Goal: Task Accomplishment & Management: Use online tool/utility

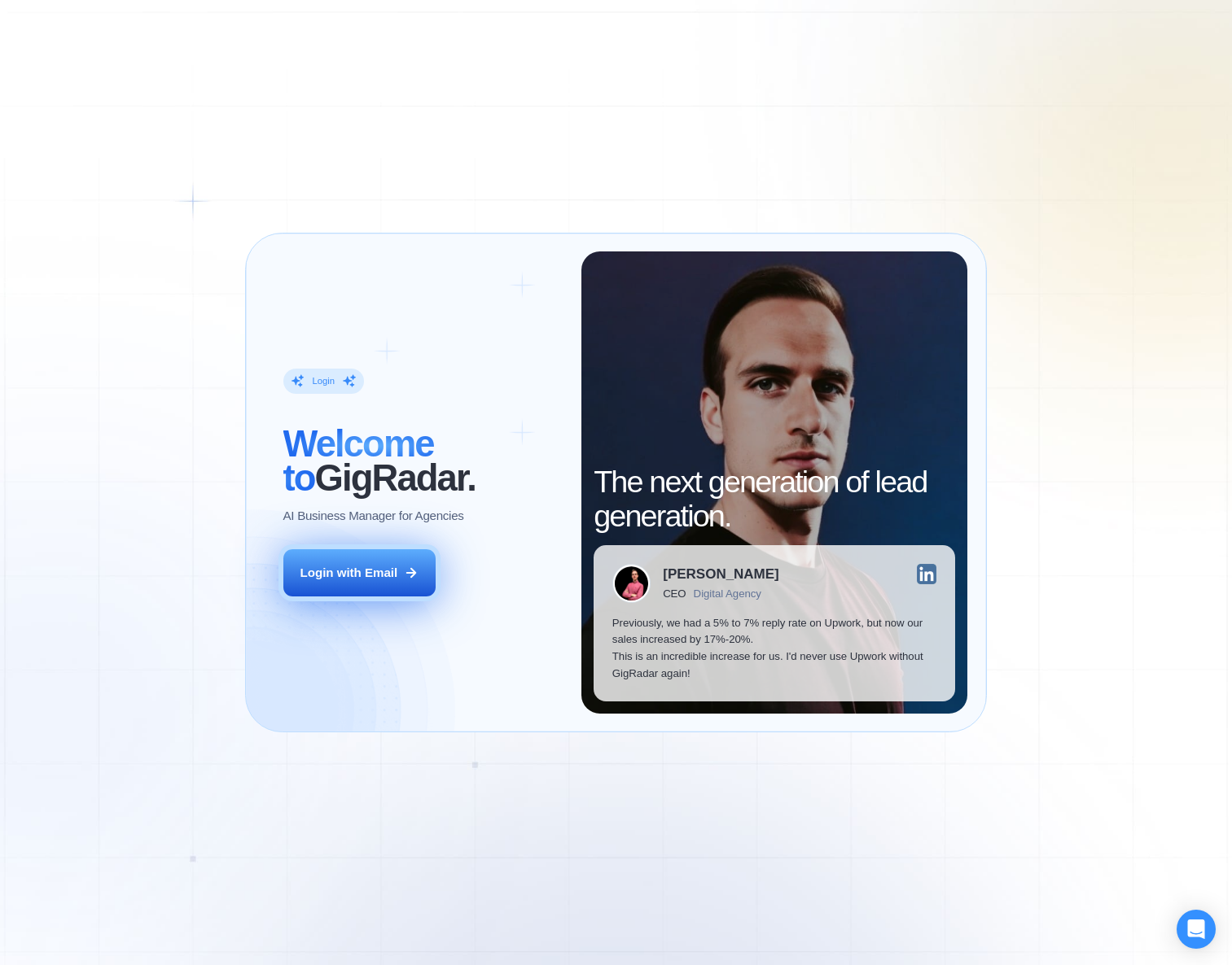
click at [358, 577] on div "Login with Email" at bounding box center [350, 573] width 98 height 17
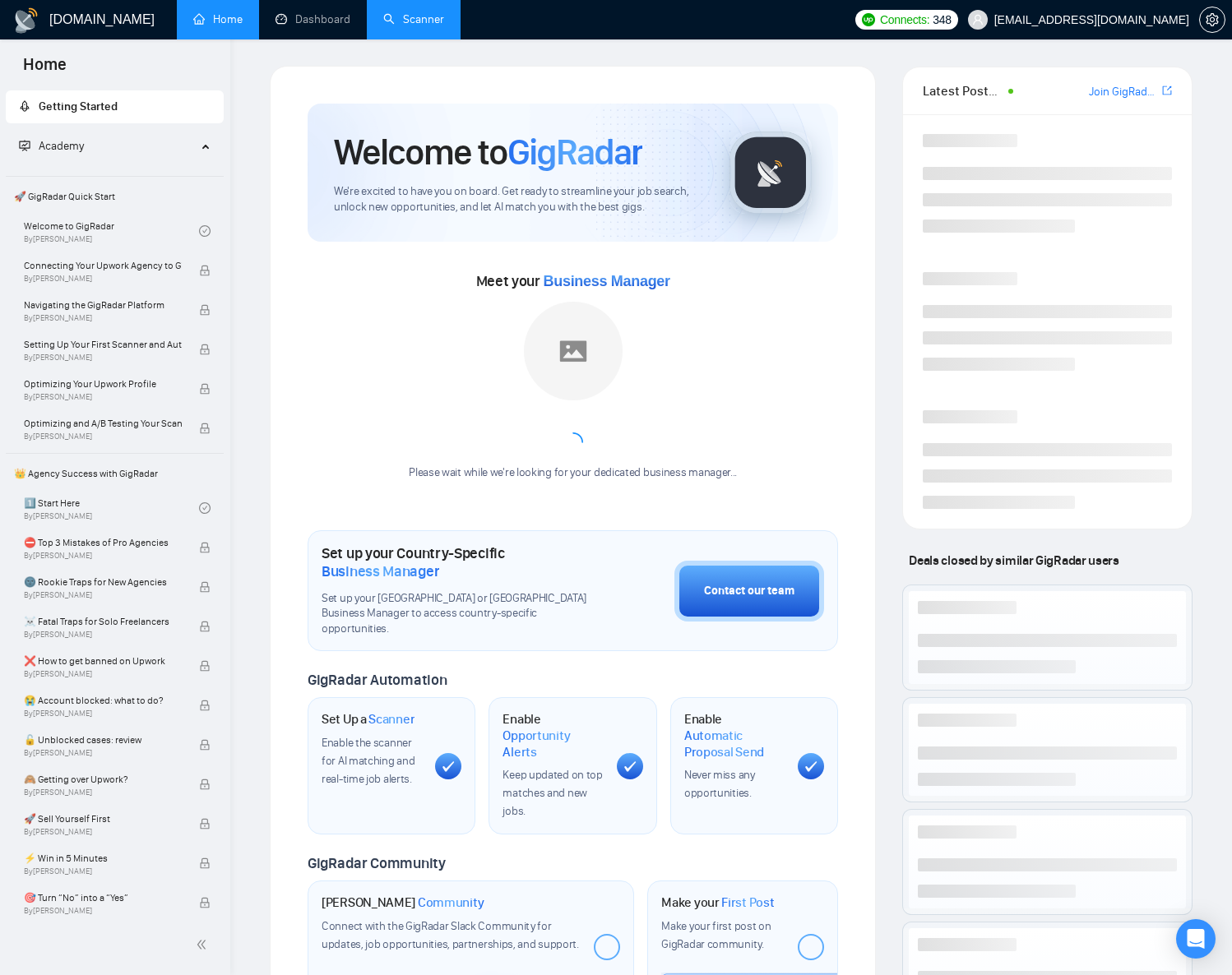
click at [419, 18] on link "Scanner" at bounding box center [414, 20] width 61 height 14
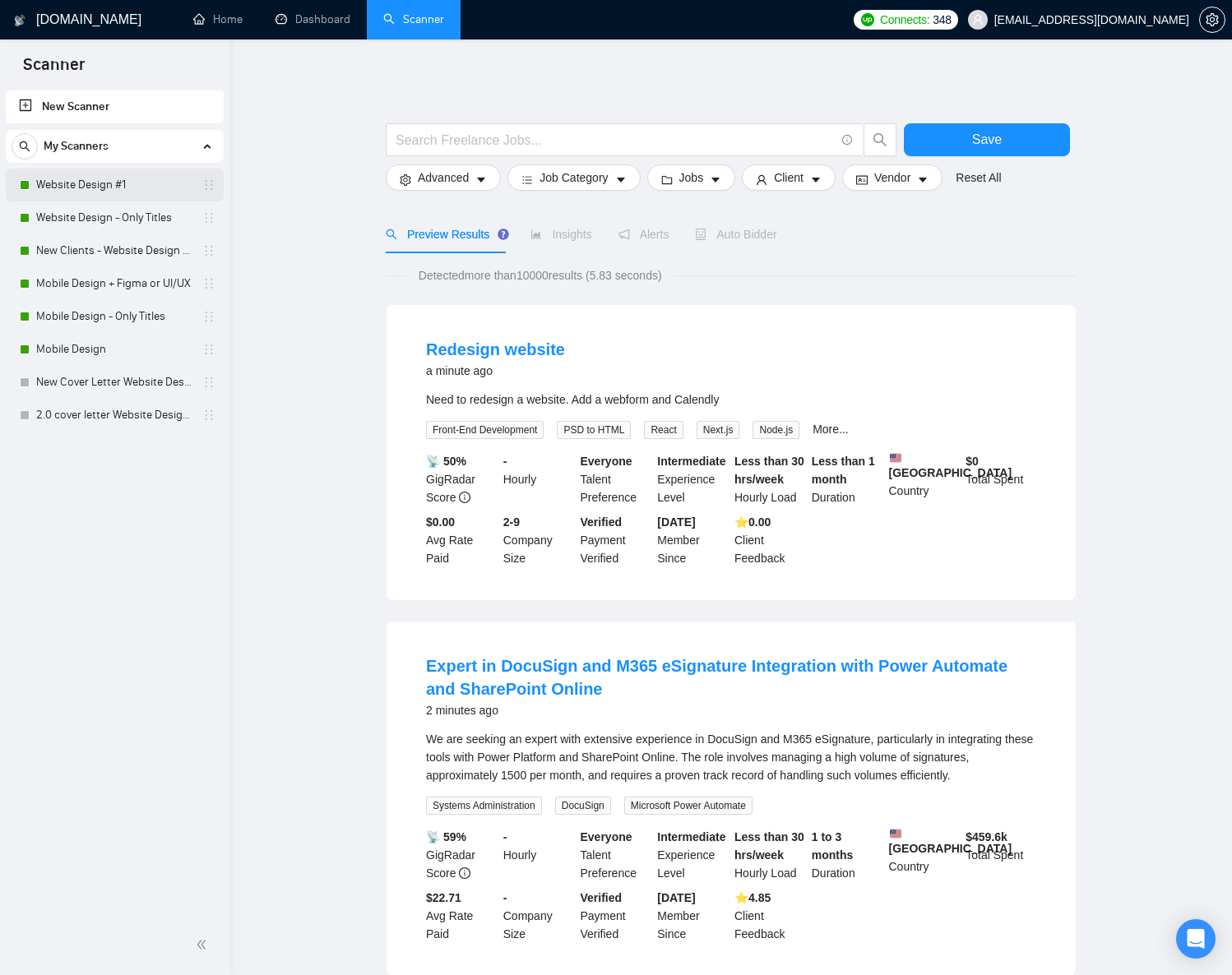
click at [110, 172] on link "Website Design #1" at bounding box center [114, 185] width 156 height 33
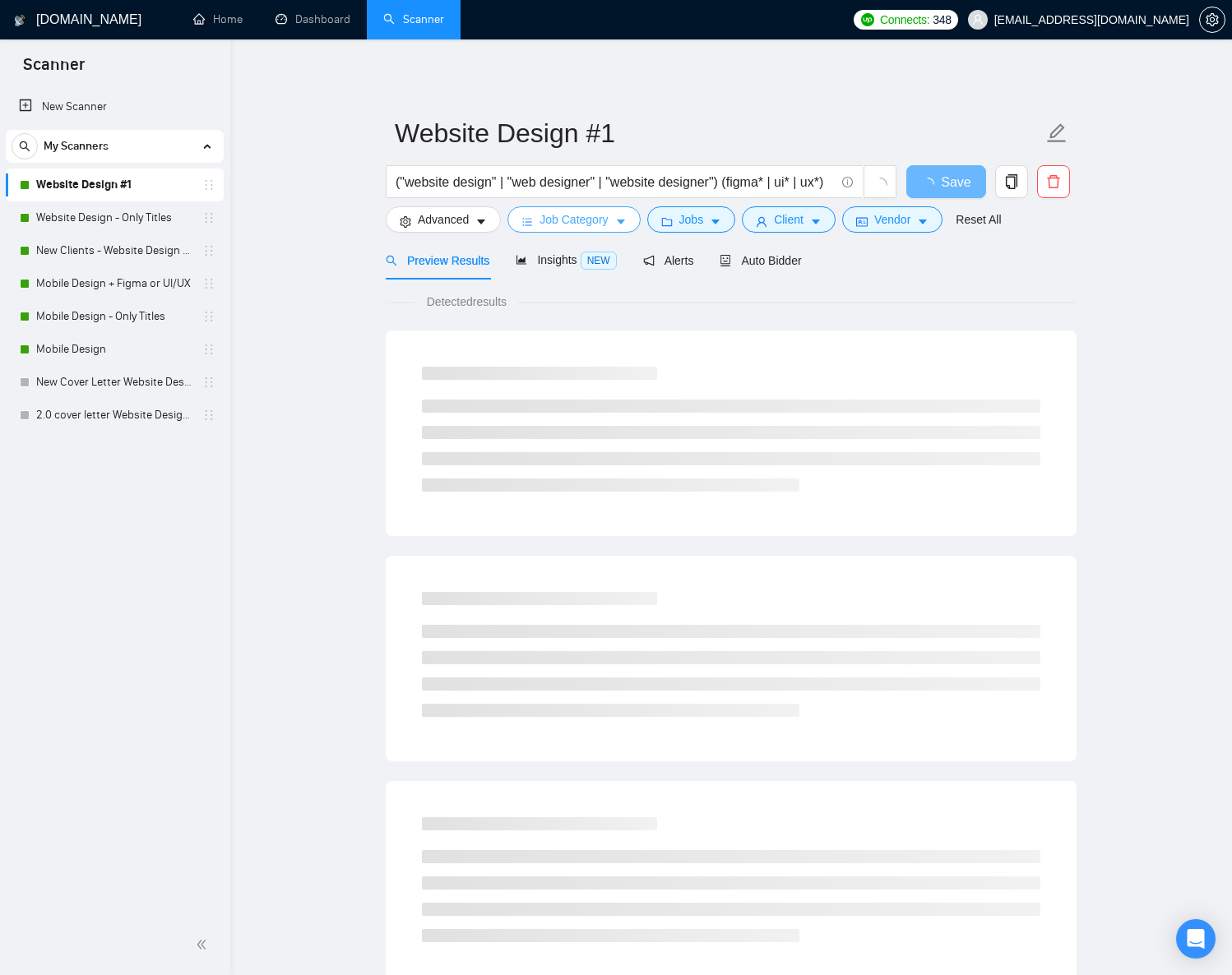
click at [607, 217] on span "Job Category" at bounding box center [574, 220] width 68 height 18
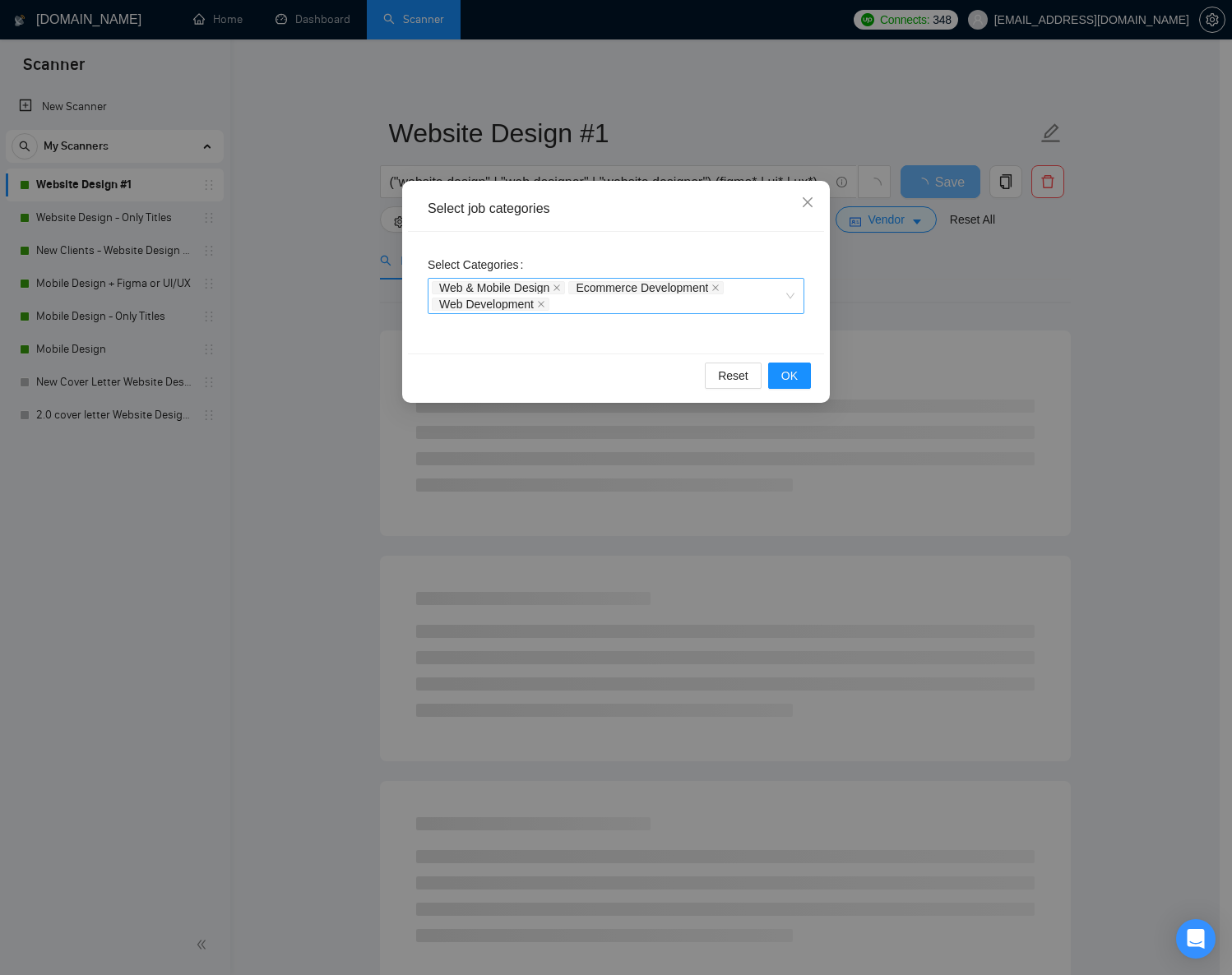
click at [624, 312] on div "Web & Mobile Design Ecommerce Development Web Development" at bounding box center [607, 296] width 352 height 33
paste input "Design & Creativity"
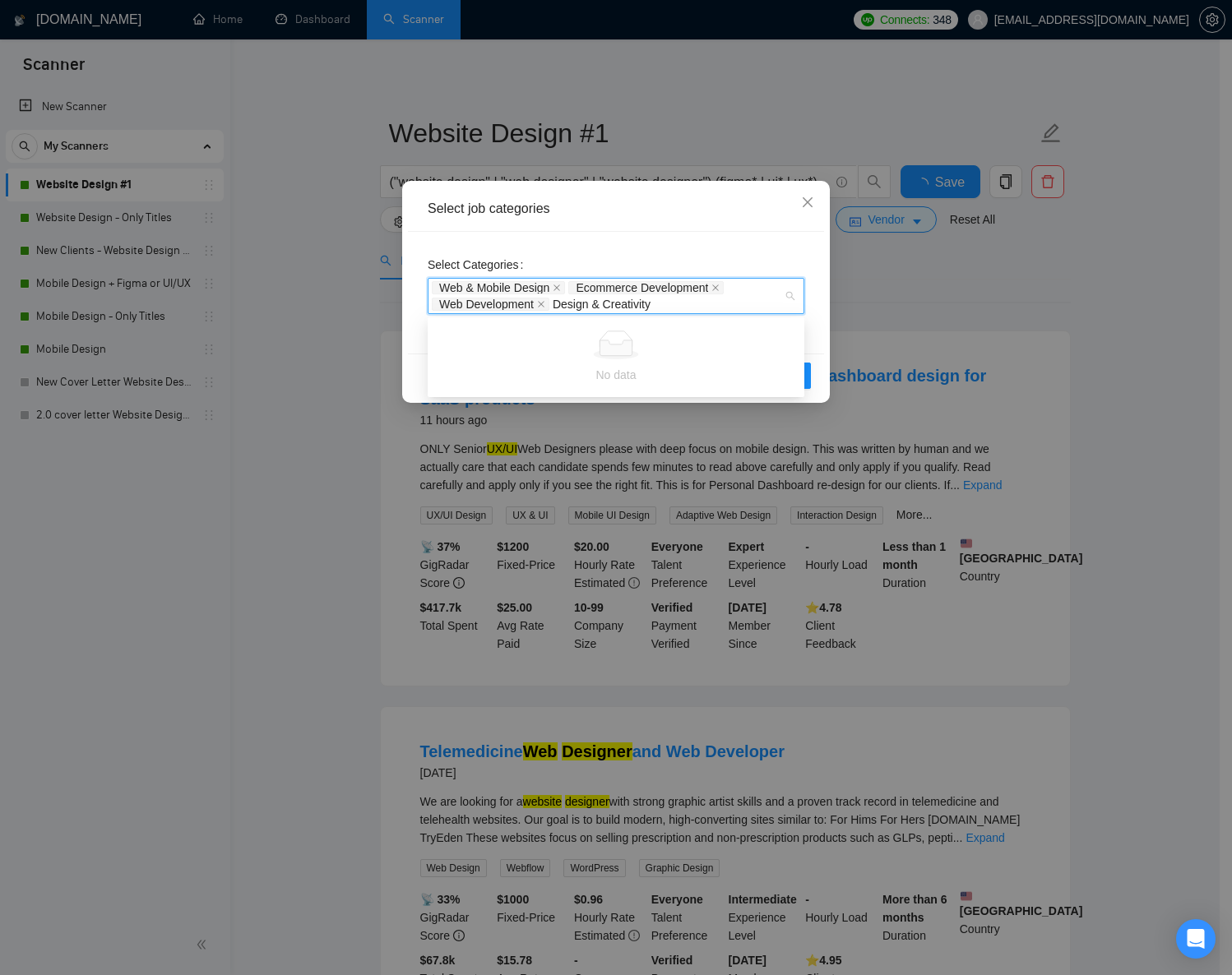
drag, startPoint x: 598, startPoint y: 306, endPoint x: 653, endPoint y: 306, distance: 55.0
click at [653, 306] on input "Design & Creativity" at bounding box center [605, 304] width 105 height 14
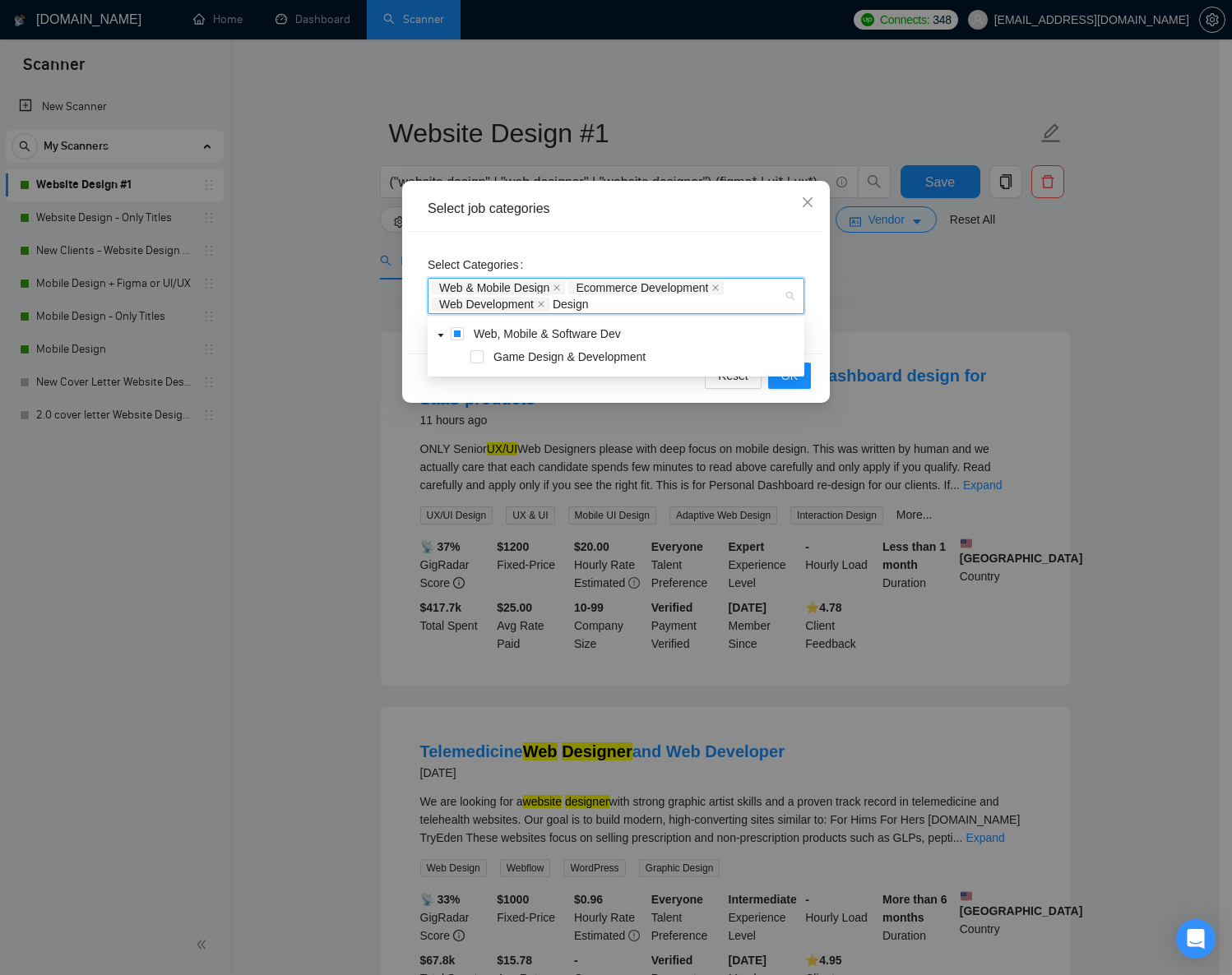
type input "Design"
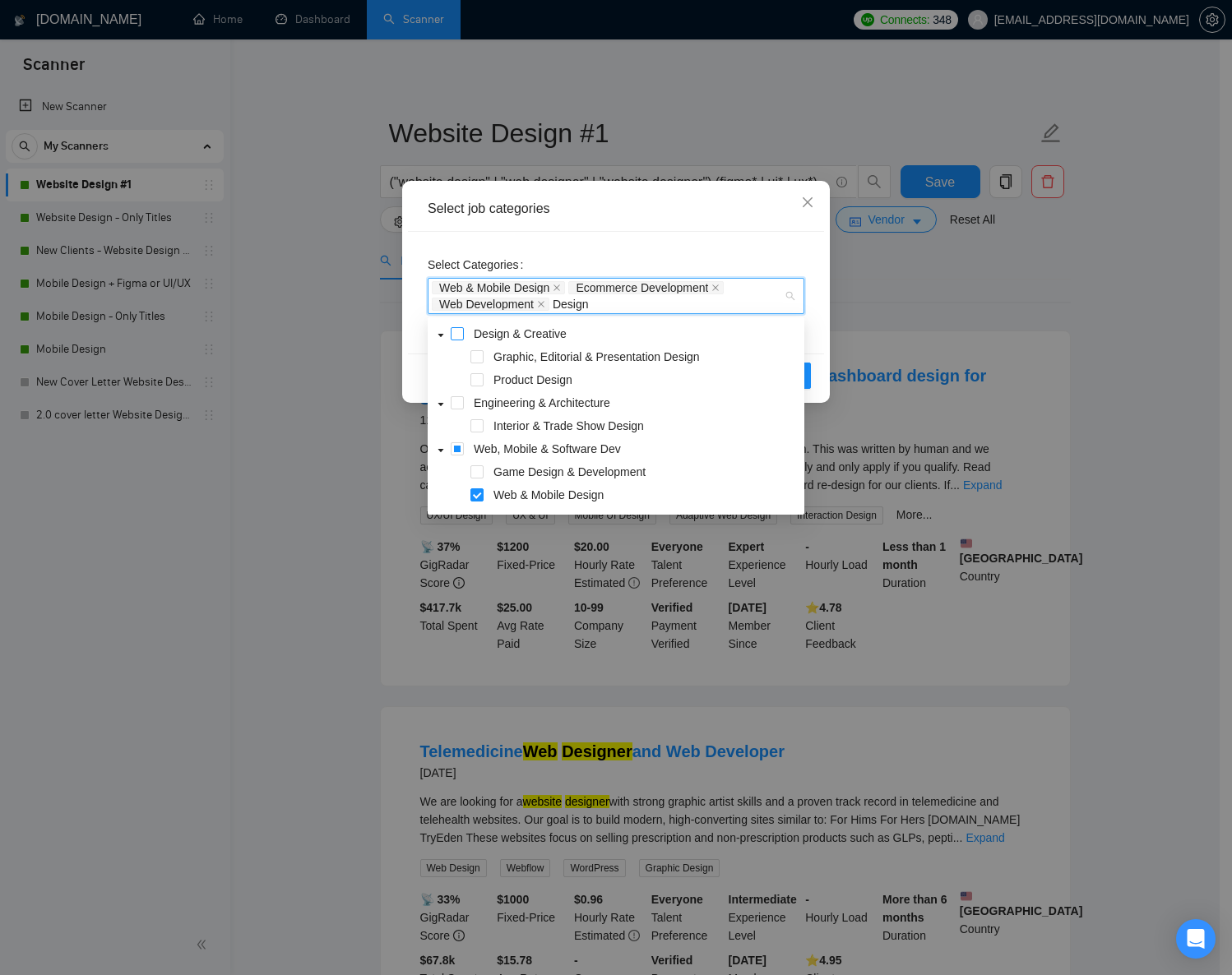
click at [457, 333] on span at bounding box center [457, 333] width 14 height 14
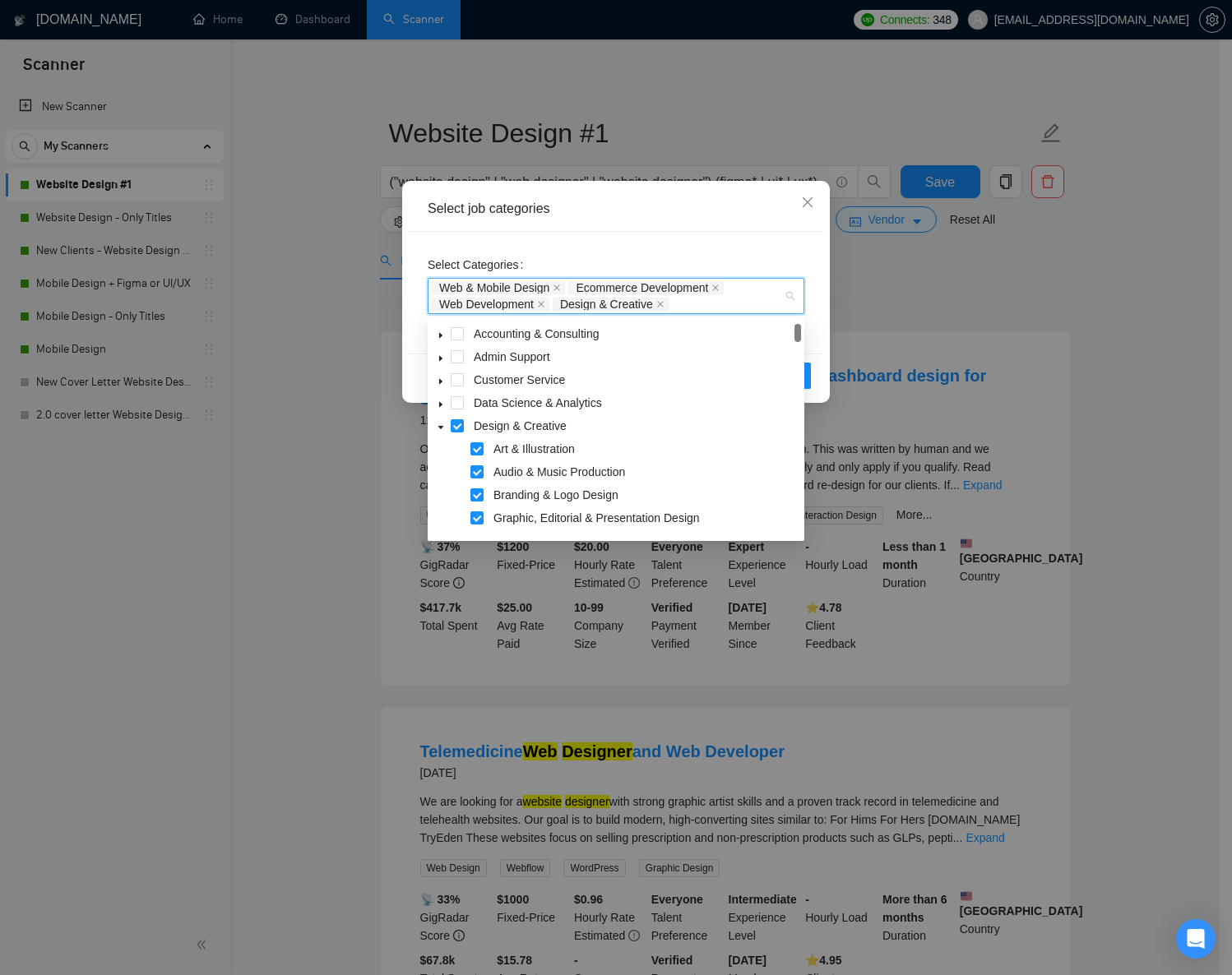
click at [818, 329] on div "Select Categories Web & Mobile Design Ecommerce Development Web Development Des…" at bounding box center [616, 292] width 416 height 122
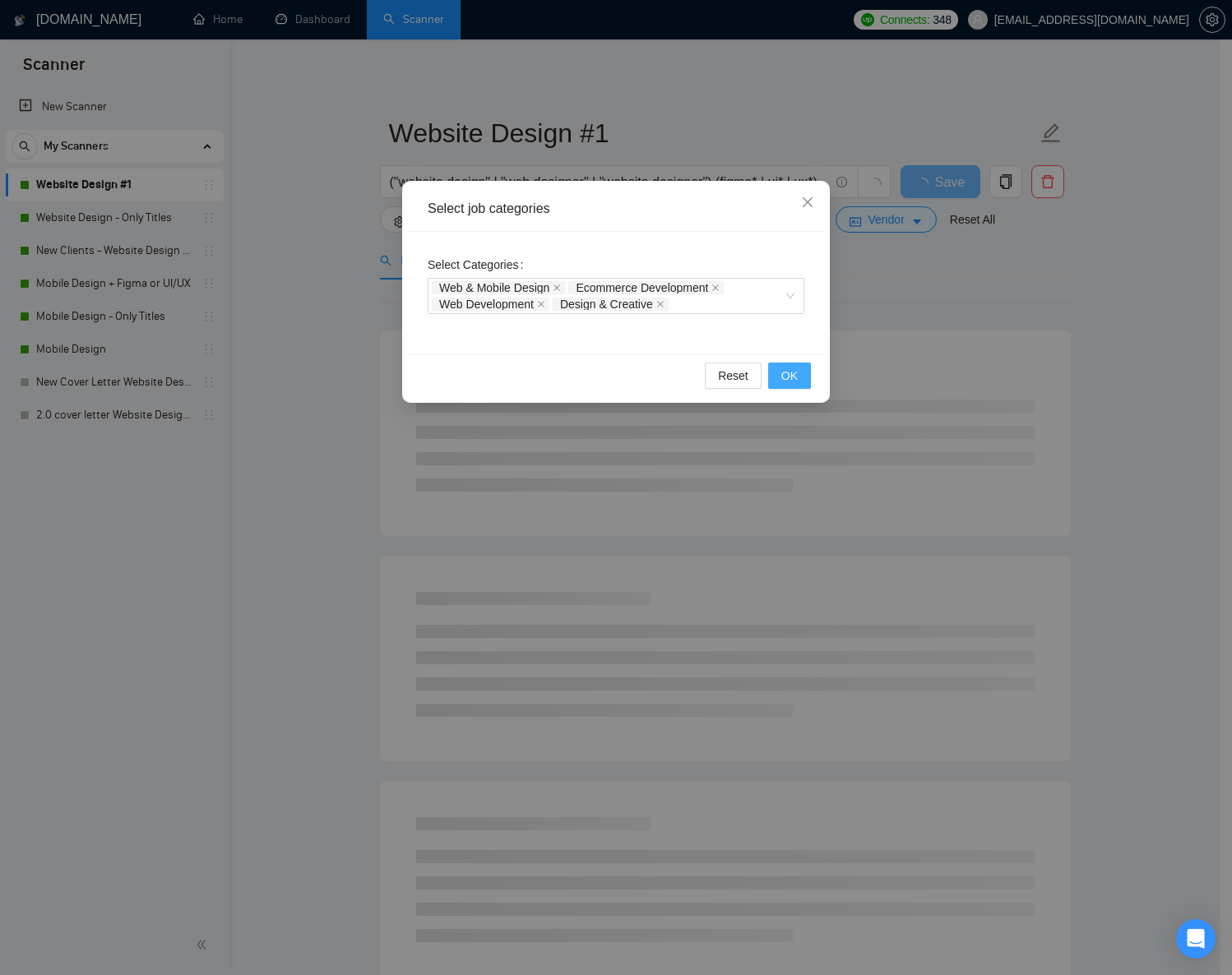
click at [803, 371] on button "OK" at bounding box center [789, 375] width 42 height 26
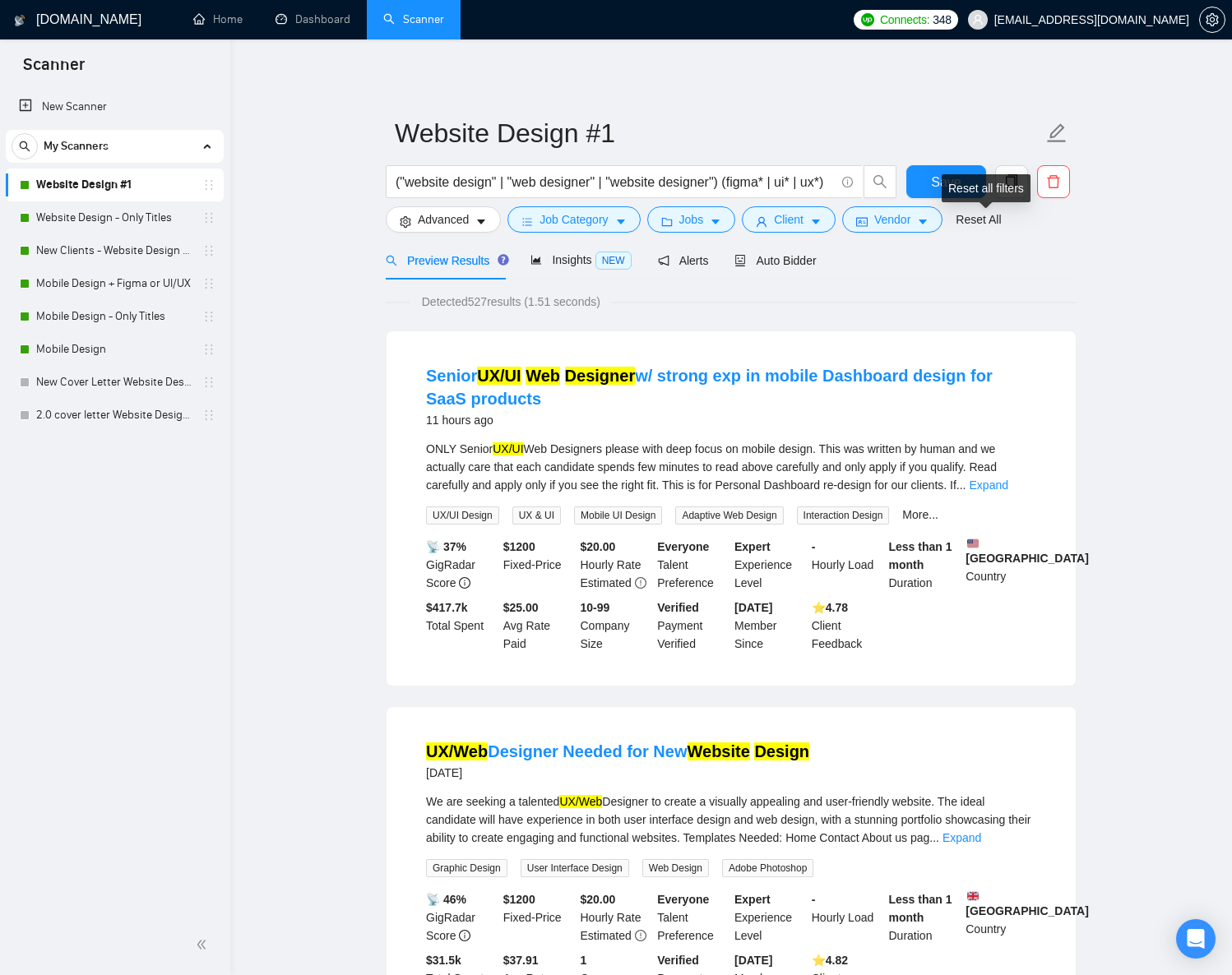
click at [952, 189] on div "Reset all filters" at bounding box center [986, 187] width 89 height 28
click at [764, 208] on button "Client" at bounding box center [789, 219] width 94 height 26
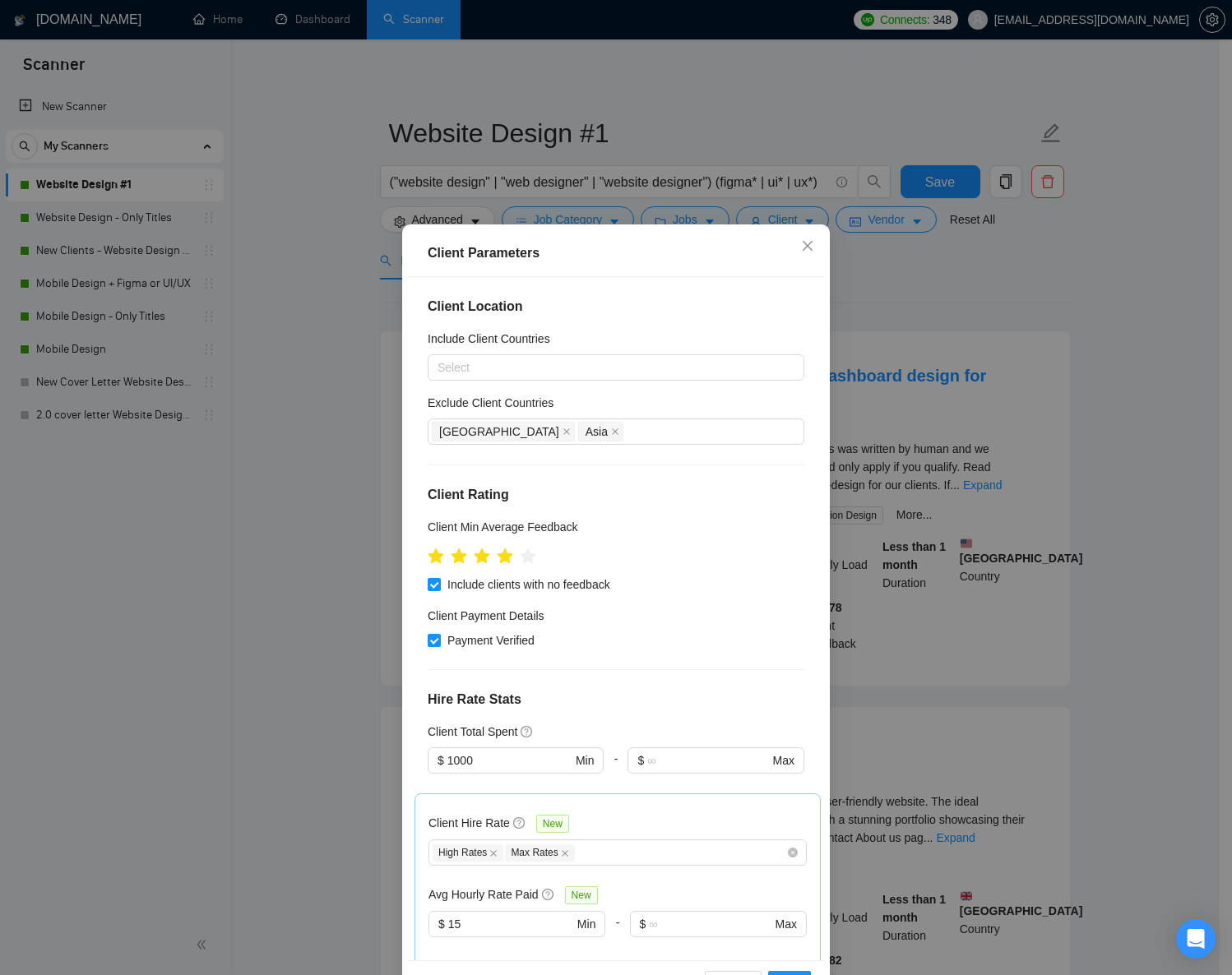
click at [862, 342] on div "Client Parameters Client Location Include Client Countries Select Exclude Clien…" at bounding box center [616, 488] width 1232 height 975
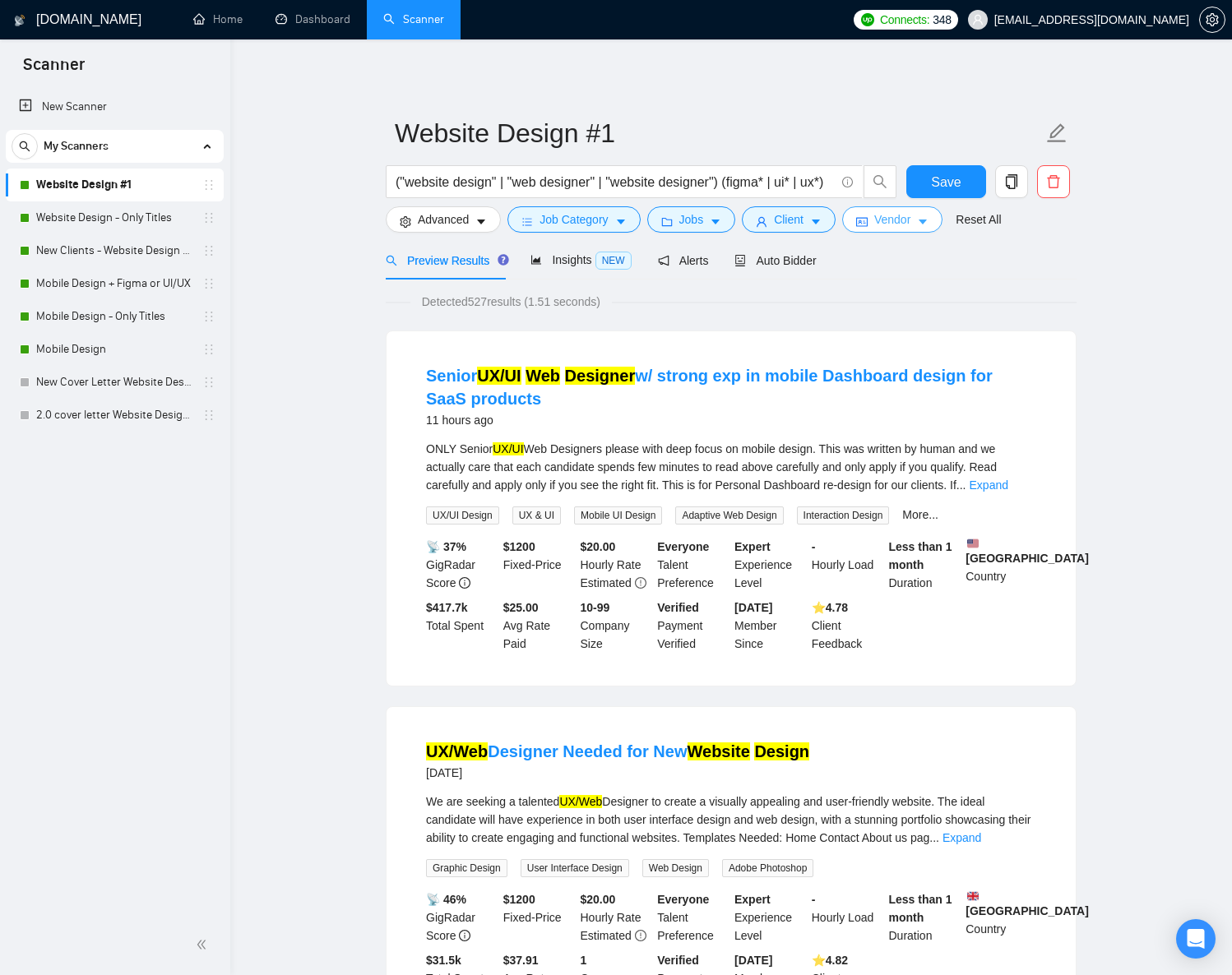
click at [908, 225] on span "Vendor" at bounding box center [892, 220] width 36 height 18
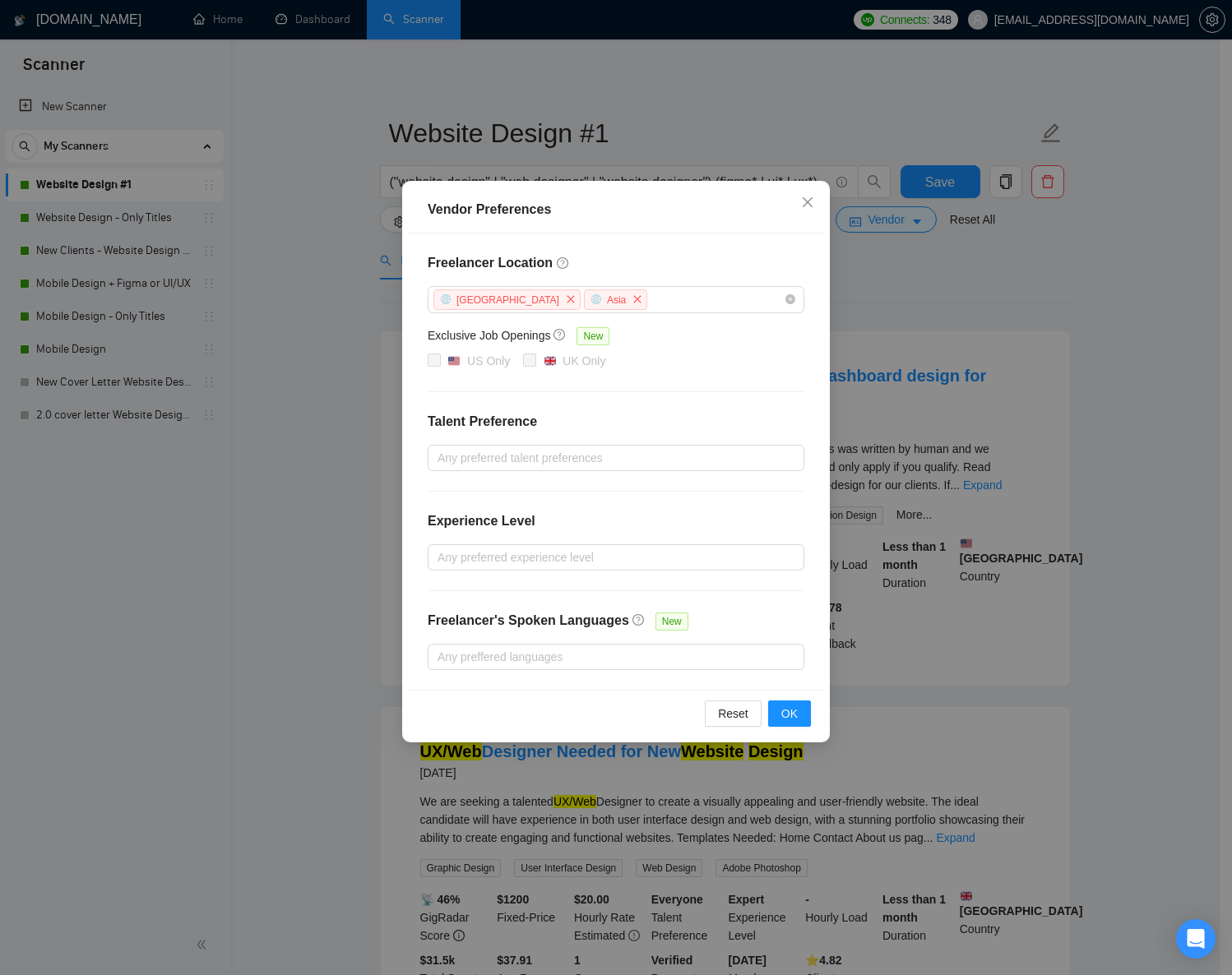
click at [1094, 389] on div "Vendor Preferences Freelancer Location Africa Asia Exclusive Job Openings New U…" at bounding box center [616, 488] width 1232 height 975
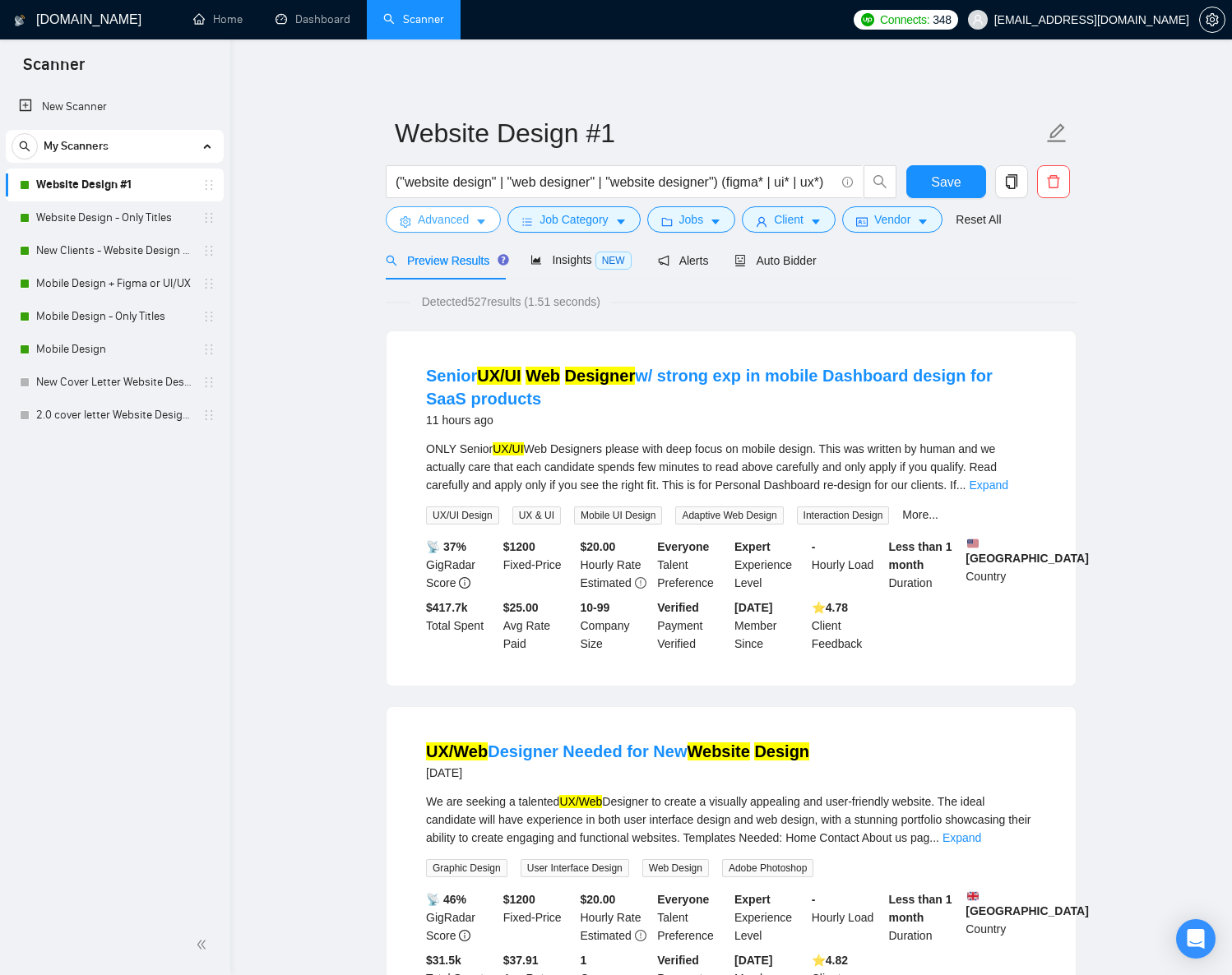
click at [455, 221] on span "Advanced" at bounding box center [443, 220] width 51 height 18
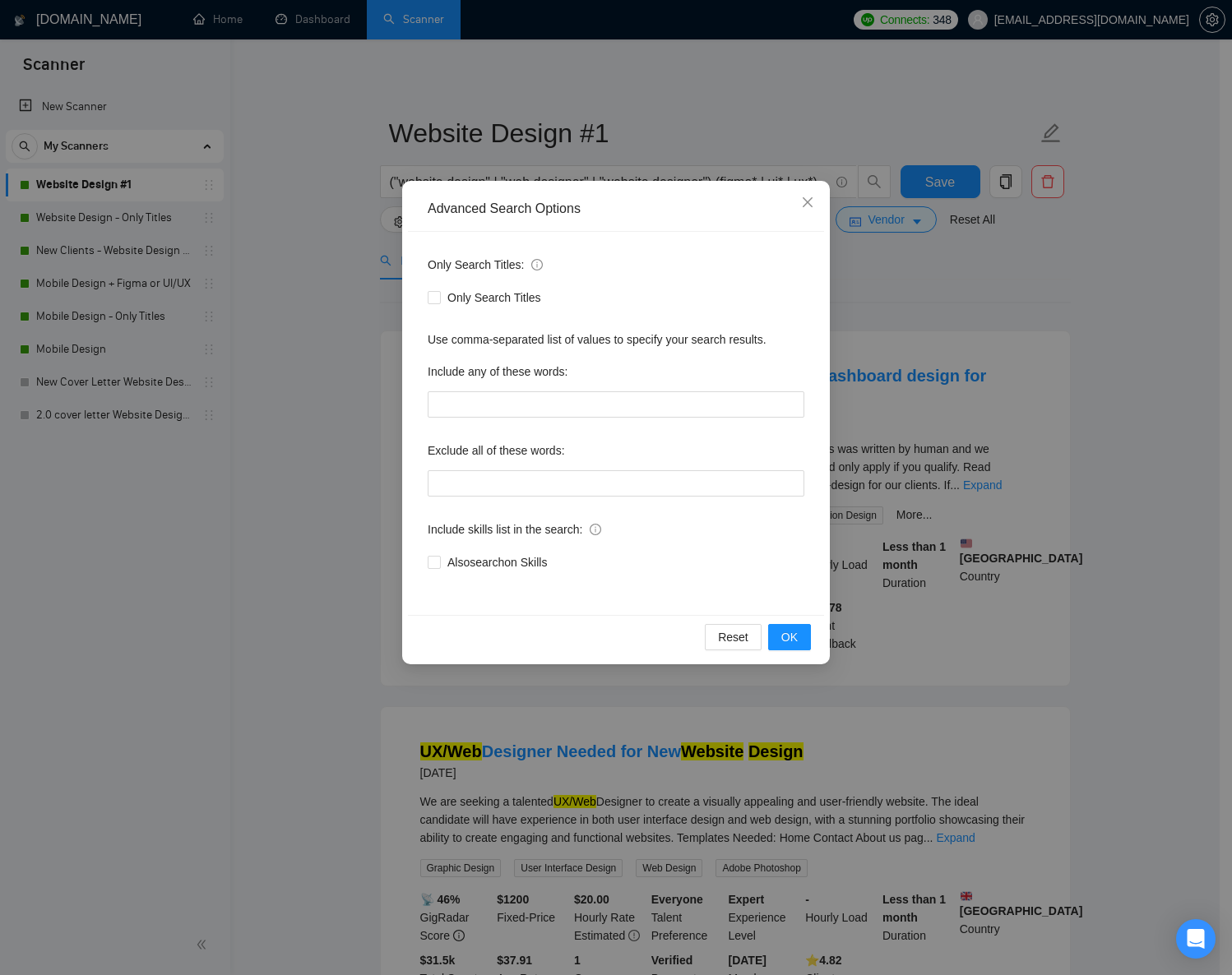
click at [1090, 294] on div "Advanced Search Options Only Search Titles: Only Search Titles Use comma-separa…" at bounding box center [616, 488] width 1232 height 975
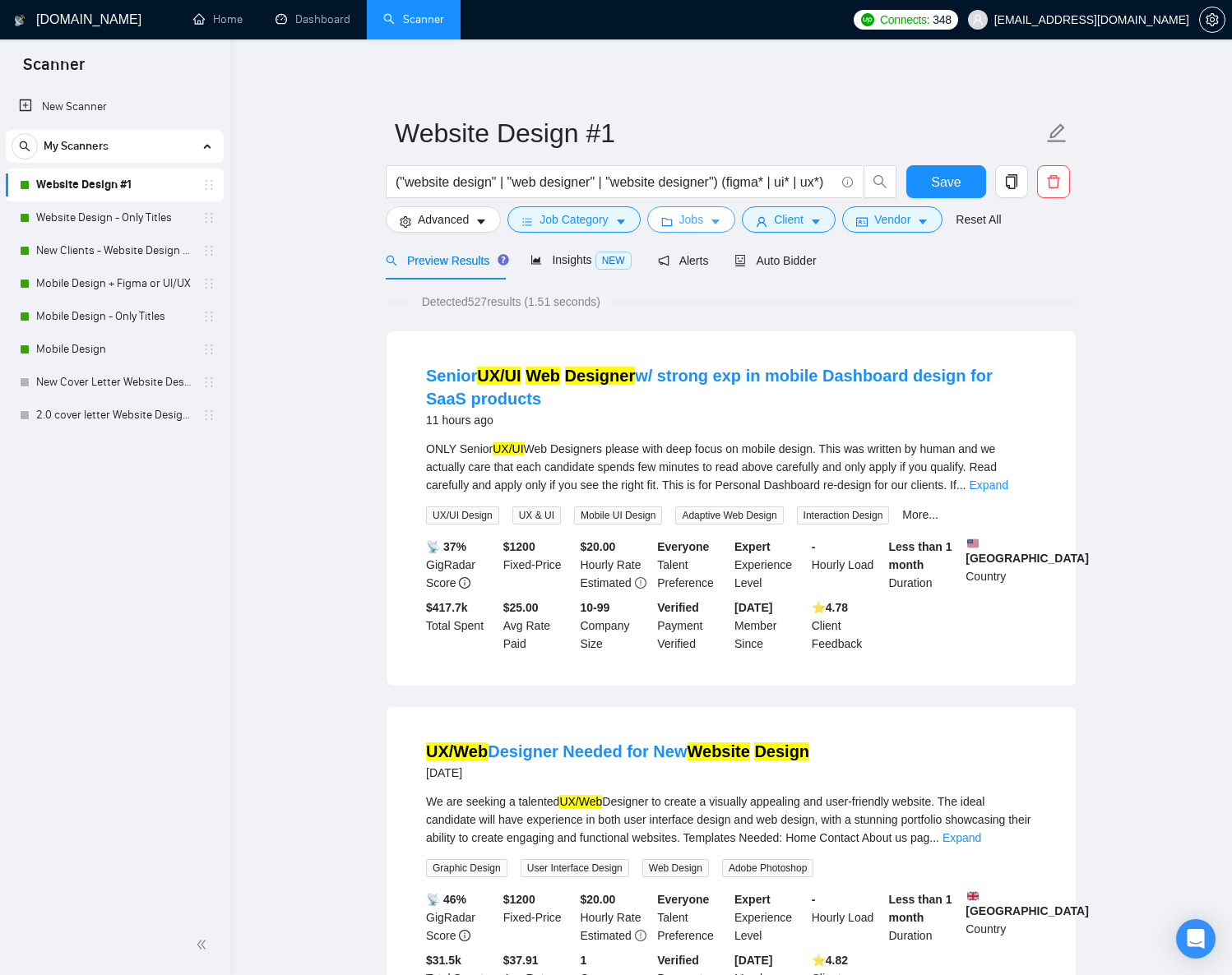
click at [718, 224] on icon "caret-down" at bounding box center [716, 222] width 12 height 12
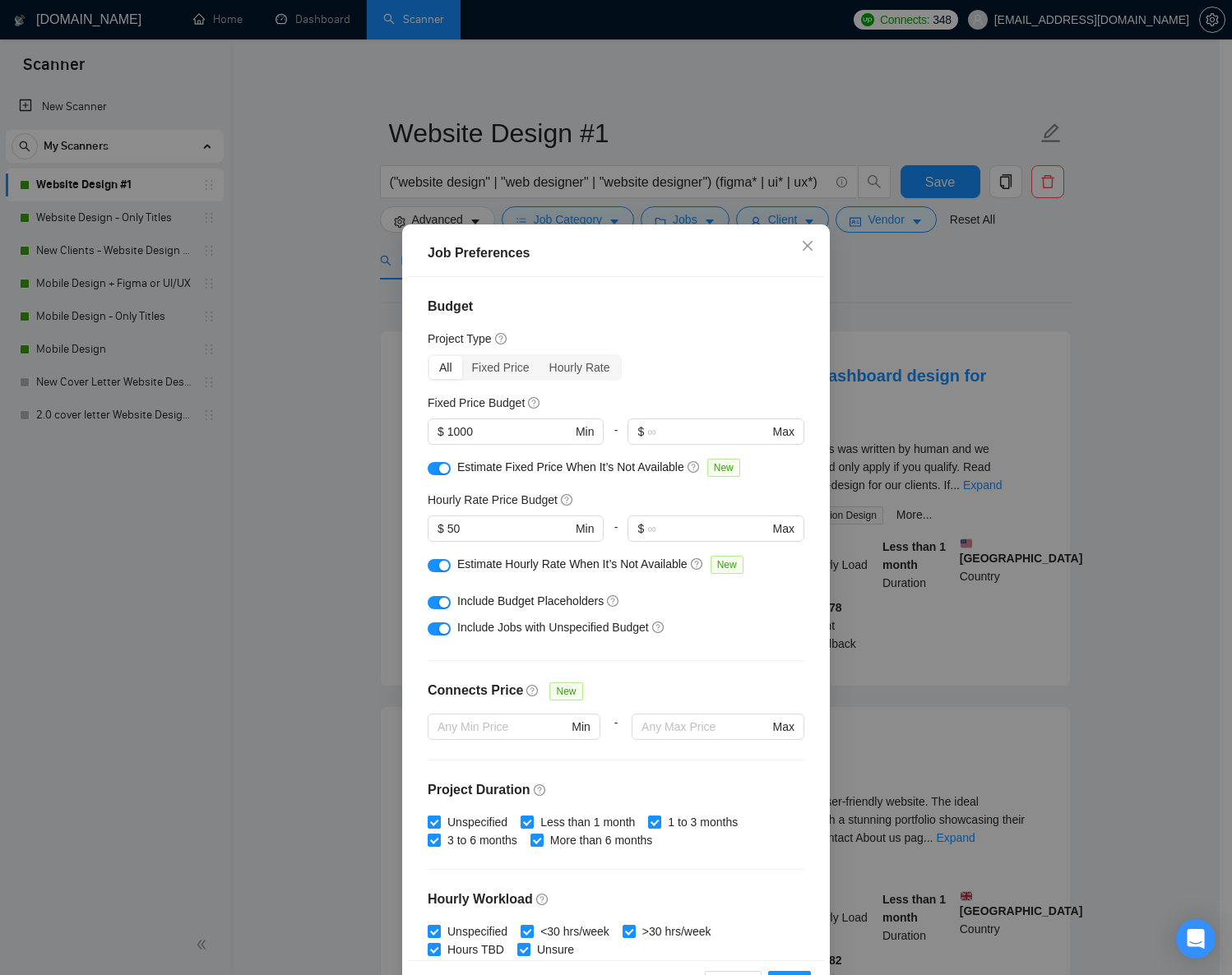
click at [967, 296] on div "Job Preferences Budget Project Type All Fixed Price Hourly Rate Fixed Price Bud…" at bounding box center [616, 488] width 1232 height 975
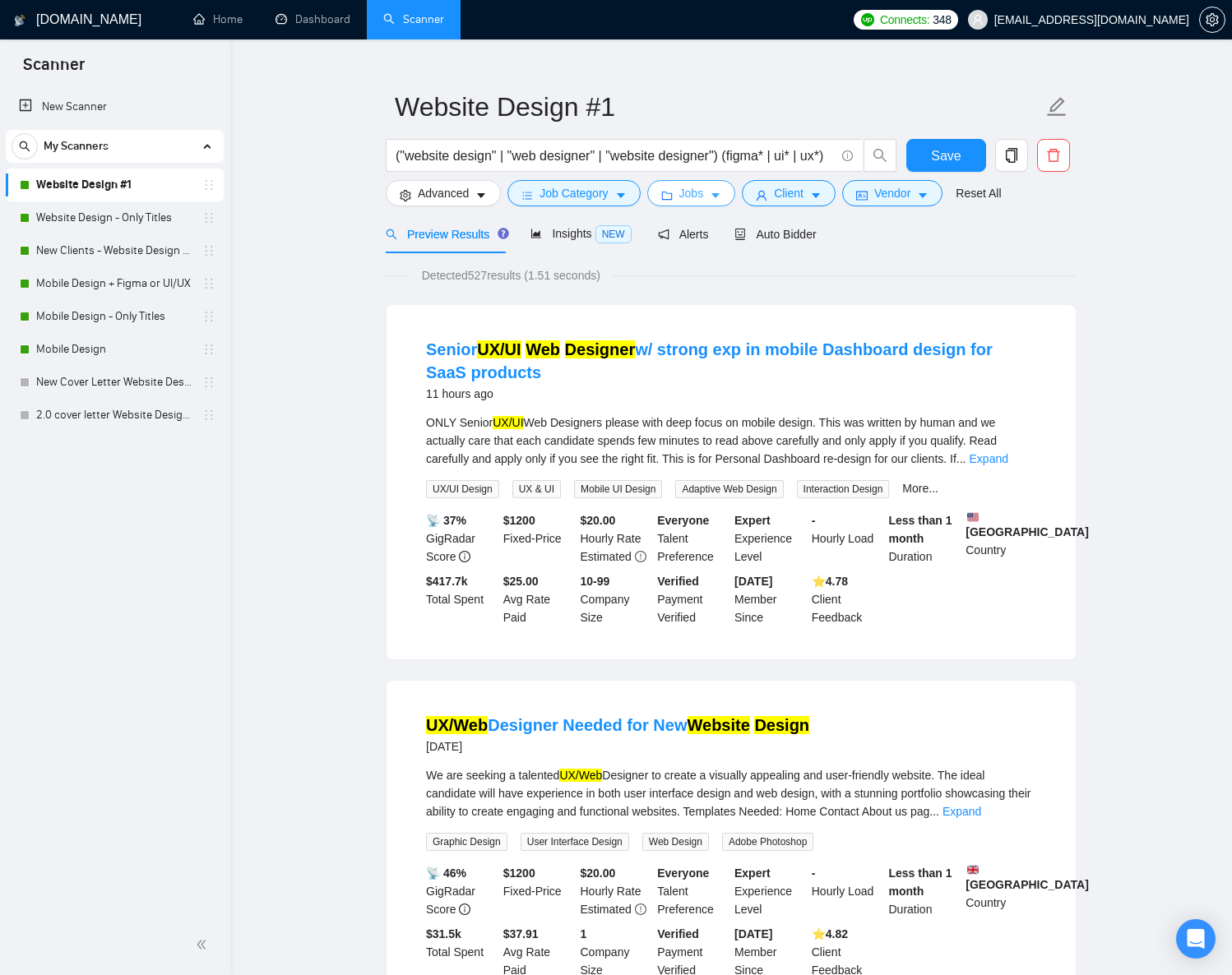
scroll to position [27, 0]
click at [927, 189] on icon "caret-down" at bounding box center [923, 195] width 12 height 12
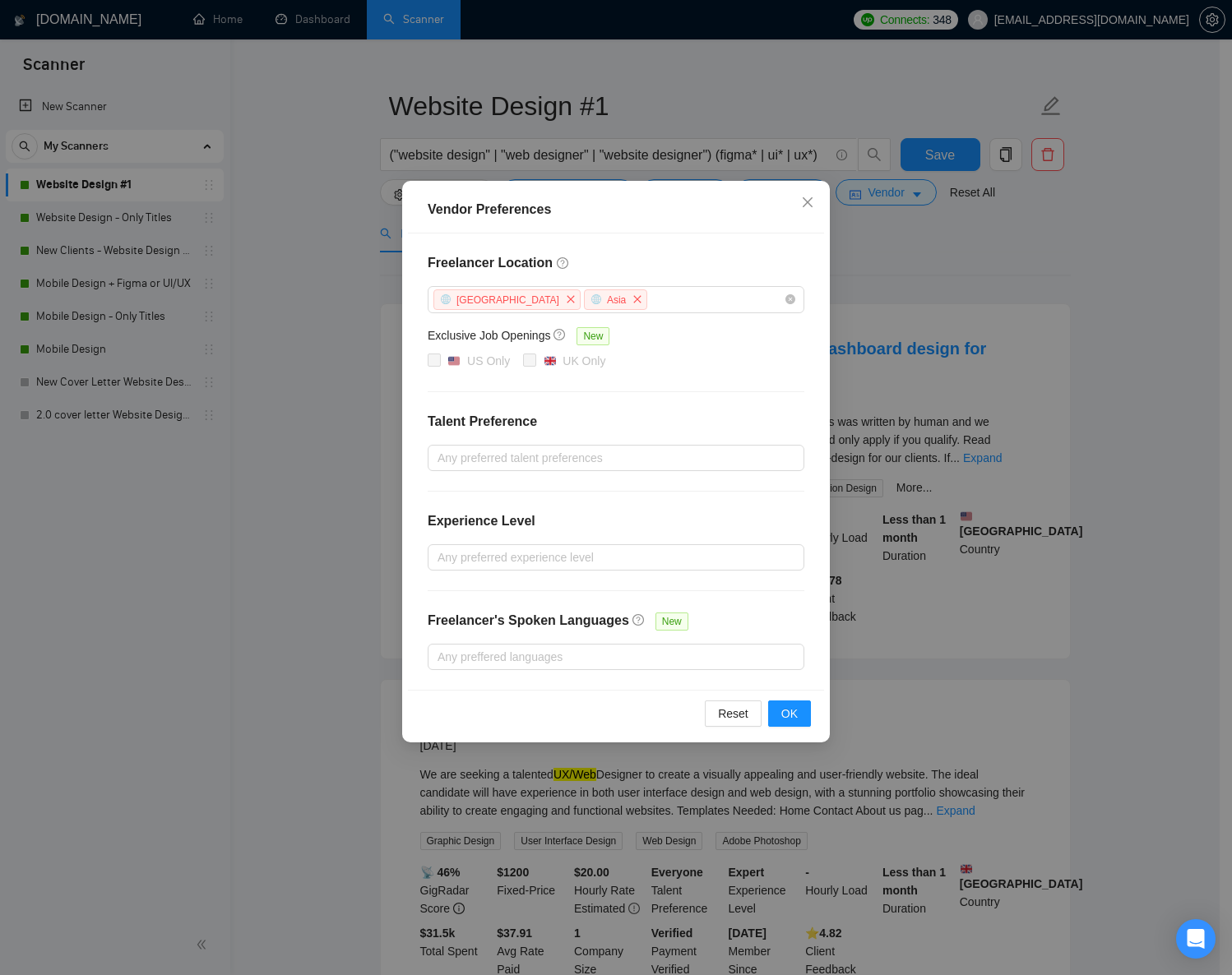
click at [1098, 236] on div "Vendor Preferences Freelancer Location Africa Asia Exclusive Job Openings New U…" at bounding box center [616, 488] width 1232 height 975
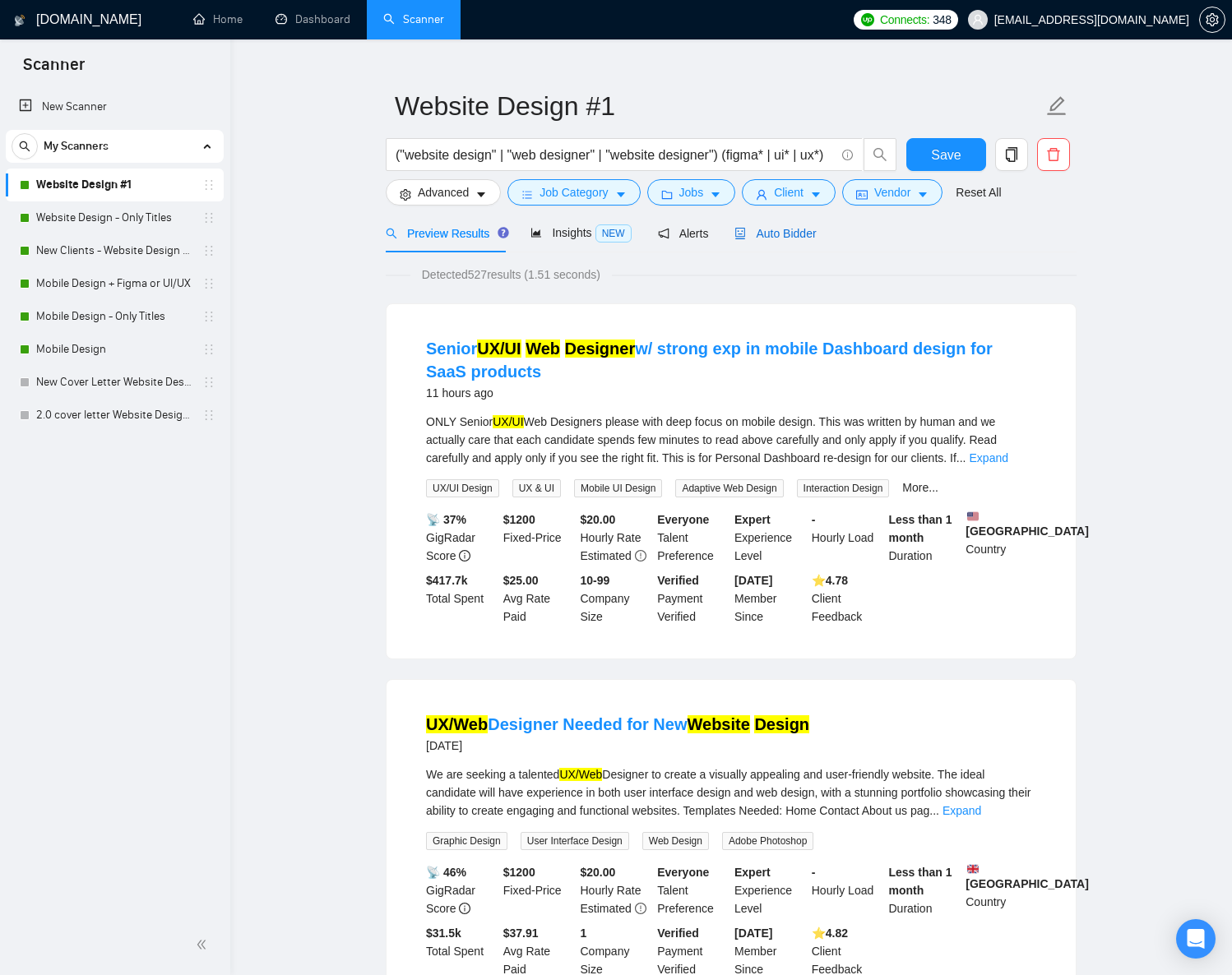
click at [767, 224] on div "Auto Bidder" at bounding box center [775, 233] width 81 height 18
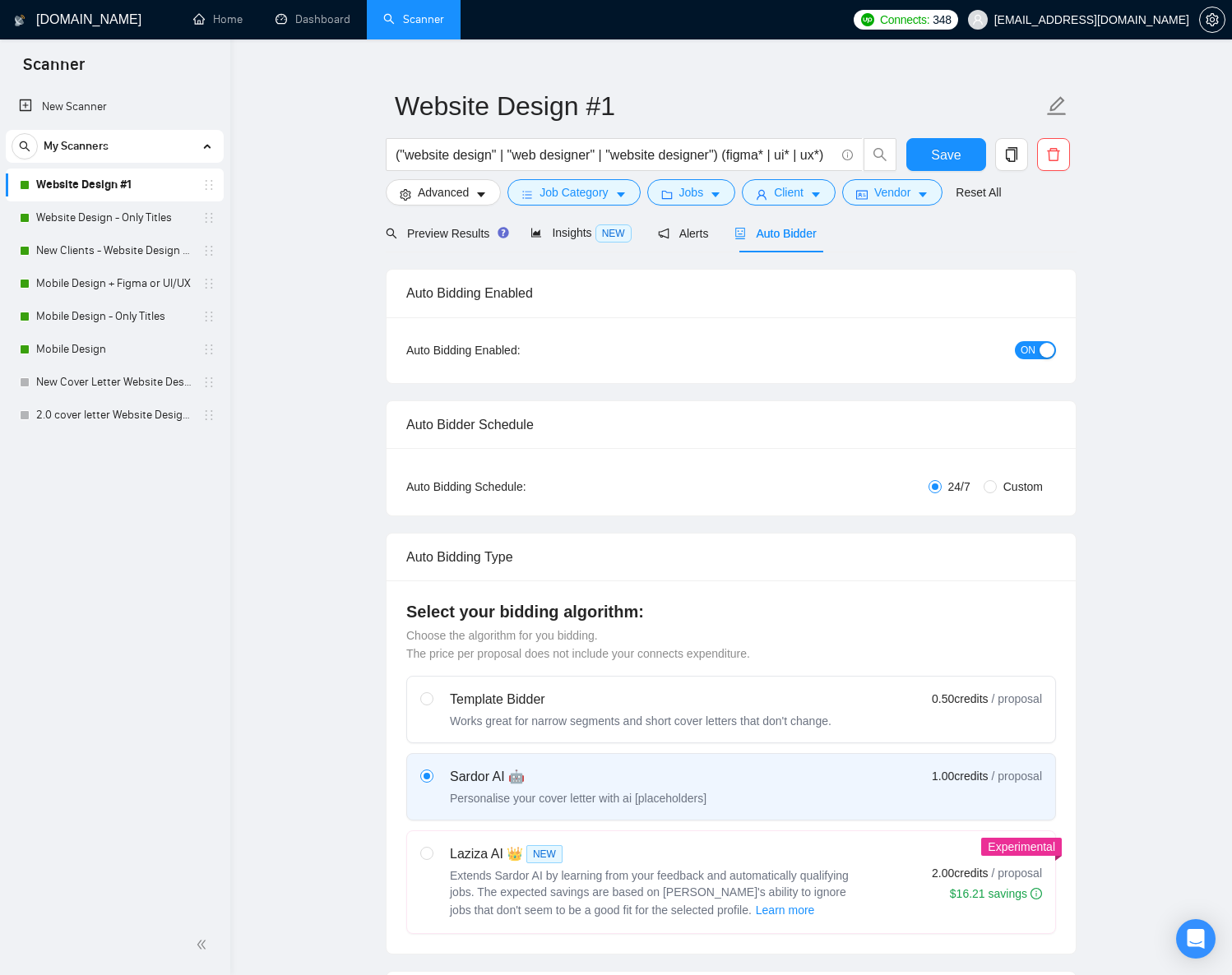
checkbox input "true"
click at [483, 870] on span "Extends Sardor AI by learning from your feedback and automatically qualifying j…" at bounding box center [649, 893] width 399 height 48
click at [432, 847] on input "radio" at bounding box center [425, 852] width 12 height 12
radio input "true"
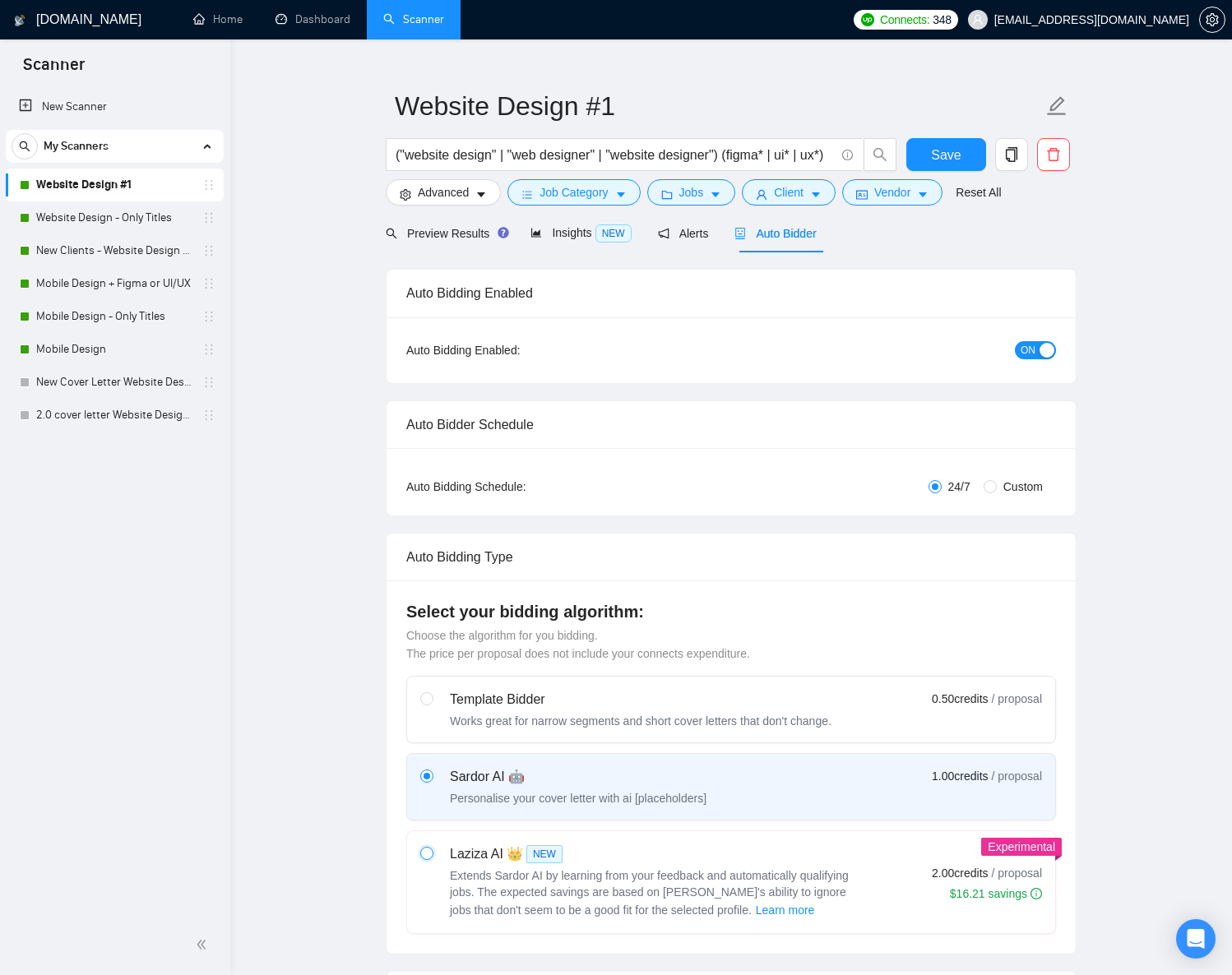
scroll to position [132, 0]
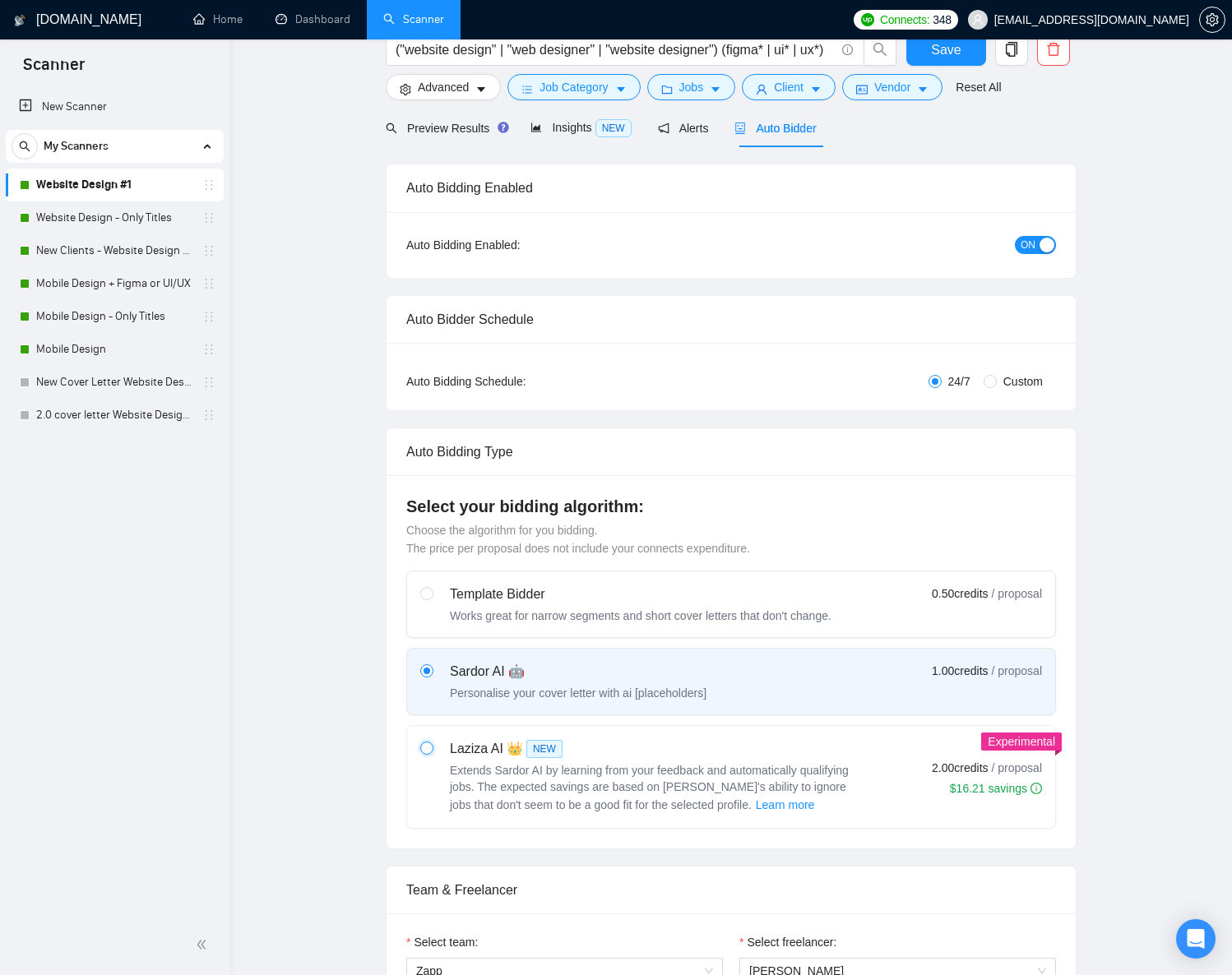
radio input "false"
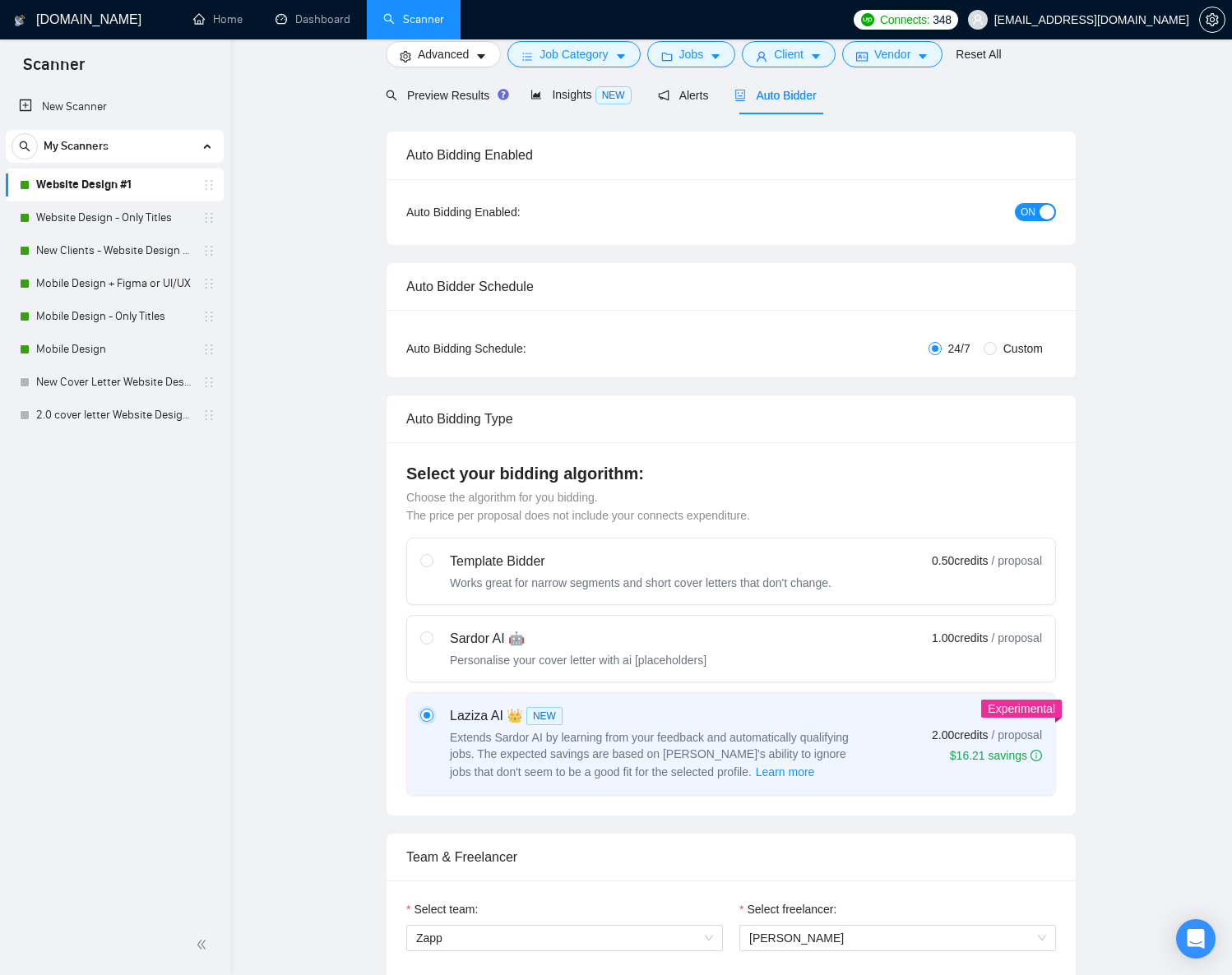
scroll to position [0, 0]
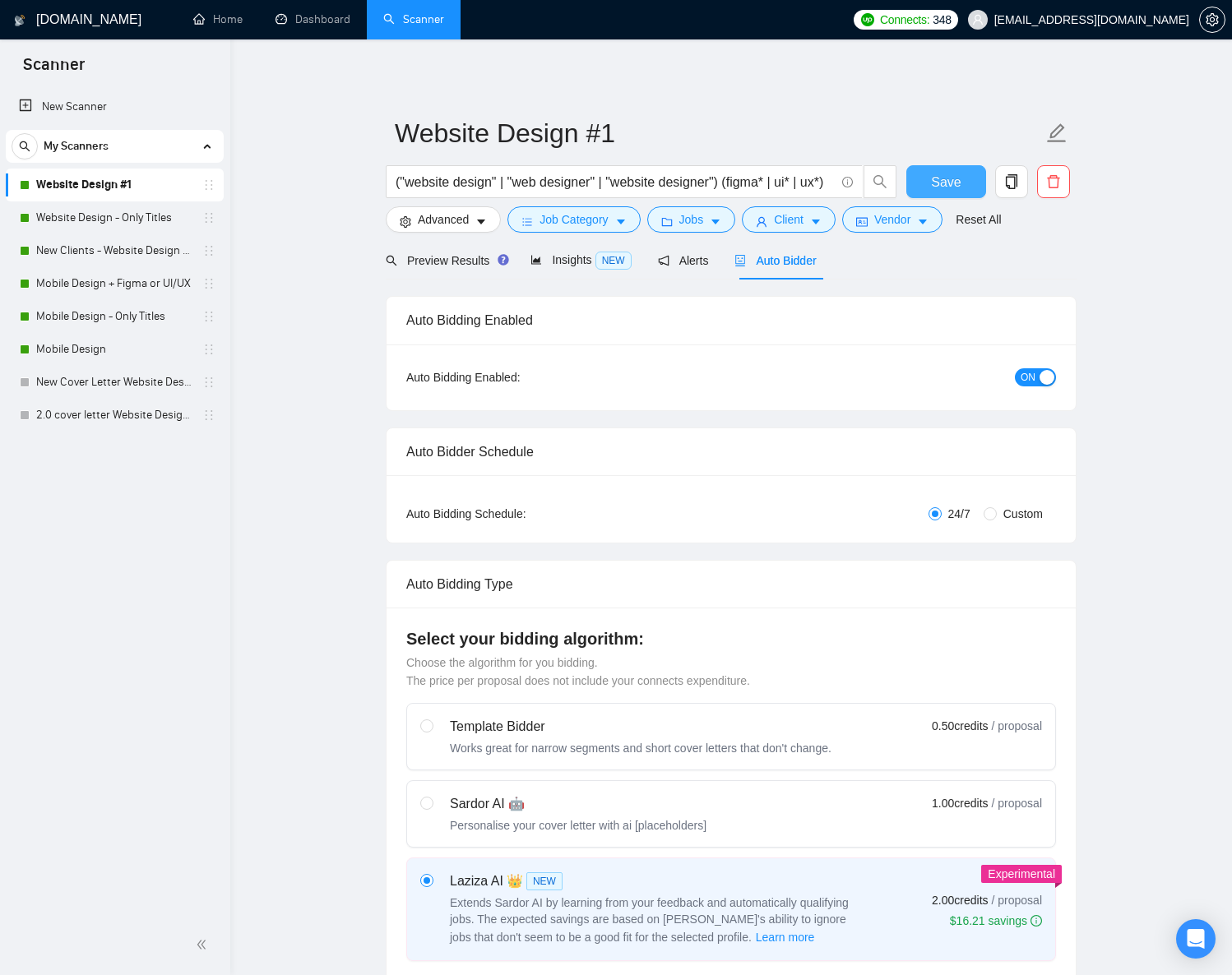
click at [945, 178] on span "Save" at bounding box center [945, 182] width 30 height 21
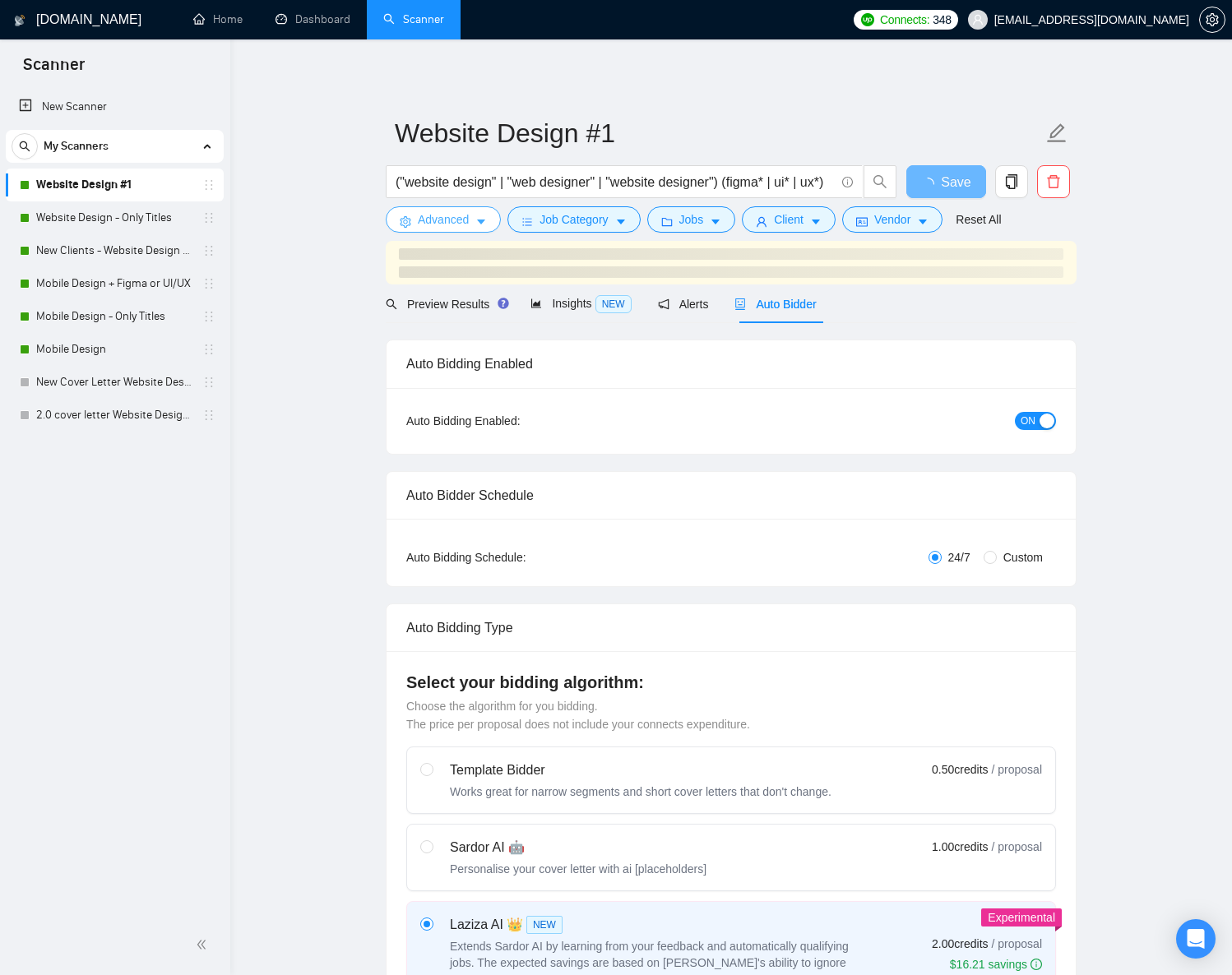
click at [488, 217] on button "Advanced" at bounding box center [443, 219] width 115 height 26
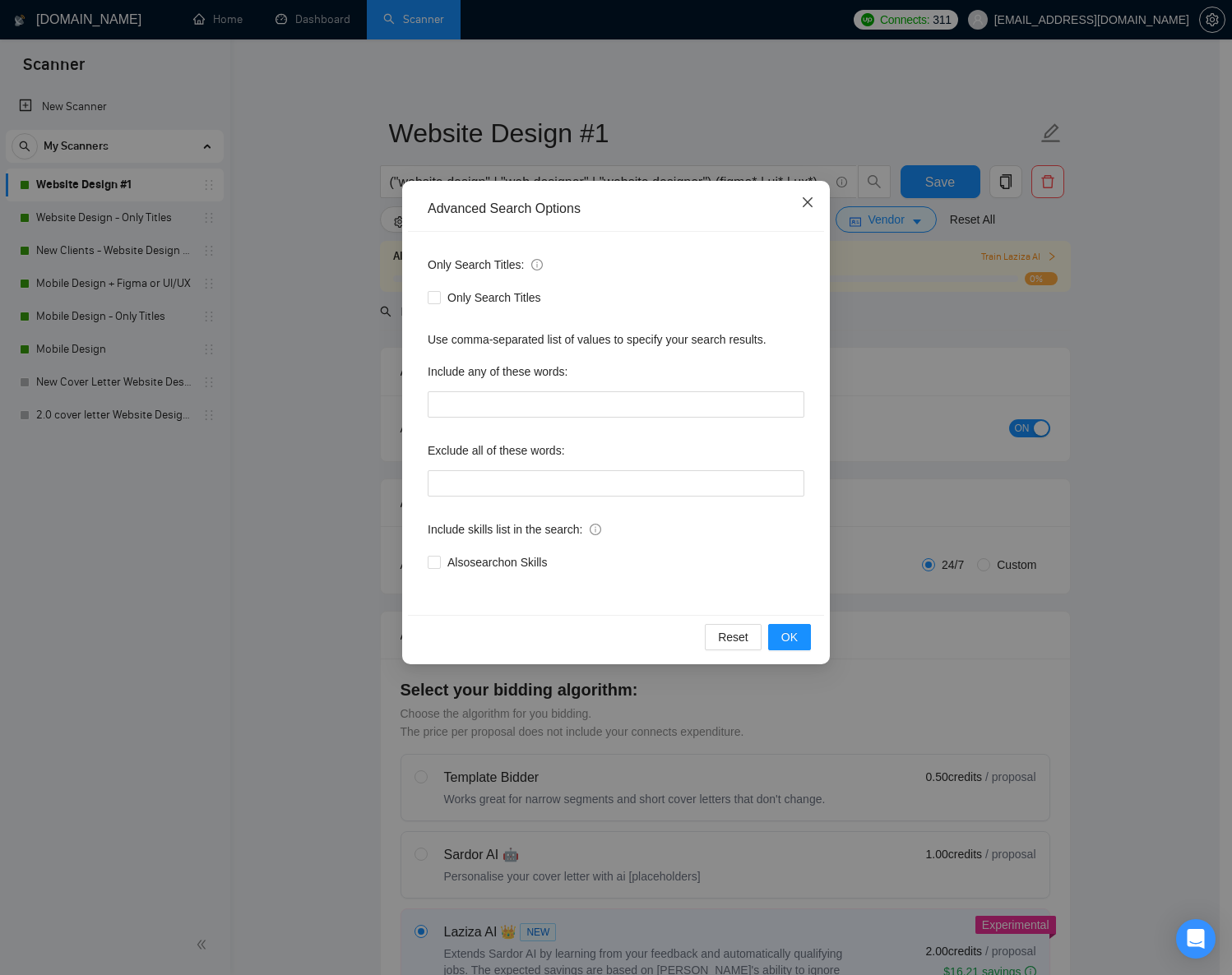
click at [805, 212] on span "Close" at bounding box center [808, 203] width 44 height 44
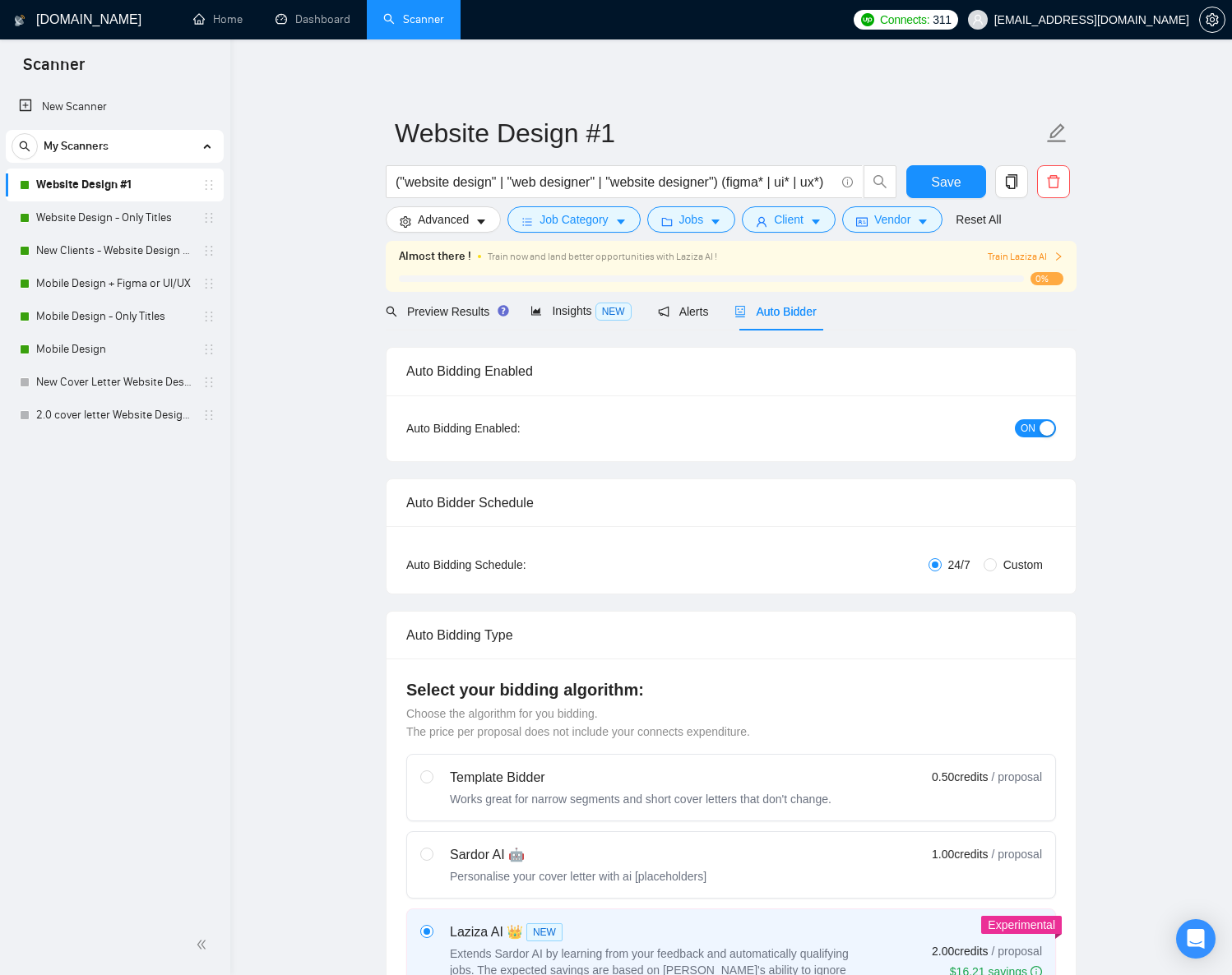
click at [1039, 256] on span "Train Laziza AI" at bounding box center [1026, 257] width 76 height 15
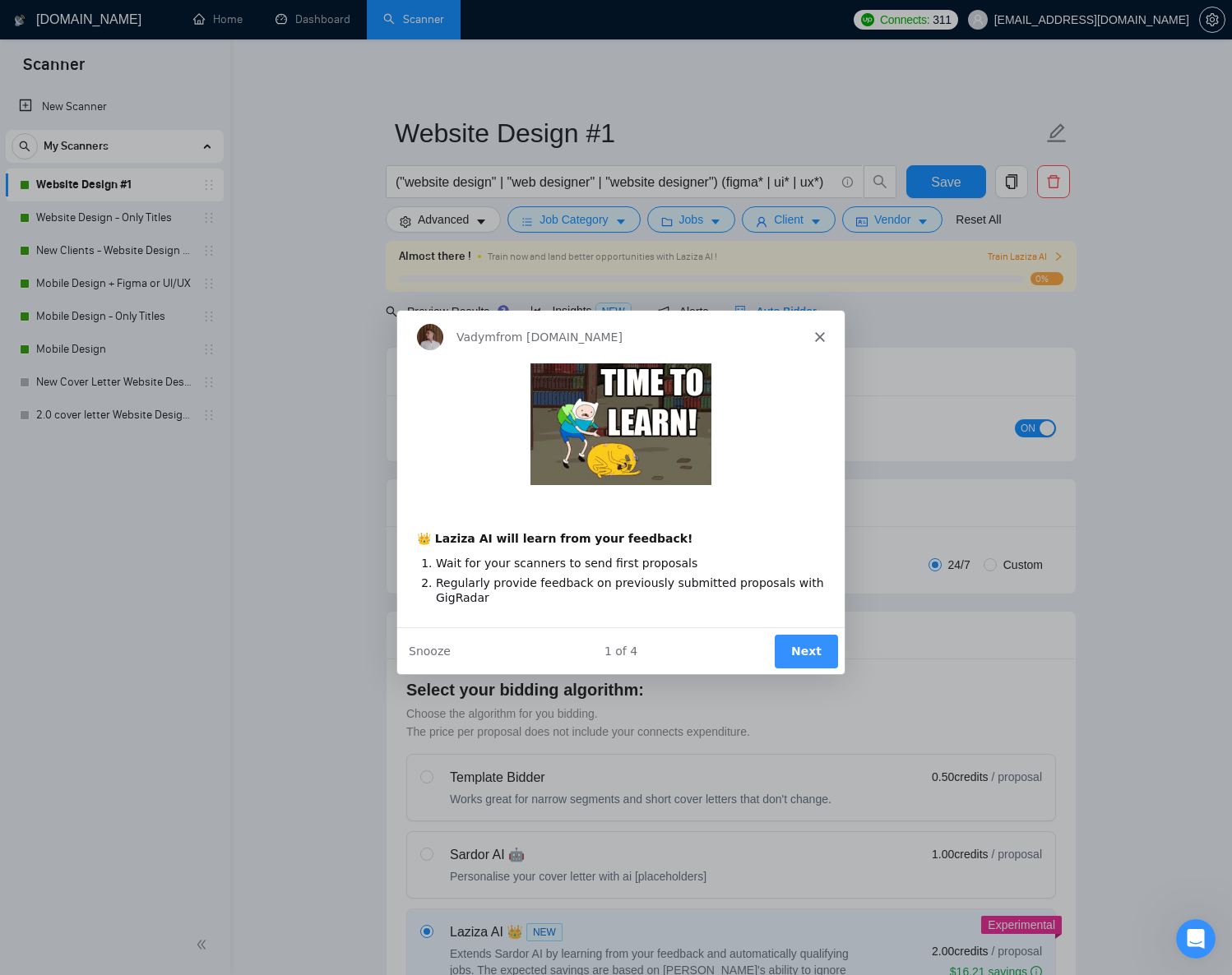
click at [800, 638] on button "Next" at bounding box center [806, 650] width 63 height 33
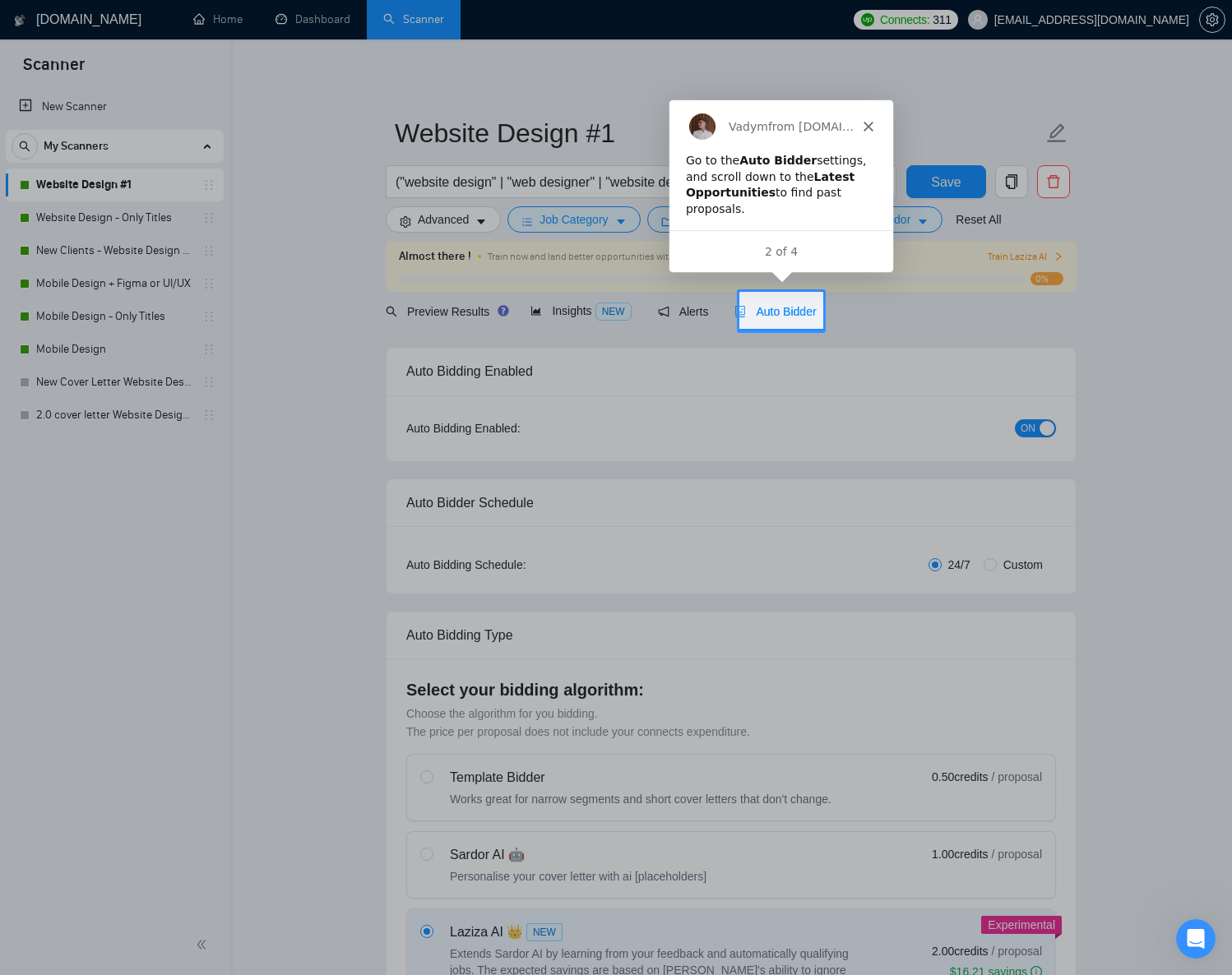
click at [787, 307] on span "Auto Bidder" at bounding box center [775, 312] width 81 height 14
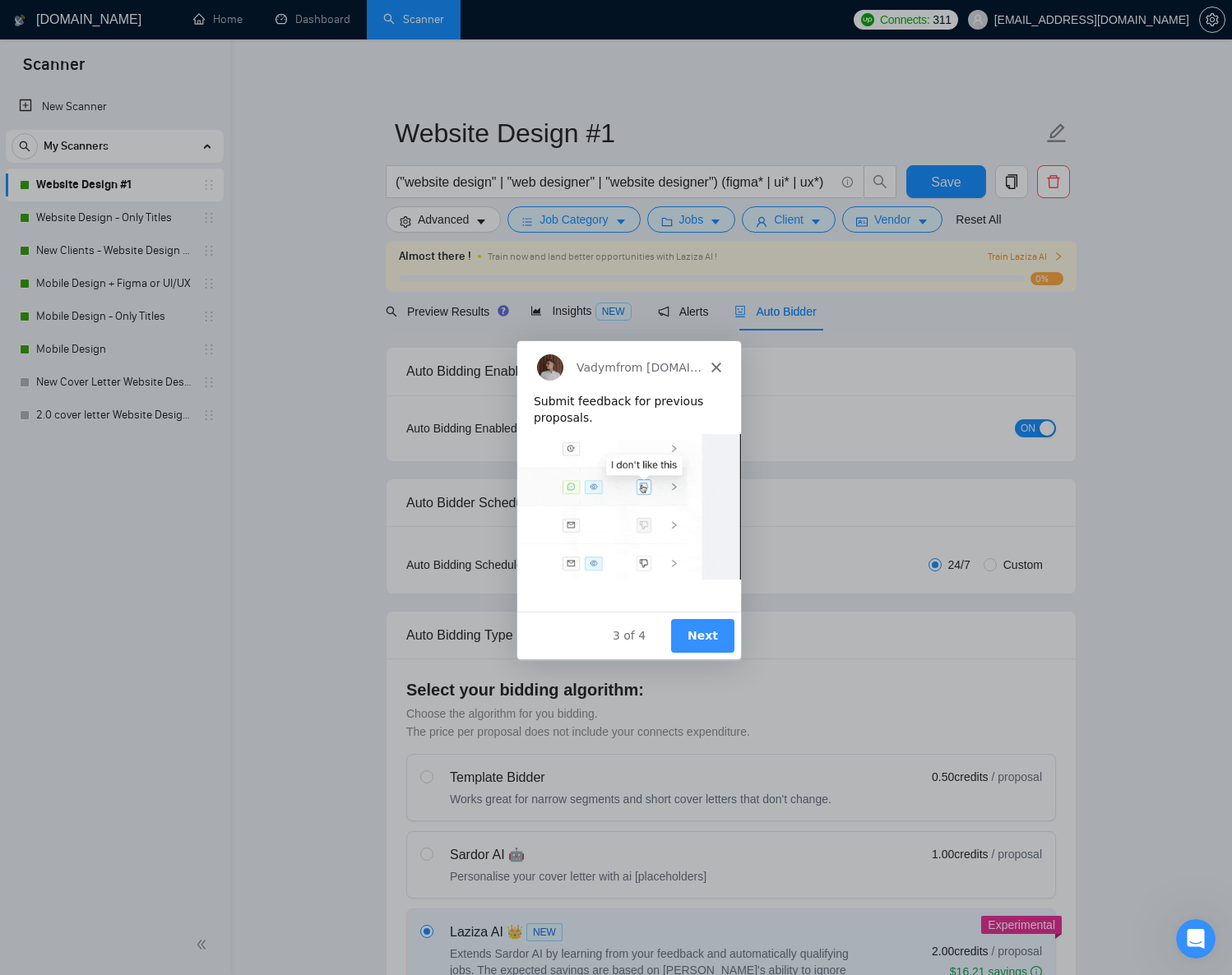
click at [703, 633] on button "Next" at bounding box center [702, 634] width 63 height 33
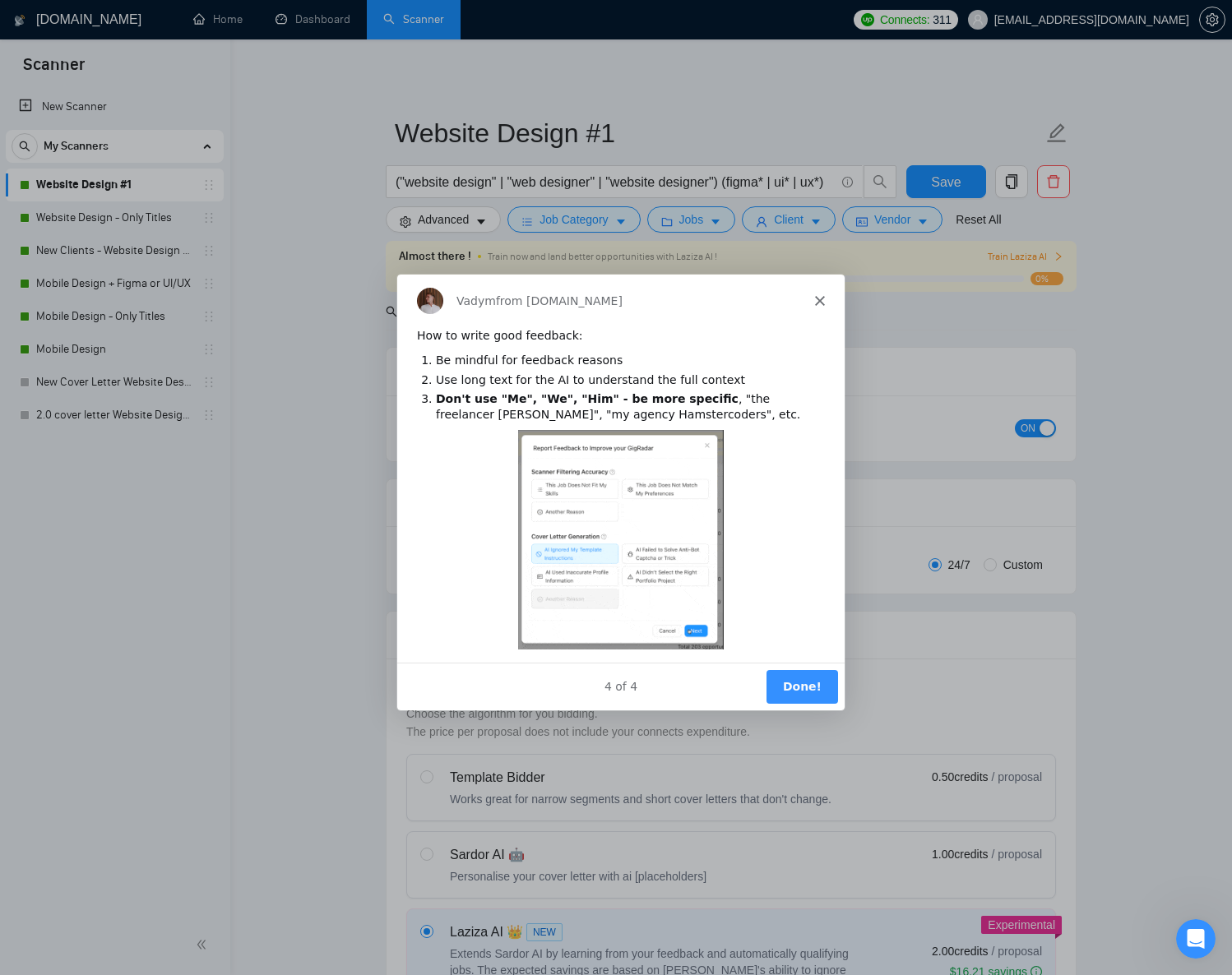
click at [780, 677] on button "Done!" at bounding box center [801, 685] width 71 height 33
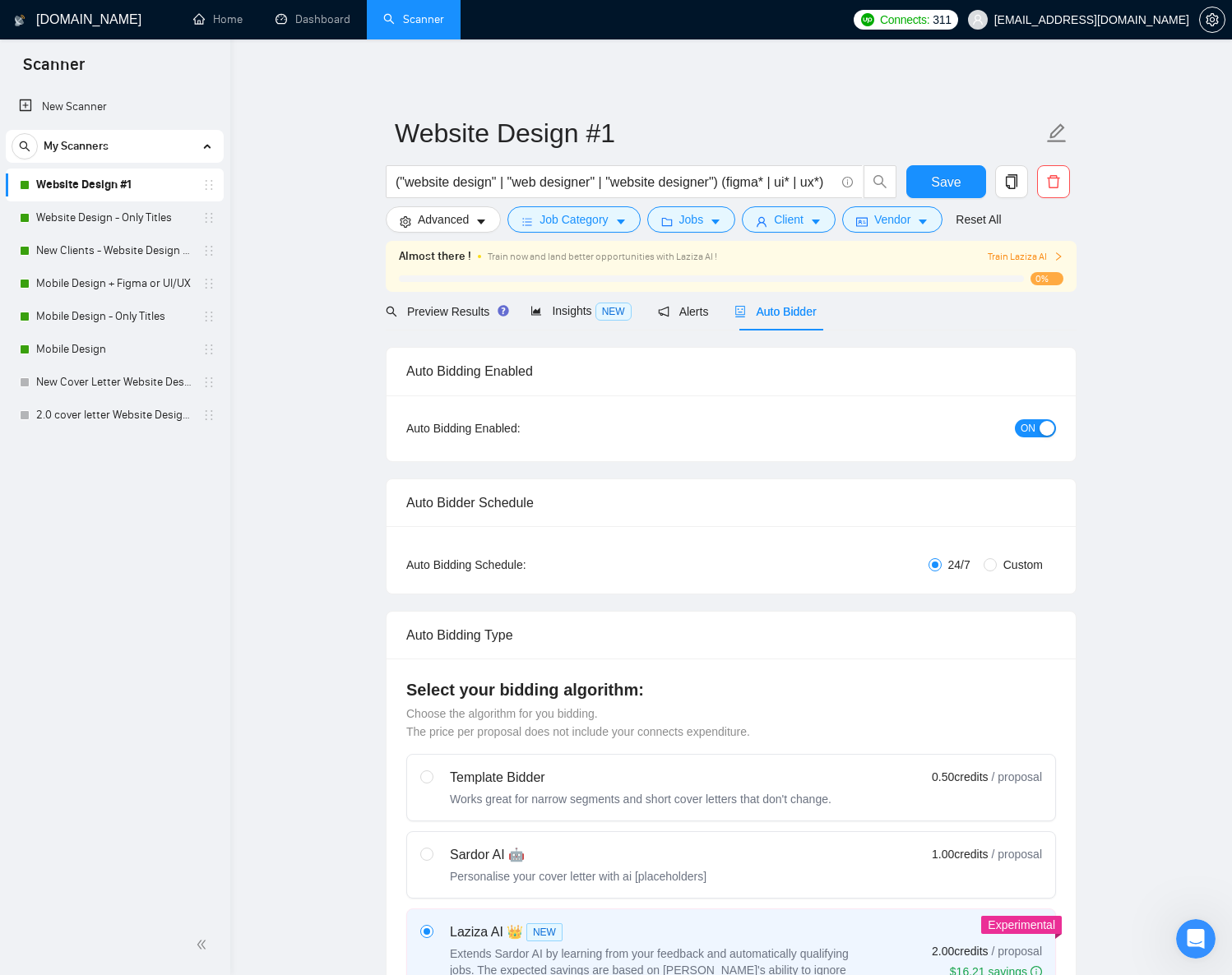
click at [1024, 259] on span "Train Laziza AI" at bounding box center [1026, 257] width 76 height 15
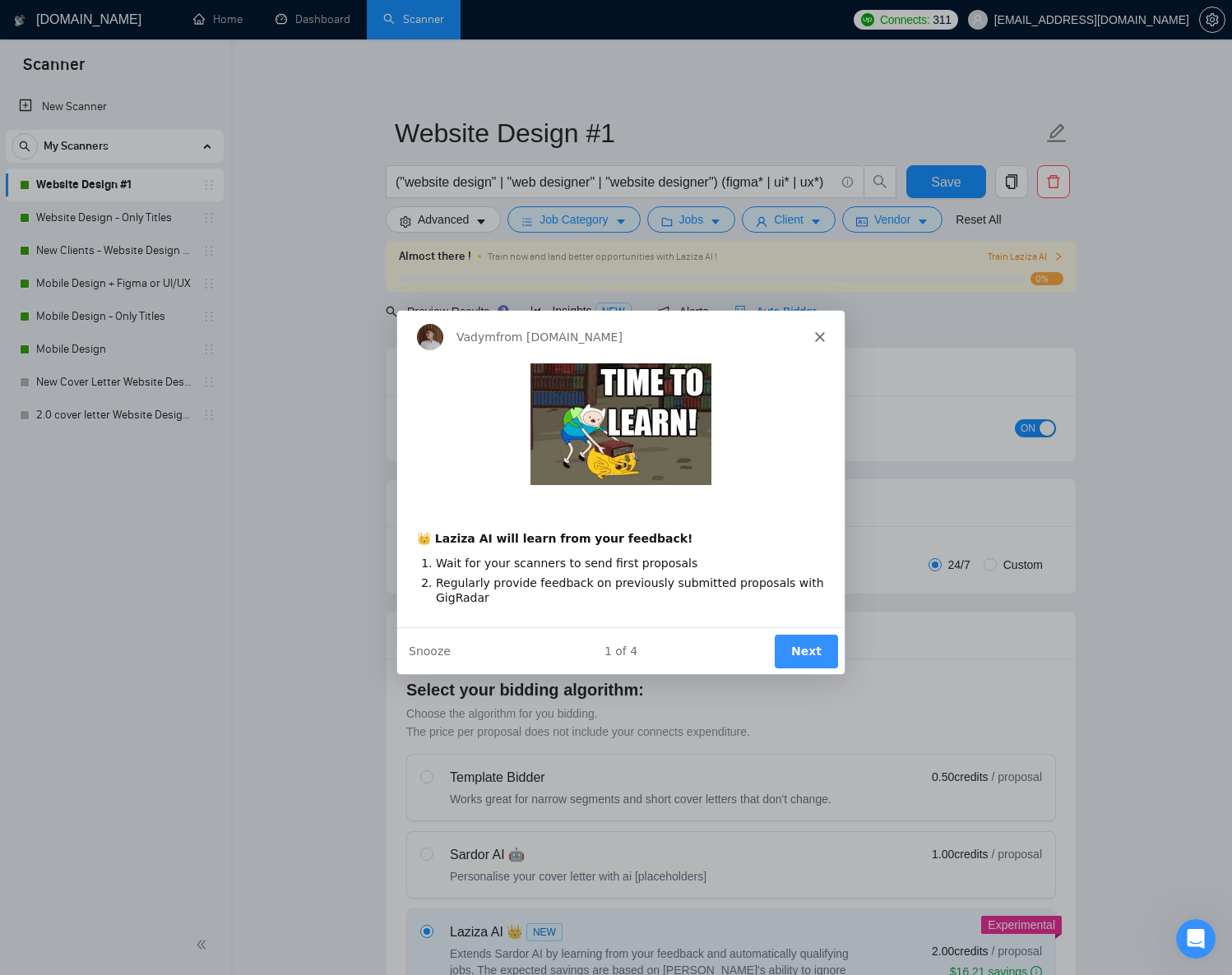
click at [817, 644] on button "Next" at bounding box center [806, 650] width 63 height 33
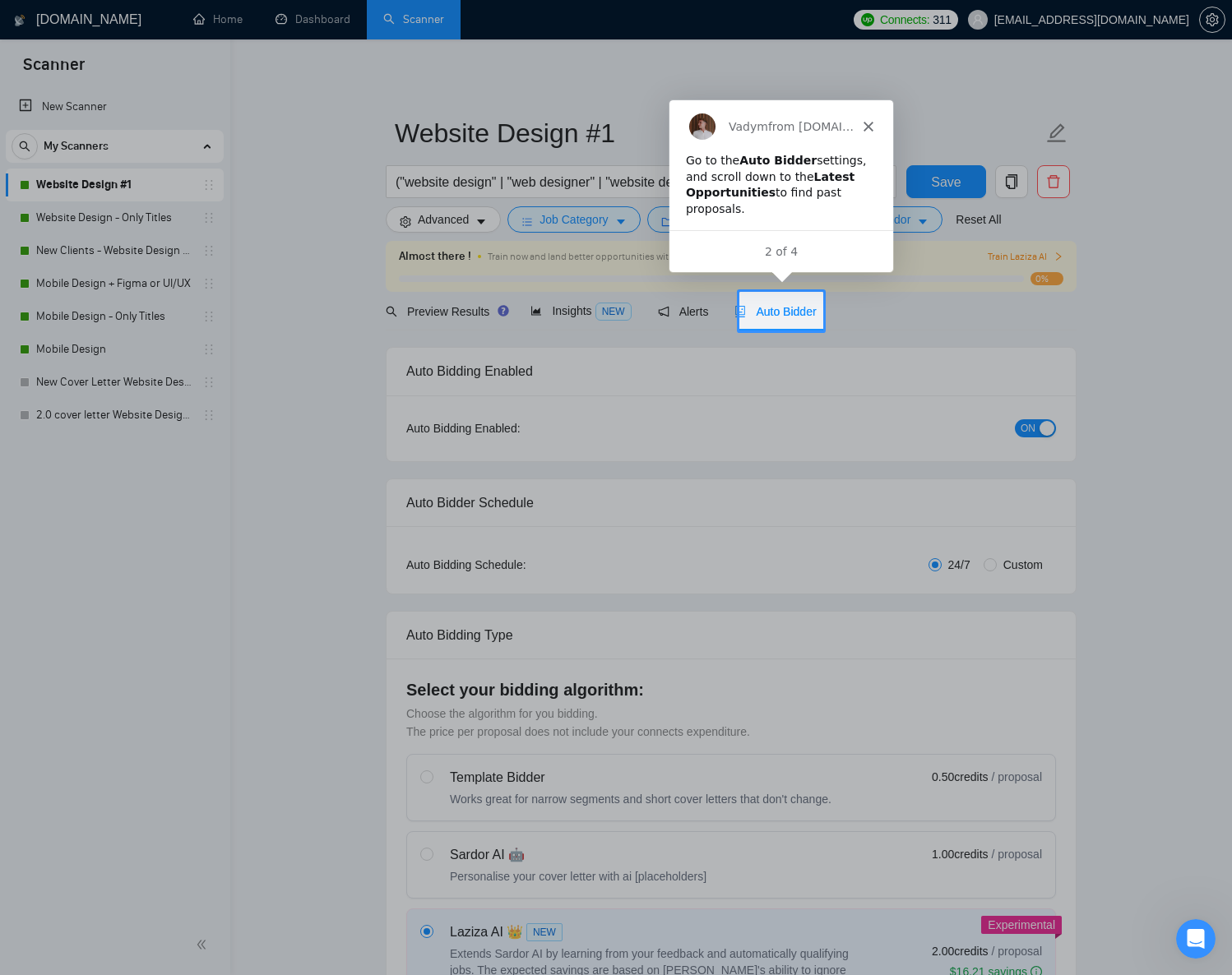
click at [867, 325] on div at bounding box center [1028, 311] width 409 height 39
click at [805, 317] on span "Auto Bidder" at bounding box center [775, 312] width 81 height 14
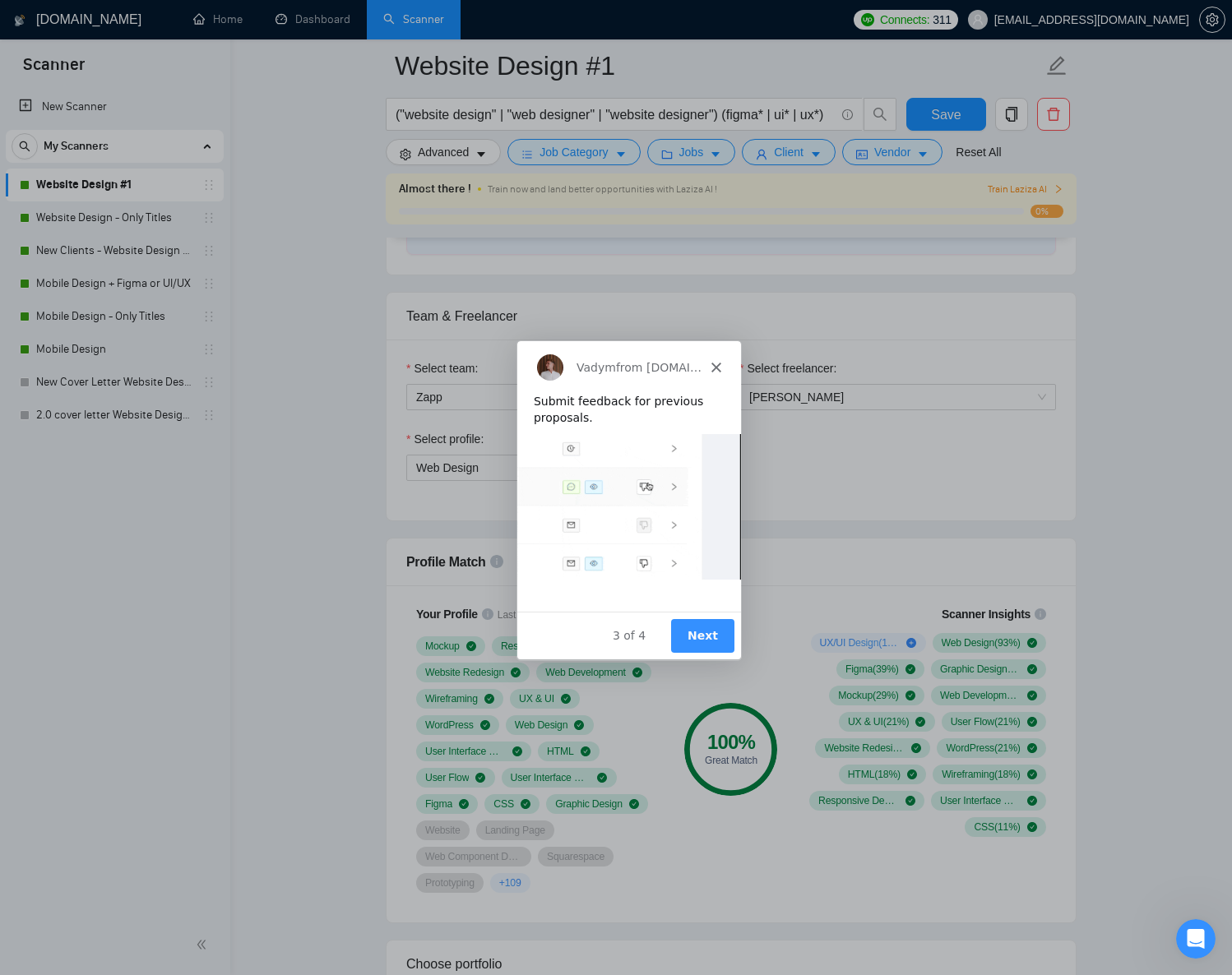
scroll to position [852, 0]
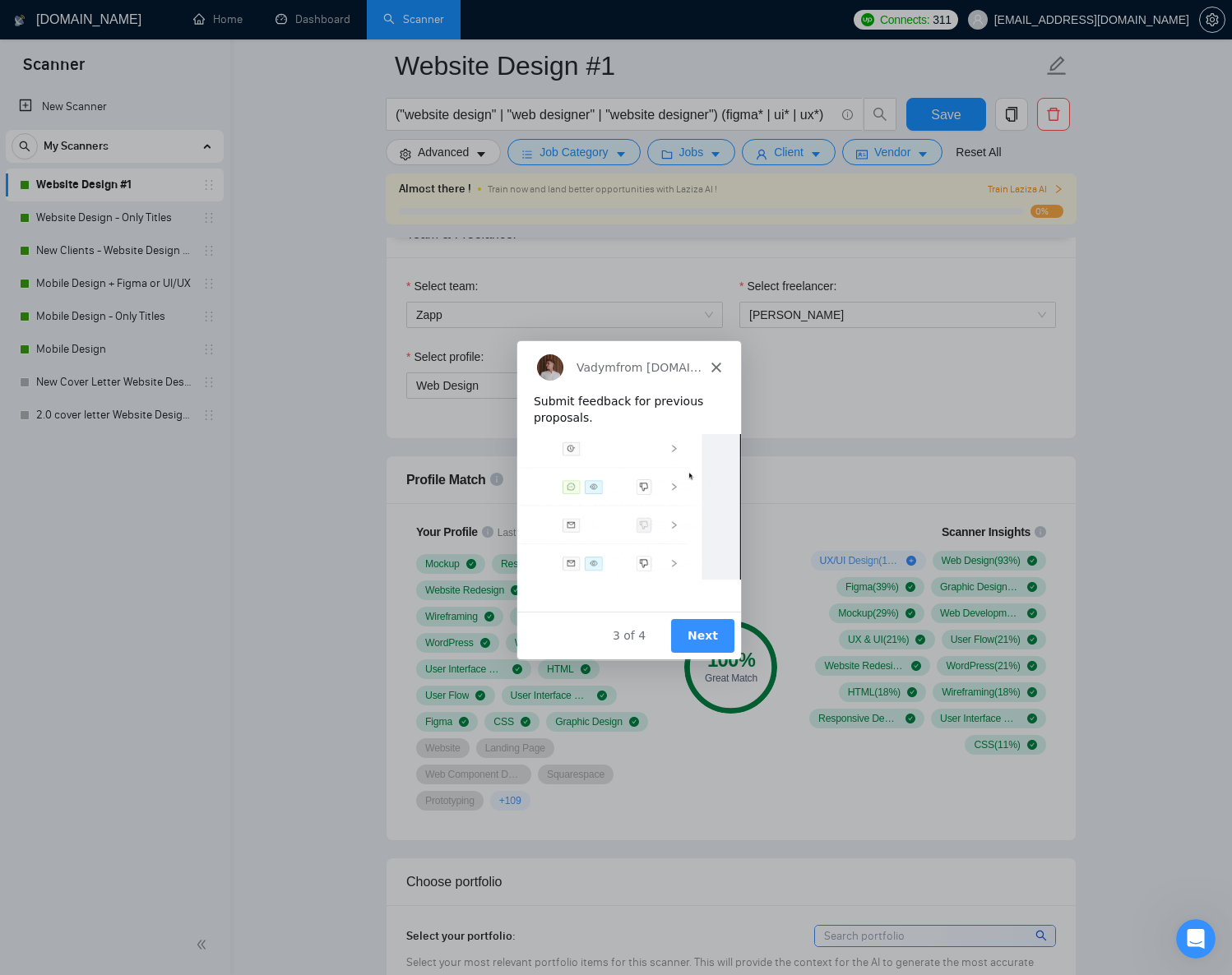
click at [713, 366] on polygon "Close" at bounding box center [716, 367] width 10 height 10
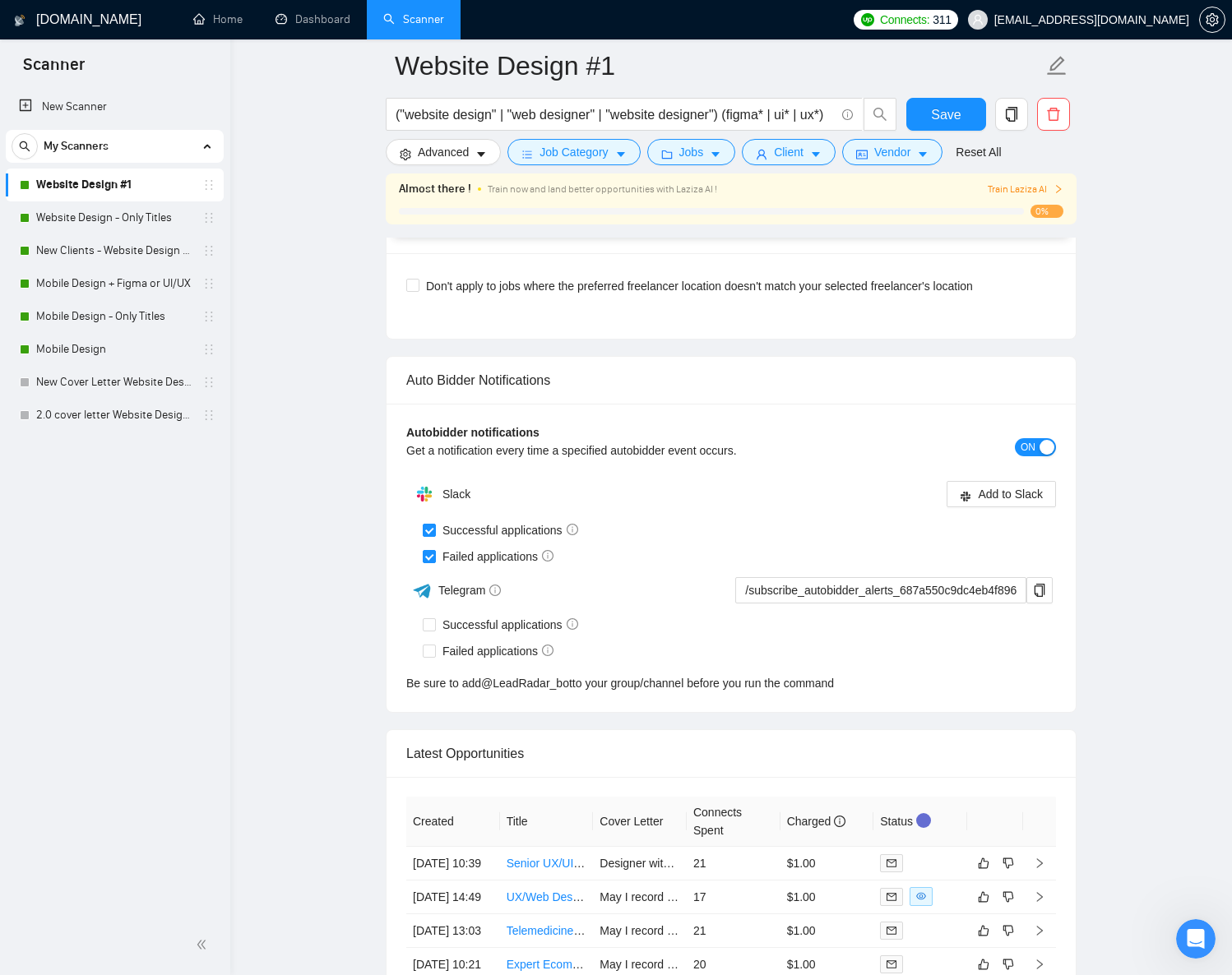
scroll to position [4426, 0]
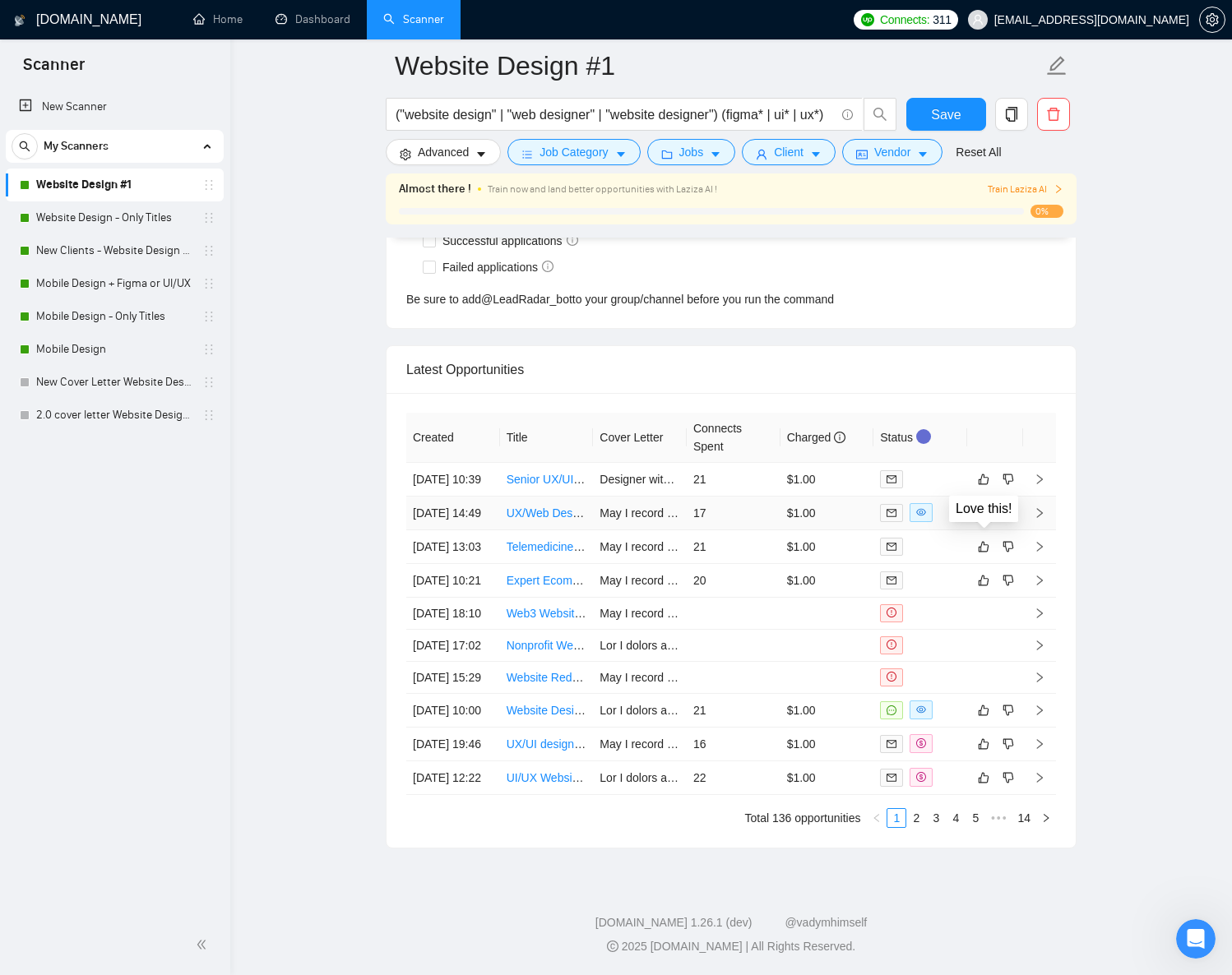
click at [984, 506] on icon "like" at bounding box center [983, 513] width 12 height 14
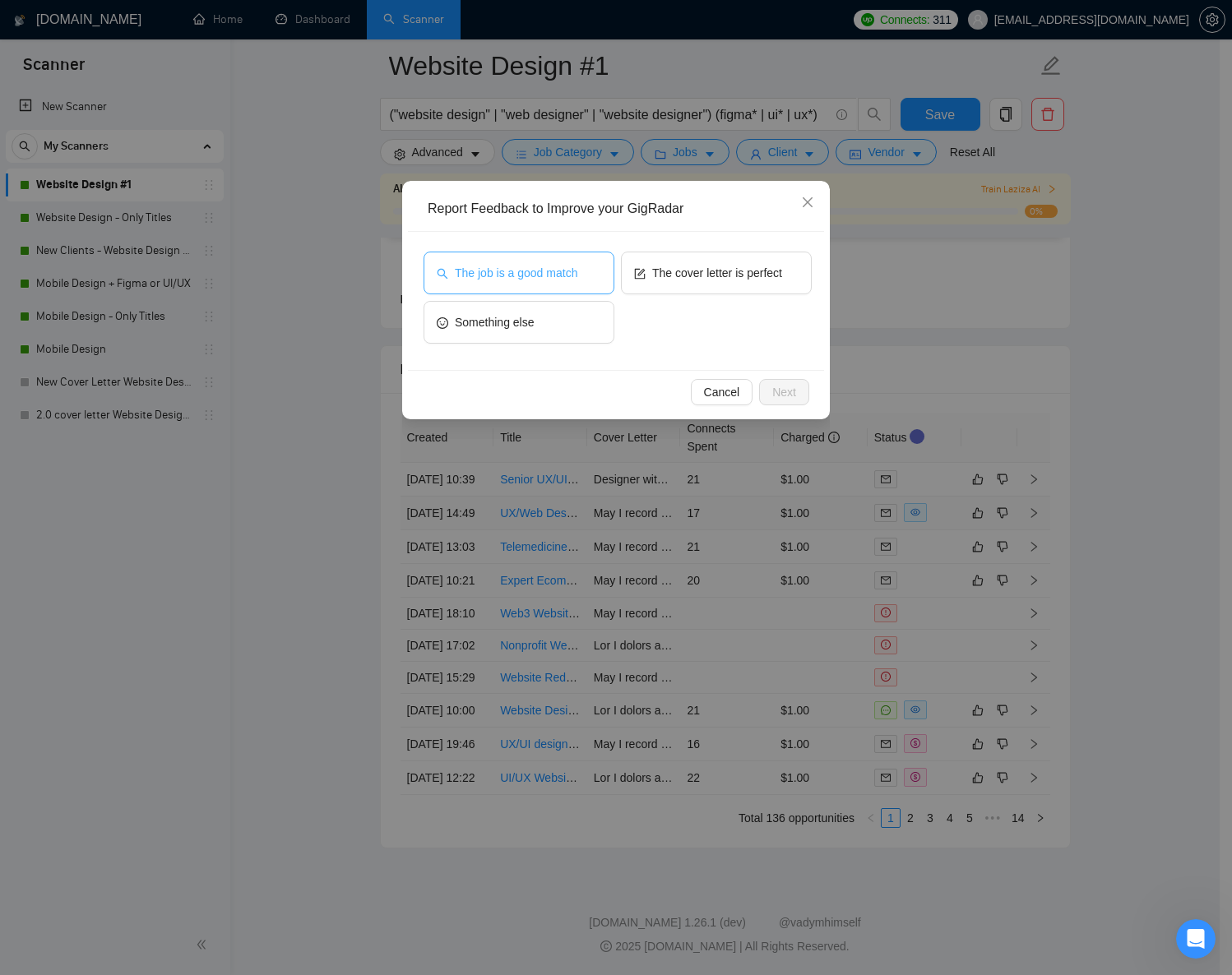
click at [548, 272] on span "The job is a good match" at bounding box center [516, 273] width 123 height 18
click at [796, 396] on span "Next" at bounding box center [784, 392] width 23 height 18
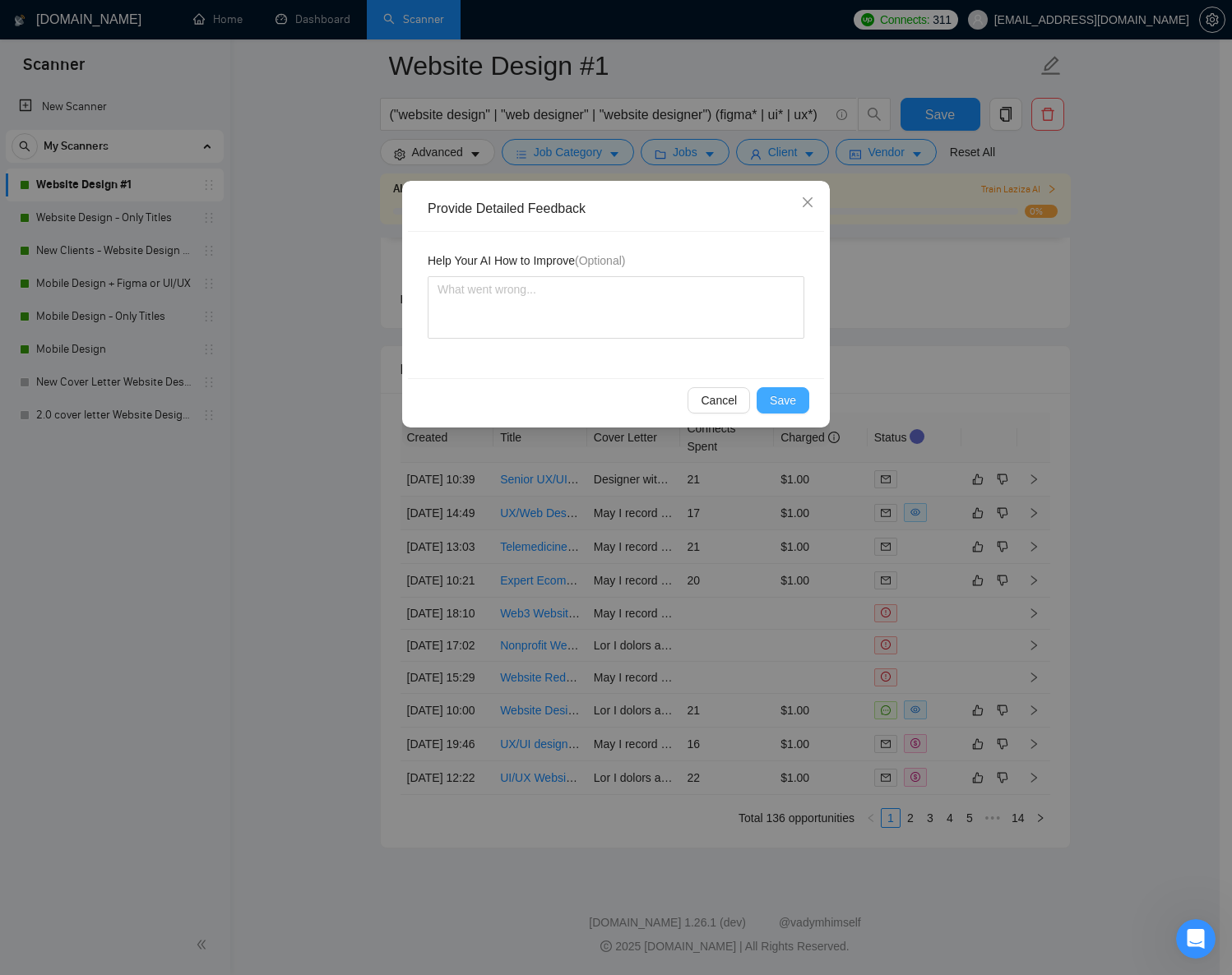
click at [790, 397] on span "Save" at bounding box center [782, 400] width 26 height 18
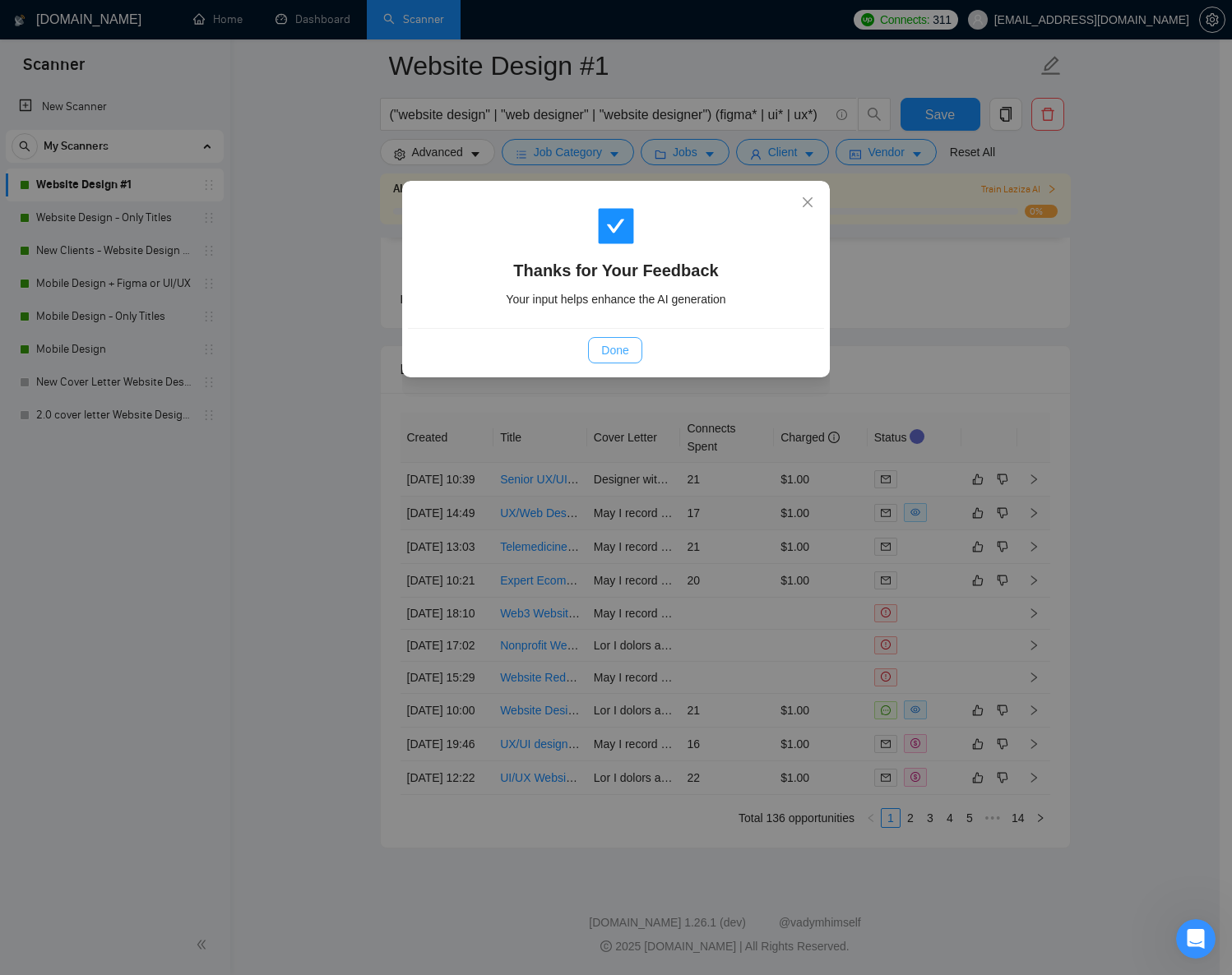
click at [602, 352] on span "Done" at bounding box center [615, 351] width 27 height 18
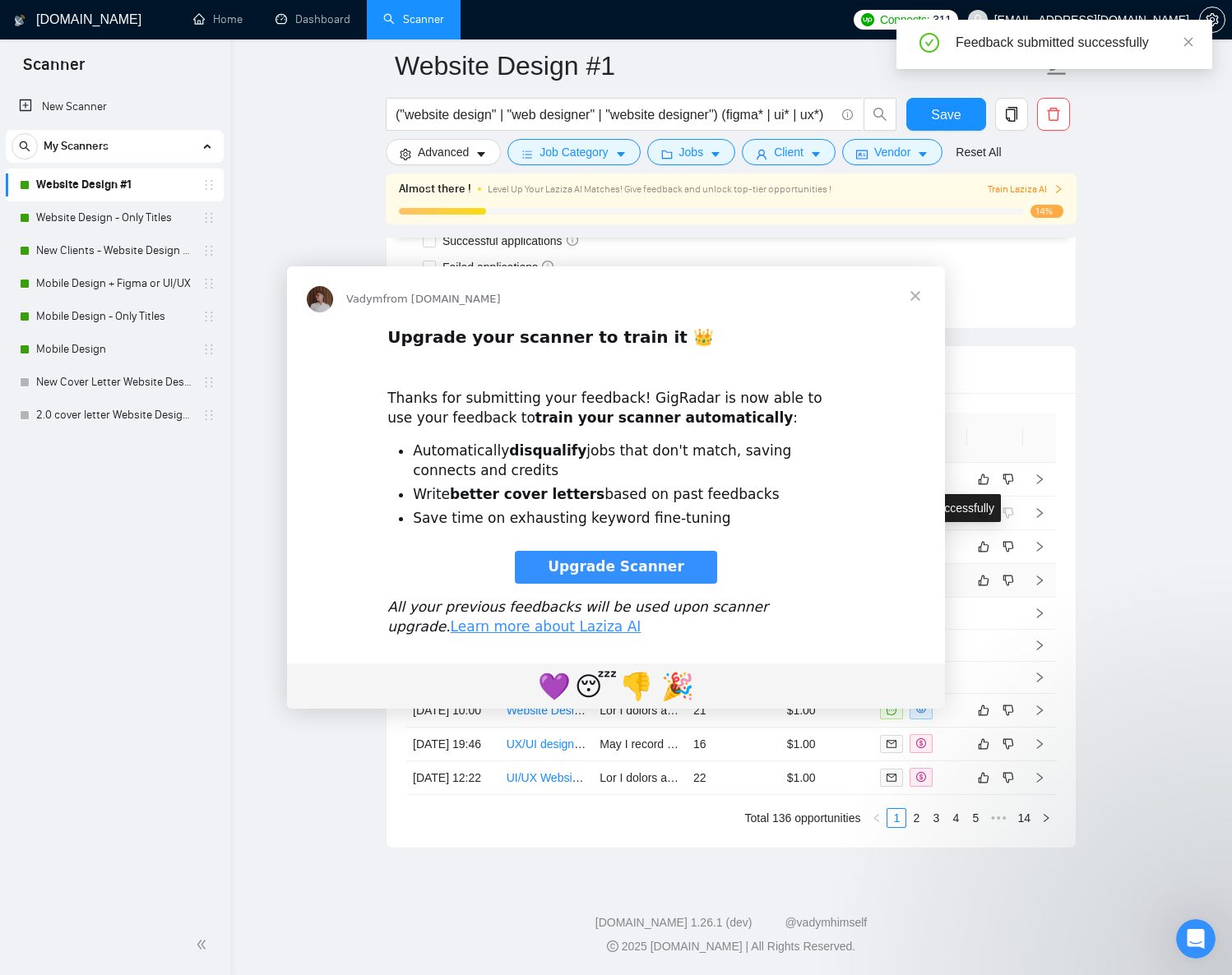
scroll to position [0, 0]
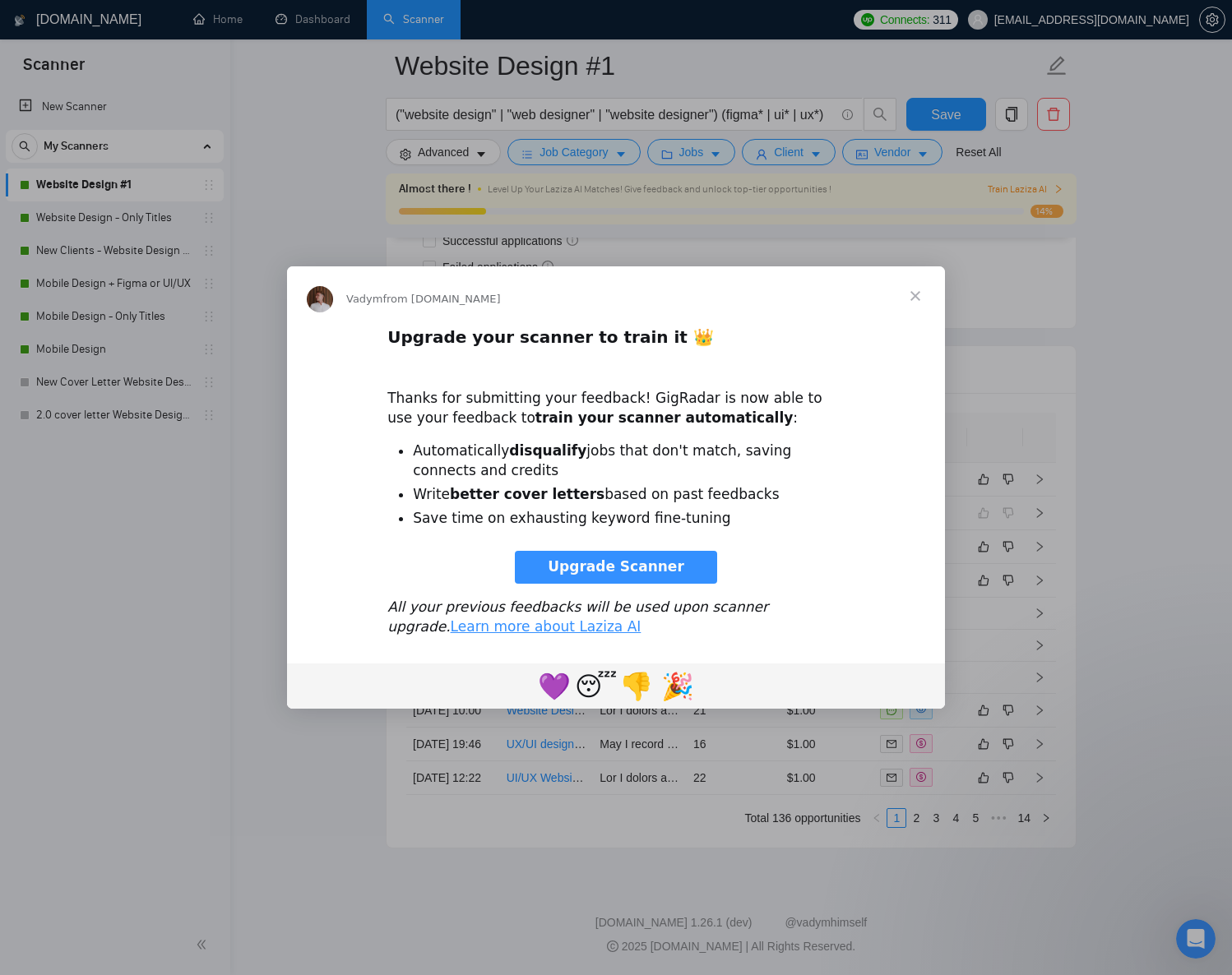
click at [917, 299] on span "Close" at bounding box center [916, 296] width 59 height 59
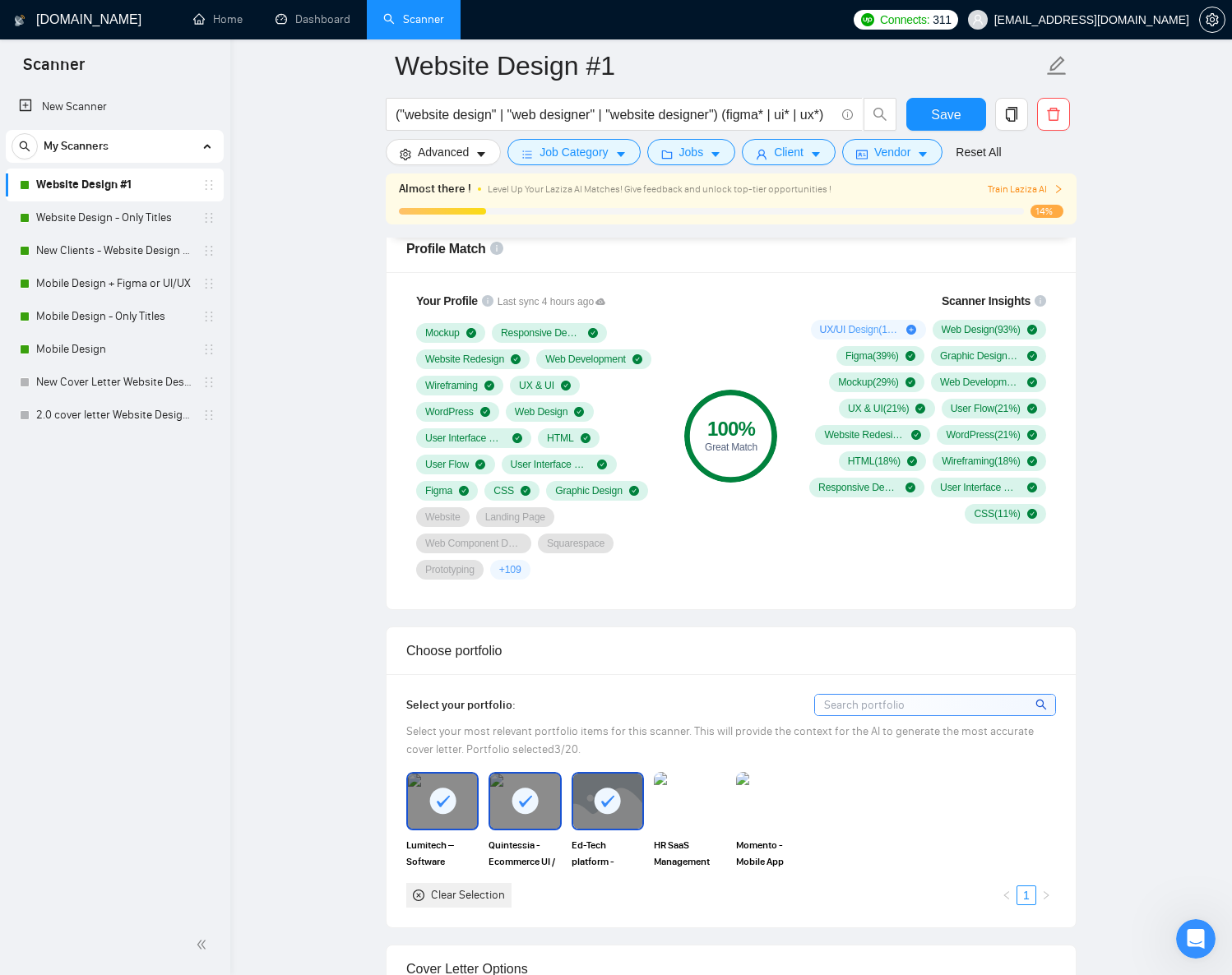
scroll to position [92, 0]
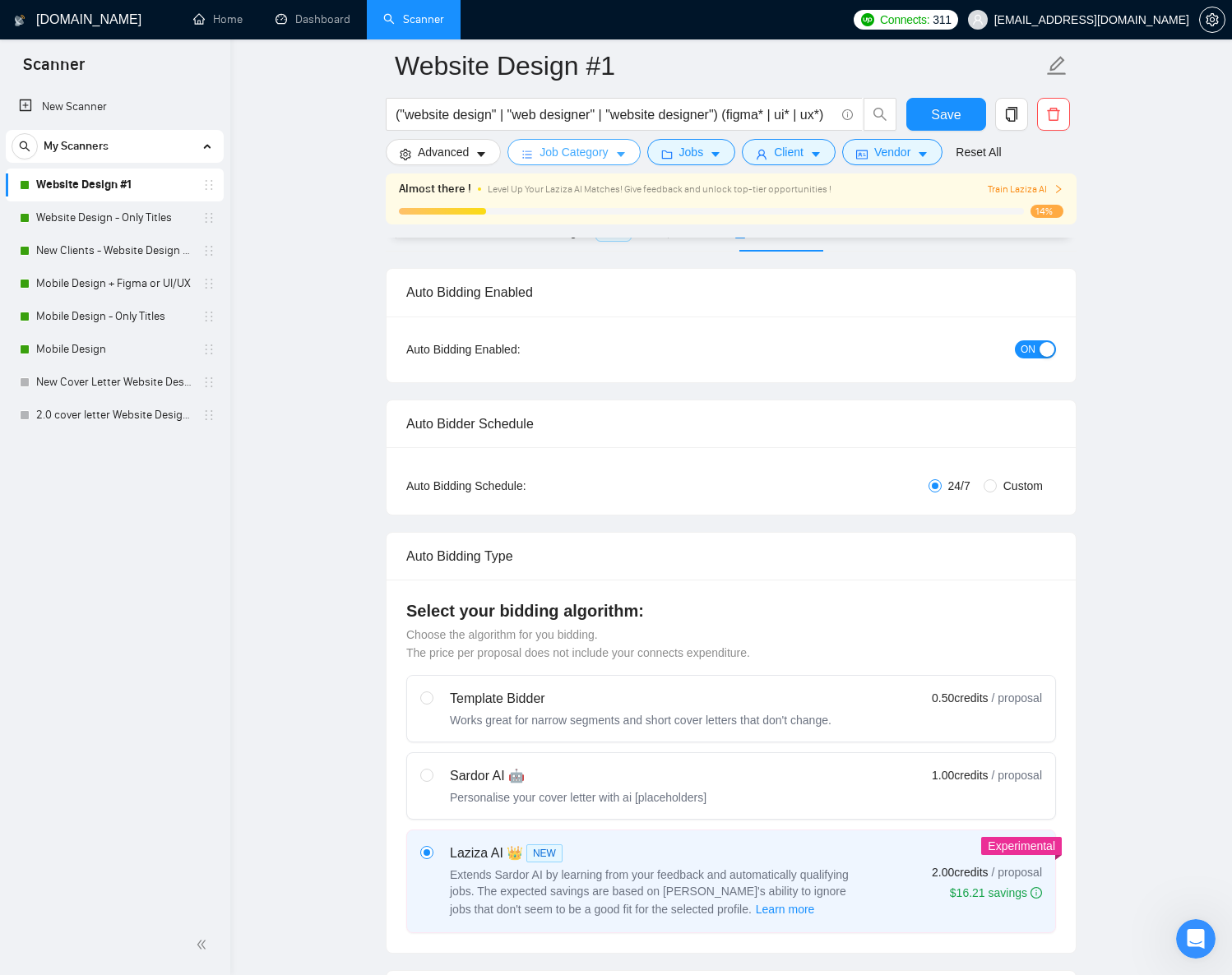
click at [636, 154] on button "Job Category" at bounding box center [573, 151] width 132 height 26
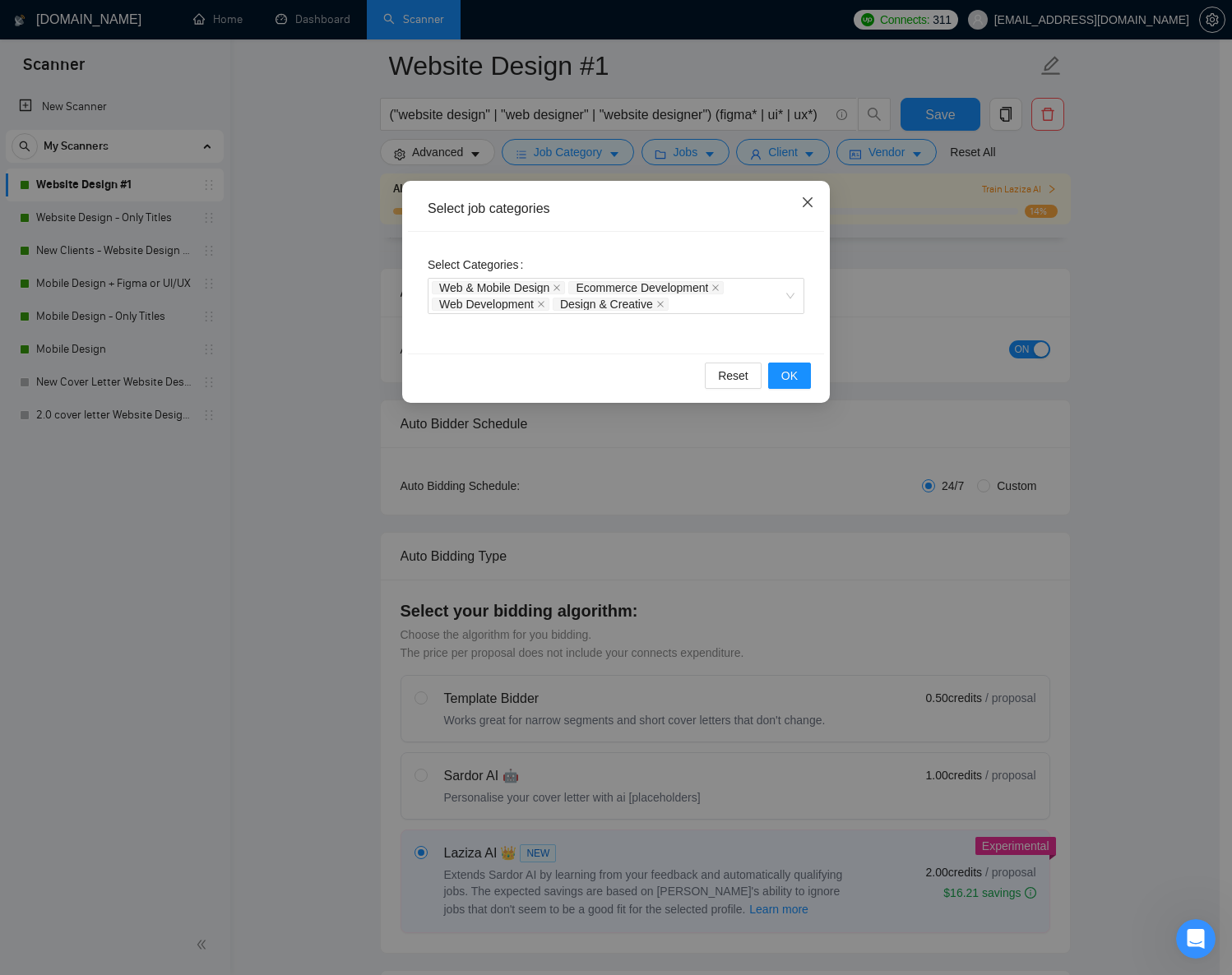
click at [805, 196] on icon "close" at bounding box center [808, 202] width 14 height 14
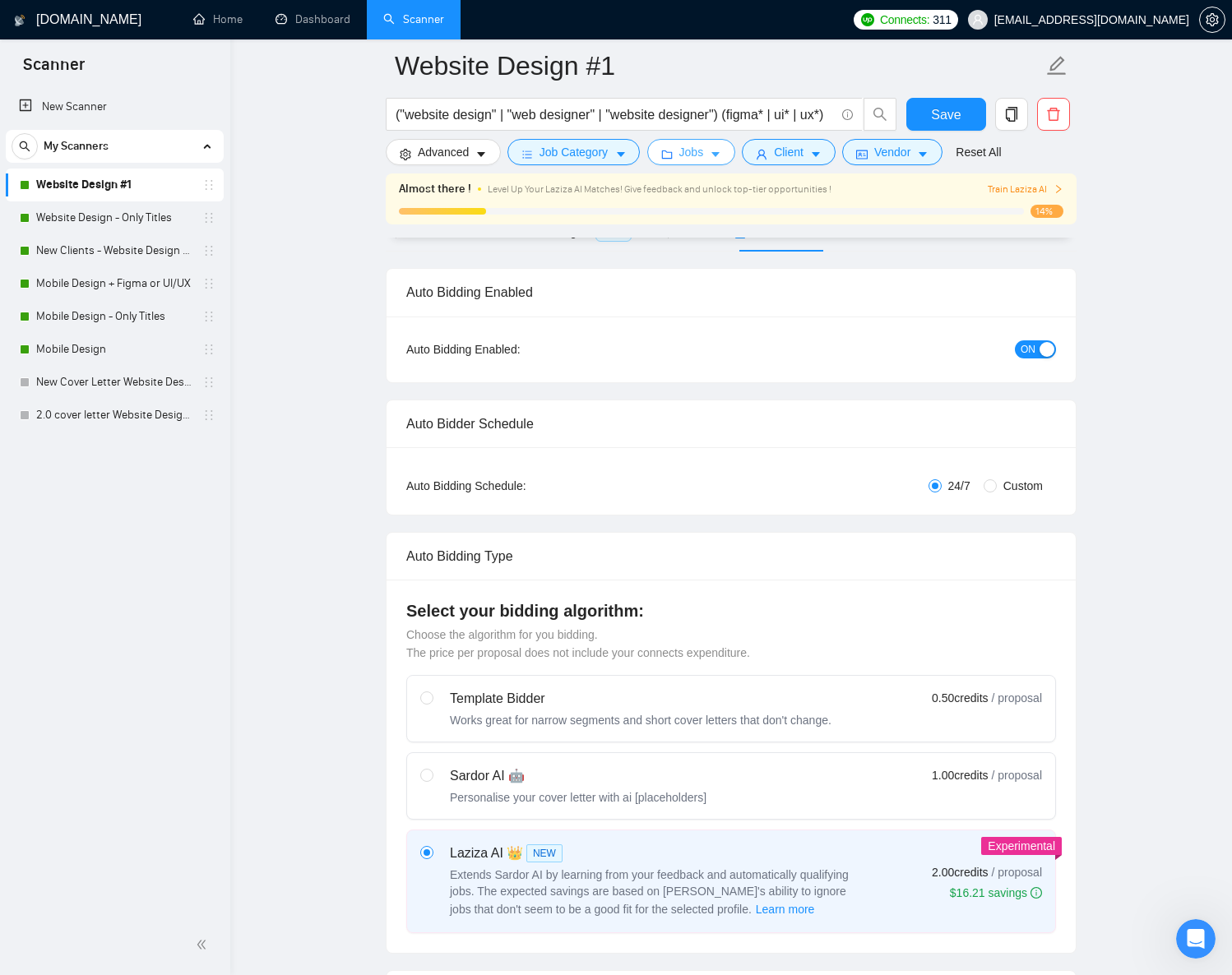
click at [704, 151] on span "Jobs" at bounding box center [691, 152] width 24 height 18
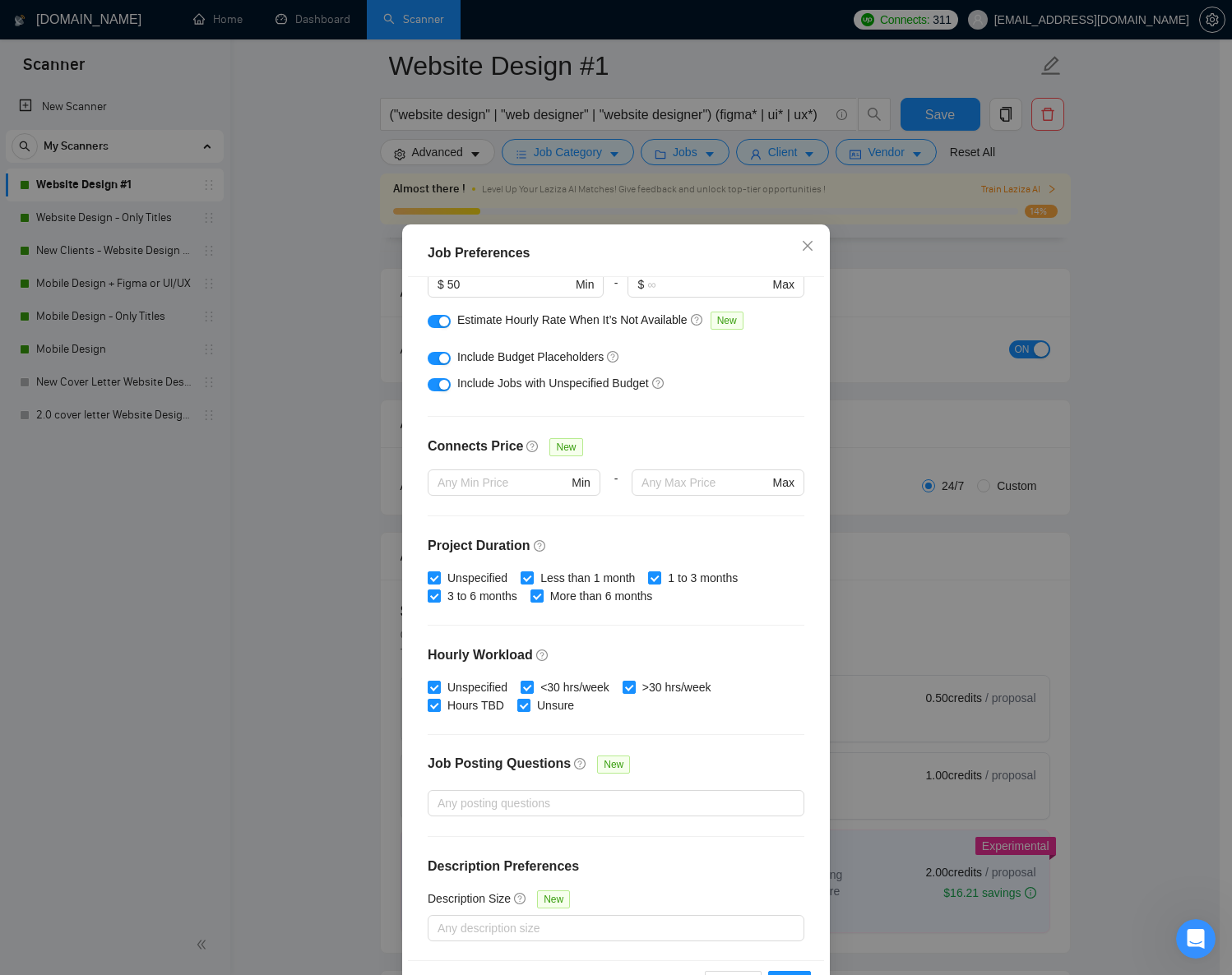
scroll to position [58, 0]
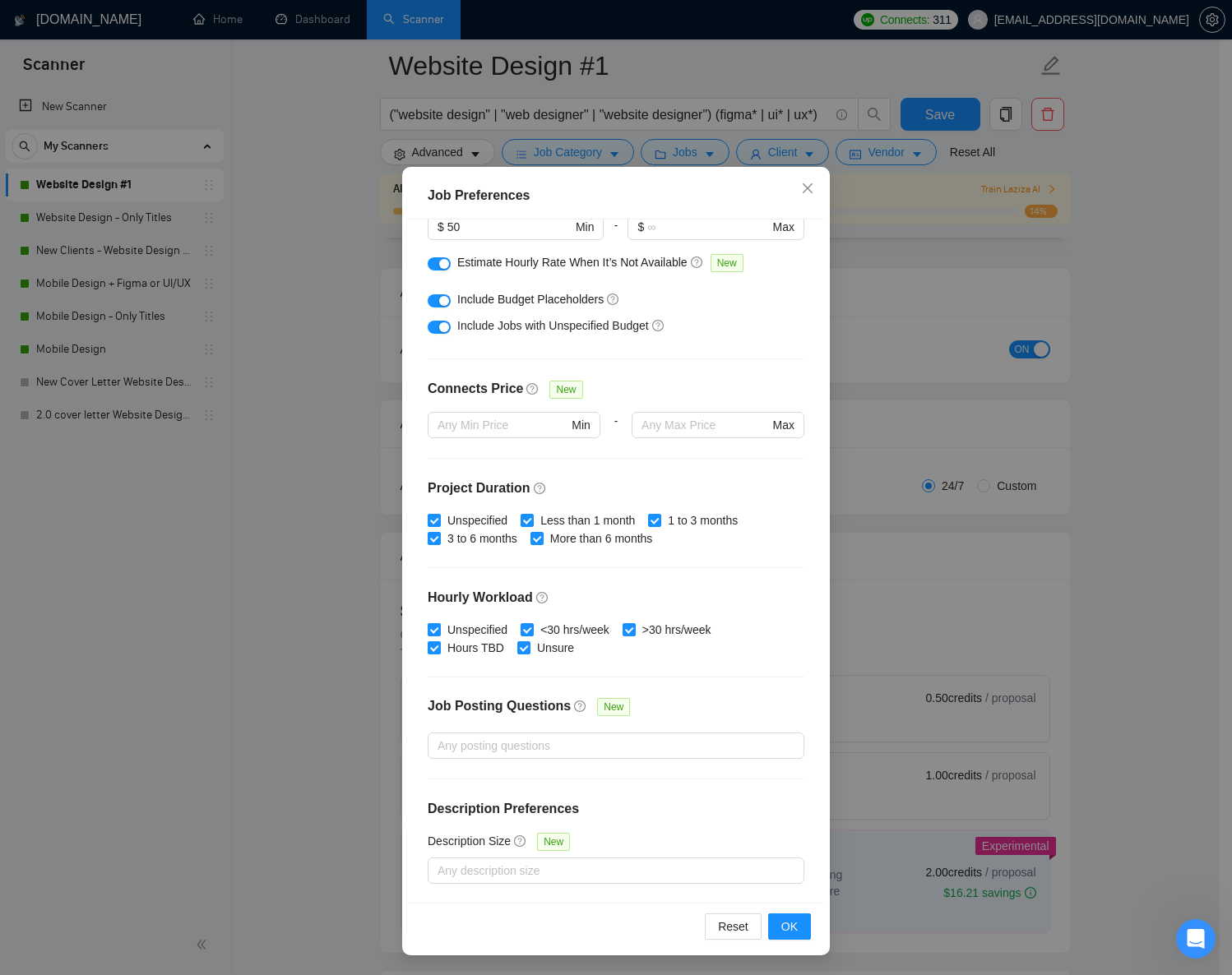
click at [895, 307] on div "Job Preferences Budget Project Type All Fixed Price Hourly Rate Fixed Price Bud…" at bounding box center [616, 488] width 1232 height 975
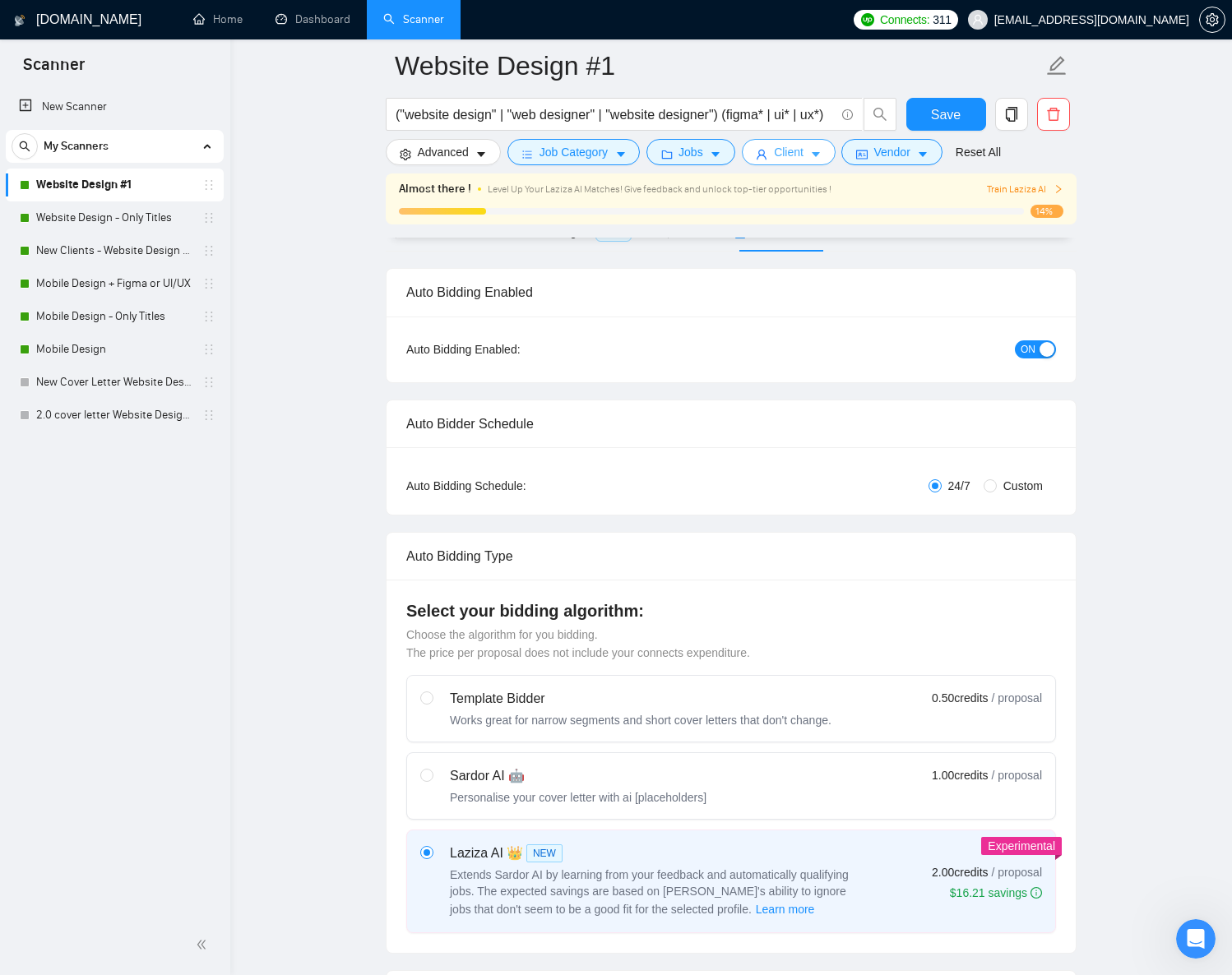
click at [763, 152] on icon "user" at bounding box center [762, 154] width 12 height 12
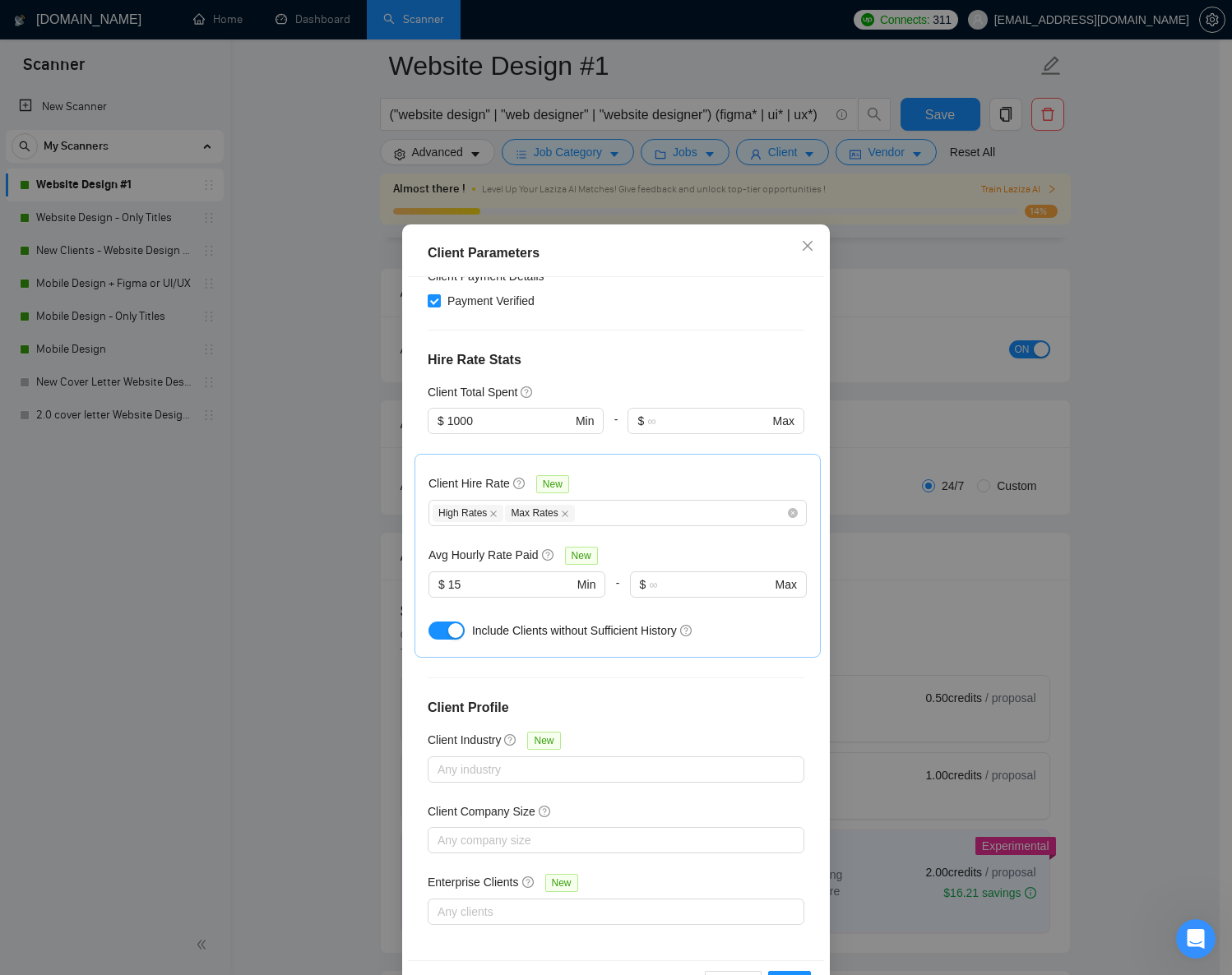
scroll to position [343, 0]
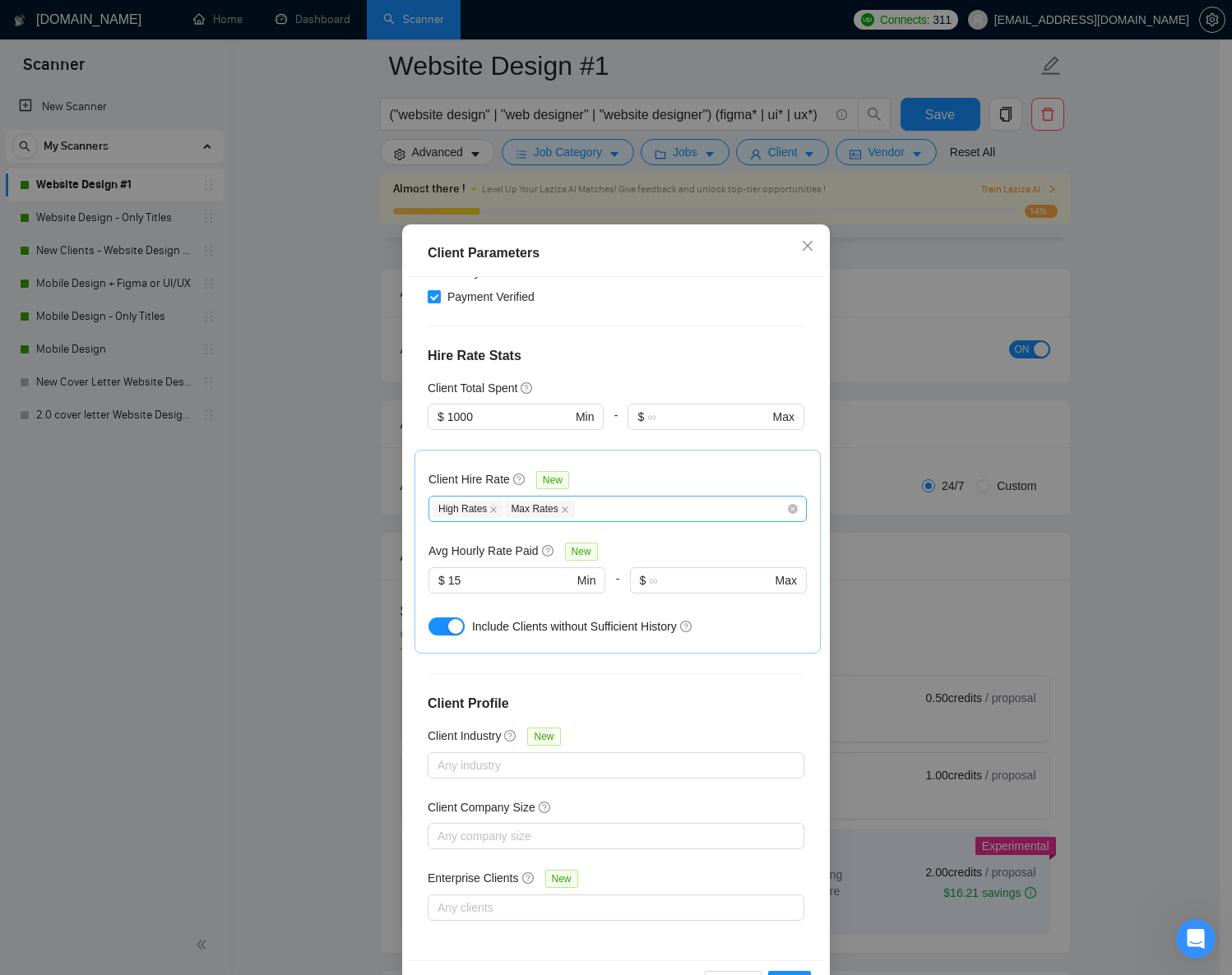
click at [616, 512] on div "High Rates Max Rates" at bounding box center [609, 509] width 353 height 20
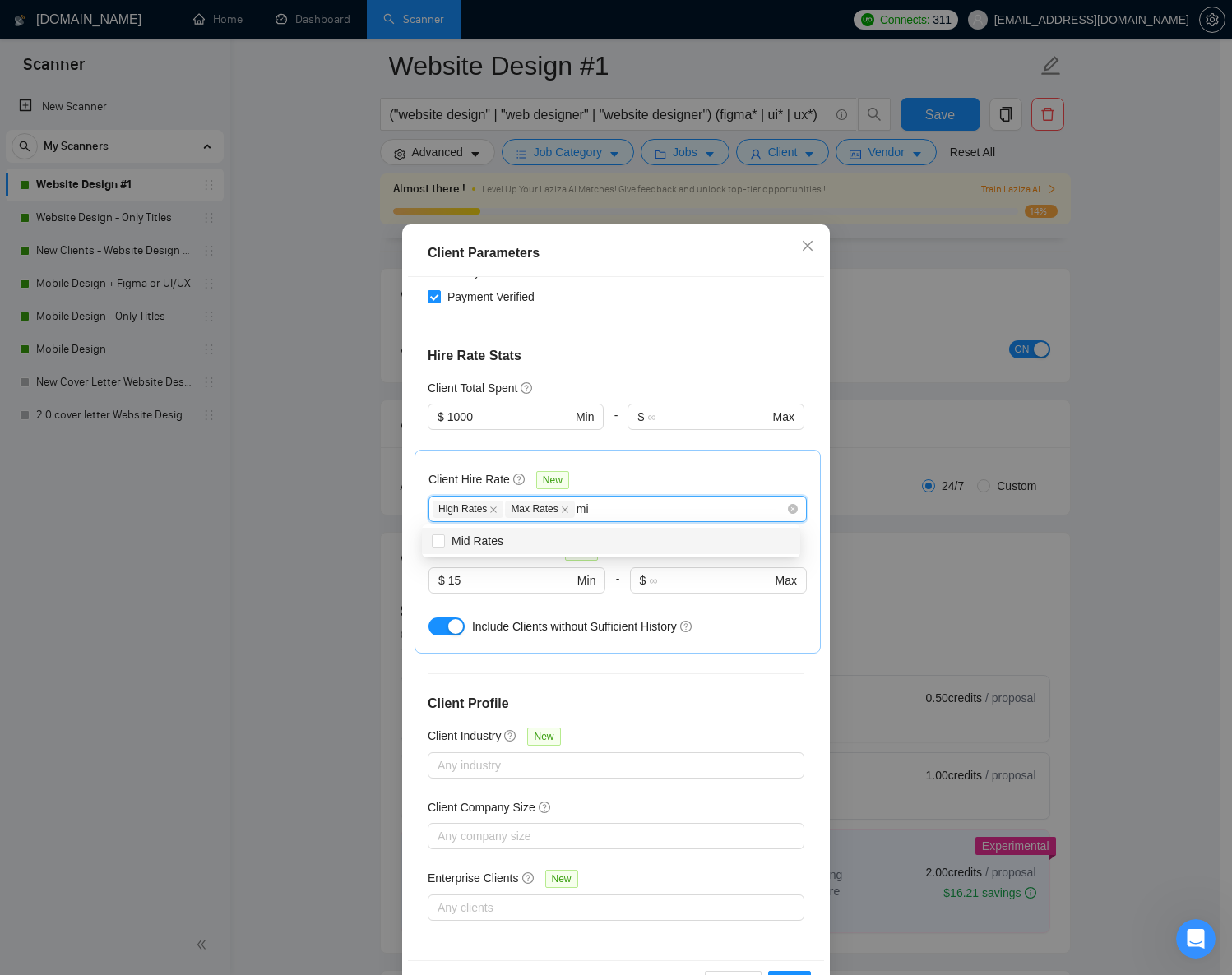
type input "mid"
click at [617, 542] on div "Mid Rates" at bounding box center [611, 541] width 359 height 18
checkbox input "true"
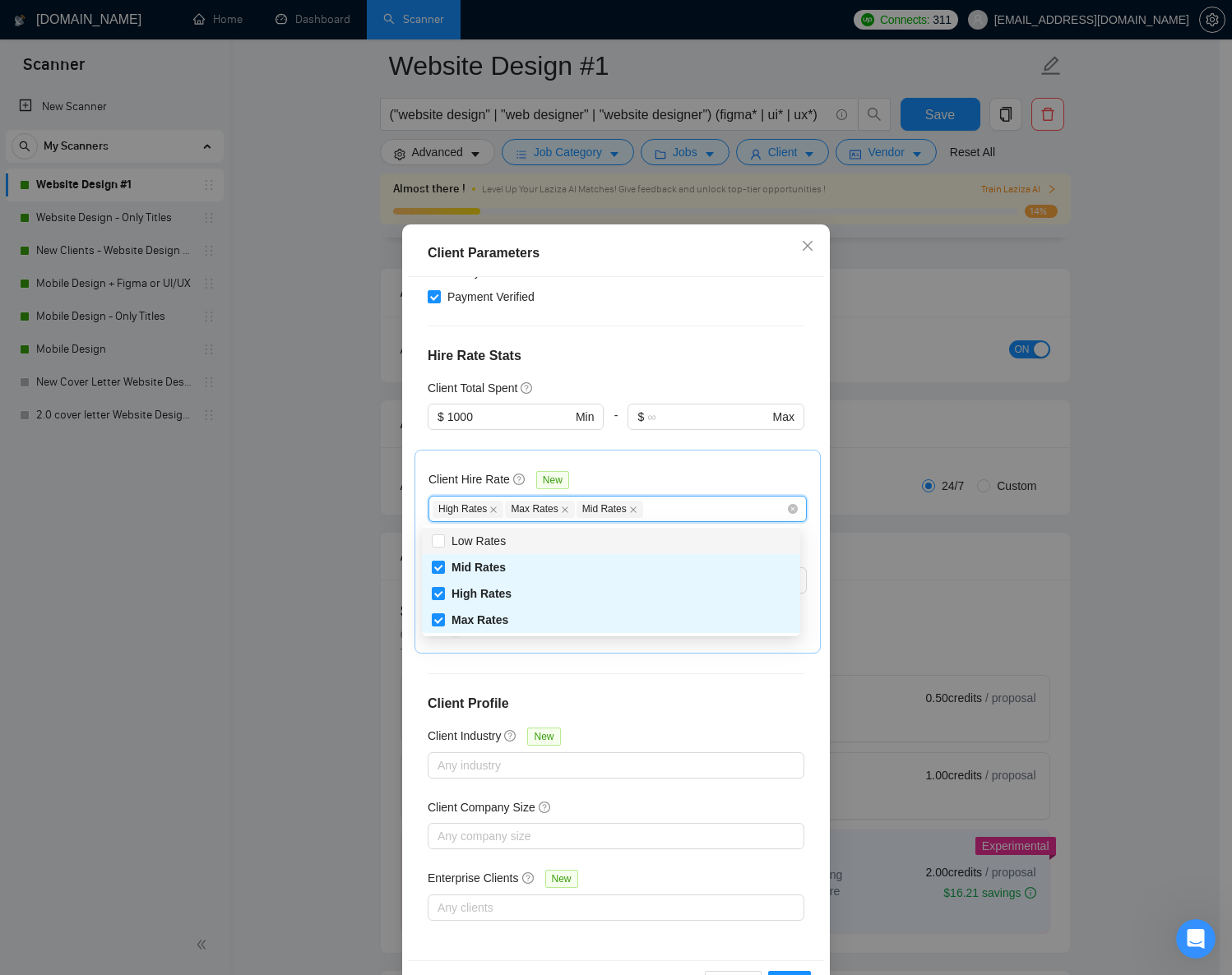
click at [695, 486] on div "Client Hire Rate New" at bounding box center [617, 483] width 379 height 25
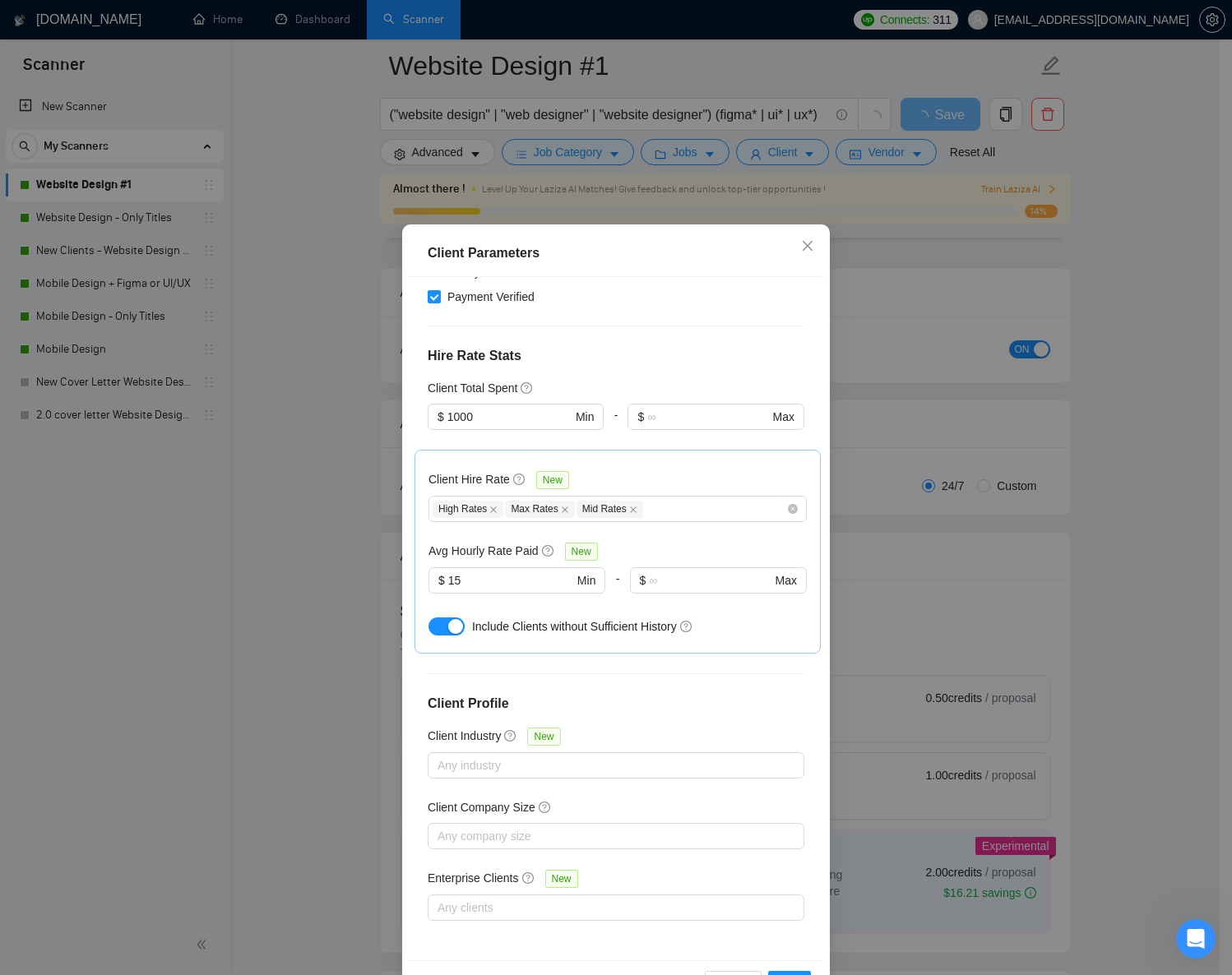
scroll to position [58, 0]
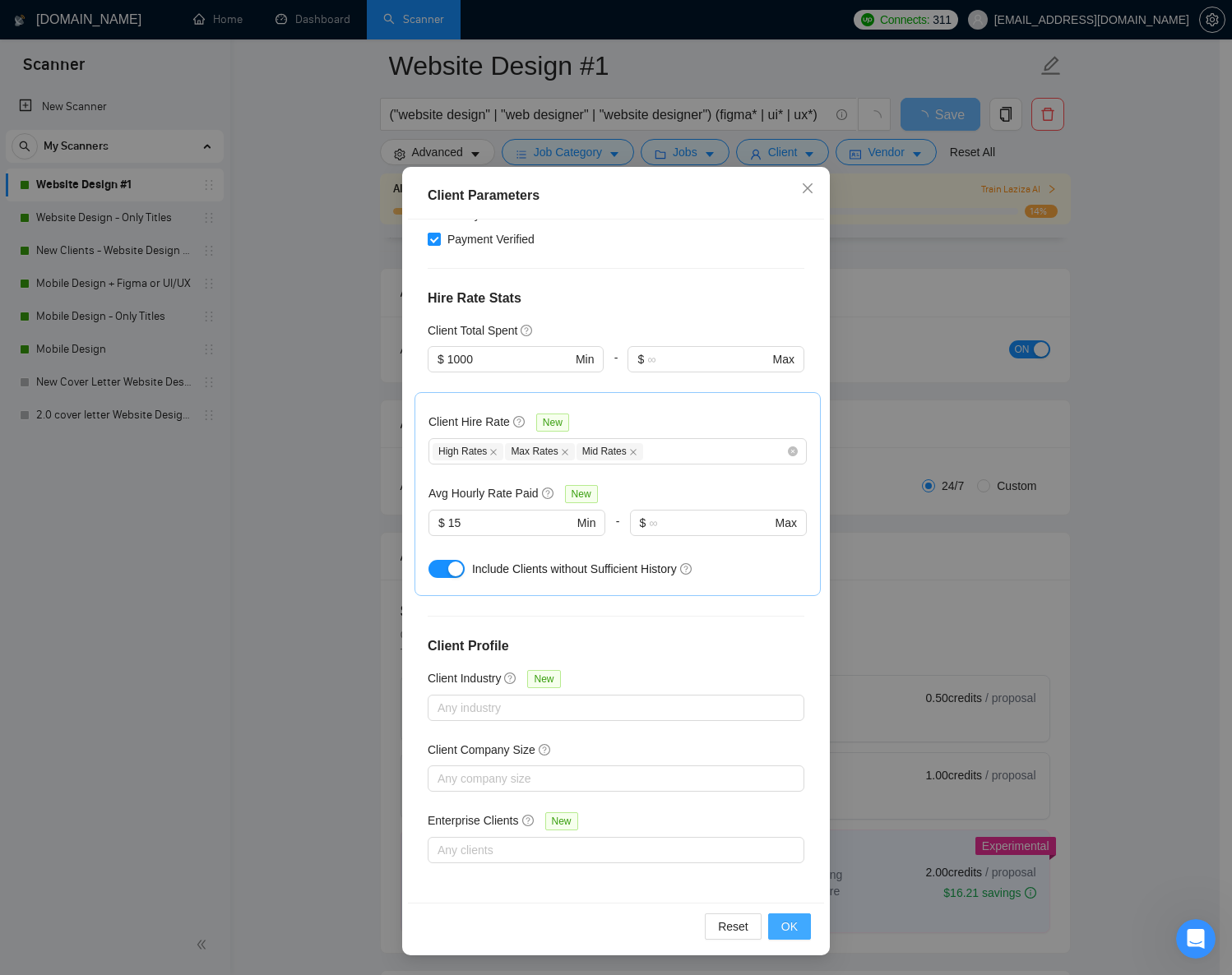
click at [790, 918] on span "OK" at bounding box center [789, 927] width 16 height 18
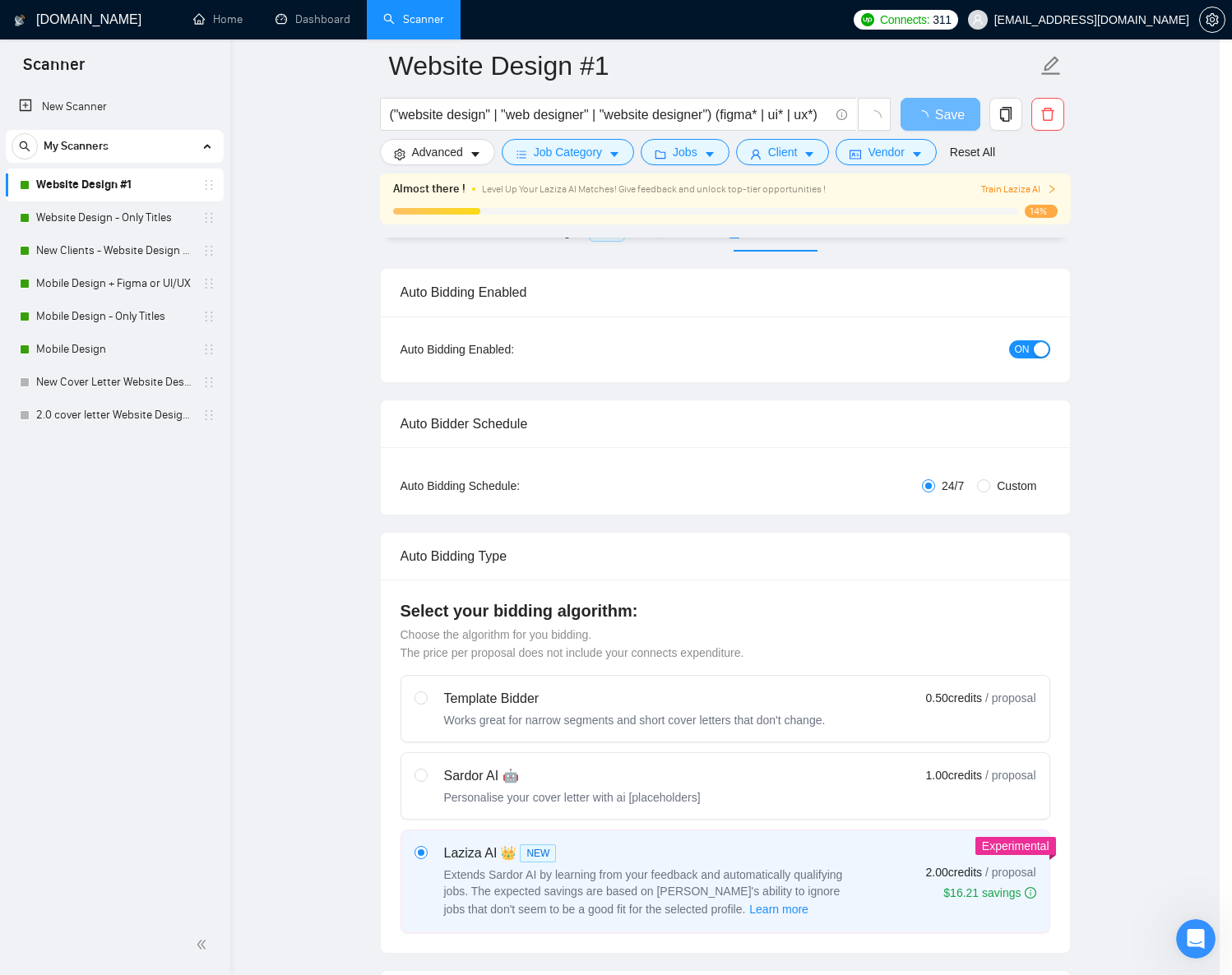
scroll to position [0, 0]
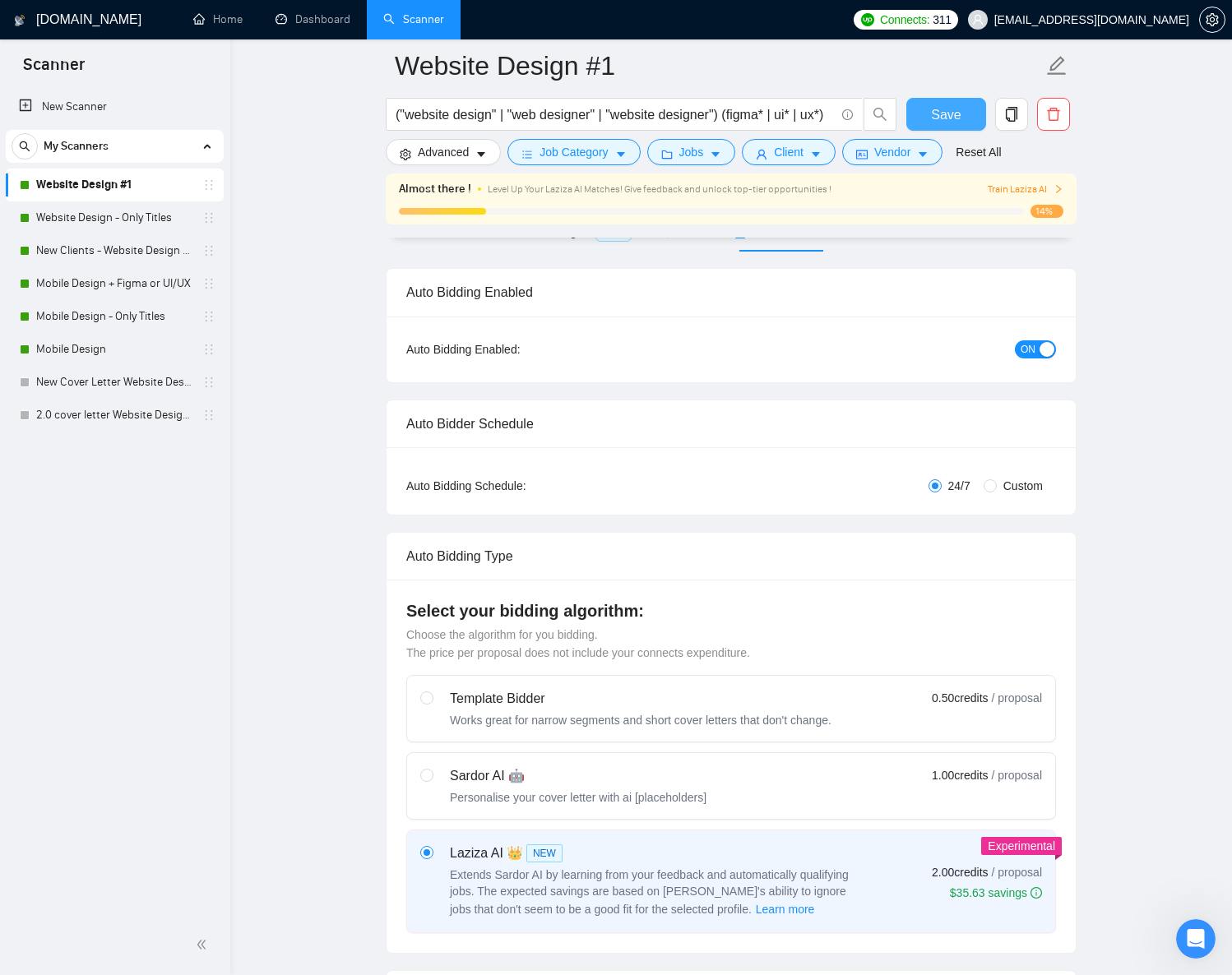
click at [963, 118] on button "Save" at bounding box center [946, 114] width 80 height 33
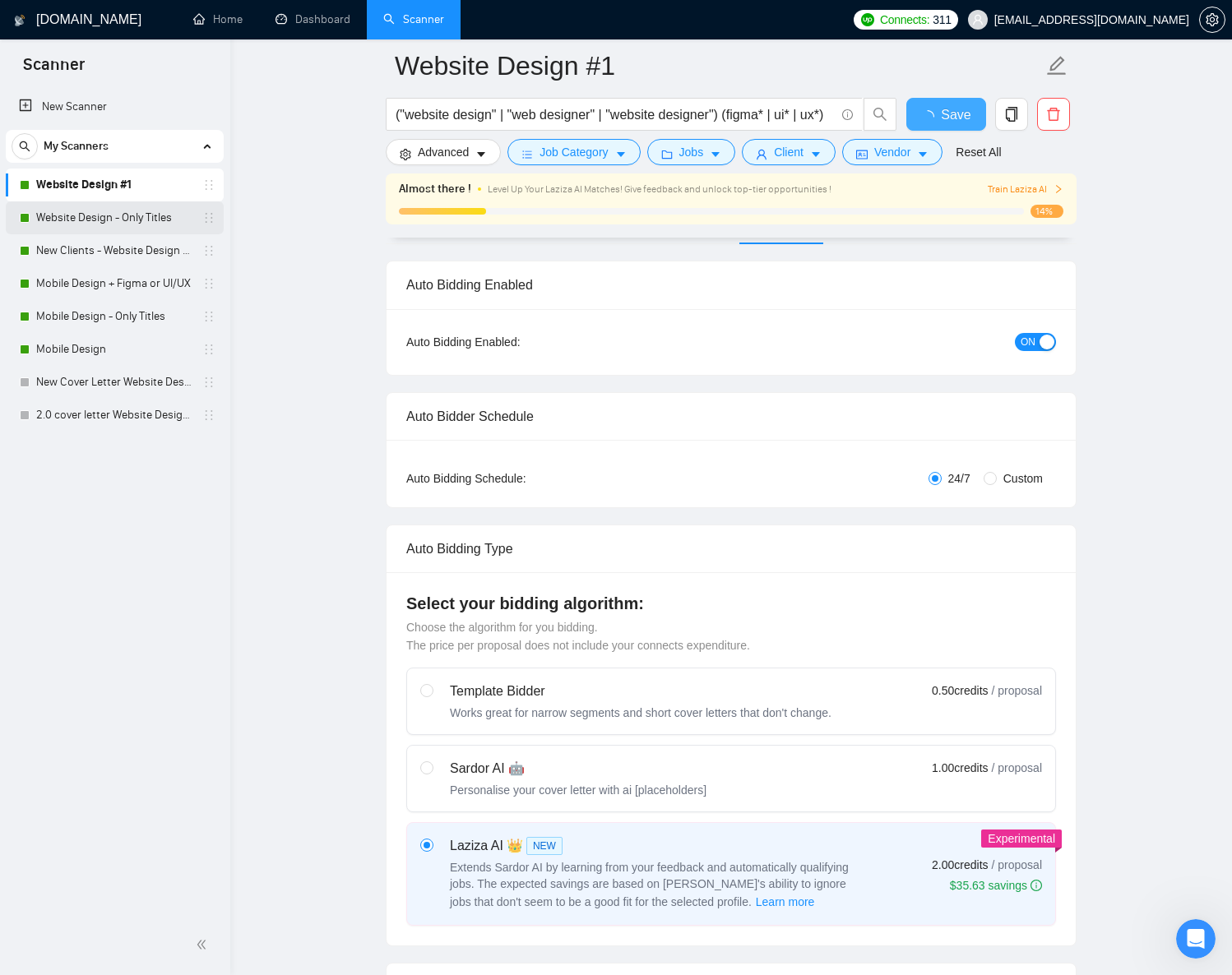
checkbox input "true"
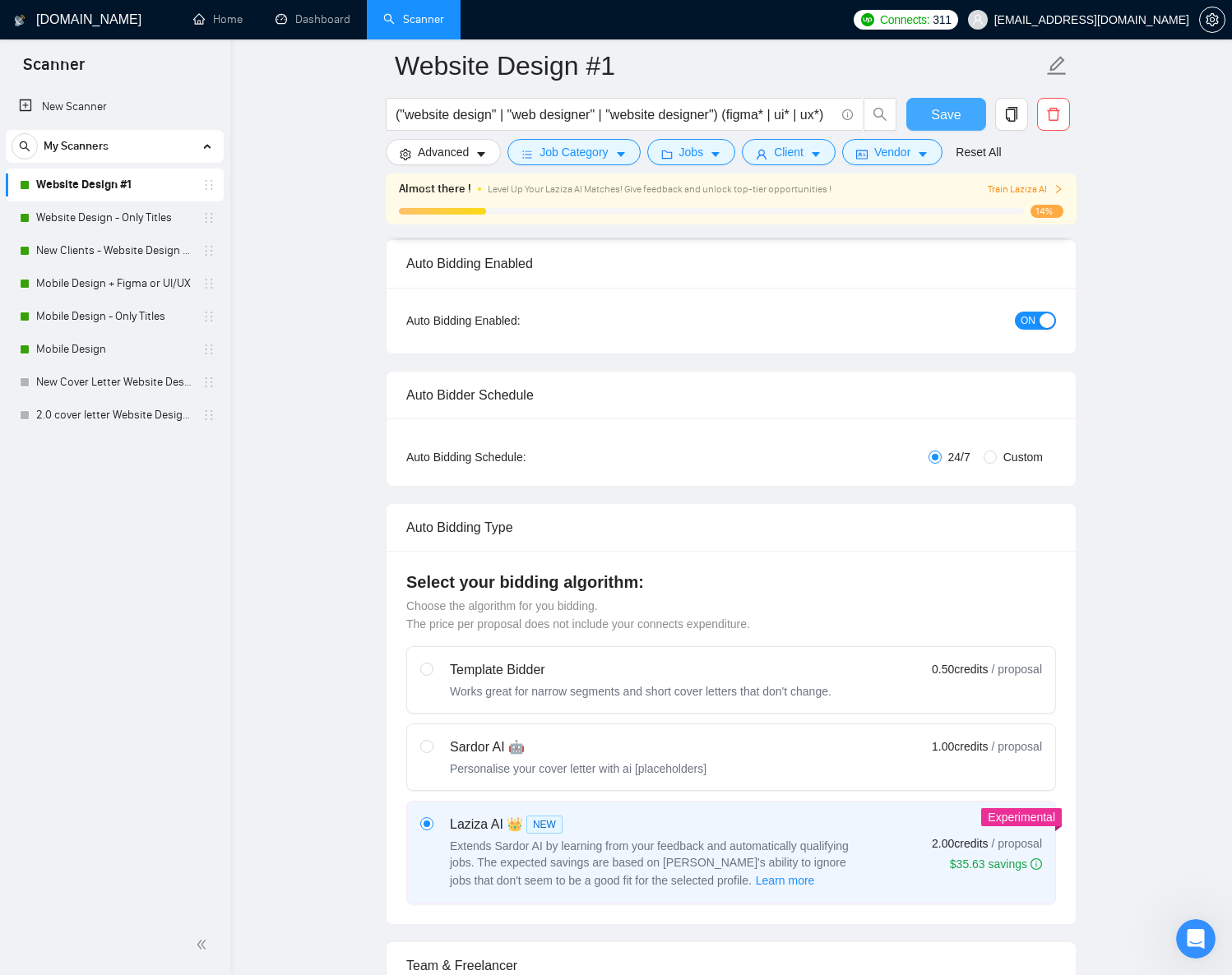
scroll to position [215, 0]
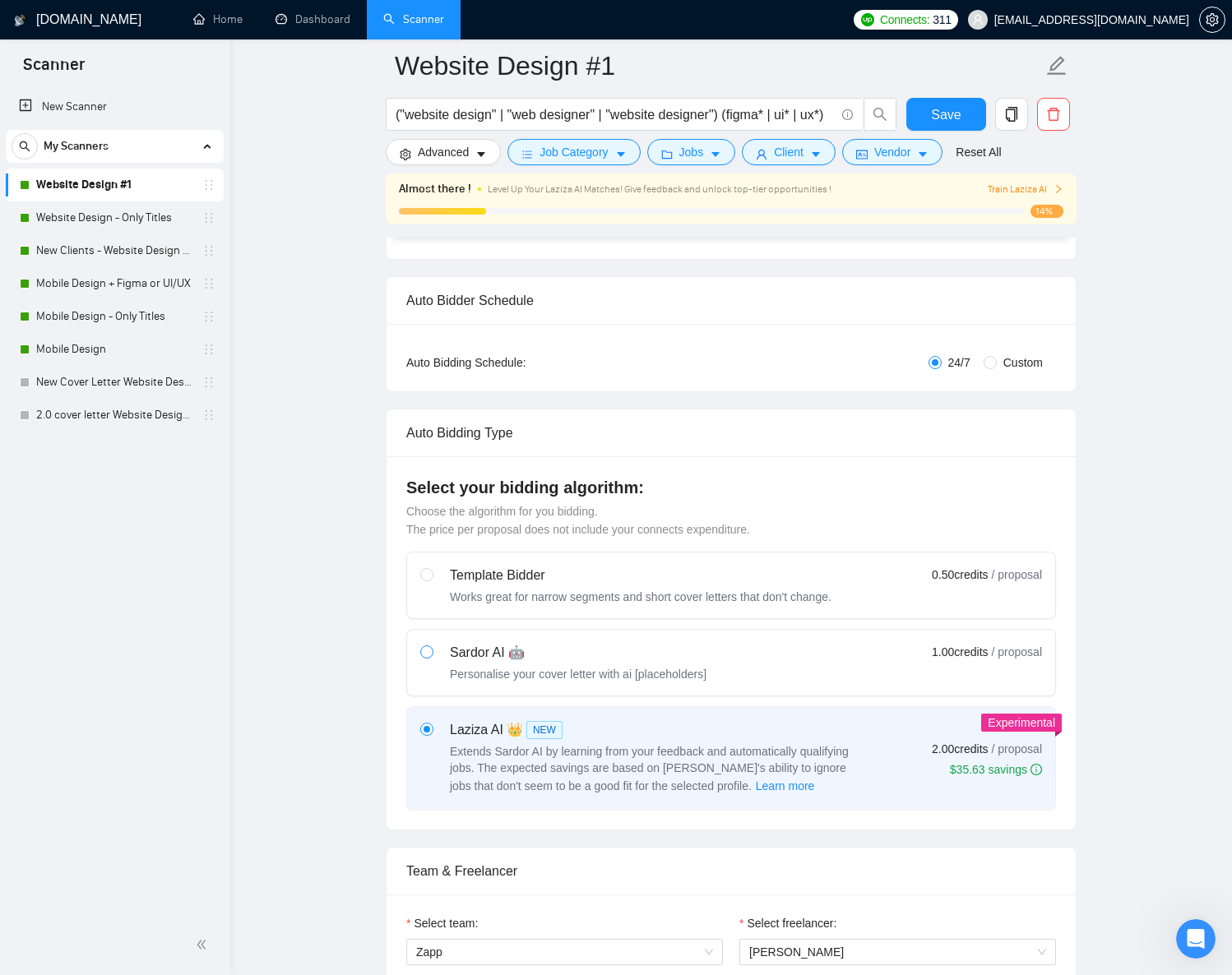
click at [432, 652] on span at bounding box center [426, 652] width 14 height 14
click at [432, 652] on input "radio" at bounding box center [425, 651] width 12 height 12
radio input "true"
radio input "false"
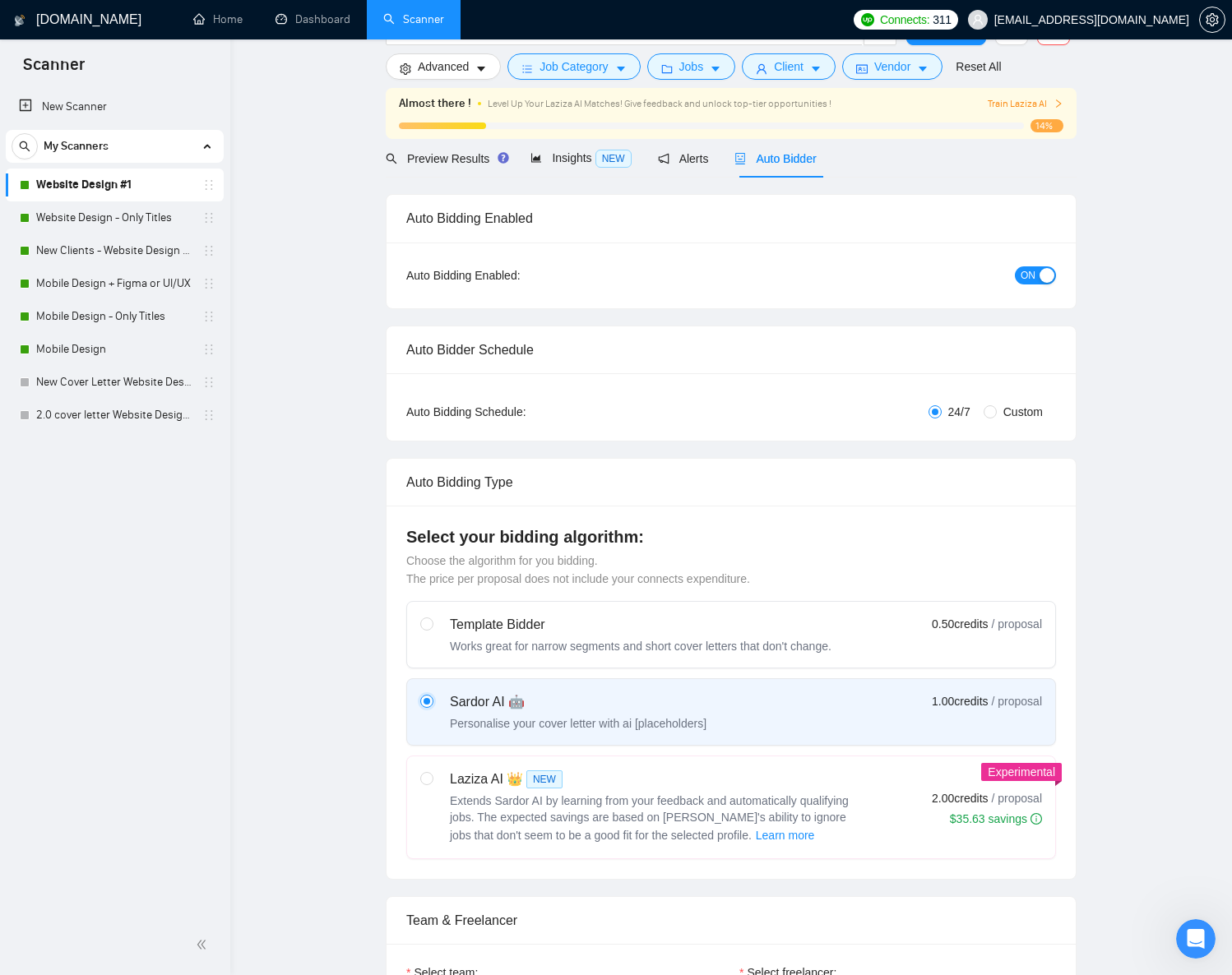
scroll to position [0, 0]
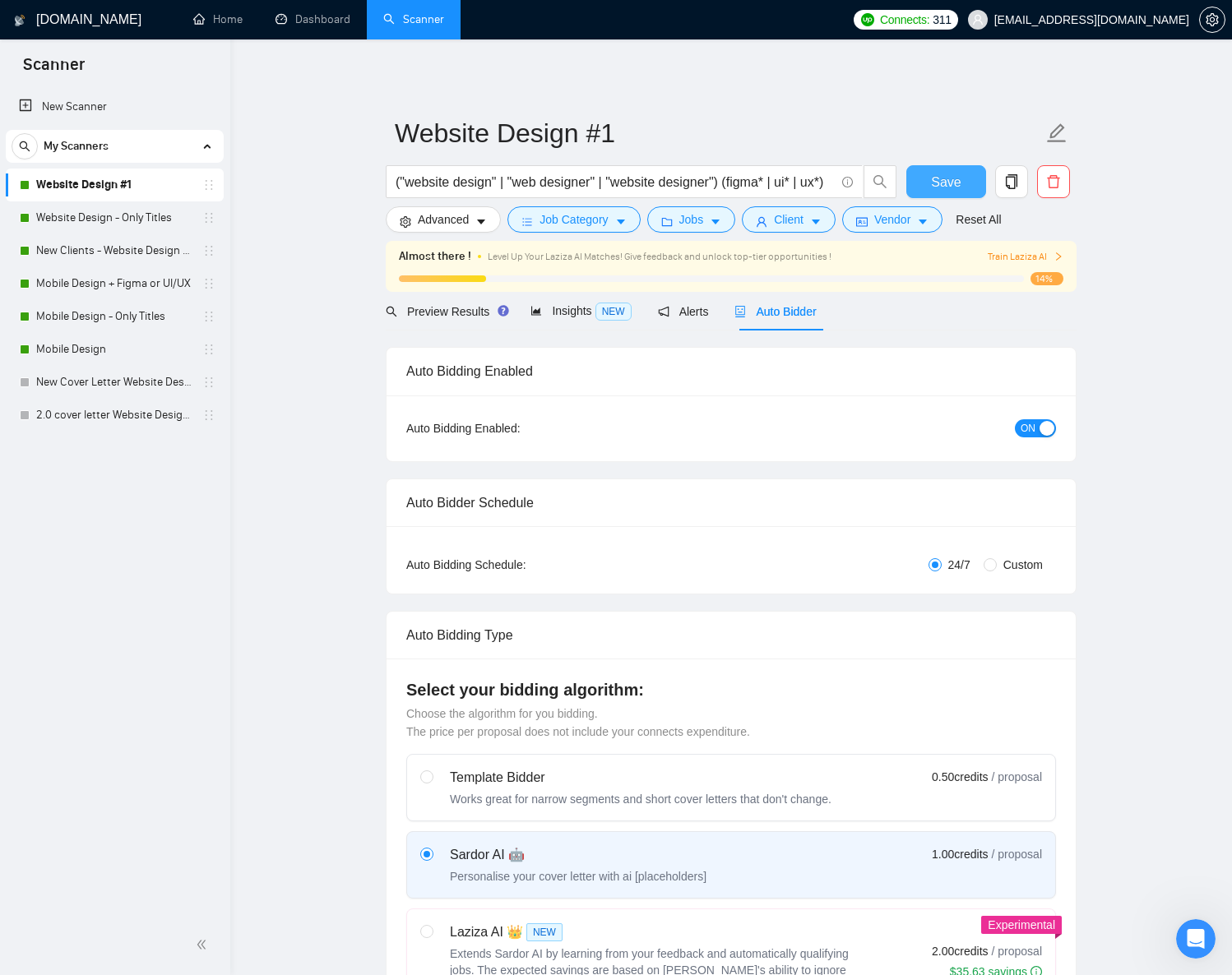
click at [918, 175] on button "Save" at bounding box center [946, 181] width 80 height 33
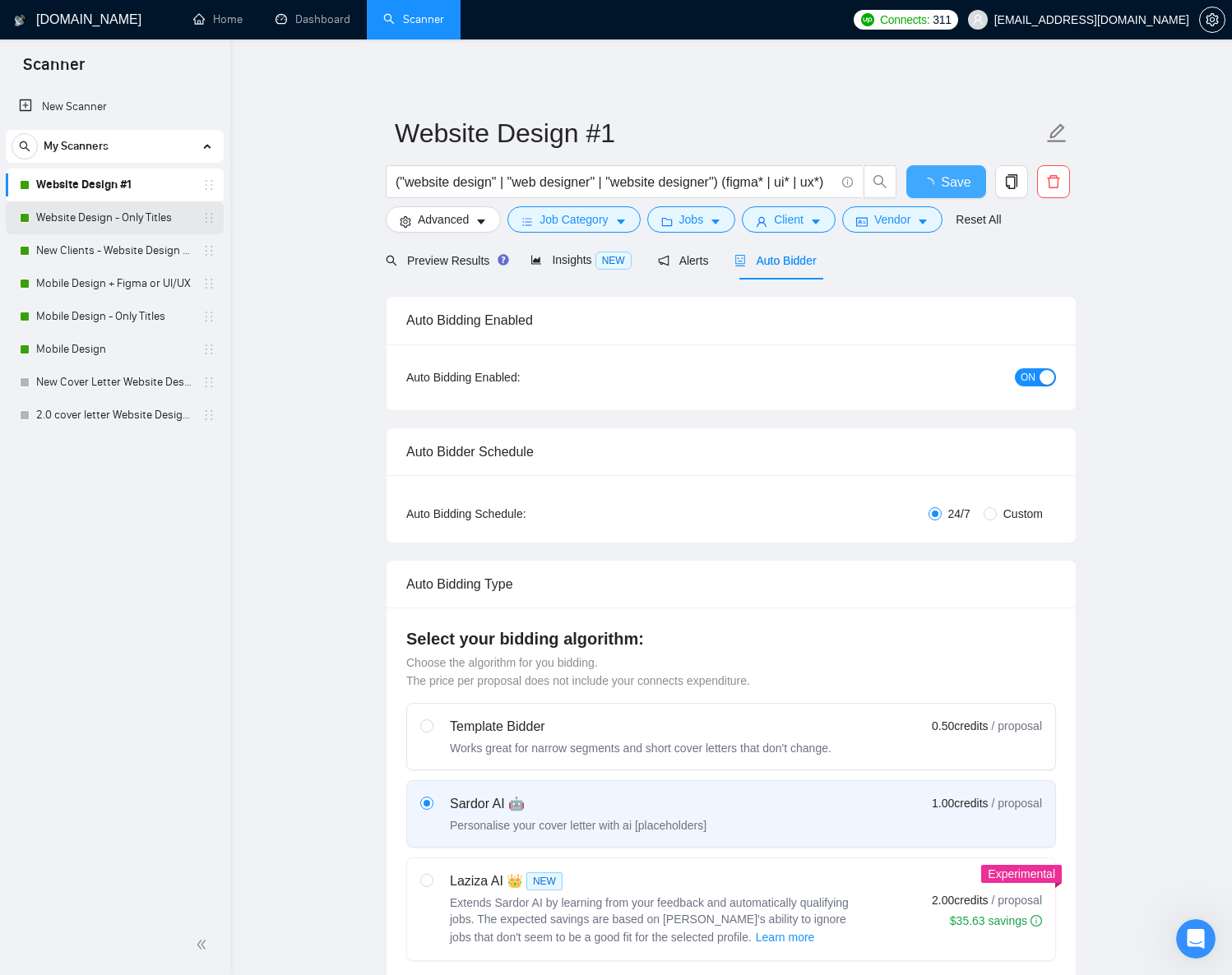
checkbox input "true"
click at [90, 221] on link "Website Design - Only Titles" at bounding box center [114, 218] width 156 height 33
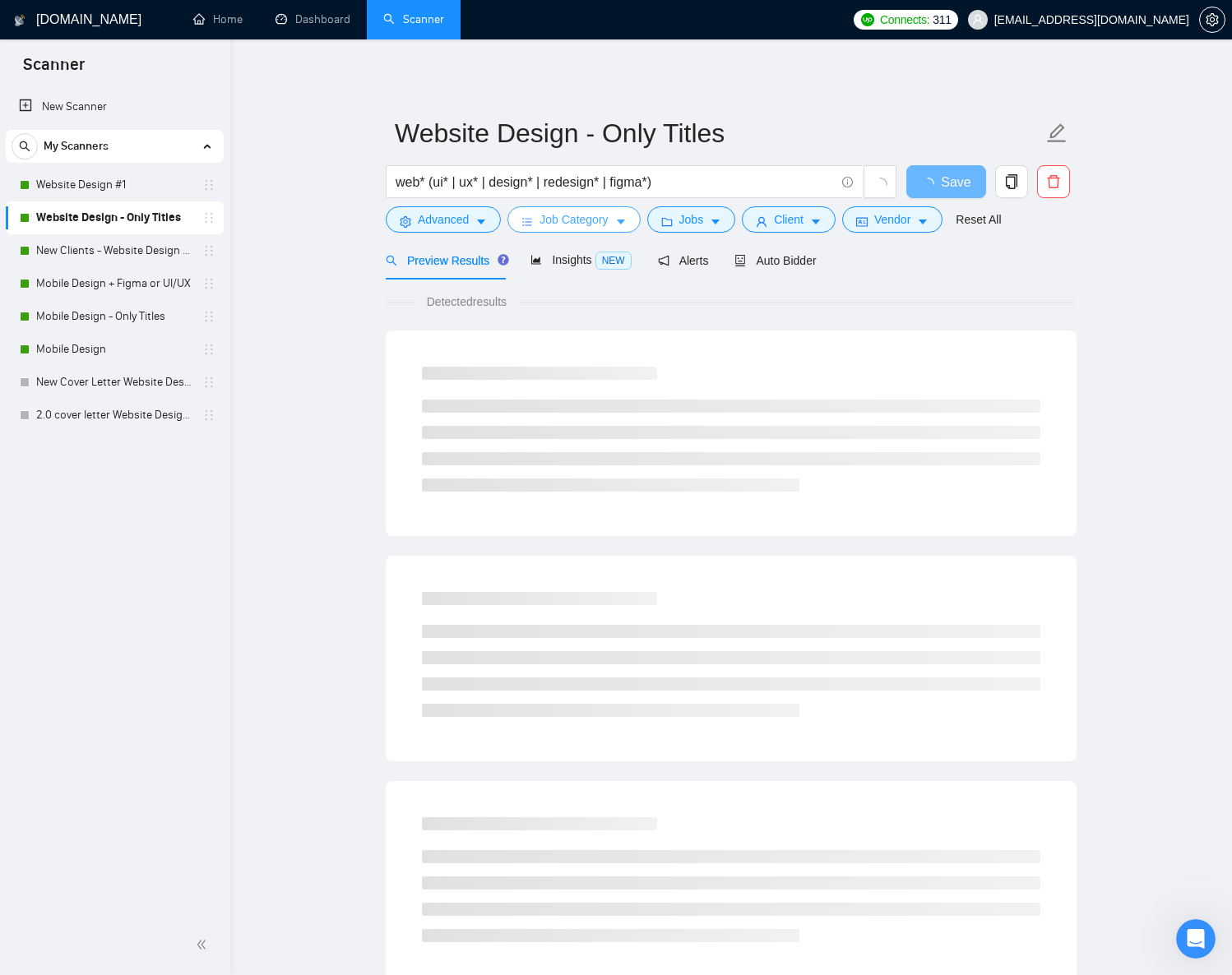
click at [621, 215] on span "caret-down" at bounding box center [621, 222] width 12 height 13
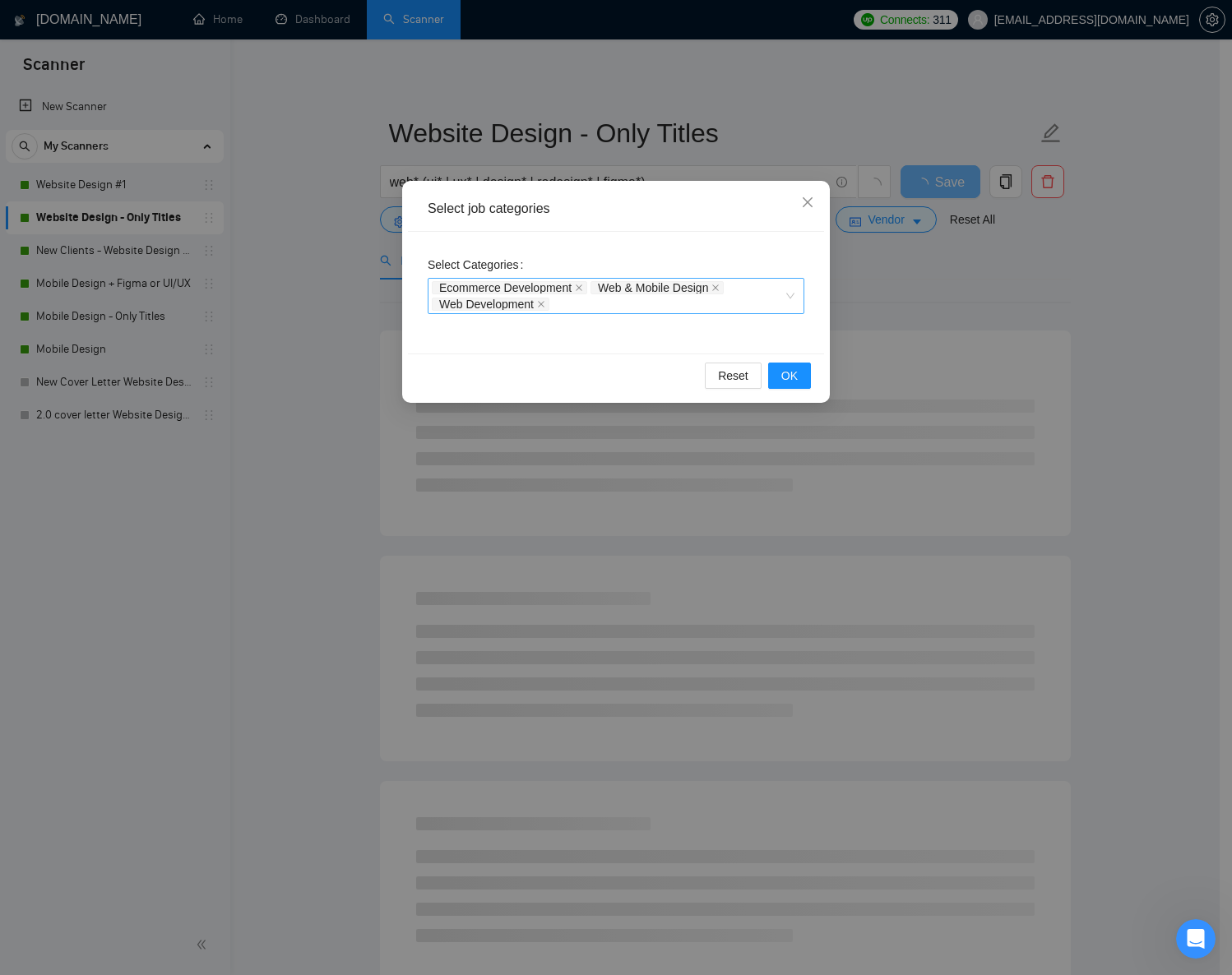
click at [586, 304] on div "Ecommerce Development Web & Mobile Design Web Development" at bounding box center [607, 296] width 352 height 33
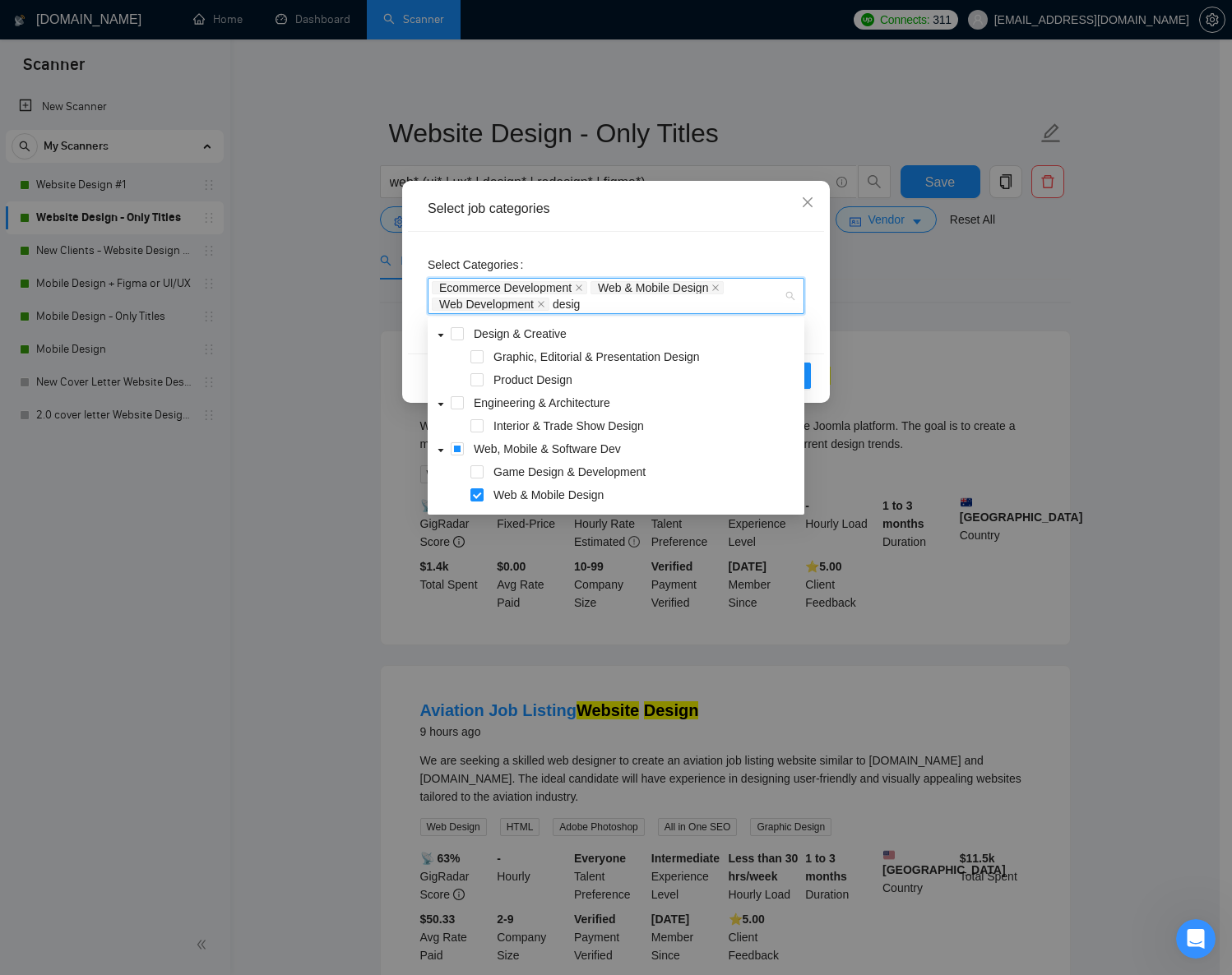
type input "design"
click at [552, 340] on span "Design & Creative" at bounding box center [520, 333] width 93 height 14
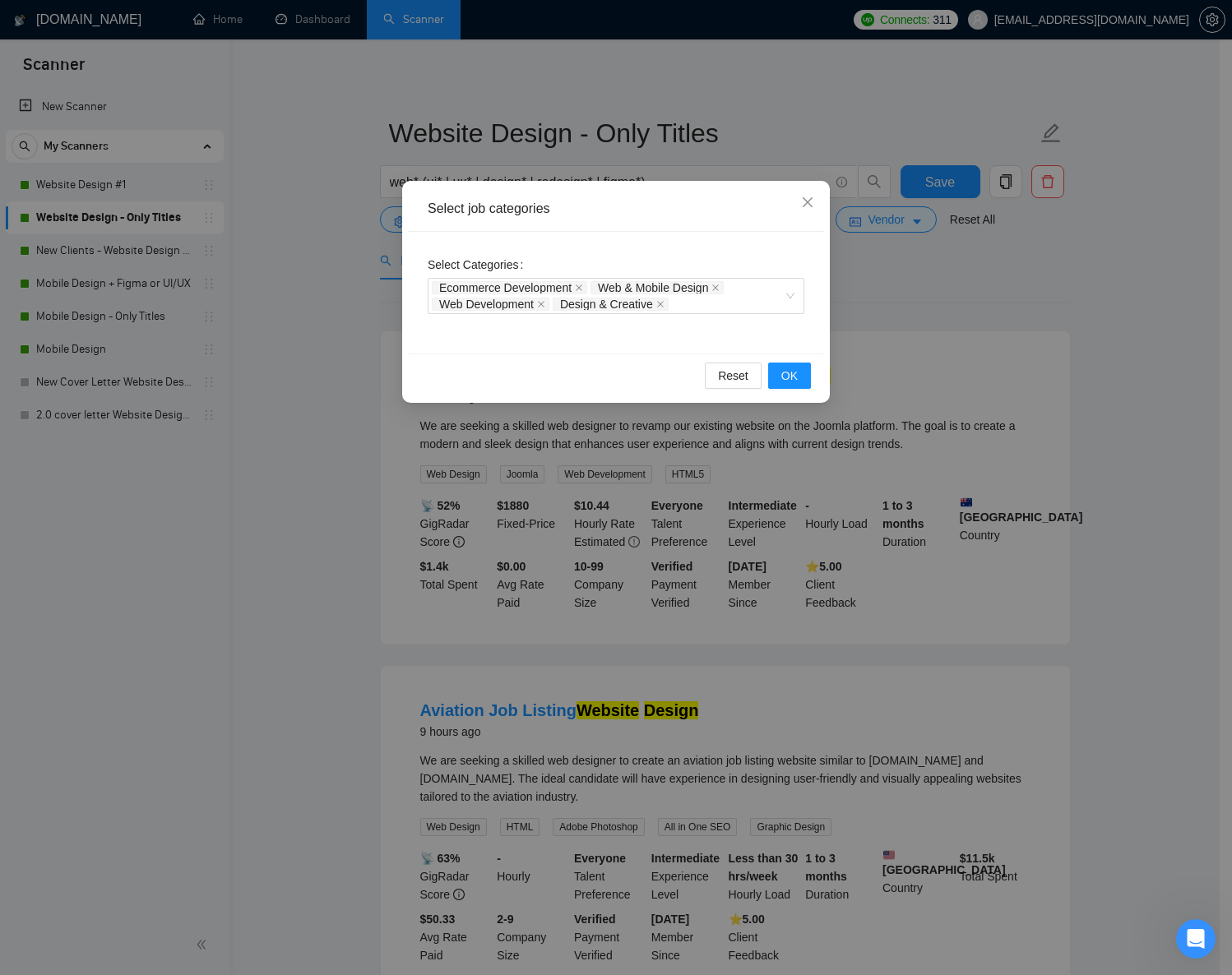
click at [817, 372] on div "Reset OK" at bounding box center [616, 375] width 416 height 43
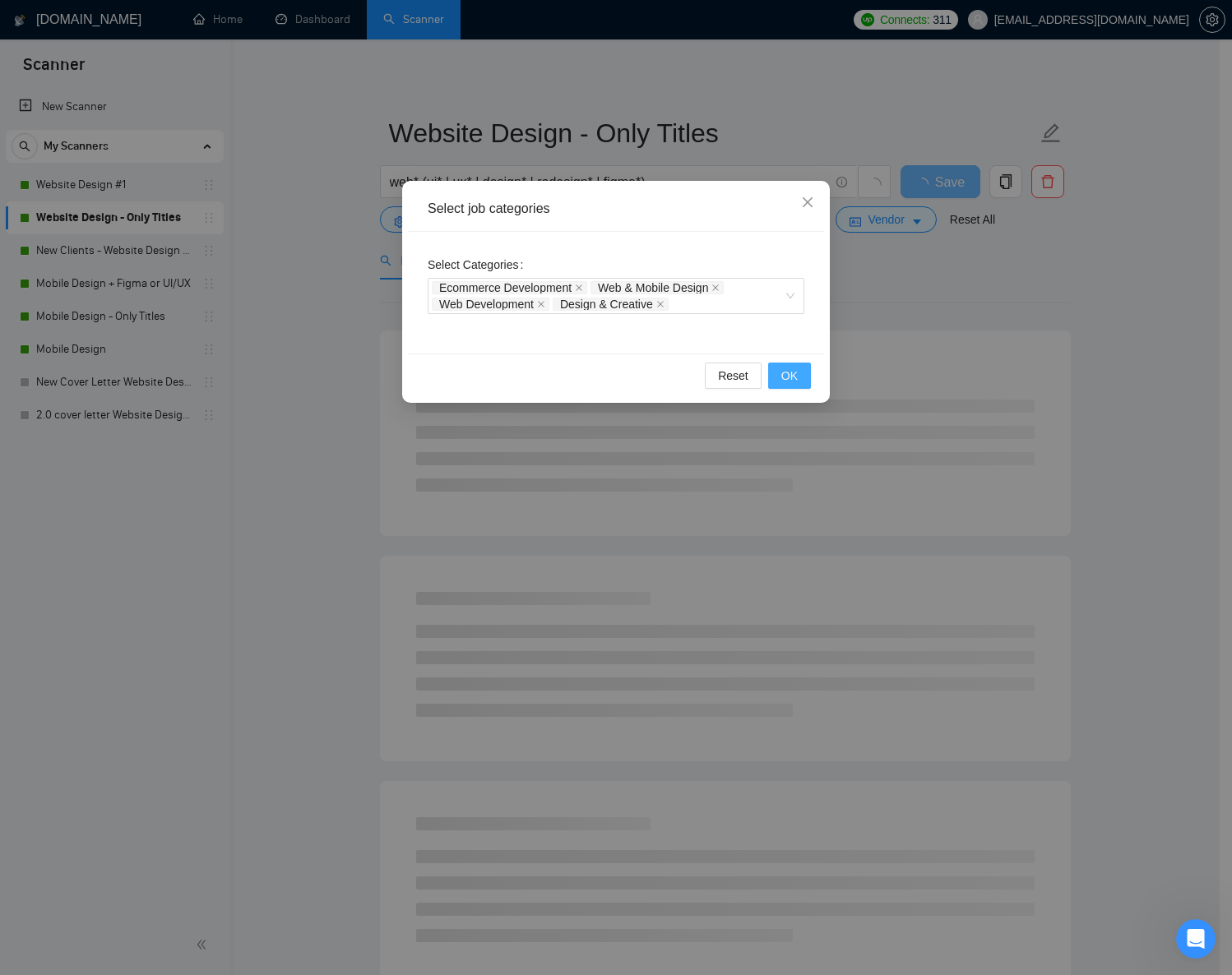
click at [805, 375] on button "OK" at bounding box center [789, 375] width 42 height 26
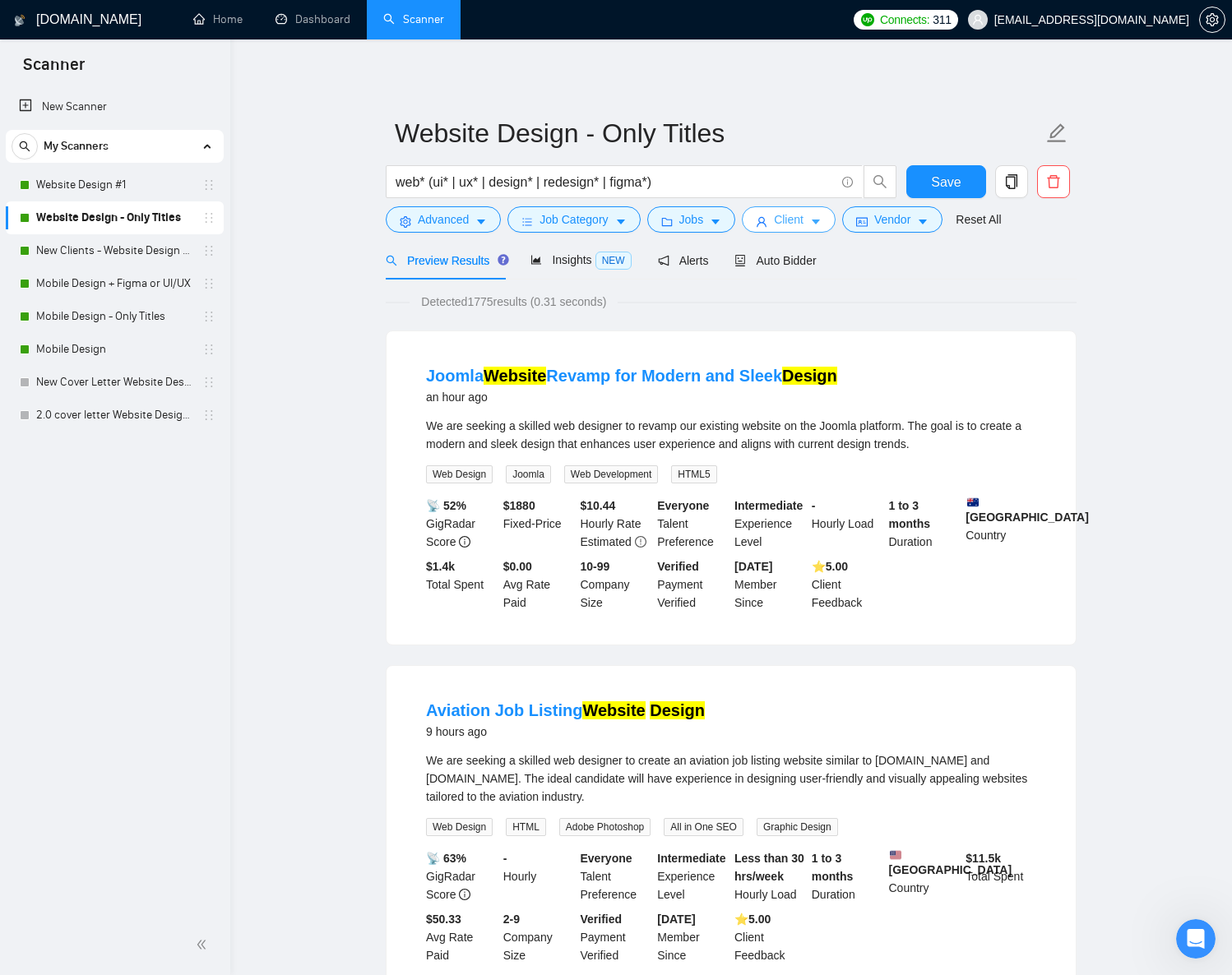
click at [782, 222] on span "Client" at bounding box center [789, 220] width 30 height 18
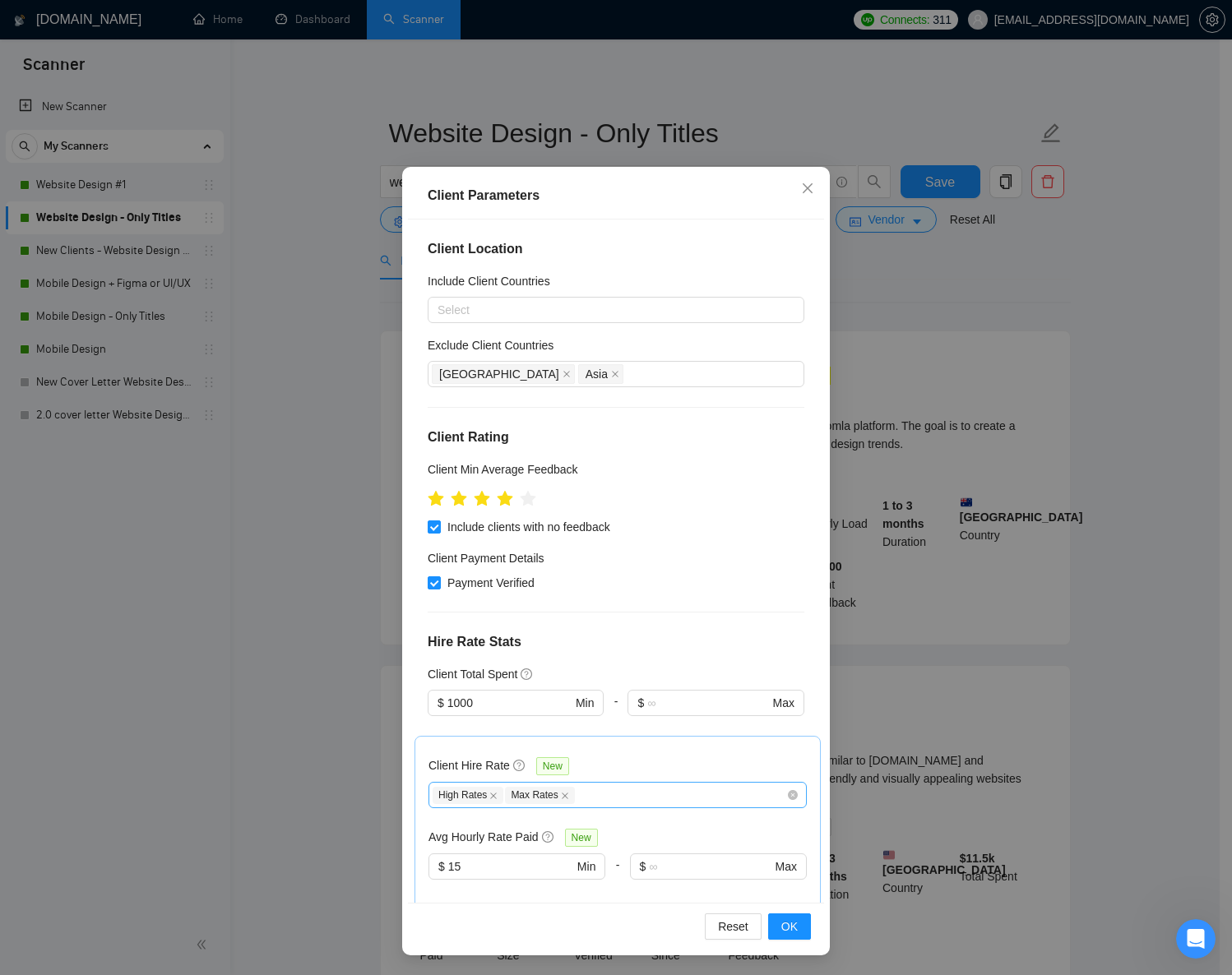
click at [612, 794] on div "High Rates Max Rates" at bounding box center [609, 796] width 353 height 20
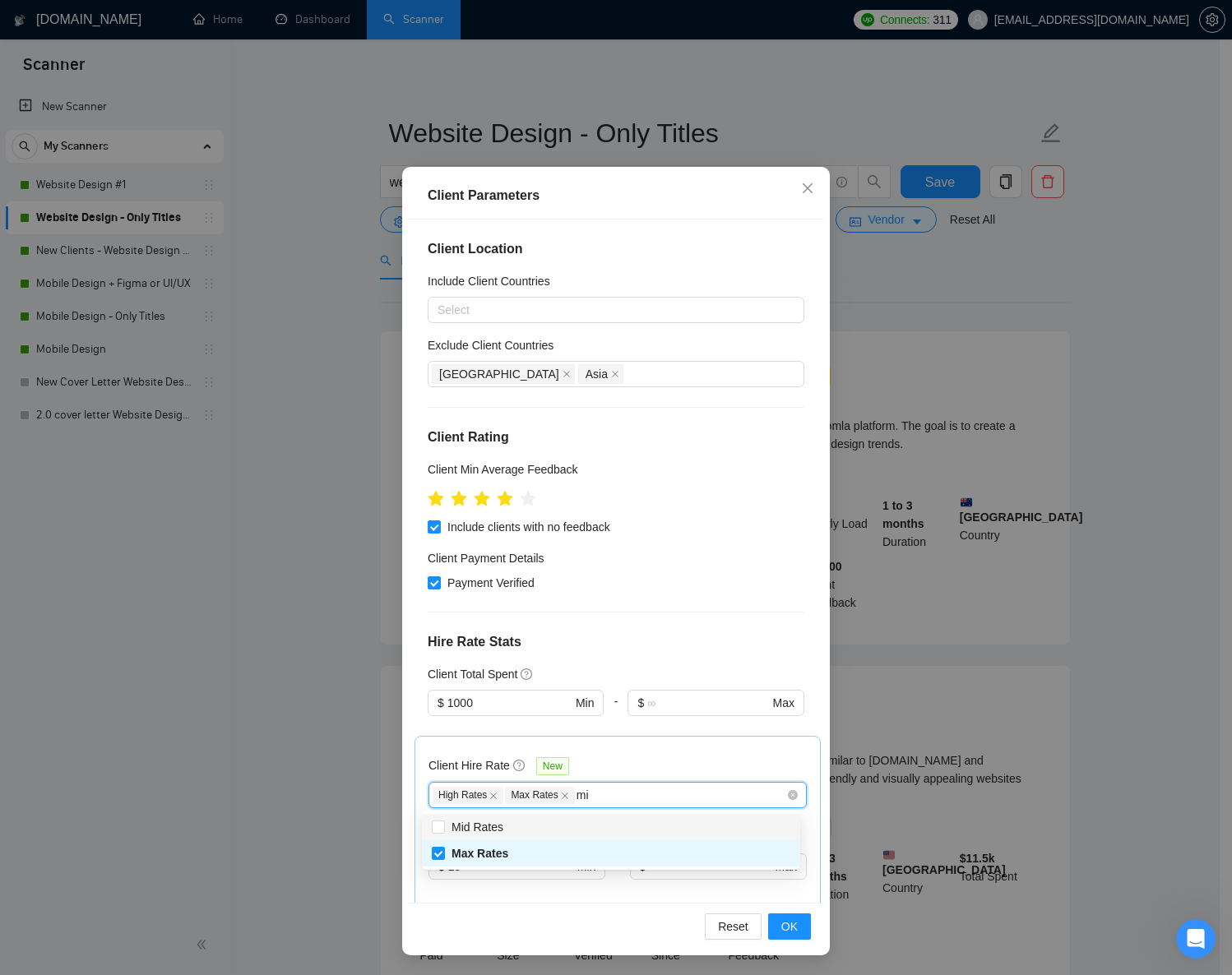
type input "mid"
click at [666, 828] on div "Mid Rates" at bounding box center [611, 827] width 359 height 18
checkbox input "true"
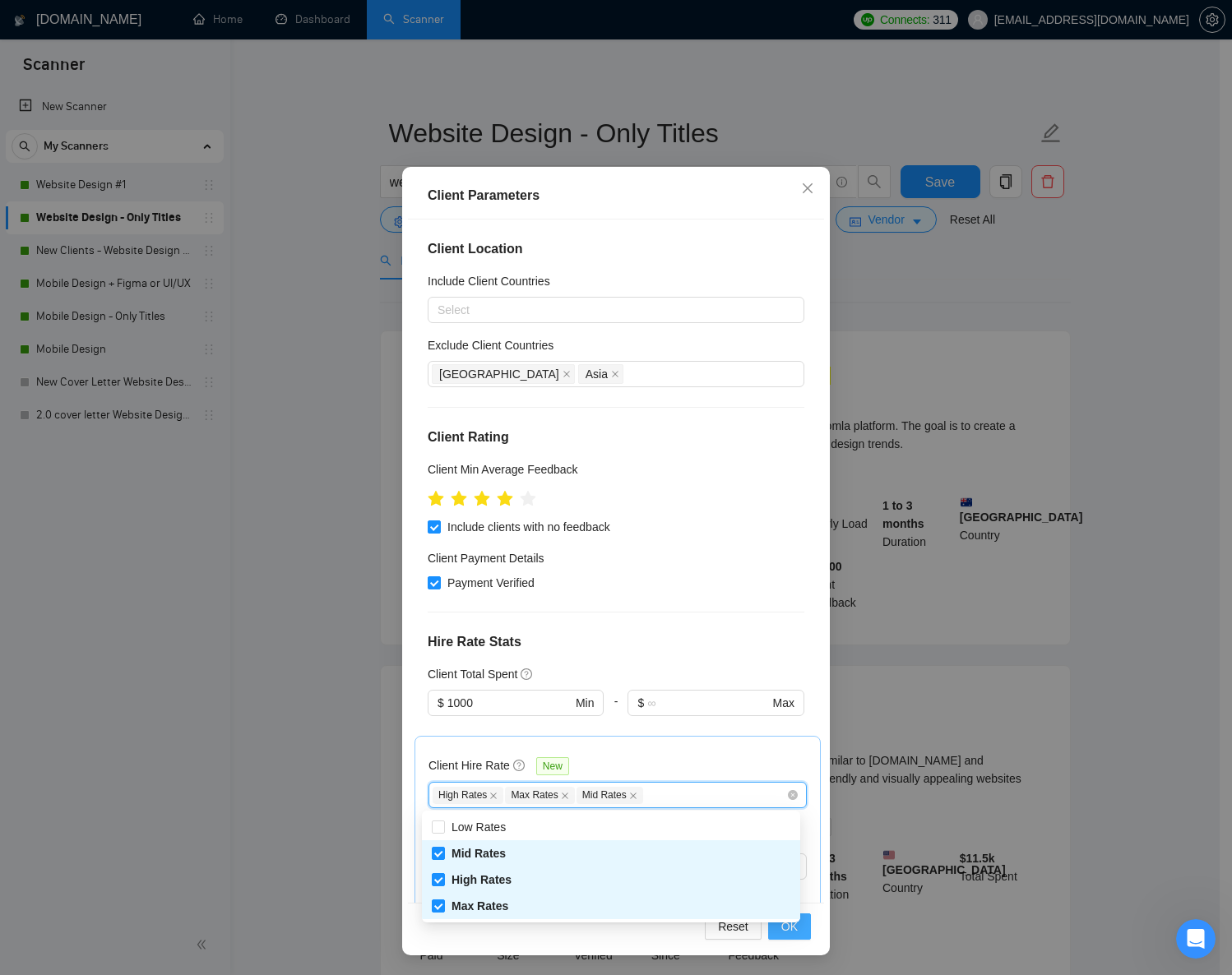
click at [790, 932] on span "OK" at bounding box center [789, 927] width 16 height 18
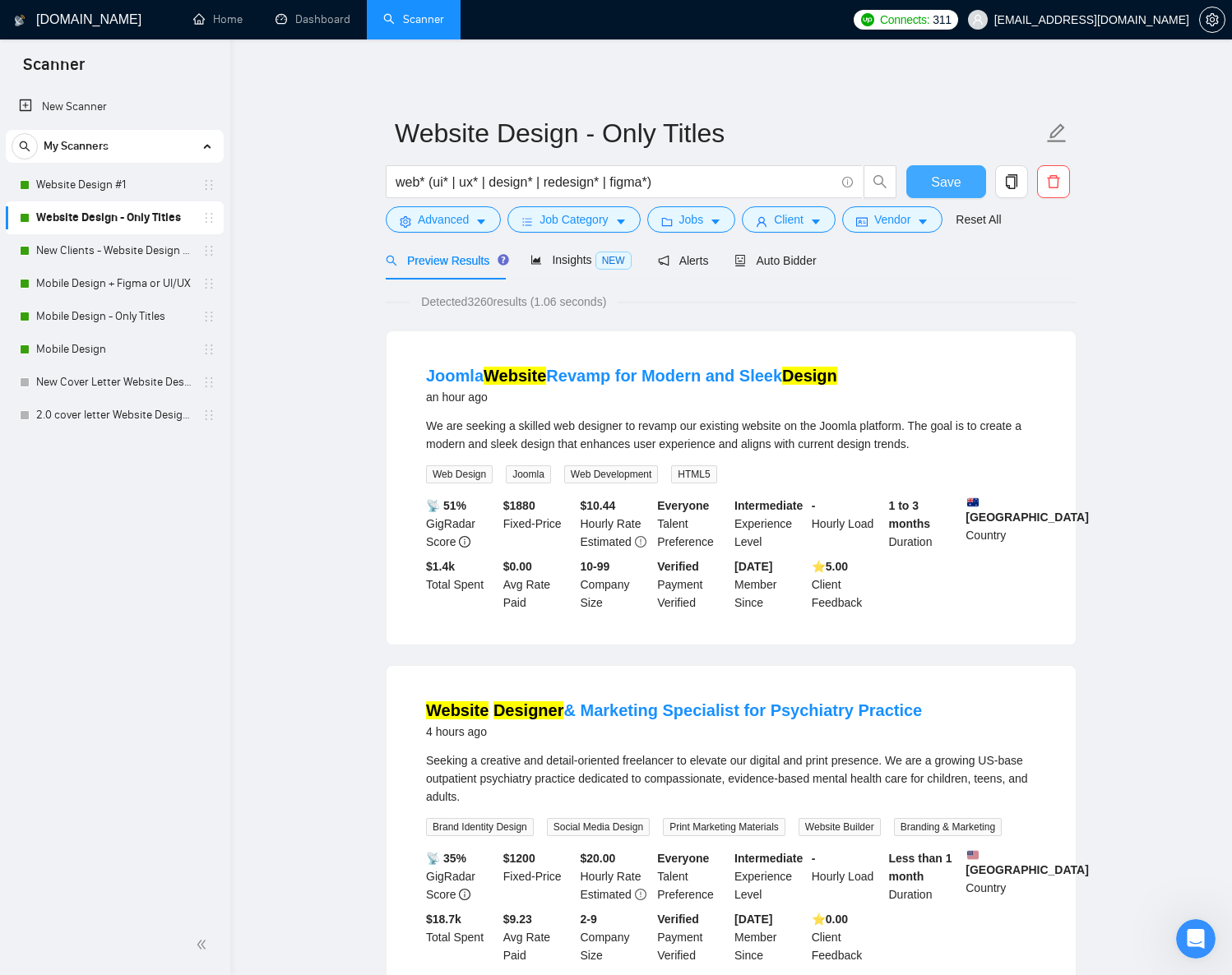
click at [957, 182] on span "Save" at bounding box center [945, 182] width 30 height 21
click at [119, 244] on link "New Clients - Website Design | Only Titles" at bounding box center [114, 251] width 156 height 33
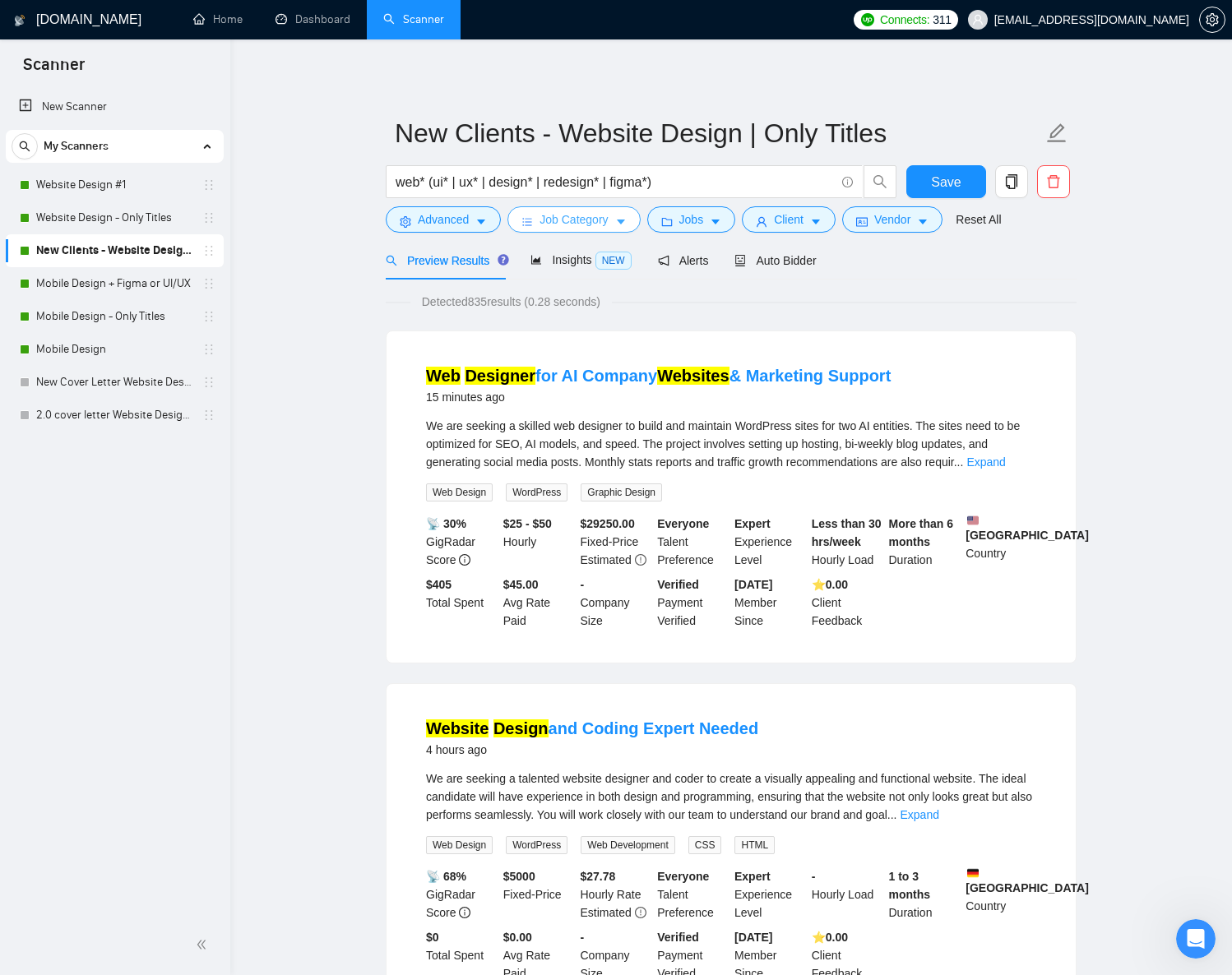
click at [577, 223] on span "Job Category" at bounding box center [574, 220] width 68 height 18
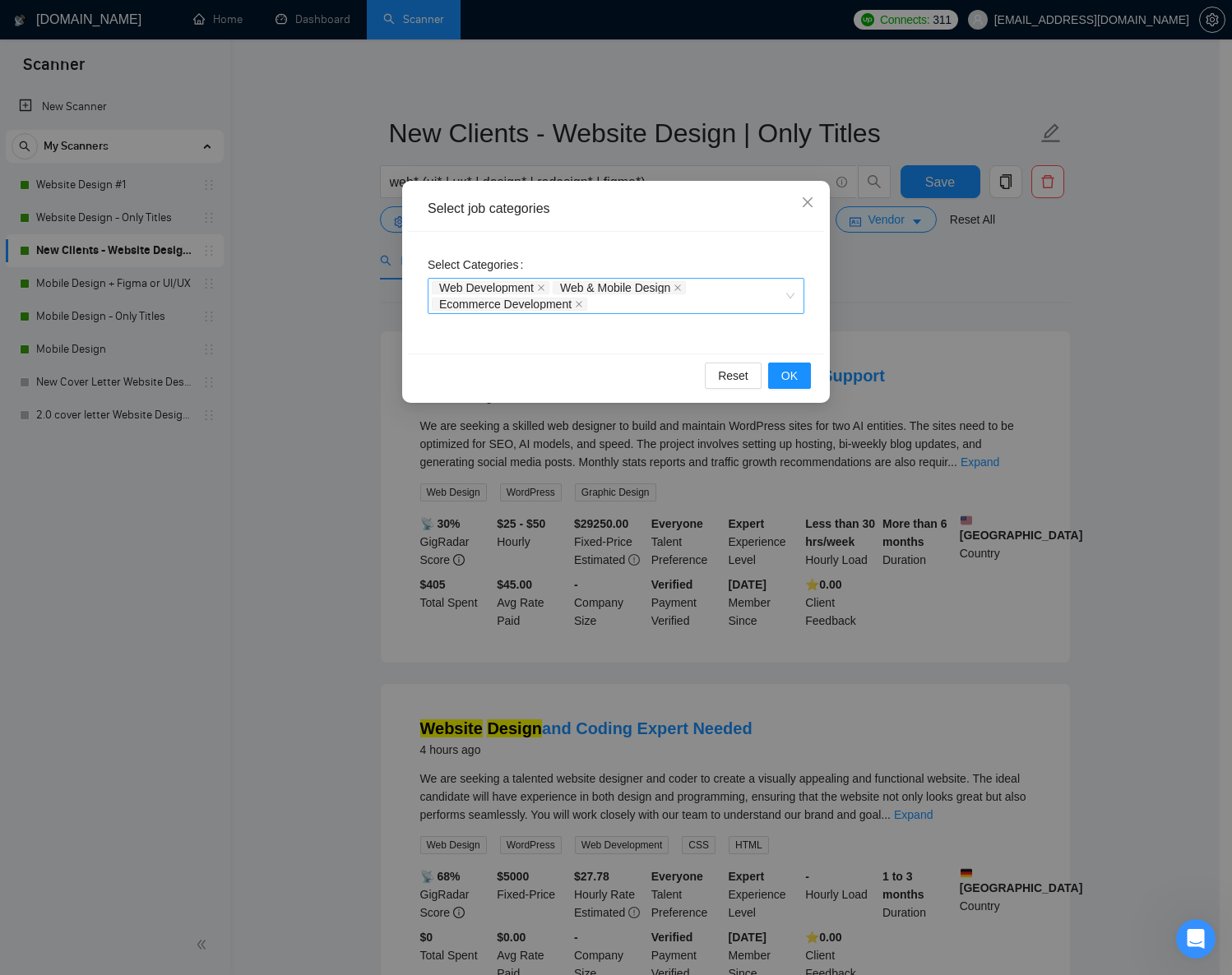
click at [607, 300] on div "Web Development Web & Mobile Design Ecommerce Development" at bounding box center [607, 296] width 352 height 33
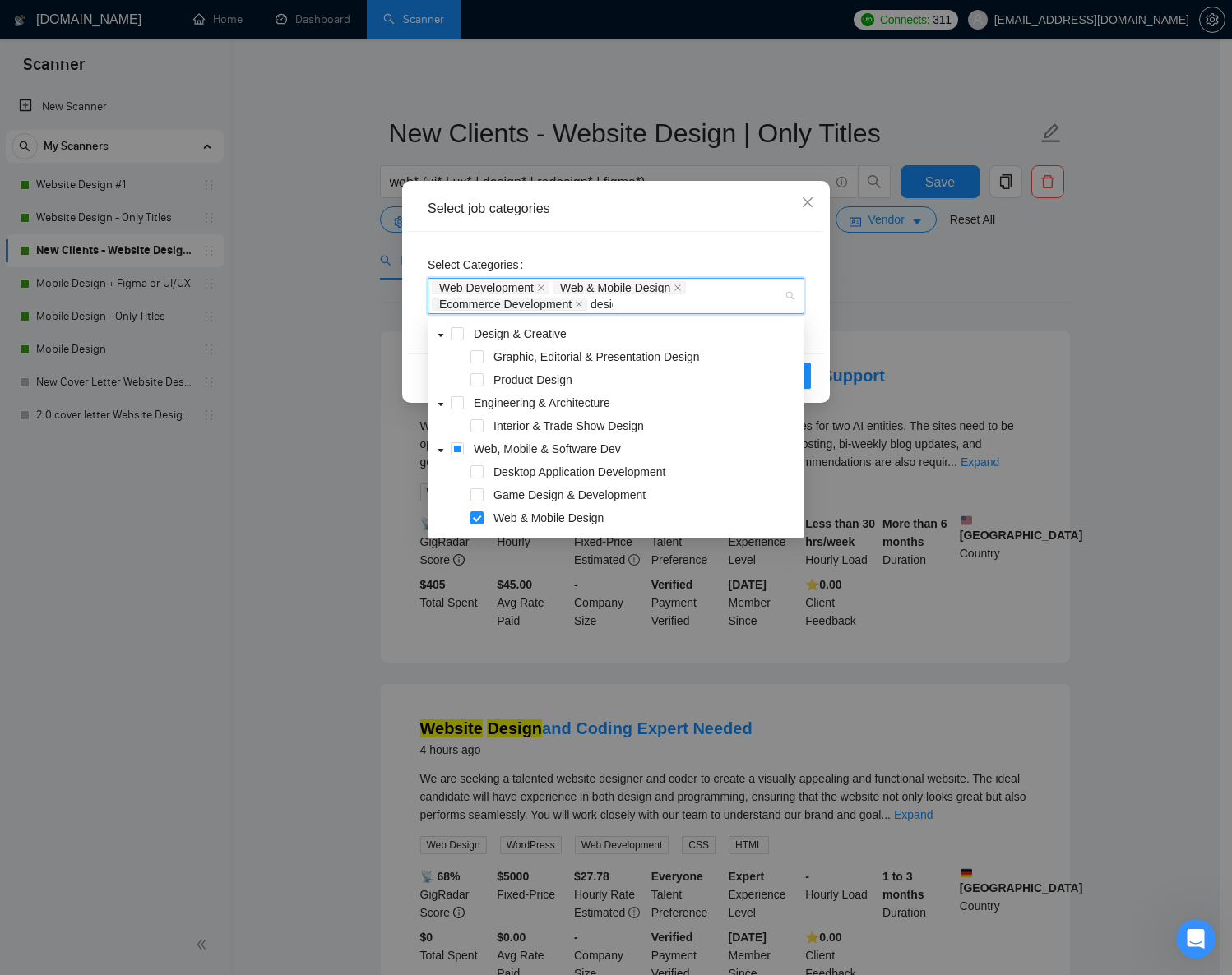
type input "design"
click at [543, 330] on span "Design & Creative" at bounding box center [520, 333] width 93 height 14
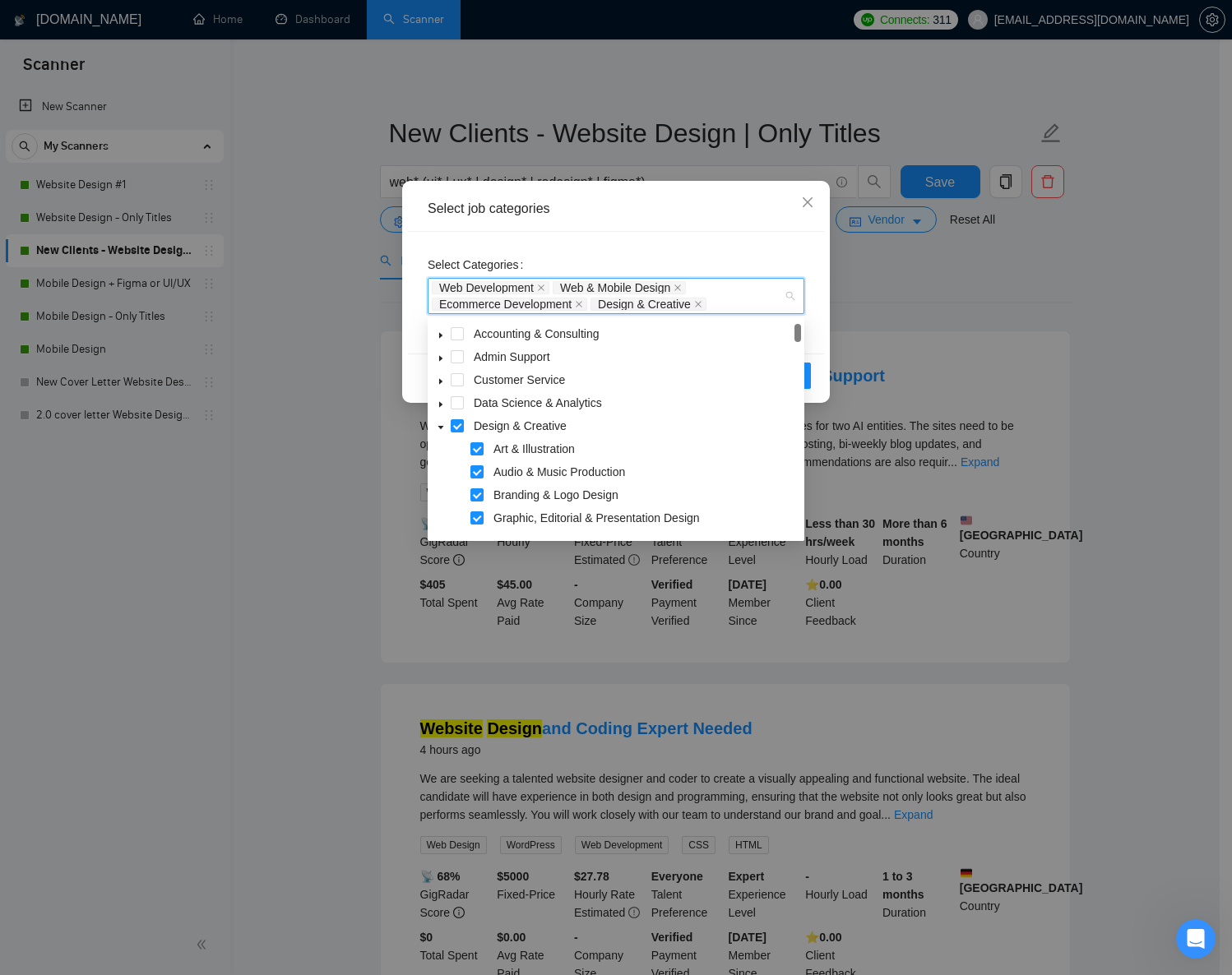
click at [821, 378] on div "Reset OK" at bounding box center [616, 375] width 416 height 43
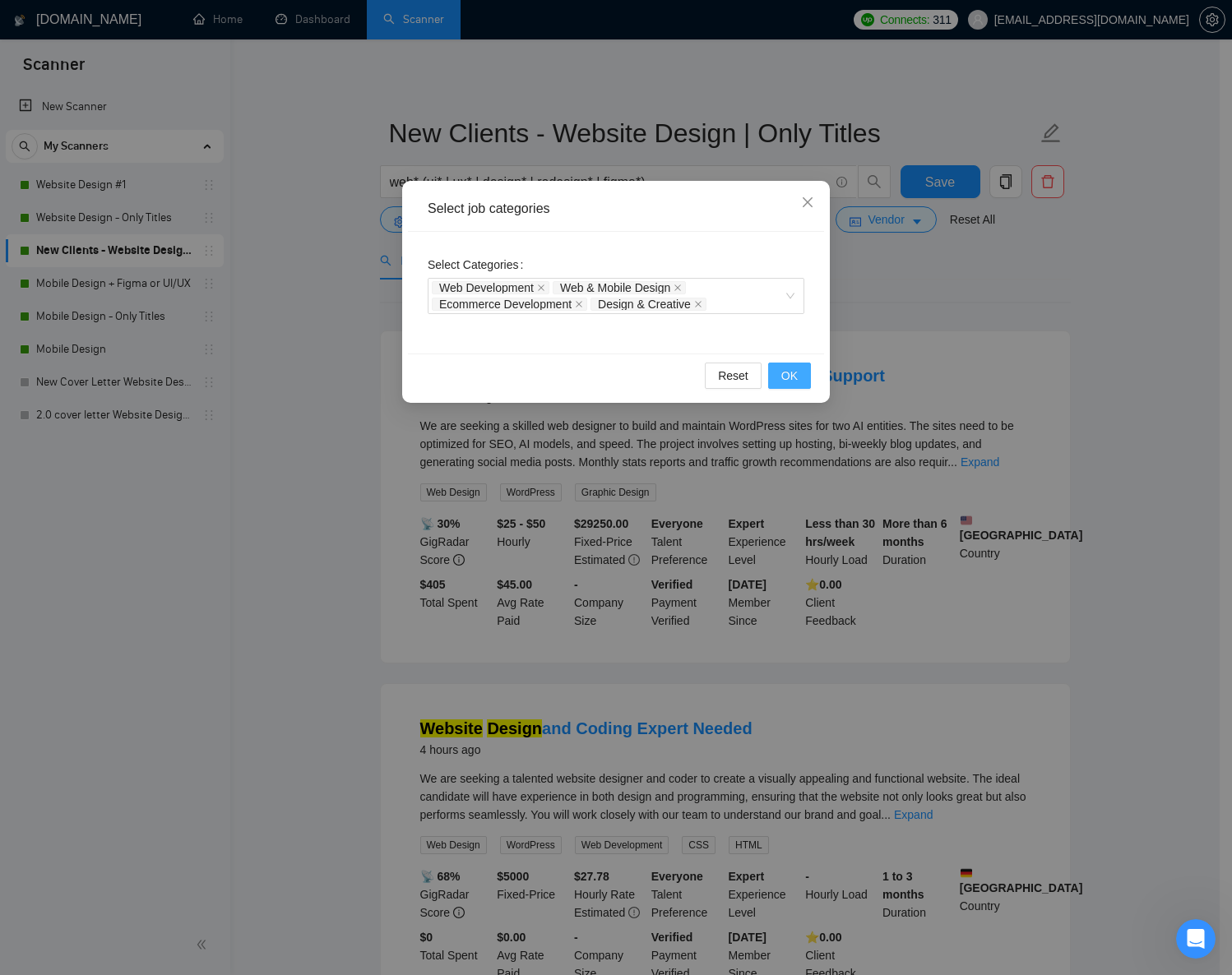
click at [807, 378] on button "OK" at bounding box center [789, 375] width 42 height 26
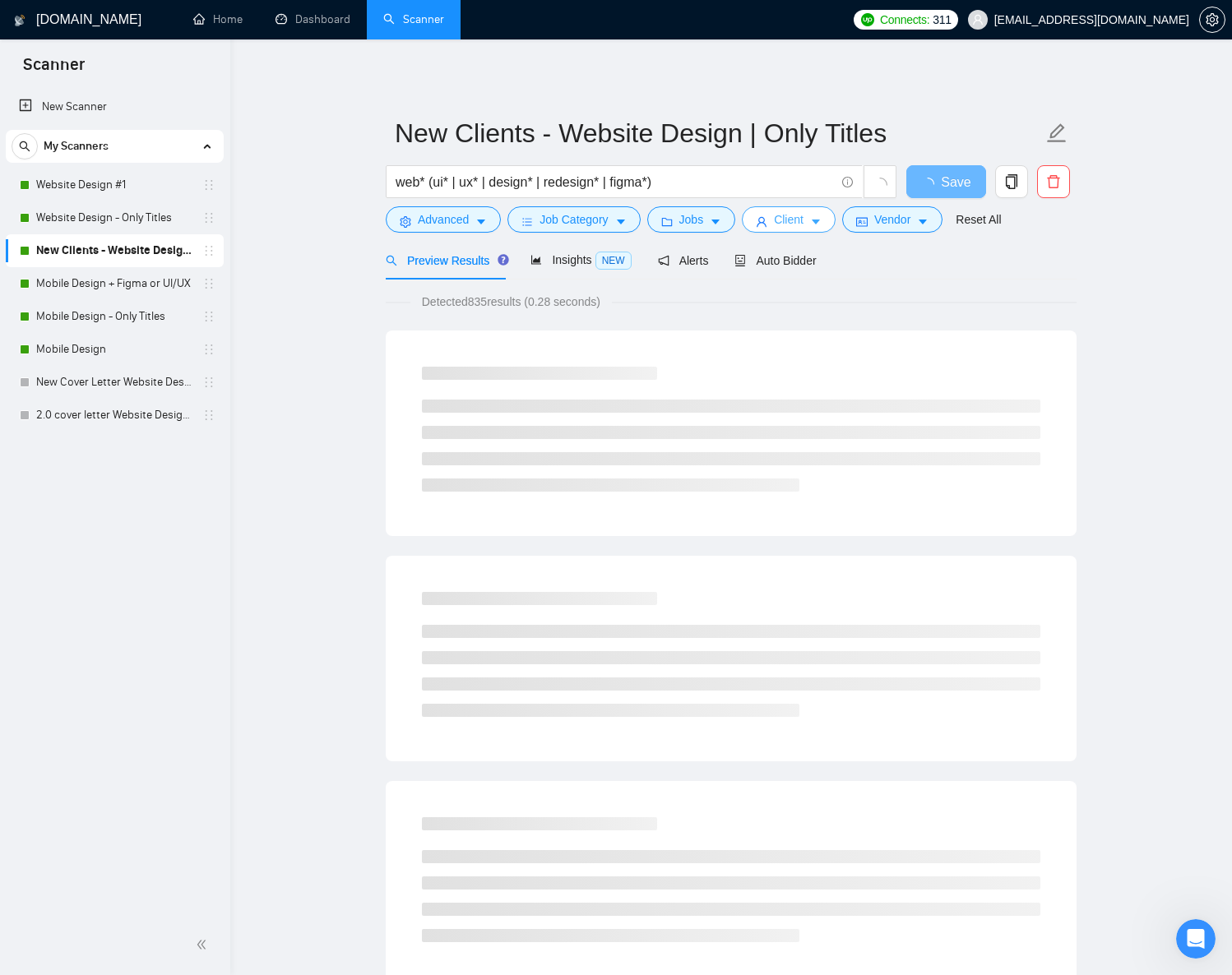
click at [814, 222] on button "Client" at bounding box center [789, 219] width 94 height 26
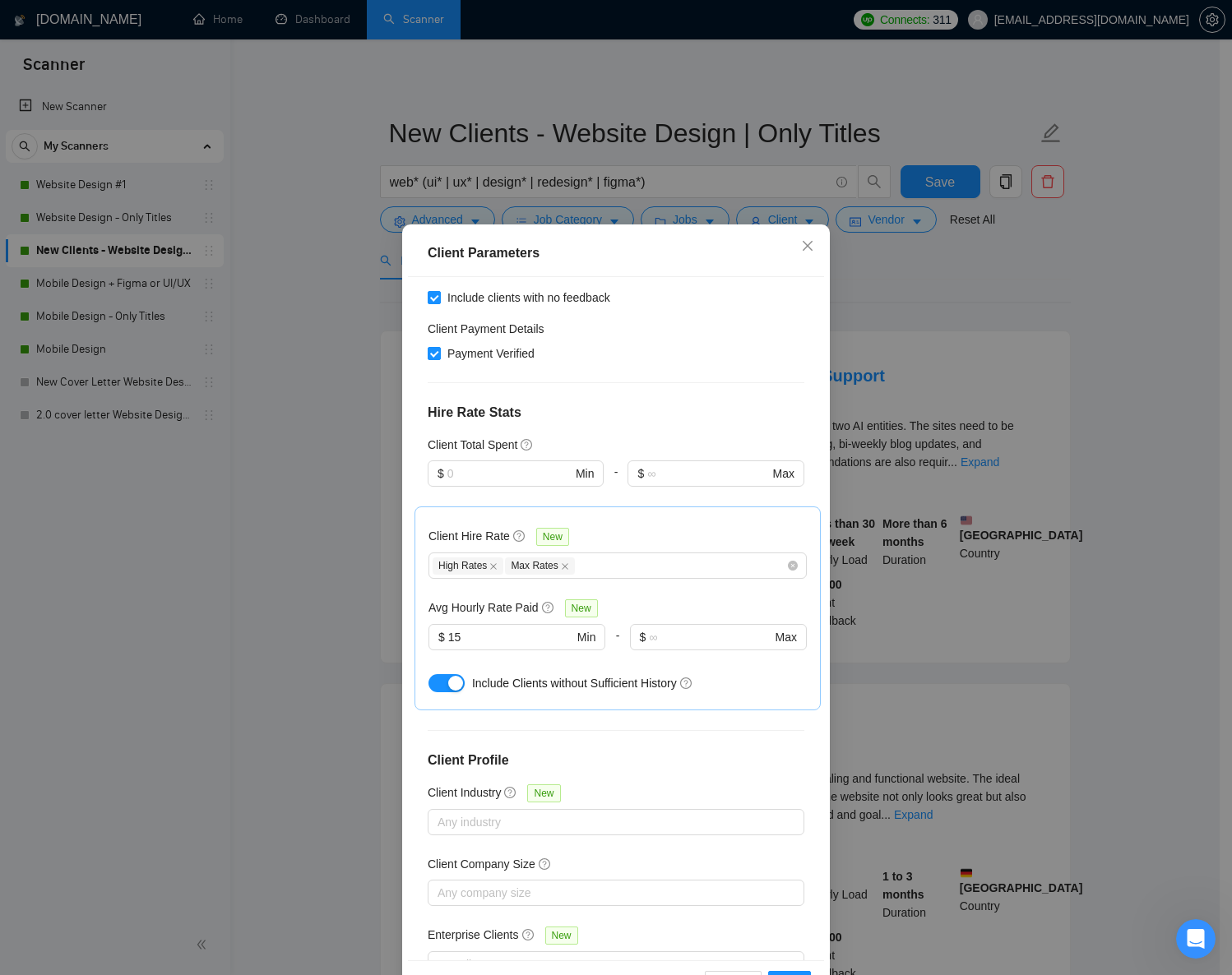
scroll to position [288, 0]
click at [633, 573] on div "High Rates Max Rates" at bounding box center [609, 564] width 353 height 20
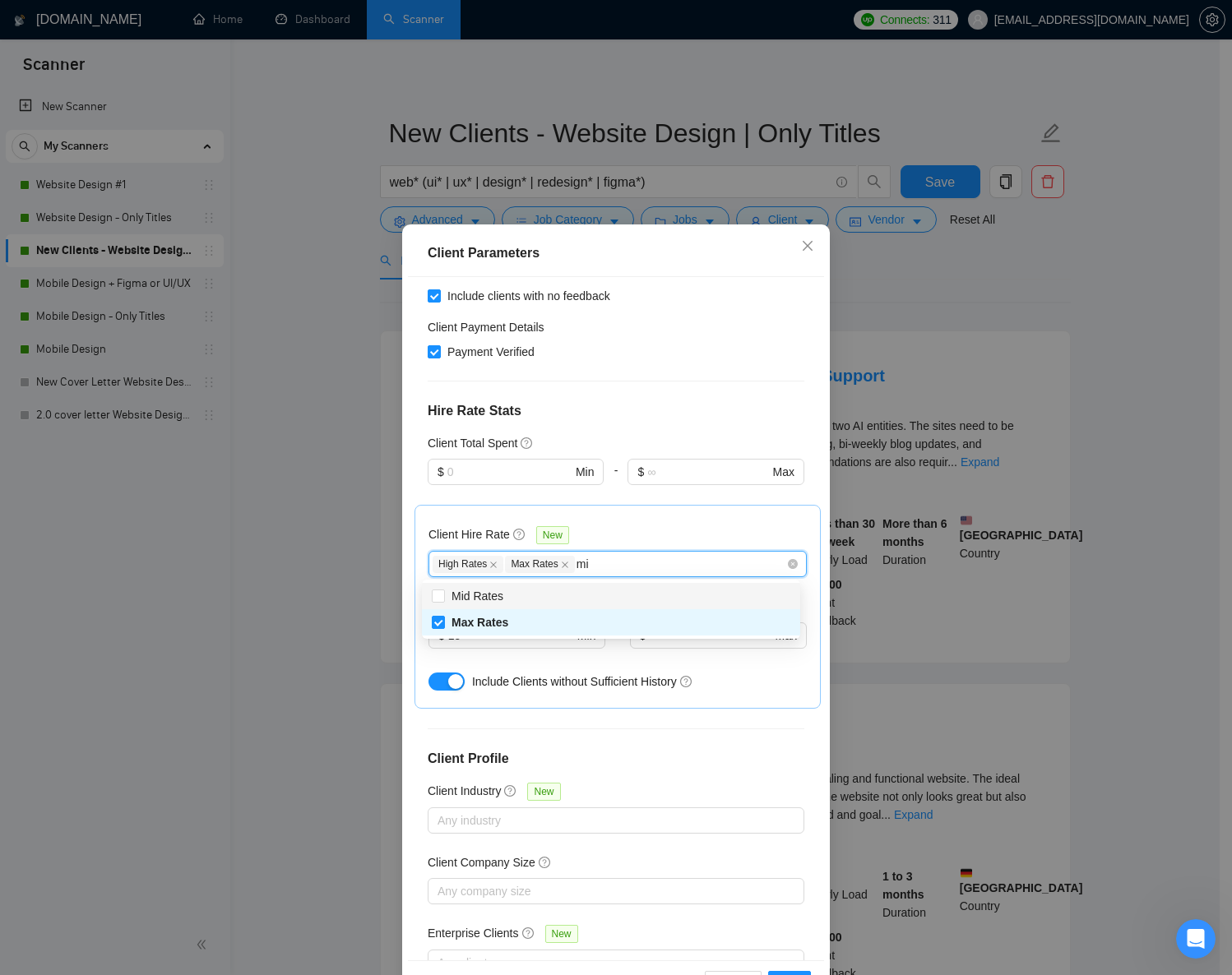
type input "mid"
click at [615, 603] on div "Mid Rates" at bounding box center [611, 597] width 359 height 18
checkbox input "true"
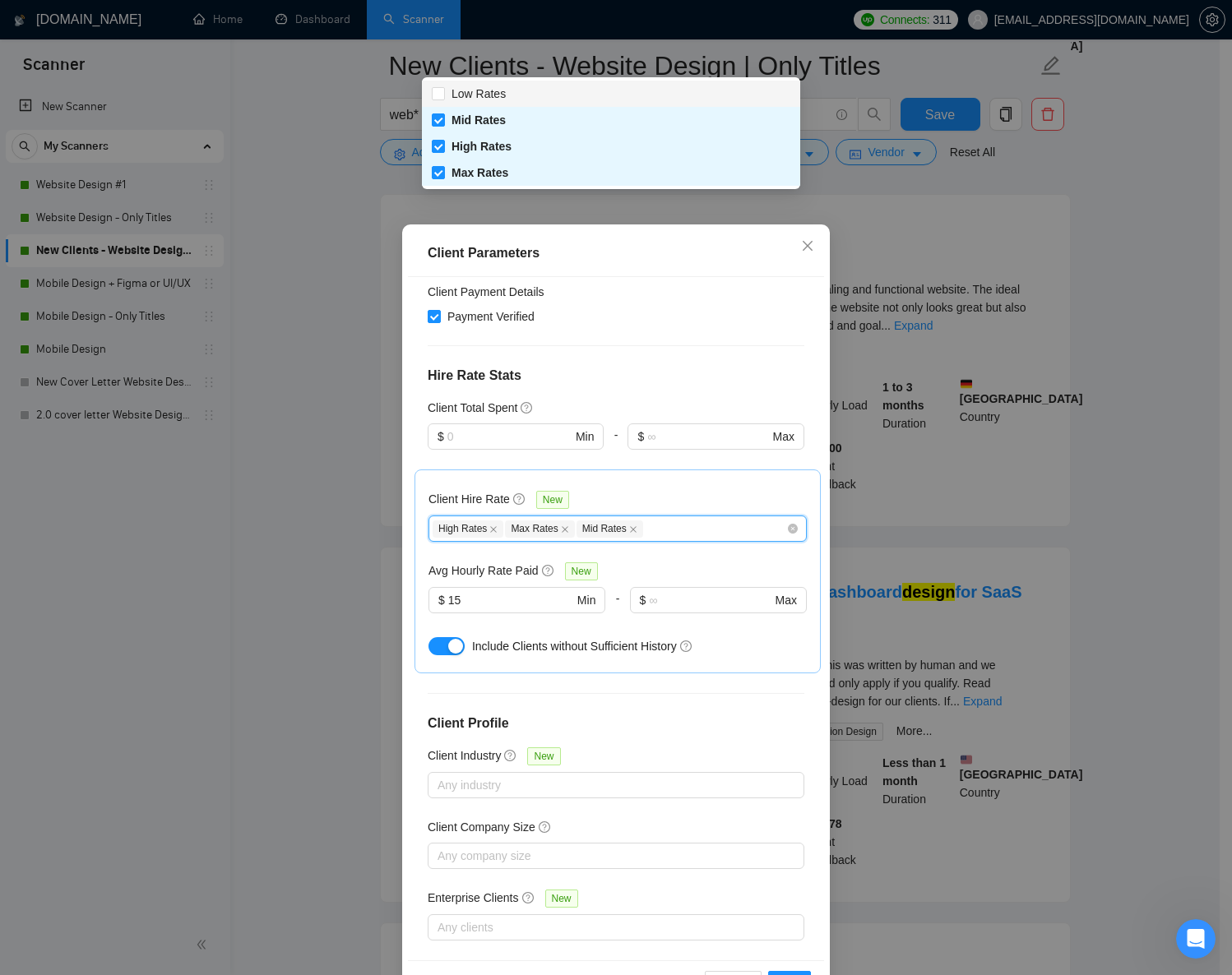
scroll to position [343, 0]
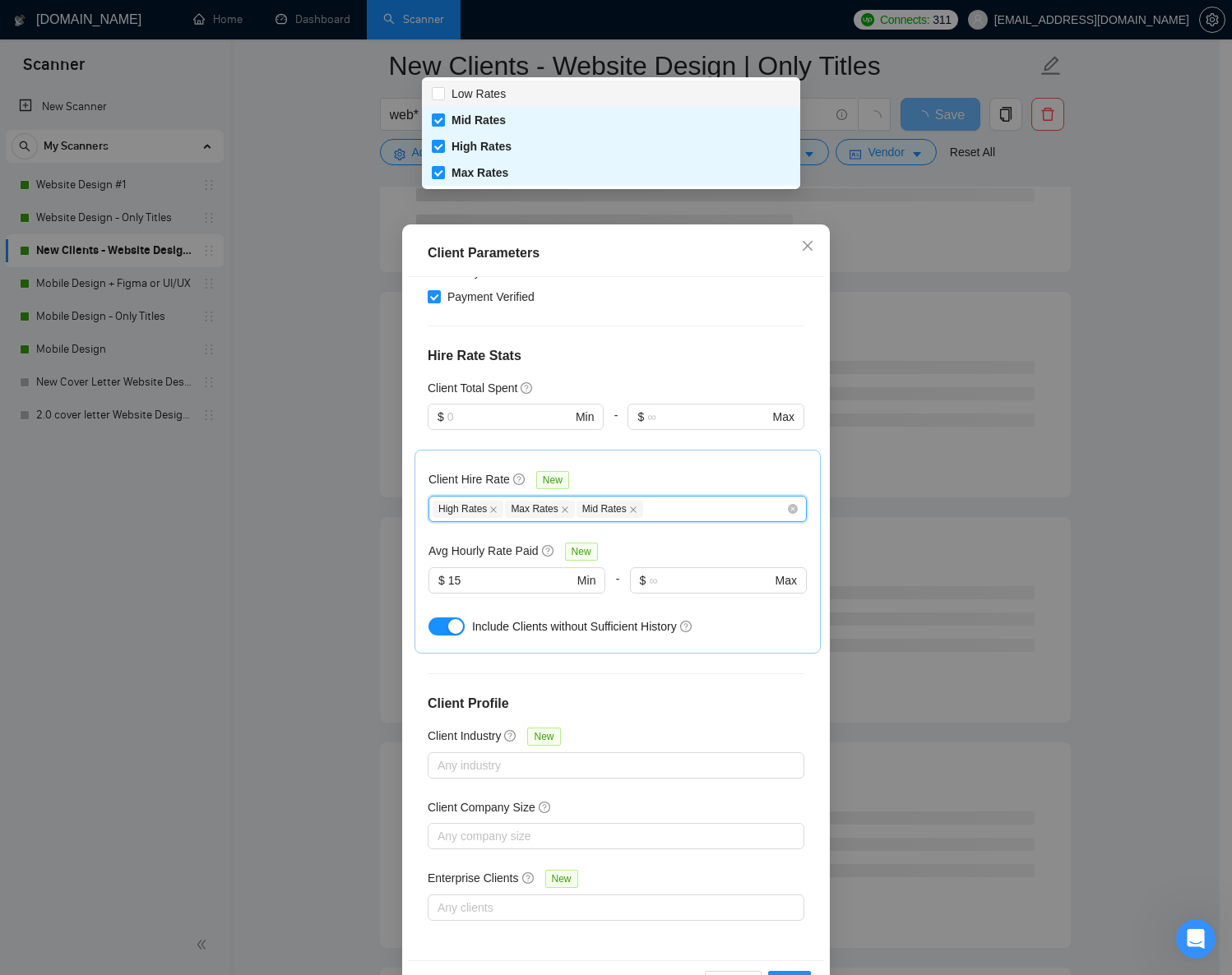
click at [737, 631] on div "Include Clients without Sufficient History" at bounding box center [639, 626] width 334 height 18
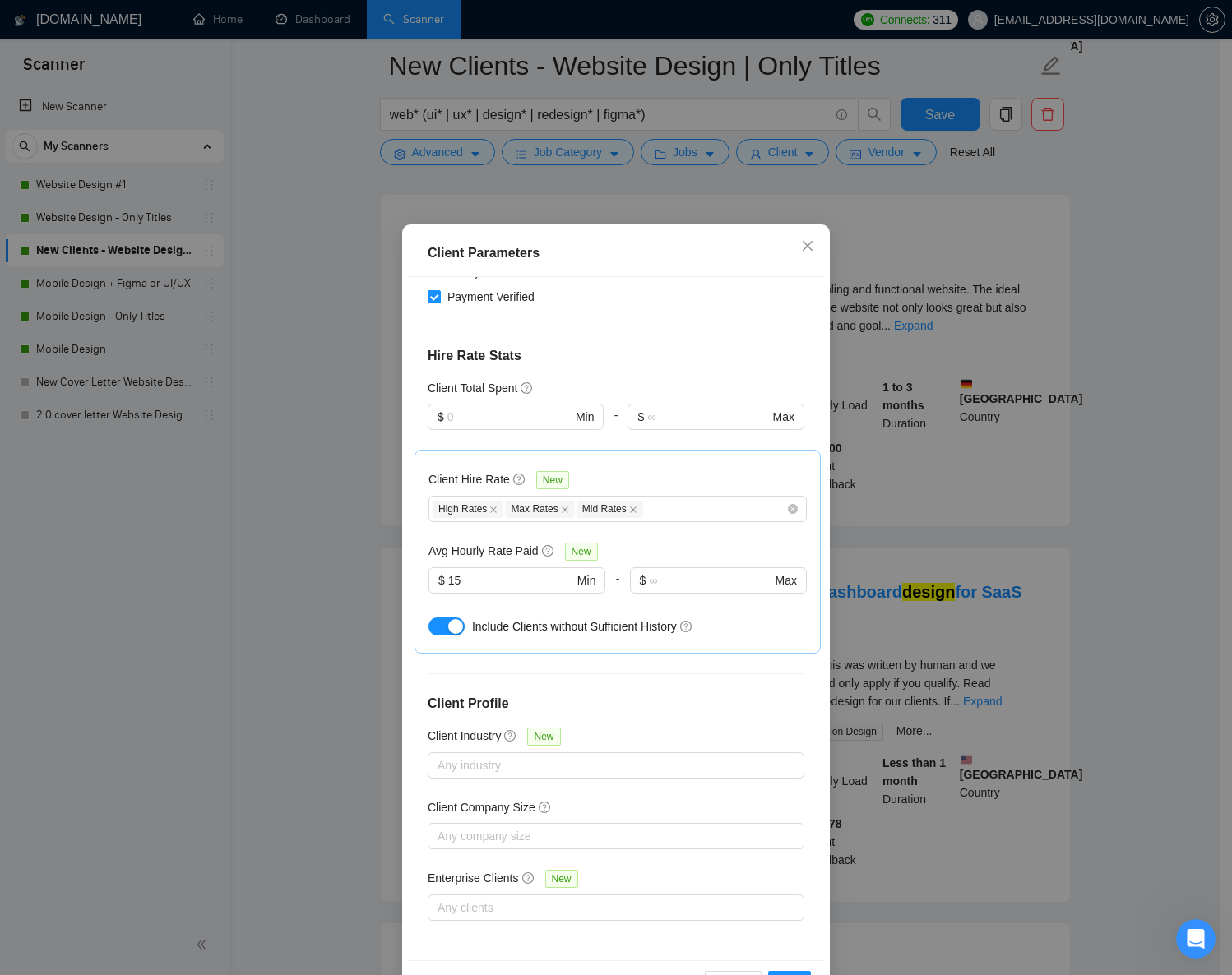
scroll to position [58, 0]
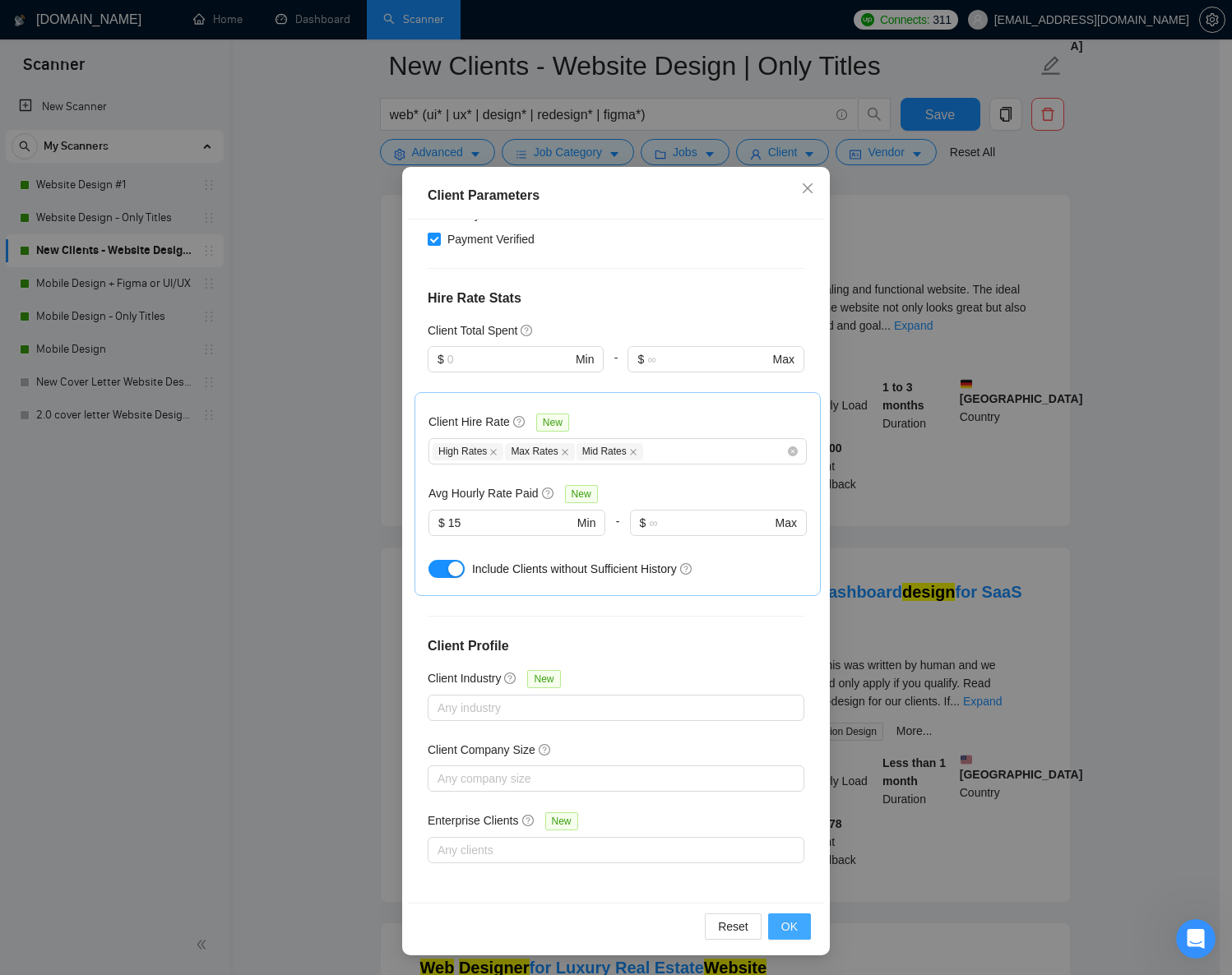
click at [799, 931] on button "OK" at bounding box center [789, 926] width 42 height 26
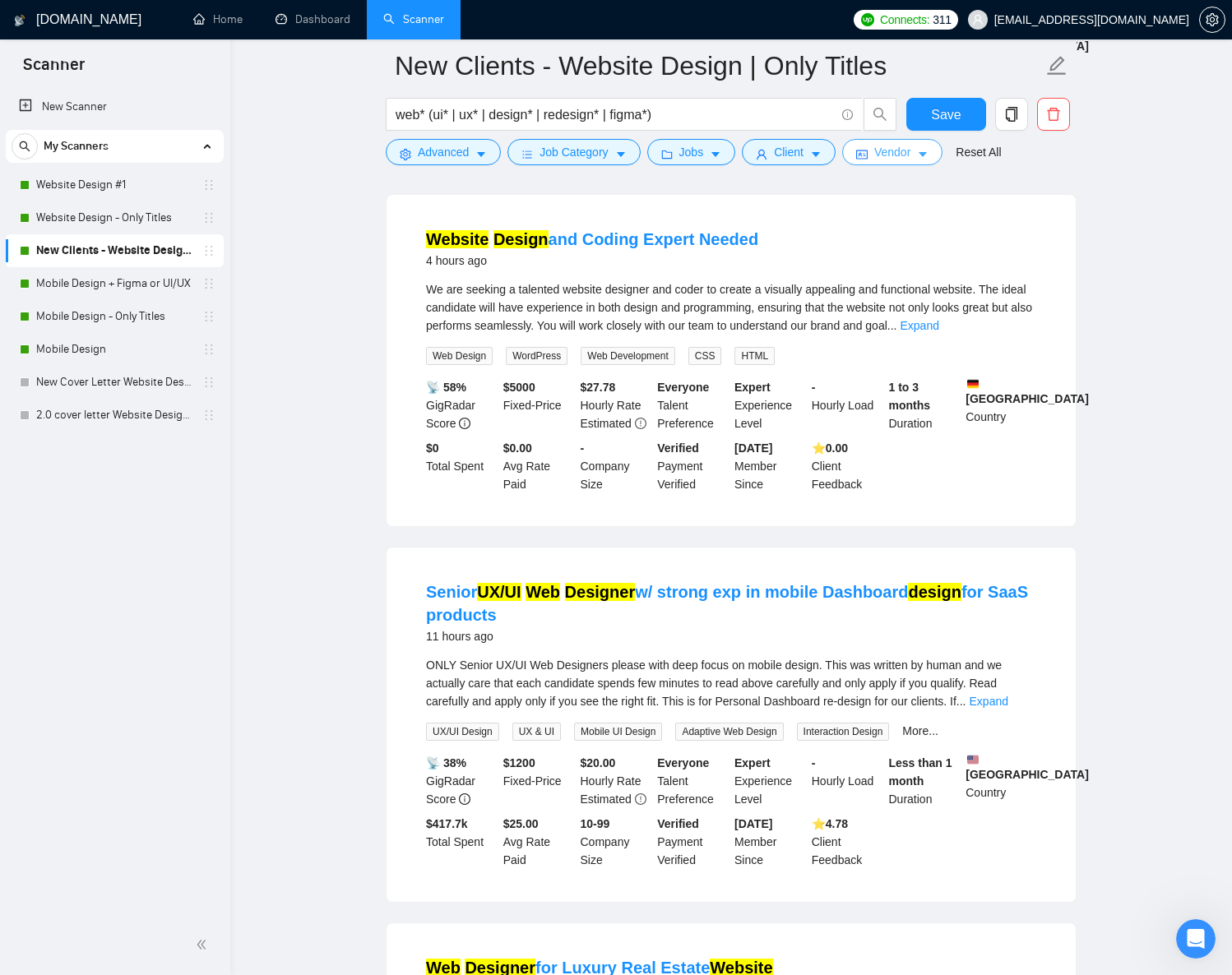
click at [903, 152] on span "Vendor" at bounding box center [892, 152] width 36 height 18
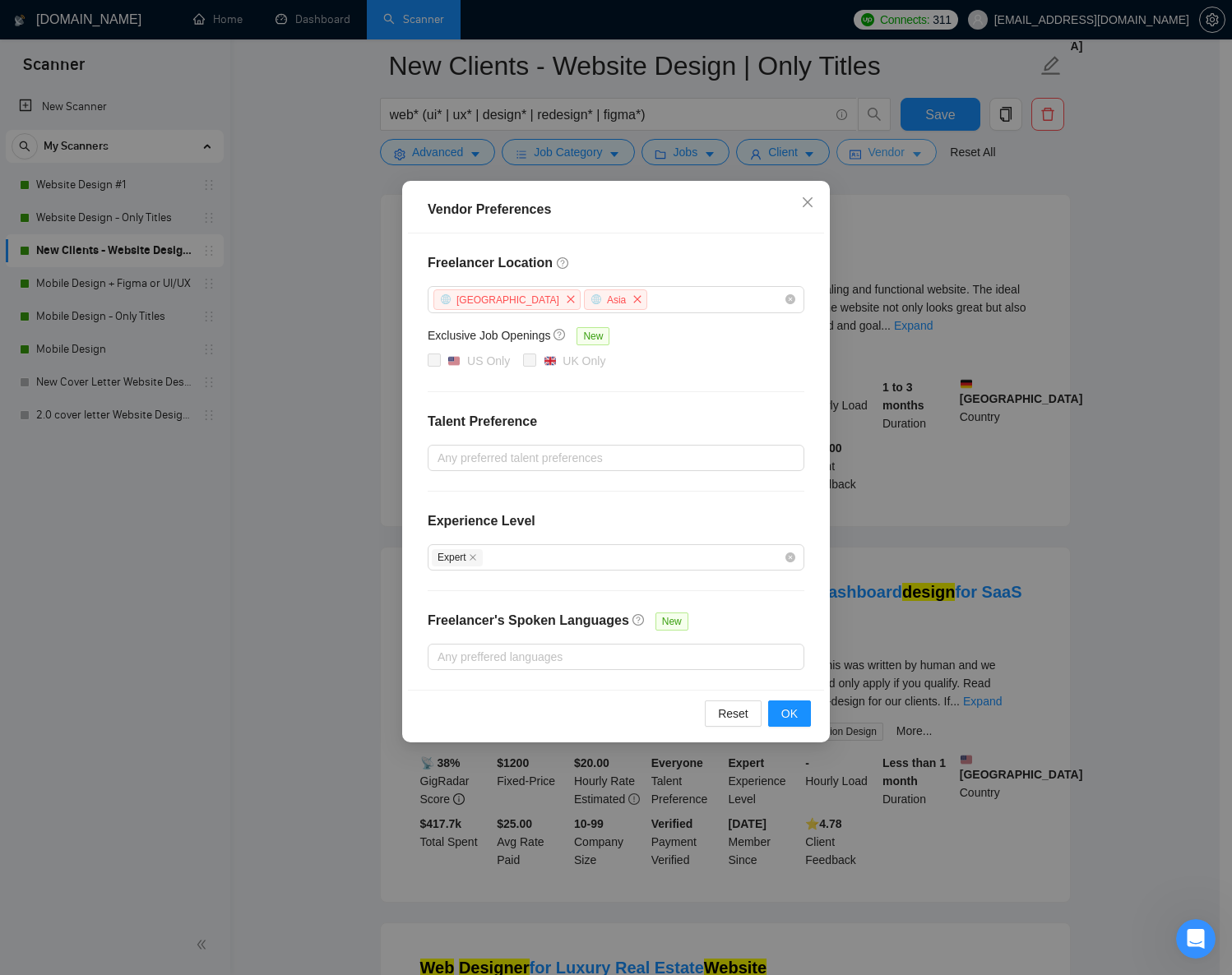
click at [903, 152] on div "Vendor Preferences Freelancer Location Africa Asia Exclusive Job Openings New U…" at bounding box center [616, 488] width 1232 height 975
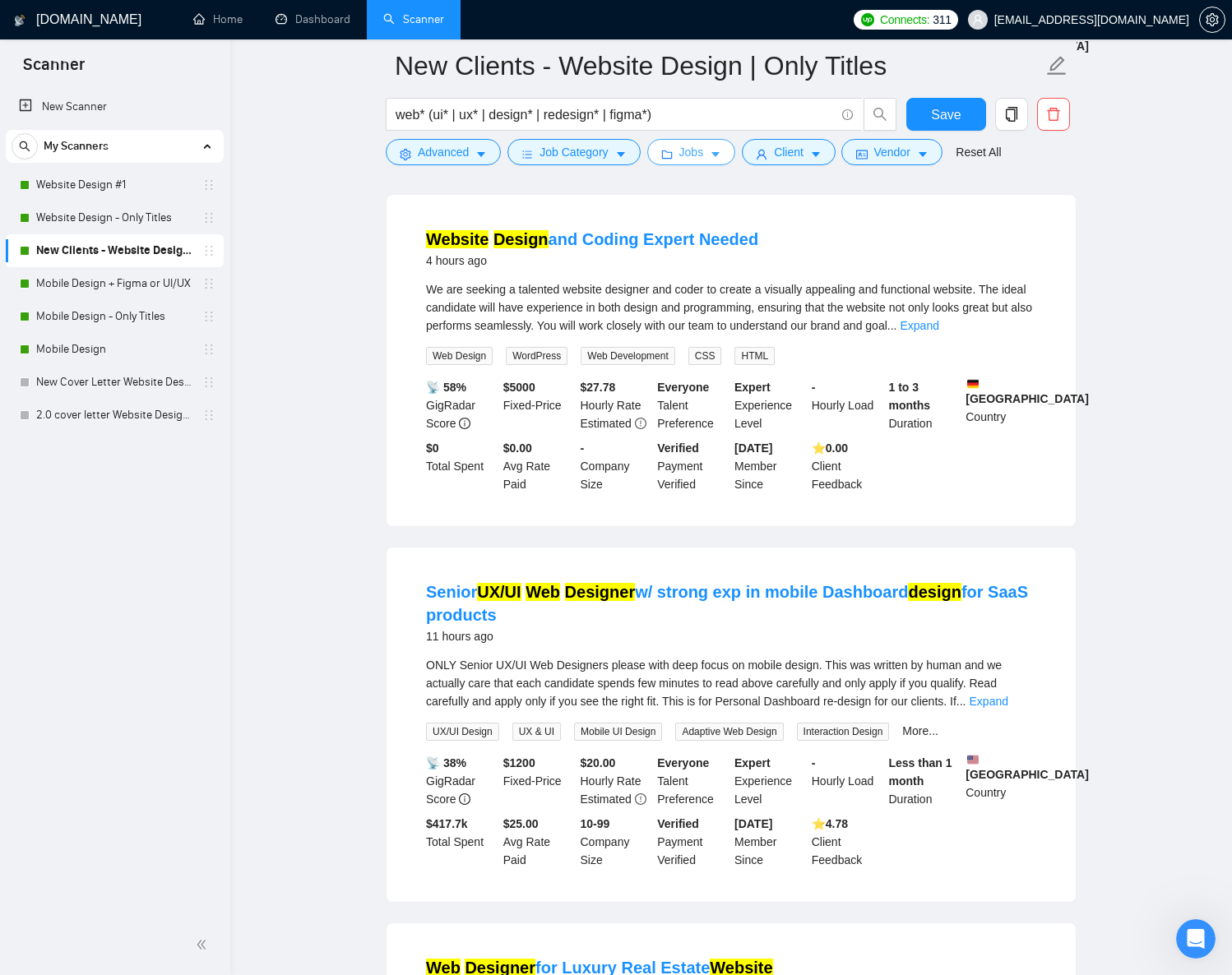
click at [702, 155] on span "Jobs" at bounding box center [691, 152] width 24 height 18
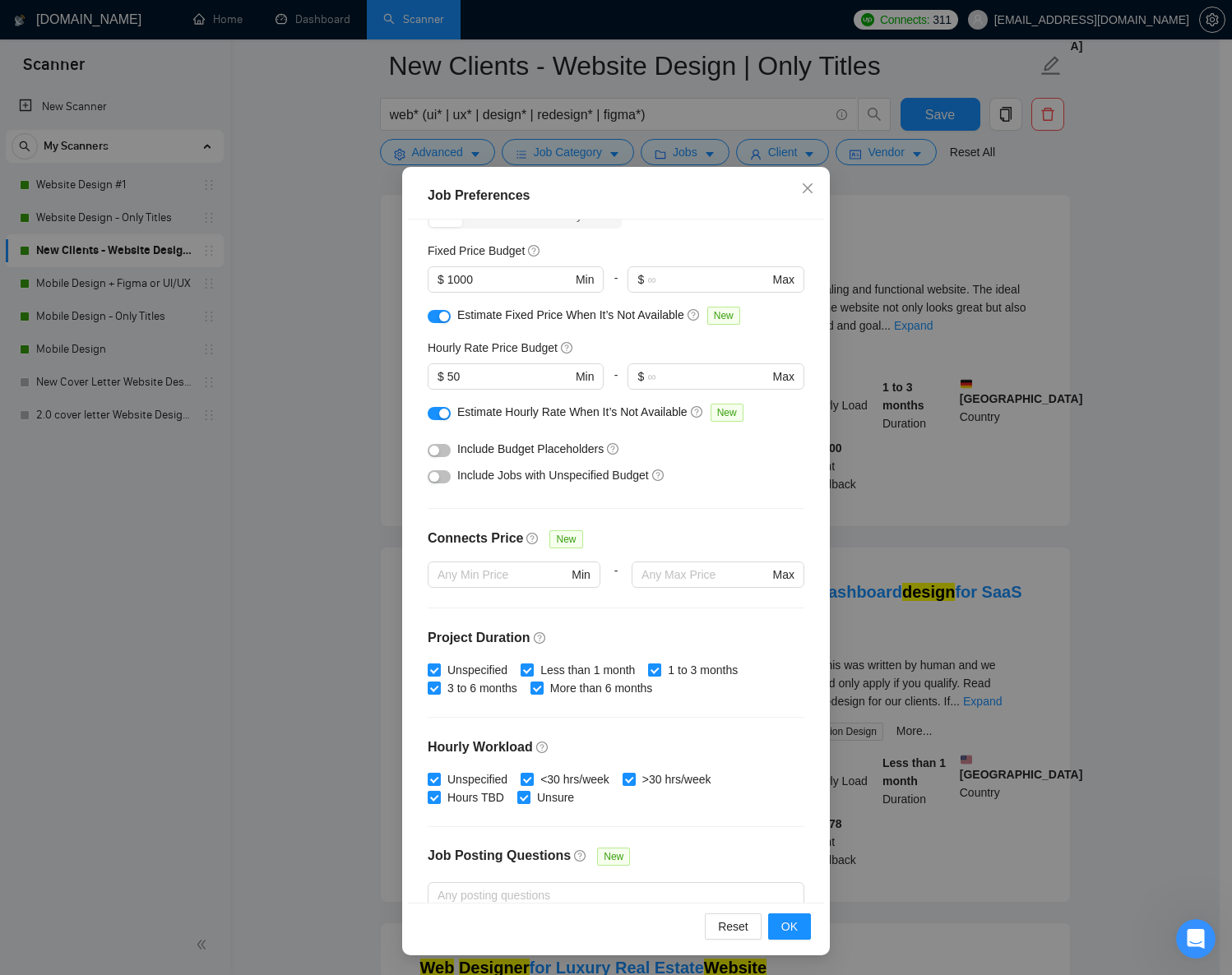
scroll to position [157, 0]
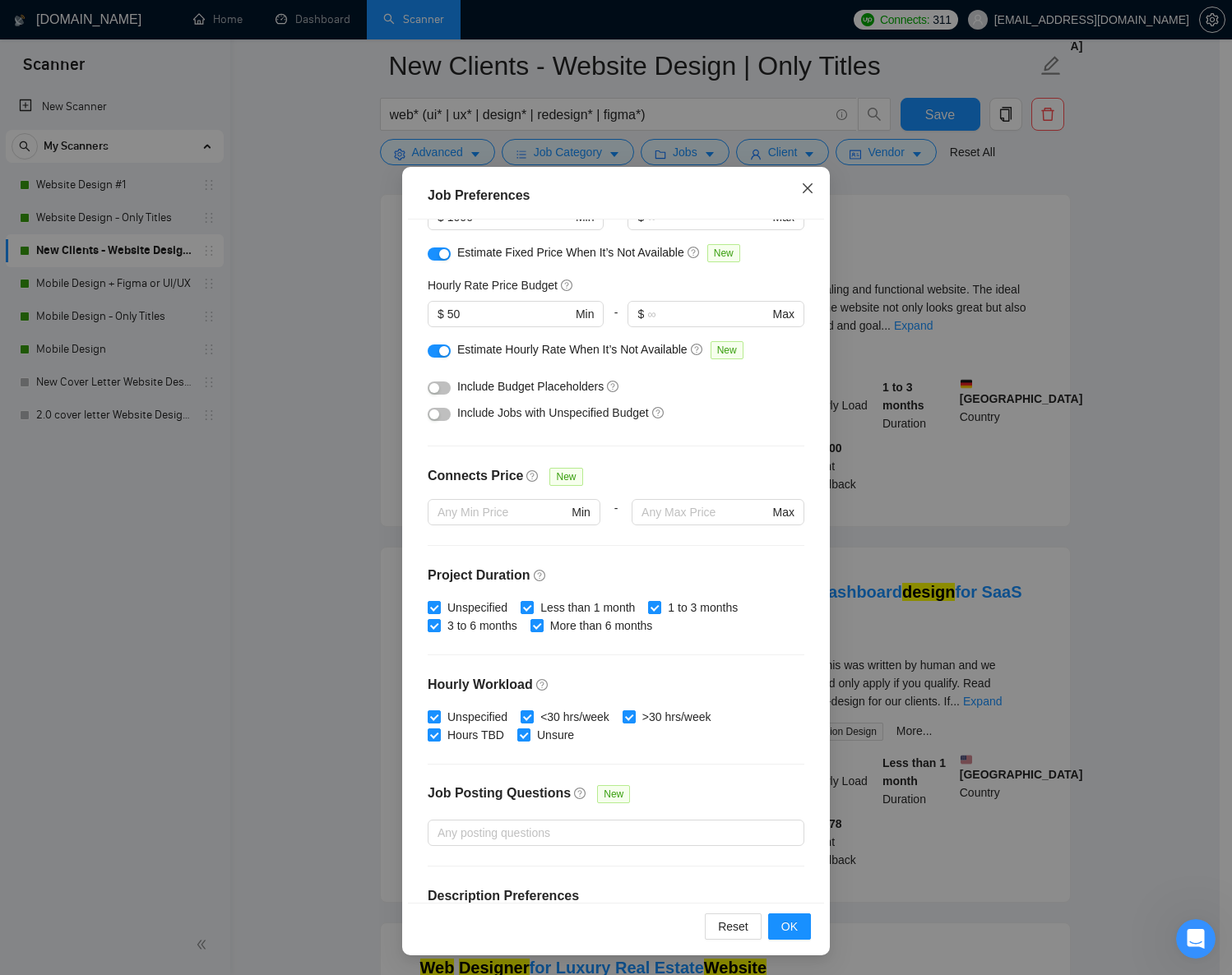
click at [805, 196] on span "Close" at bounding box center [808, 188] width 44 height 44
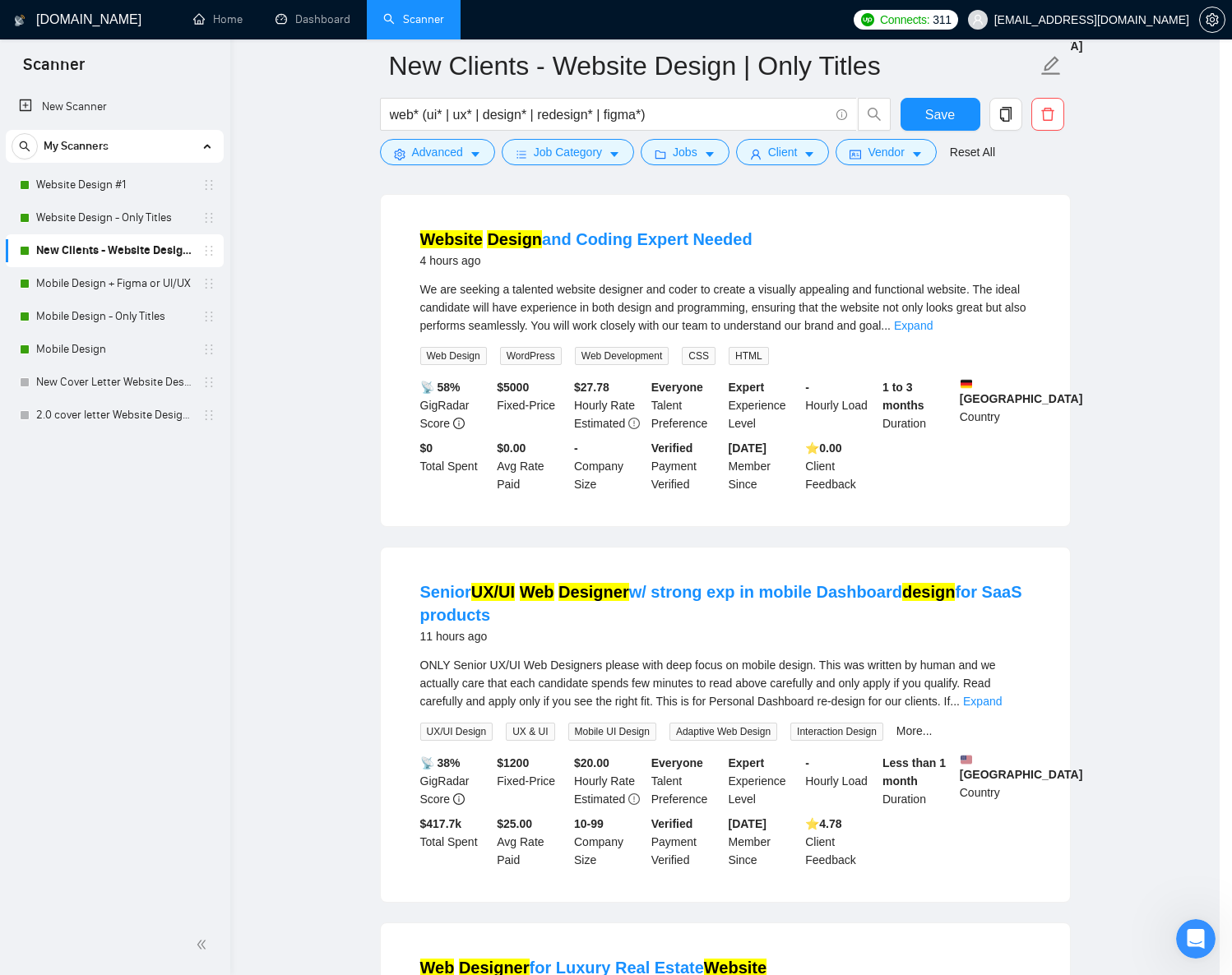
scroll to position [0, 0]
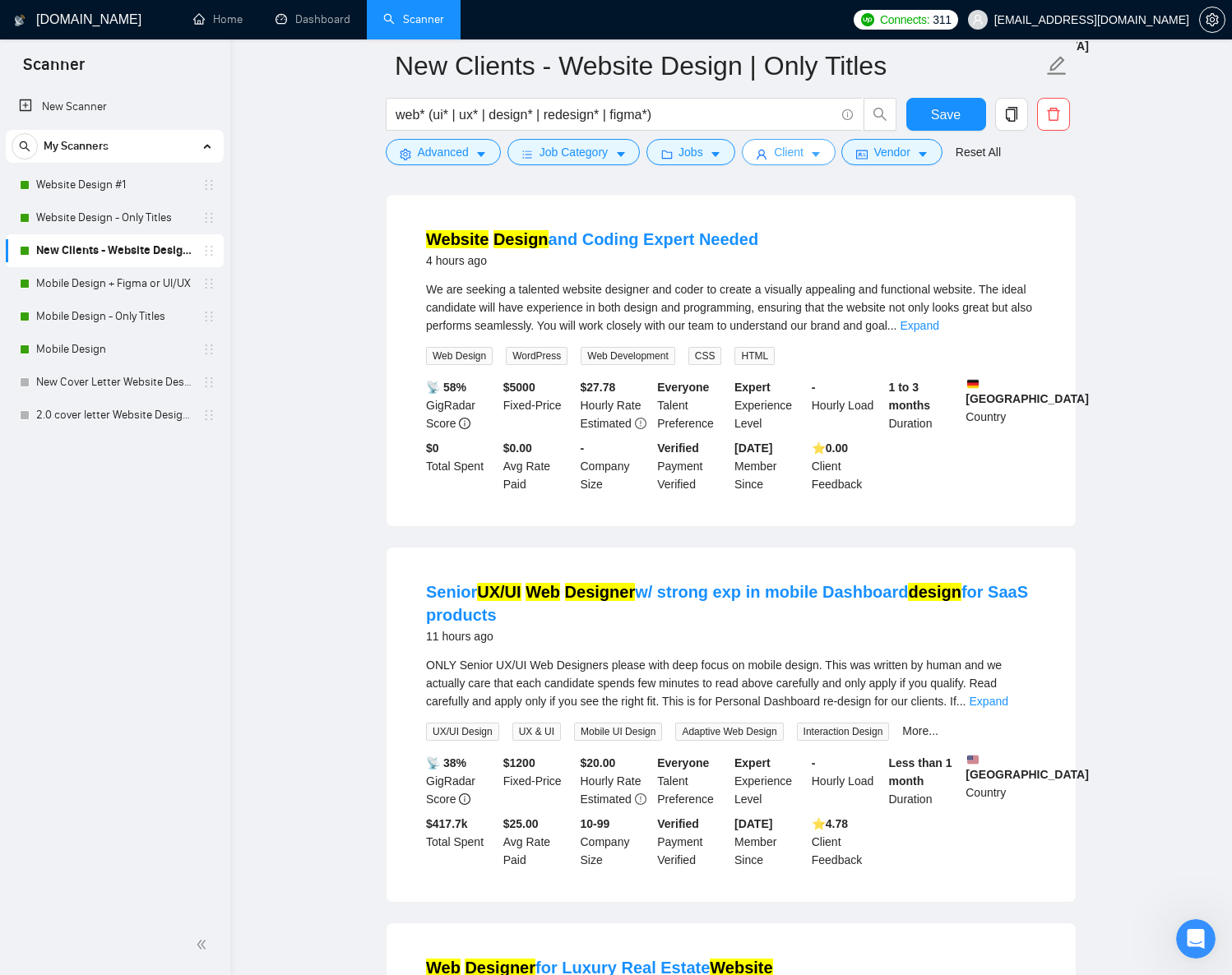
click at [799, 154] on span "Client" at bounding box center [789, 152] width 30 height 18
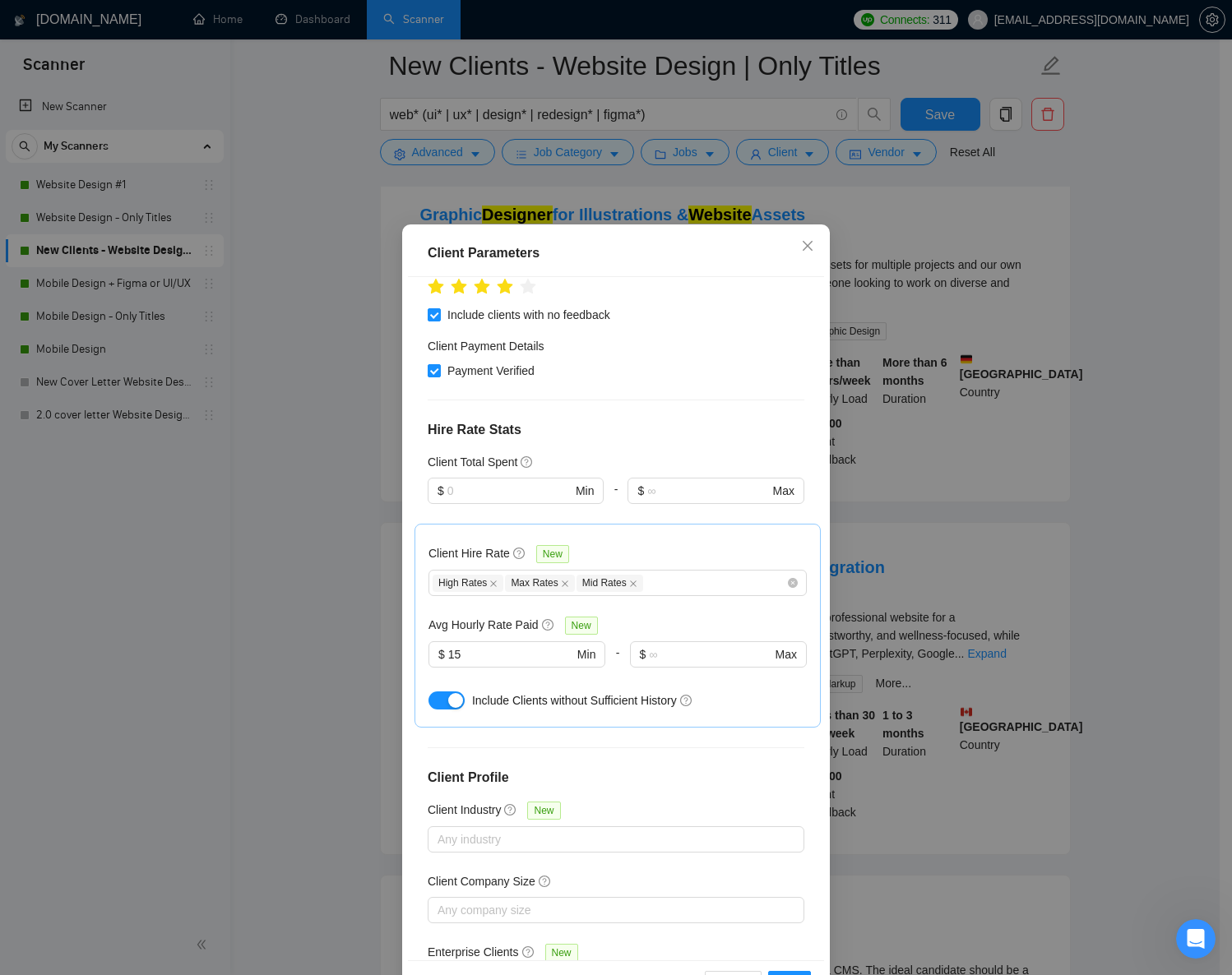
scroll to position [343, 0]
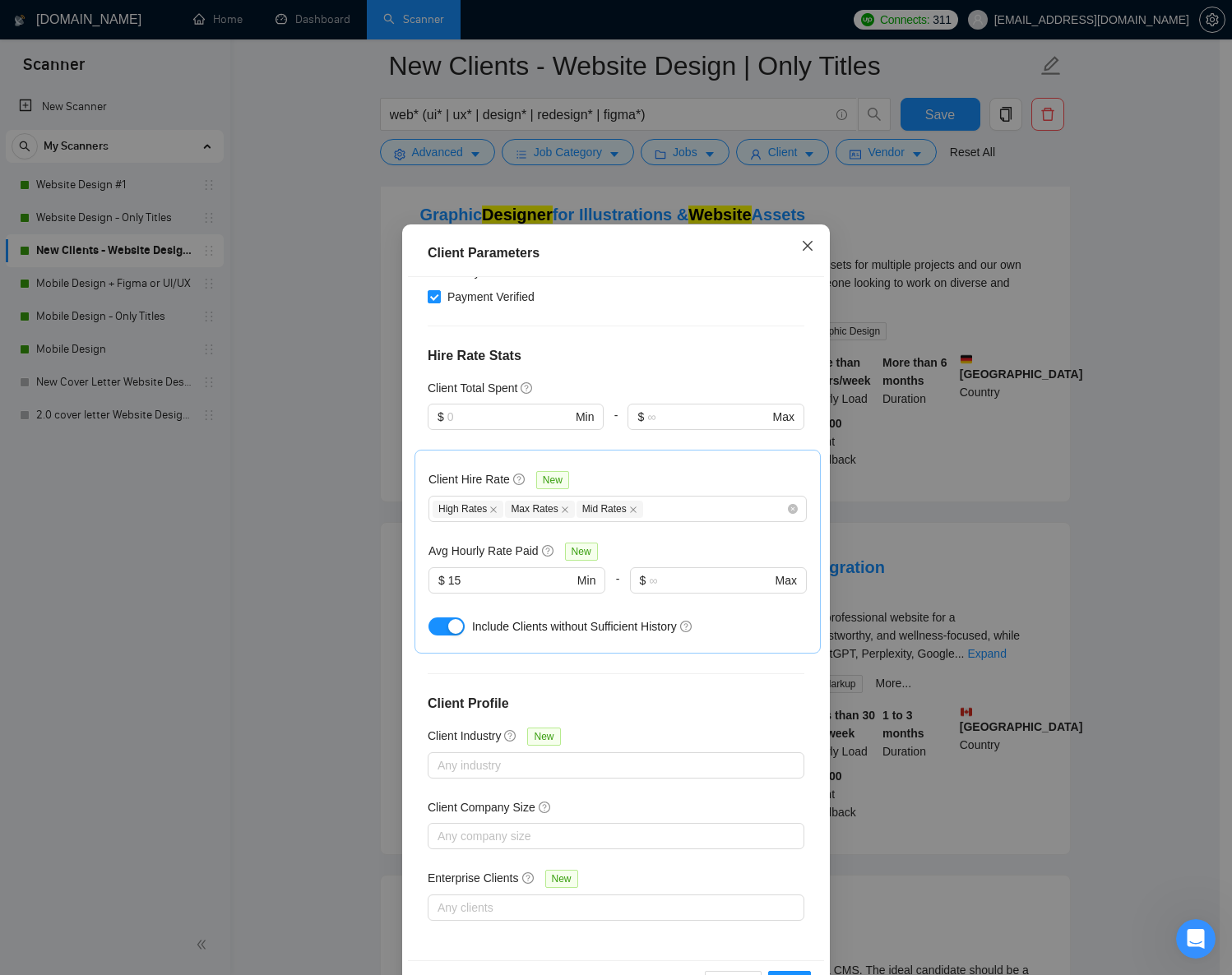
click at [807, 238] on span "Close" at bounding box center [808, 246] width 44 height 44
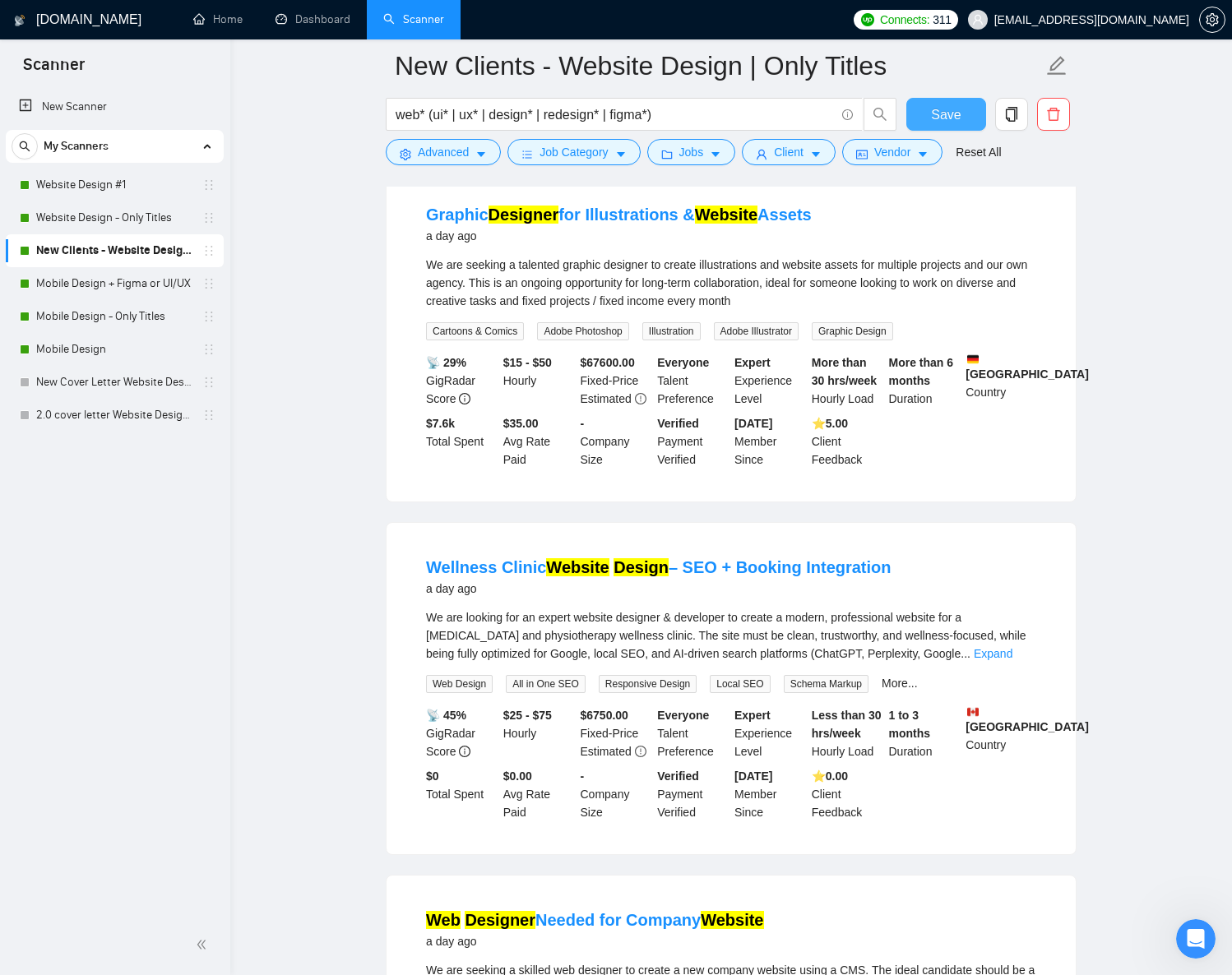
click at [928, 122] on button "Save" at bounding box center [946, 114] width 80 height 33
click at [966, 114] on button "Save" at bounding box center [946, 114] width 80 height 33
click at [570, 152] on span "Job Category" at bounding box center [574, 152] width 68 height 18
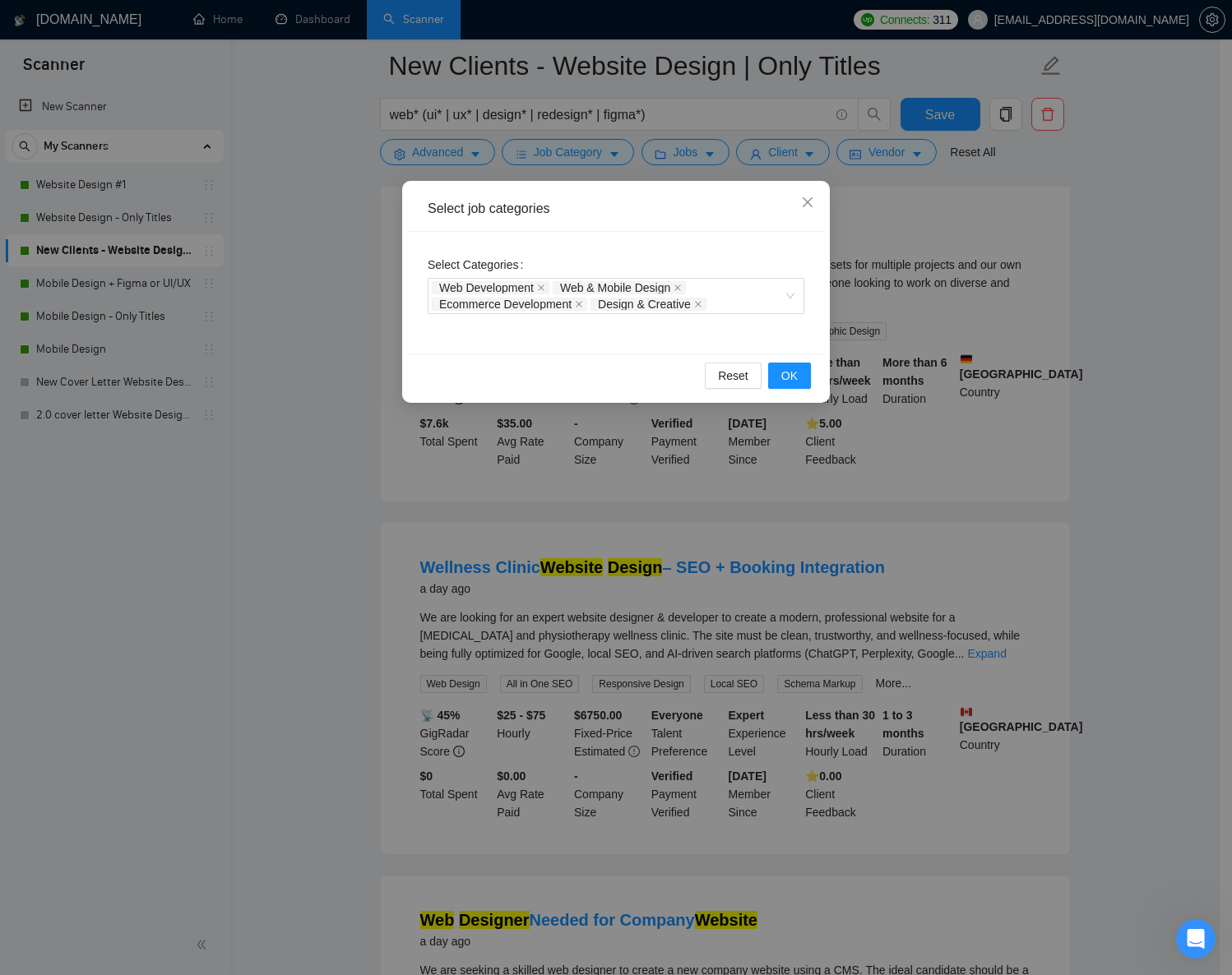
click at [349, 196] on div "Select job categories Select Categories Web Development Web & Mobile Design Eco…" at bounding box center [616, 488] width 1232 height 975
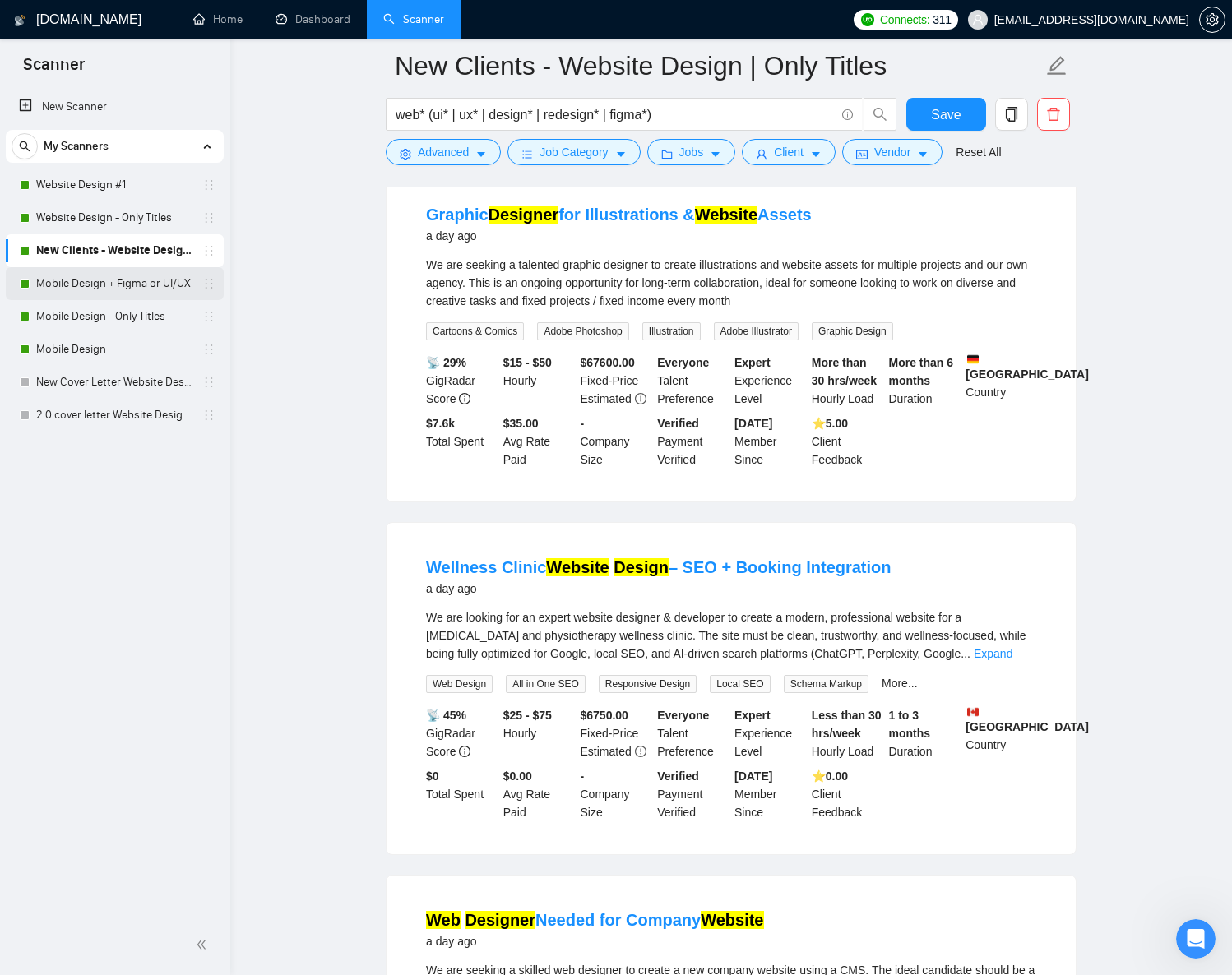
click at [127, 281] on link "Mobile Design + Figma or UI/UX" at bounding box center [114, 284] width 156 height 33
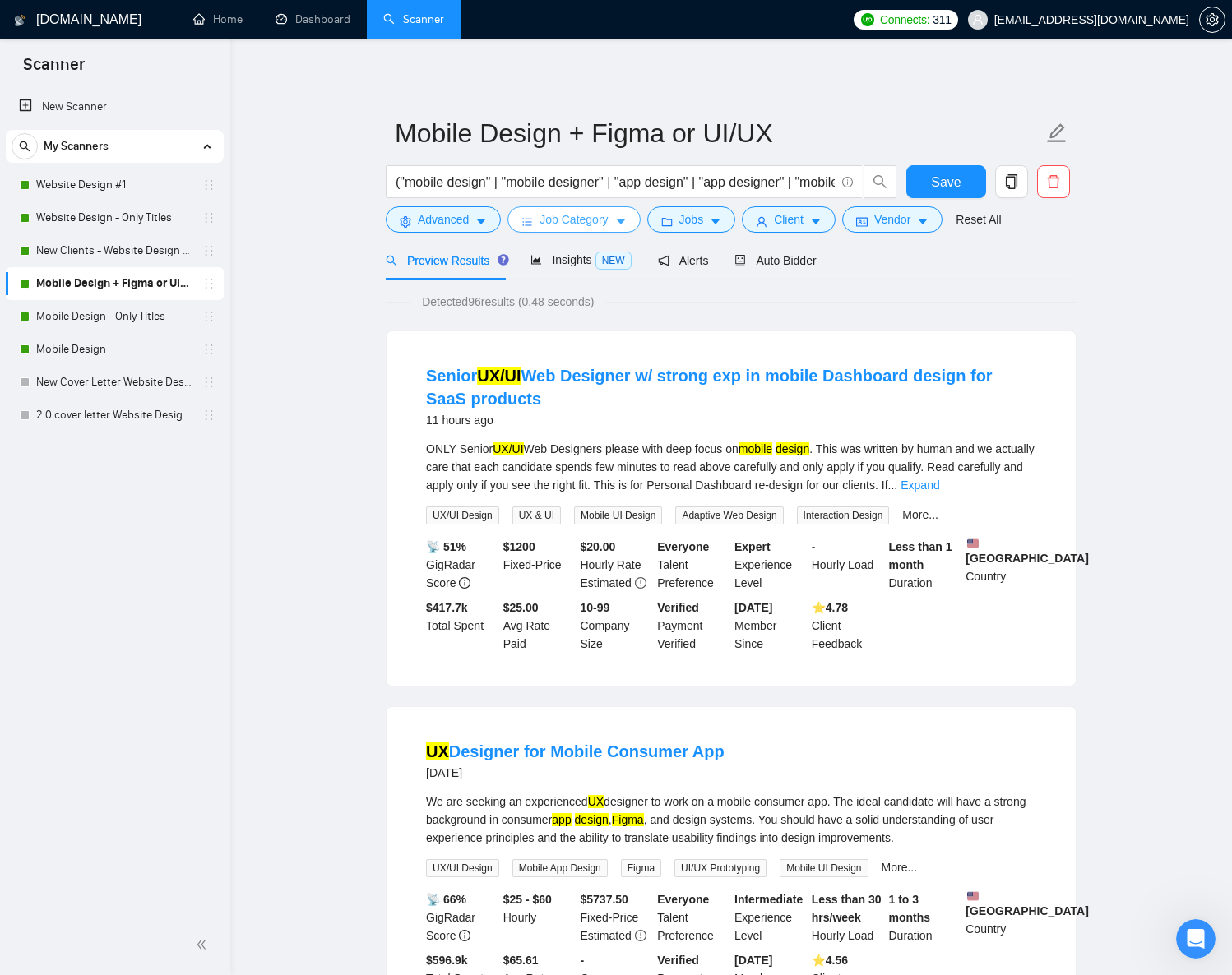
click at [593, 226] on span "Job Category" at bounding box center [574, 220] width 68 height 18
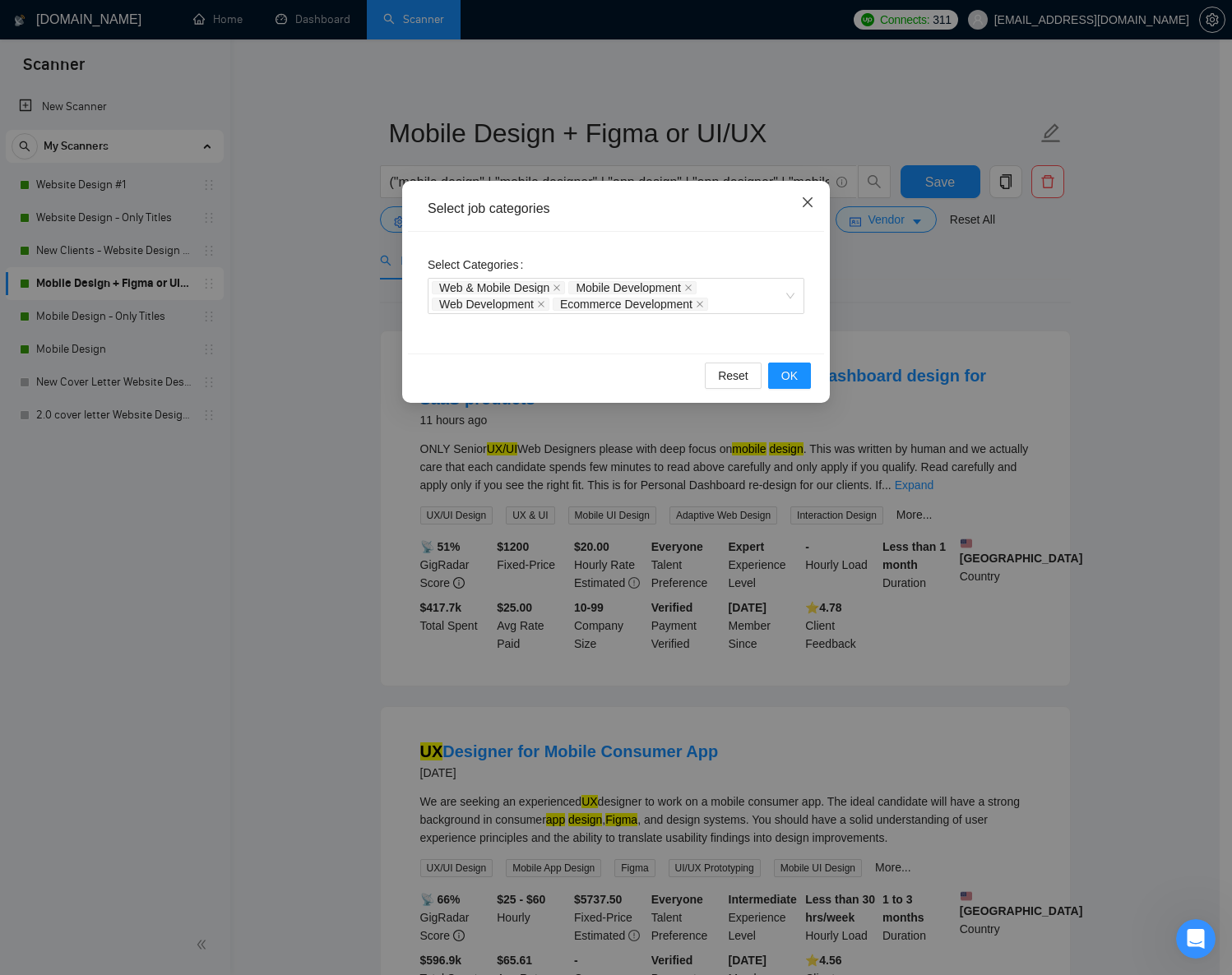
click at [807, 203] on icon "close" at bounding box center [808, 202] width 10 height 10
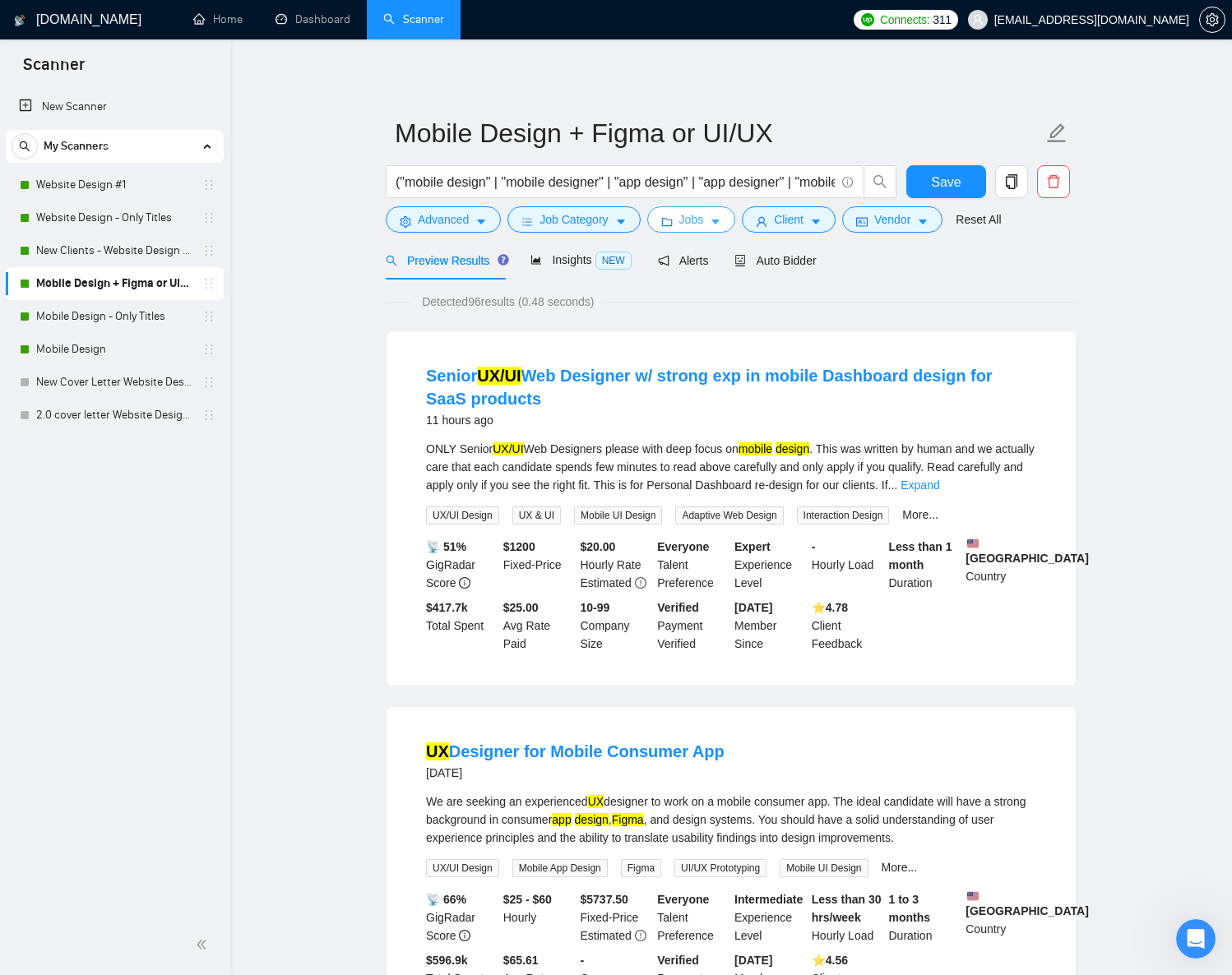
click at [686, 222] on span "Jobs" at bounding box center [691, 220] width 24 height 18
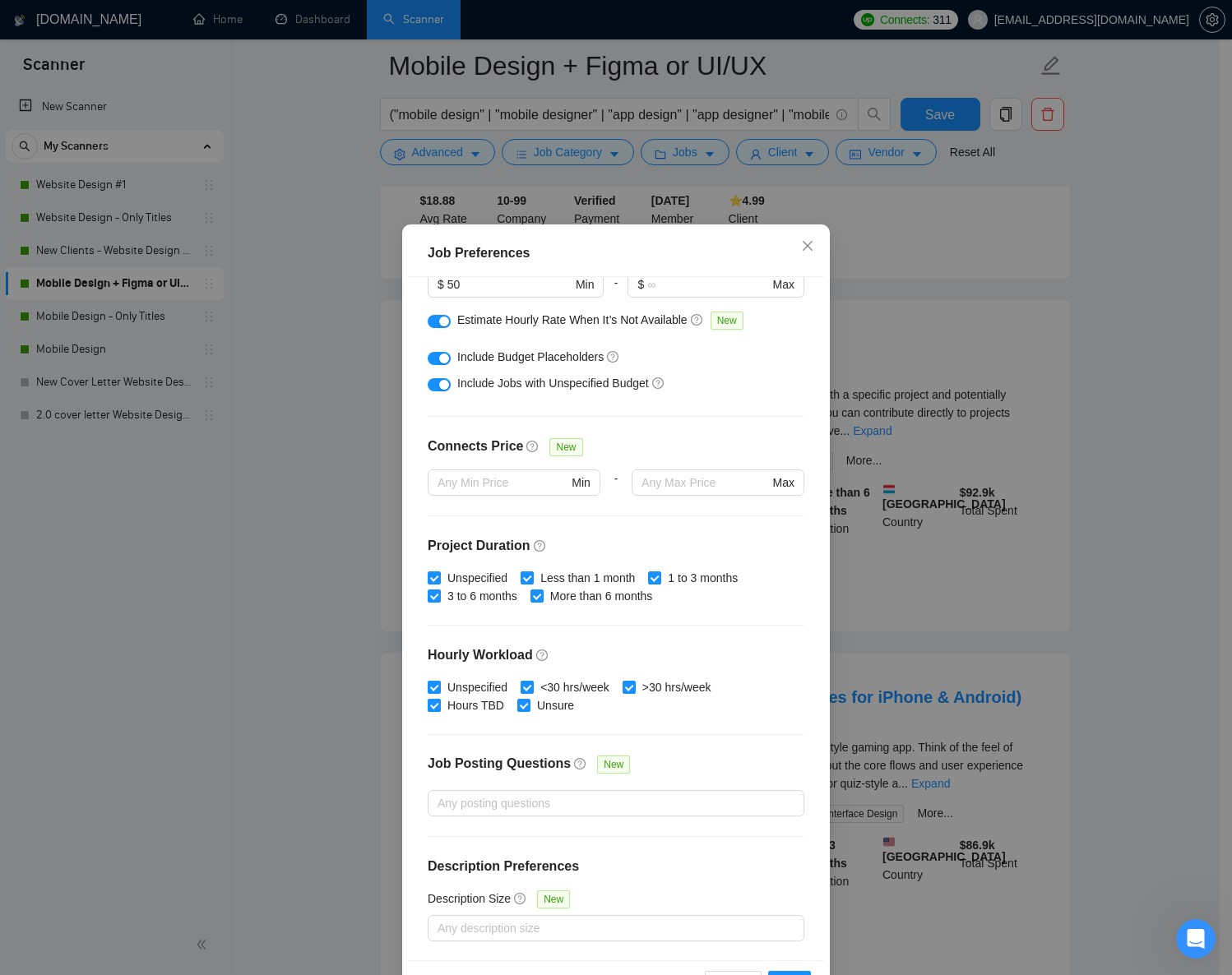
scroll to position [58, 0]
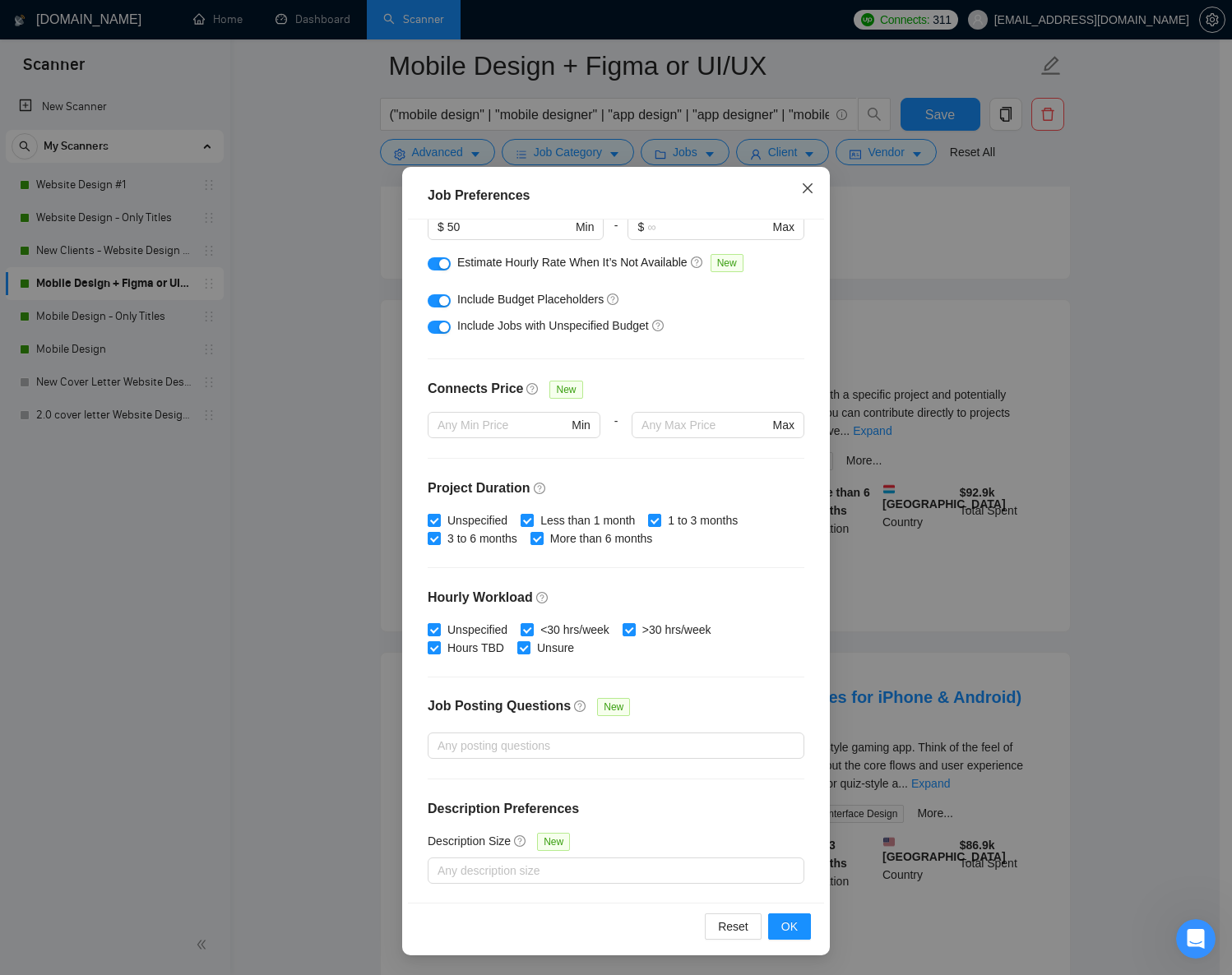
click at [803, 190] on icon "close" at bounding box center [808, 188] width 10 height 10
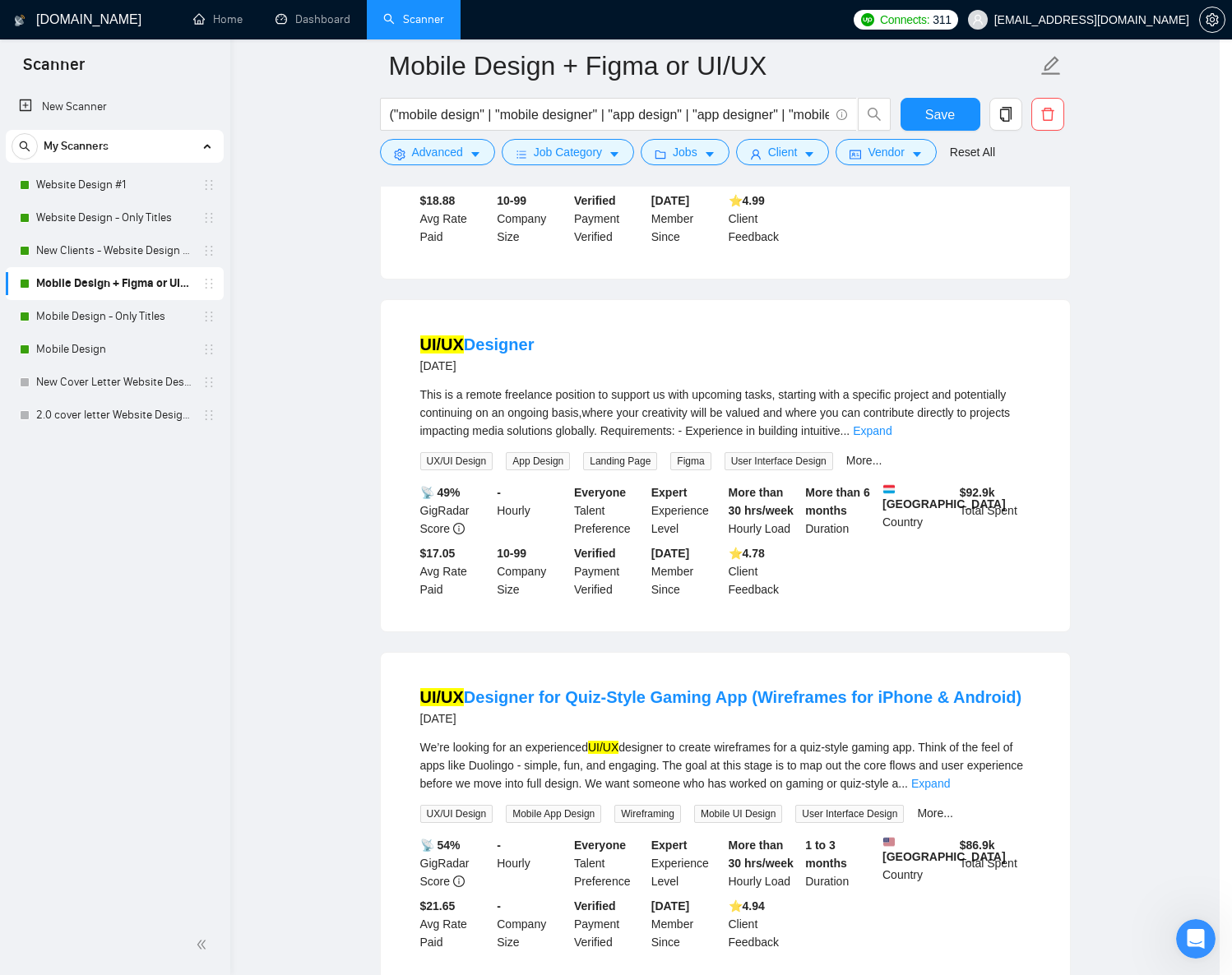
scroll to position [0, 0]
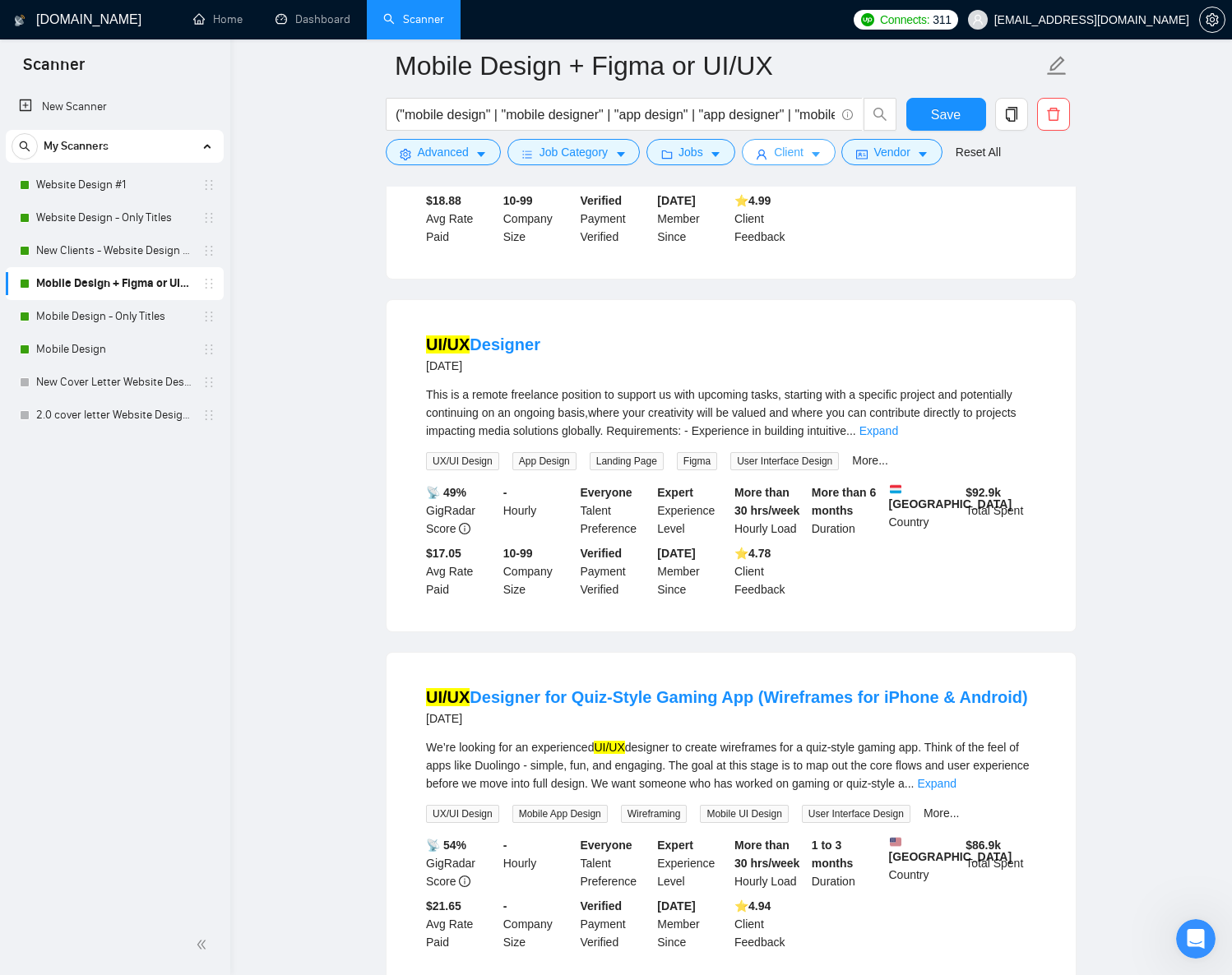
click at [788, 154] on span "Client" at bounding box center [789, 152] width 30 height 18
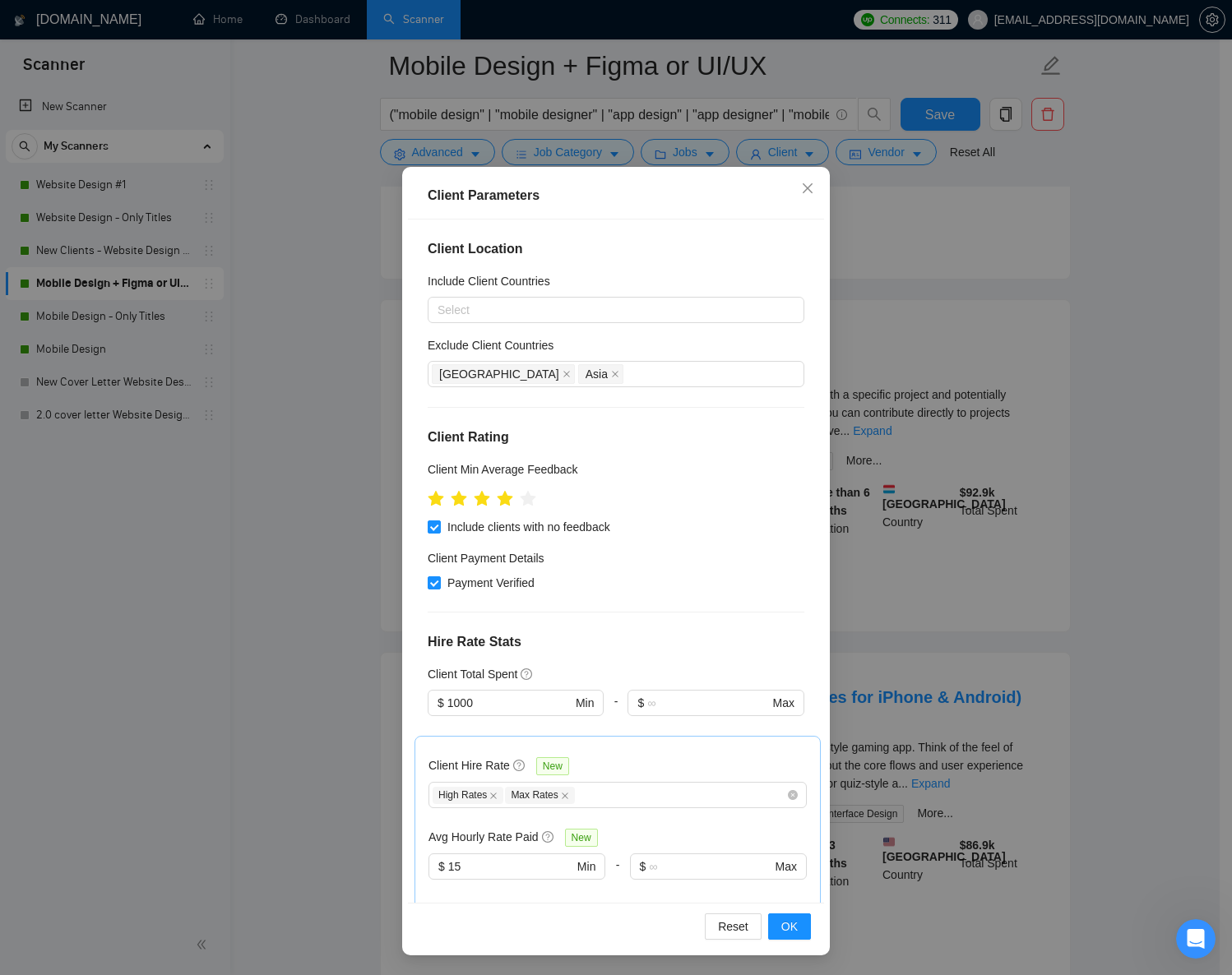
scroll to position [156, 0]
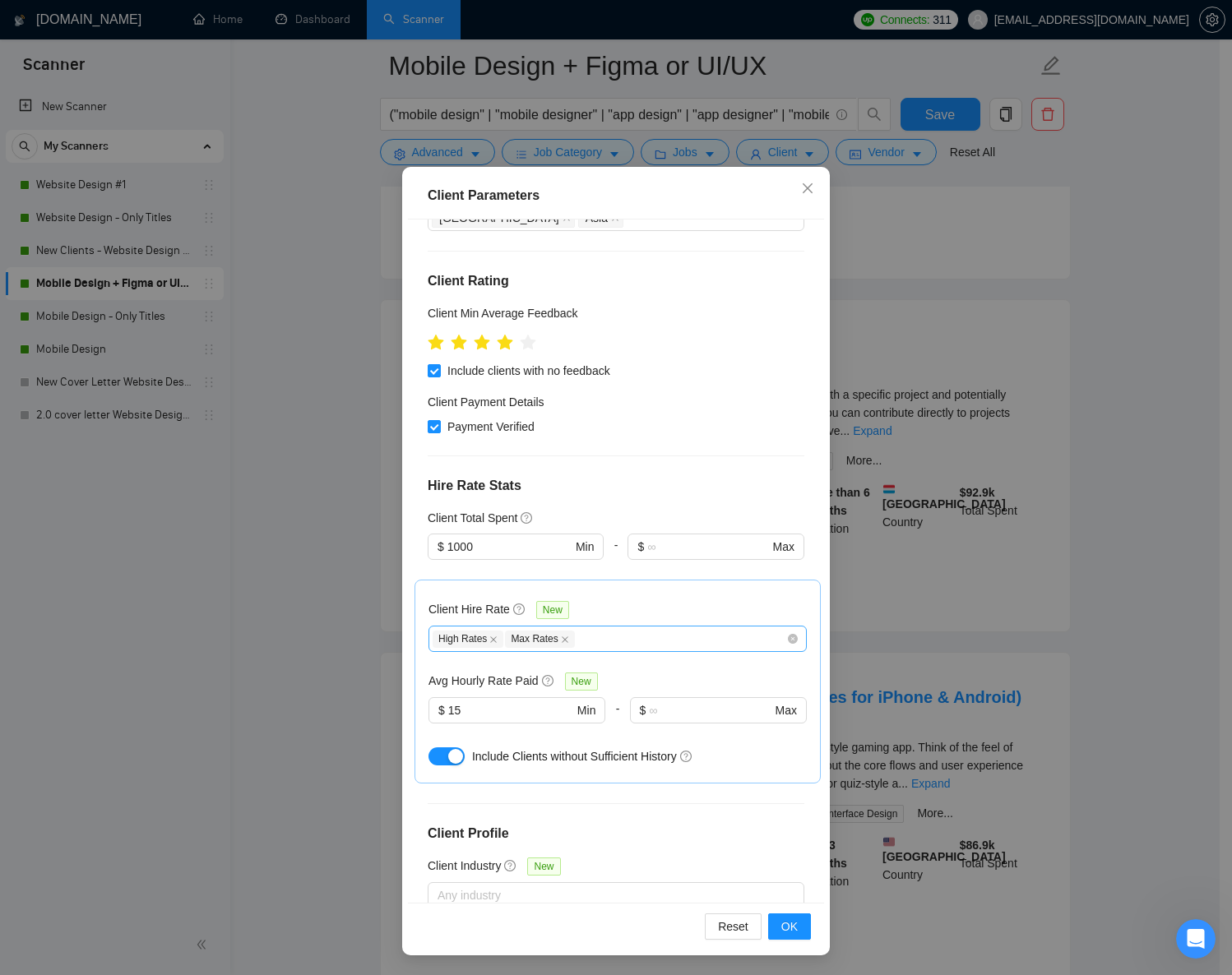
click at [628, 637] on div "High Rates Max Rates" at bounding box center [609, 639] width 353 height 20
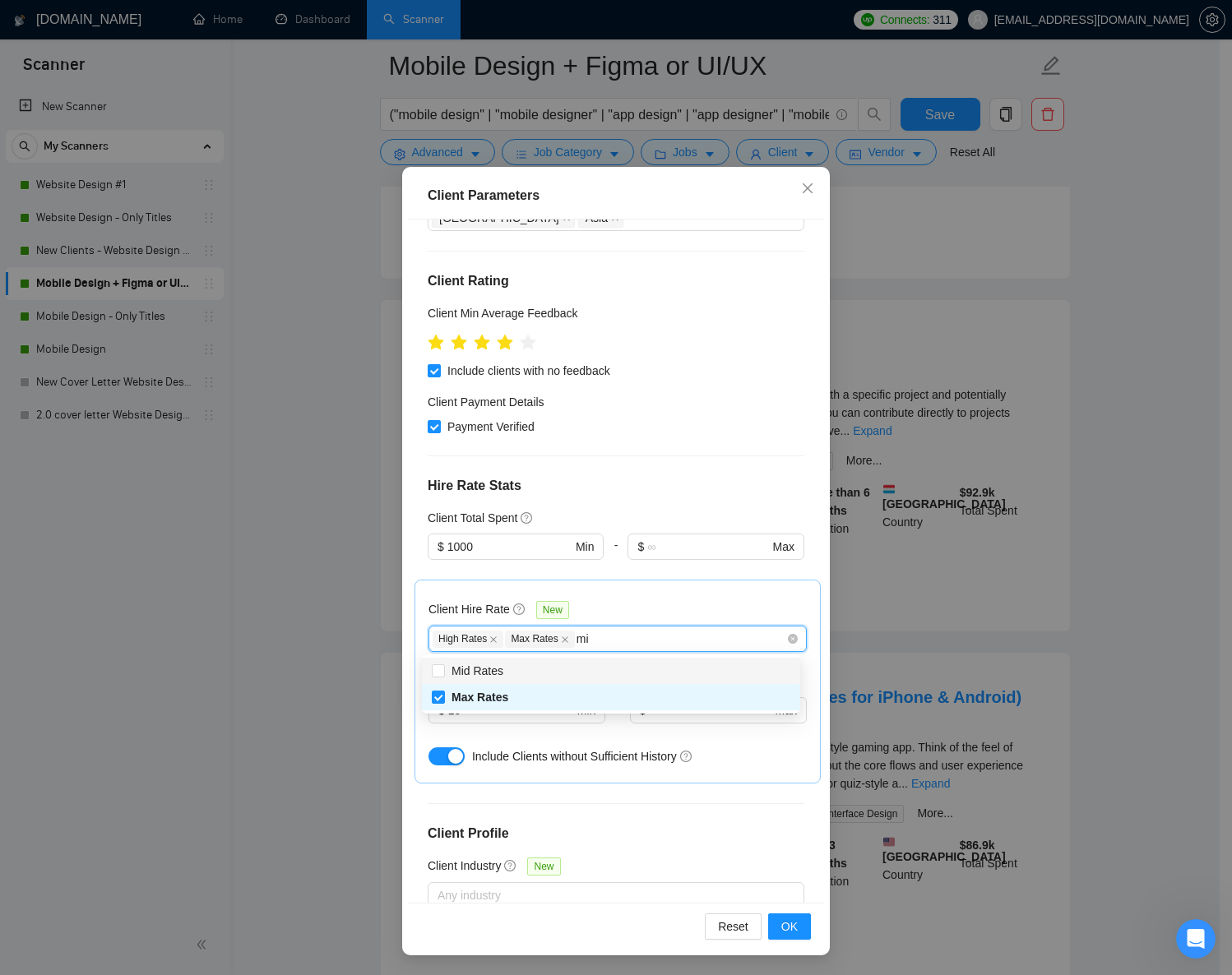
type input "mid"
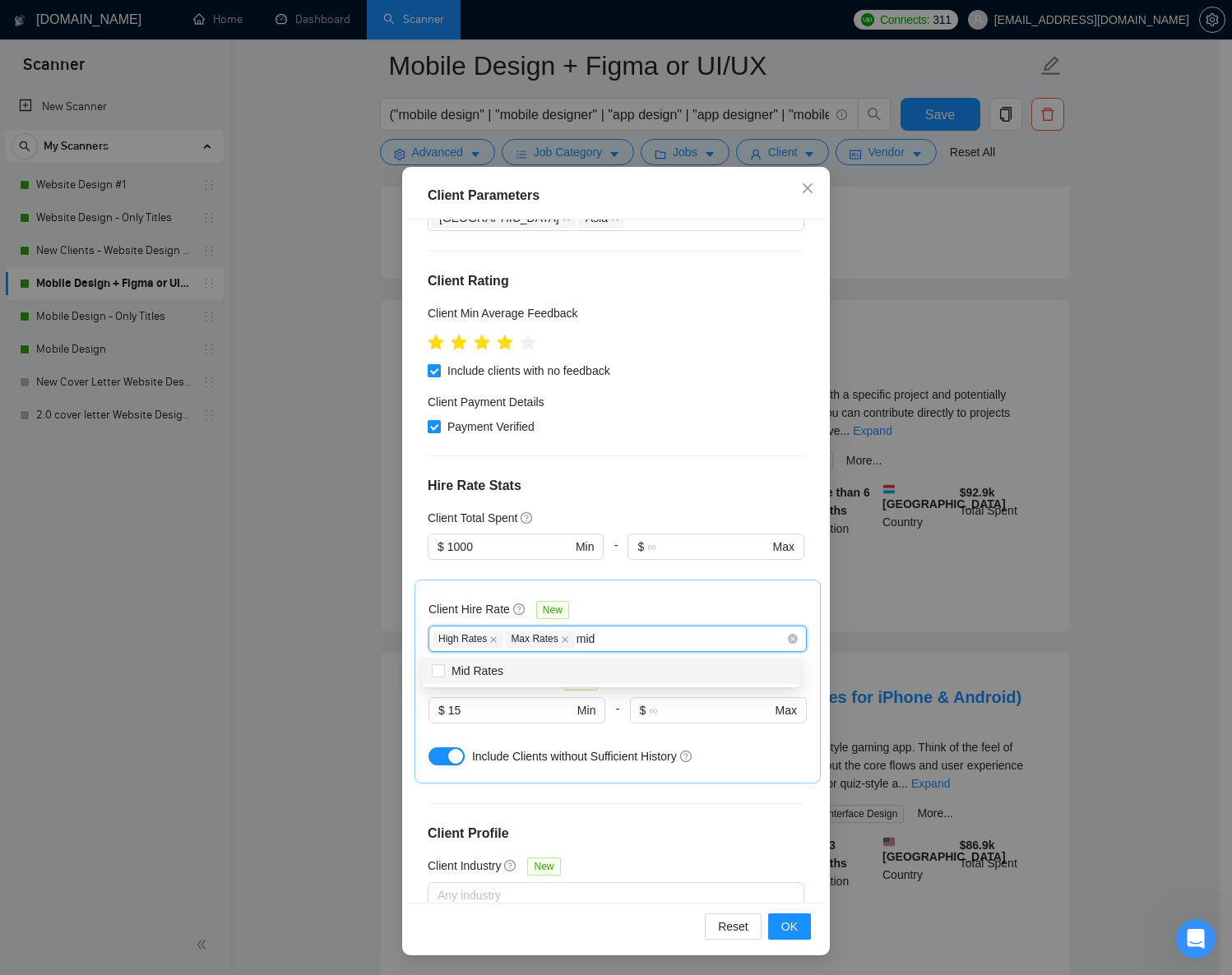
click at [613, 670] on div "Mid Rates" at bounding box center [611, 671] width 359 height 18
checkbox input "true"
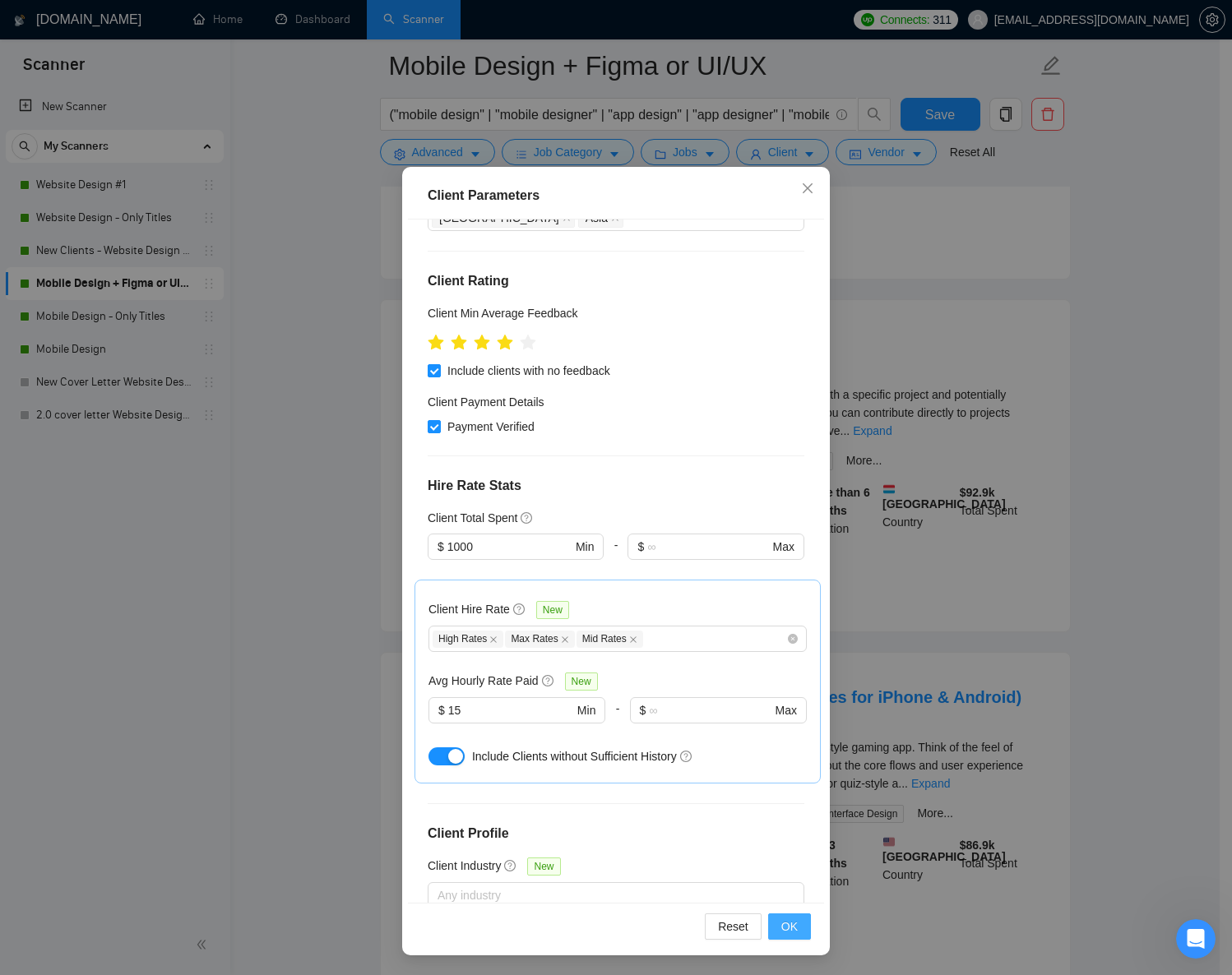
click at [790, 925] on span "OK" at bounding box center [789, 927] width 16 height 18
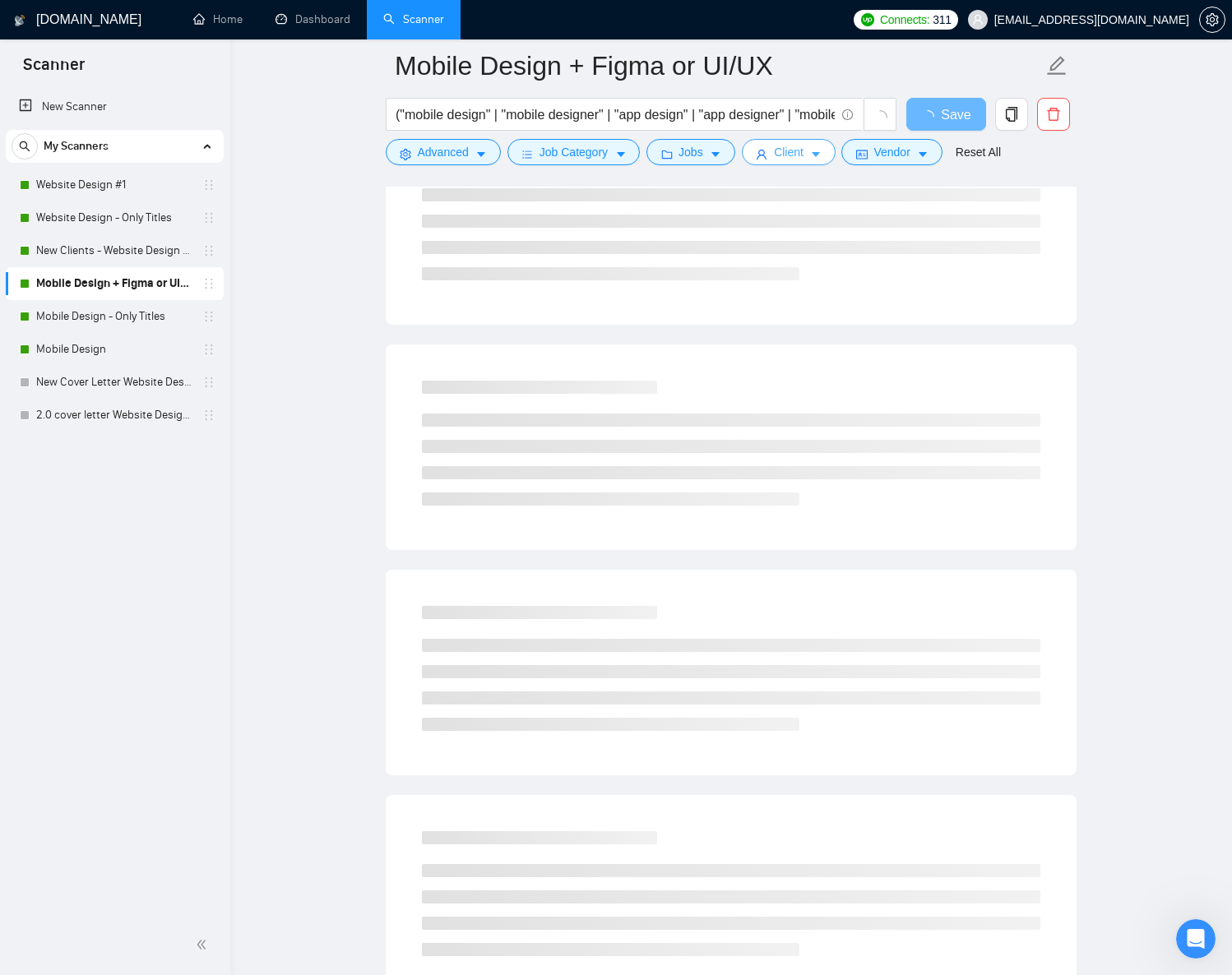
scroll to position [607, 0]
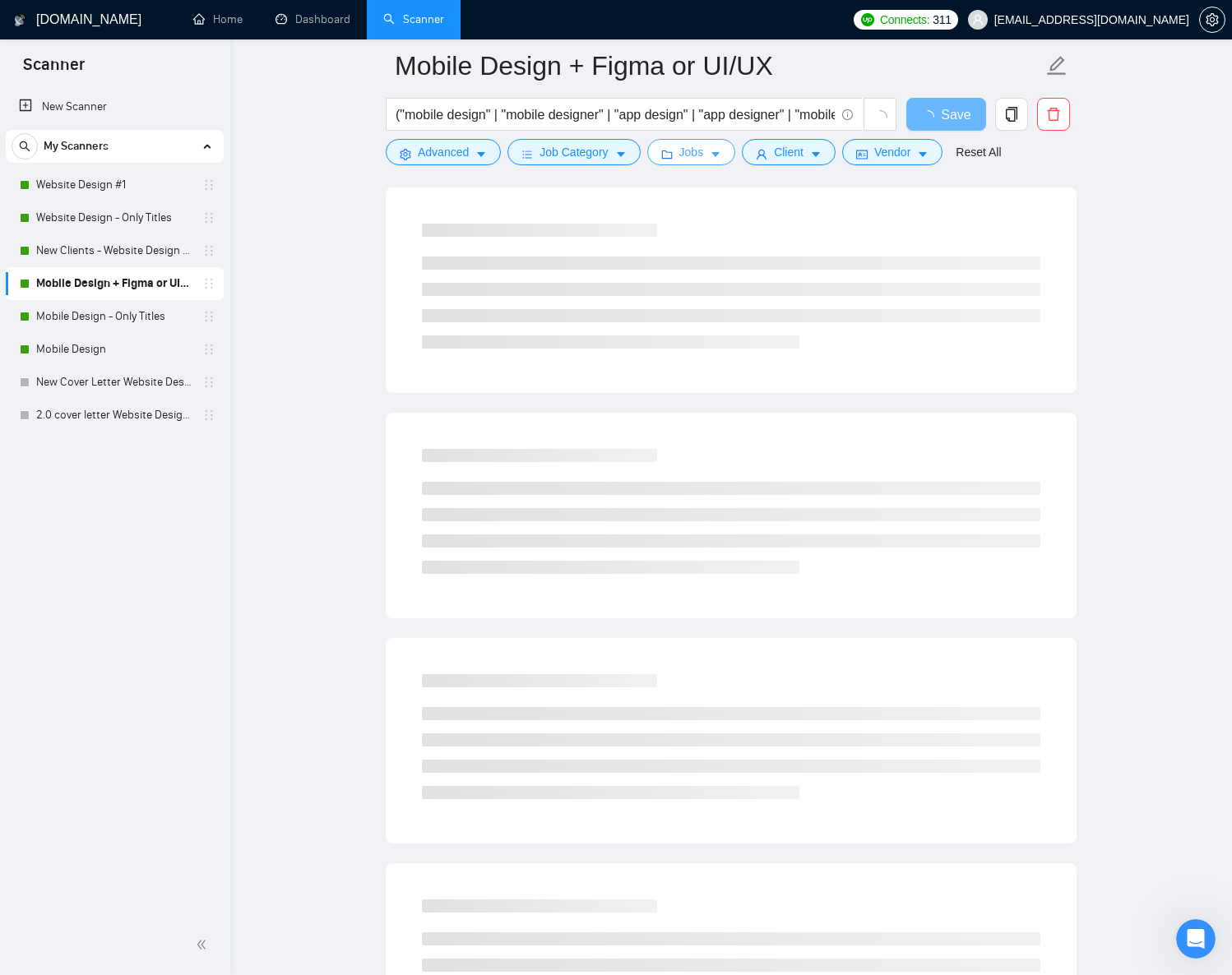
click at [721, 150] on icon "caret-down" at bounding box center [716, 154] width 12 height 12
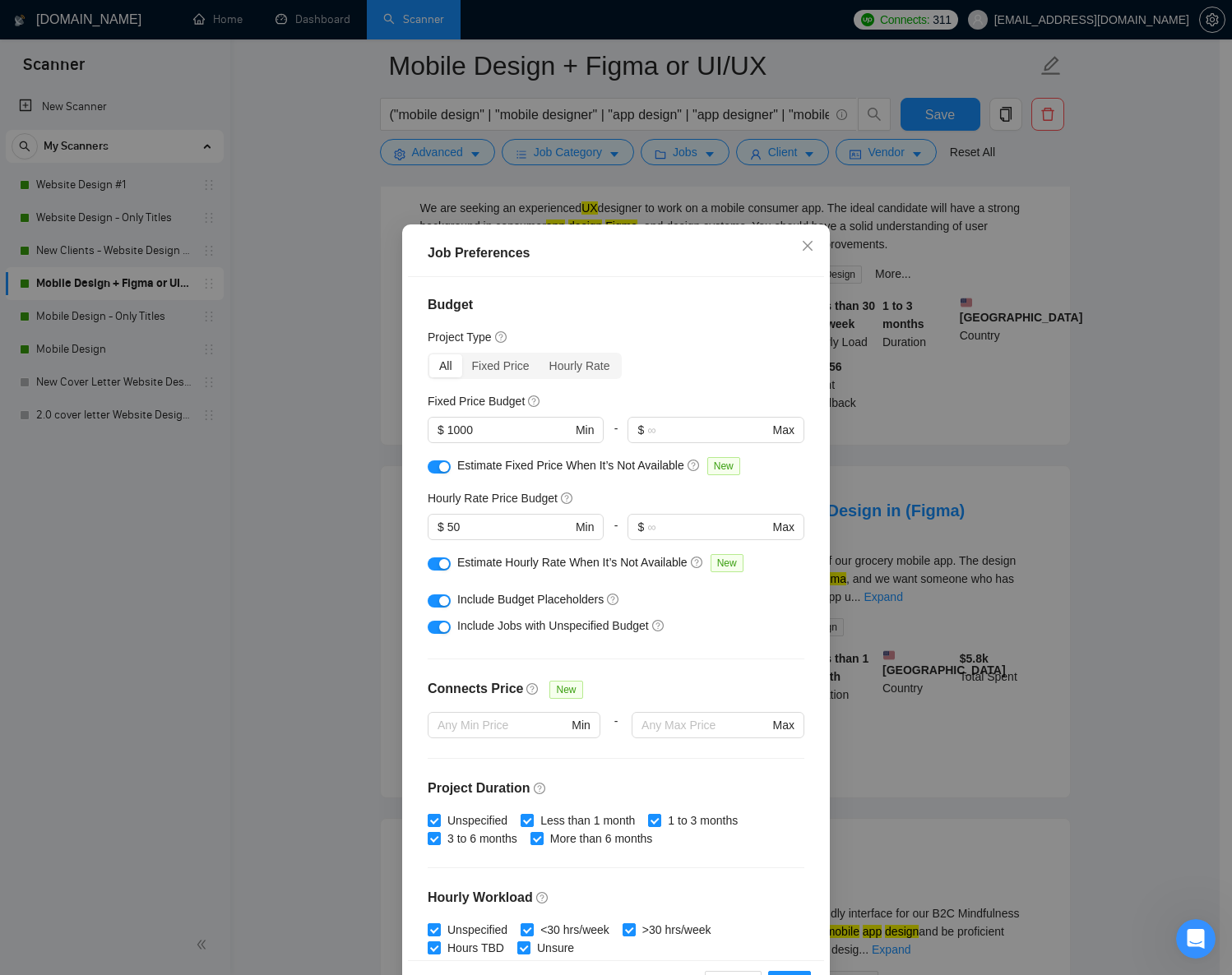
scroll to position [0, 0]
click at [801, 246] on icon "close" at bounding box center [808, 246] width 14 height 14
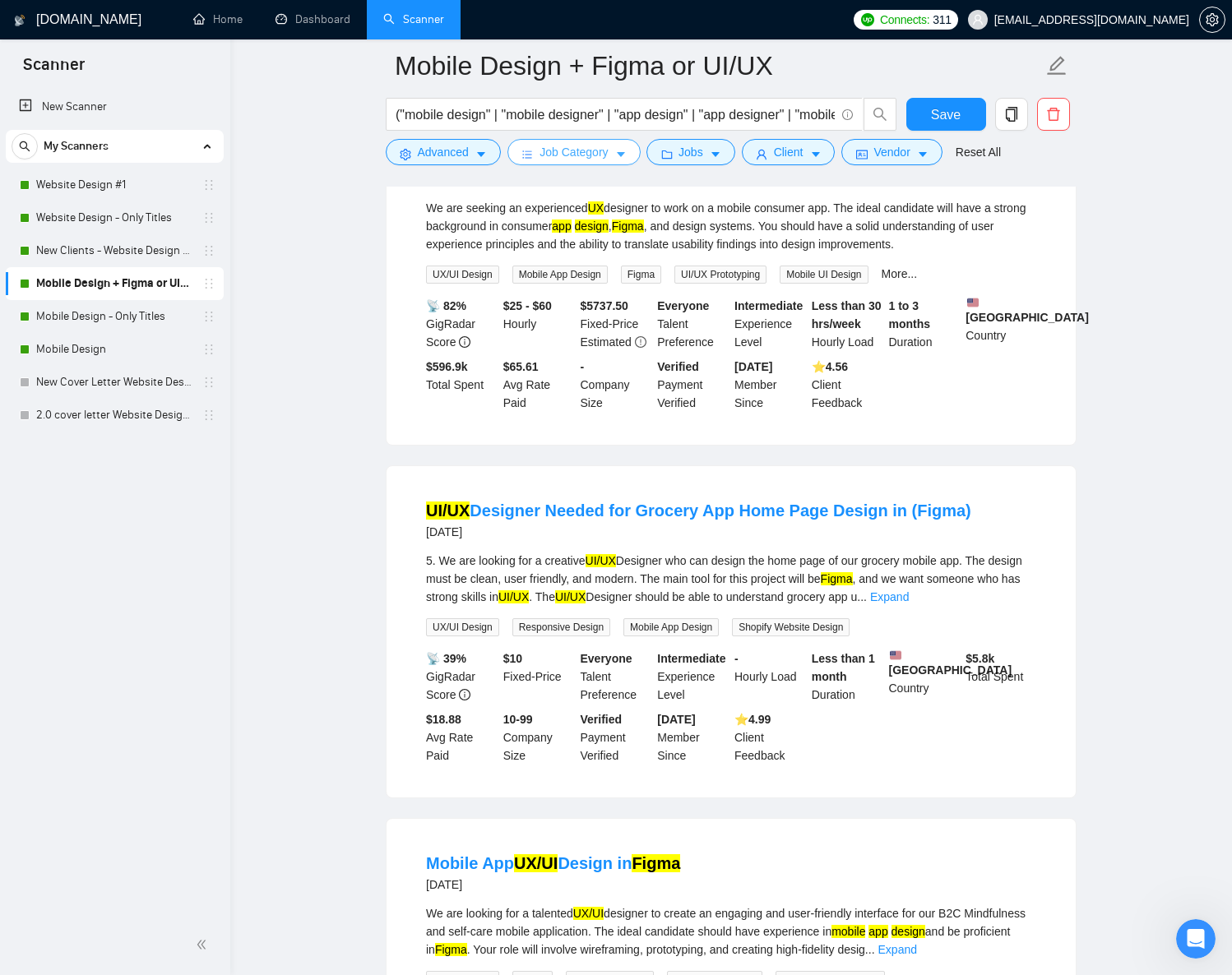
click at [607, 156] on span "Job Category" at bounding box center [574, 152] width 68 height 18
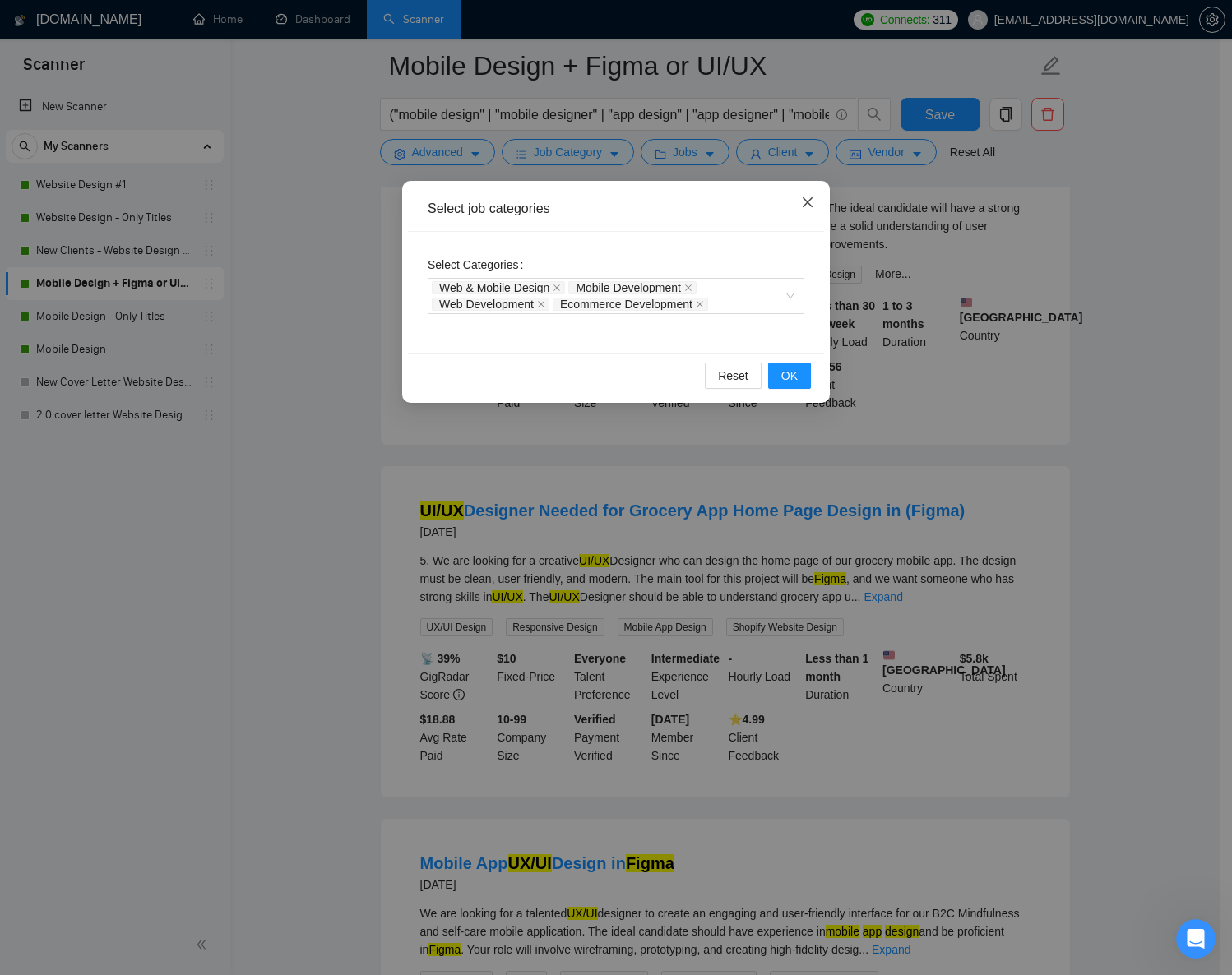
click at [812, 206] on icon "close" at bounding box center [808, 202] width 14 height 14
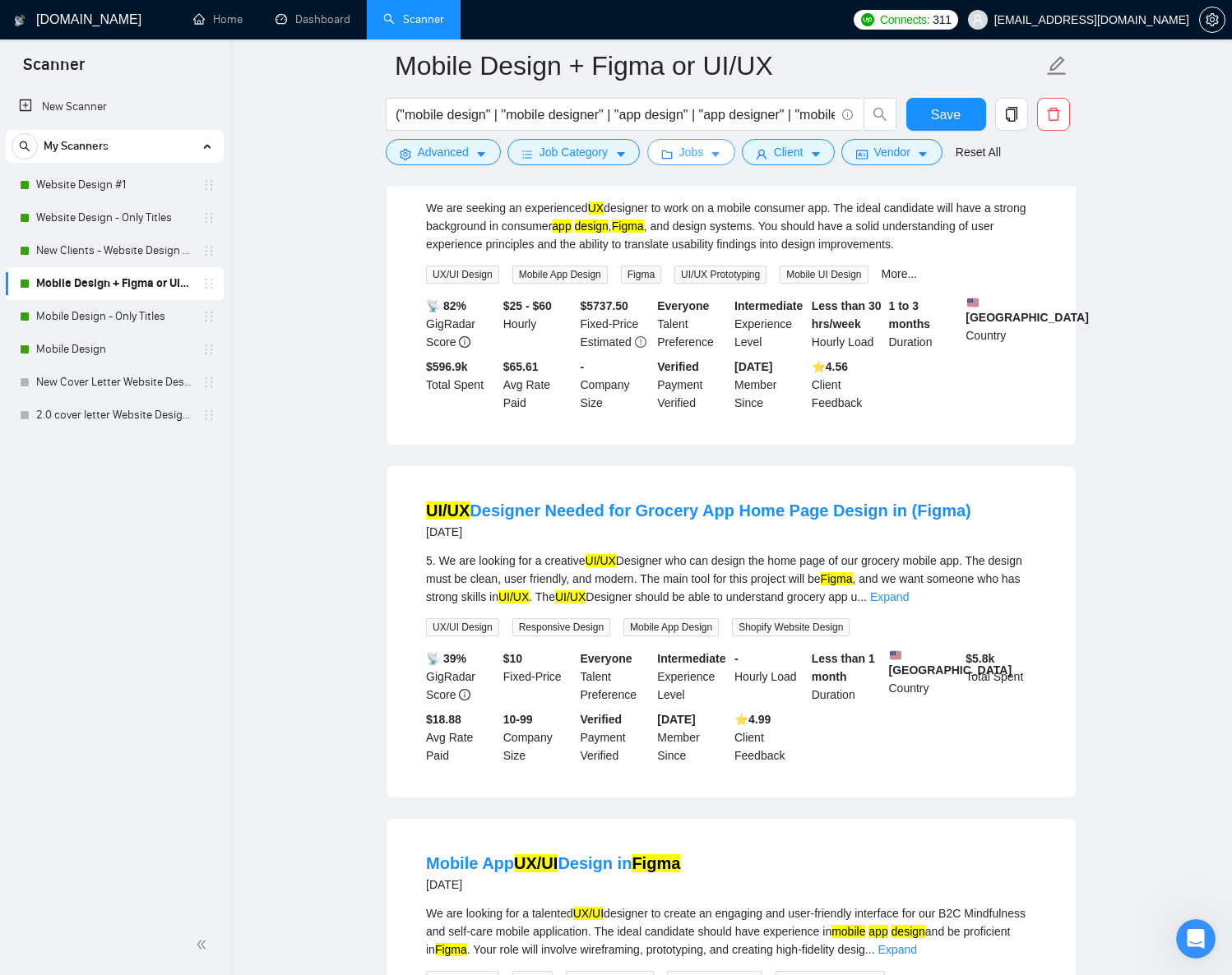
click at [704, 158] on span "Jobs" at bounding box center [691, 152] width 24 height 18
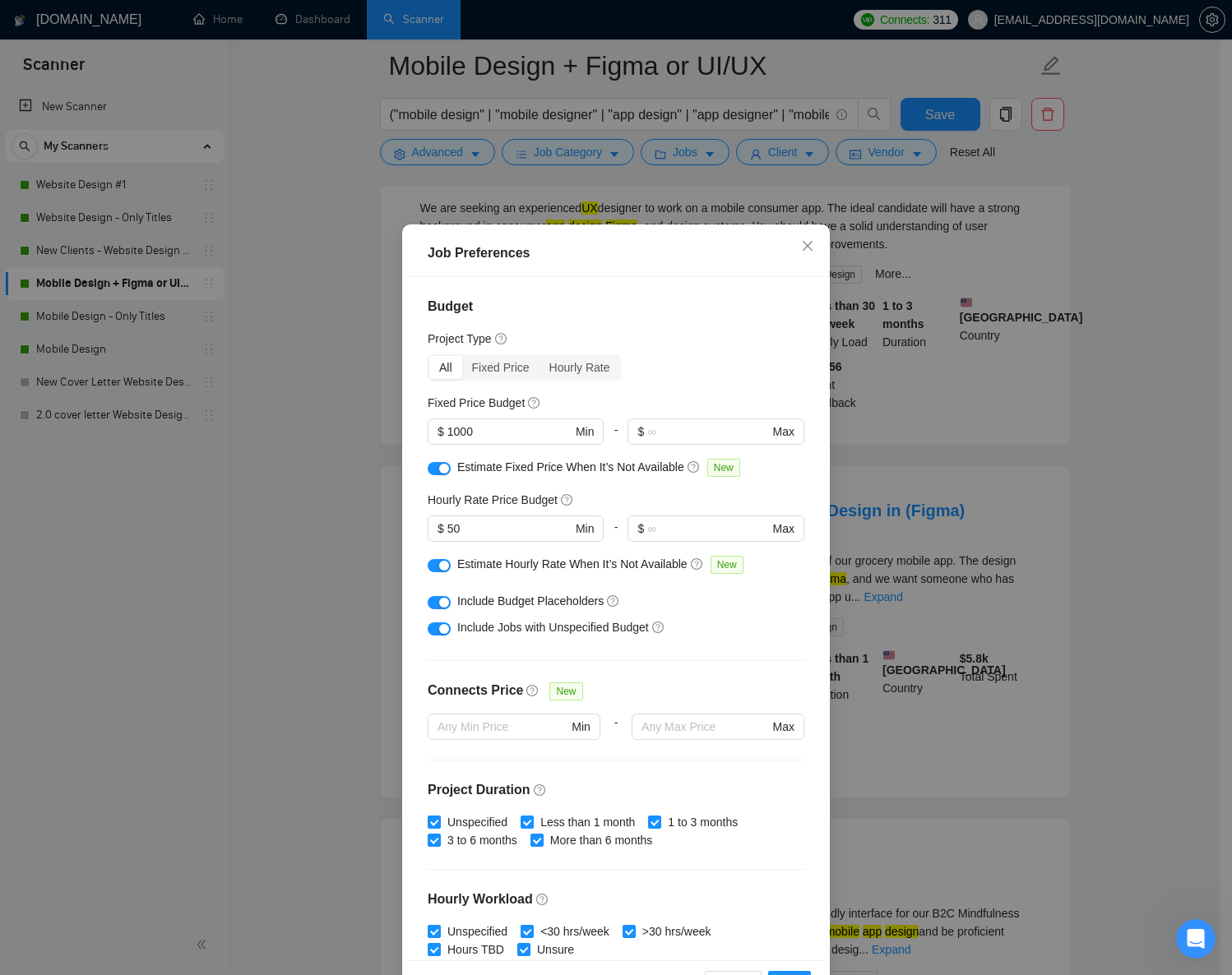
click at [799, 214] on div "Job Preferences Budget Project Type All Fixed Price Hourly Rate Fixed Price Bud…" at bounding box center [616, 488] width 1232 height 975
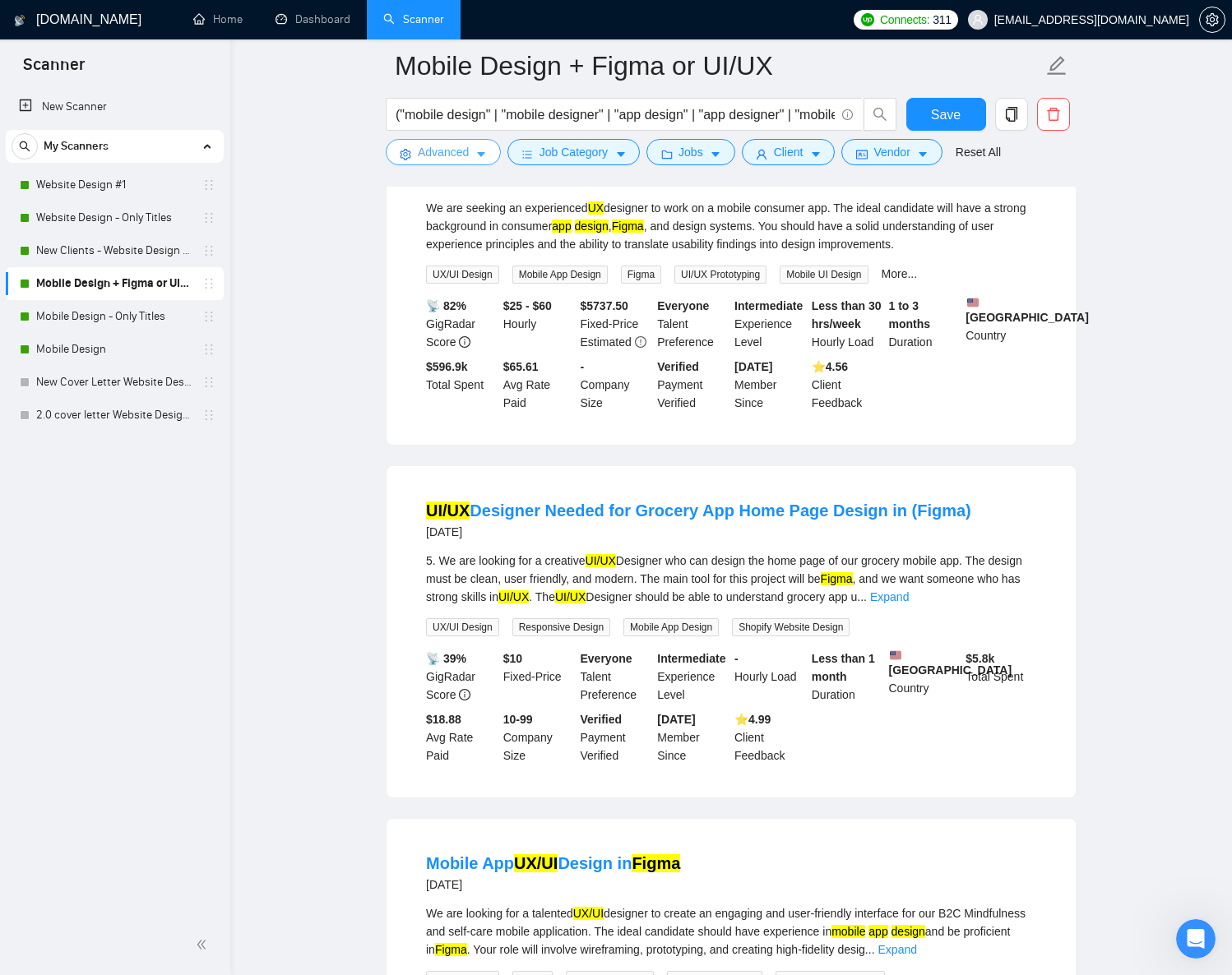
click at [454, 152] on span "Advanced" at bounding box center [443, 152] width 51 height 18
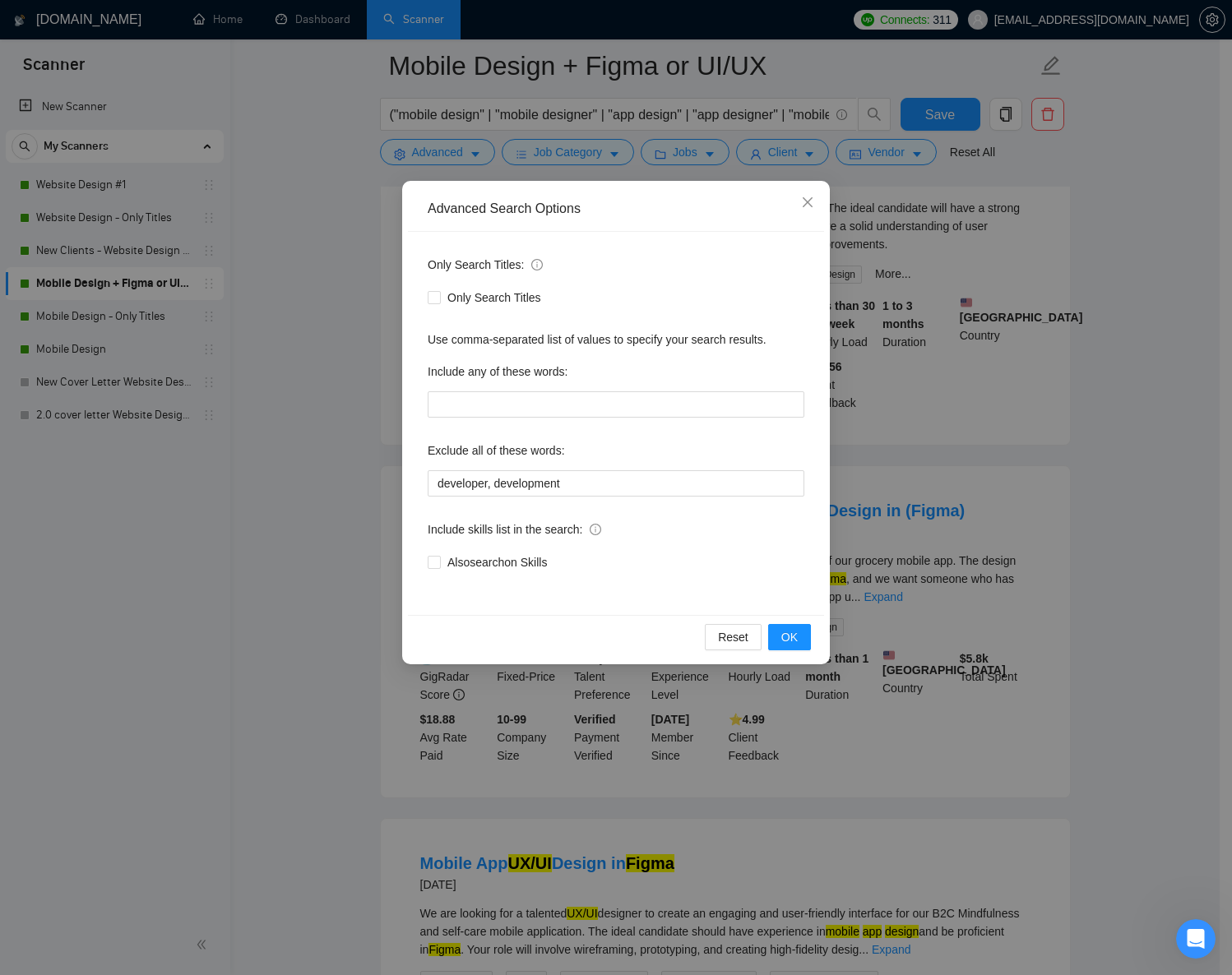
click at [563, 159] on div "Advanced Search Options Only Search Titles: Only Search Titles Use comma-separa…" at bounding box center [616, 488] width 1232 height 975
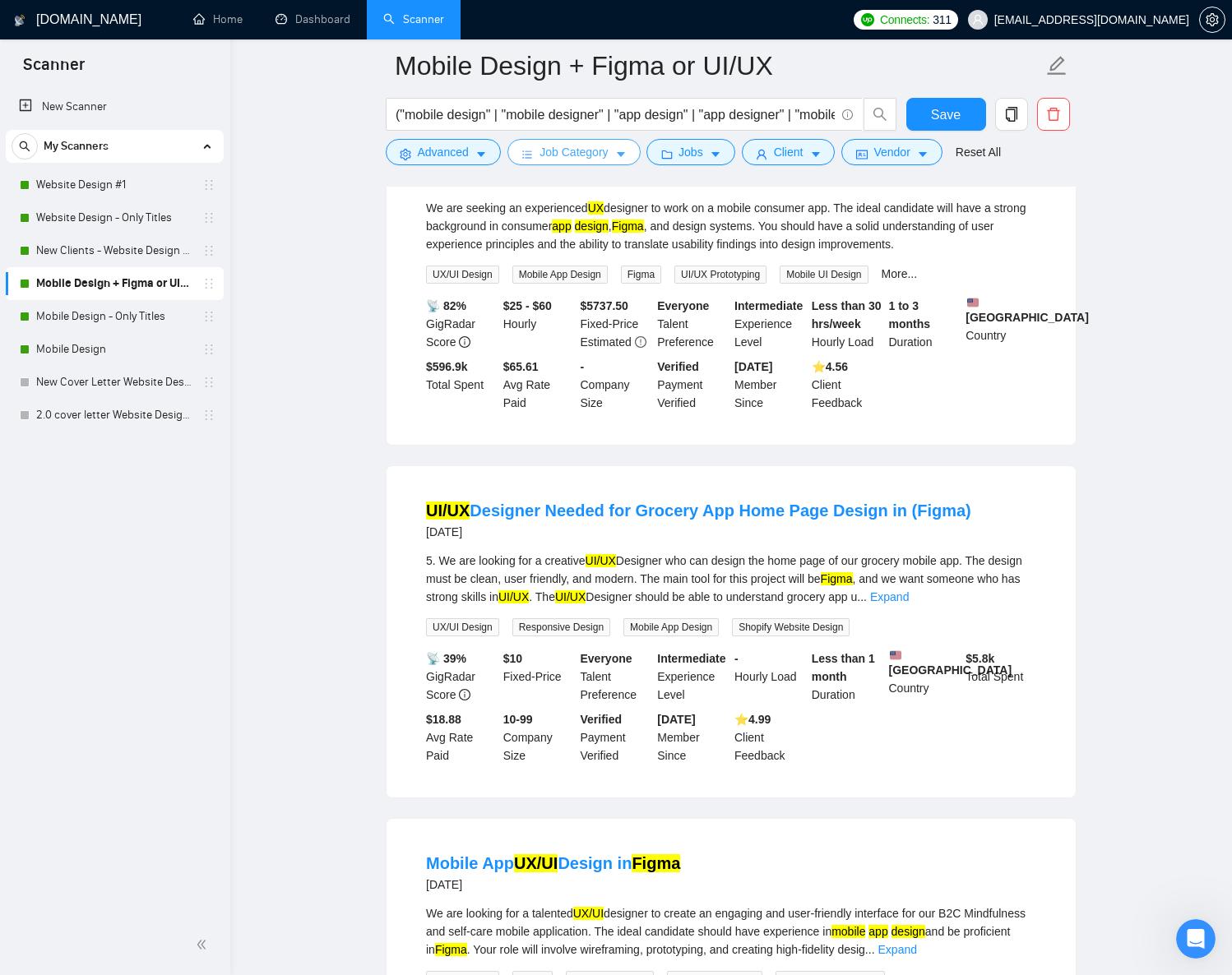
click at [581, 155] on span "Job Category" at bounding box center [574, 152] width 68 height 18
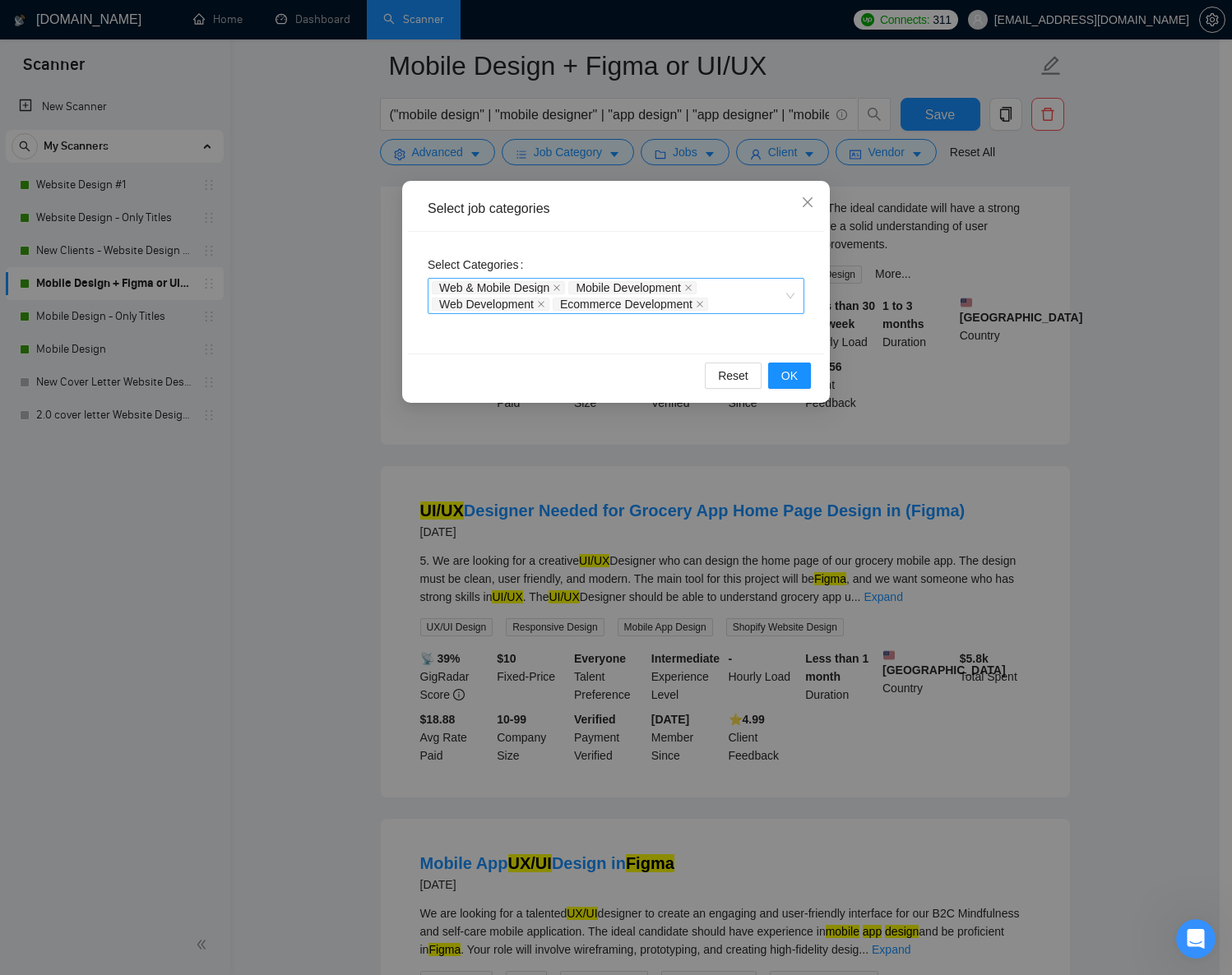
click at [746, 306] on div "Web & Mobile Design Mobile Development Web Development Ecommerce Development" at bounding box center [607, 296] width 352 height 33
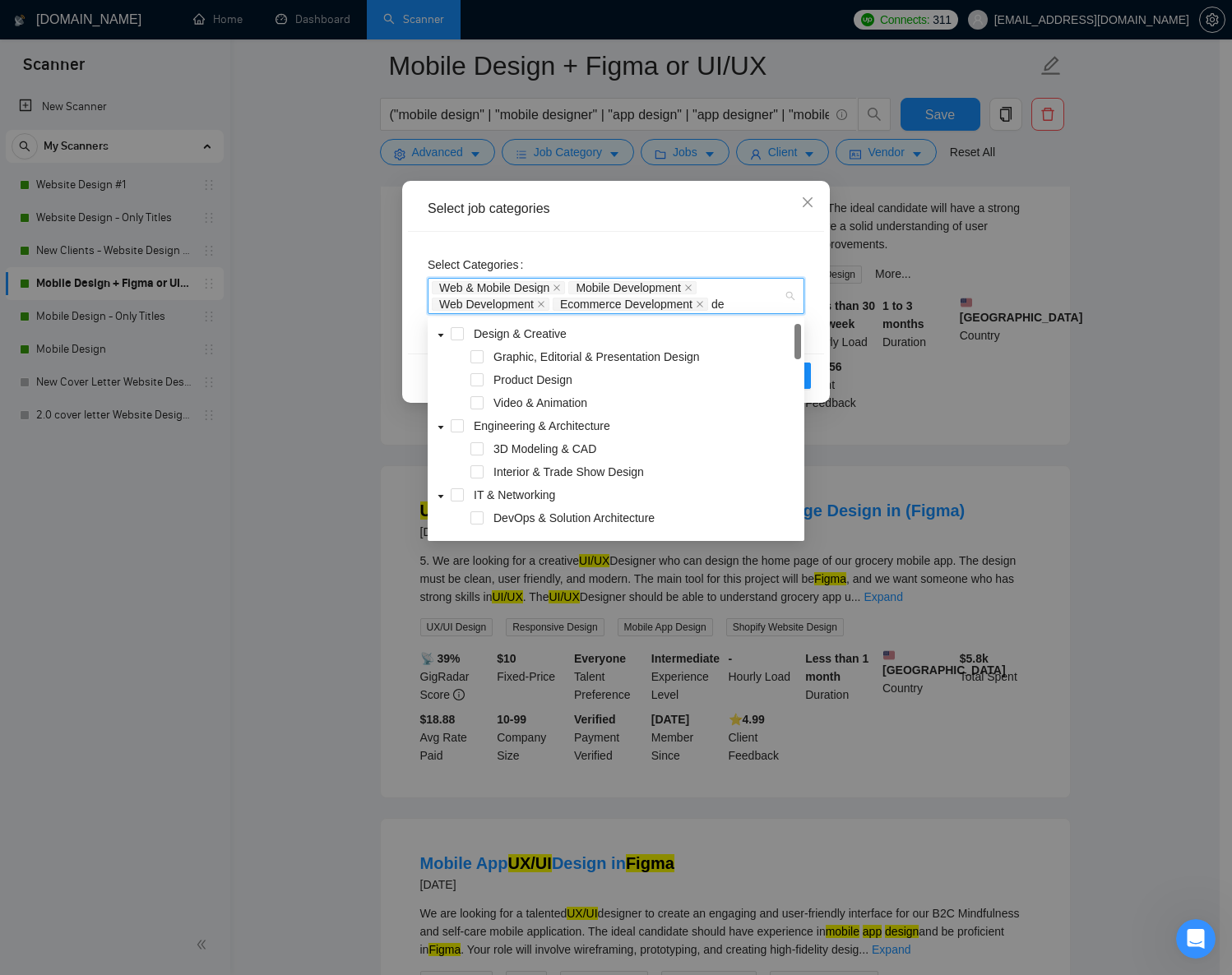
type input "des"
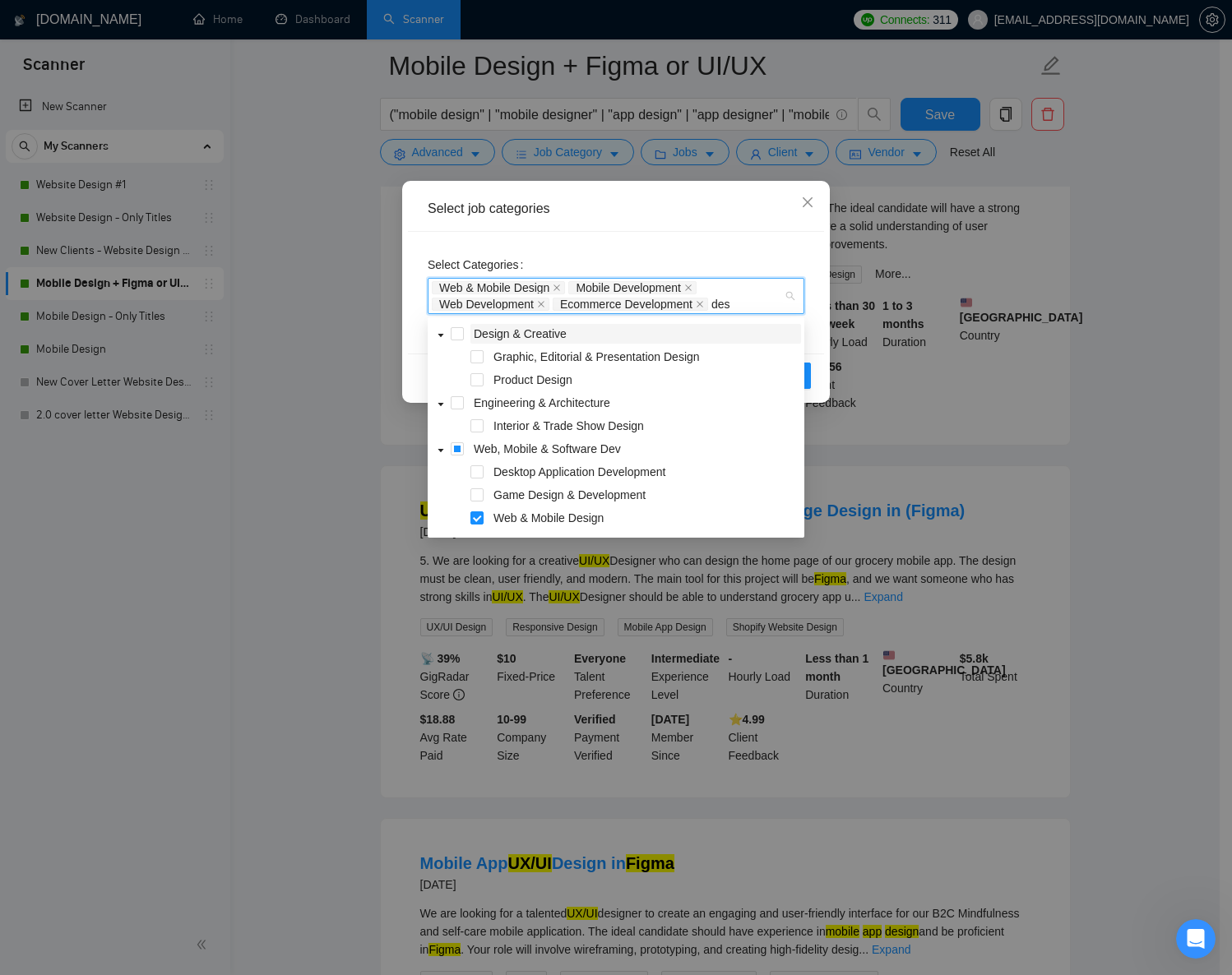
click at [538, 329] on span "Design & Creative" at bounding box center [520, 333] width 93 height 14
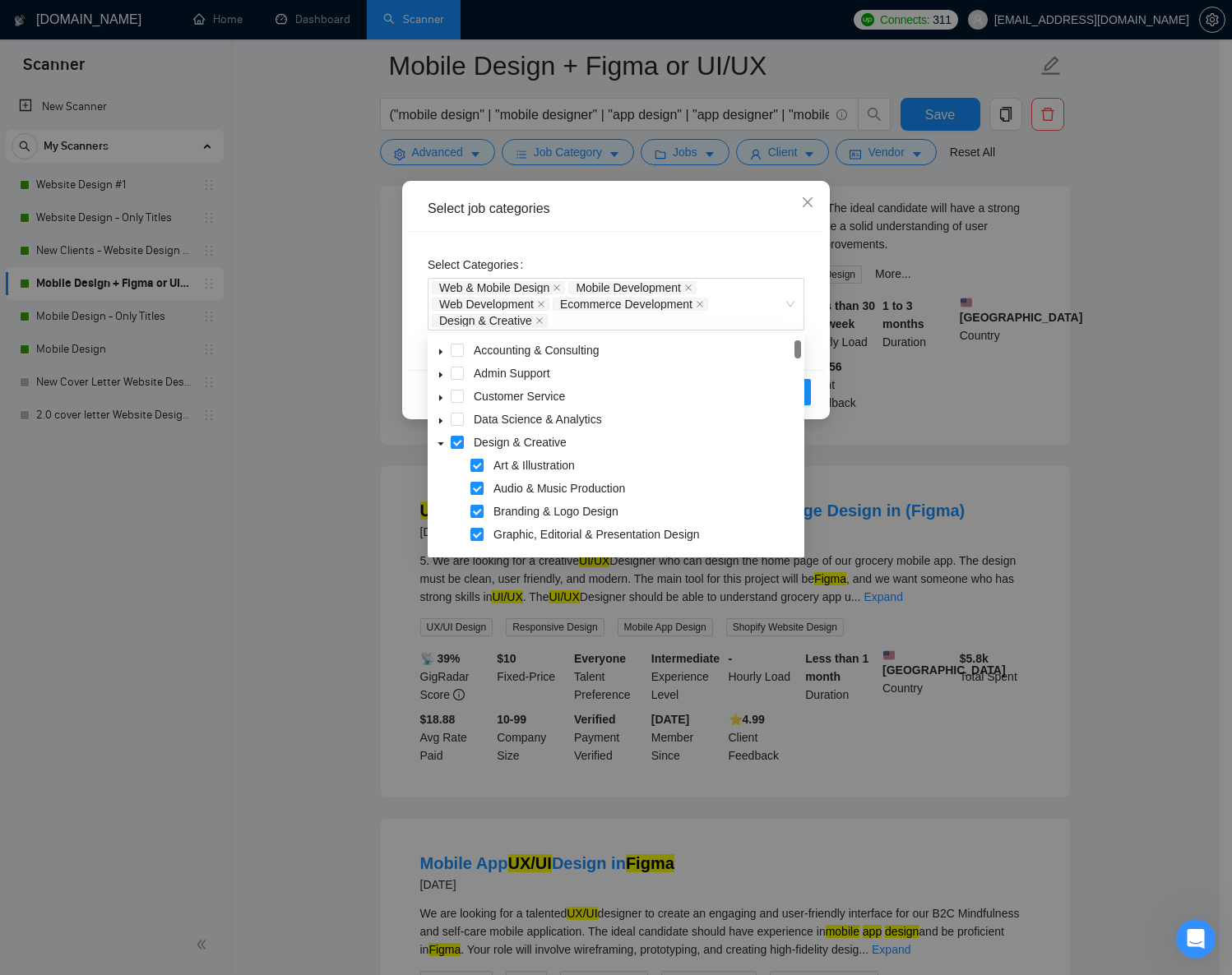
click at [820, 366] on div "Select Categories Web & Mobile Design Mobile Development Web Development Ecomme…" at bounding box center [616, 300] width 416 height 138
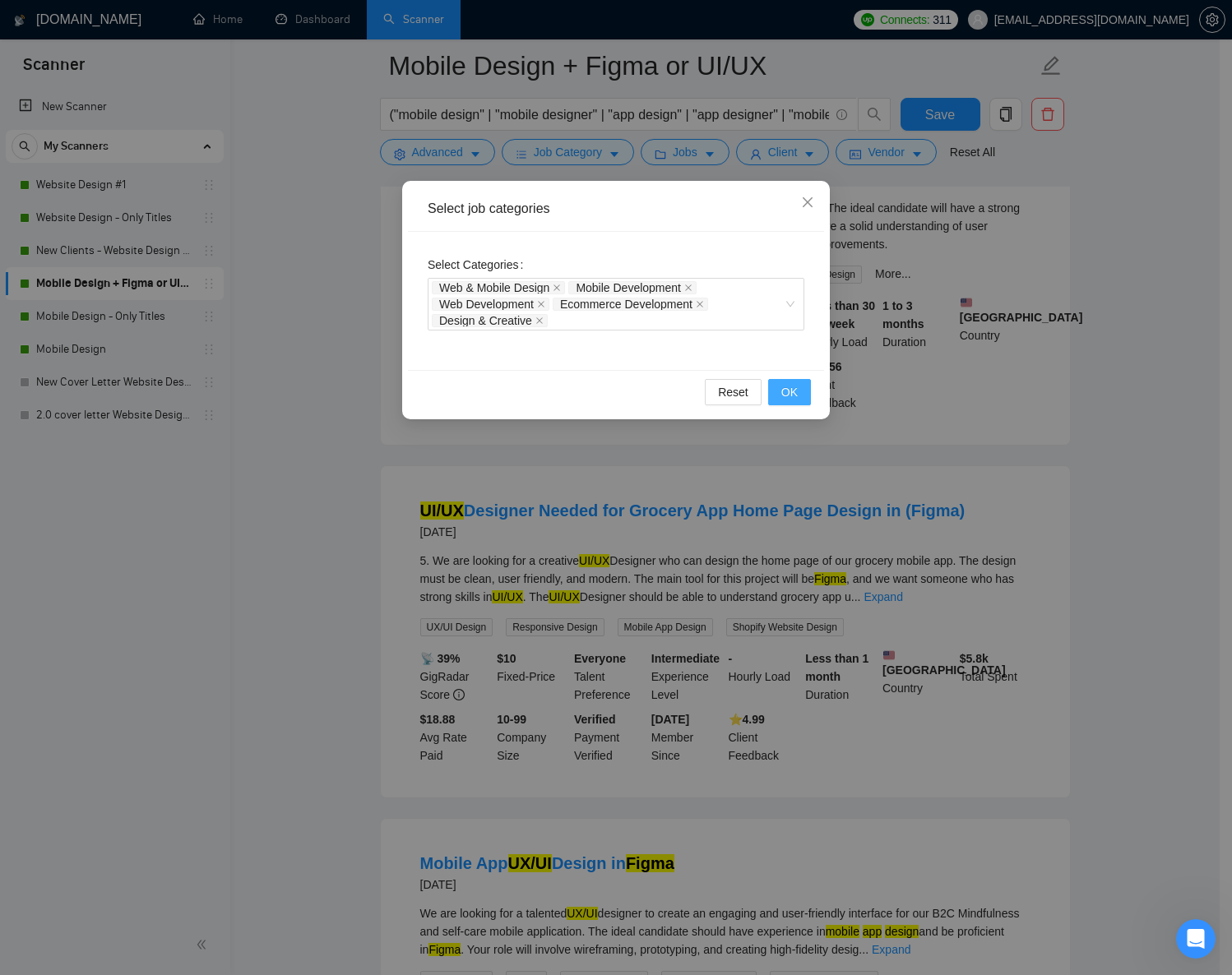
click at [806, 395] on button "OK" at bounding box center [789, 392] width 42 height 26
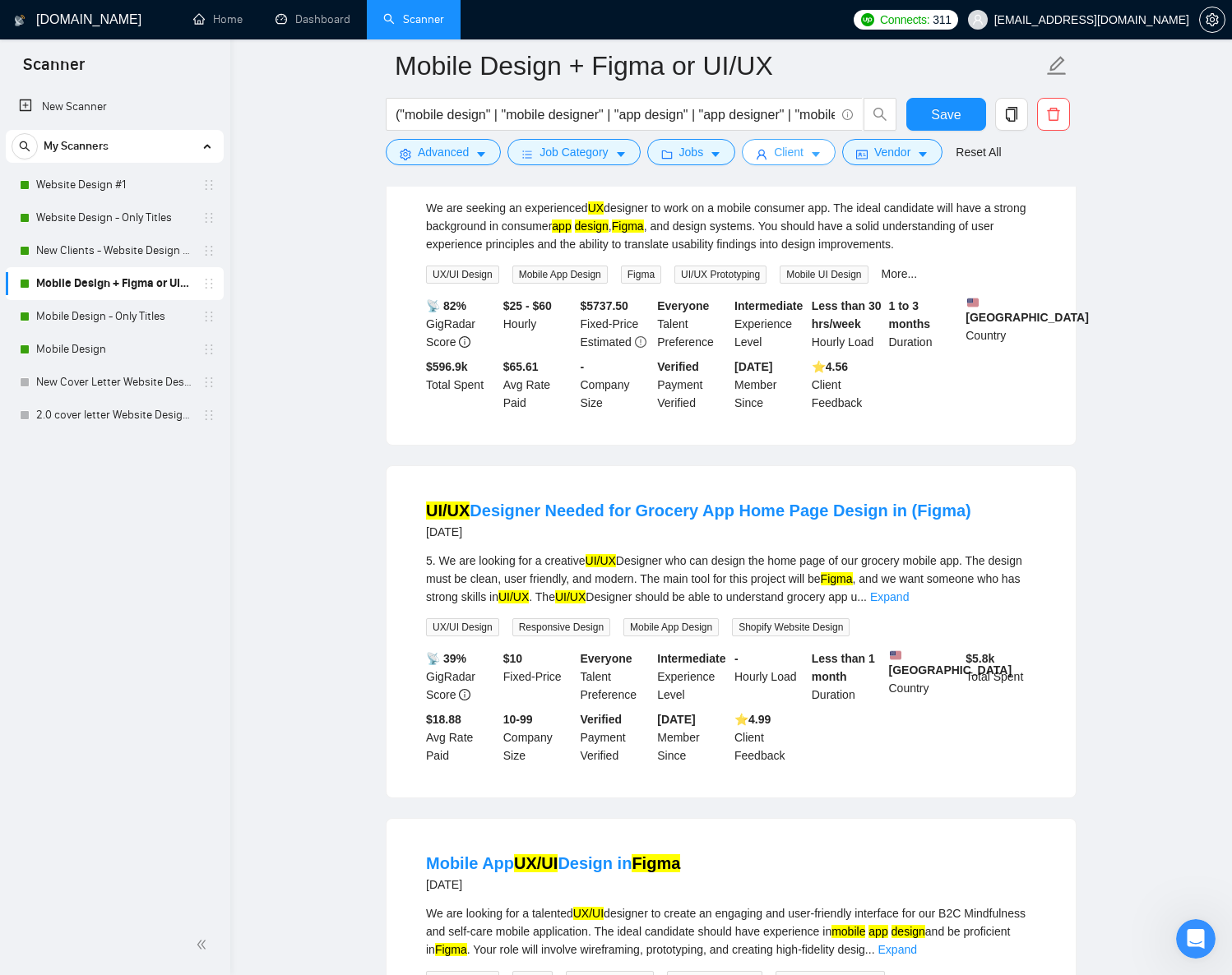
click at [819, 150] on icon "caret-down" at bounding box center [816, 154] width 12 height 12
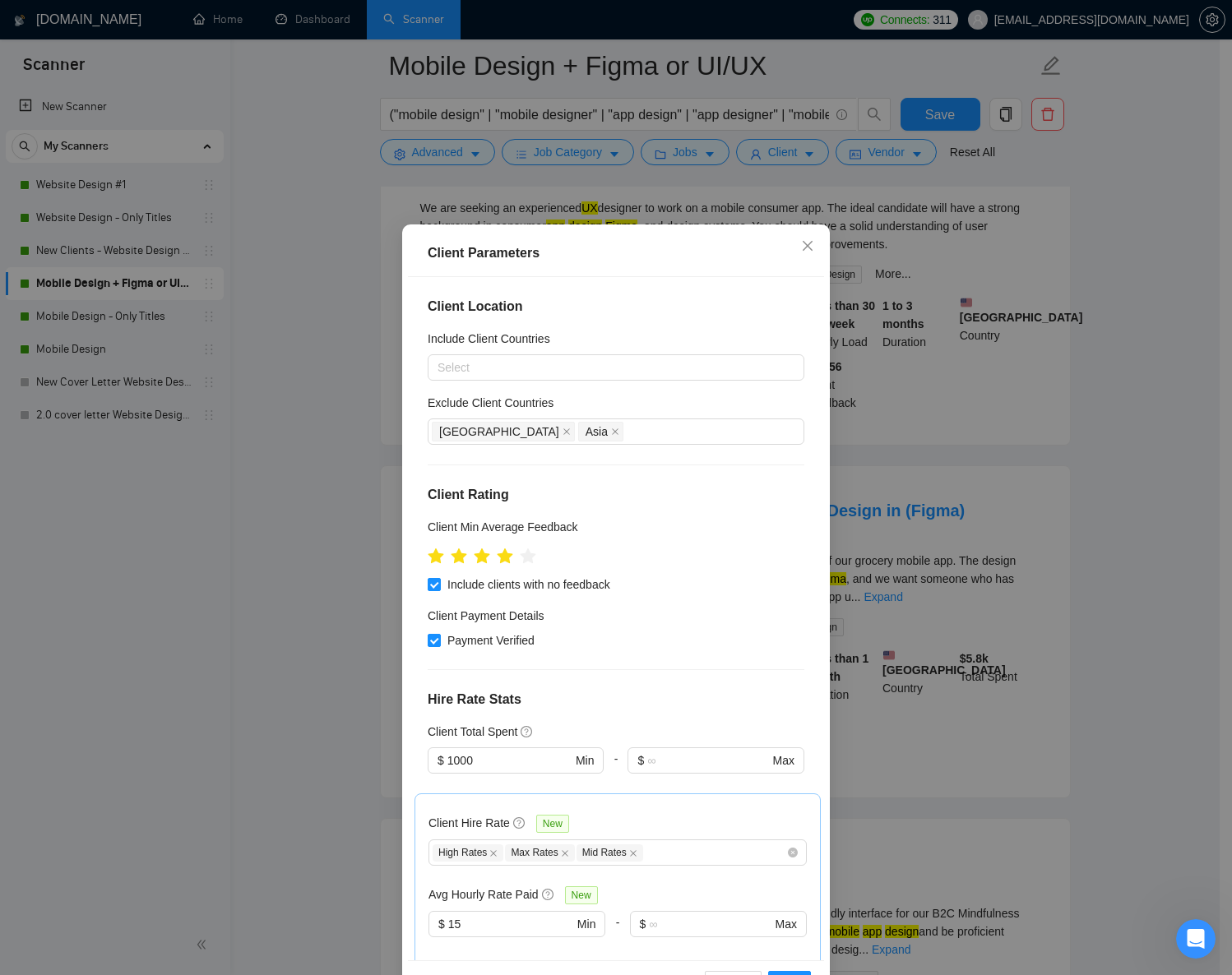
scroll to position [343, 0]
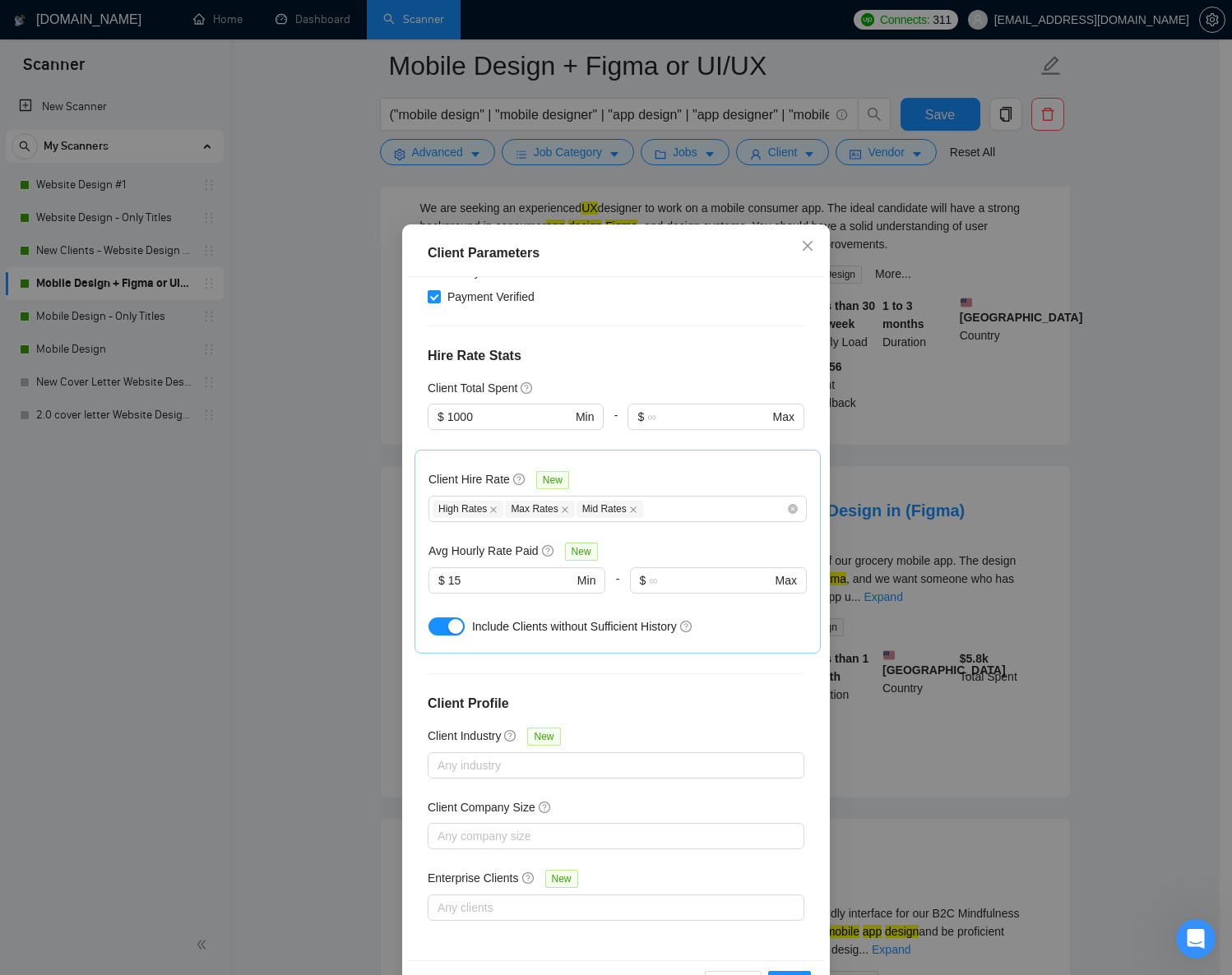
click at [881, 121] on div "Client Parameters Client Location Include Client Countries Select Exclude Clien…" at bounding box center [616, 488] width 1232 height 975
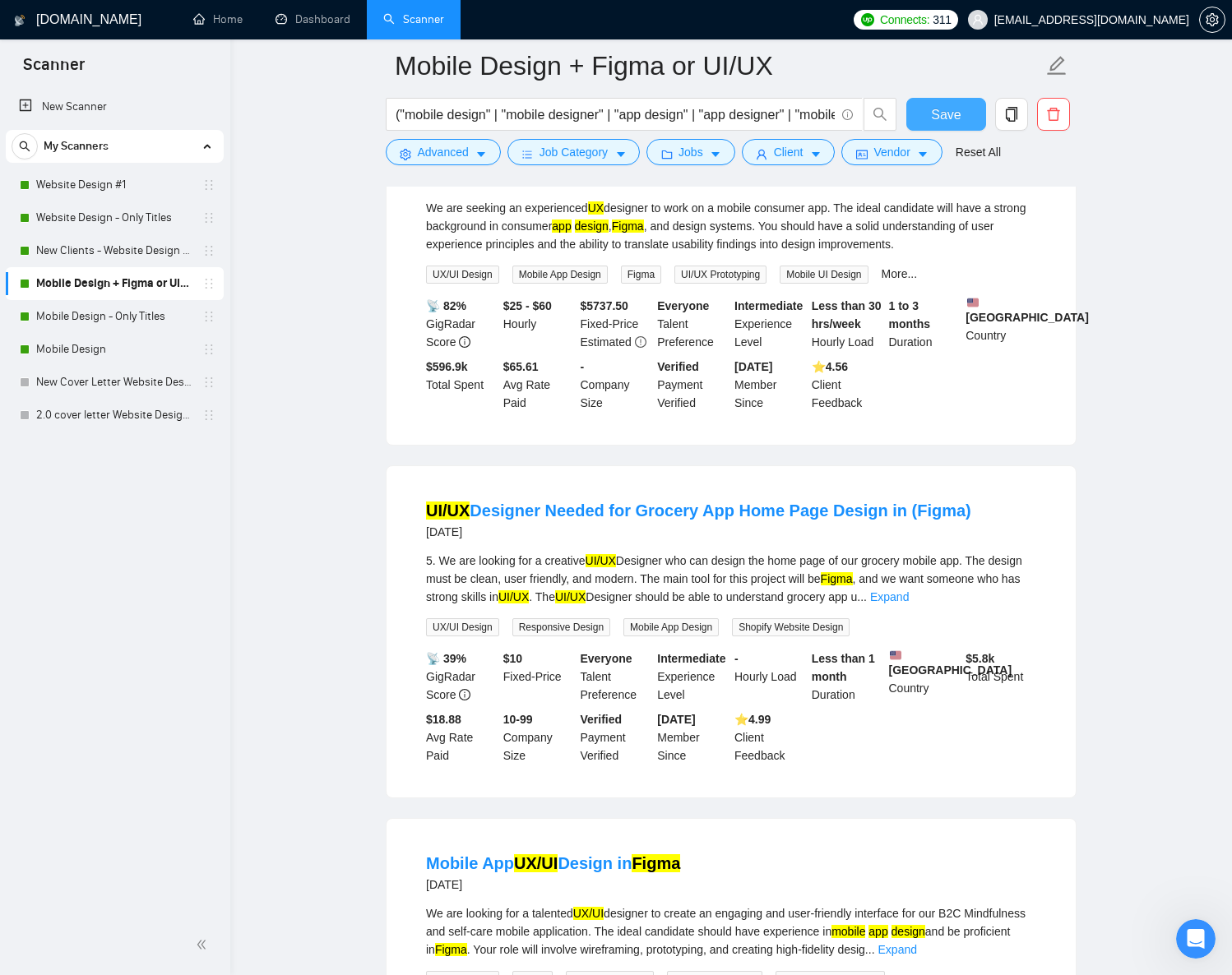
click at [913, 114] on button "Save" at bounding box center [946, 114] width 80 height 33
click at [971, 110] on button "Save" at bounding box center [946, 114] width 80 height 33
click at [138, 316] on link "Mobile Design - Only Titles" at bounding box center [114, 316] width 156 height 33
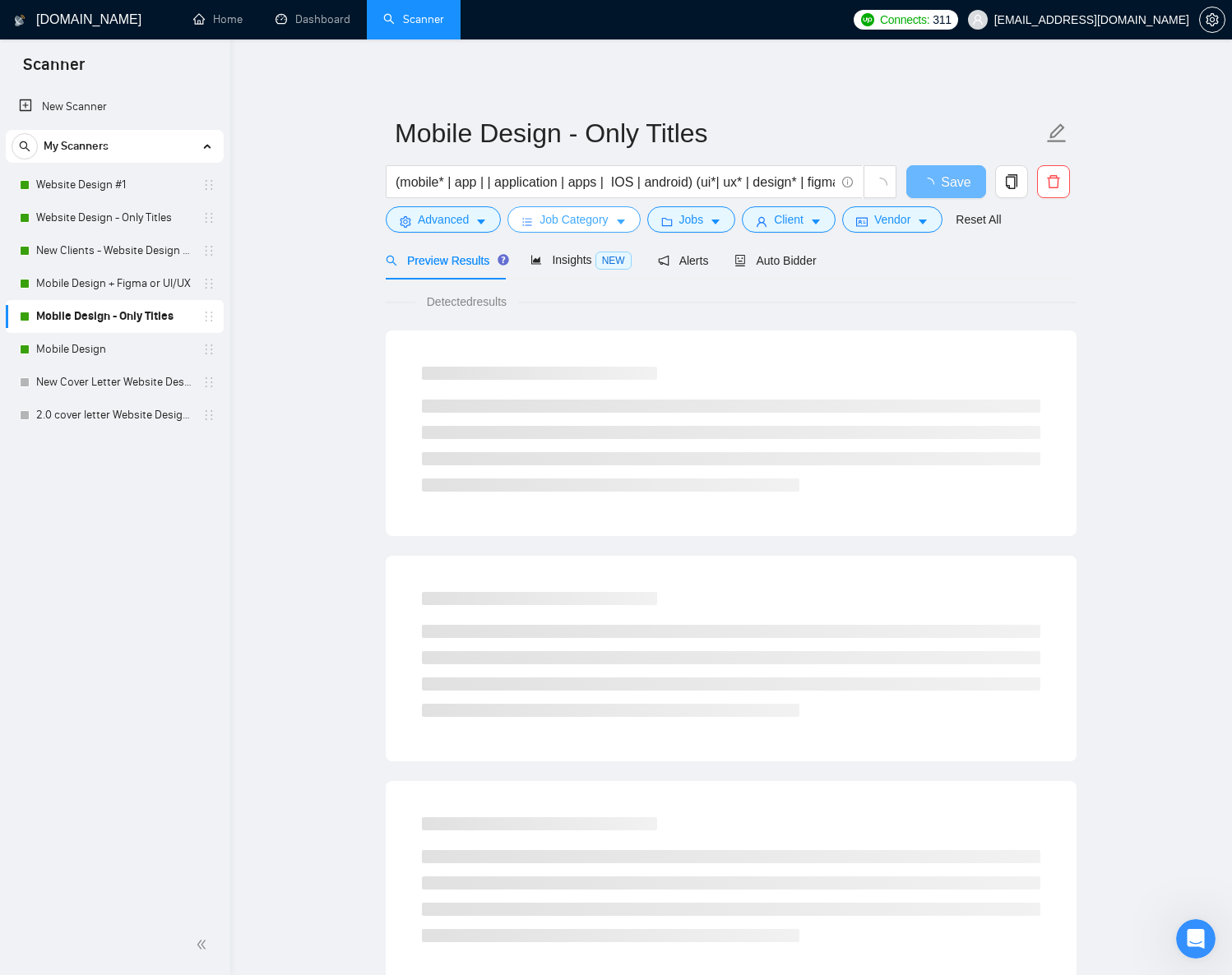
click at [552, 215] on span "Job Category" at bounding box center [574, 220] width 68 height 18
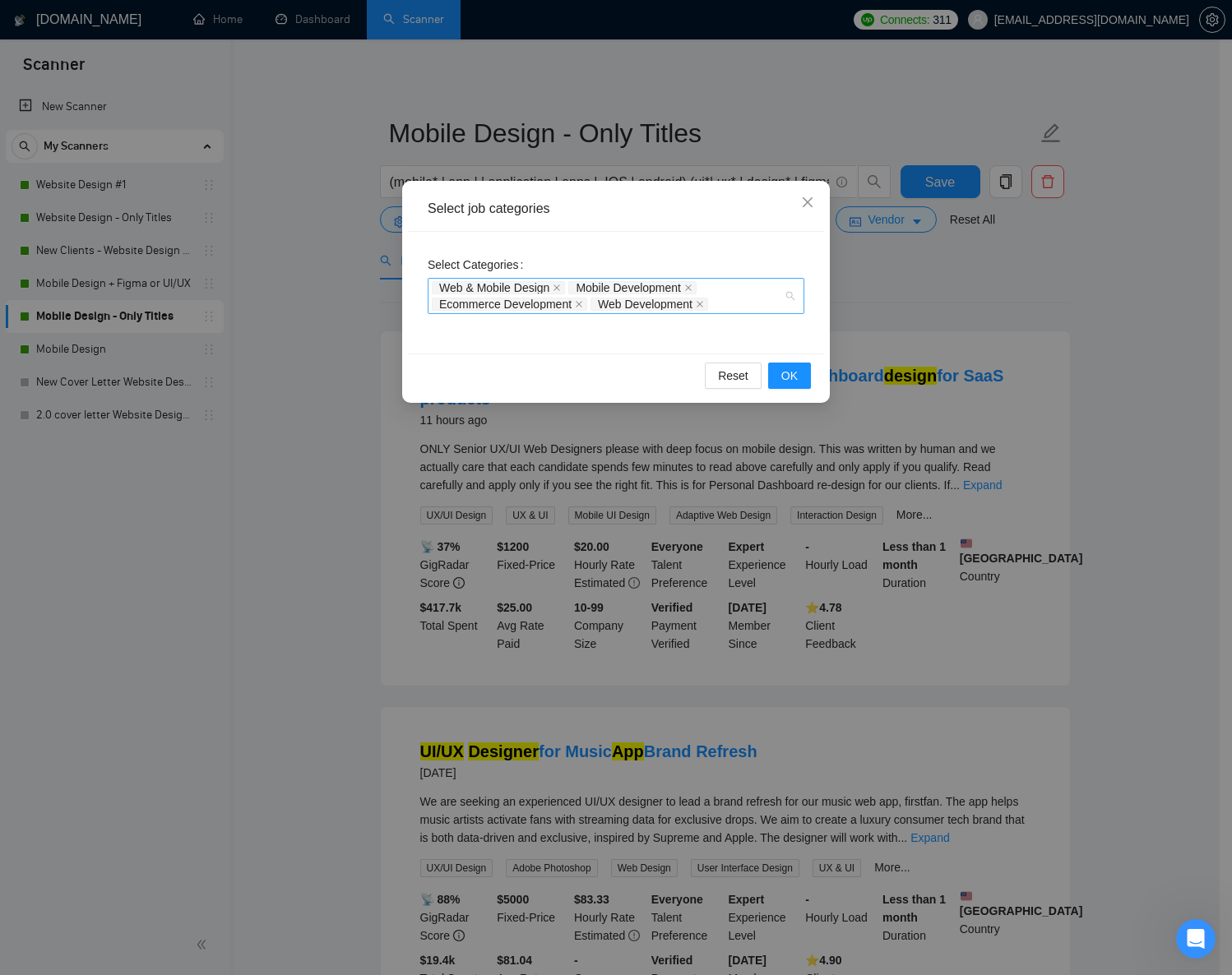
click at [739, 306] on div "Web & Mobile Design Mobile Development Ecommerce Development Web Development" at bounding box center [607, 296] width 352 height 33
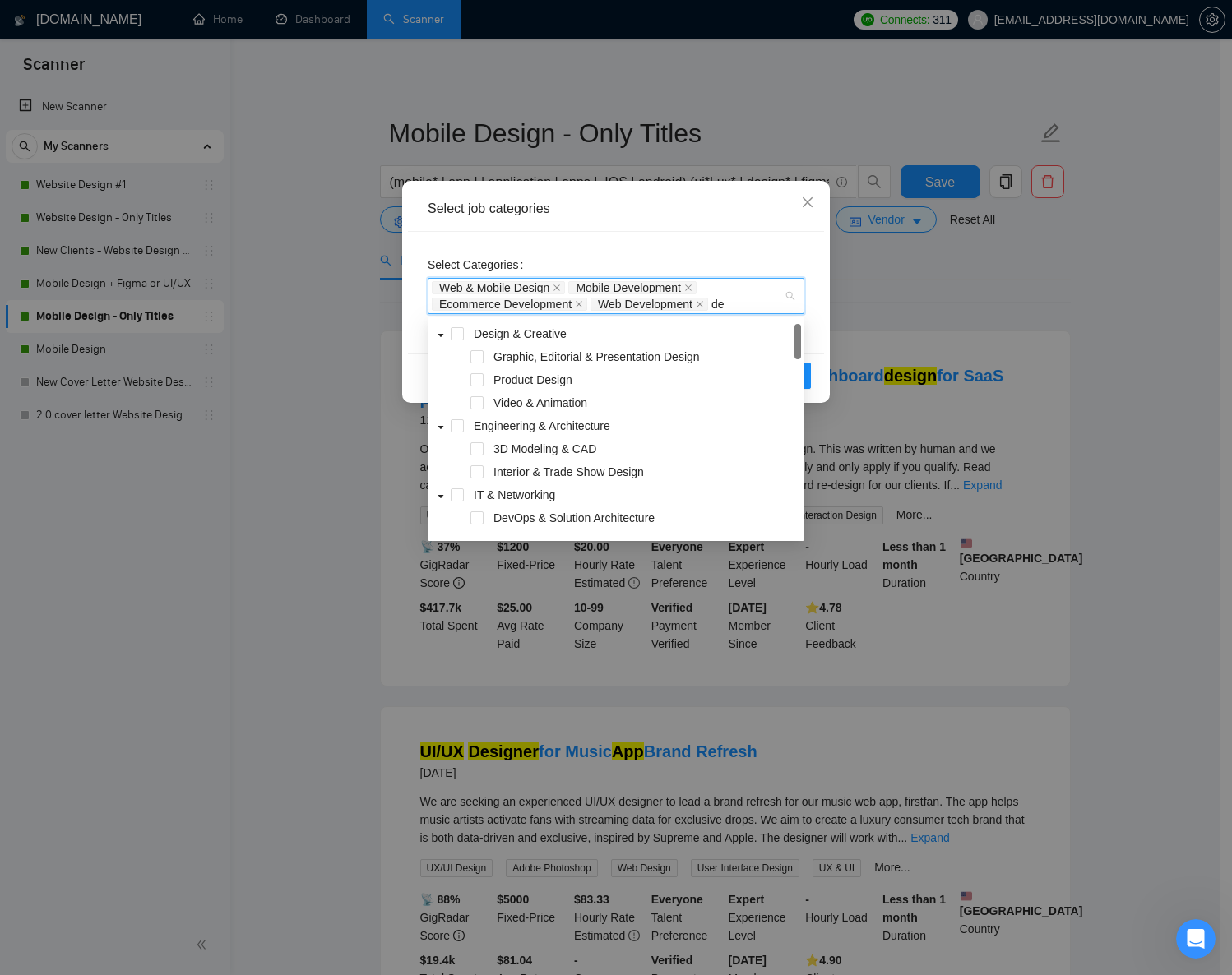
type input "des"
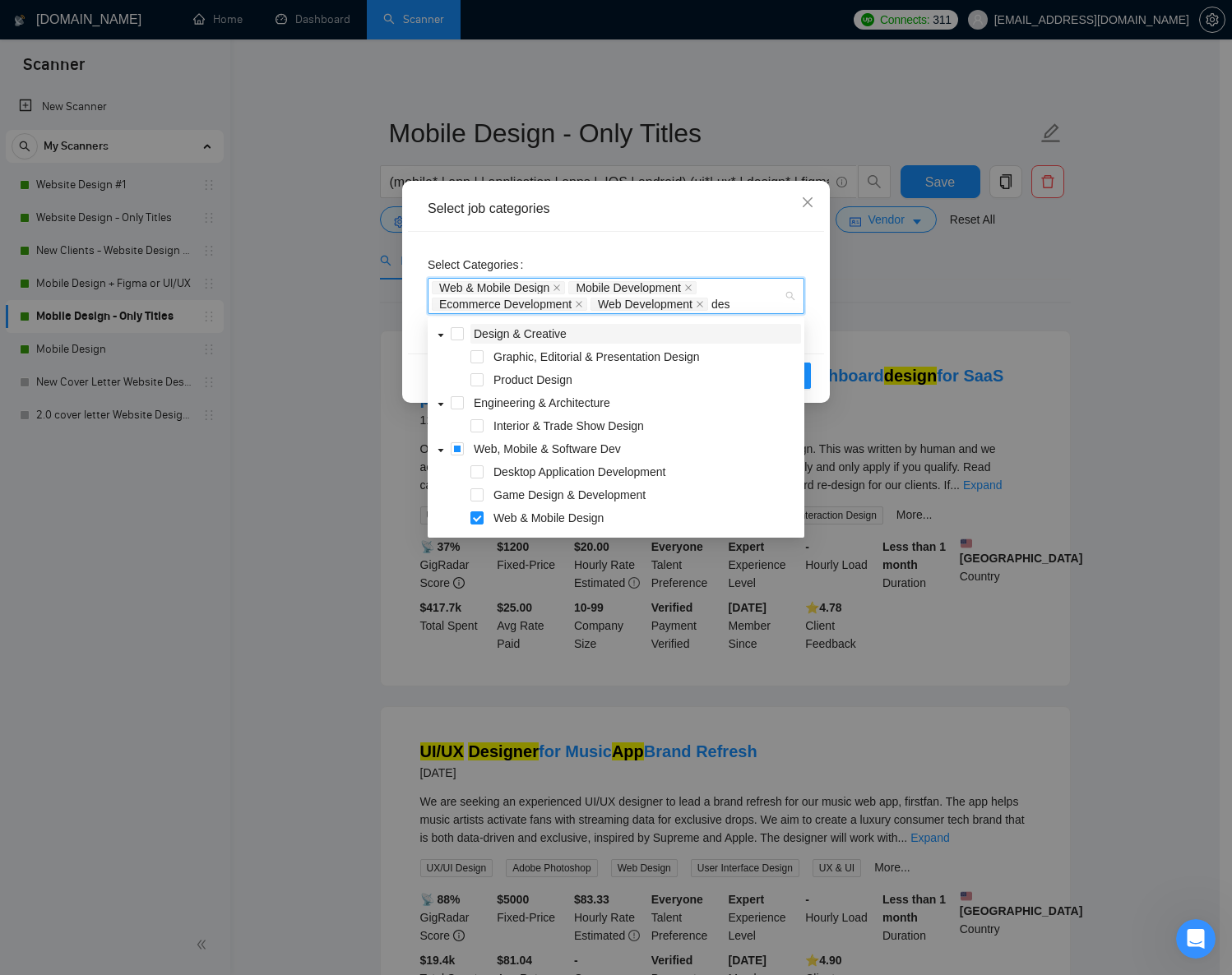
click at [543, 336] on span "Design & Creative" at bounding box center [520, 333] width 93 height 14
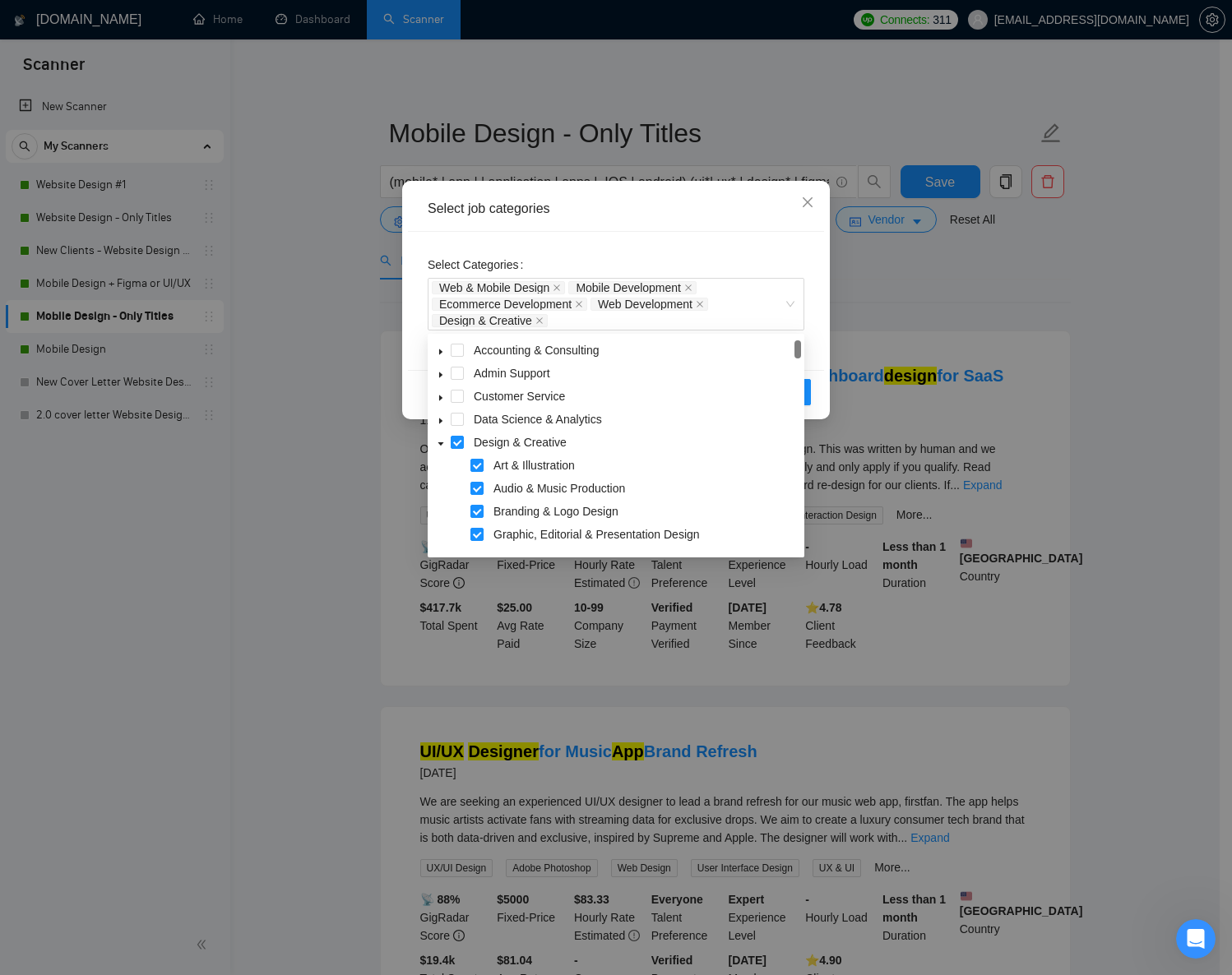
click at [643, 243] on div "Select Categories Web & Mobile Design Mobile Development Ecommerce Development …" at bounding box center [616, 300] width 416 height 138
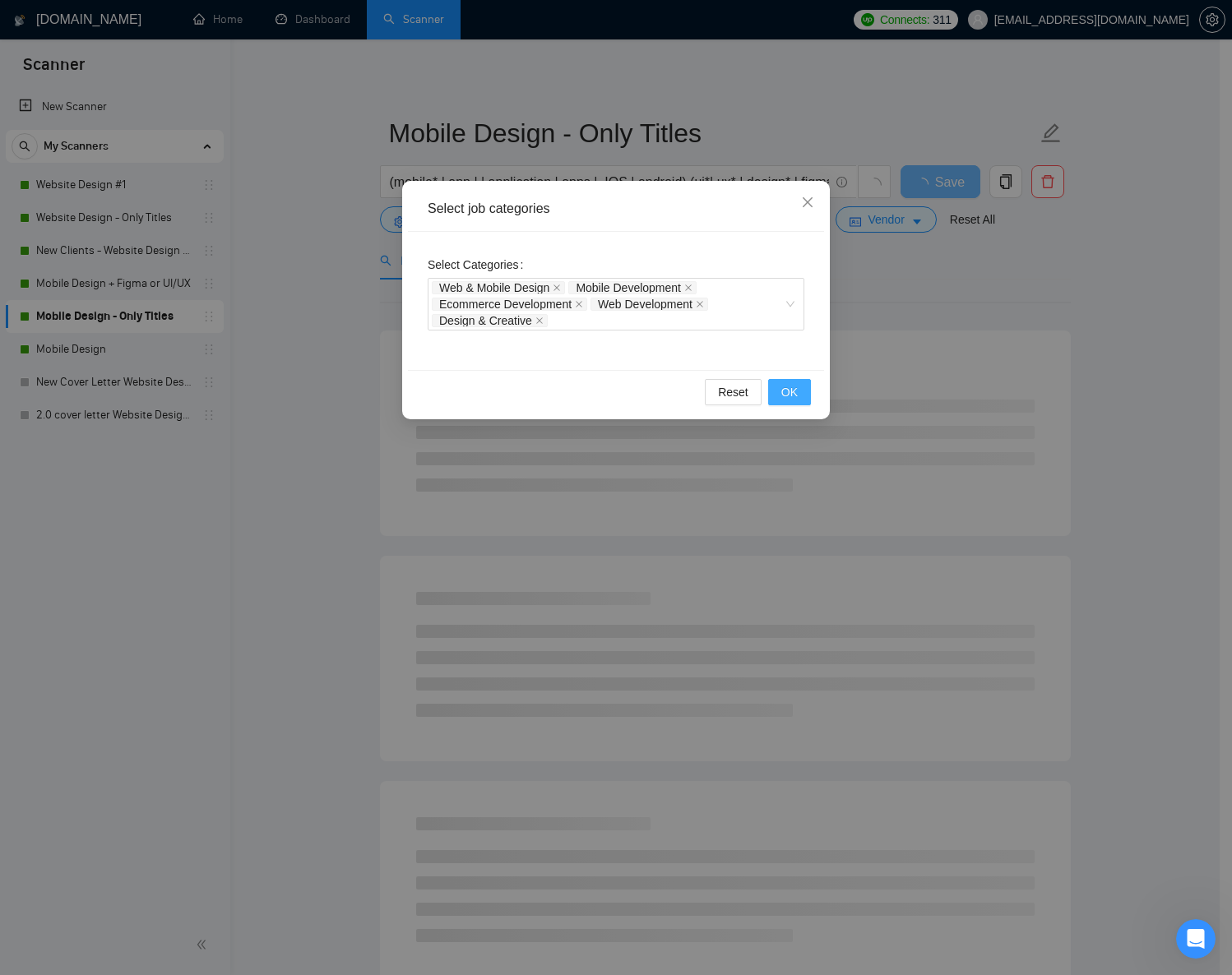
click at [796, 396] on span "OK" at bounding box center [789, 392] width 16 height 18
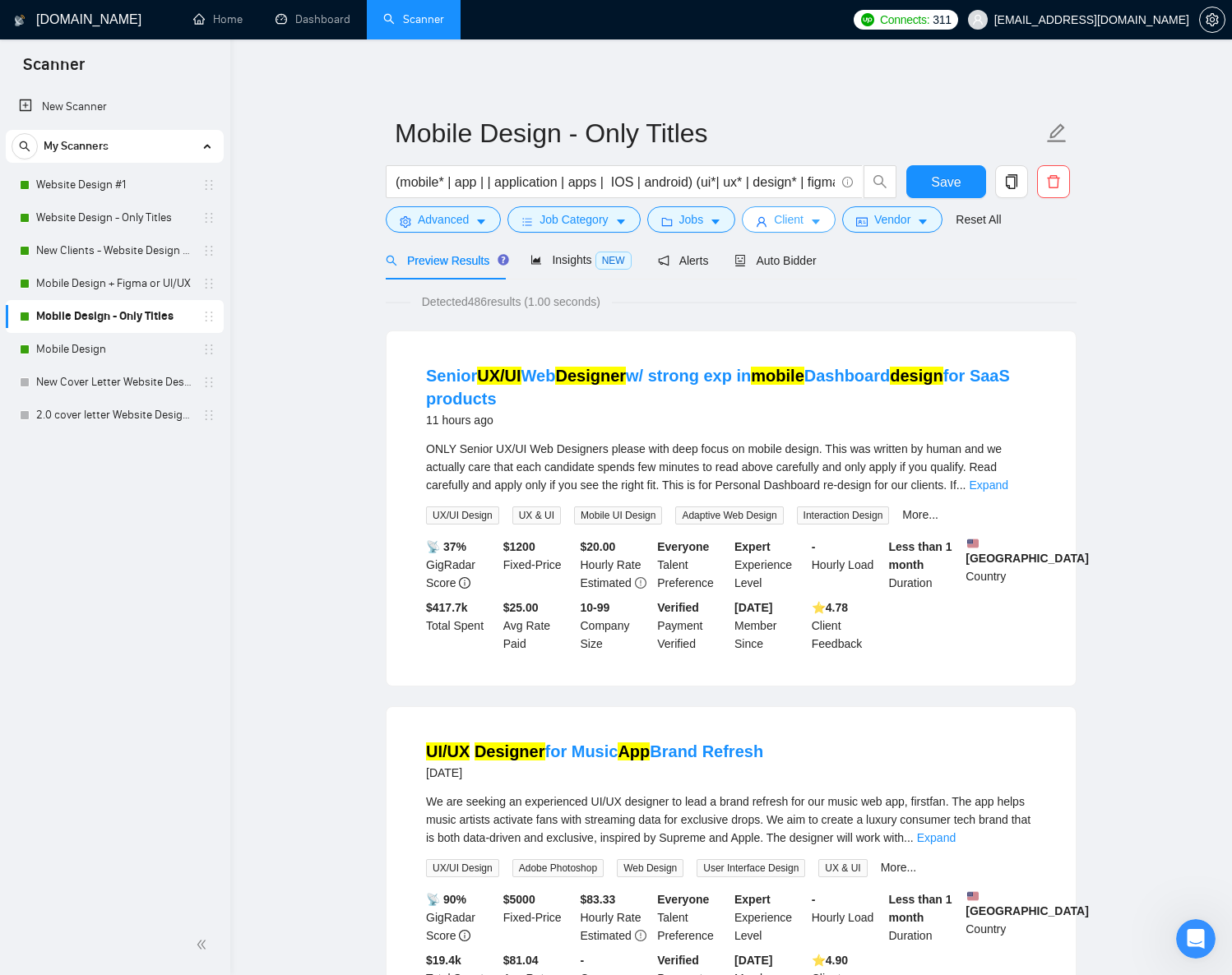
click at [822, 223] on icon "caret-down" at bounding box center [816, 222] width 12 height 12
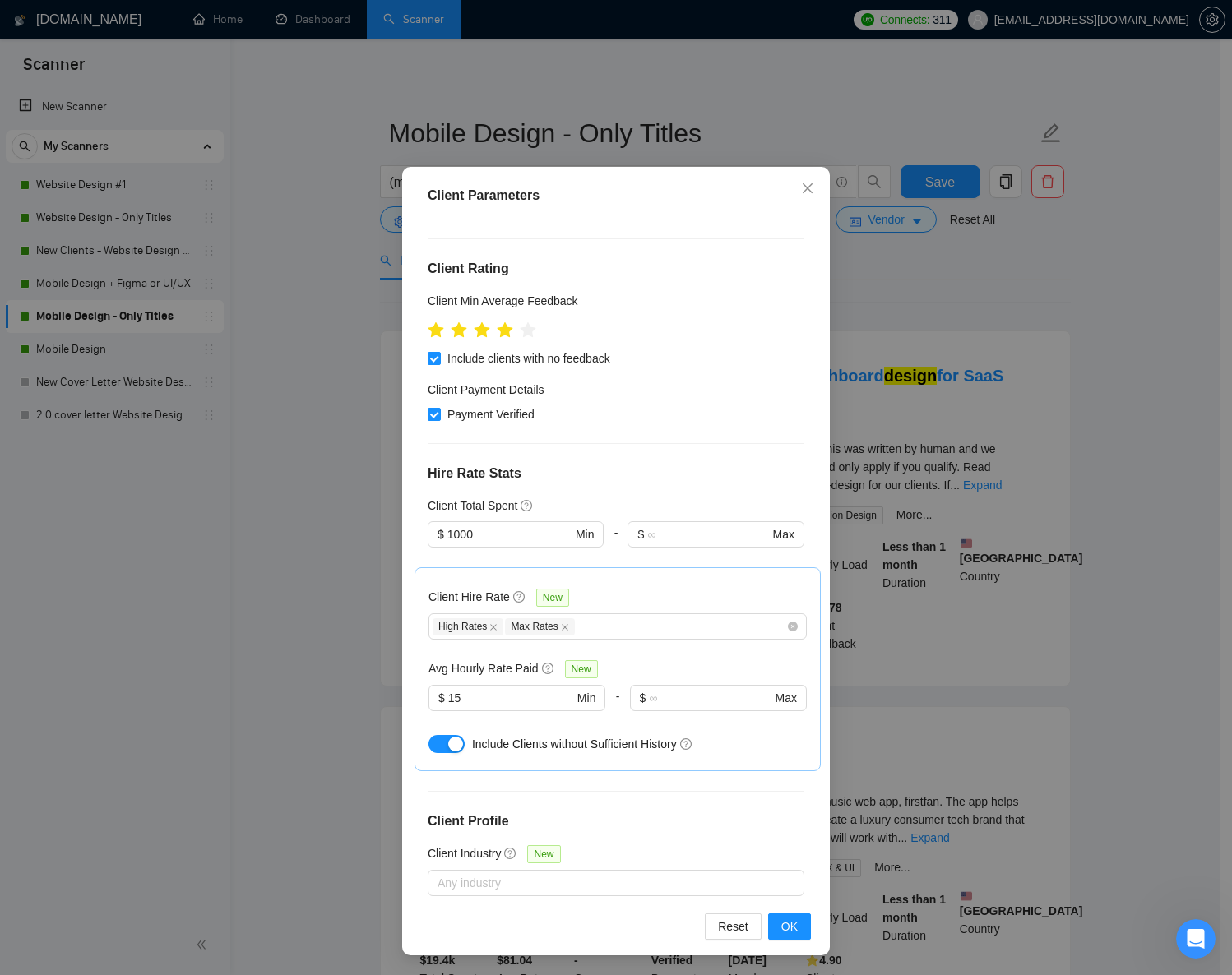
scroll to position [170, 0]
click at [602, 634] on div "High Rates Max Rates" at bounding box center [617, 624] width 379 height 26
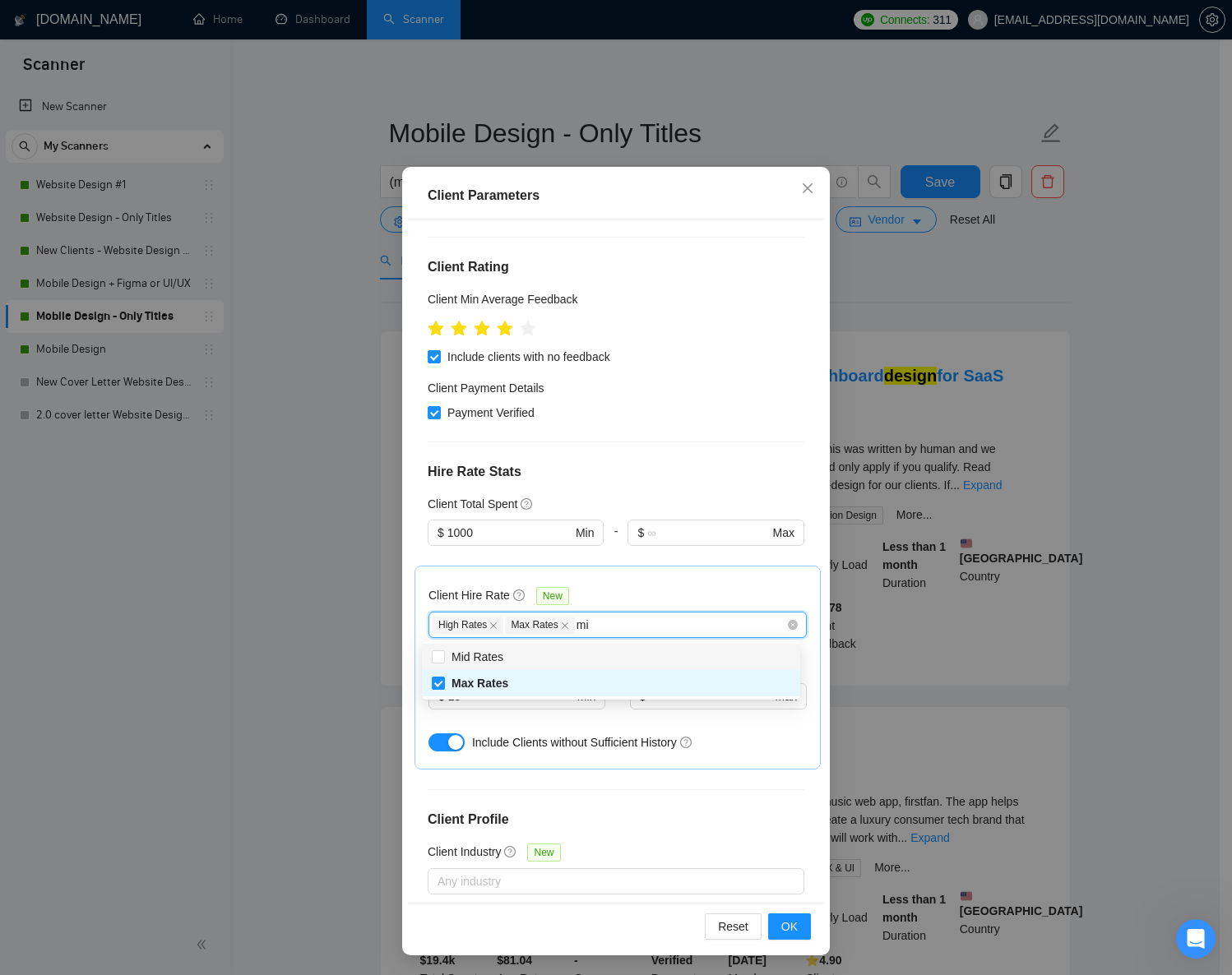
type input "mid"
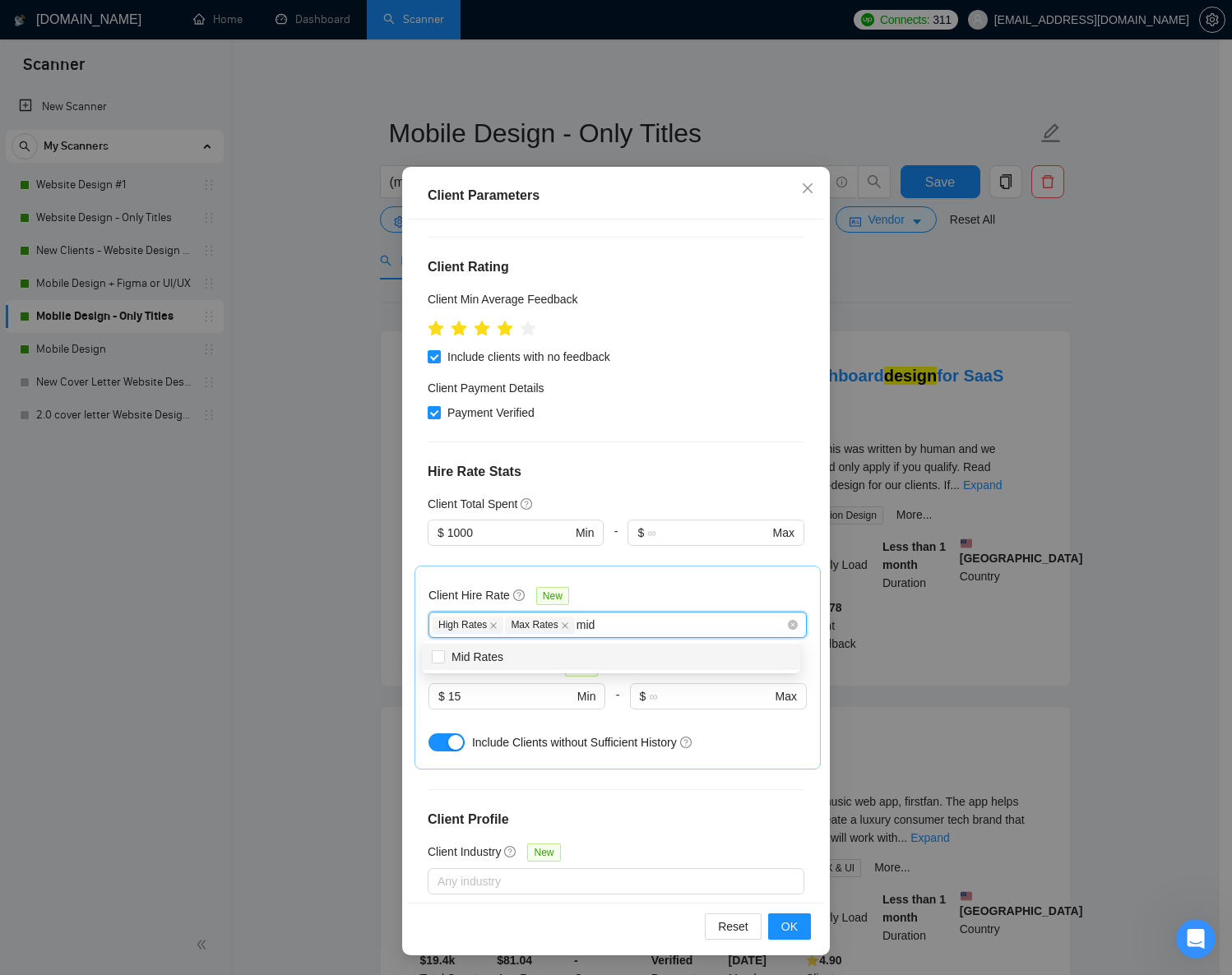
click at [604, 653] on div "Mid Rates" at bounding box center [611, 657] width 359 height 18
checkbox input "true"
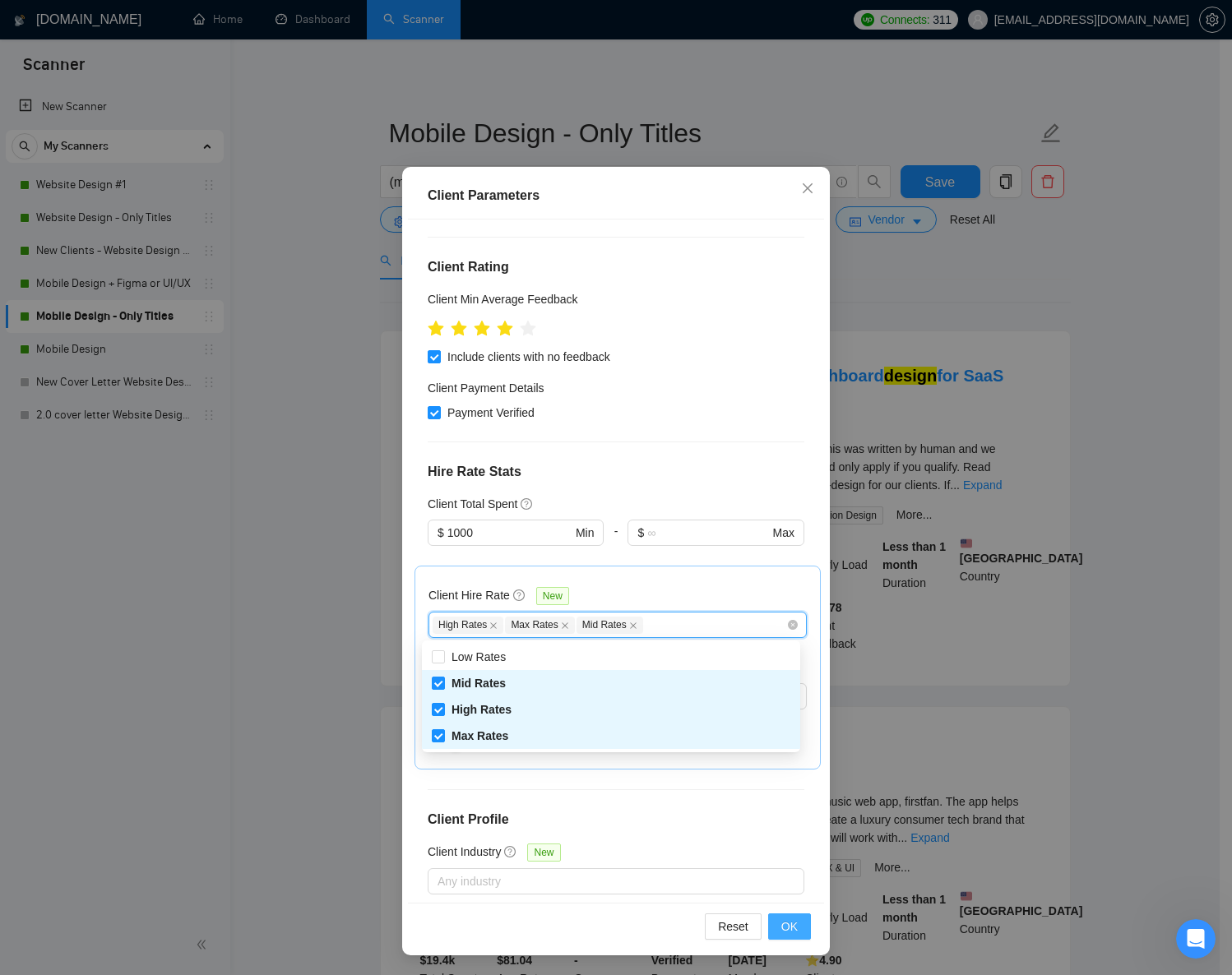
click at [789, 926] on span "OK" at bounding box center [789, 927] width 16 height 18
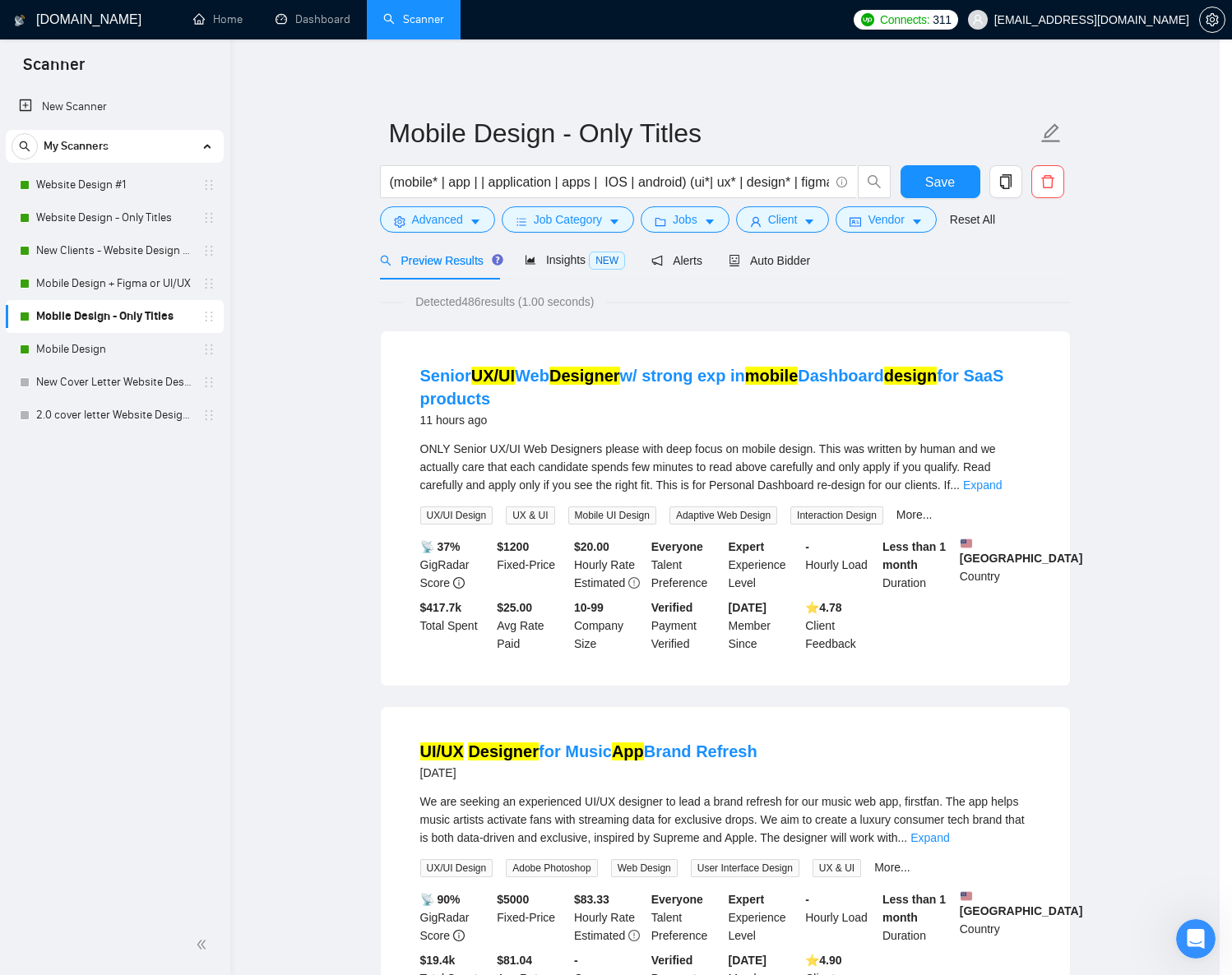
scroll to position [0, 0]
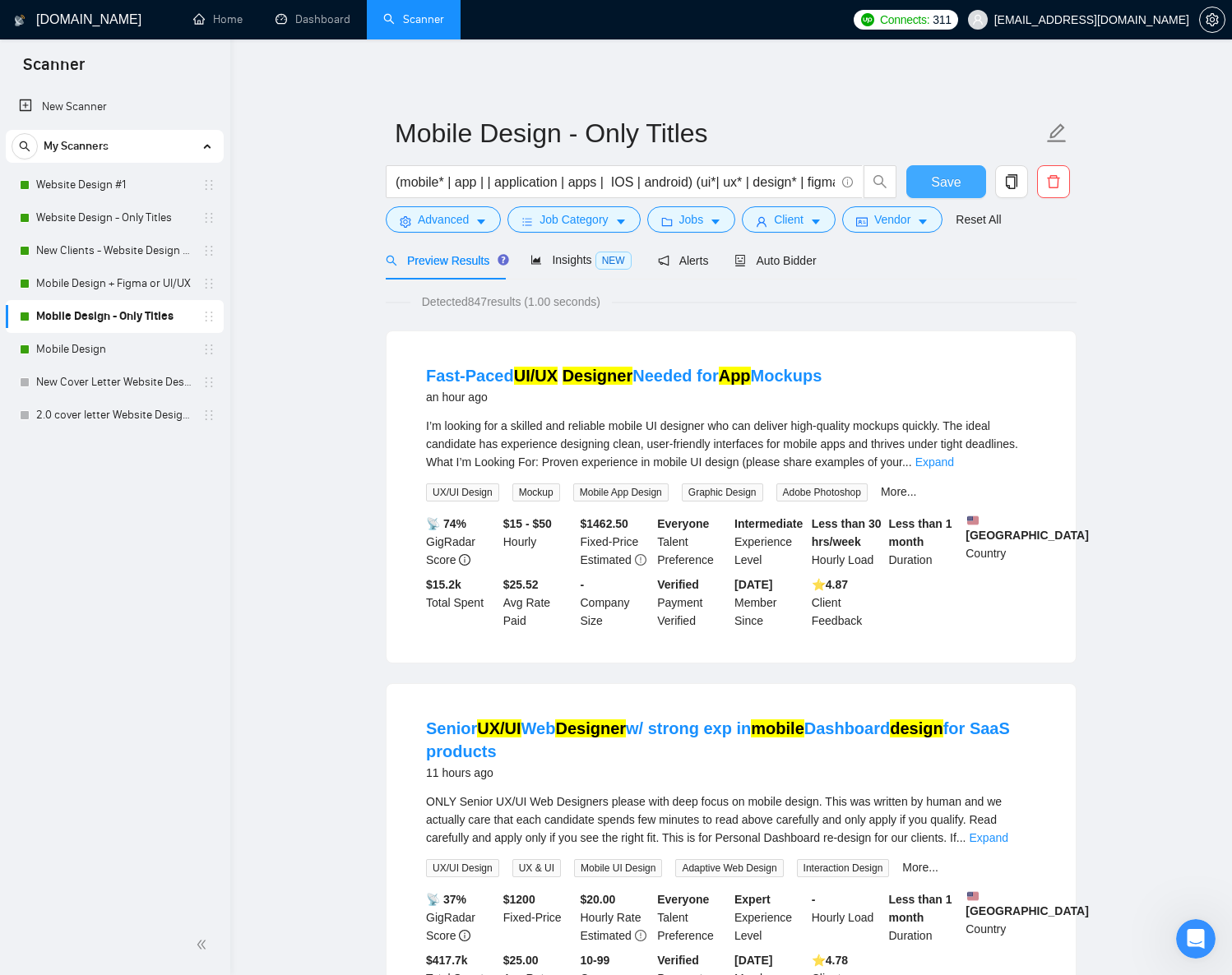
click at [937, 188] on span "Save" at bounding box center [945, 182] width 30 height 21
click at [71, 353] on link "Mobile Design" at bounding box center [114, 350] width 156 height 33
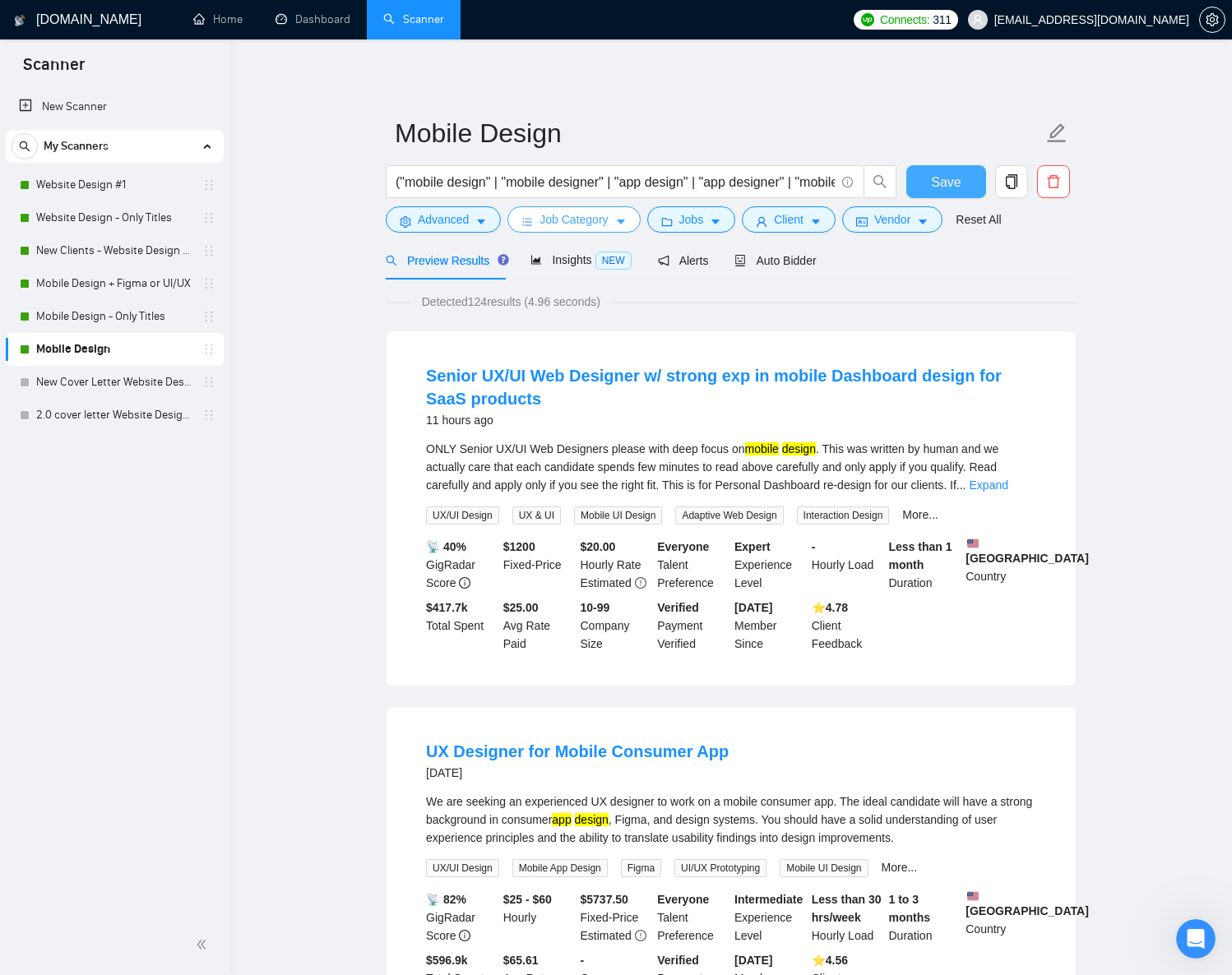
click at [585, 219] on span "Job Category" at bounding box center [574, 220] width 68 height 18
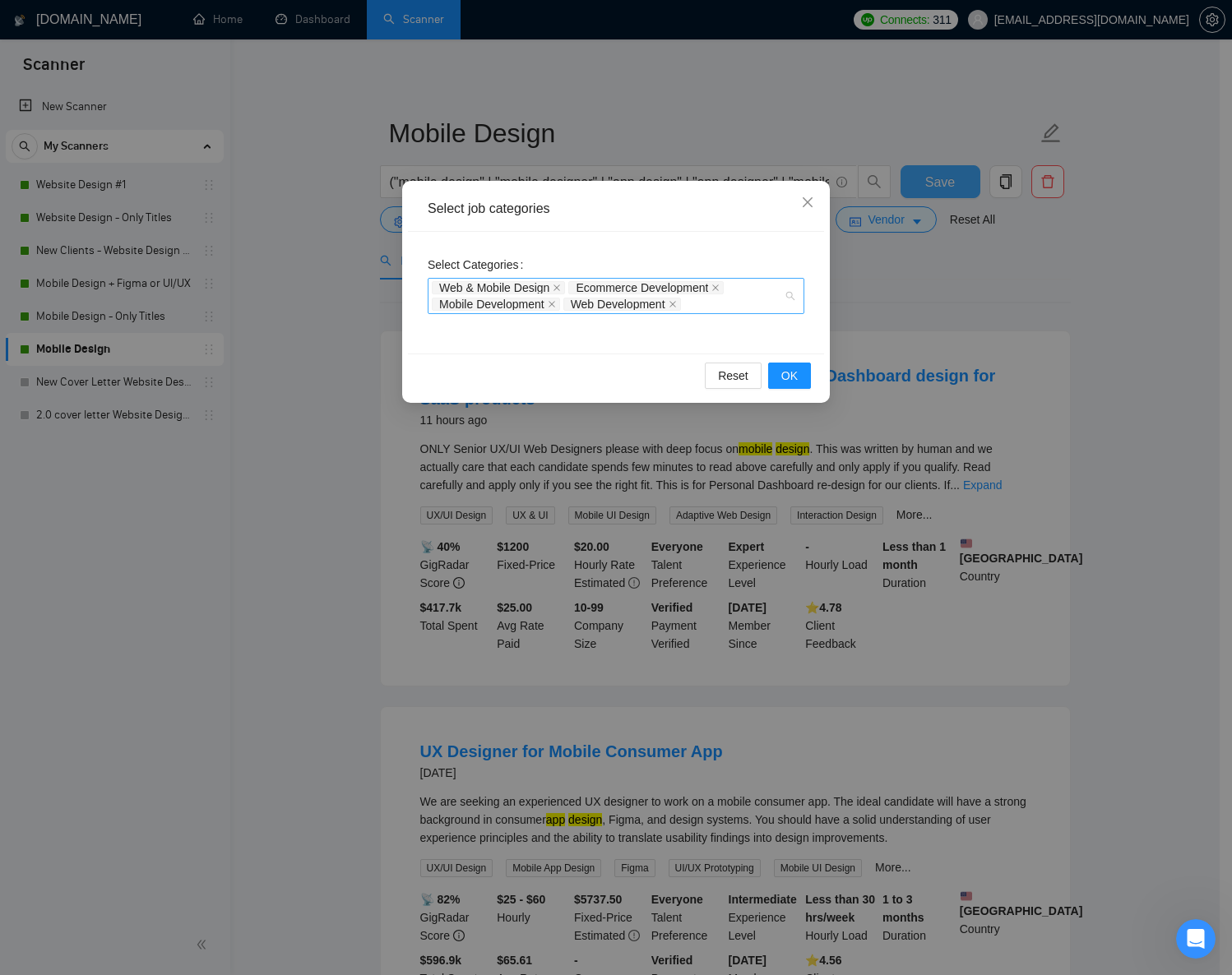
click at [702, 308] on div "Web & Mobile Design Ecommerce Development Mobile Development Web Development" at bounding box center [607, 296] width 352 height 33
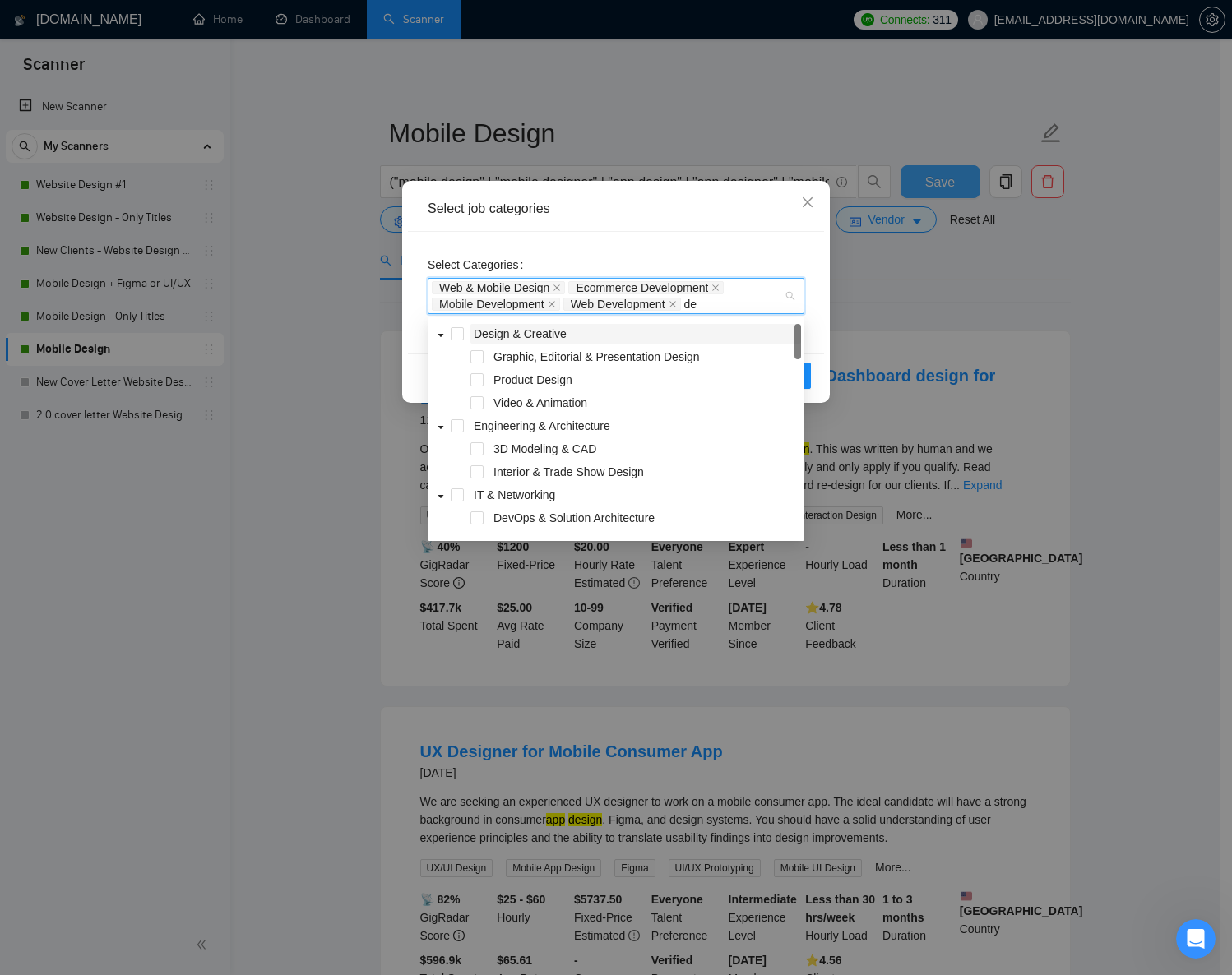
type input "des"
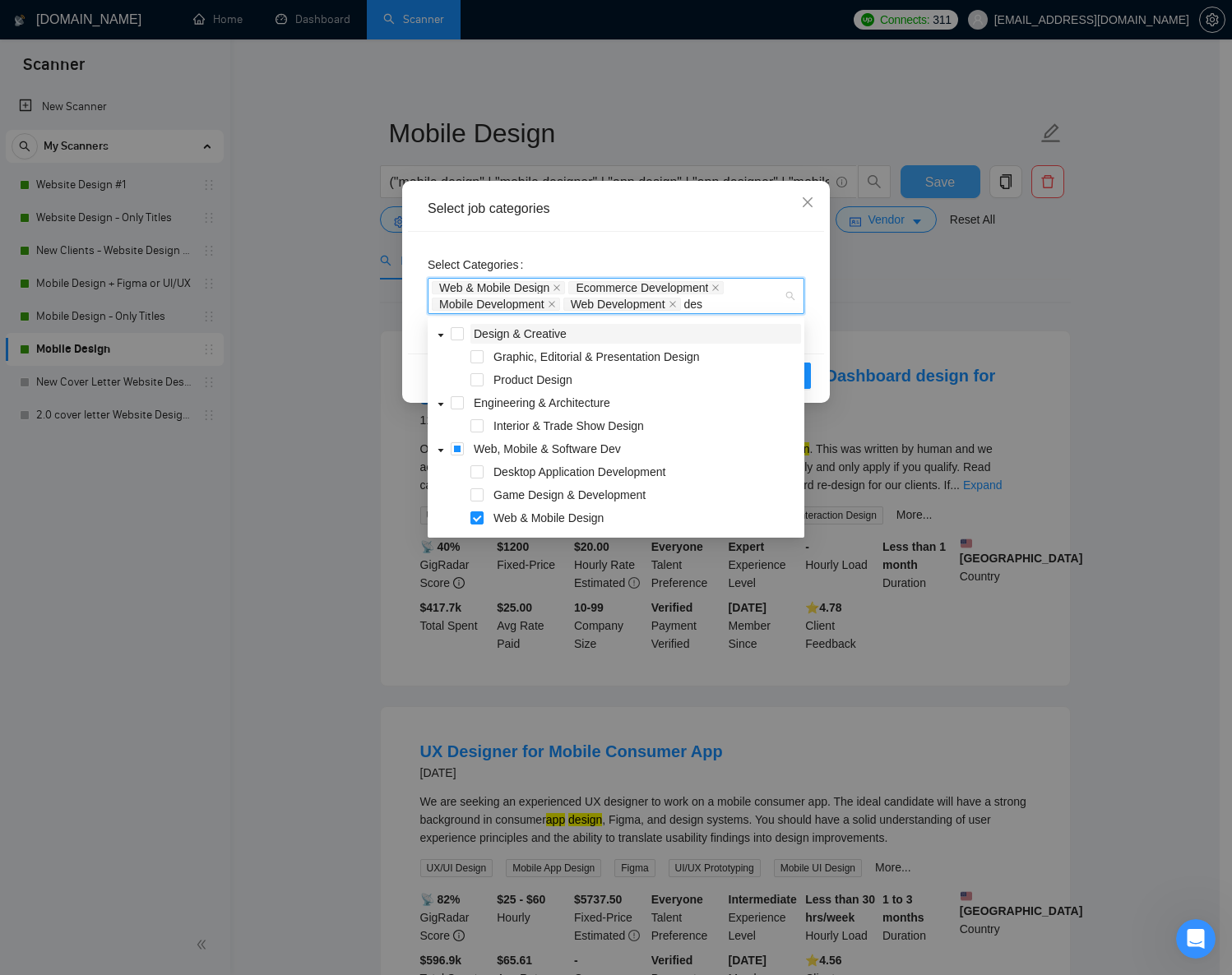
click at [511, 336] on span "Design & Creative" at bounding box center [520, 333] width 93 height 14
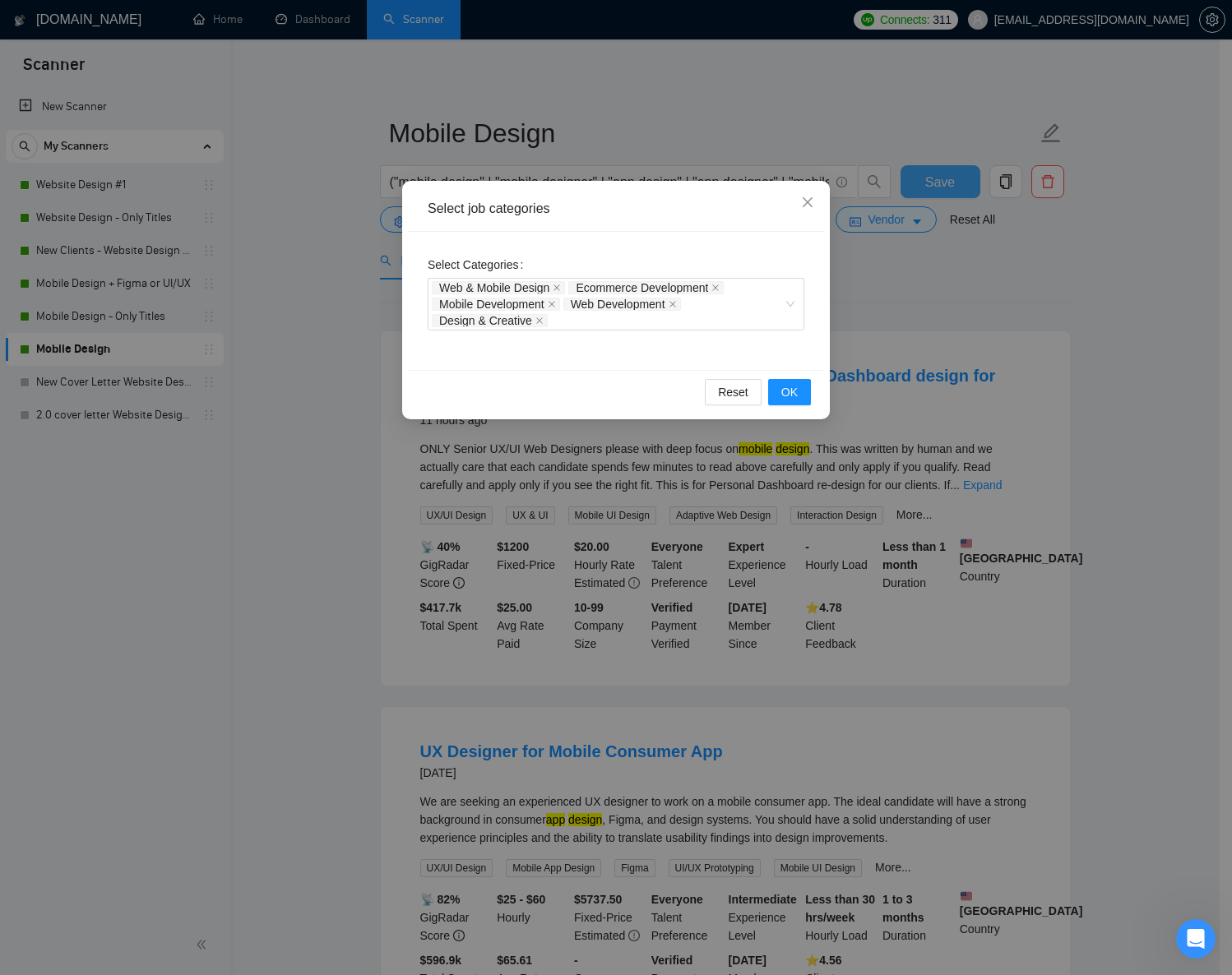
click at [719, 262] on div "Select Categories Web & Mobile Design Ecommerce Development Mobile Development …" at bounding box center [616, 291] width 377 height 79
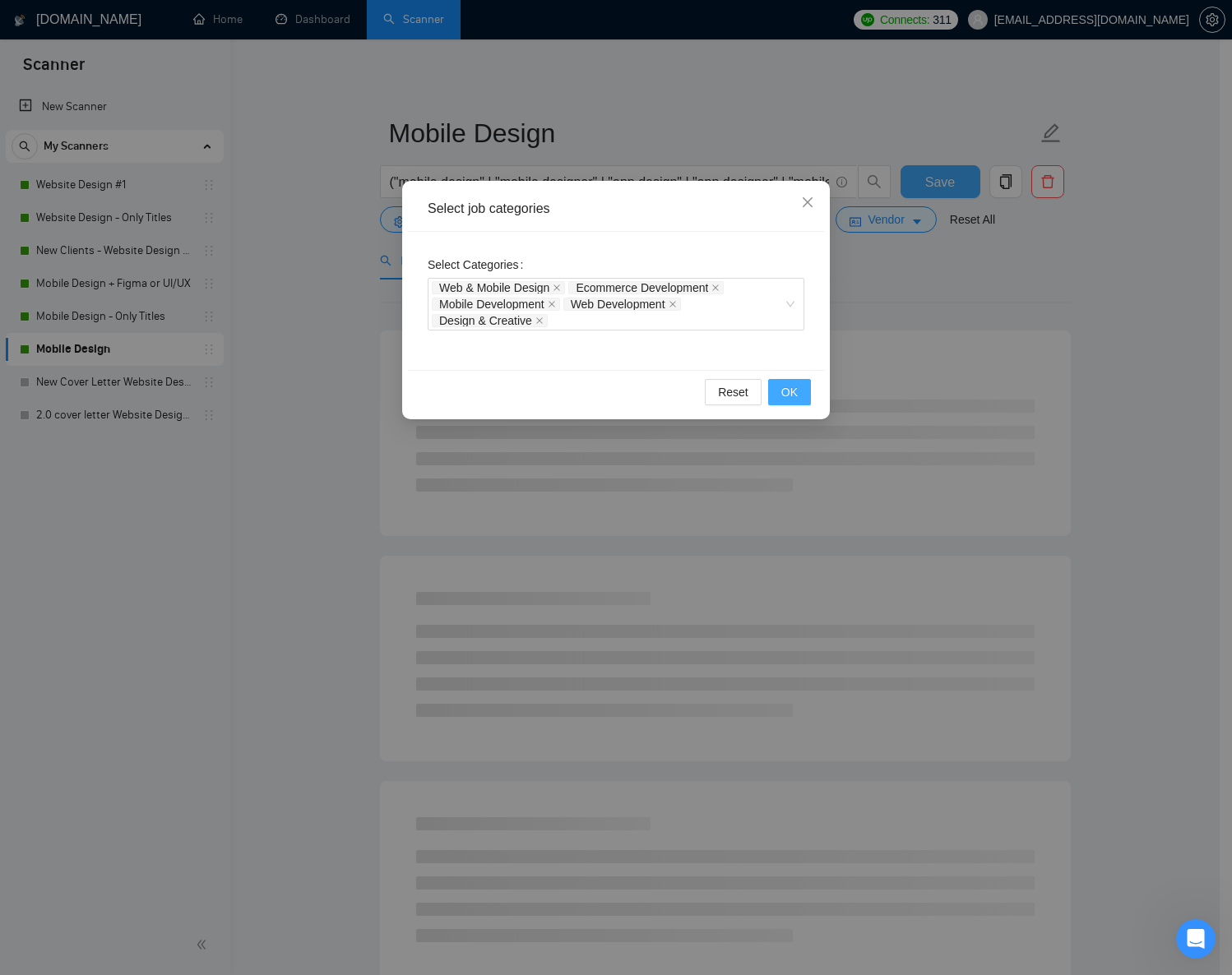
click at [777, 392] on button "OK" at bounding box center [789, 392] width 42 height 26
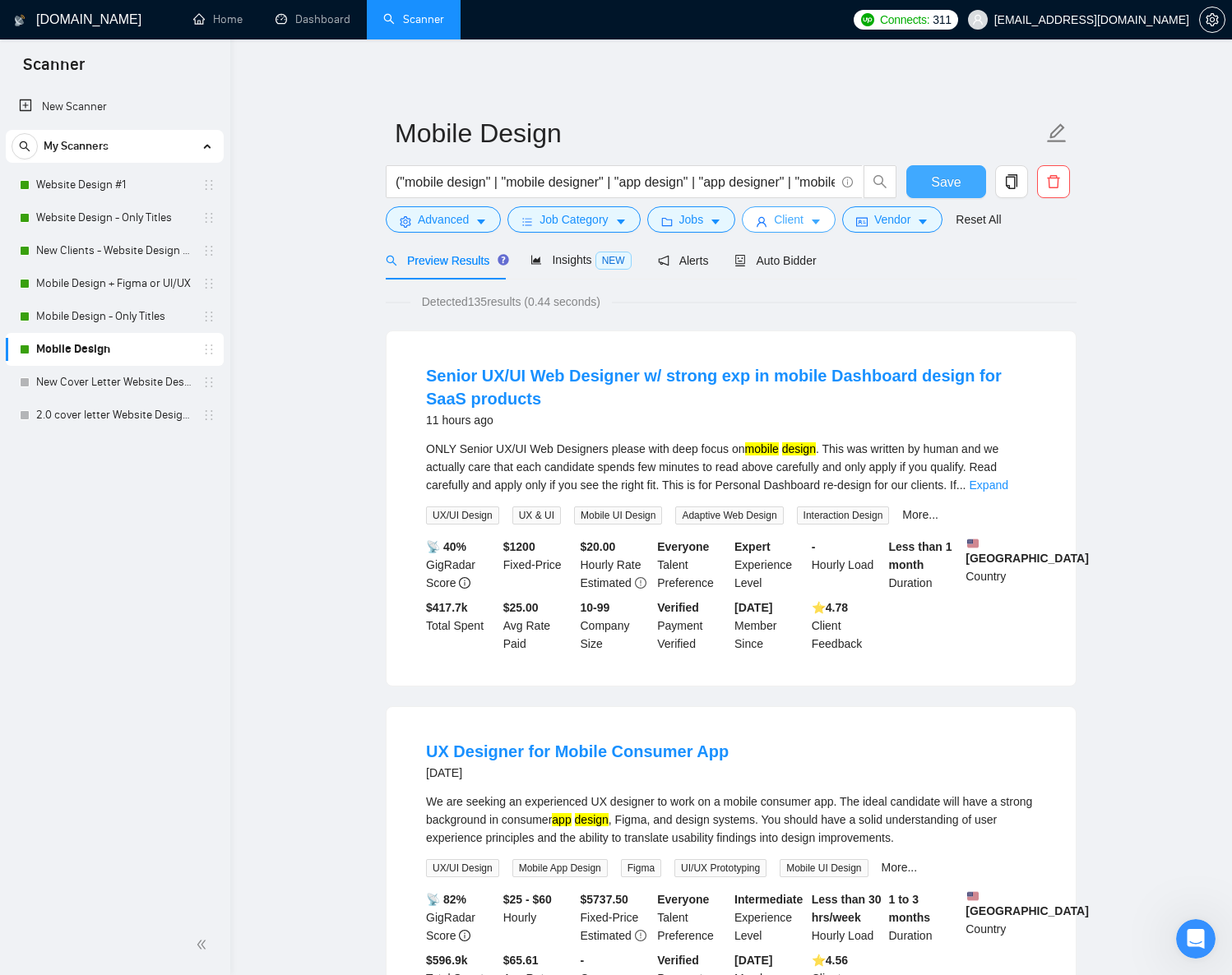
click at [774, 223] on button "Client" at bounding box center [789, 219] width 94 height 26
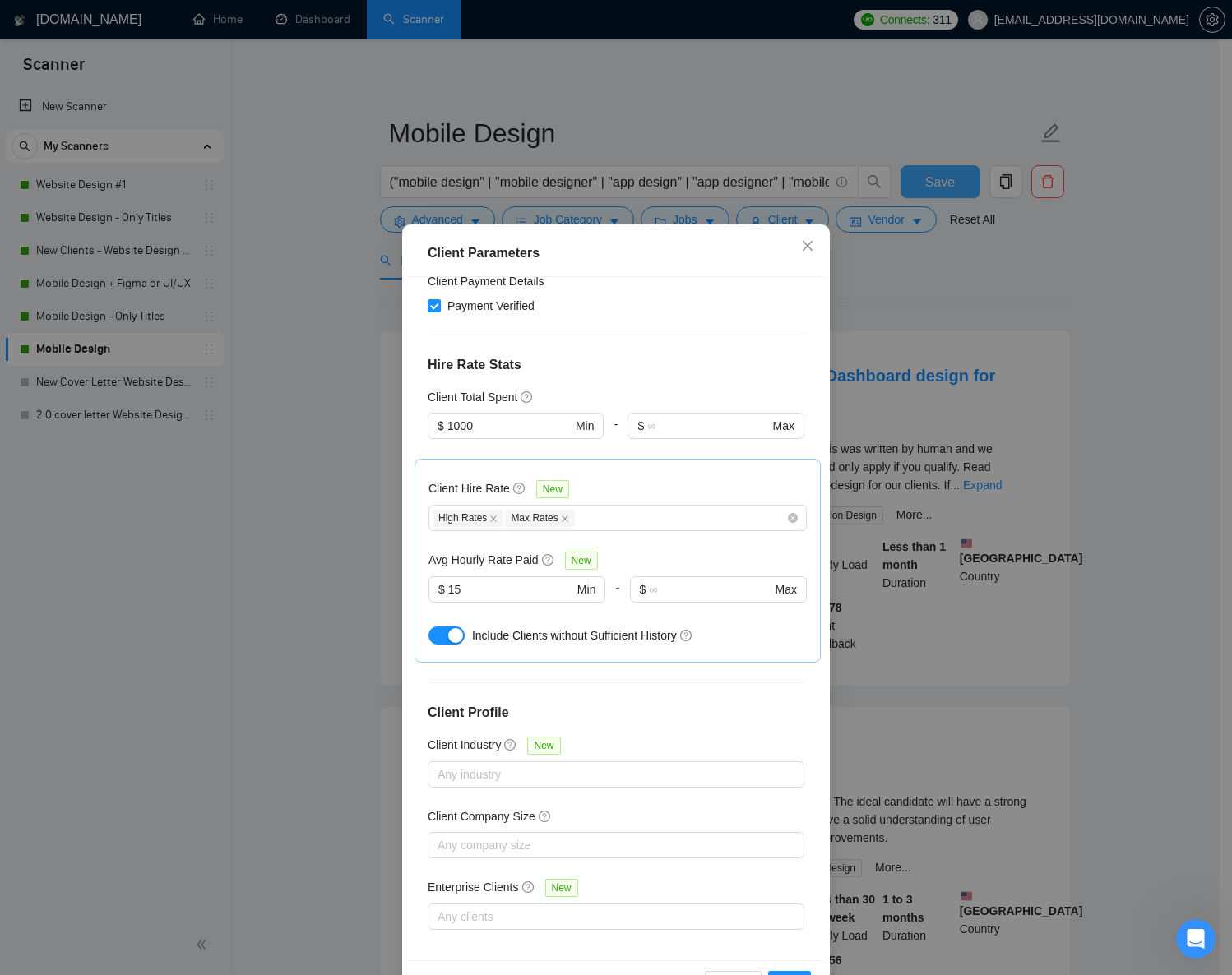
scroll to position [343, 0]
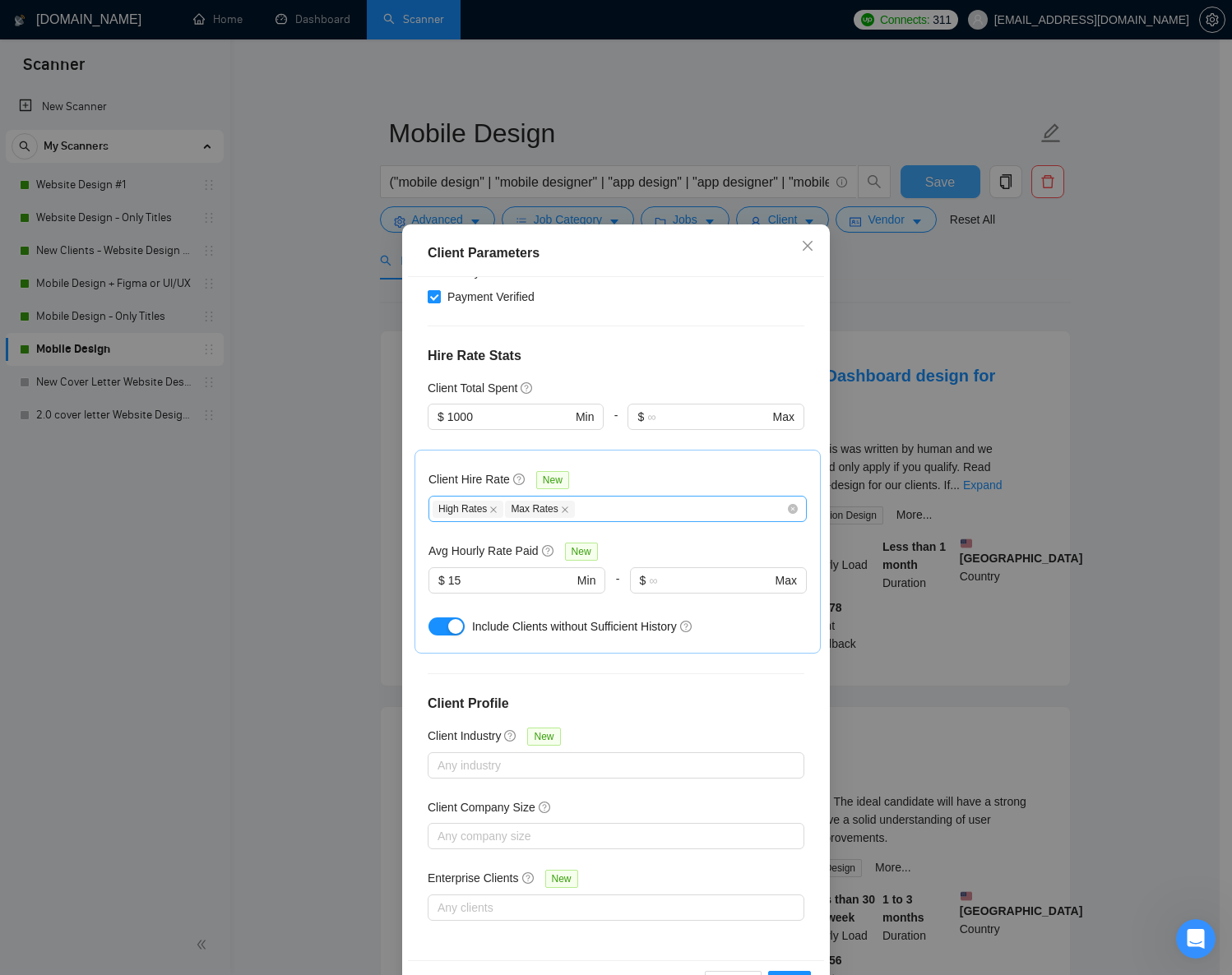
click at [614, 507] on div "High Rates Max Rates" at bounding box center [609, 509] width 353 height 20
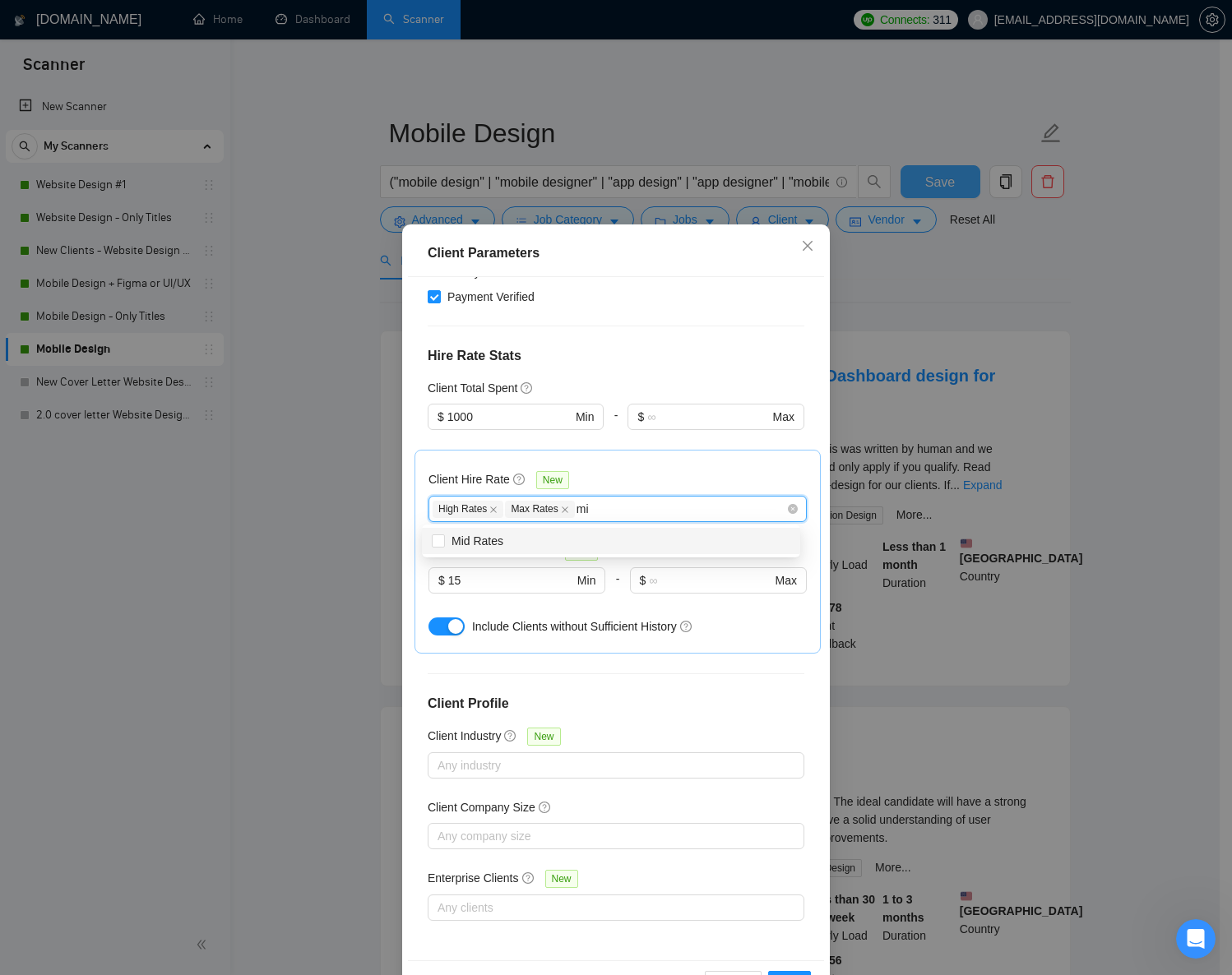
type input "mid"
click at [599, 542] on div "Mid Rates" at bounding box center [611, 541] width 359 height 18
checkbox input "true"
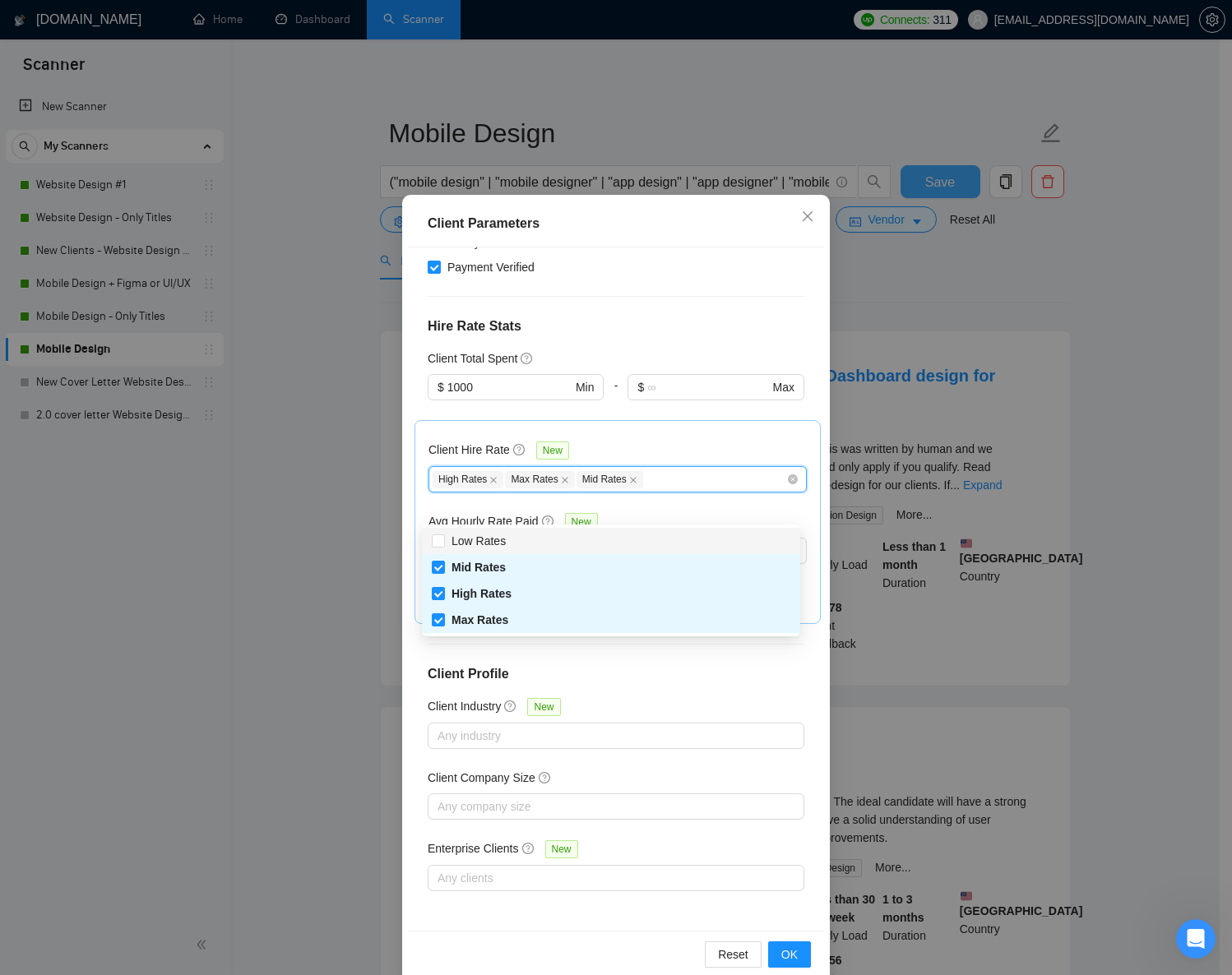
scroll to position [58, 0]
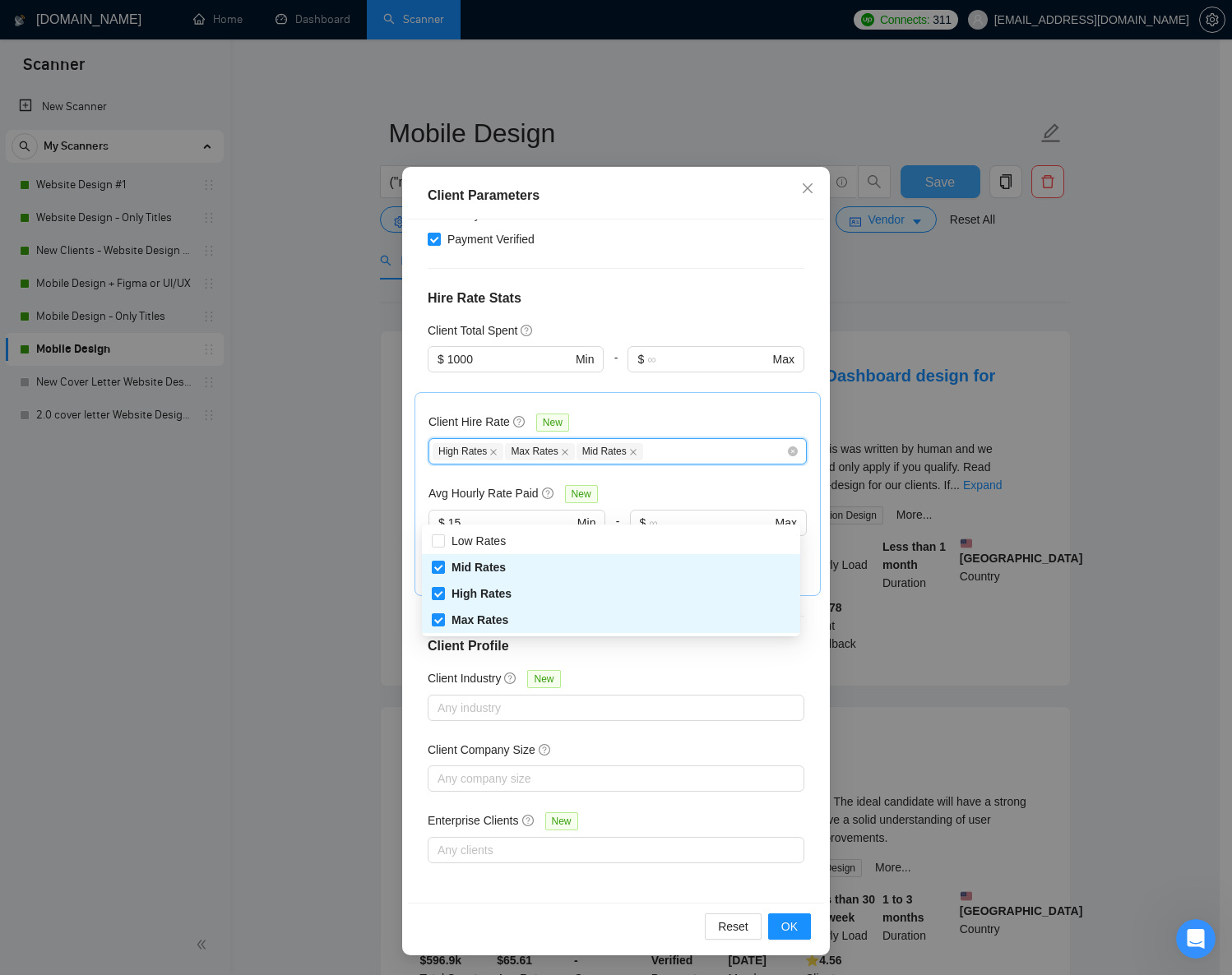
click at [622, 886] on div "Client Location Include Client Countries Select Exclude Client Countries Africa…" at bounding box center [616, 561] width 416 height 683
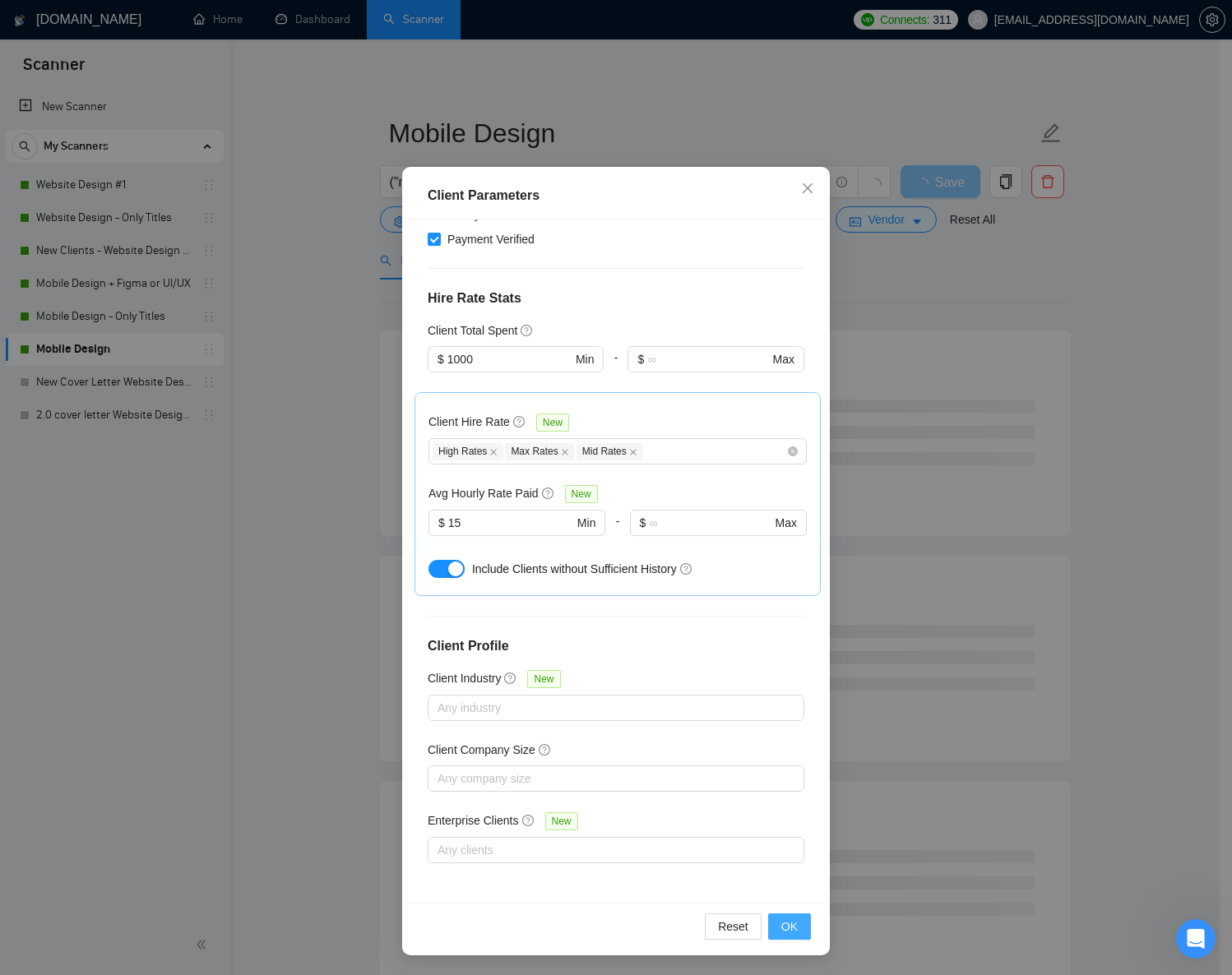
click at [781, 928] on span "OK" at bounding box center [789, 927] width 16 height 18
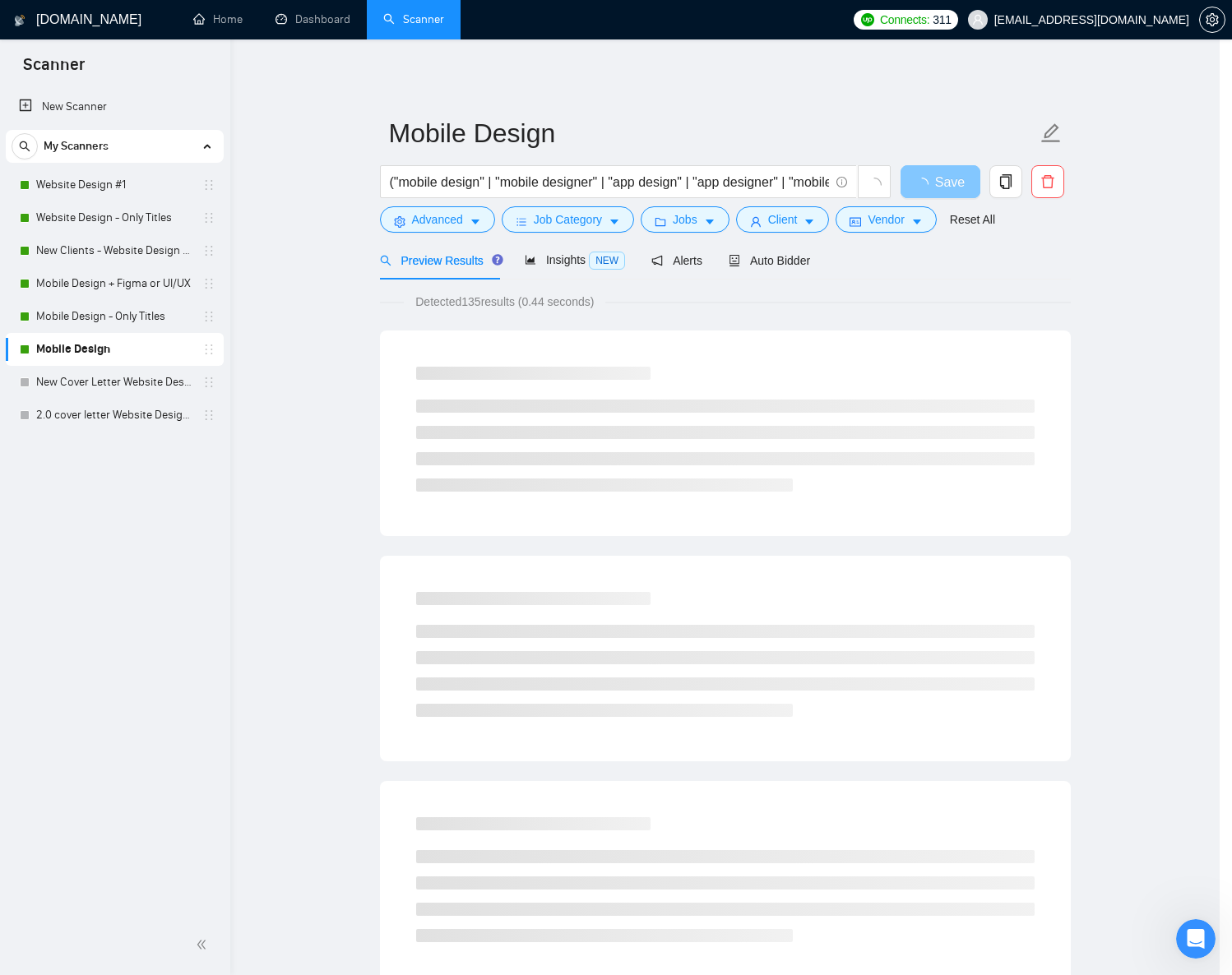
scroll to position [0, 0]
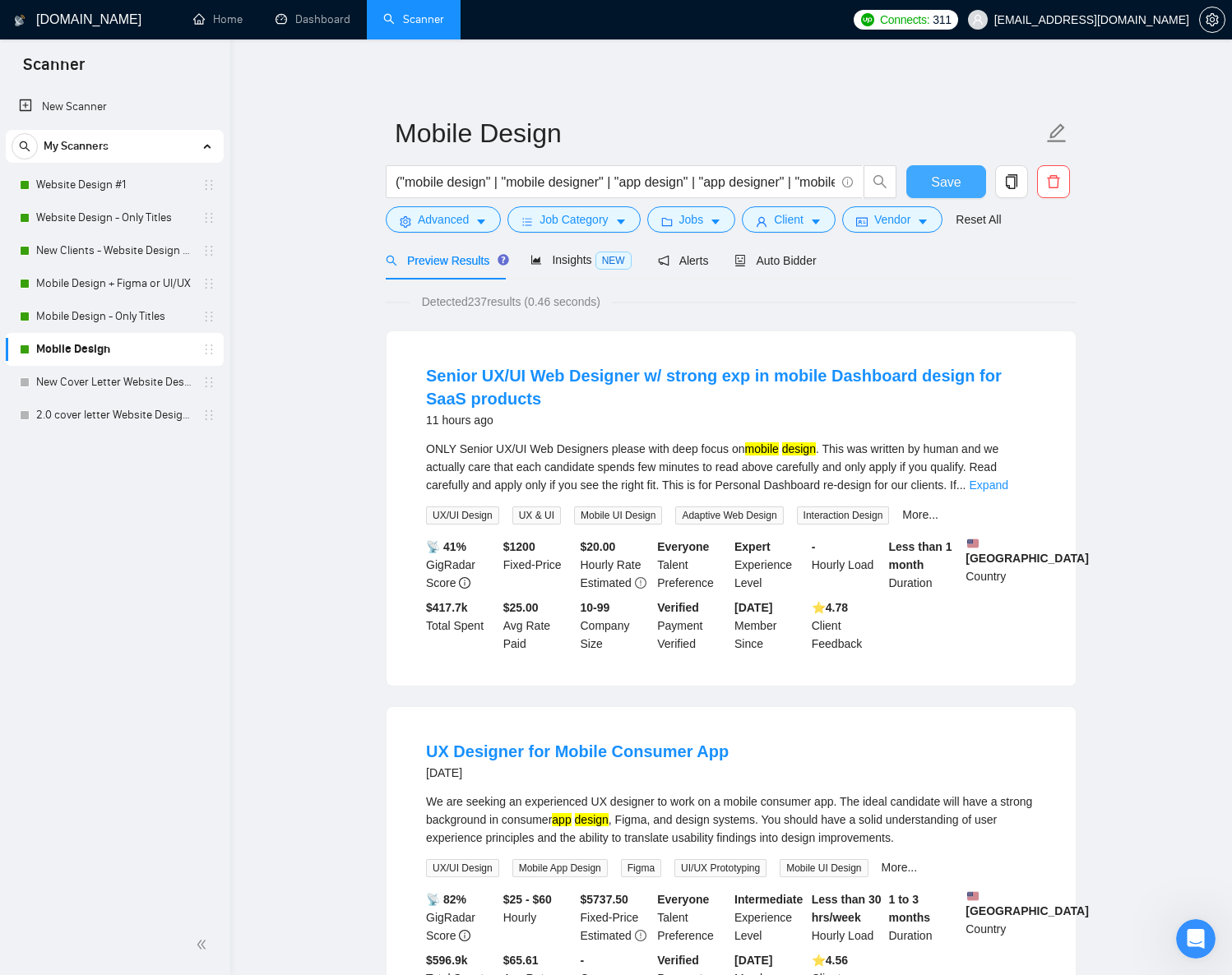
click at [947, 181] on span "Save" at bounding box center [945, 182] width 30 height 21
click at [943, 187] on span "Save" at bounding box center [945, 182] width 30 height 21
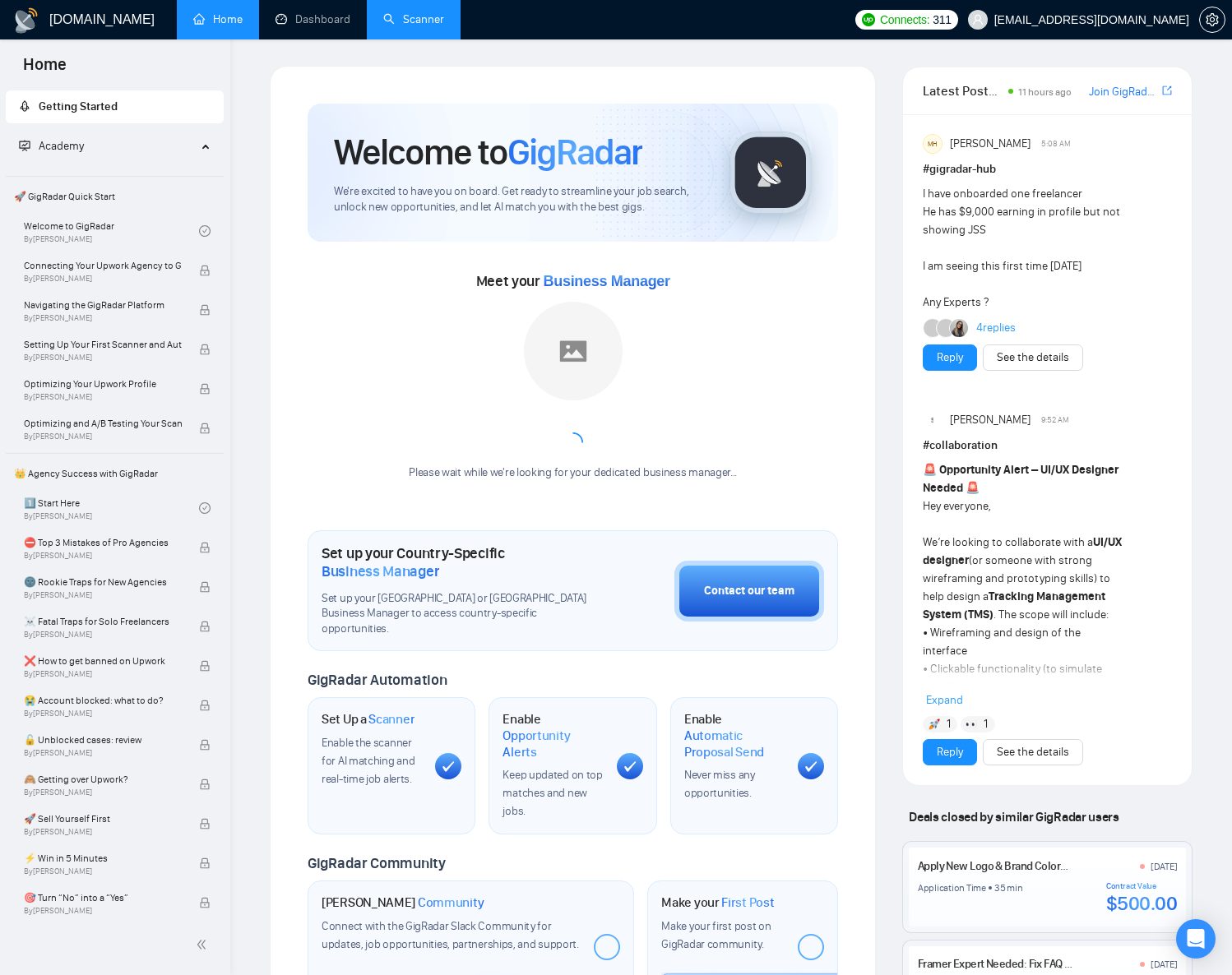
click at [419, 19] on link "Scanner" at bounding box center [414, 20] width 61 height 14
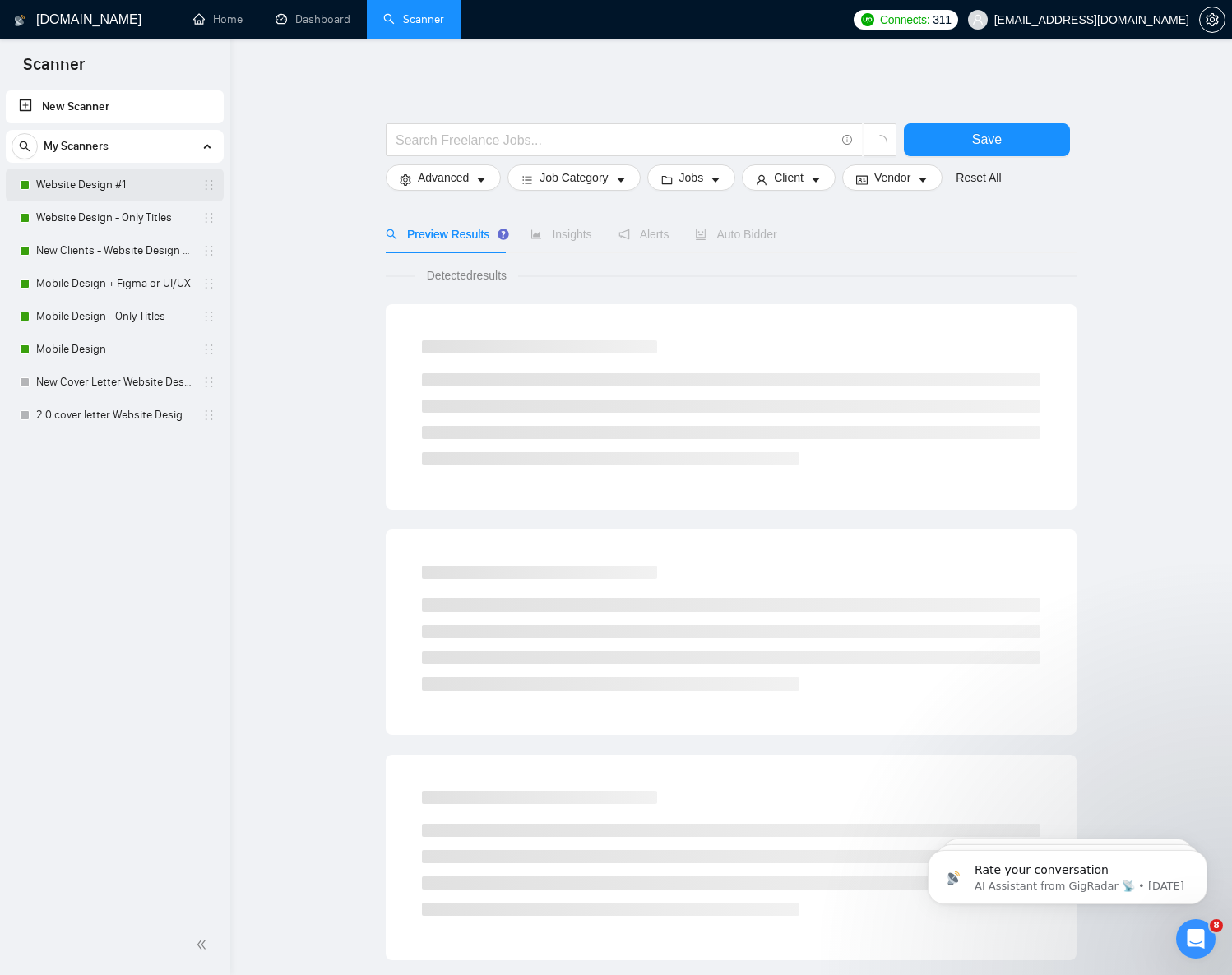
click at [104, 182] on link "Website Design #1" at bounding box center [114, 185] width 156 height 33
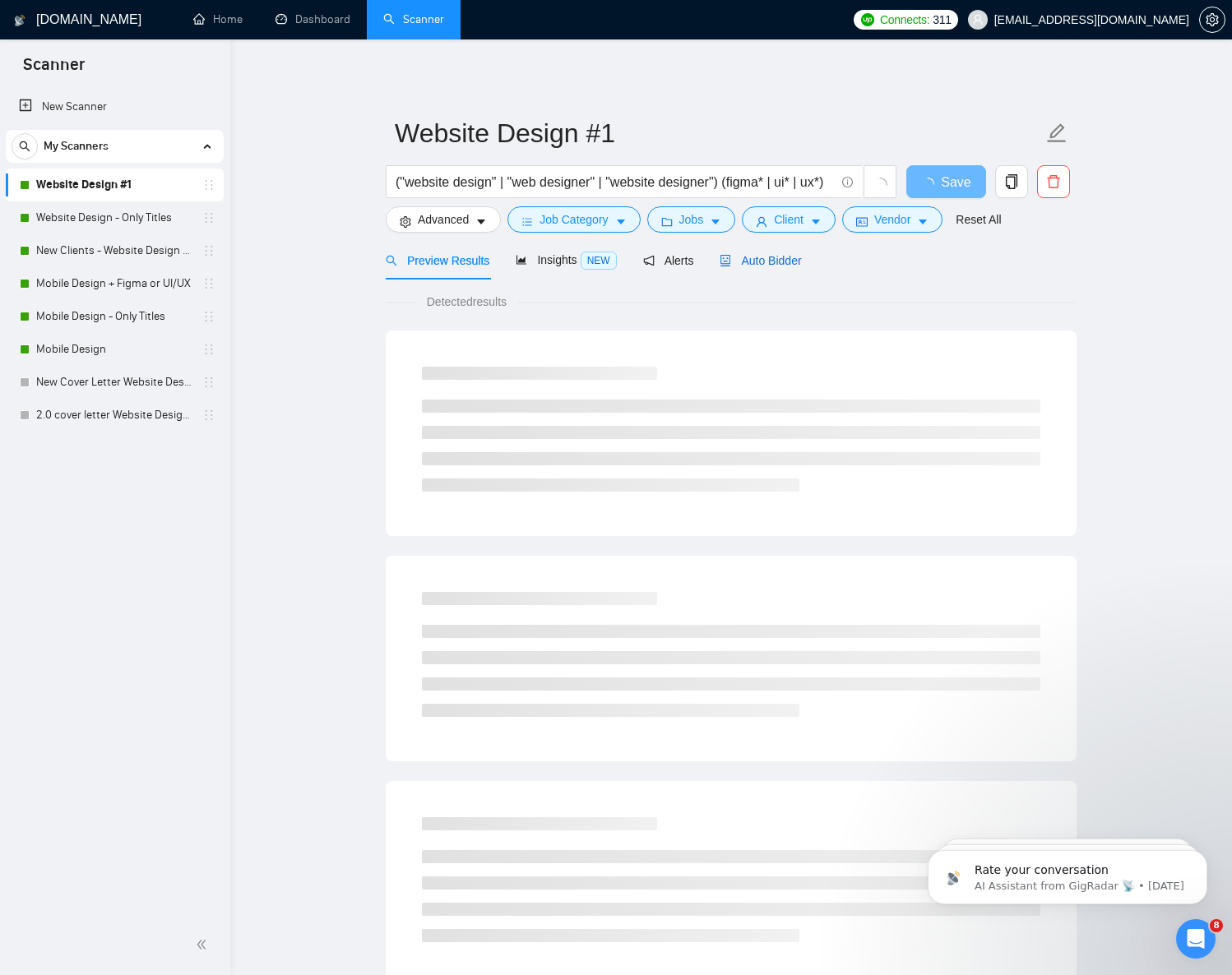
click at [755, 267] on span "Auto Bidder" at bounding box center [761, 260] width 81 height 14
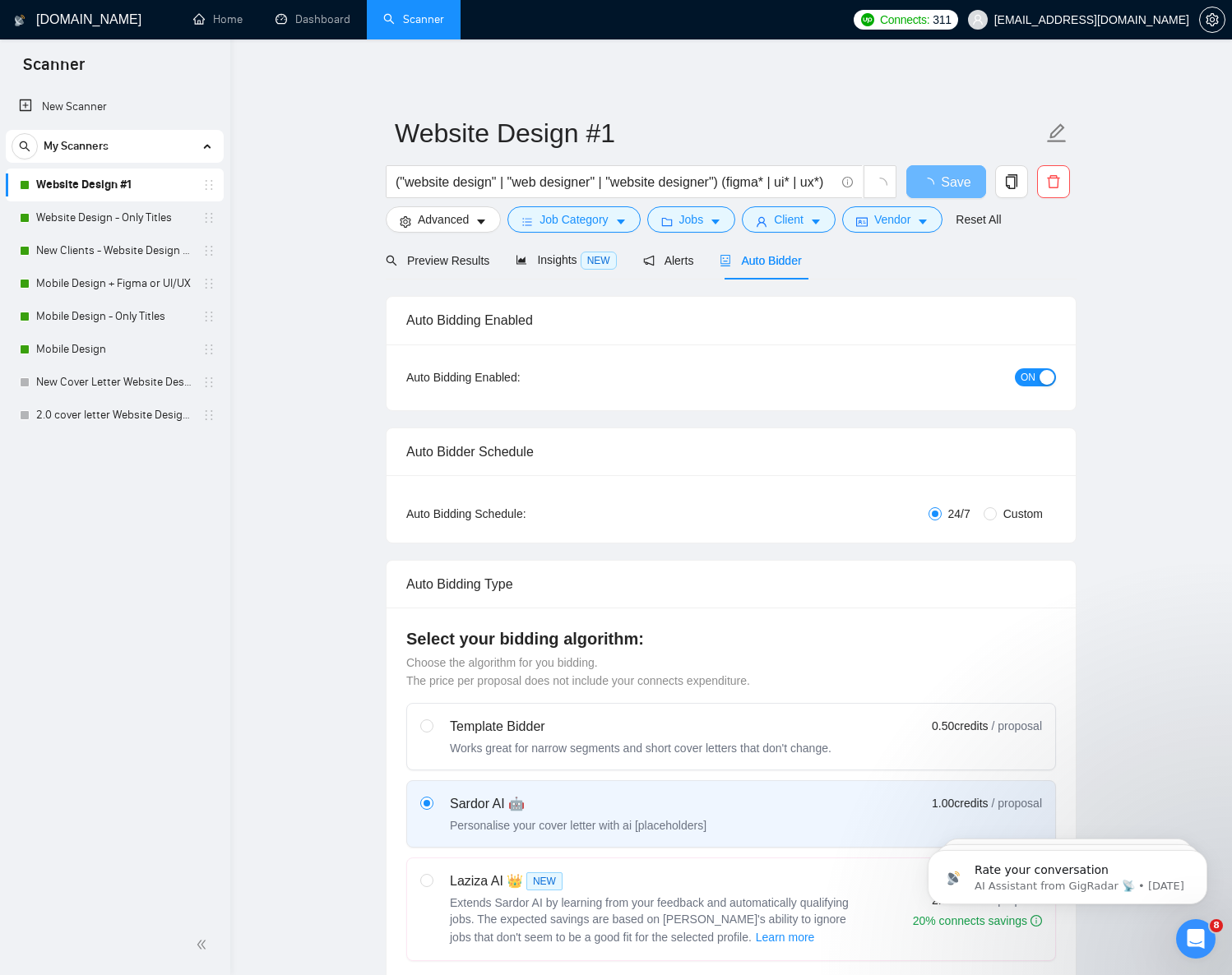
checkbox input "true"
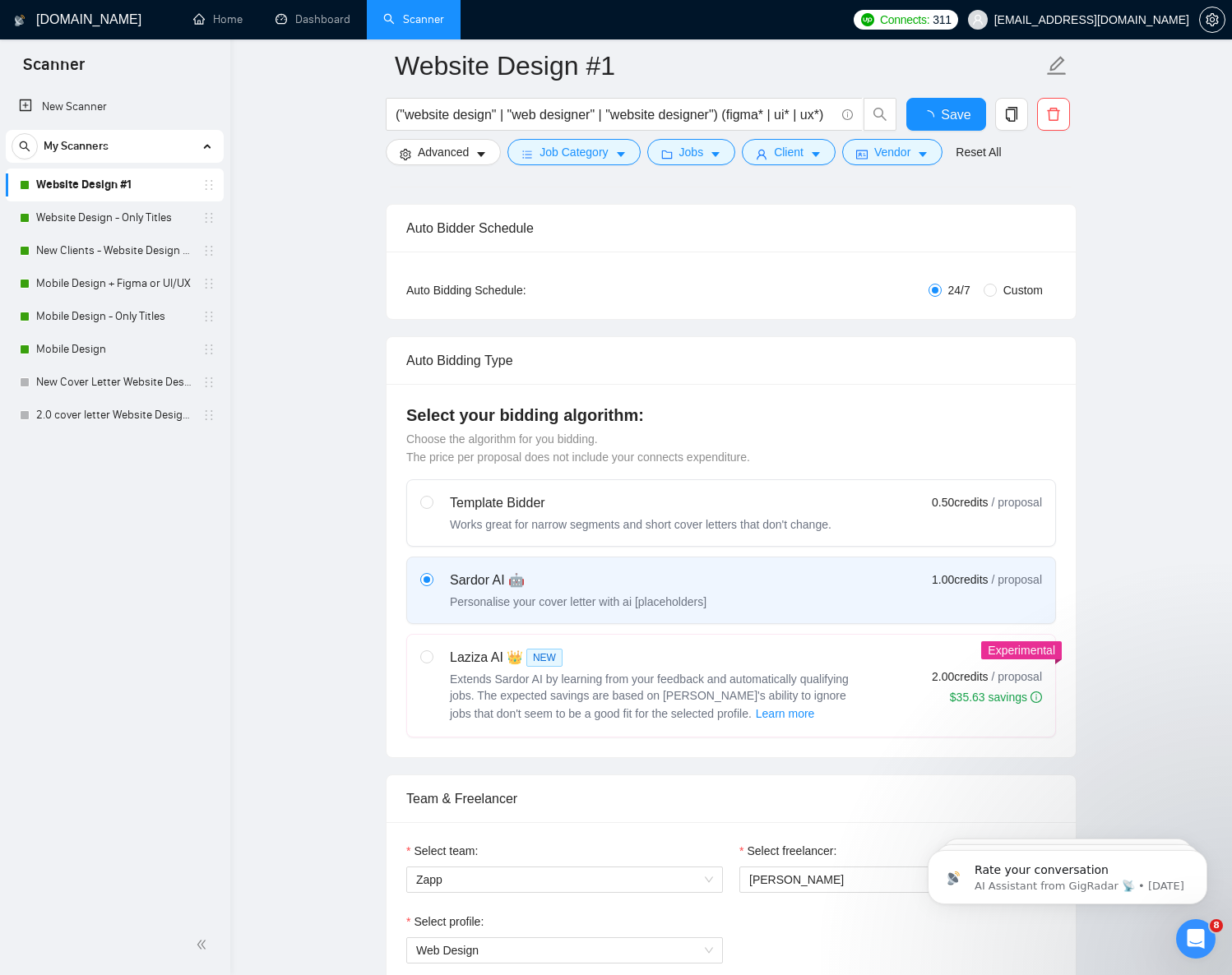
scroll to position [634, 0]
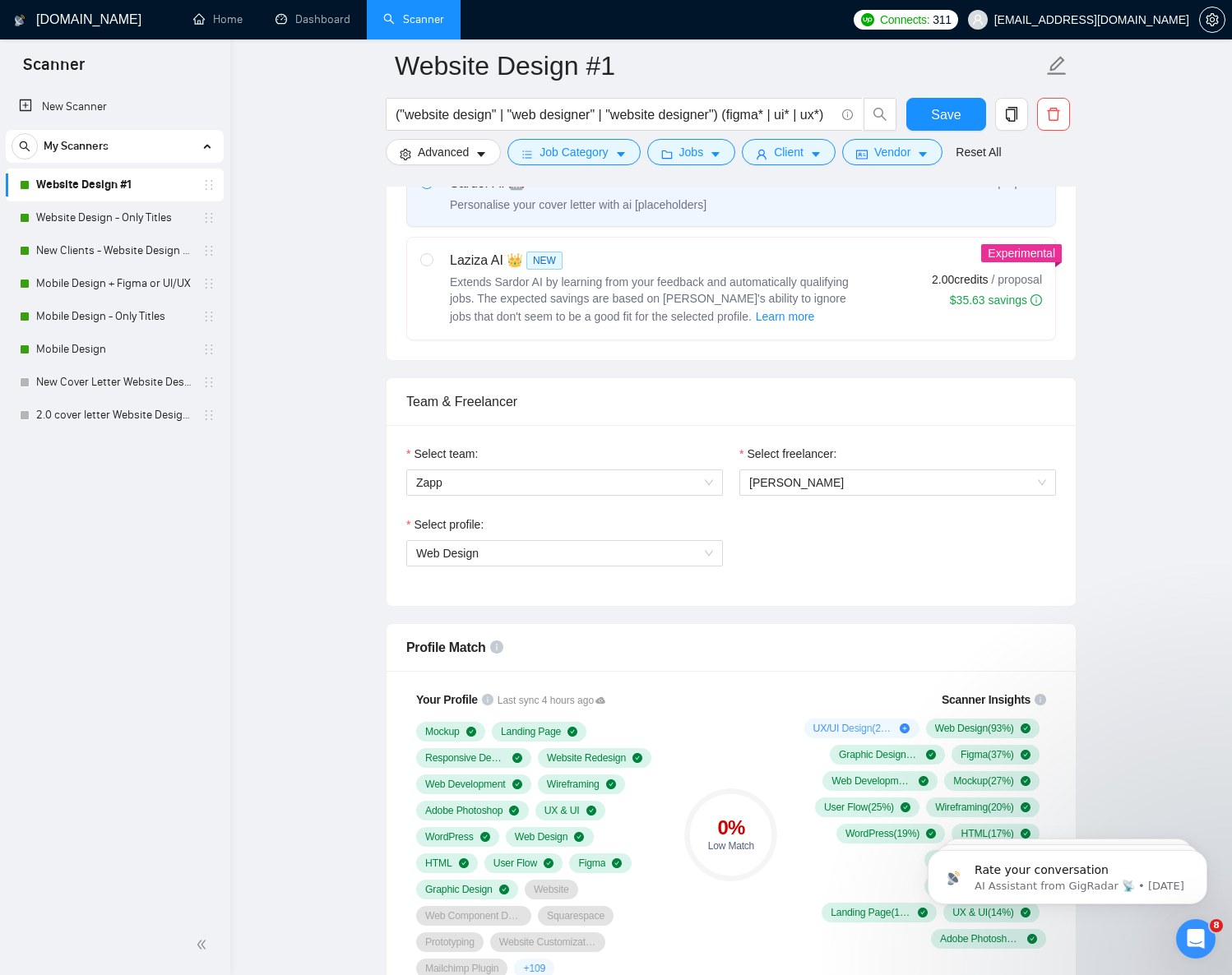
click at [504, 304] on span "Extends Sardor AI by learning from your feedback and automatically qualifying j…" at bounding box center [649, 299] width 399 height 48
click at [432, 265] on input "radio" at bounding box center [425, 259] width 12 height 12
radio input "true"
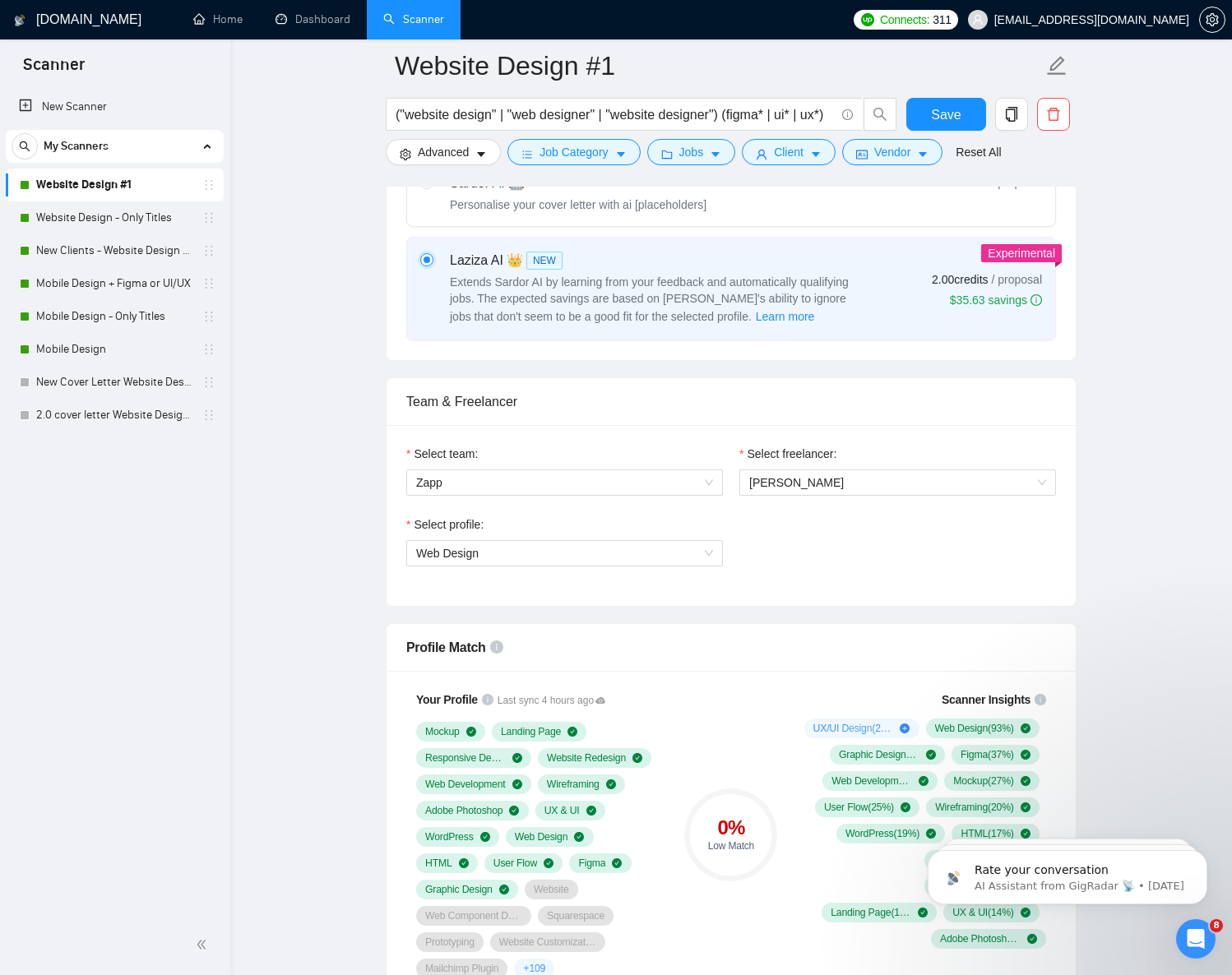
radio input "false"
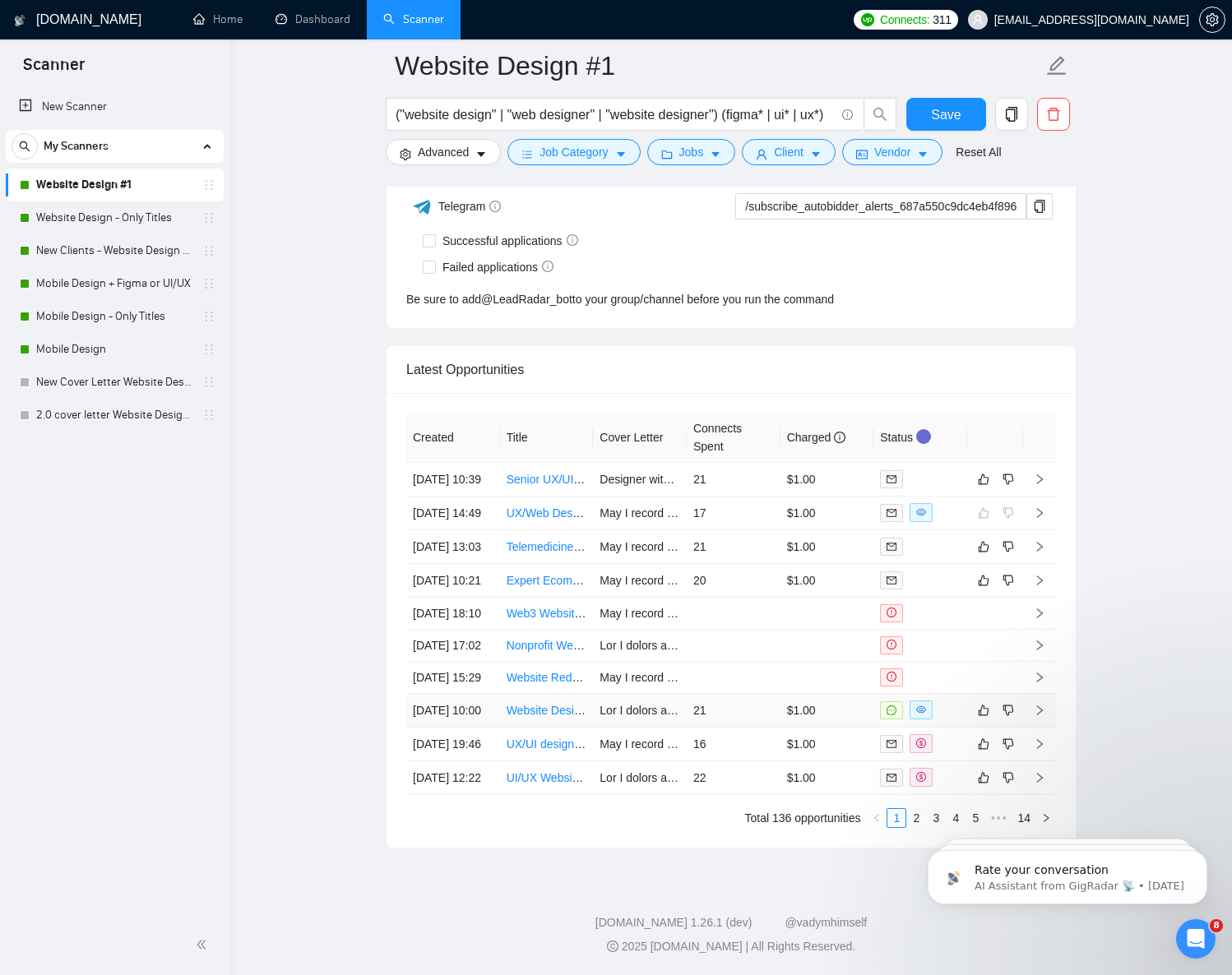
scroll to position [4375, 0]
click at [985, 704] on icon "like" at bounding box center [983, 710] width 12 height 14
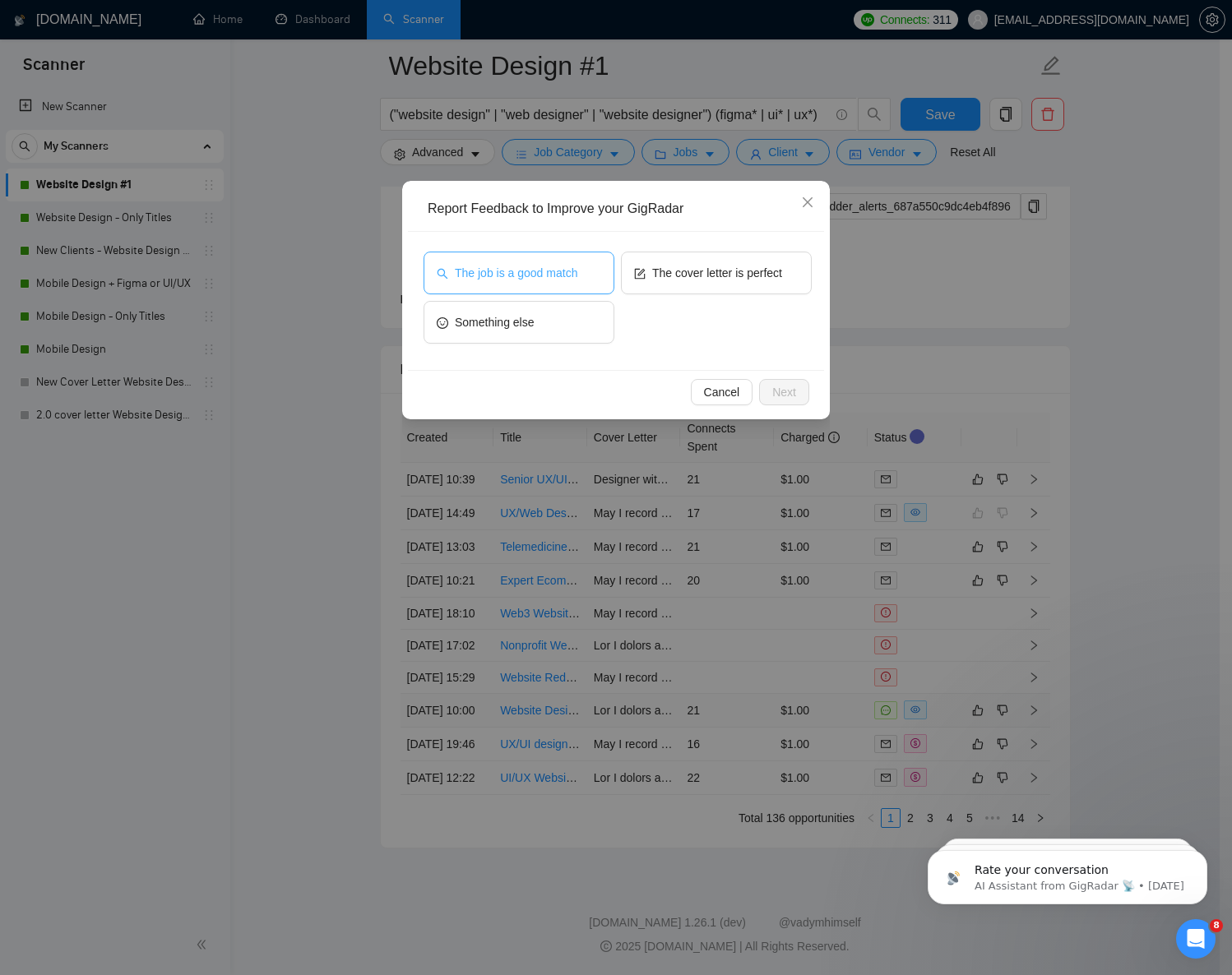
click at [533, 274] on span "The job is a good match" at bounding box center [516, 273] width 123 height 18
click at [781, 389] on span "Next" at bounding box center [784, 392] width 23 height 18
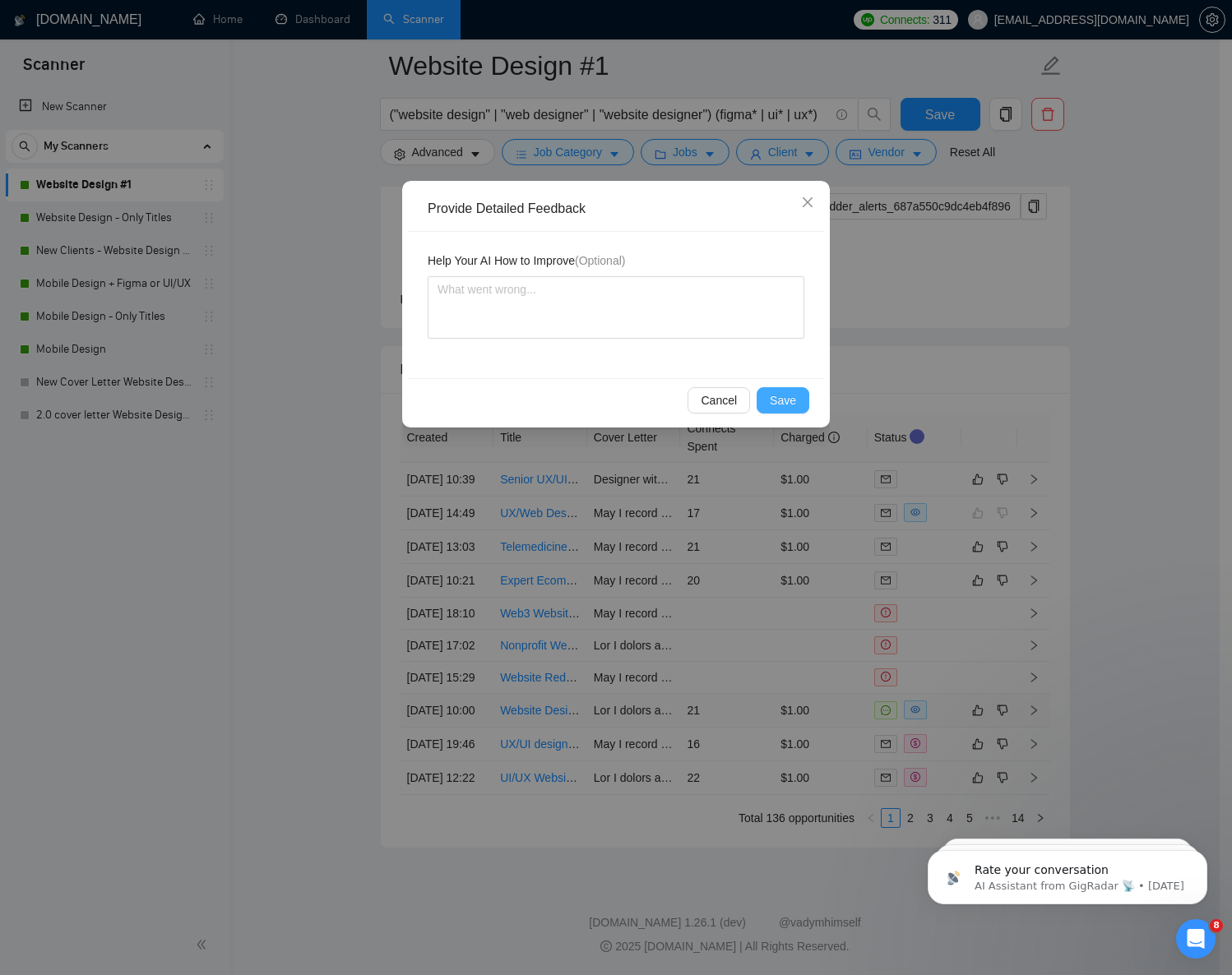
click at [771, 397] on span "Save" at bounding box center [782, 400] width 26 height 18
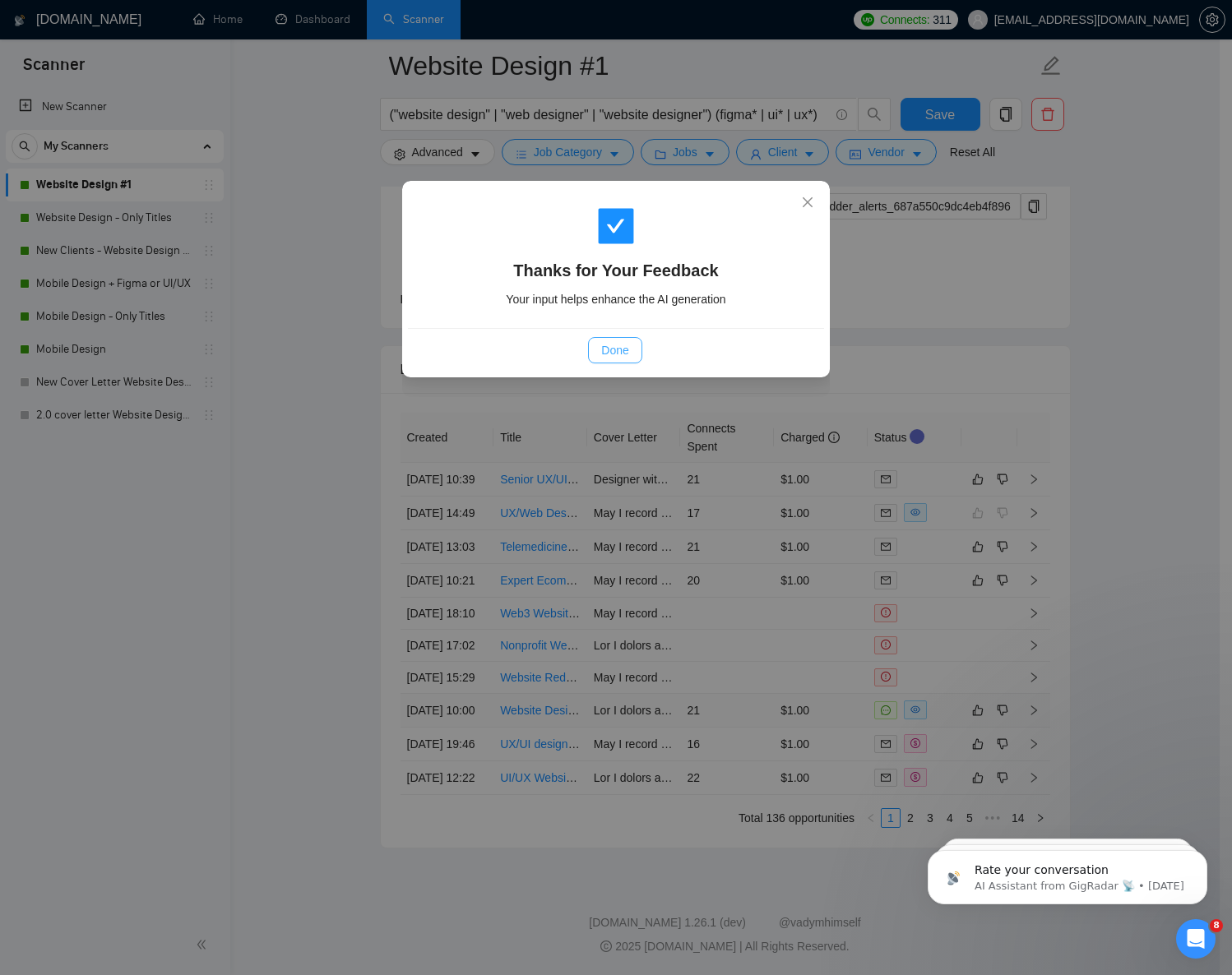
click at [611, 345] on span "Done" at bounding box center [615, 351] width 27 height 18
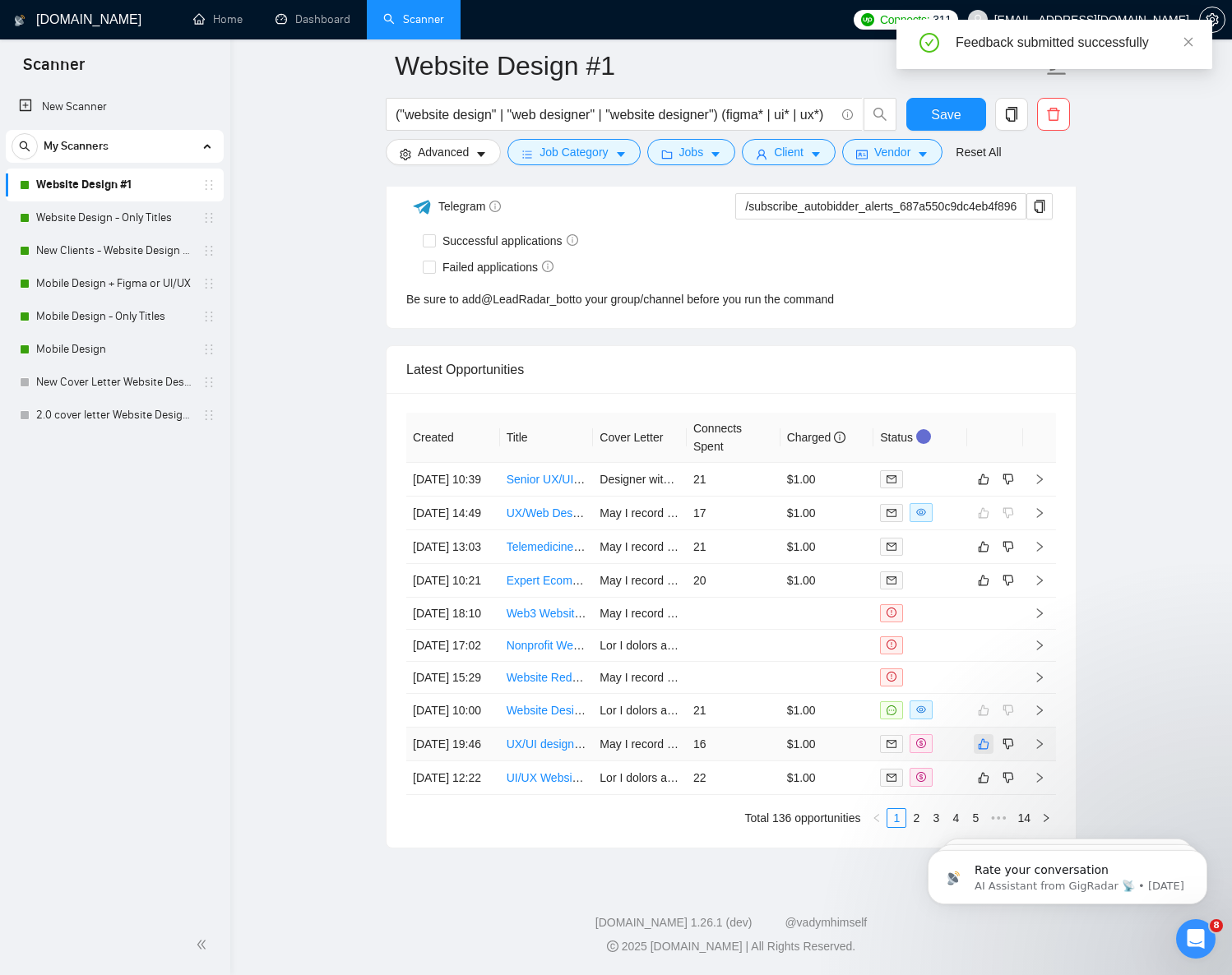
click at [985, 738] on icon "like" at bounding box center [983, 744] width 12 height 14
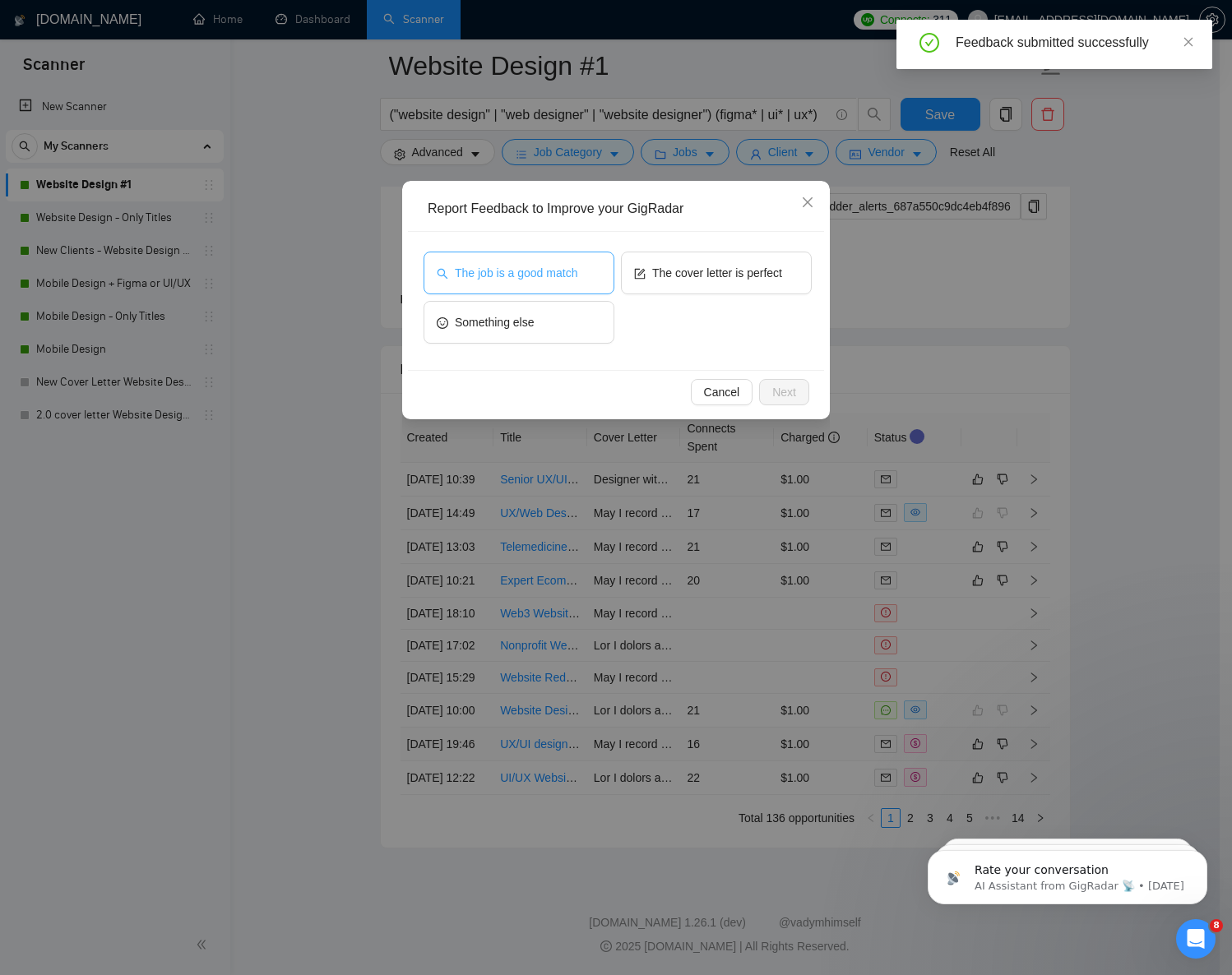
click at [554, 279] on span "The job is a good match" at bounding box center [516, 273] width 123 height 18
click at [773, 385] on span "Next" at bounding box center [784, 392] width 23 height 18
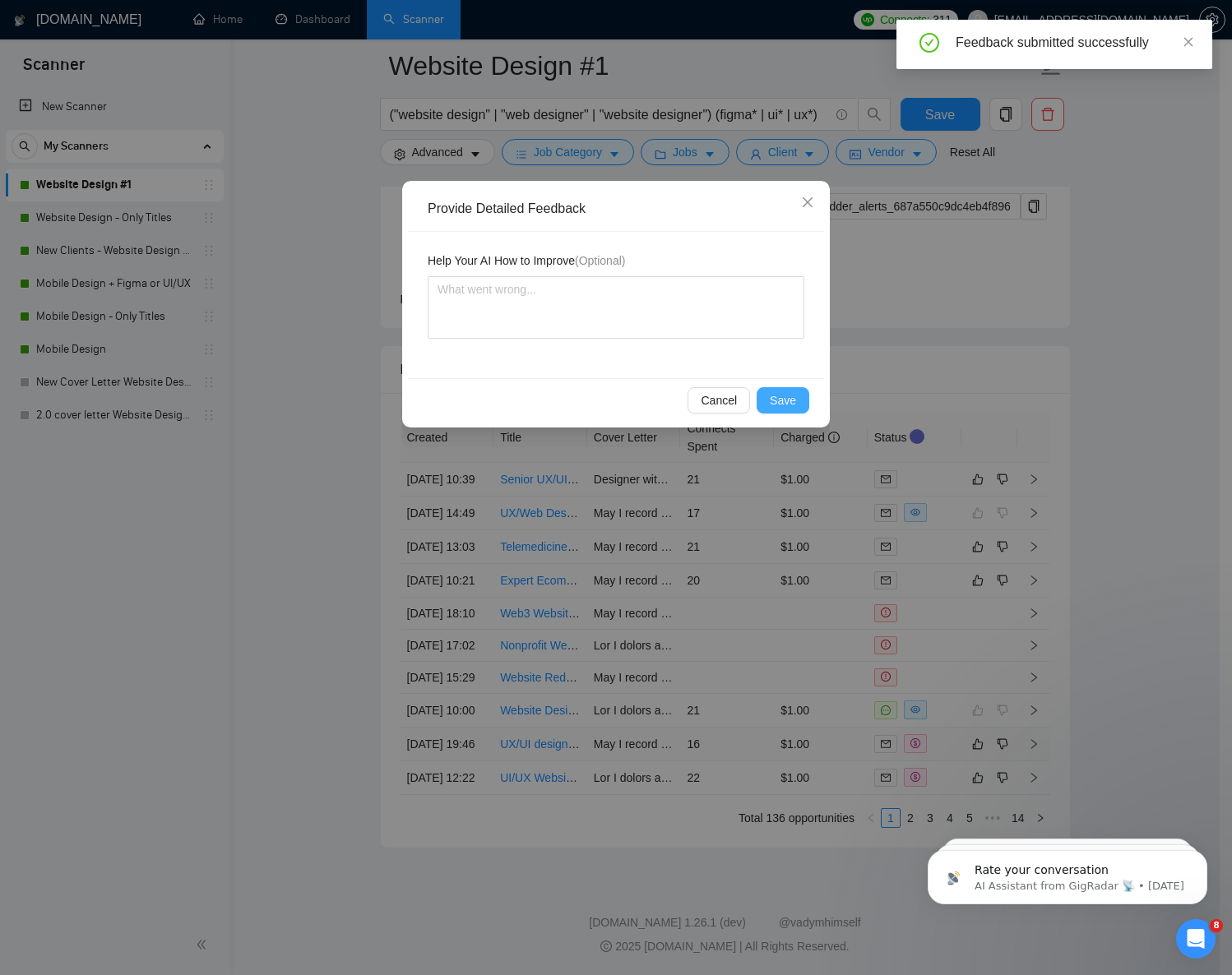
click at [787, 391] on span "Save" at bounding box center [782, 400] width 26 height 18
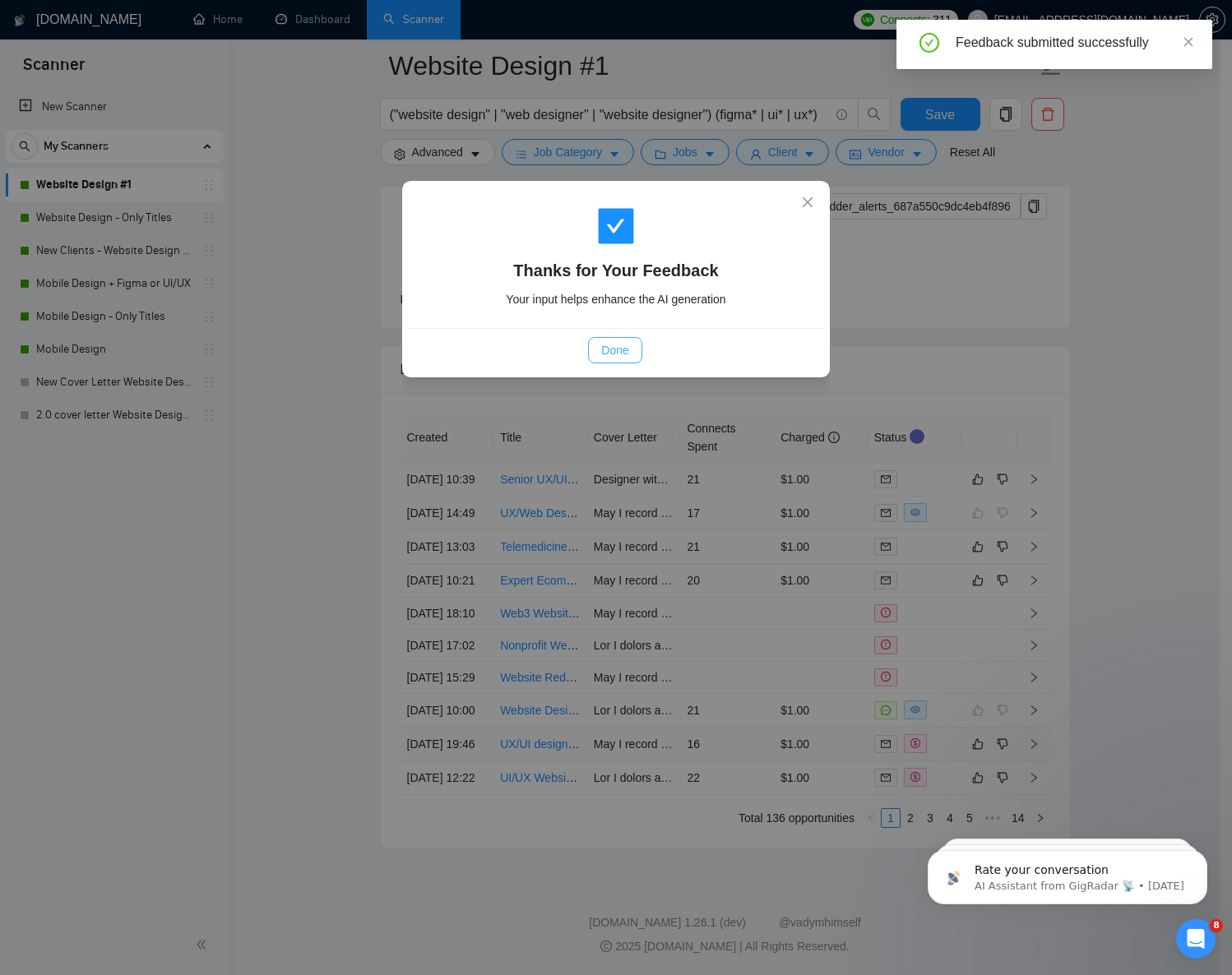
click at [618, 343] on span "Done" at bounding box center [615, 351] width 27 height 18
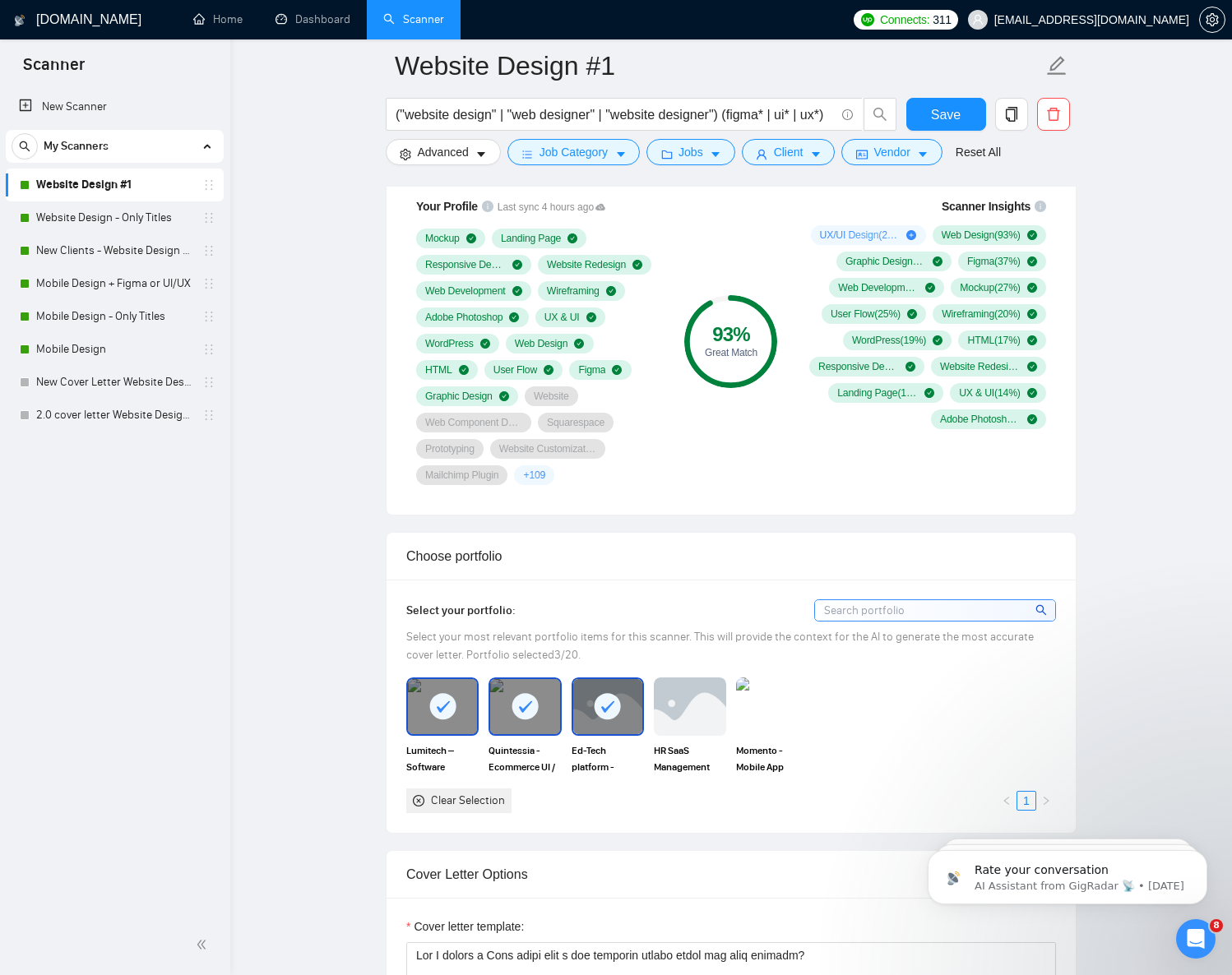
scroll to position [0, 0]
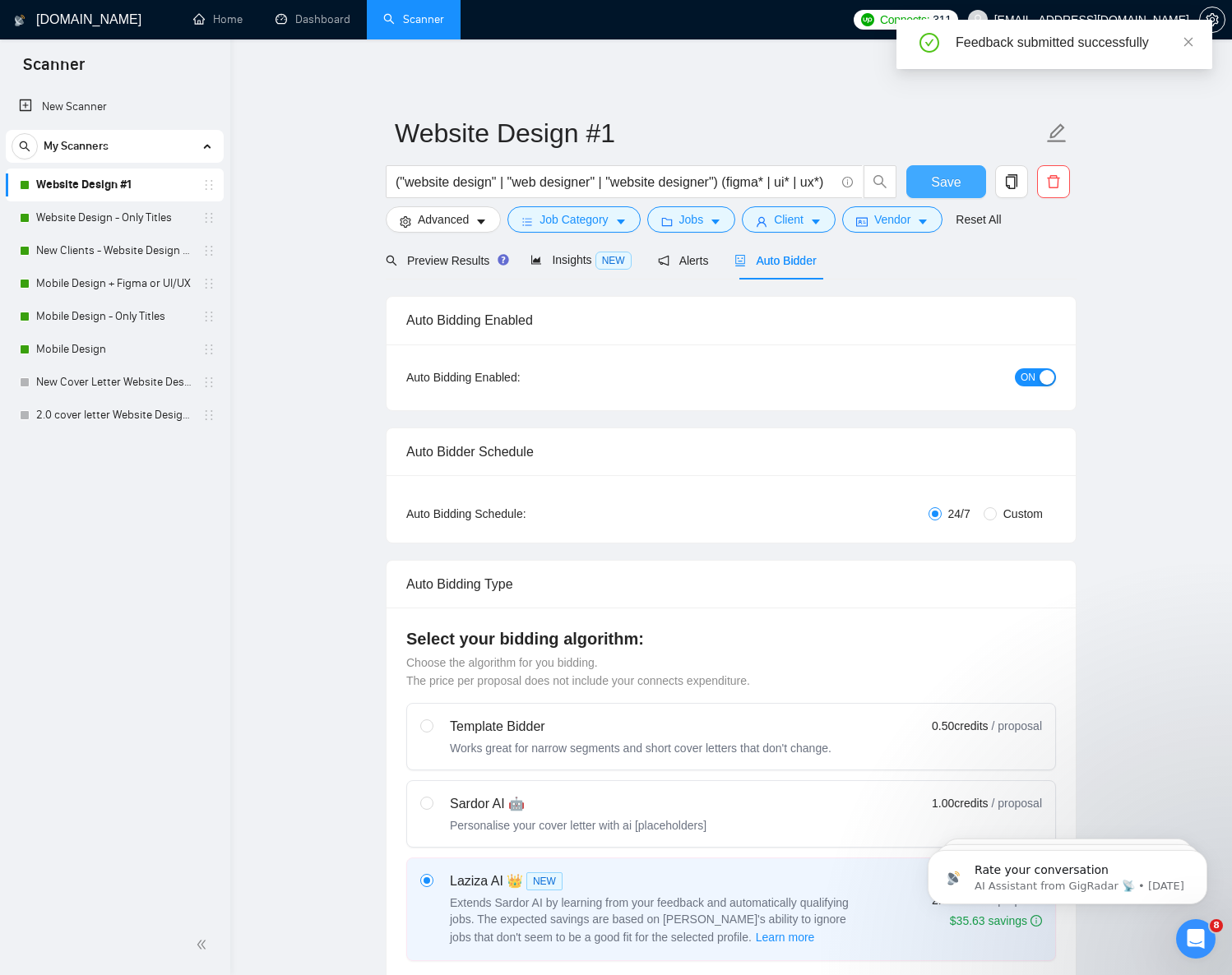
click at [968, 183] on button "Save" at bounding box center [946, 181] width 80 height 33
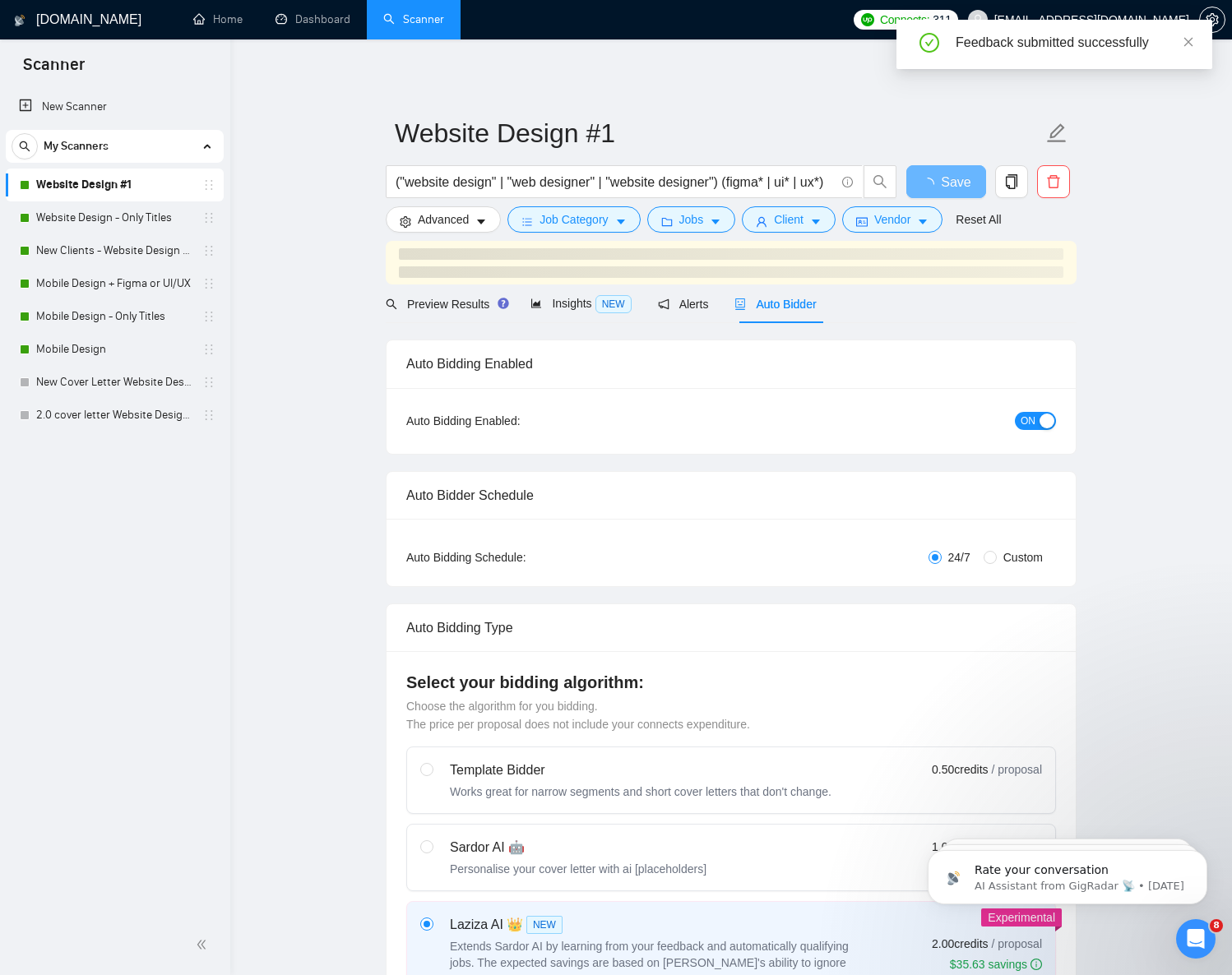
click at [1027, 255] on h3 at bounding box center [731, 254] width 664 height 12
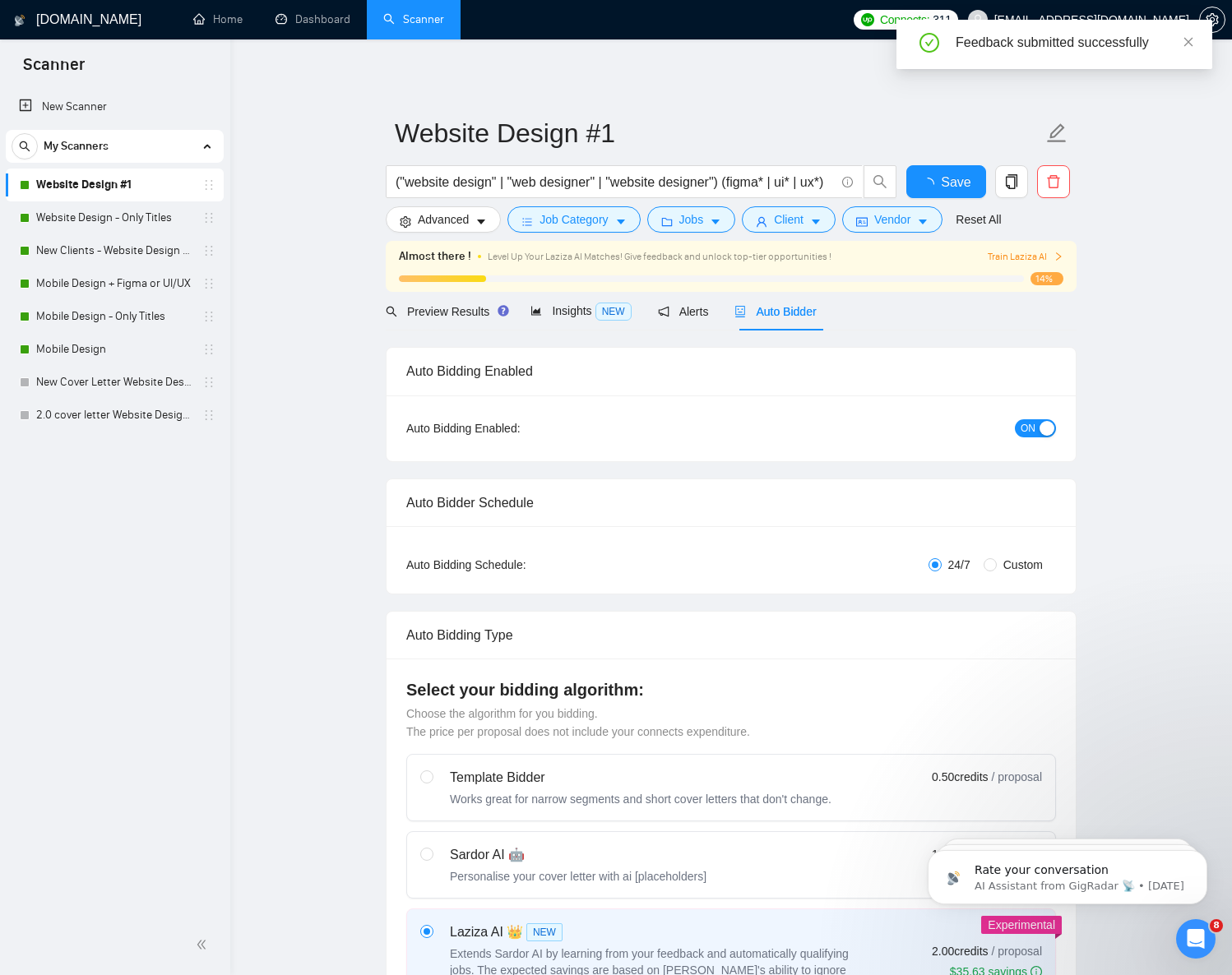
checkbox input "true"
click at [1017, 259] on span "Train Laziza AI" at bounding box center [1026, 257] width 76 height 15
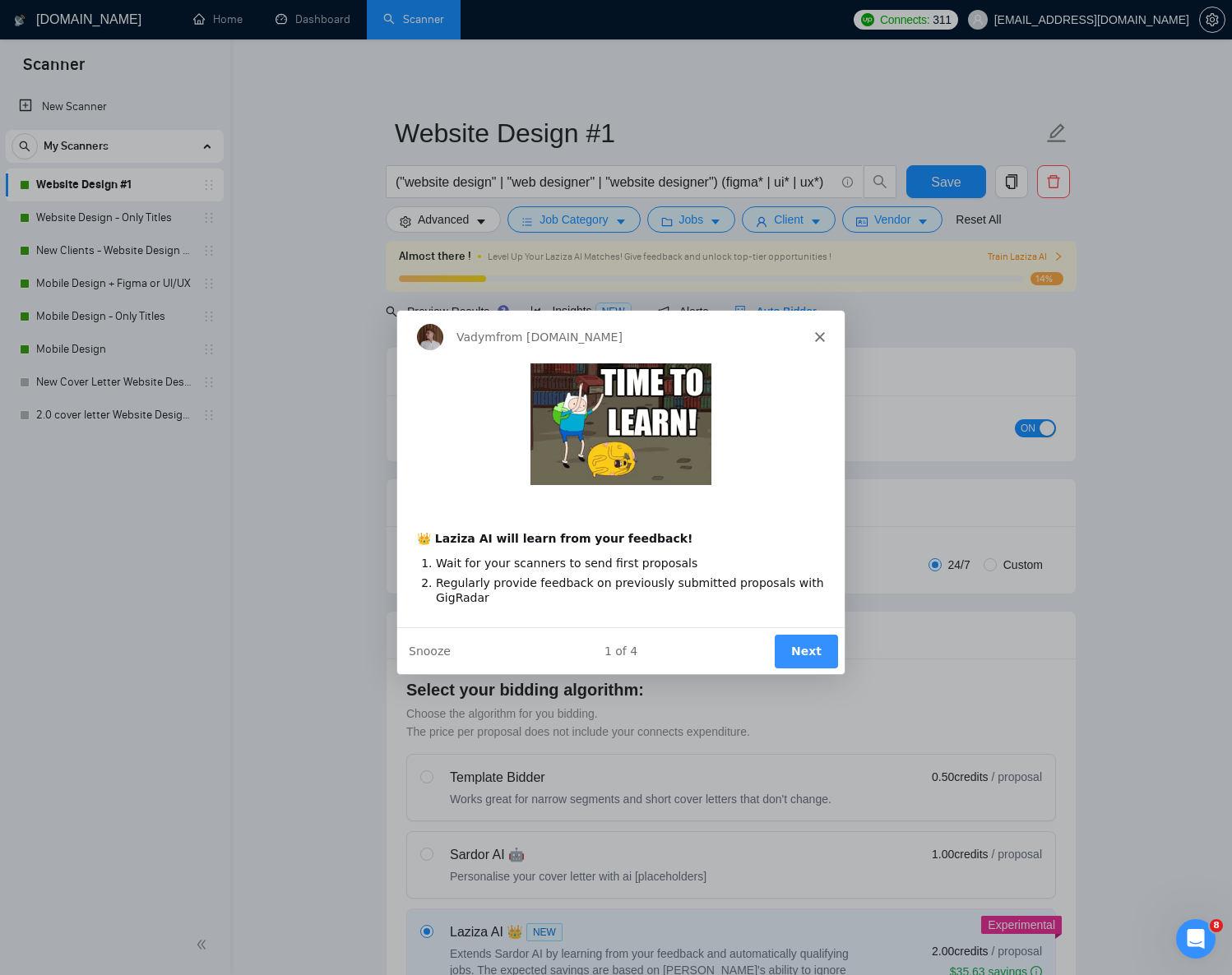
click at [816, 655] on button "Next" at bounding box center [806, 650] width 63 height 33
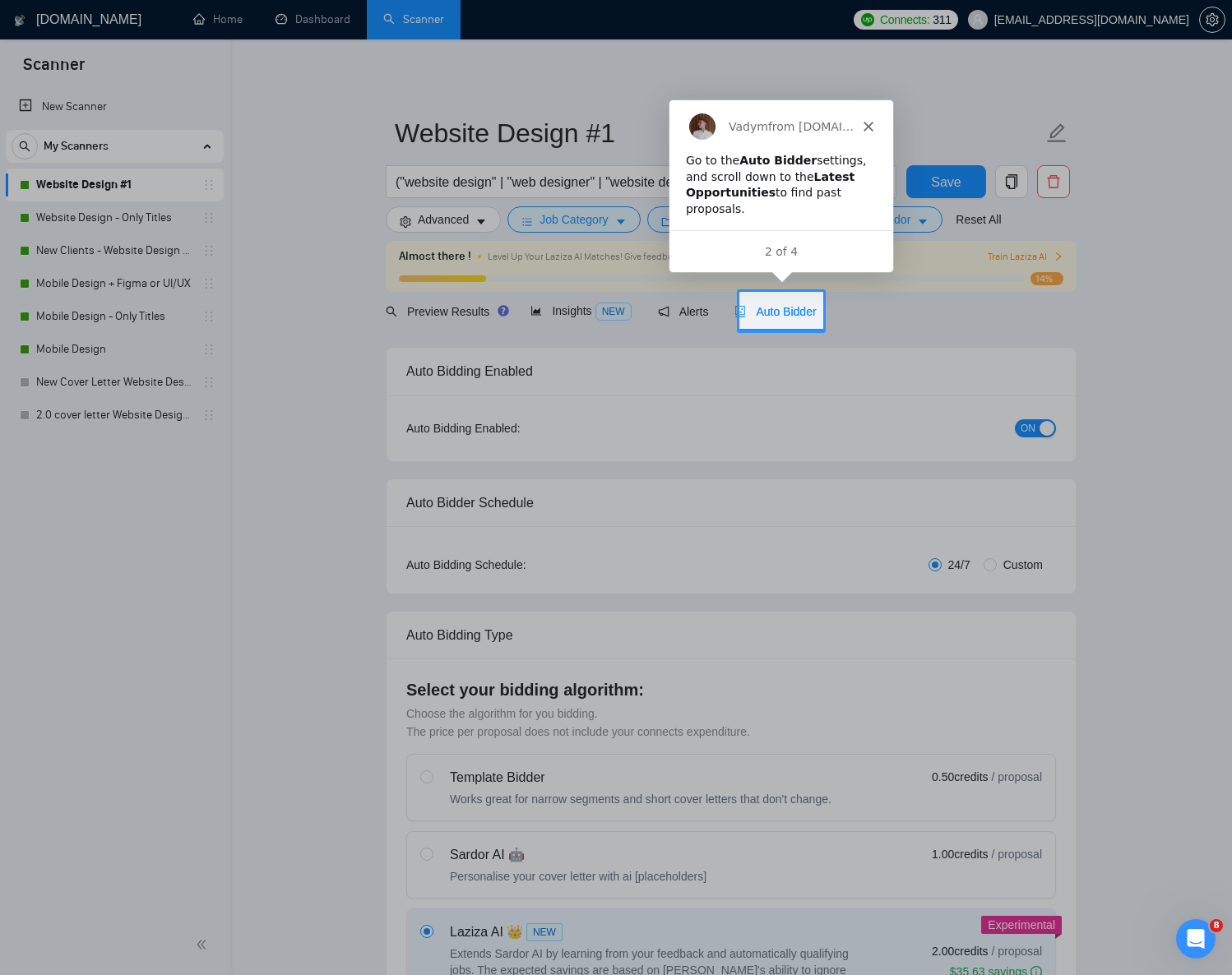
click at [791, 308] on span "Auto Bidder" at bounding box center [775, 312] width 81 height 14
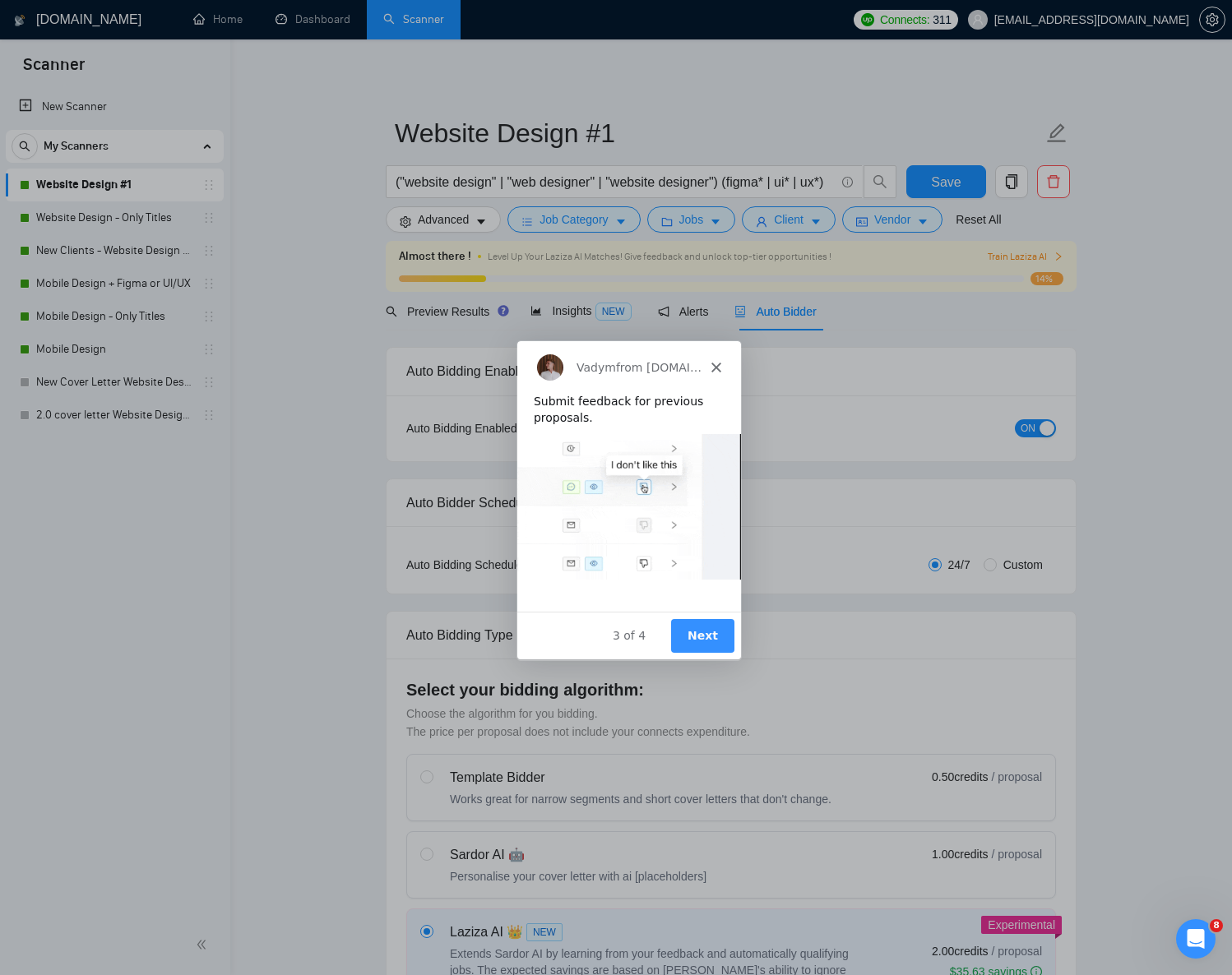
click at [708, 633] on button "Next" at bounding box center [702, 634] width 63 height 33
click at [696, 627] on button "Next" at bounding box center [702, 634] width 63 height 33
click at [691, 642] on button "Next" at bounding box center [702, 634] width 63 height 33
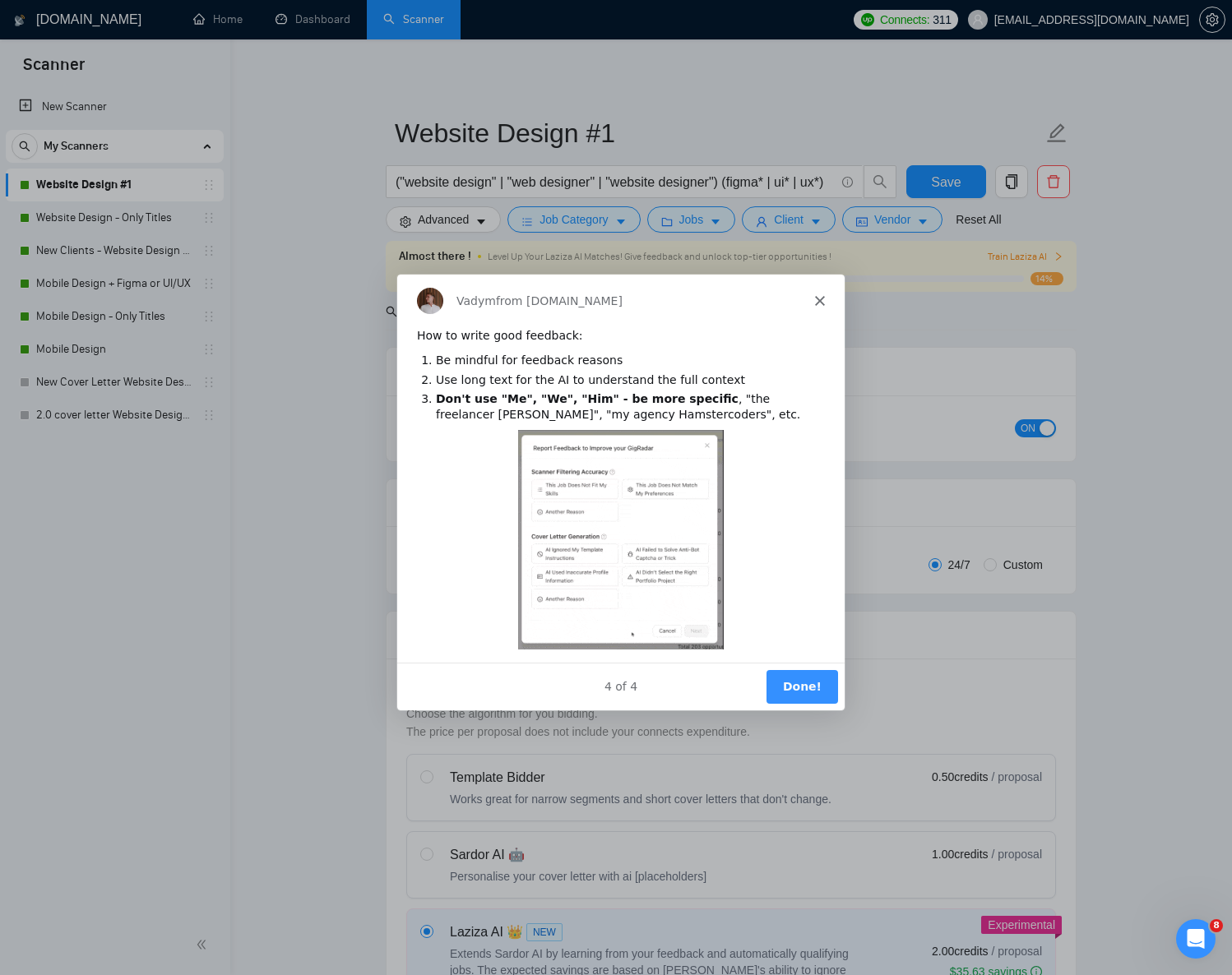
click at [808, 714] on div at bounding box center [621, 495] width 449 height 442
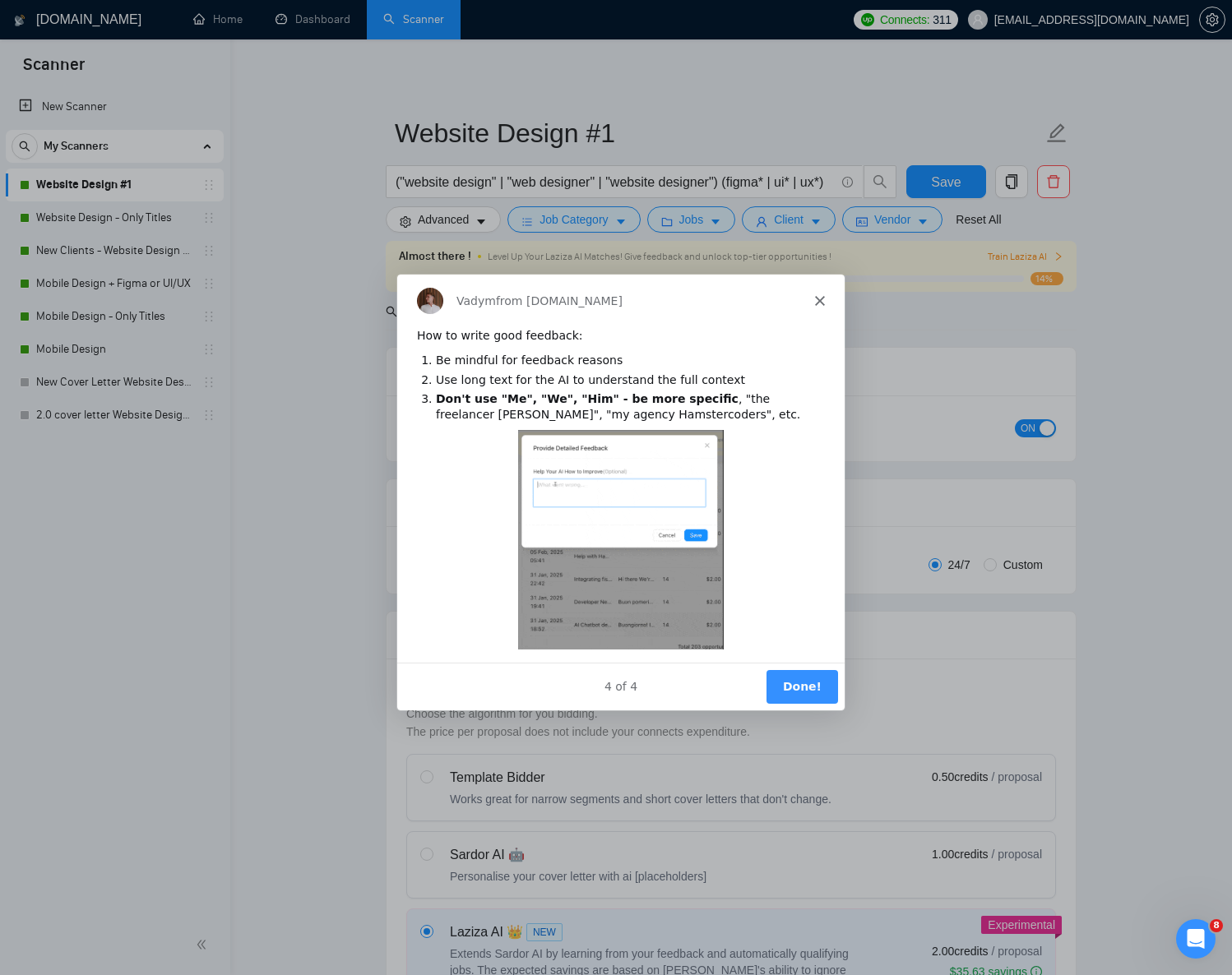
click at [807, 688] on button "Done!" at bounding box center [801, 685] width 71 height 33
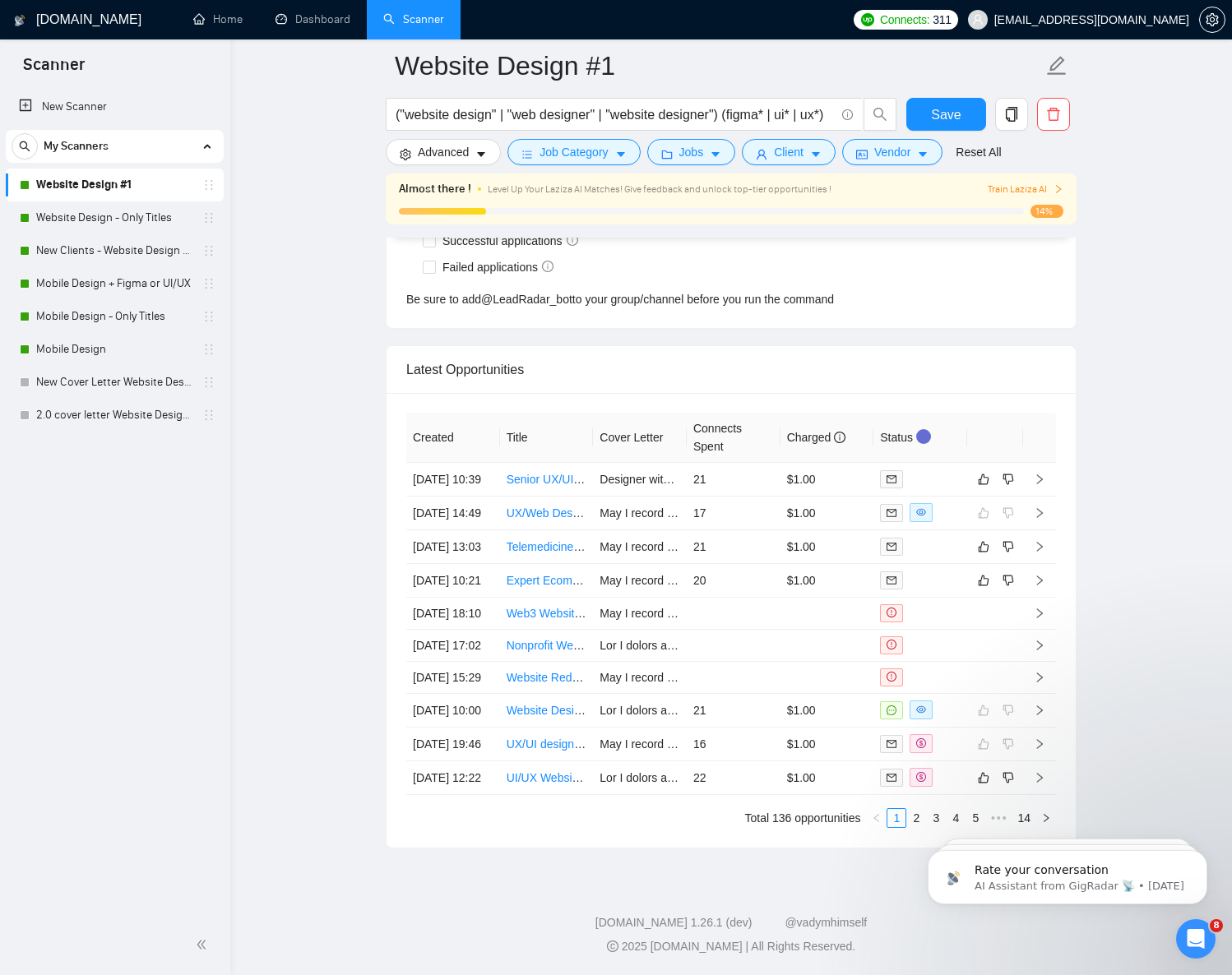
scroll to position [4426, 0]
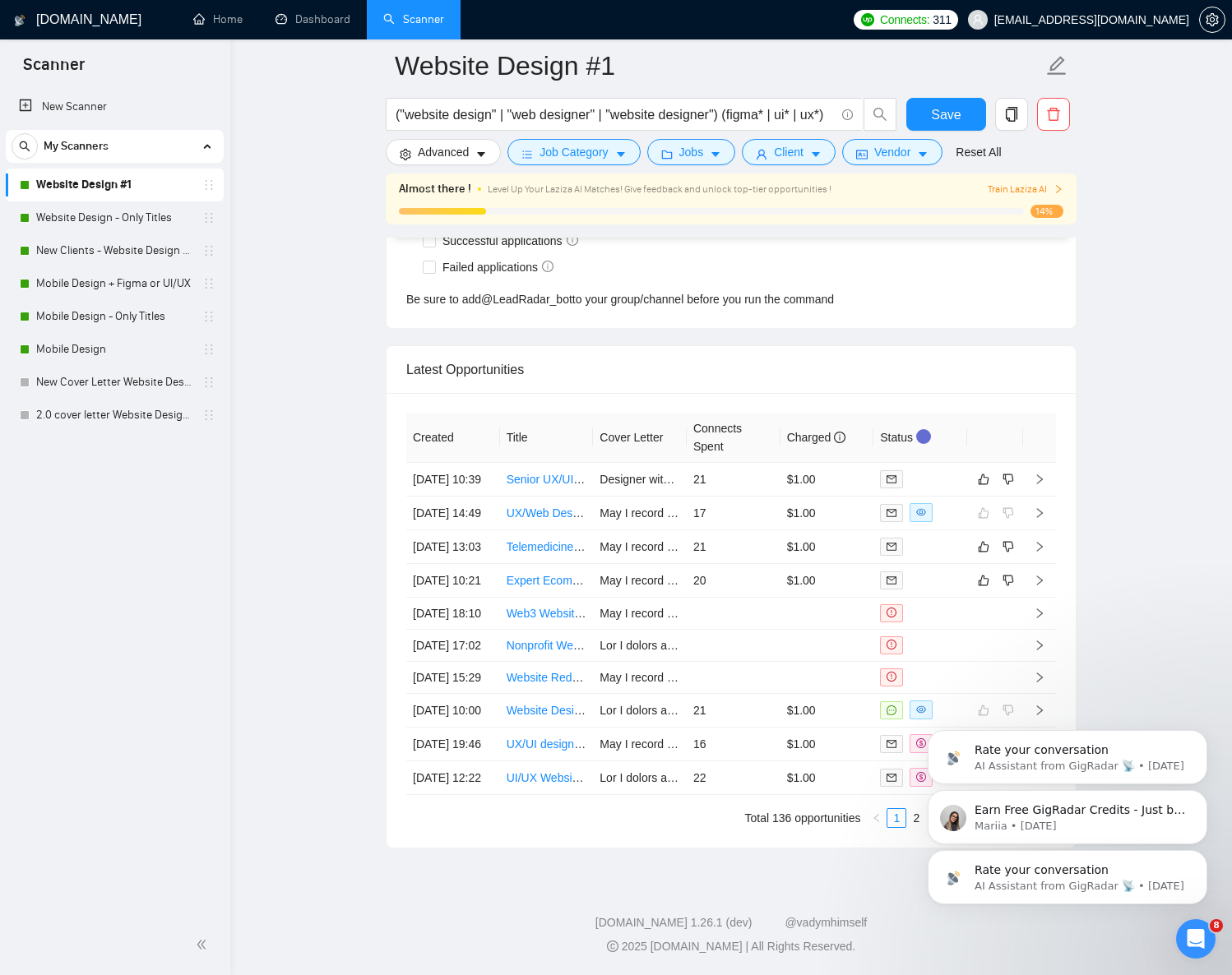
click at [1196, 851] on button "Dismiss notification" at bounding box center [1202, 855] width 17 height 17
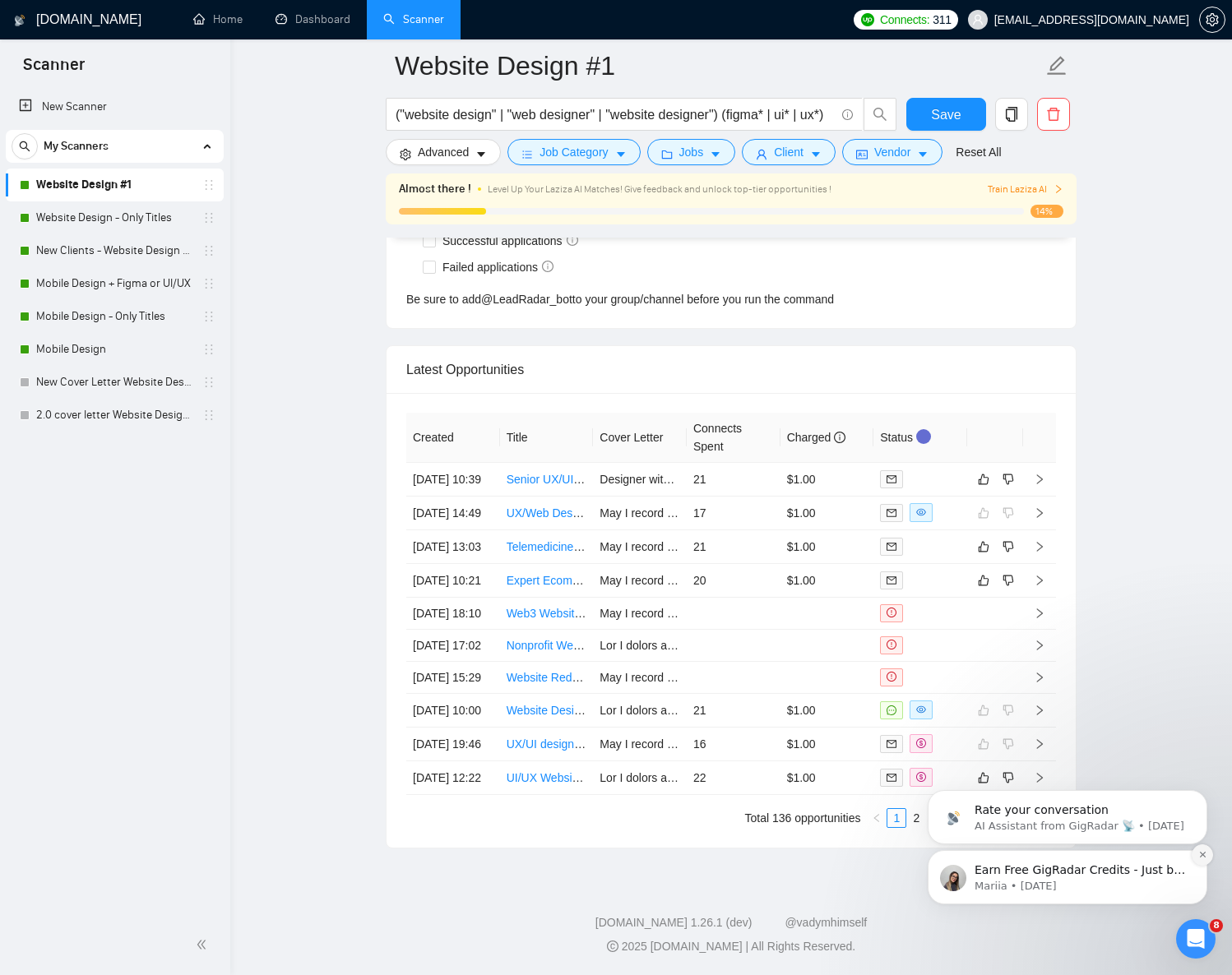
click at [1202, 853] on icon "Dismiss notification" at bounding box center [1203, 855] width 9 height 9
click at [1200, 851] on icon "Dismiss notification" at bounding box center [1203, 855] width 9 height 9
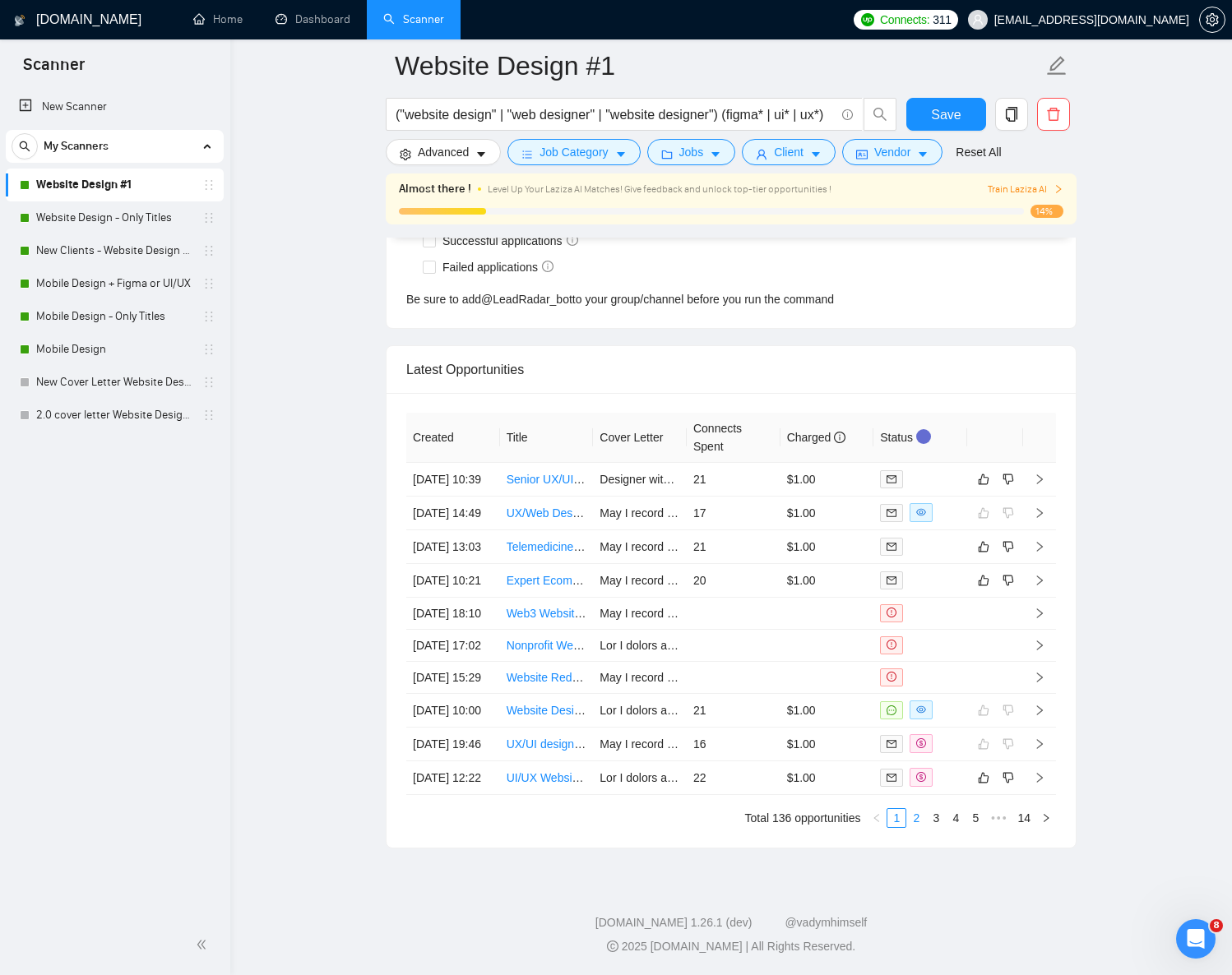
click at [917, 815] on link "2" at bounding box center [917, 818] width 18 height 18
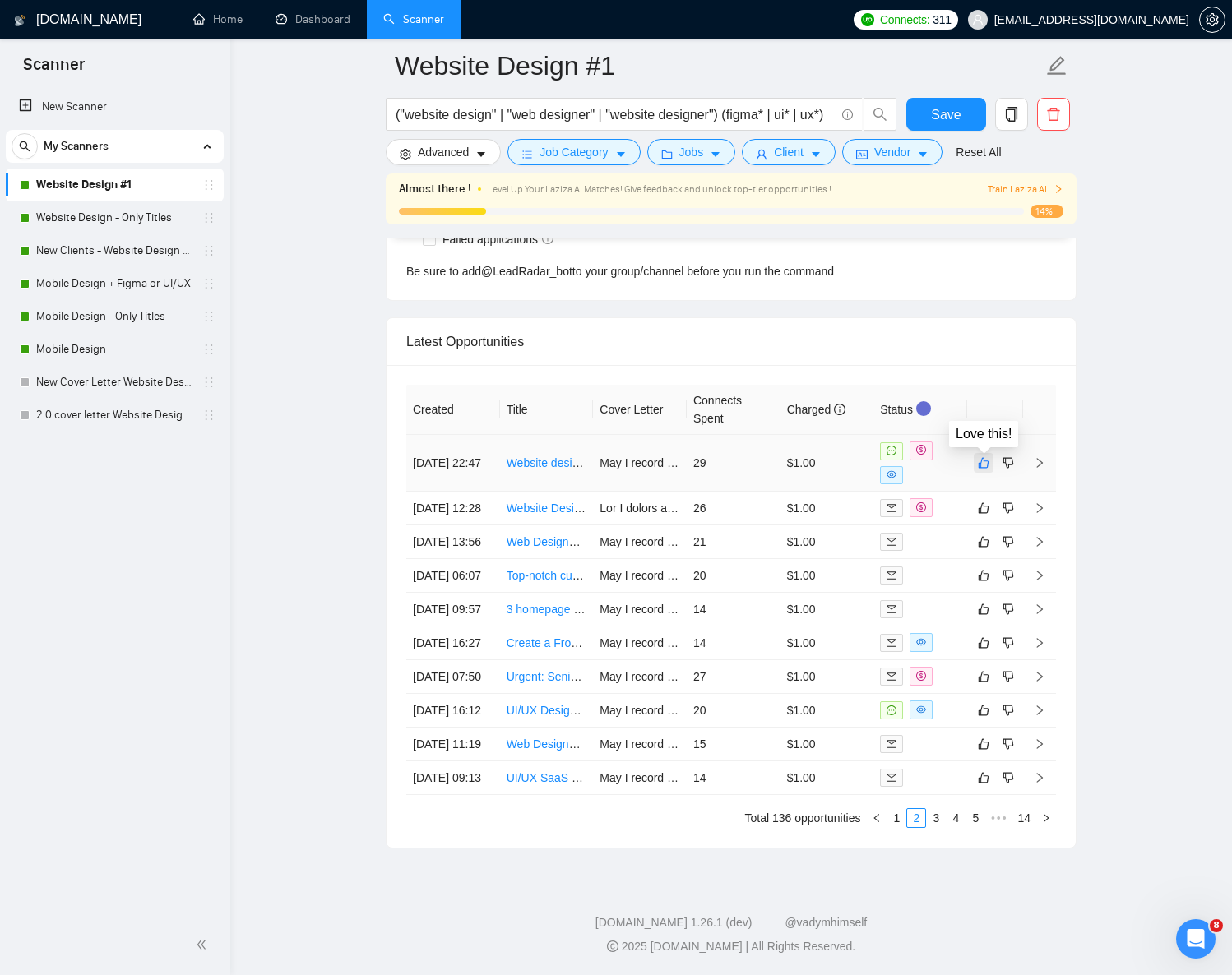
click at [985, 457] on icon "like" at bounding box center [983, 463] width 12 height 14
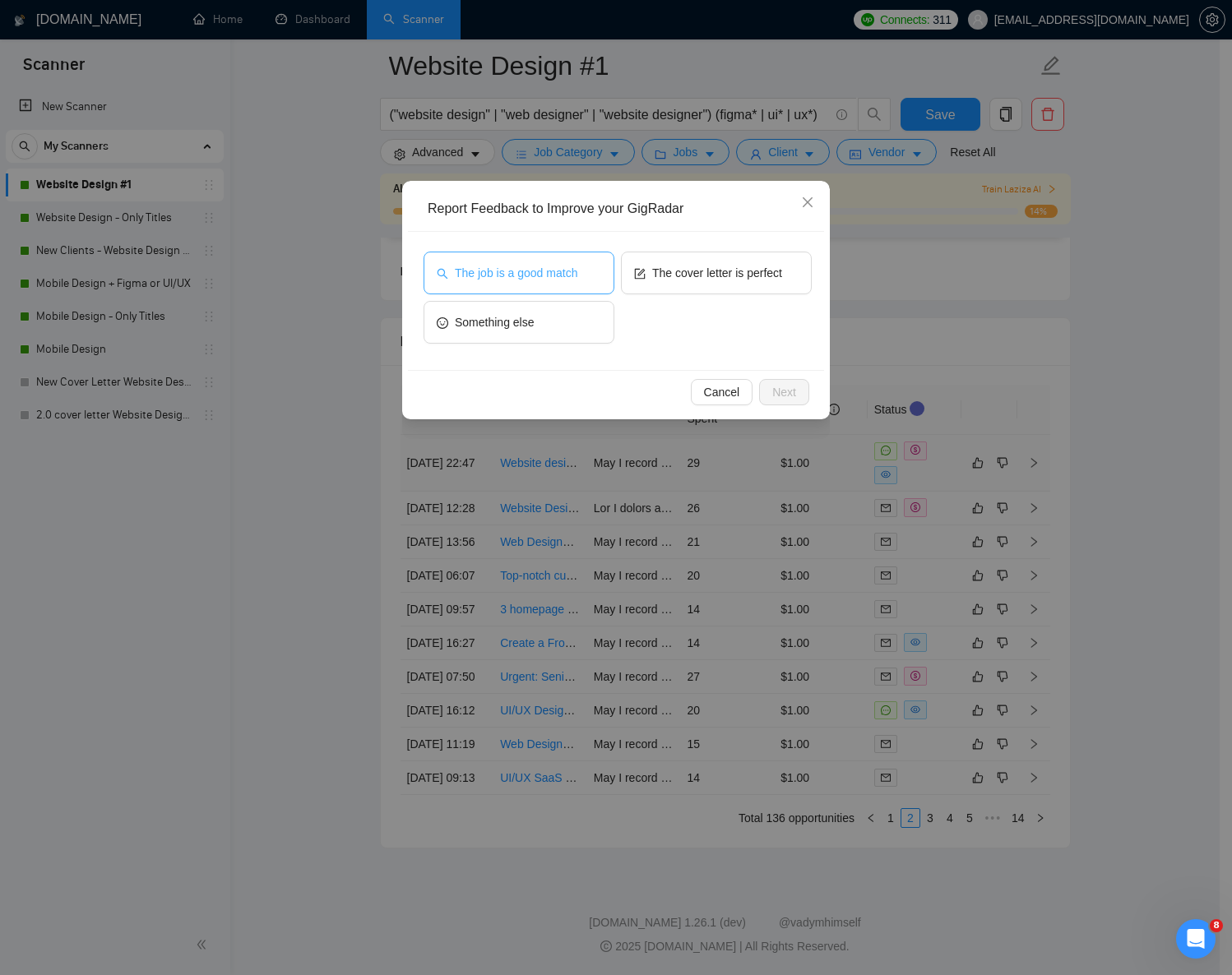
click at [568, 278] on span "The job is a good match" at bounding box center [516, 273] width 123 height 18
click at [789, 392] on span "Next" at bounding box center [784, 392] width 23 height 18
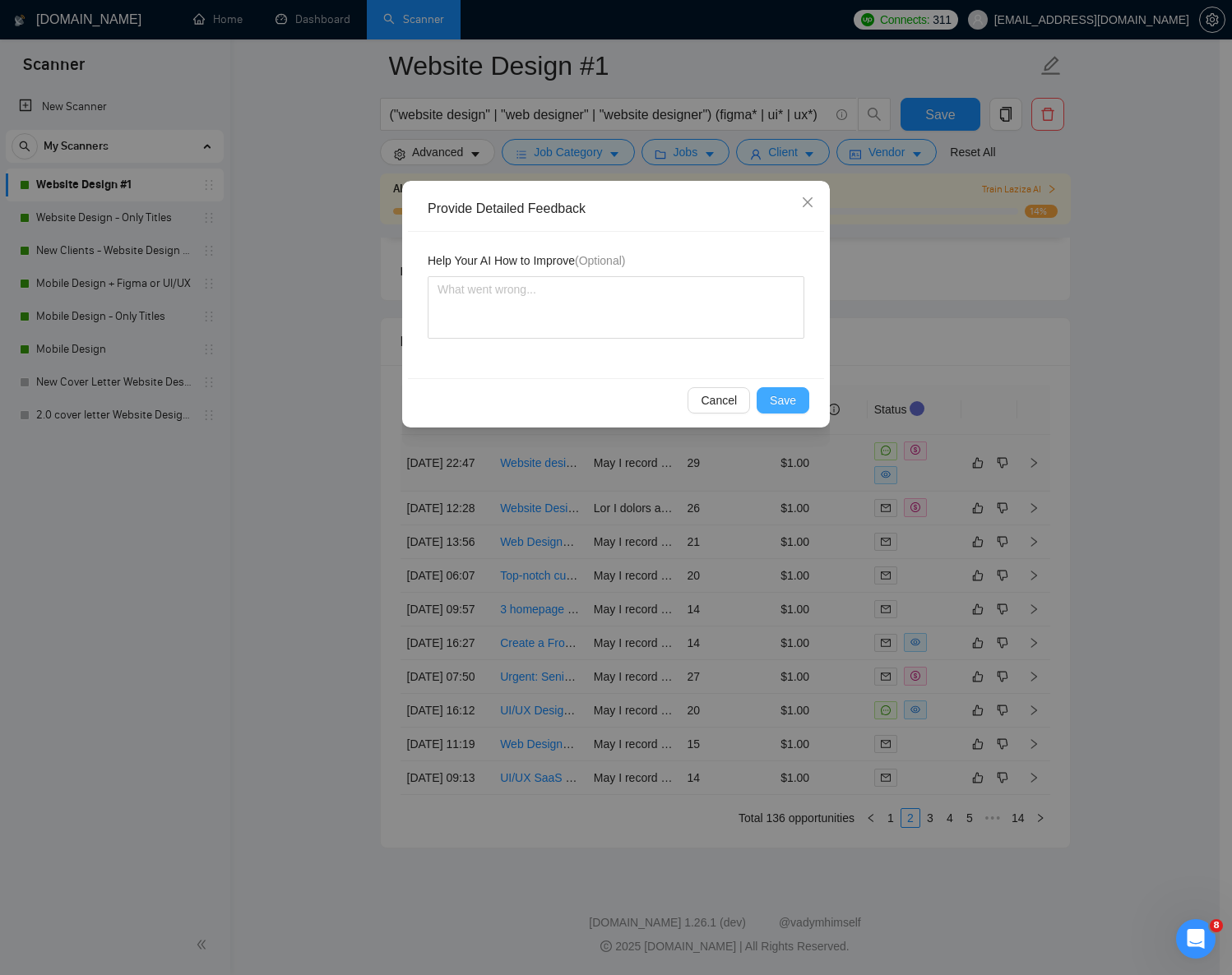
click at [789, 392] on span "Save" at bounding box center [782, 400] width 26 height 18
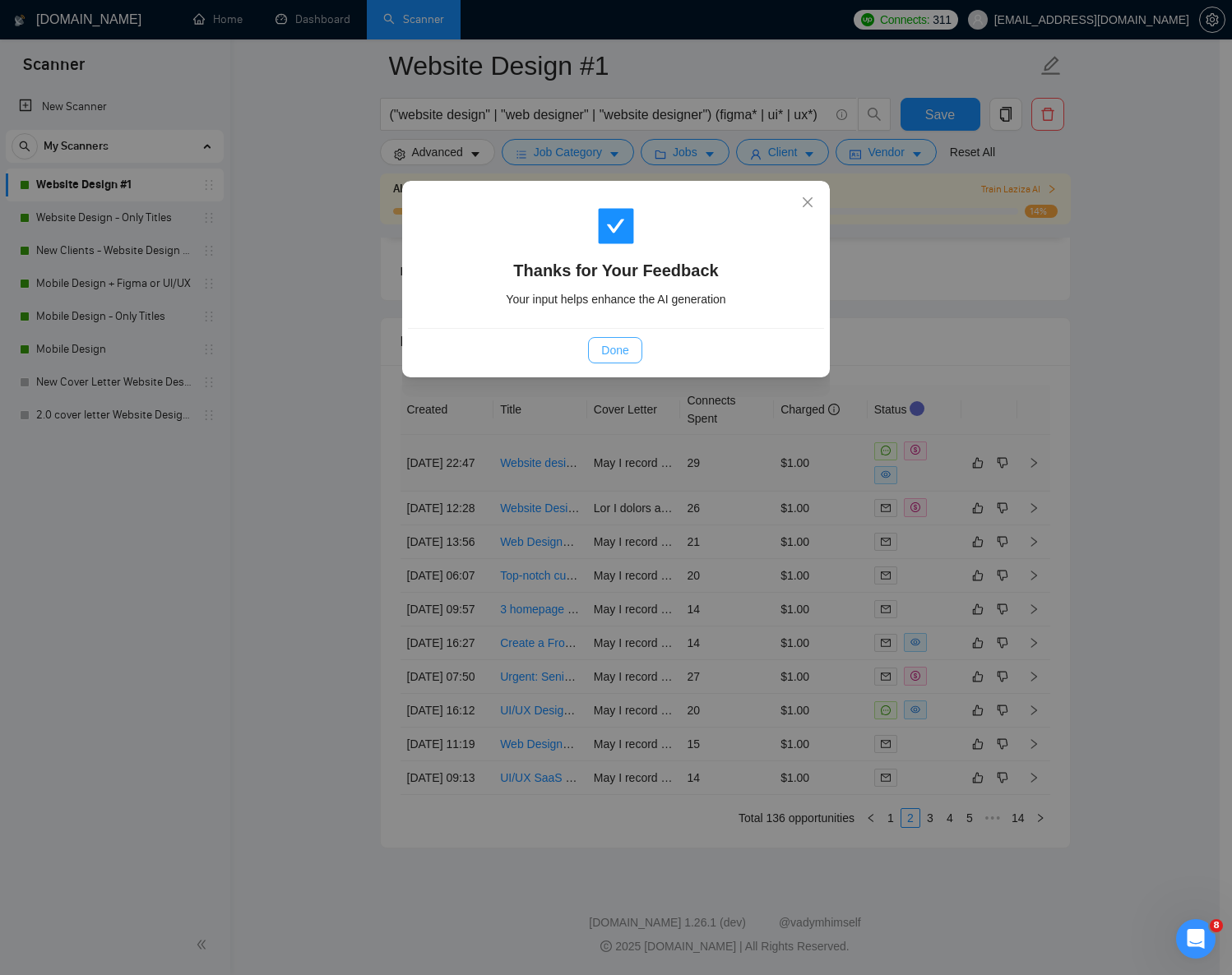
click at [635, 352] on button "Done" at bounding box center [615, 350] width 53 height 26
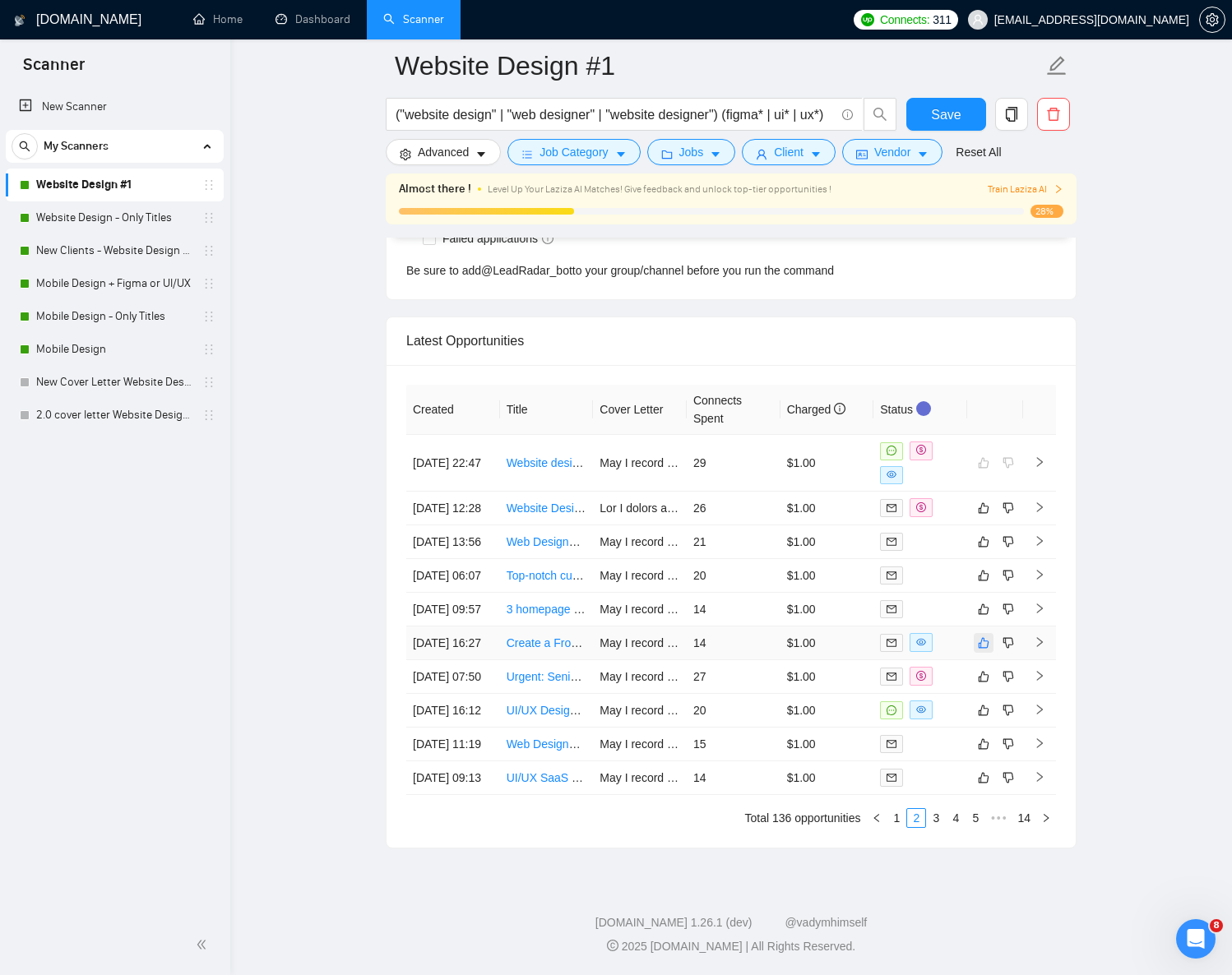
click at [984, 636] on icon "like" at bounding box center [983, 642] width 12 height 14
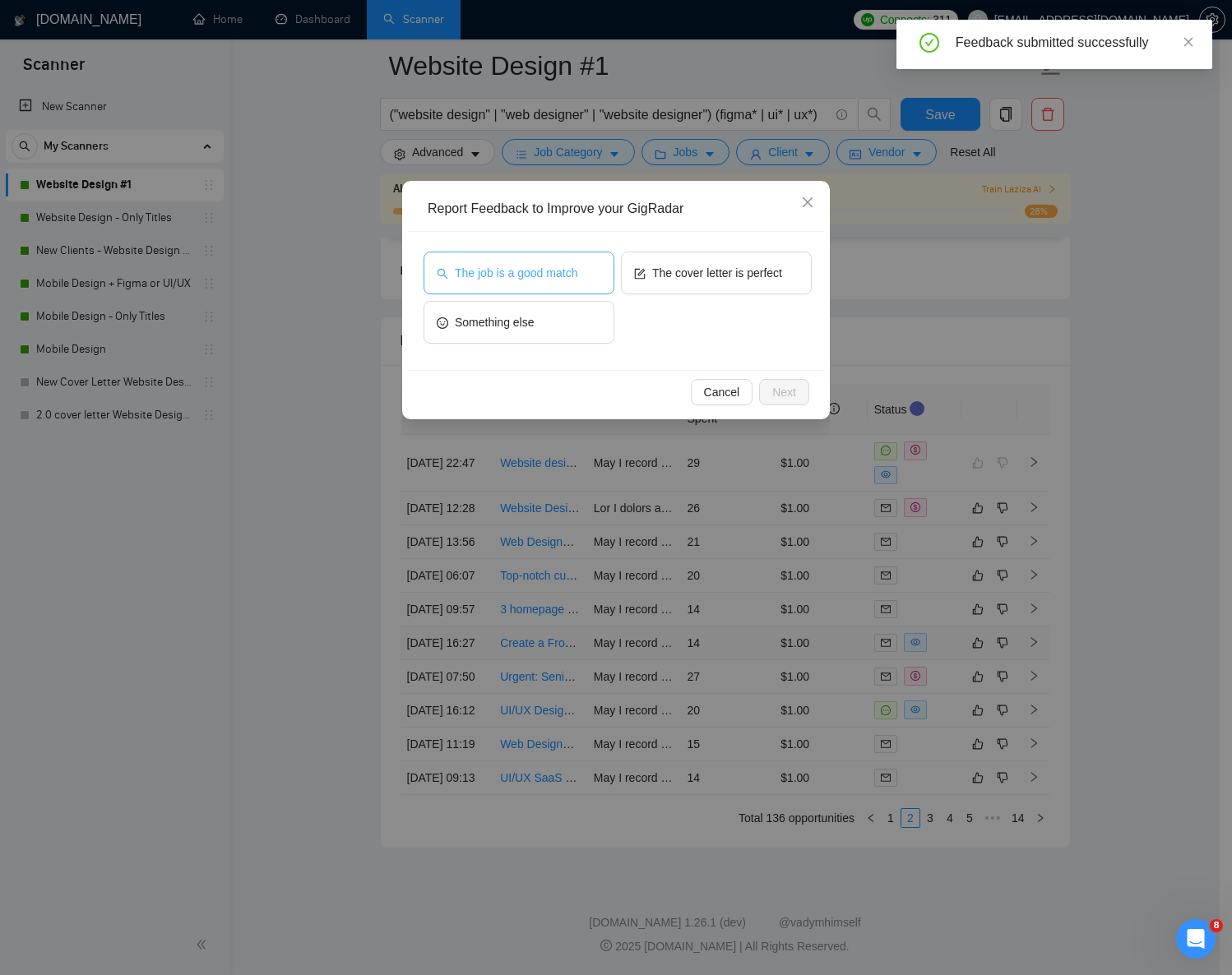
click at [514, 258] on button "The job is a good match" at bounding box center [519, 272] width 191 height 42
click at [792, 387] on span "Next" at bounding box center [784, 392] width 23 height 18
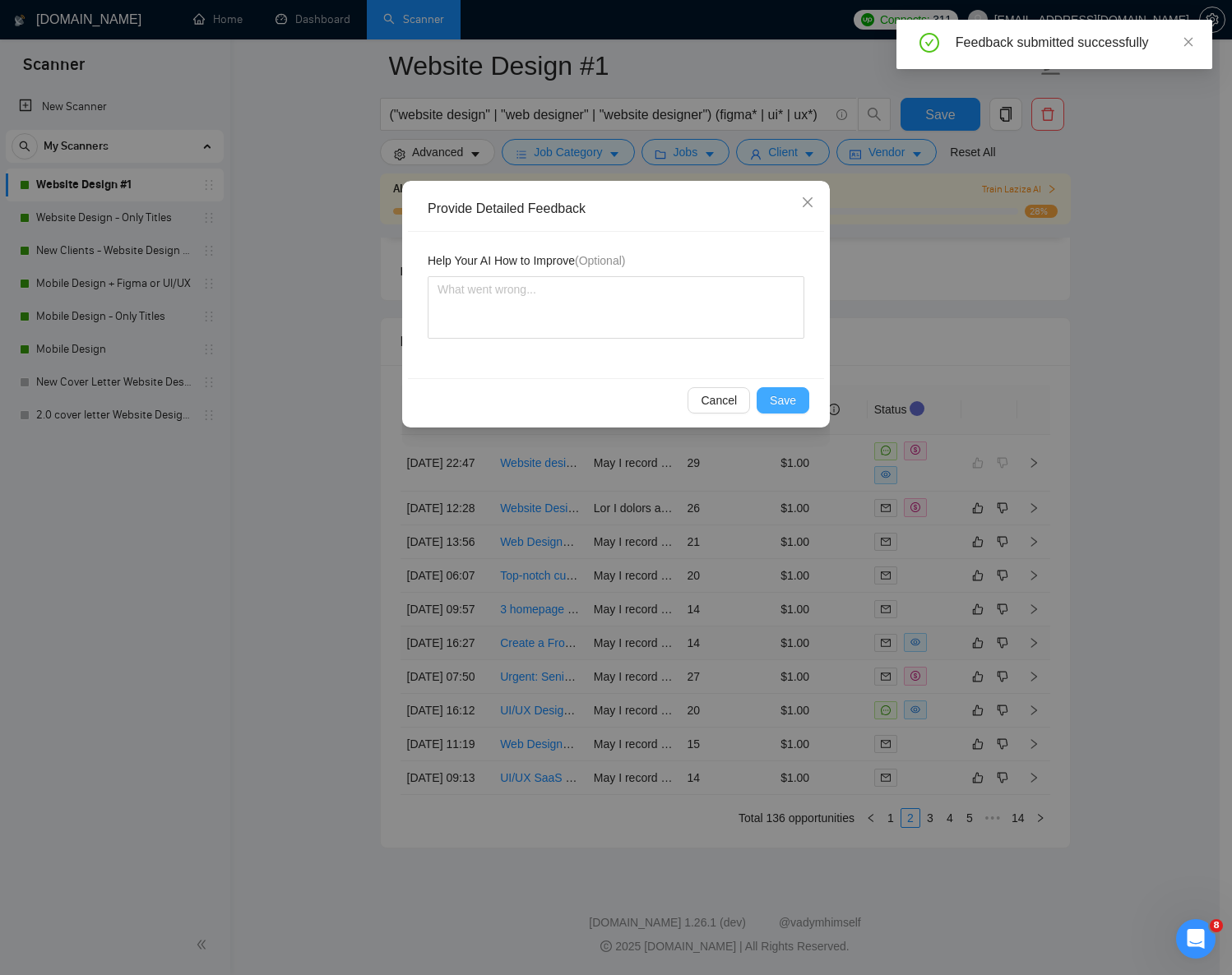
click at [789, 400] on span "Save" at bounding box center [782, 400] width 26 height 18
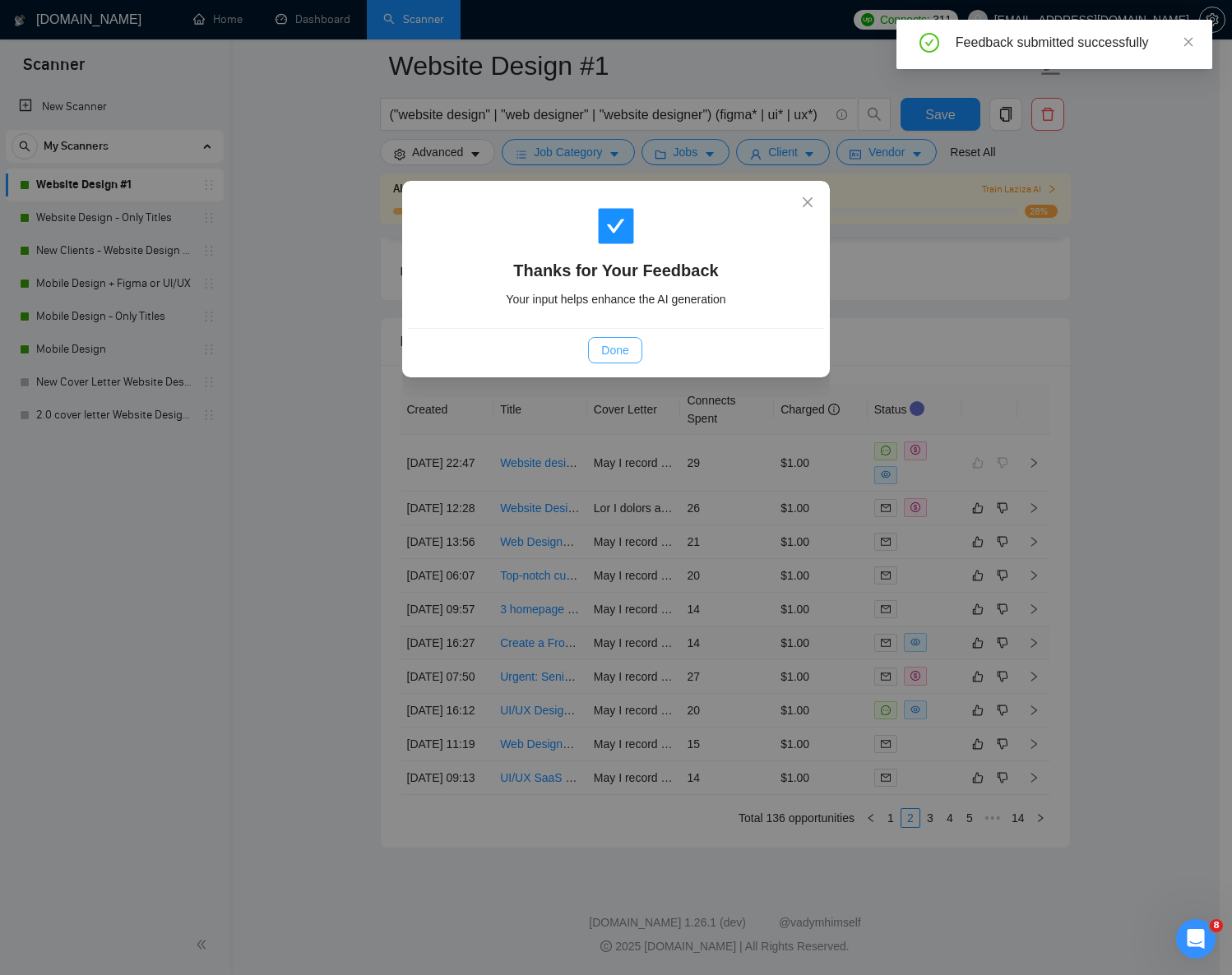
click at [628, 346] on button "Done" at bounding box center [615, 350] width 53 height 26
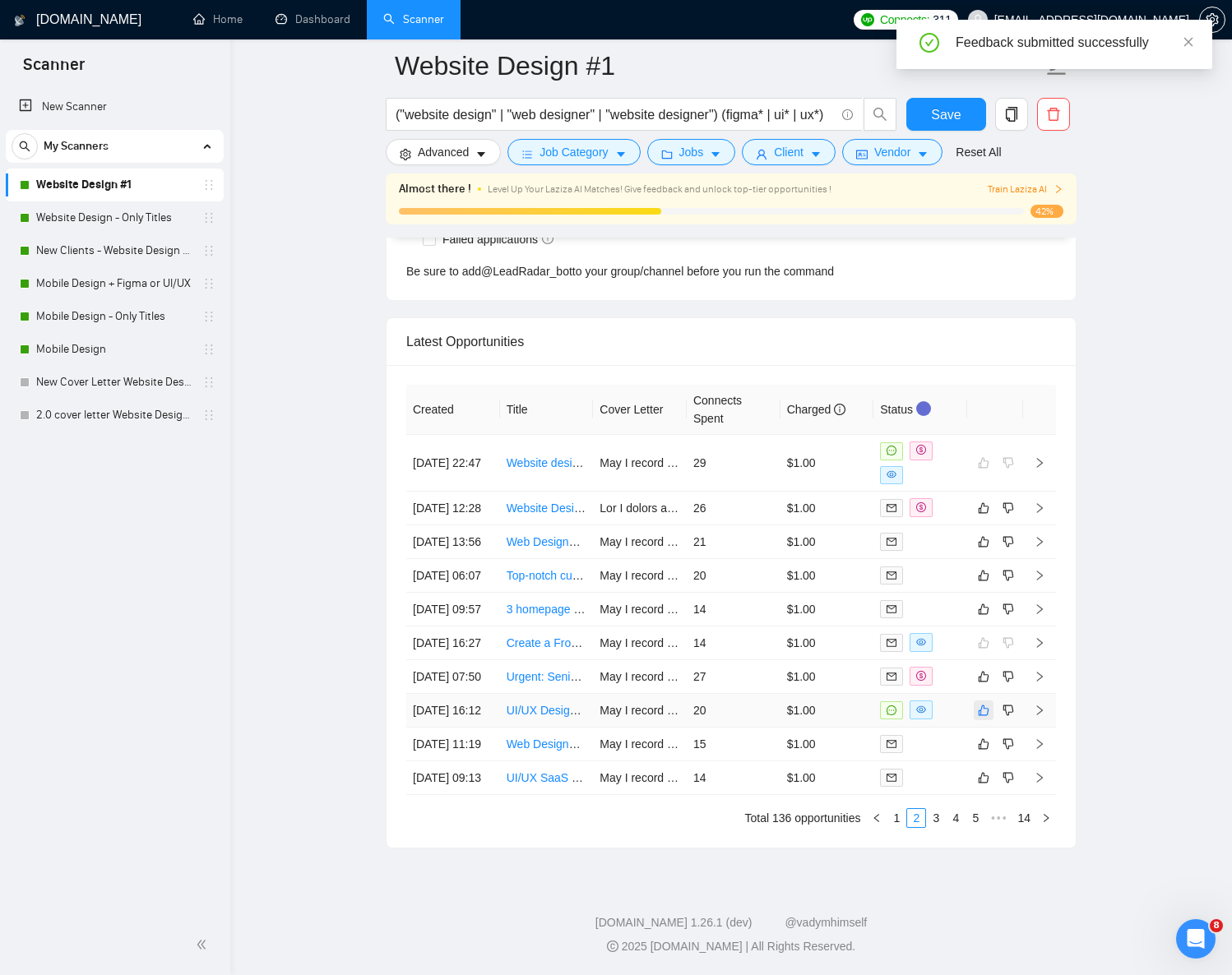
click at [984, 717] on icon "like" at bounding box center [983, 710] width 12 height 14
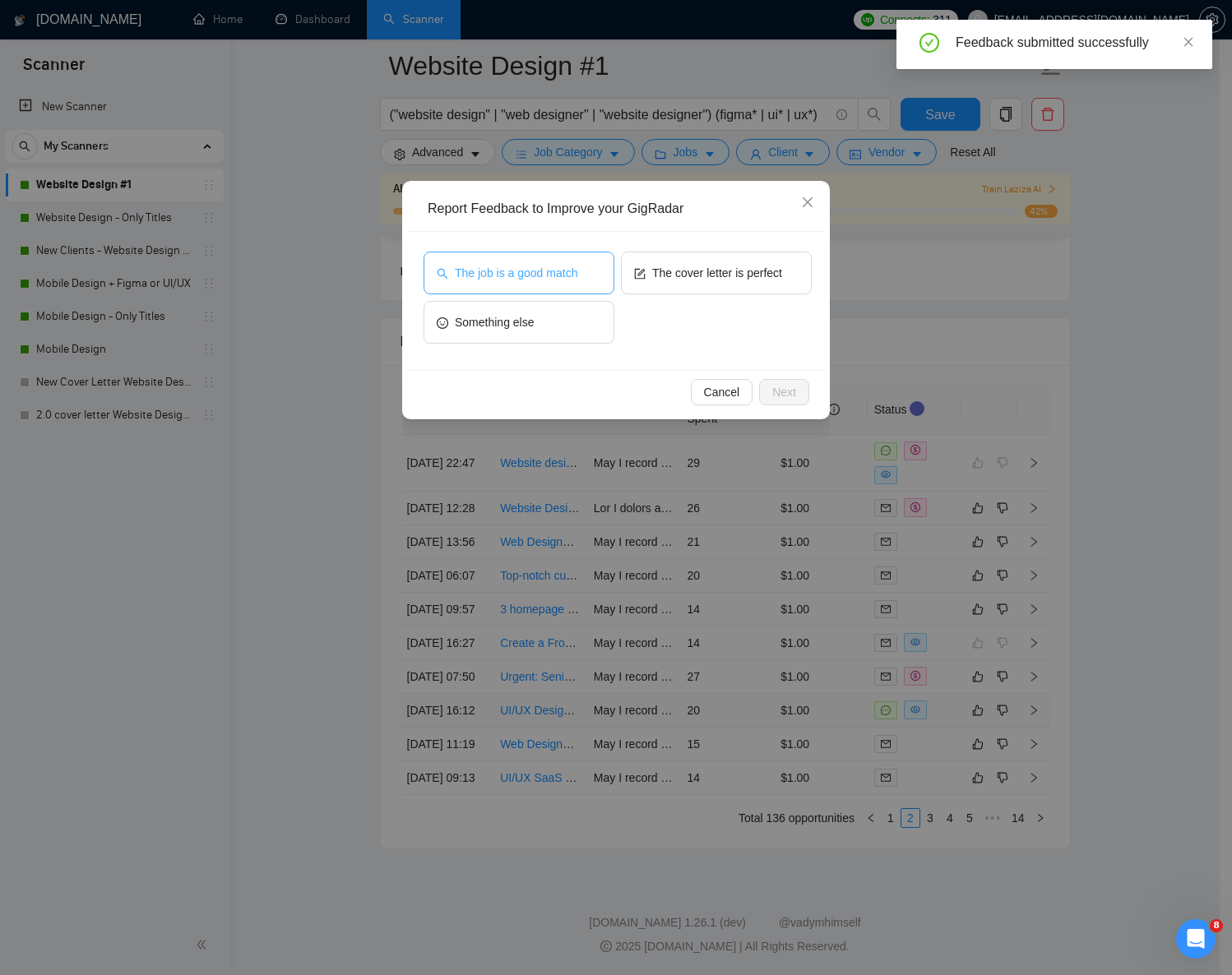
click at [546, 261] on button "The job is a good match" at bounding box center [519, 272] width 191 height 42
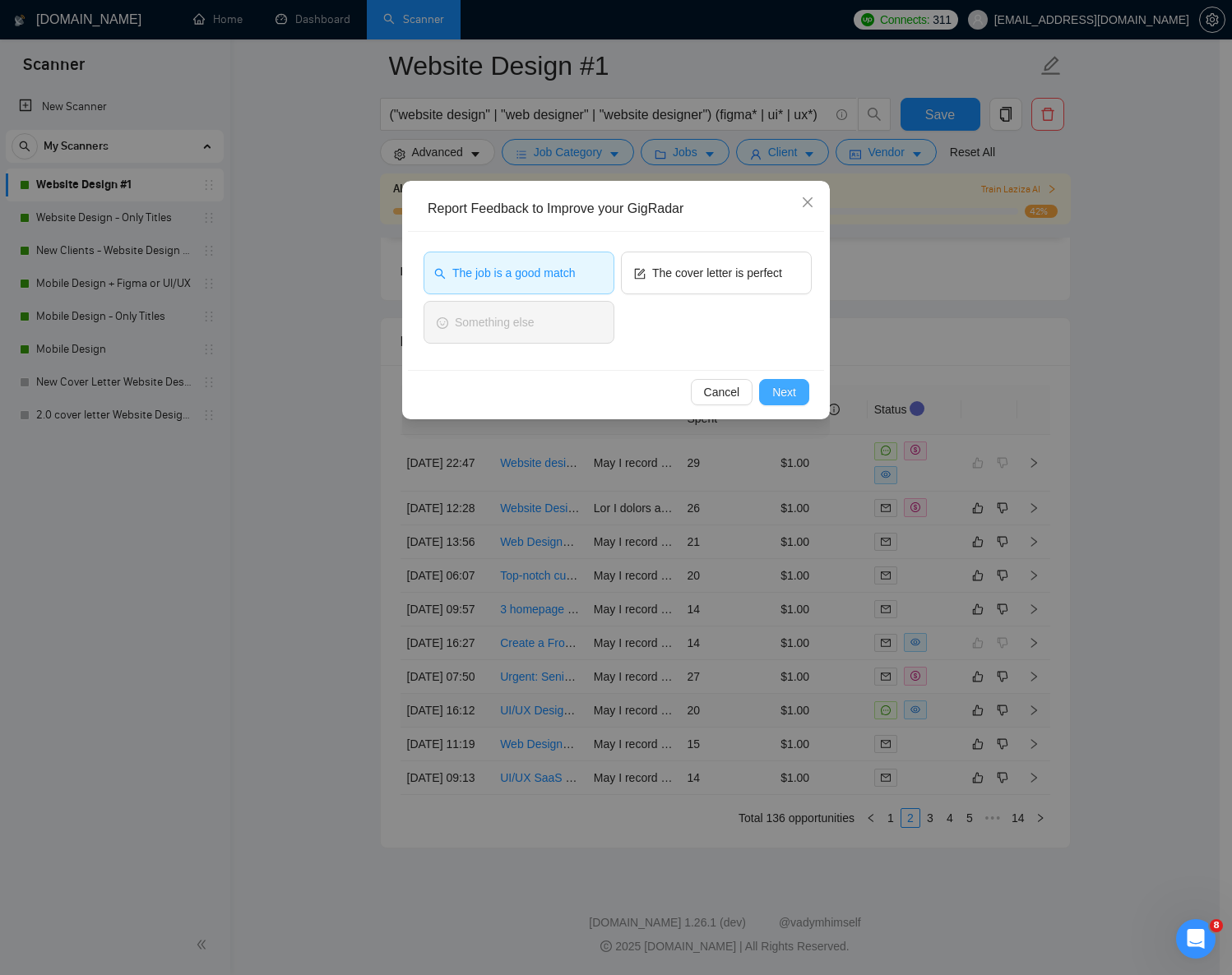
click at [784, 388] on span "Next" at bounding box center [784, 392] width 23 height 18
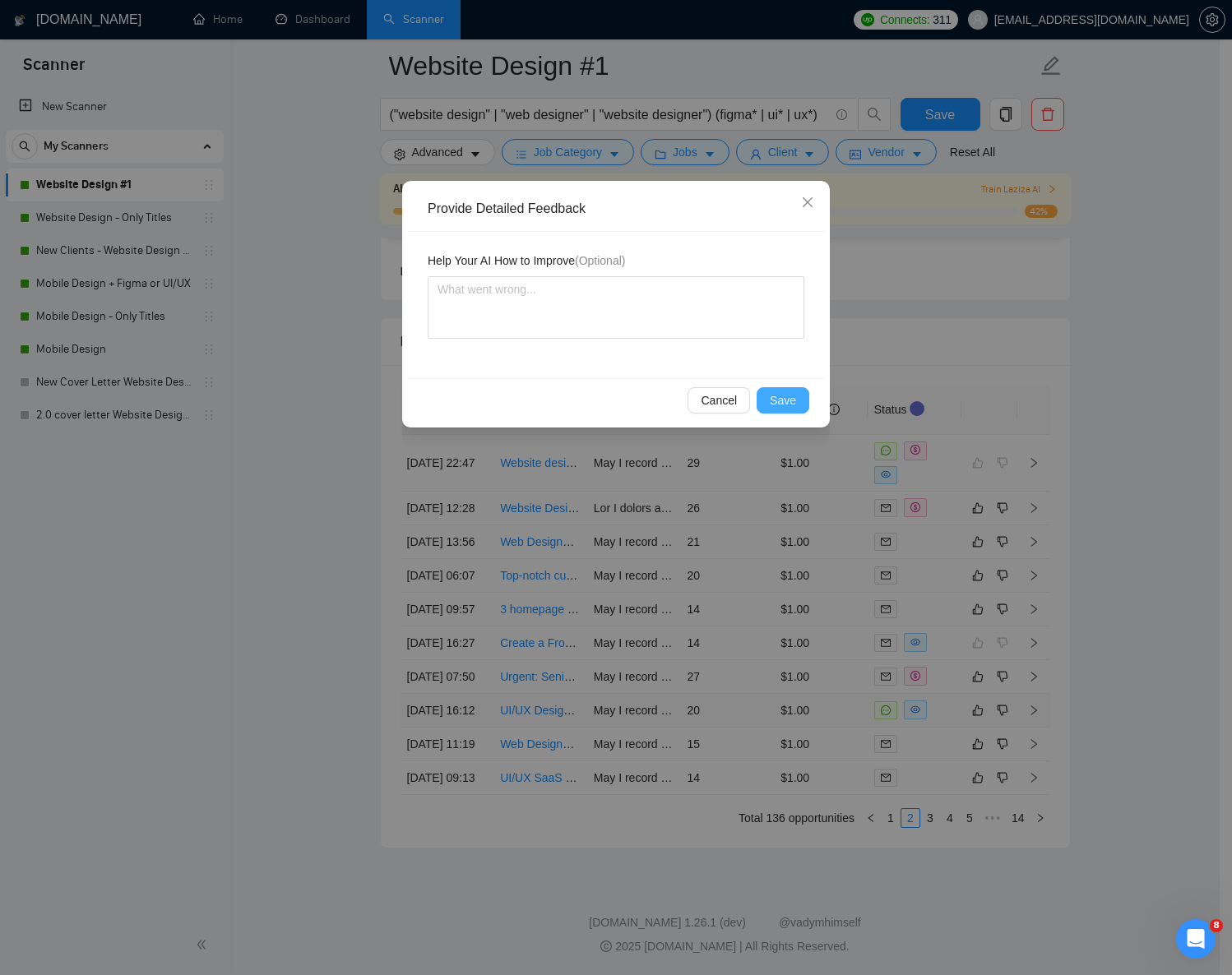
click at [785, 396] on span "Save" at bounding box center [782, 400] width 26 height 18
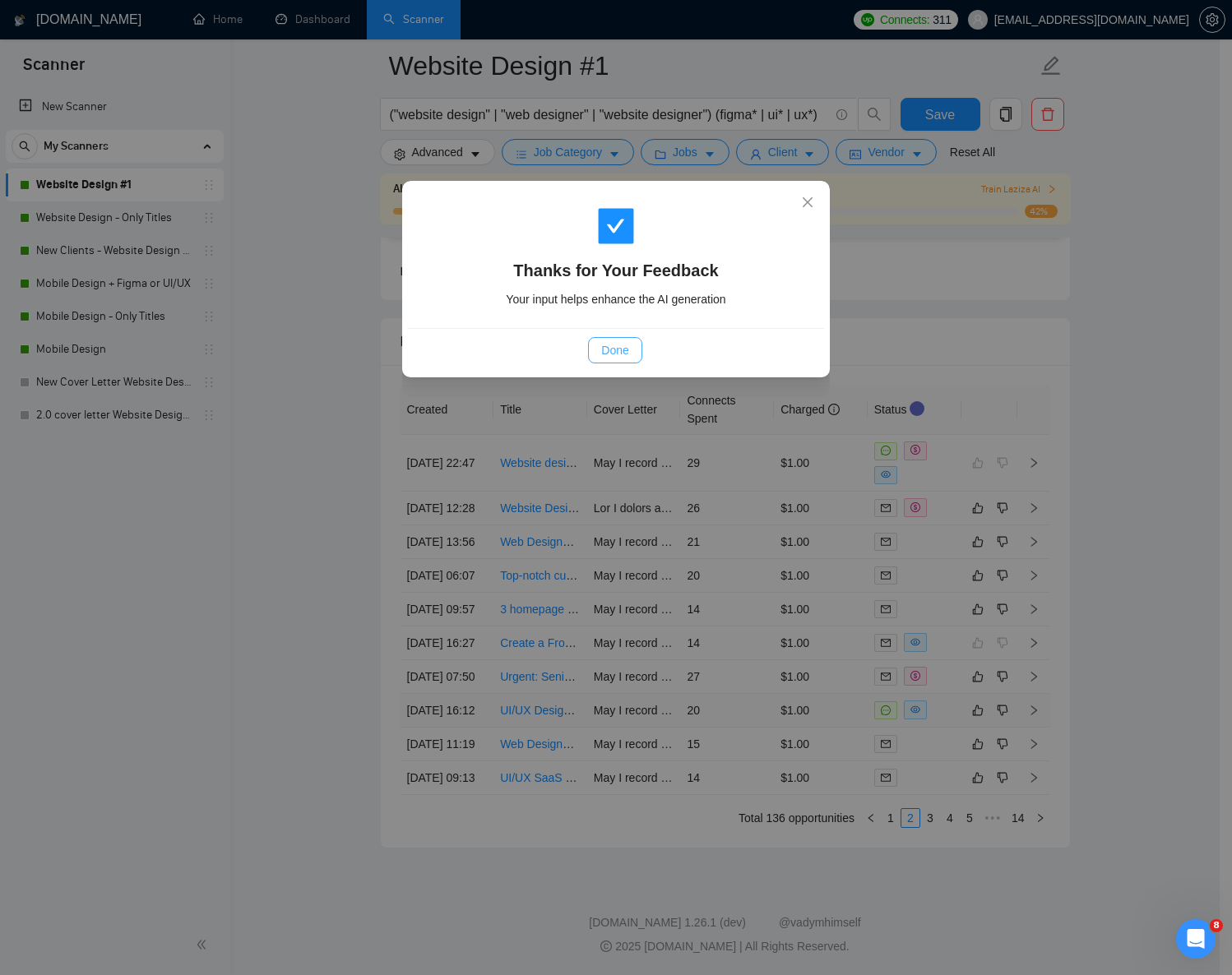
click at [623, 350] on span "Done" at bounding box center [615, 351] width 27 height 18
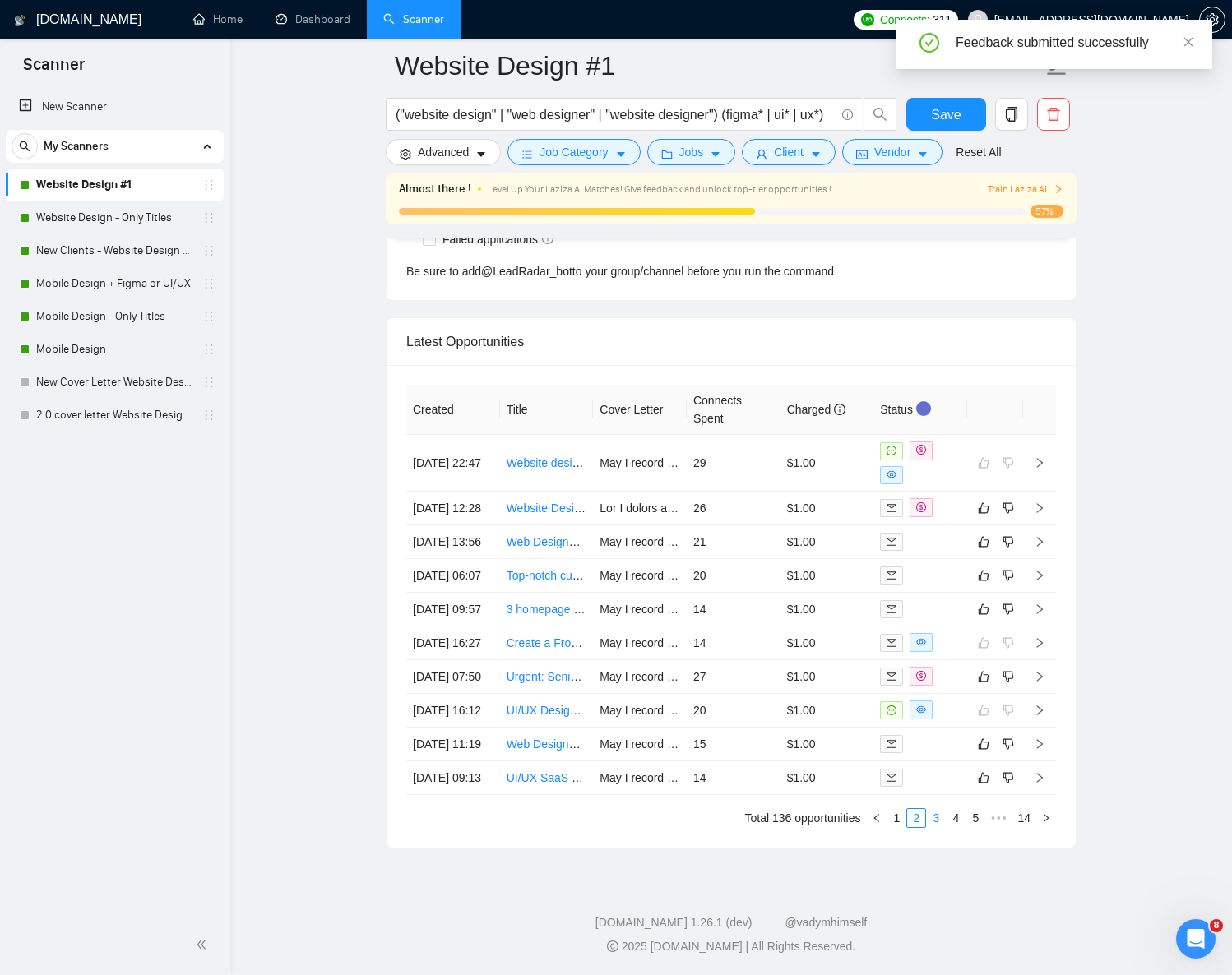
click at [938, 827] on link "3" at bounding box center [936, 818] width 18 height 18
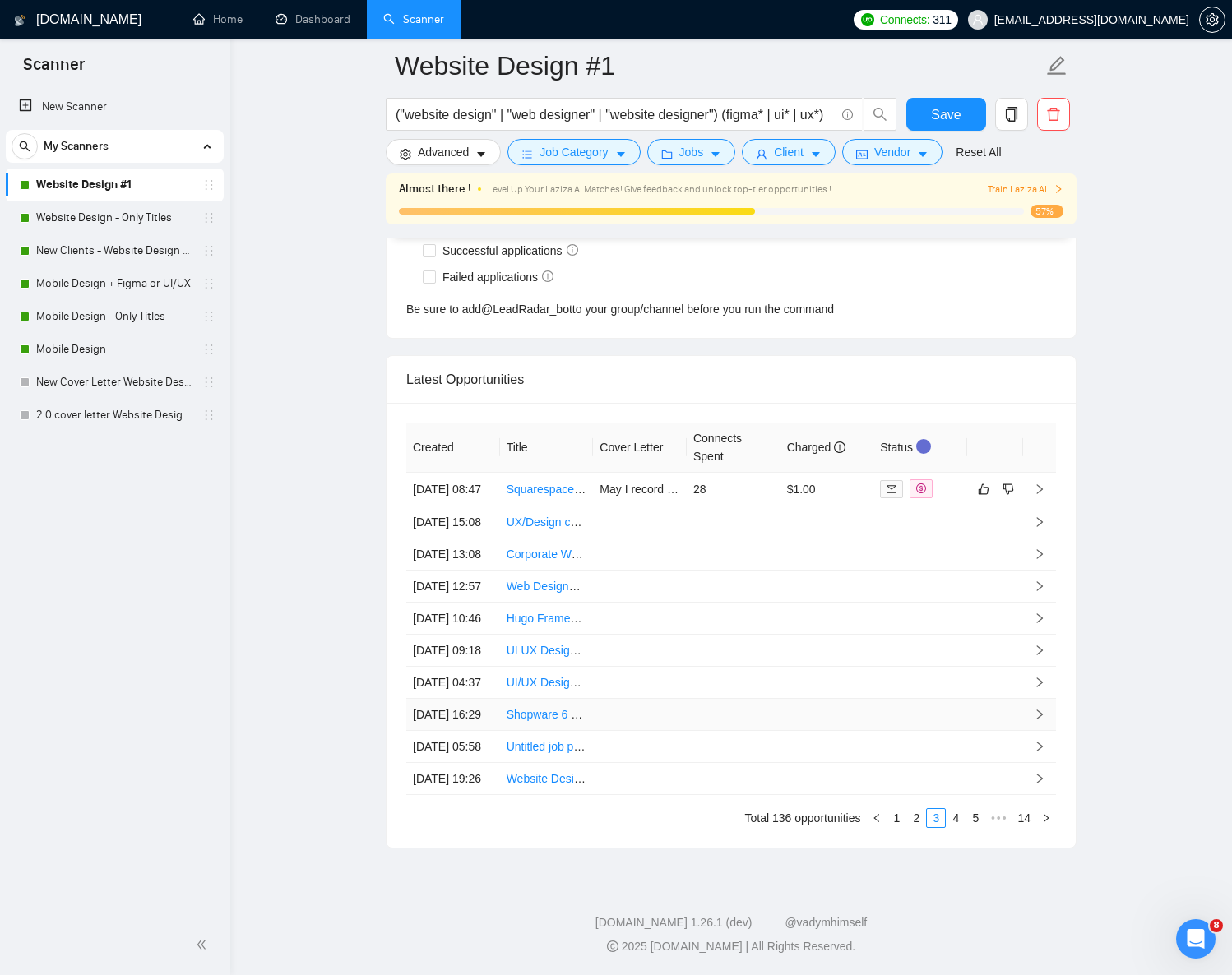
scroll to position [4426, 0]
click at [958, 817] on link "4" at bounding box center [955, 818] width 18 height 18
click at [956, 821] on link "5" at bounding box center [955, 818] width 18 height 18
click at [960, 818] on link "6" at bounding box center [955, 818] width 18 height 18
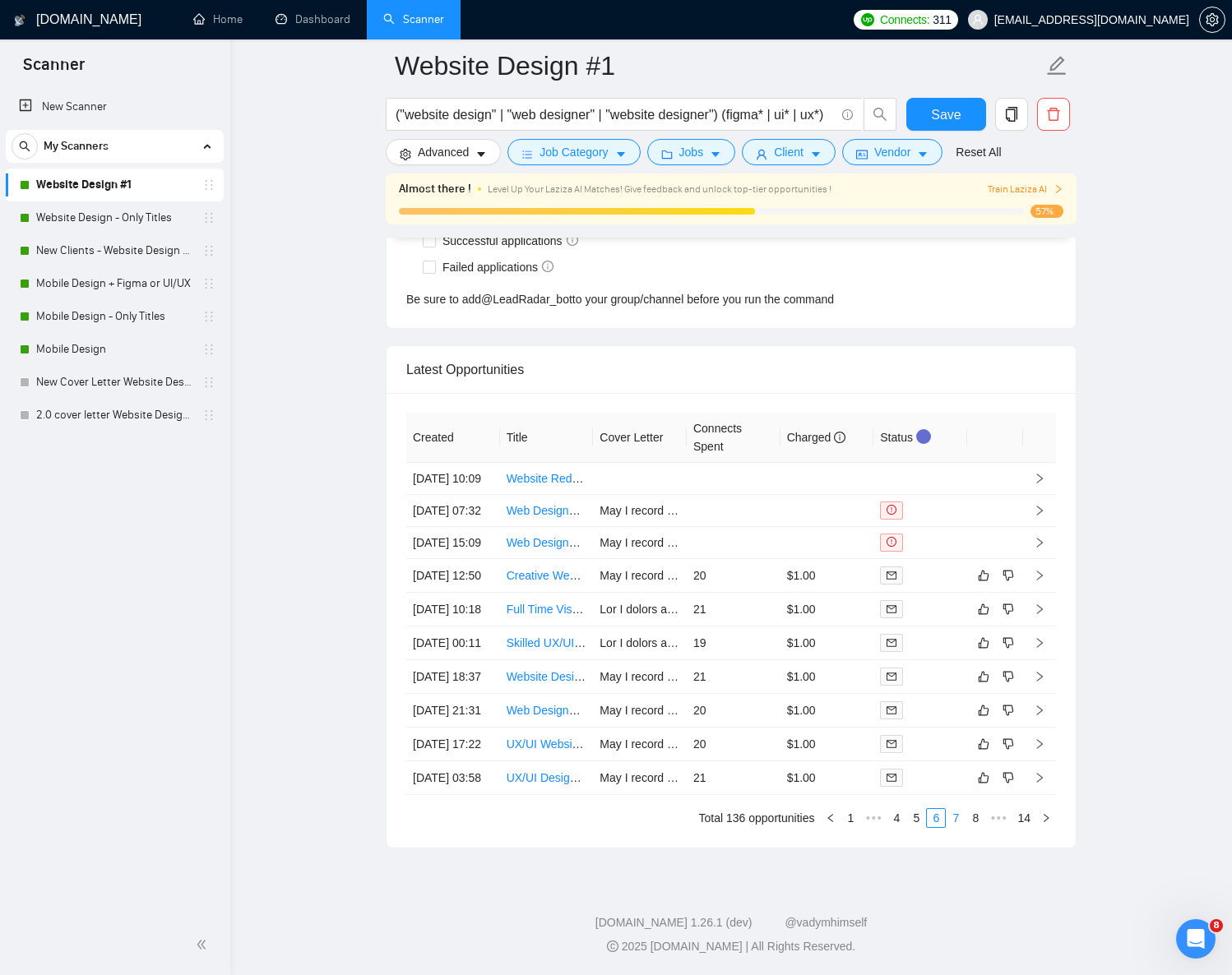
click at [954, 821] on link "7" at bounding box center [955, 818] width 18 height 18
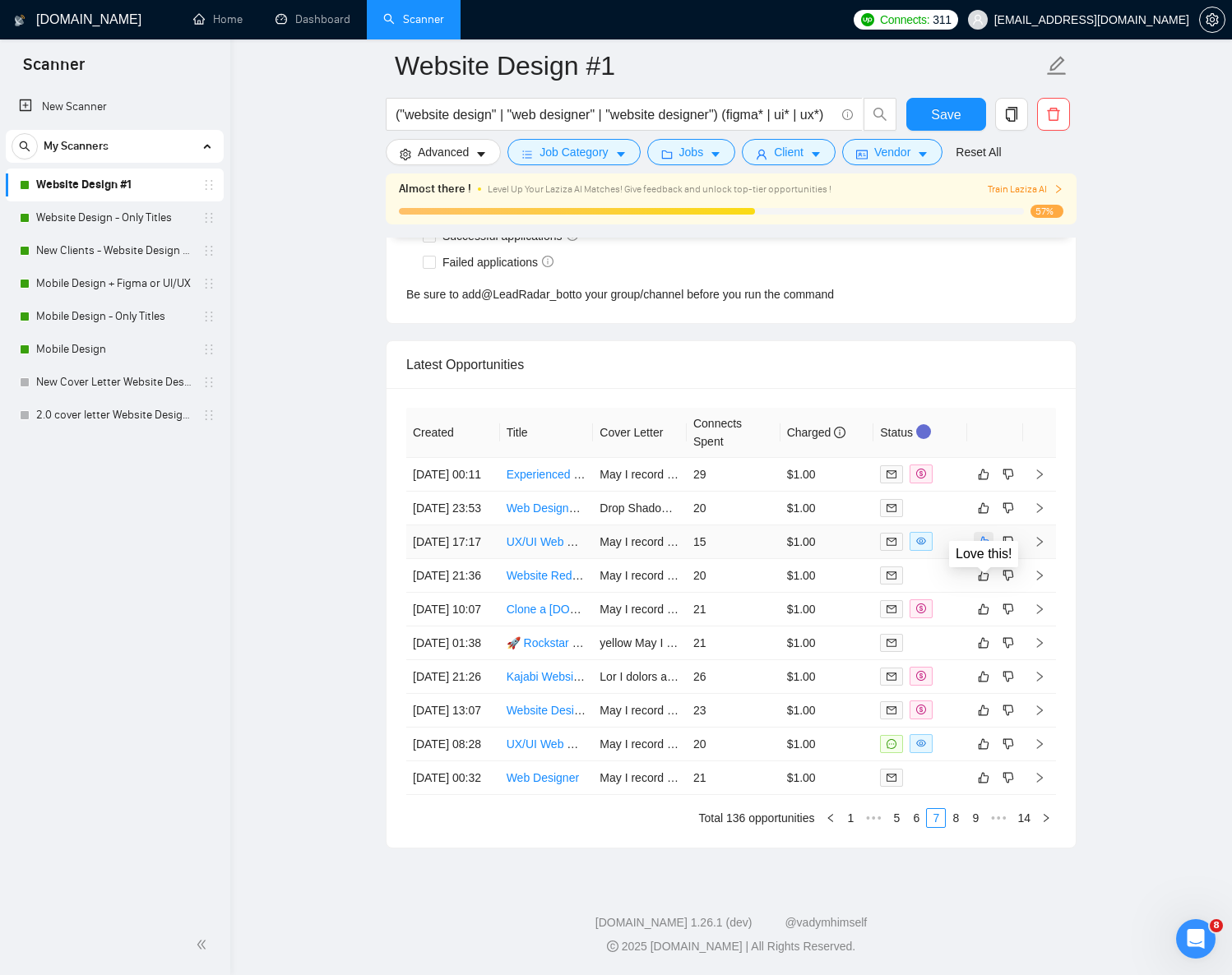
click at [989, 535] on icon "like" at bounding box center [983, 542] width 12 height 14
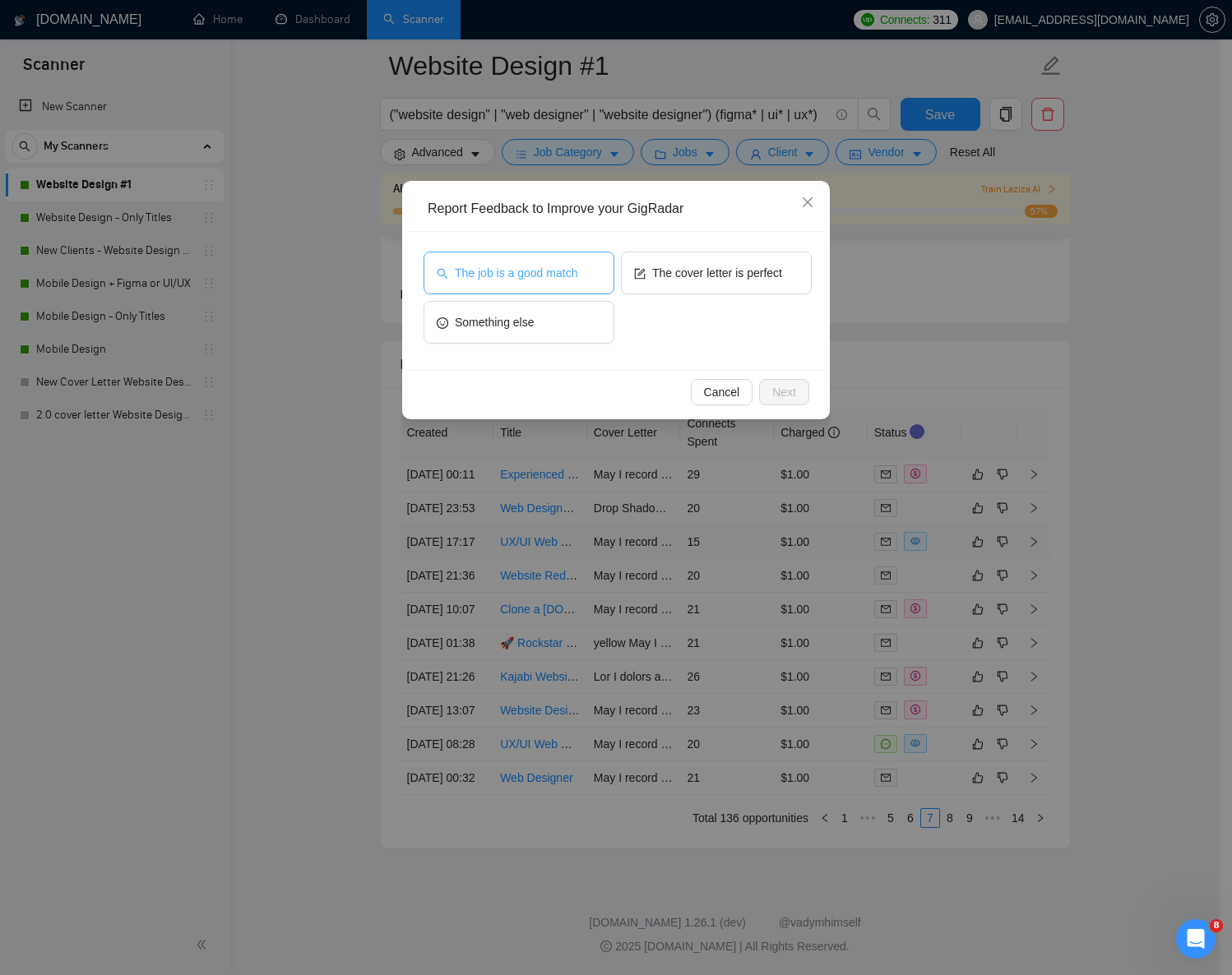
click at [523, 264] on span "The job is a good match" at bounding box center [516, 273] width 123 height 18
click at [783, 390] on span "Next" at bounding box center [784, 392] width 23 height 18
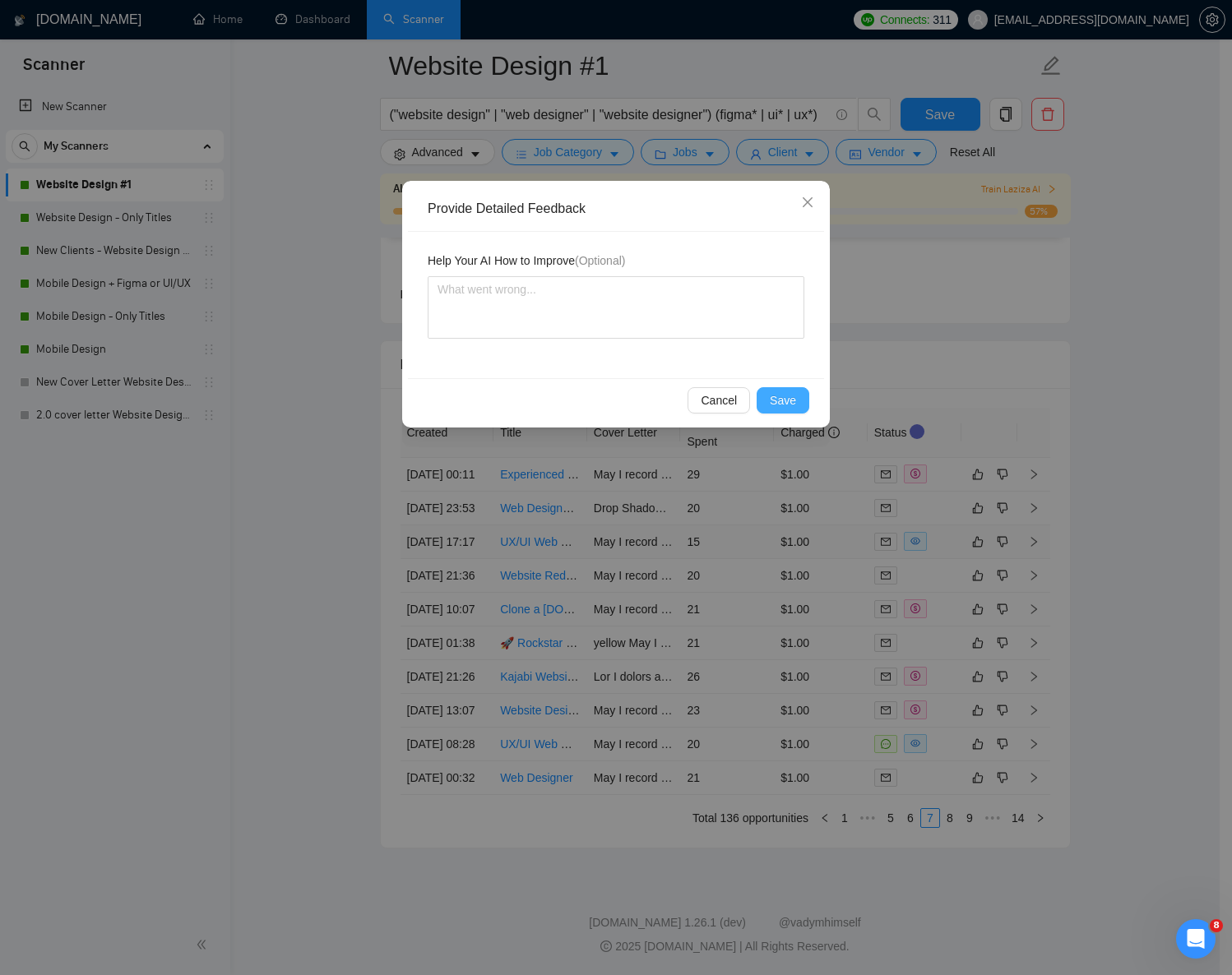
click at [788, 398] on span "Save" at bounding box center [782, 400] width 26 height 18
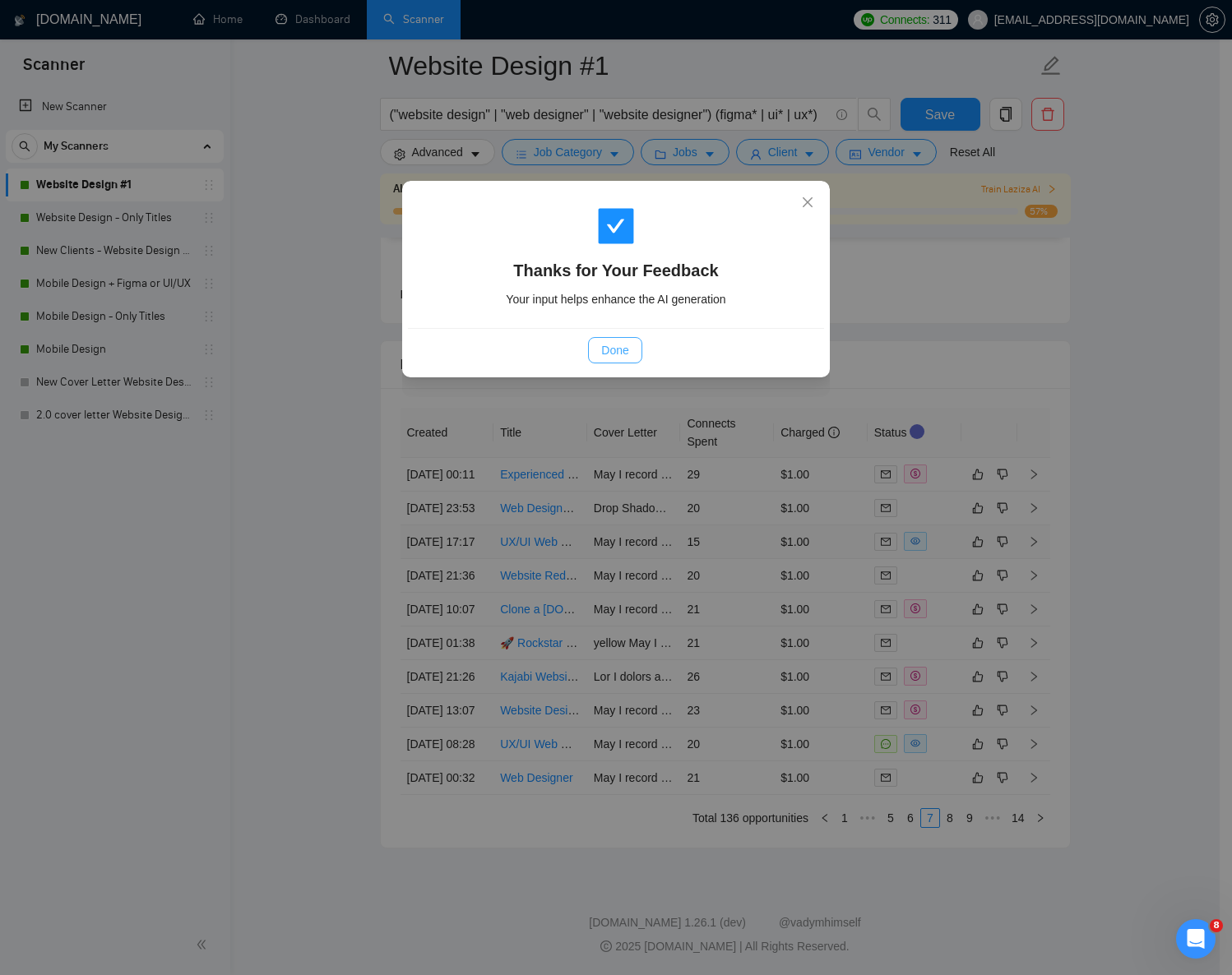
click at [632, 352] on button "Done" at bounding box center [615, 350] width 53 height 26
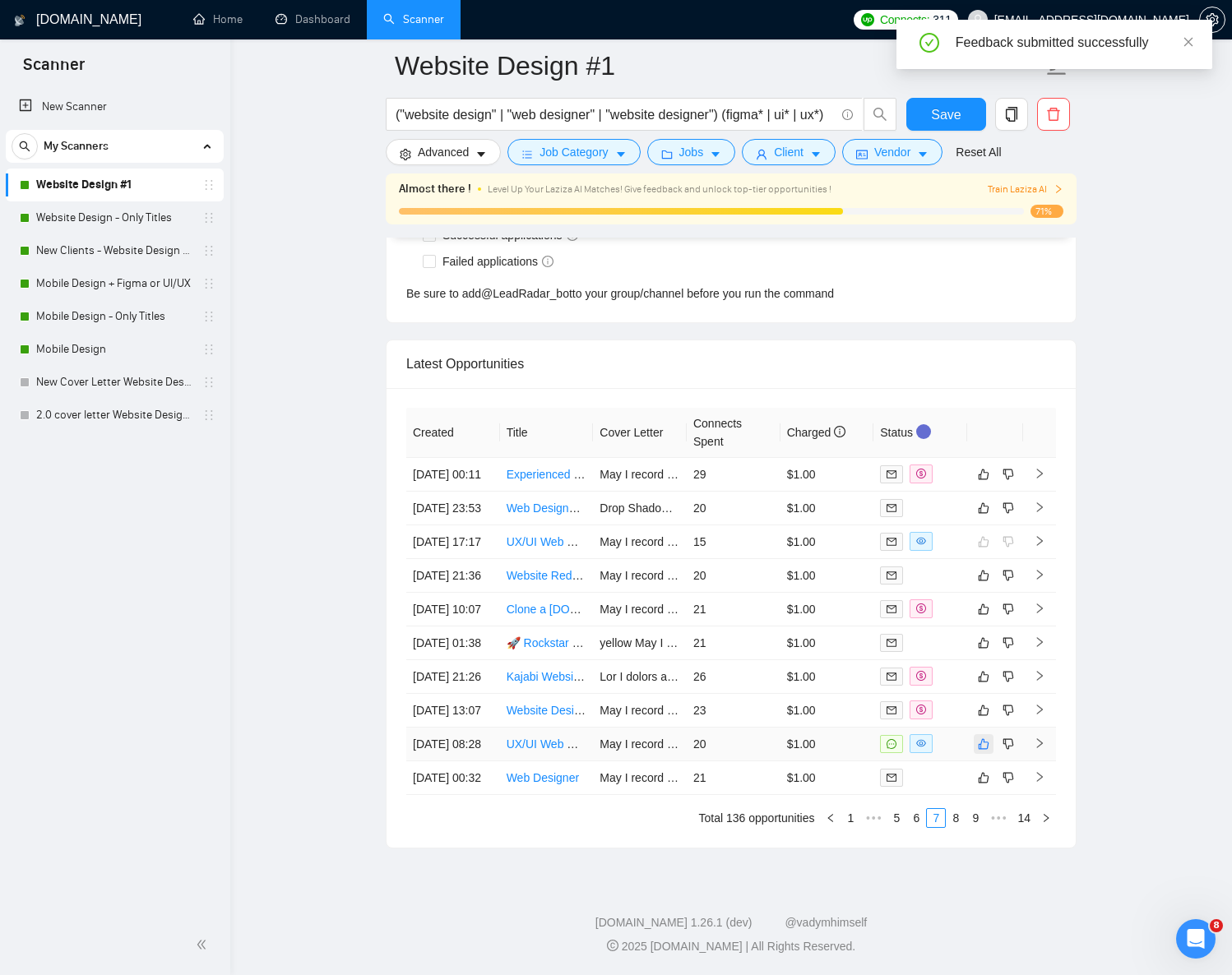
scroll to position [4316, 0]
click at [980, 738] on icon "like" at bounding box center [983, 744] width 12 height 14
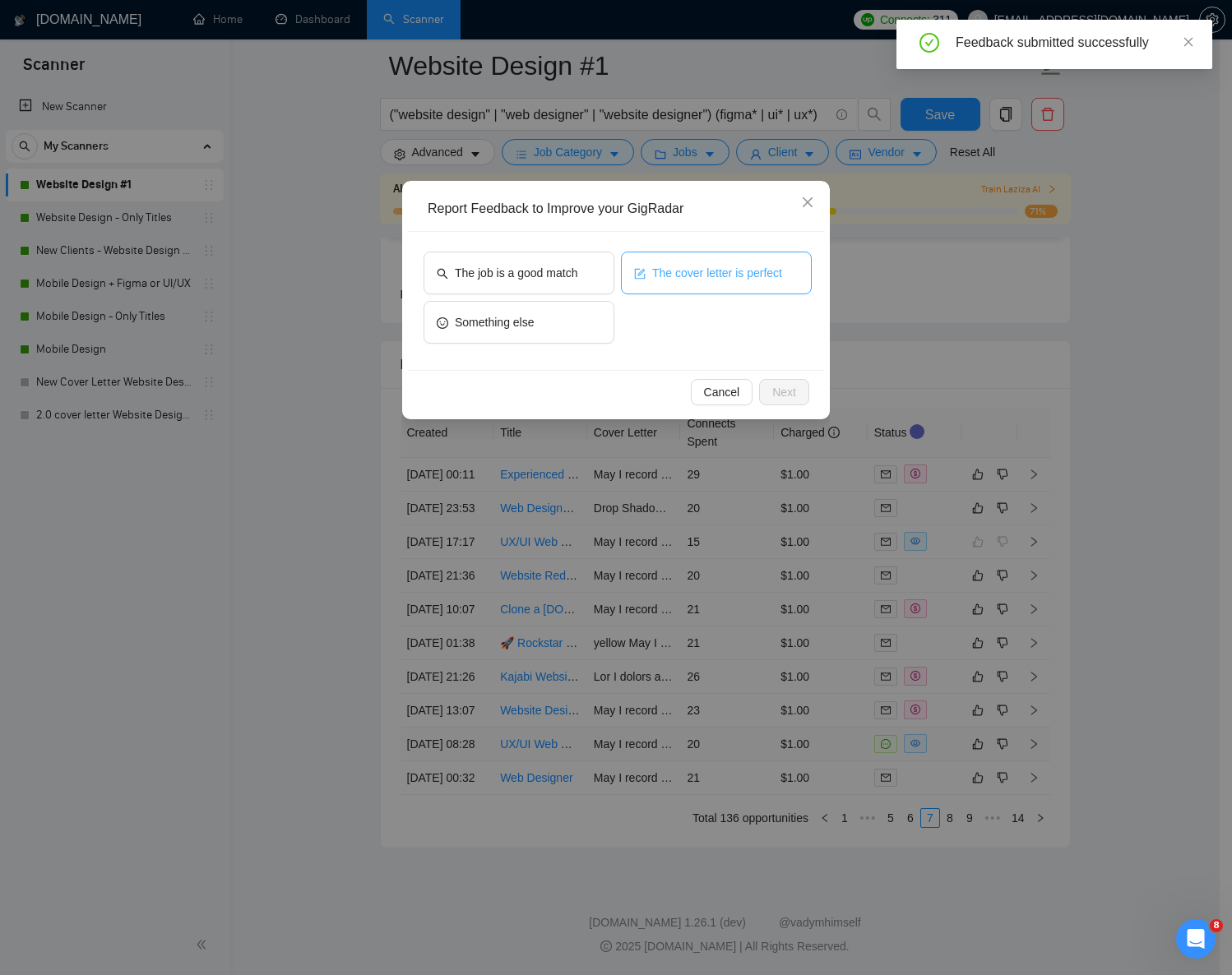
click at [723, 284] on button "The cover letter is perfect" at bounding box center [716, 272] width 191 height 42
click at [794, 411] on div "Cancel Next" at bounding box center [616, 392] width 416 height 43
click at [789, 395] on span "Next" at bounding box center [784, 392] width 23 height 18
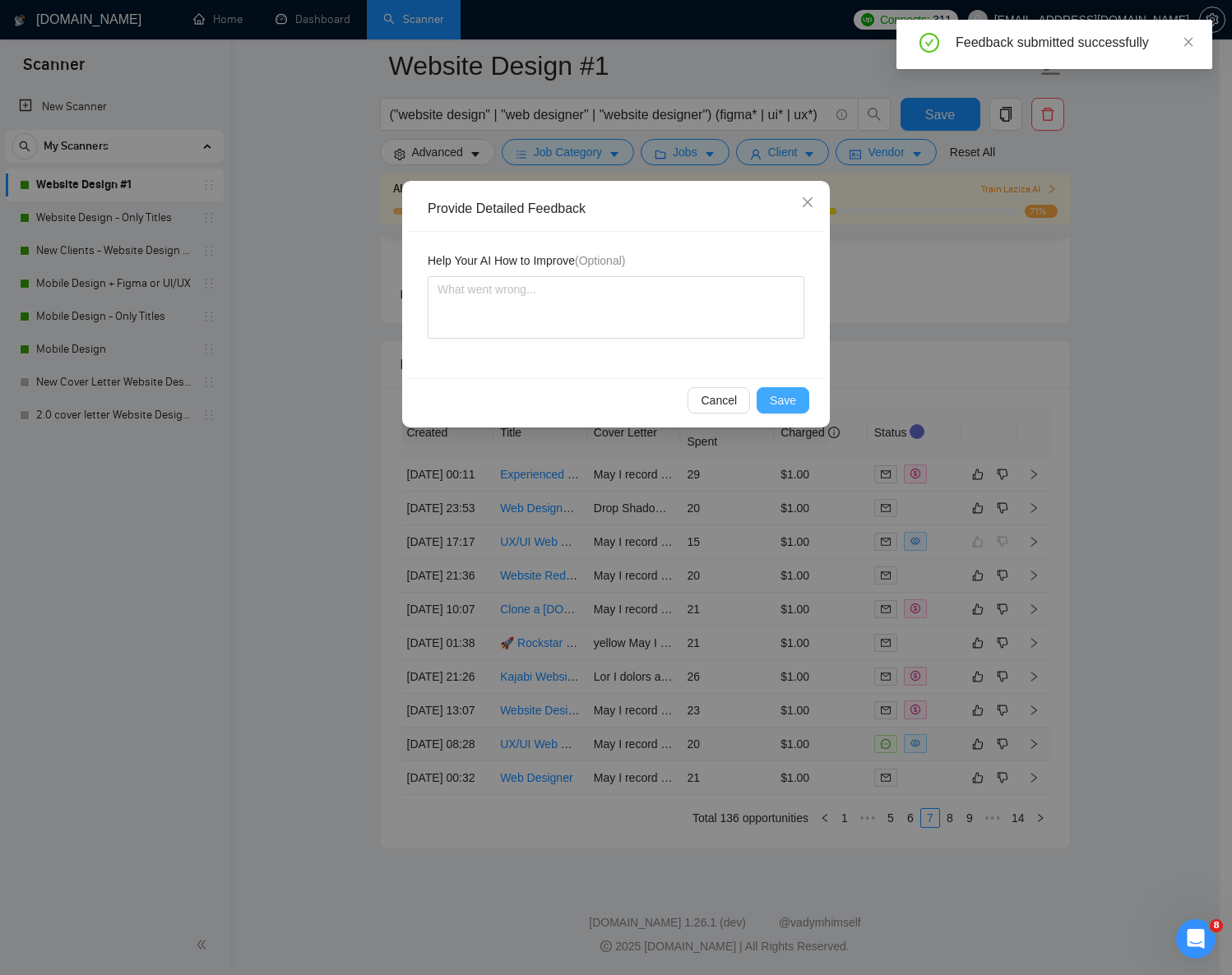
click at [789, 395] on span "Save" at bounding box center [782, 400] width 26 height 18
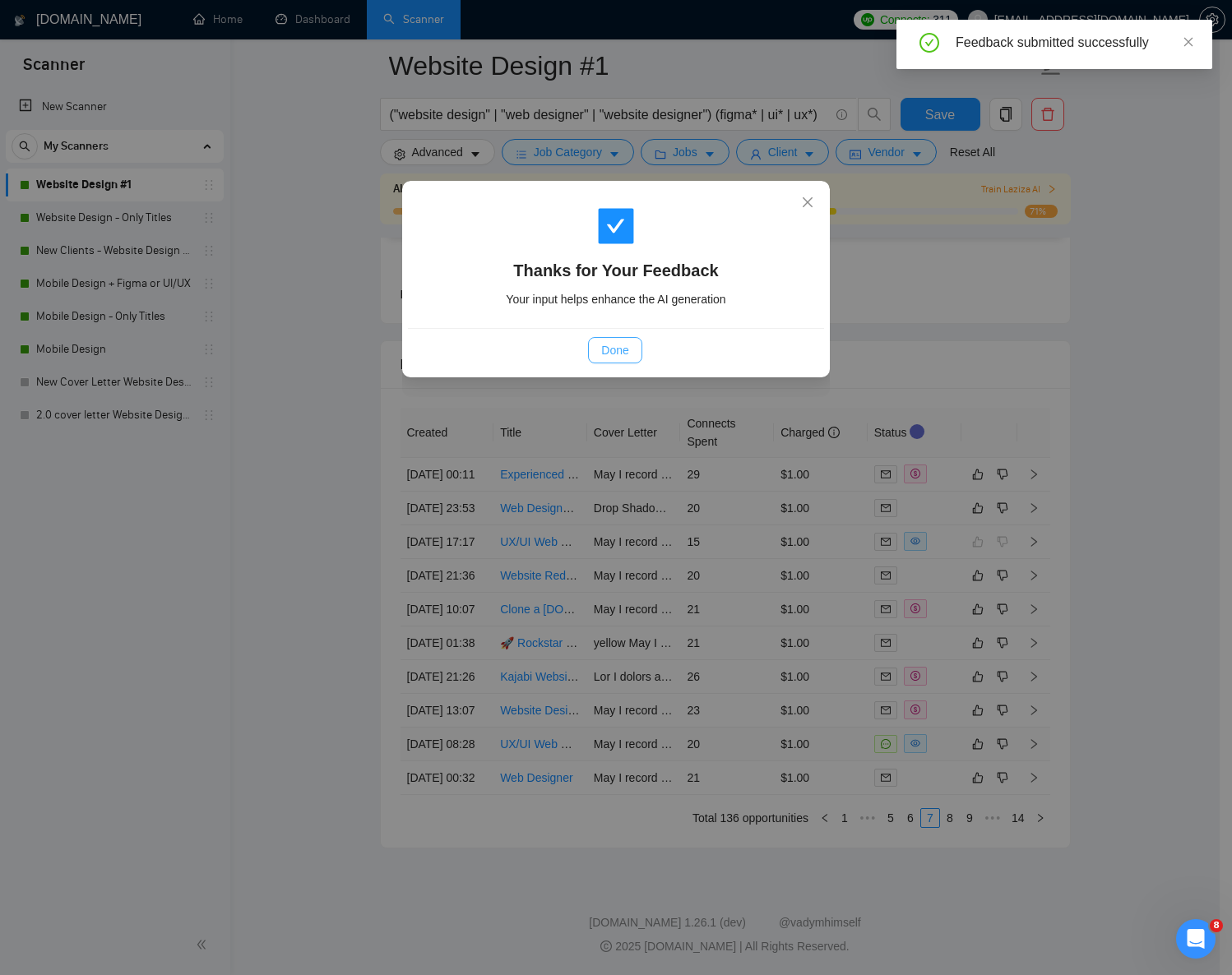
click at [616, 353] on span "Done" at bounding box center [615, 351] width 27 height 18
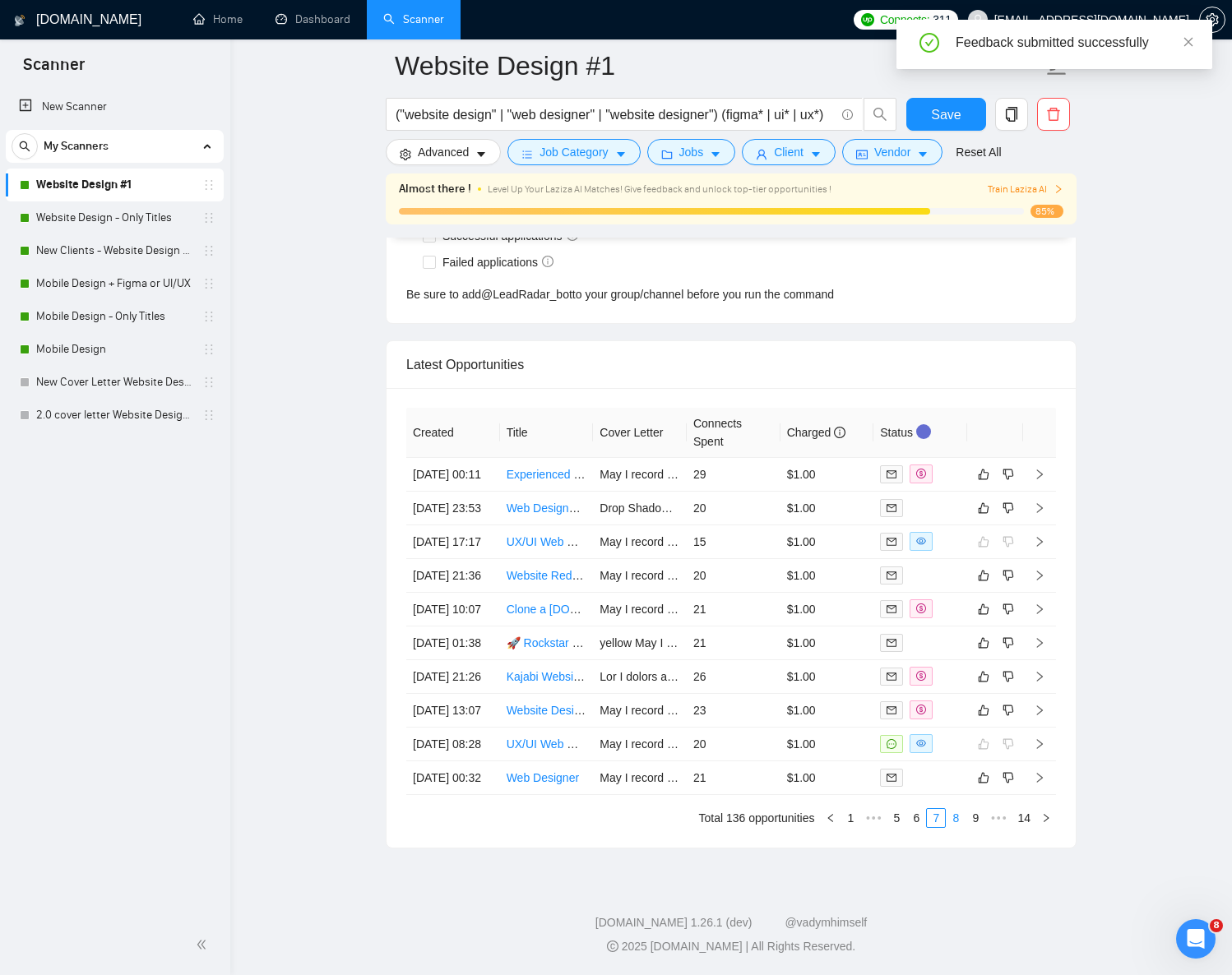
click at [957, 827] on link "8" at bounding box center [955, 818] width 18 height 18
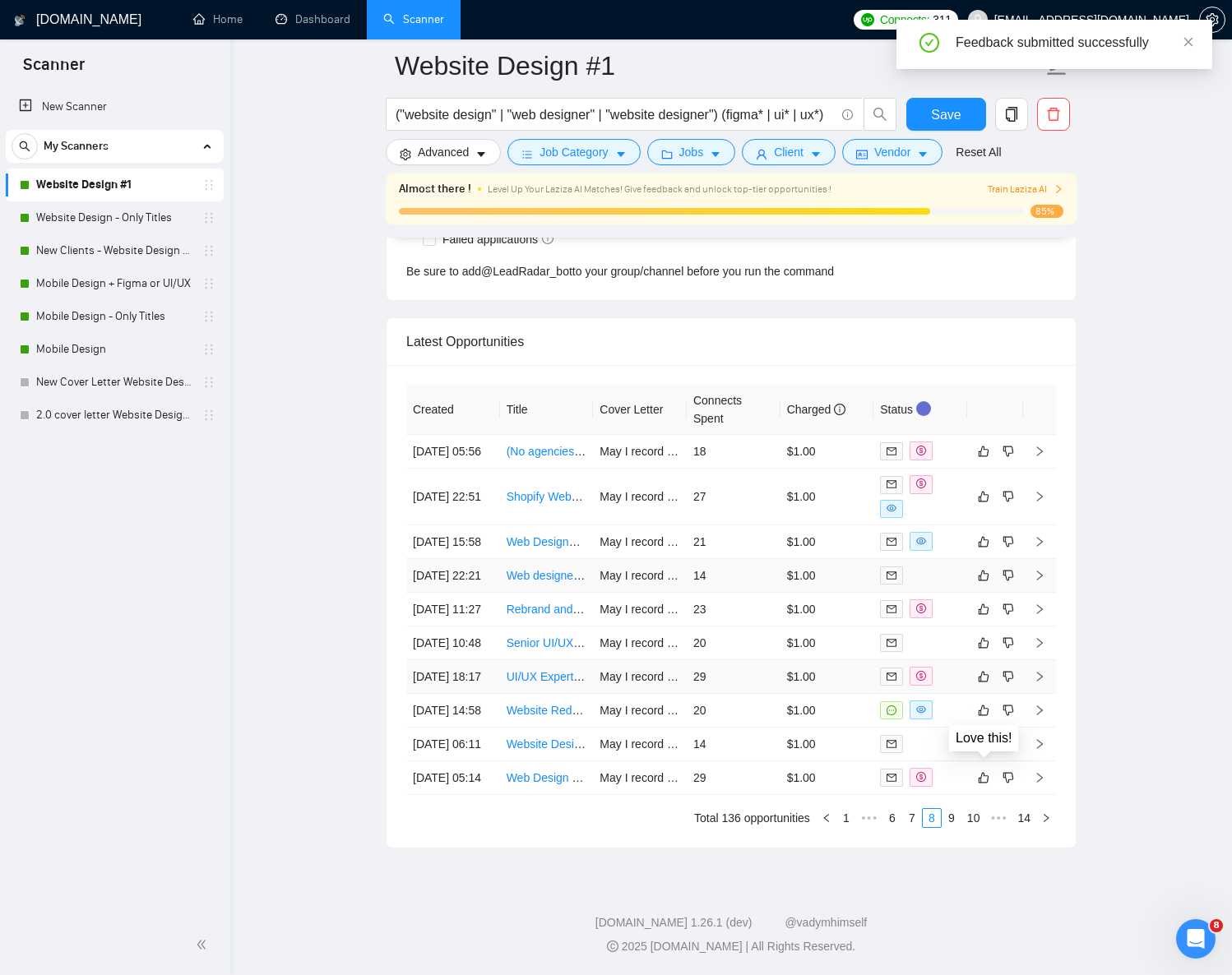
scroll to position [4343, 0]
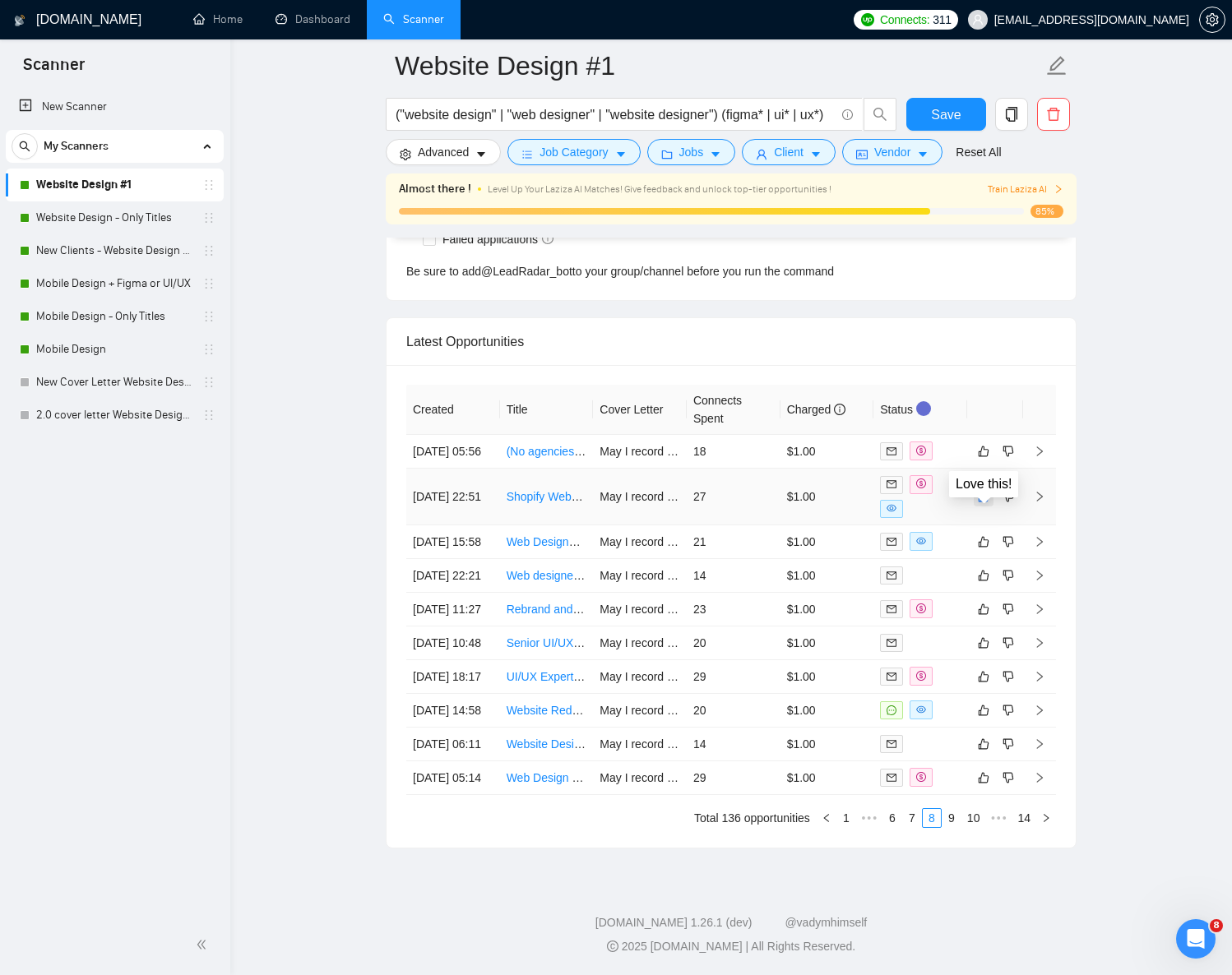
click at [985, 490] on icon "like" at bounding box center [983, 497] width 12 height 14
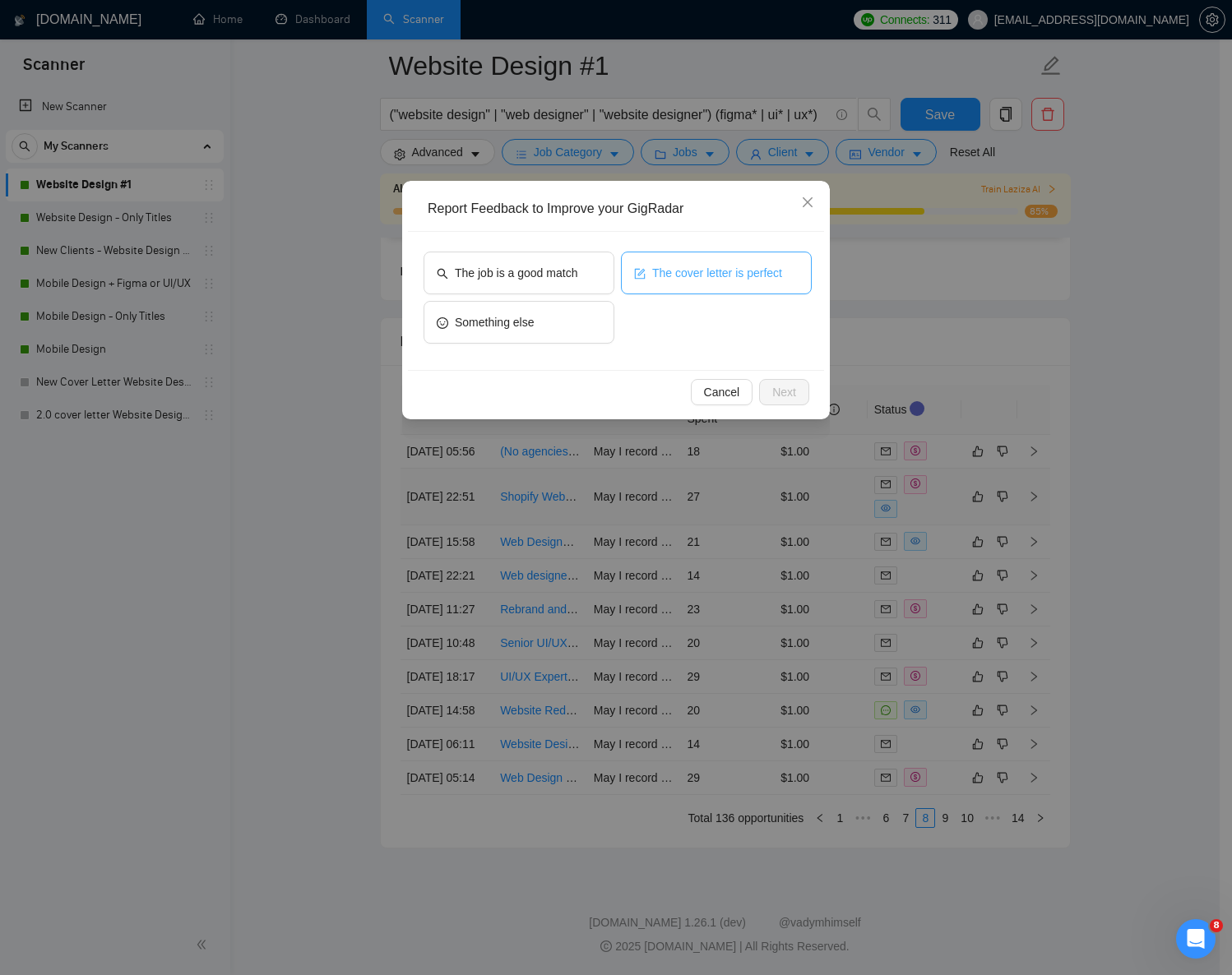
click at [703, 277] on span "The cover letter is perfect" at bounding box center [717, 273] width 130 height 18
click at [783, 396] on span "Next" at bounding box center [784, 392] width 23 height 18
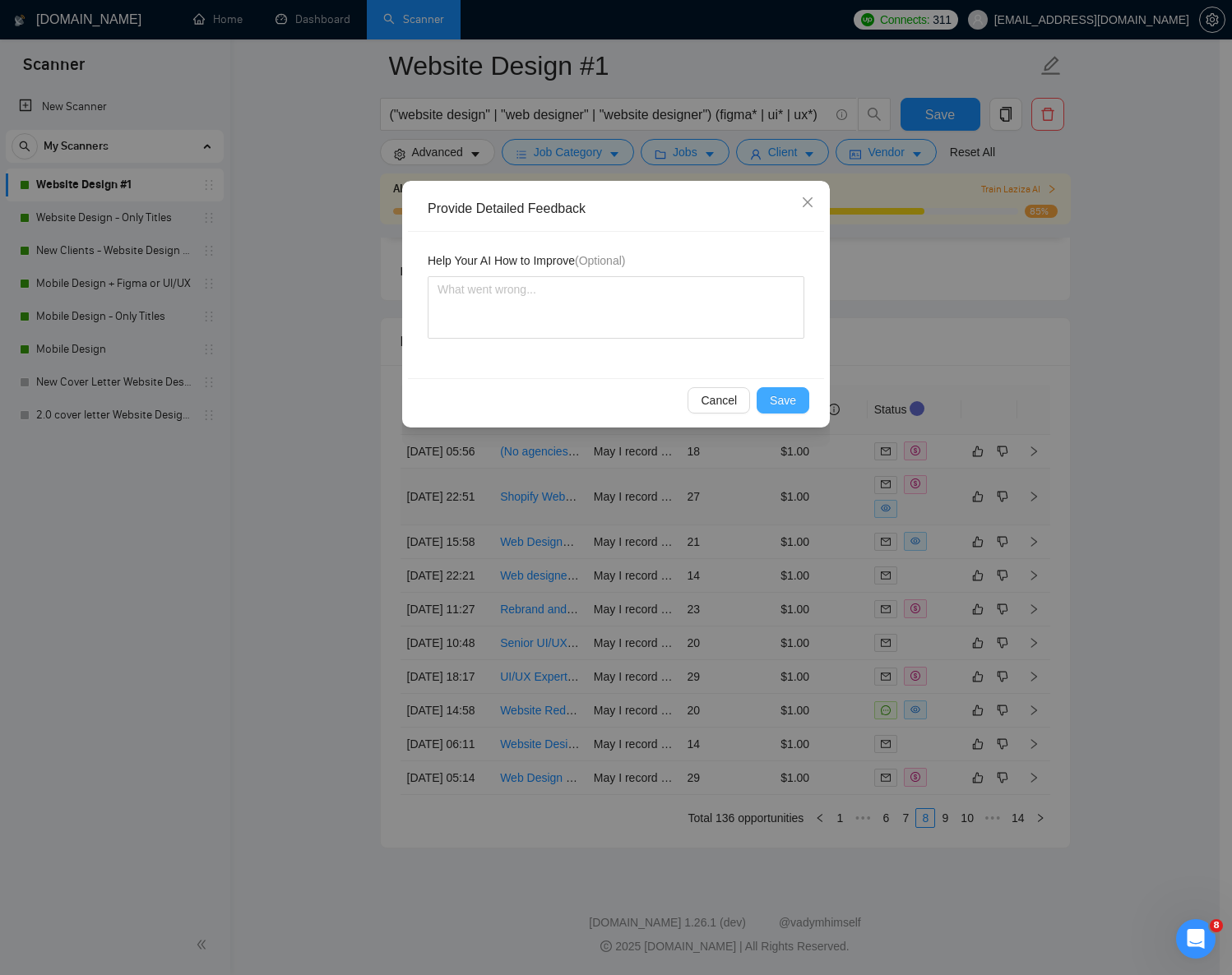
click at [780, 398] on span "Save" at bounding box center [782, 400] width 26 height 18
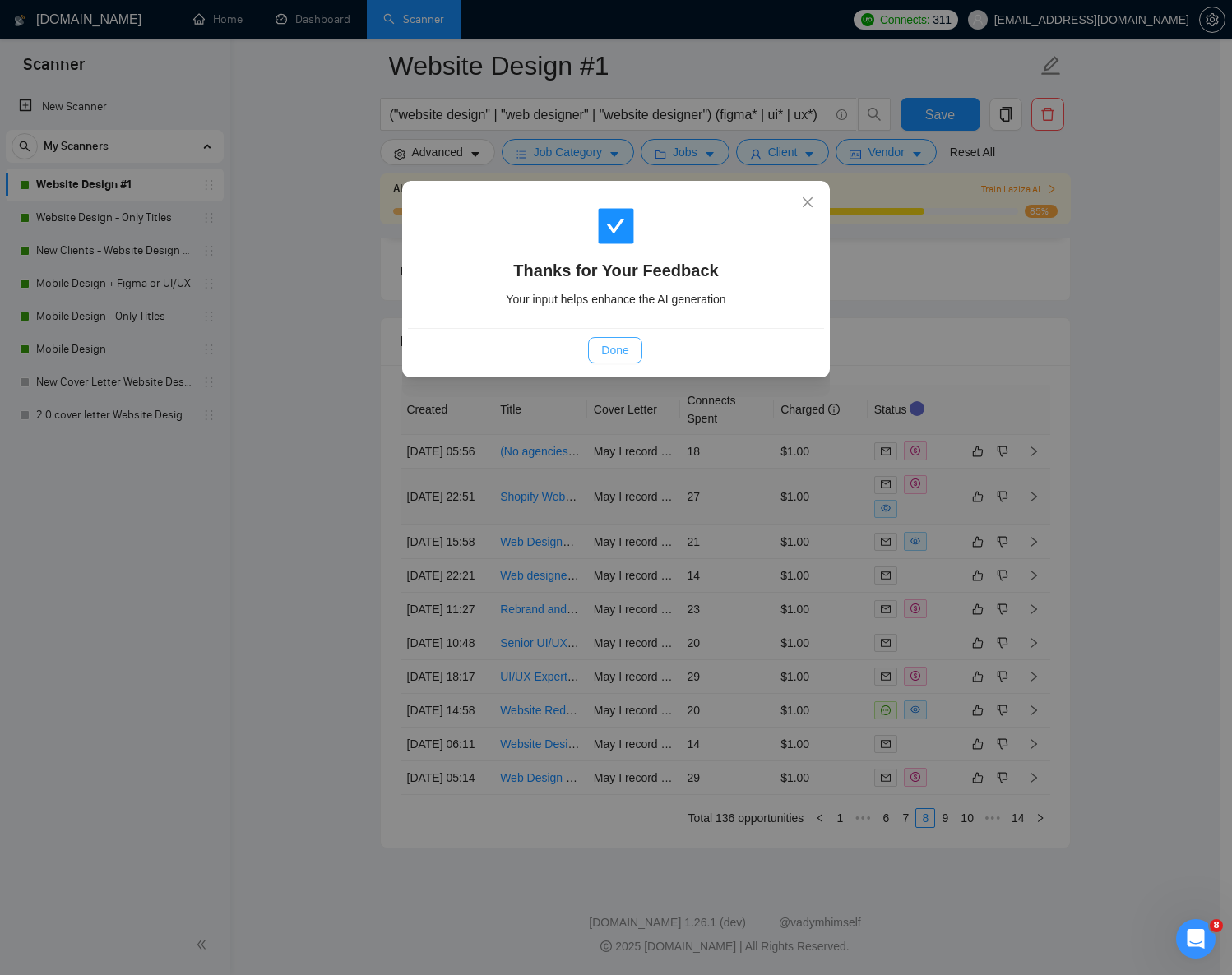
click at [603, 343] on span "Done" at bounding box center [615, 351] width 27 height 18
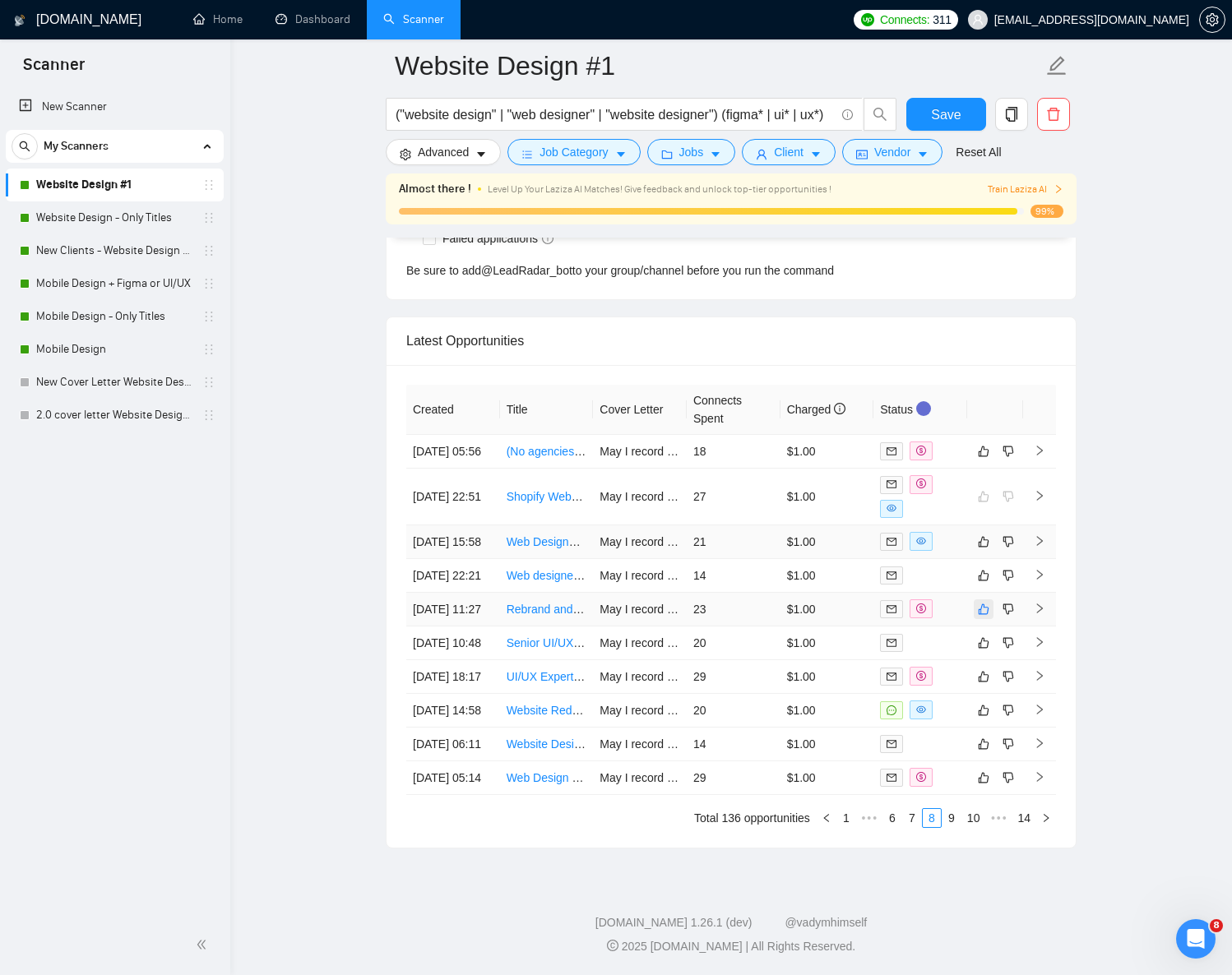
scroll to position [4323, 0]
click at [985, 599] on button "button" at bounding box center [984, 609] width 20 height 20
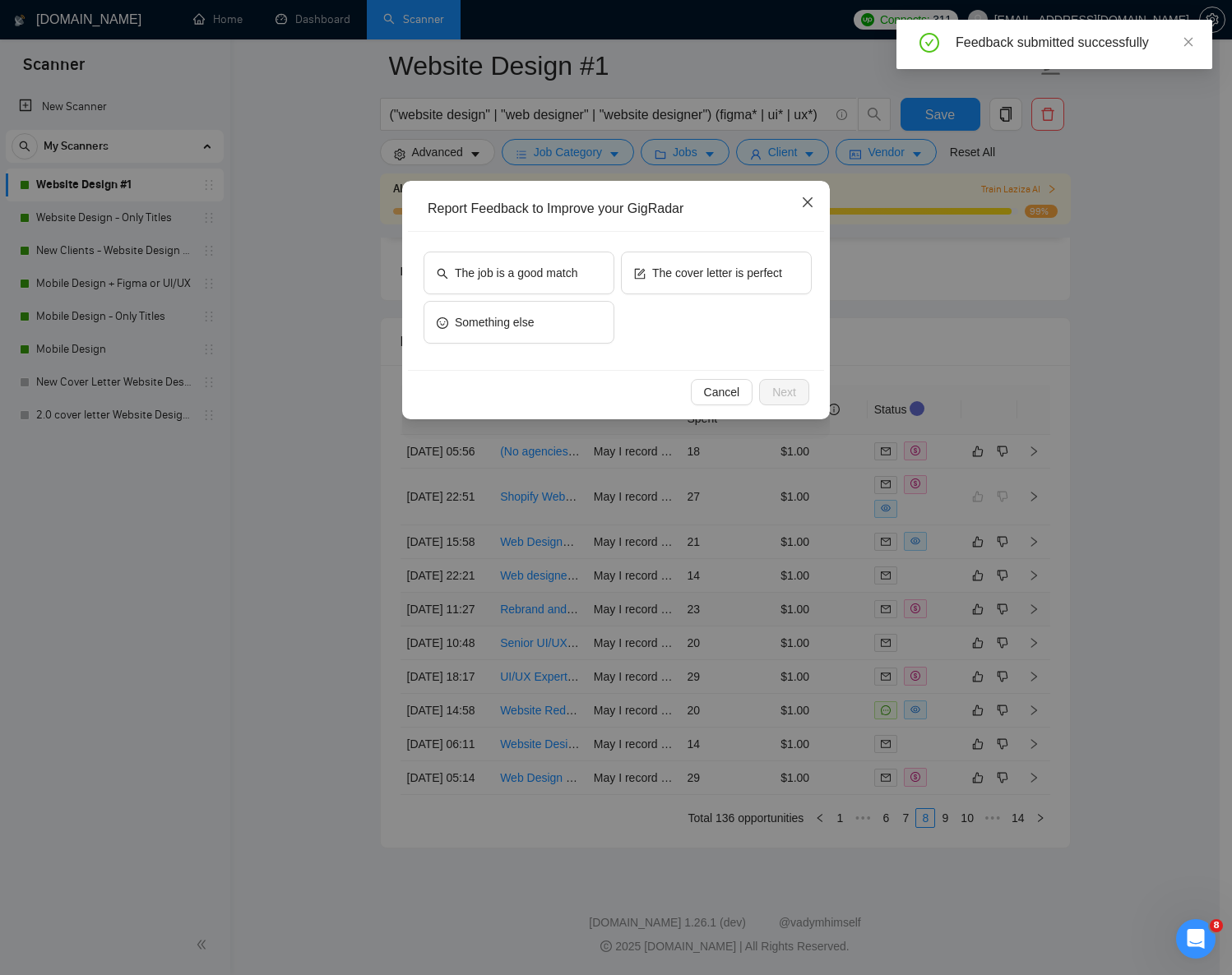
click at [801, 197] on icon "close" at bounding box center [808, 202] width 14 height 14
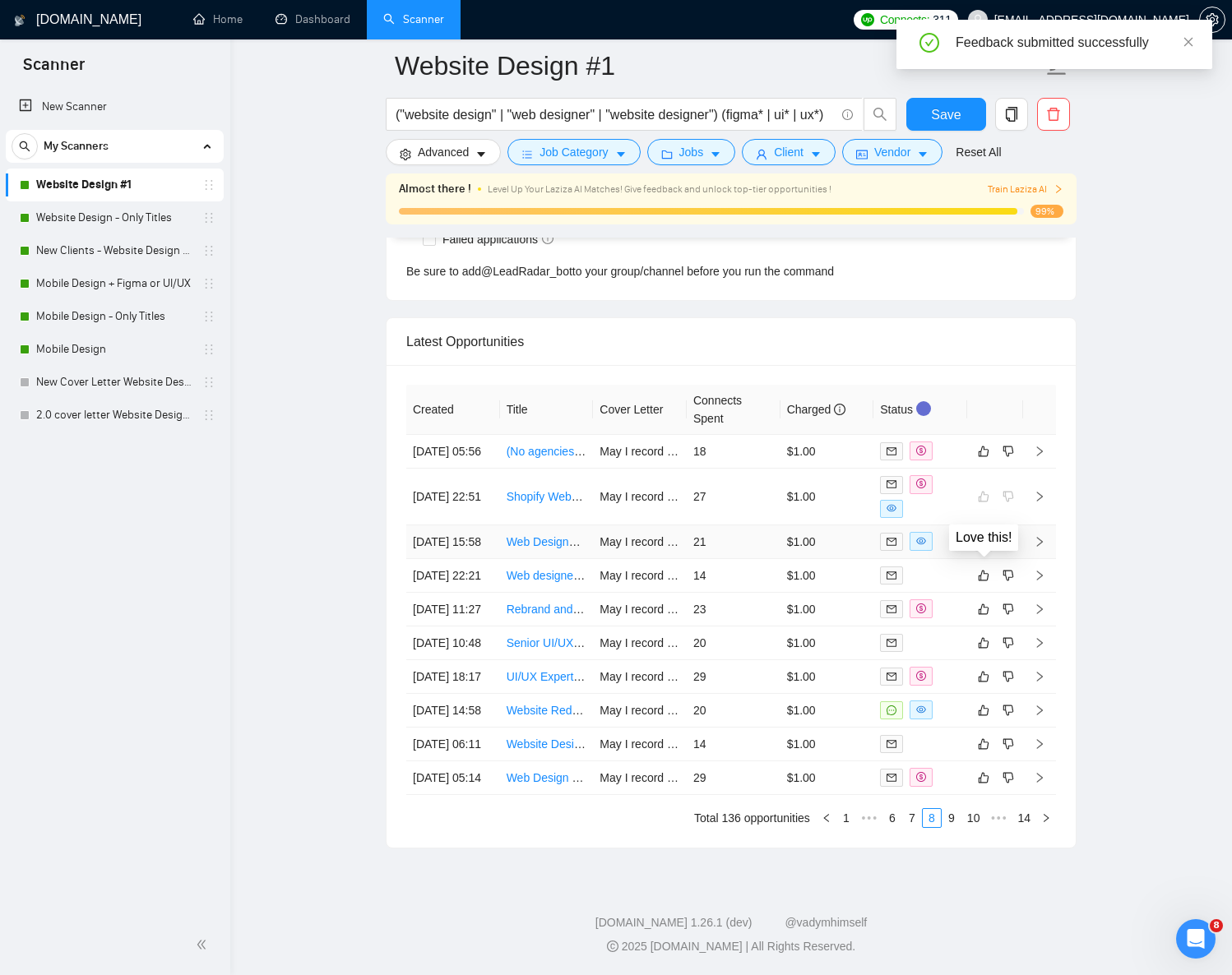
click at [989, 535] on icon "like" at bounding box center [983, 542] width 12 height 14
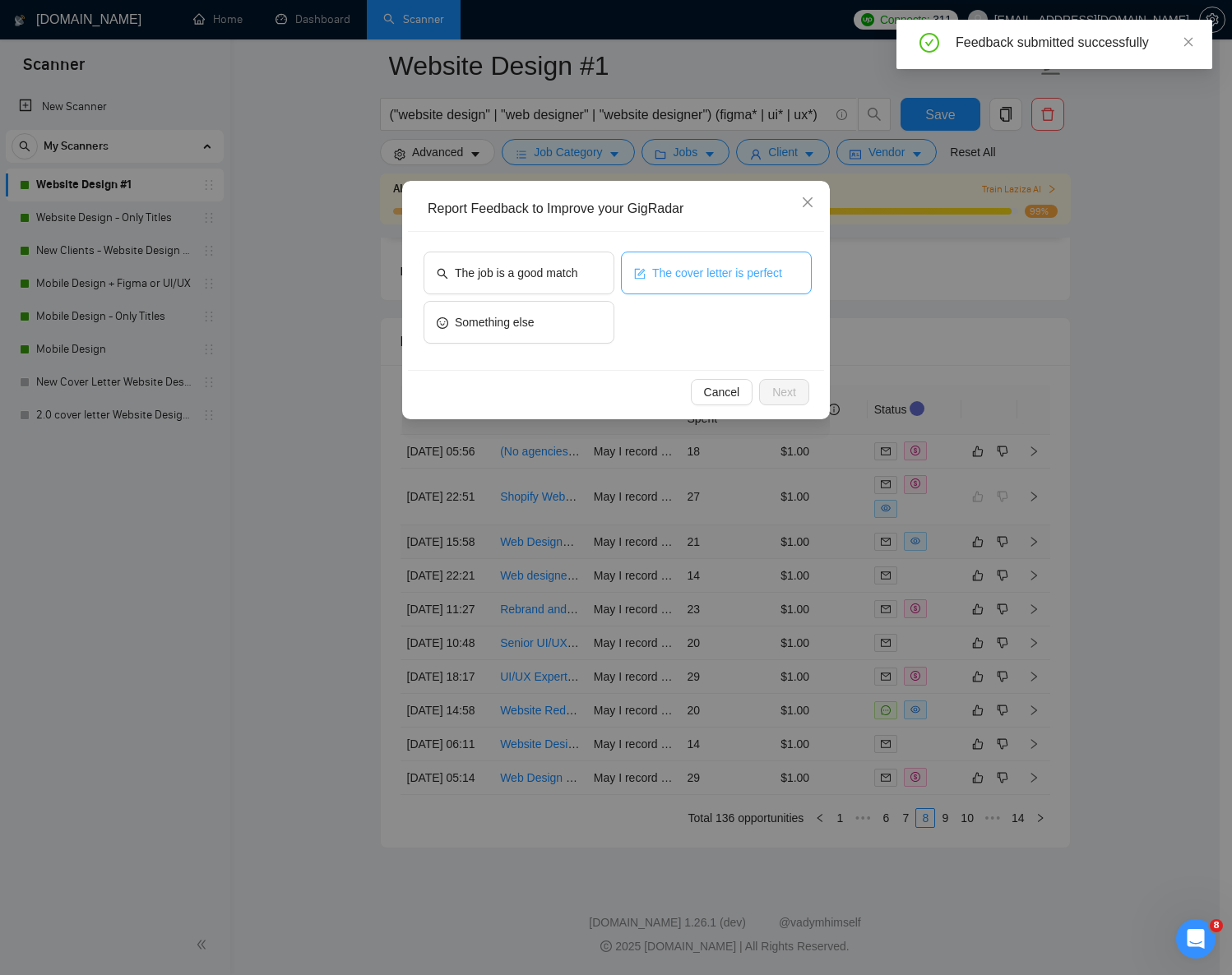
click at [726, 277] on span "The cover letter is perfect" at bounding box center [717, 273] width 130 height 18
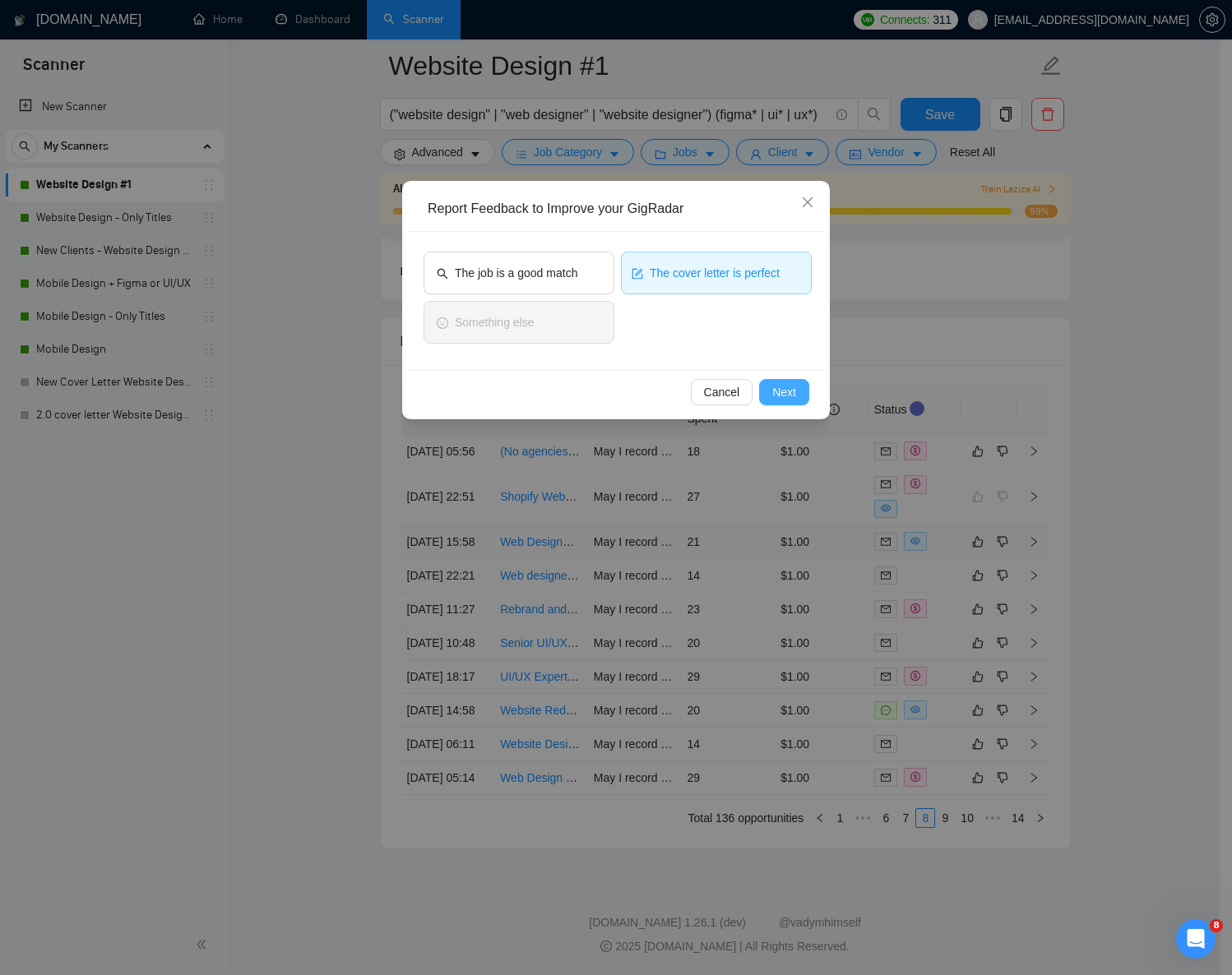
click at [783, 394] on span "Next" at bounding box center [784, 392] width 23 height 18
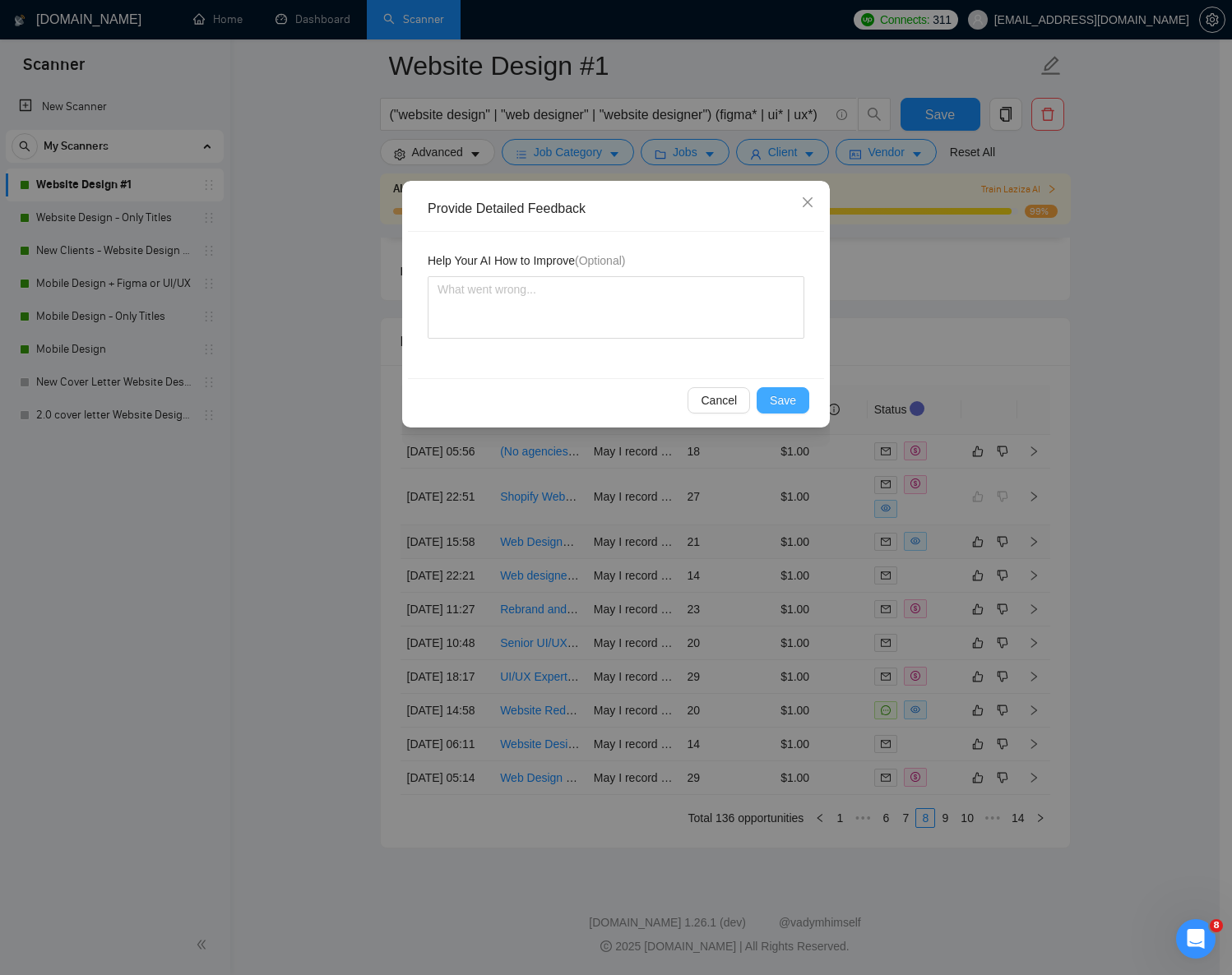
click at [792, 399] on span "Save" at bounding box center [782, 400] width 26 height 18
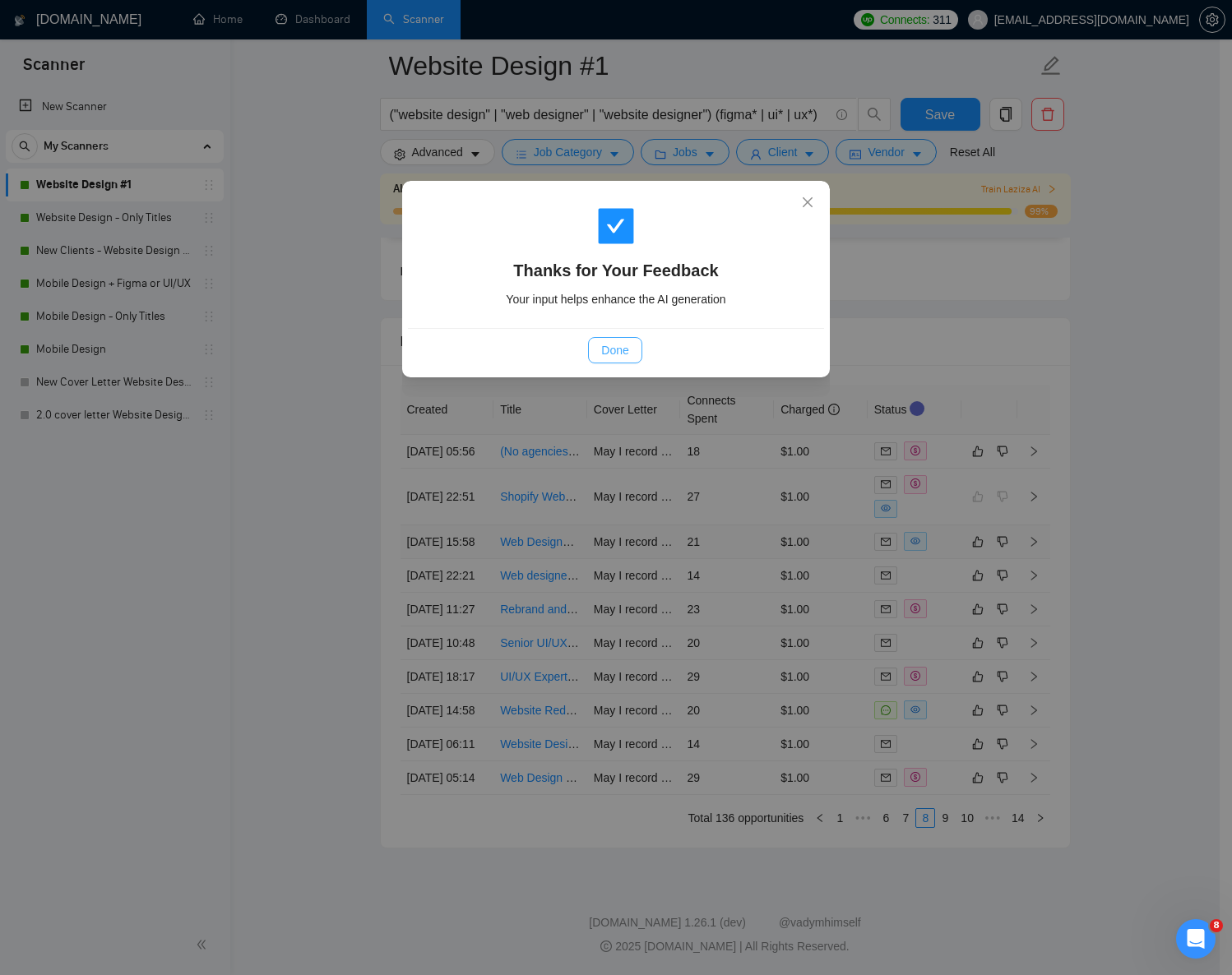
click at [633, 343] on button "Done" at bounding box center [615, 350] width 53 height 26
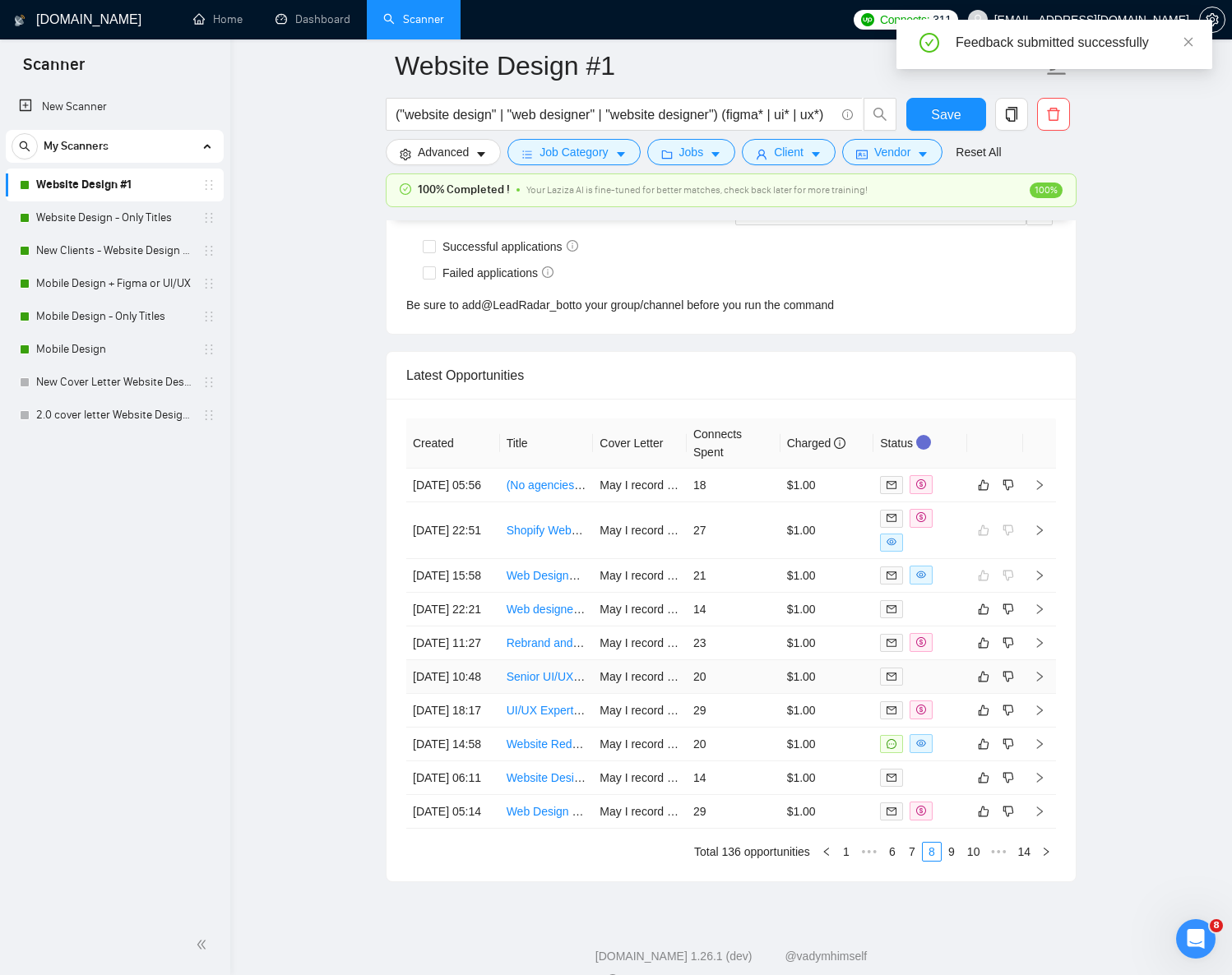
scroll to position [4374, 0]
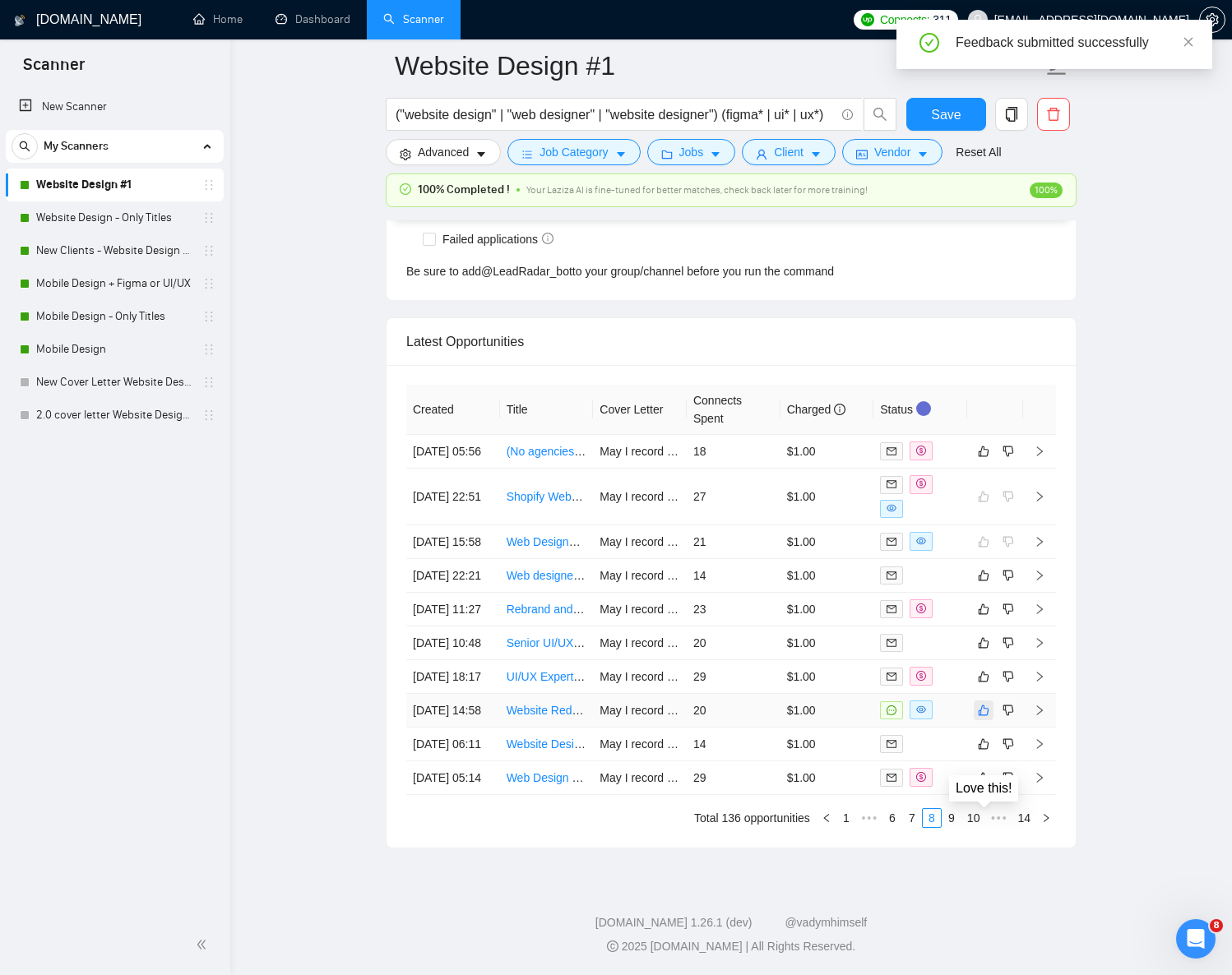
click at [984, 714] on icon "like" at bounding box center [983, 710] width 12 height 14
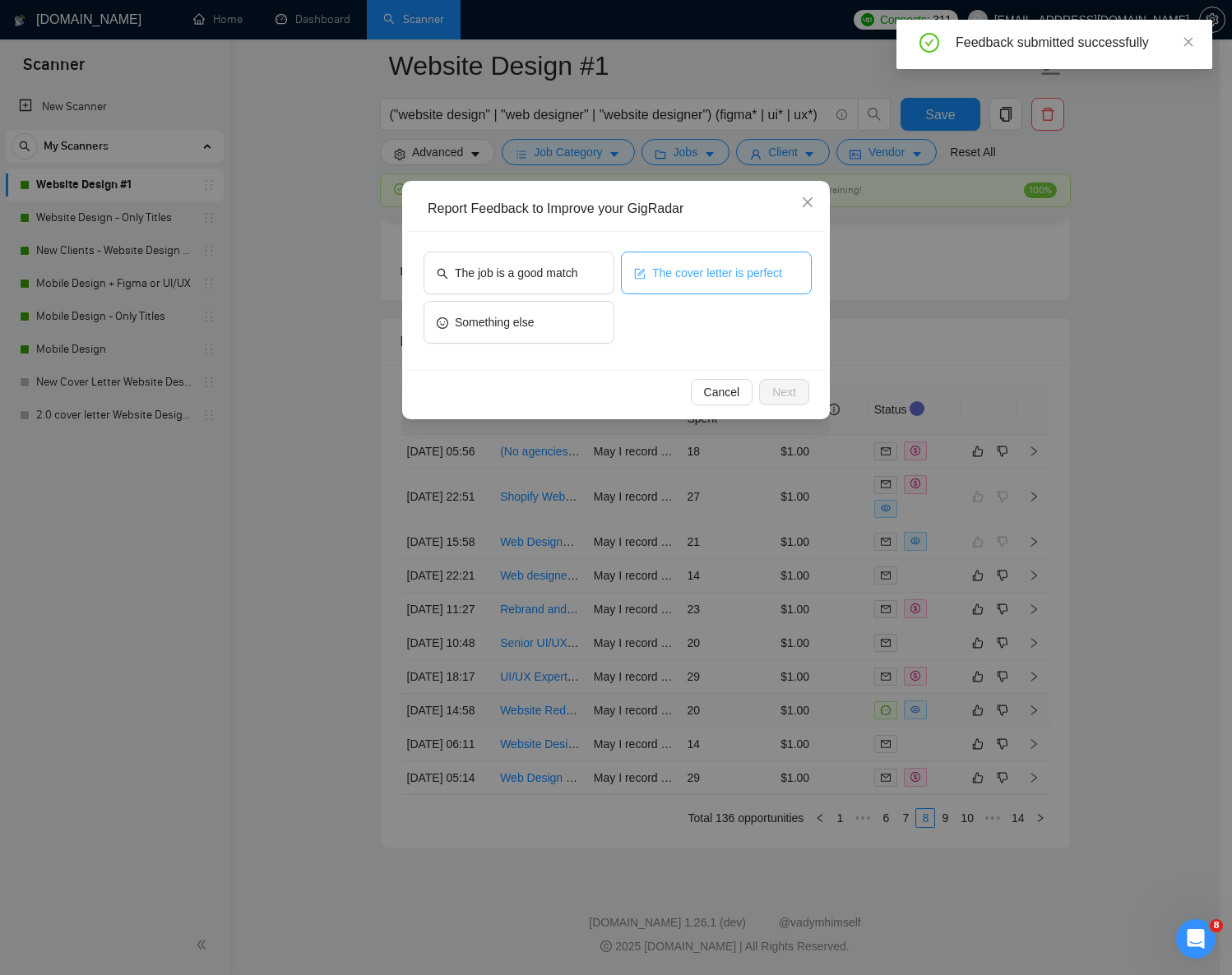
click at [747, 260] on button "The cover letter is perfect" at bounding box center [716, 272] width 191 height 42
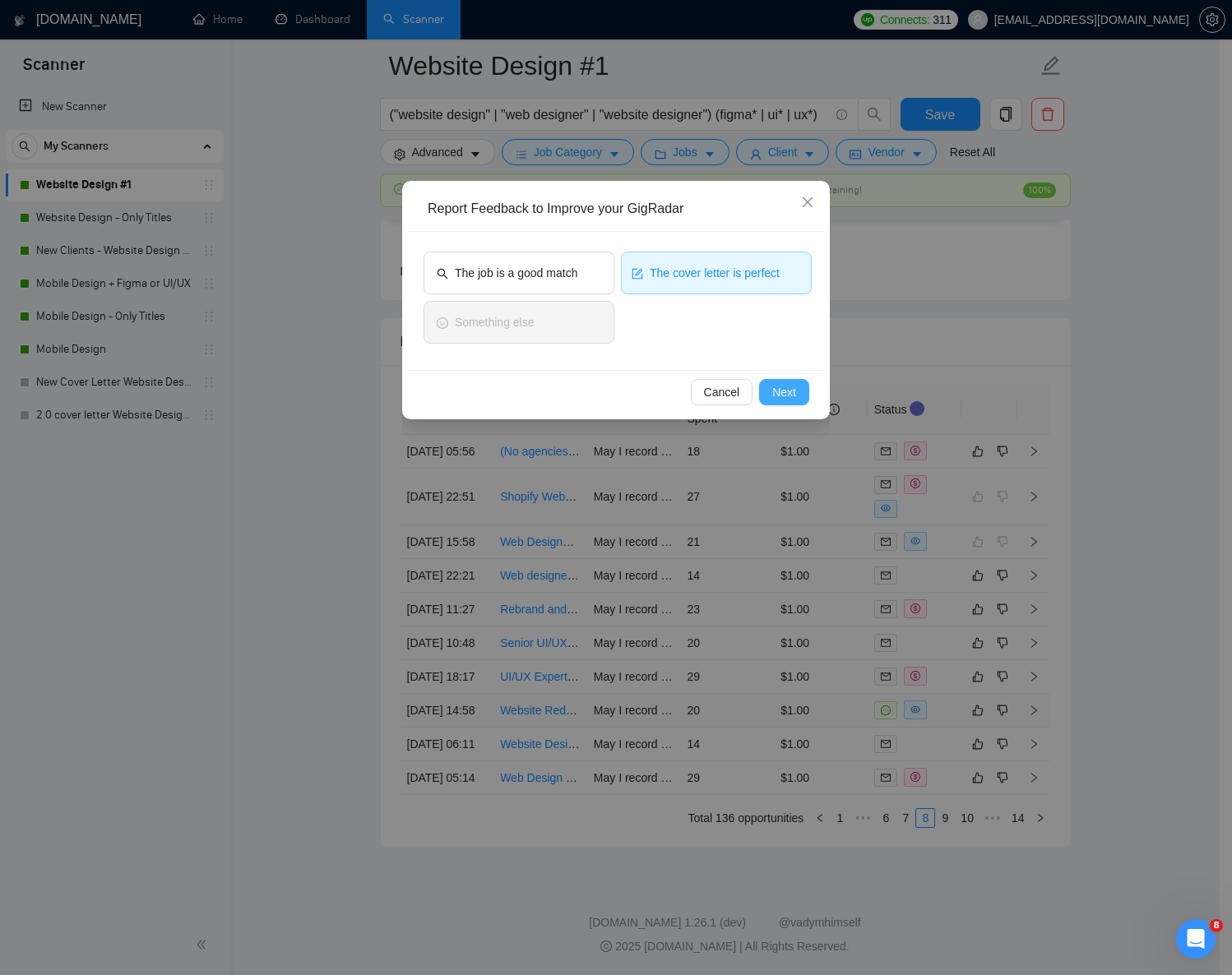
click at [788, 393] on span "Next" at bounding box center [784, 392] width 23 height 18
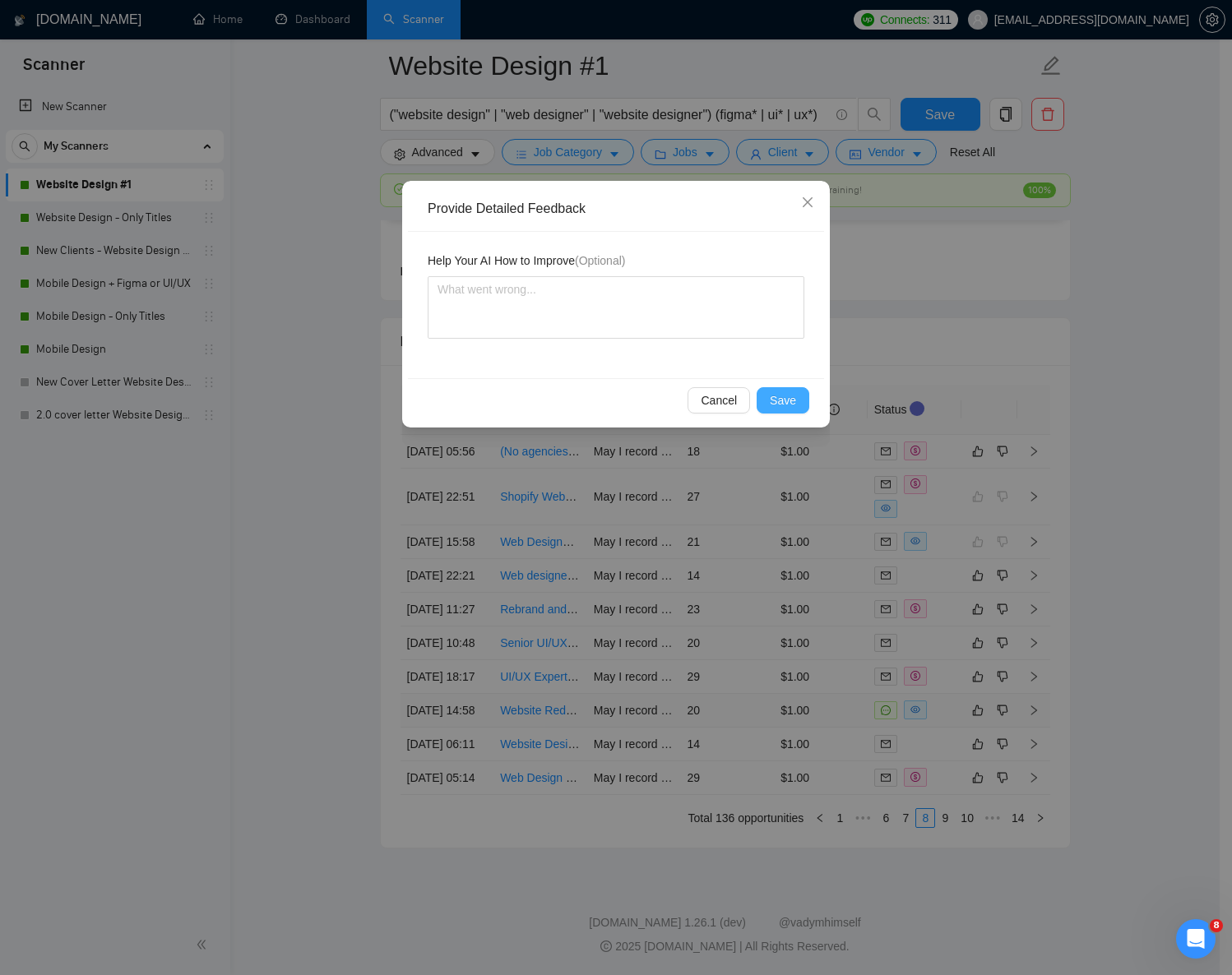
click at [778, 397] on span "Save" at bounding box center [782, 400] width 26 height 18
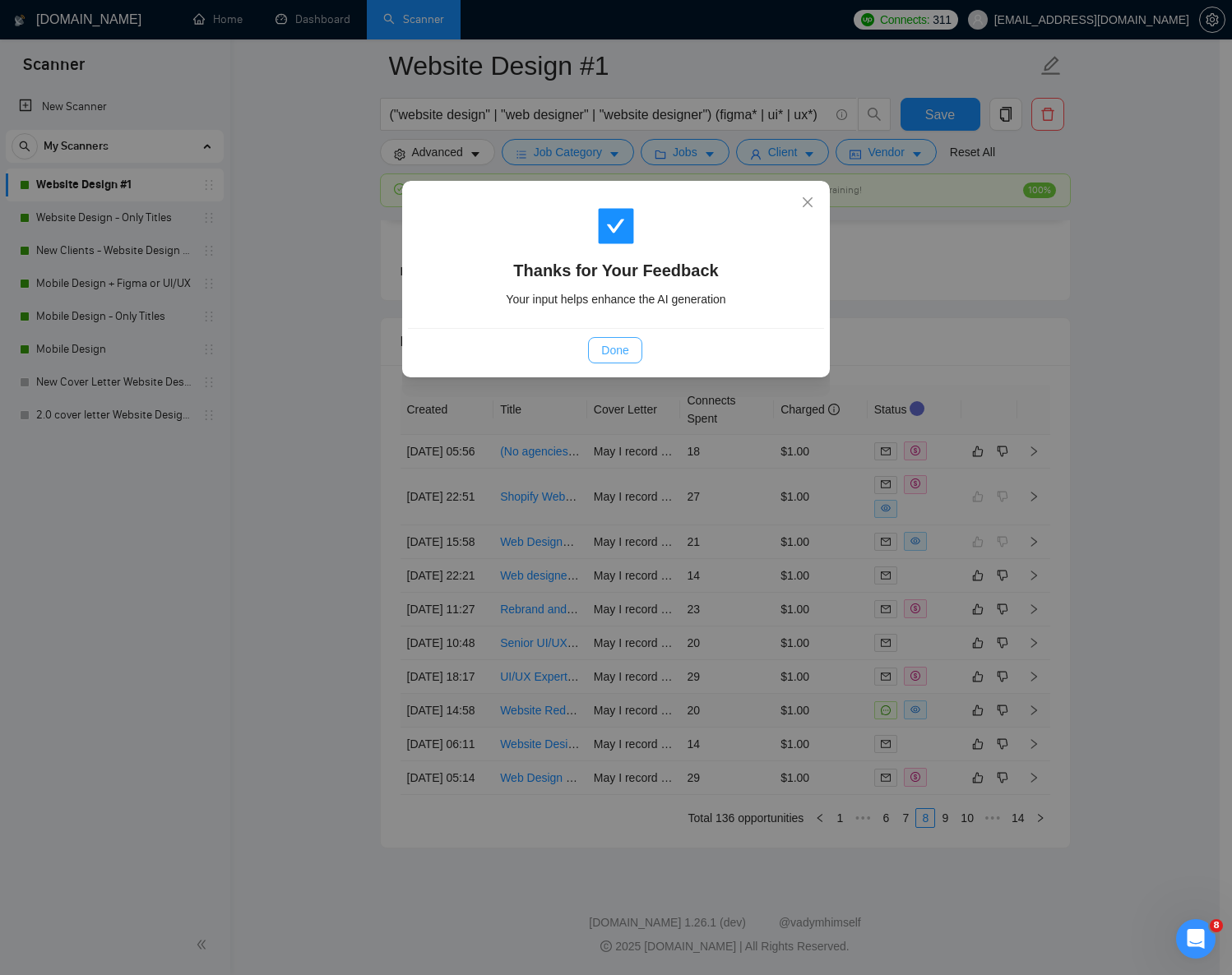
click at [616, 344] on span "Done" at bounding box center [615, 351] width 27 height 18
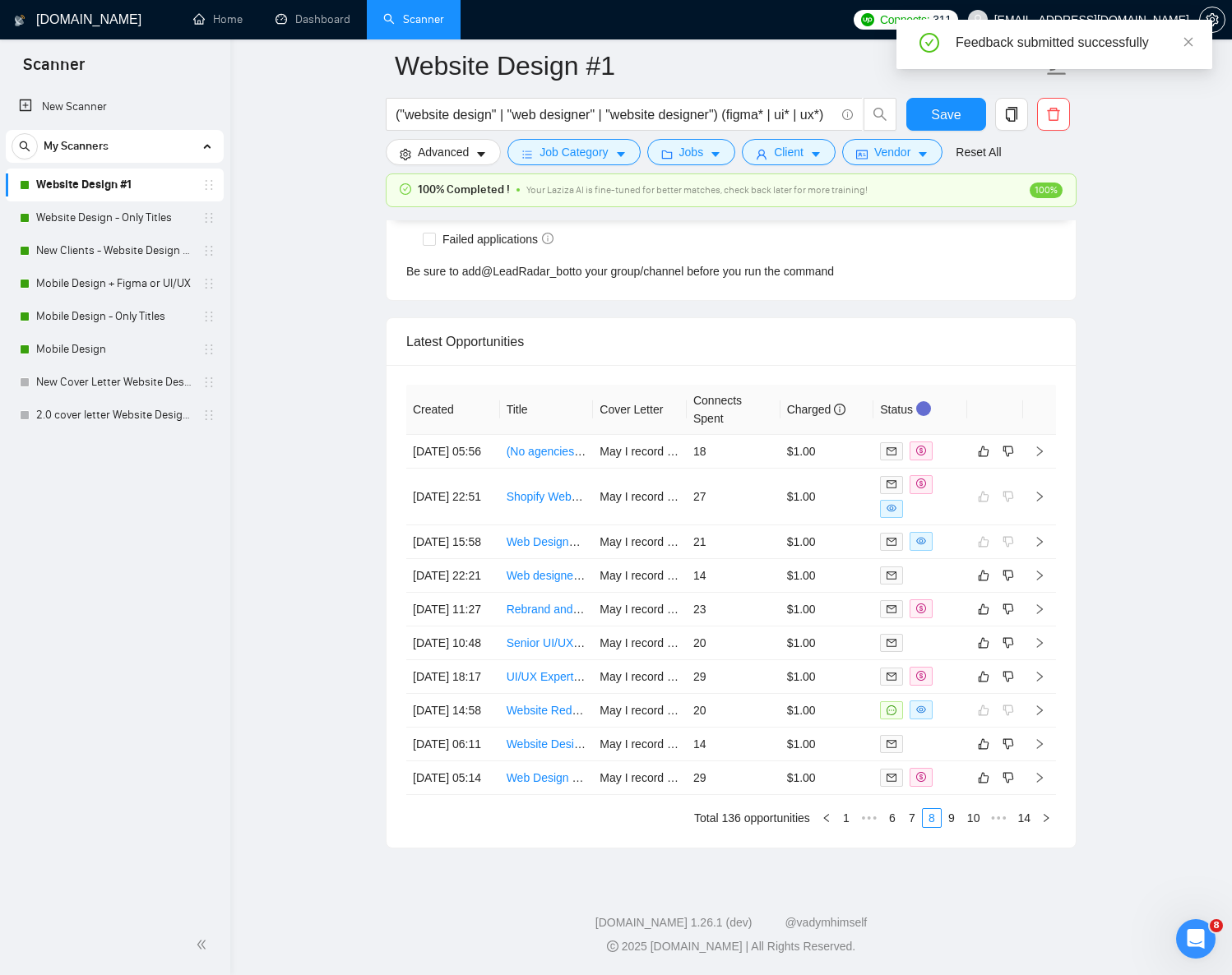
click at [101, 217] on link "Website Design - Only Titles" at bounding box center [114, 218] width 156 height 33
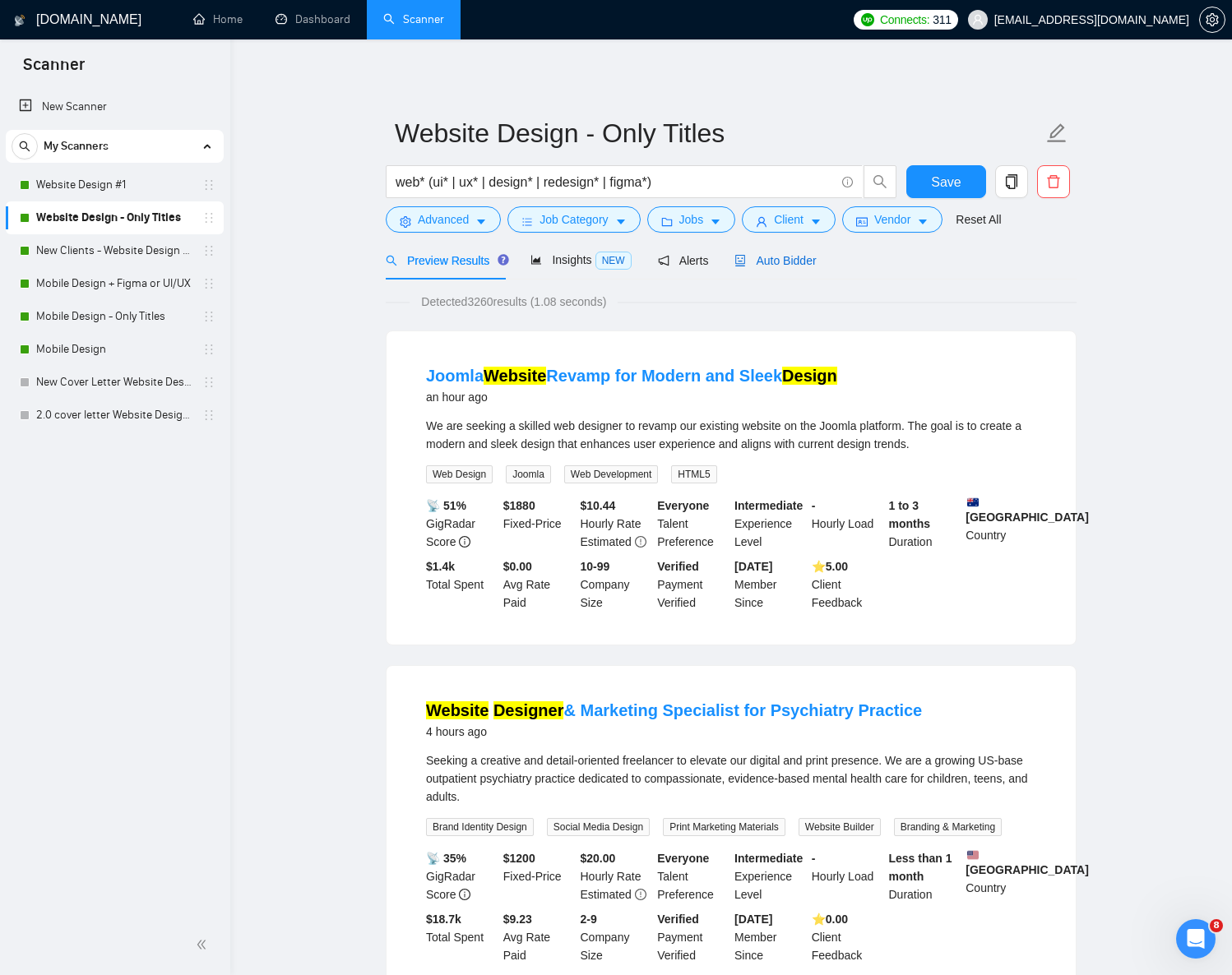
click at [774, 266] on span "Auto Bidder" at bounding box center [775, 260] width 81 height 14
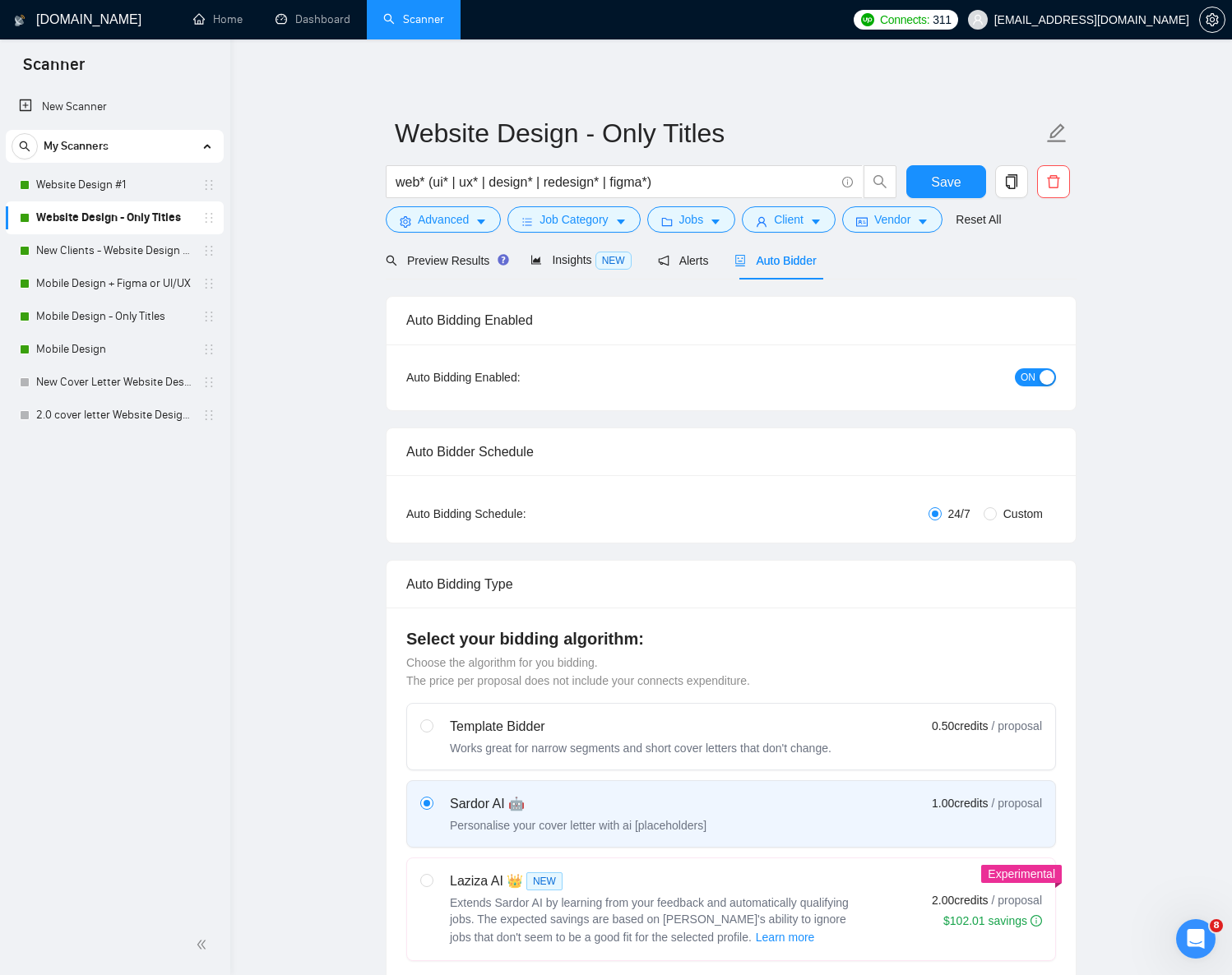
checkbox input "true"
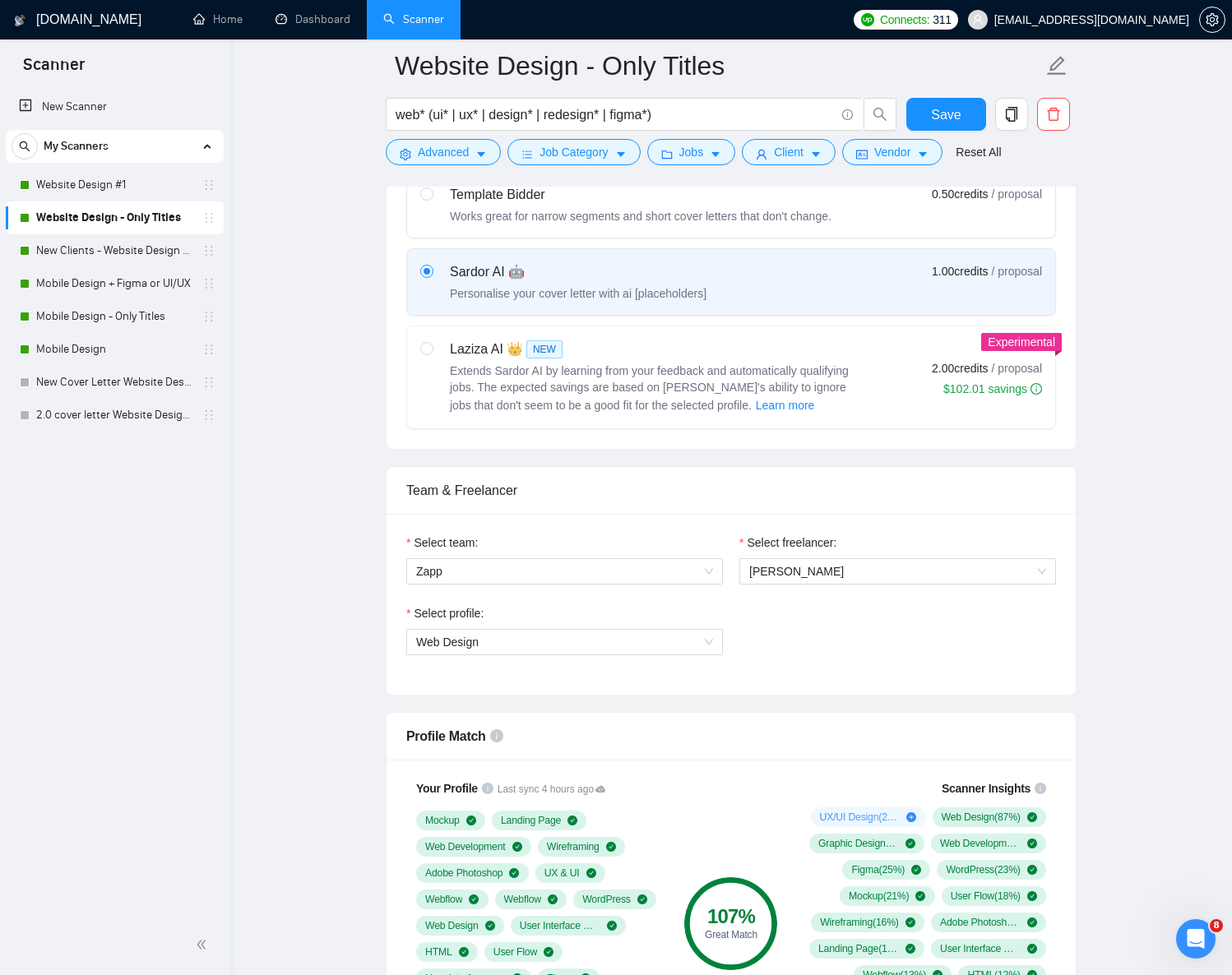
scroll to position [618, 0]
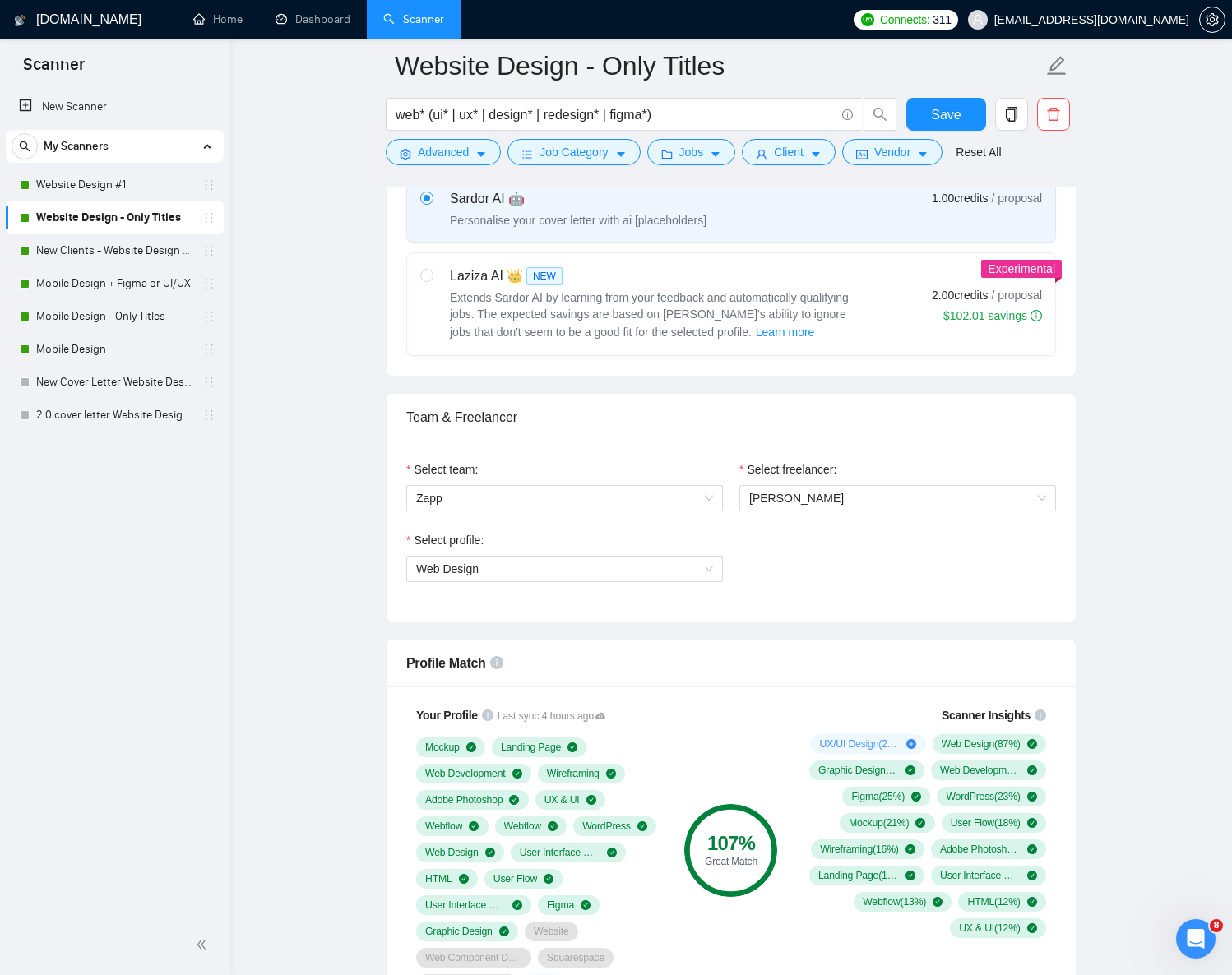
click at [532, 269] on span "NEW" at bounding box center [544, 277] width 36 height 18
click at [432, 269] on input "radio" at bounding box center [425, 274] width 12 height 12
radio input "true"
radio input "false"
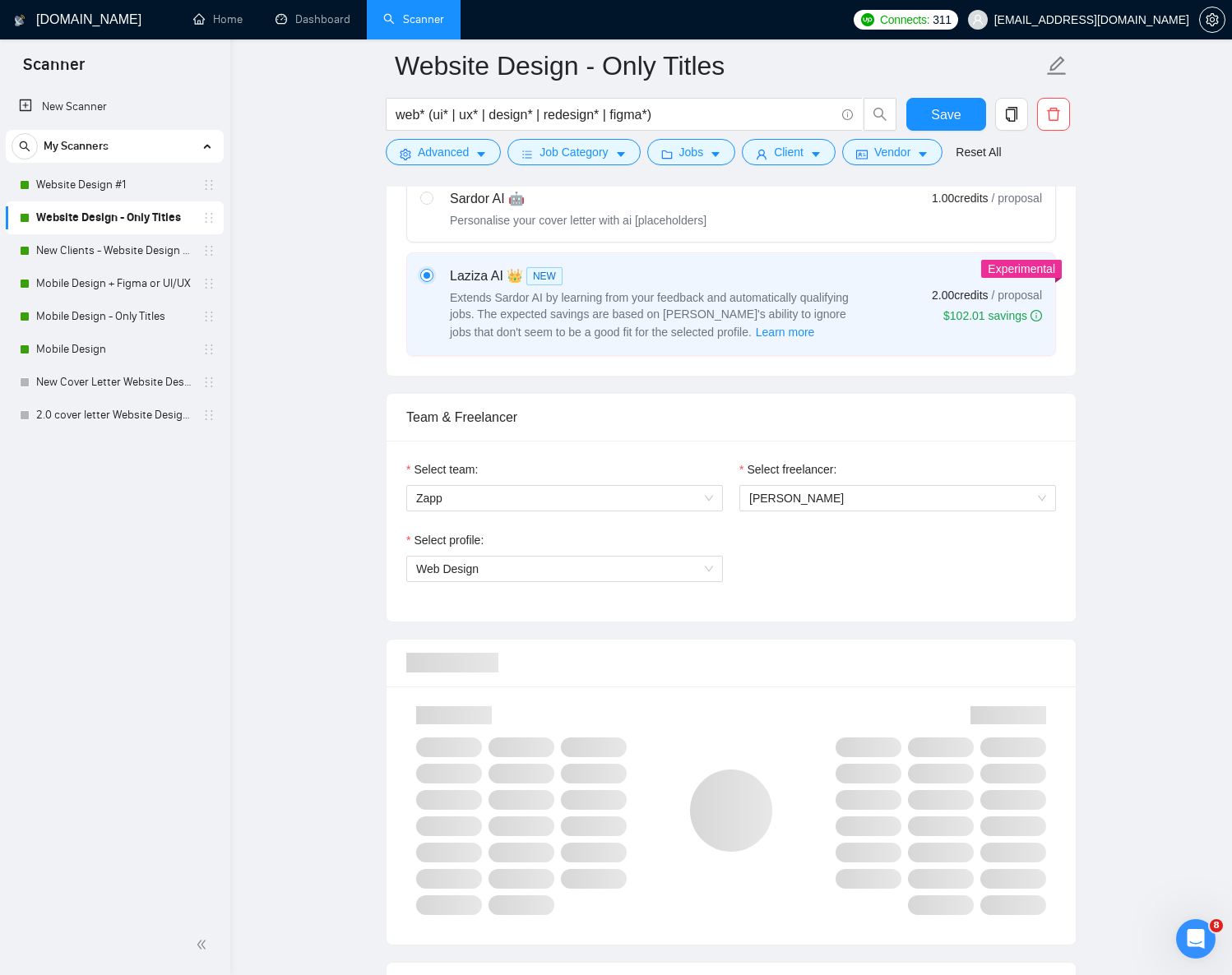
scroll to position [57, 0]
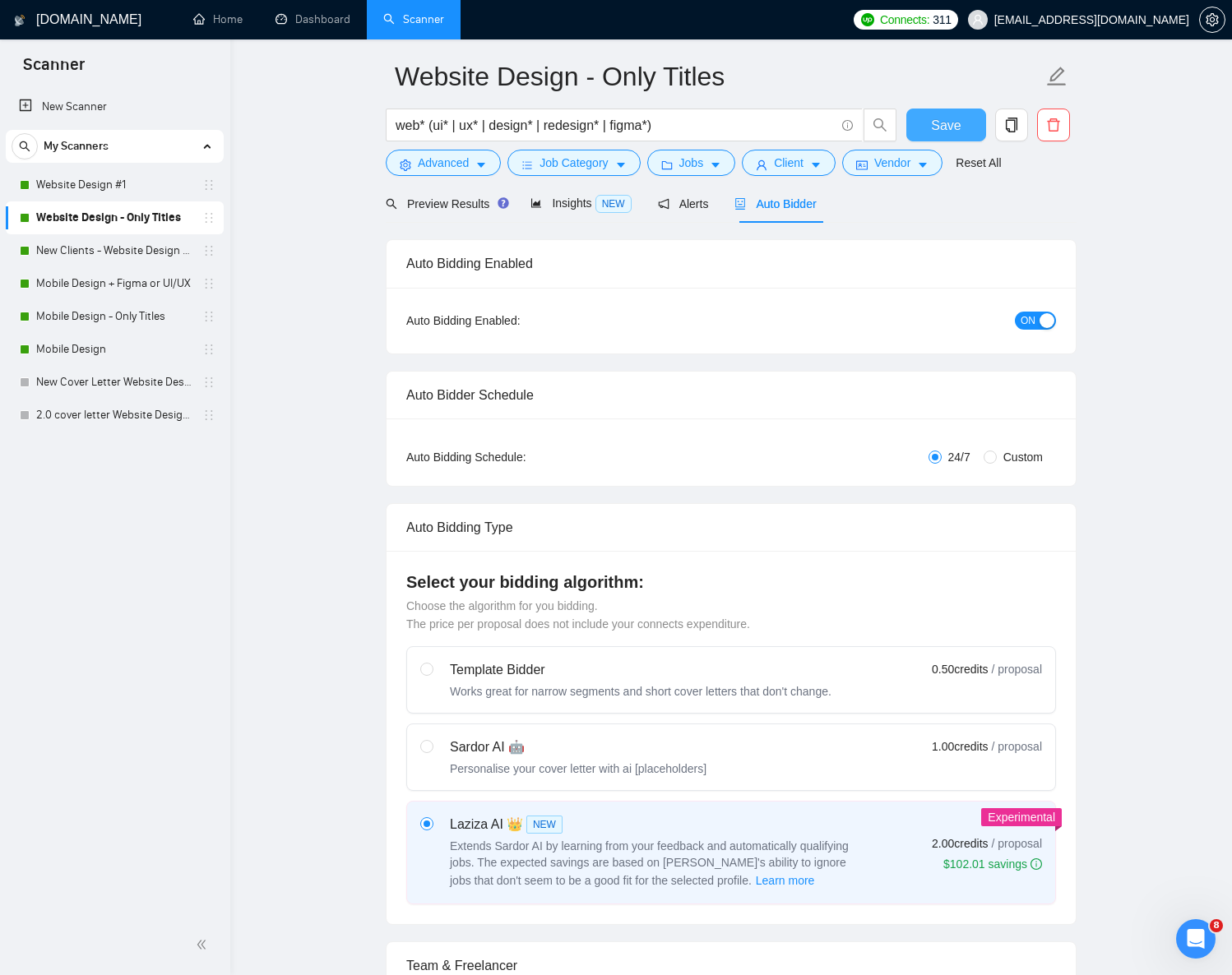
click at [960, 133] on span "Save" at bounding box center [945, 125] width 30 height 21
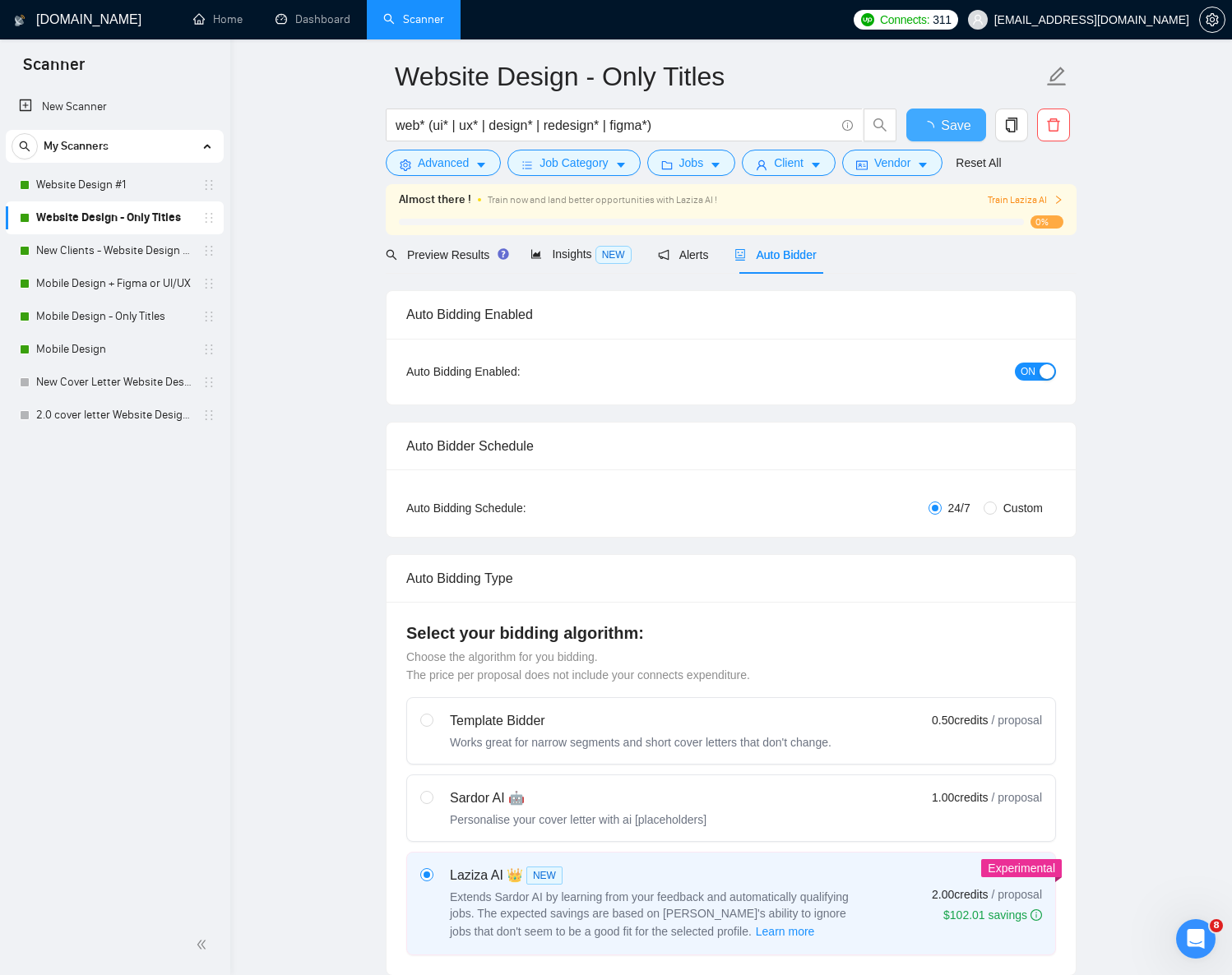
checkbox input "true"
click at [1026, 199] on span "Train Laziza AI" at bounding box center [1026, 200] width 76 height 15
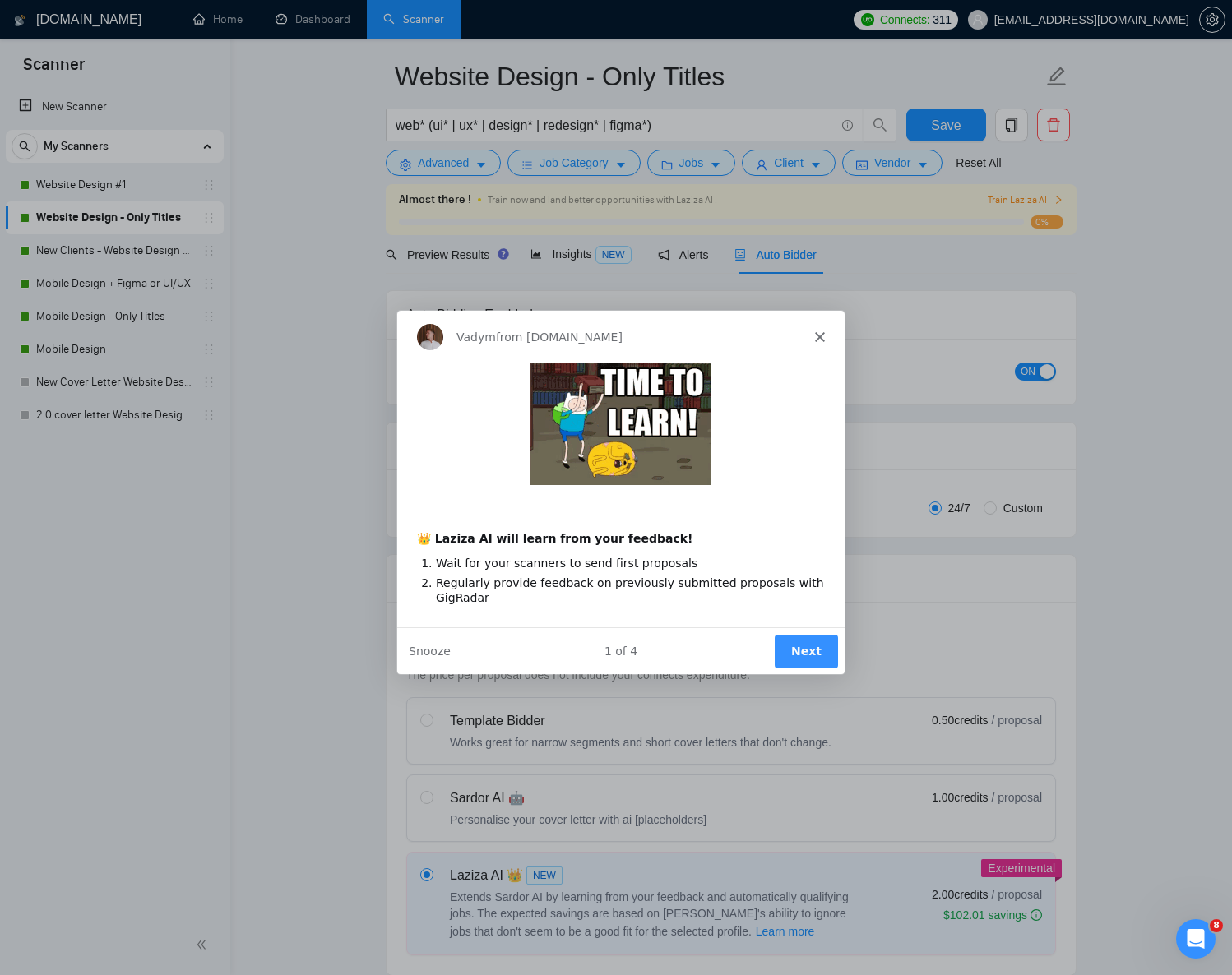
scroll to position [0, 0]
click at [783, 648] on button "Next" at bounding box center [806, 650] width 63 height 33
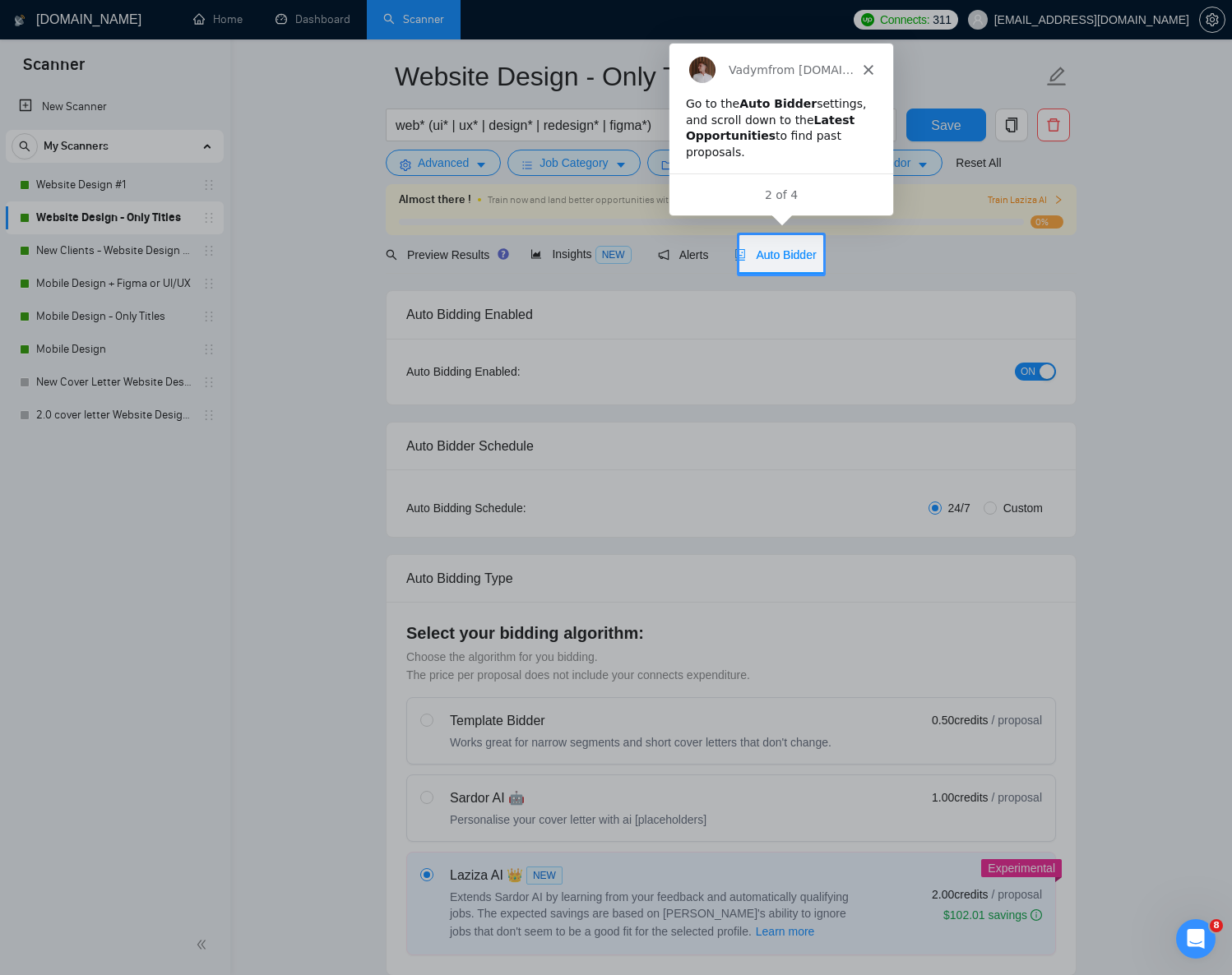
click at [861, 68] on div "Vadym from [DOMAIN_NAME]" at bounding box center [780, 68] width 224 height 52
click at [864, 70] on polygon "Close" at bounding box center [866, 68] width 10 height 10
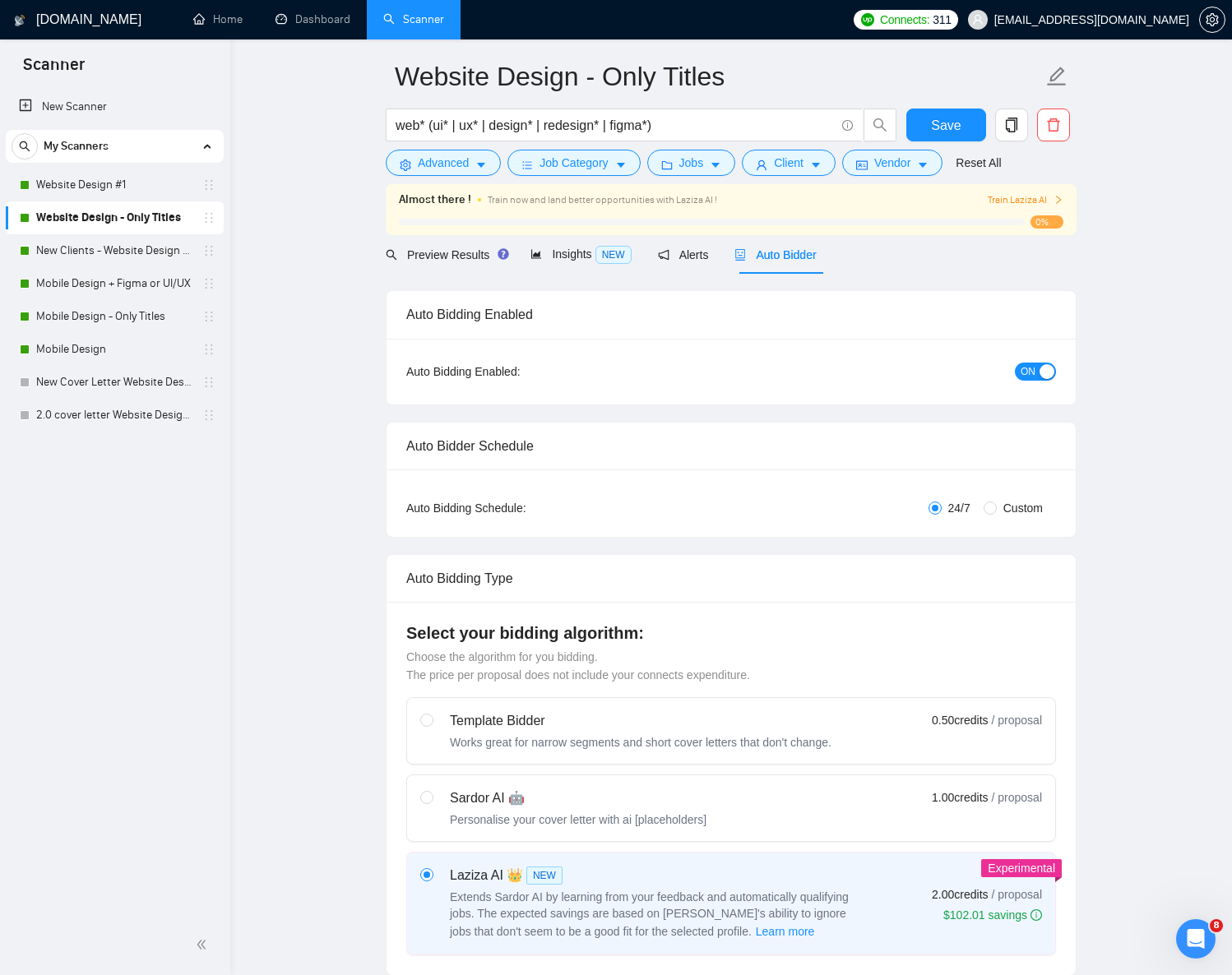
click at [786, 261] on div "Auto Bidder" at bounding box center [775, 255] width 81 height 18
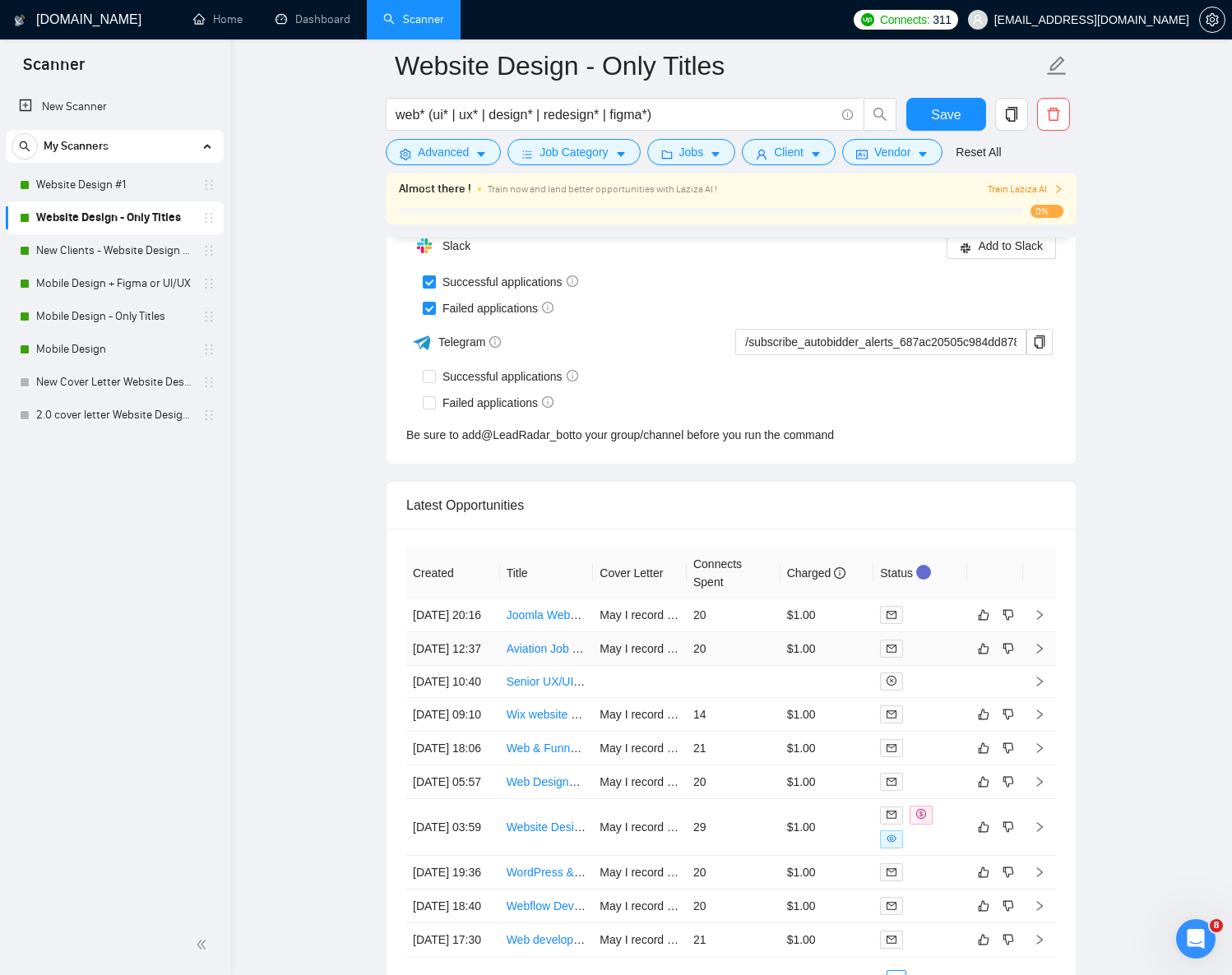
scroll to position [4433, 0]
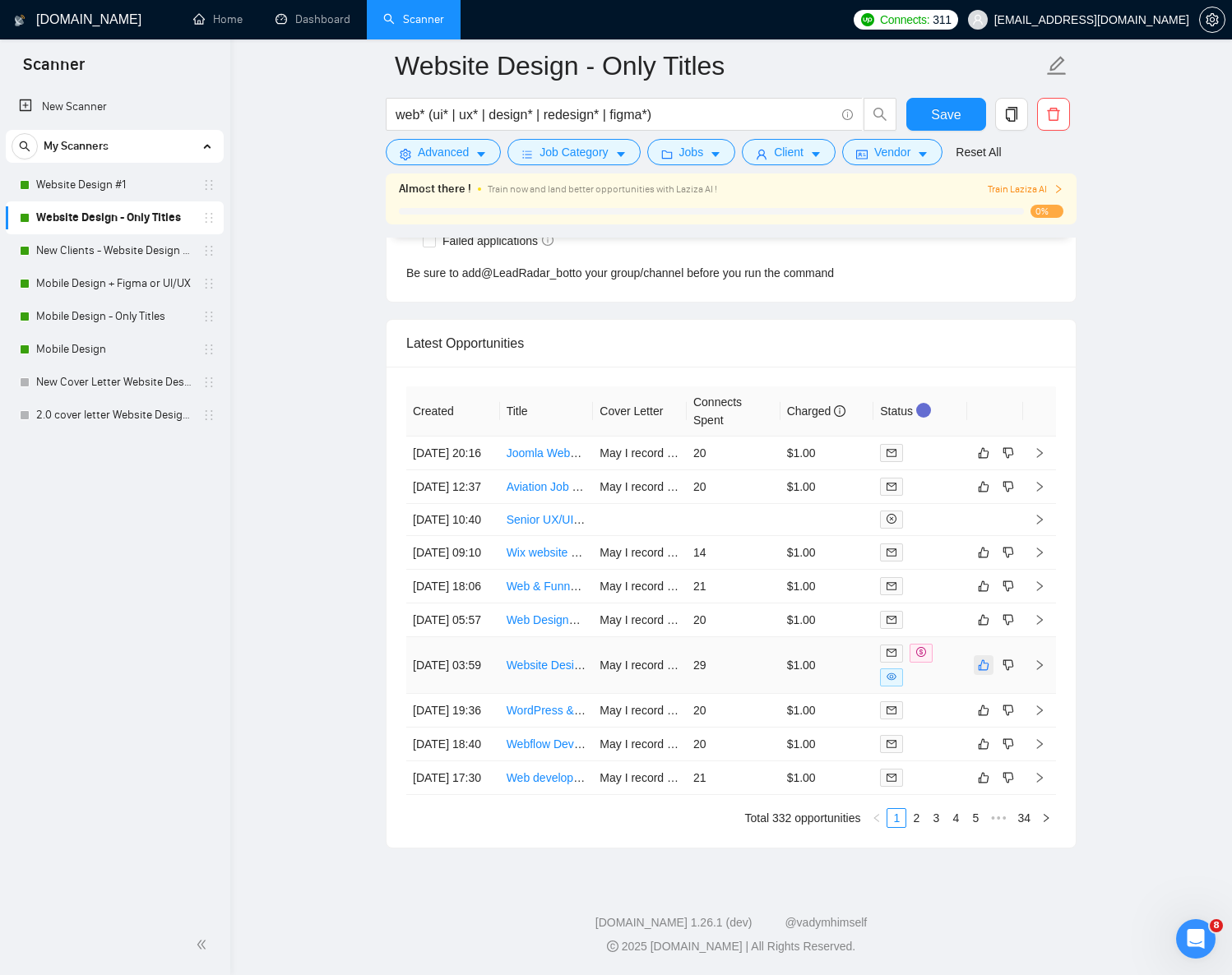
click at [982, 659] on icon "like" at bounding box center [983, 665] width 12 height 14
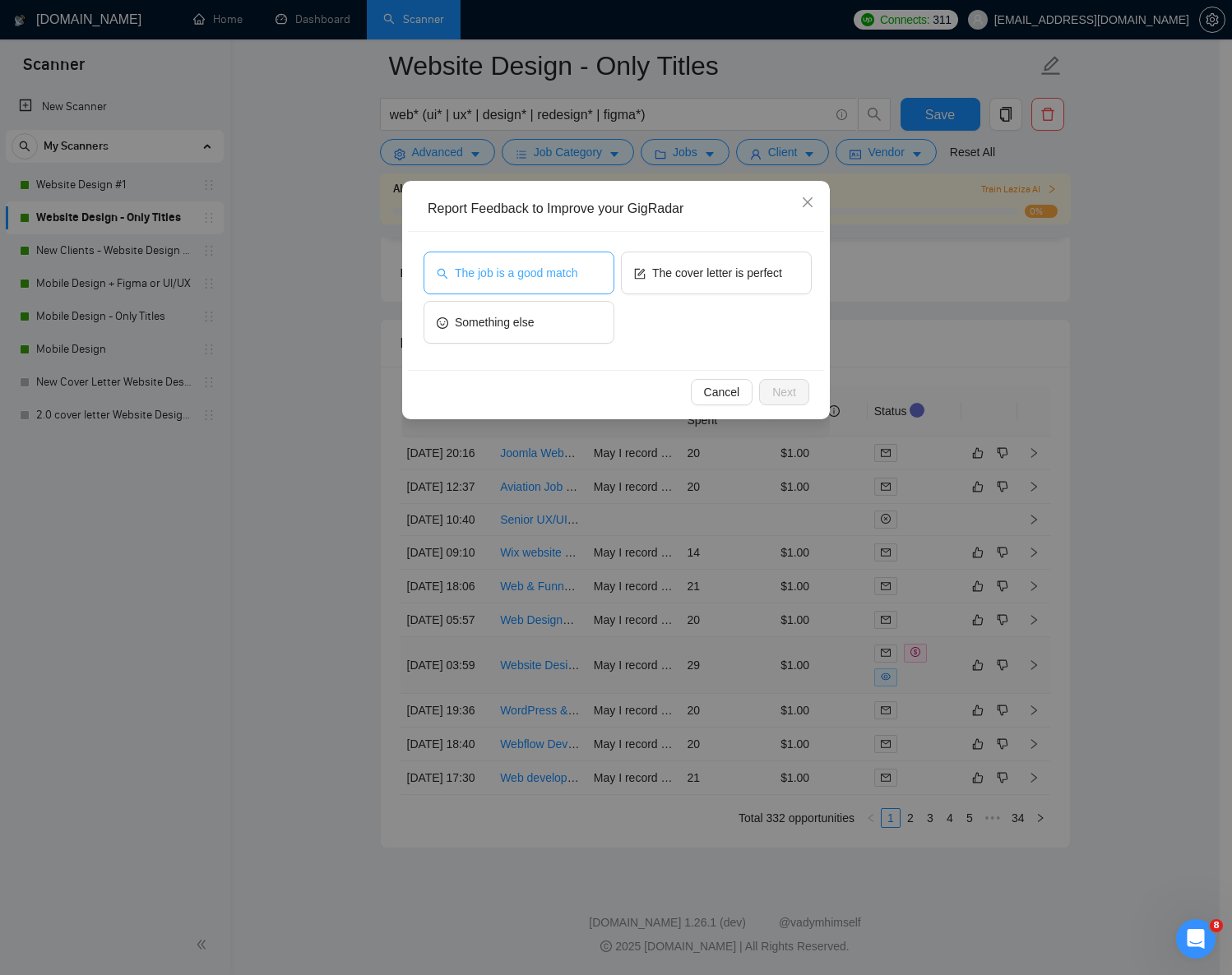
click at [512, 281] on span "The job is a good match" at bounding box center [516, 273] width 123 height 18
click at [773, 384] on span "Next" at bounding box center [784, 392] width 23 height 18
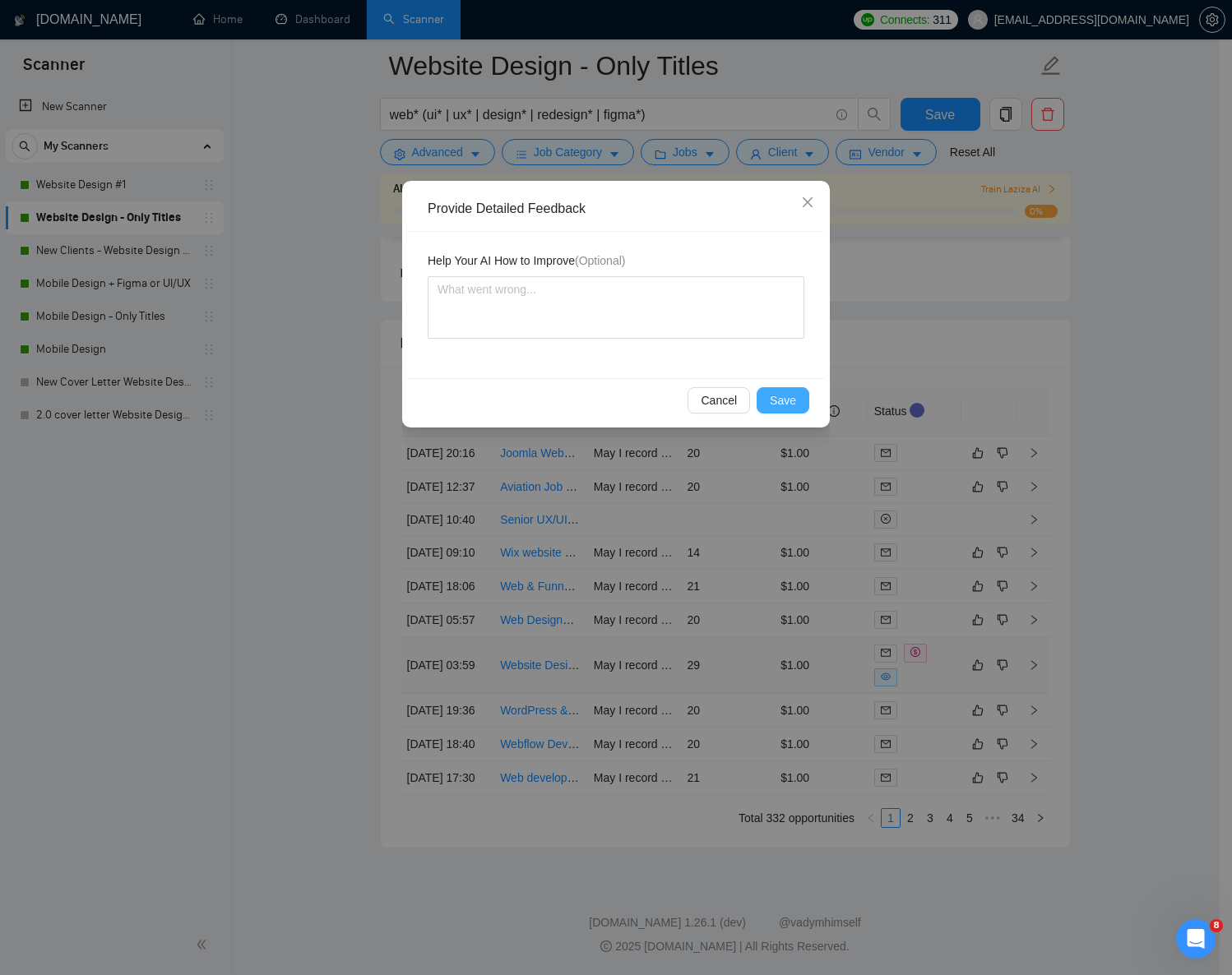
click at [778, 397] on span "Save" at bounding box center [782, 400] width 26 height 18
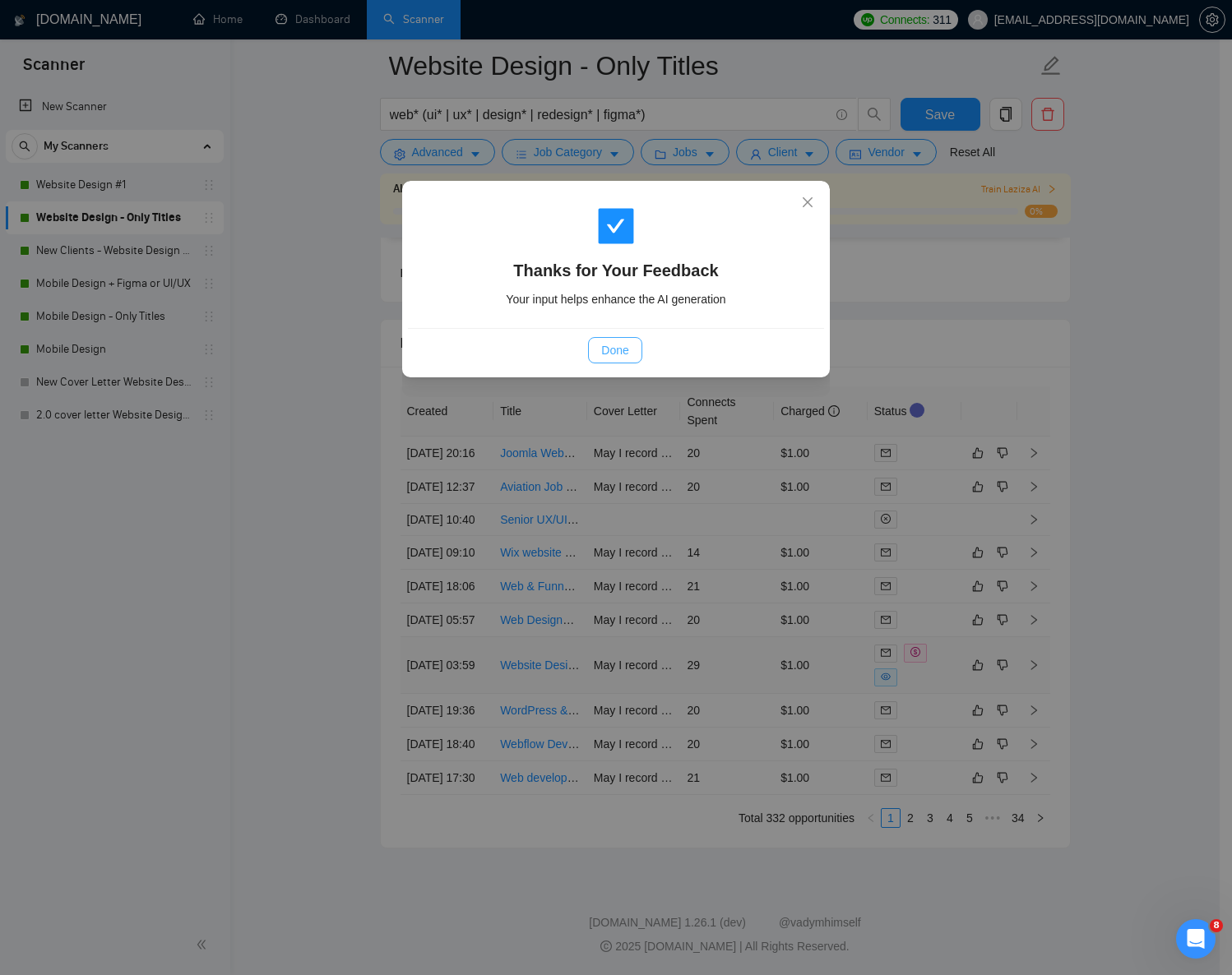
click at [601, 352] on span "Done" at bounding box center [615, 351] width 27 height 18
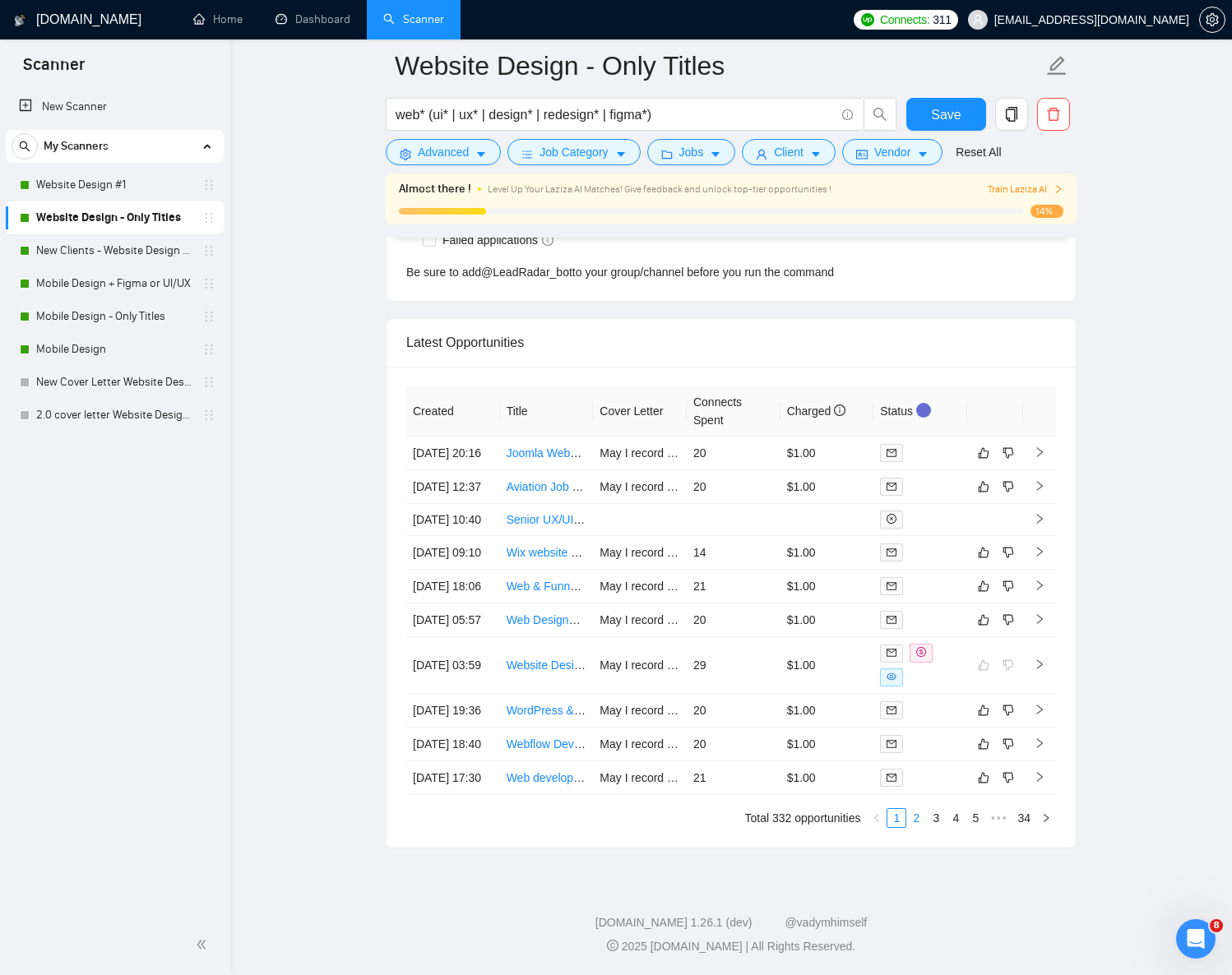
scroll to position [4323, 0]
click at [914, 820] on link "2" at bounding box center [917, 818] width 18 height 18
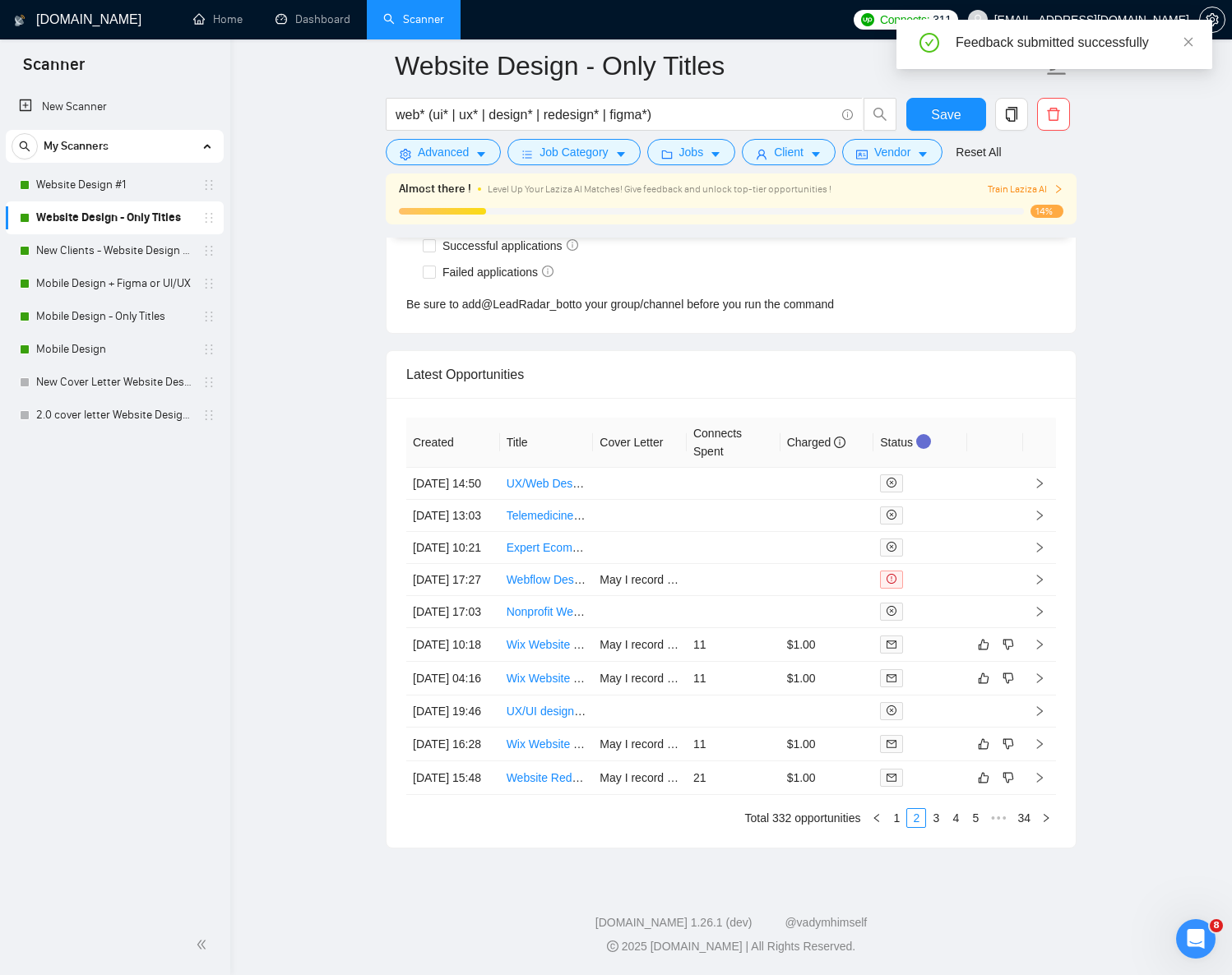
scroll to position [4423, 0]
click at [932, 824] on link "3" at bounding box center [936, 818] width 18 height 18
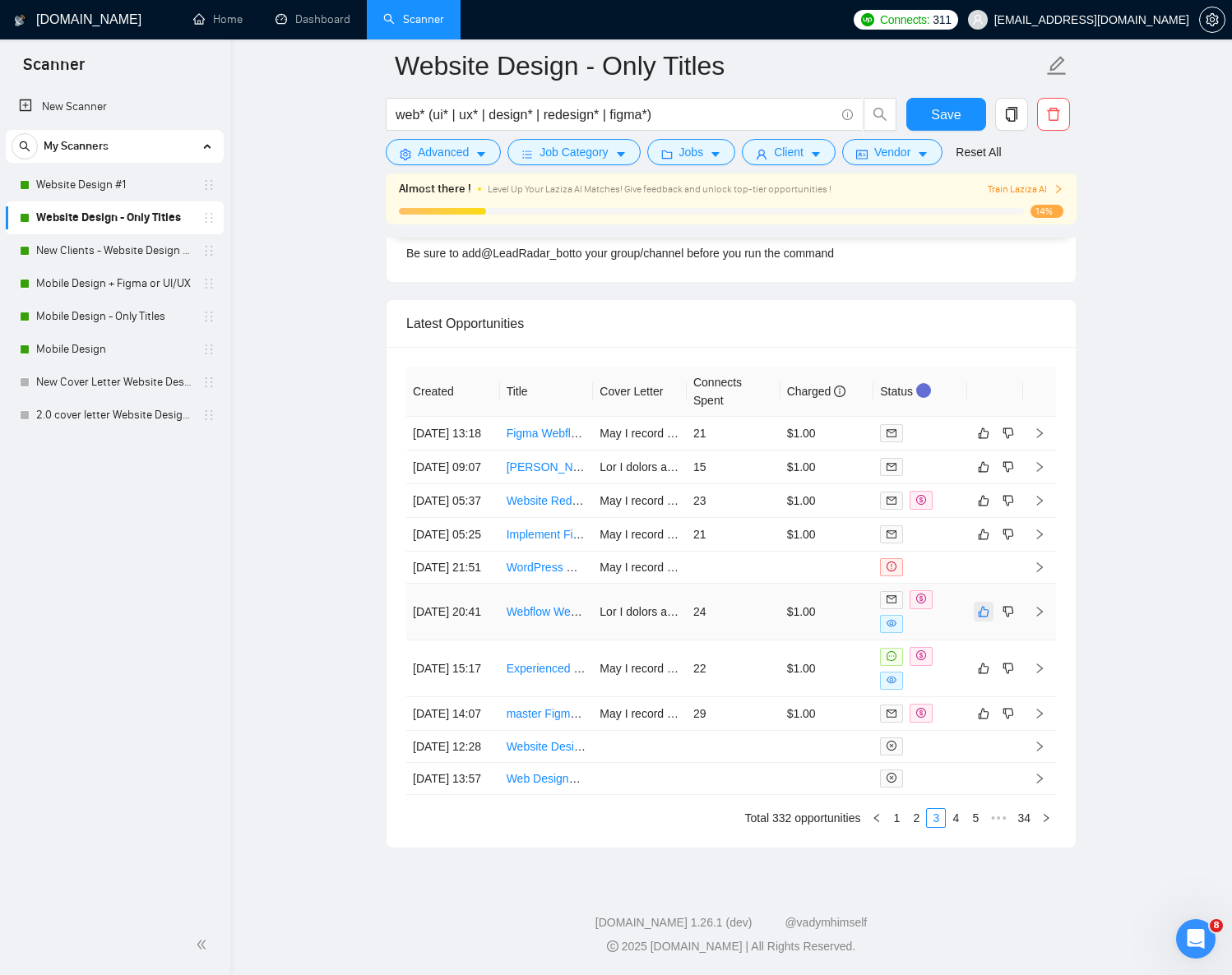
click at [987, 606] on icon "like" at bounding box center [984, 612] width 11 height 11
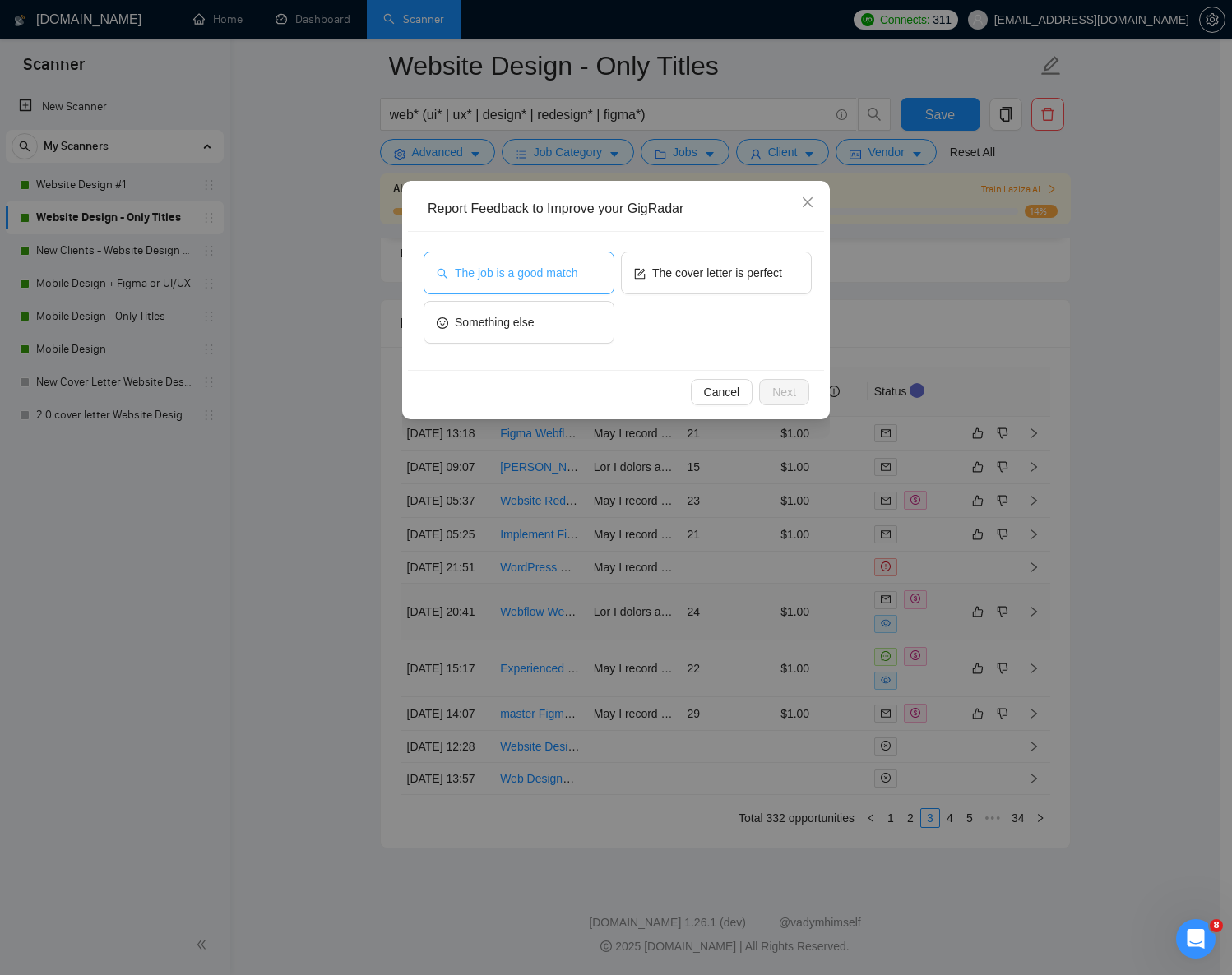
click at [513, 260] on button "The job is a good match" at bounding box center [519, 272] width 191 height 42
click at [710, 256] on button "The cover letter is perfect" at bounding box center [716, 272] width 191 height 42
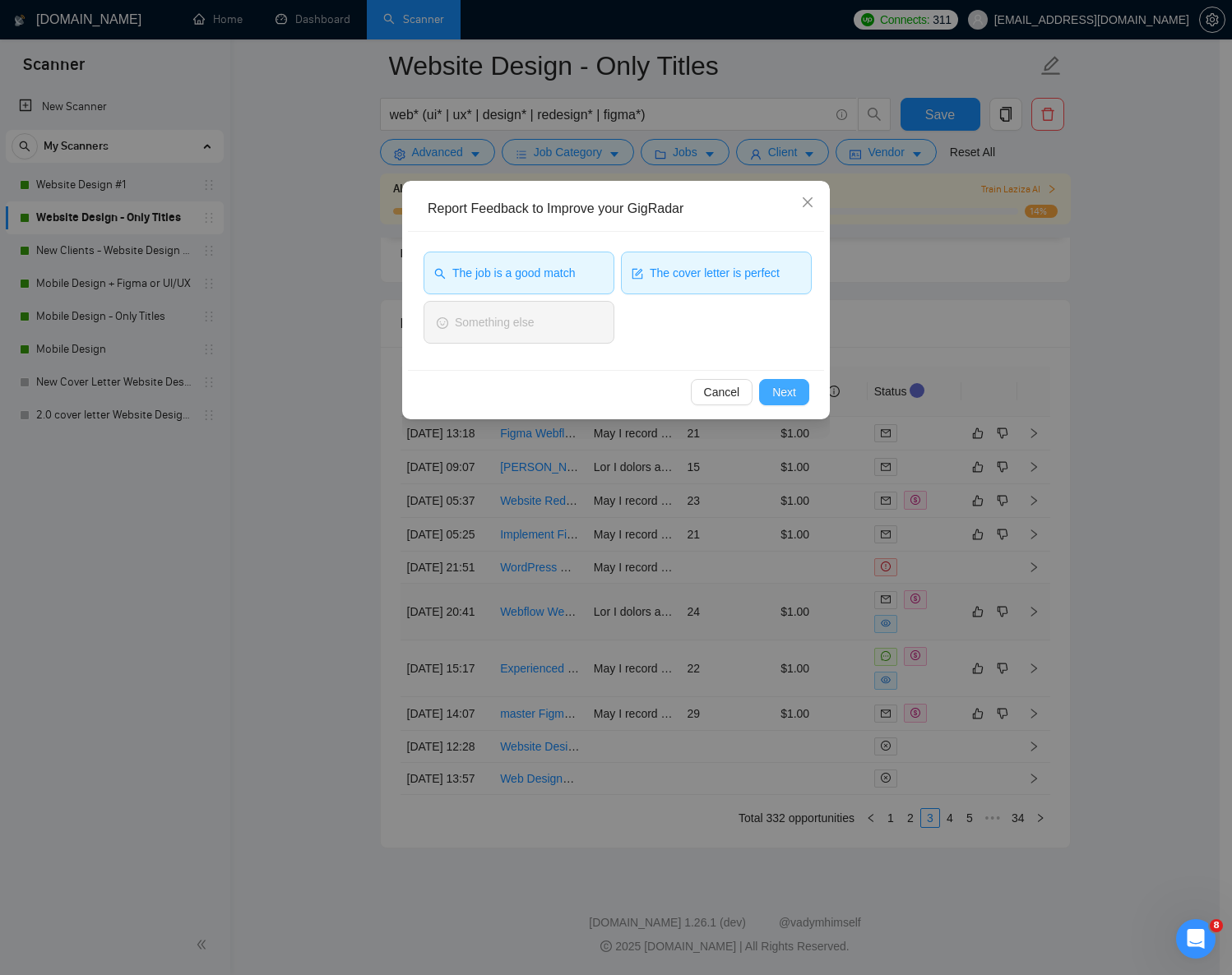
click at [792, 401] on button "Next" at bounding box center [784, 392] width 50 height 26
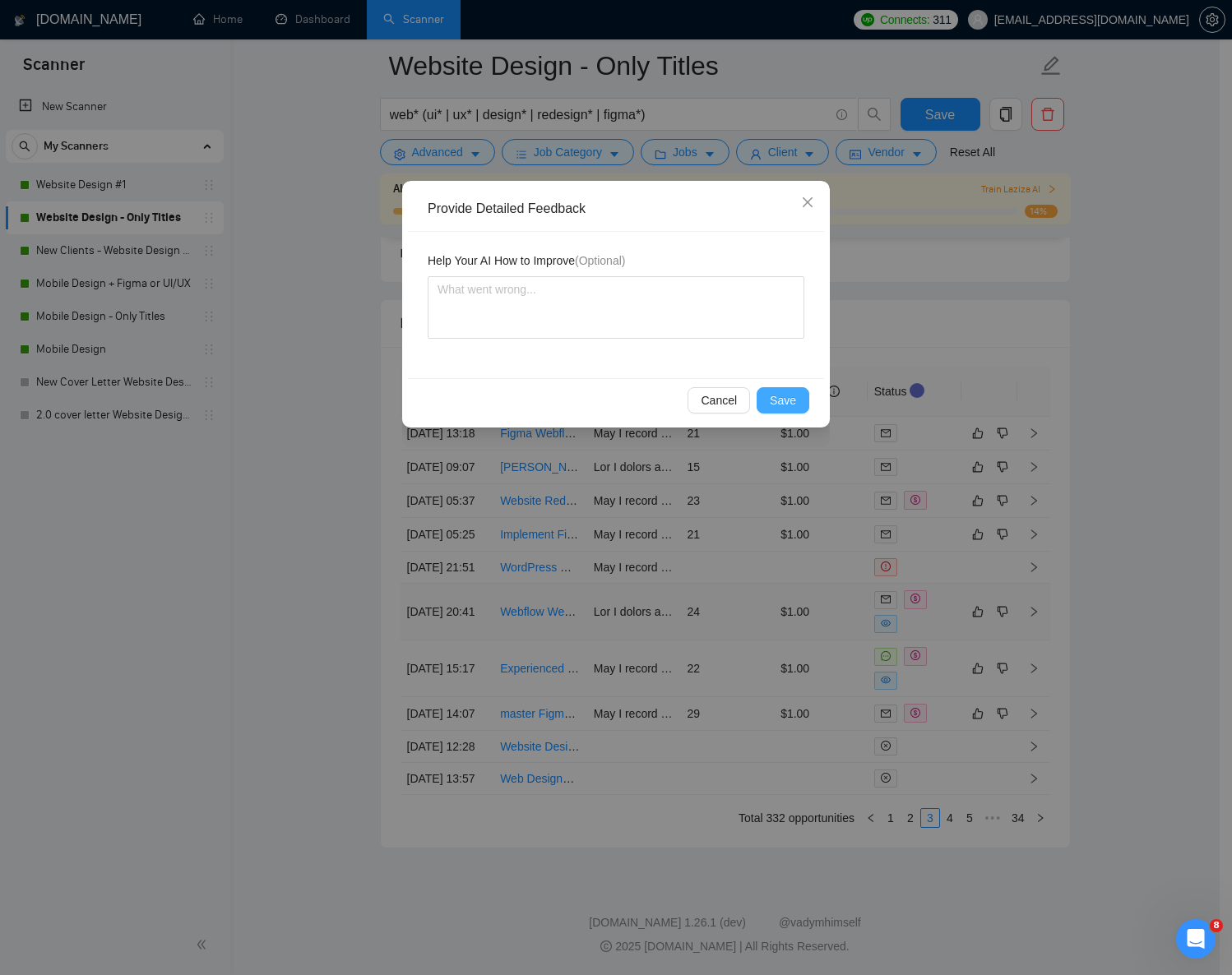
click at [791, 403] on span "Save" at bounding box center [782, 400] width 26 height 18
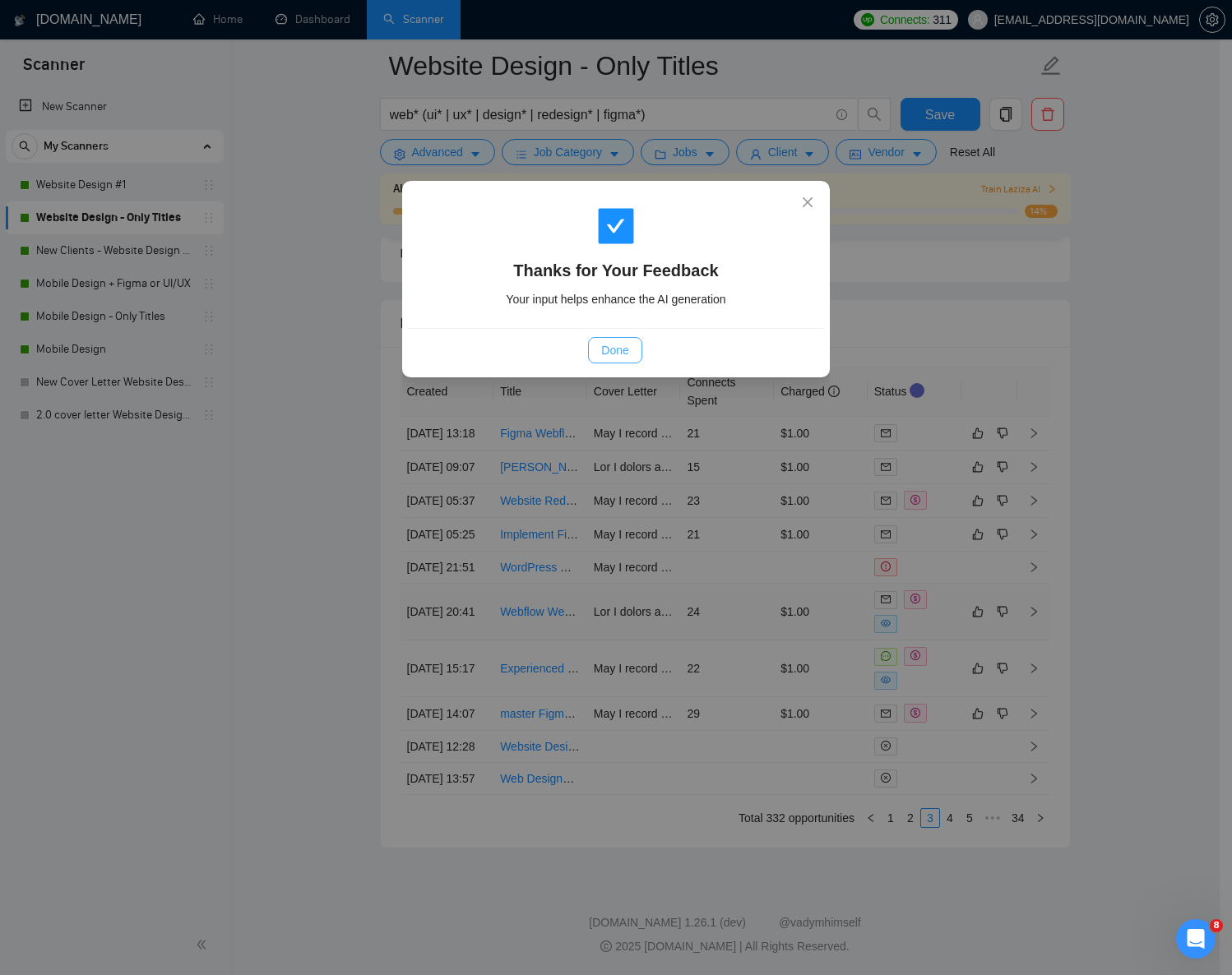
click at [626, 350] on span "Done" at bounding box center [615, 351] width 27 height 18
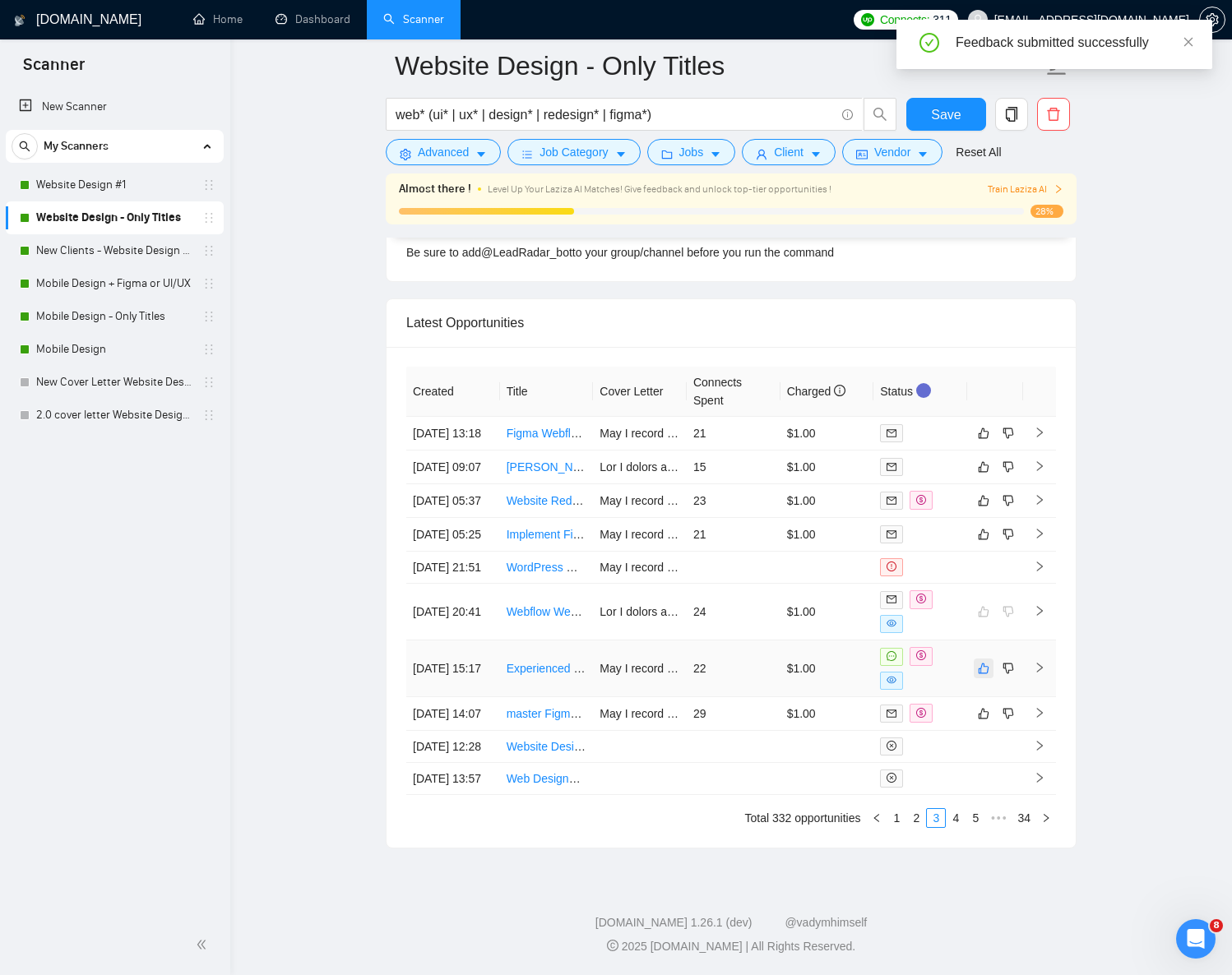
scroll to position [4329, 0]
click at [983, 662] on icon "like" at bounding box center [983, 669] width 12 height 14
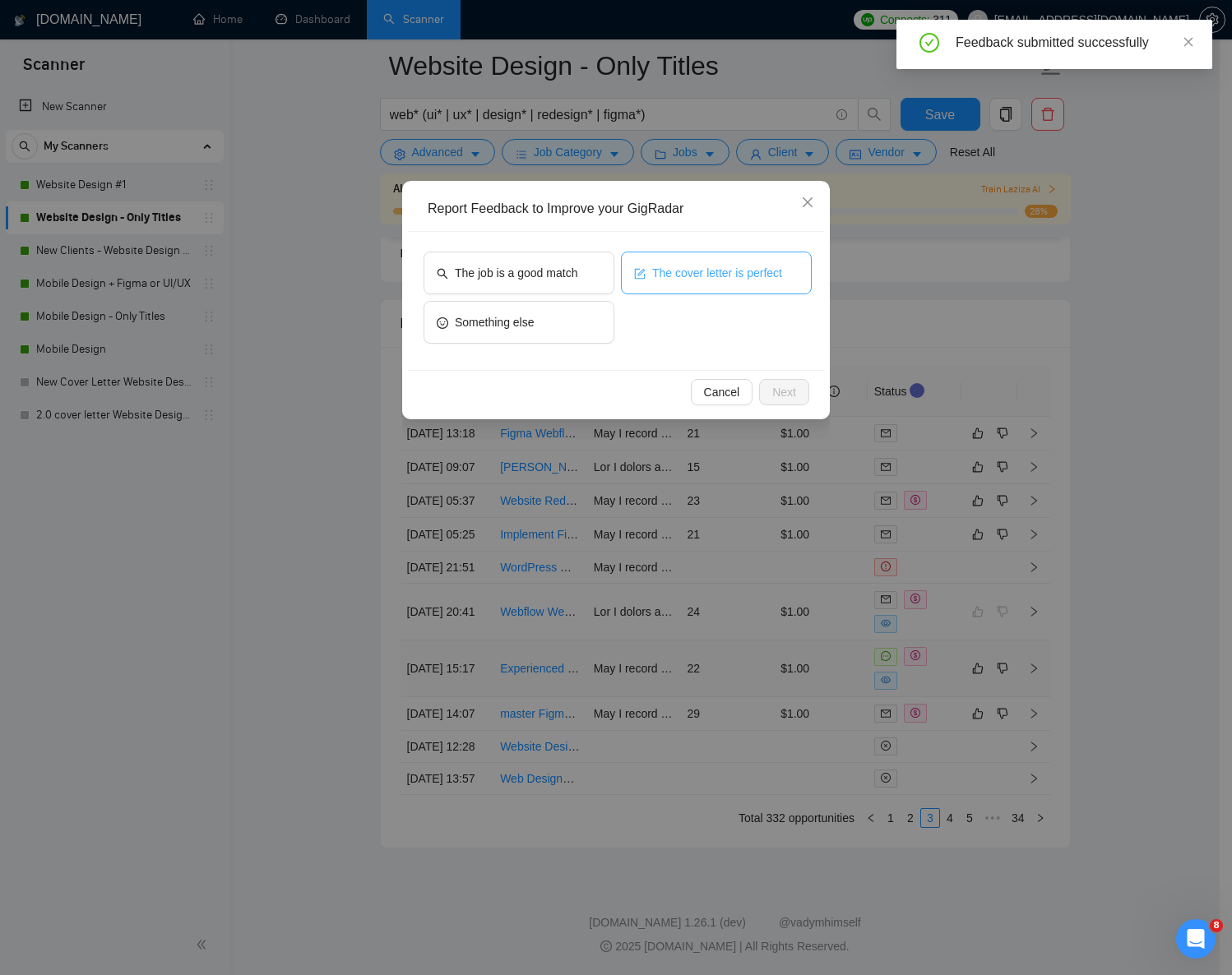
click at [683, 277] on span "The cover letter is perfect" at bounding box center [717, 273] width 130 height 18
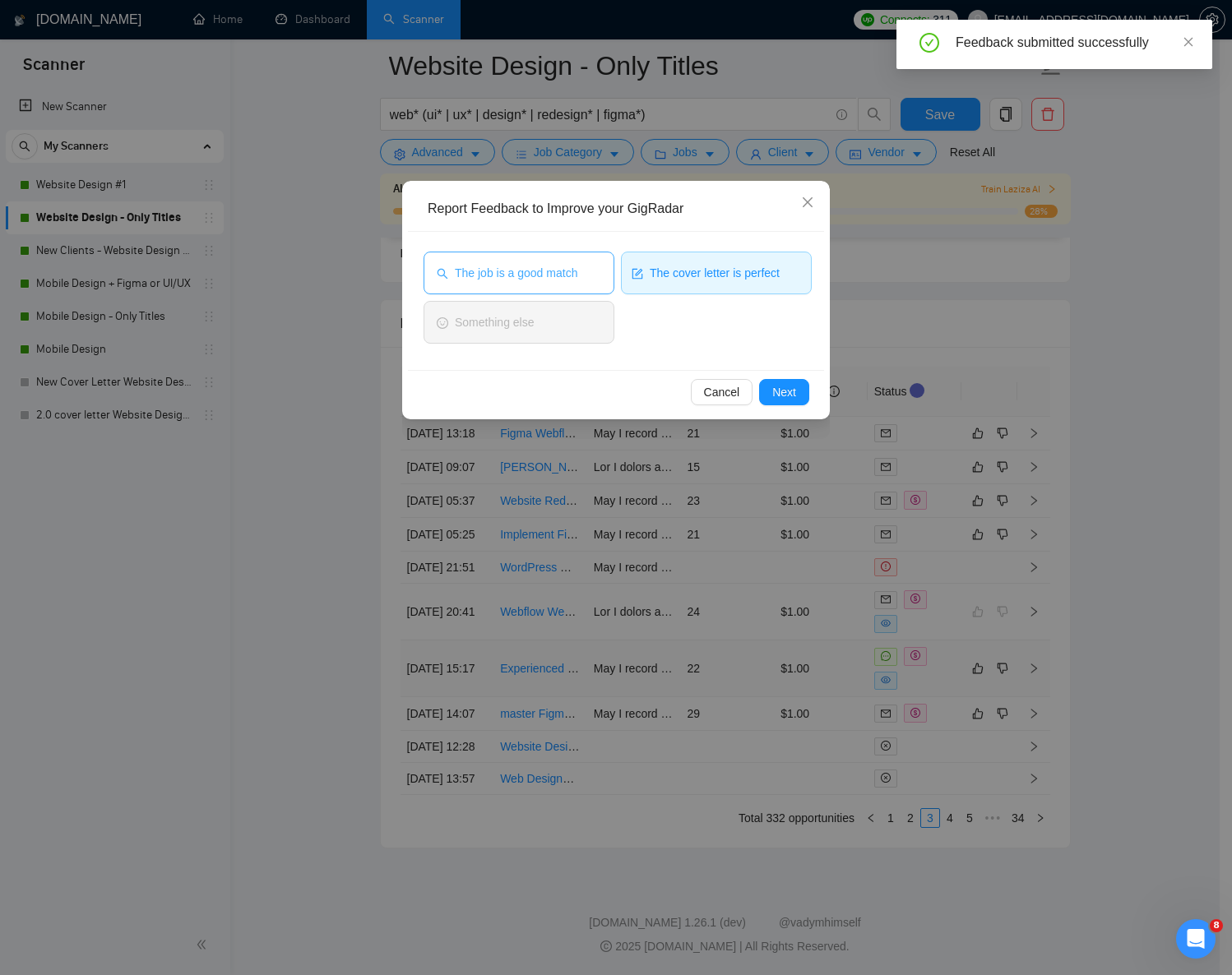
click at [567, 280] on span "The job is a good match" at bounding box center [516, 273] width 123 height 18
click at [790, 400] on span "Next" at bounding box center [784, 392] width 23 height 18
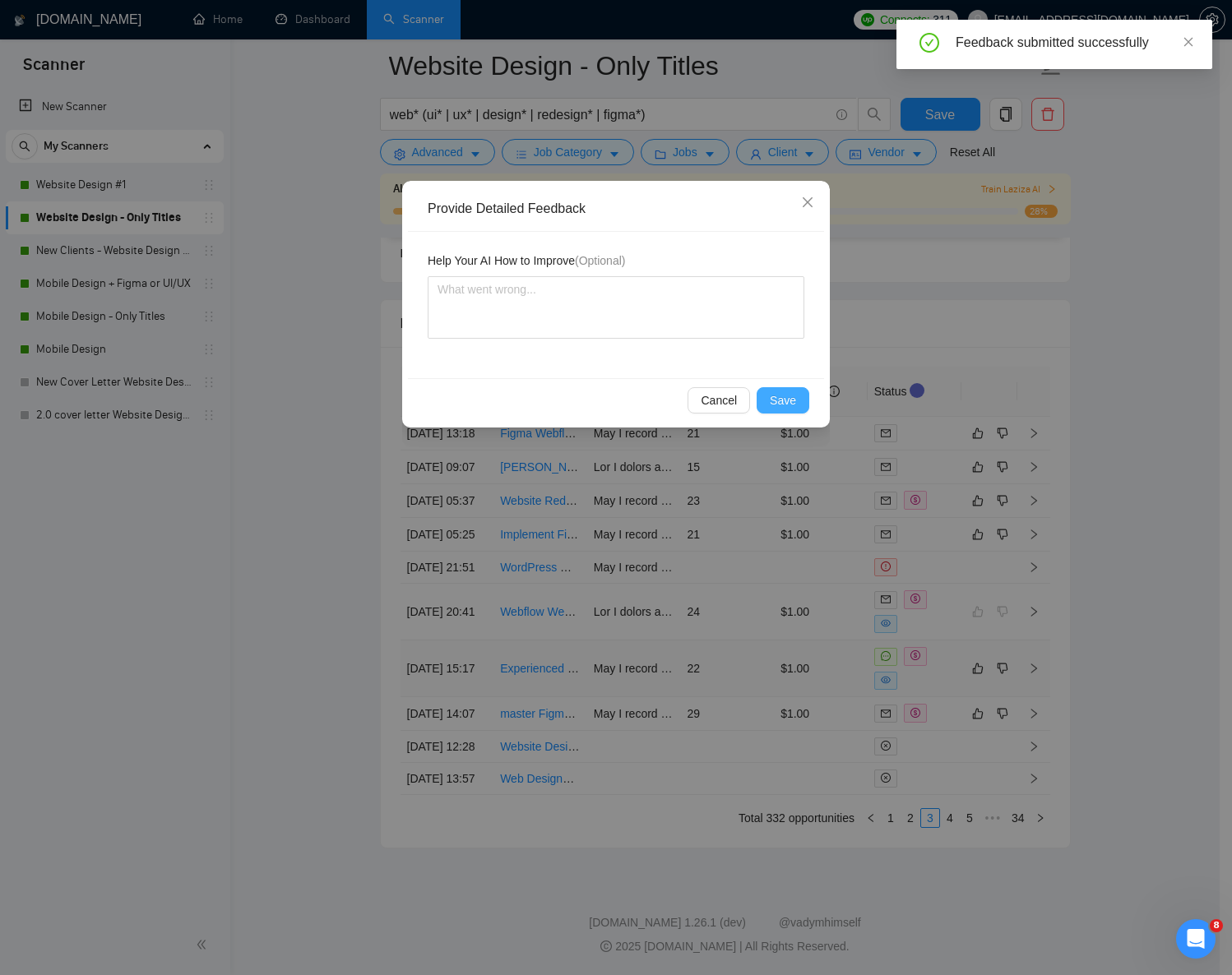
click at [791, 405] on span "Save" at bounding box center [782, 400] width 26 height 18
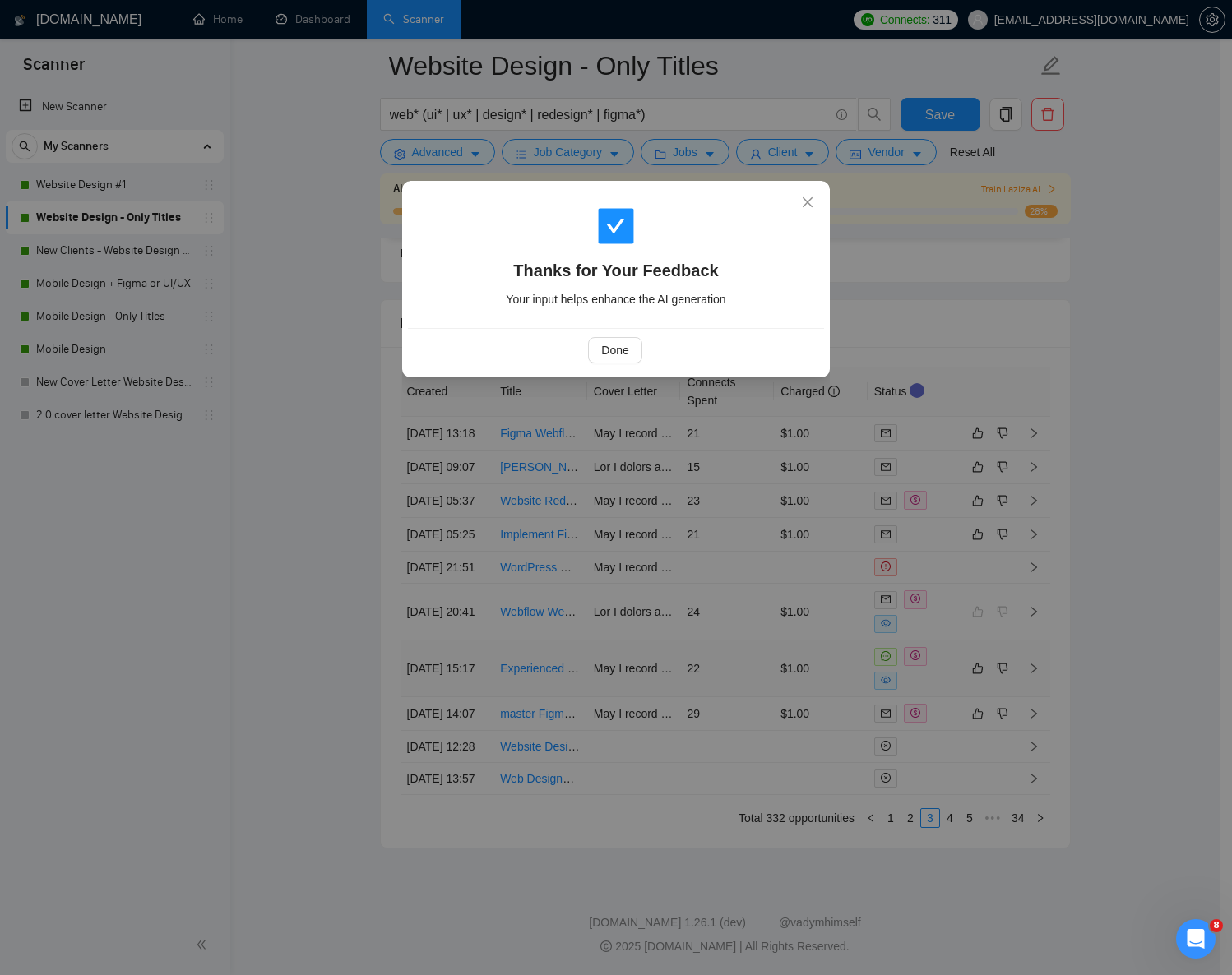
click at [1131, 831] on div "Thanks for Your Feedback Your input helps enhance the AI generation Done" at bounding box center [616, 488] width 1232 height 975
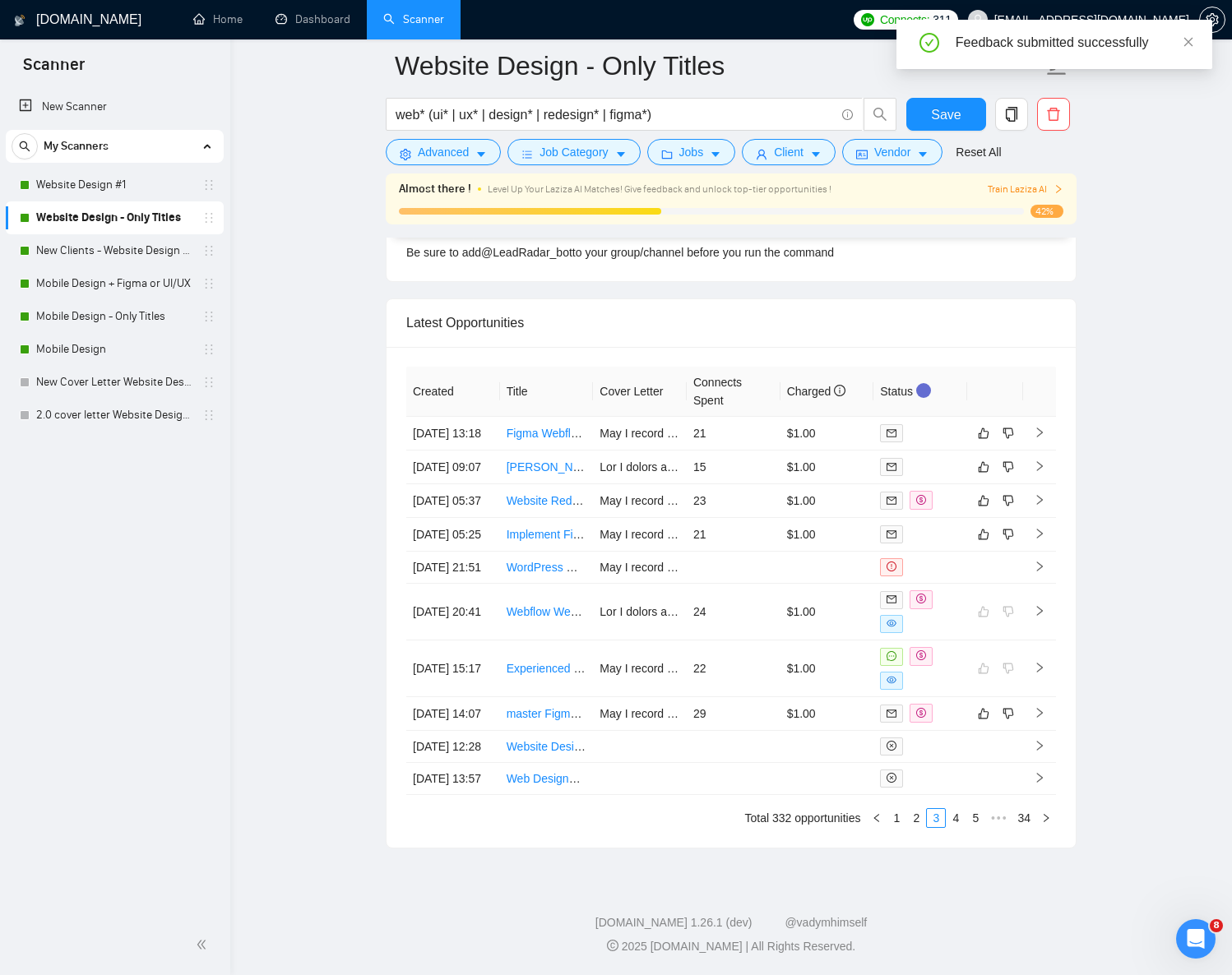
click at [954, 827] on link "4" at bounding box center [955, 818] width 18 height 18
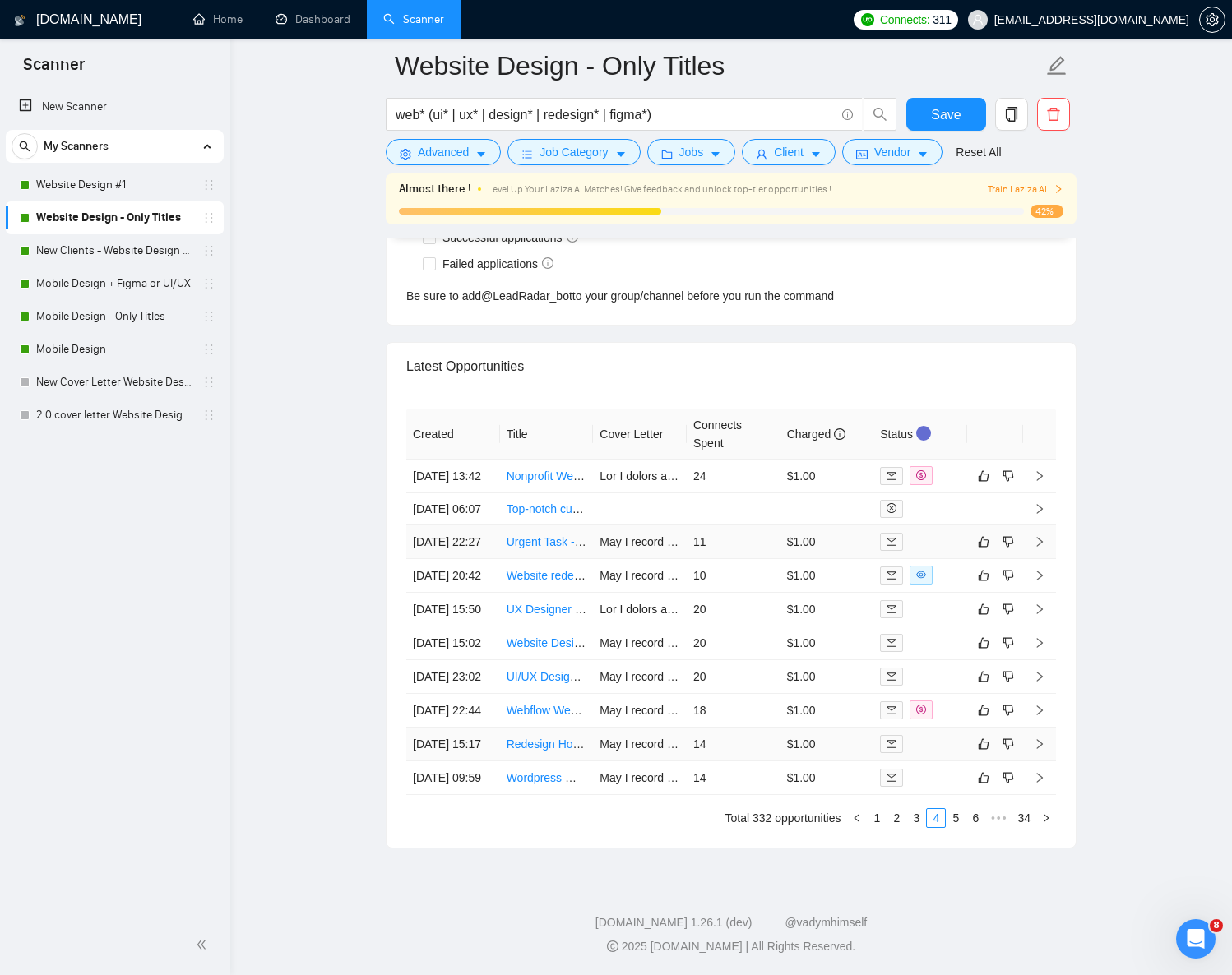
scroll to position [4426, 0]
click at [984, 570] on icon "like" at bounding box center [983, 576] width 12 height 14
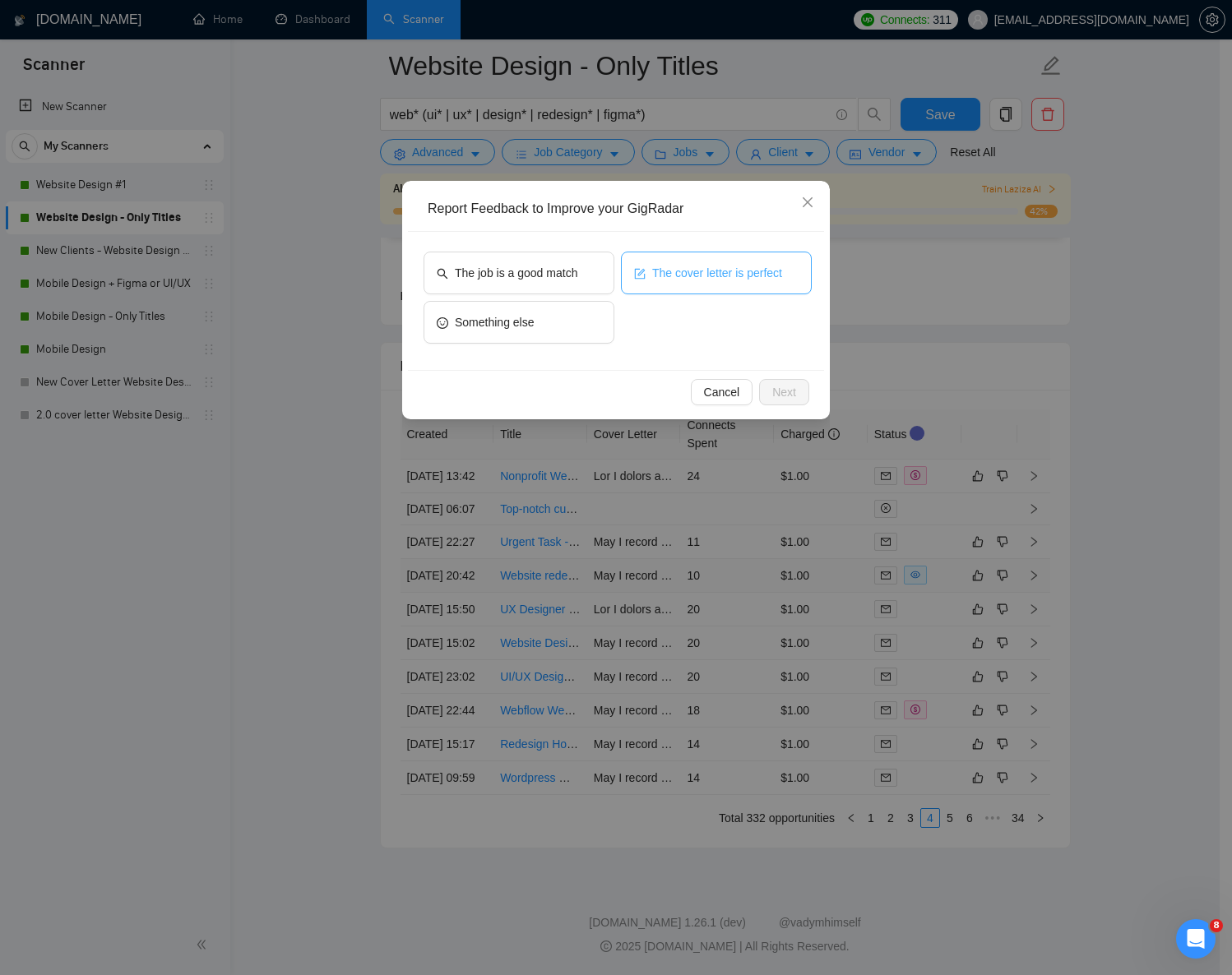
click at [686, 283] on button "The cover letter is perfect" at bounding box center [716, 272] width 191 height 42
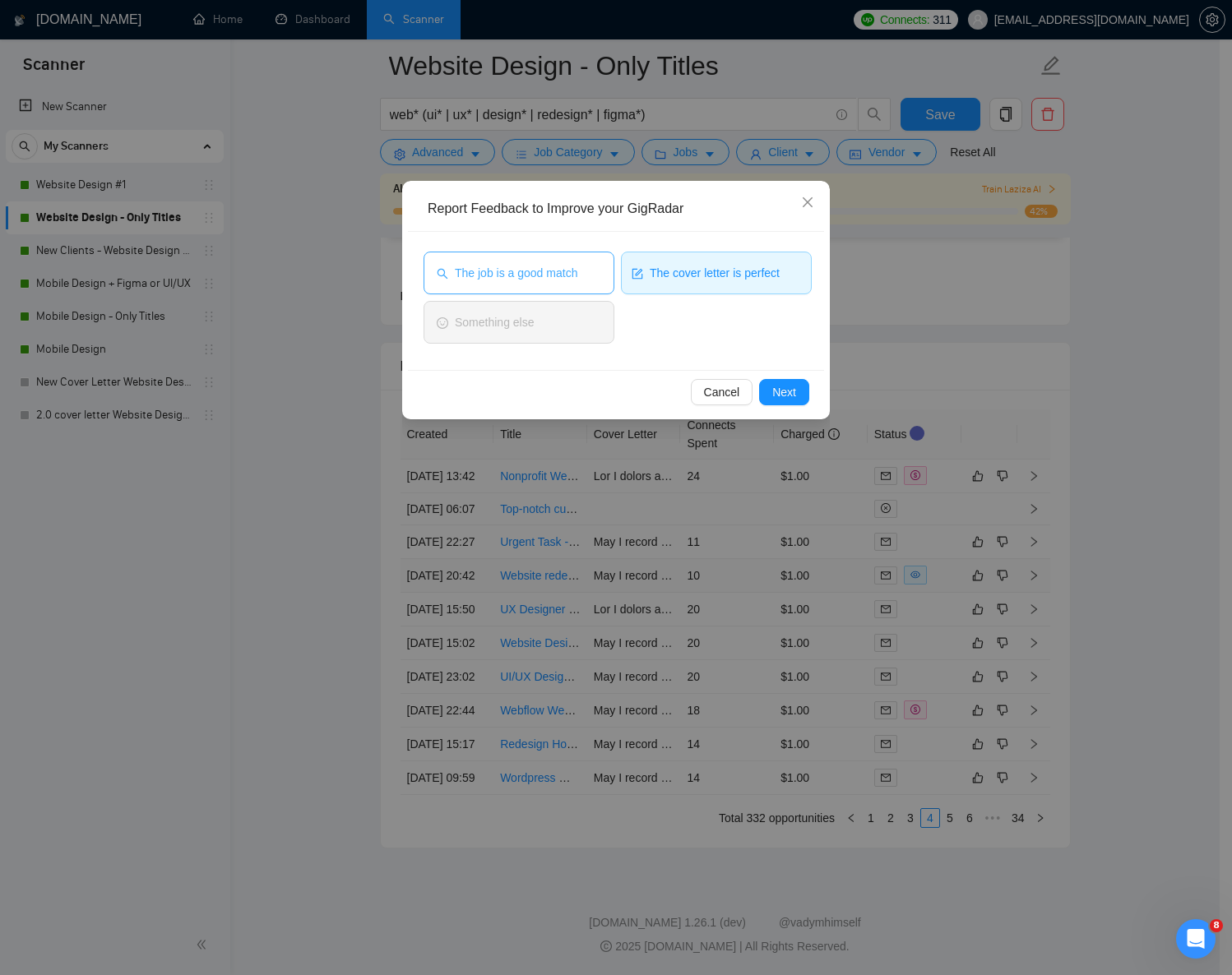
click at [604, 284] on button "The job is a good match" at bounding box center [519, 272] width 191 height 42
click at [795, 404] on button "Next" at bounding box center [784, 392] width 50 height 26
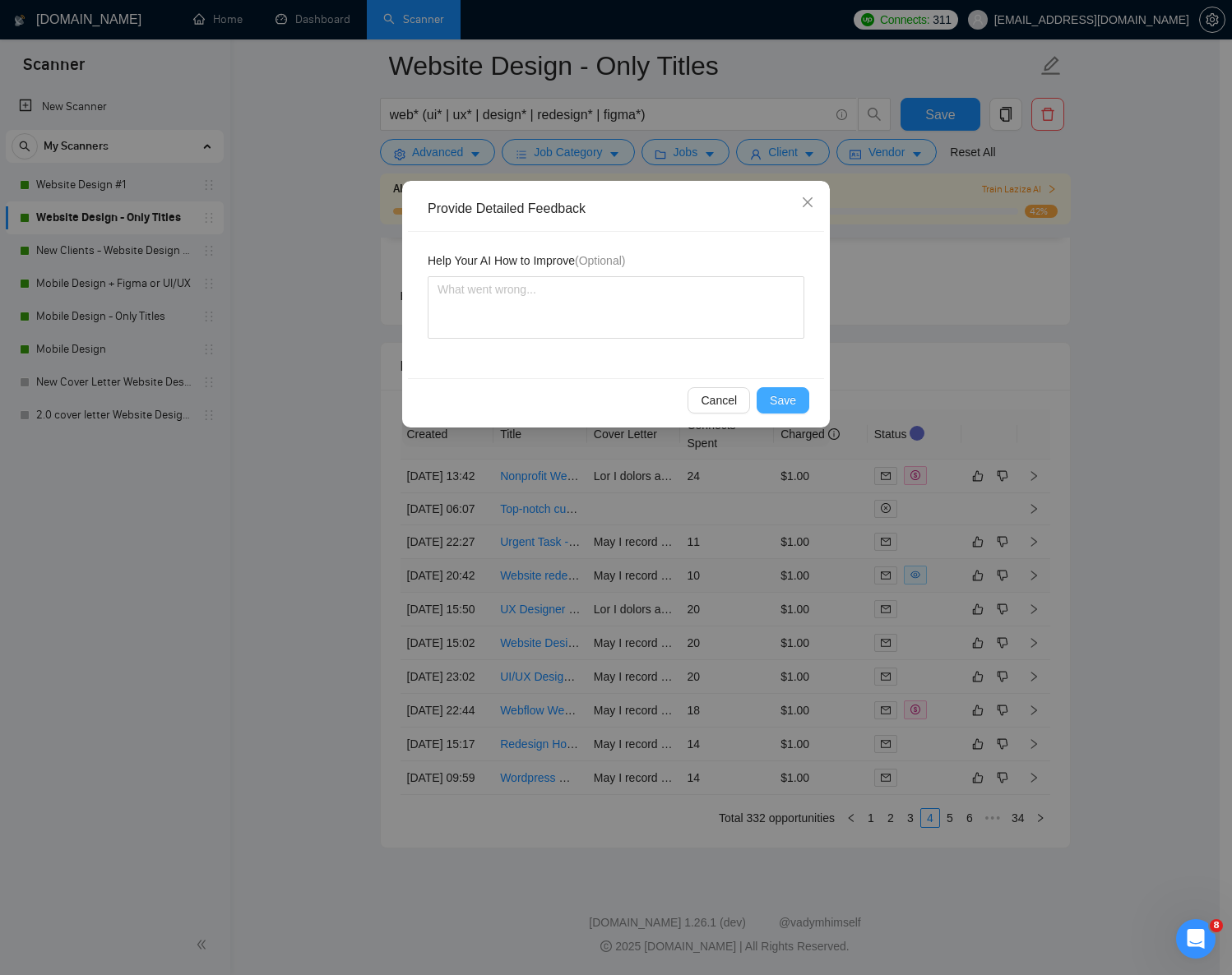
click at [795, 401] on span "Save" at bounding box center [782, 400] width 26 height 18
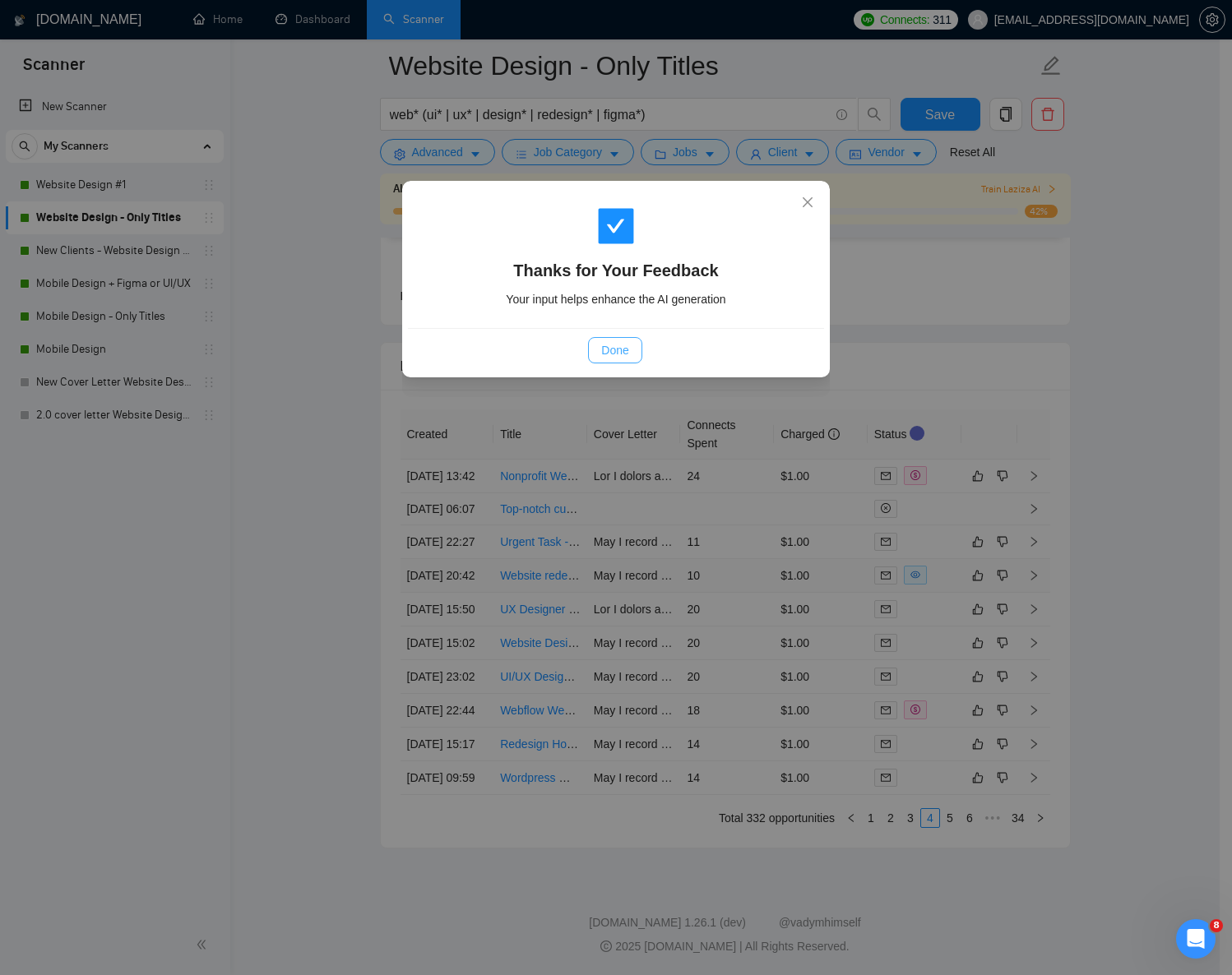
click at [626, 352] on span "Done" at bounding box center [615, 351] width 27 height 18
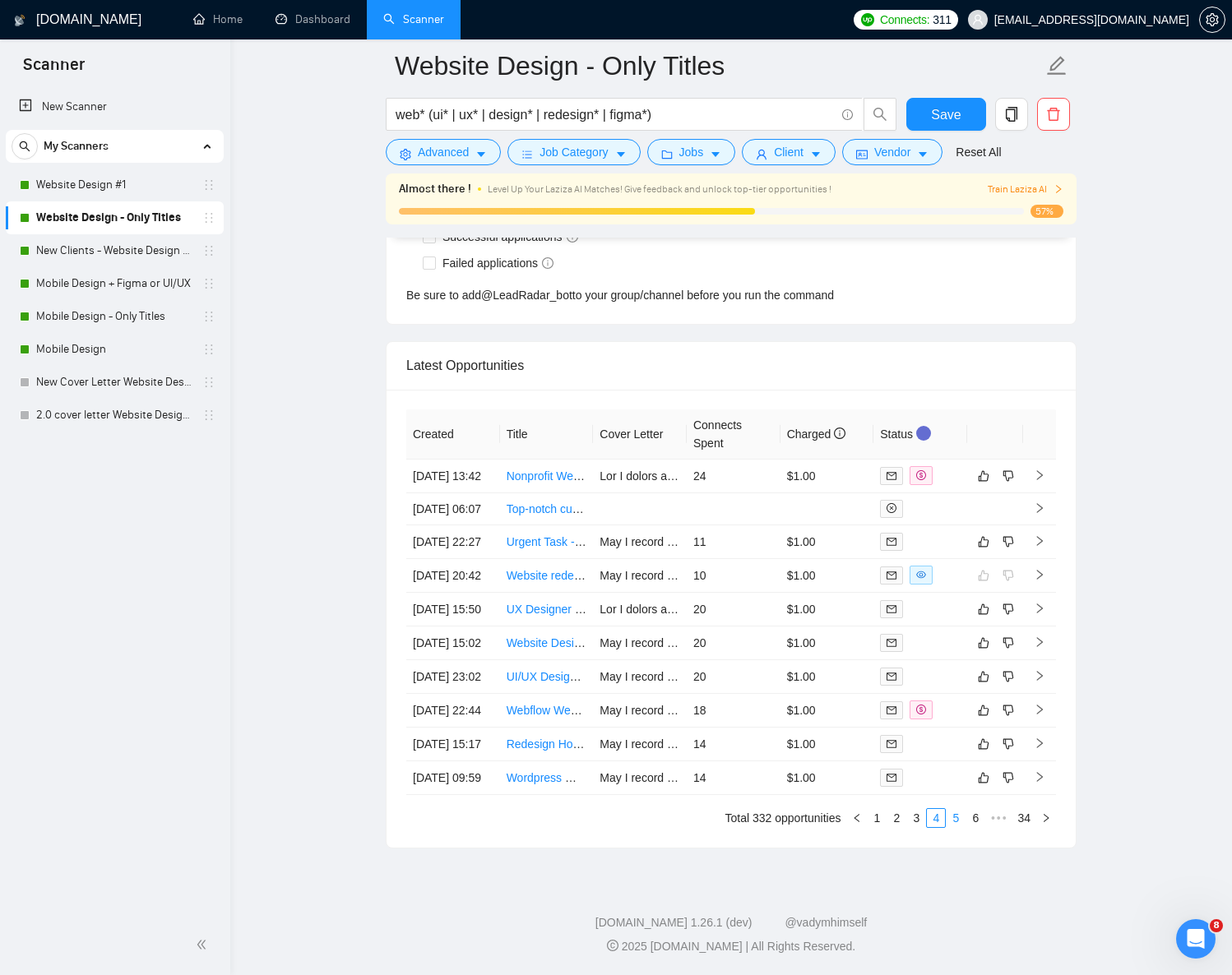
scroll to position [4316, 0]
click at [955, 825] on link "5" at bounding box center [955, 818] width 18 height 18
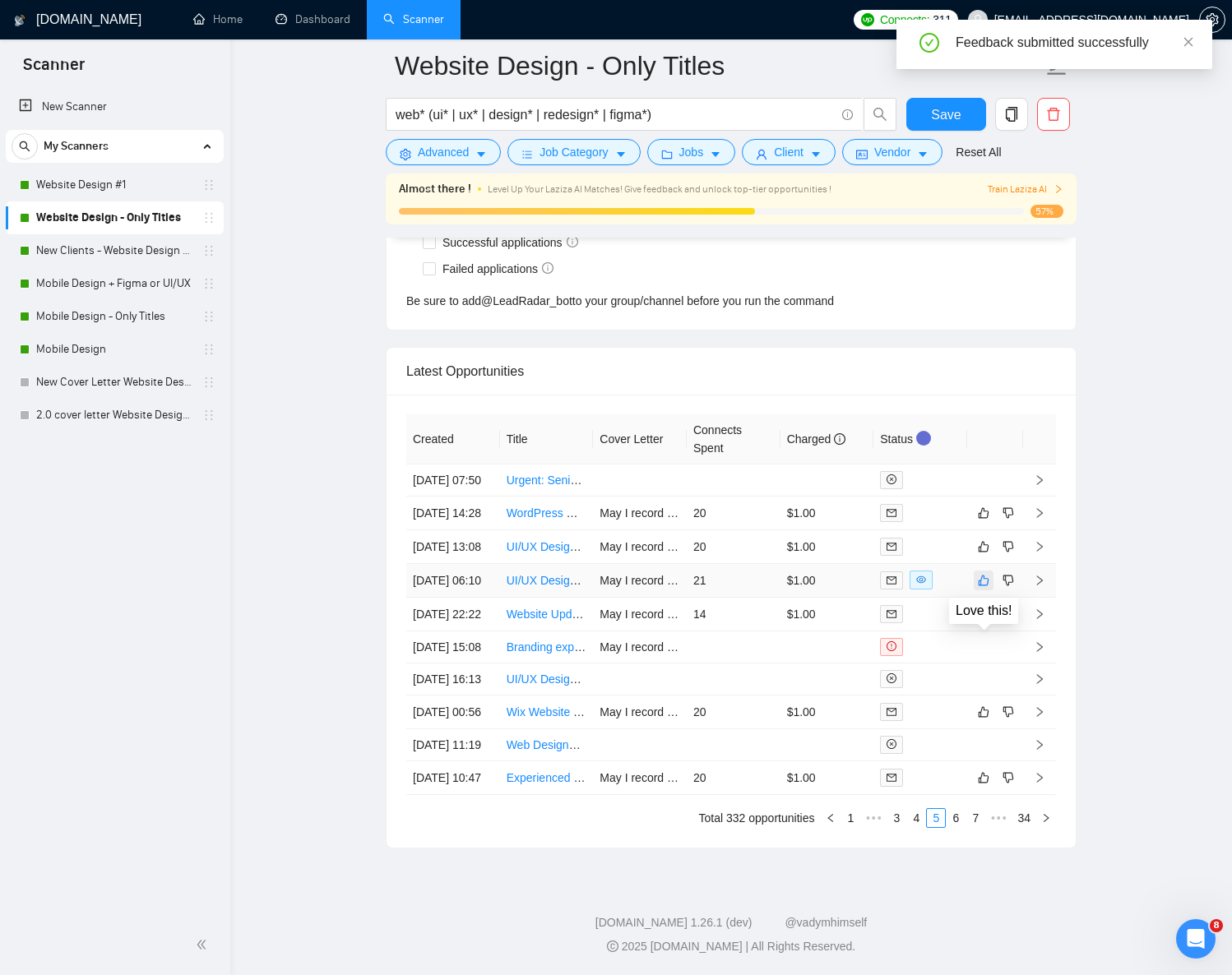
click at [983, 578] on icon "like" at bounding box center [983, 580] width 12 height 14
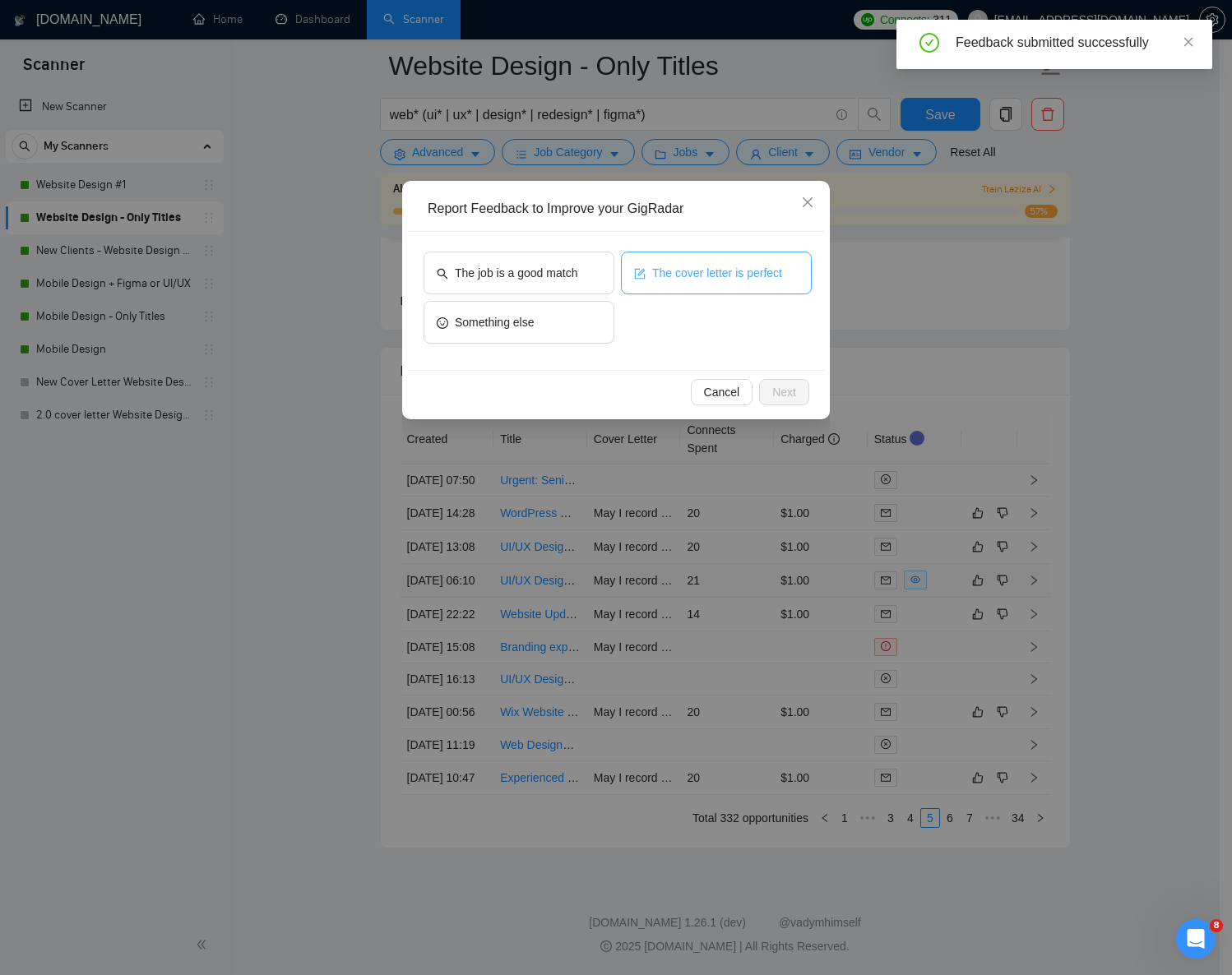
click at [699, 269] on span "The cover letter is perfect" at bounding box center [717, 273] width 130 height 18
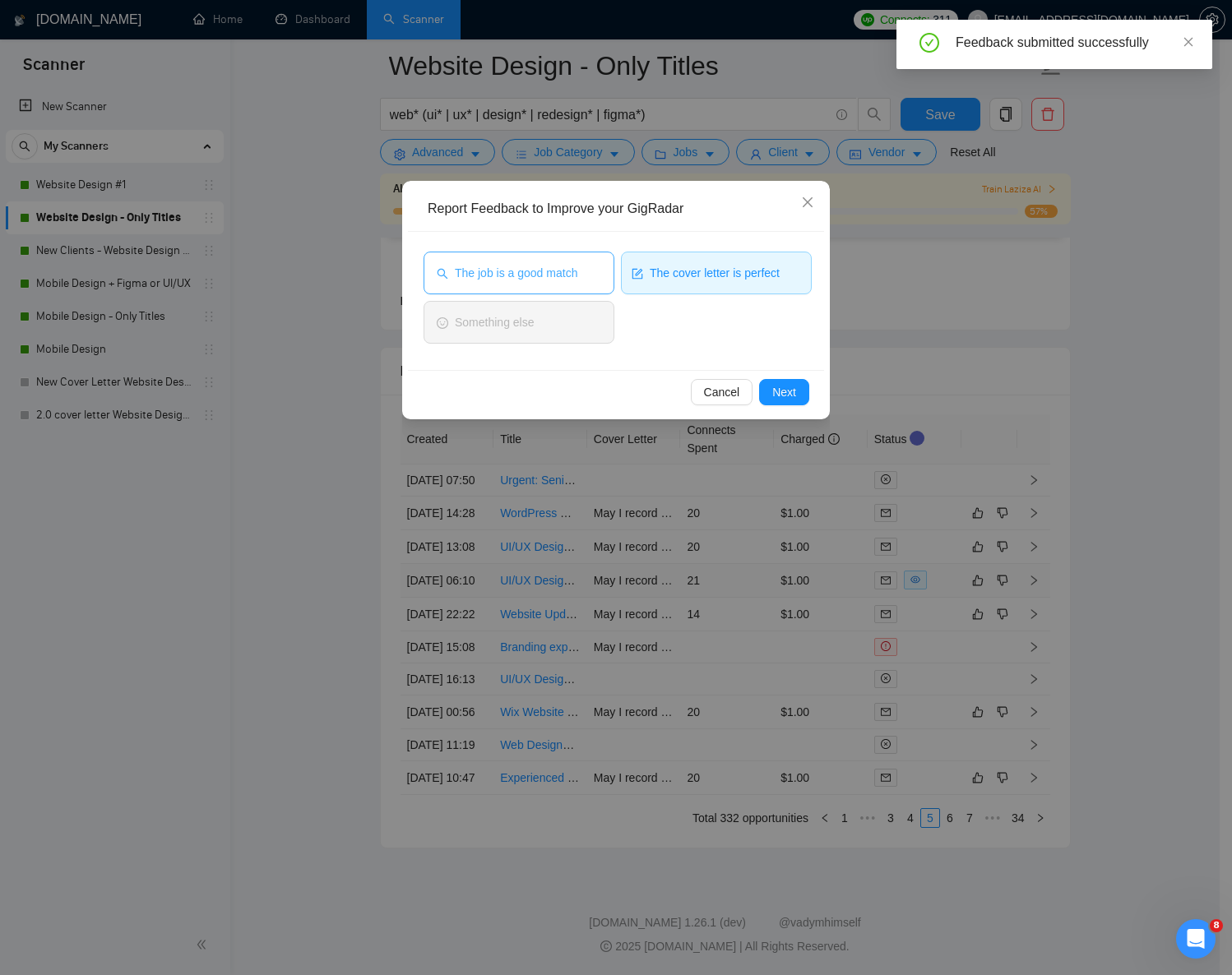
click at [560, 274] on span "The job is a good match" at bounding box center [516, 273] width 123 height 18
click at [778, 386] on span "Next" at bounding box center [784, 392] width 23 height 18
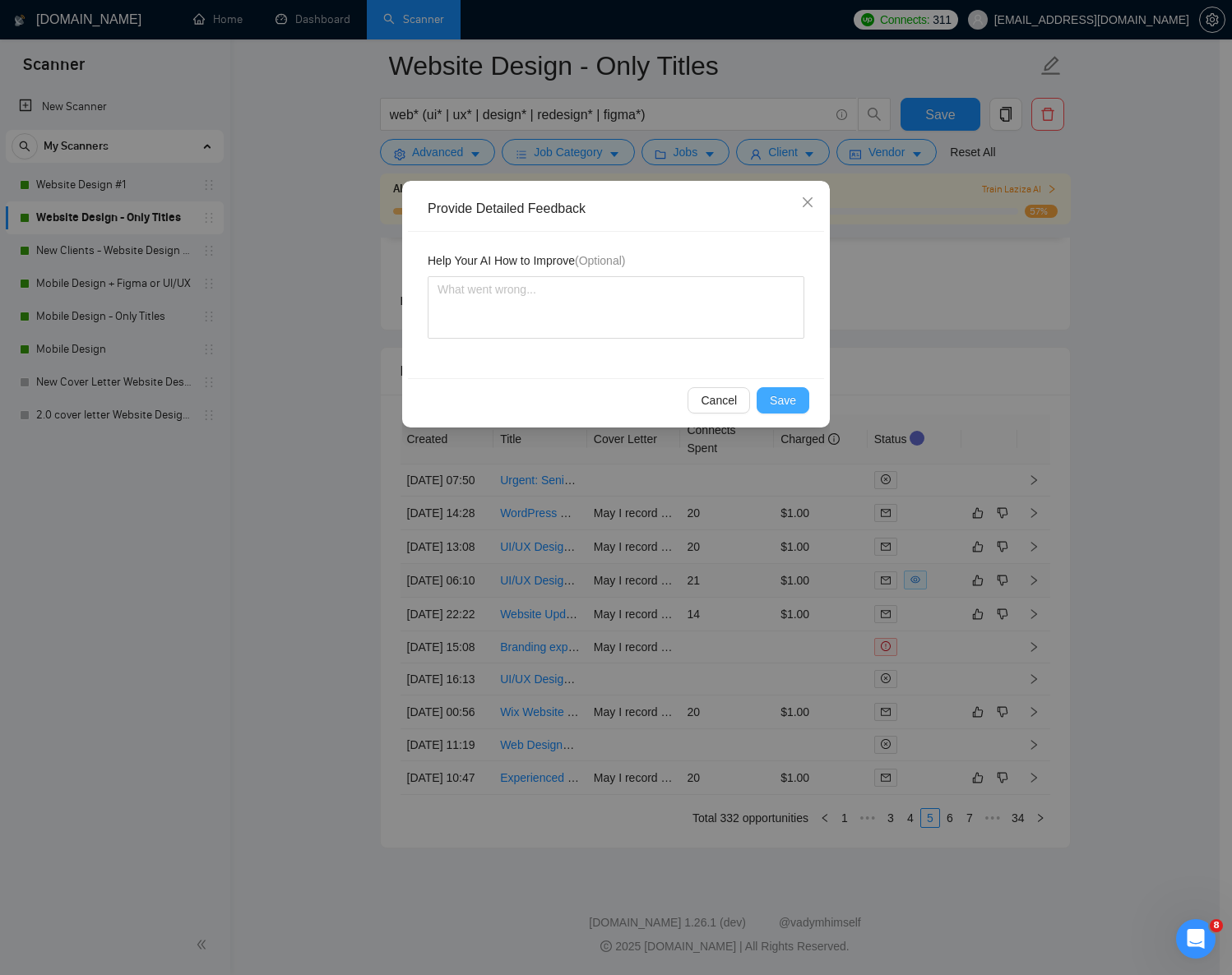
click at [779, 396] on span "Save" at bounding box center [782, 400] width 26 height 18
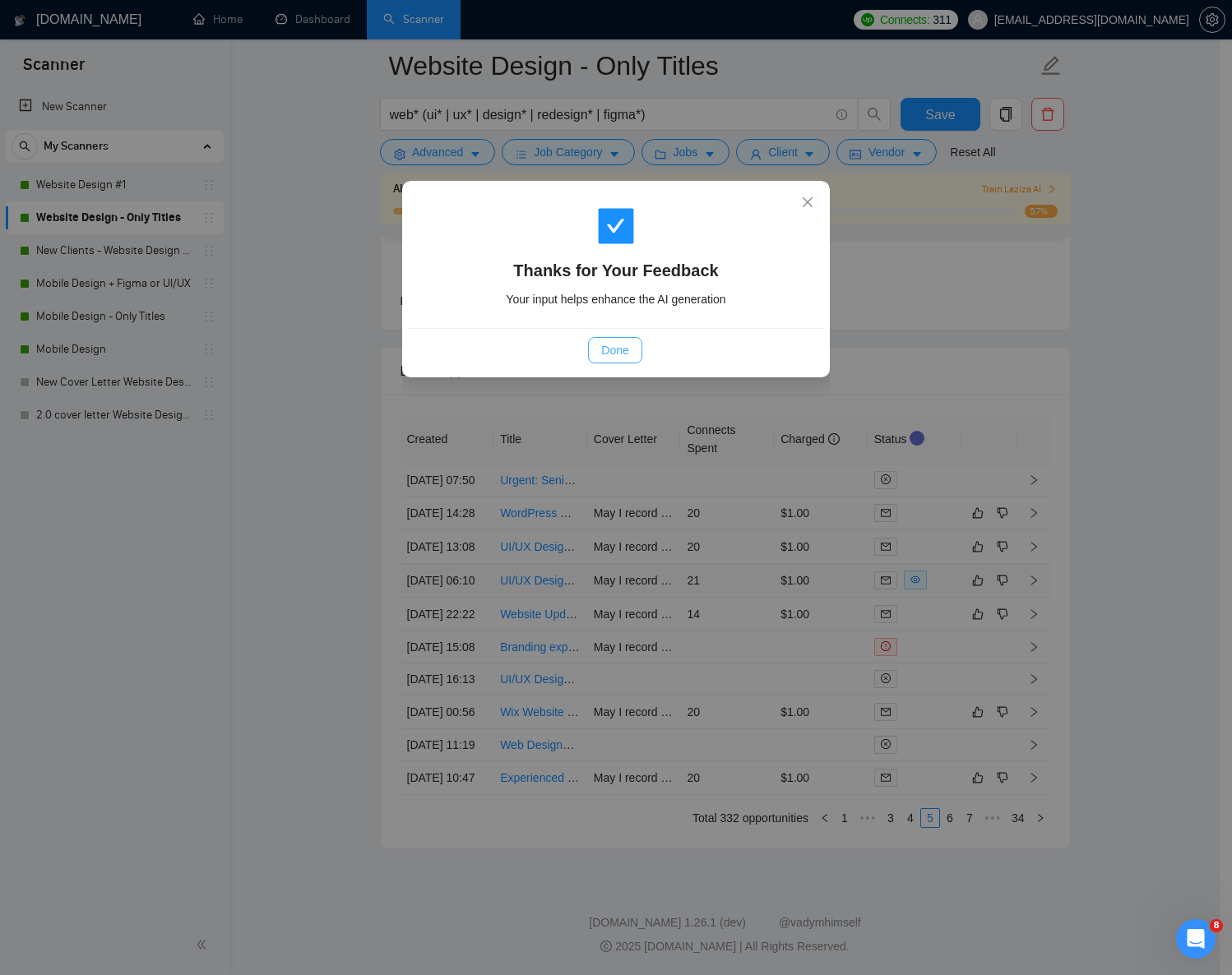
click at [632, 356] on button "Done" at bounding box center [615, 350] width 53 height 26
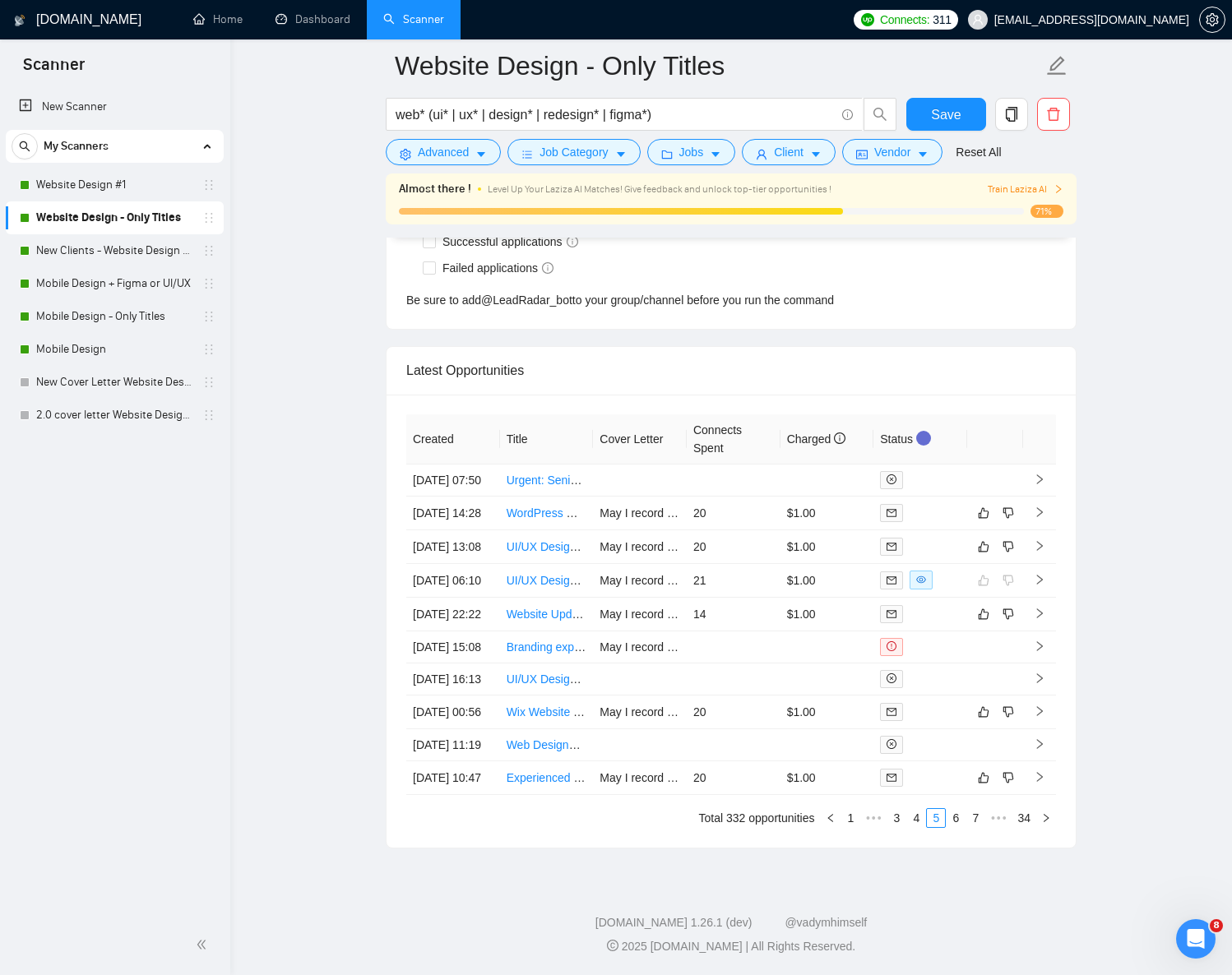
click at [954, 933] on div "[DOMAIN_NAME] 1.26.1 (dev) @vadymhimself 2025 [DOMAIN_NAME] | All Rights Reserv…" at bounding box center [732, 935] width 1002 height 41
click at [955, 827] on link "6" at bounding box center [955, 818] width 18 height 18
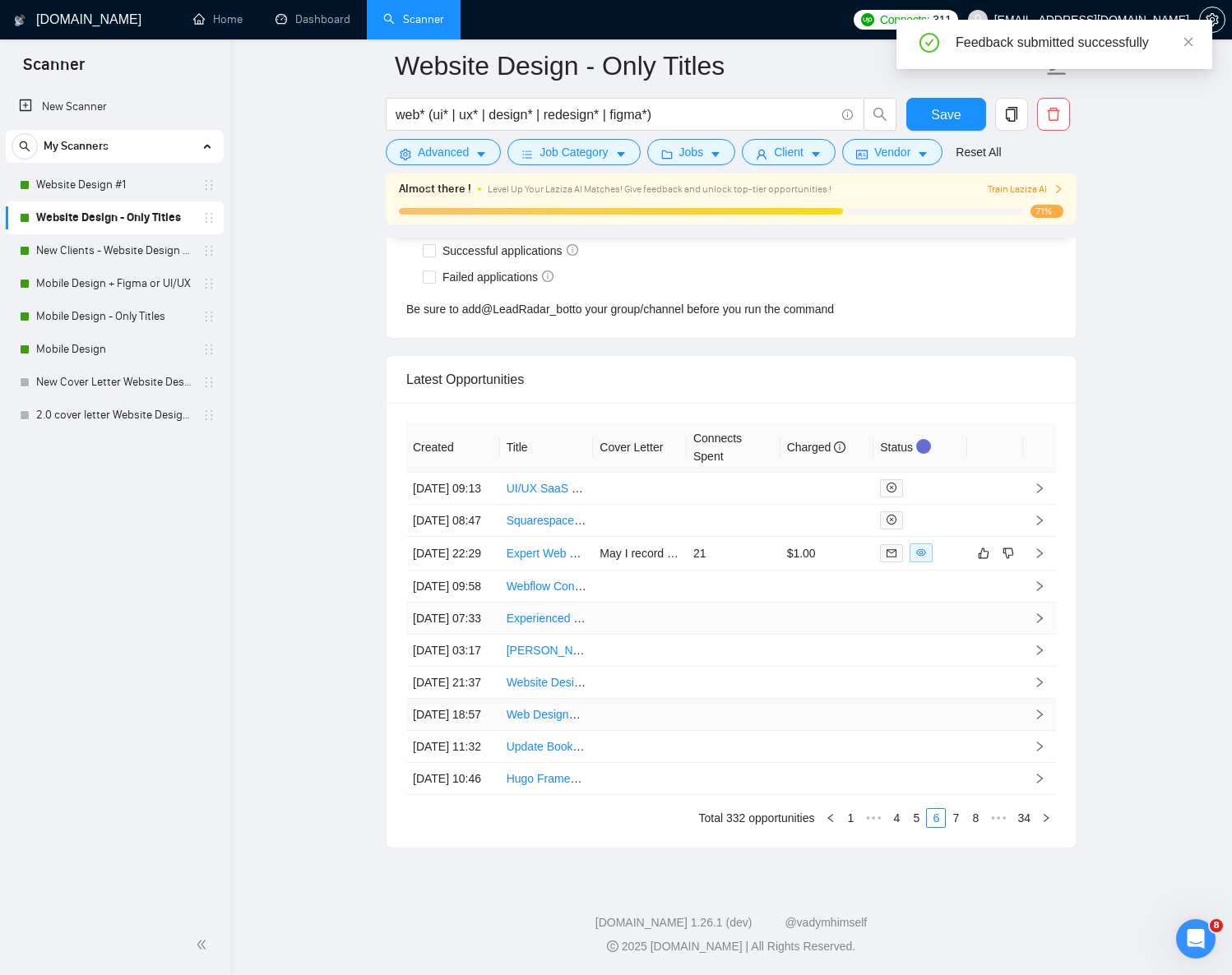
scroll to position [4426, 0]
click at [984, 547] on icon "like" at bounding box center [983, 553] width 12 height 14
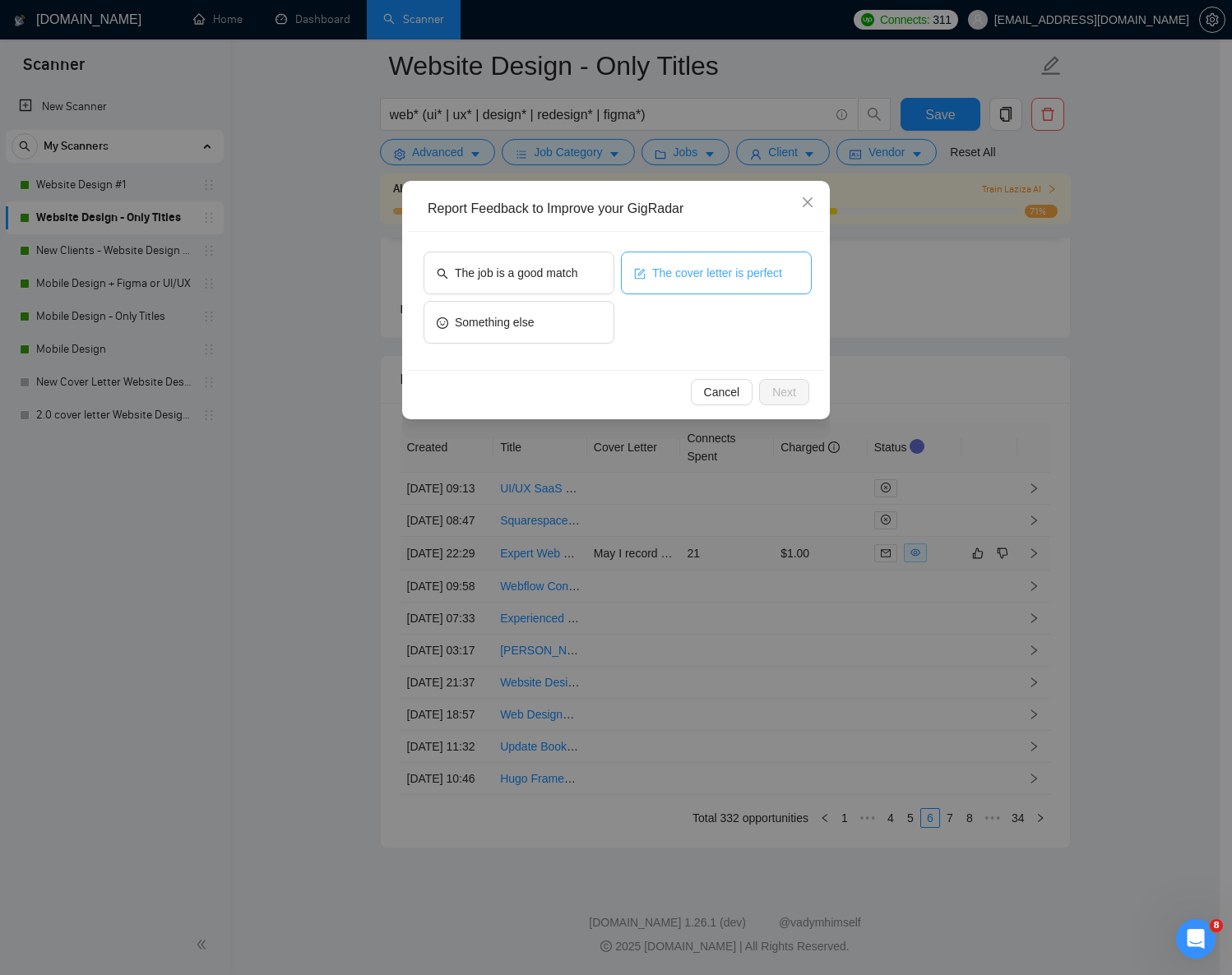
click at [688, 279] on span "The cover letter is perfect" at bounding box center [717, 273] width 130 height 18
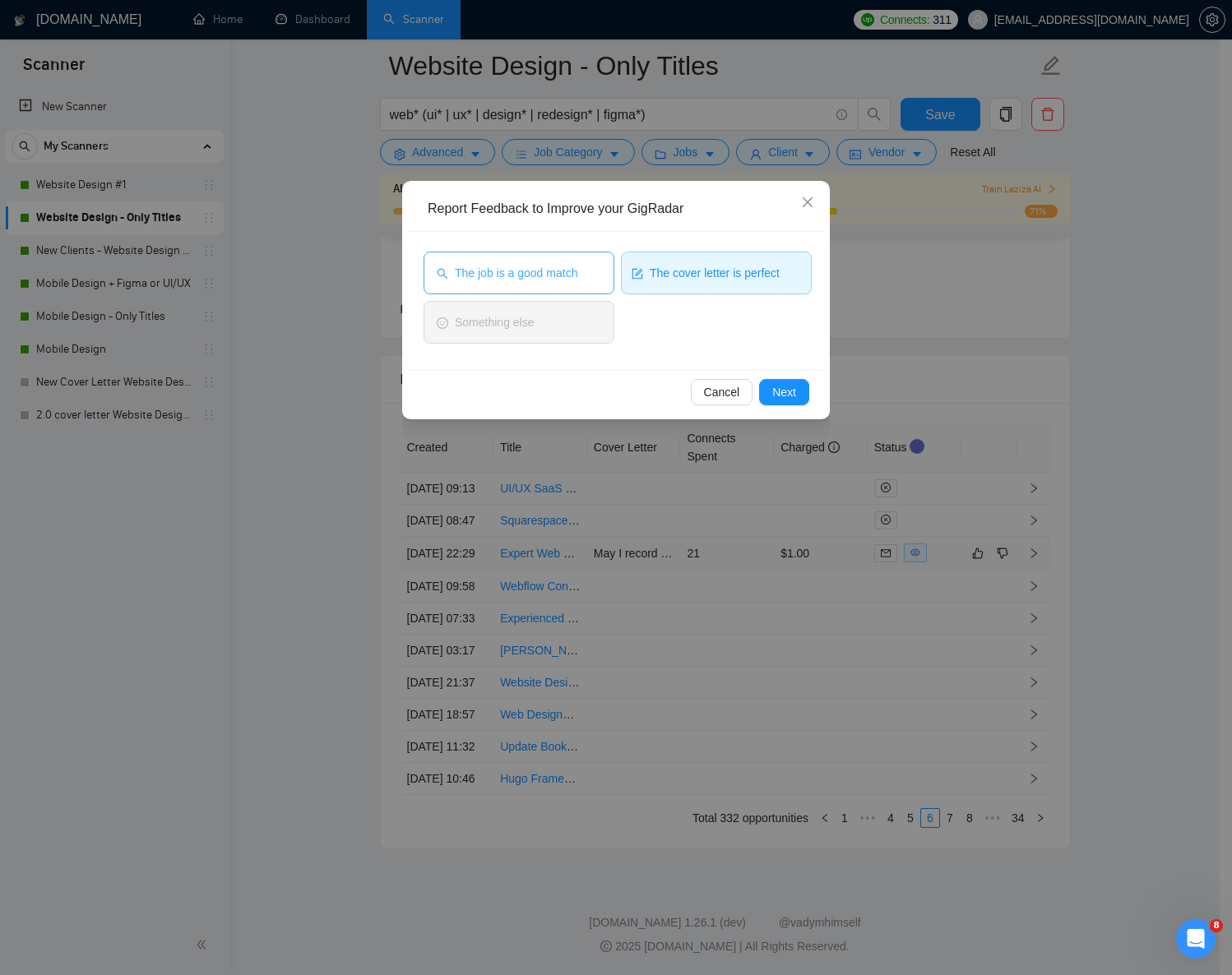
click at [552, 279] on span "The job is a good match" at bounding box center [516, 273] width 123 height 18
click at [801, 395] on button "Next" at bounding box center [784, 392] width 50 height 26
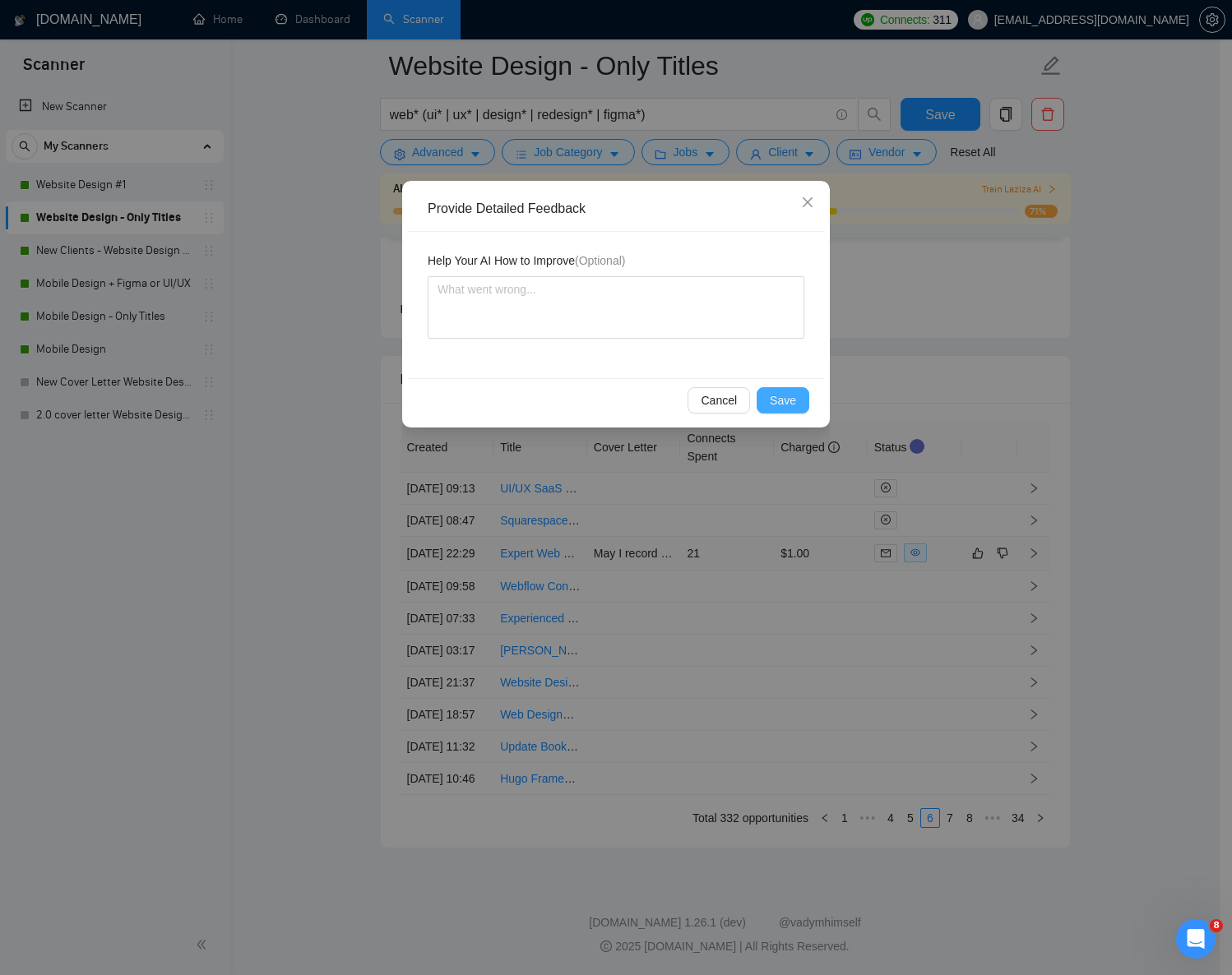
click at [785, 395] on span "Save" at bounding box center [782, 400] width 26 height 18
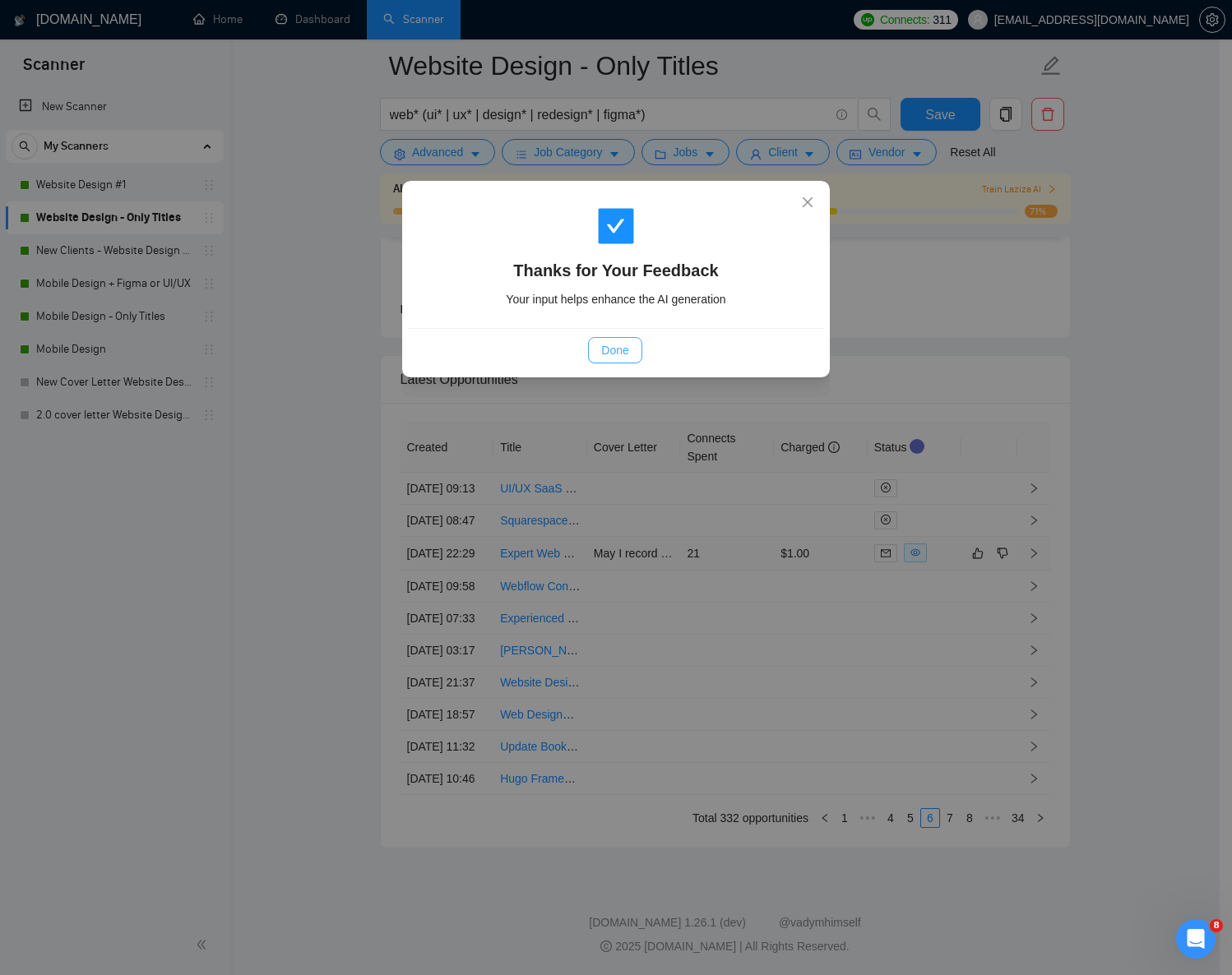
click at [614, 347] on span "Done" at bounding box center [615, 351] width 27 height 18
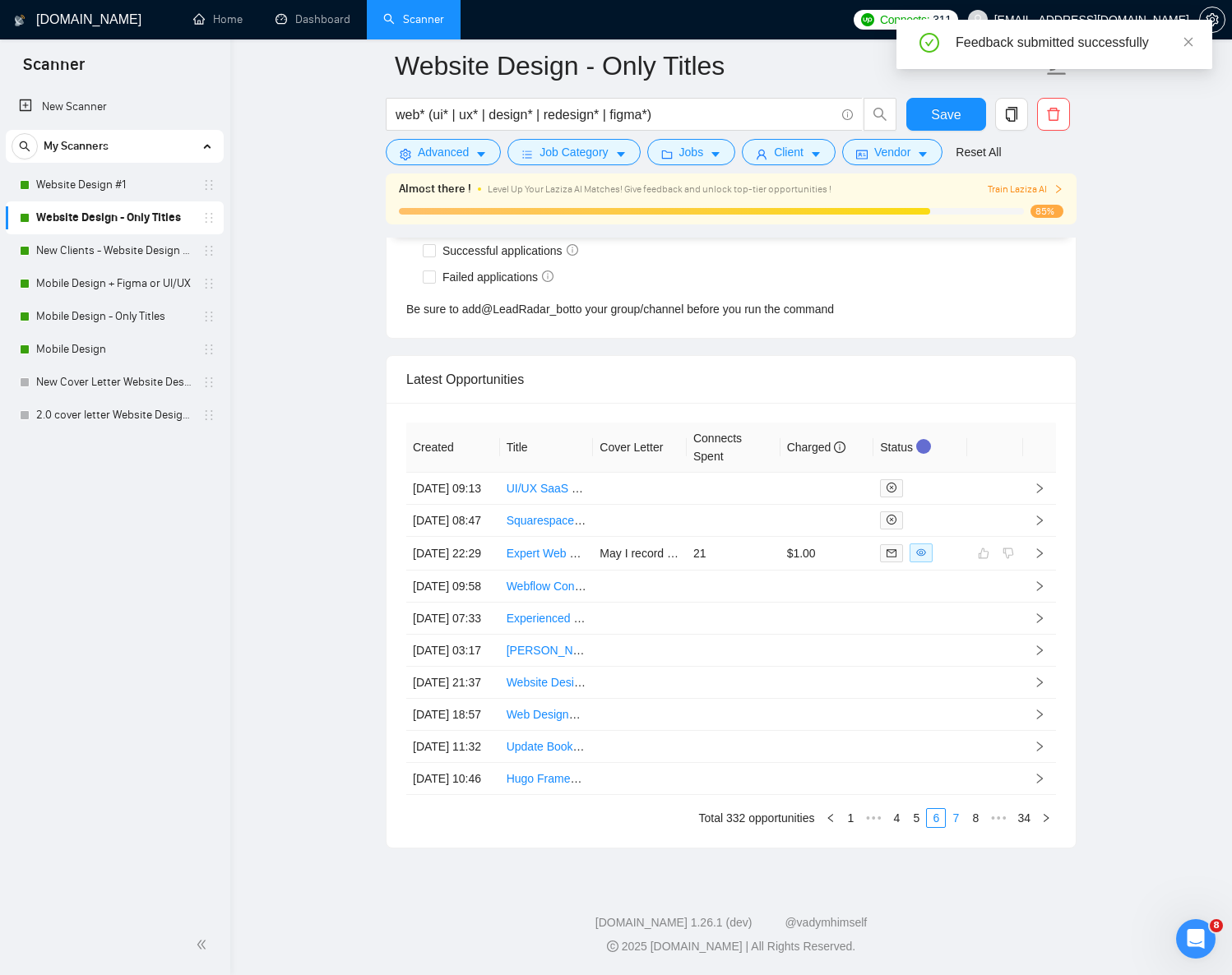
click at [953, 817] on link "7" at bounding box center [955, 818] width 18 height 18
click at [953, 818] on link "8" at bounding box center [955, 818] width 18 height 18
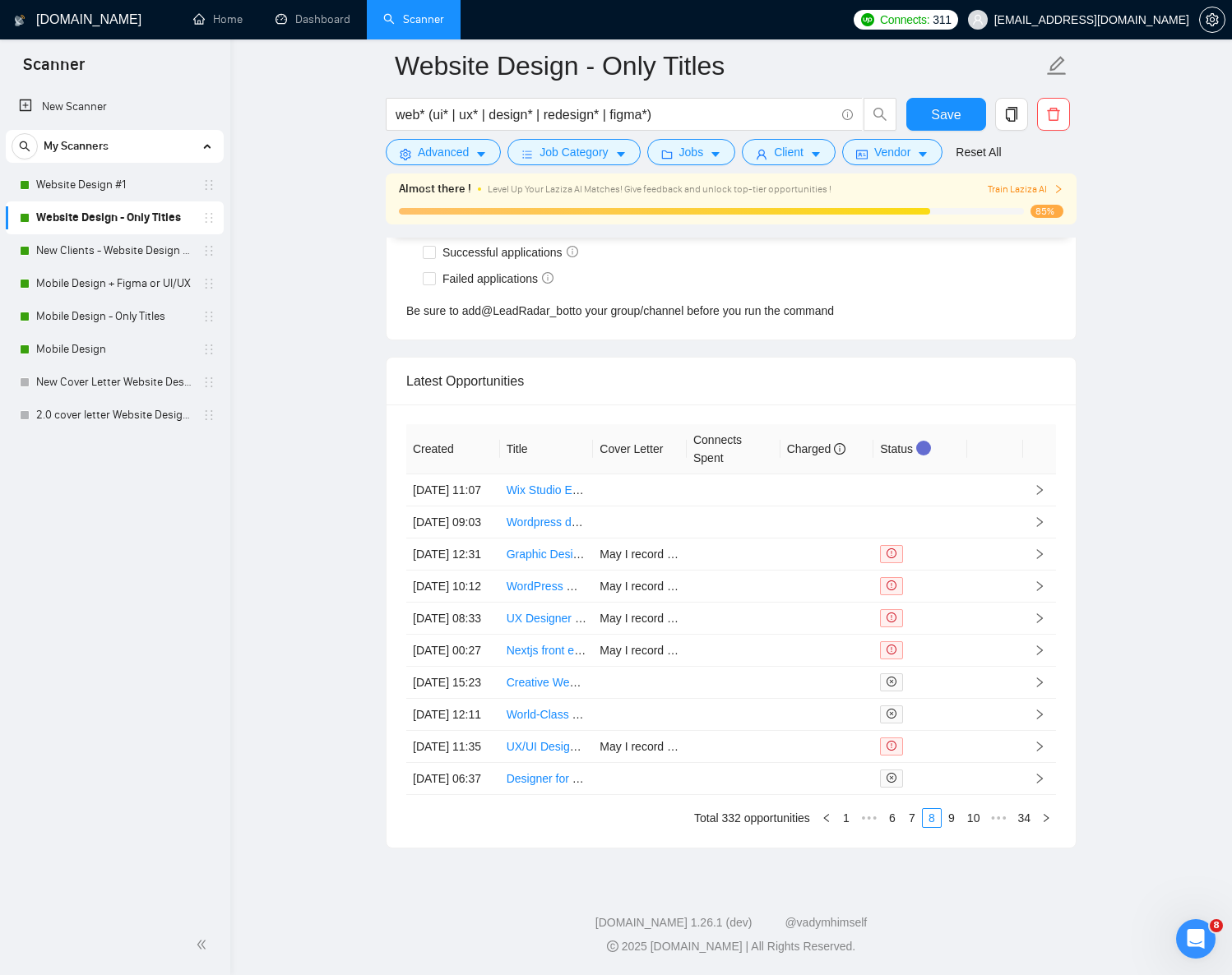
click at [949, 824] on link "9" at bounding box center [952, 818] width 18 height 18
click at [944, 823] on link "10" at bounding box center [949, 818] width 23 height 18
click at [941, 818] on link "11" at bounding box center [949, 818] width 23 height 18
click at [945, 822] on link "12" at bounding box center [949, 818] width 23 height 18
click at [945, 821] on link "13" at bounding box center [949, 818] width 23 height 18
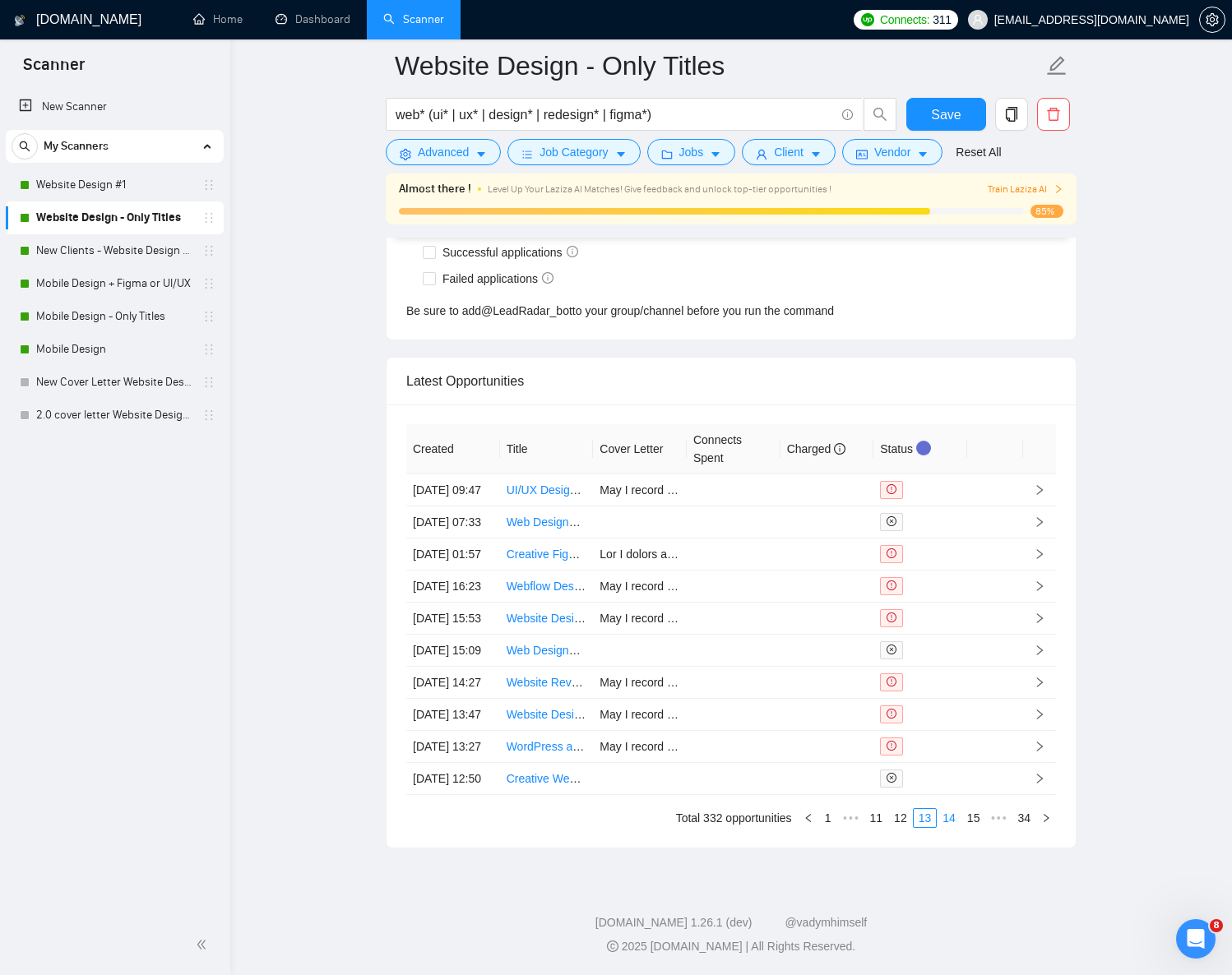
click at [945, 824] on link "14" at bounding box center [949, 818] width 23 height 18
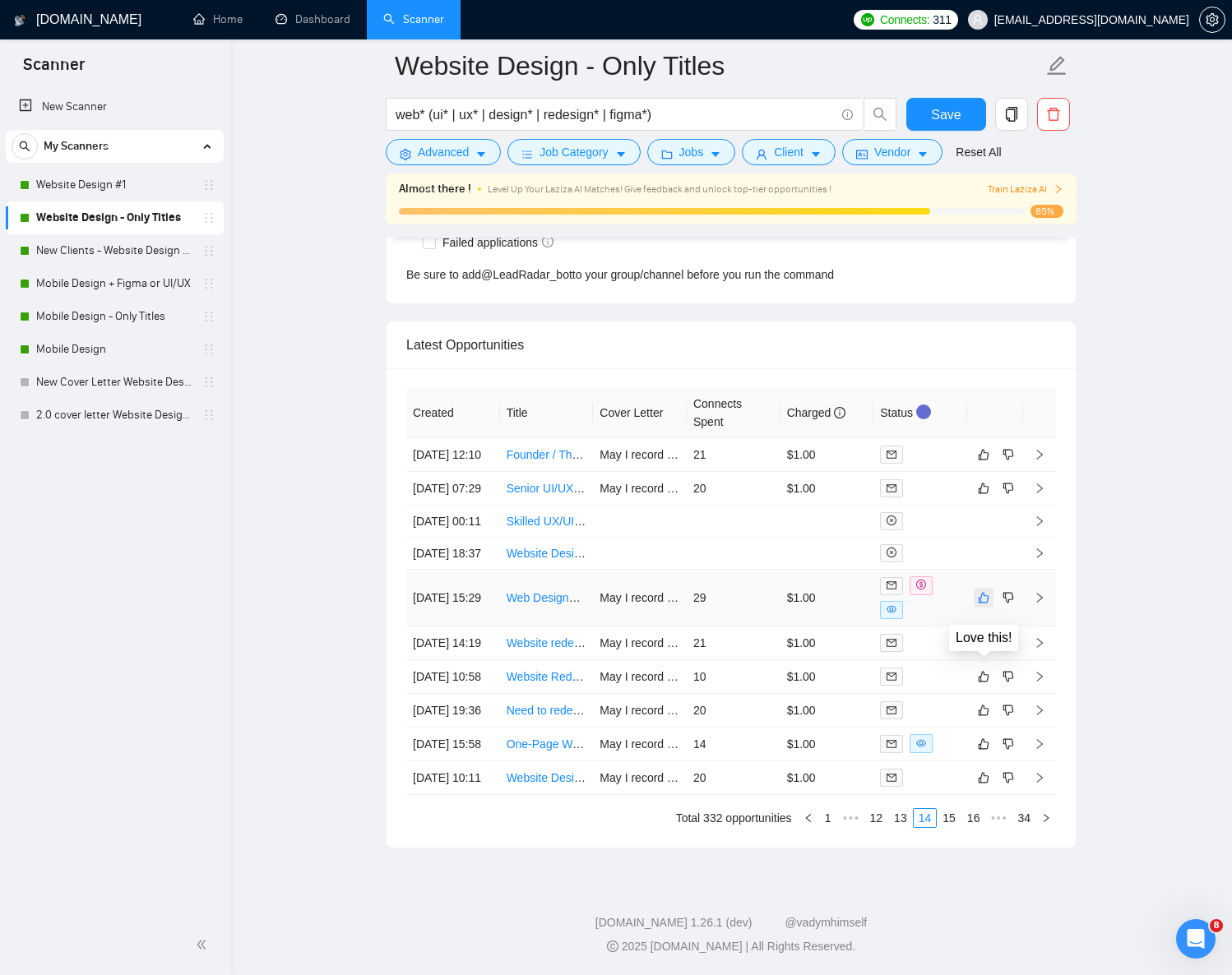
click at [982, 591] on icon "like" at bounding box center [983, 597] width 12 height 14
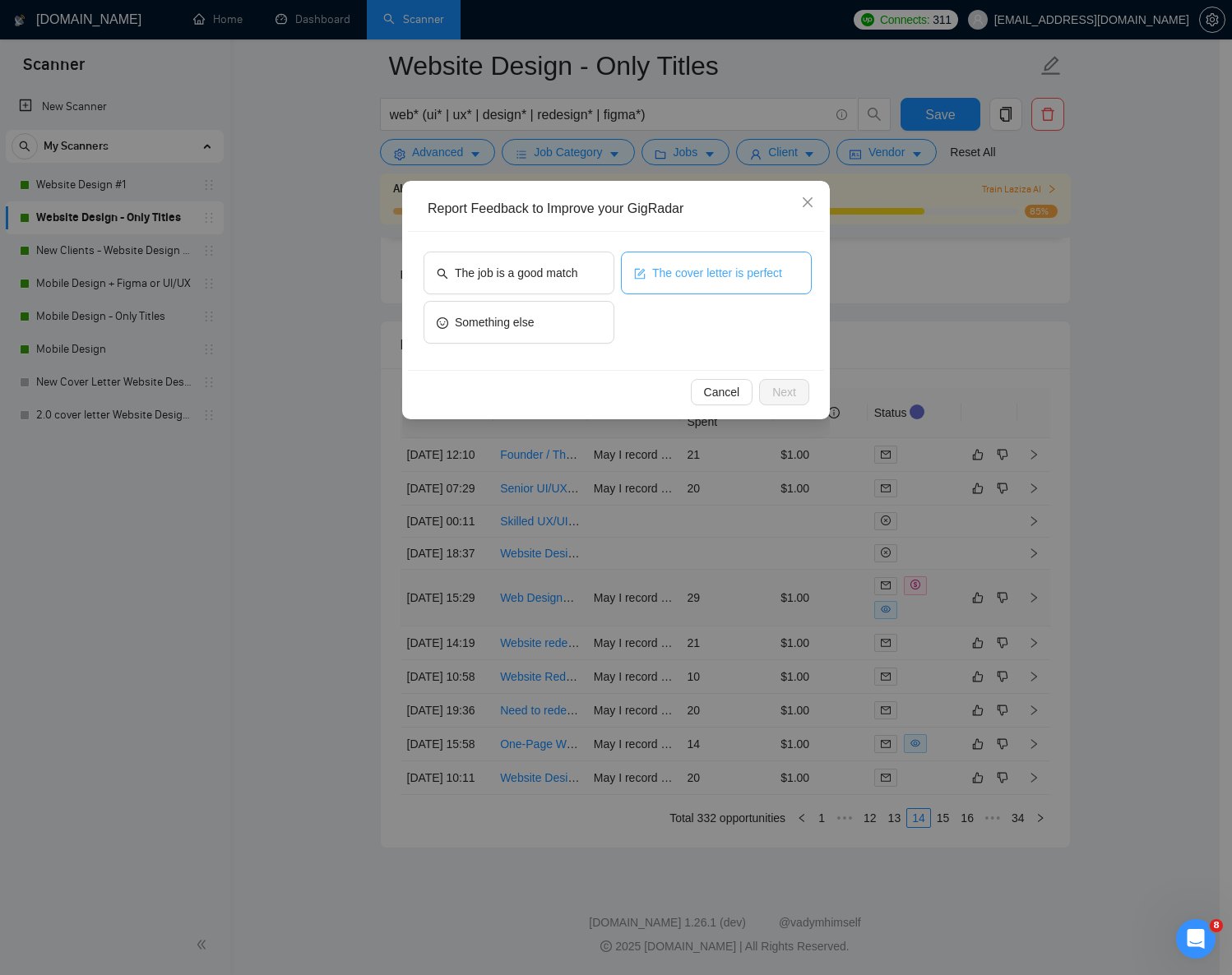
click at [731, 269] on span "The cover letter is perfect" at bounding box center [717, 273] width 130 height 18
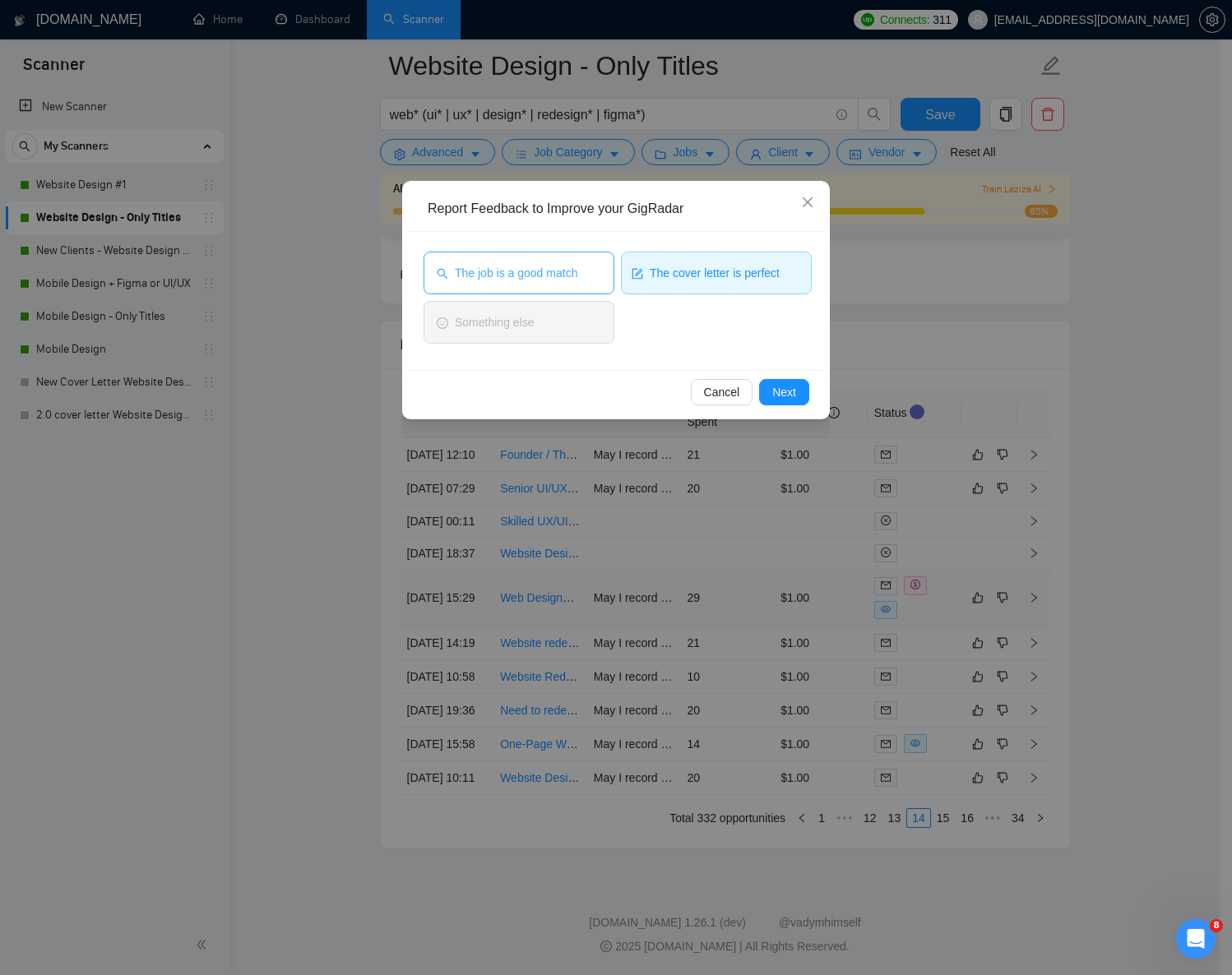
click at [551, 269] on span "The job is a good match" at bounding box center [516, 273] width 123 height 18
click at [800, 399] on button "Next" at bounding box center [784, 392] width 50 height 26
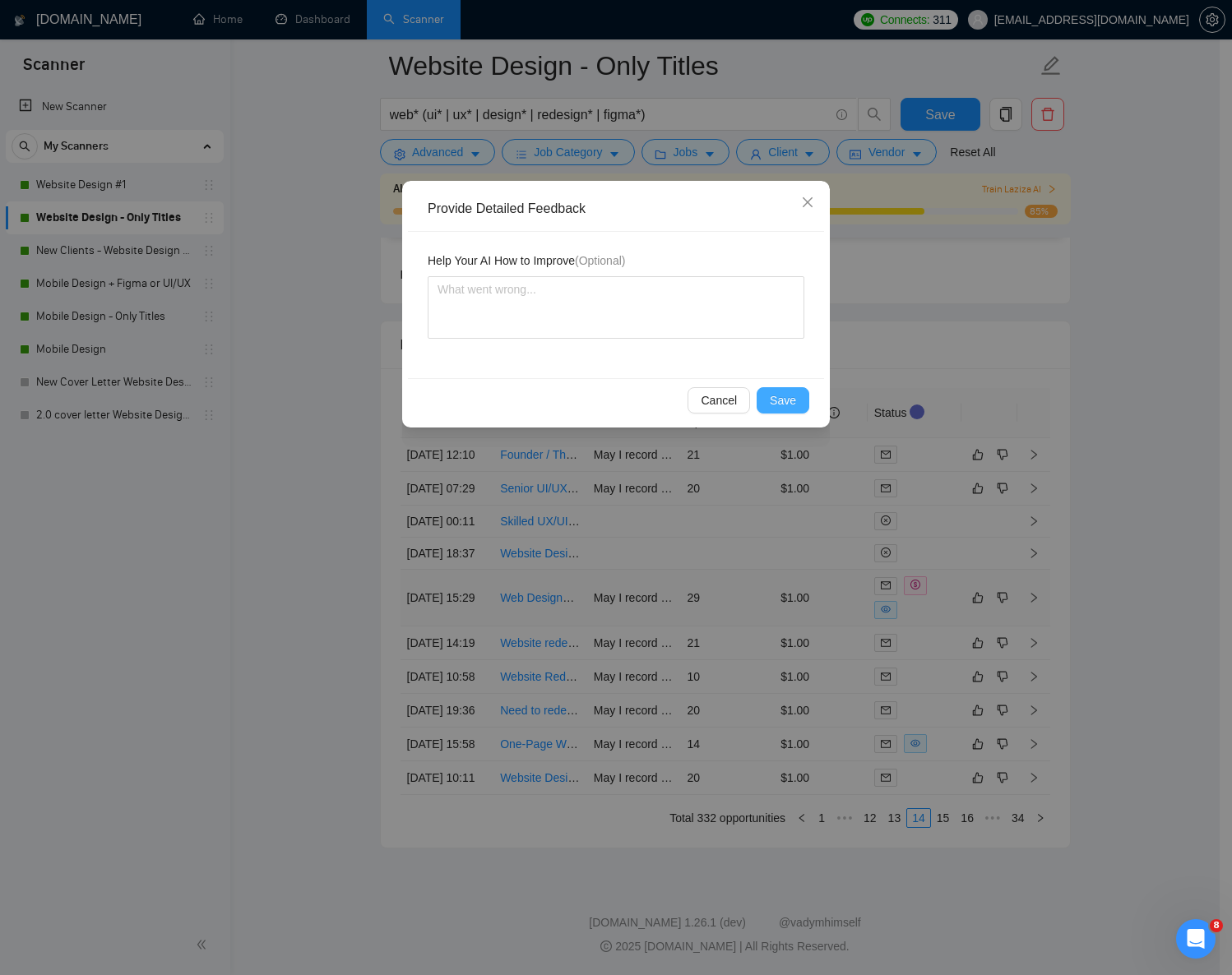
click at [786, 398] on span "Save" at bounding box center [782, 400] width 26 height 18
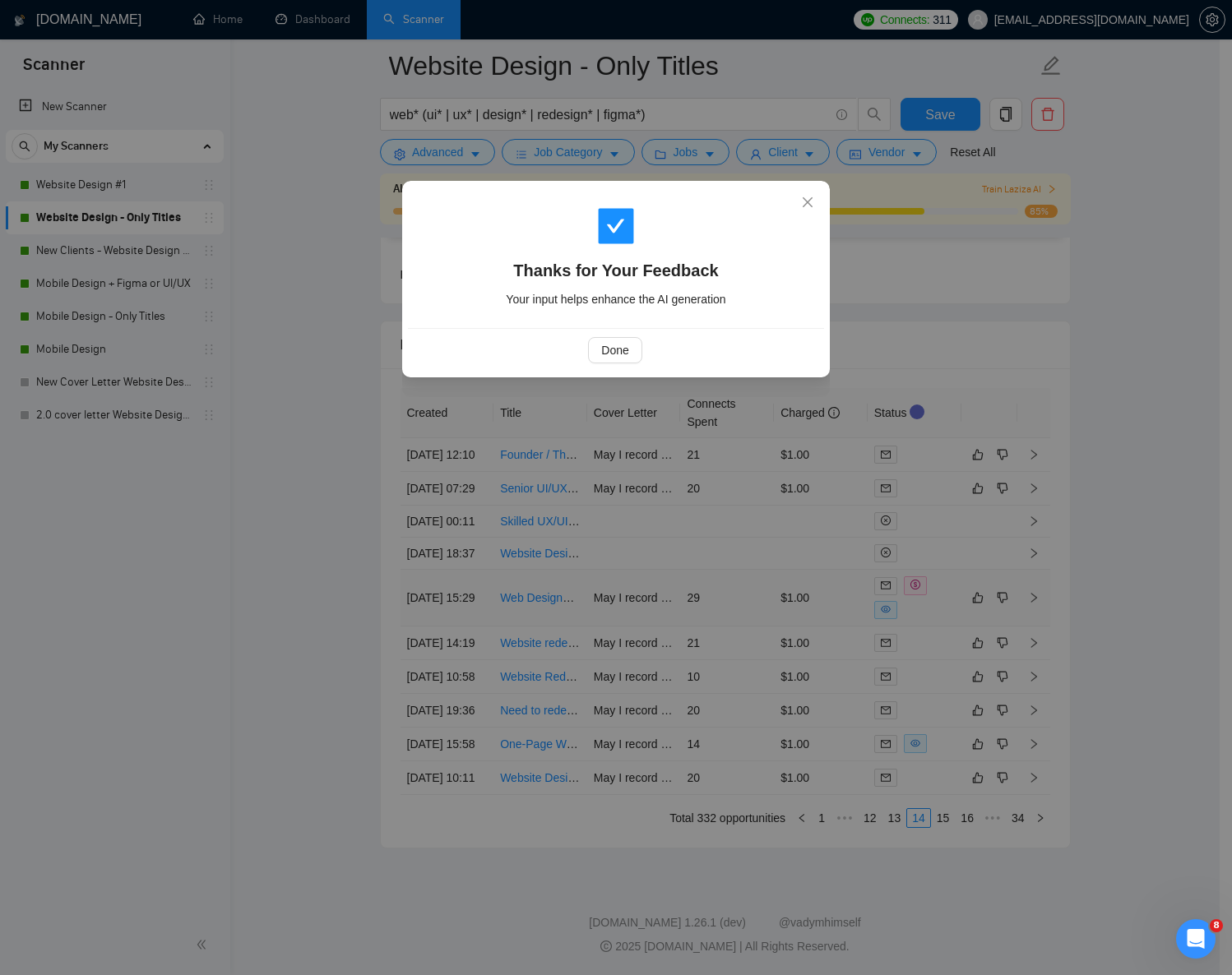
click at [581, 341] on div "Done" at bounding box center [615, 350] width 388 height 26
click at [614, 345] on span "Done" at bounding box center [615, 351] width 27 height 18
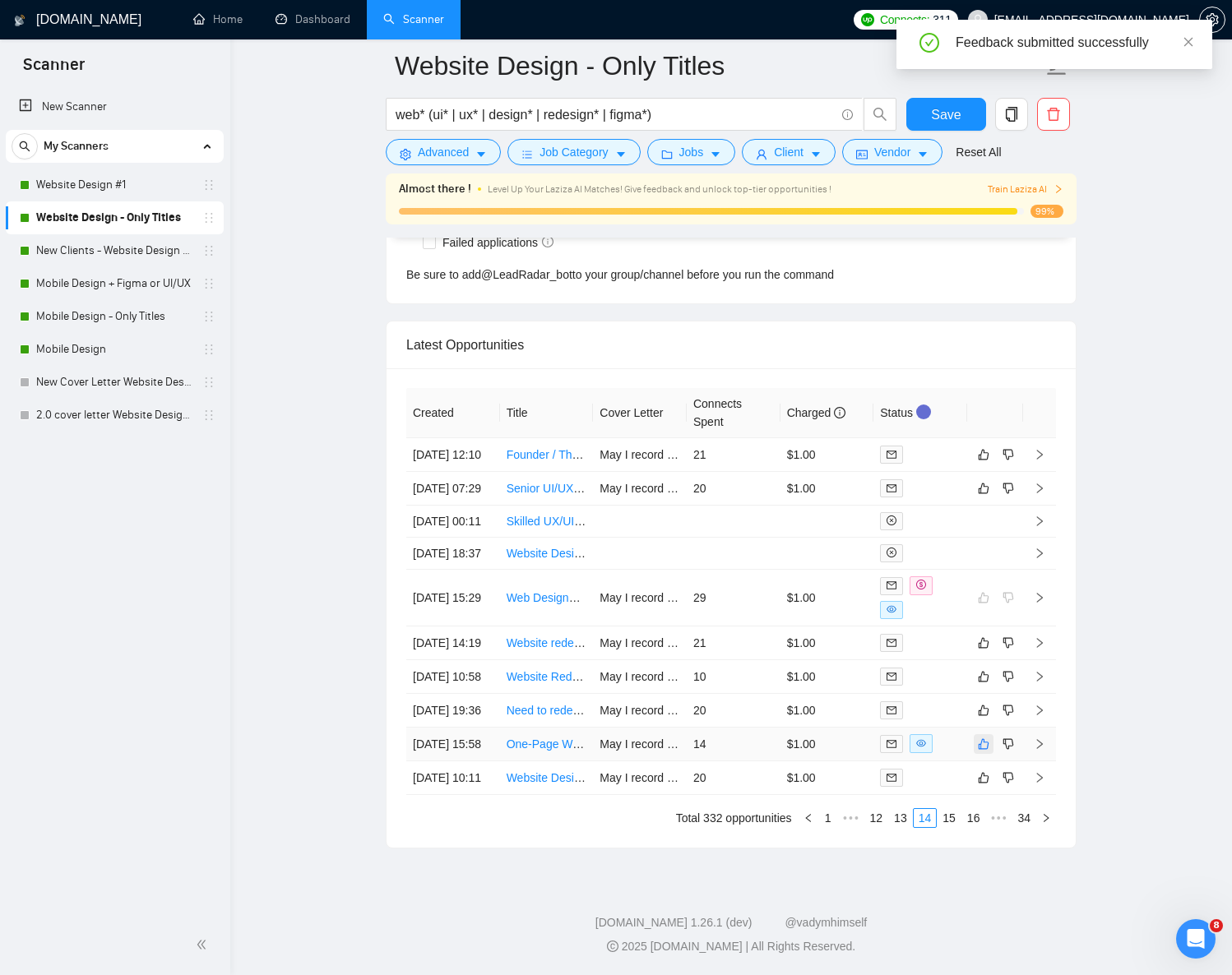
click at [984, 738] on icon "like" at bounding box center [983, 744] width 12 height 14
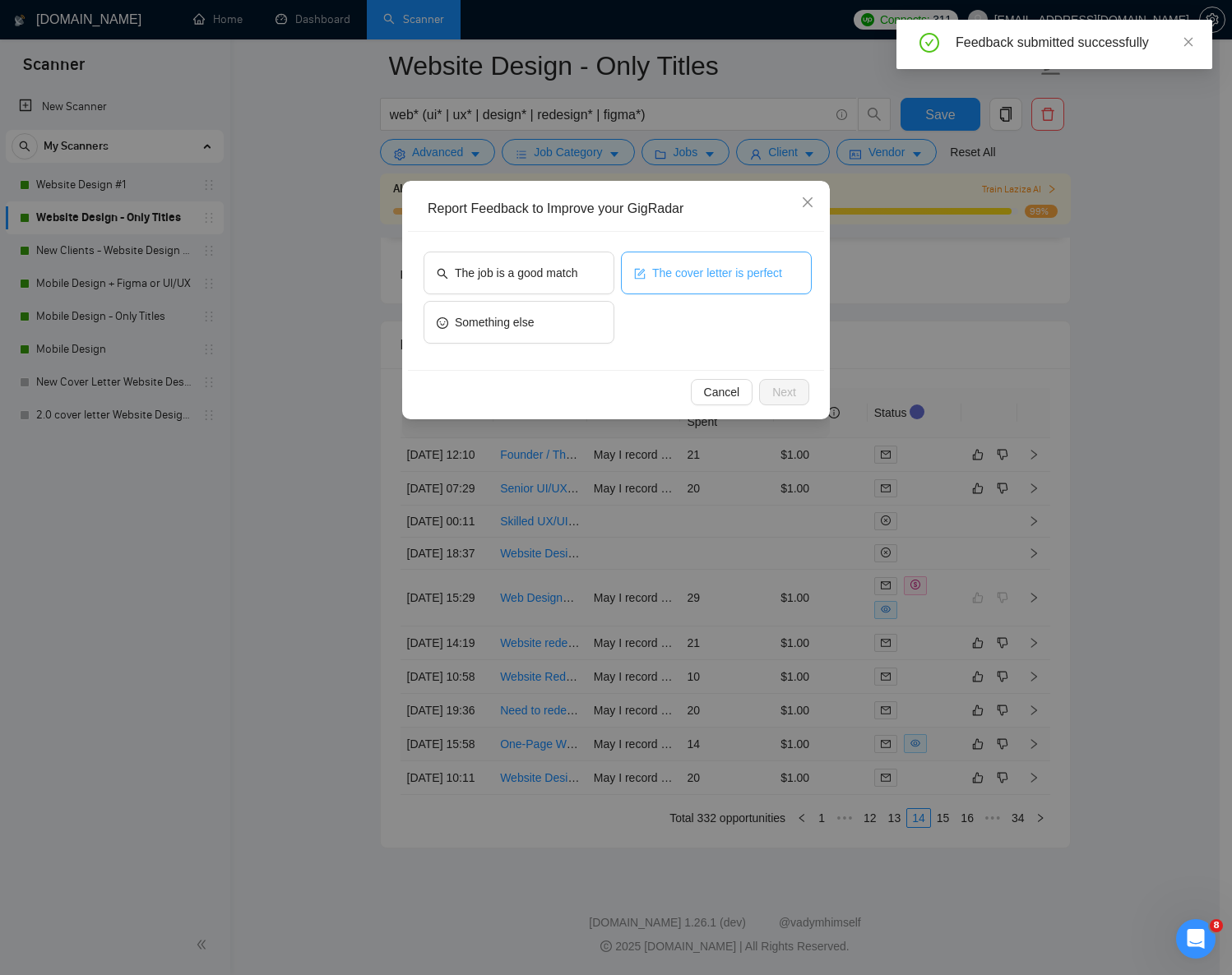
click at [689, 272] on span "The cover letter is perfect" at bounding box center [717, 273] width 130 height 18
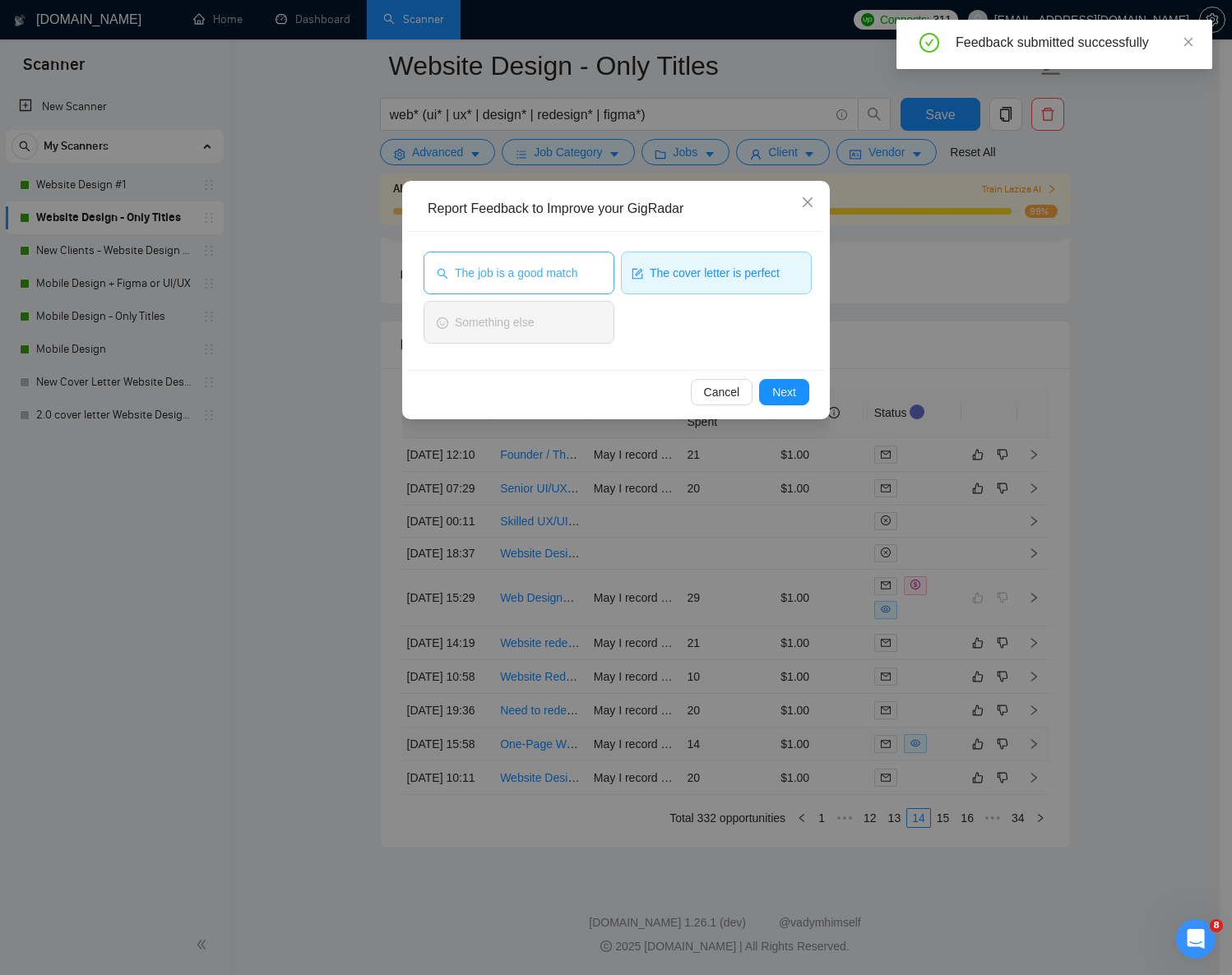
click at [525, 272] on span "The job is a good match" at bounding box center [516, 273] width 123 height 18
click at [787, 392] on span "Next" at bounding box center [784, 392] width 23 height 18
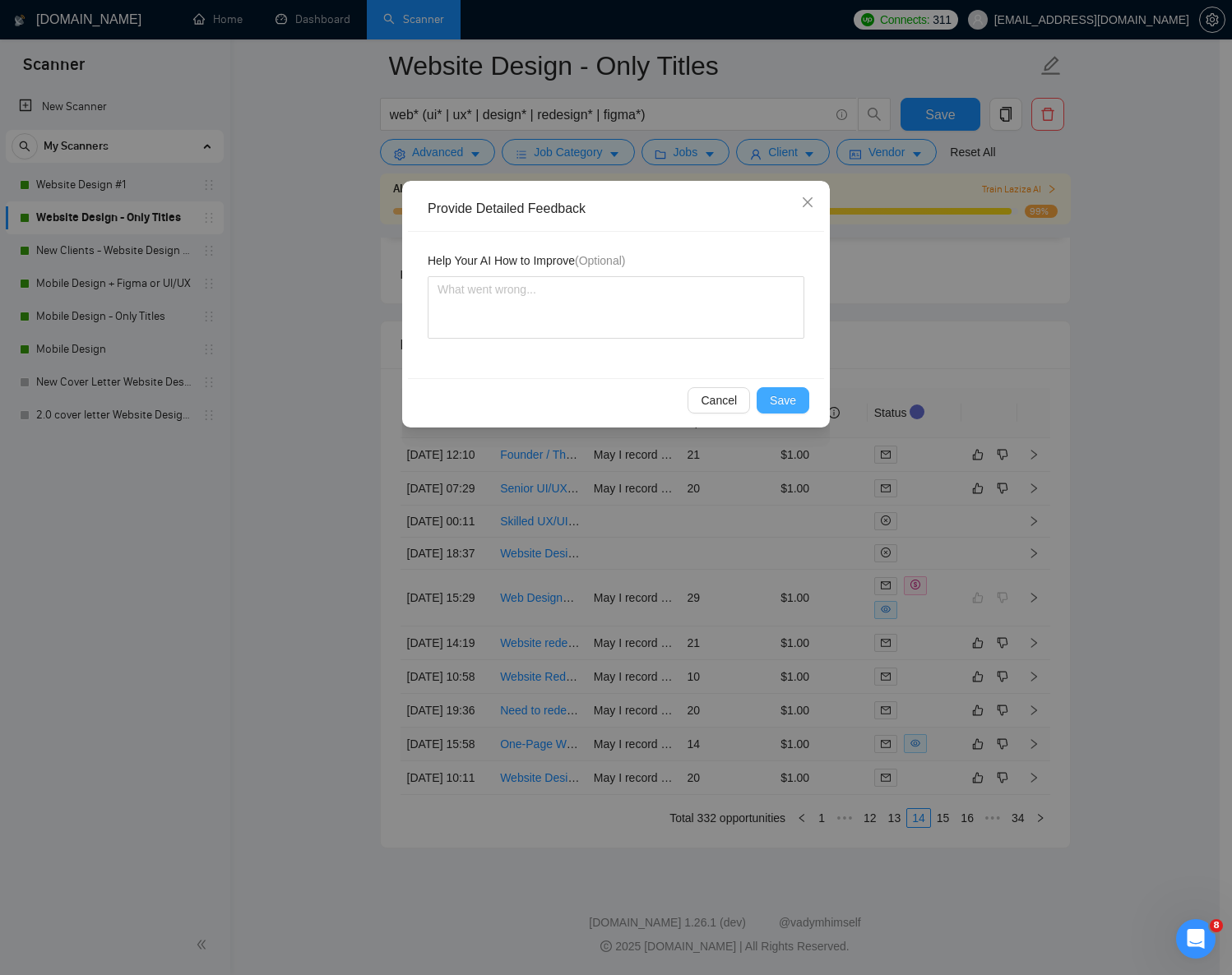
click at [787, 392] on span "Save" at bounding box center [782, 400] width 26 height 18
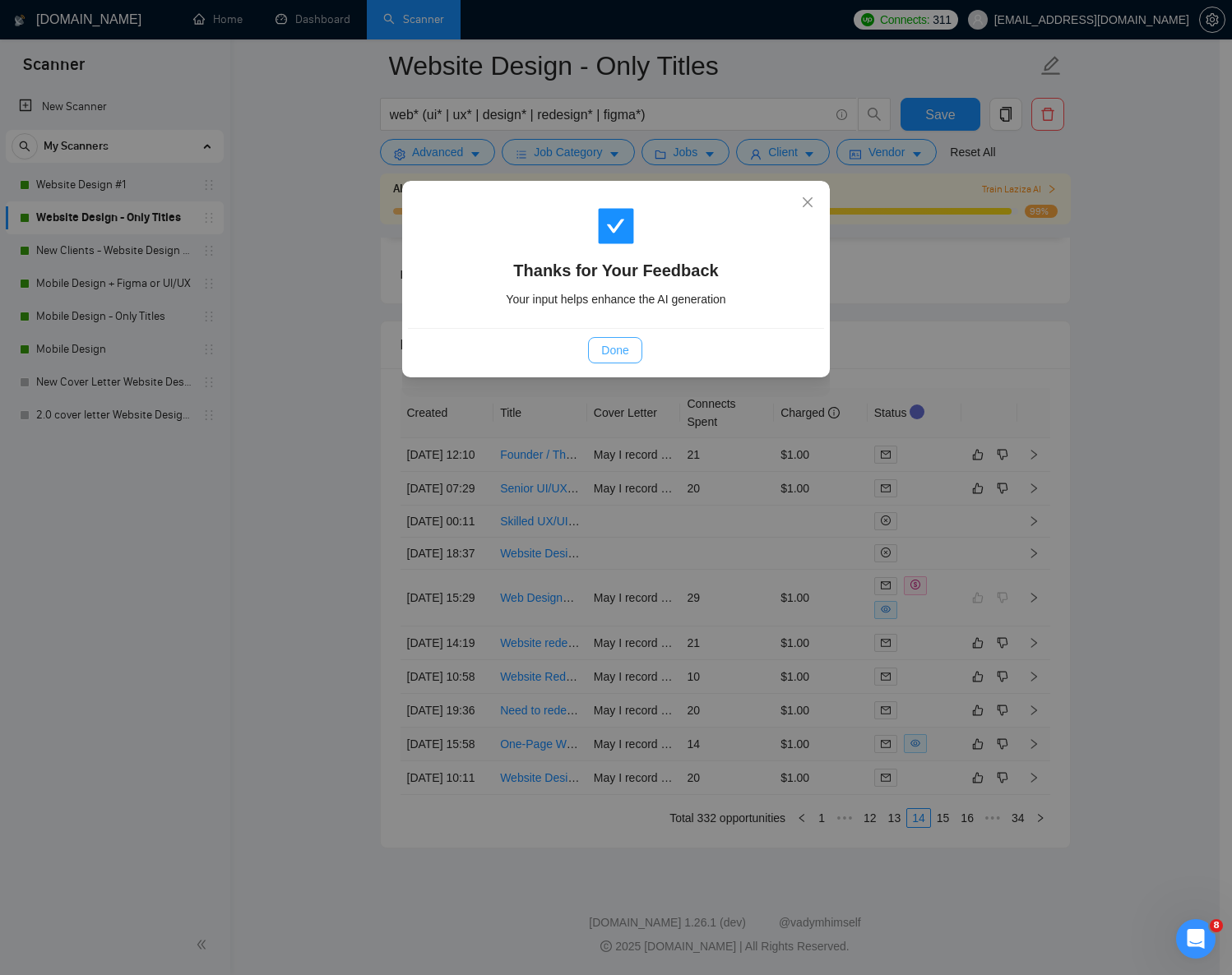
click at [625, 342] on span "Done" at bounding box center [615, 351] width 27 height 18
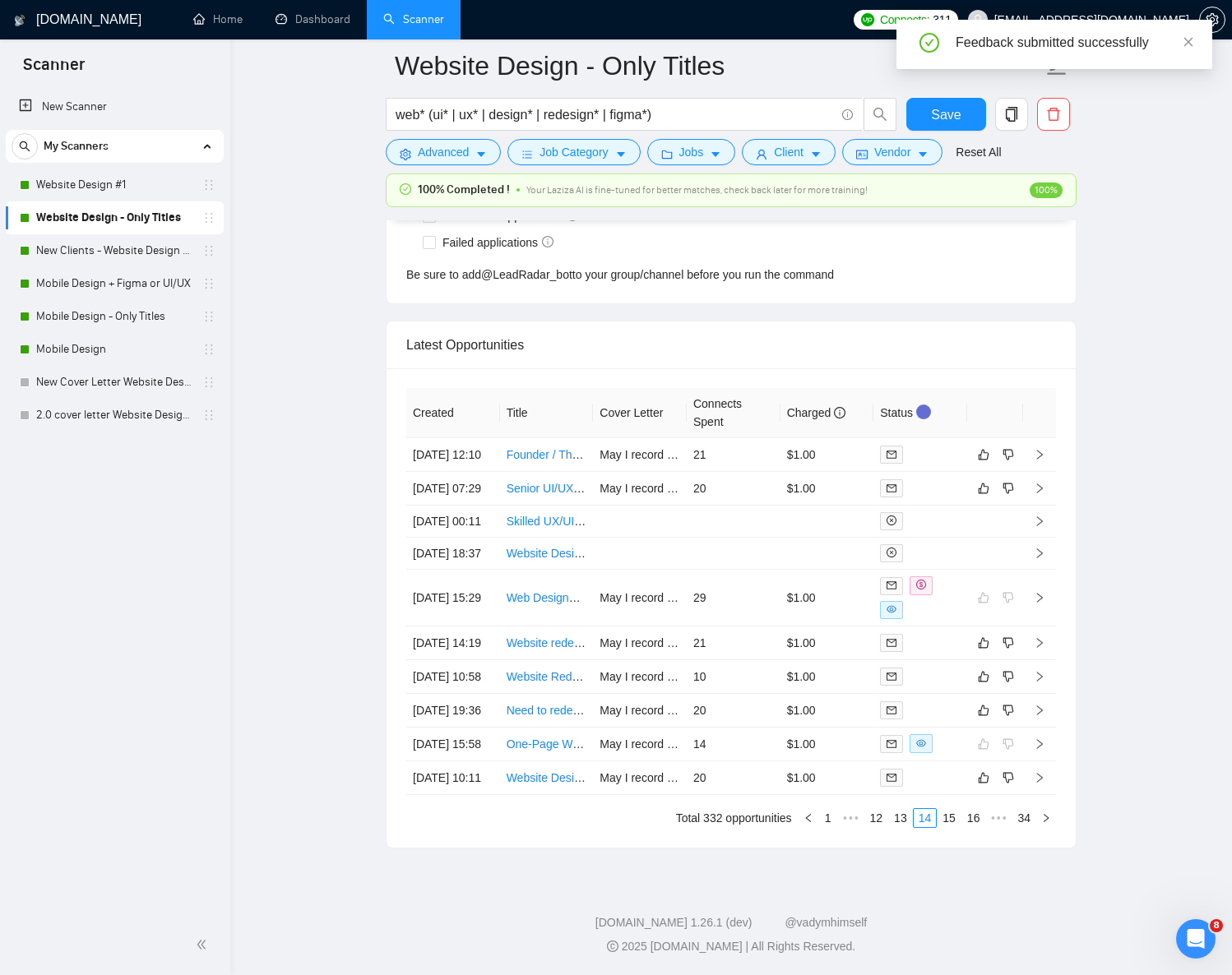
scroll to position [4115, 0]
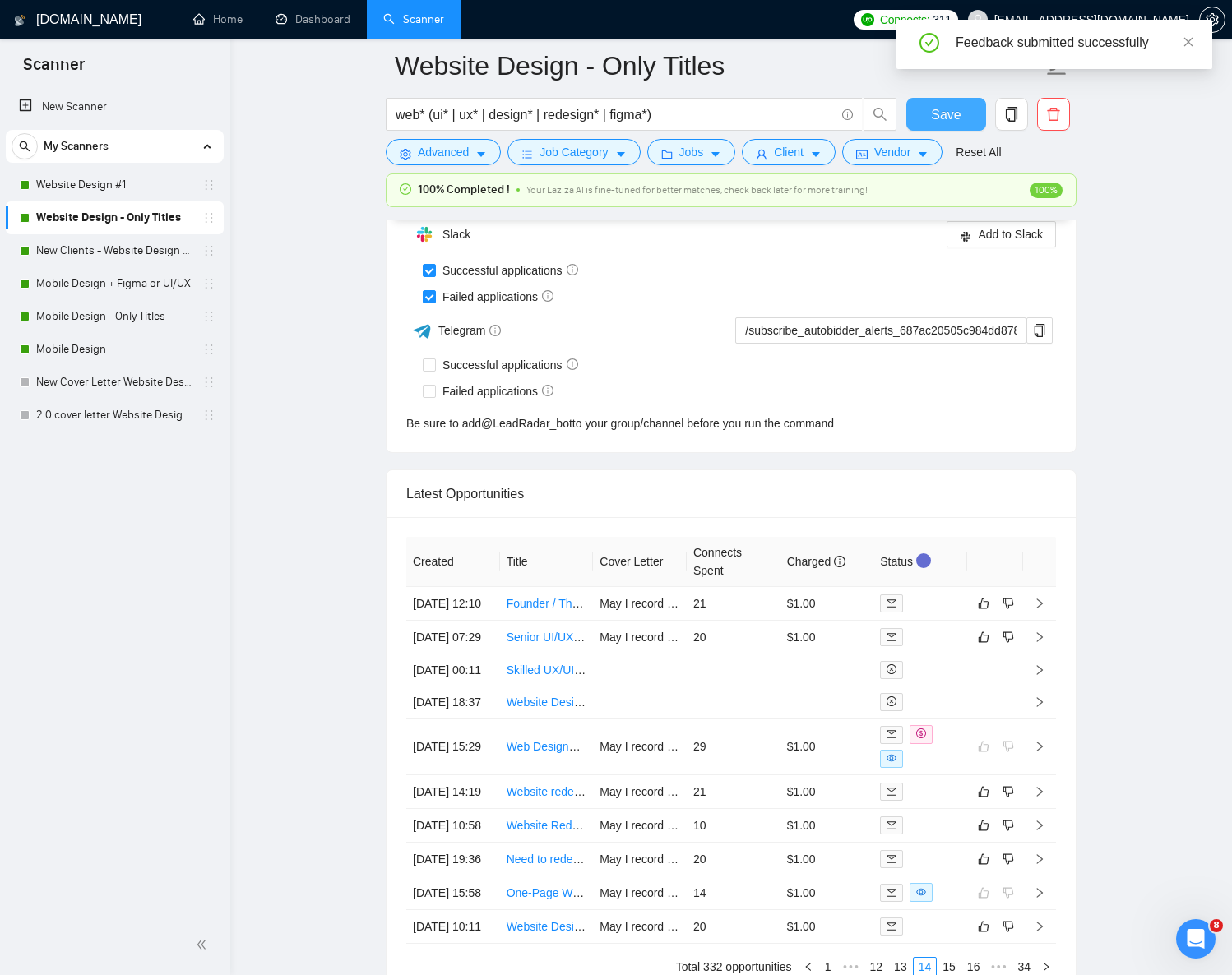
click at [940, 114] on span "Save" at bounding box center [945, 114] width 30 height 21
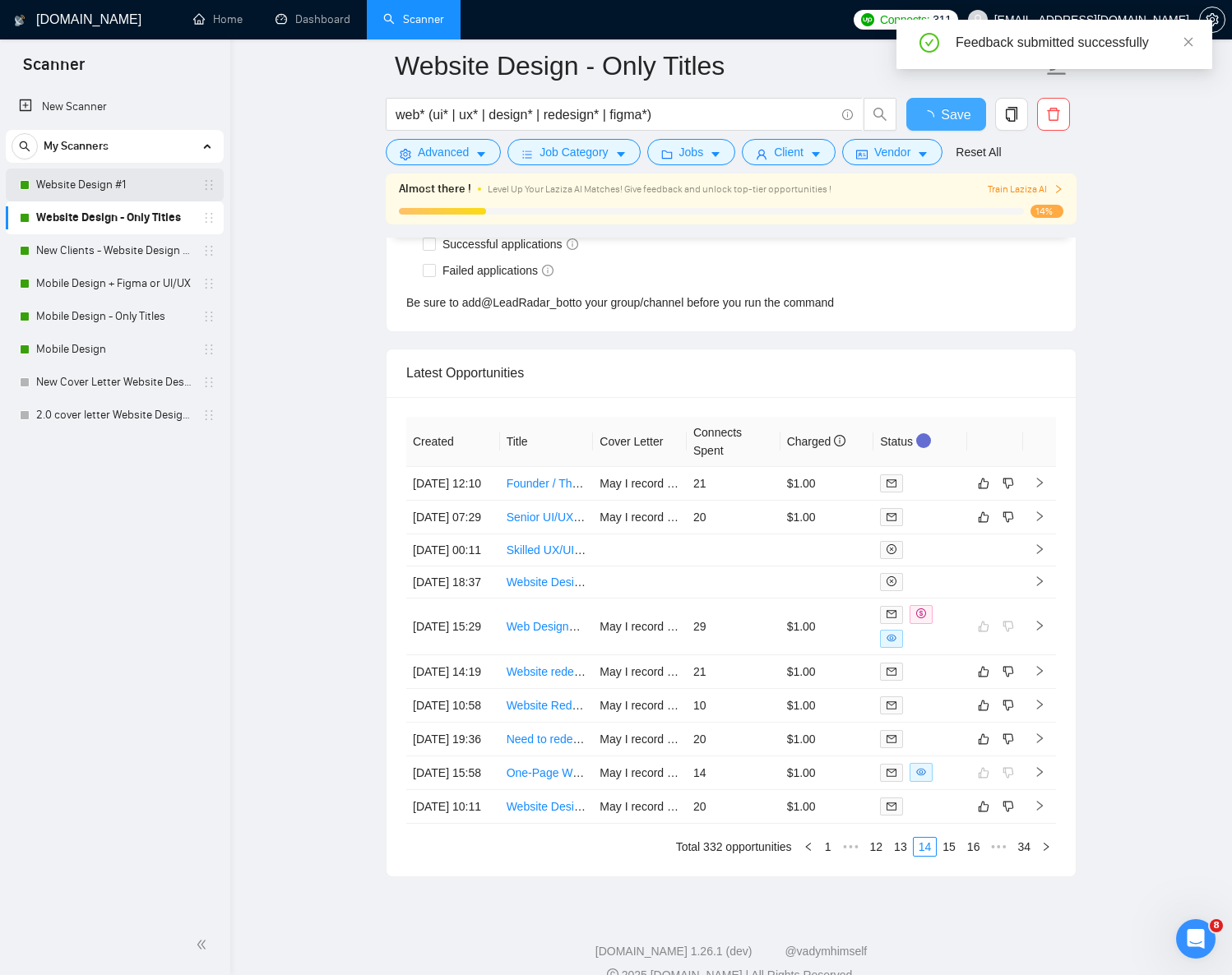
checkbox input "true"
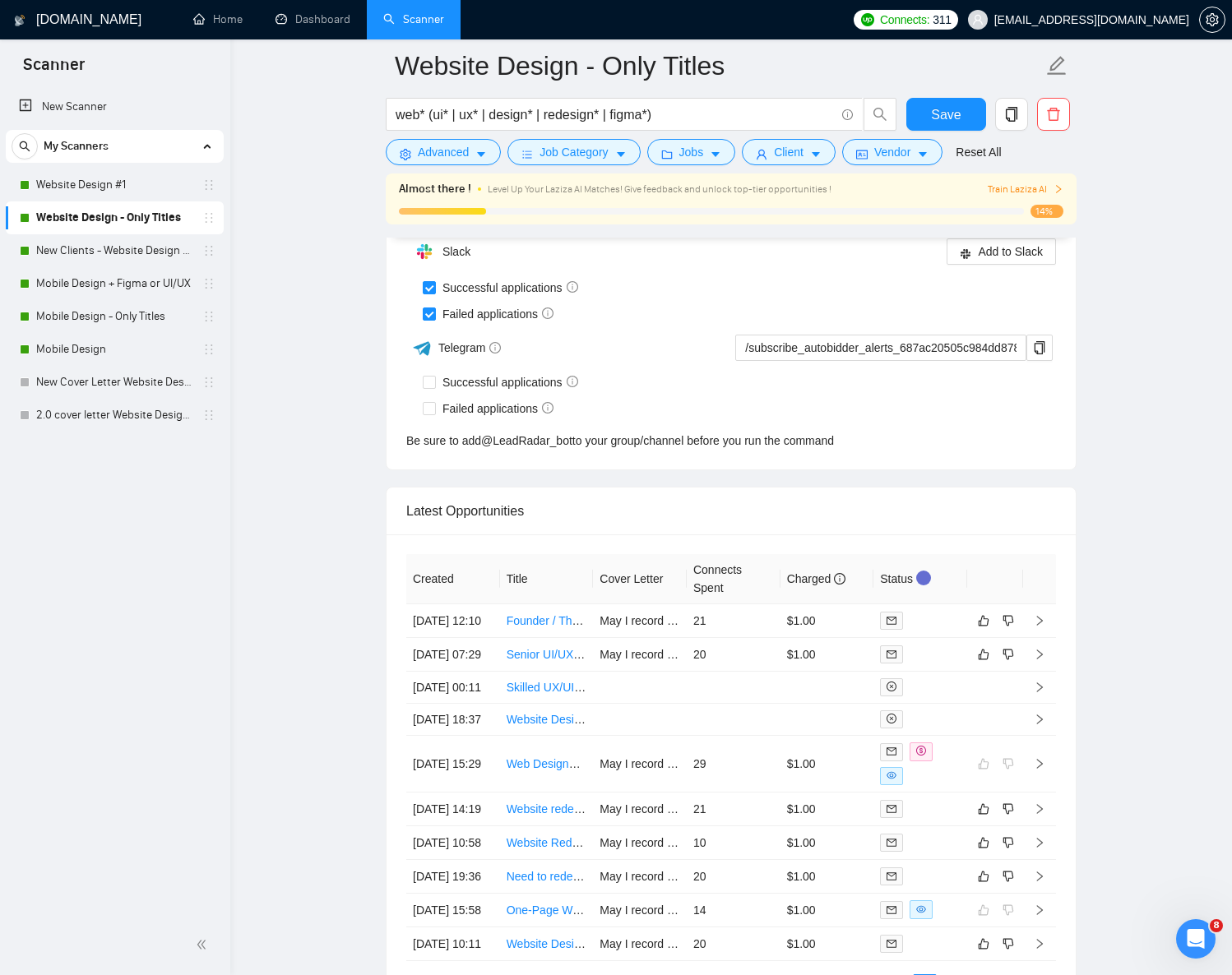
click at [1025, 189] on span "Train Laziza AI" at bounding box center [1026, 189] width 76 height 15
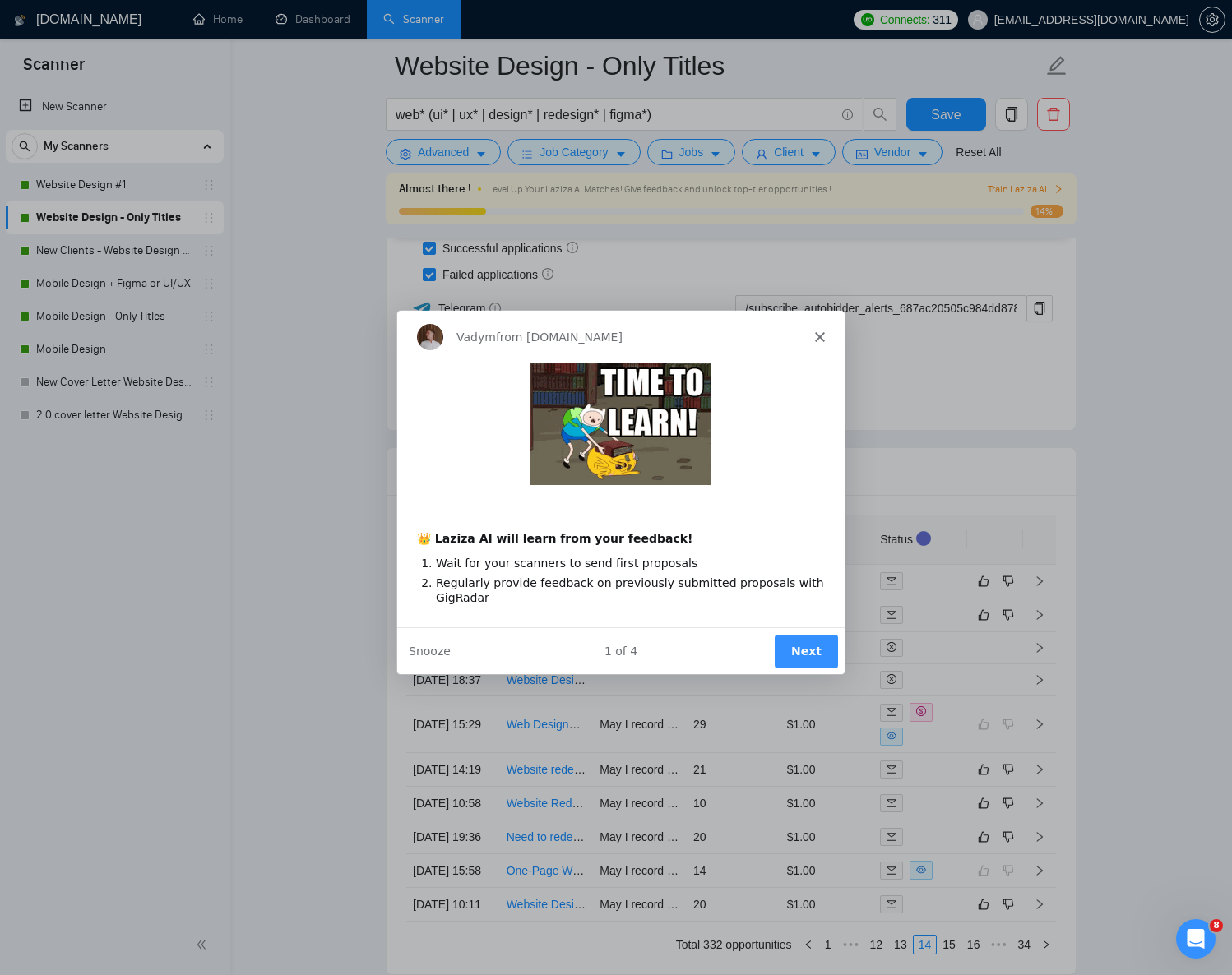
scroll to position [4268, 0]
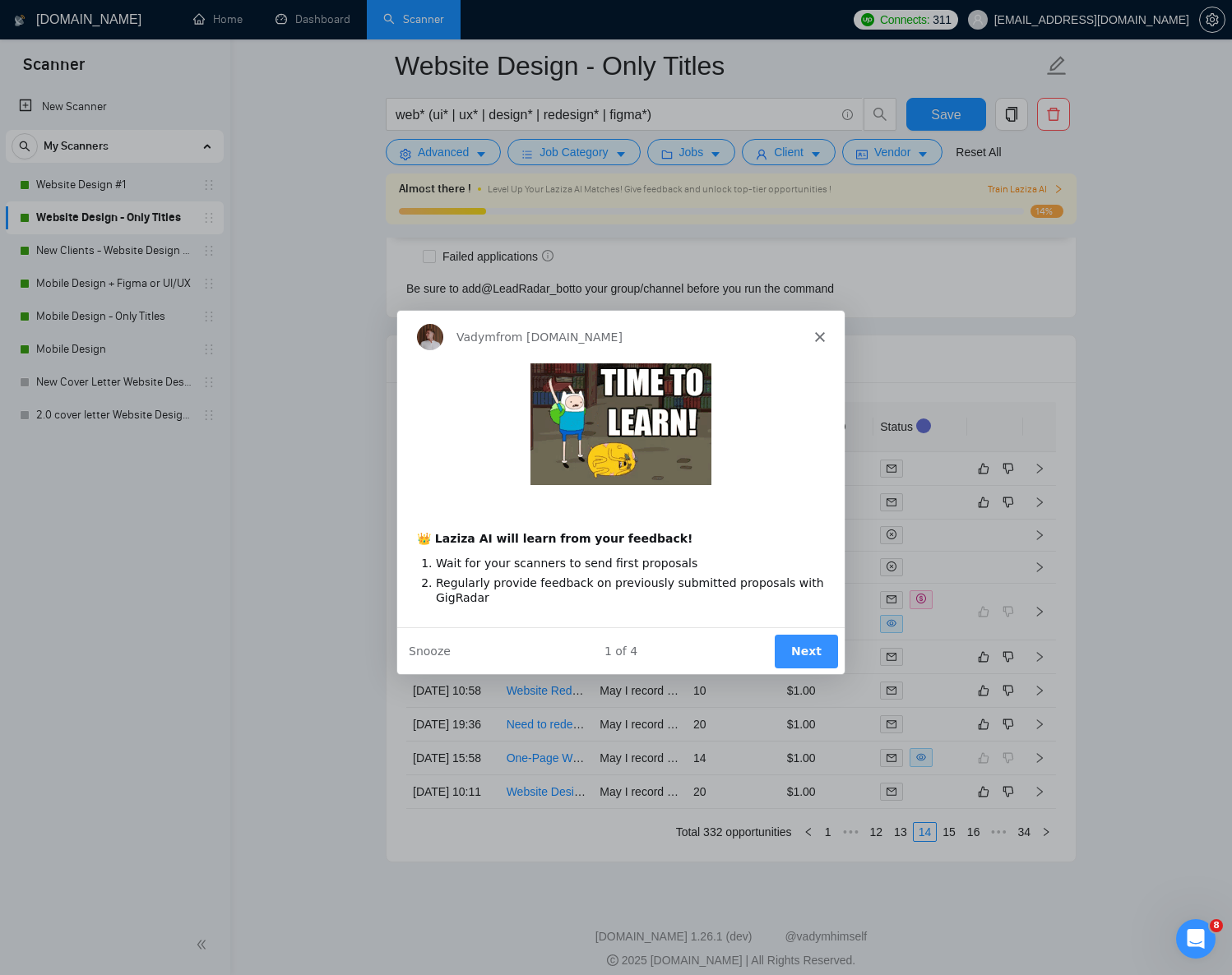
click at [815, 338] on icon "Close" at bounding box center [819, 335] width 10 height 10
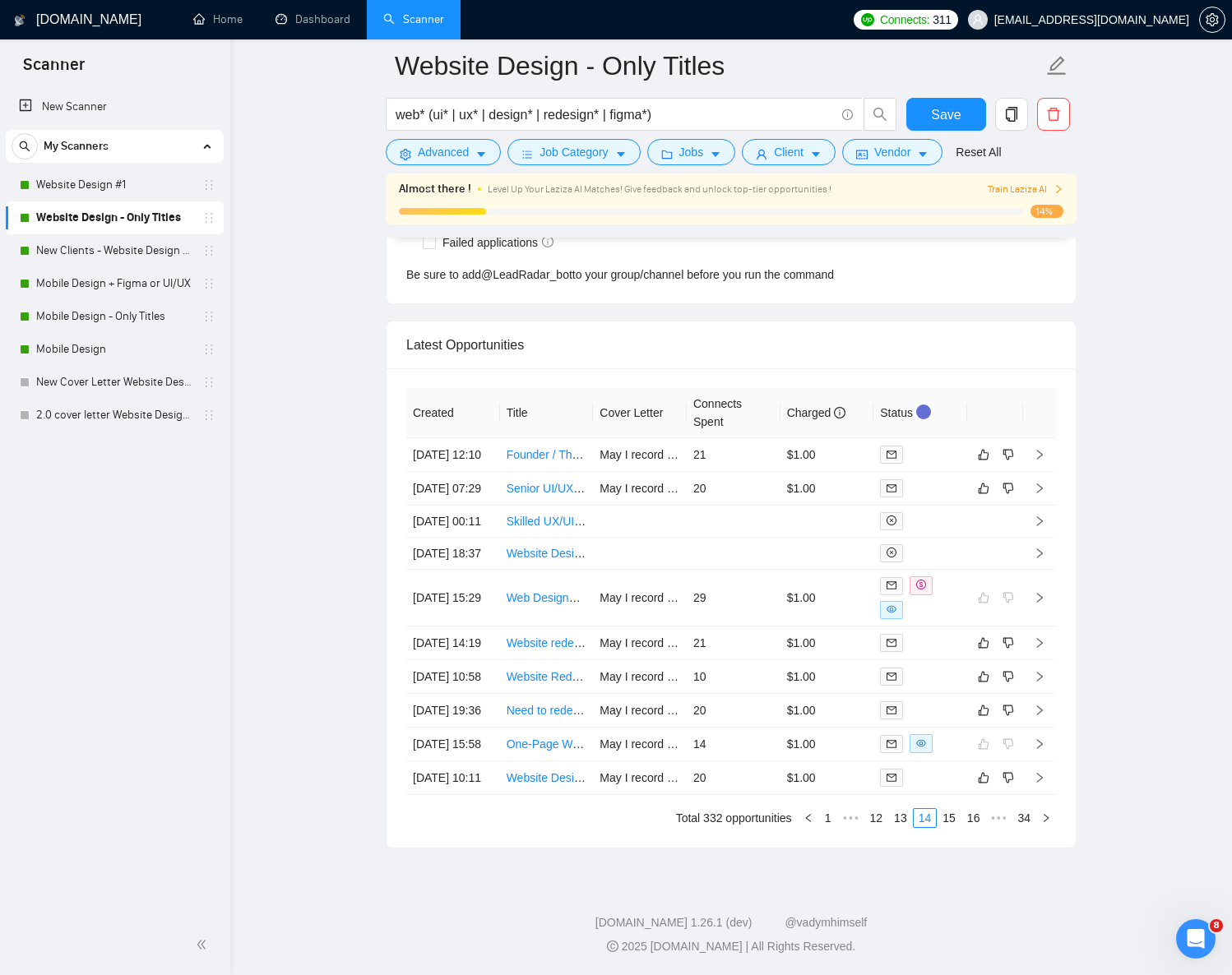
scroll to position [4433, 0]
click at [948, 820] on link "15" at bounding box center [949, 818] width 23 height 18
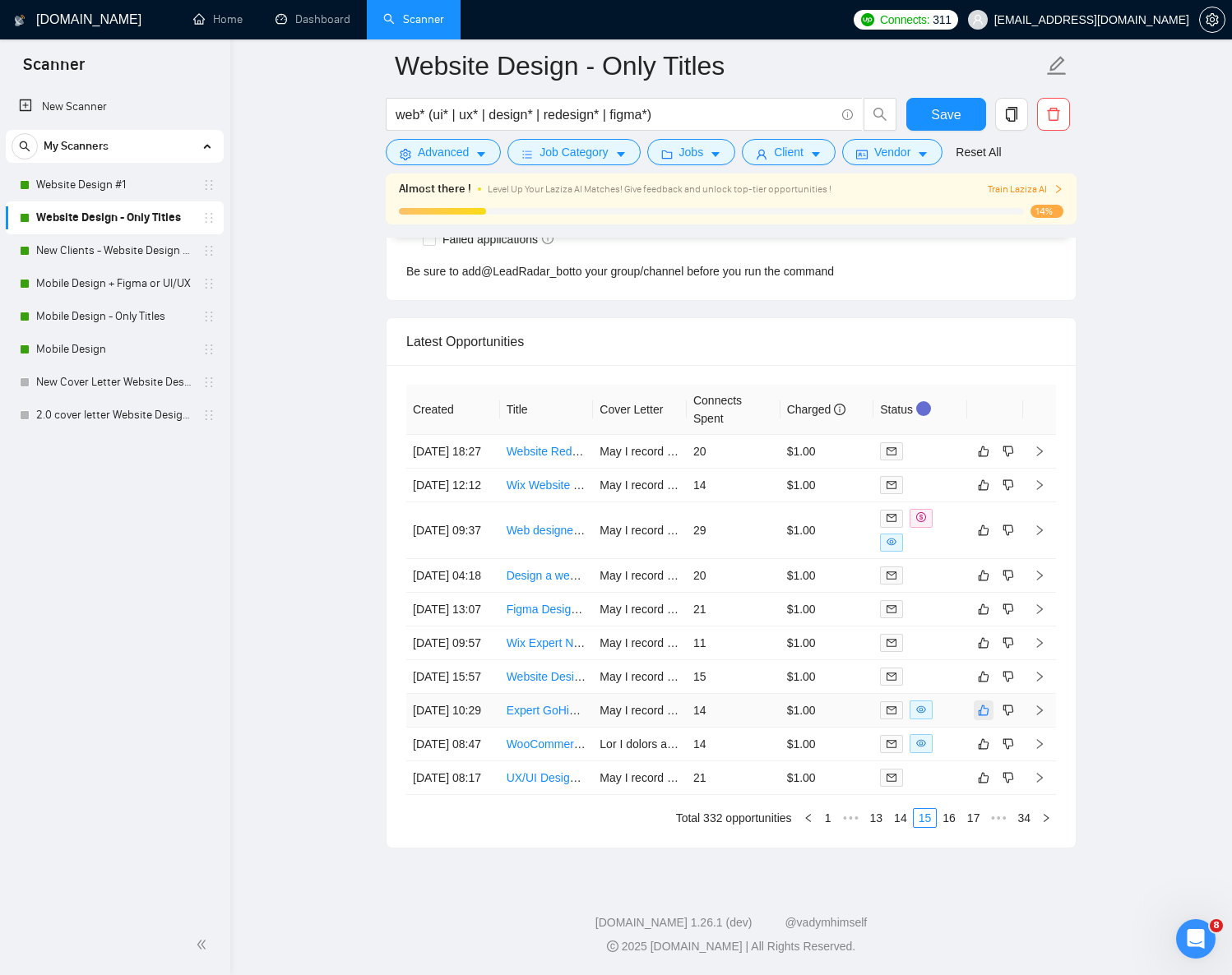
click at [983, 704] on icon "like" at bounding box center [983, 710] width 12 height 14
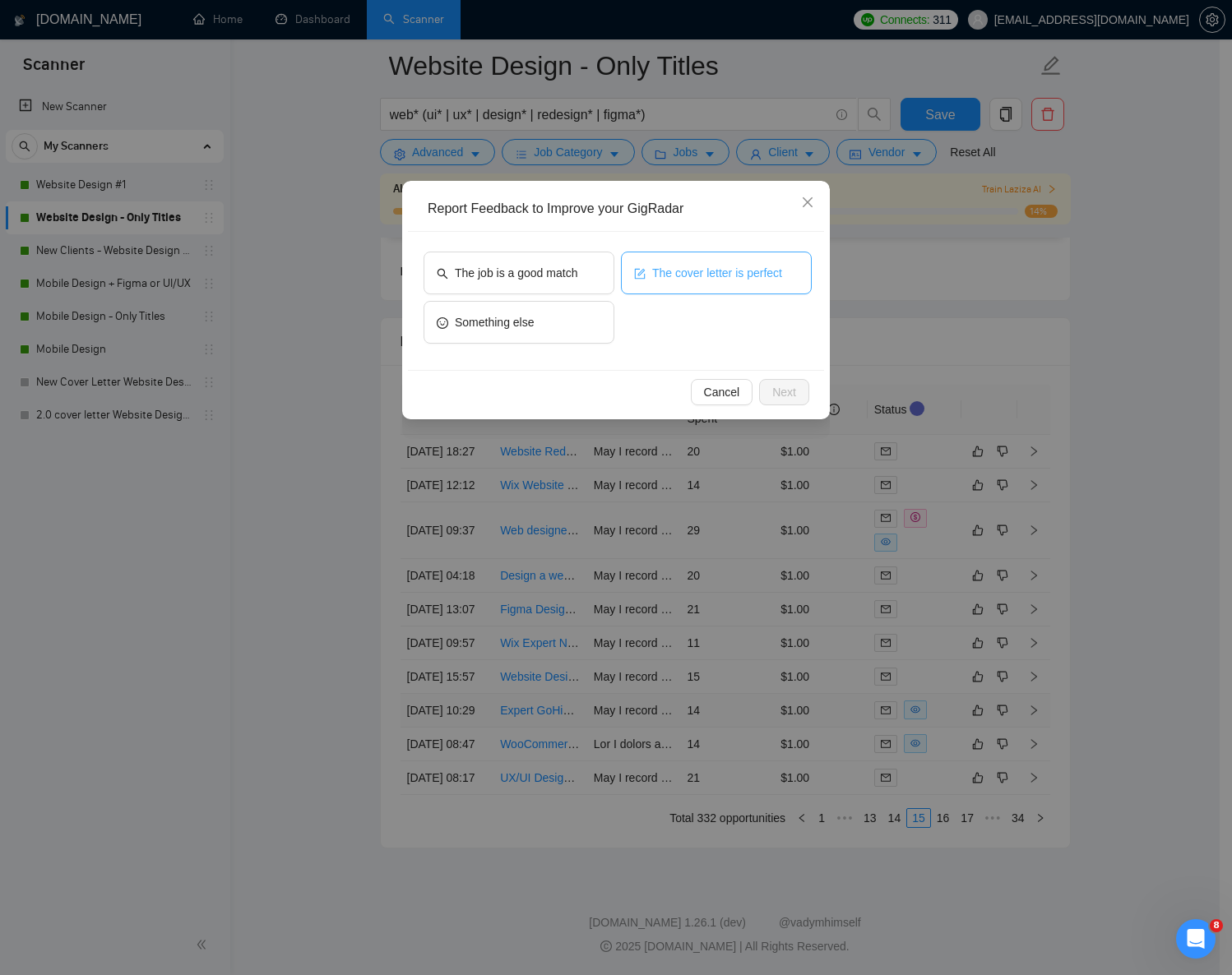
click at [653, 269] on span "The cover letter is perfect" at bounding box center [717, 273] width 130 height 18
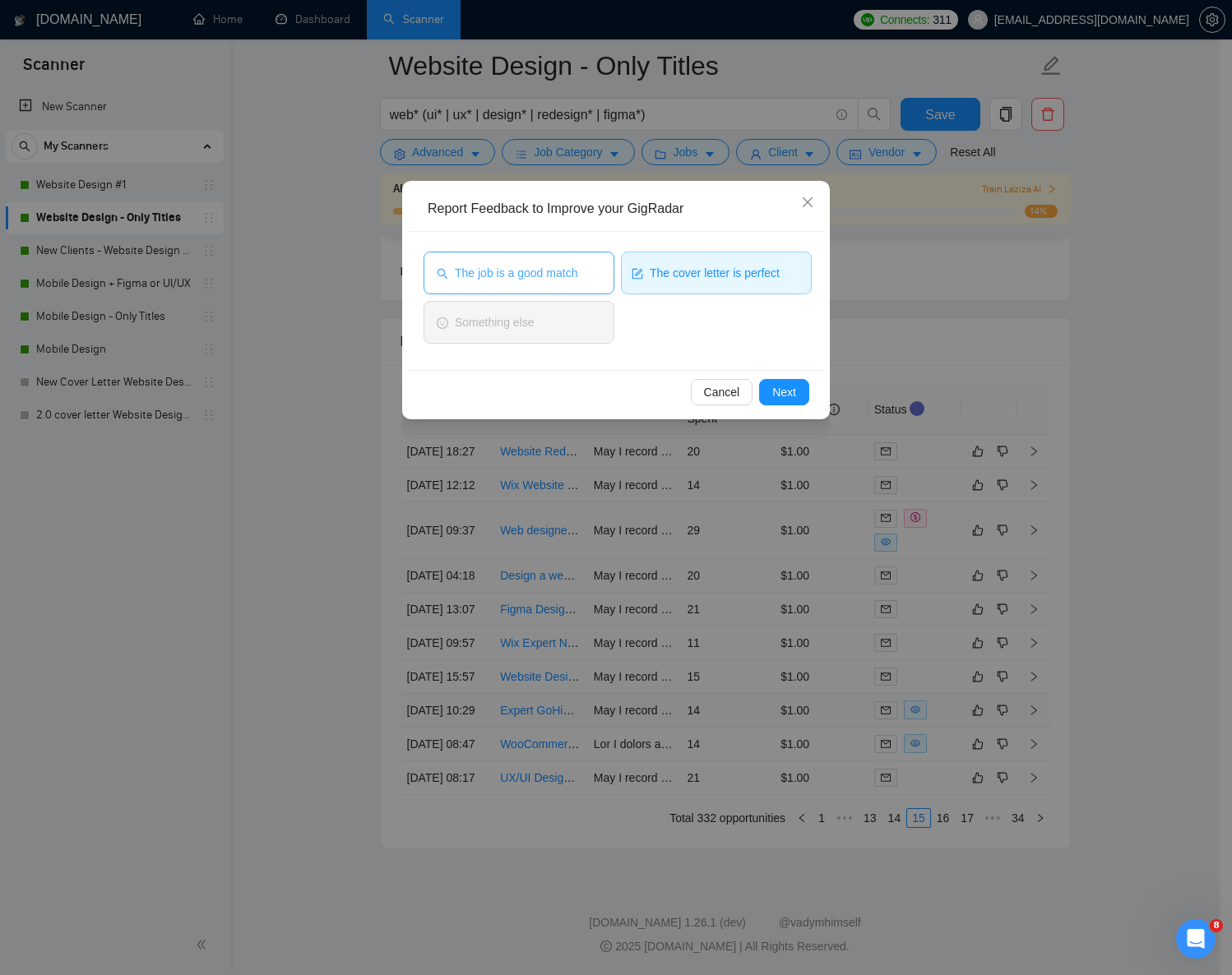
click at [589, 269] on button "The job is a good match" at bounding box center [519, 272] width 191 height 42
click at [774, 387] on span "Next" at bounding box center [784, 392] width 23 height 18
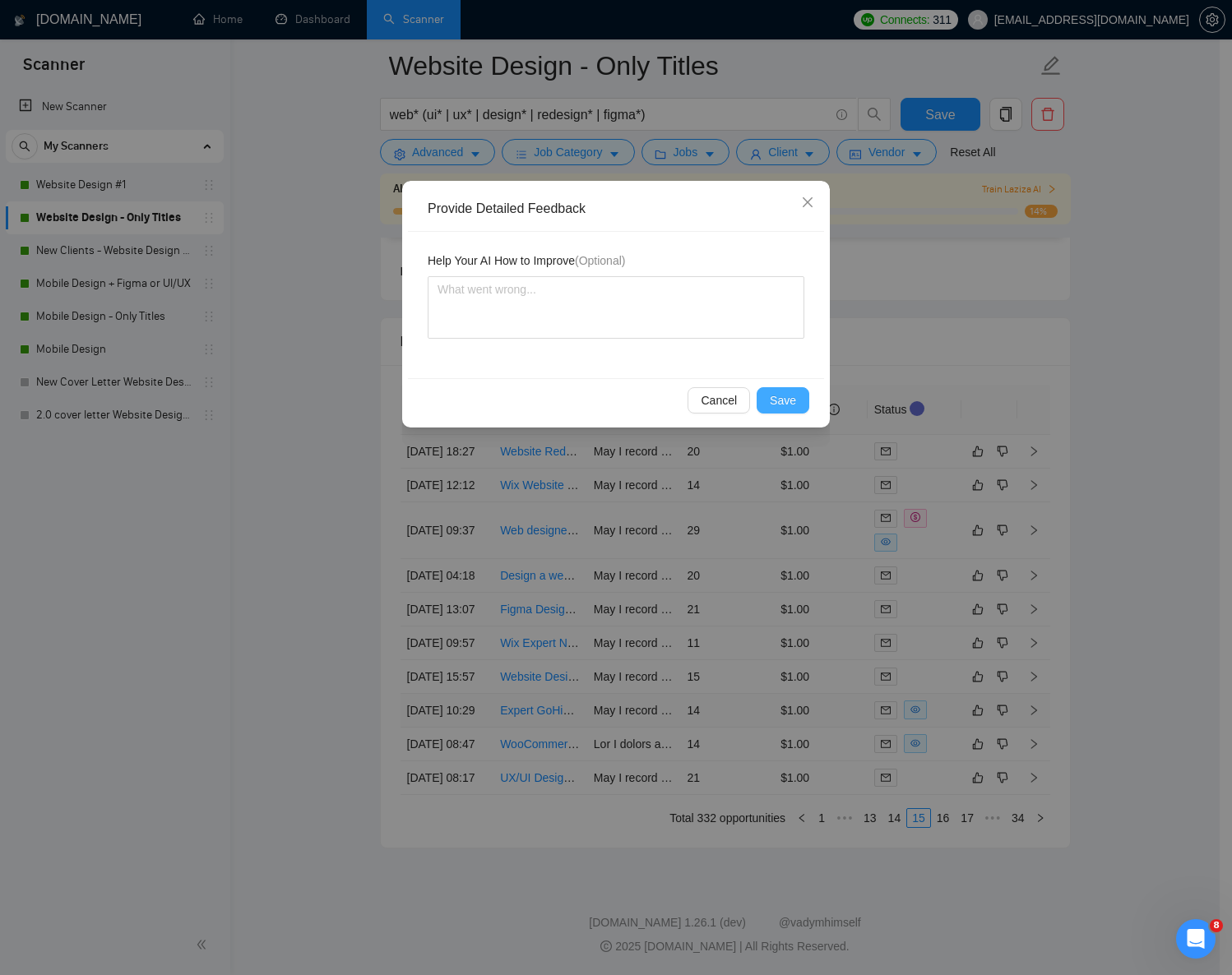
click at [776, 397] on span "Save" at bounding box center [782, 400] width 26 height 18
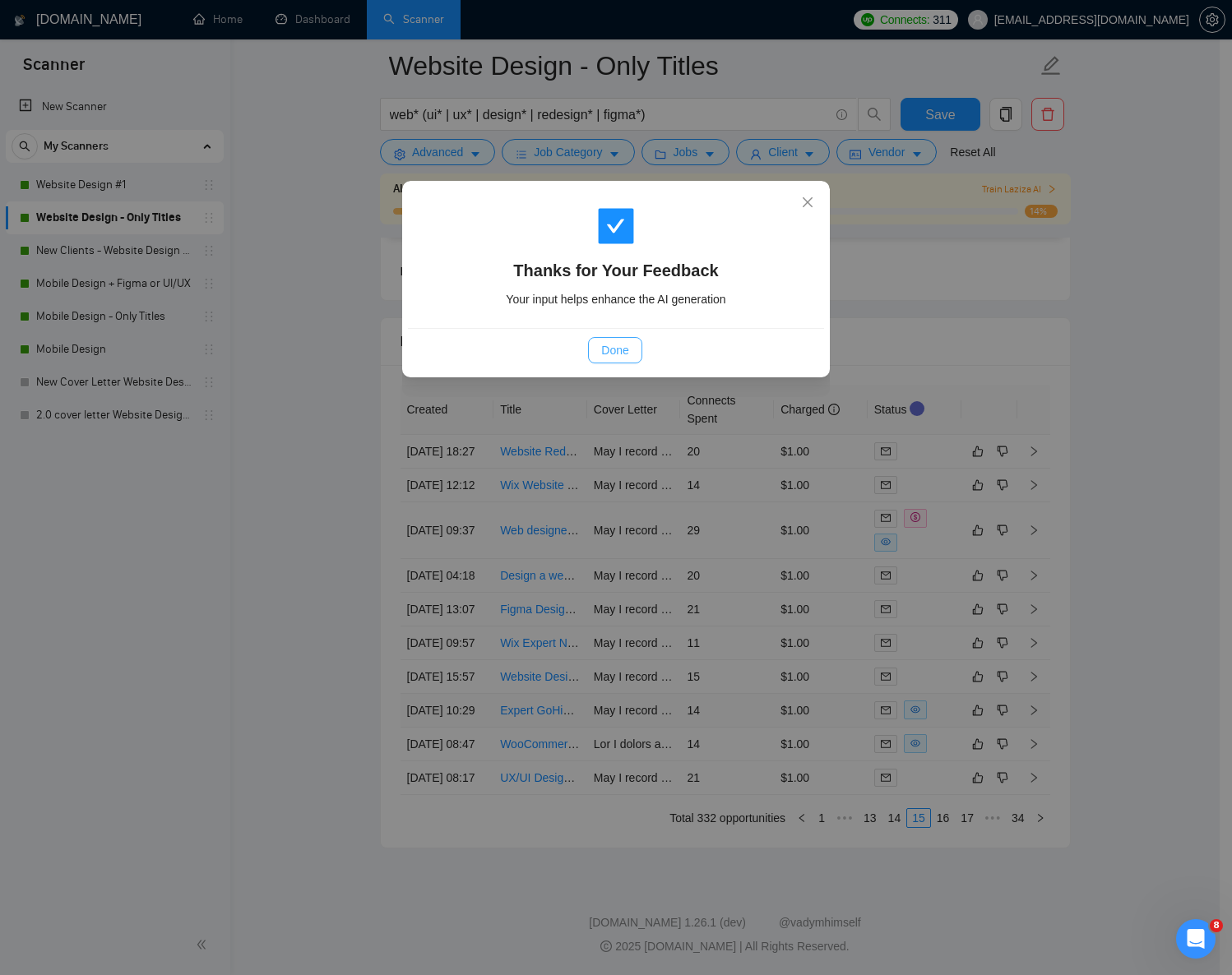
click at [604, 342] on span "Done" at bounding box center [615, 351] width 27 height 18
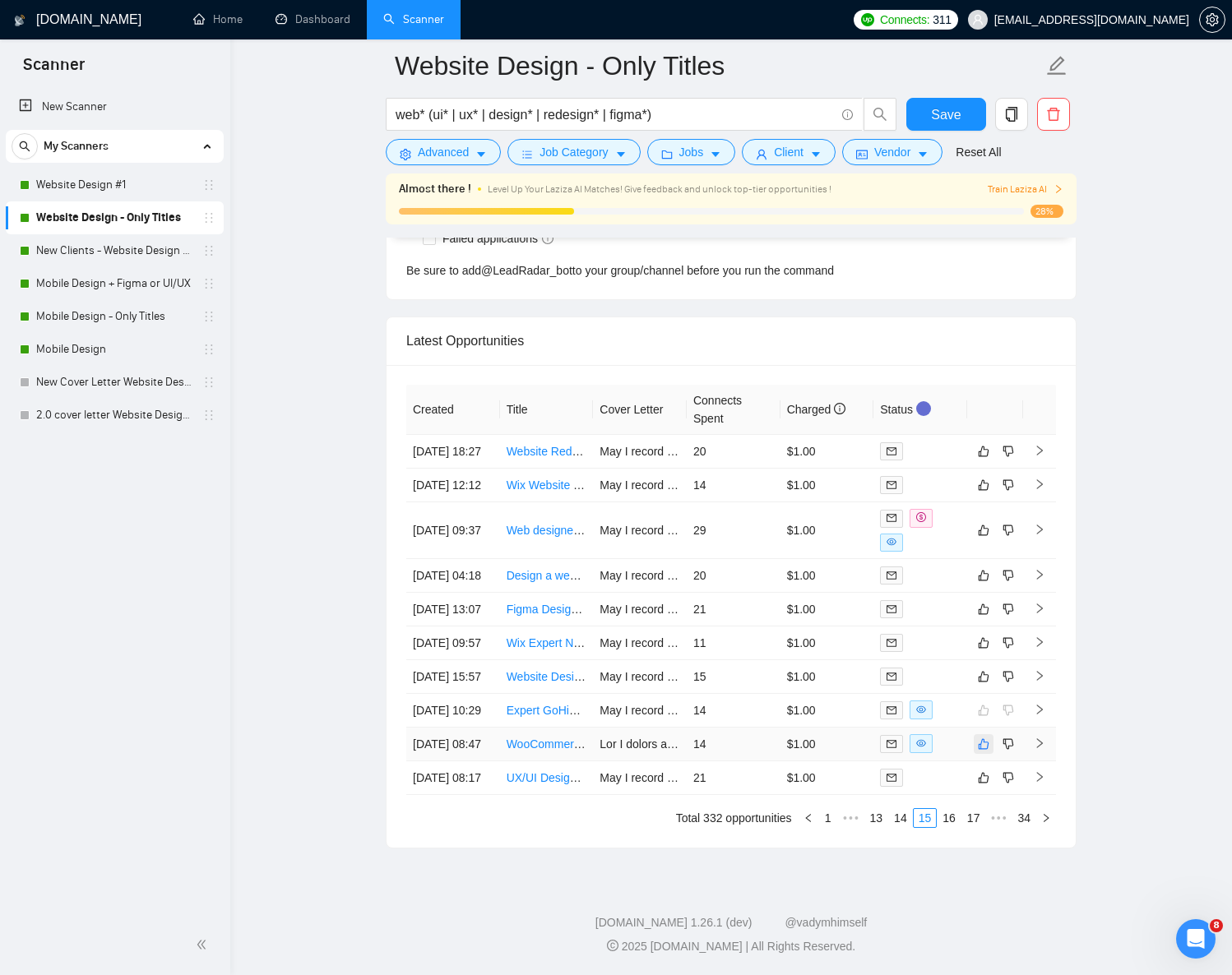
click at [985, 738] on icon "like" at bounding box center [983, 744] width 12 height 14
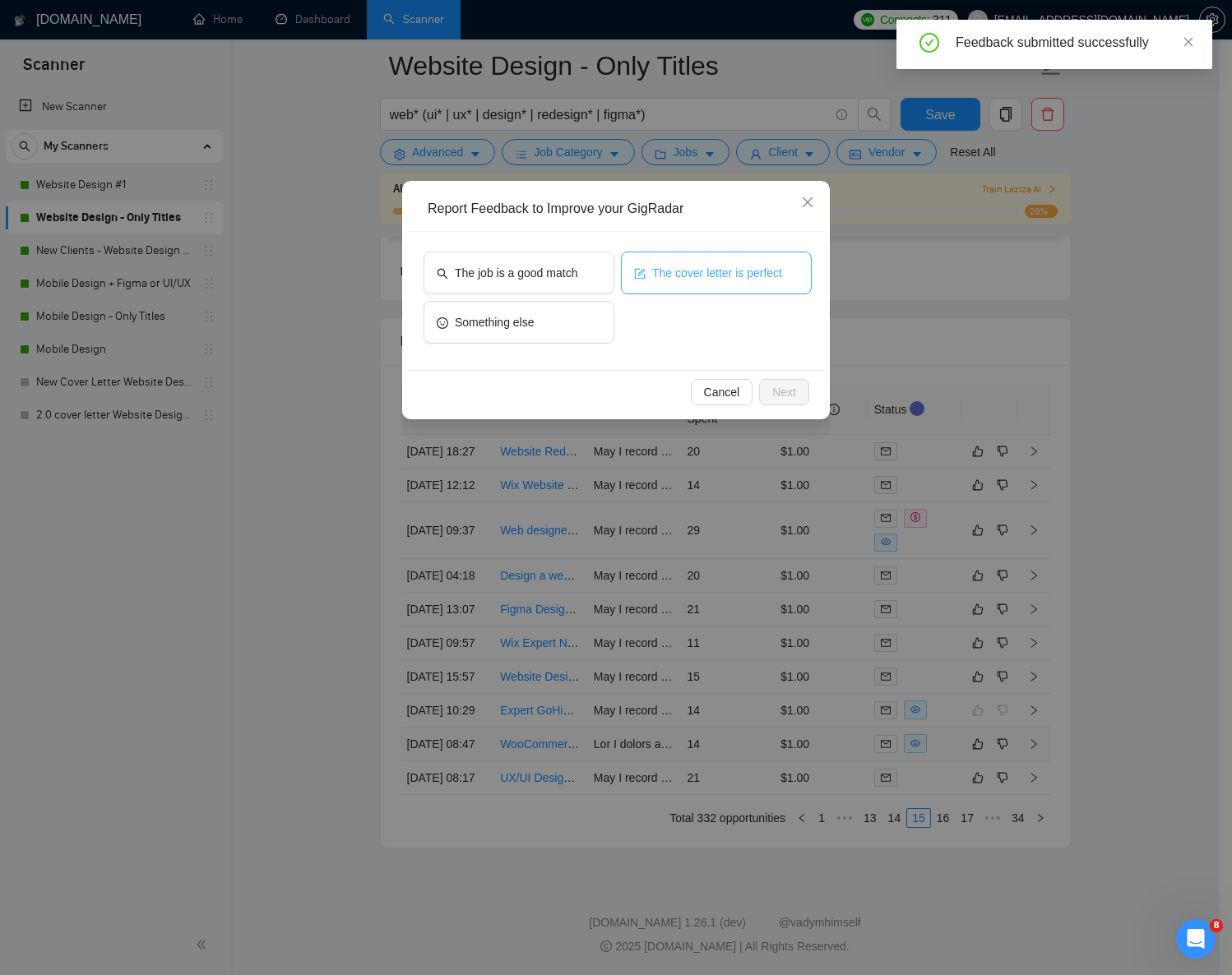
click at [680, 270] on span "The cover letter is perfect" at bounding box center [717, 273] width 130 height 18
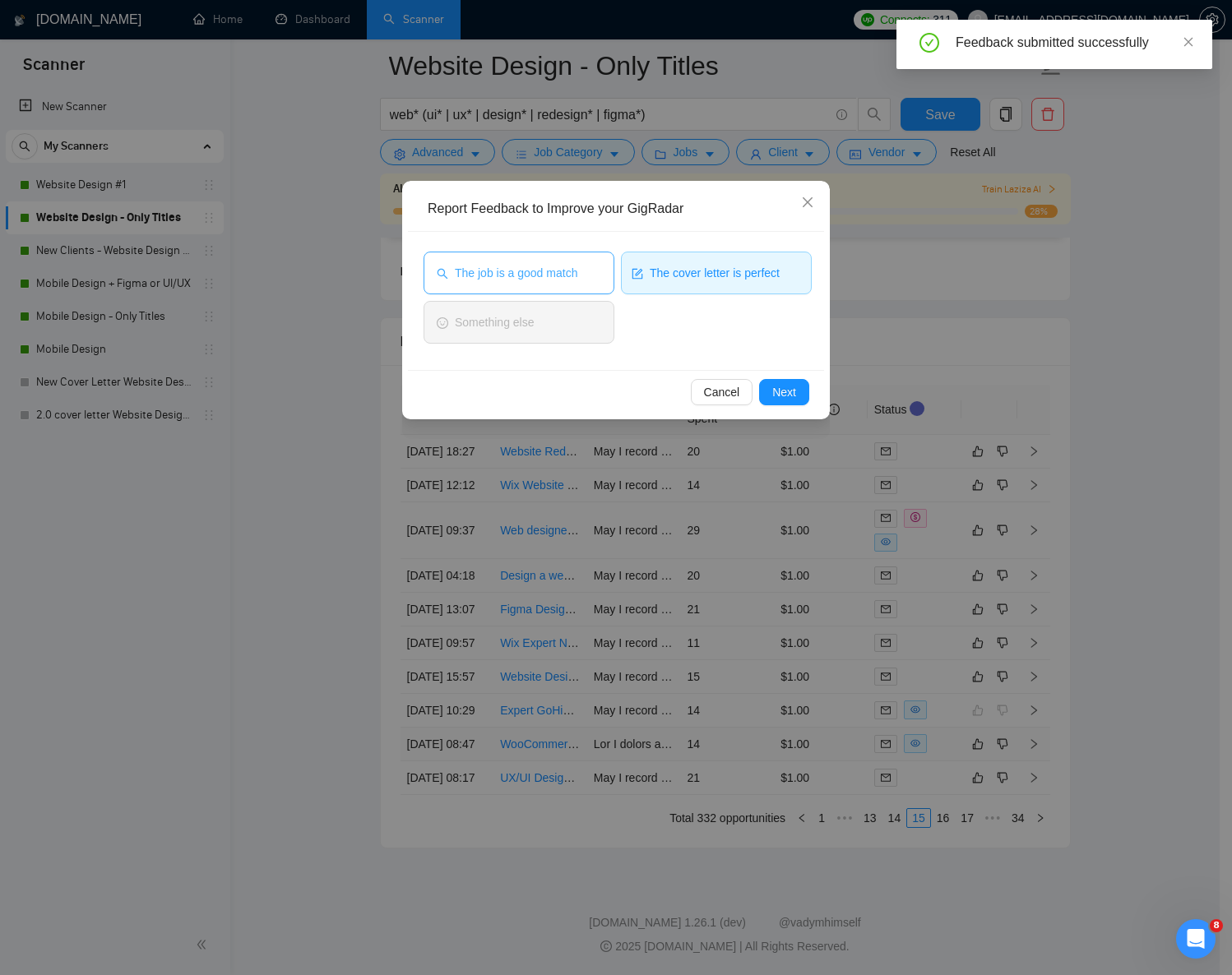
click at [566, 271] on span "The job is a good match" at bounding box center [516, 273] width 123 height 18
click at [776, 397] on span "Next" at bounding box center [784, 392] width 23 height 18
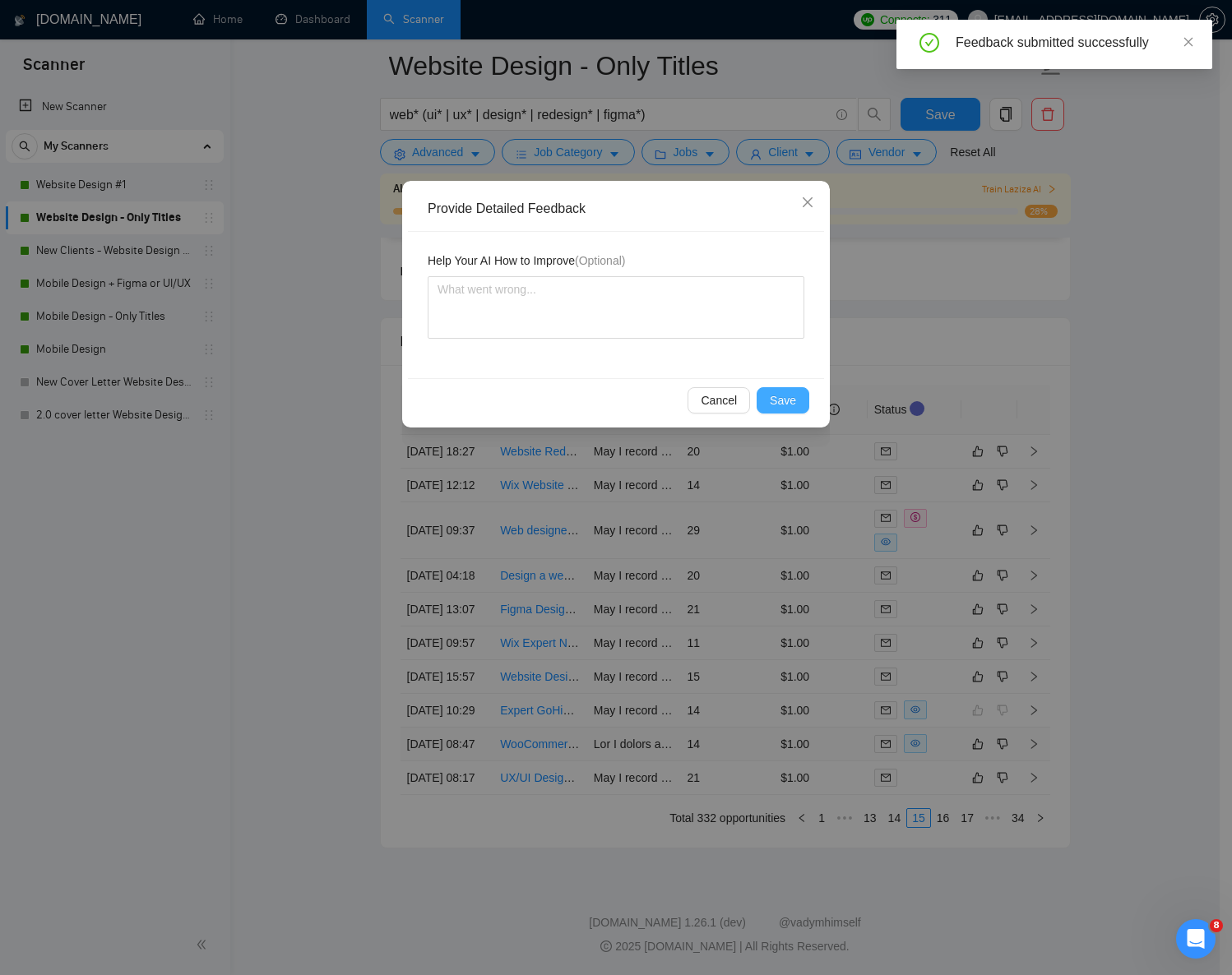
click at [771, 398] on span "Save" at bounding box center [782, 400] width 26 height 18
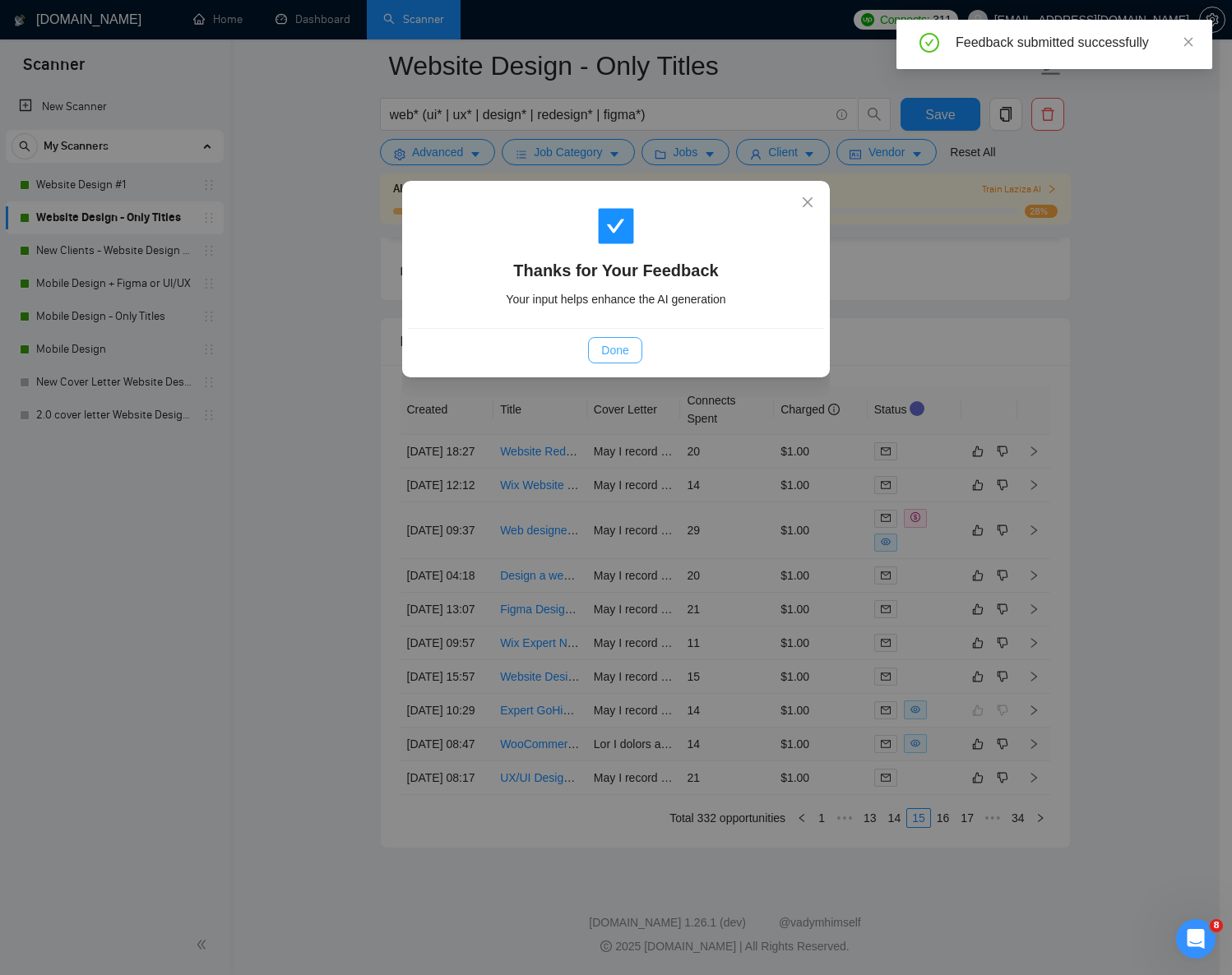
click at [620, 345] on span "Done" at bounding box center [615, 351] width 27 height 18
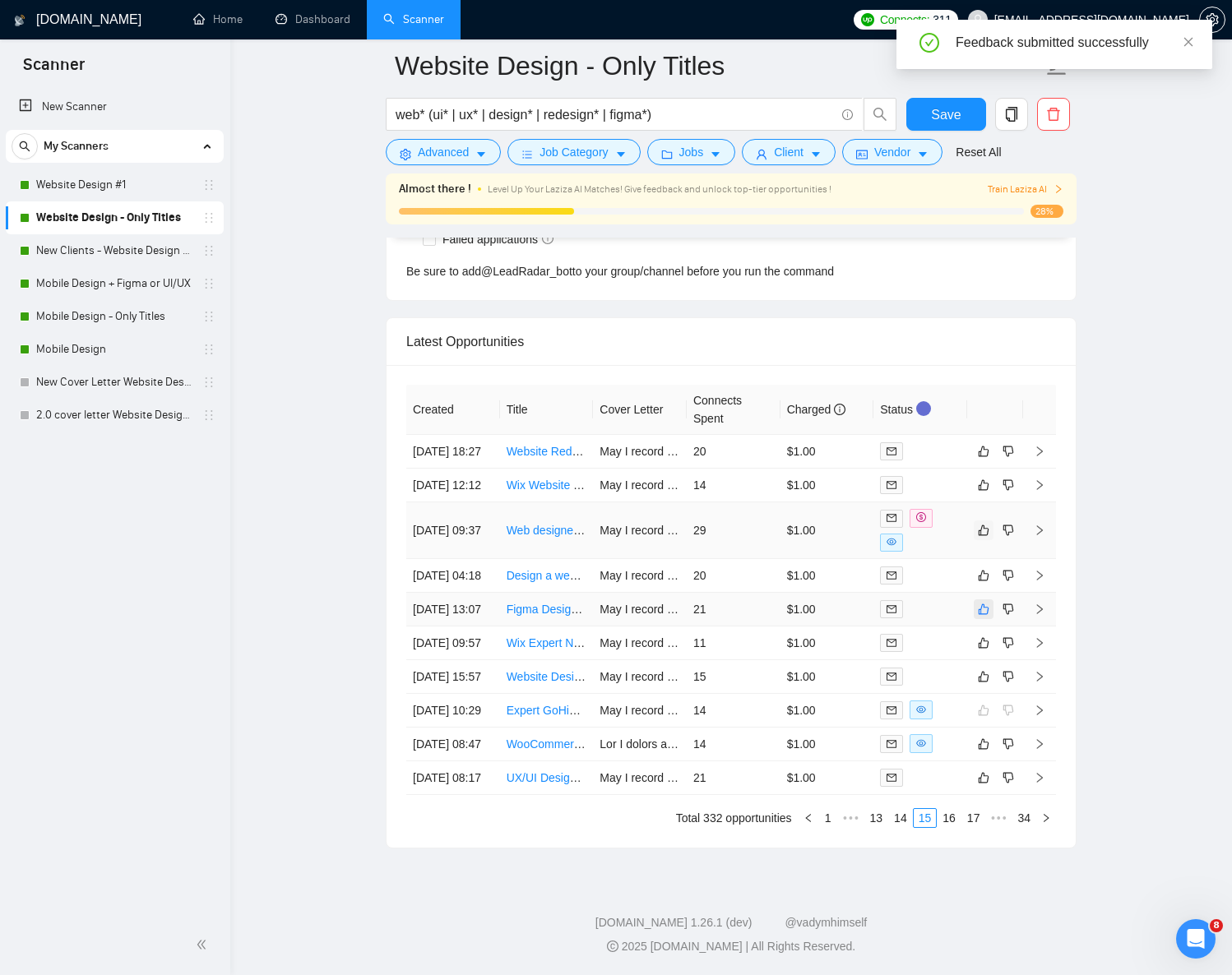
click at [985, 526] on tbody "[DATE] 18:27 Website Redesign for a Professional Homebuilder May I record a Loo…" at bounding box center [731, 615] width 650 height 360
click at [983, 524] on icon "like" at bounding box center [983, 530] width 12 height 14
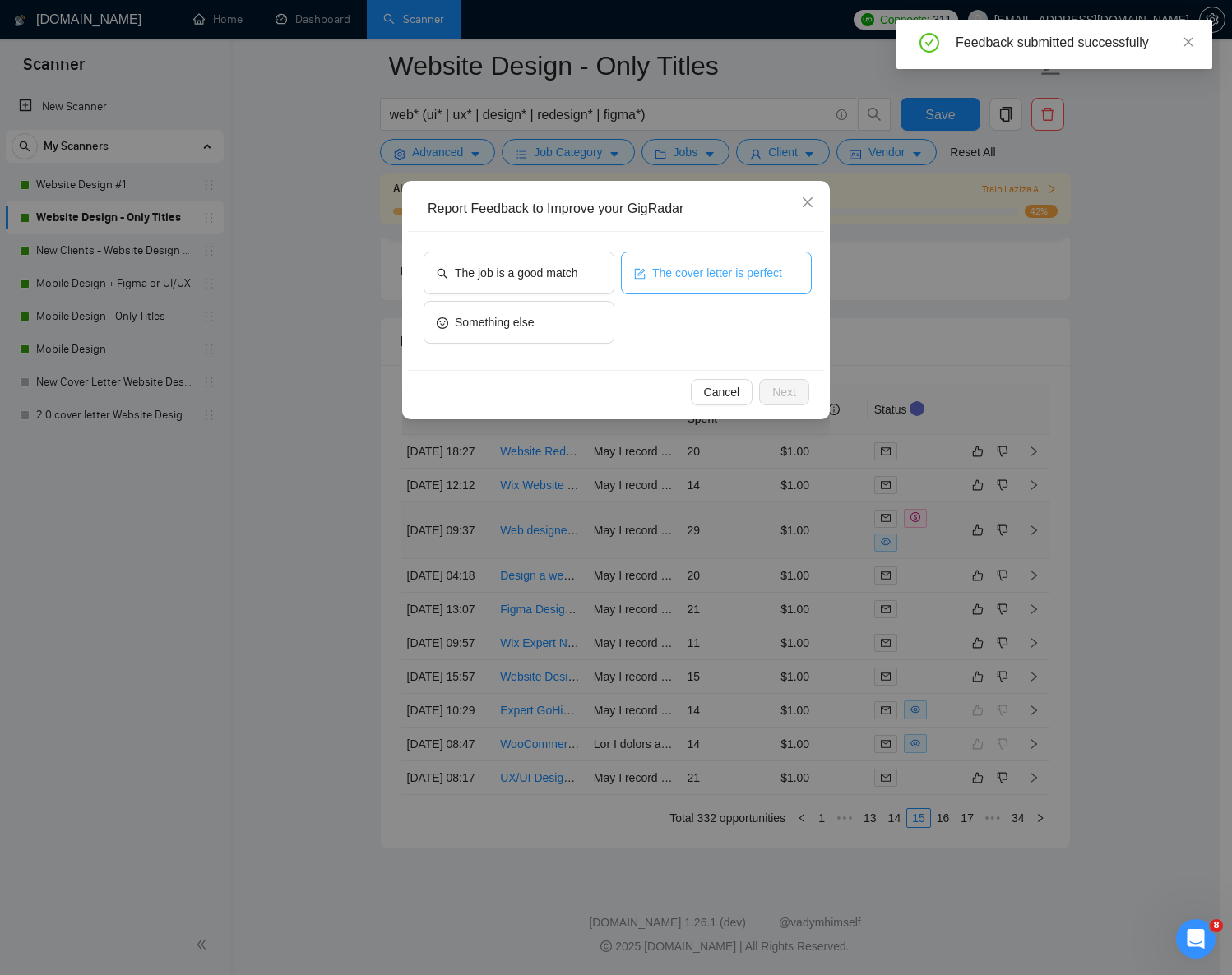
click at [688, 286] on button "The cover letter is perfect" at bounding box center [716, 272] width 191 height 42
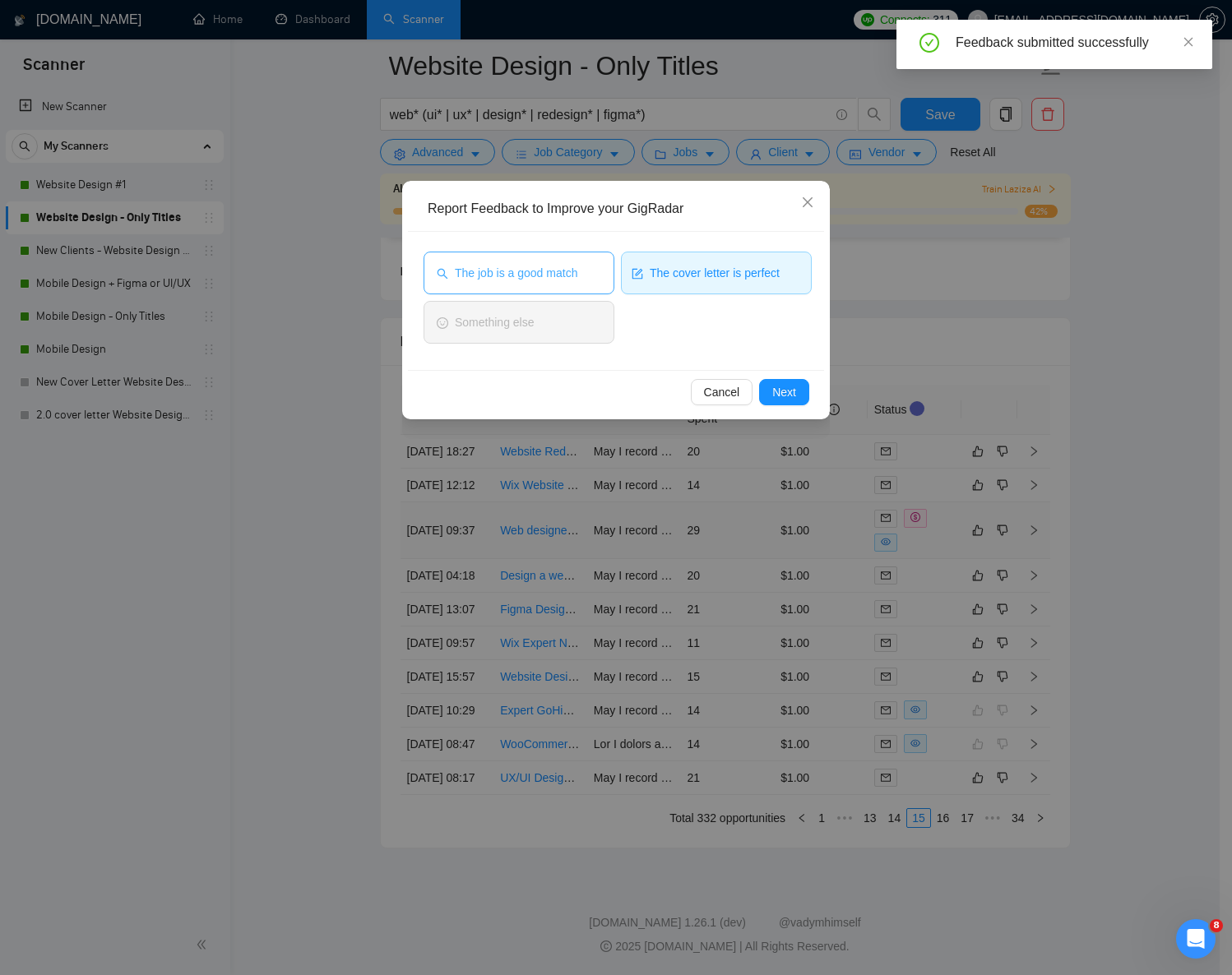
click at [570, 269] on span "The job is a good match" at bounding box center [516, 273] width 123 height 18
click at [807, 401] on button "Next" at bounding box center [784, 392] width 50 height 26
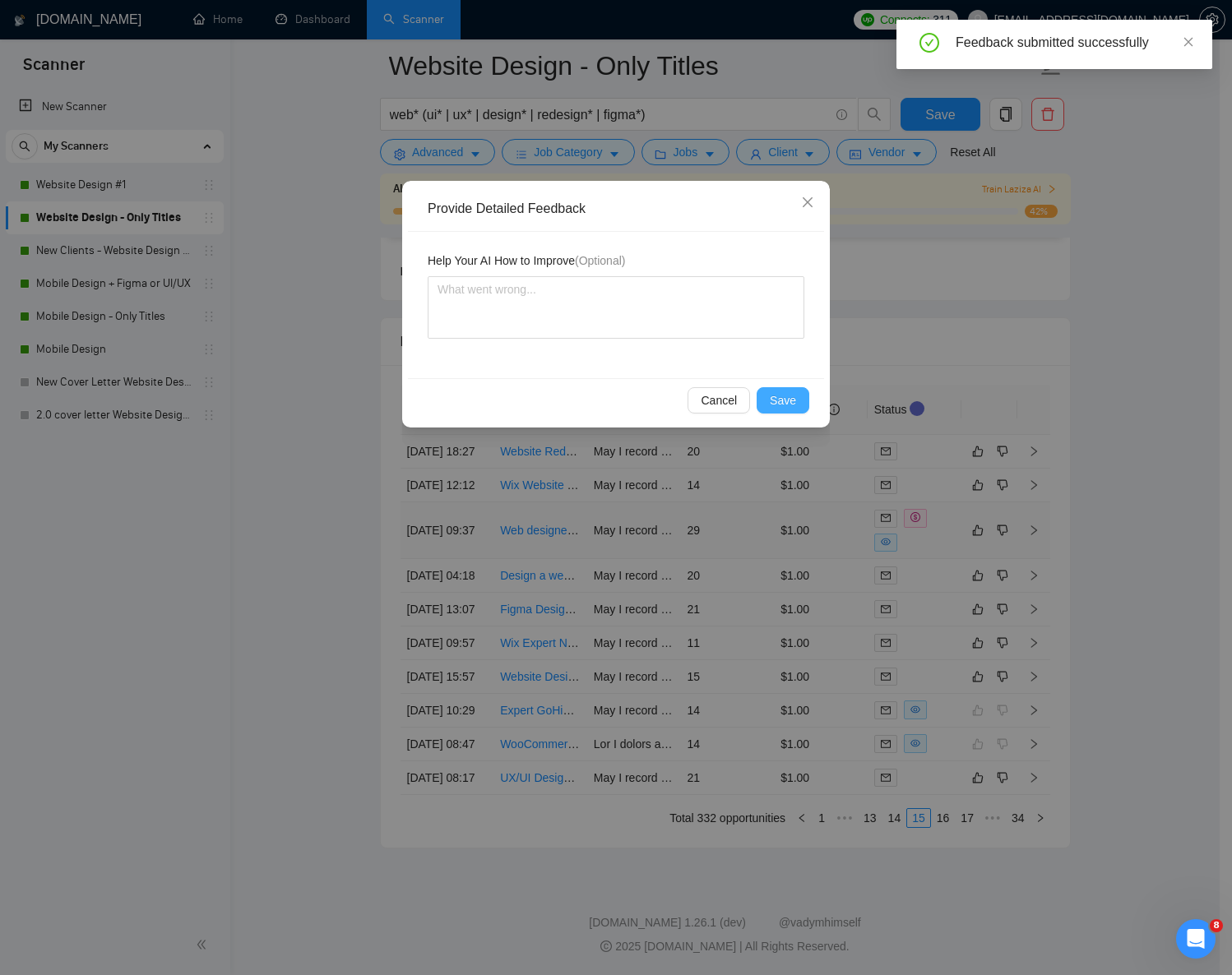
click at [780, 396] on span "Save" at bounding box center [782, 400] width 26 height 18
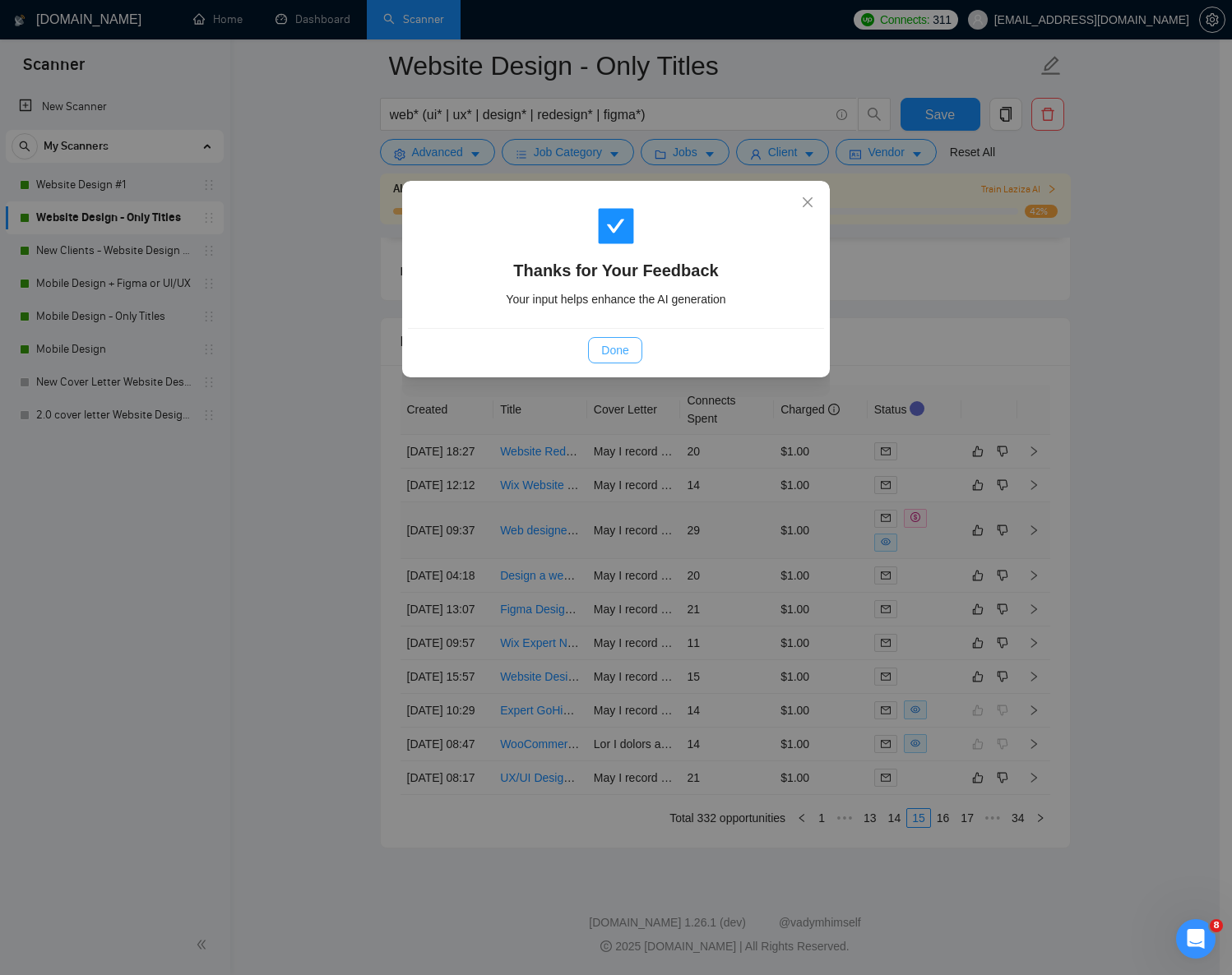
click at [618, 360] on button "Done" at bounding box center [615, 350] width 53 height 26
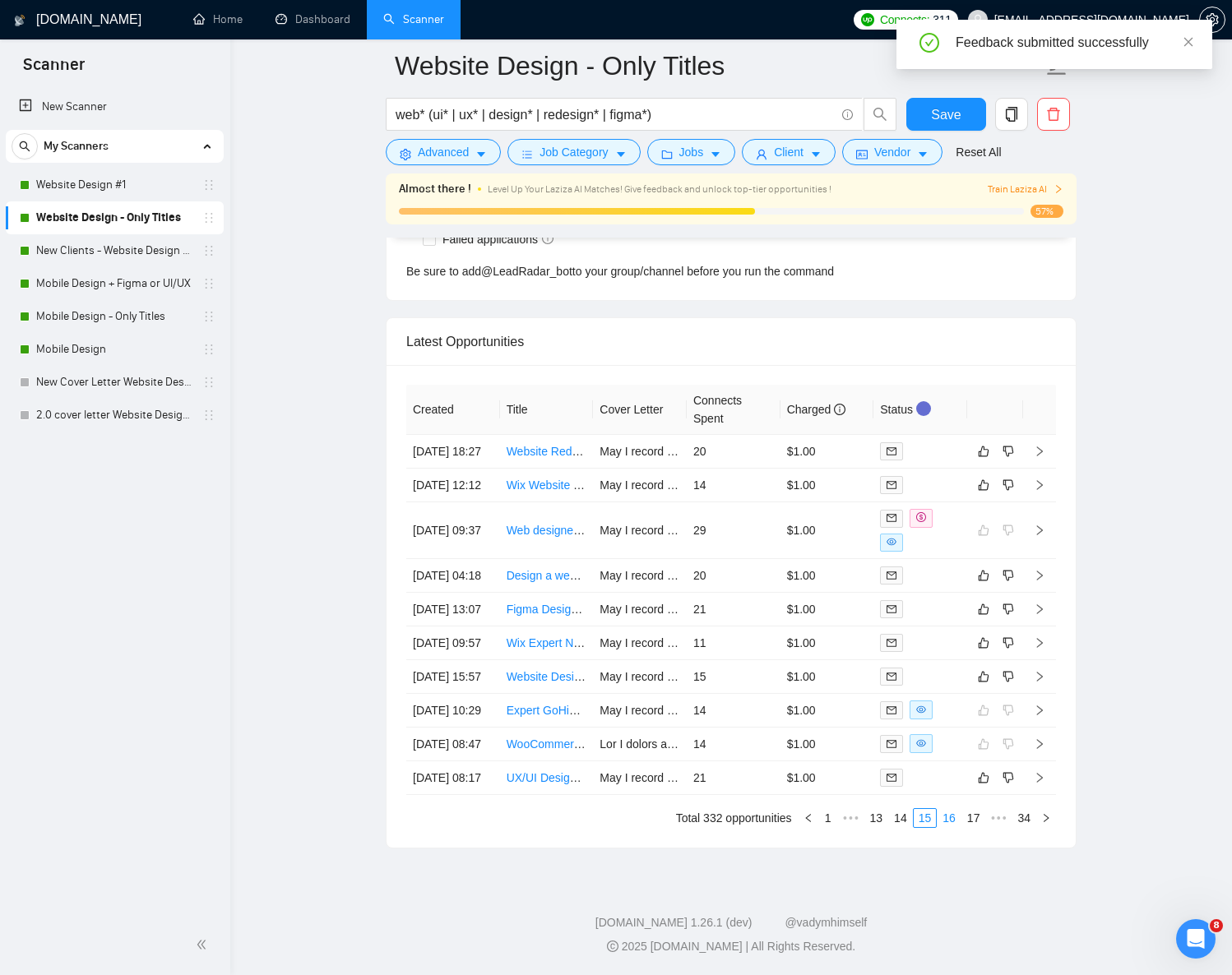
click at [949, 827] on link "16" at bounding box center [949, 818] width 23 height 18
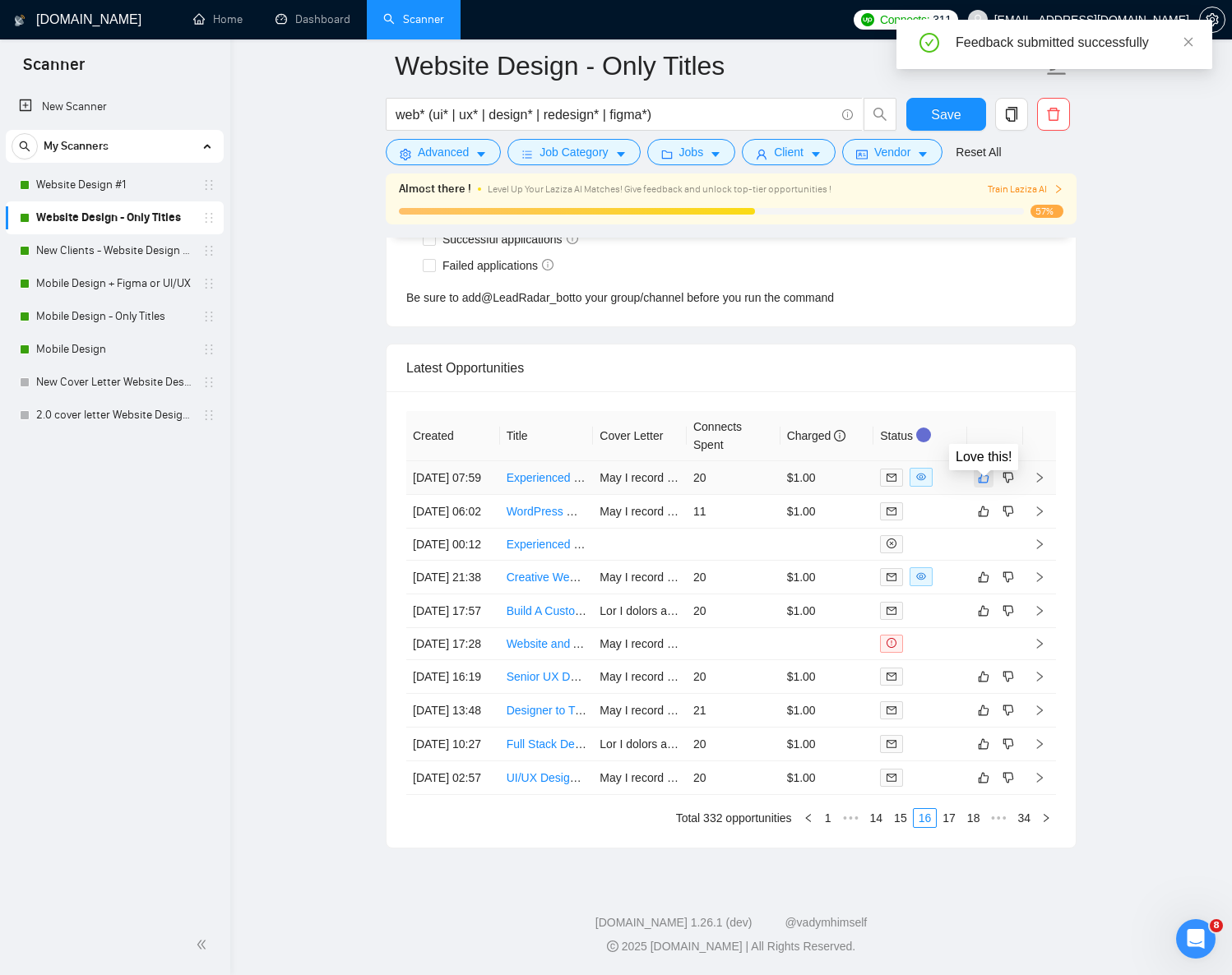
click at [980, 472] on icon "like" at bounding box center [984, 478] width 11 height 11
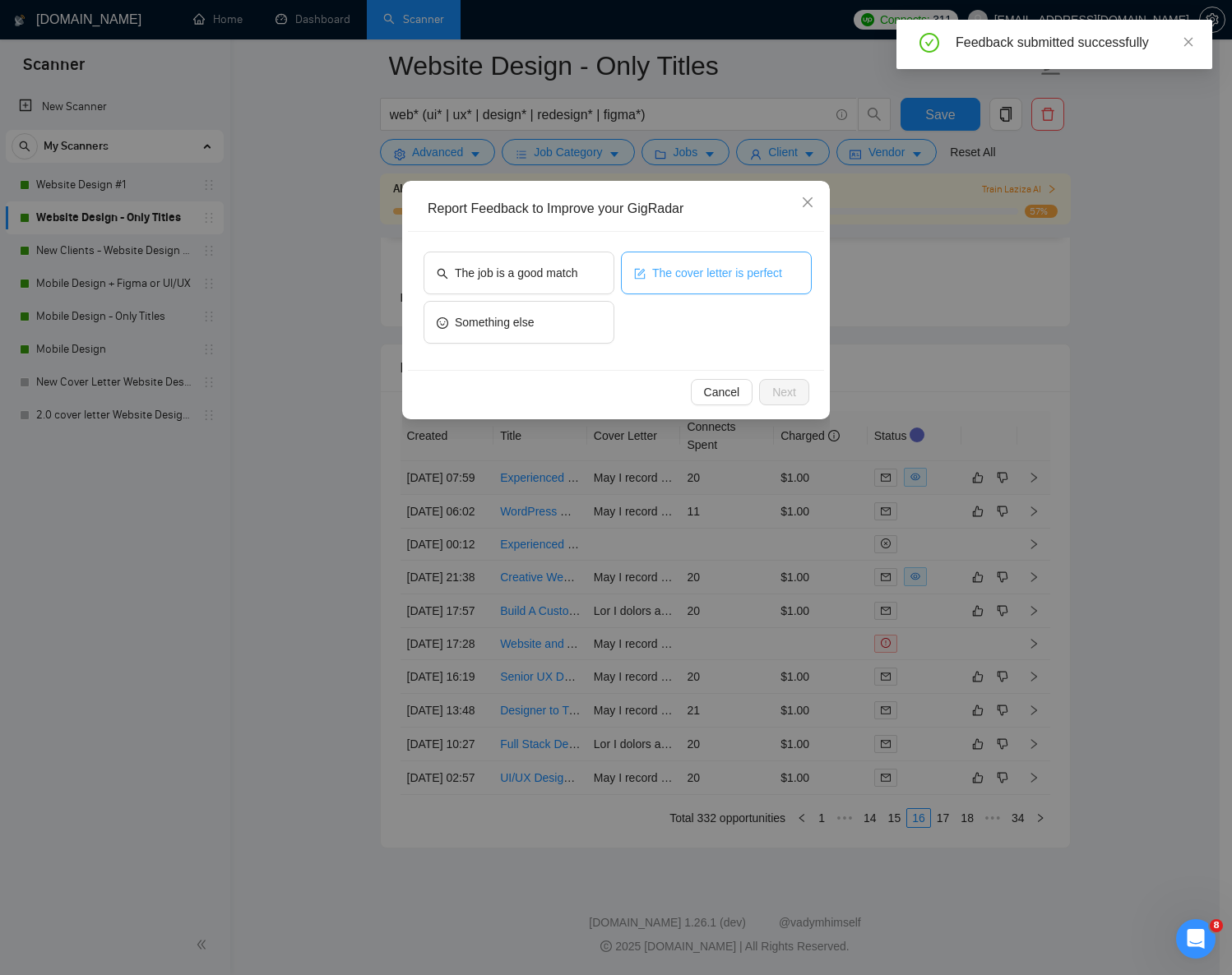
click at [662, 280] on span "The cover letter is perfect" at bounding box center [717, 273] width 130 height 18
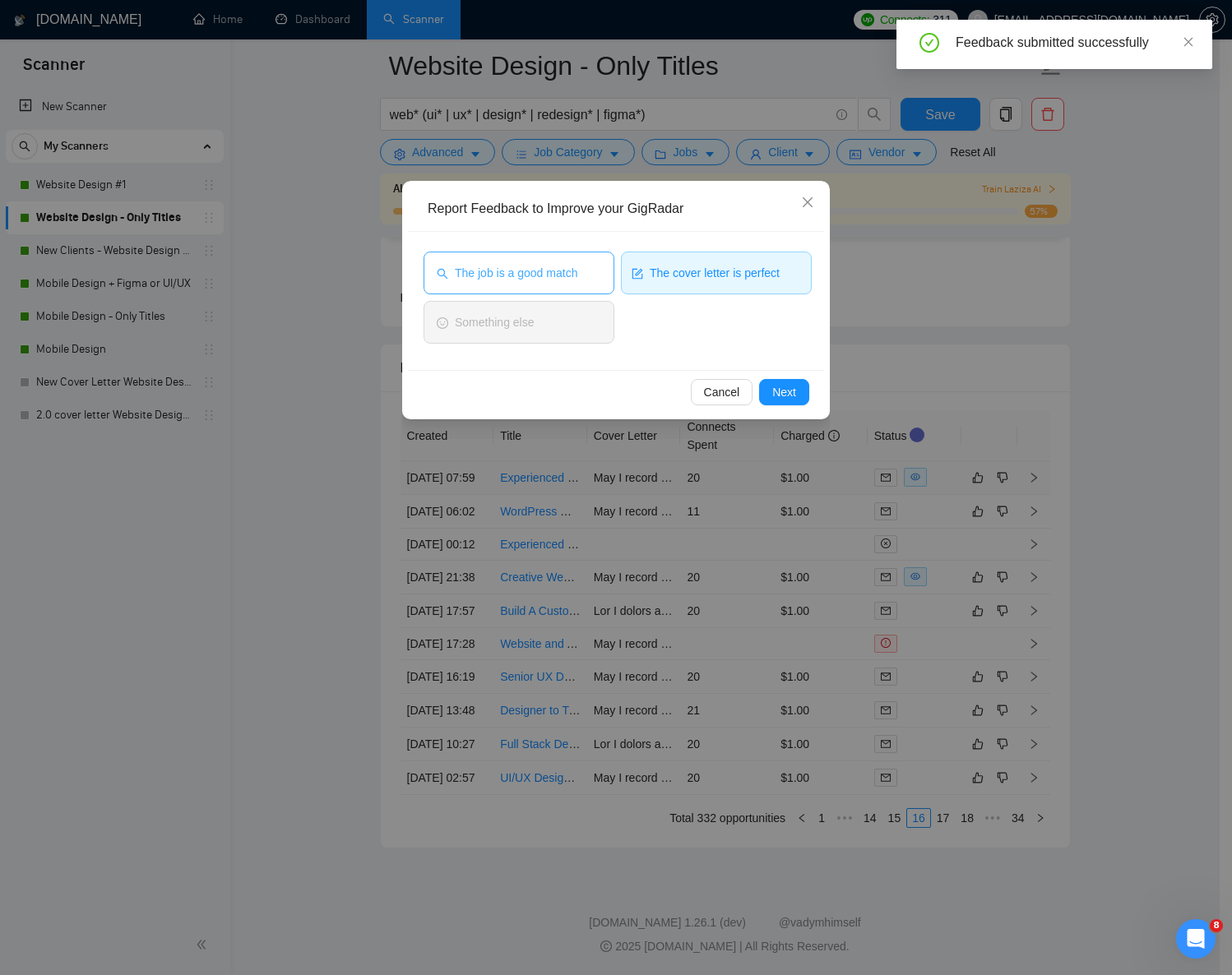
click at [598, 278] on button "The job is a good match" at bounding box center [519, 272] width 191 height 42
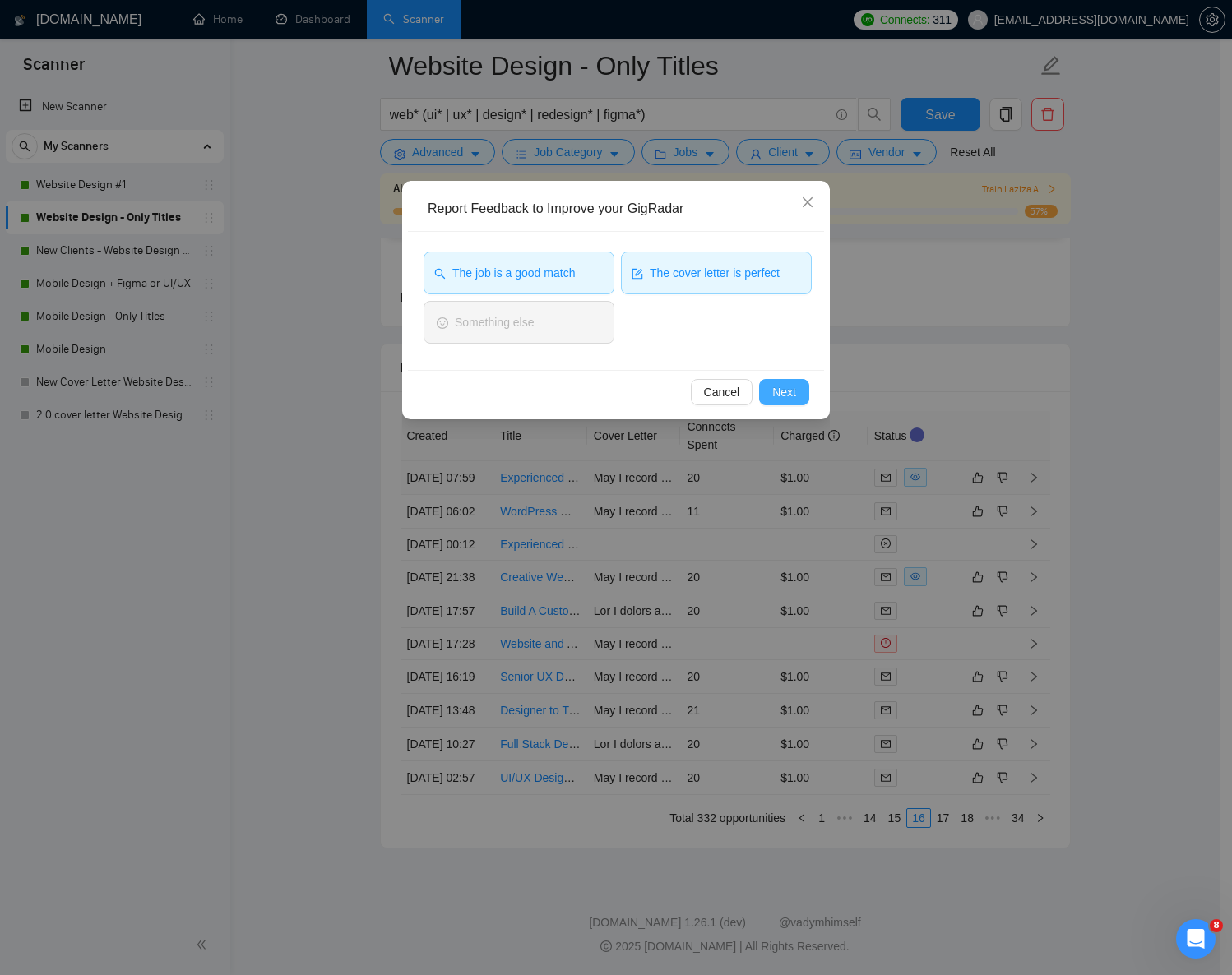
click at [792, 397] on span "Next" at bounding box center [784, 392] width 23 height 18
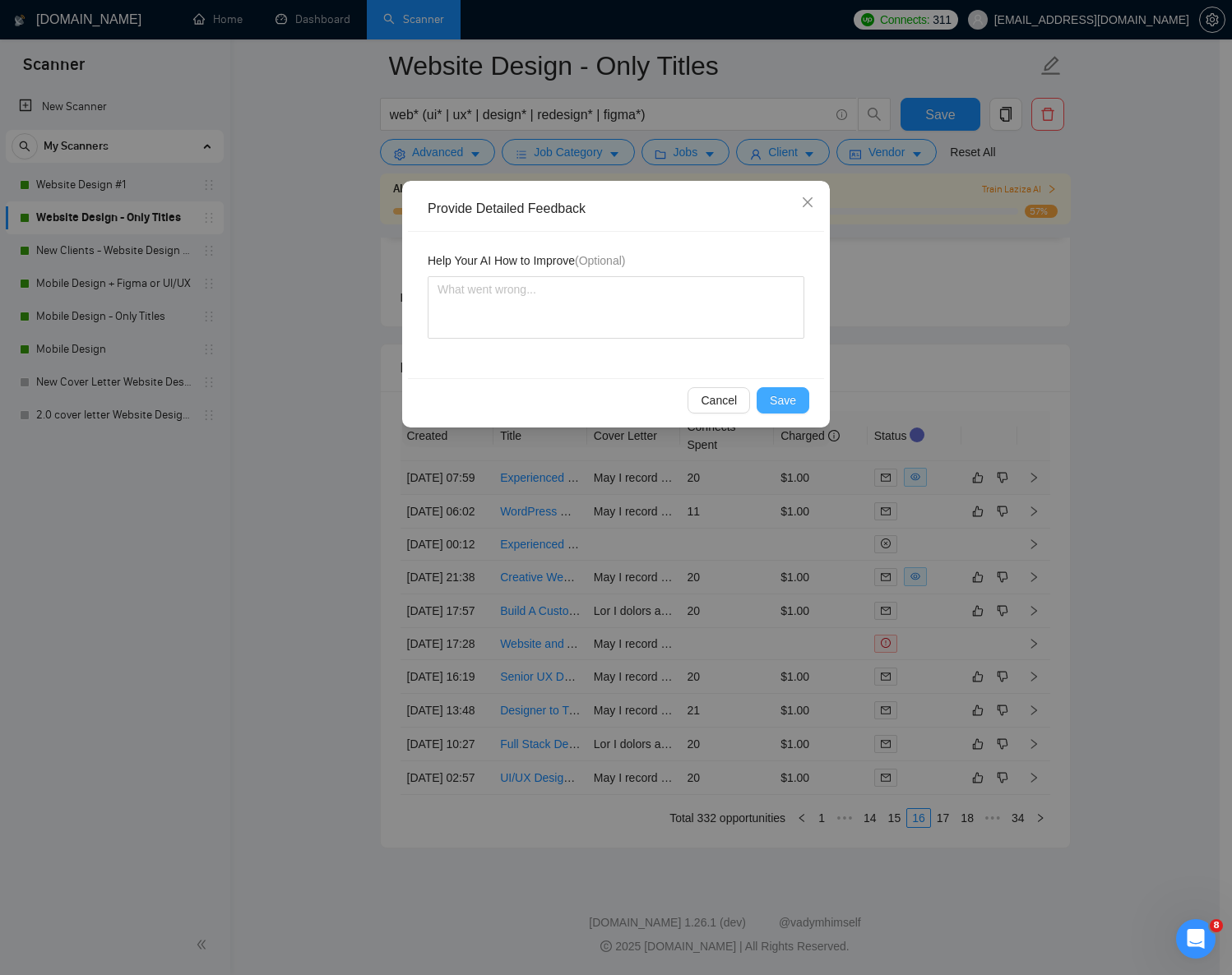
click at [783, 391] on span "Save" at bounding box center [782, 400] width 26 height 18
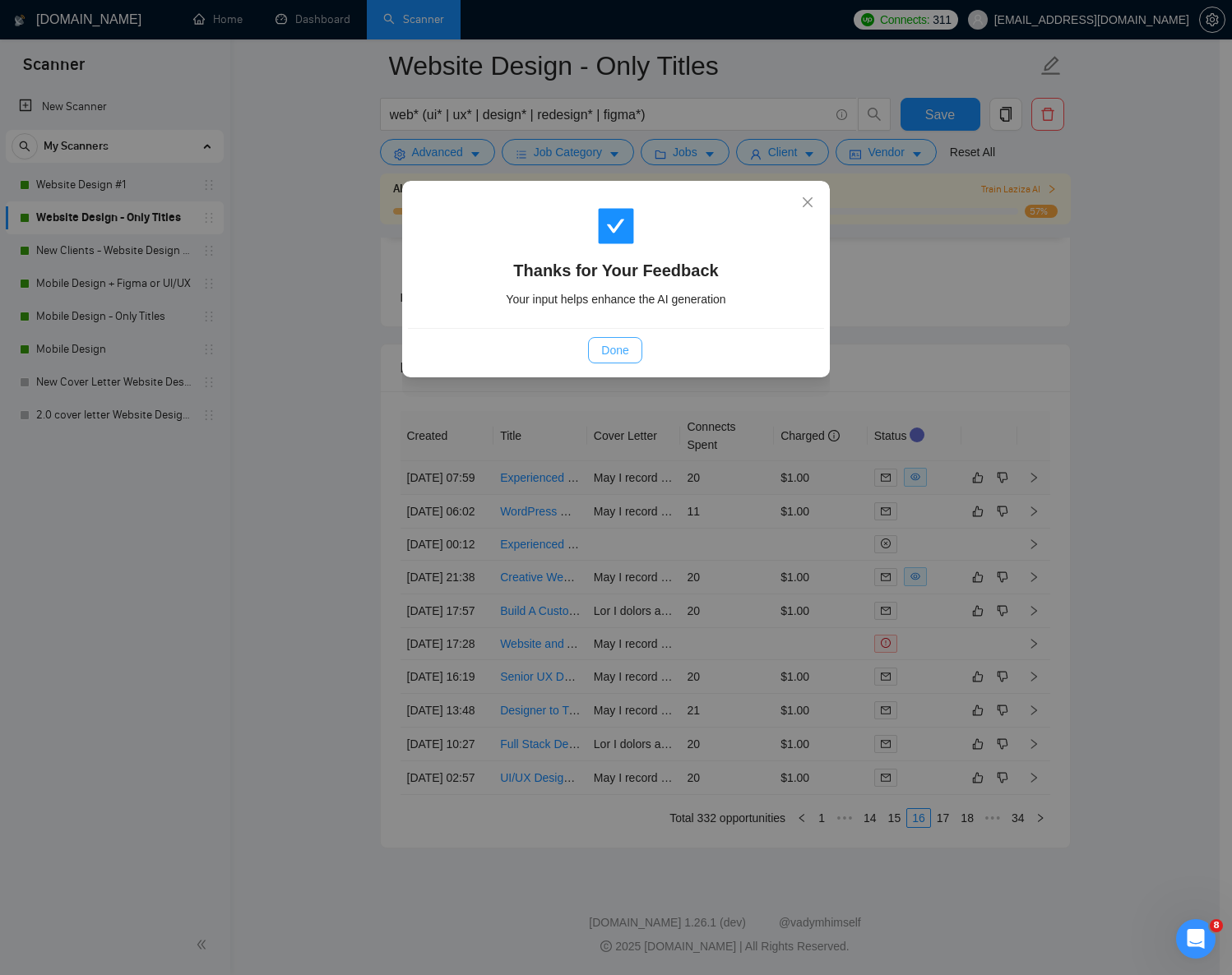
click at [615, 351] on span "Done" at bounding box center [615, 351] width 27 height 18
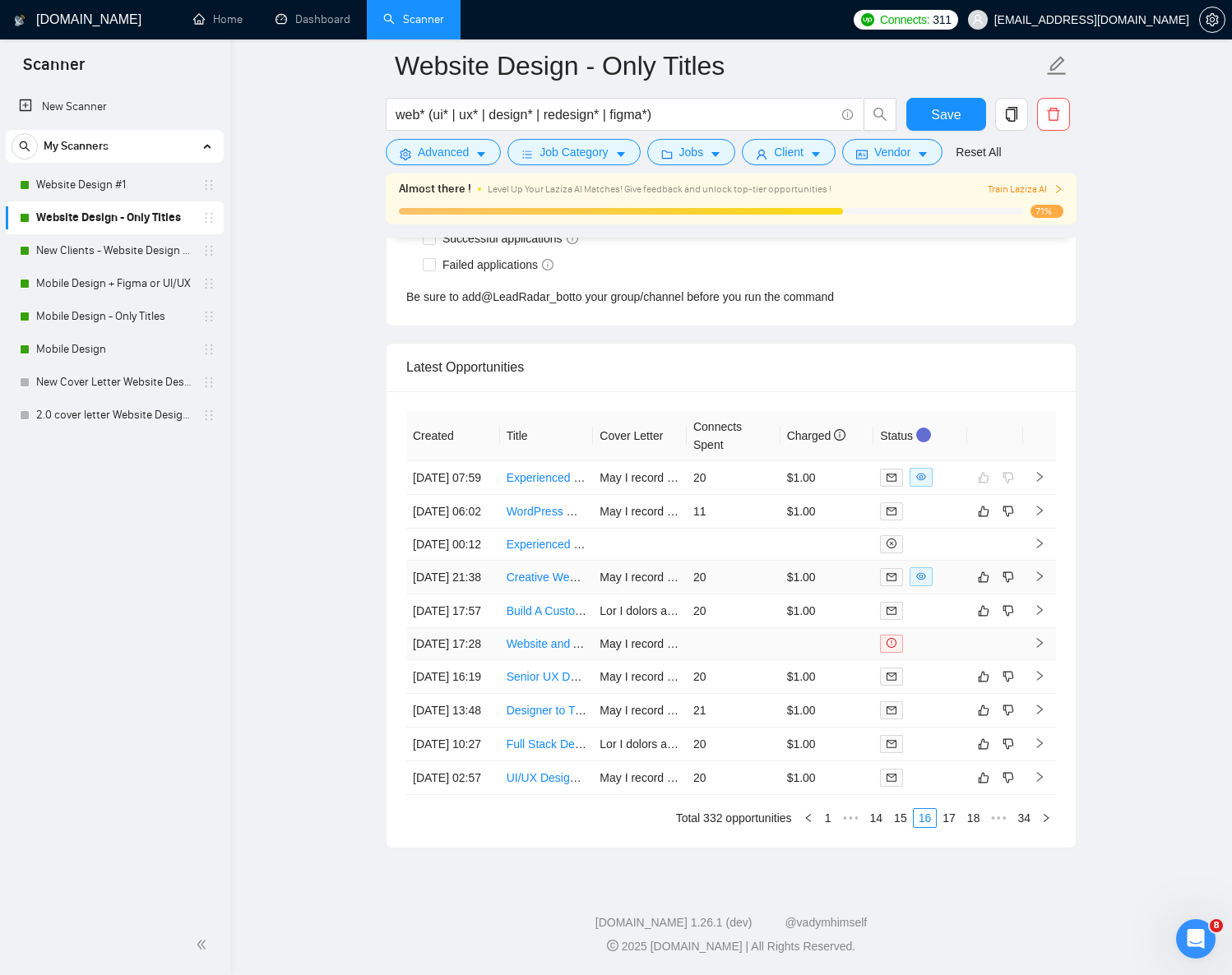
scroll to position [4316, 0]
click at [984, 628] on td at bounding box center [995, 644] width 56 height 32
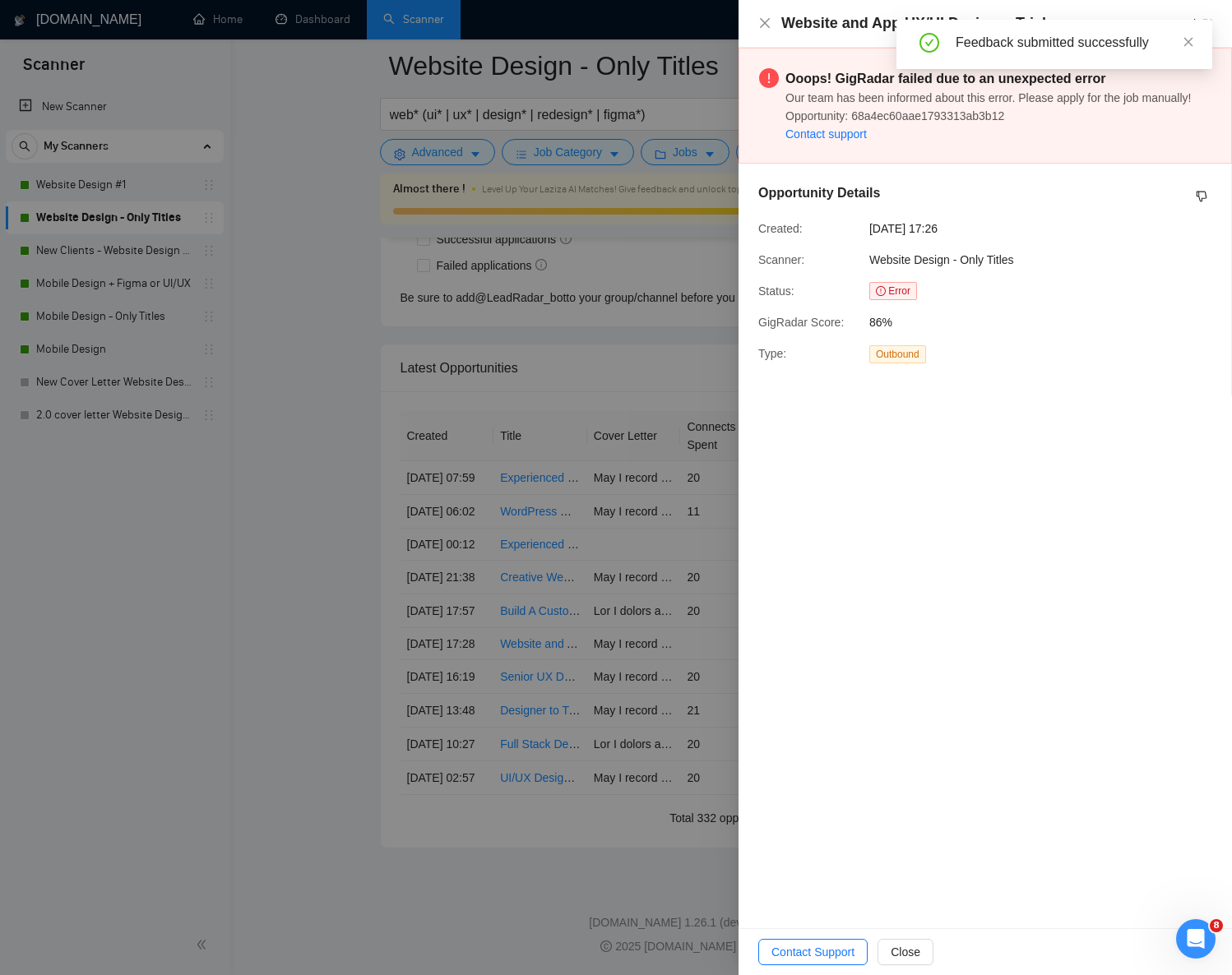
click at [626, 203] on div at bounding box center [616, 488] width 1232 height 975
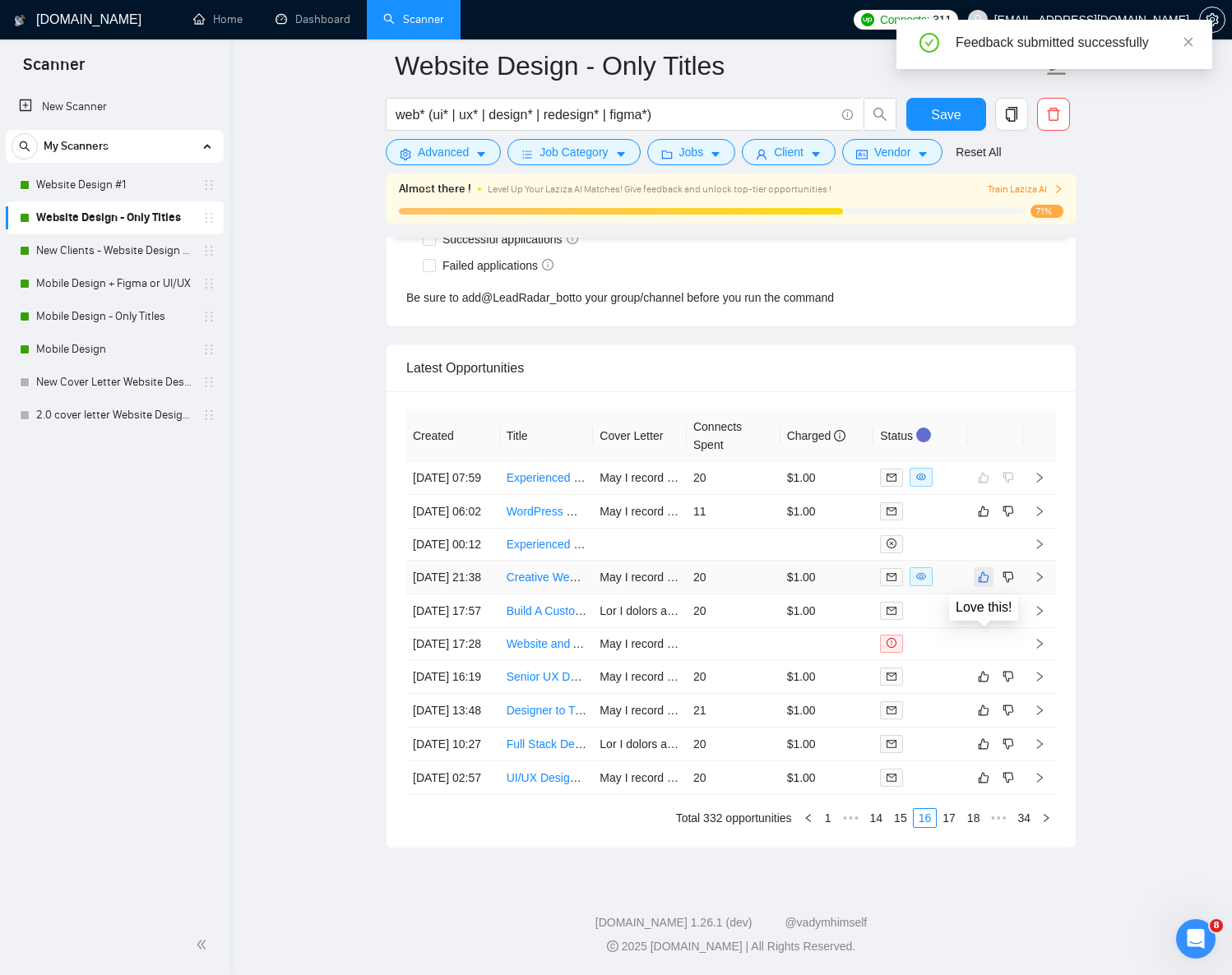
click at [981, 581] on icon "like" at bounding box center [984, 577] width 11 height 11
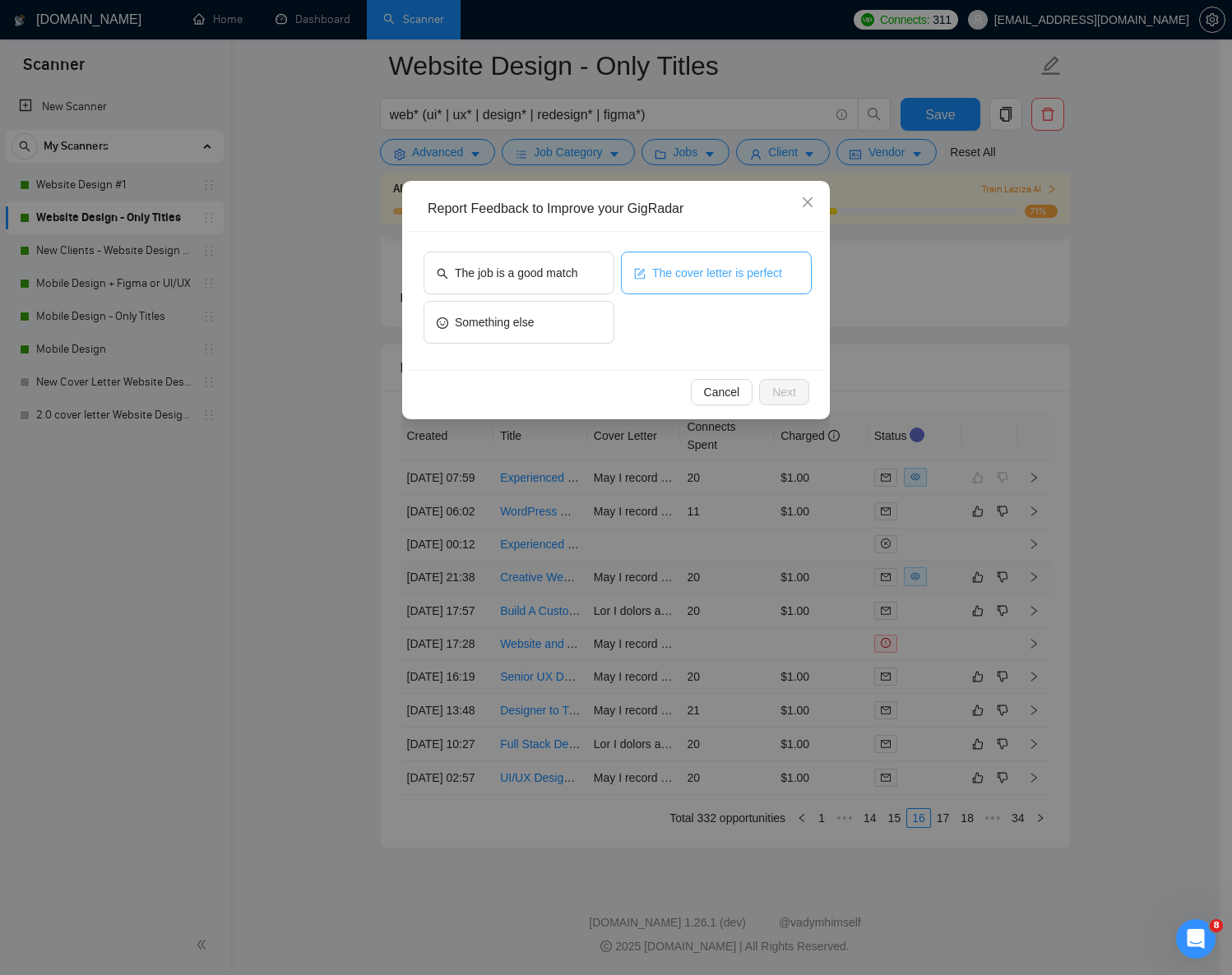
click at [712, 270] on span "The cover letter is perfect" at bounding box center [717, 273] width 130 height 18
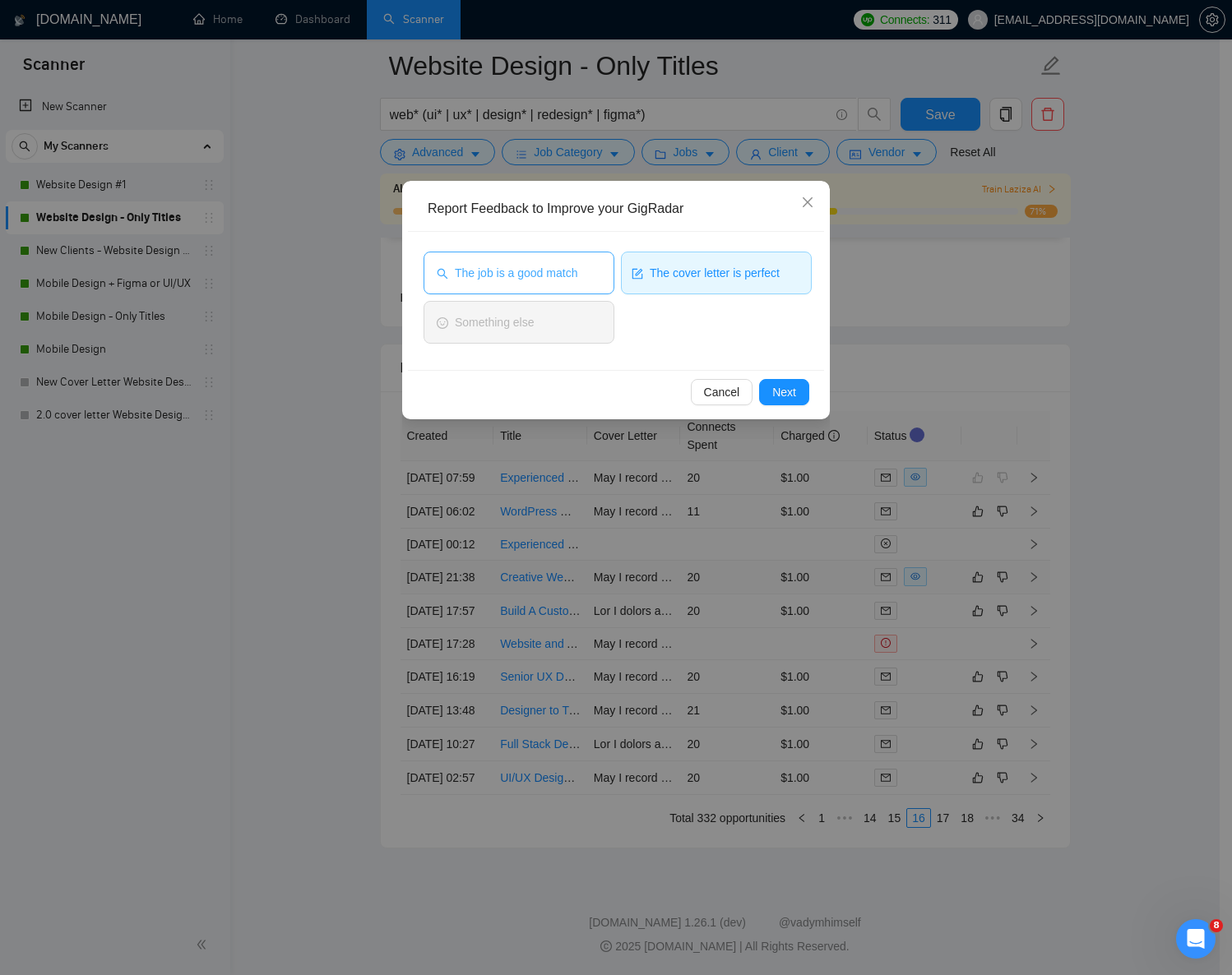
click at [526, 272] on span "The job is a good match" at bounding box center [516, 273] width 123 height 18
click at [780, 393] on span "Next" at bounding box center [784, 392] width 23 height 18
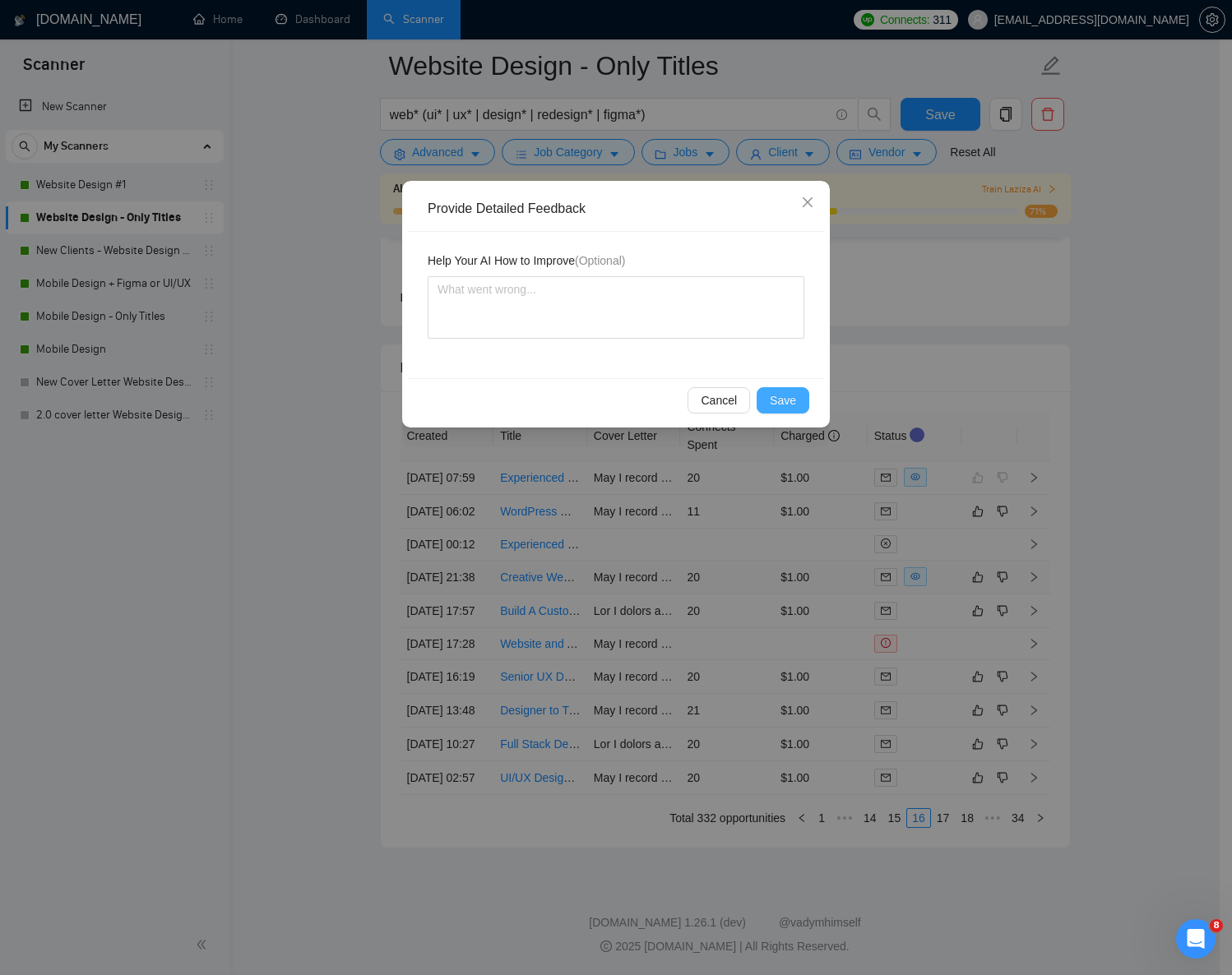
click at [780, 396] on span "Save" at bounding box center [782, 400] width 26 height 18
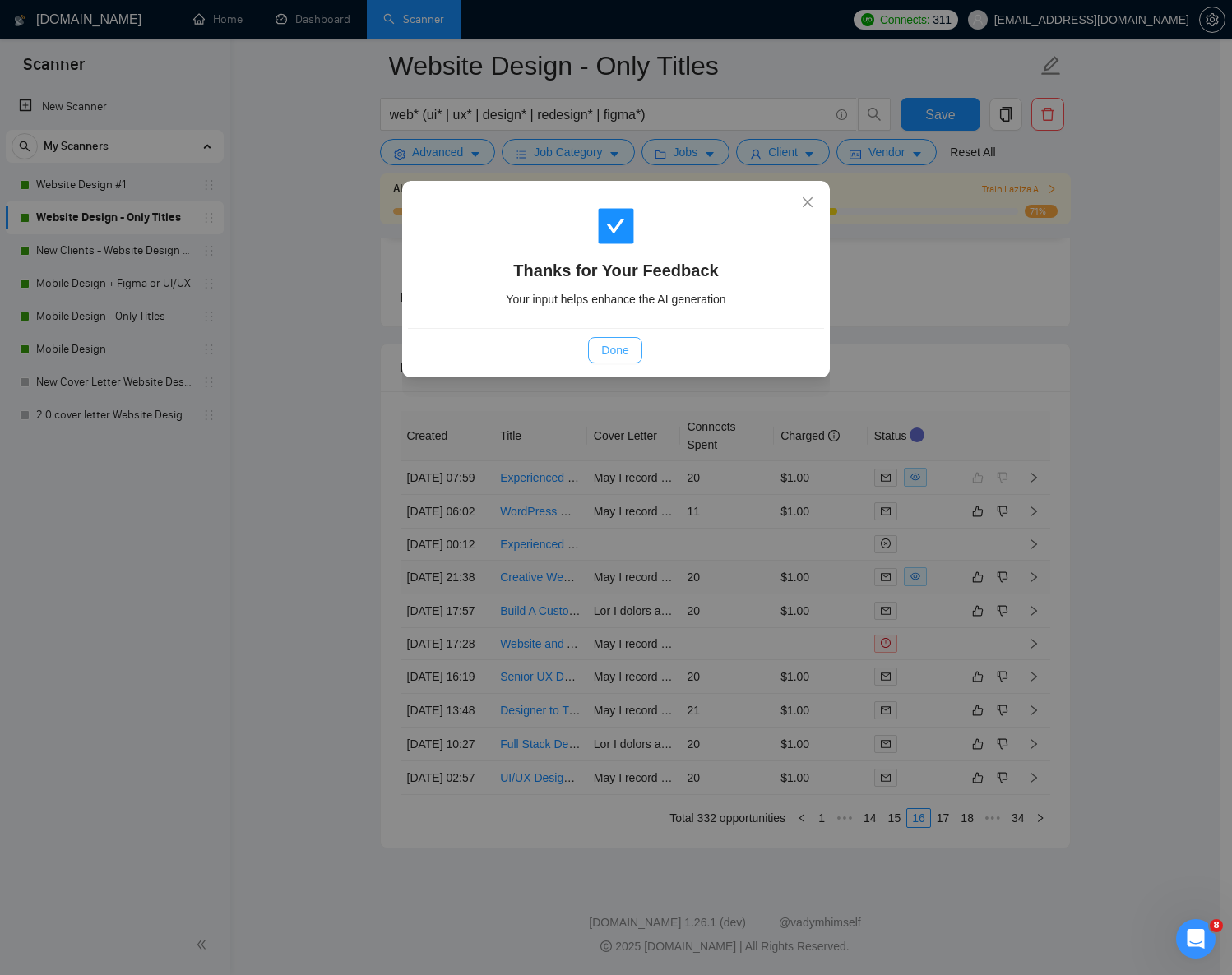
click at [627, 347] on span "Done" at bounding box center [615, 351] width 27 height 18
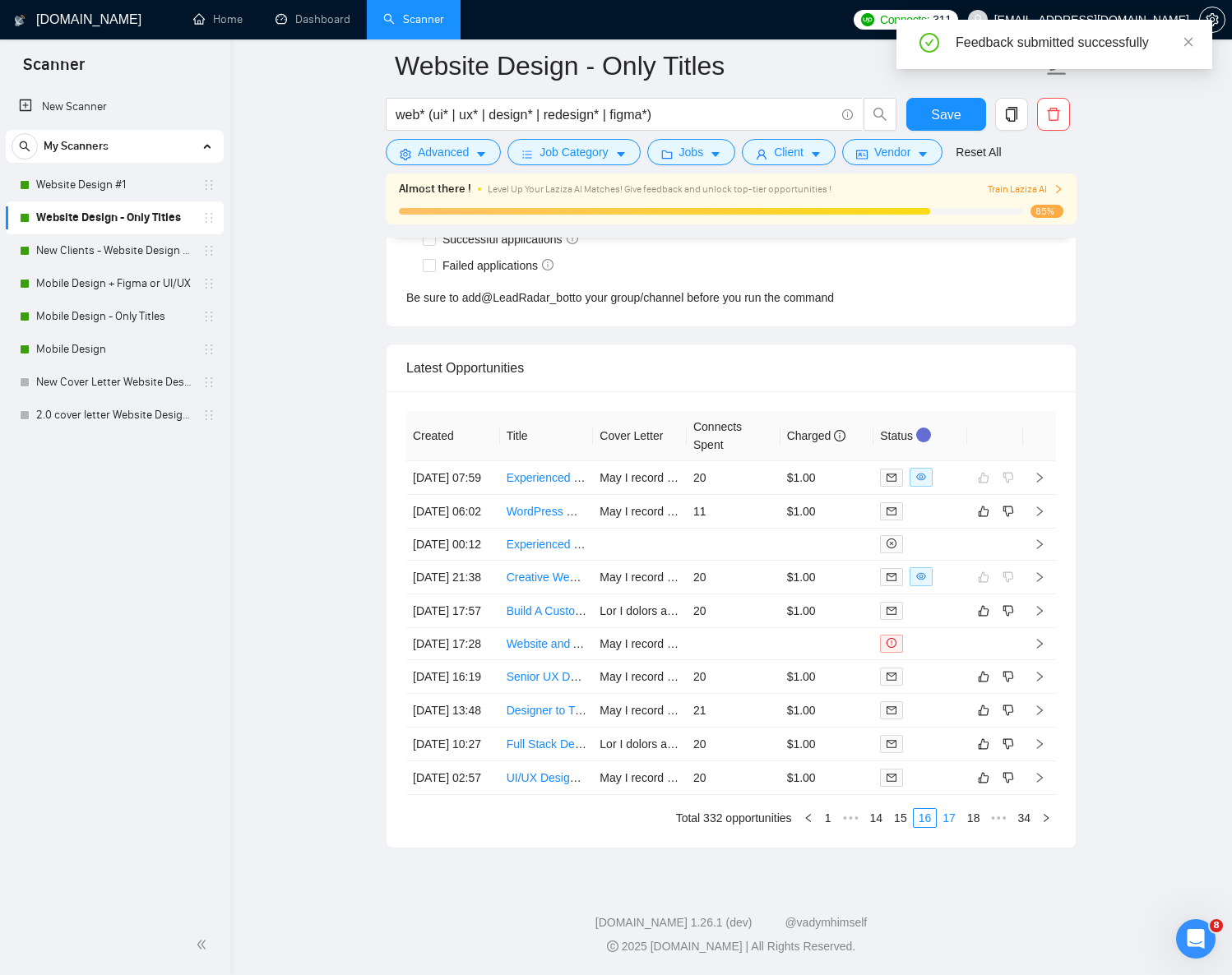
click at [948, 827] on link "17" at bounding box center [949, 818] width 23 height 18
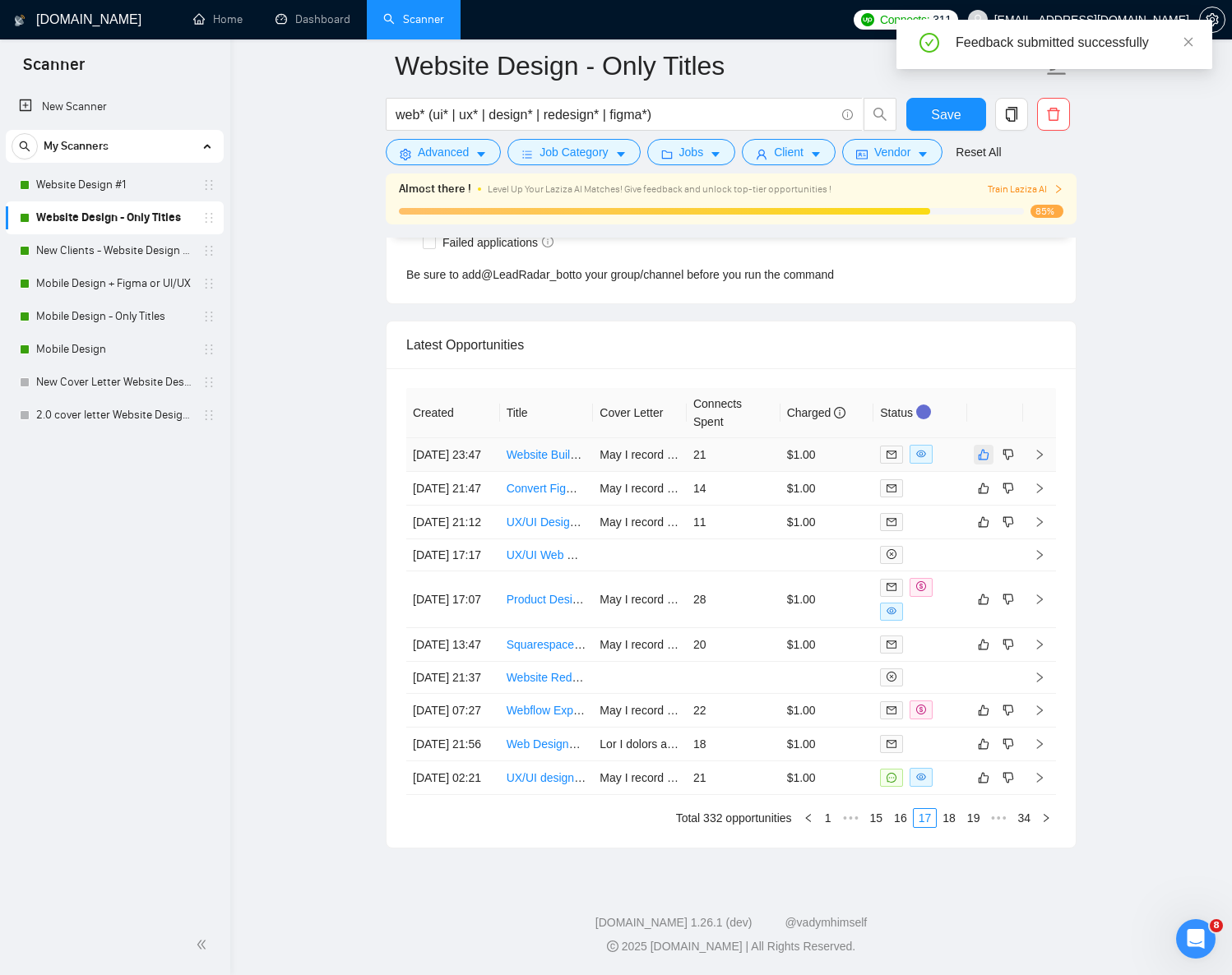
click at [984, 448] on icon "like" at bounding box center [983, 454] width 12 height 14
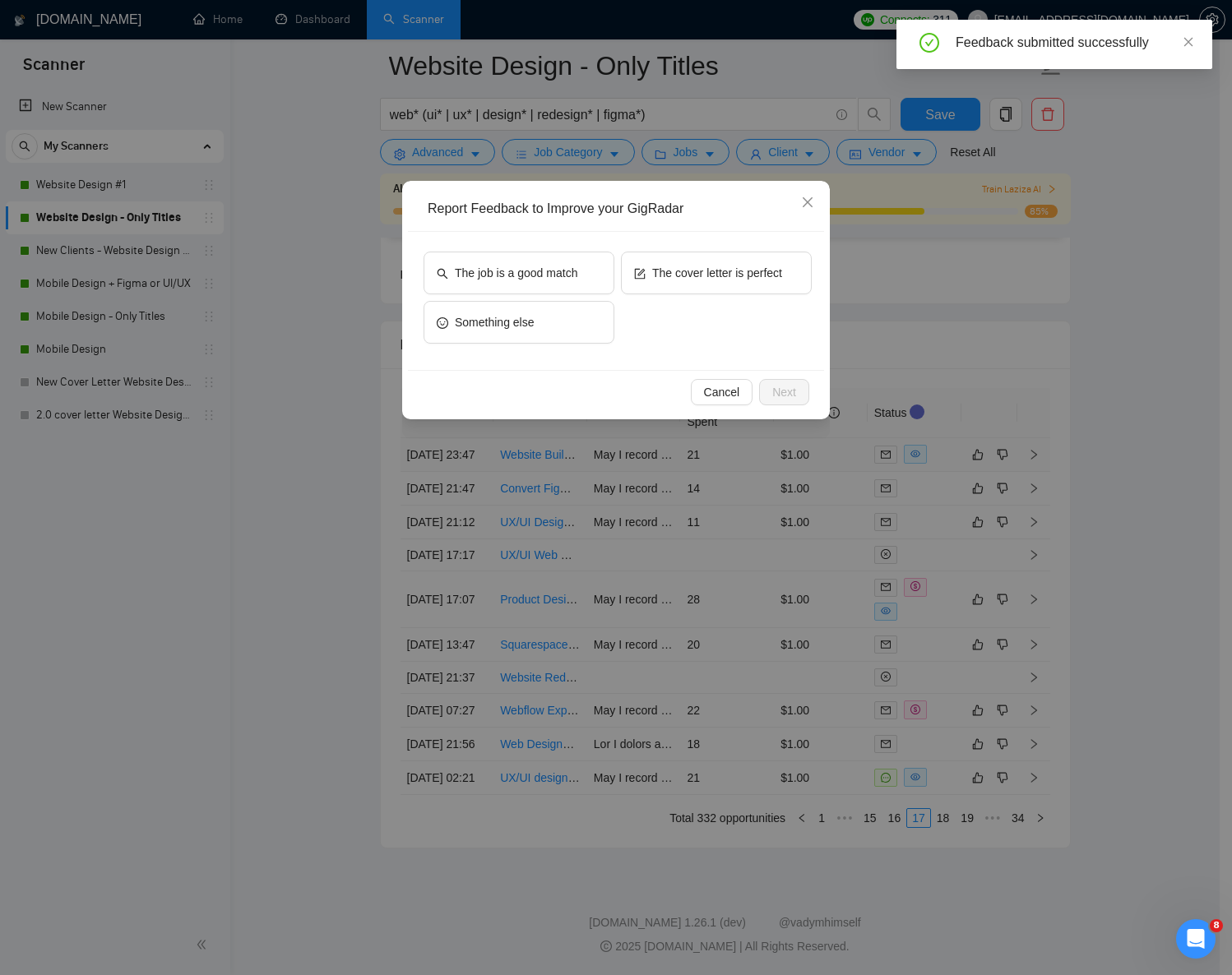
click at [725, 305] on div "The job is a good match The cover letter is perfect Something else" at bounding box center [617, 301] width 388 height 99
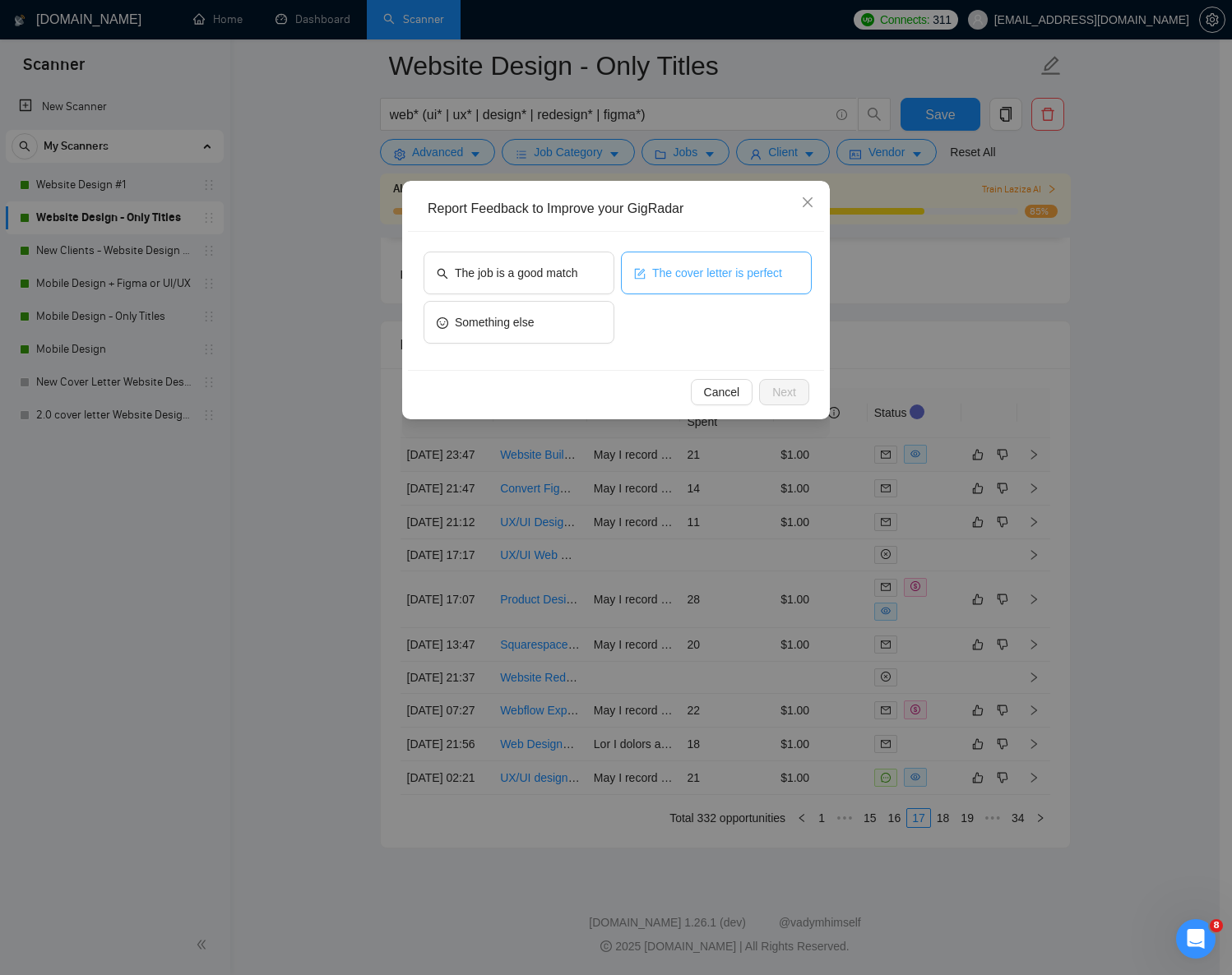
click at [663, 287] on button "The cover letter is perfect" at bounding box center [716, 272] width 191 height 42
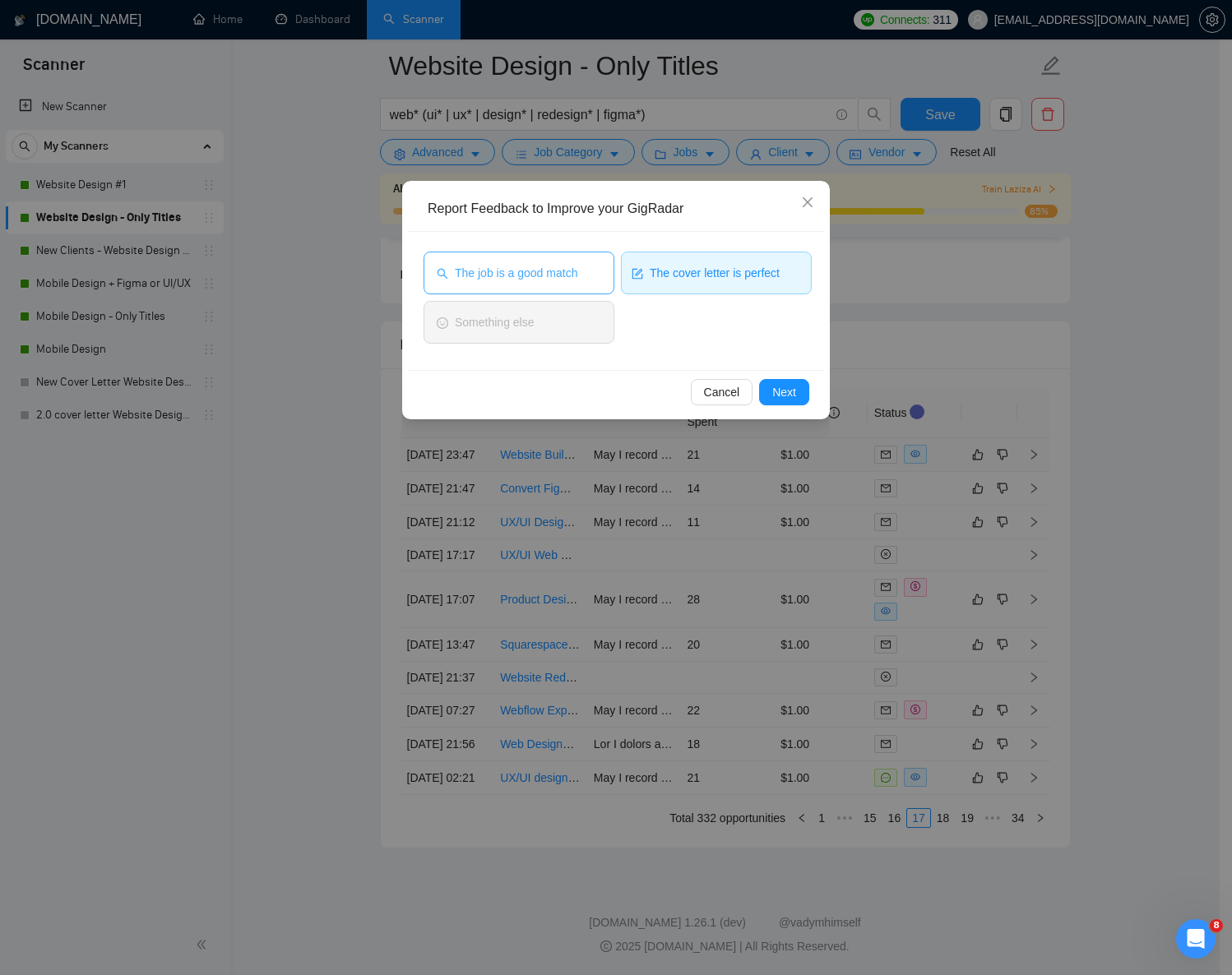
click at [556, 275] on span "The job is a good match" at bounding box center [516, 273] width 123 height 18
click at [792, 394] on span "Next" at bounding box center [784, 392] width 23 height 18
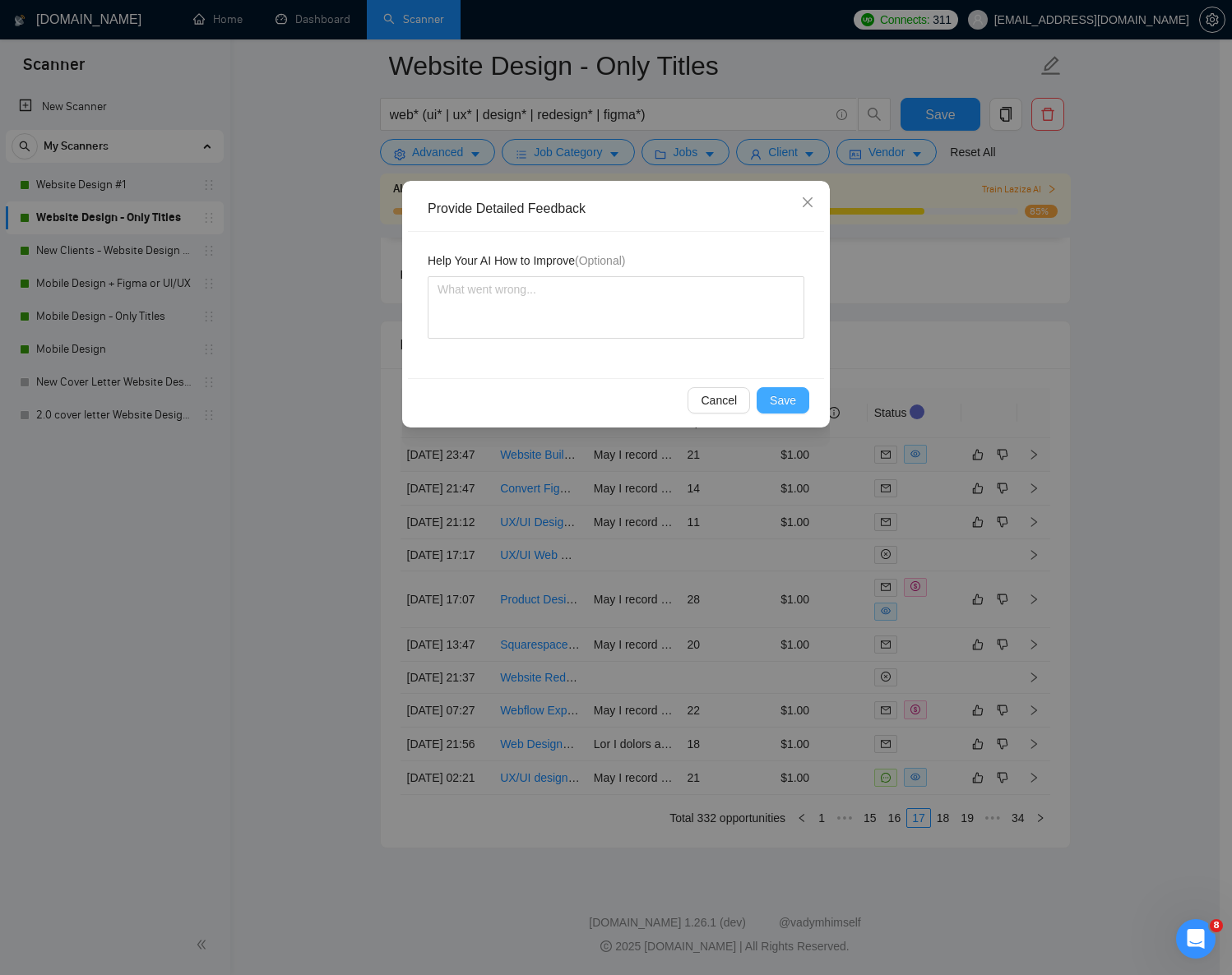
click at [785, 391] on span "Save" at bounding box center [782, 400] width 26 height 18
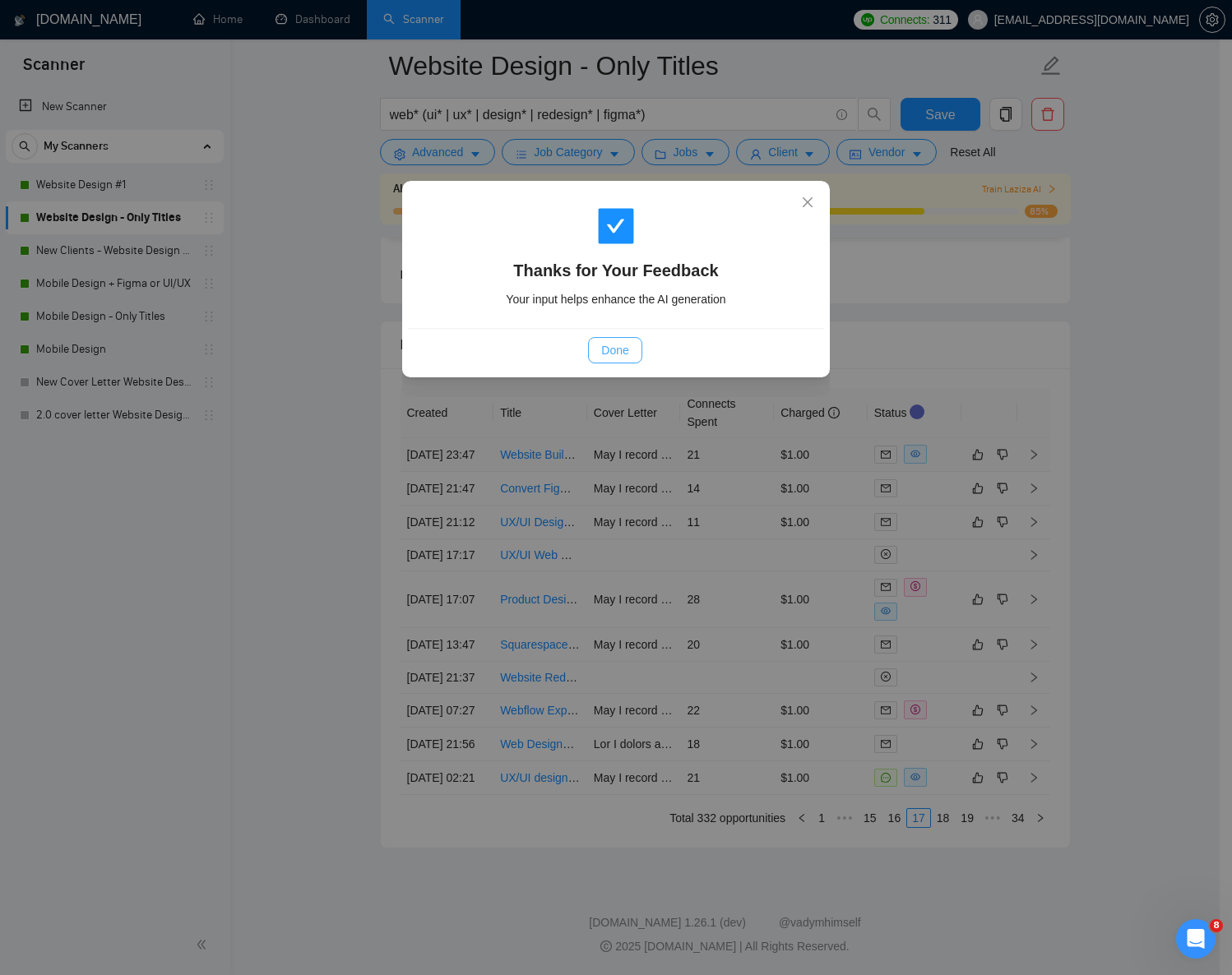
click at [614, 354] on span "Done" at bounding box center [615, 351] width 27 height 18
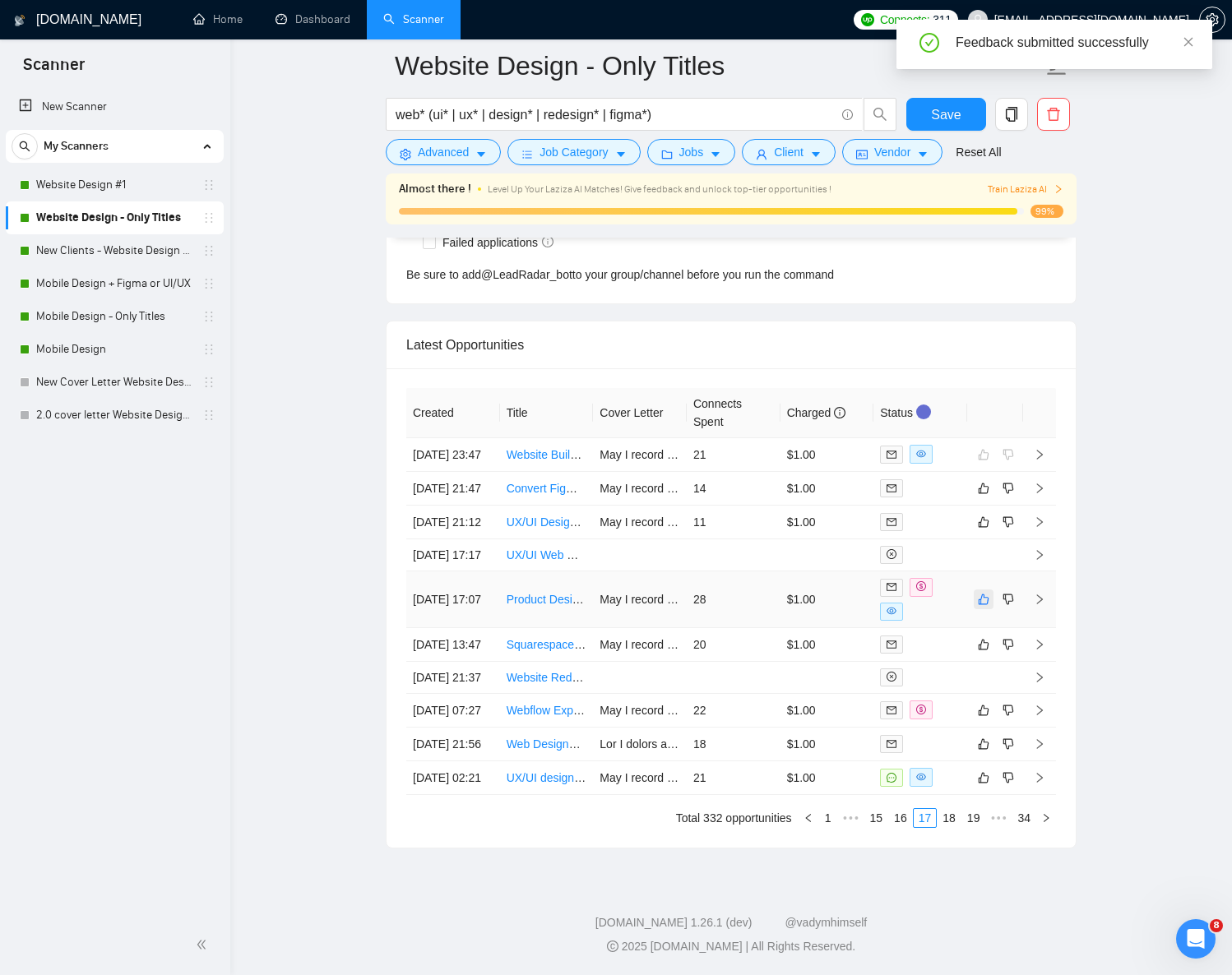
click at [981, 605] on icon "like" at bounding box center [984, 599] width 11 height 11
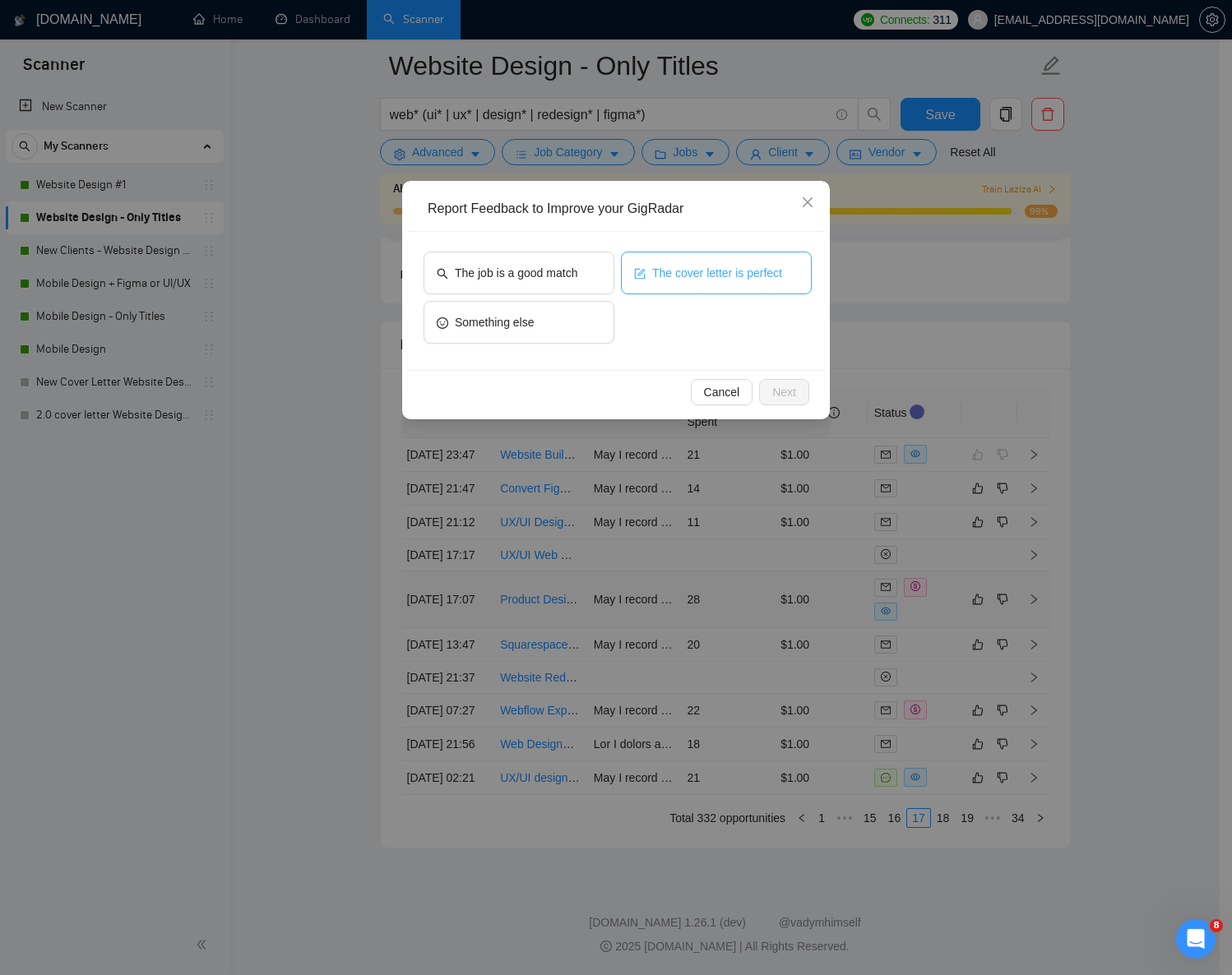
click at [711, 275] on span "The cover letter is perfect" at bounding box center [717, 273] width 130 height 18
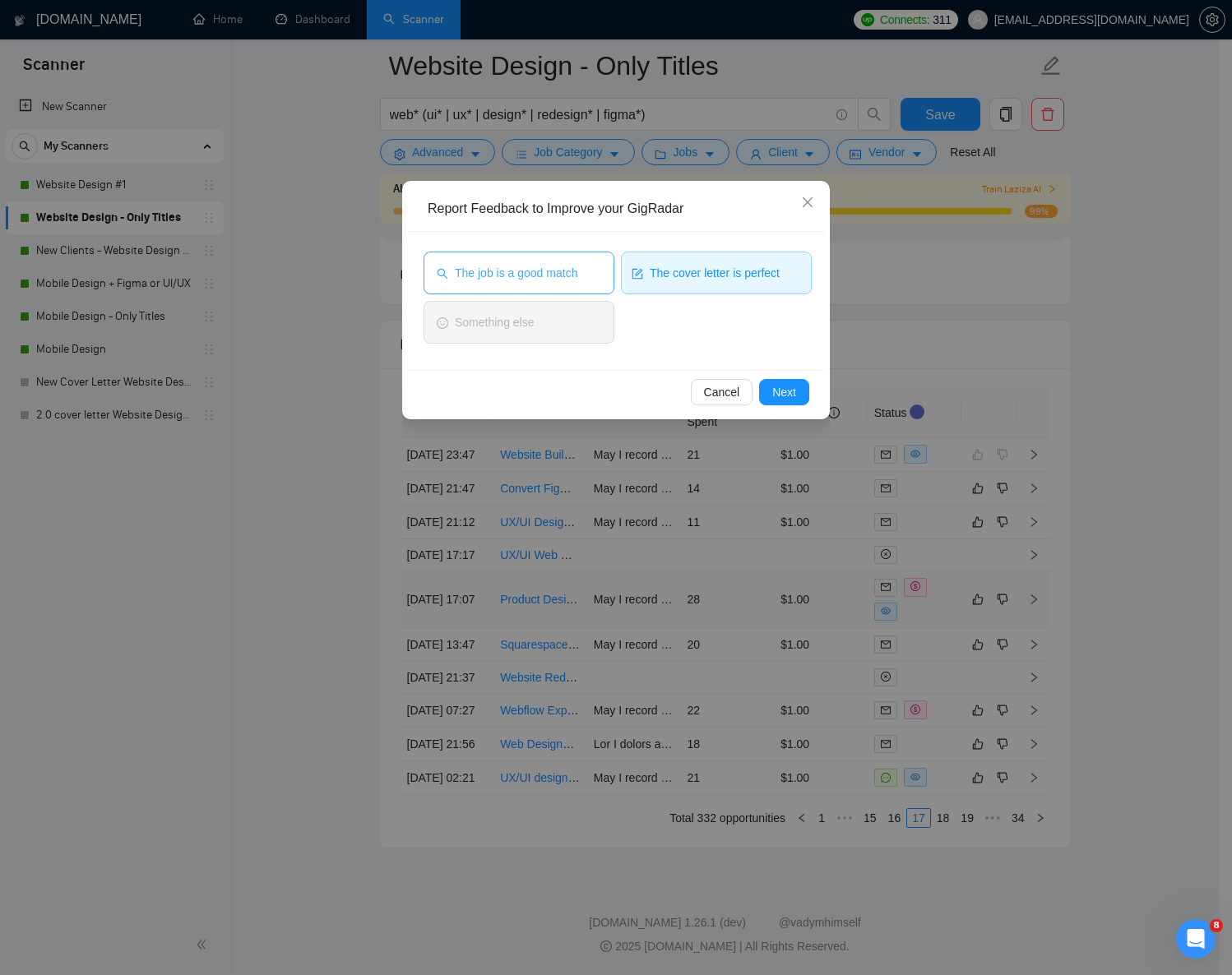
click at [561, 287] on button "The job is a good match" at bounding box center [519, 272] width 191 height 42
click at [781, 392] on span "Next" at bounding box center [784, 392] width 23 height 18
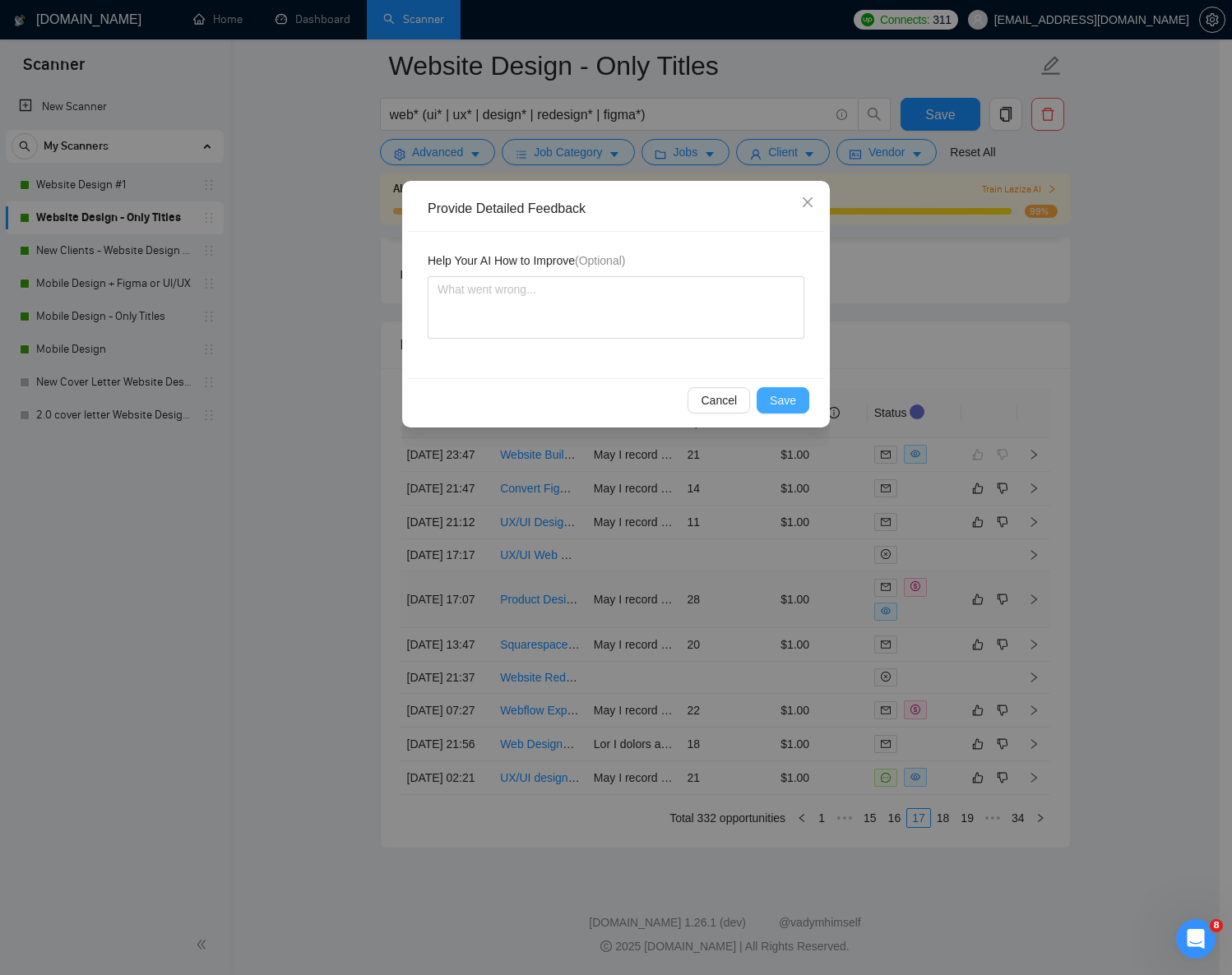
click at [782, 397] on span "Save" at bounding box center [782, 400] width 26 height 18
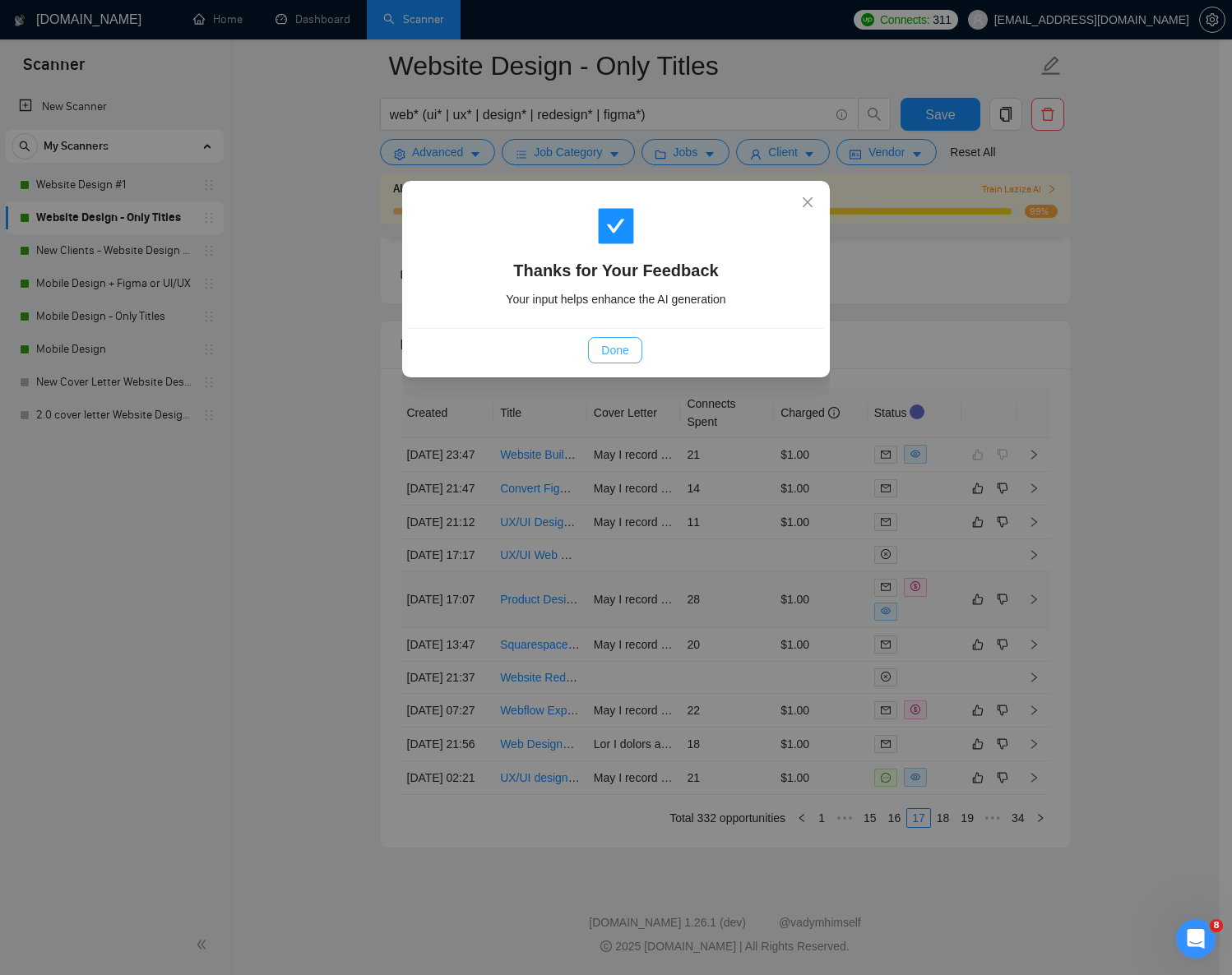
click at [623, 342] on span "Done" at bounding box center [615, 351] width 27 height 18
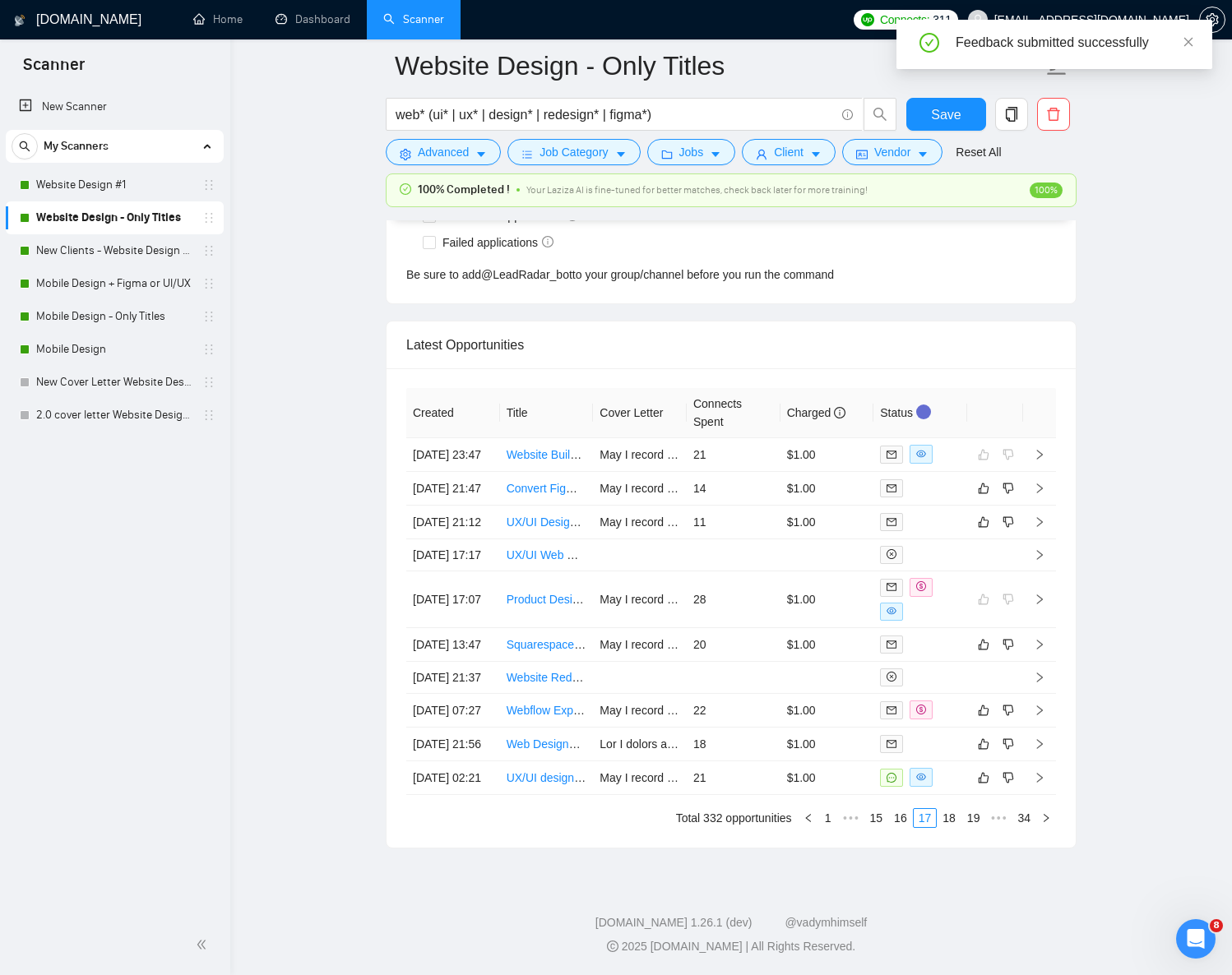
scroll to position [4279, 0]
click at [100, 250] on link "New Clients - Website Design | Only Titles" at bounding box center [114, 251] width 156 height 33
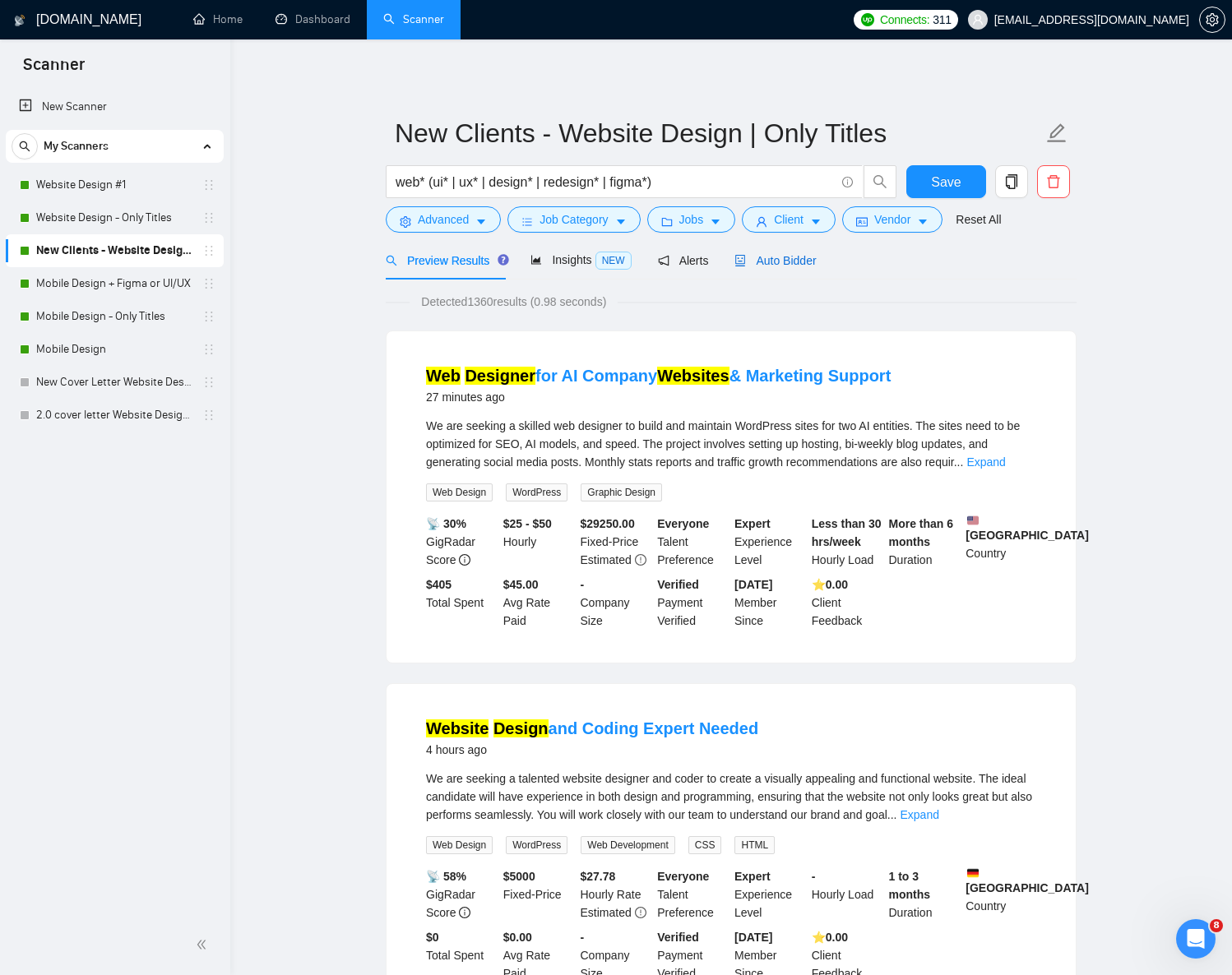
click at [803, 266] on span "Auto Bidder" at bounding box center [775, 260] width 81 height 14
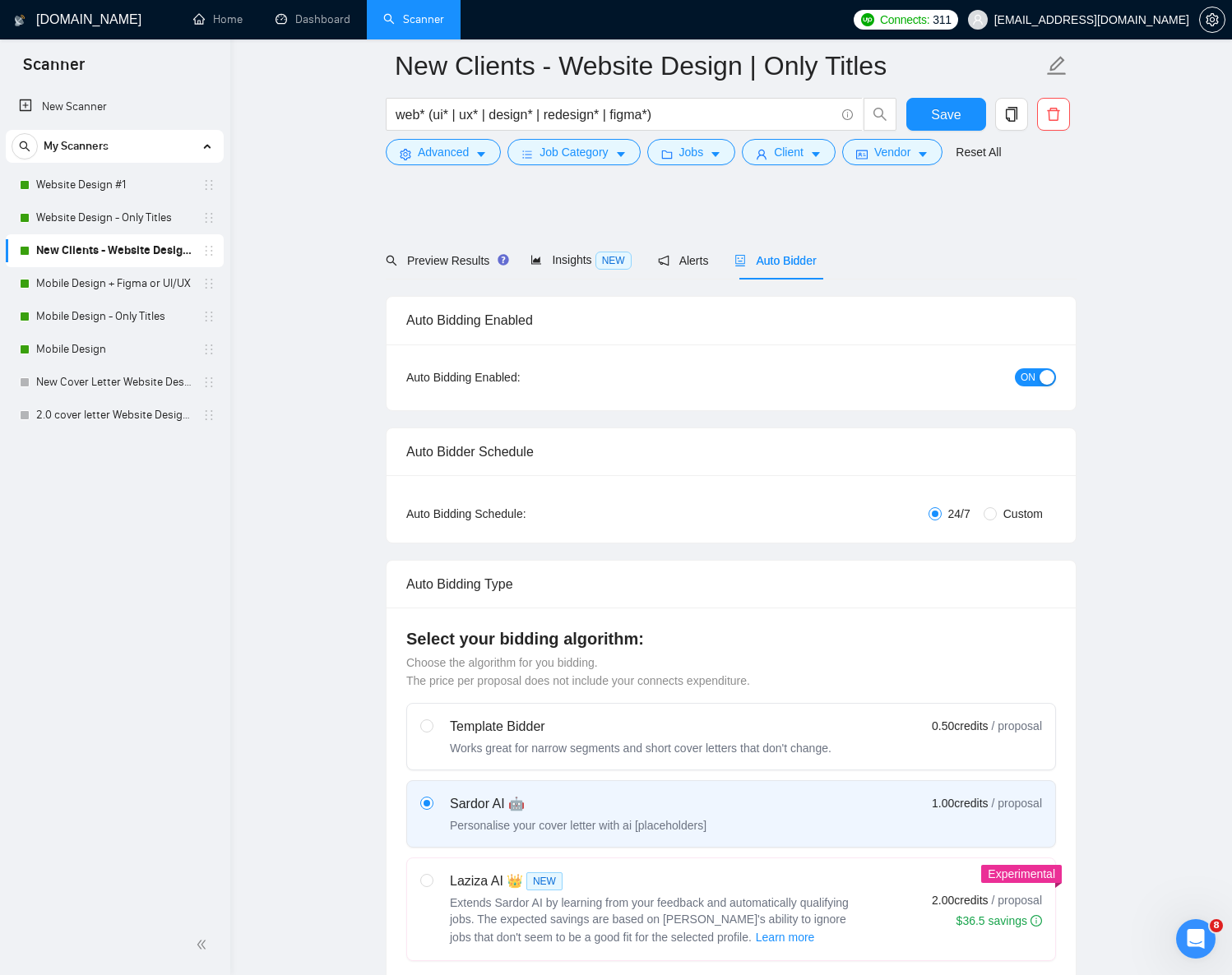
scroll to position [333, 0]
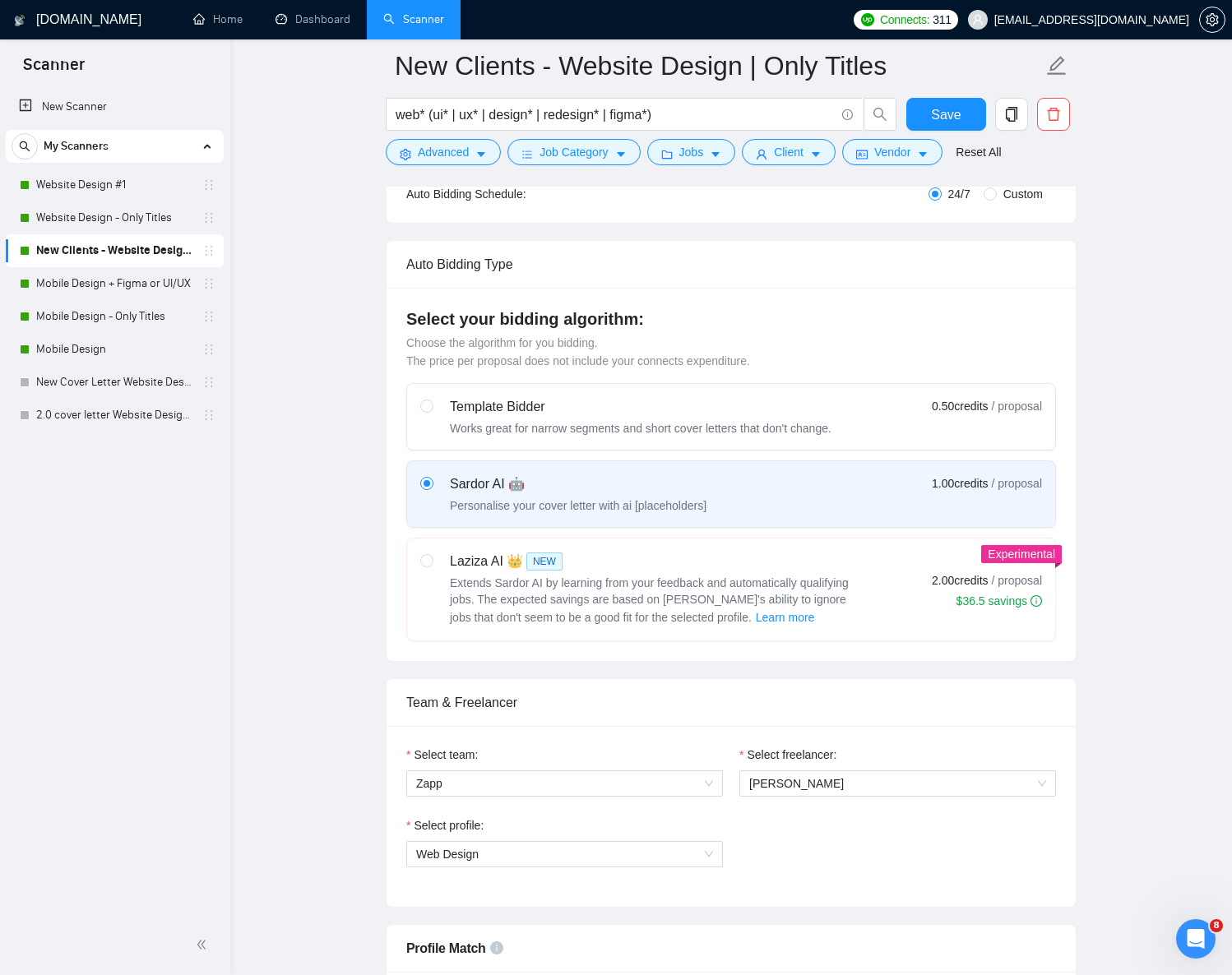
click at [654, 588] on span "Extends Sardor AI by learning from your feedback and automatically qualifying j…" at bounding box center [649, 600] width 399 height 48
click at [432, 566] on input "radio" at bounding box center [425, 560] width 12 height 12
radio input "true"
radio input "false"
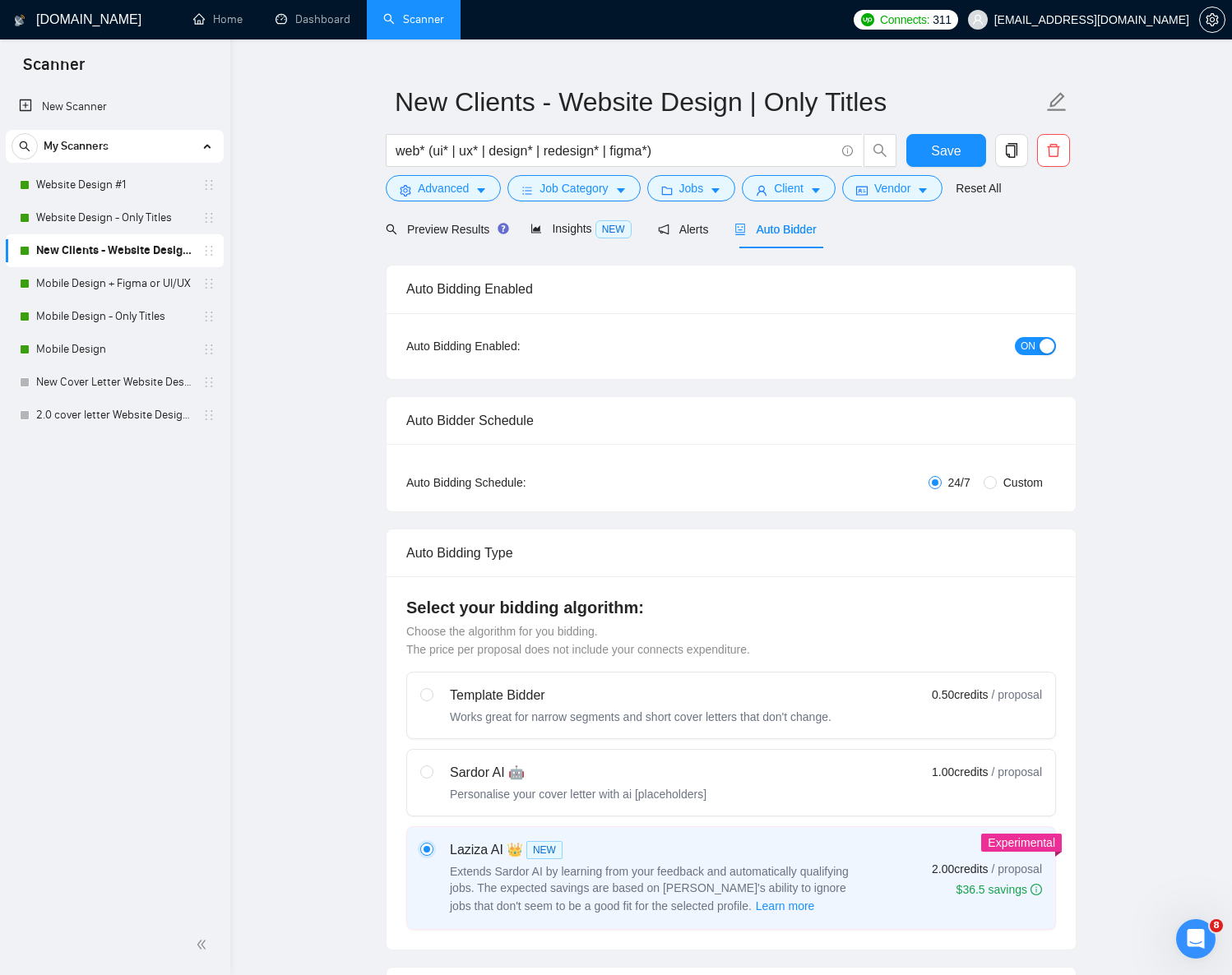
scroll to position [0, 0]
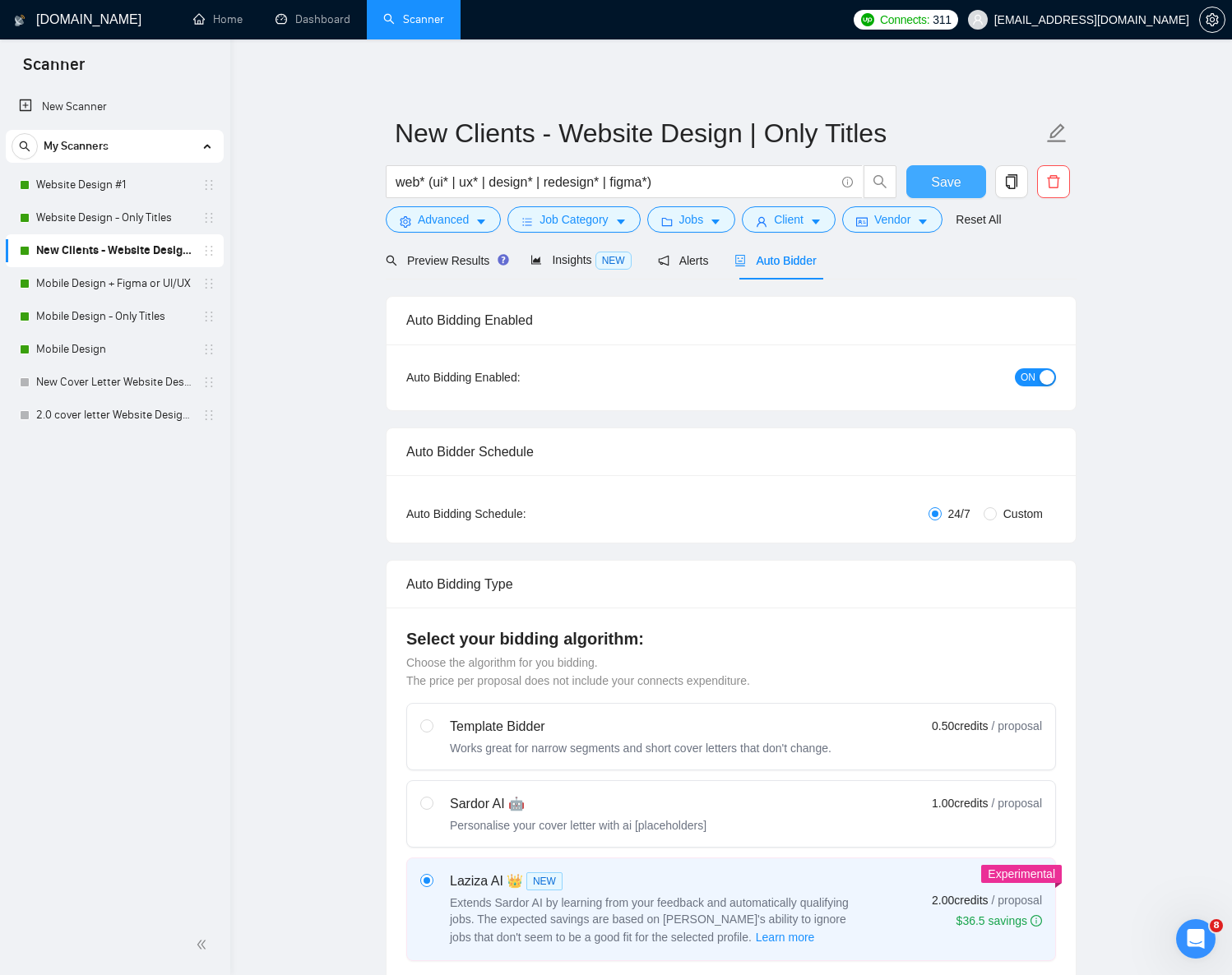
click at [926, 166] on button "Save" at bounding box center [946, 181] width 80 height 33
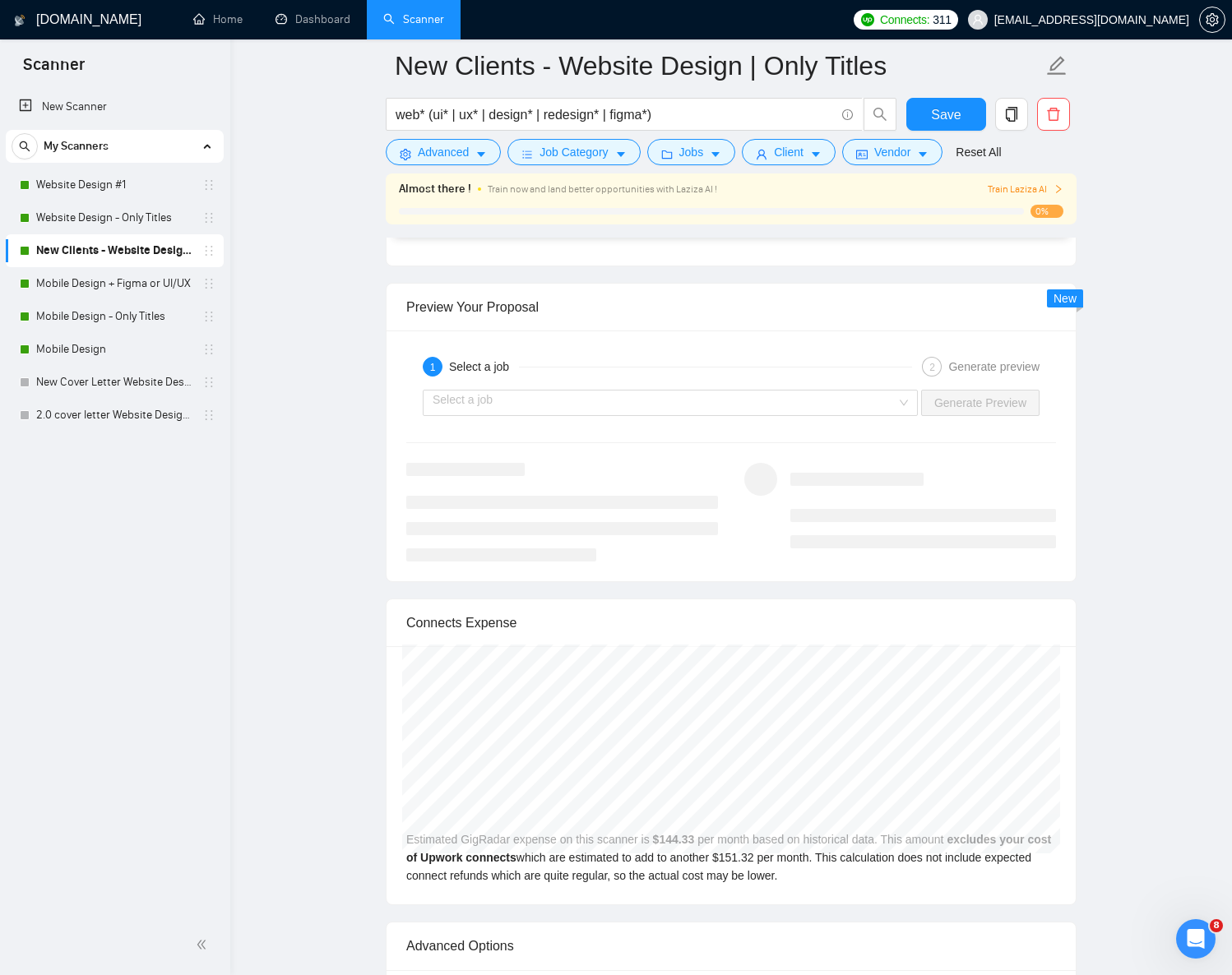
scroll to position [4205, 0]
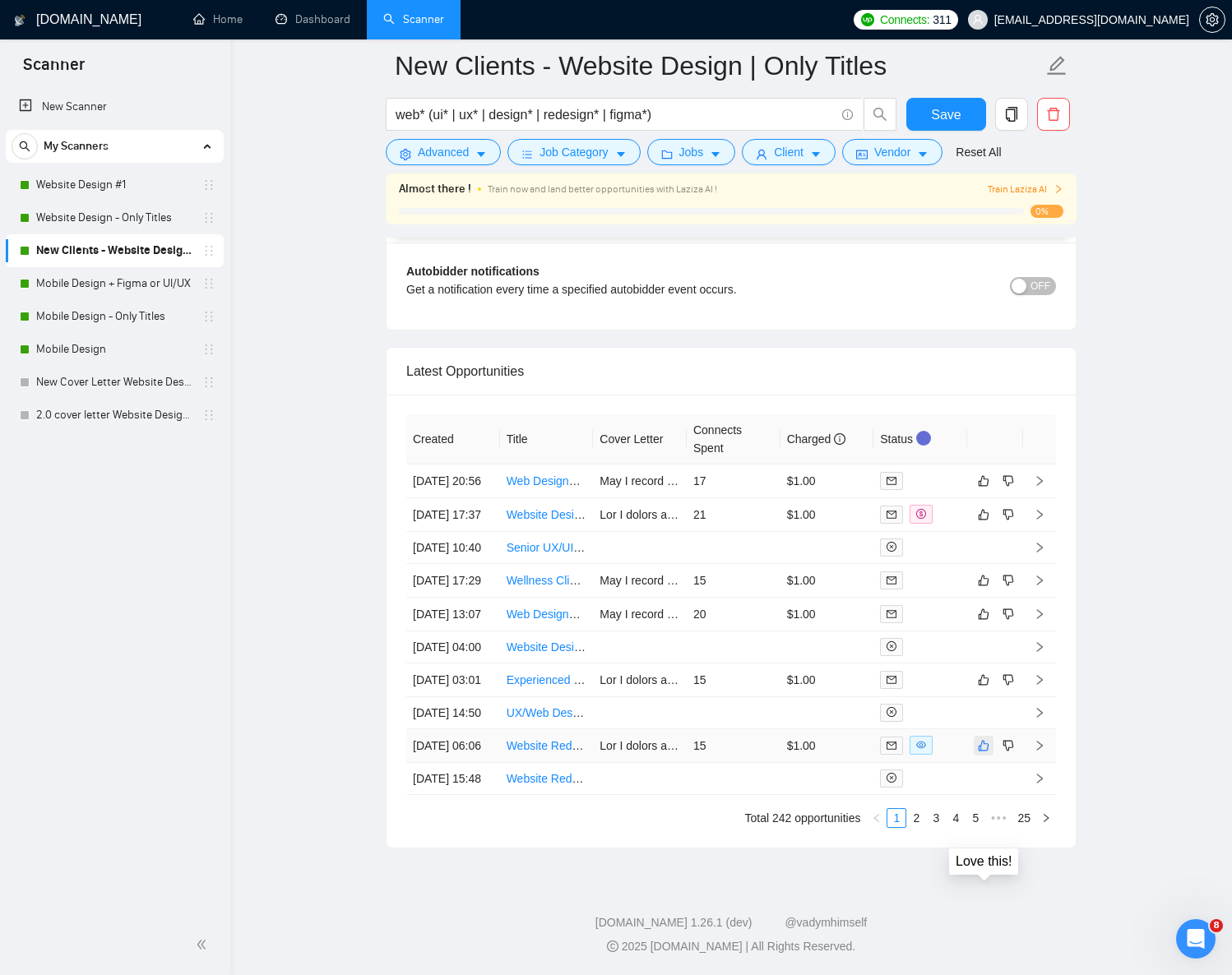
click at [984, 739] on icon "like" at bounding box center [983, 745] width 12 height 14
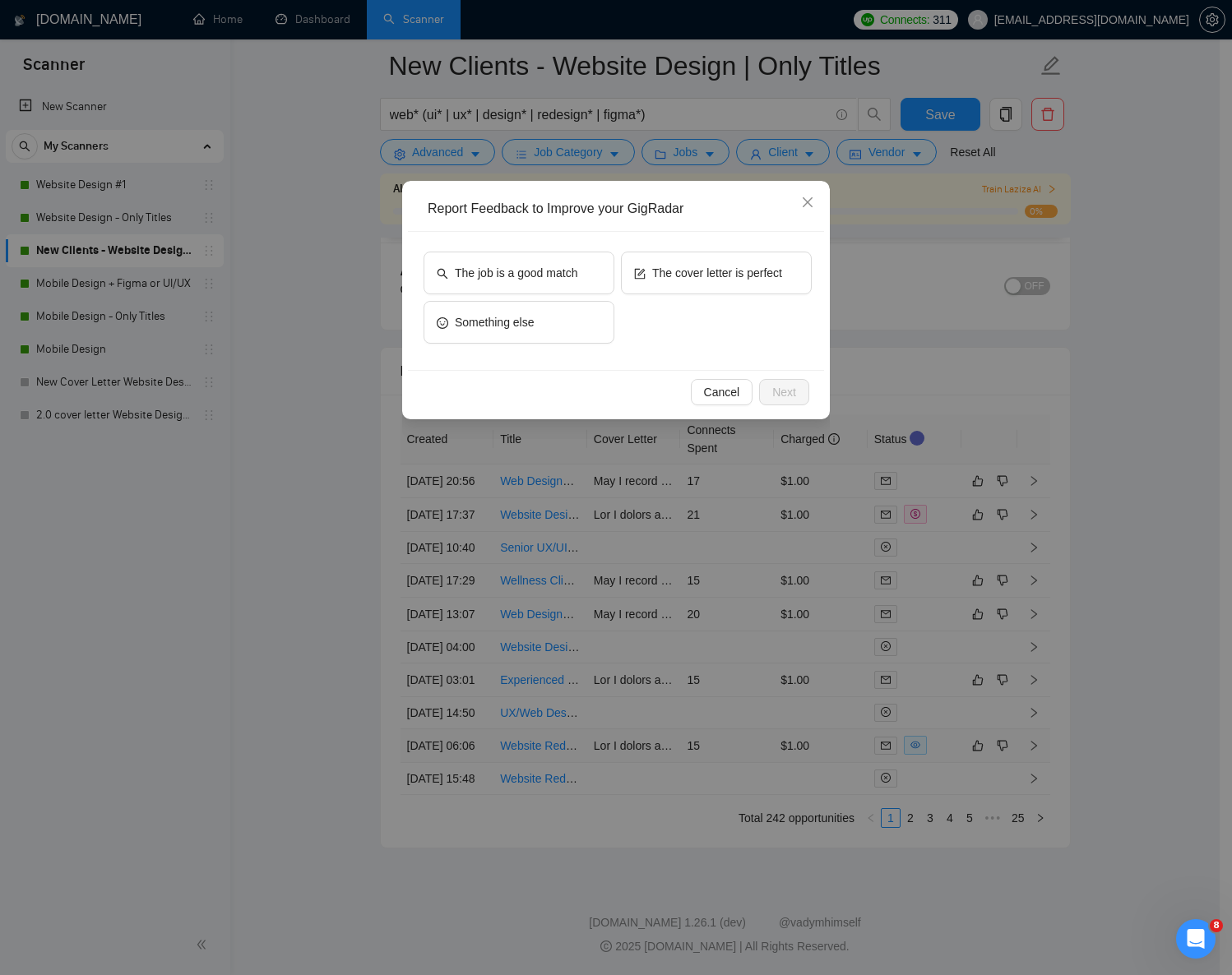
click at [691, 238] on div "The job is a good match The cover letter is perfect Something else" at bounding box center [616, 300] width 416 height 138
click at [682, 269] on span "The cover letter is perfect" at bounding box center [717, 273] width 130 height 18
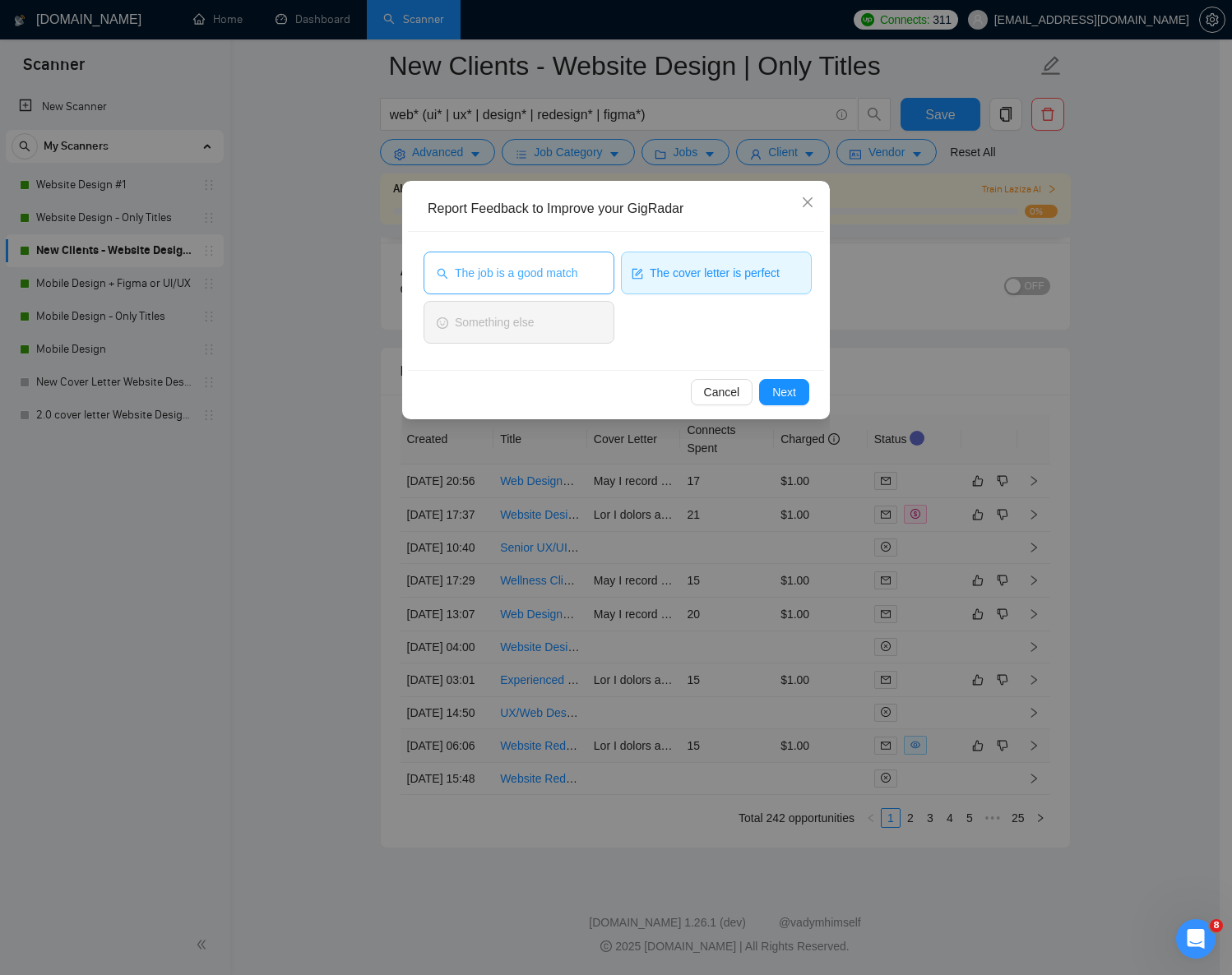
click at [557, 265] on span "The job is a good match" at bounding box center [516, 273] width 123 height 18
click at [786, 396] on span "Next" at bounding box center [784, 392] width 23 height 18
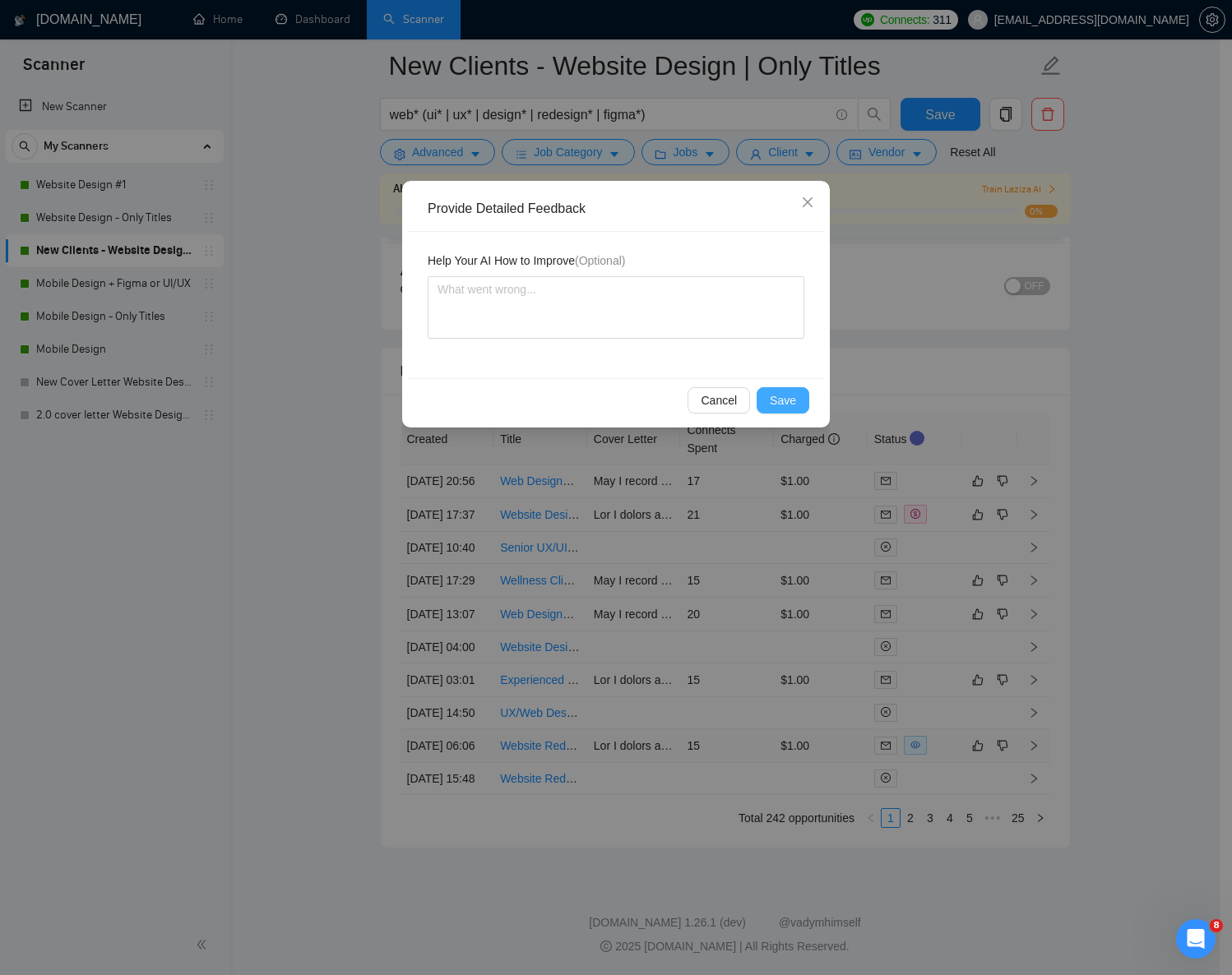
click at [787, 402] on span "Save" at bounding box center [782, 400] width 26 height 18
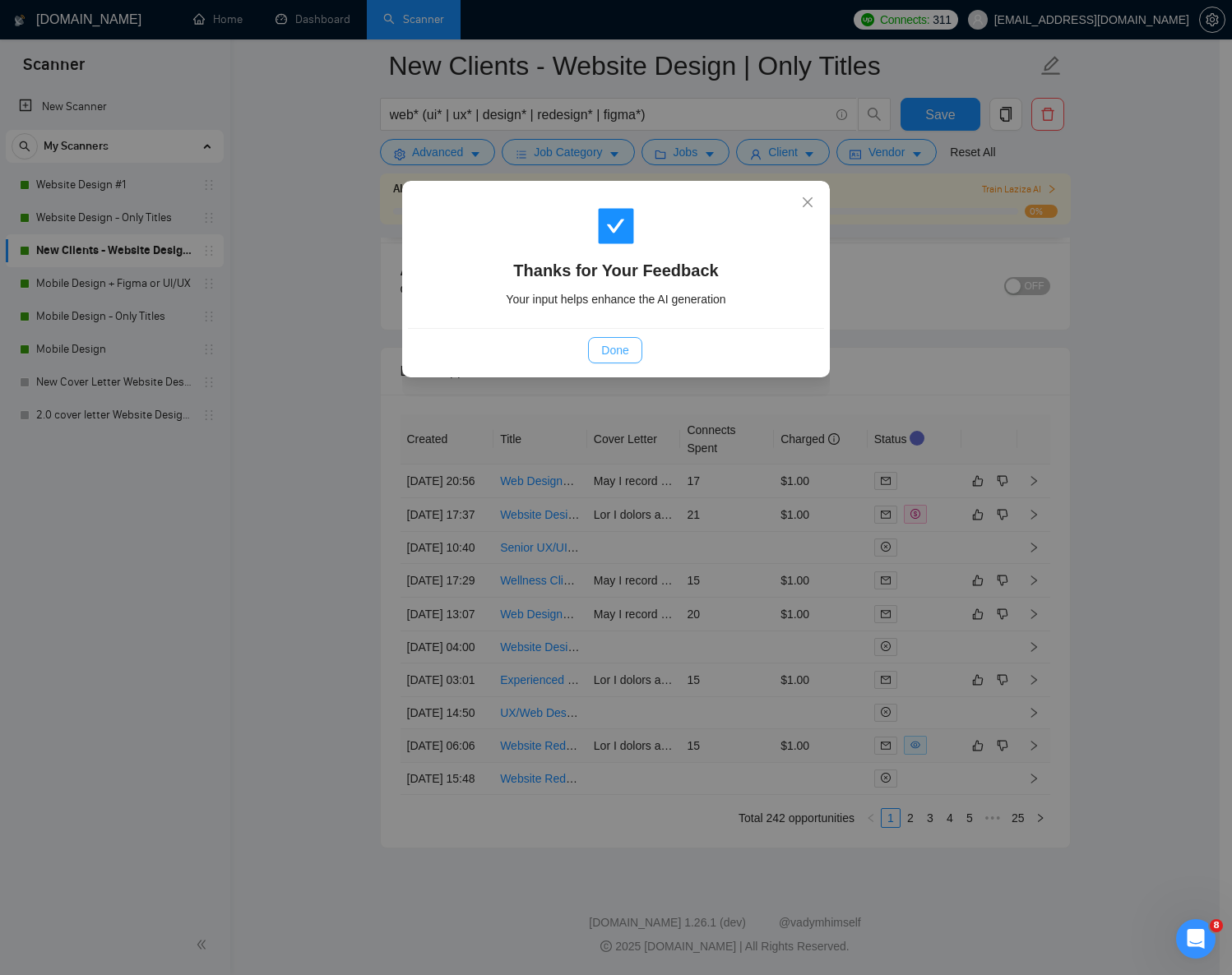
click at [616, 343] on span "Done" at bounding box center [615, 351] width 27 height 18
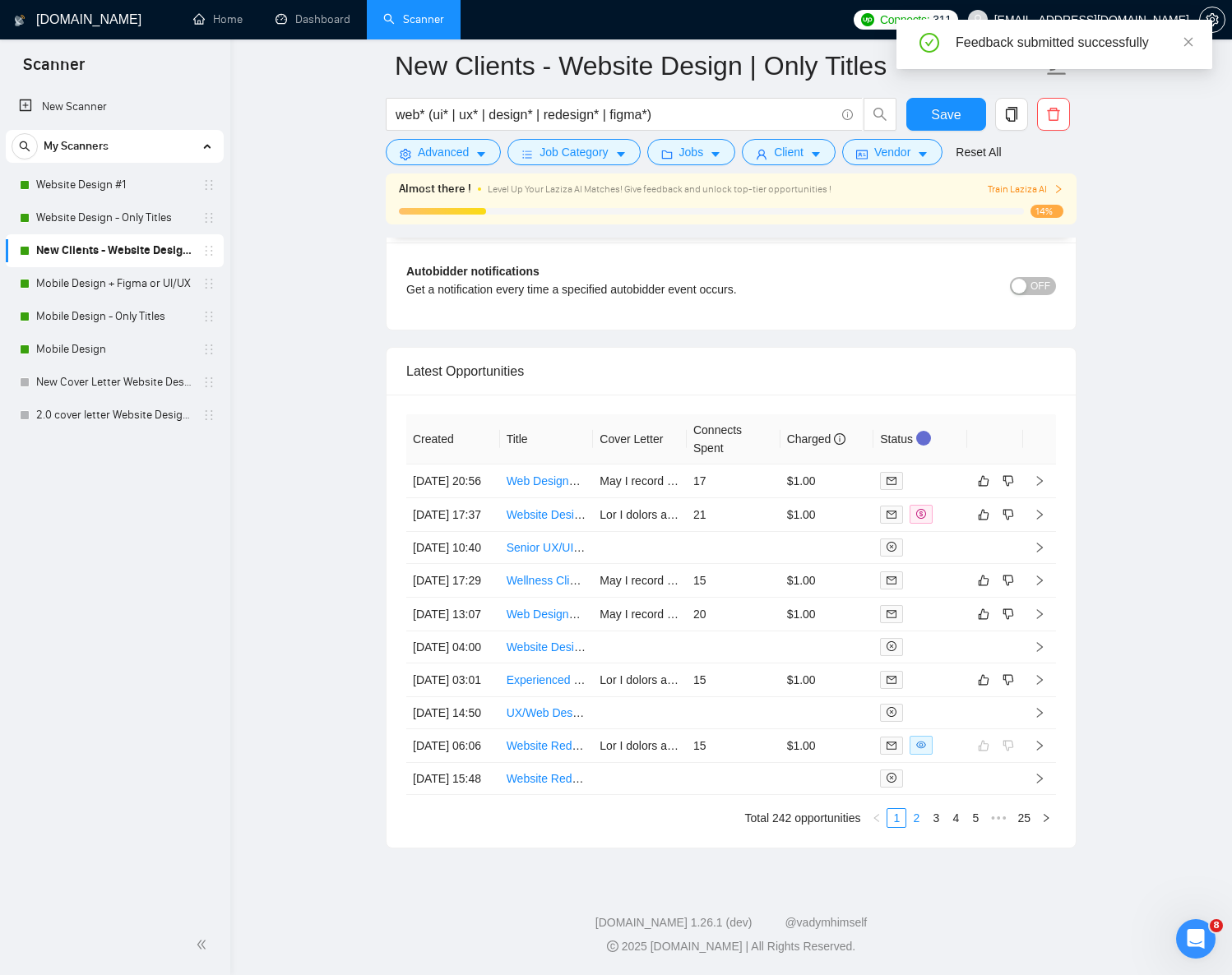
click at [915, 824] on link "2" at bounding box center [917, 818] width 18 height 18
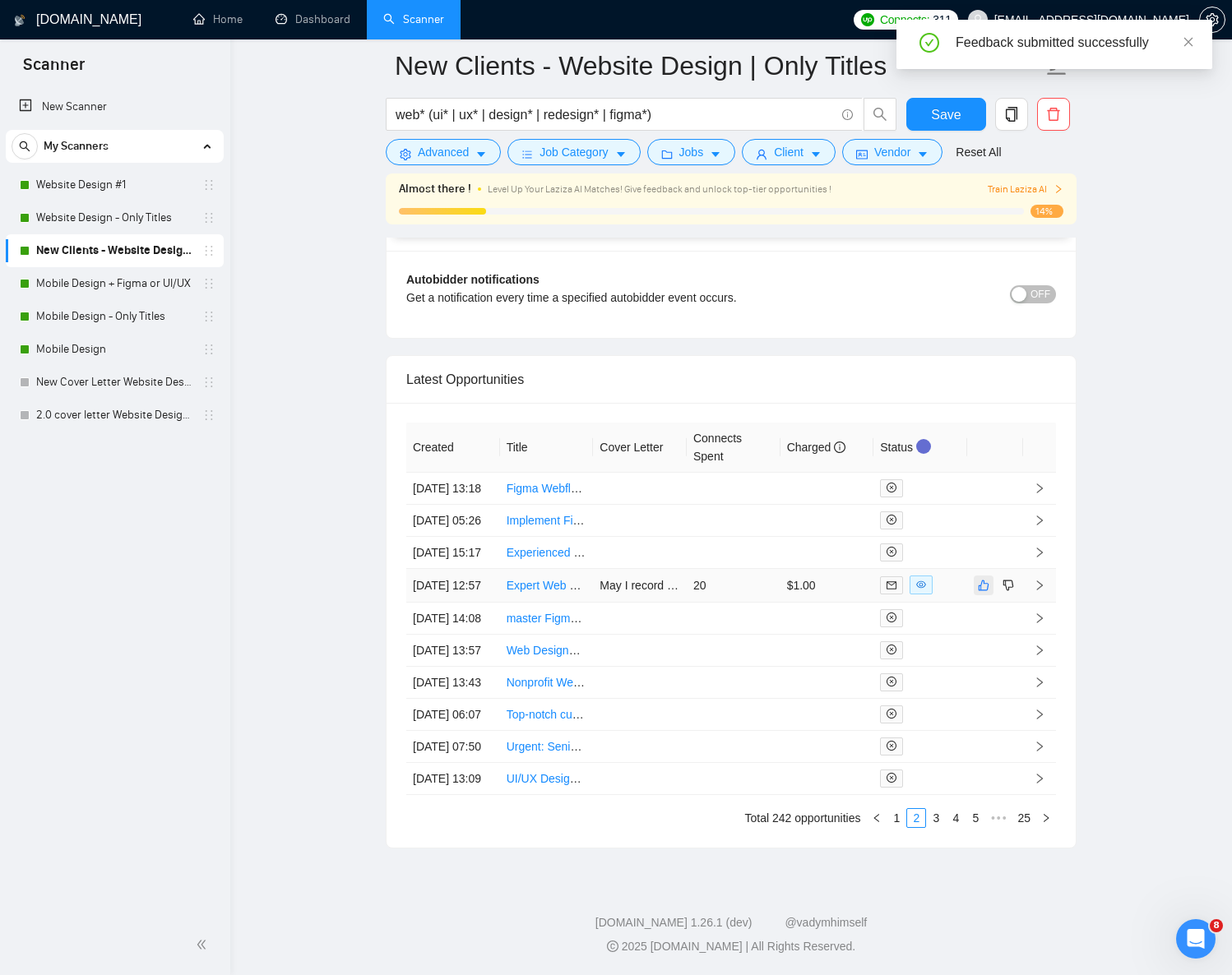
click at [982, 579] on icon "like" at bounding box center [983, 586] width 12 height 14
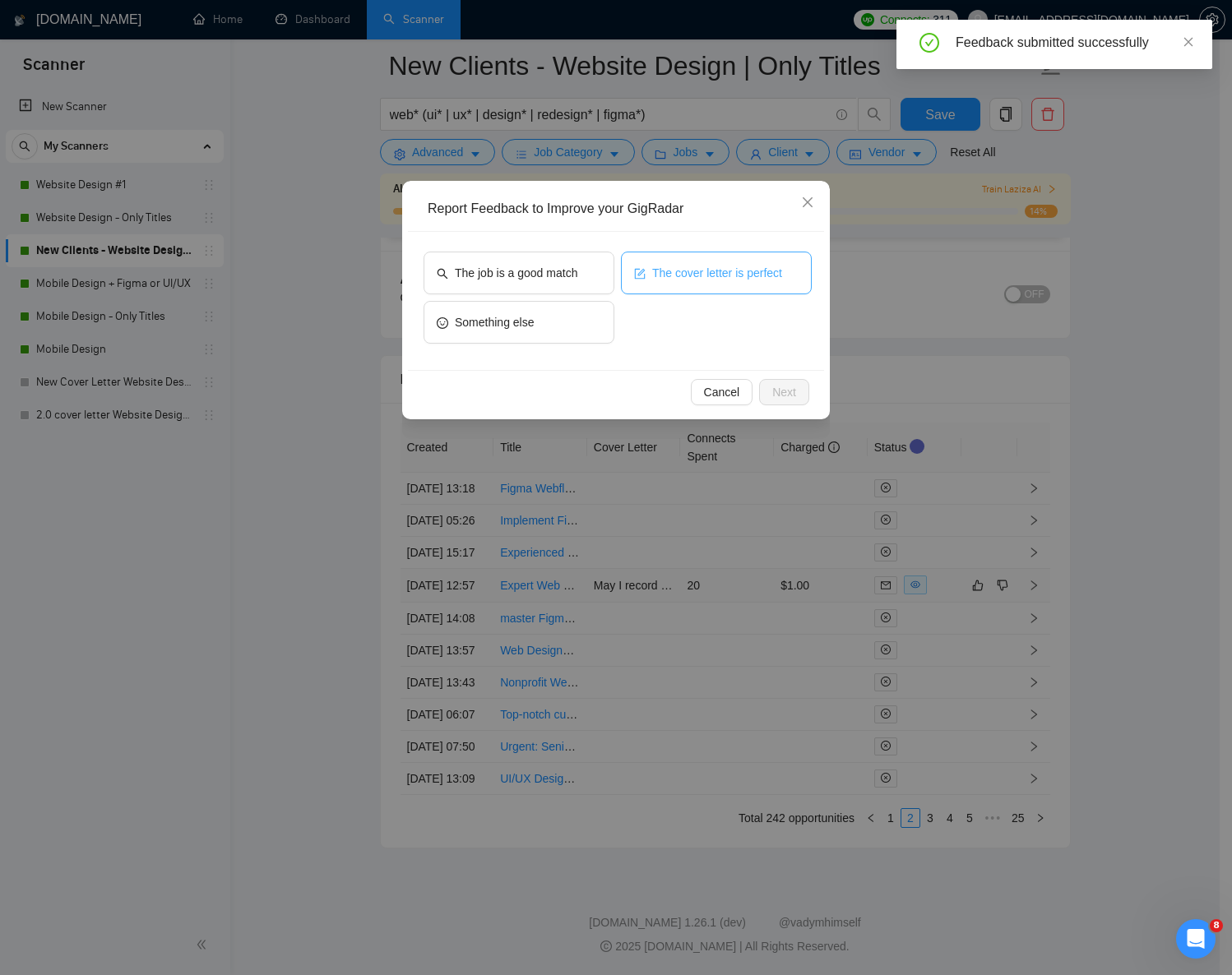
click at [674, 254] on button "The cover letter is perfect" at bounding box center [716, 272] width 191 height 42
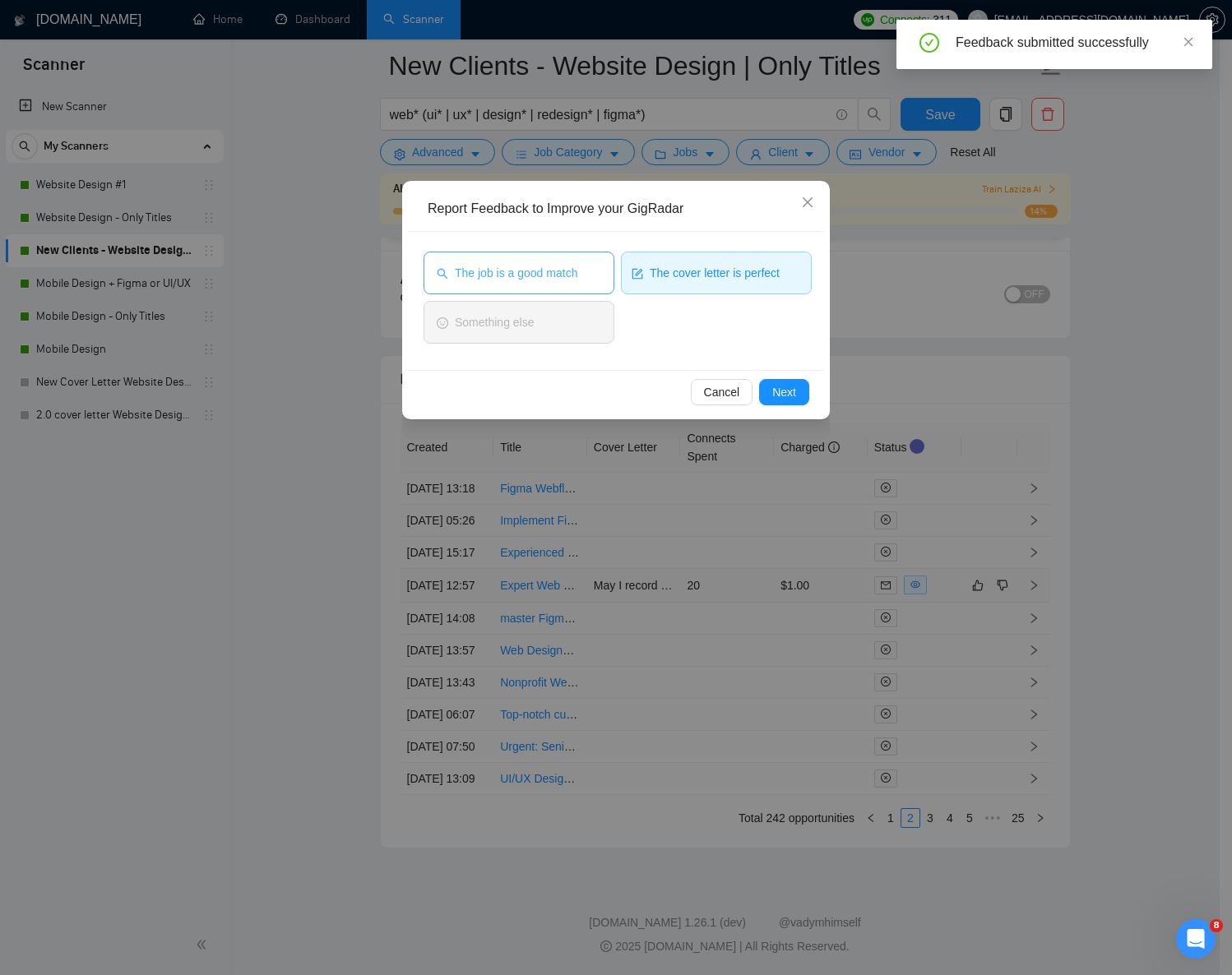
click at [537, 259] on button "The job is a good match" at bounding box center [519, 272] width 191 height 42
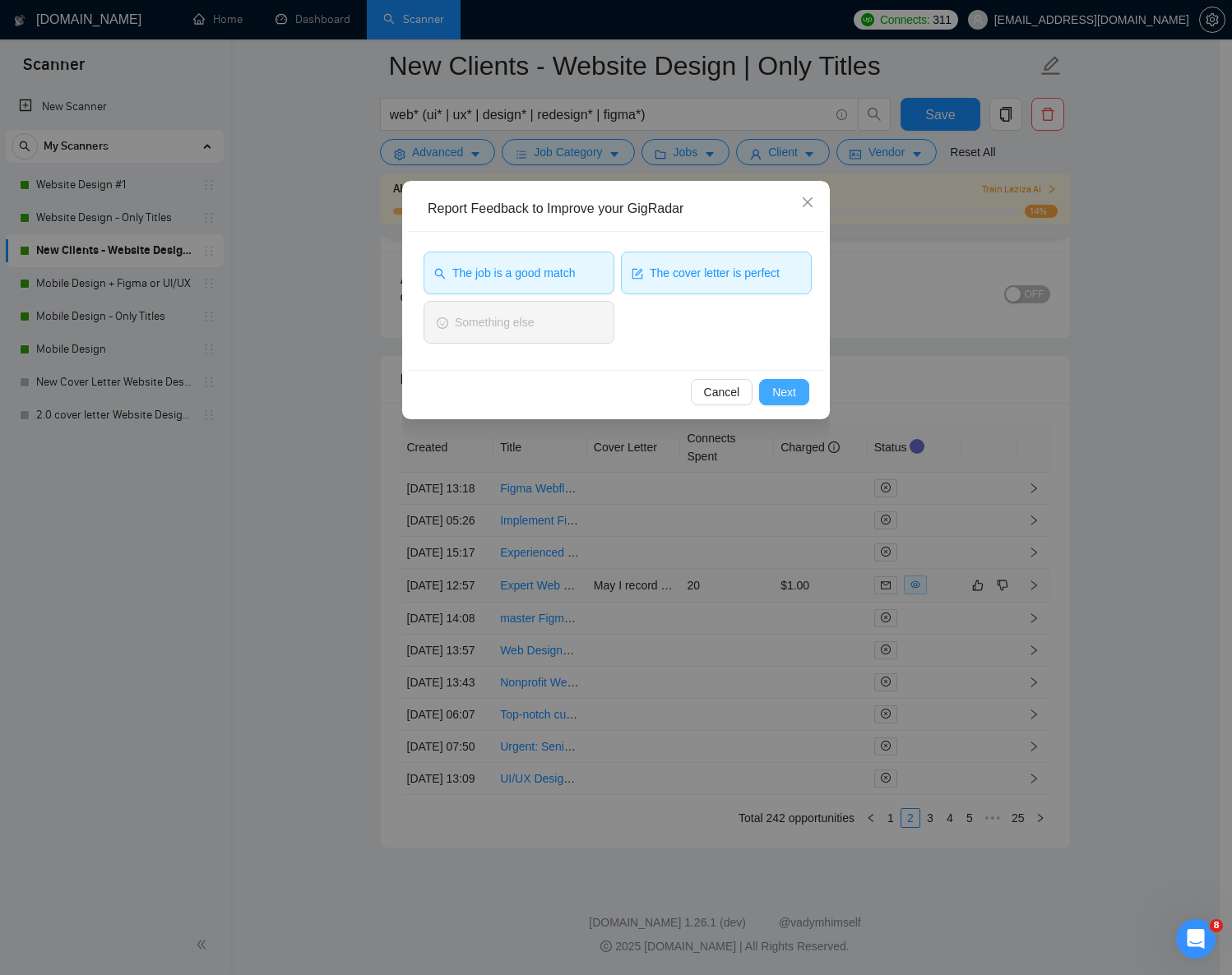
click at [795, 399] on span "Next" at bounding box center [784, 392] width 23 height 18
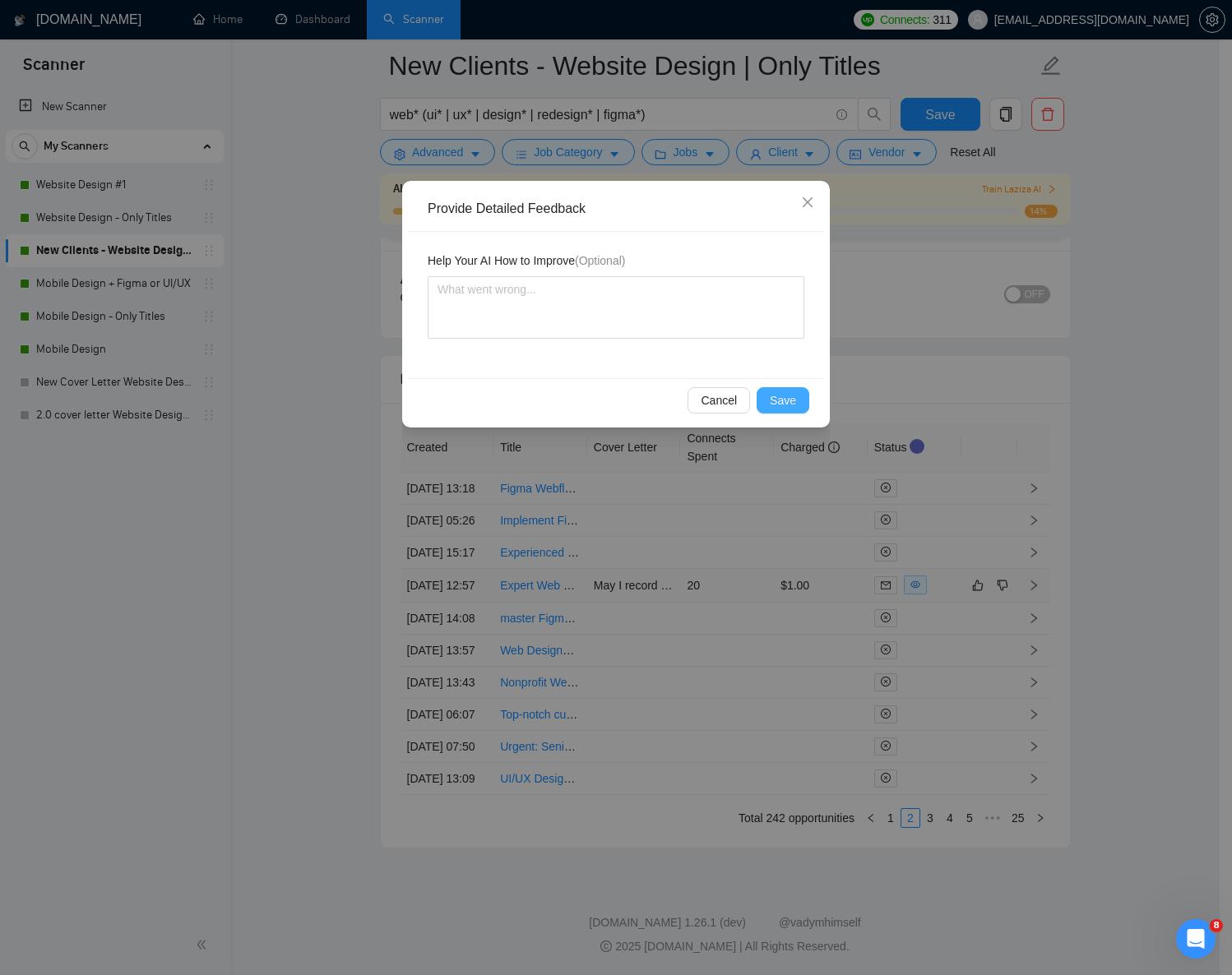
click at [780, 400] on span "Save" at bounding box center [782, 400] width 26 height 18
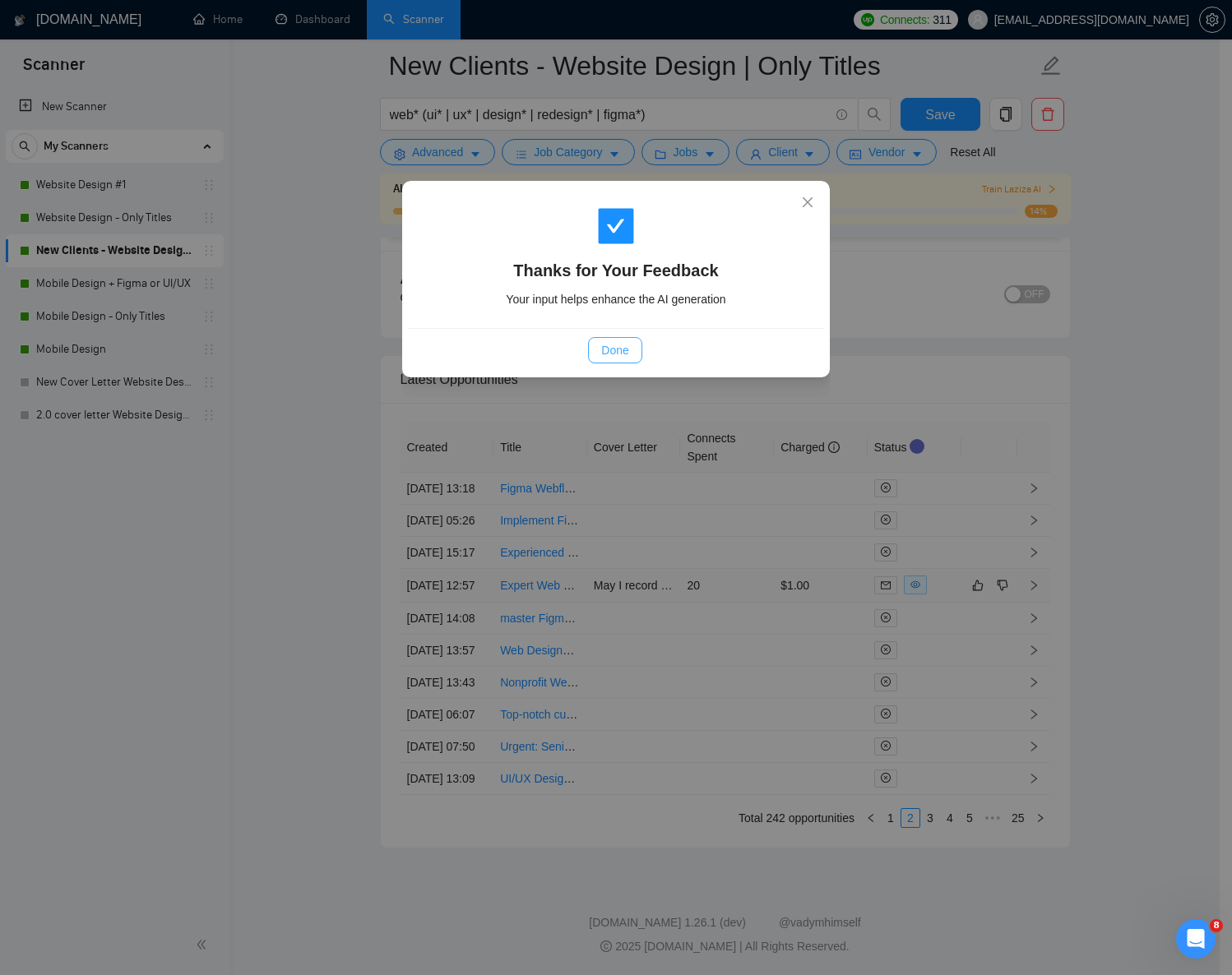
click at [634, 353] on button "Done" at bounding box center [615, 350] width 53 height 26
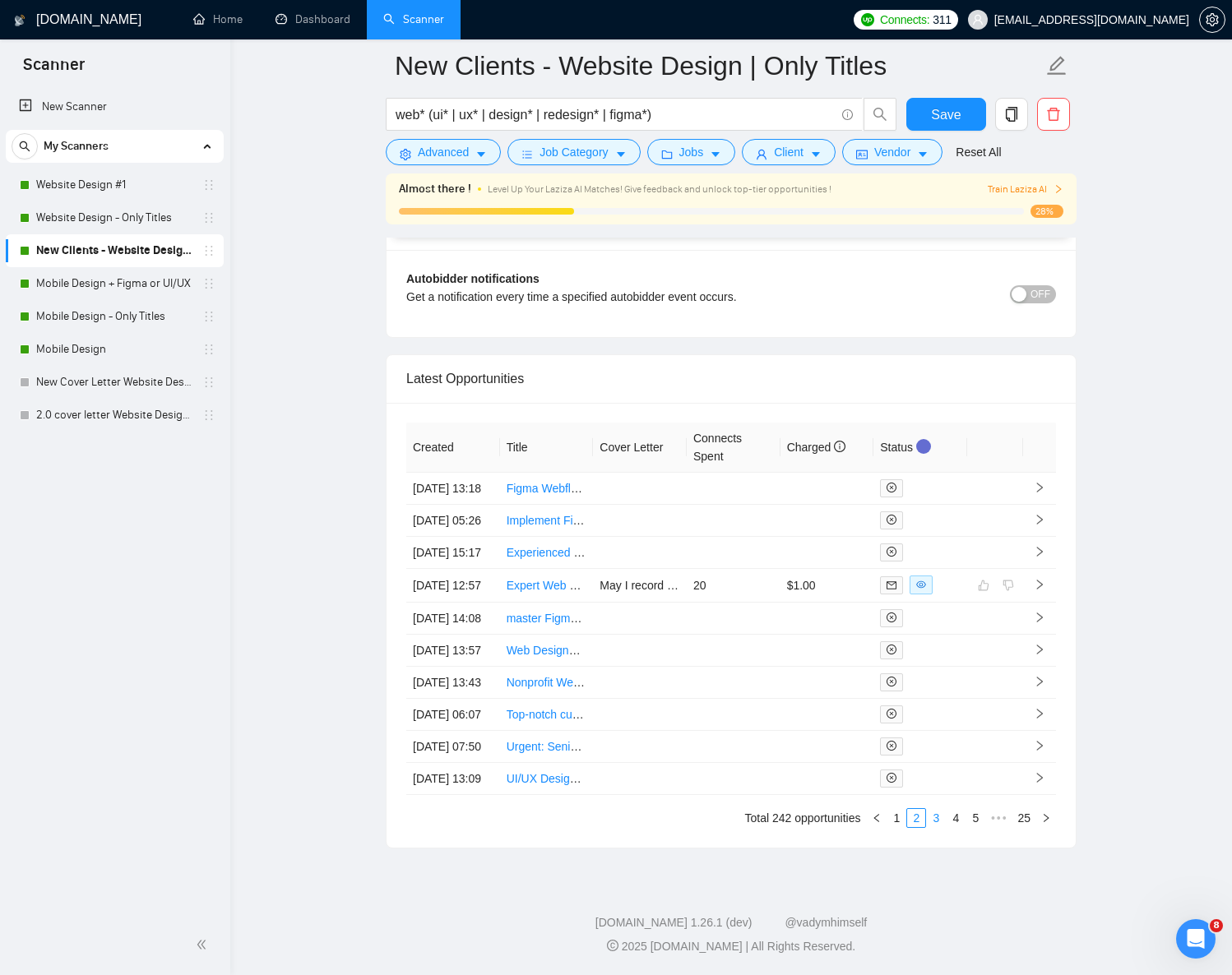
scroll to position [4095, 0]
click at [935, 823] on link "3" at bounding box center [936, 818] width 18 height 18
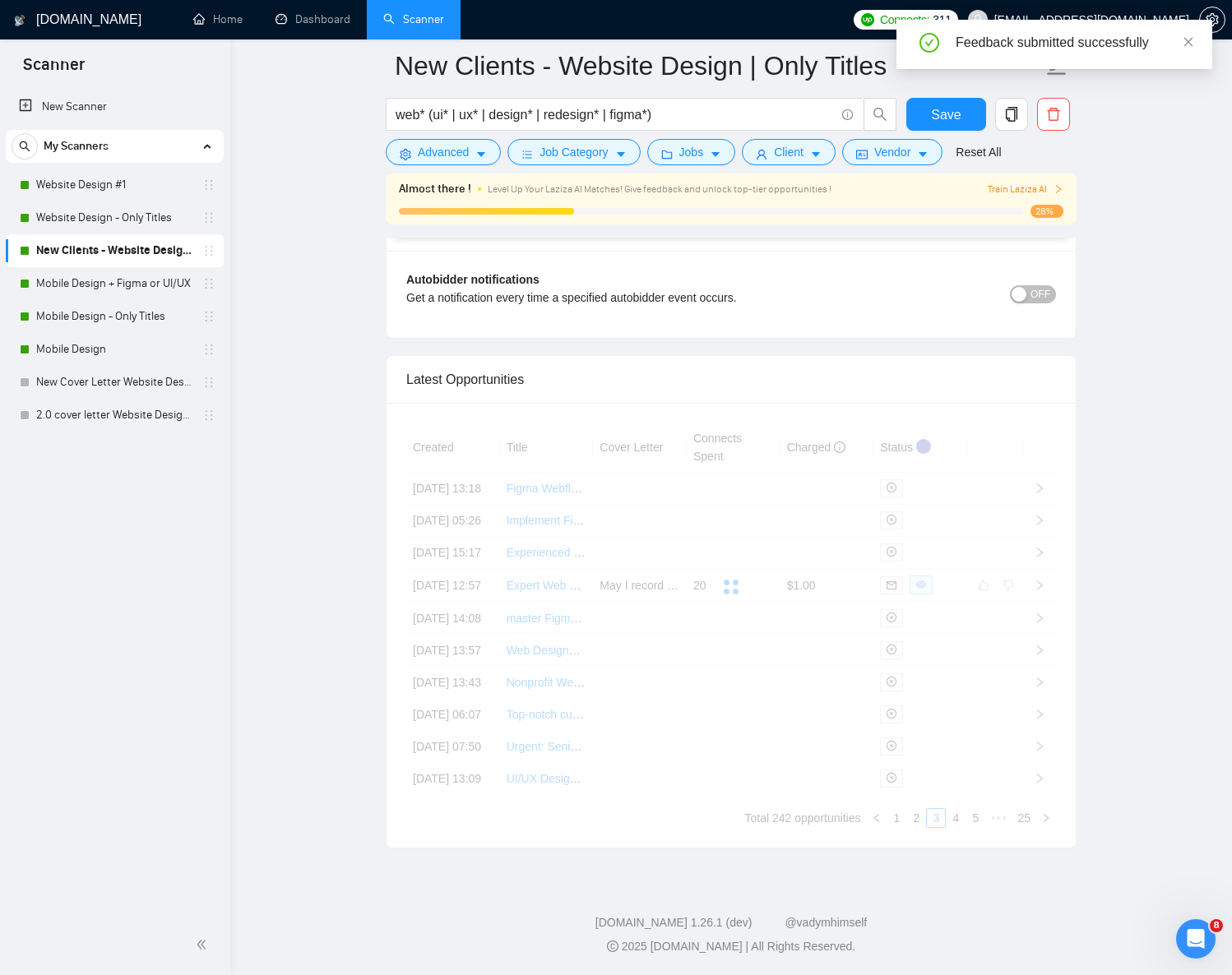
scroll to position [4105, 0]
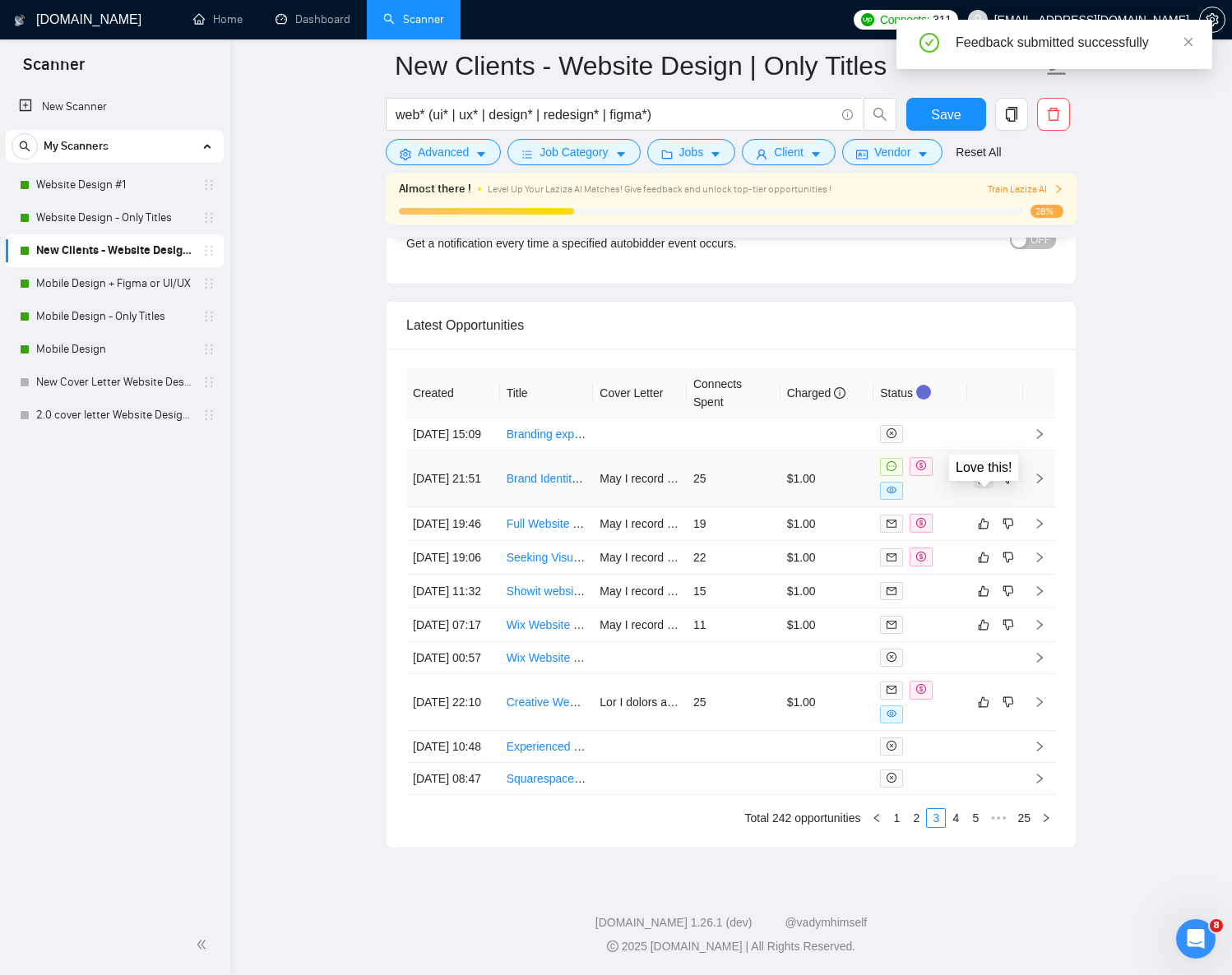
click at [986, 474] on icon "like" at bounding box center [983, 478] width 12 height 14
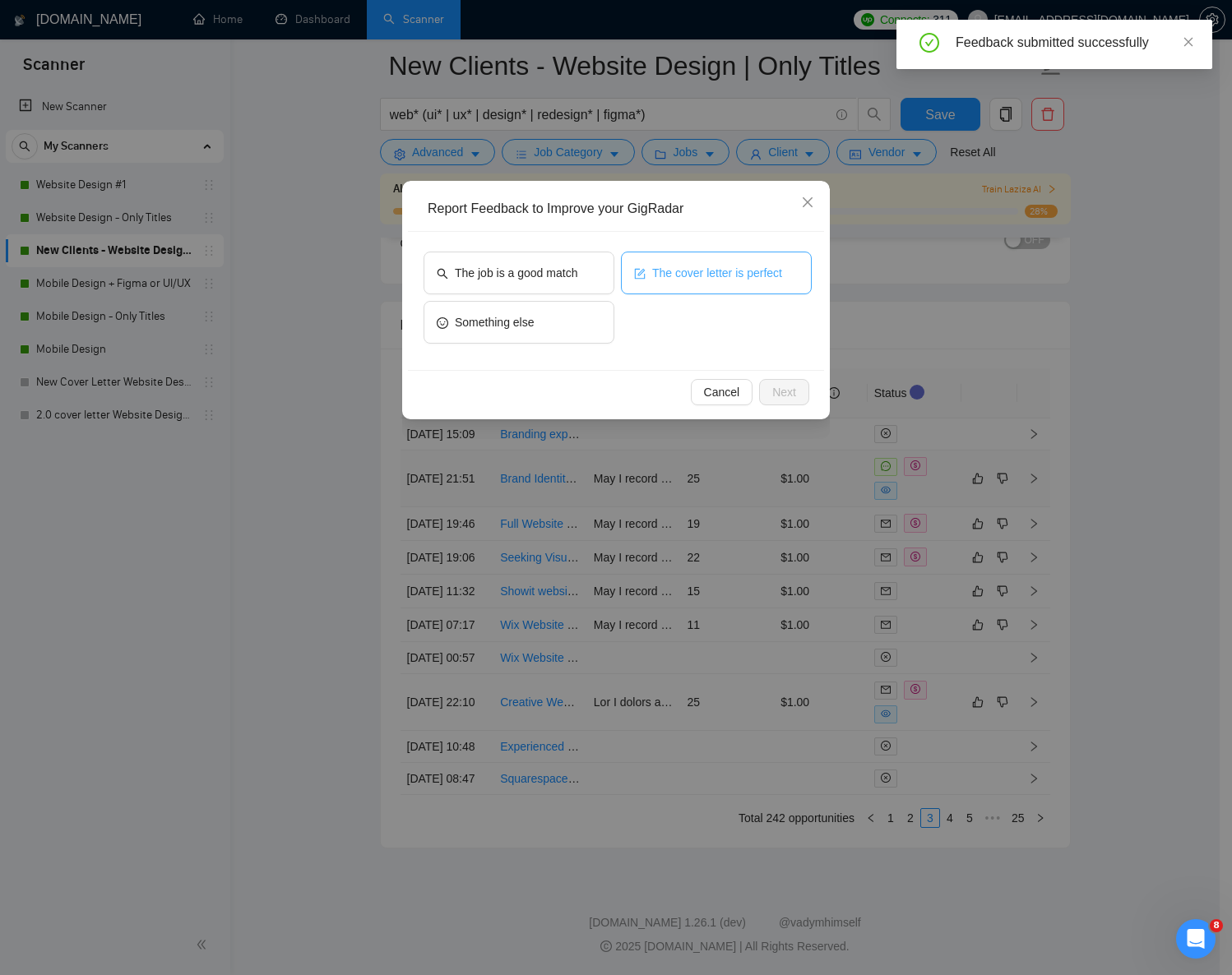
click at [647, 274] on button "The cover letter is perfect" at bounding box center [716, 272] width 191 height 42
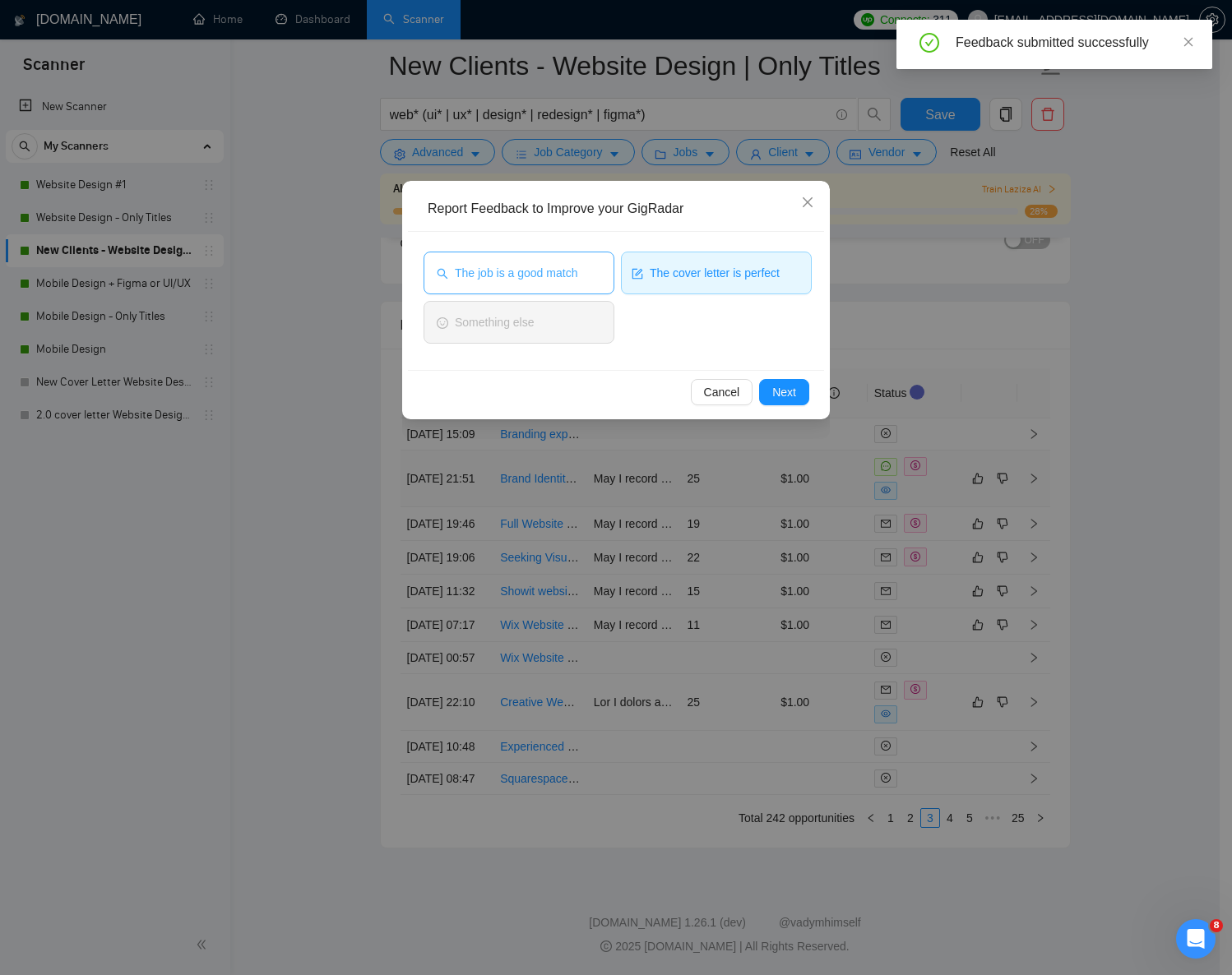
click at [570, 274] on span "The job is a good match" at bounding box center [516, 273] width 123 height 18
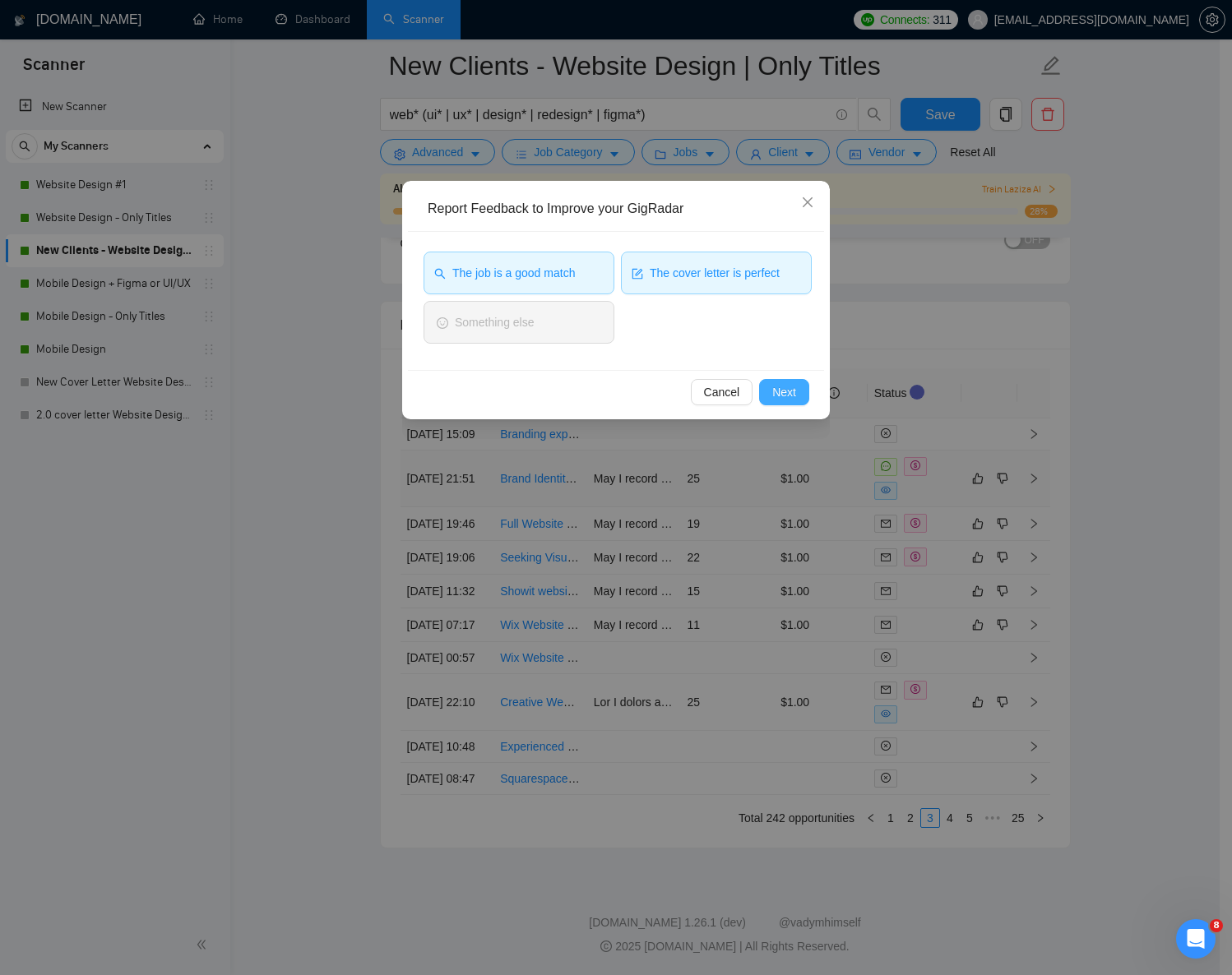
click at [805, 399] on button "Next" at bounding box center [784, 392] width 50 height 26
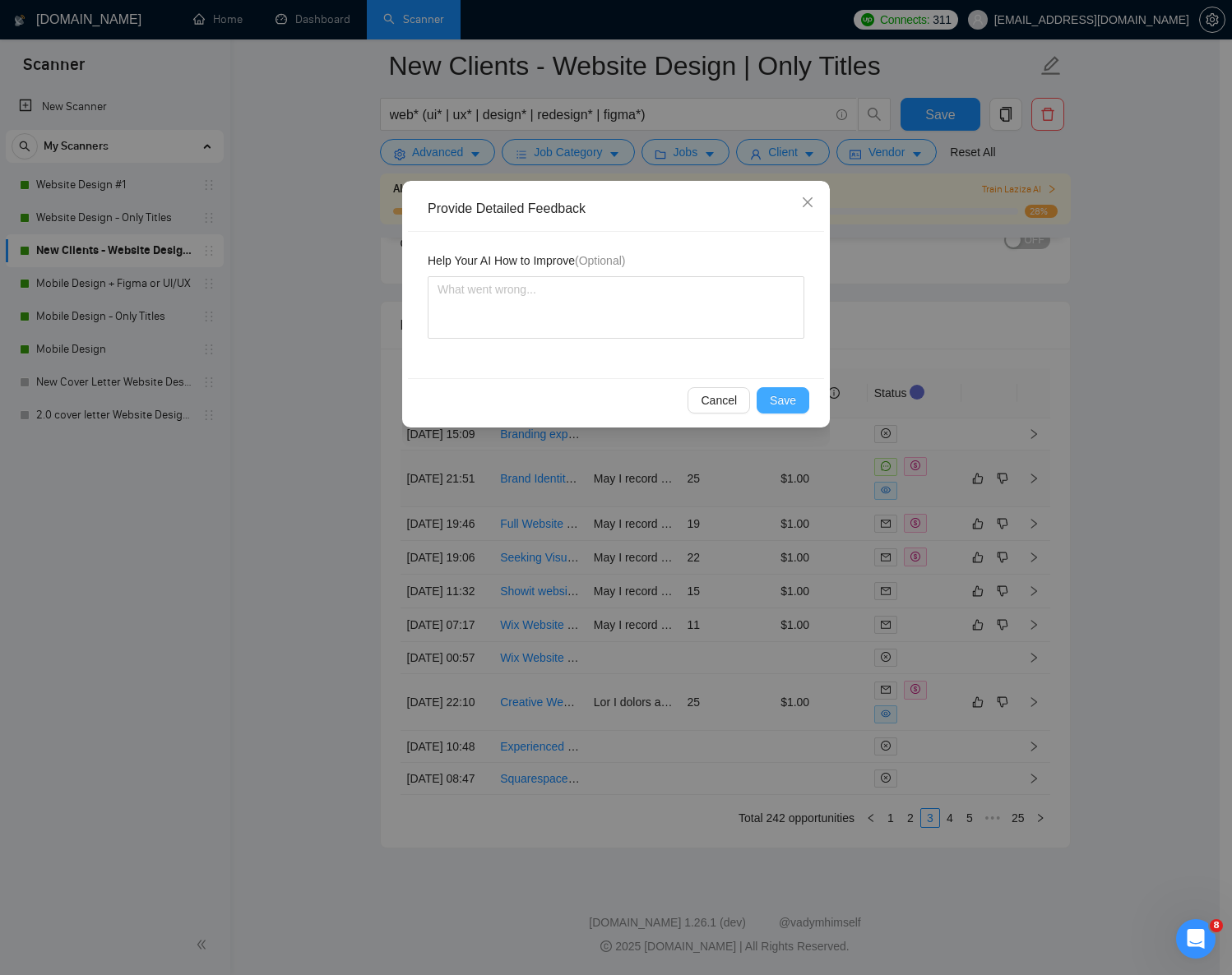
click at [786, 397] on span "Save" at bounding box center [782, 400] width 26 height 18
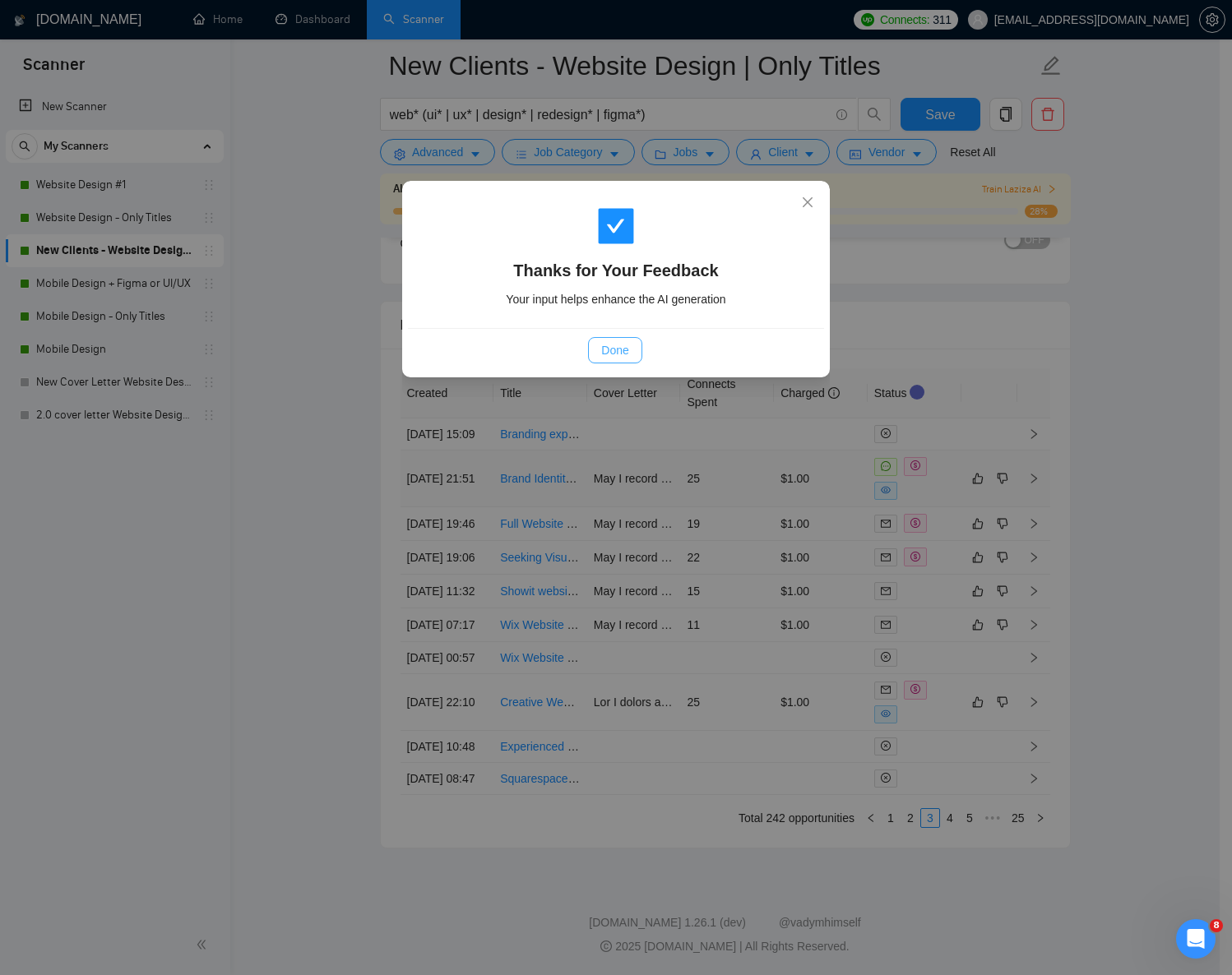
click at [613, 347] on span "Done" at bounding box center [615, 351] width 27 height 18
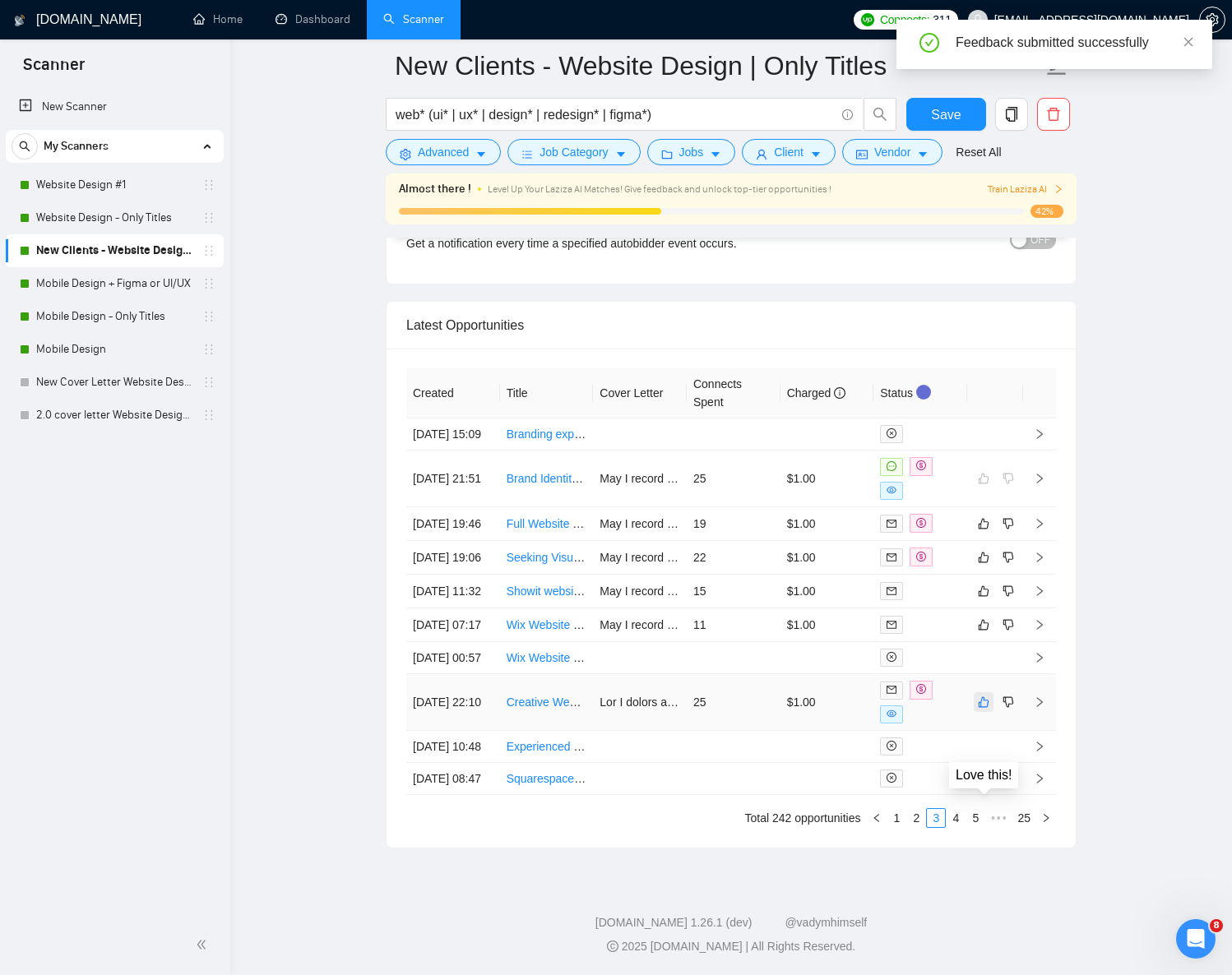
click at [986, 709] on icon "like" at bounding box center [983, 702] width 12 height 14
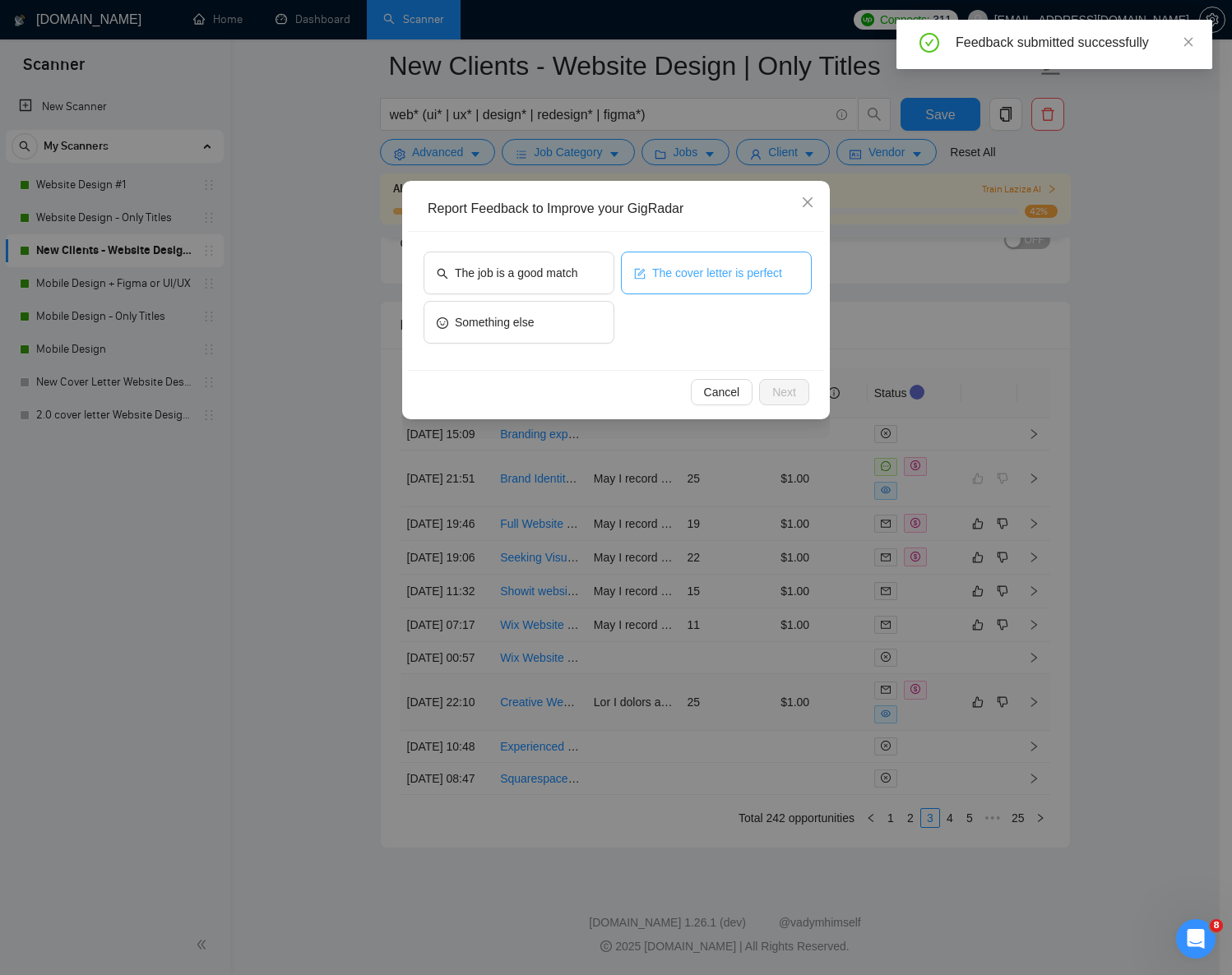
click at [707, 277] on span "The cover letter is perfect" at bounding box center [717, 273] width 130 height 18
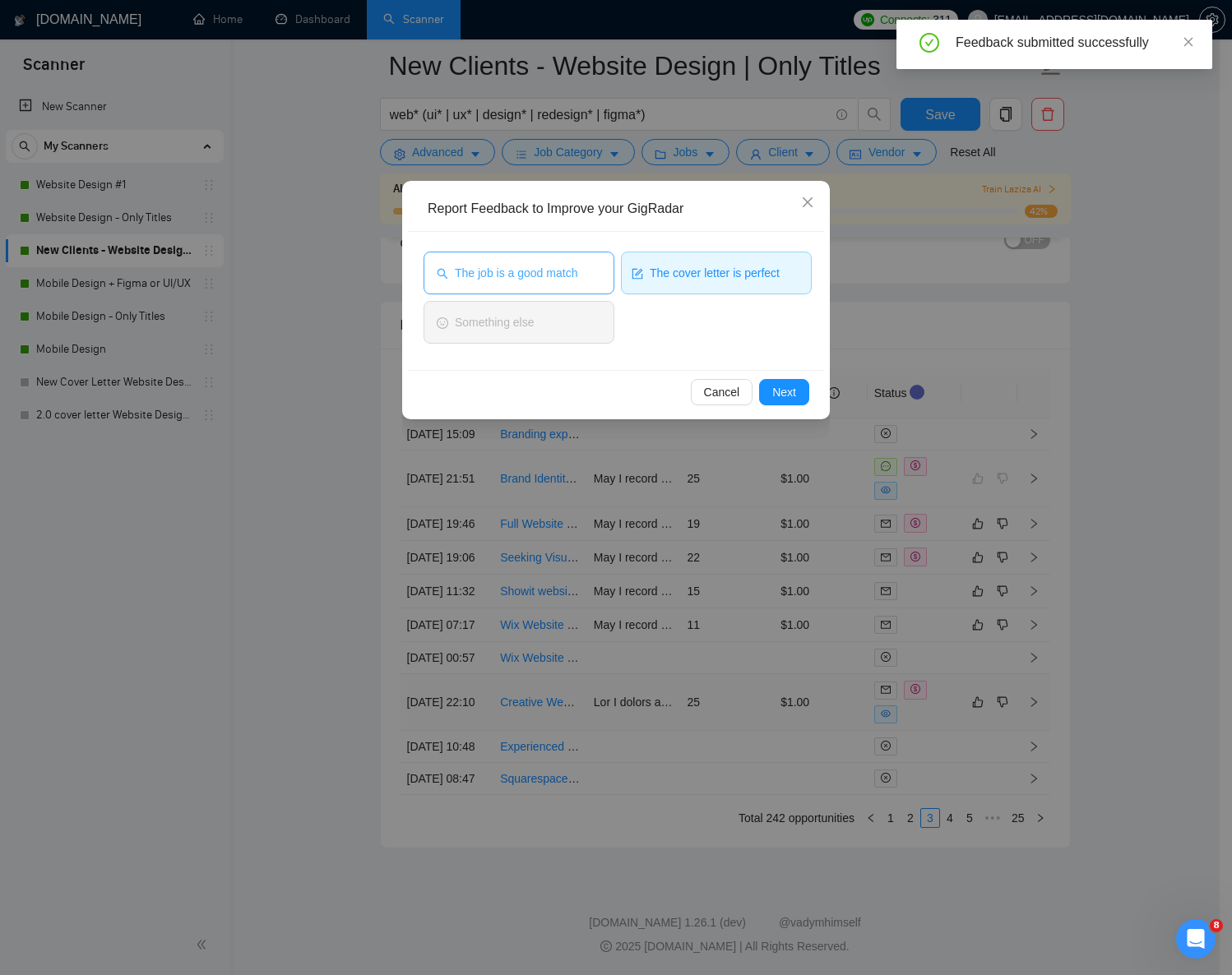
click at [545, 267] on span "The job is a good match" at bounding box center [516, 273] width 123 height 18
click at [798, 392] on button "Next" at bounding box center [784, 392] width 50 height 26
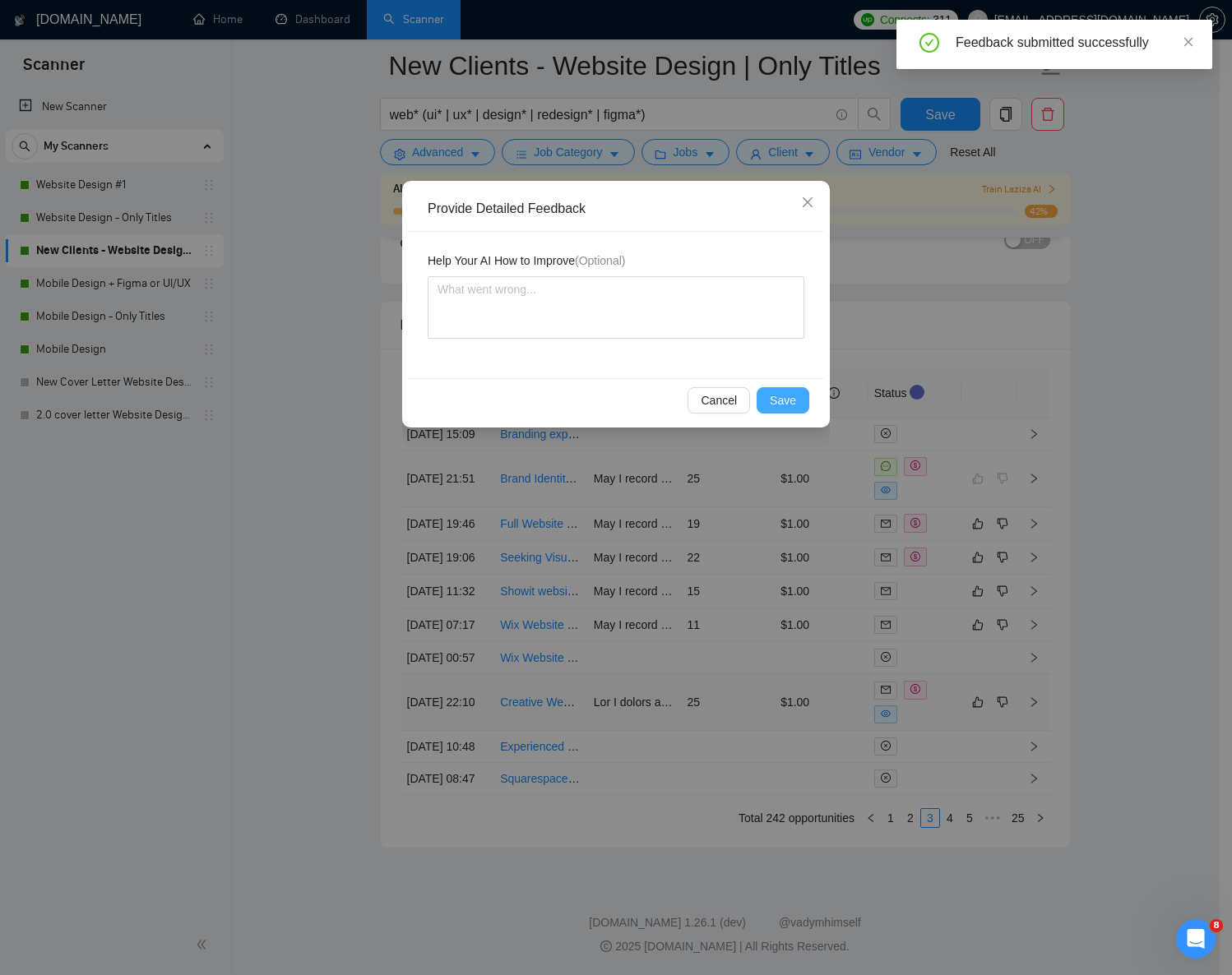
click at [780, 399] on span "Save" at bounding box center [782, 400] width 26 height 18
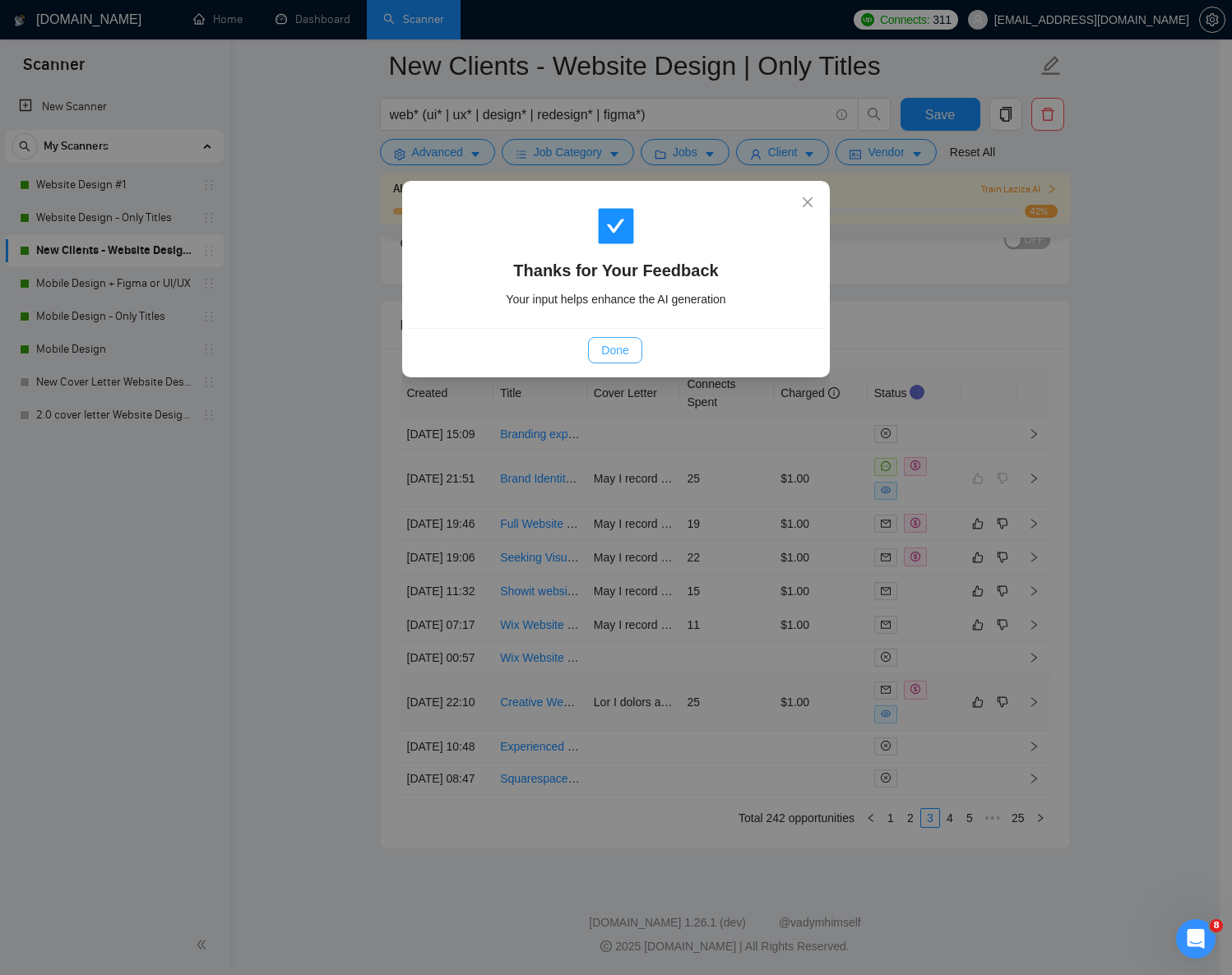
click at [626, 346] on span "Done" at bounding box center [615, 351] width 27 height 18
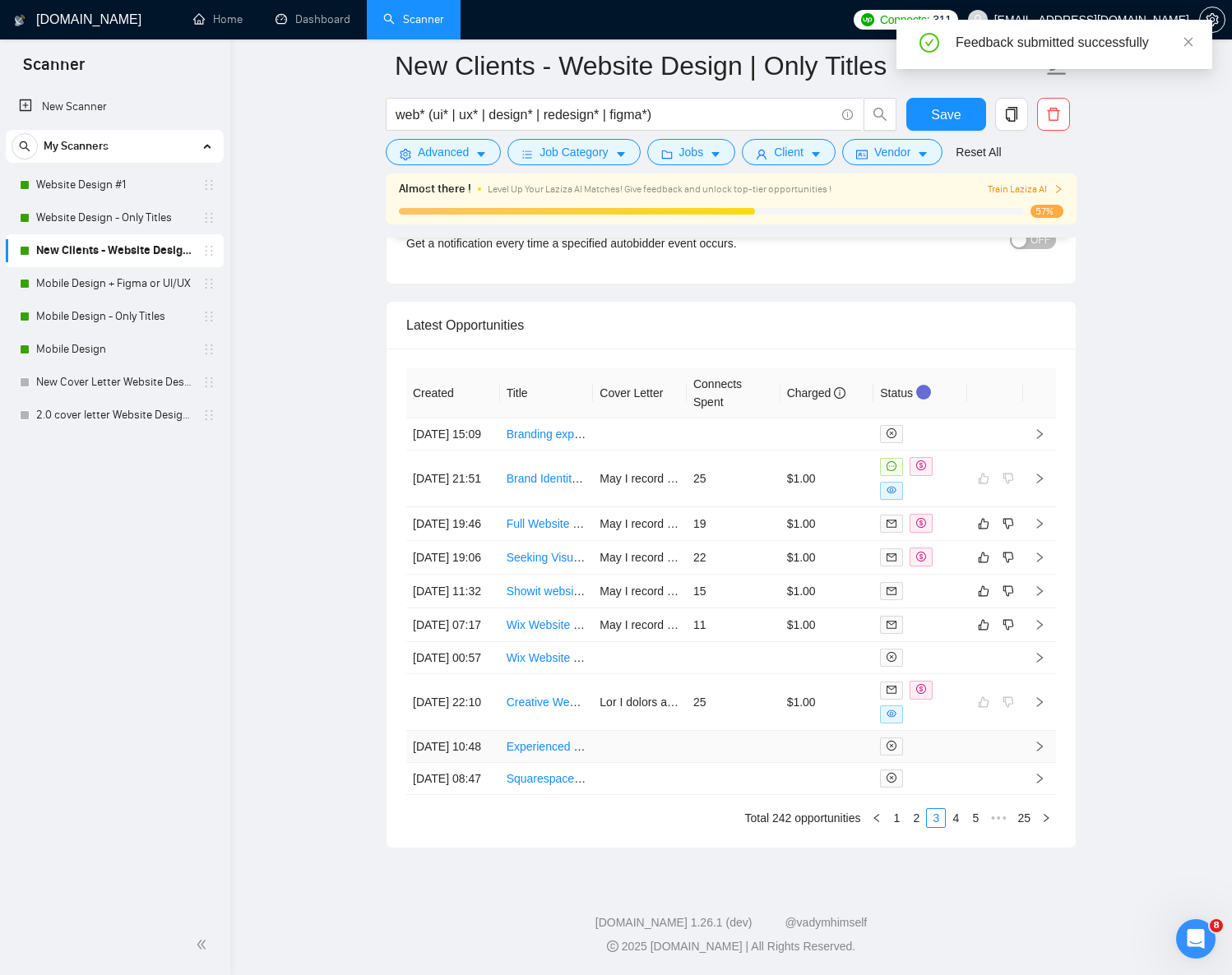
scroll to position [4118, 0]
click at [956, 827] on link "4" at bounding box center [955, 818] width 18 height 18
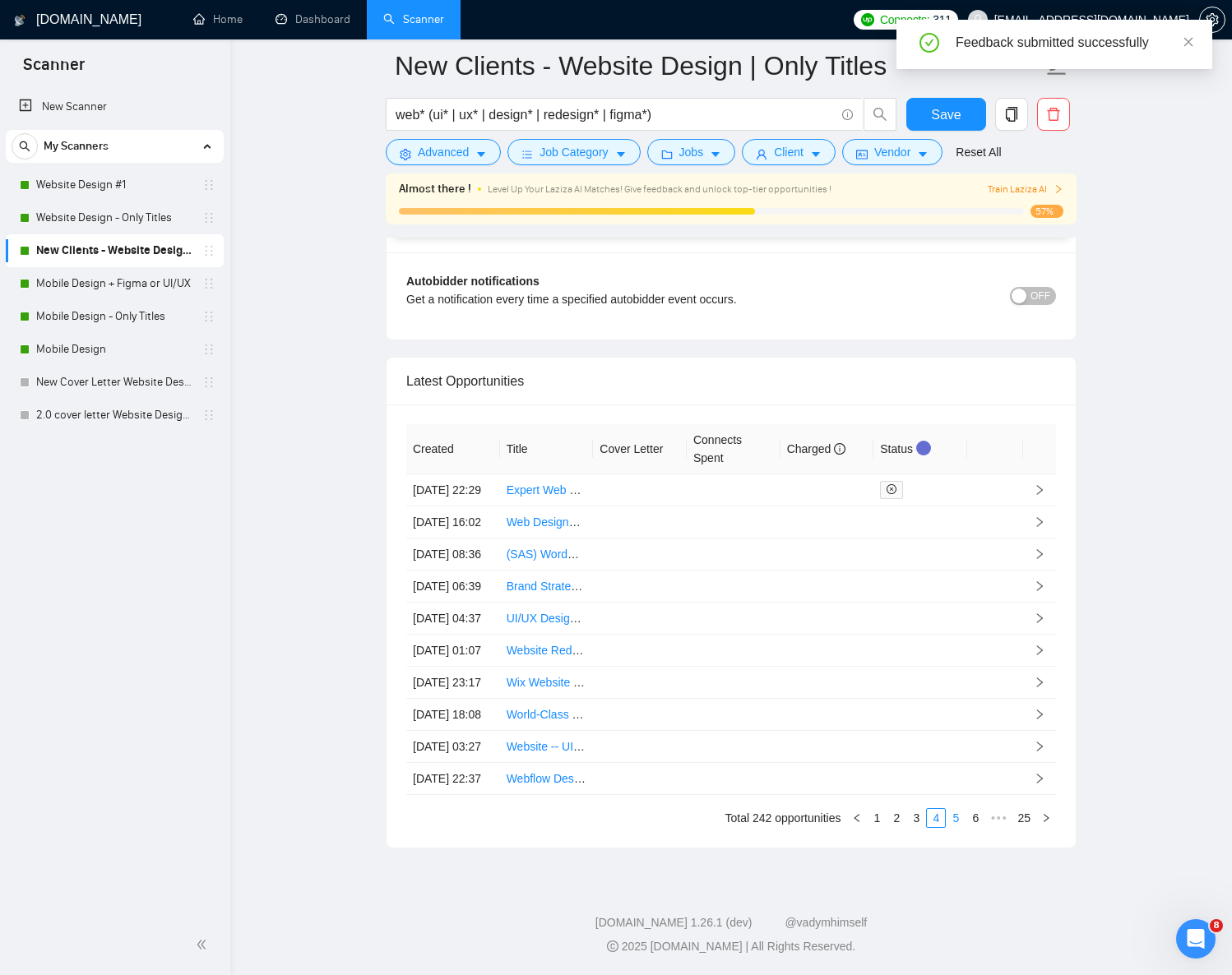
click at [958, 827] on link "5" at bounding box center [955, 818] width 18 height 18
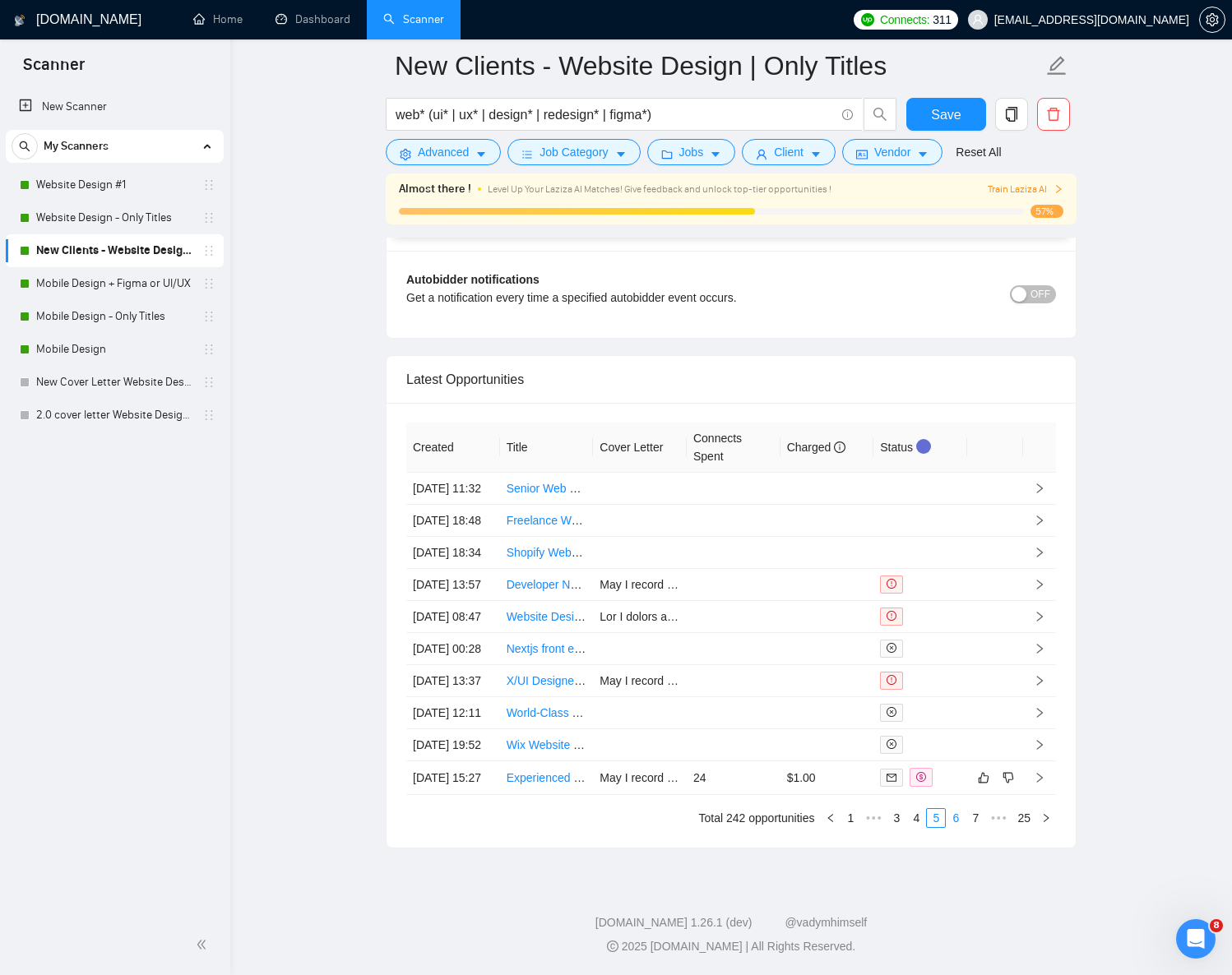
click at [956, 827] on link "6" at bounding box center [955, 818] width 18 height 18
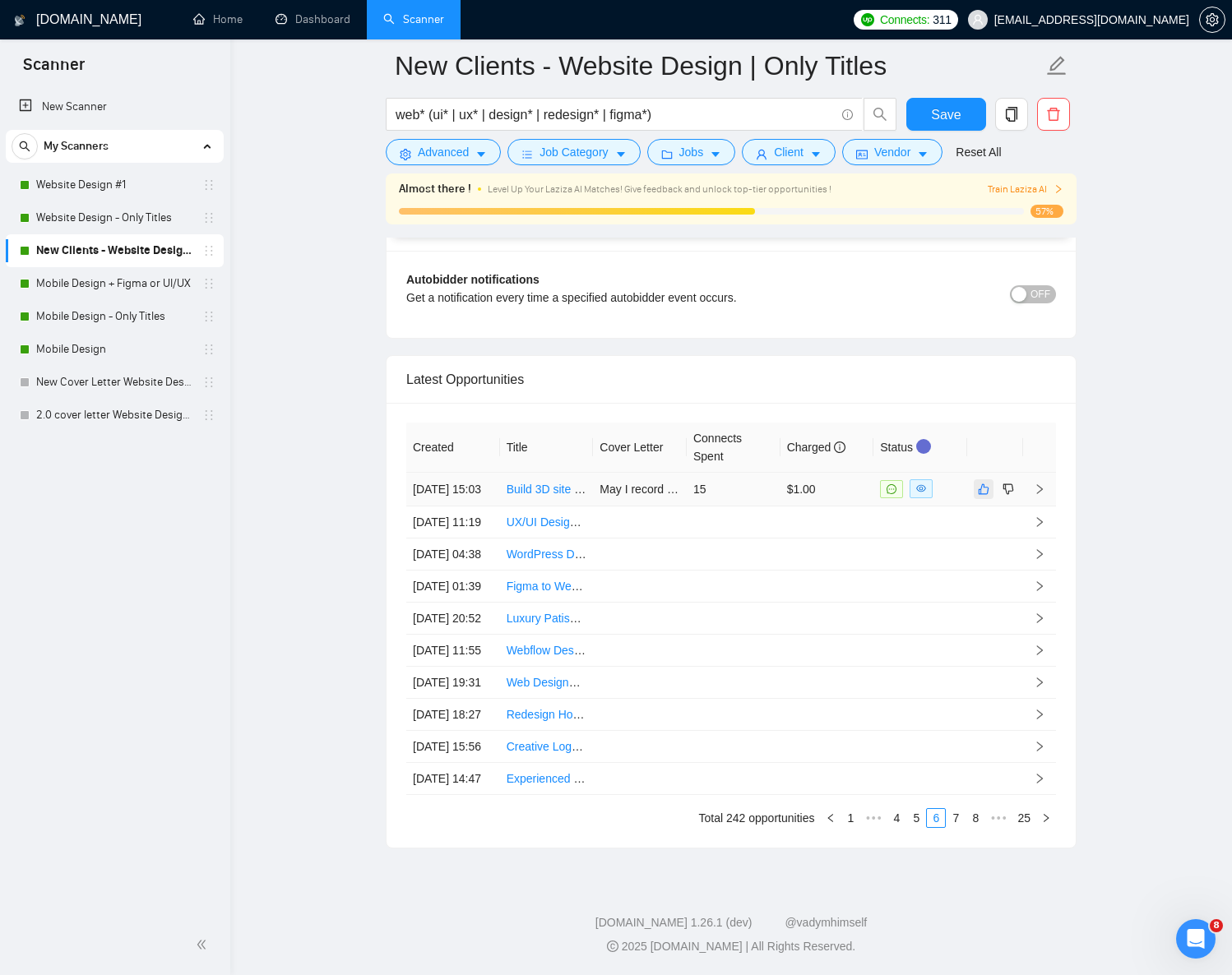
click at [986, 483] on icon "like" at bounding box center [983, 489] width 12 height 14
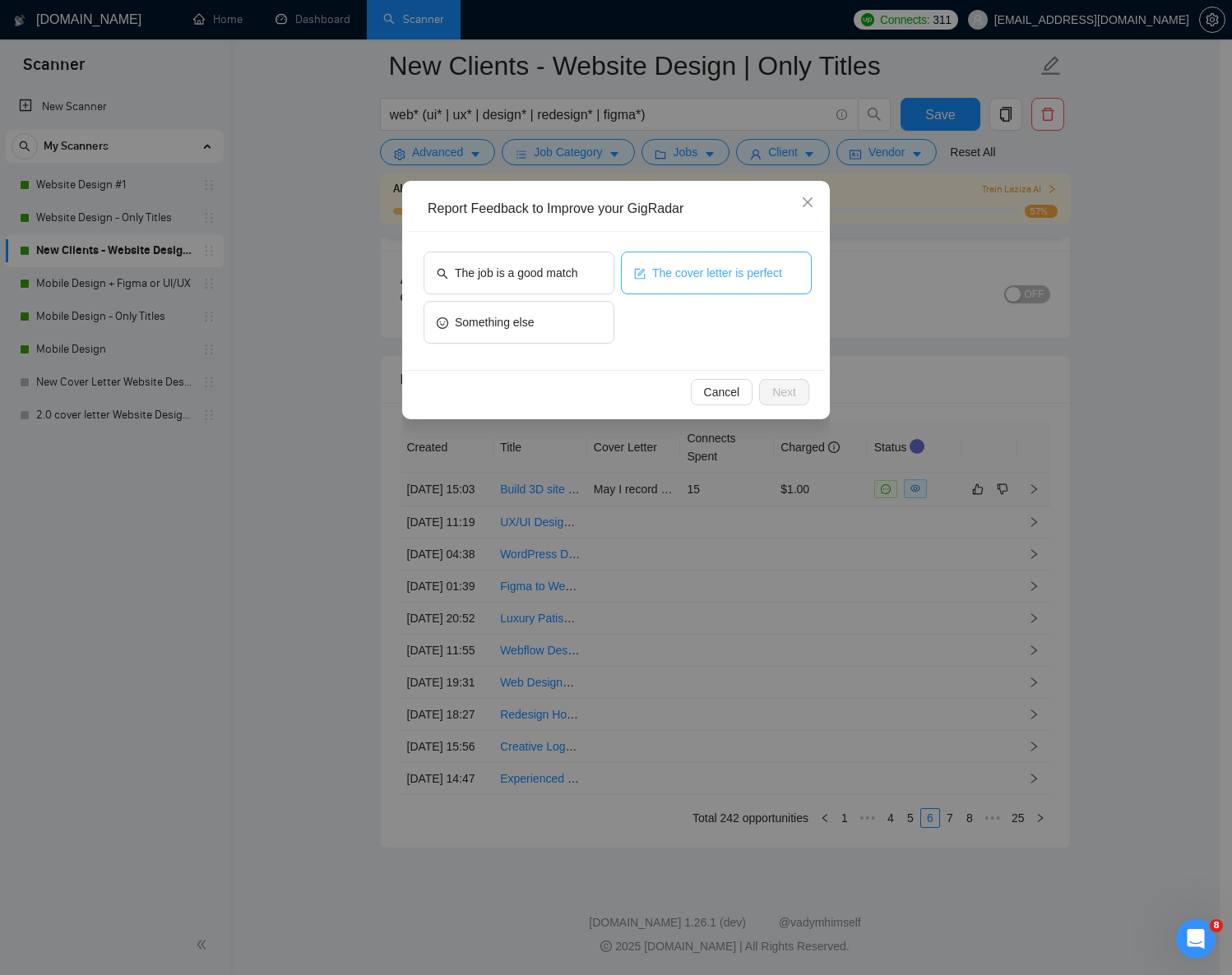
click at [686, 278] on span "The cover letter is perfect" at bounding box center [717, 273] width 130 height 18
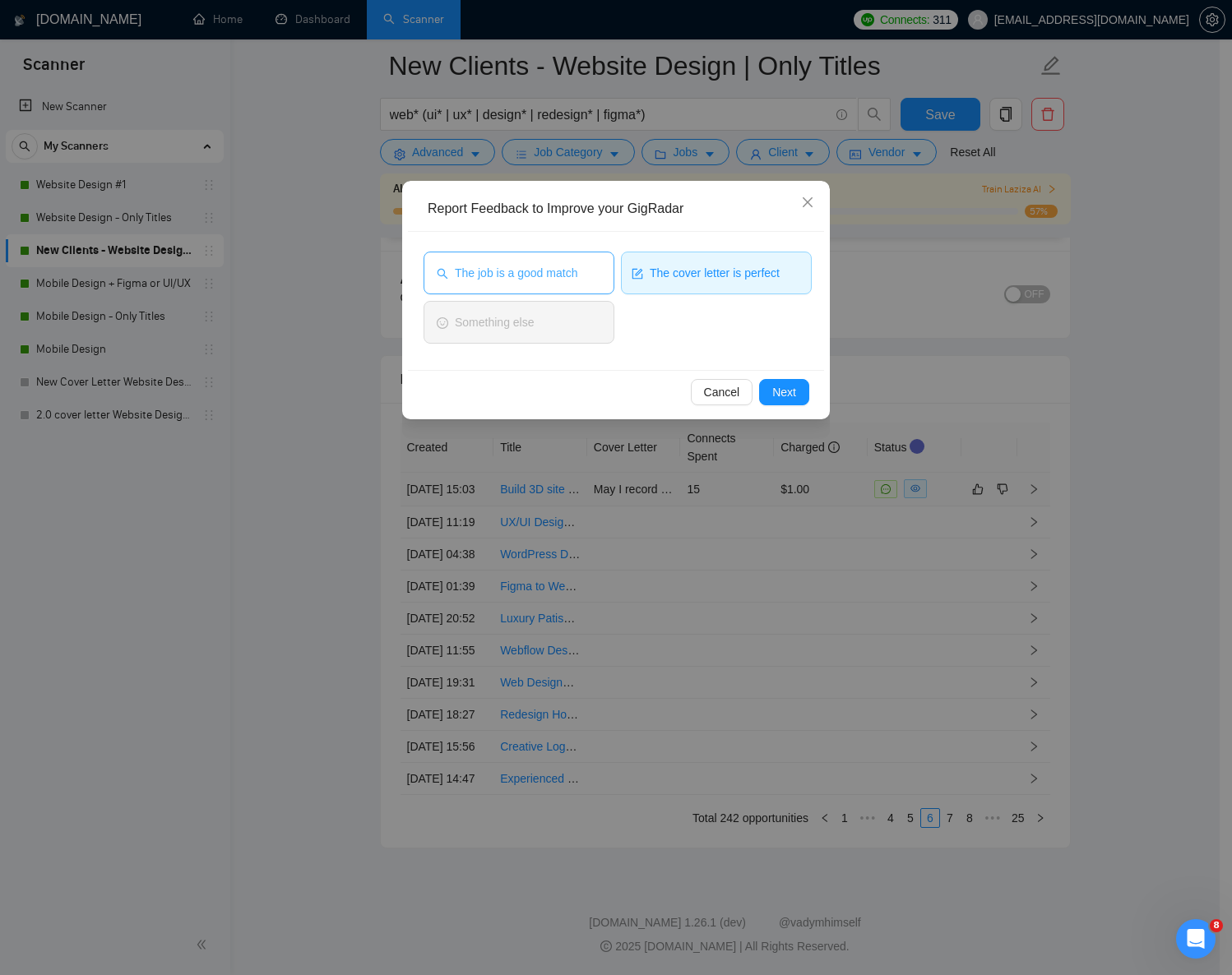
click at [566, 266] on span "The job is a good match" at bounding box center [516, 273] width 123 height 18
click at [809, 397] on div "Cancel Next" at bounding box center [616, 392] width 416 height 43
click at [774, 392] on span "Next" at bounding box center [784, 392] width 23 height 18
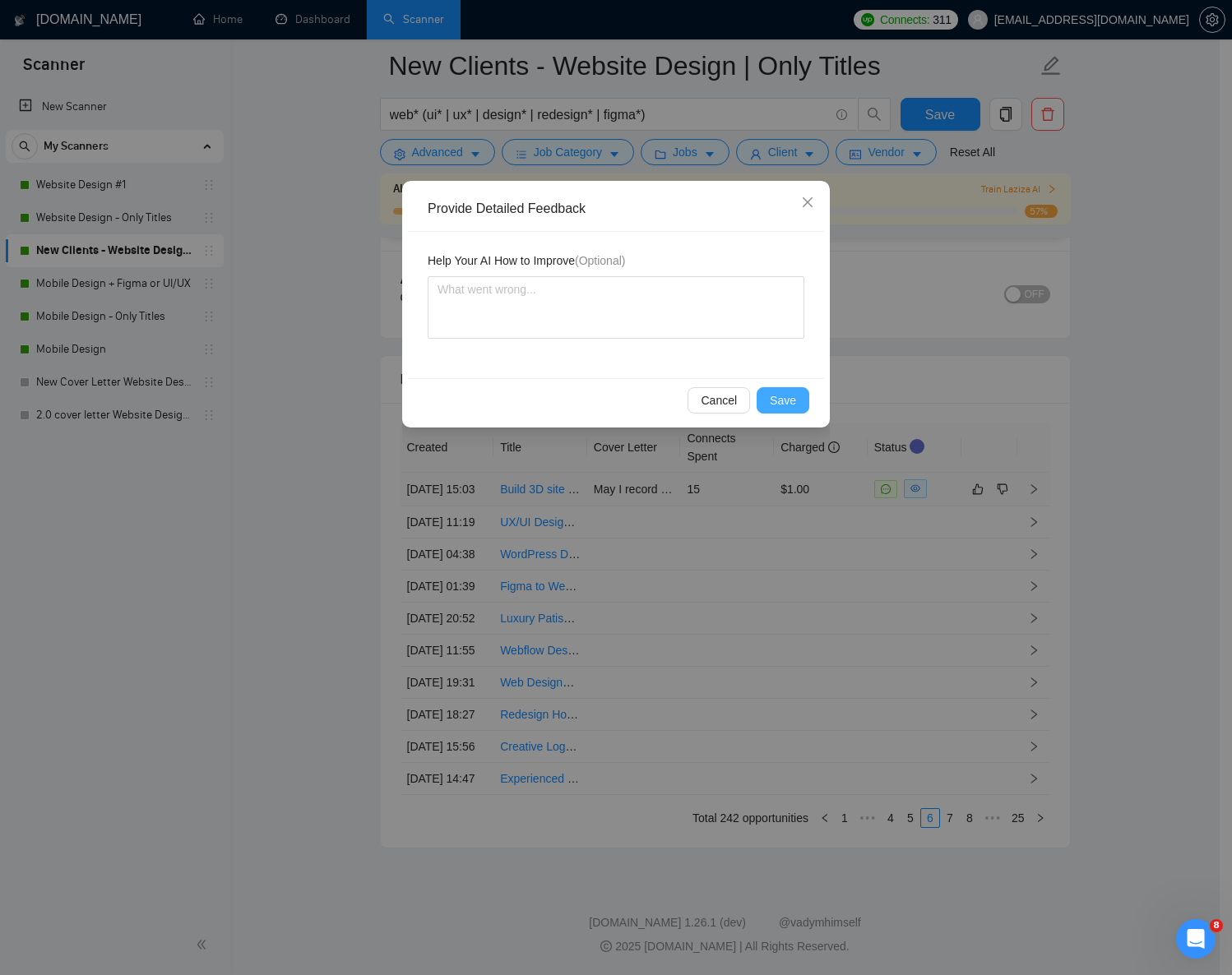
click at [774, 399] on span "Save" at bounding box center [782, 400] width 26 height 18
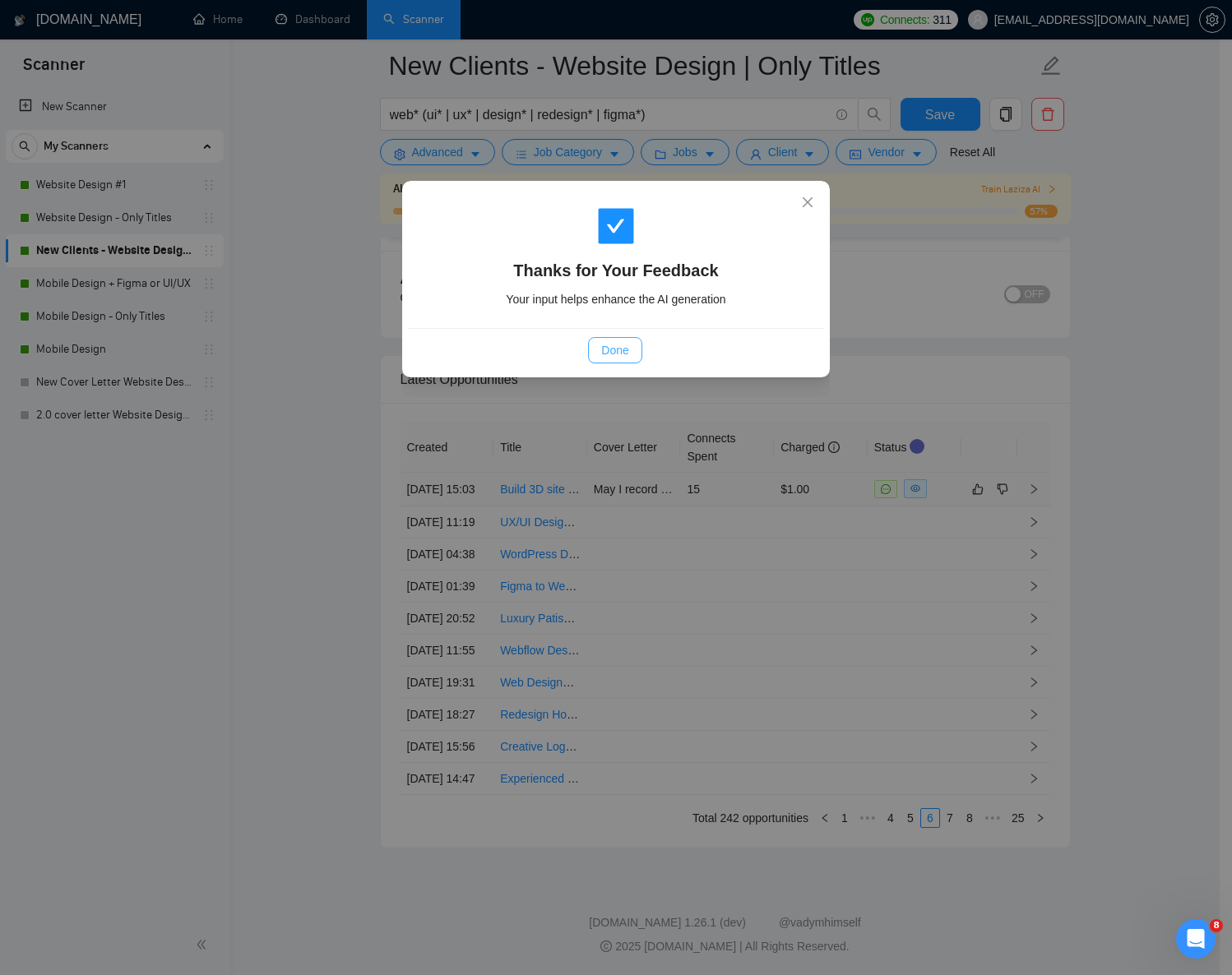
click at [625, 347] on span "Done" at bounding box center [615, 351] width 27 height 18
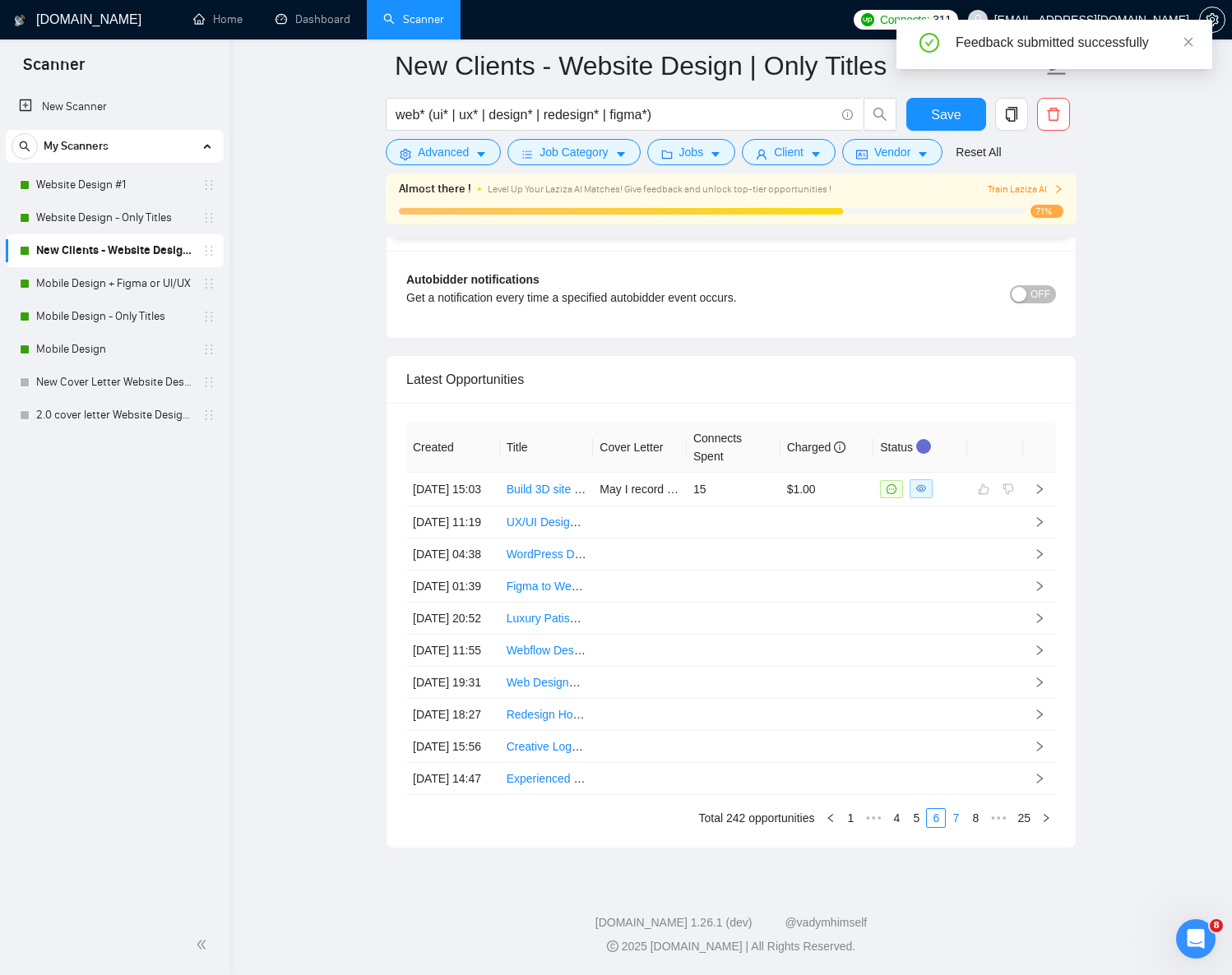
click at [956, 827] on link "7" at bounding box center [955, 818] width 18 height 18
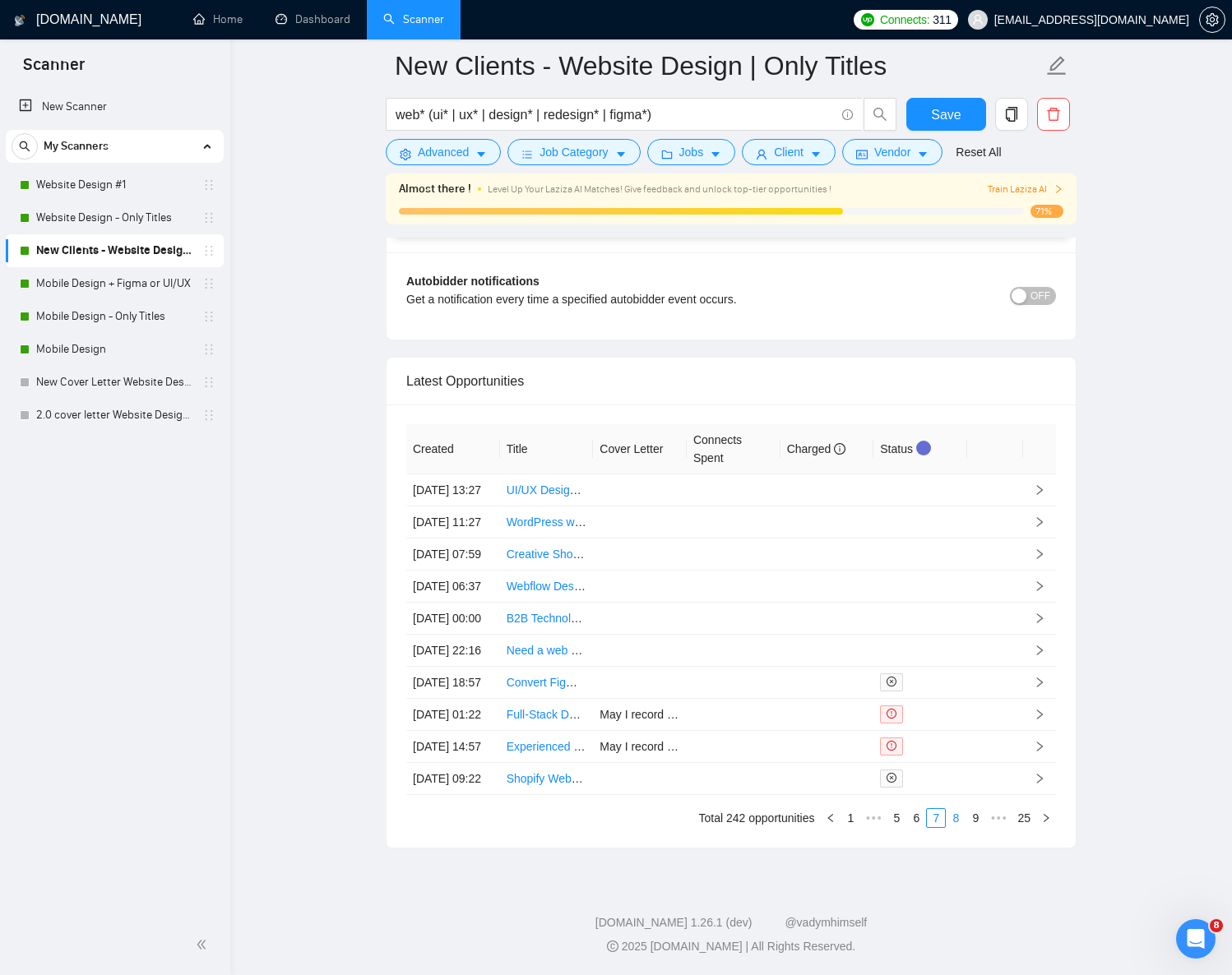
click at [956, 827] on link "8" at bounding box center [955, 818] width 18 height 18
click at [946, 827] on link "9" at bounding box center [952, 818] width 18 height 18
click at [948, 827] on link "10" at bounding box center [949, 818] width 23 height 18
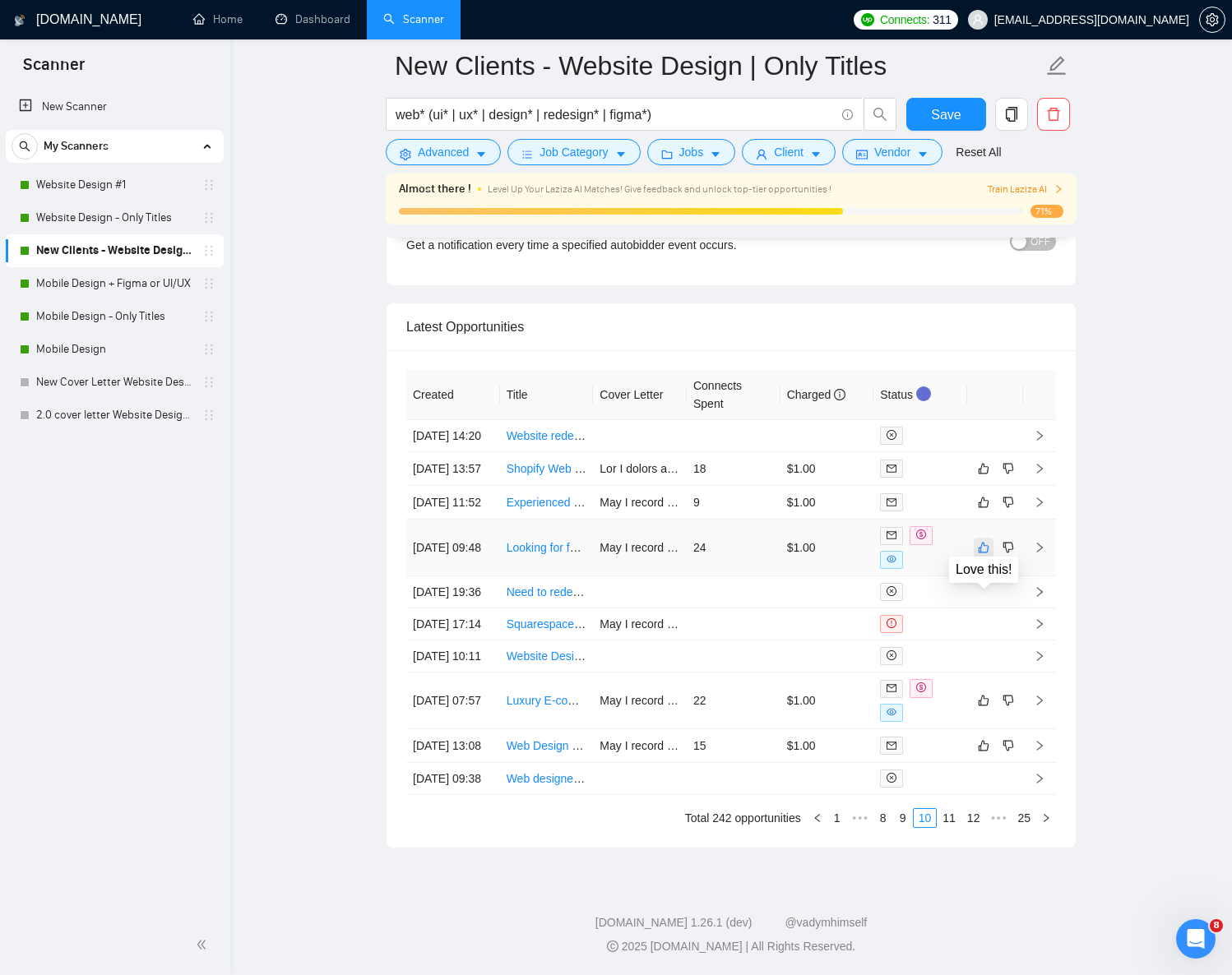
click at [984, 554] on icon "like" at bounding box center [983, 548] width 12 height 14
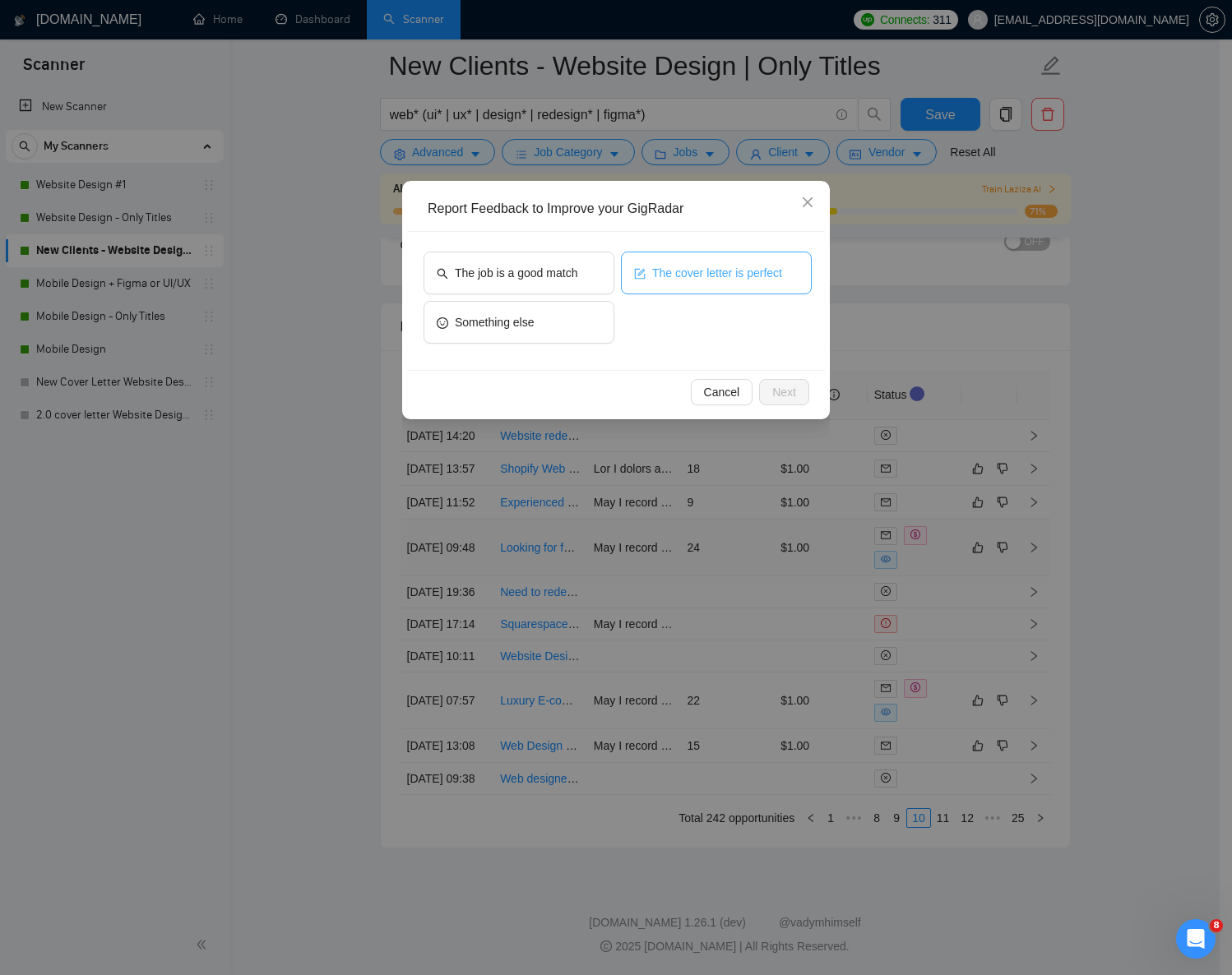
click at [718, 278] on span "The cover letter is perfect" at bounding box center [717, 273] width 130 height 18
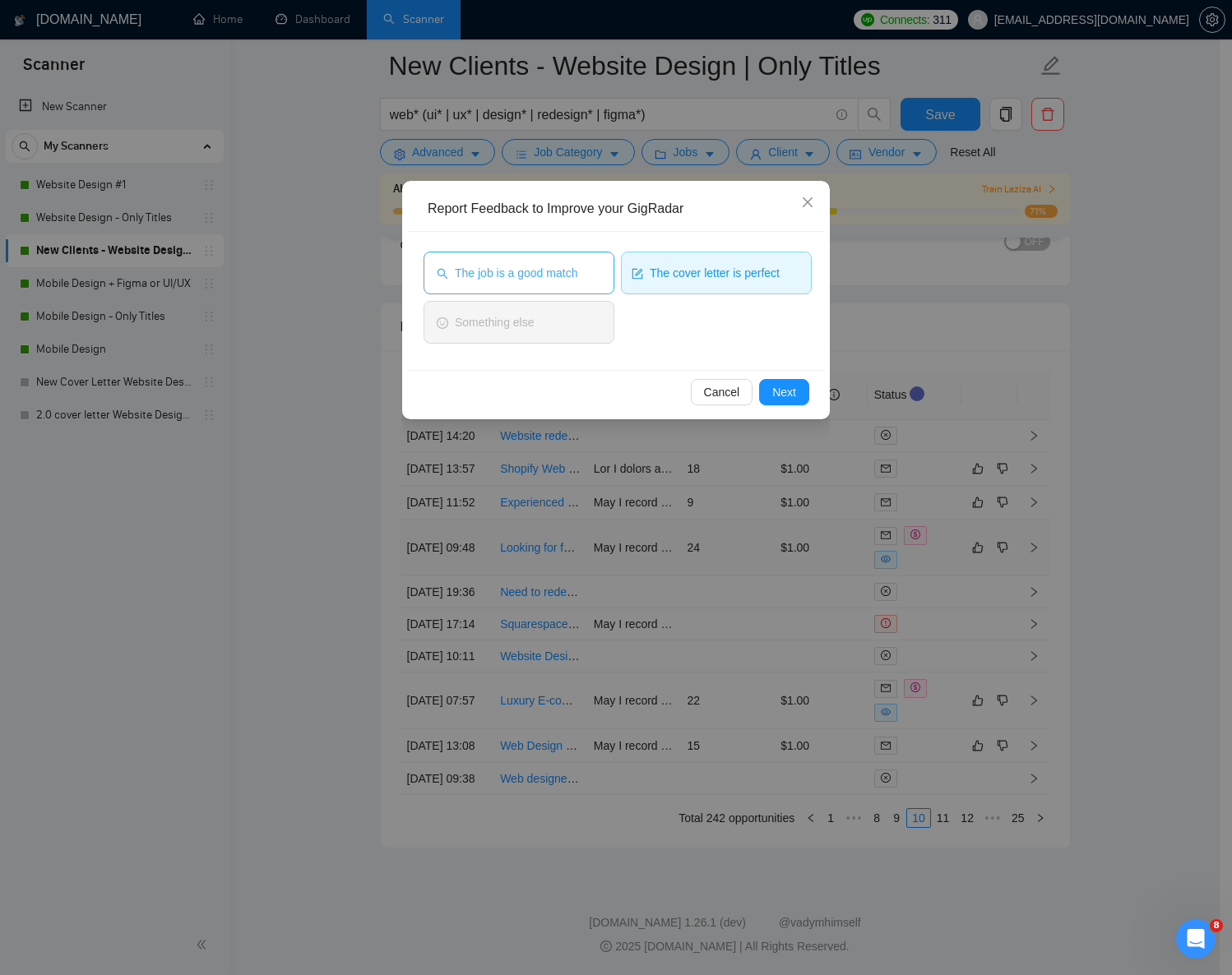
click at [506, 259] on button "The job is a good match" at bounding box center [519, 272] width 191 height 42
click at [788, 383] on span "Next" at bounding box center [784, 392] width 23 height 18
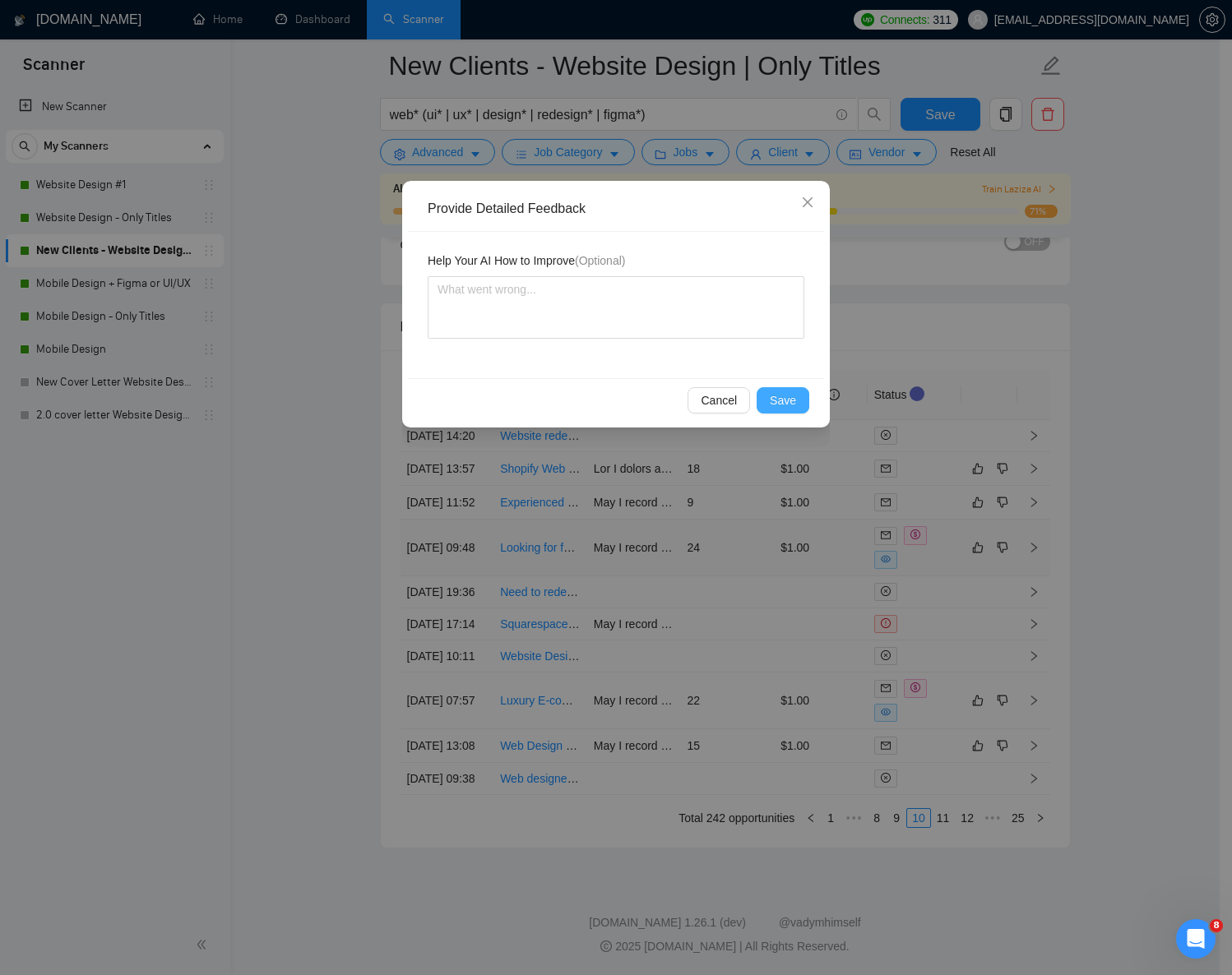
click at [778, 397] on span "Save" at bounding box center [782, 400] width 26 height 18
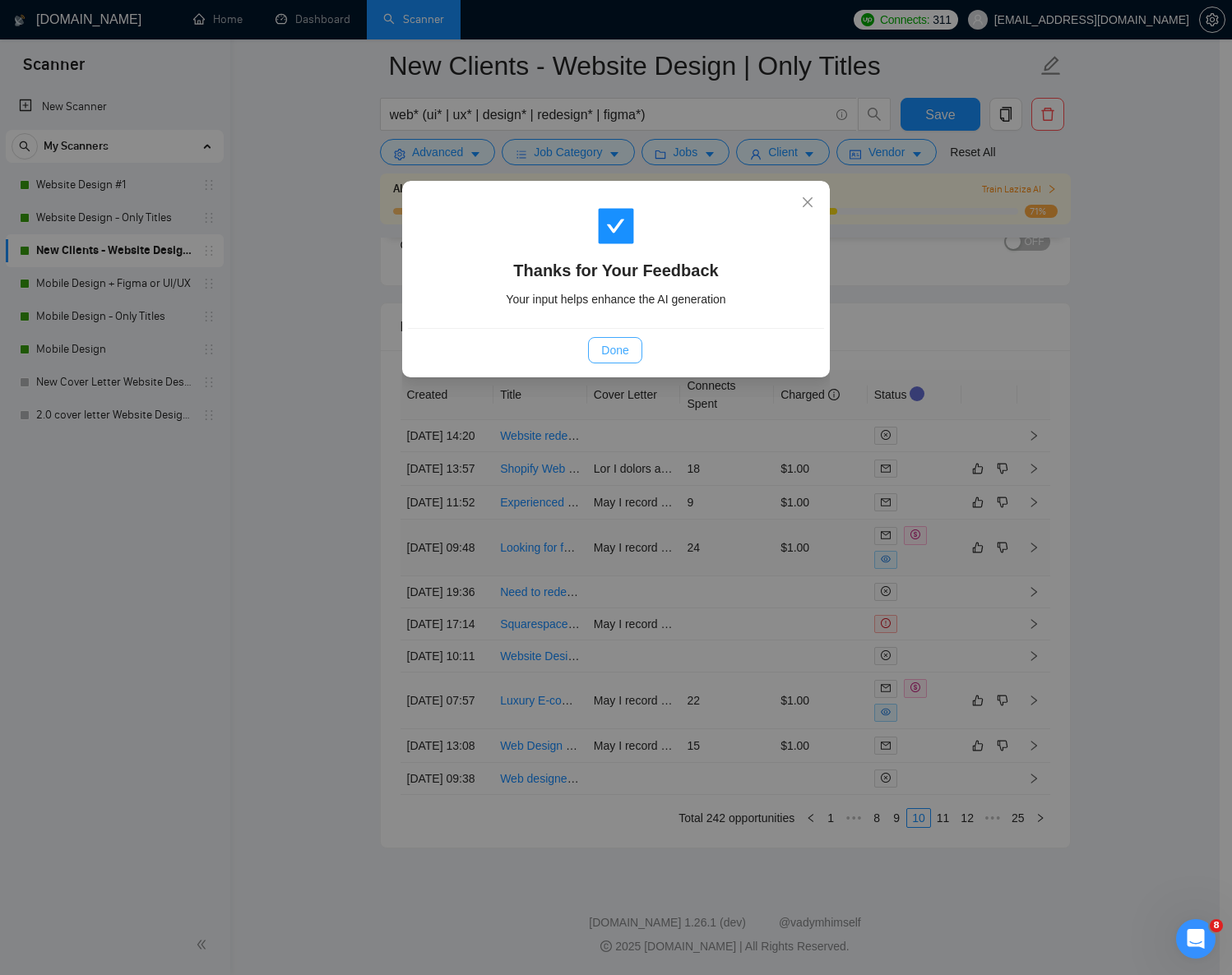
click at [620, 351] on span "Done" at bounding box center [615, 351] width 27 height 18
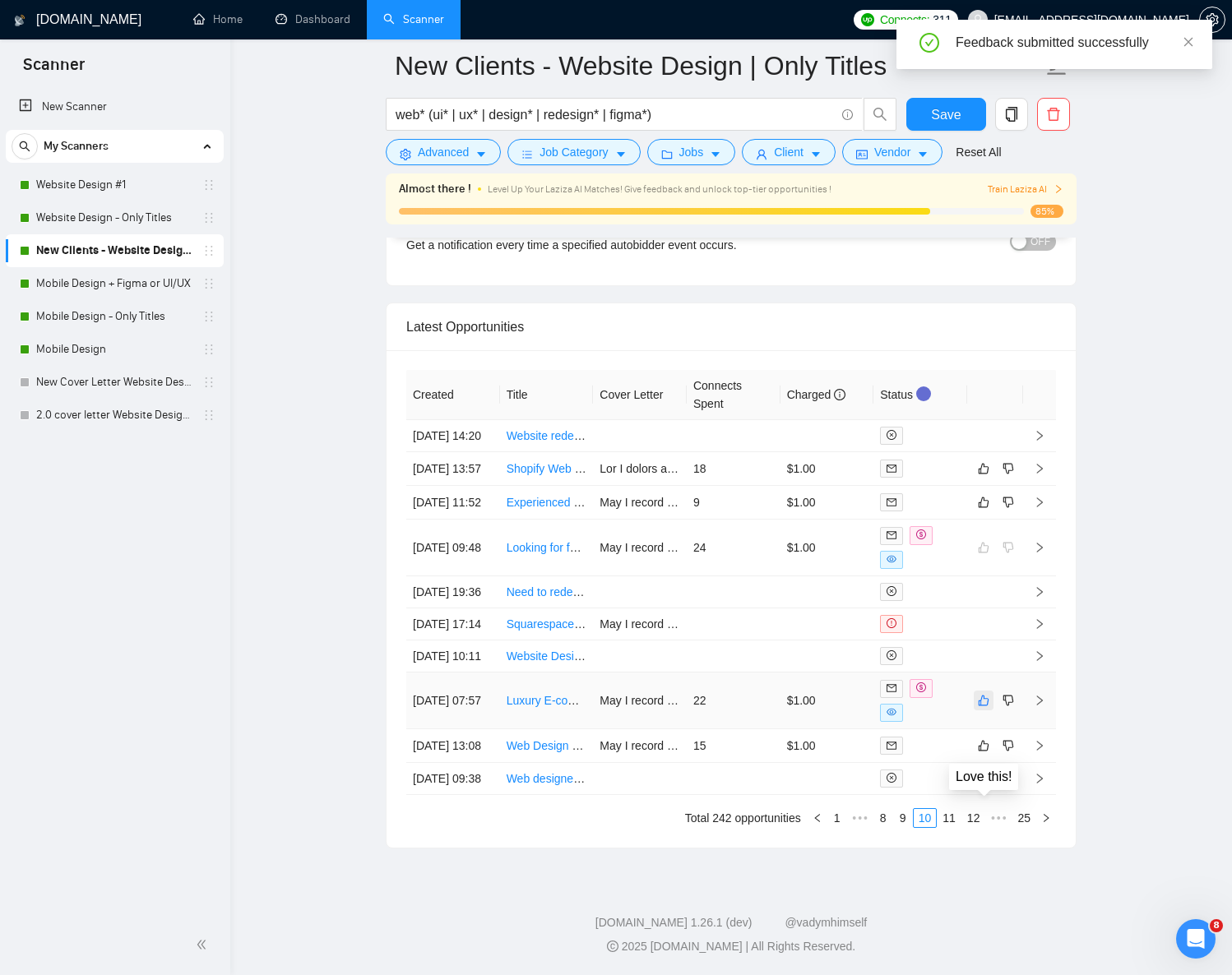
click at [983, 707] on icon "like" at bounding box center [983, 700] width 12 height 14
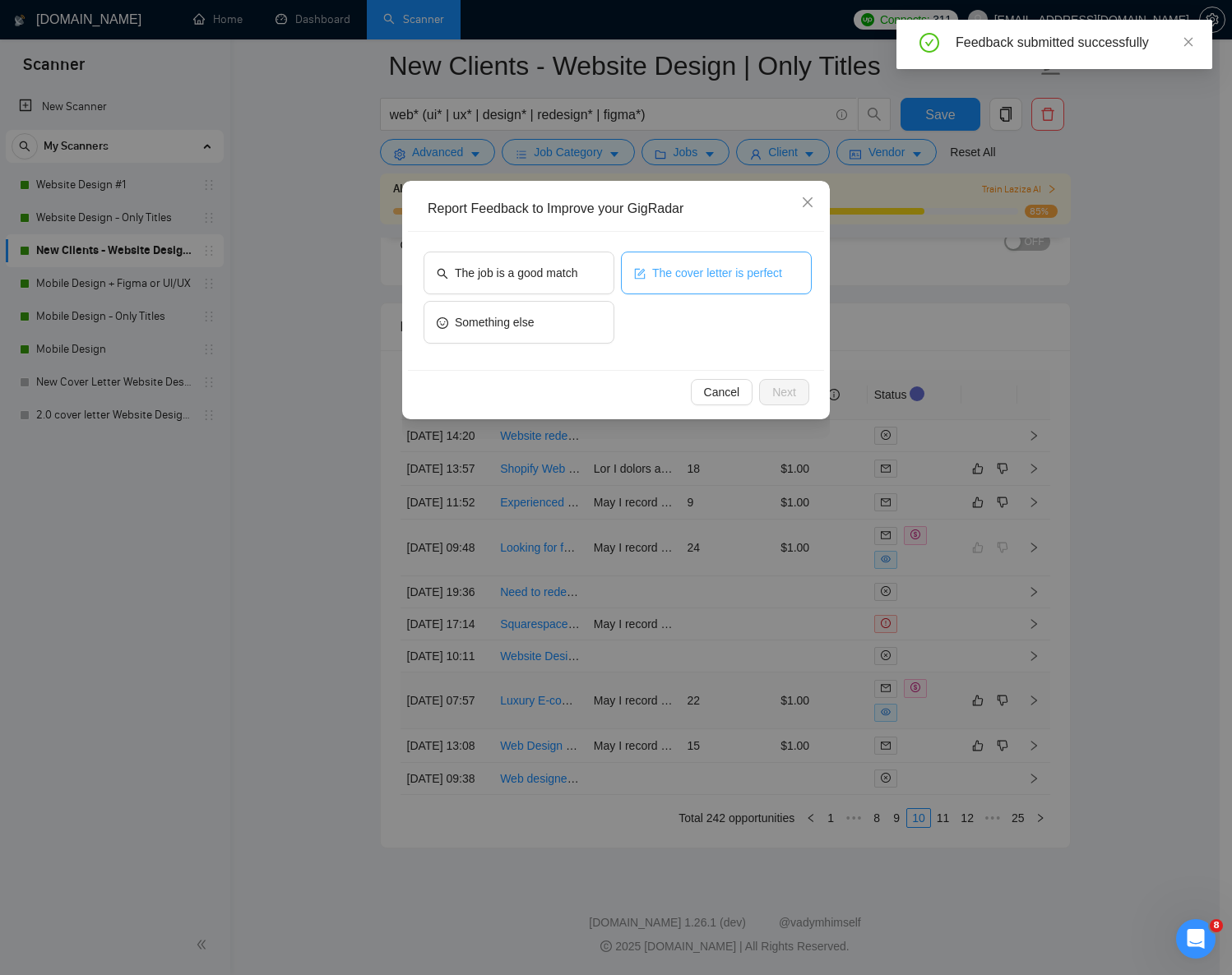
click at [687, 266] on span "The cover letter is perfect" at bounding box center [717, 273] width 130 height 18
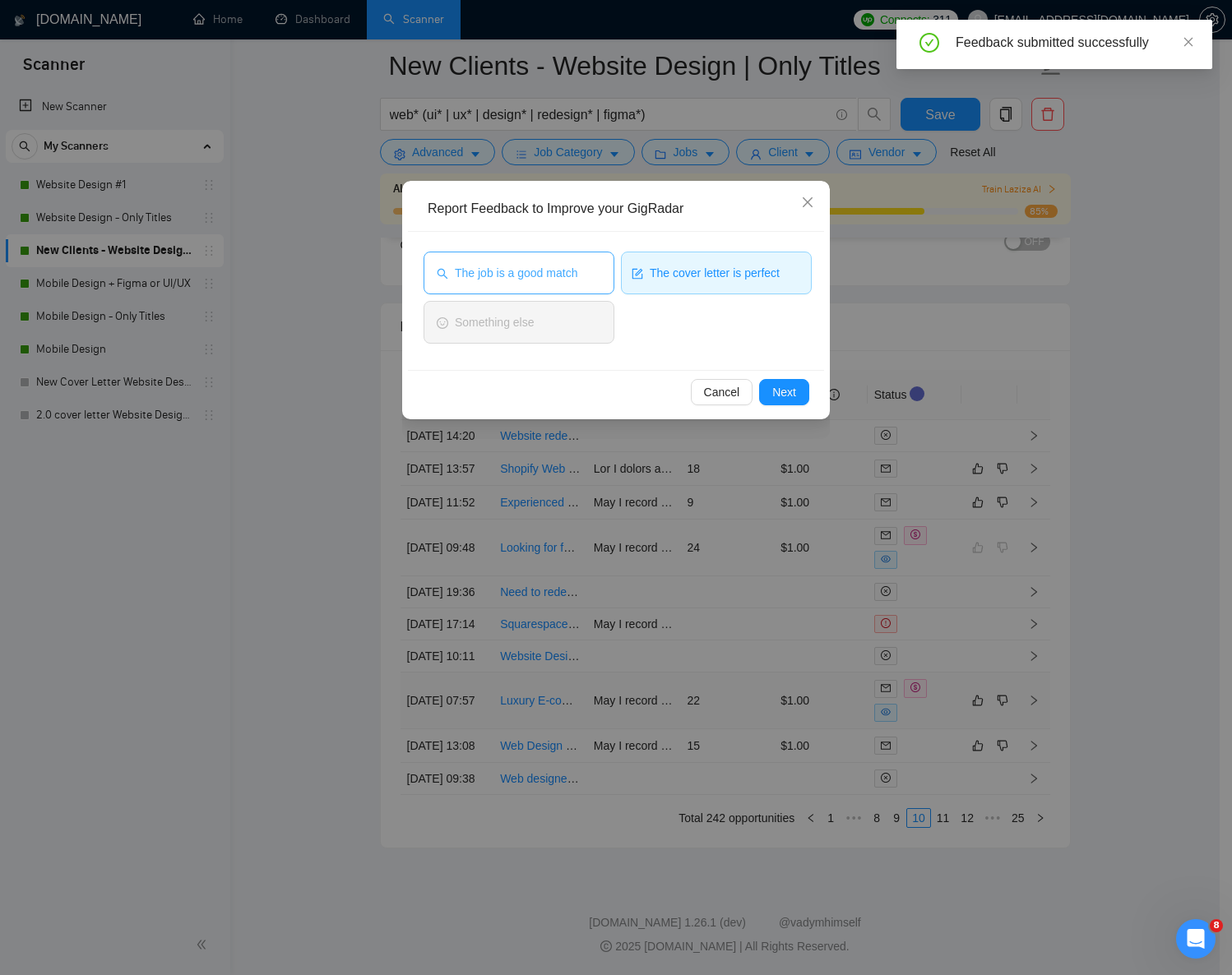
click at [563, 267] on span "The job is a good match" at bounding box center [516, 273] width 123 height 18
click at [796, 400] on button "Next" at bounding box center [784, 392] width 50 height 26
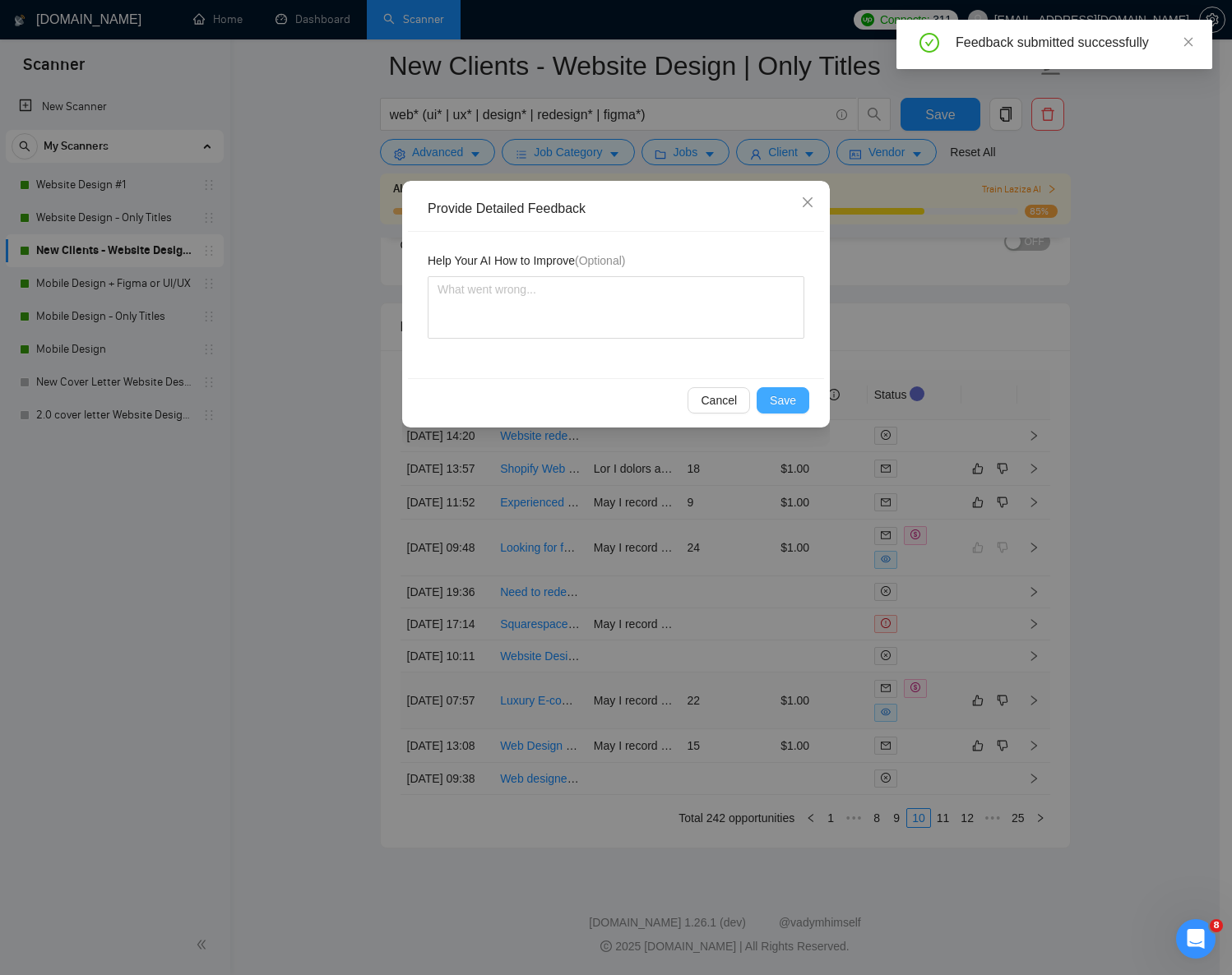
click at [786, 394] on span "Save" at bounding box center [782, 400] width 26 height 18
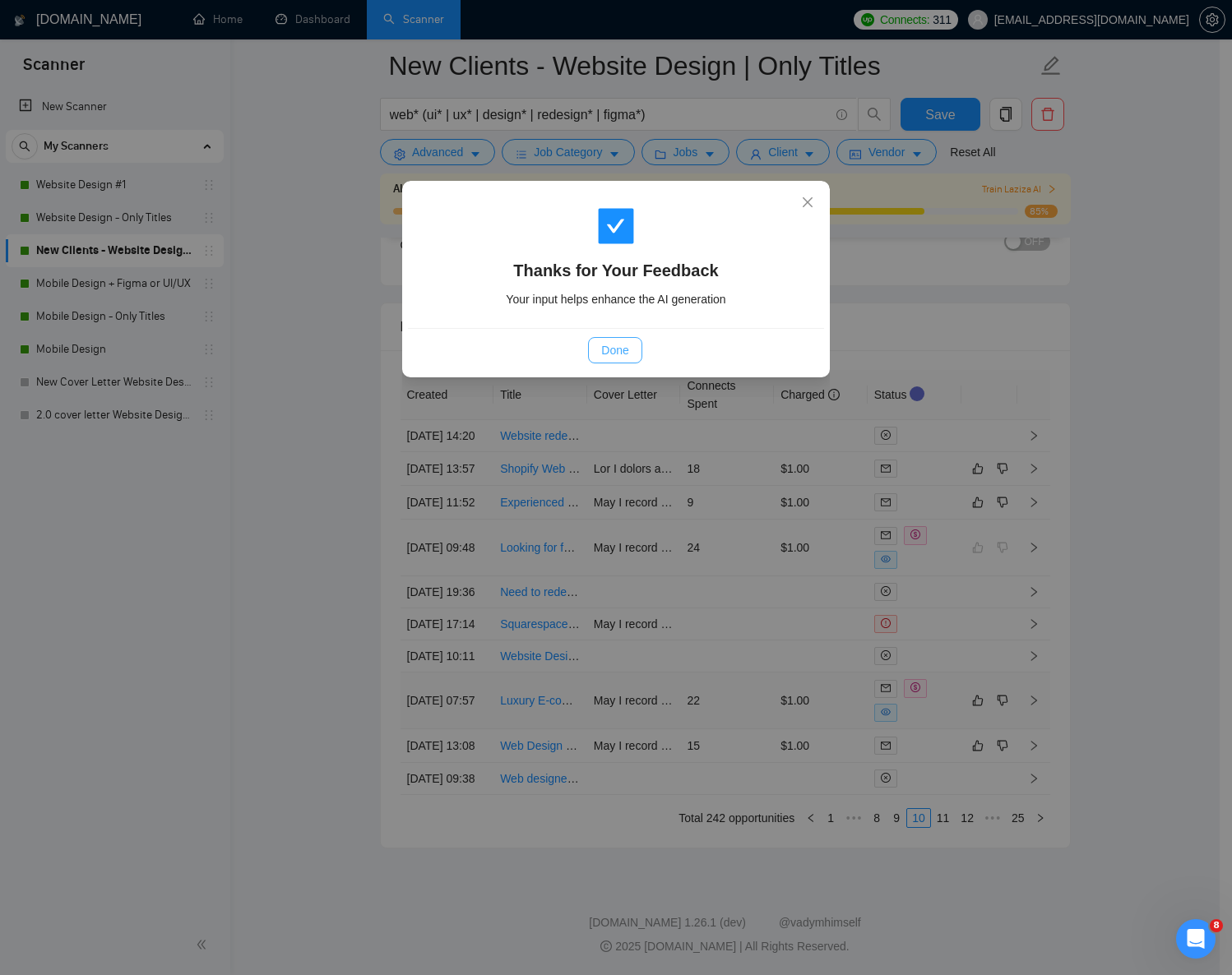
click at [628, 347] on span "Done" at bounding box center [615, 351] width 27 height 18
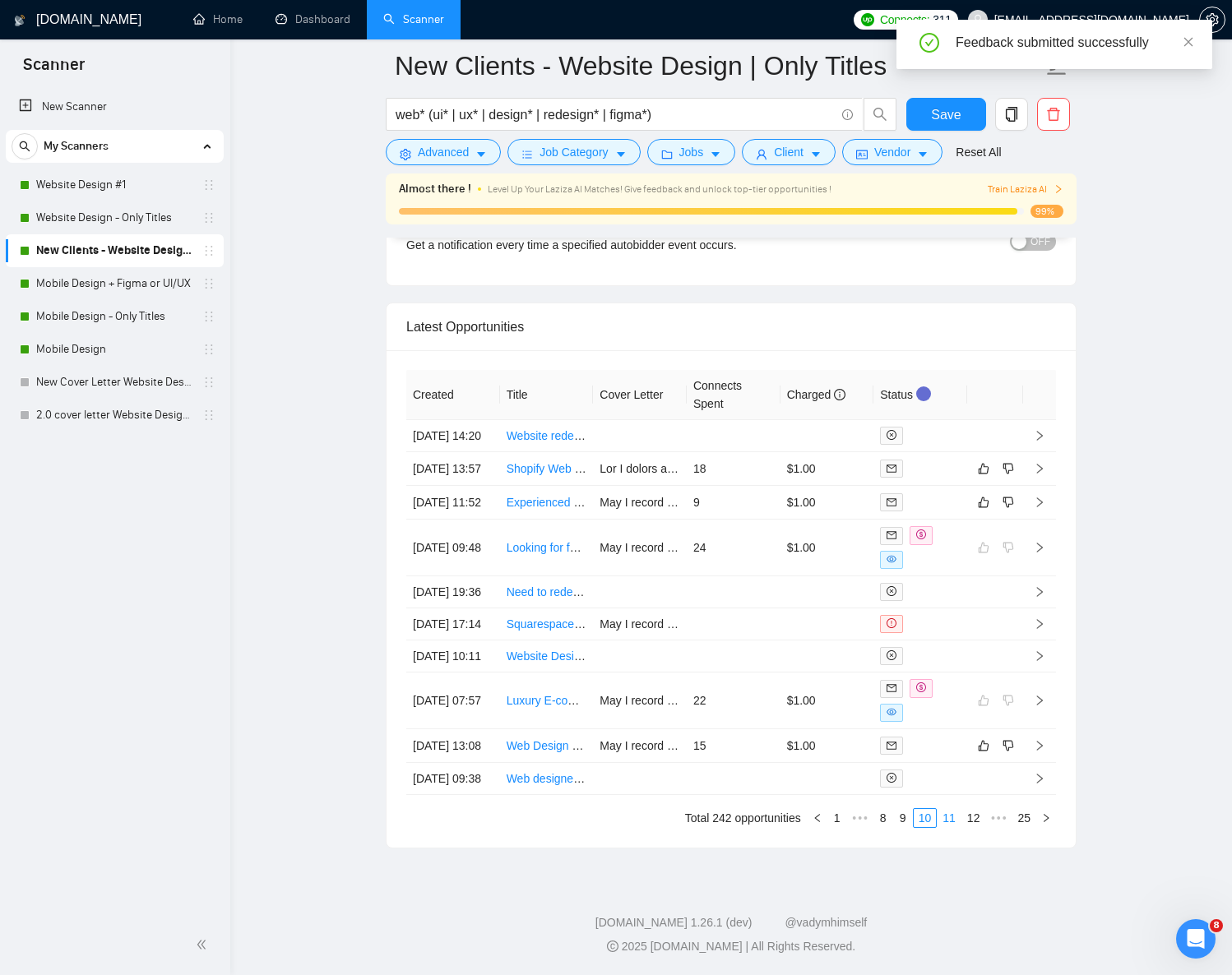
click at [949, 827] on link "11" at bounding box center [949, 818] width 23 height 18
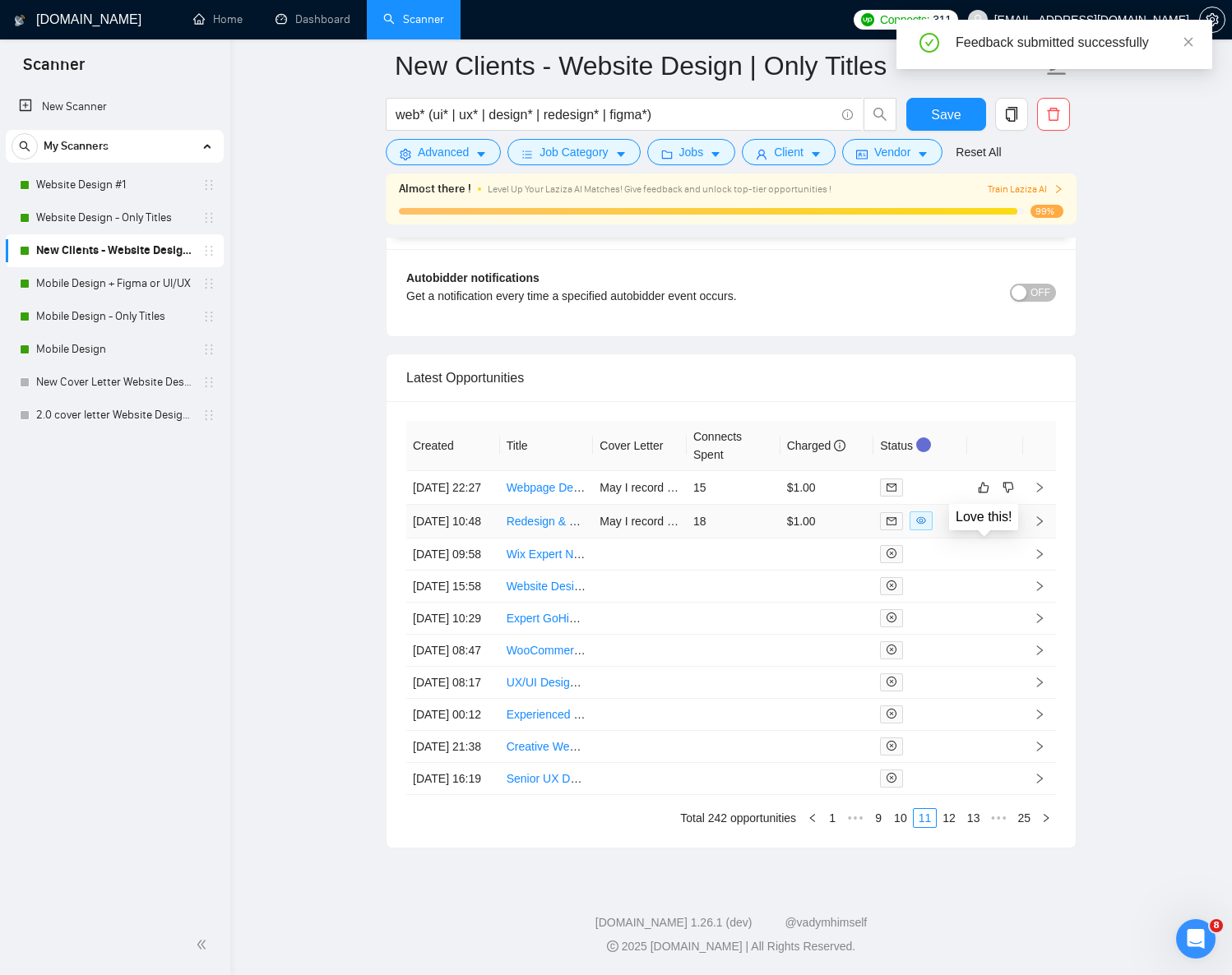
click at [981, 515] on icon "like" at bounding box center [983, 521] width 12 height 14
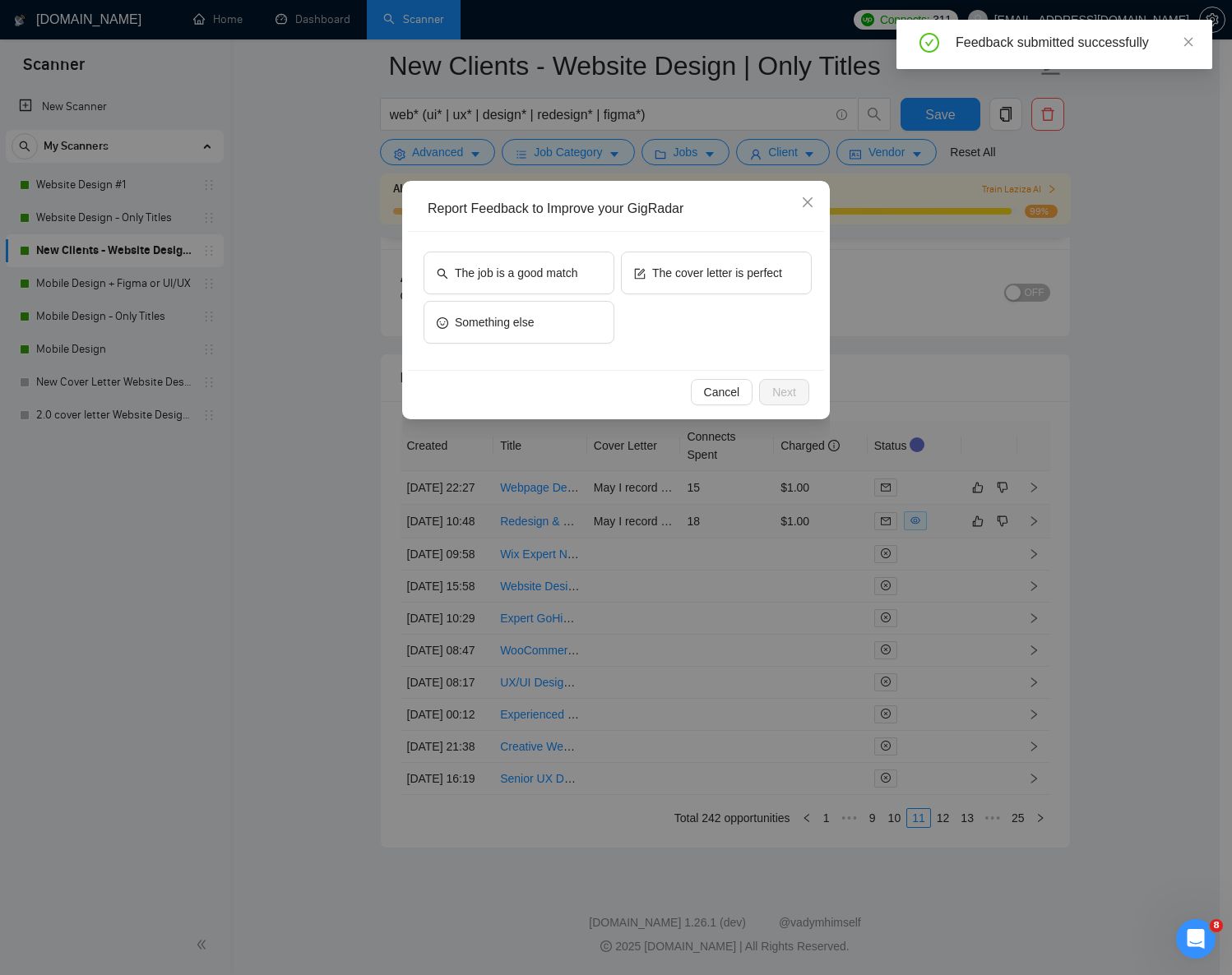
click at [698, 296] on div "The cover letter is perfect" at bounding box center [716, 276] width 191 height 50
click at [684, 283] on button "The cover letter is perfect" at bounding box center [716, 272] width 191 height 42
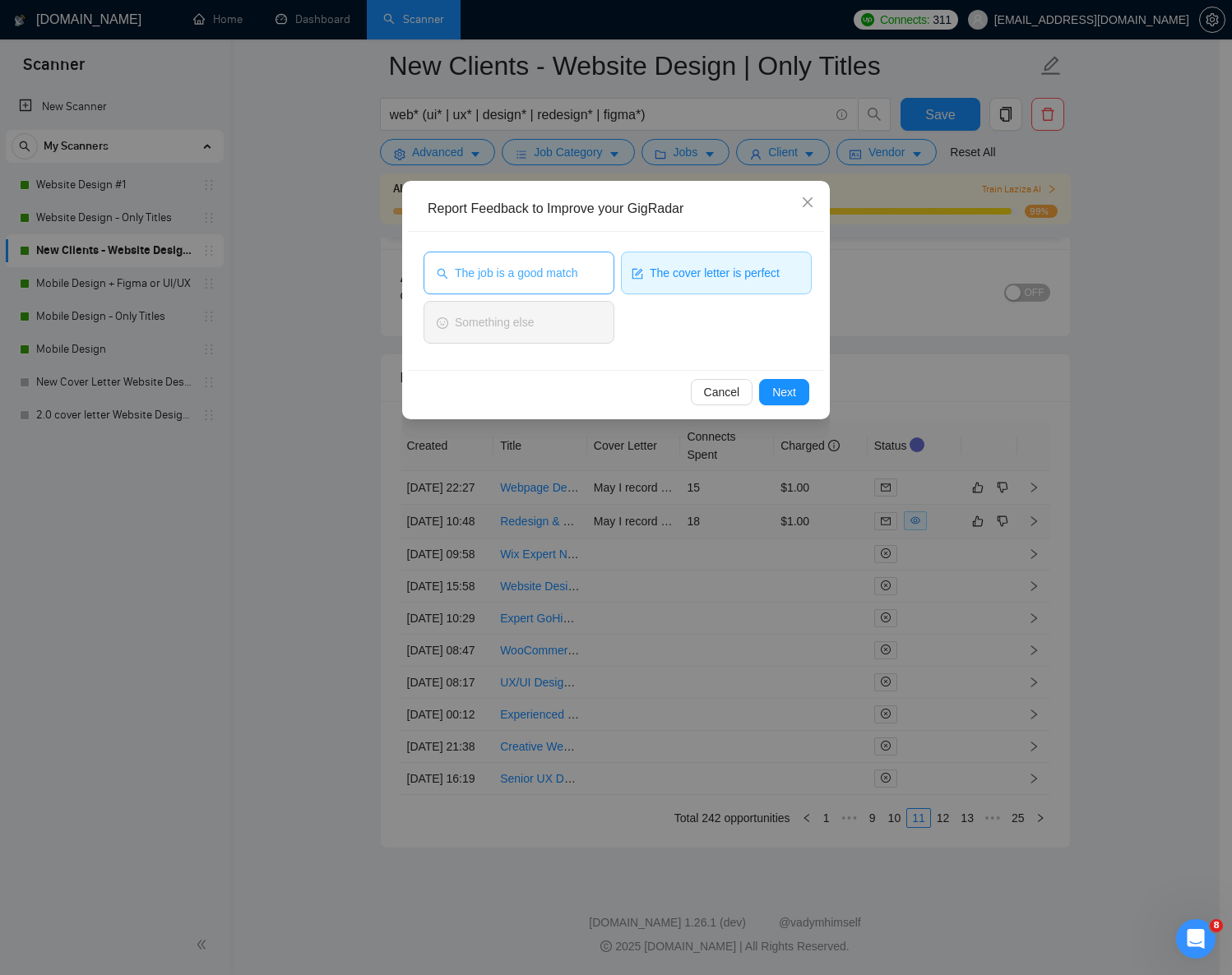
click at [542, 269] on span "The job is a good match" at bounding box center [516, 273] width 123 height 18
click at [774, 387] on span "Next" at bounding box center [784, 392] width 23 height 18
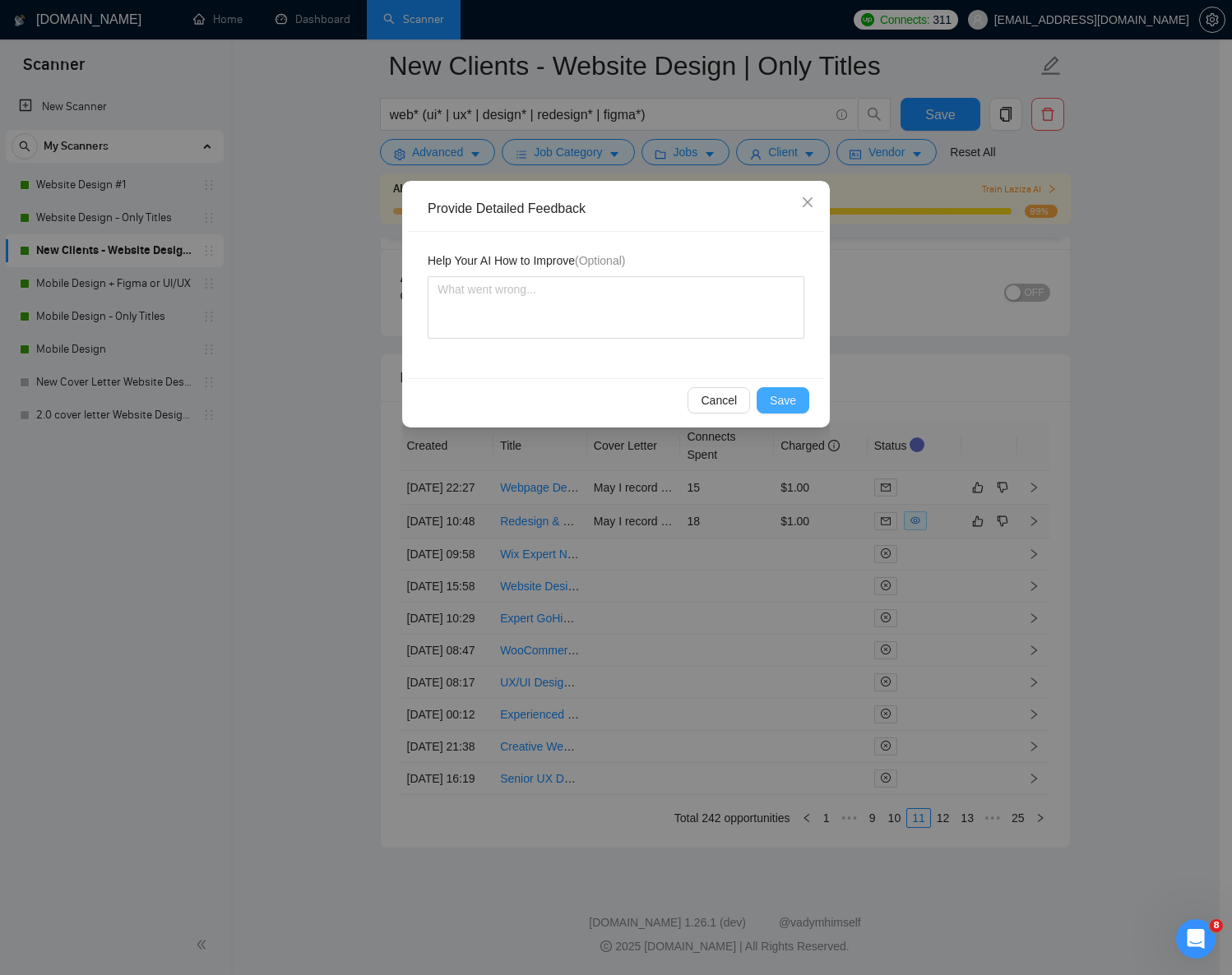
click at [773, 396] on span "Save" at bounding box center [782, 400] width 26 height 18
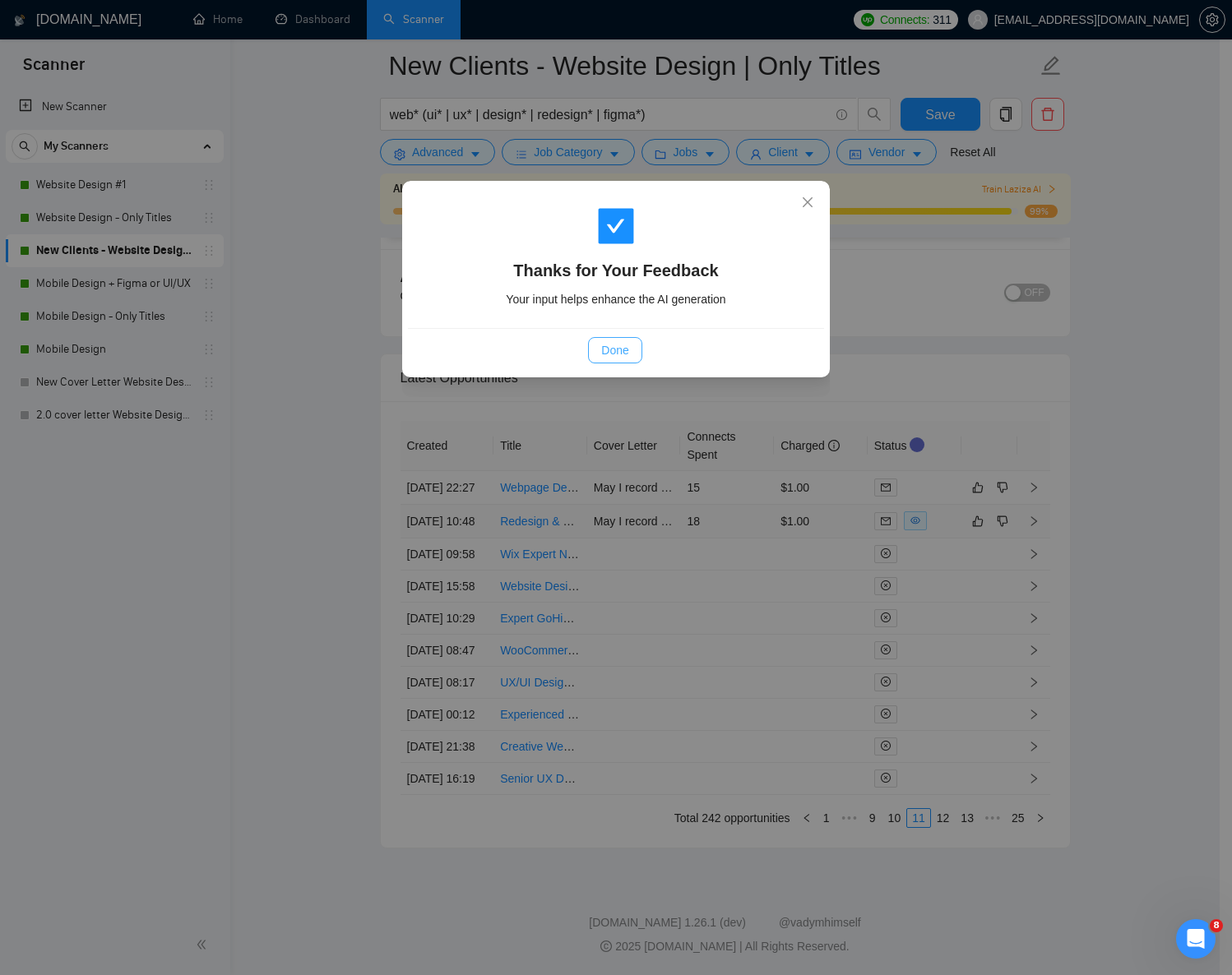
click at [616, 344] on span "Done" at bounding box center [615, 351] width 27 height 18
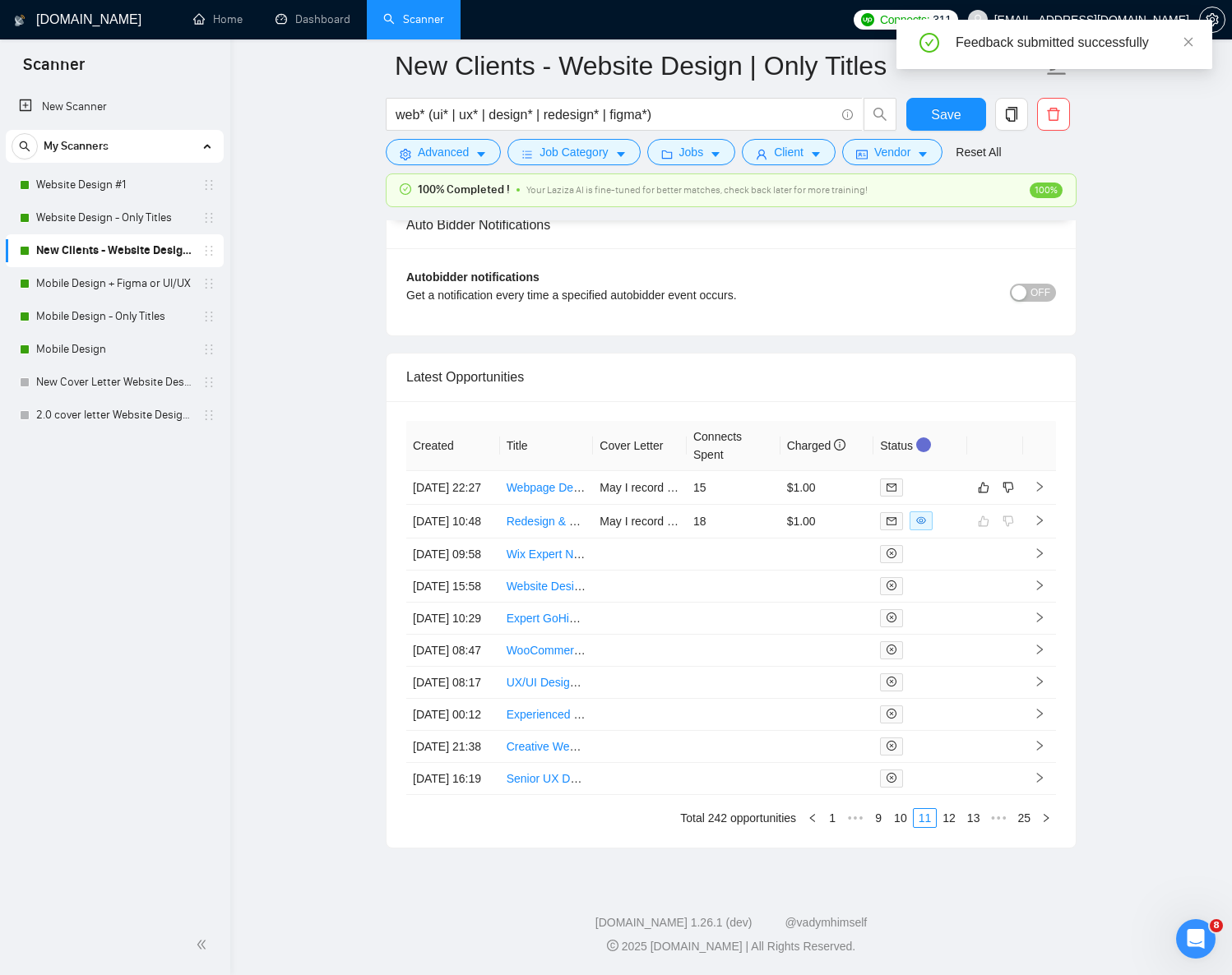
scroll to position [4087, 0]
click at [64, 281] on link "Mobile Design + Figma or UI/UX" at bounding box center [114, 284] width 156 height 33
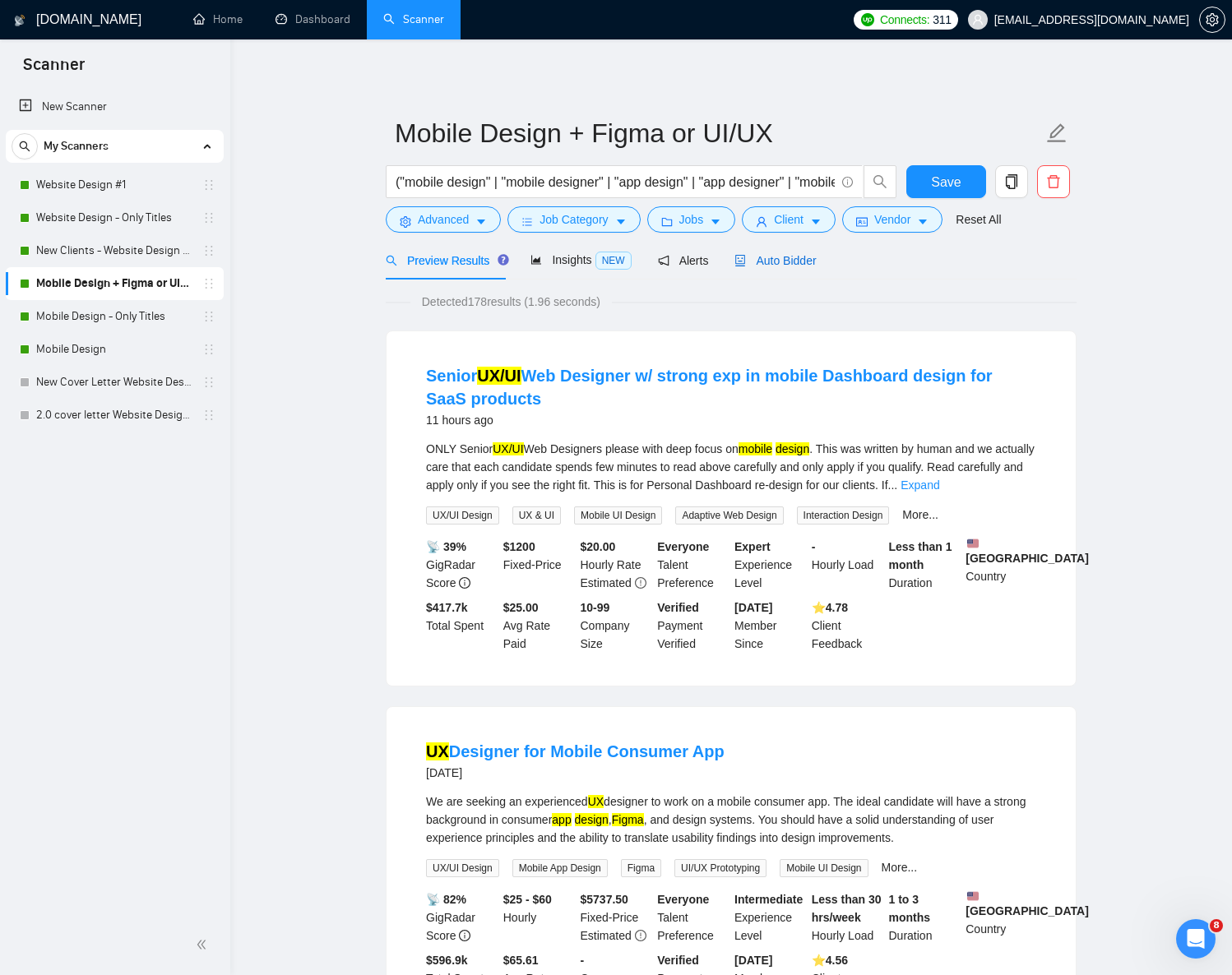
click at [785, 265] on span "Auto Bidder" at bounding box center [775, 260] width 81 height 14
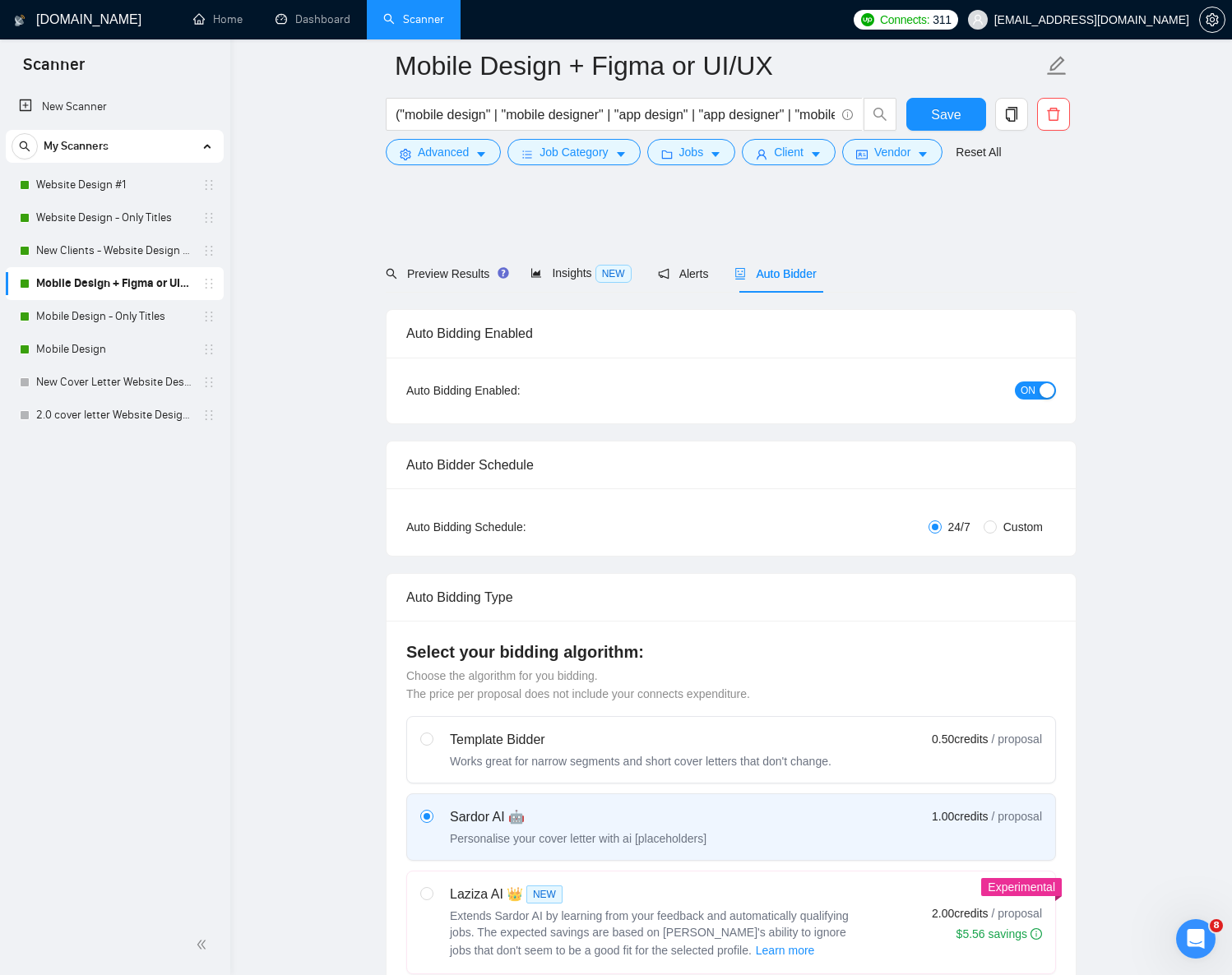
scroll to position [311, 0]
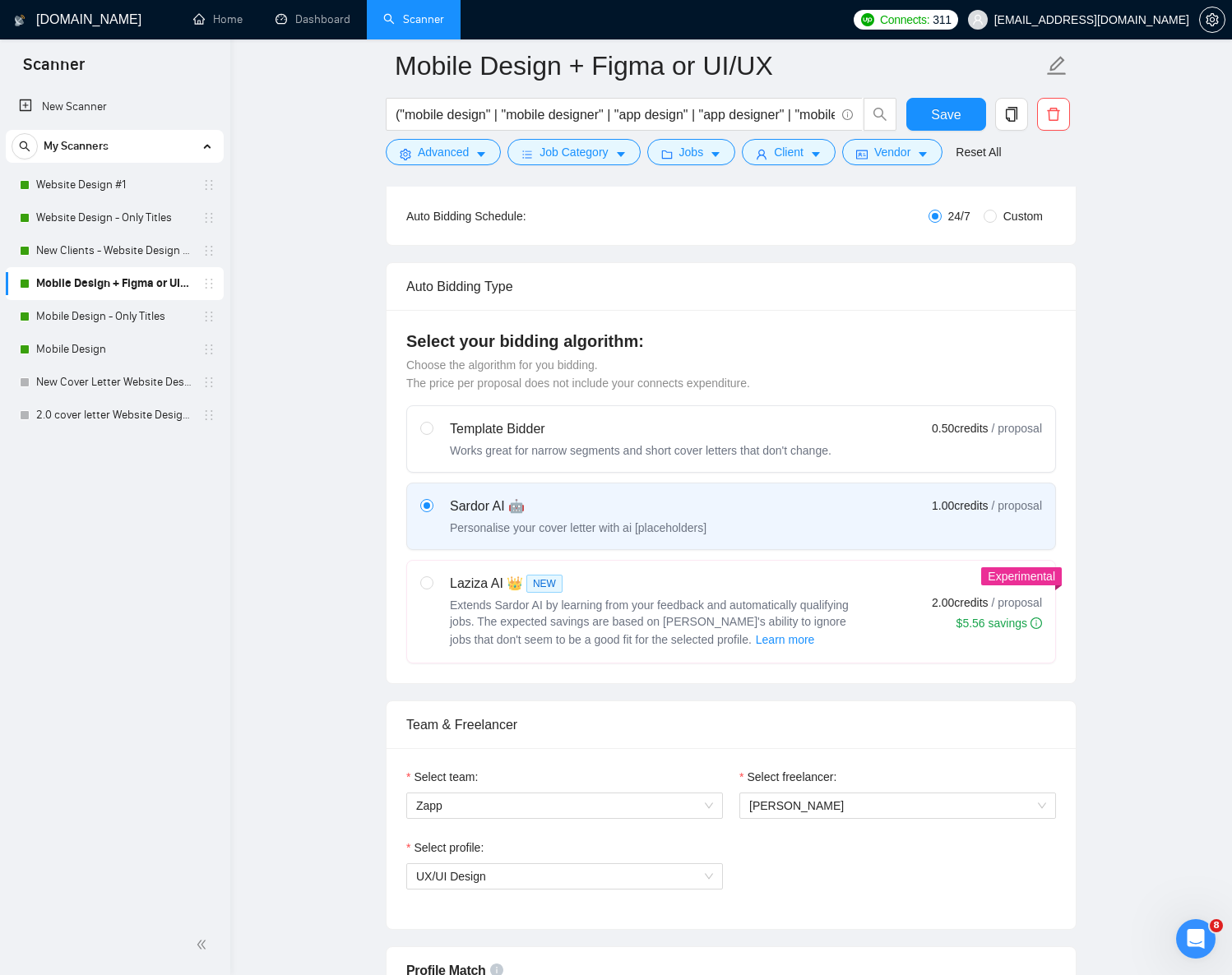
click at [526, 604] on span "Extends Sardor AI by learning from your feedback and automatically qualifying j…" at bounding box center [649, 622] width 399 height 48
click at [432, 588] on input "radio" at bounding box center [425, 582] width 12 height 12
radio input "true"
radio input "false"
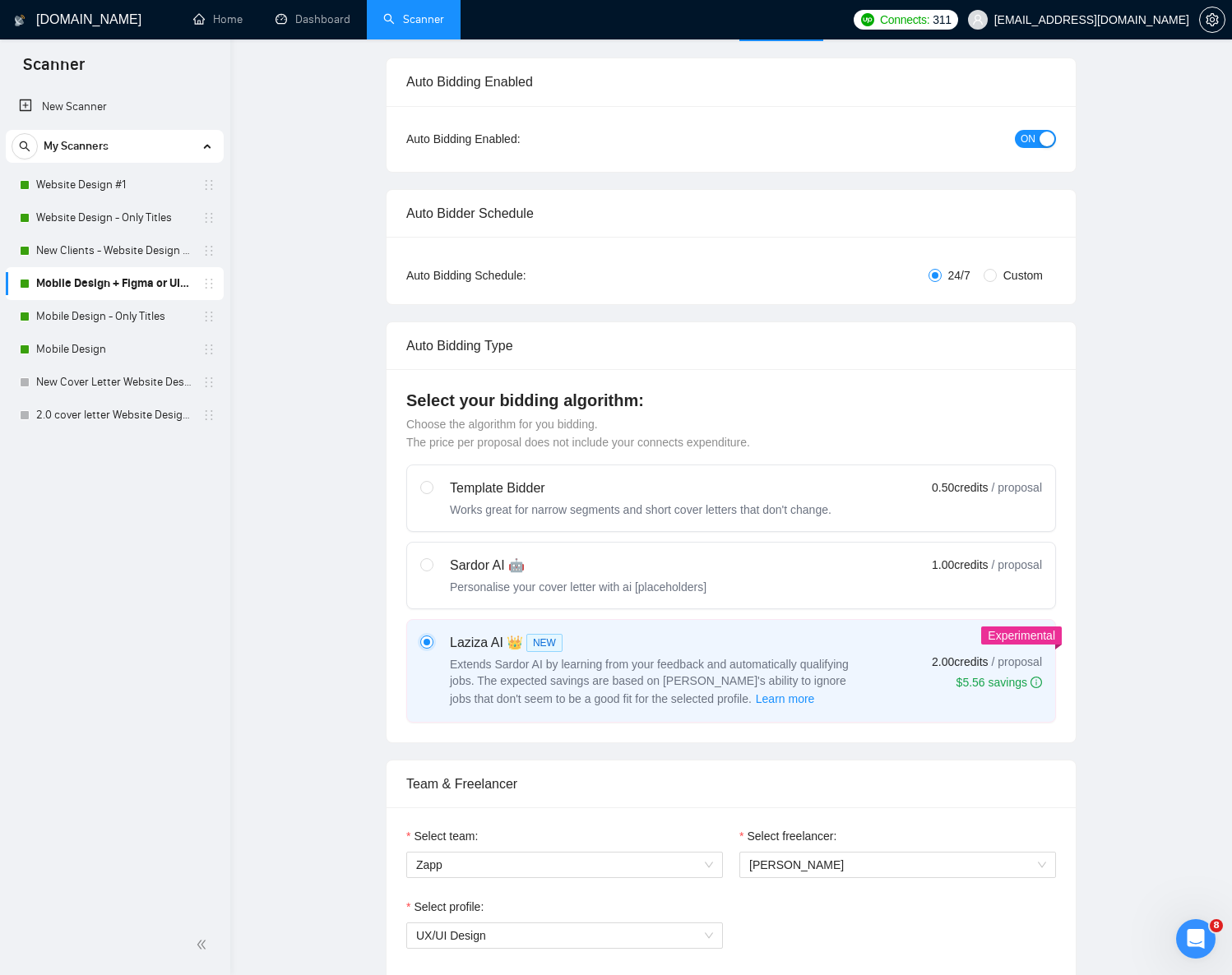
scroll to position [0, 0]
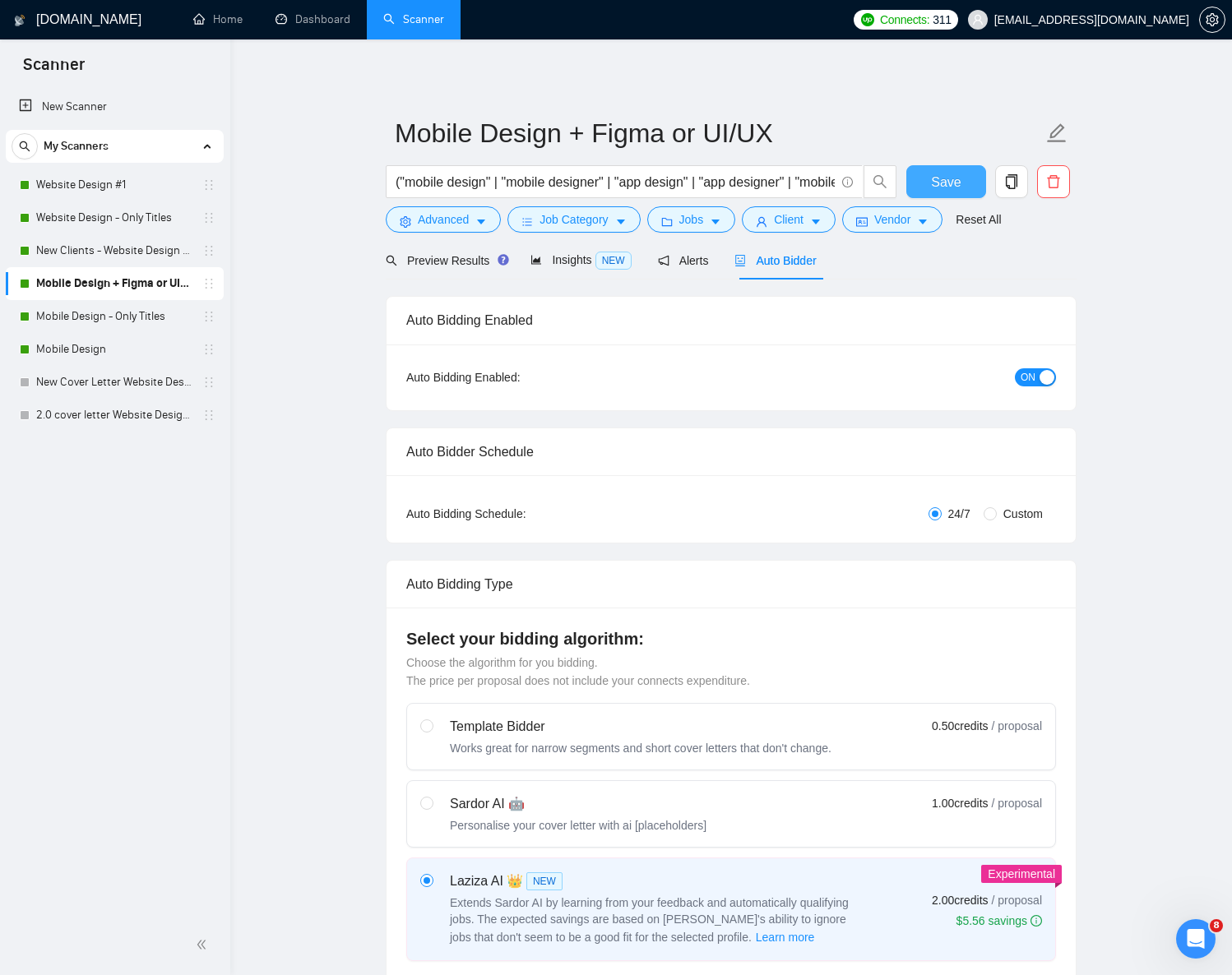
click at [962, 176] on button "Save" at bounding box center [946, 181] width 80 height 33
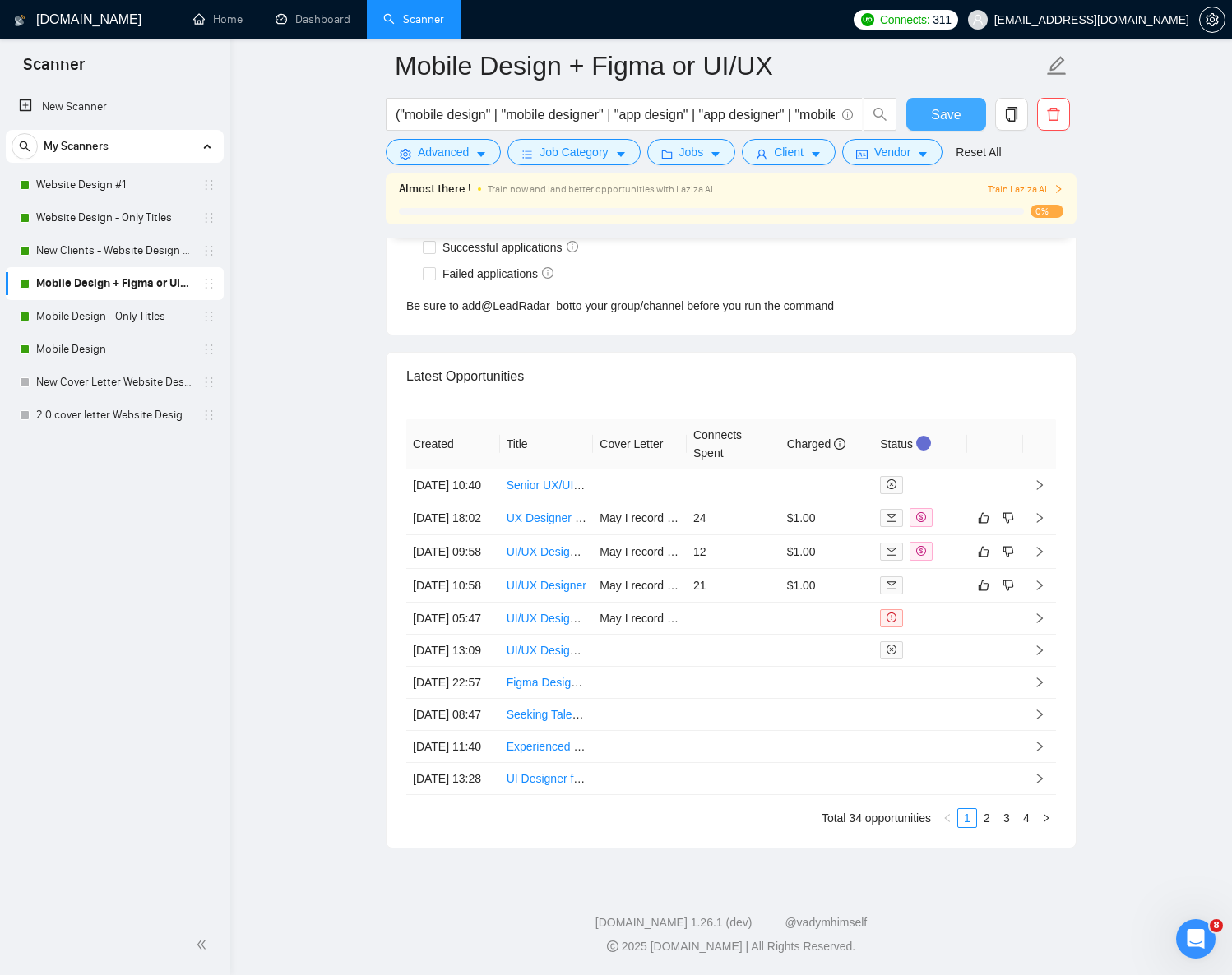
scroll to position [4426, 0]
click at [990, 824] on link "2" at bounding box center [987, 818] width 18 height 18
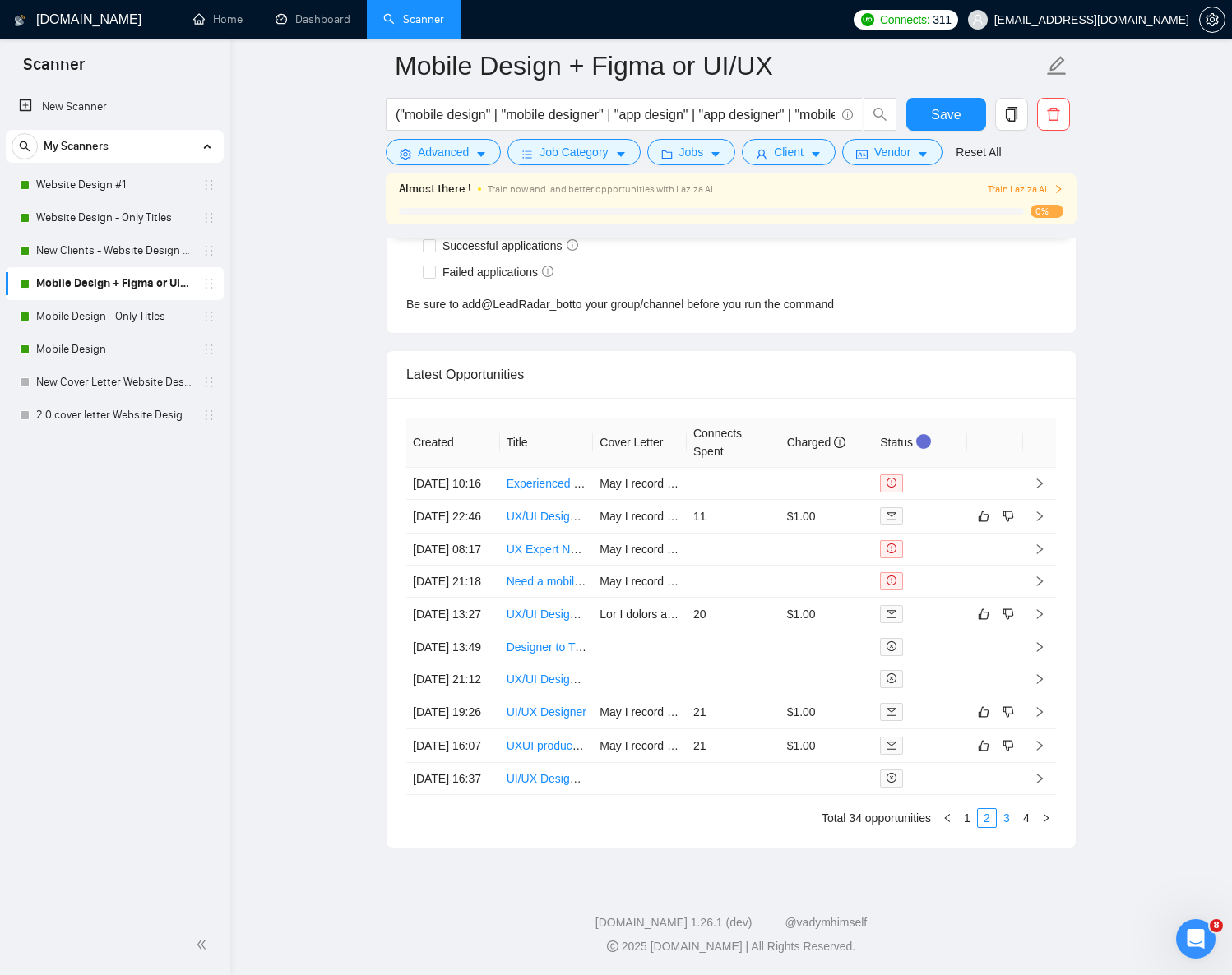
click at [1006, 818] on link "3" at bounding box center [1007, 818] width 18 height 18
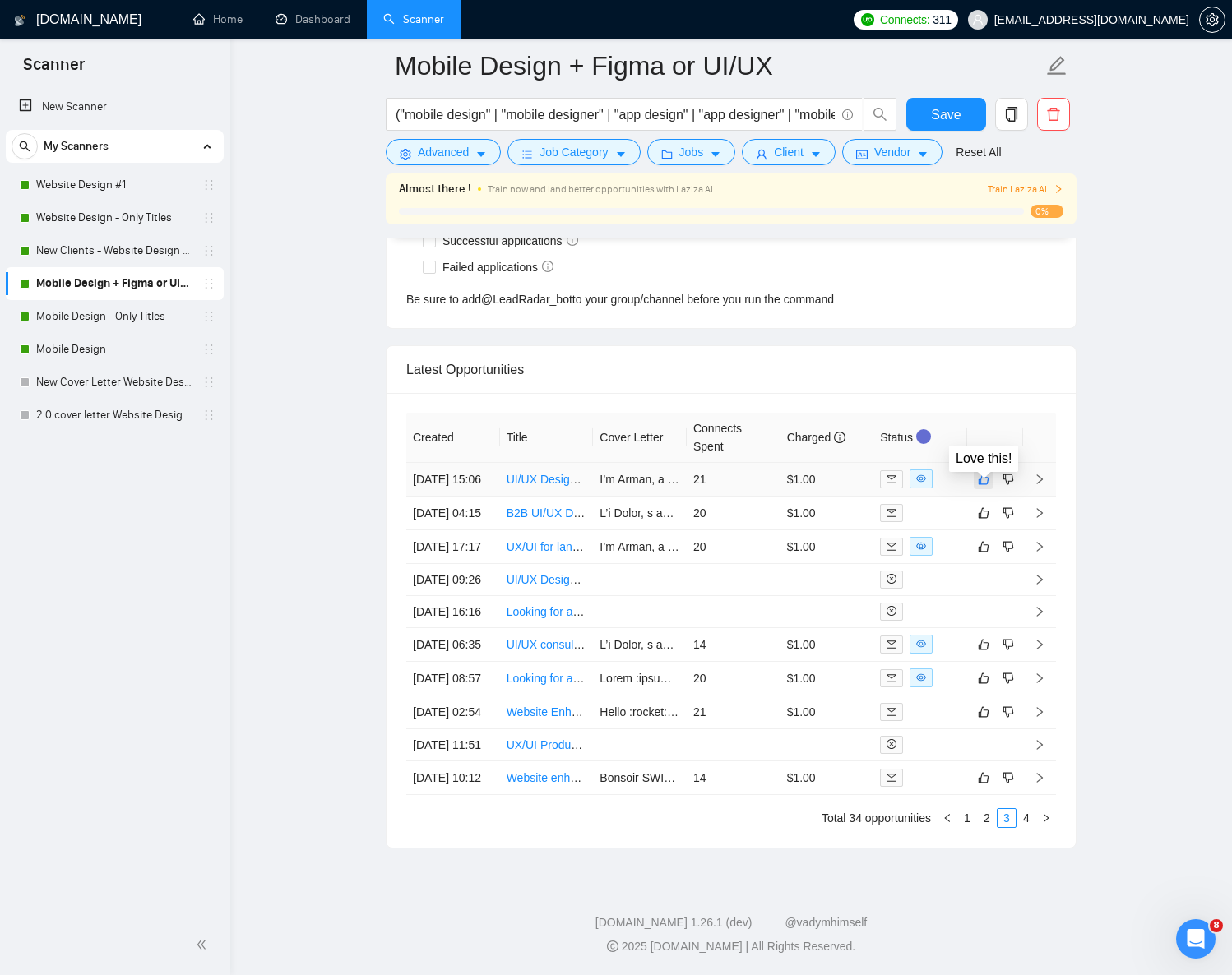
click at [981, 473] on icon "like" at bounding box center [983, 479] width 12 height 14
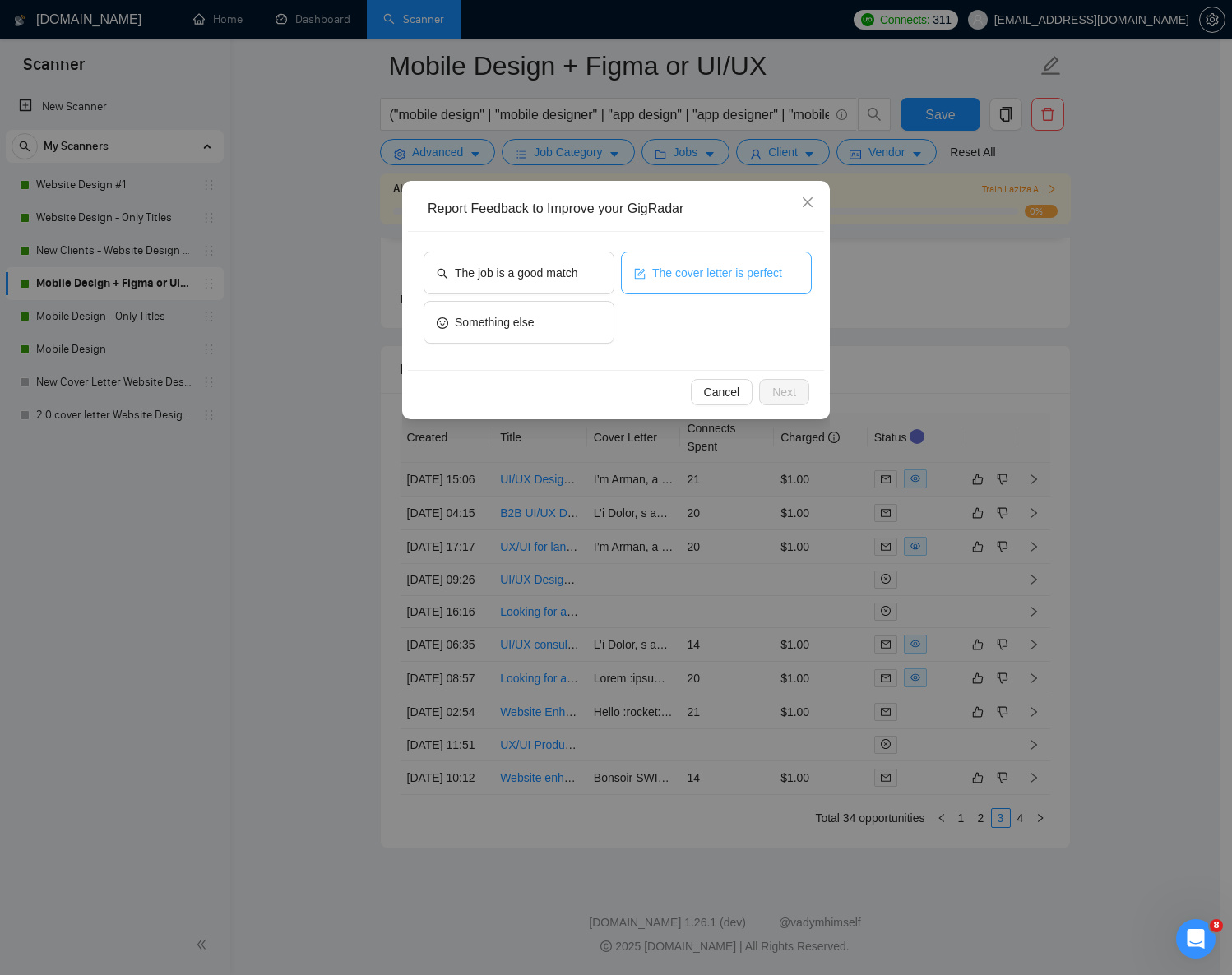
click at [661, 270] on span "The cover letter is perfect" at bounding box center [717, 273] width 130 height 18
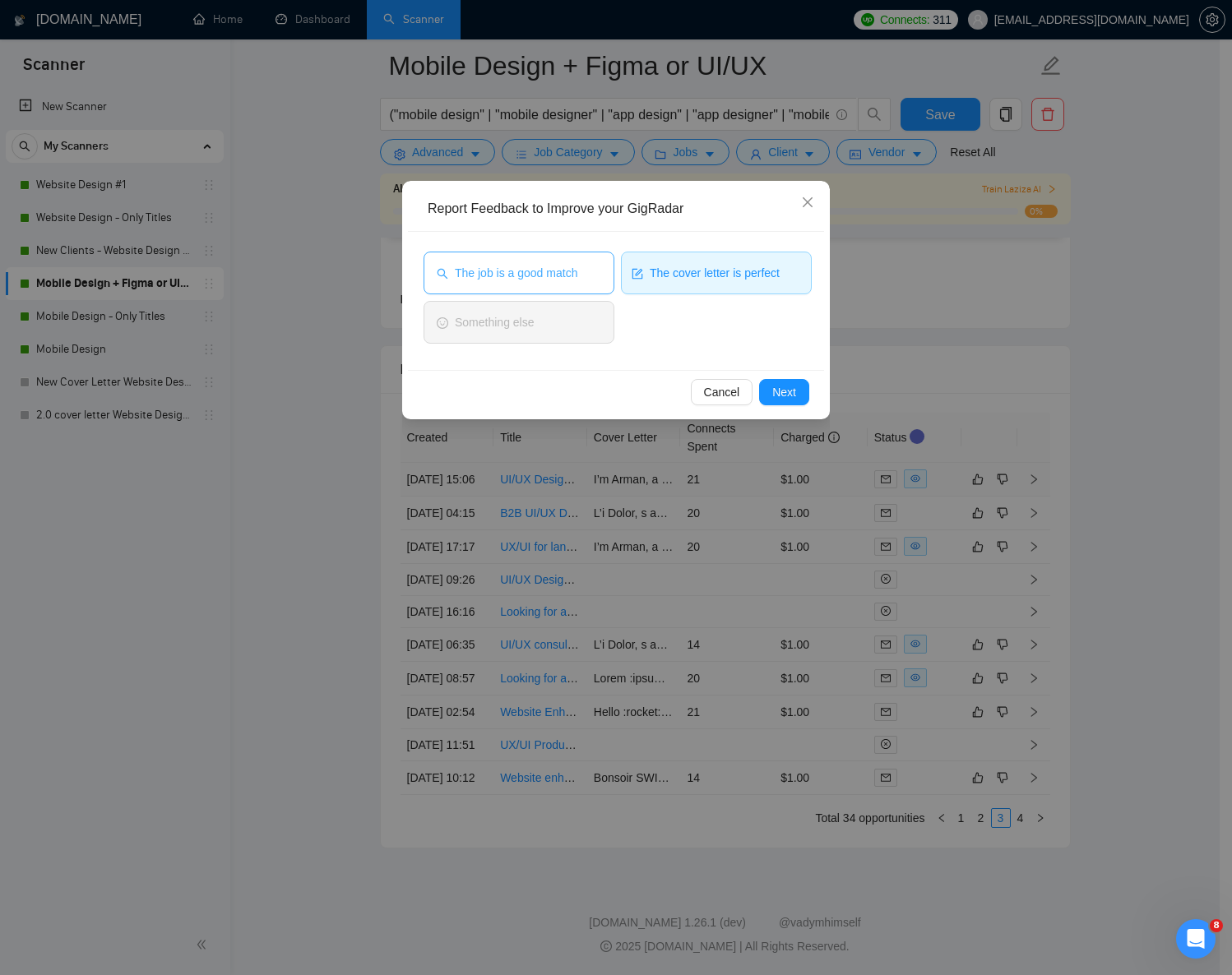
click at [576, 269] on span "The job is a good match" at bounding box center [516, 273] width 123 height 18
click at [800, 391] on button "Next" at bounding box center [784, 392] width 50 height 26
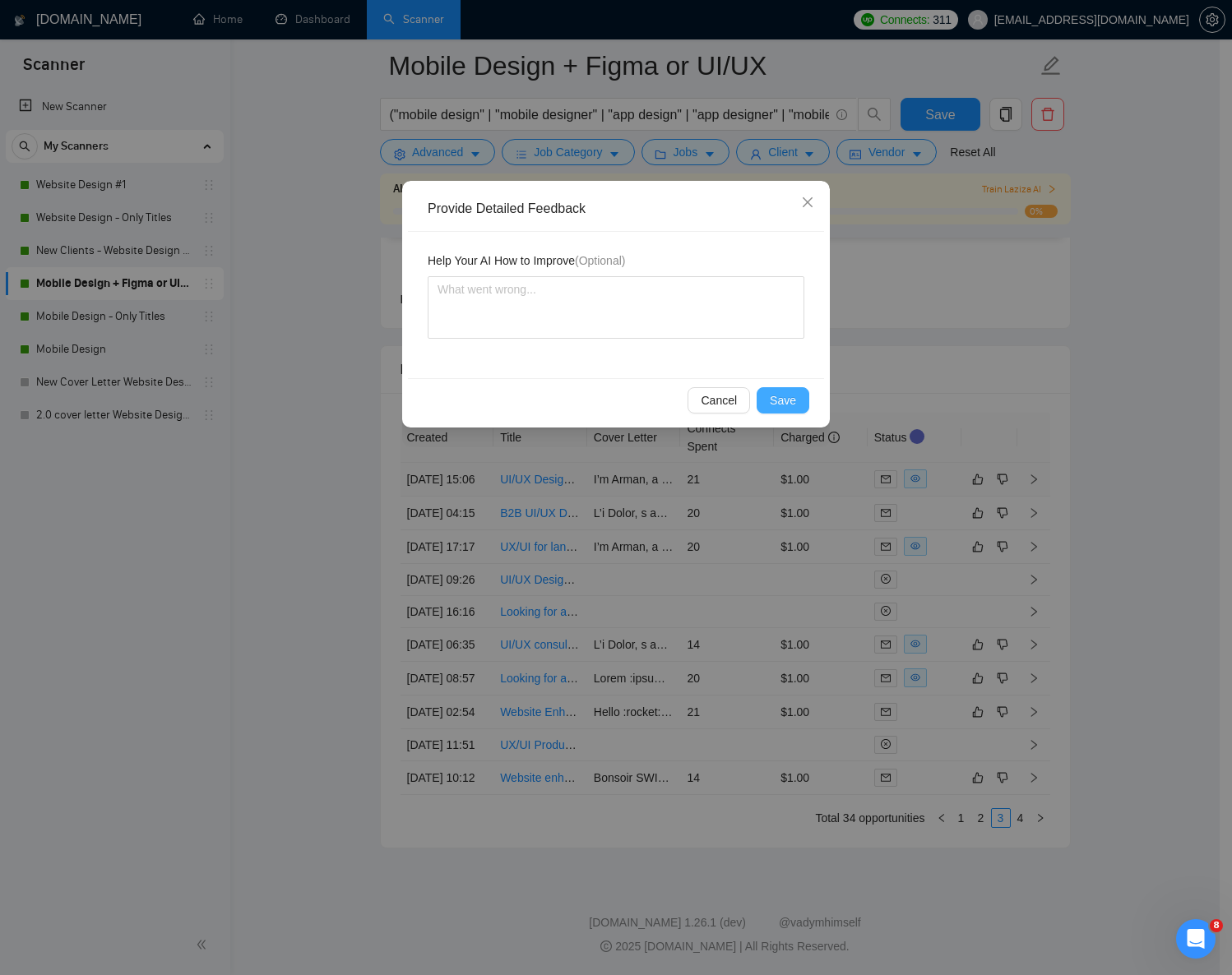
click at [785, 398] on span "Save" at bounding box center [782, 400] width 26 height 18
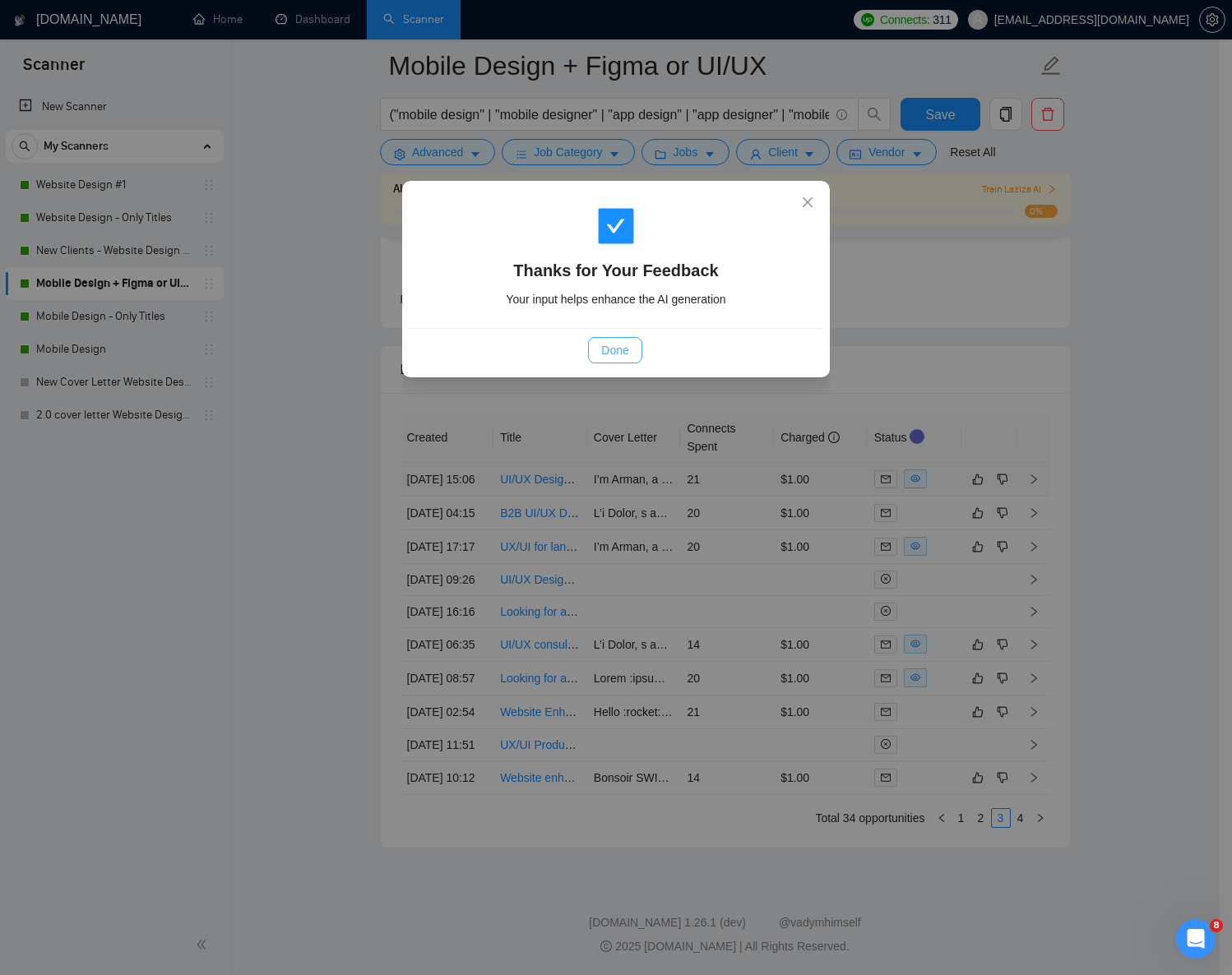
click at [604, 344] on span "Done" at bounding box center [615, 351] width 27 height 18
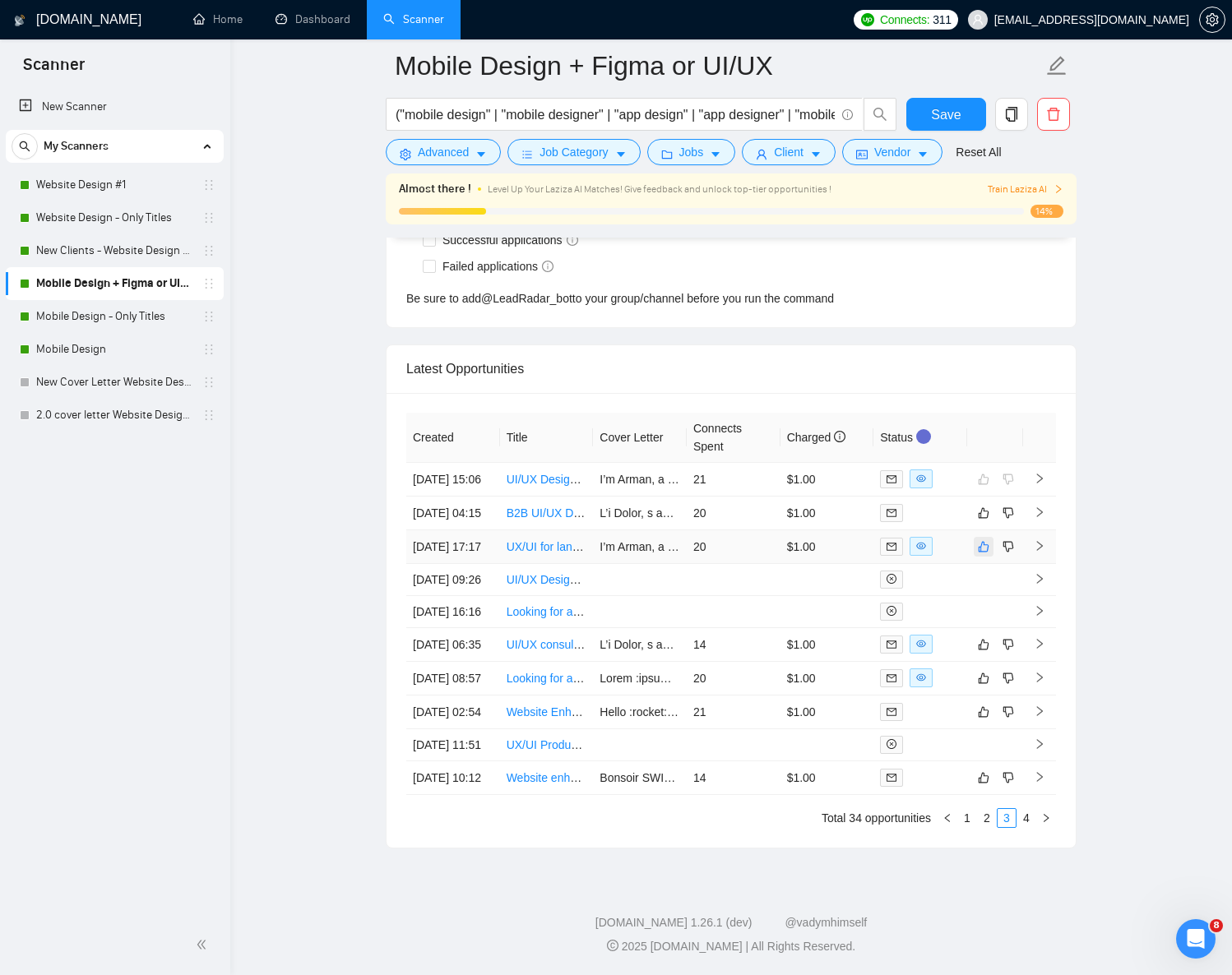
scroll to position [4316, 0]
click at [986, 541] on icon "like" at bounding box center [983, 547] width 12 height 14
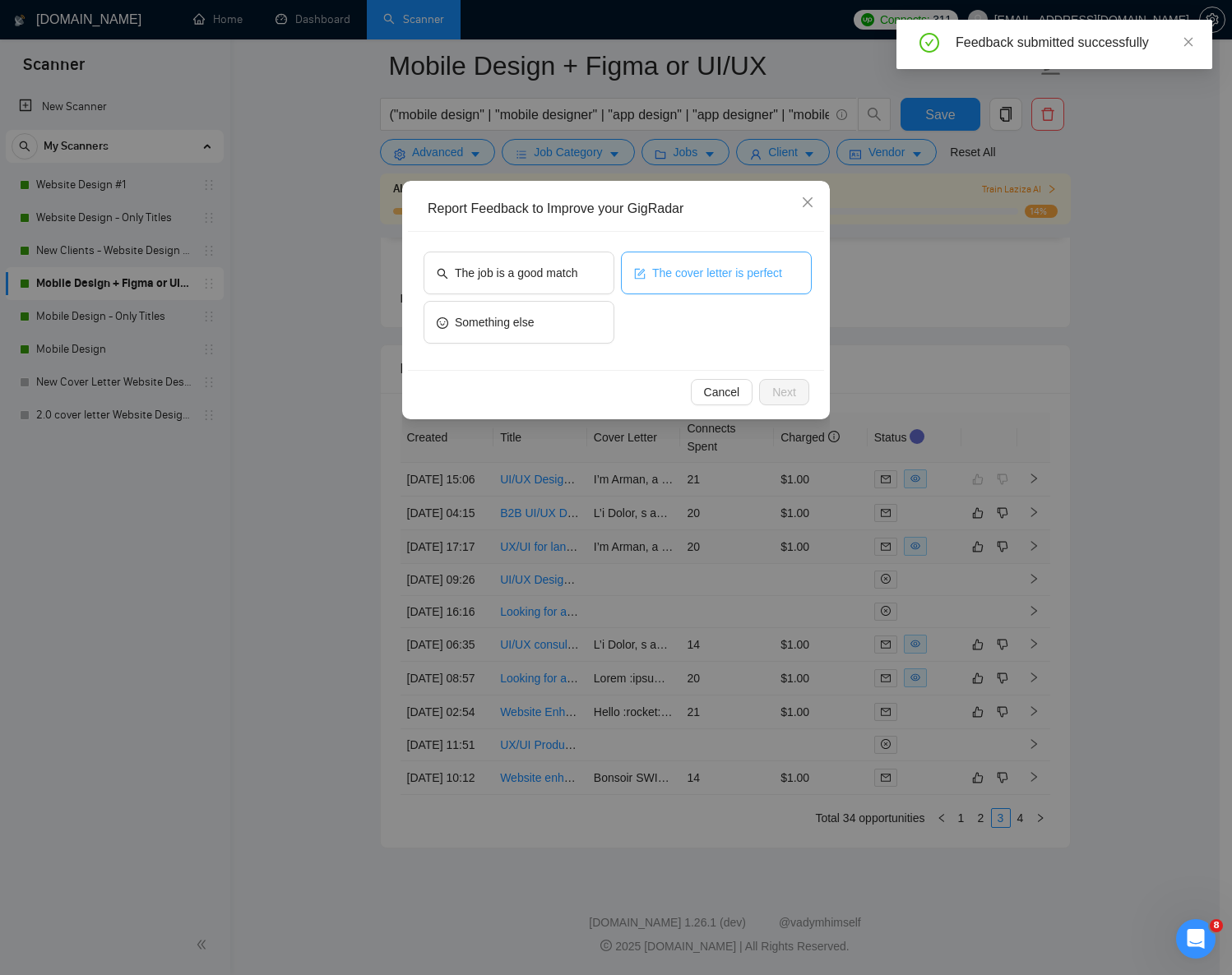
click at [670, 279] on span "The cover letter is perfect" at bounding box center [717, 273] width 130 height 18
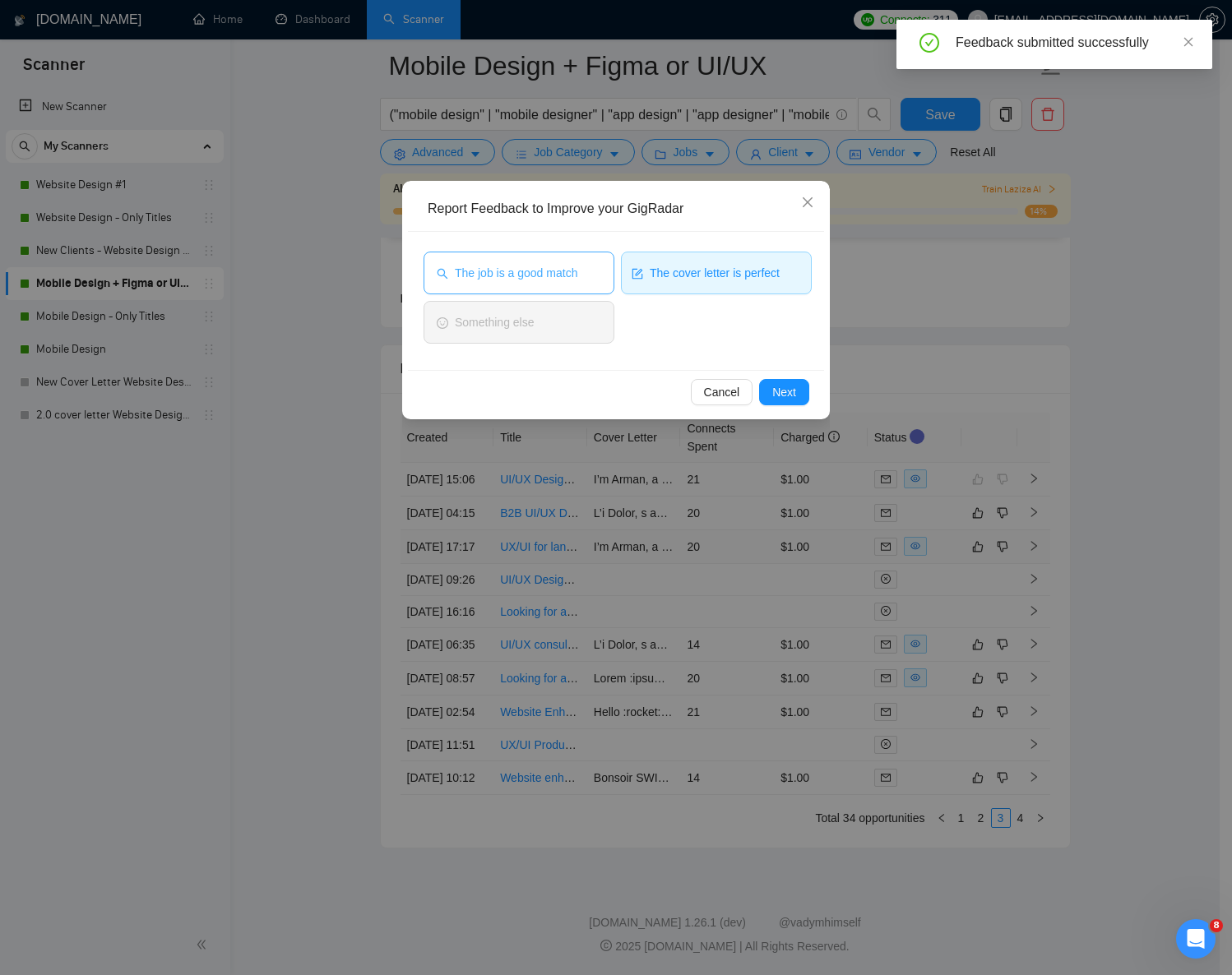
click at [589, 277] on button "The job is a good match" at bounding box center [519, 272] width 191 height 42
click at [796, 394] on button "Next" at bounding box center [784, 392] width 50 height 26
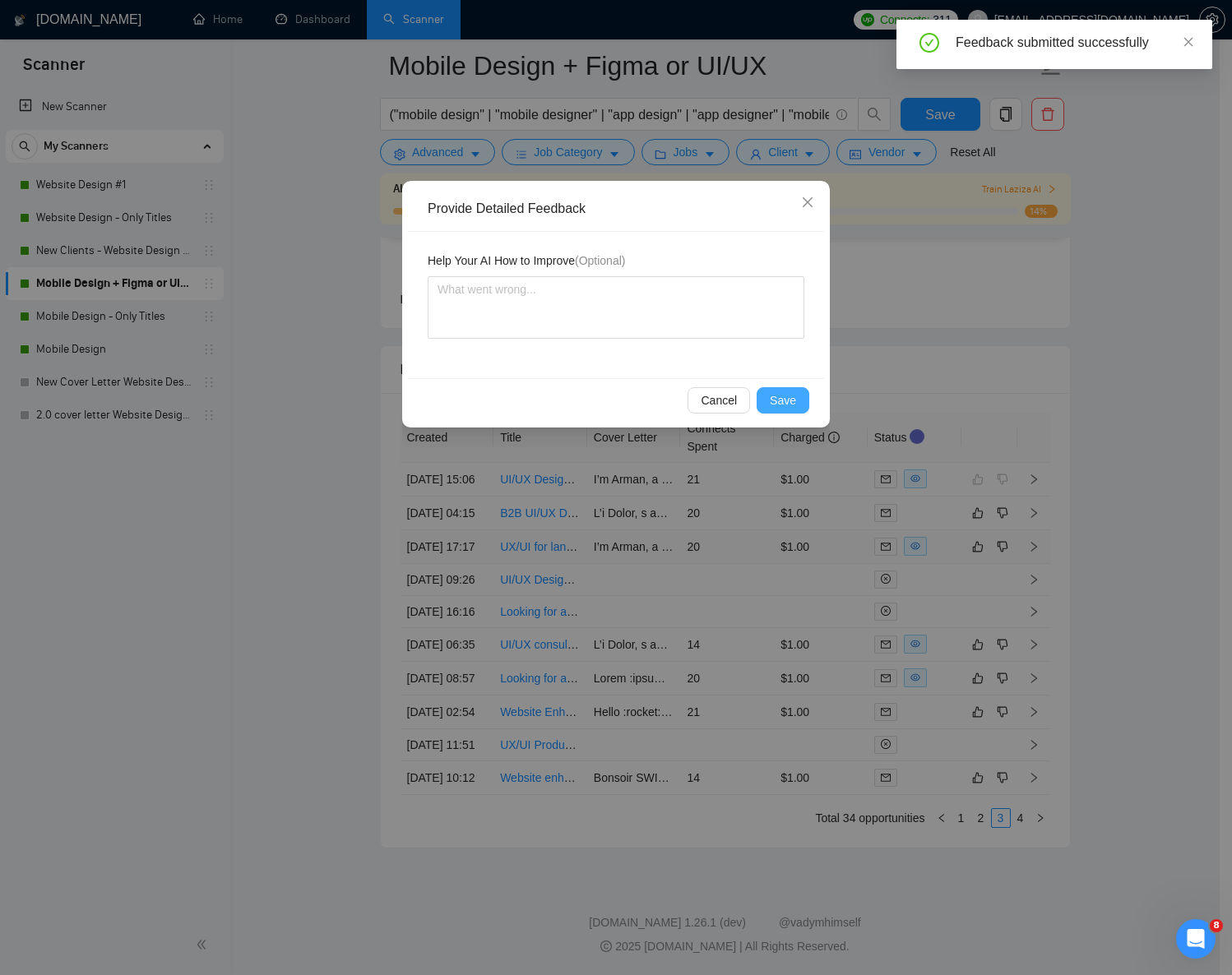
click at [783, 399] on span "Save" at bounding box center [782, 400] width 26 height 18
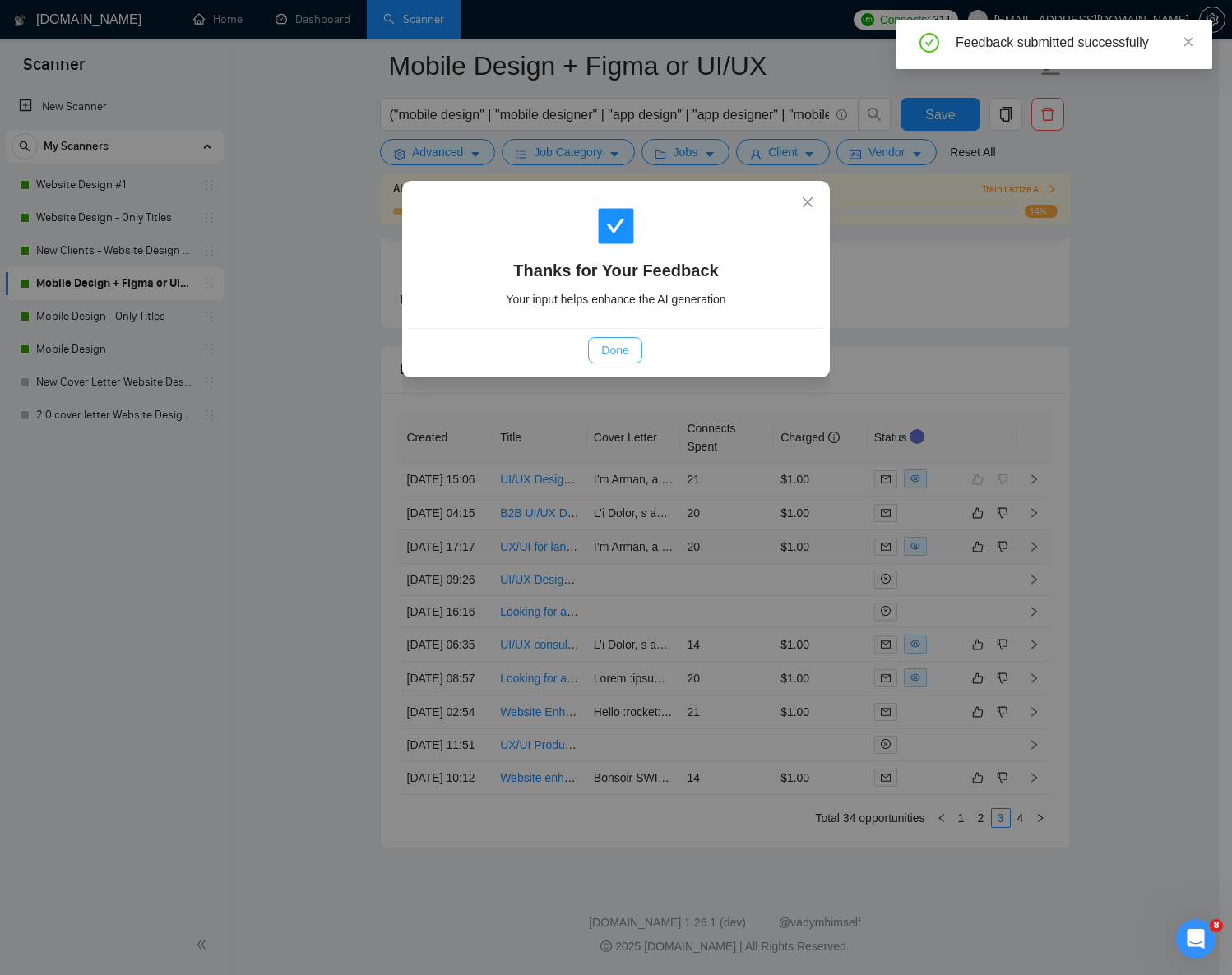
click at [625, 356] on span "Done" at bounding box center [615, 351] width 27 height 18
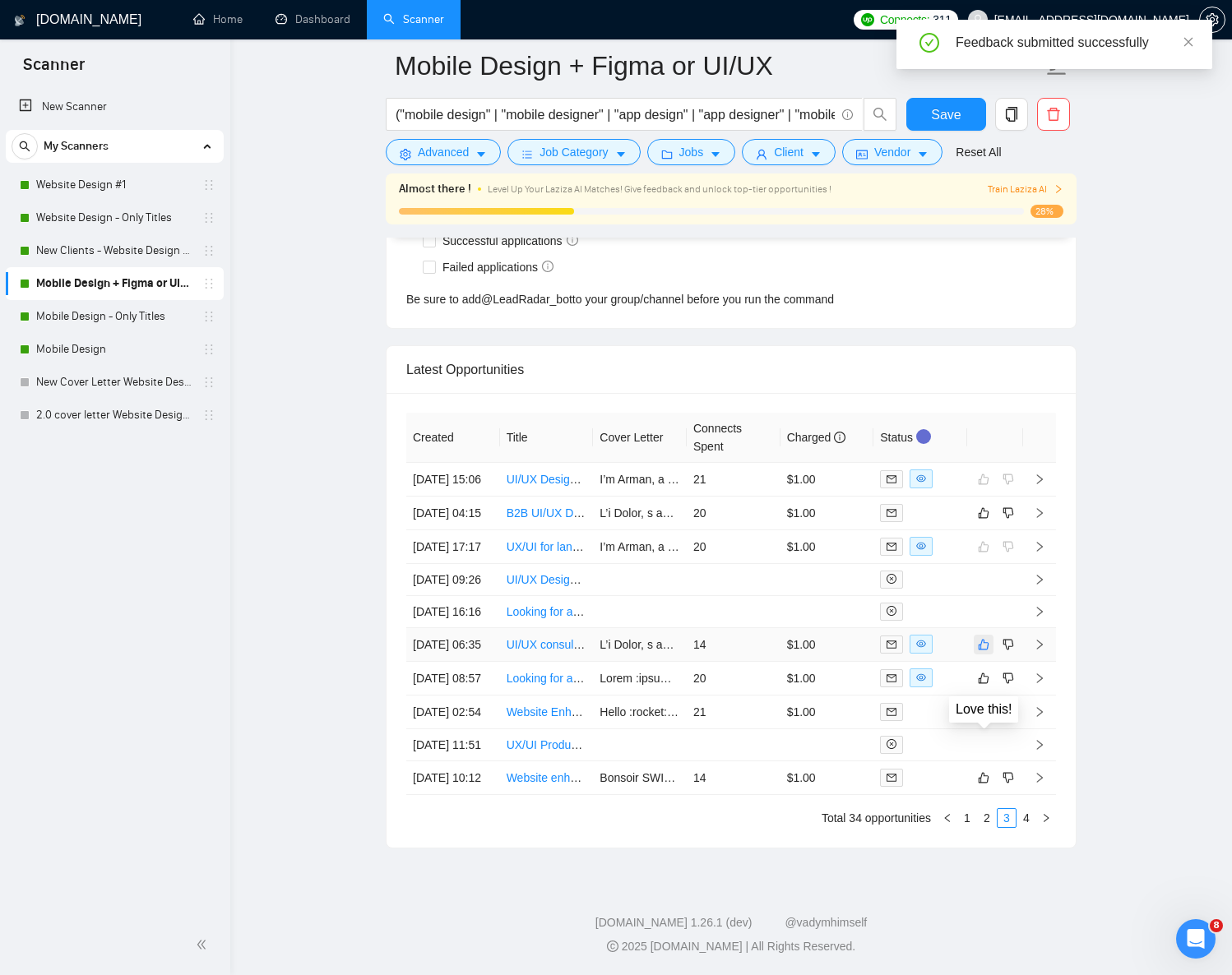
click at [985, 652] on icon "like" at bounding box center [983, 644] width 12 height 14
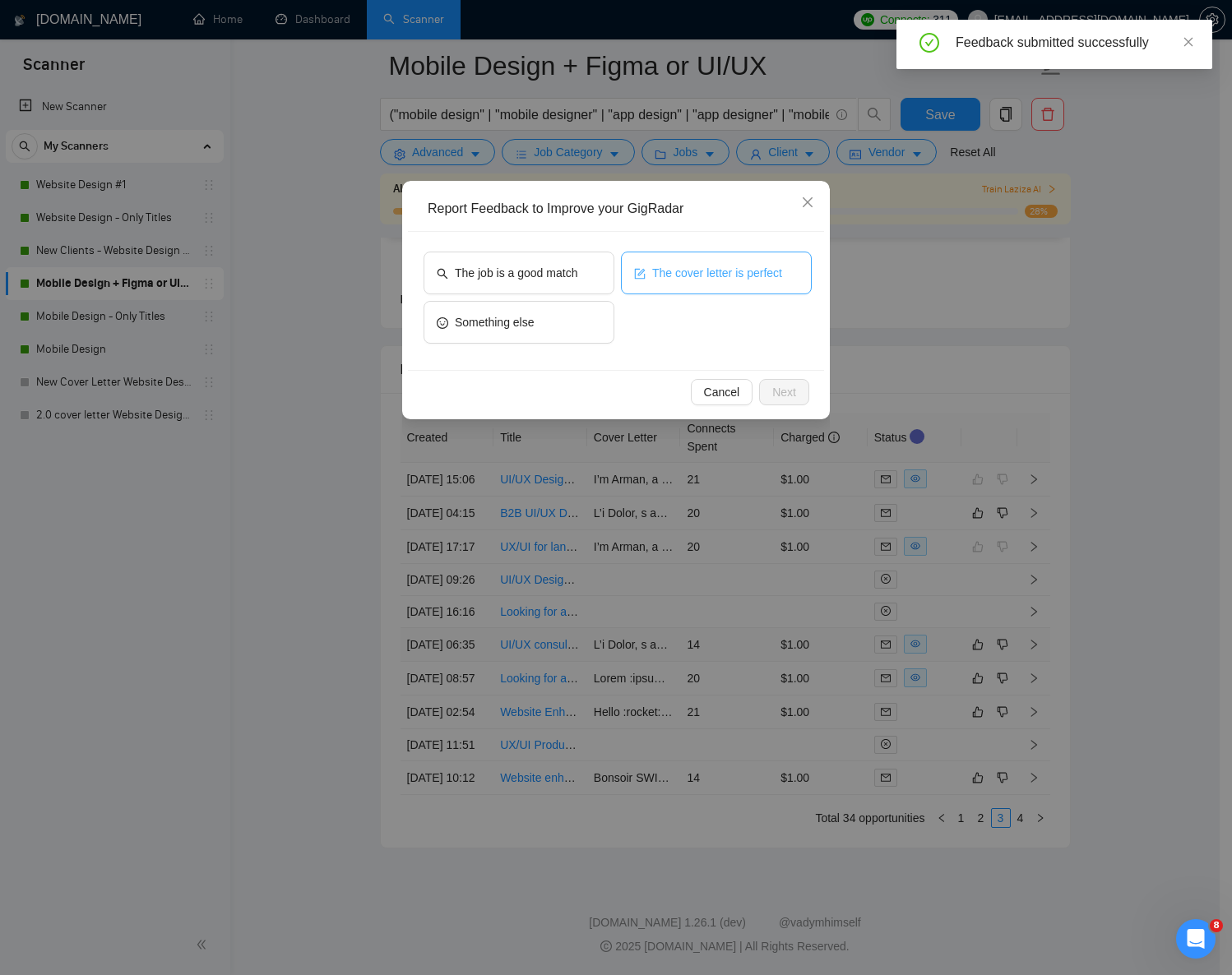
click at [689, 278] on span "The cover letter is perfect" at bounding box center [717, 273] width 130 height 18
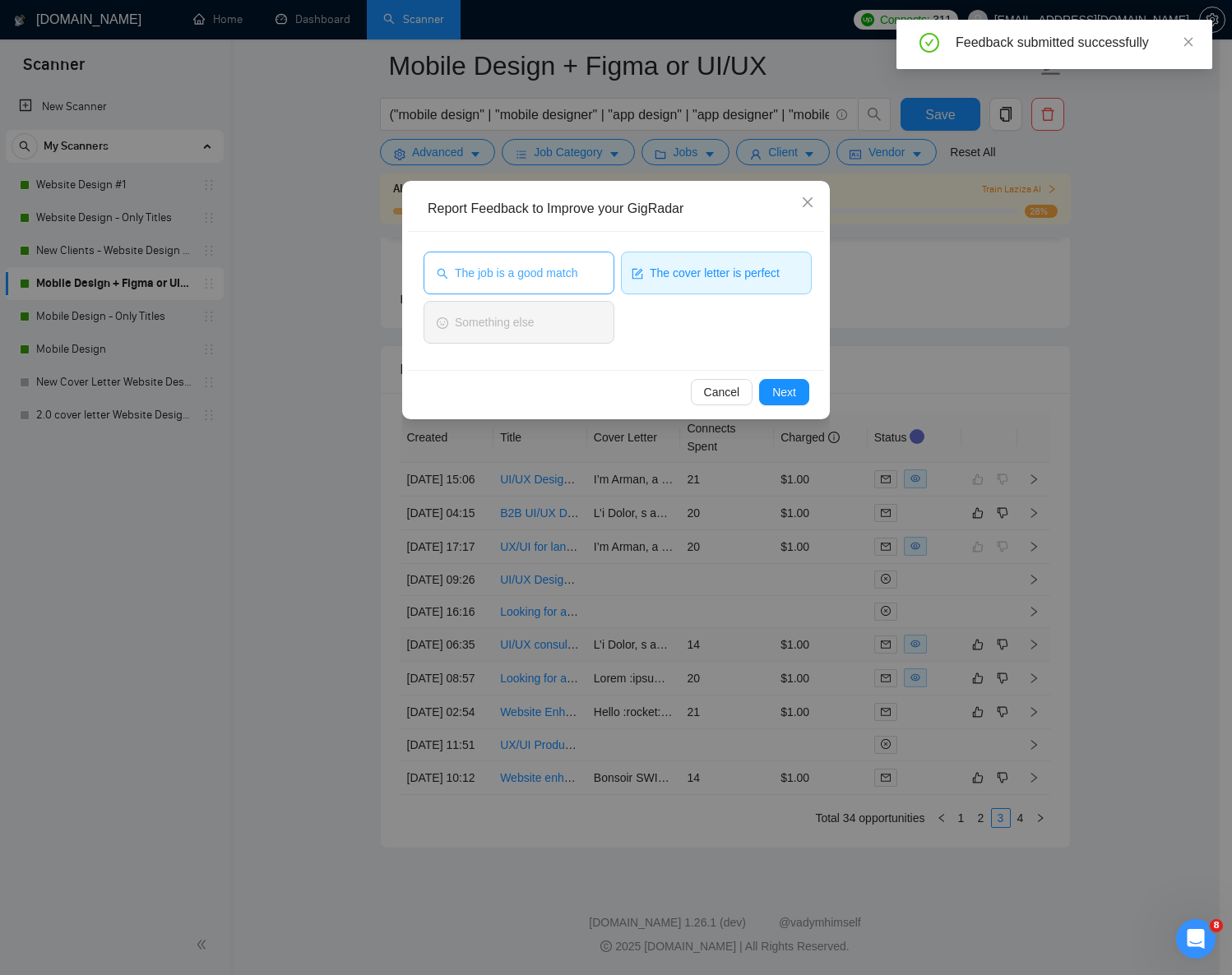
click at [551, 269] on span "The job is a good match" at bounding box center [516, 273] width 123 height 18
click at [796, 406] on div "Cancel Next" at bounding box center [616, 392] width 416 height 43
click at [791, 398] on span "Next" at bounding box center [784, 392] width 23 height 18
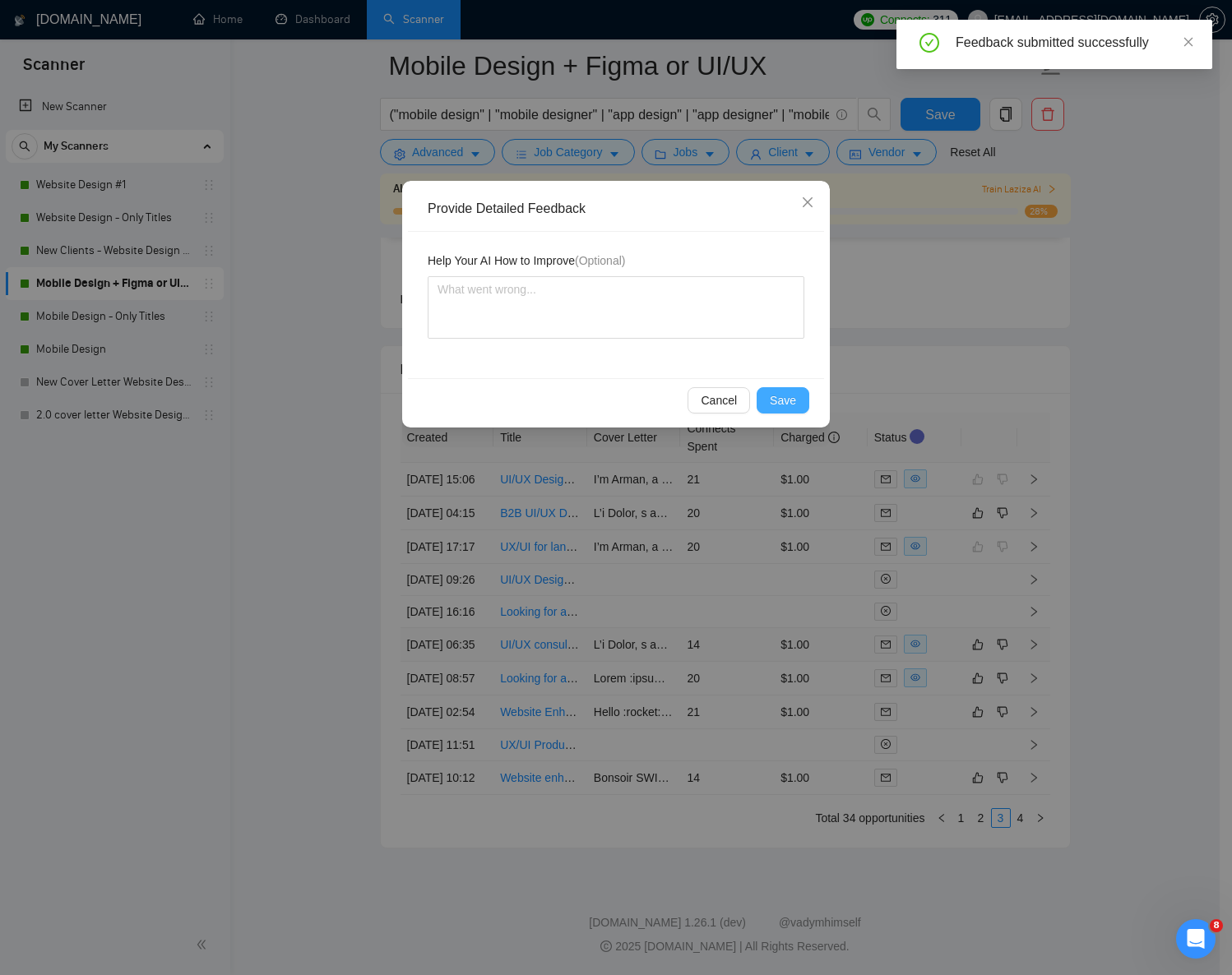
click at [780, 396] on span "Save" at bounding box center [782, 400] width 26 height 18
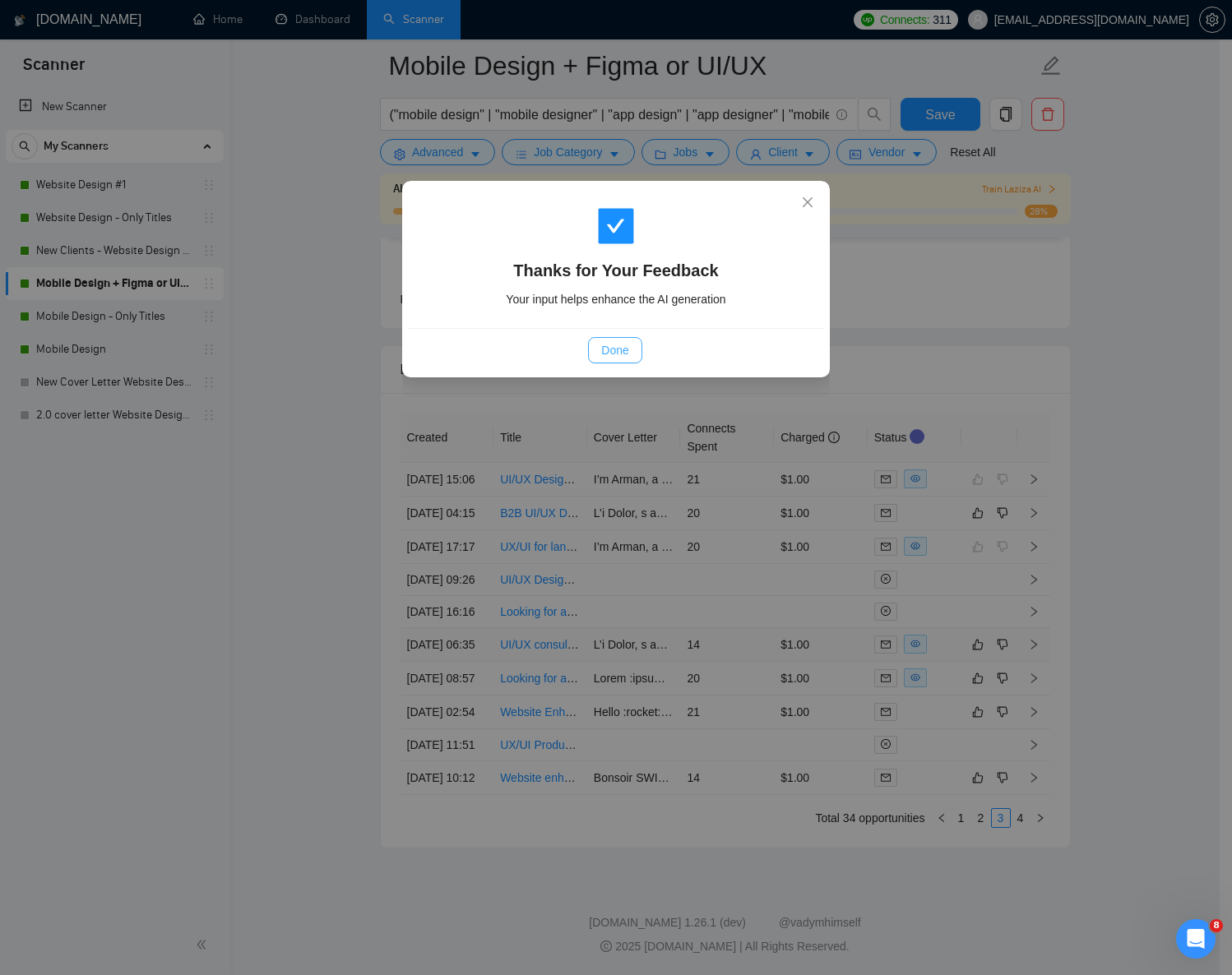
click at [623, 346] on span "Done" at bounding box center [615, 351] width 27 height 18
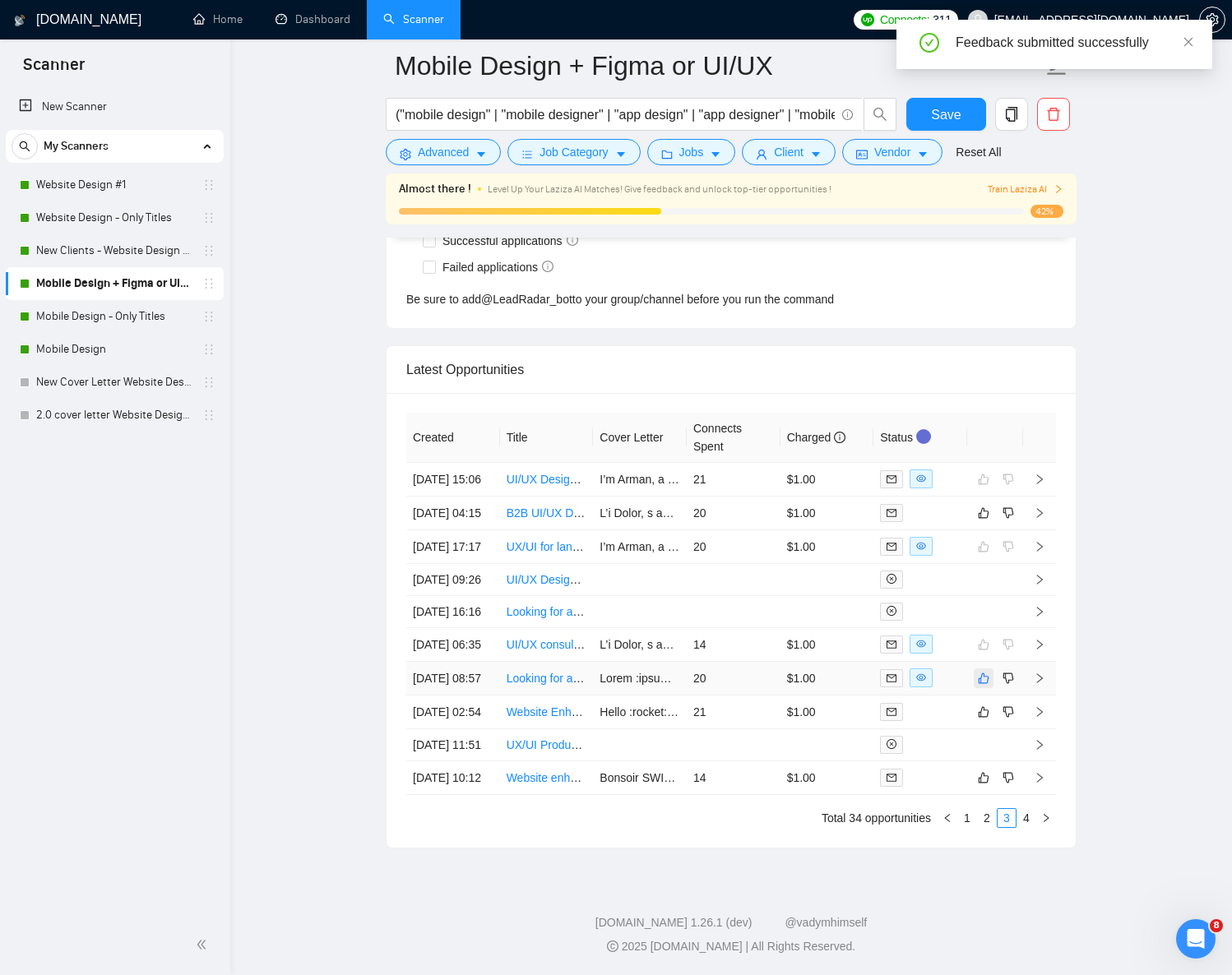
click at [982, 685] on icon "like" at bounding box center [983, 679] width 12 height 14
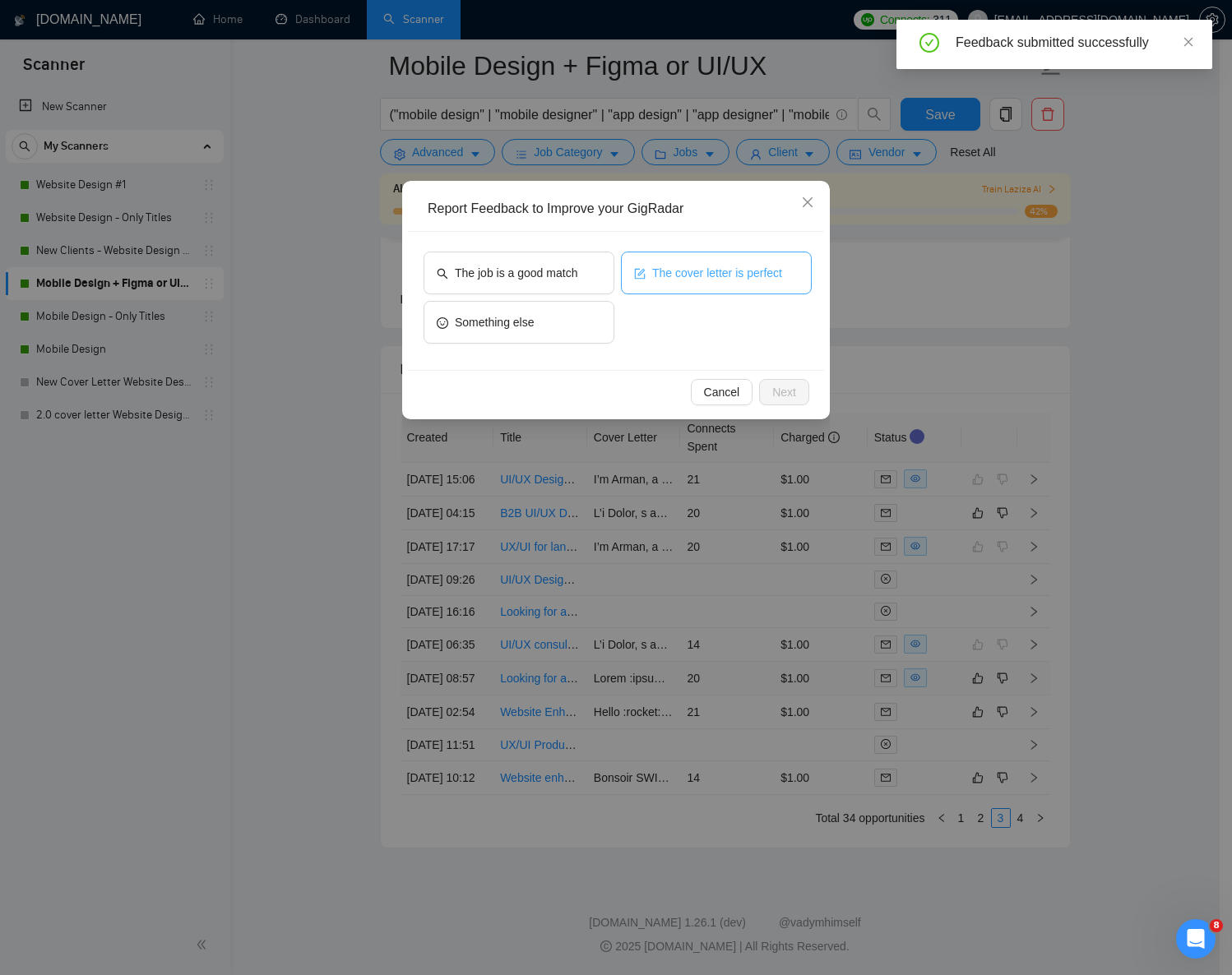
click at [664, 265] on span "The cover letter is perfect" at bounding box center [717, 273] width 130 height 18
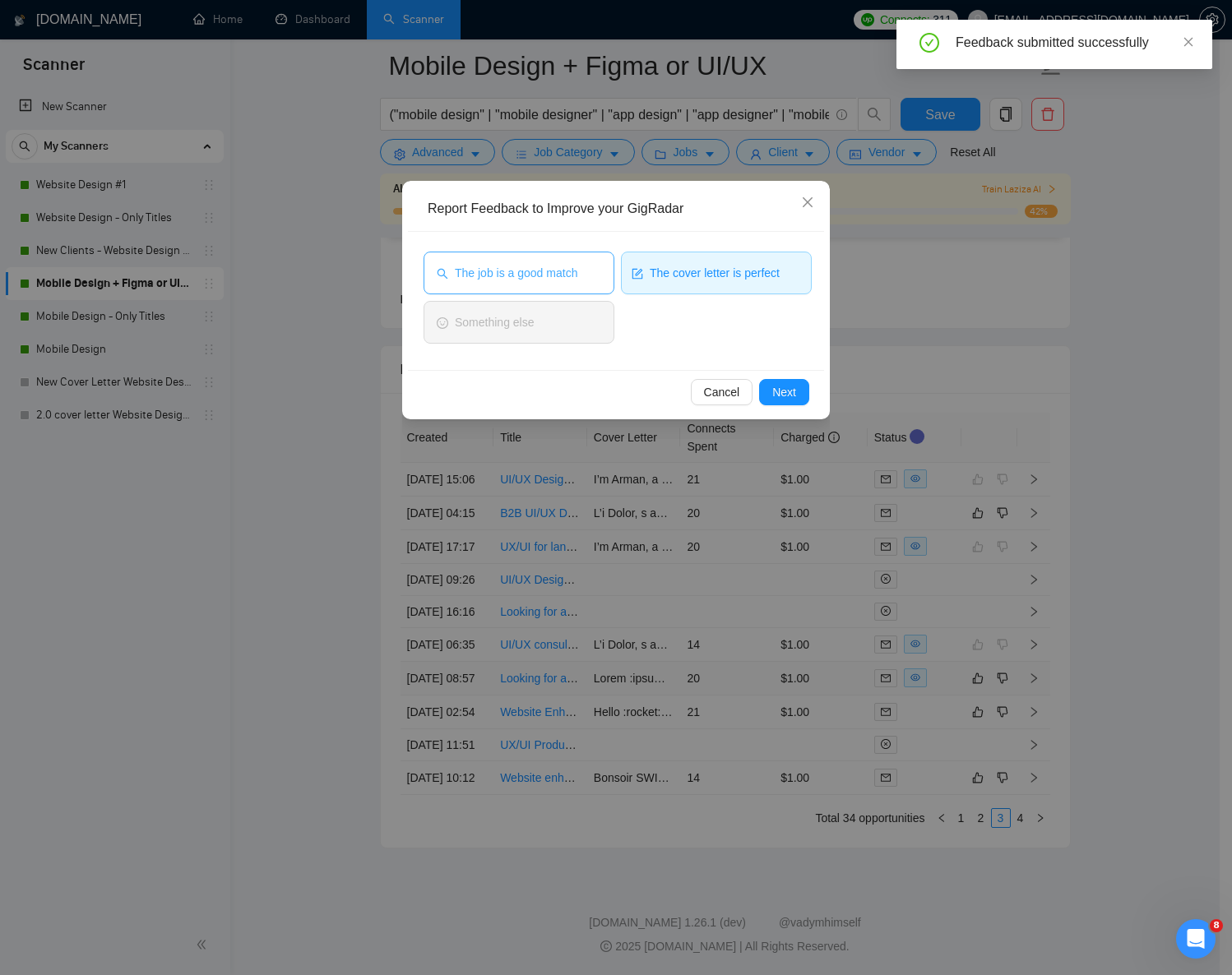
click at [575, 263] on button "The job is a good match" at bounding box center [519, 272] width 191 height 42
click at [762, 383] on button "Next" at bounding box center [784, 392] width 50 height 26
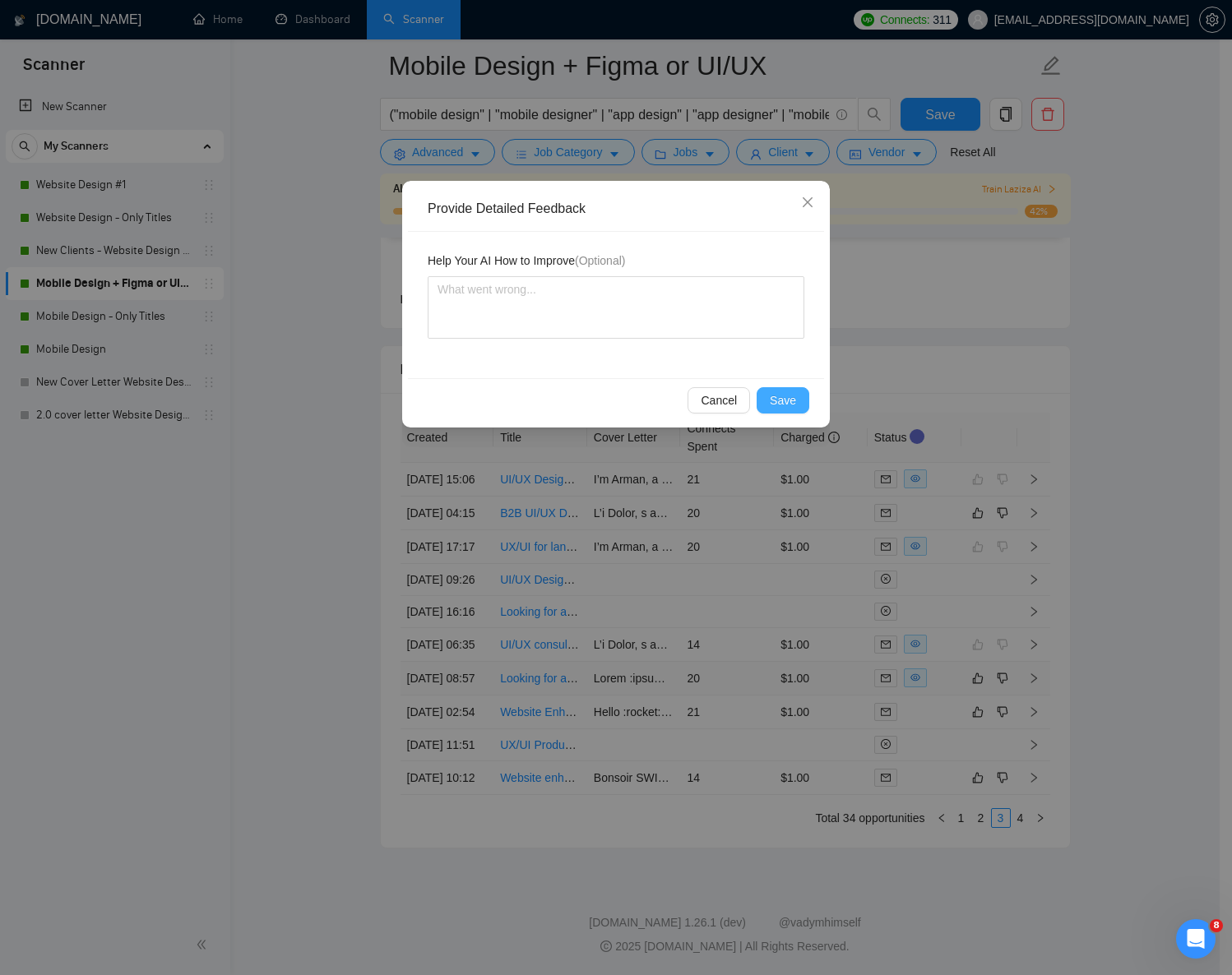
click at [773, 391] on span "Save" at bounding box center [782, 400] width 26 height 18
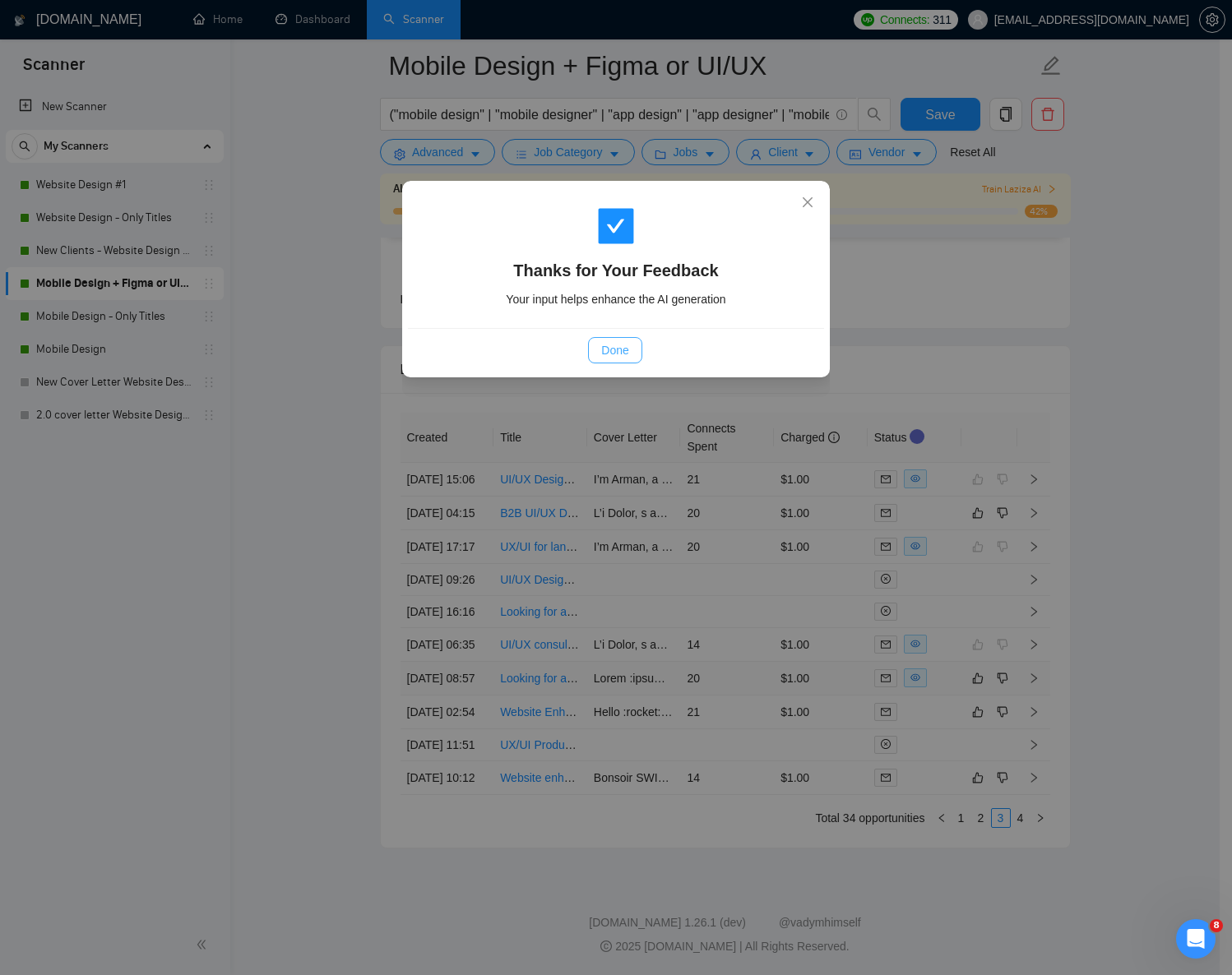
click at [604, 346] on span "Done" at bounding box center [615, 351] width 27 height 18
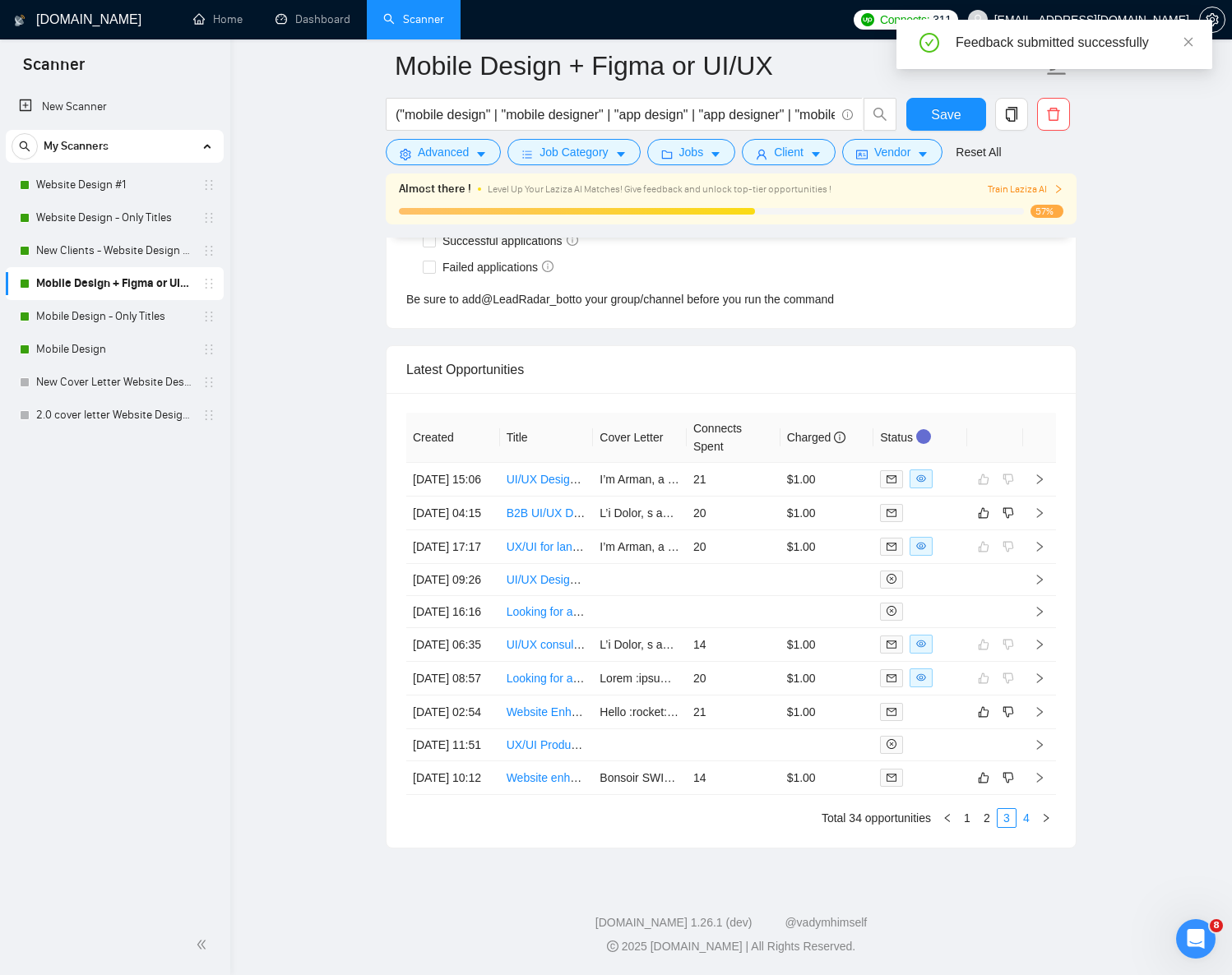
click at [1025, 827] on link "4" at bounding box center [1027, 818] width 18 height 18
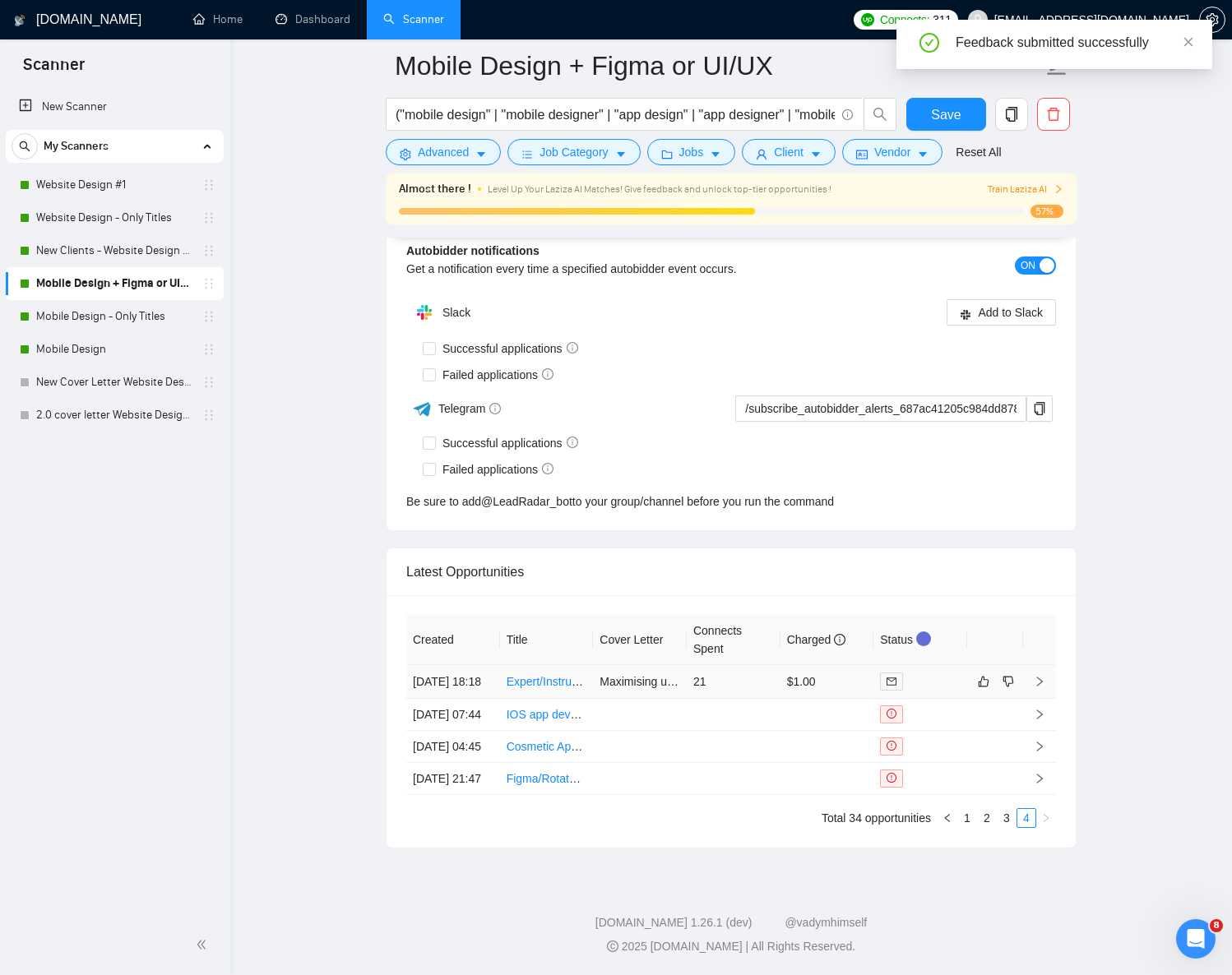
scroll to position [4125, 0]
click at [970, 823] on link "1" at bounding box center [967, 818] width 18 height 18
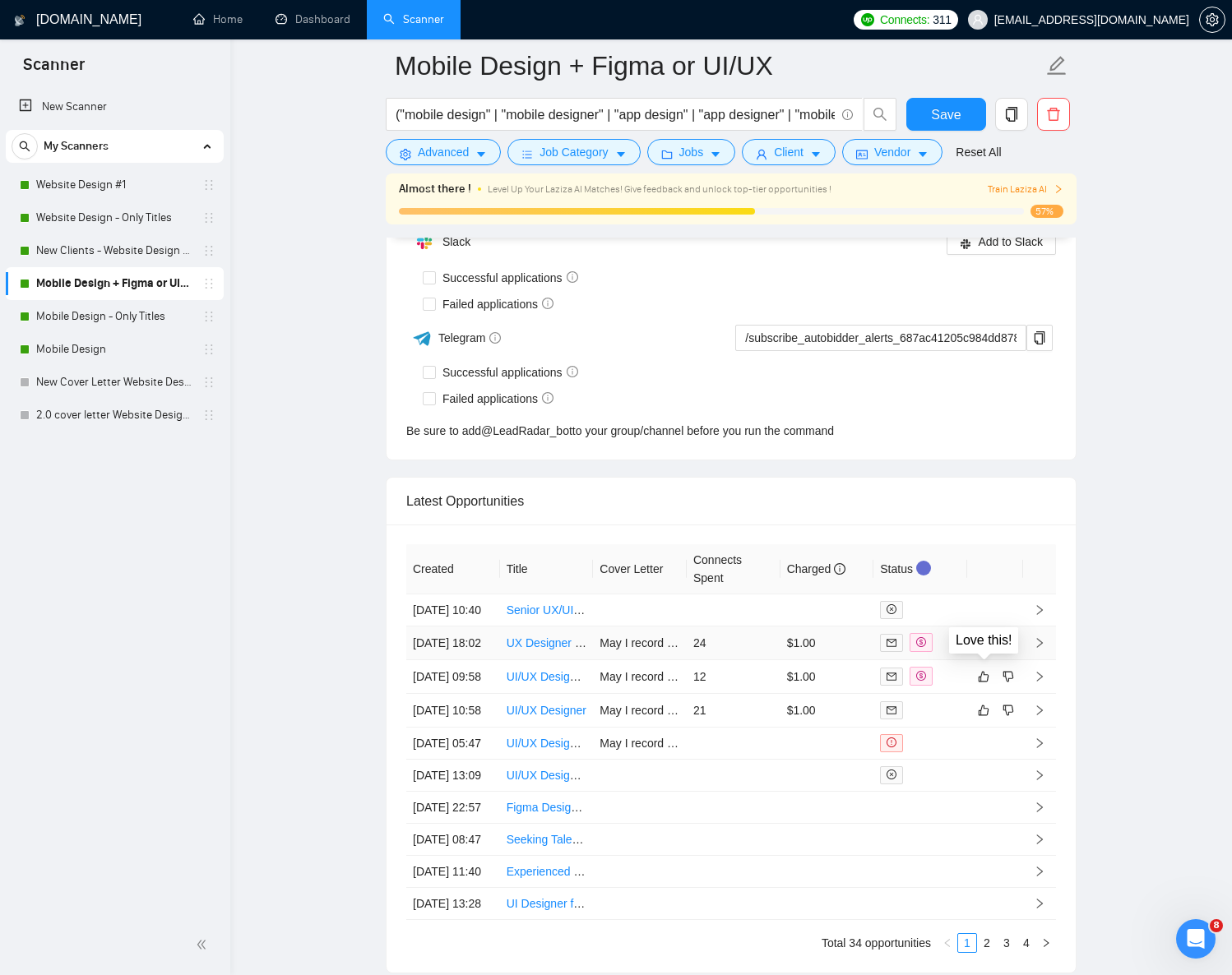
click at [983, 650] on icon "like" at bounding box center [983, 642] width 12 height 14
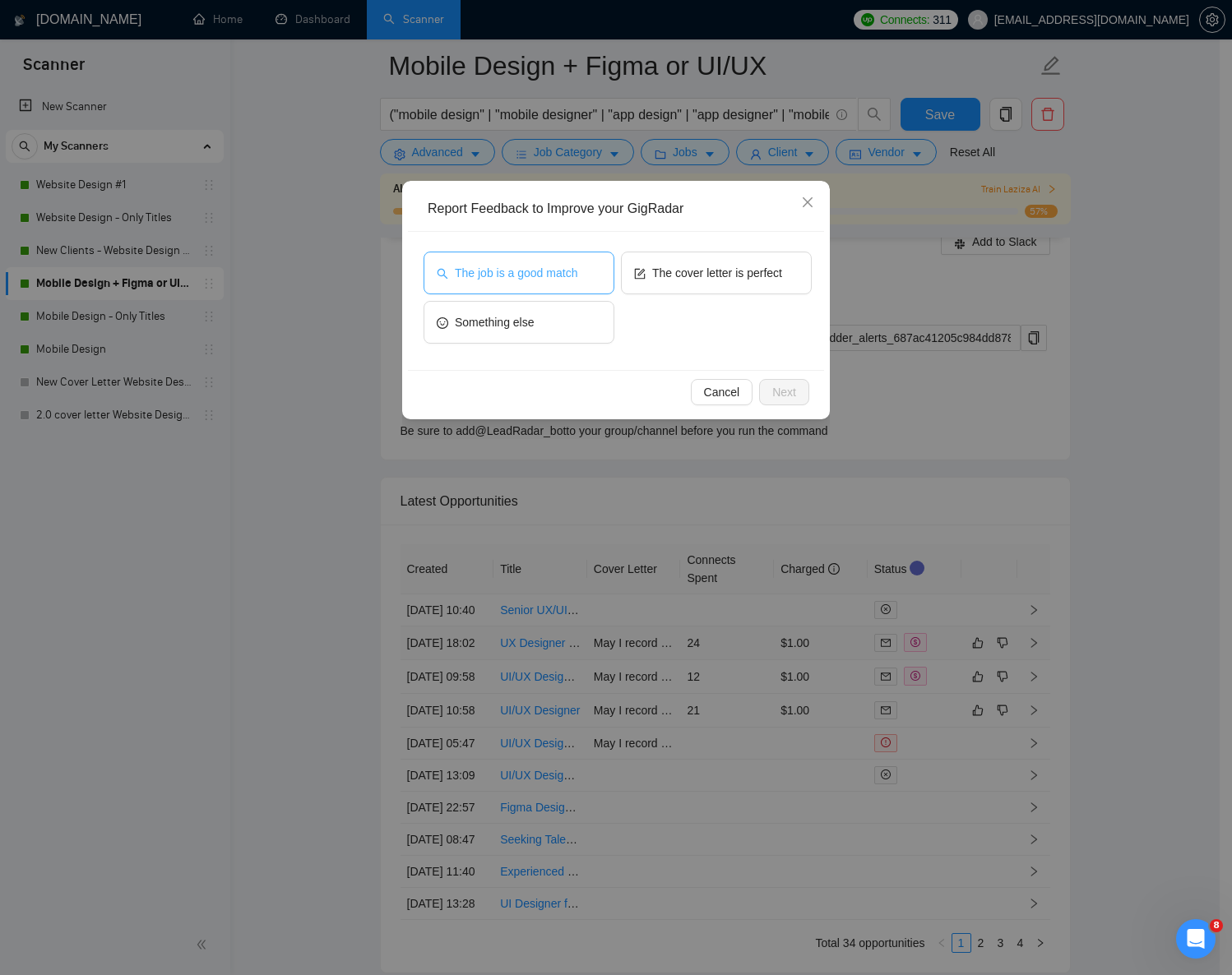
click at [523, 272] on span "The job is a good match" at bounding box center [516, 273] width 123 height 18
click at [768, 379] on button "Next" at bounding box center [784, 392] width 50 height 26
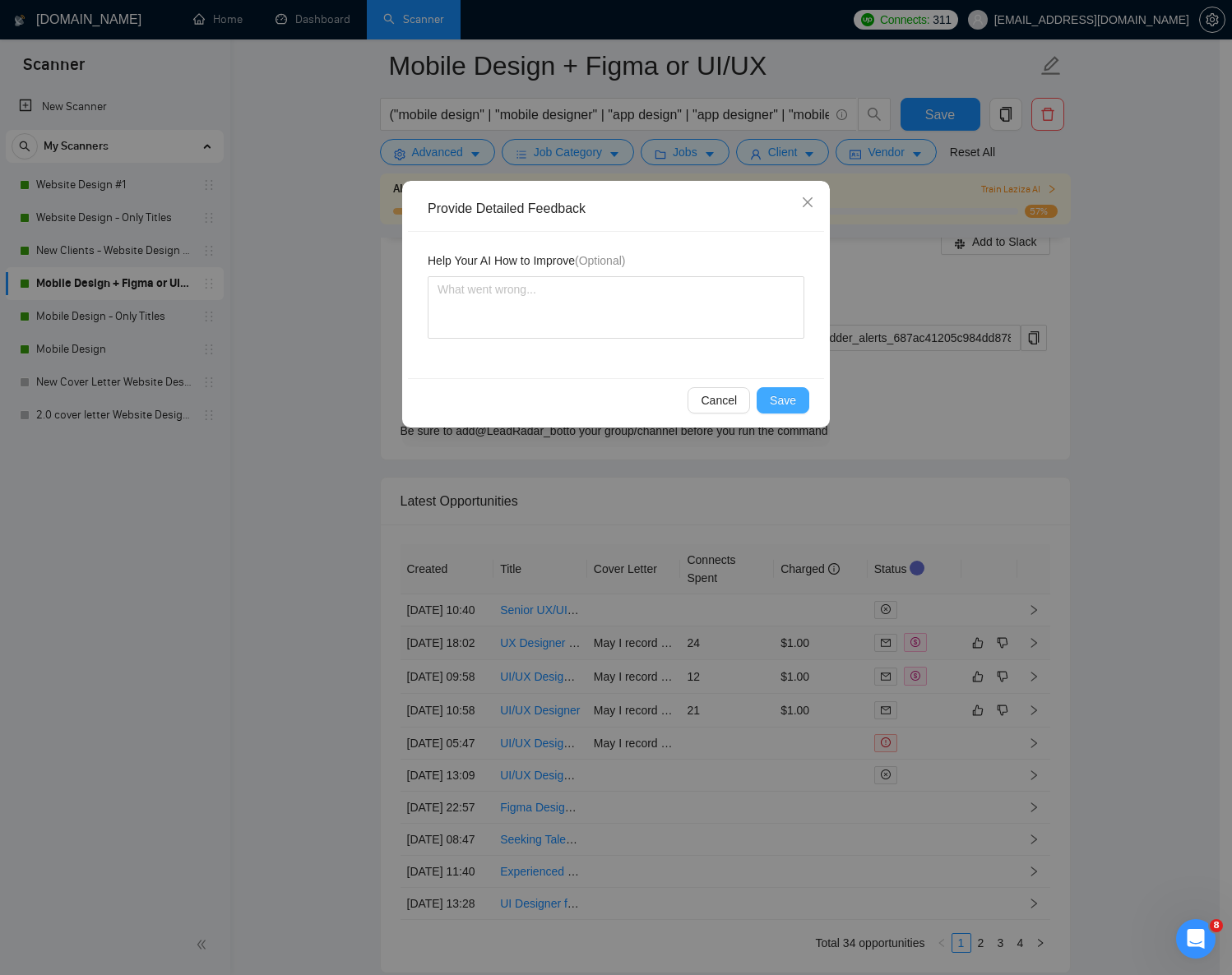
click at [783, 398] on span "Save" at bounding box center [782, 400] width 26 height 18
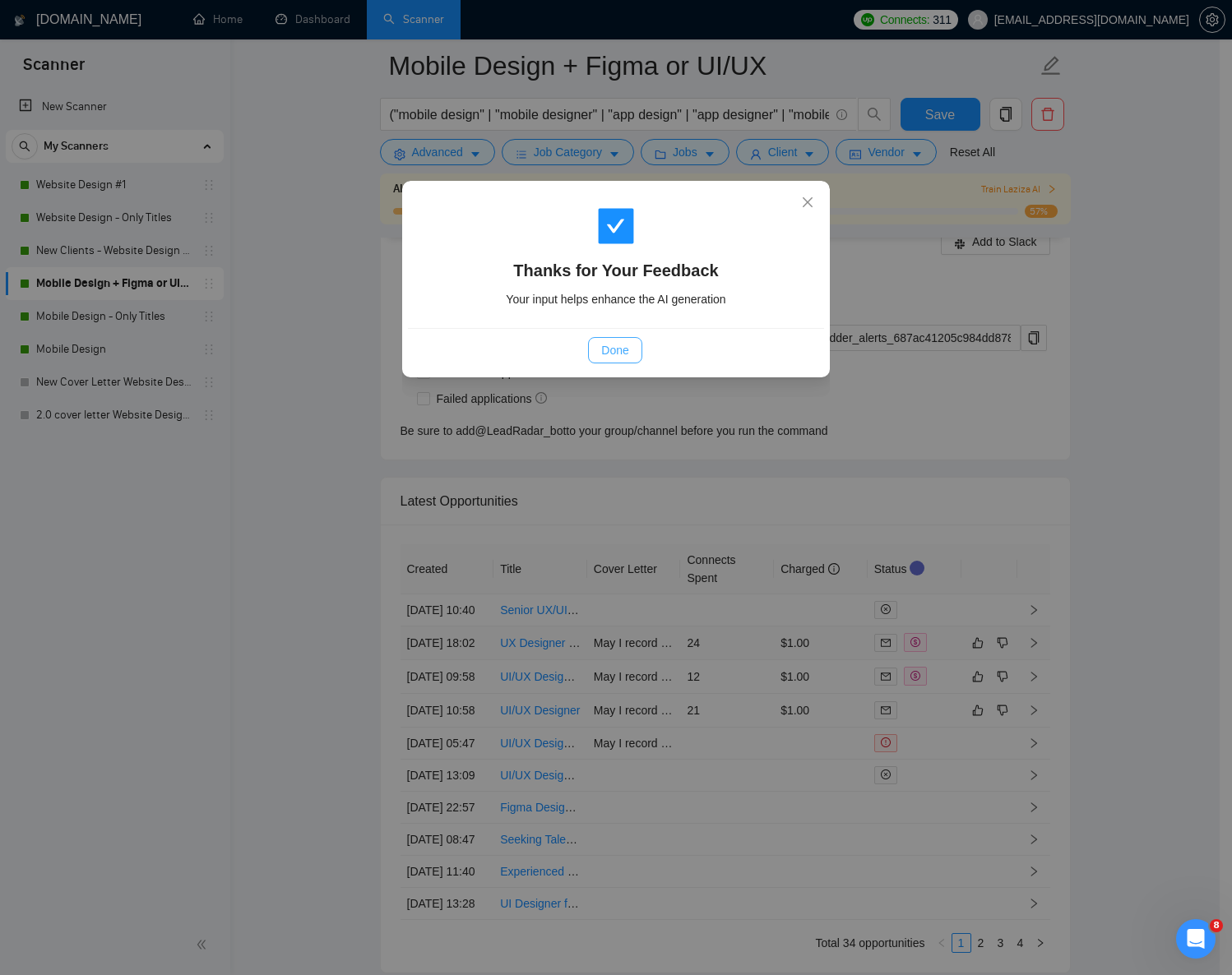
click at [607, 346] on span "Done" at bounding box center [615, 351] width 27 height 18
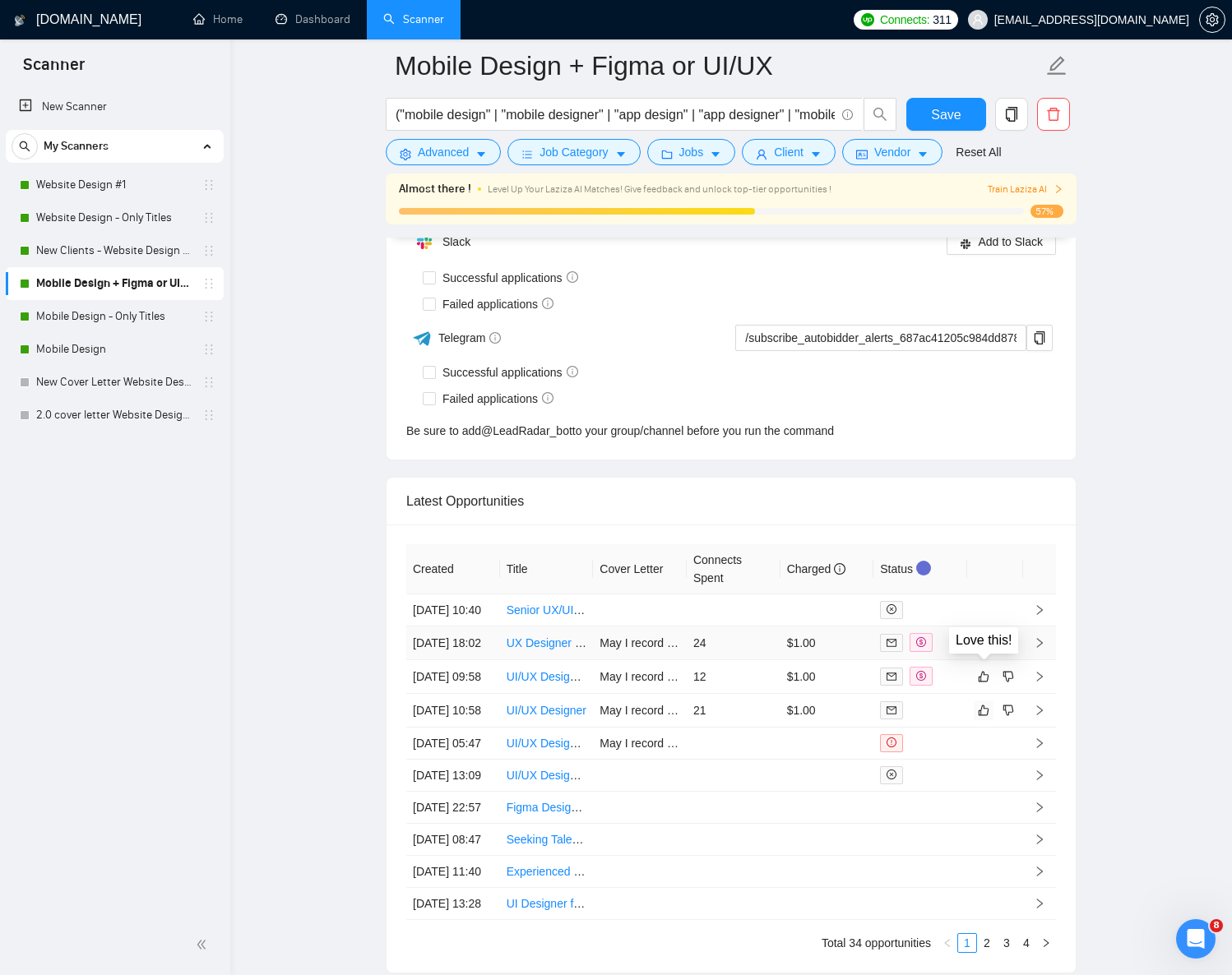
click at [985, 704] on icon "like" at bounding box center [983, 710] width 12 height 14
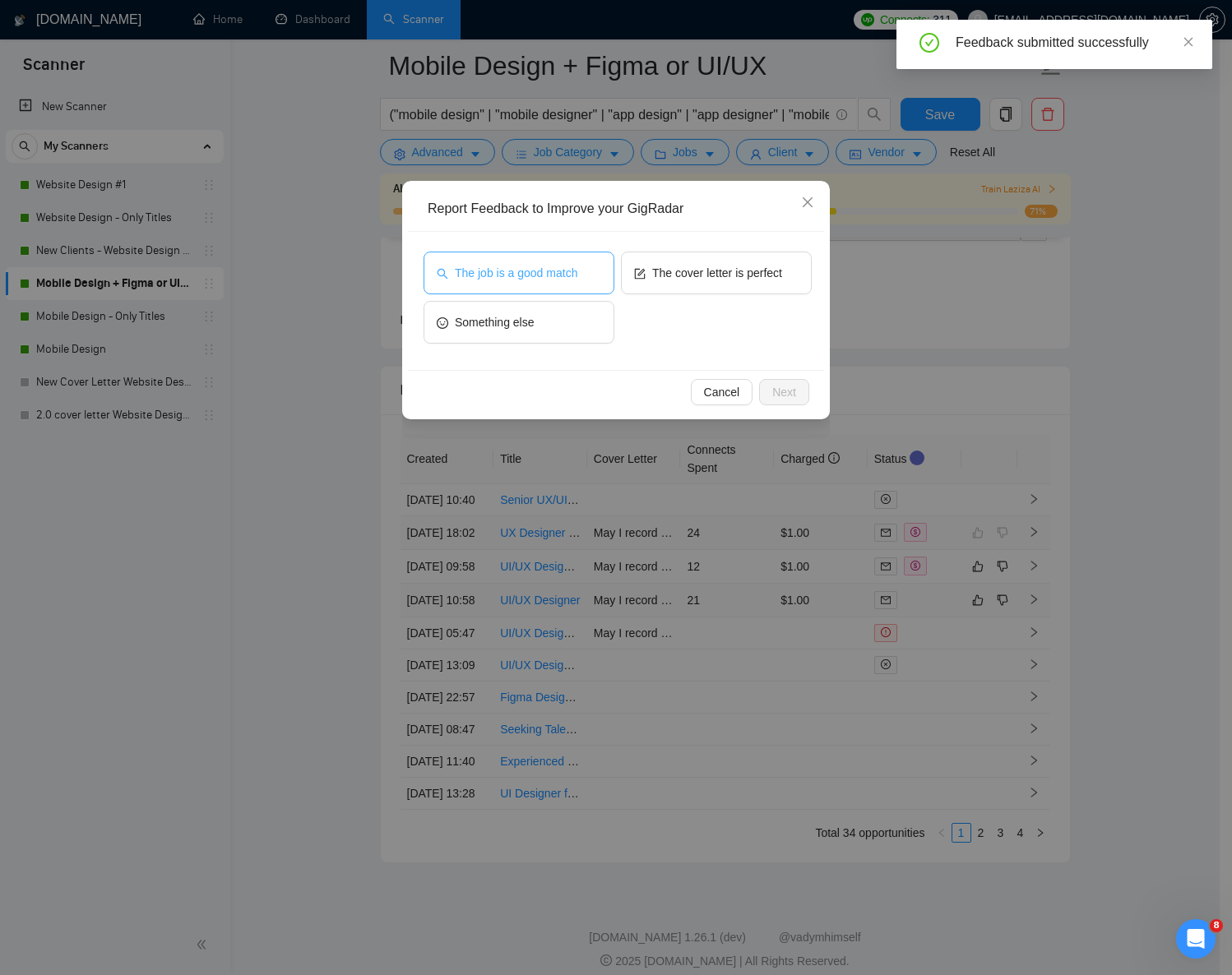
click at [549, 278] on span "The job is a good match" at bounding box center [516, 273] width 123 height 18
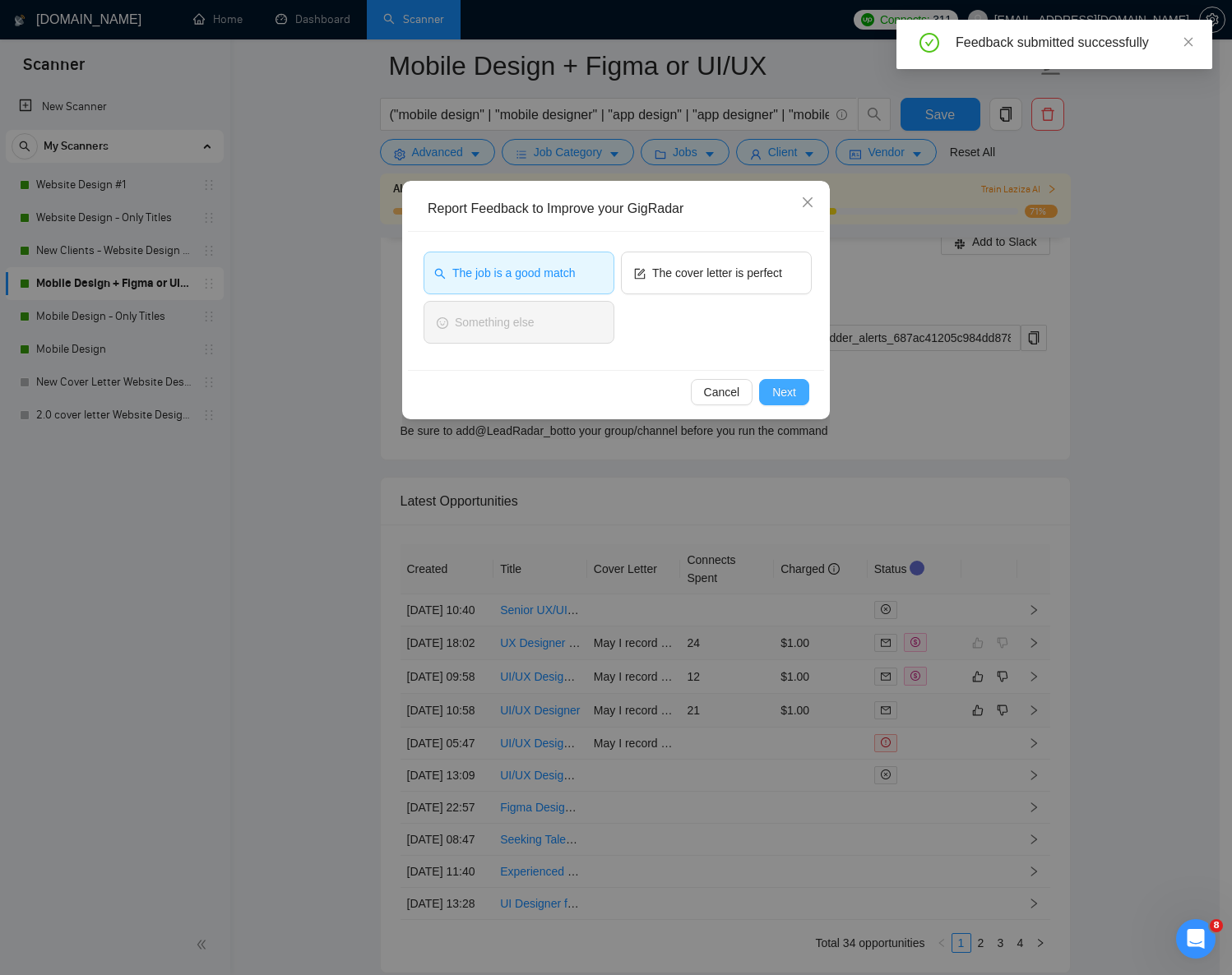
click at [793, 389] on span "Next" at bounding box center [784, 392] width 23 height 18
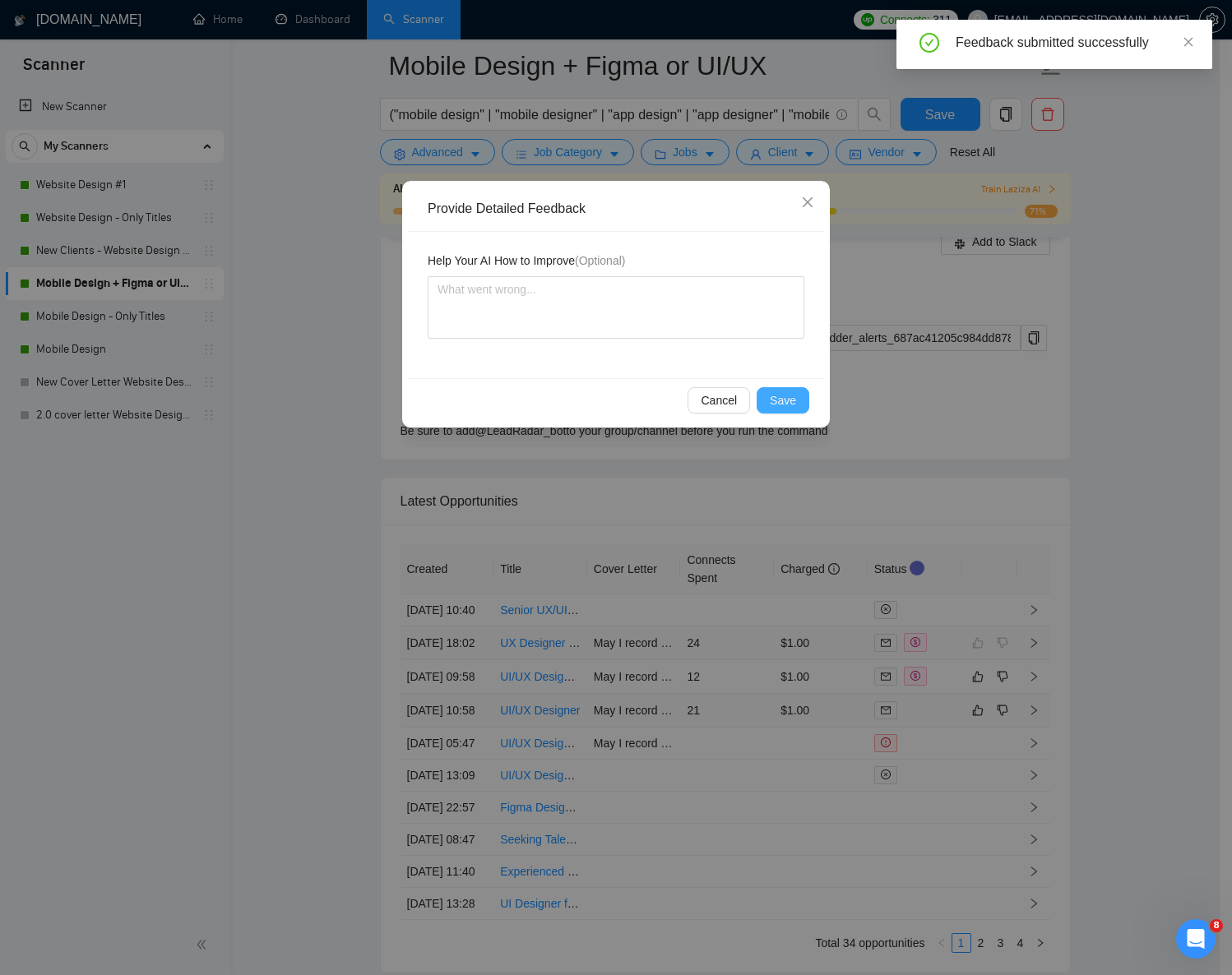
click at [780, 401] on span "Save" at bounding box center [782, 400] width 26 height 18
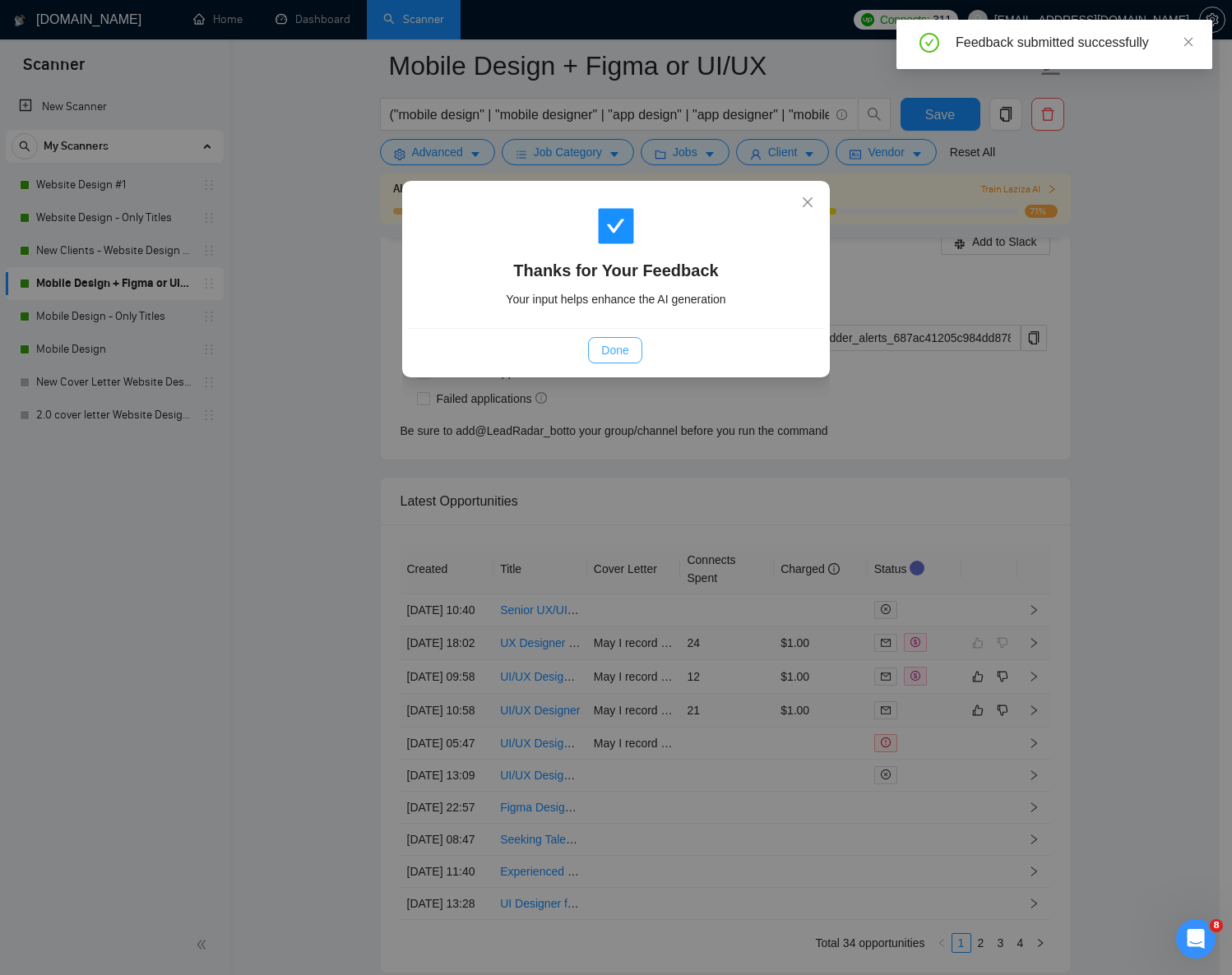
click at [617, 353] on span "Done" at bounding box center [615, 351] width 27 height 18
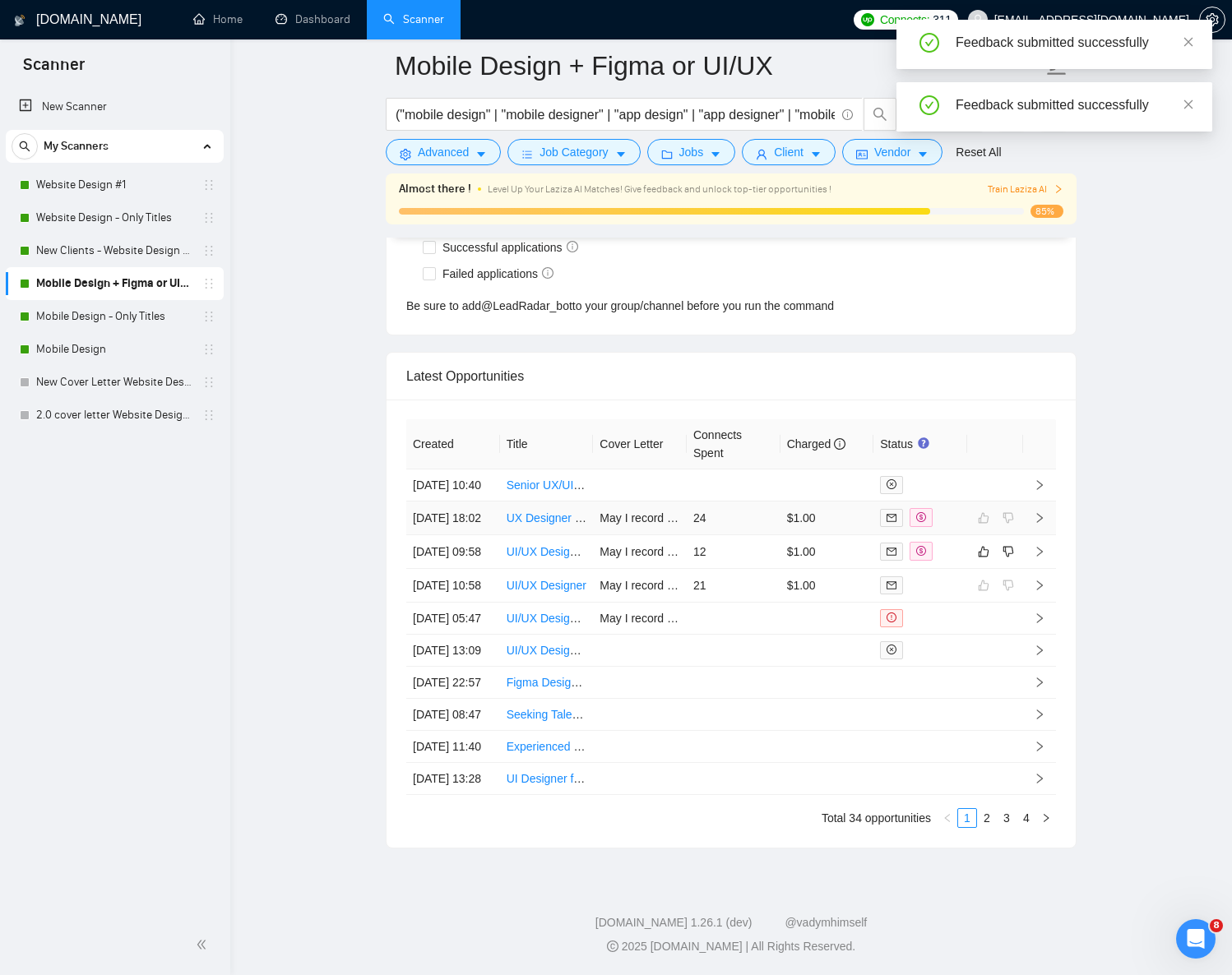
scroll to position [4326, 0]
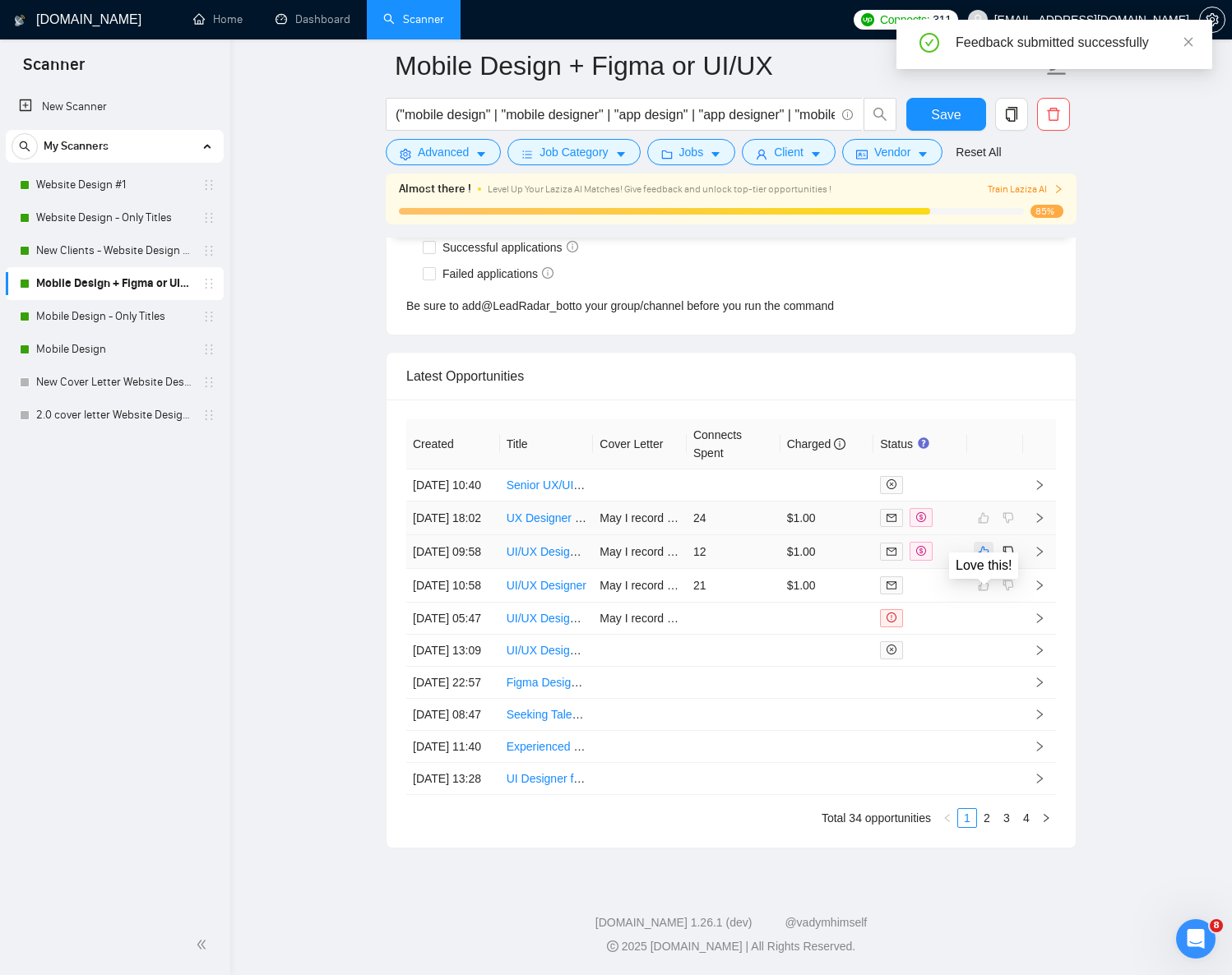
click at [984, 542] on button "button" at bounding box center [984, 551] width 20 height 20
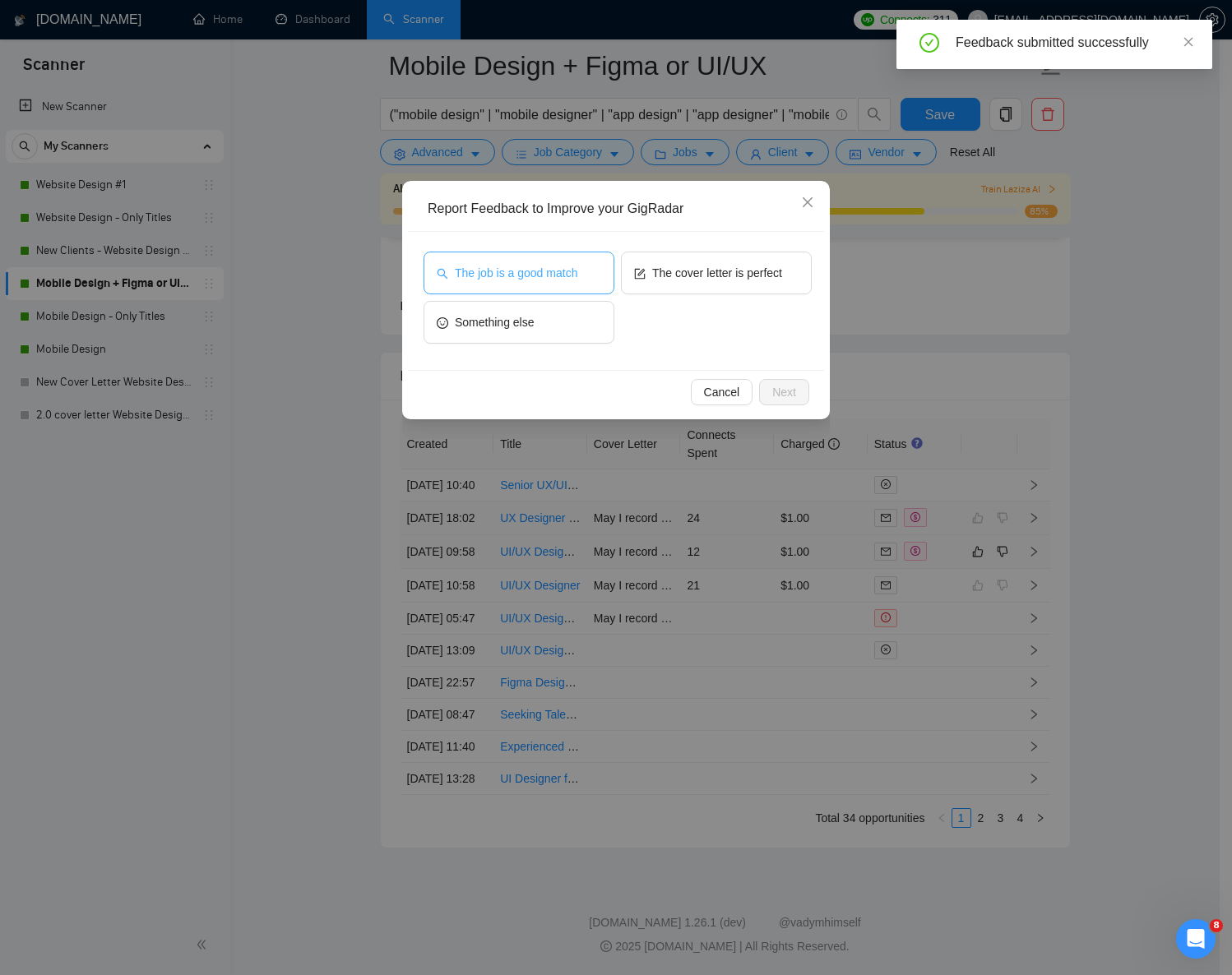
click at [541, 273] on span "The job is a good match" at bounding box center [516, 273] width 123 height 18
click at [783, 396] on span "Next" at bounding box center [784, 392] width 23 height 18
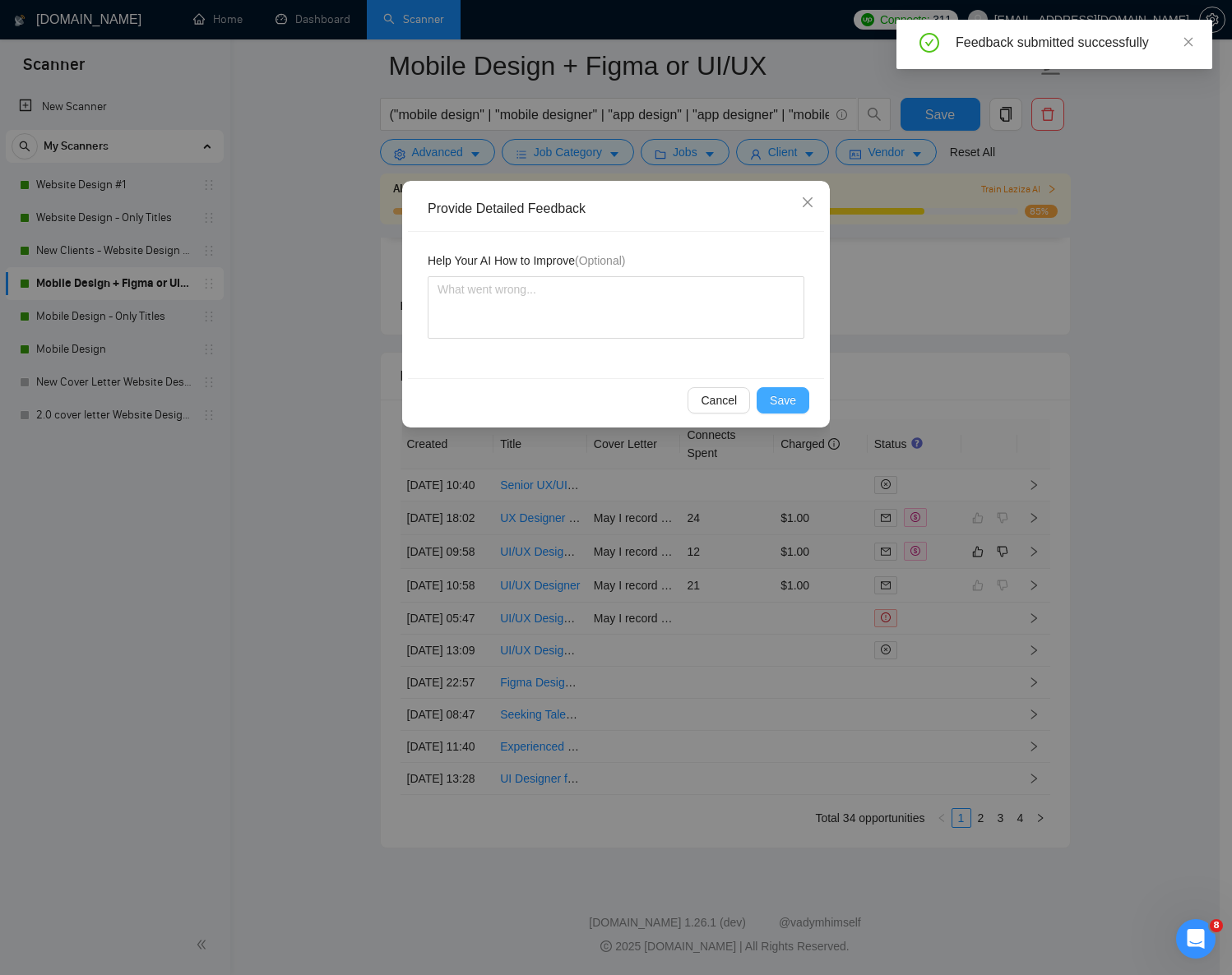
click at [783, 396] on span "Save" at bounding box center [782, 400] width 26 height 18
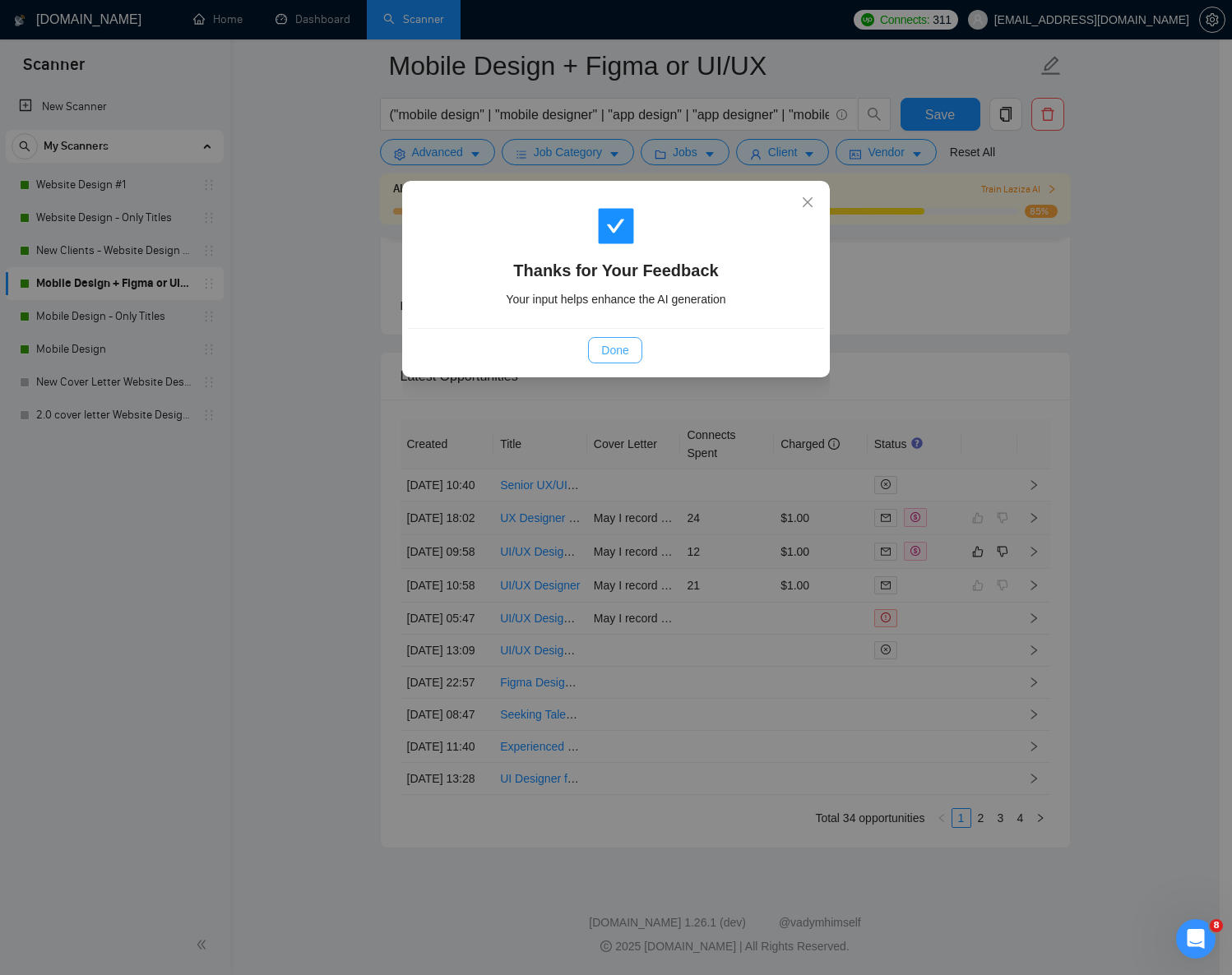
drag, startPoint x: 604, startPoint y: 345, endPoint x: 680, endPoint y: 379, distance: 83.3
click at [604, 345] on span "Done" at bounding box center [615, 351] width 27 height 18
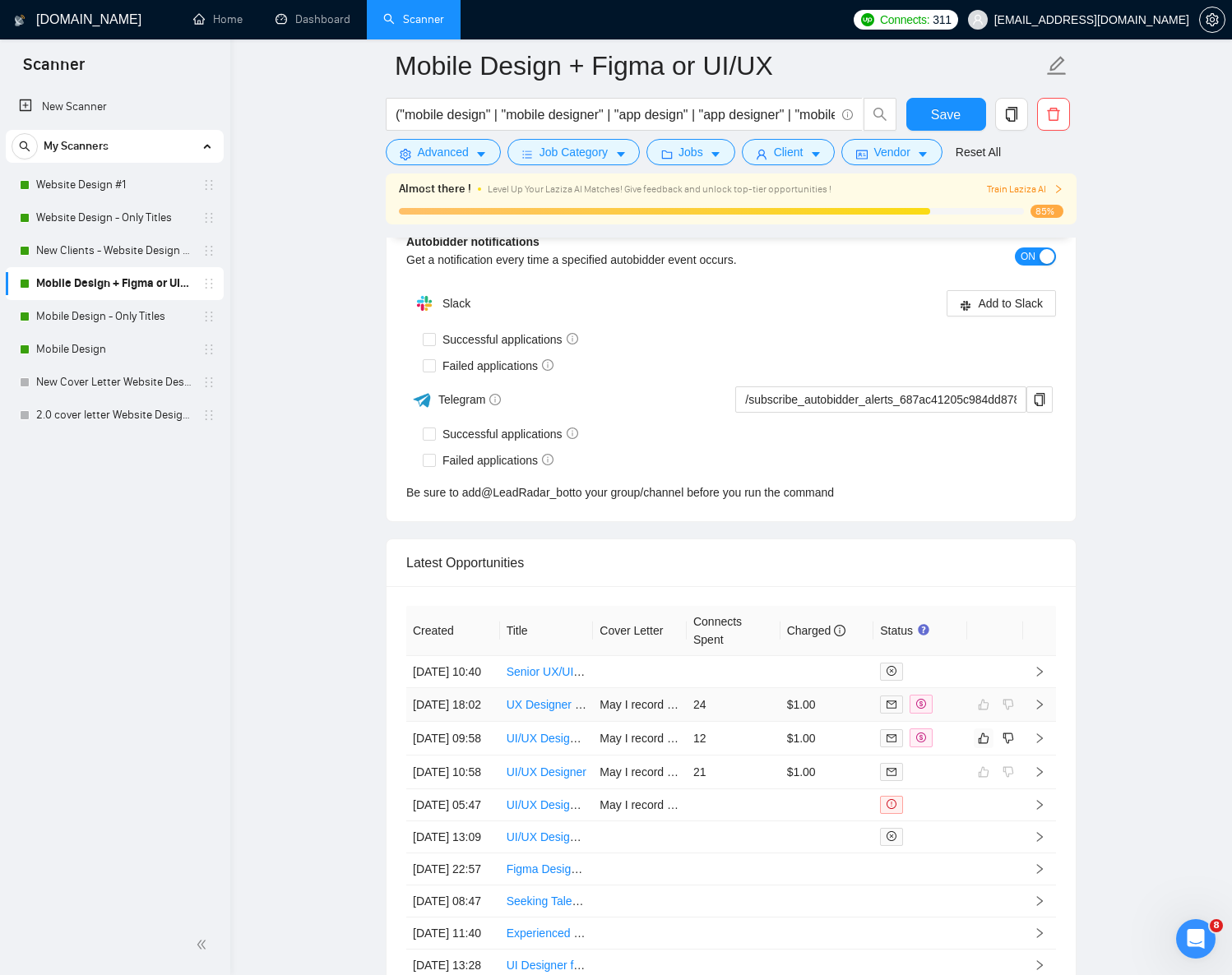
scroll to position [4059, 0]
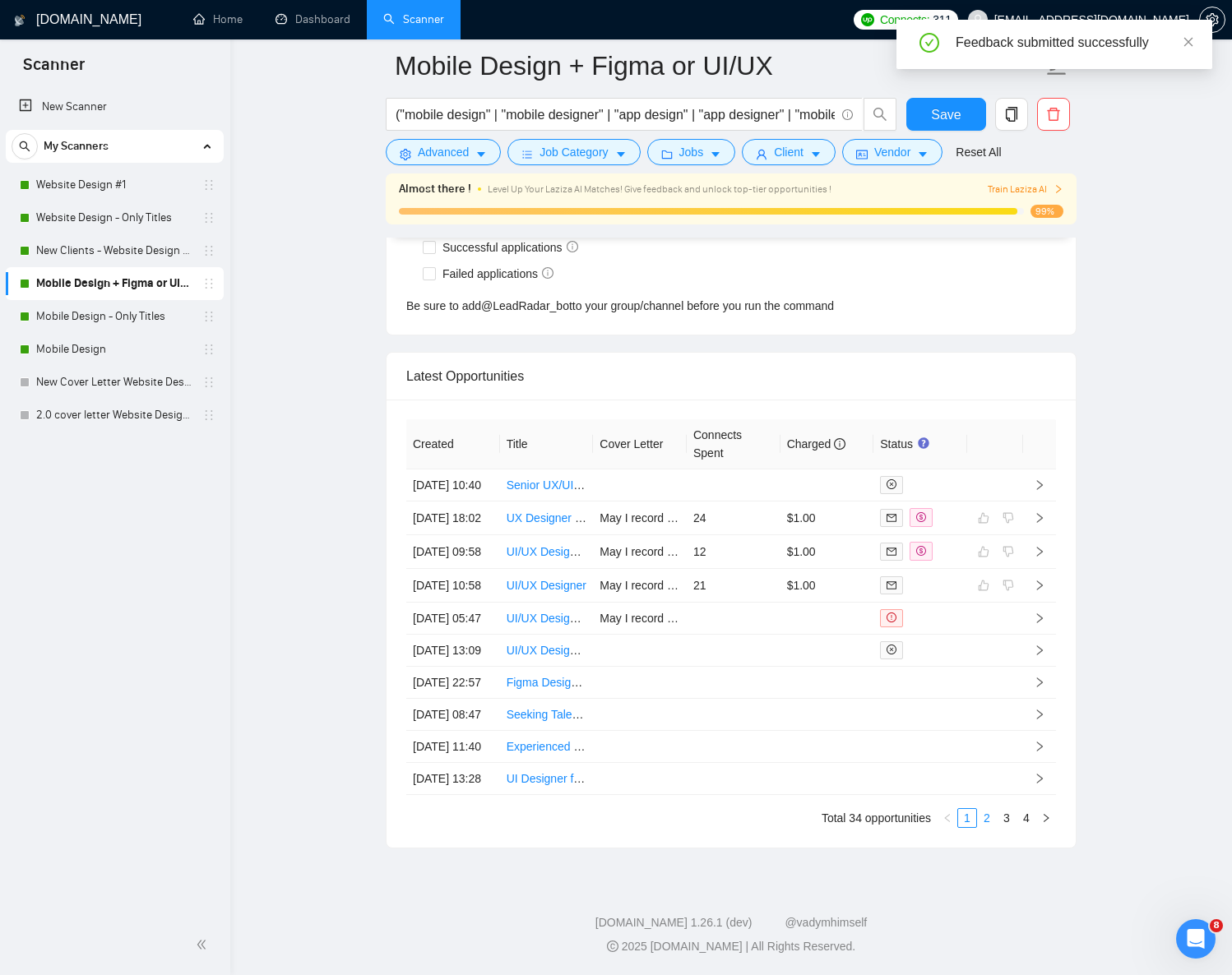
click at [987, 827] on link "2" at bounding box center [987, 818] width 18 height 18
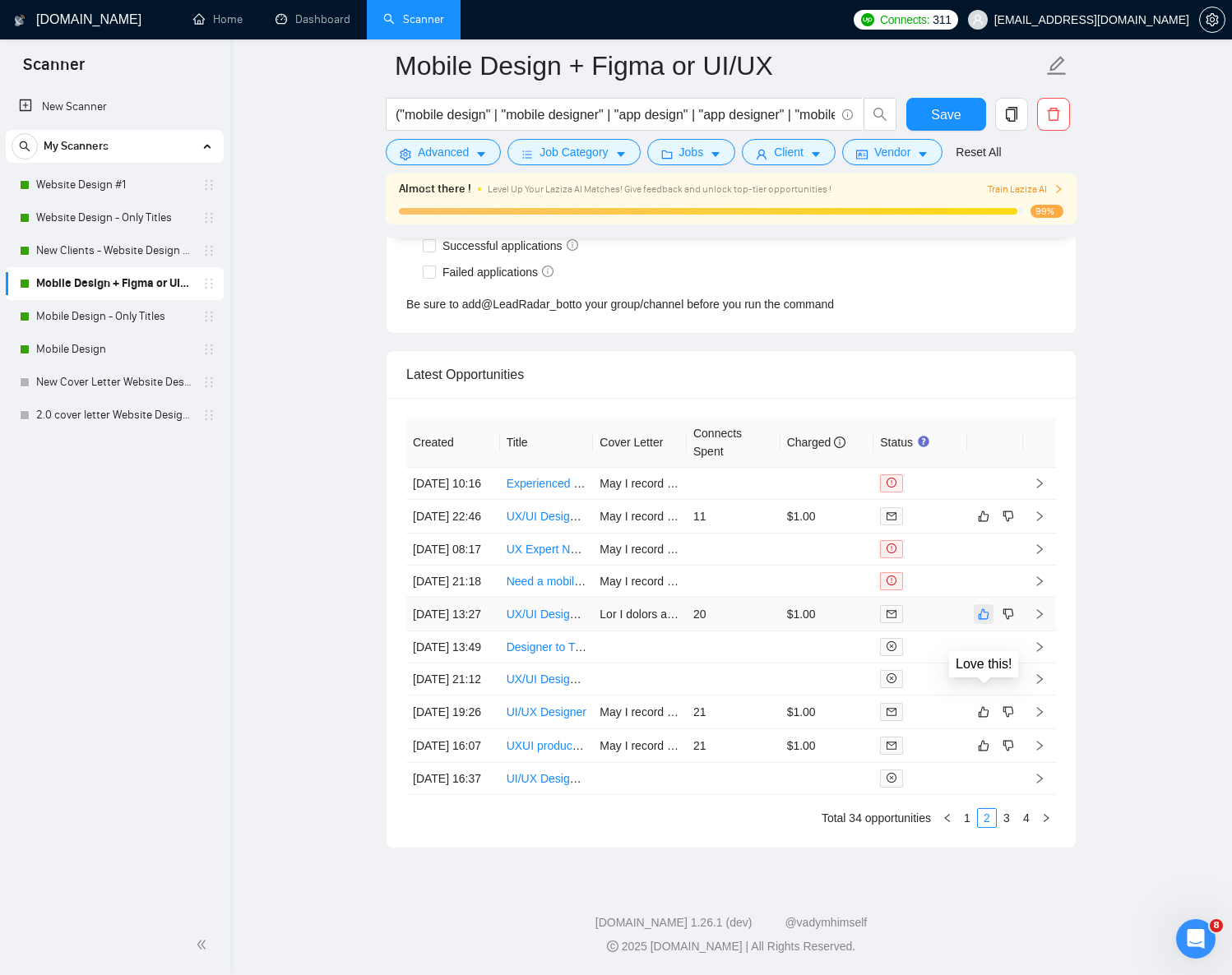
click at [982, 621] on icon "like" at bounding box center [983, 614] width 12 height 14
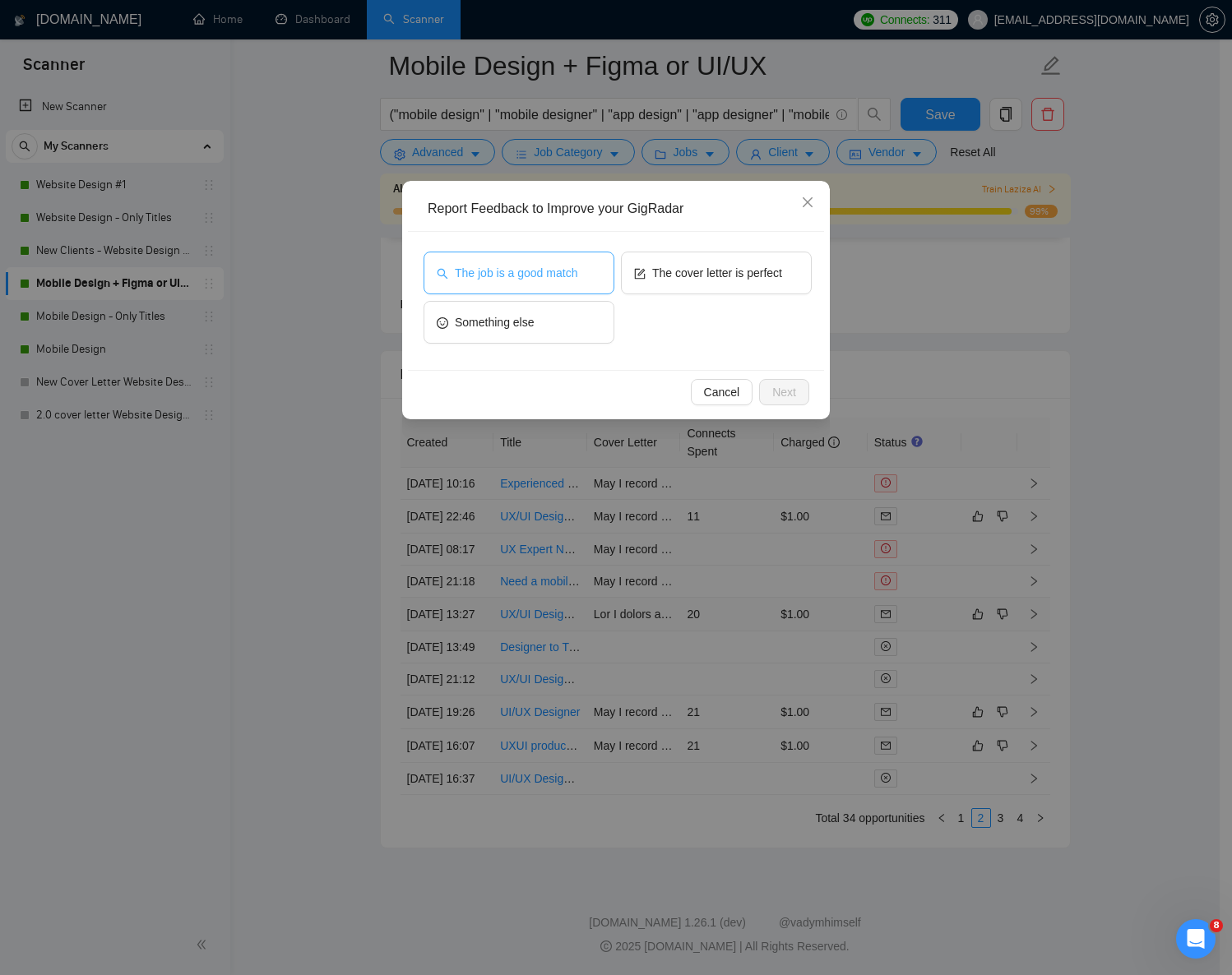
click at [535, 272] on span "The job is a good match" at bounding box center [516, 273] width 123 height 18
click at [766, 389] on button "Next" at bounding box center [784, 392] width 50 height 26
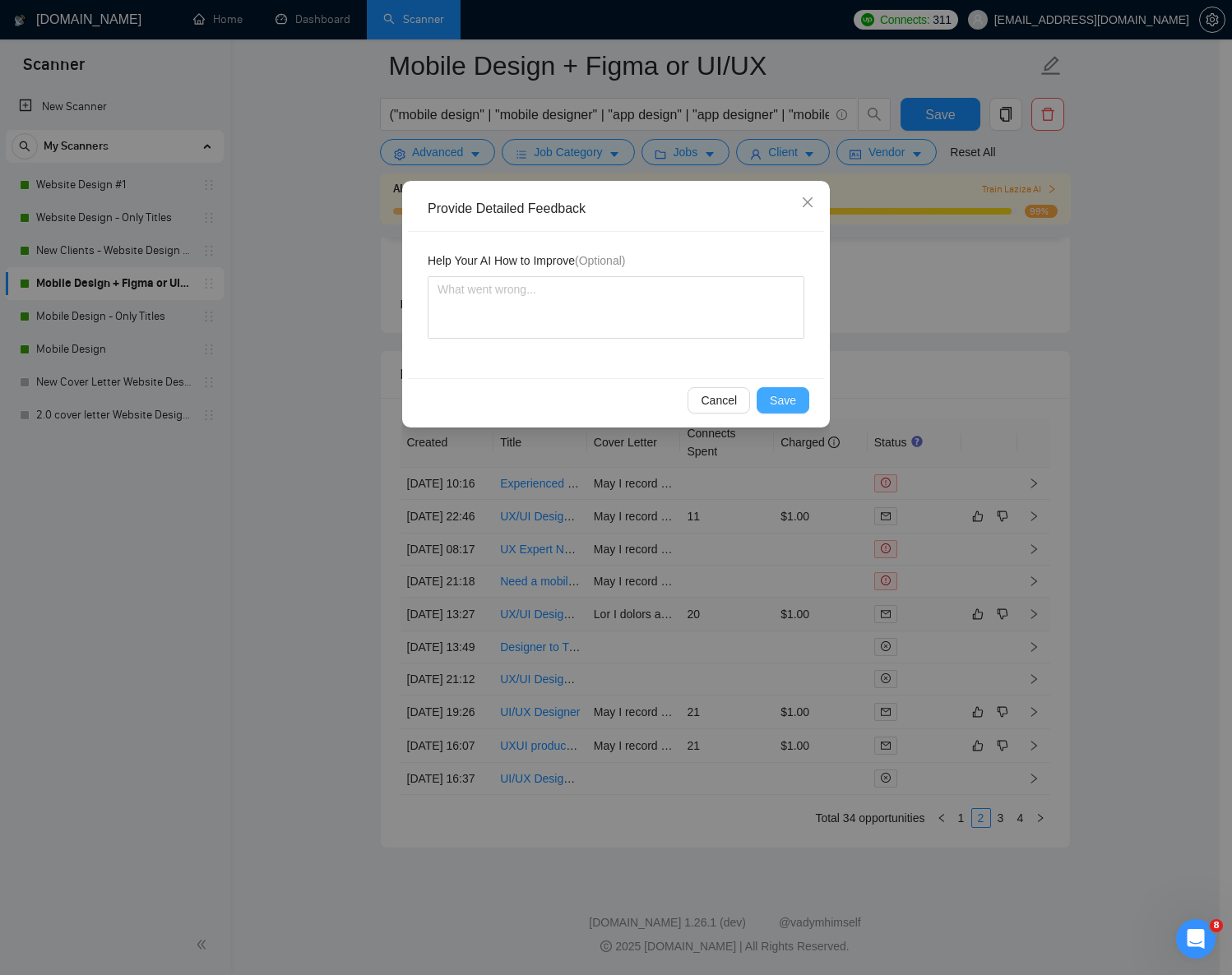
click at [776, 402] on span "Save" at bounding box center [782, 400] width 26 height 18
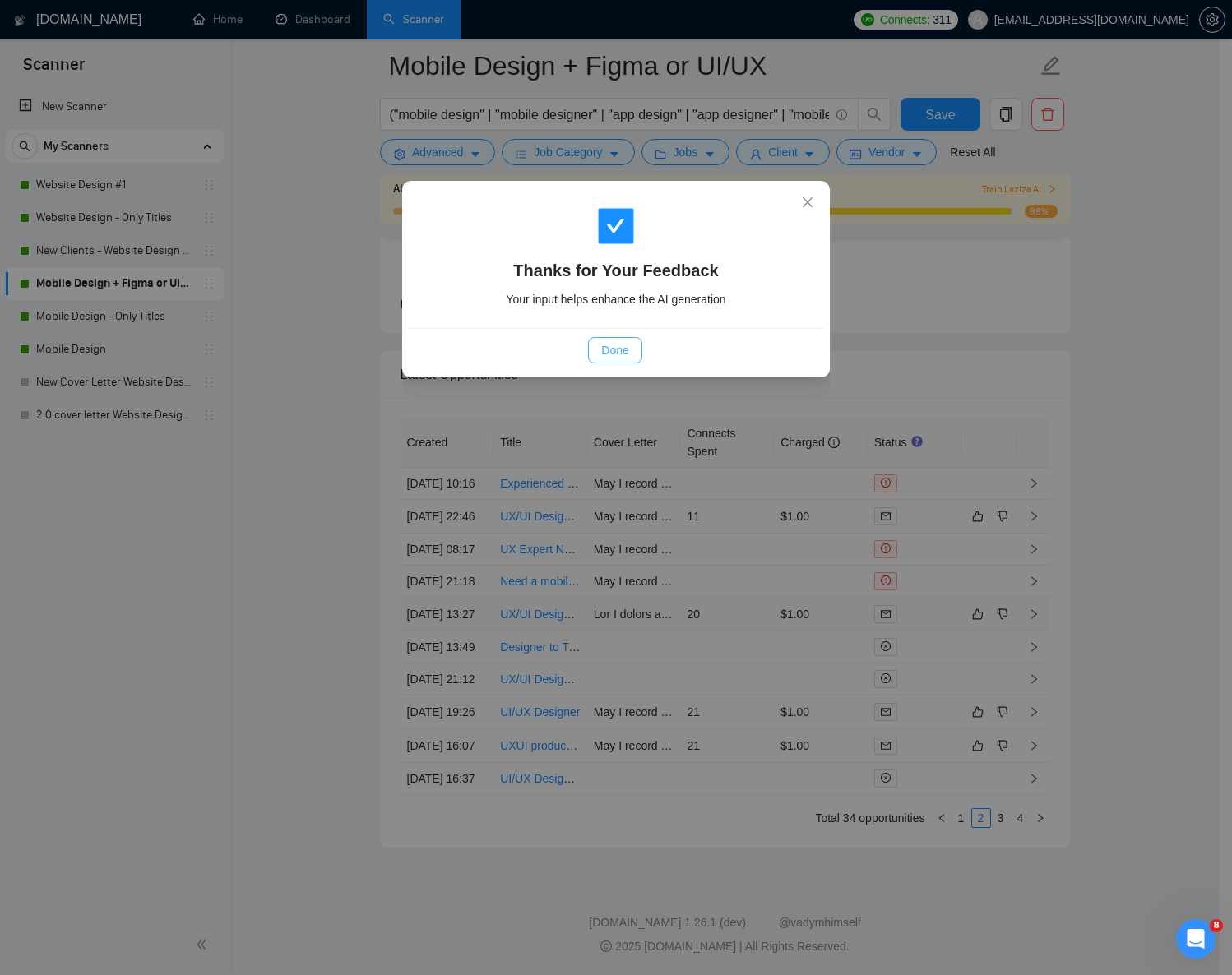
click at [616, 341] on button "Done" at bounding box center [615, 350] width 53 height 26
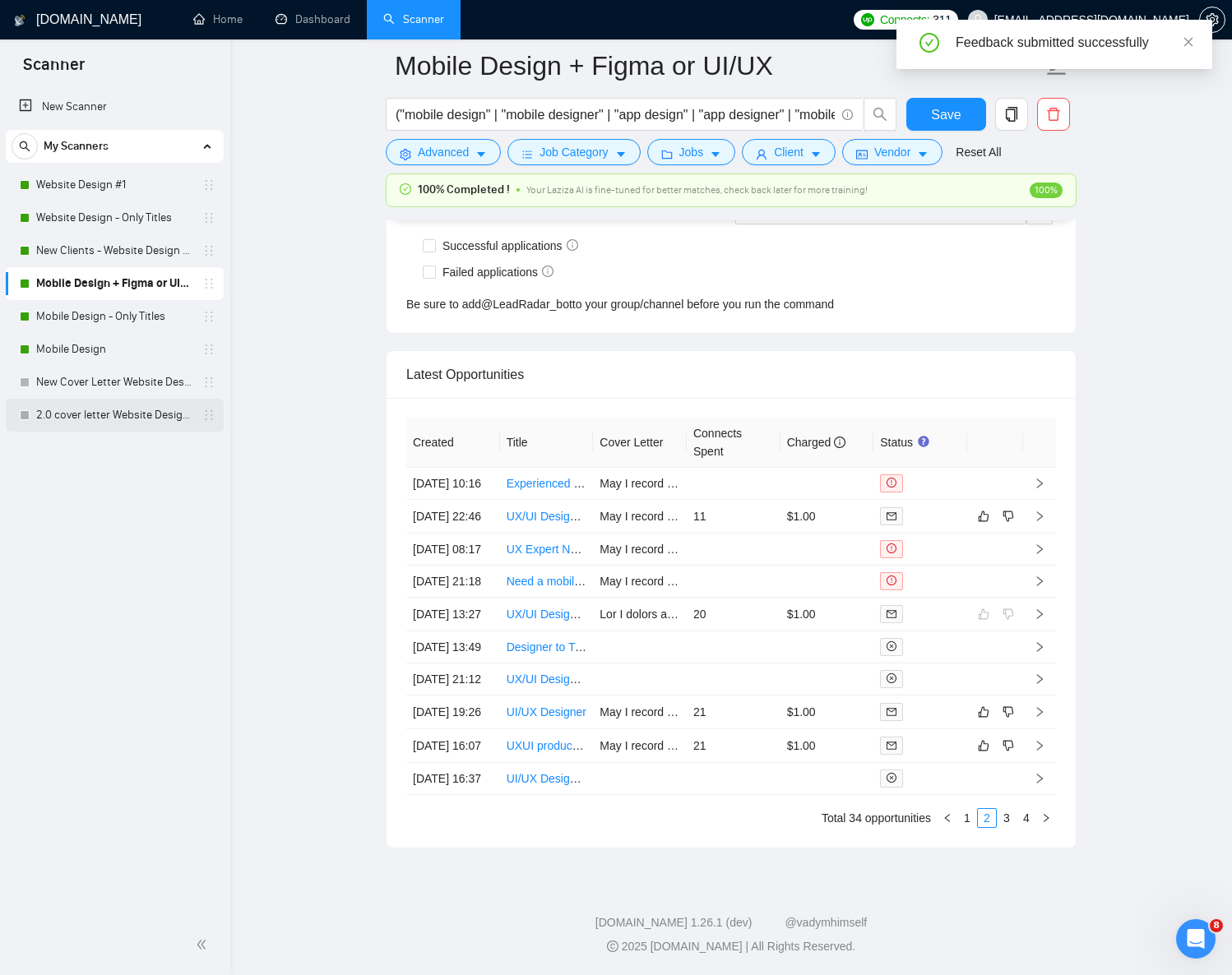
scroll to position [4080, 0]
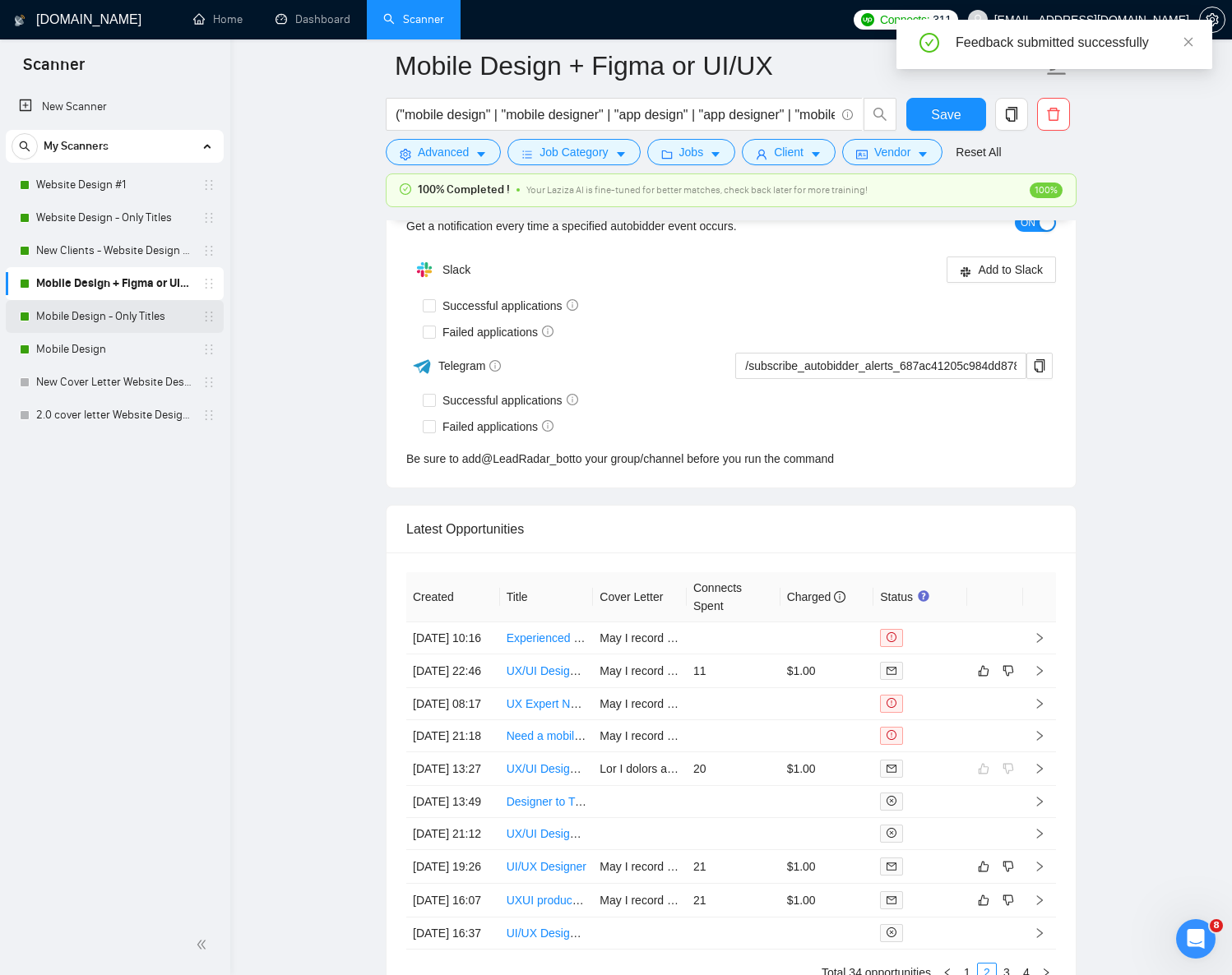
click at [105, 316] on link "Mobile Design - Only Titles" at bounding box center [114, 316] width 156 height 33
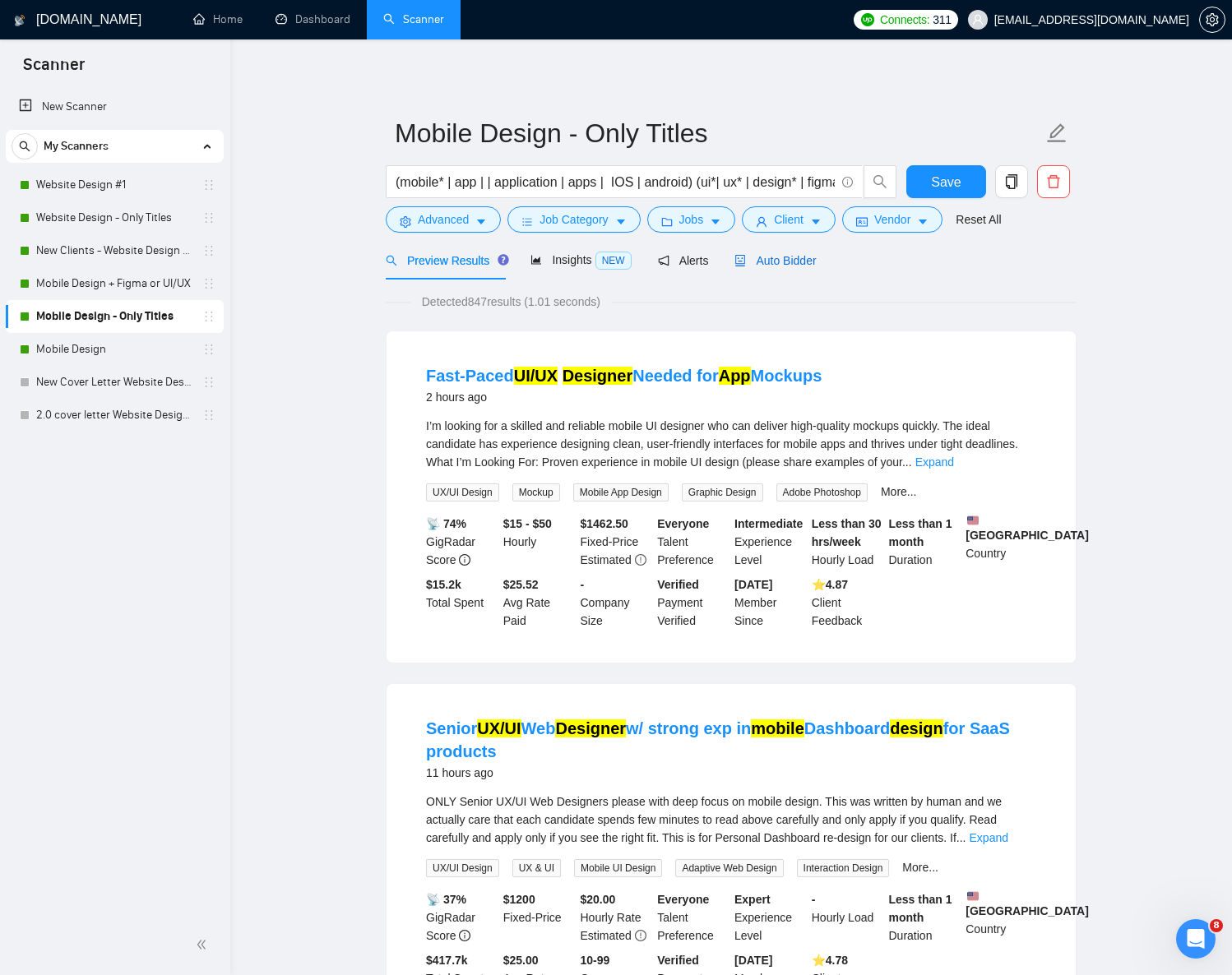
click at [796, 261] on span "Auto Bidder" at bounding box center [775, 260] width 81 height 14
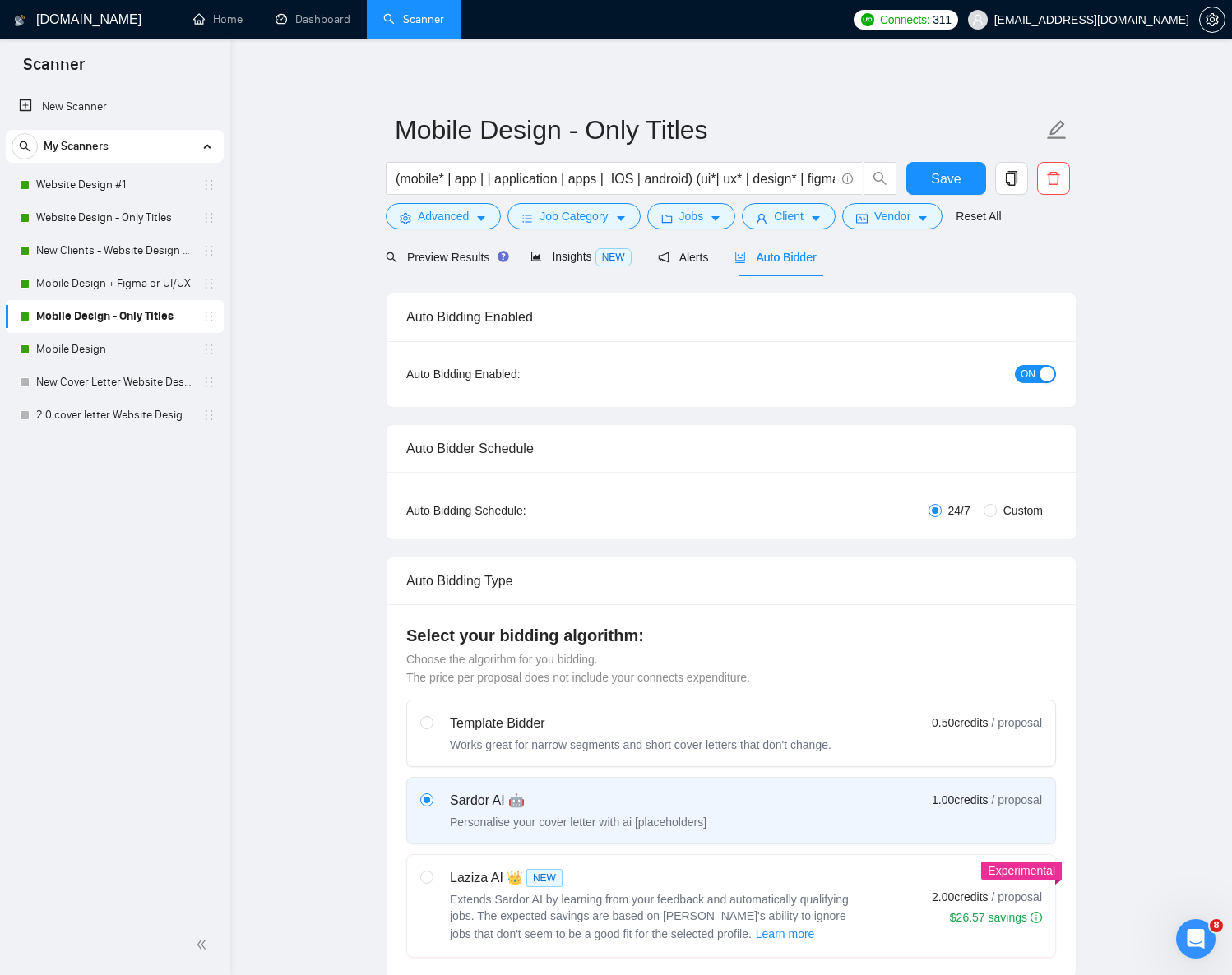
scroll to position [5, 0]
drag, startPoint x: 491, startPoint y: 315, endPoint x: 393, endPoint y: 322, distance: 98.2
click at [394, 322] on div "Auto Bidding Enabled" at bounding box center [731, 316] width 689 height 48
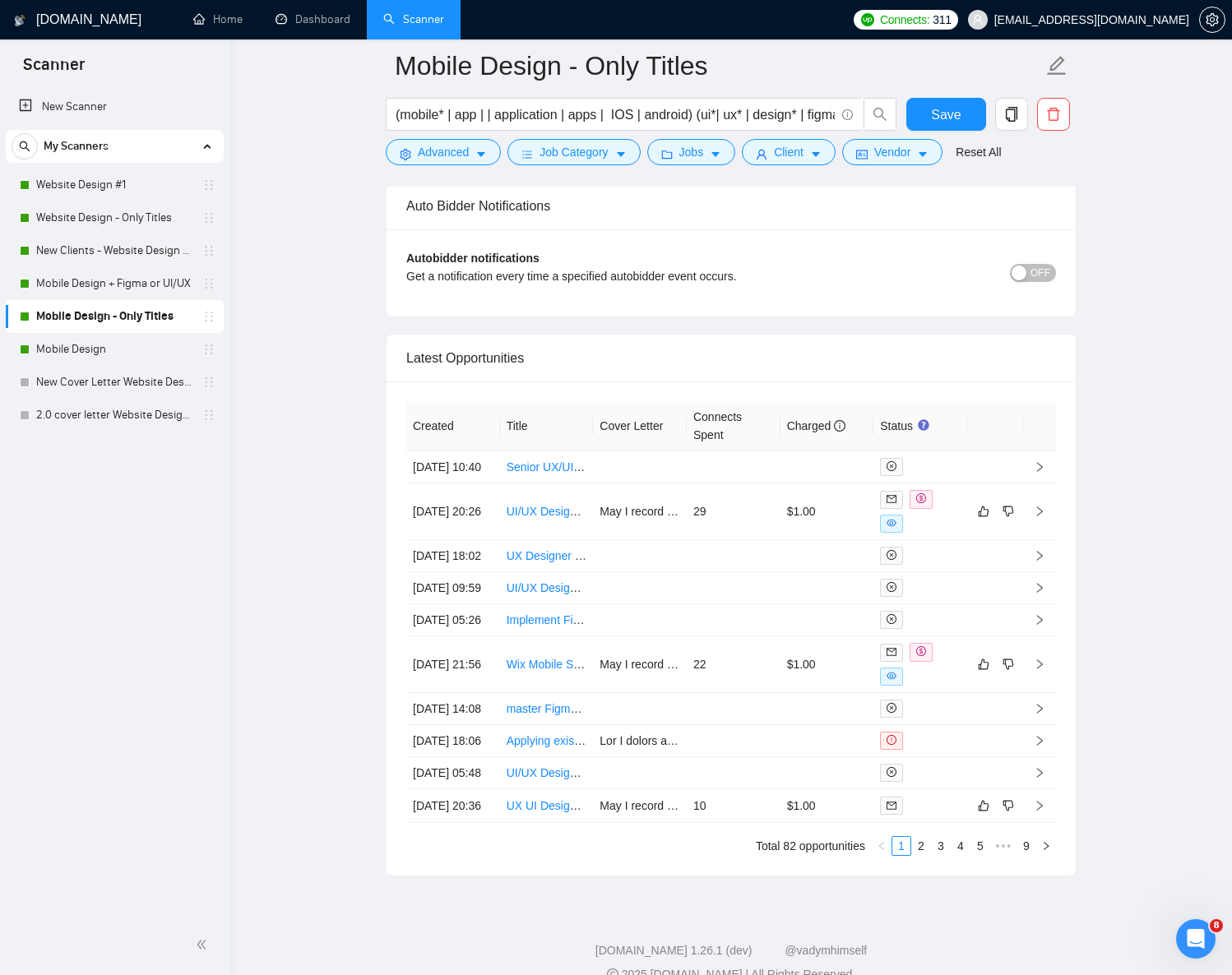
scroll to position [4186, 0]
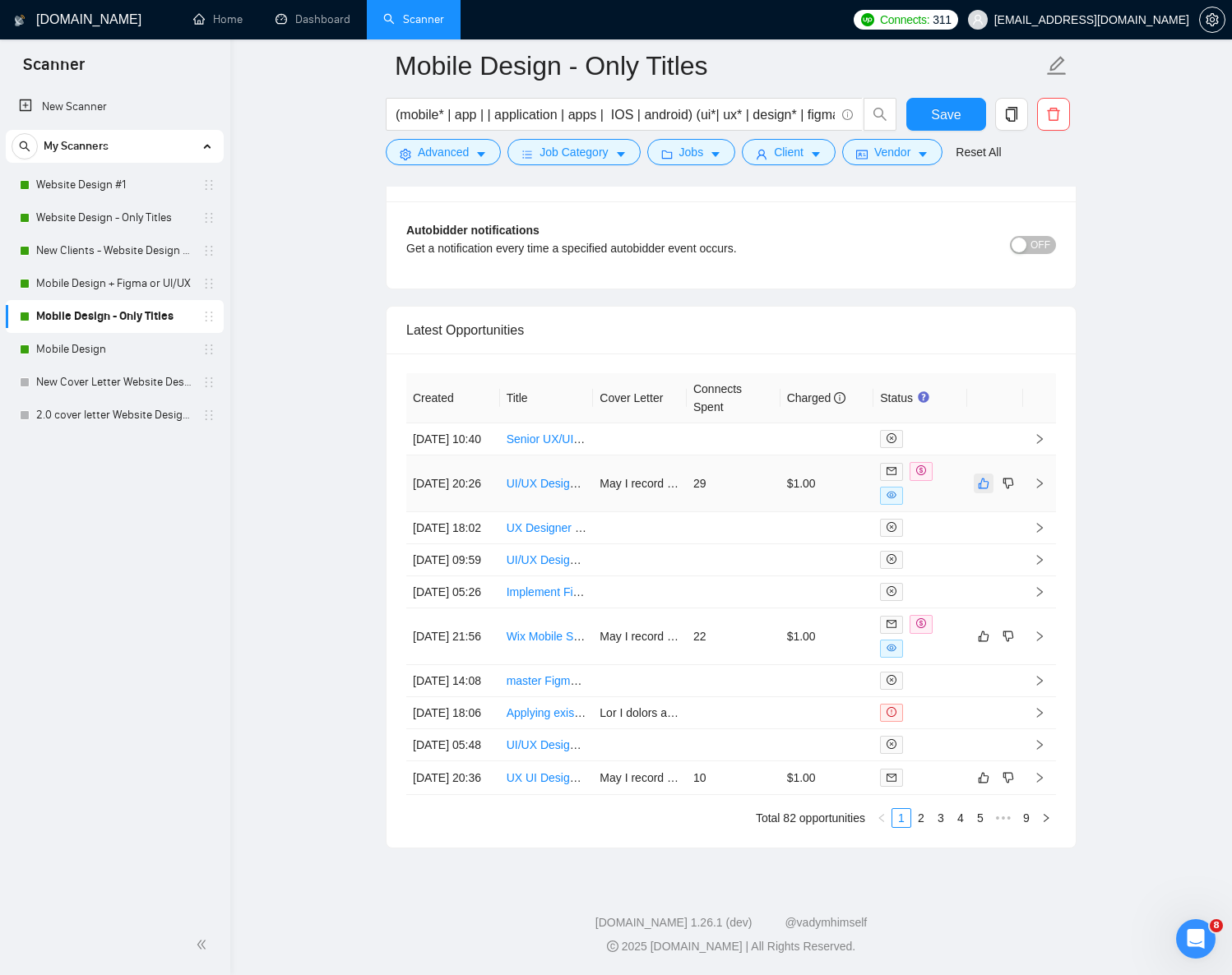
click at [985, 477] on icon "like" at bounding box center [983, 483] width 12 height 14
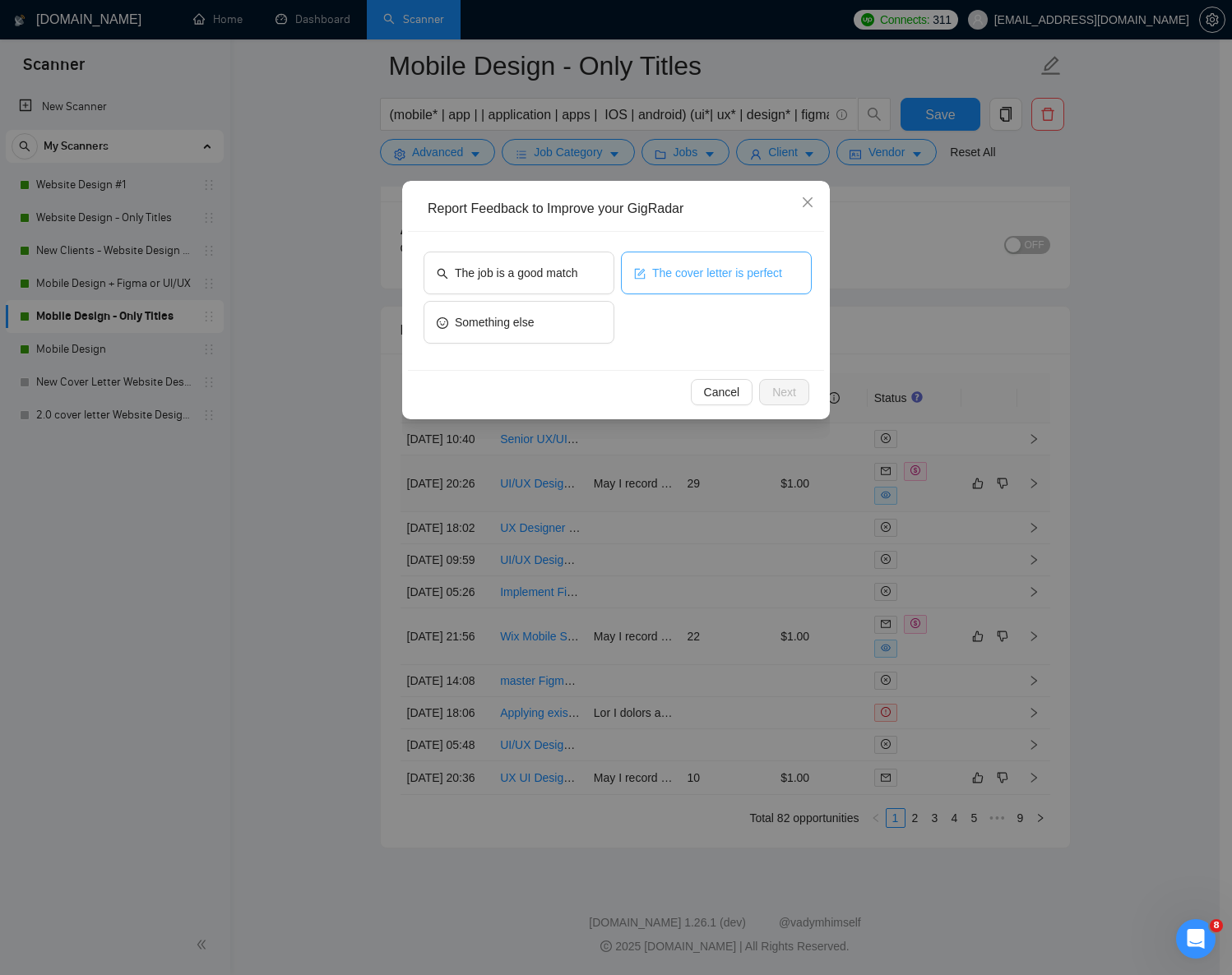
click at [708, 278] on span "The cover letter is perfect" at bounding box center [717, 273] width 130 height 18
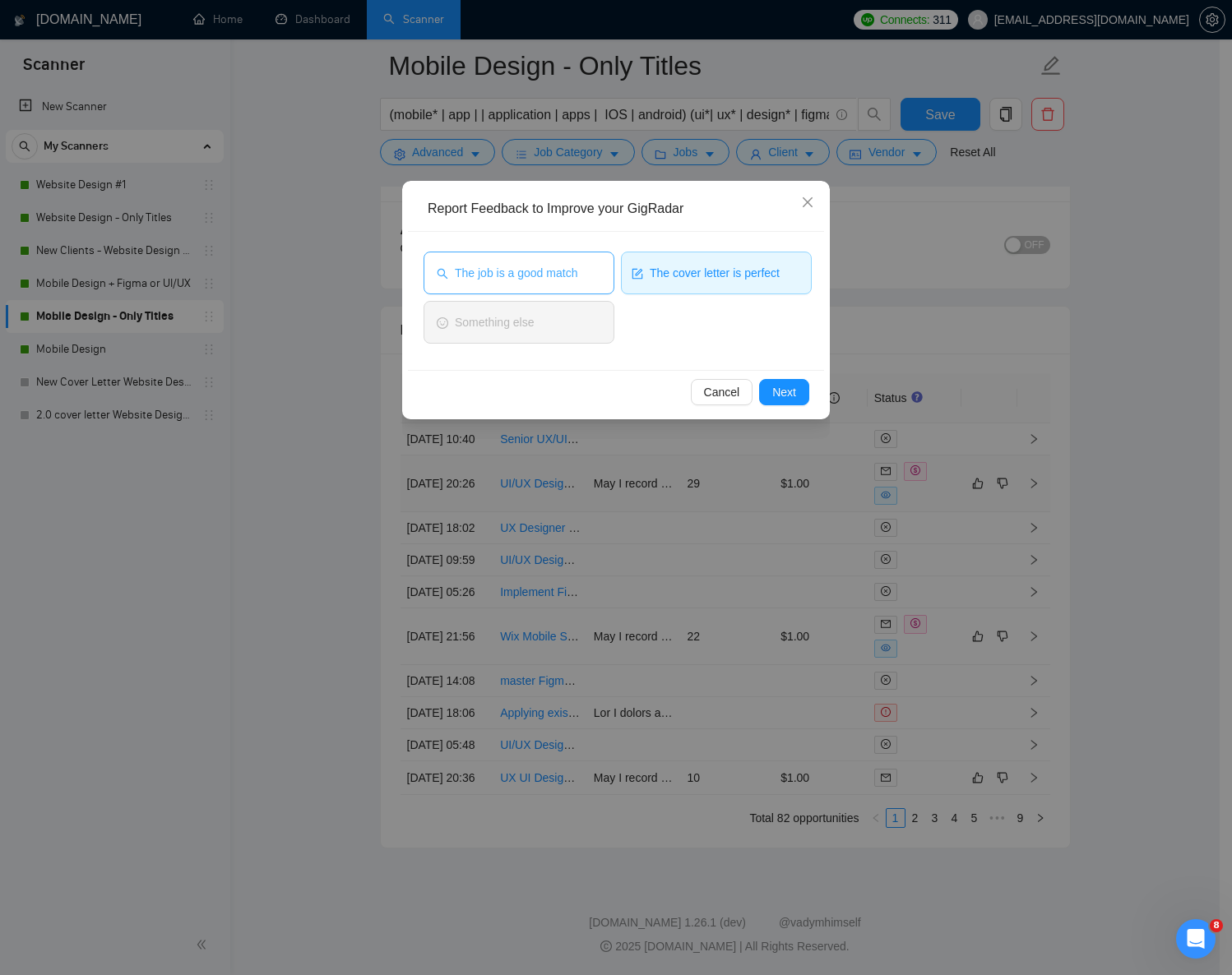
click at [578, 280] on span "The job is a good match" at bounding box center [516, 273] width 123 height 18
click at [799, 394] on button "Next" at bounding box center [784, 392] width 50 height 26
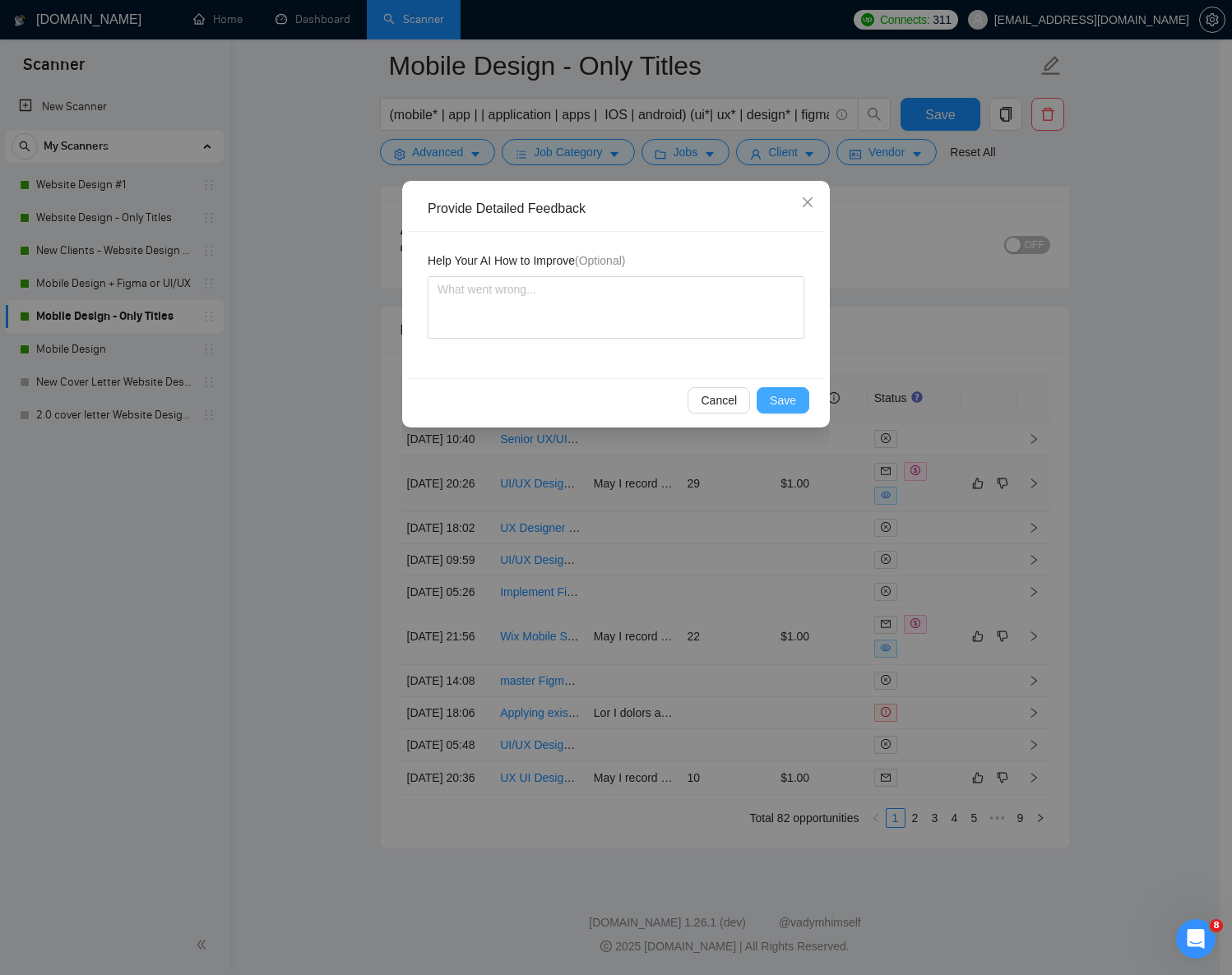
click at [780, 396] on span "Save" at bounding box center [782, 400] width 26 height 18
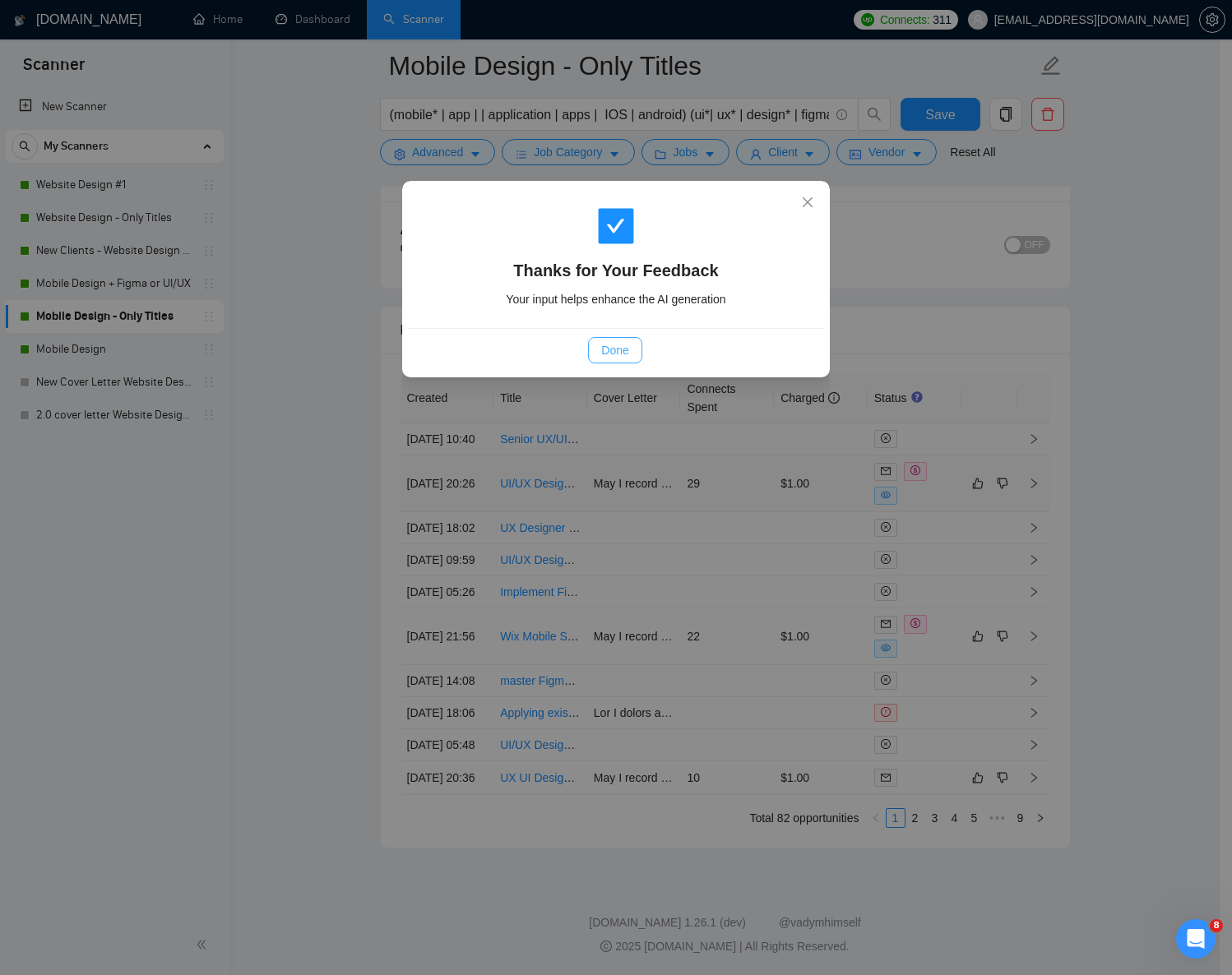
click at [636, 345] on button "Done" at bounding box center [615, 350] width 53 height 26
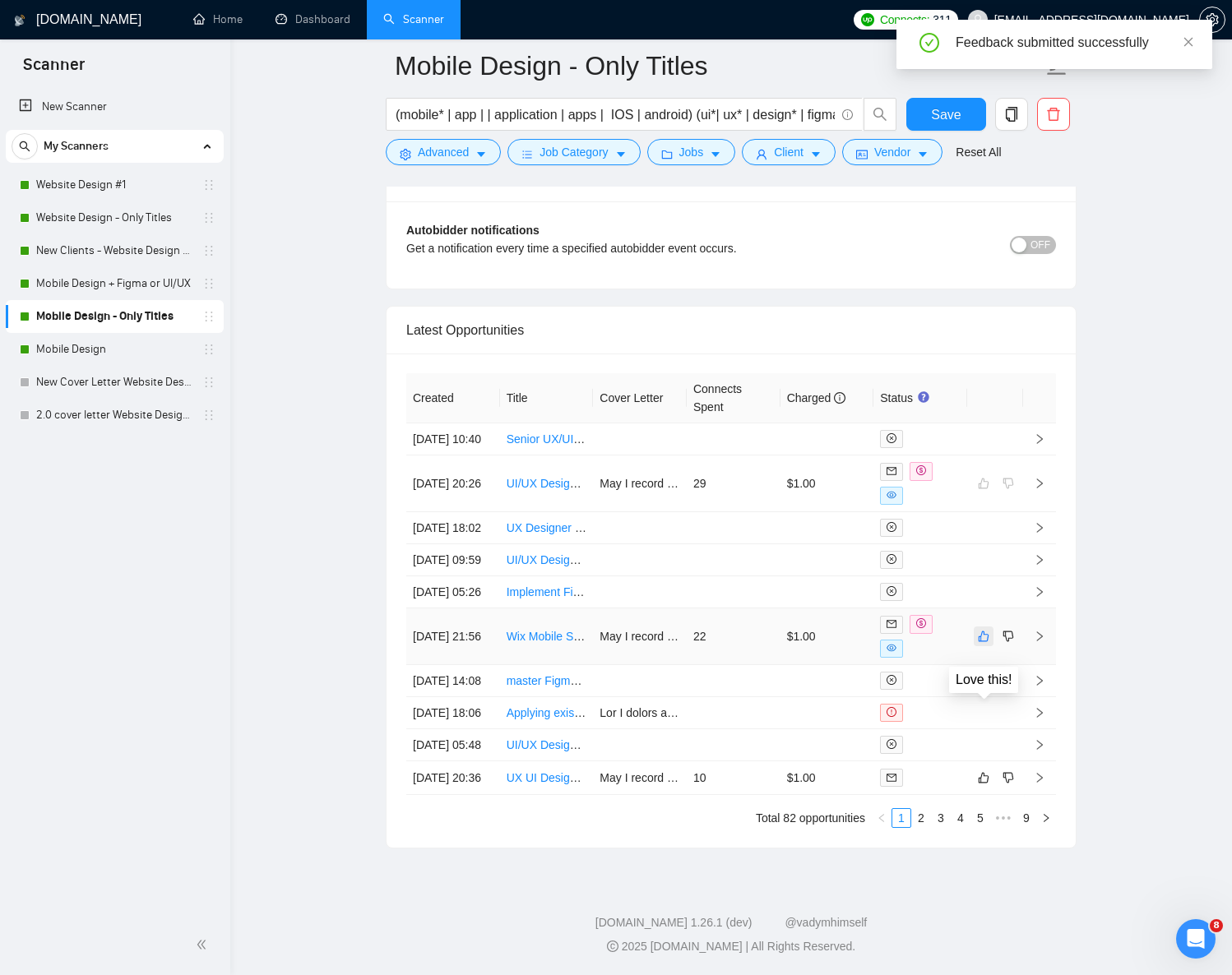
click at [981, 630] on icon "like" at bounding box center [983, 636] width 12 height 14
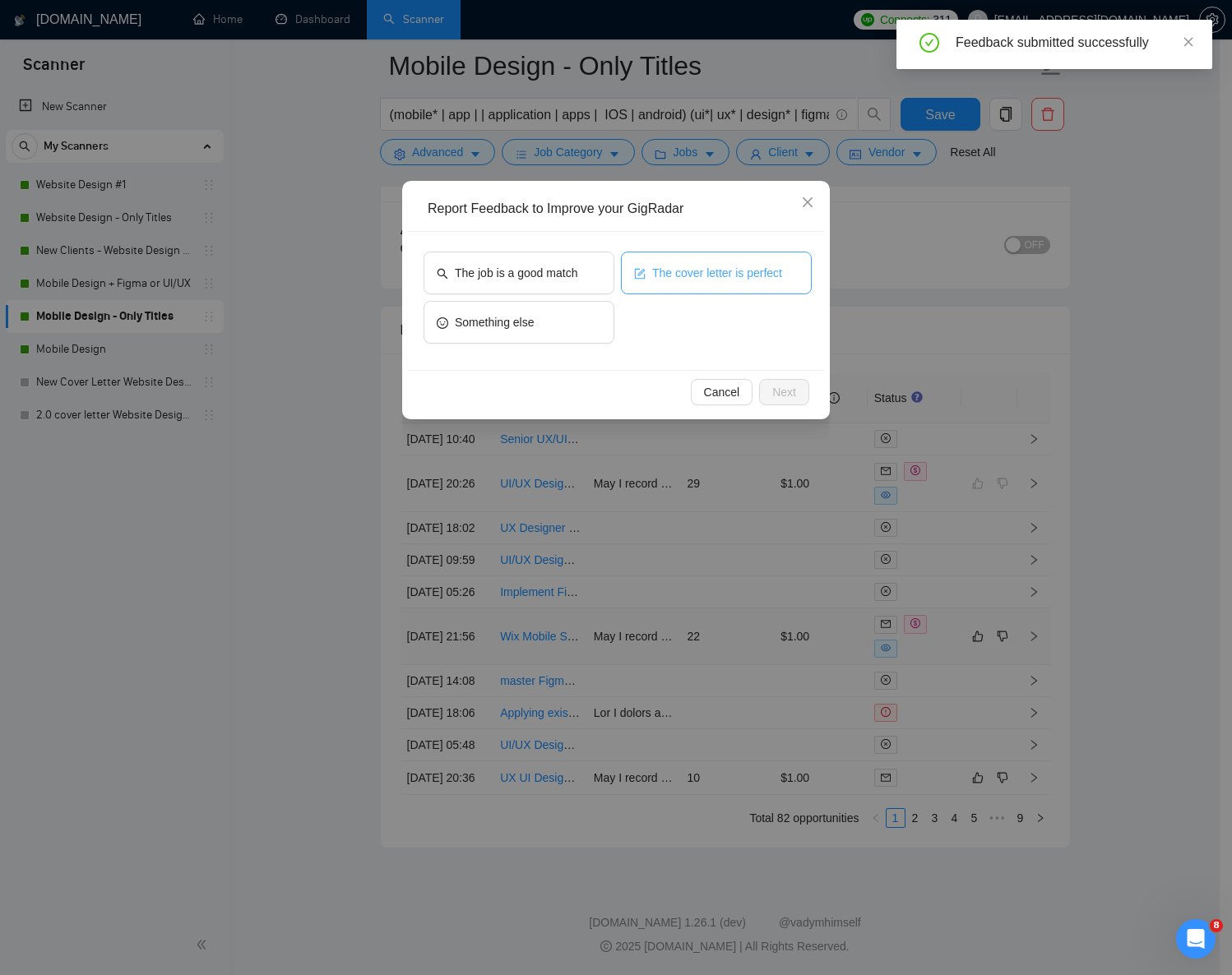
click at [629, 258] on button "The cover letter is perfect" at bounding box center [716, 272] width 191 height 42
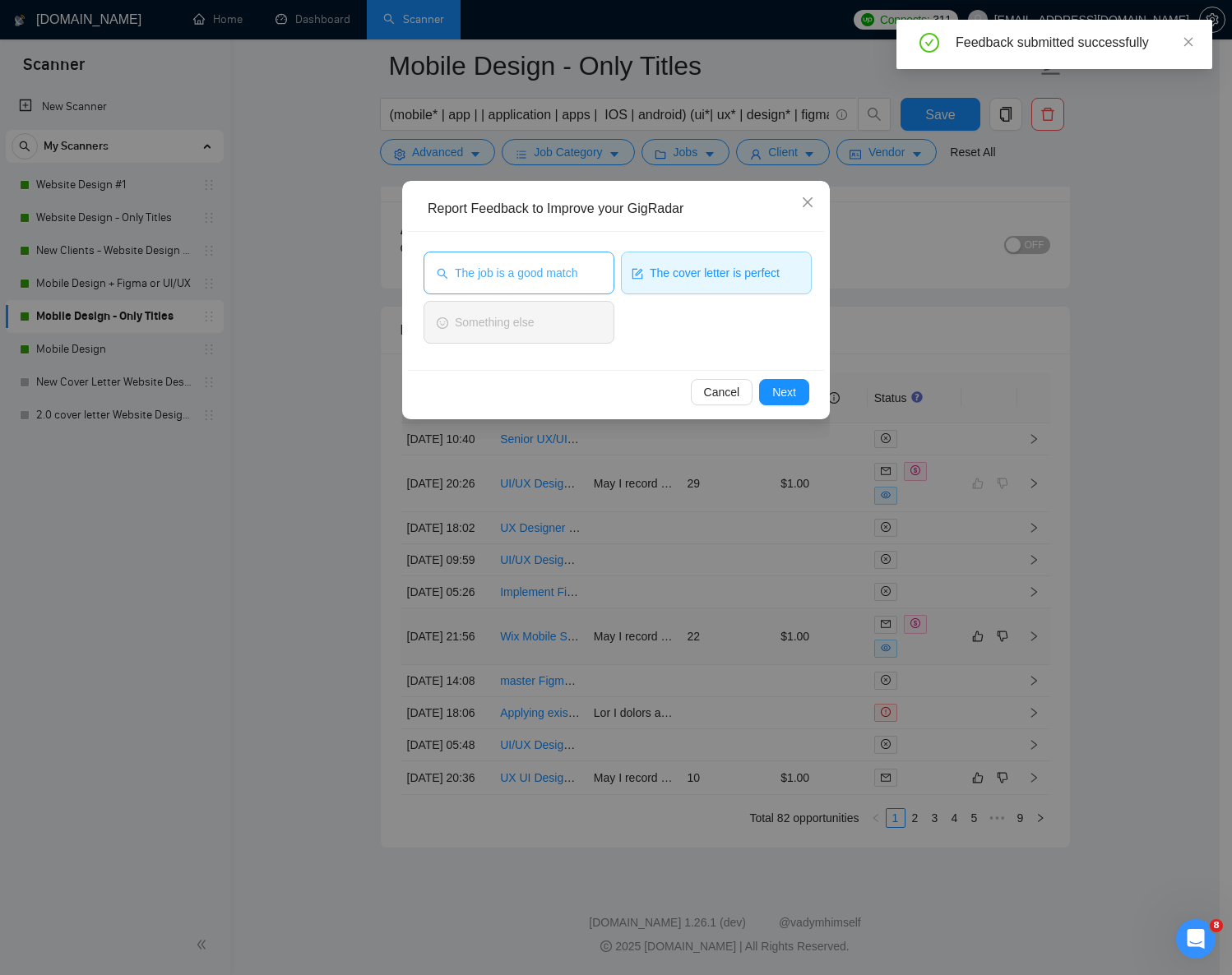
click at [578, 273] on span "The job is a good match" at bounding box center [516, 273] width 123 height 18
click at [775, 387] on span "Next" at bounding box center [784, 392] width 23 height 18
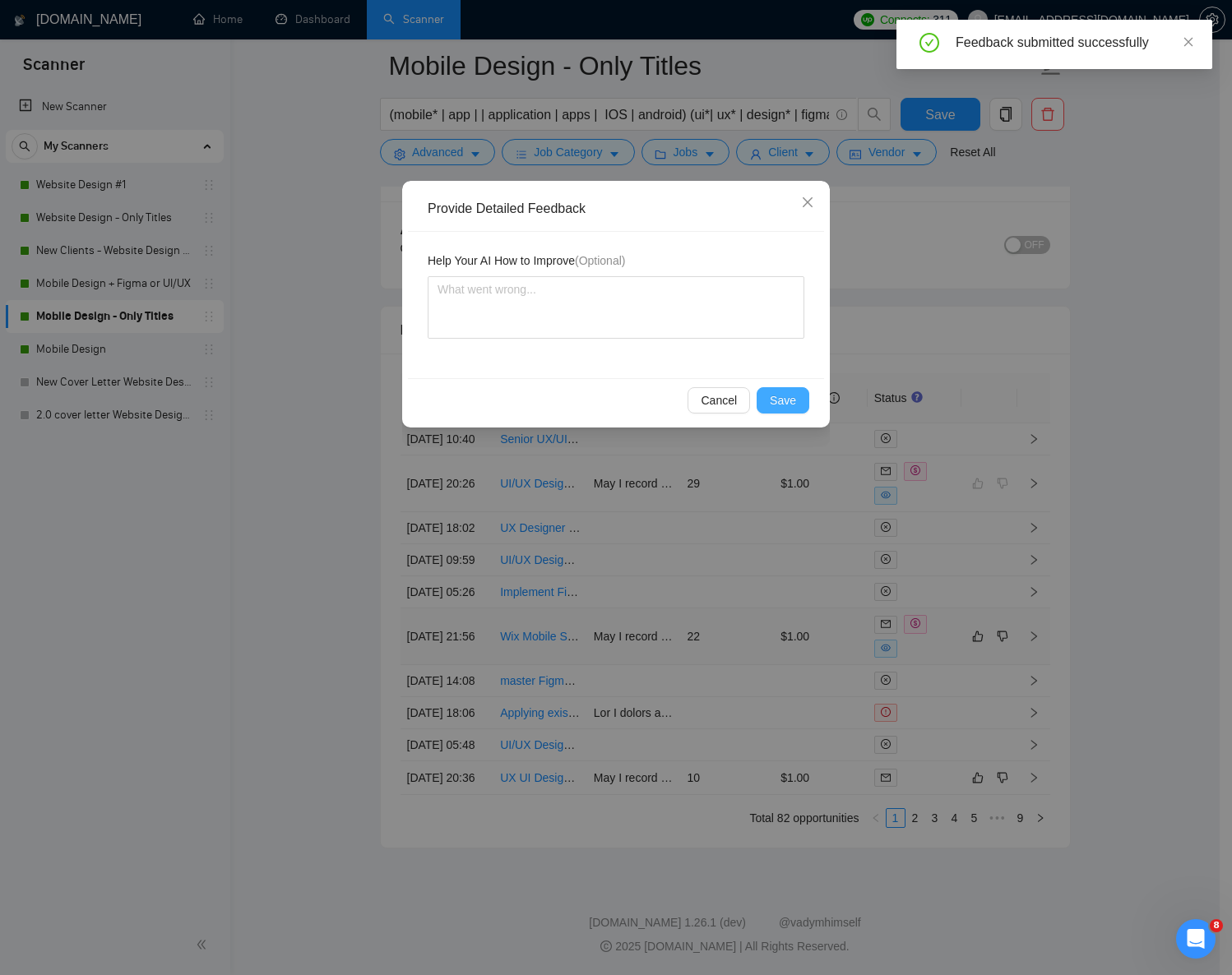
click at [776, 396] on span "Save" at bounding box center [782, 400] width 26 height 18
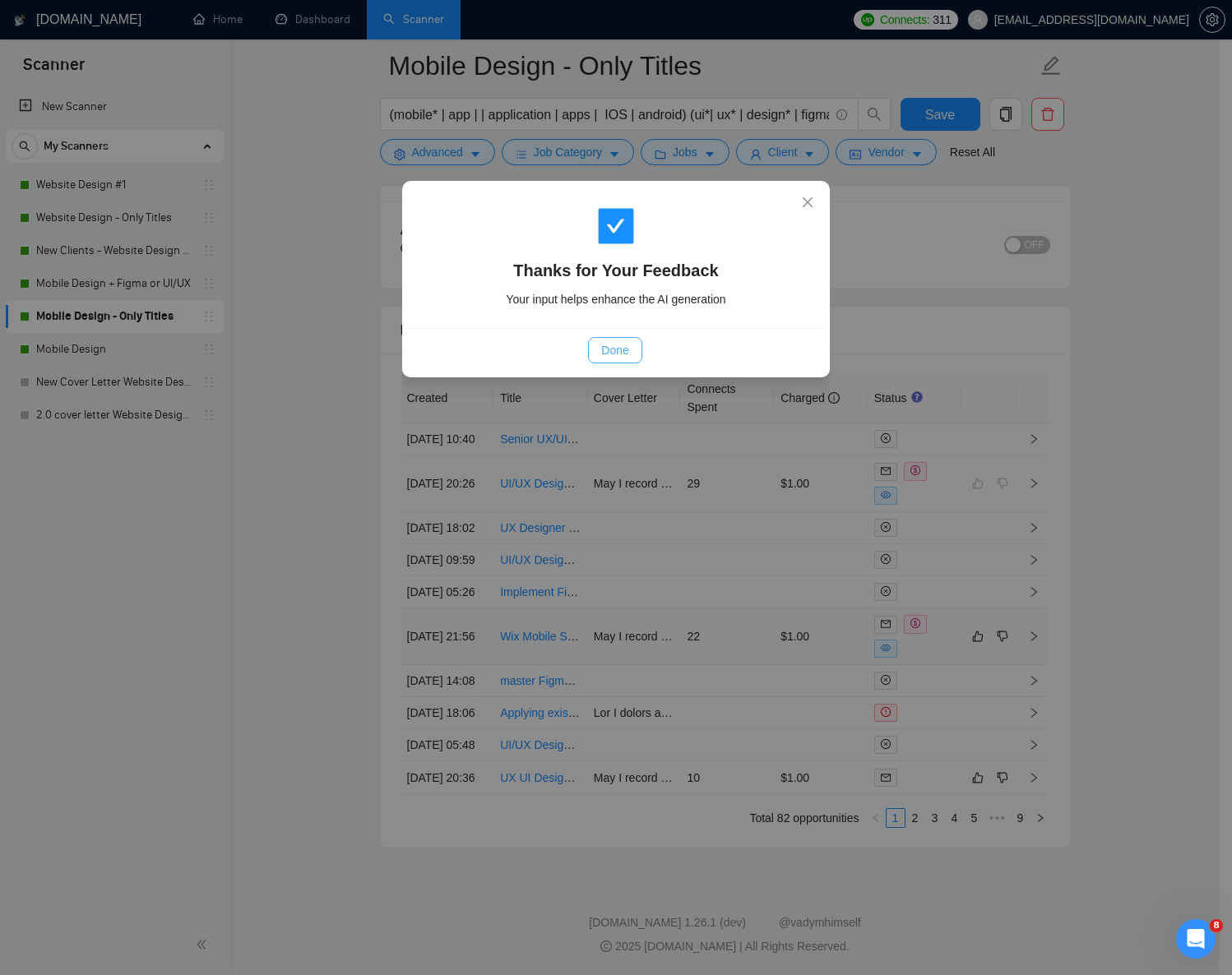
click at [616, 342] on span "Done" at bounding box center [615, 351] width 27 height 18
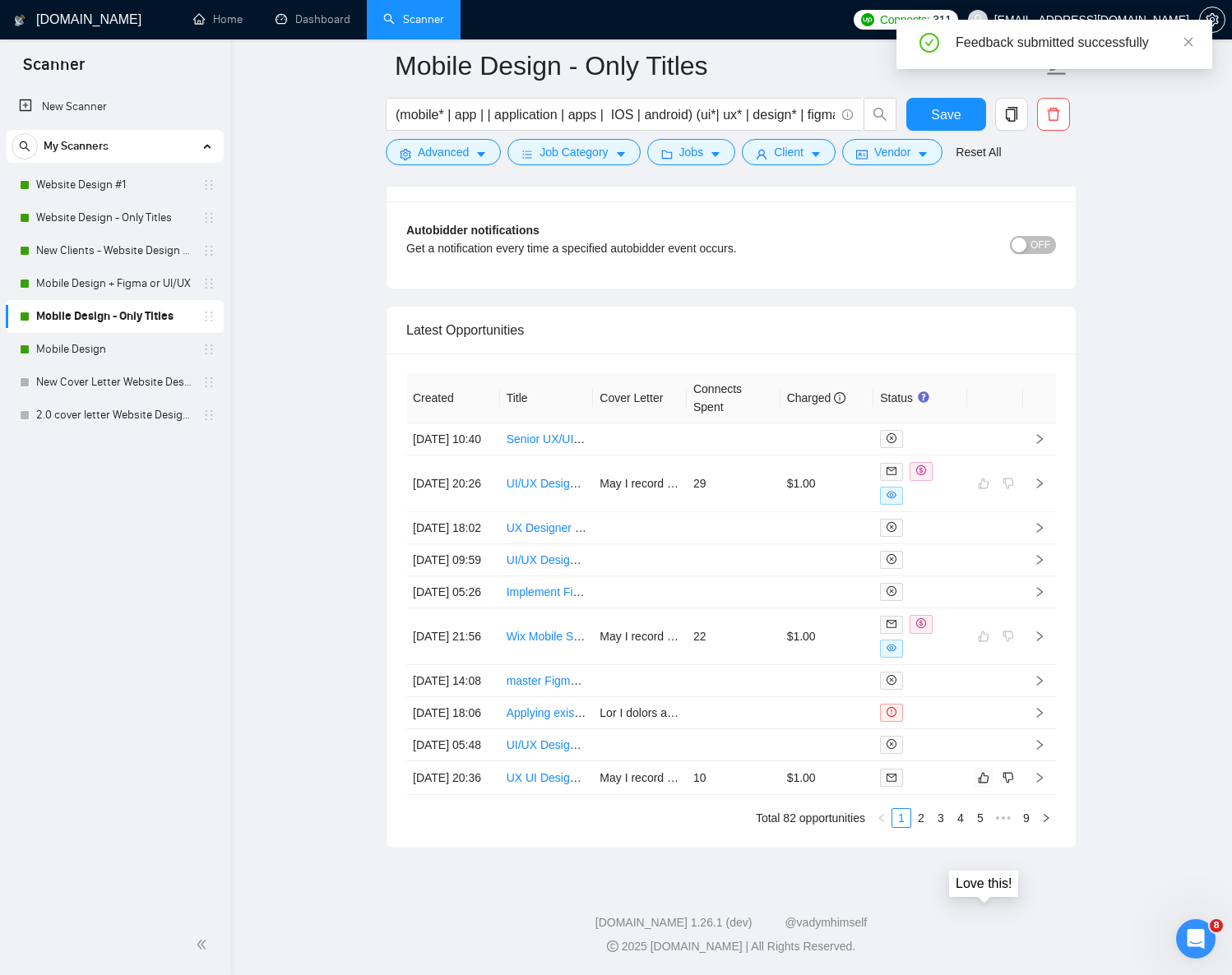
drag, startPoint x: 983, startPoint y: 771, endPoint x: 1120, endPoint y: 750, distance: 138.6
click at [924, 820] on link "2" at bounding box center [921, 818] width 18 height 18
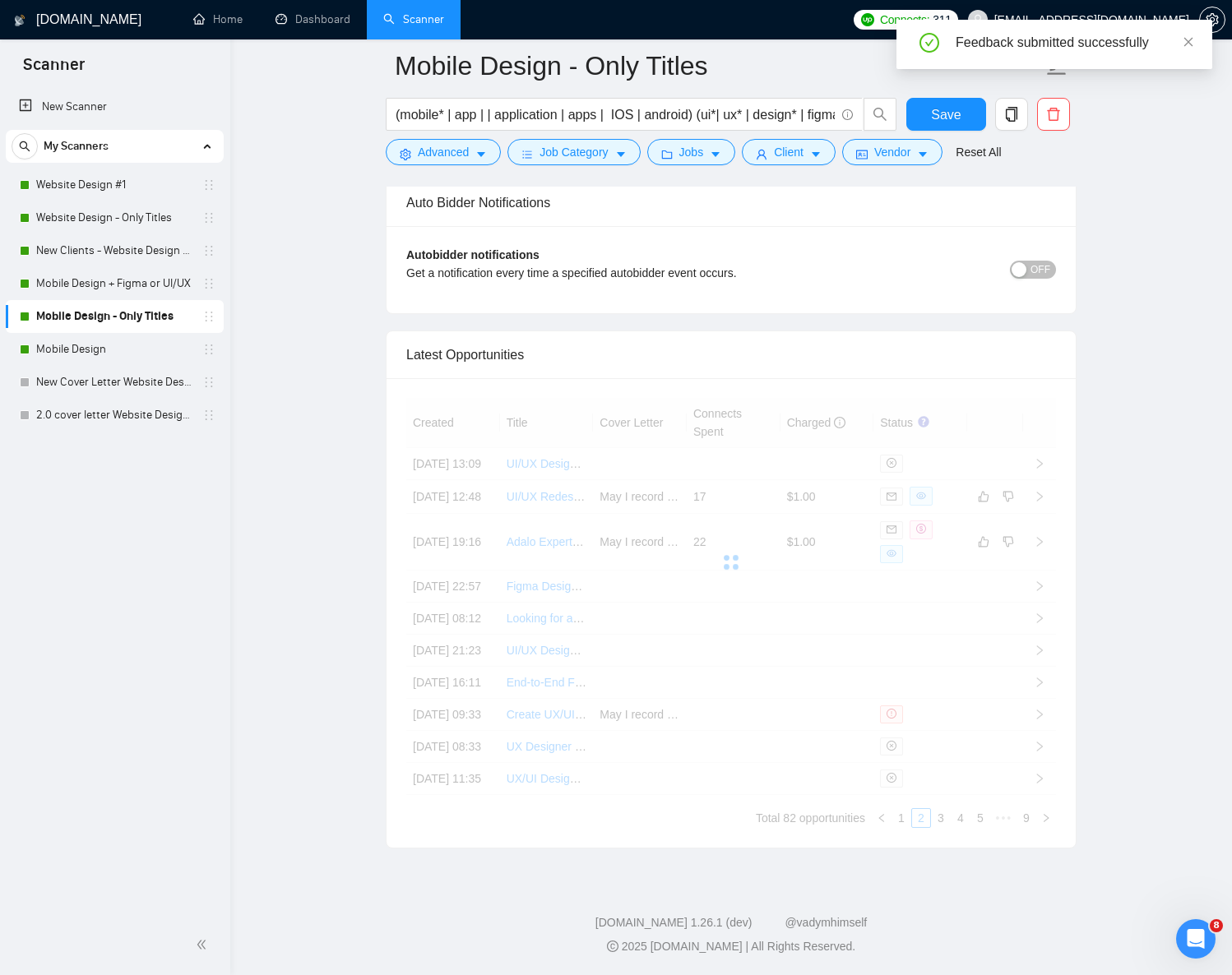
scroll to position [4178, 0]
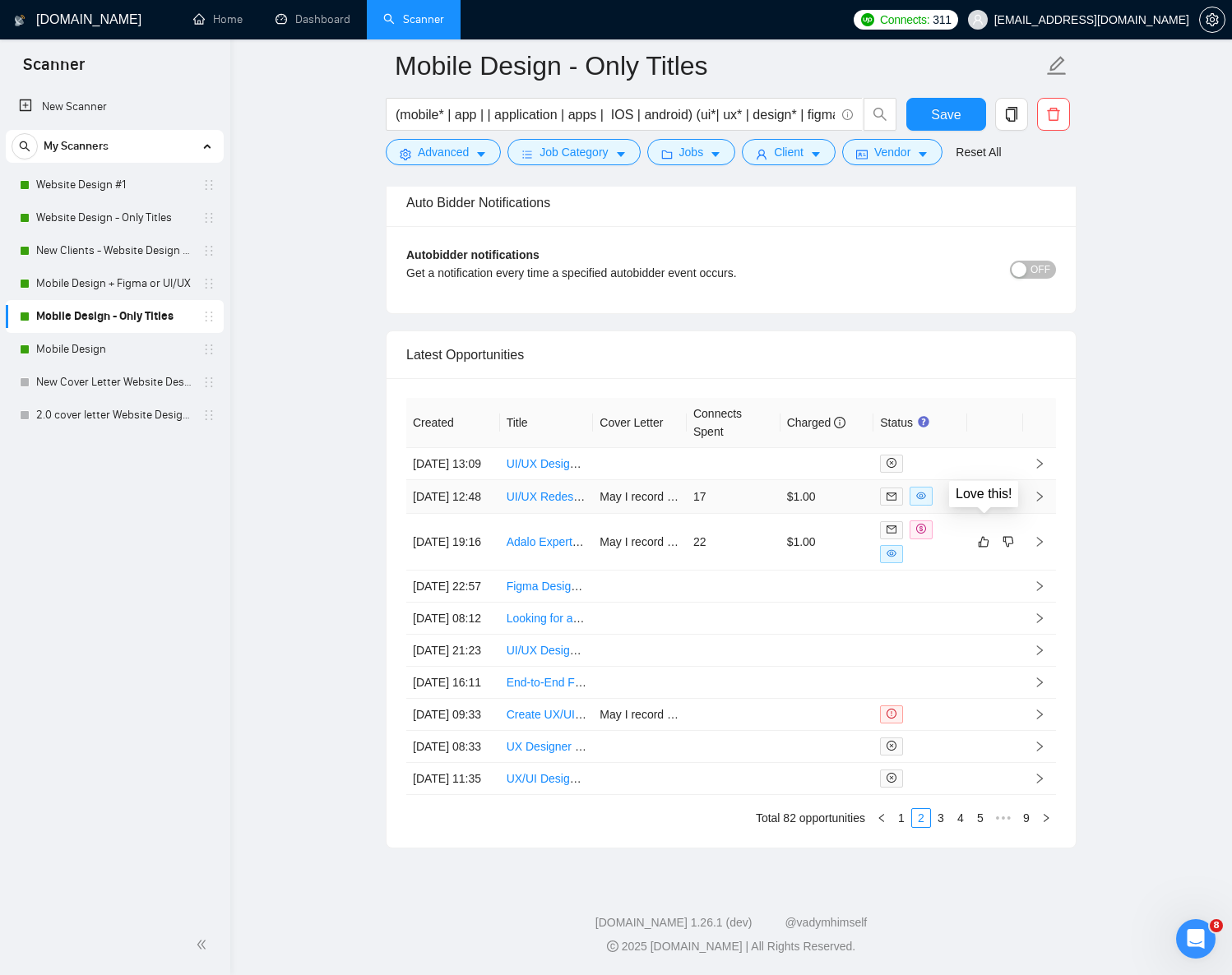
click at [985, 490] on icon "like" at bounding box center [983, 497] width 12 height 14
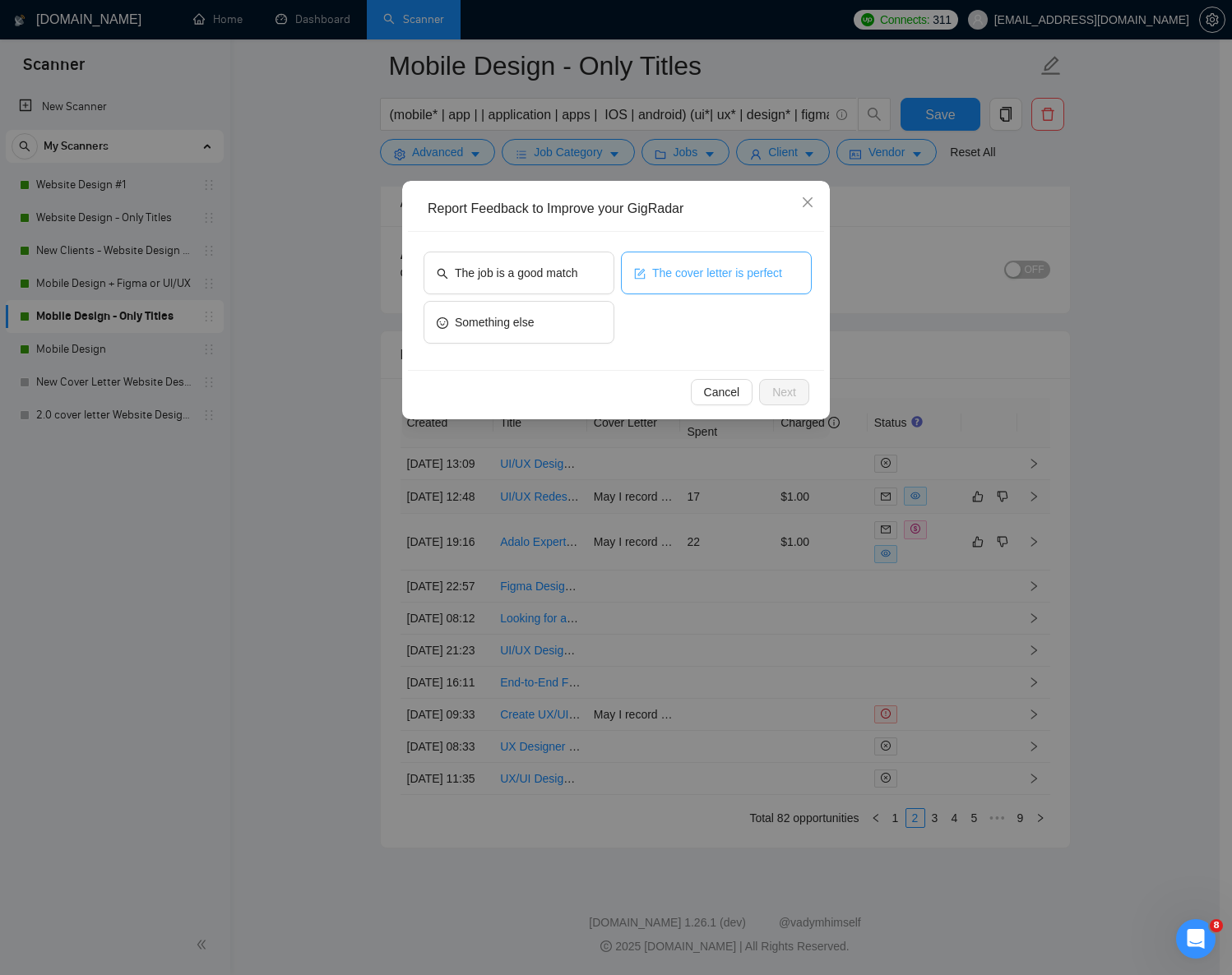
click at [689, 283] on button "The cover letter is perfect" at bounding box center [716, 272] width 191 height 42
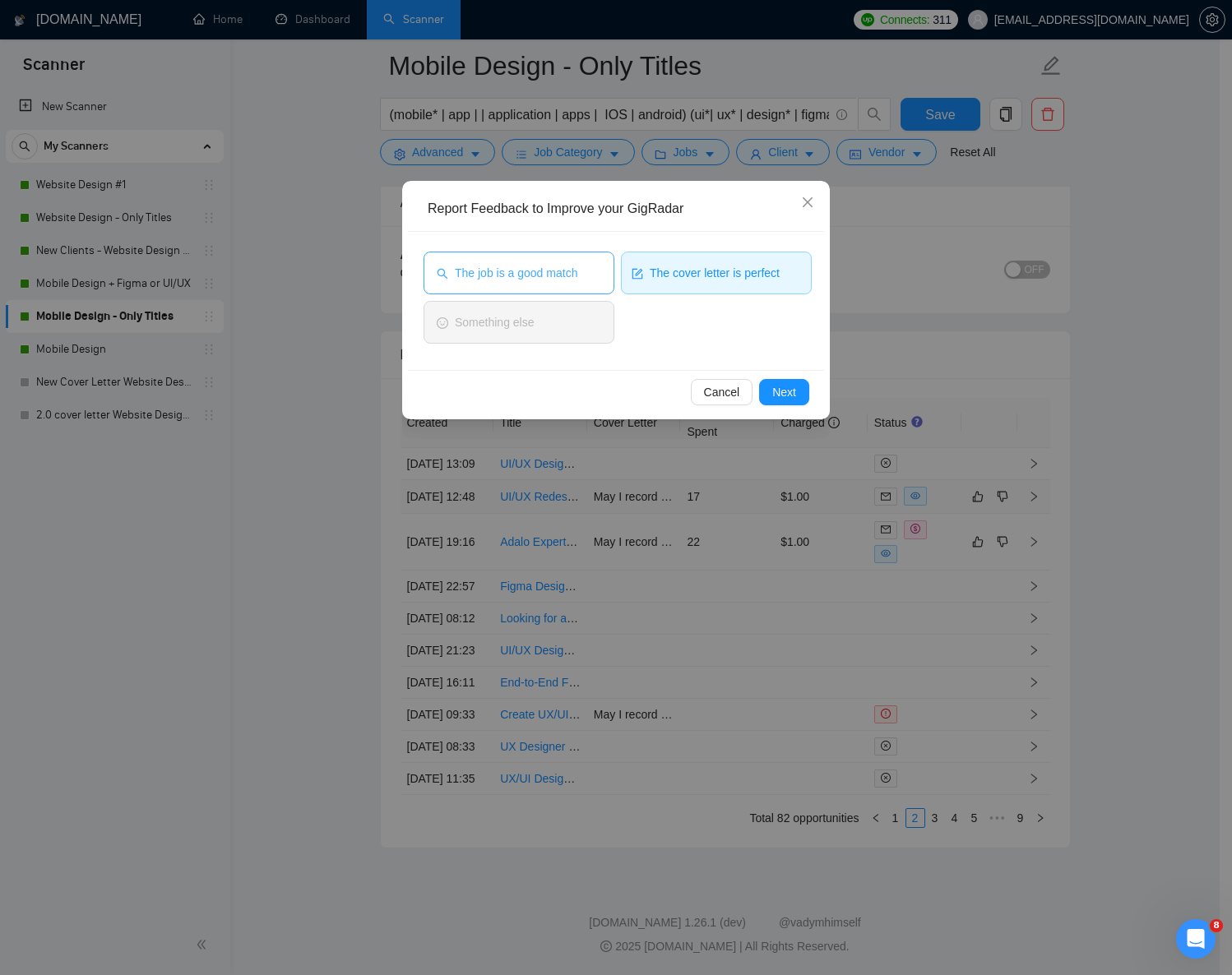
click at [561, 274] on span "The job is a good match" at bounding box center [516, 273] width 123 height 18
click at [777, 395] on span "Next" at bounding box center [784, 392] width 23 height 18
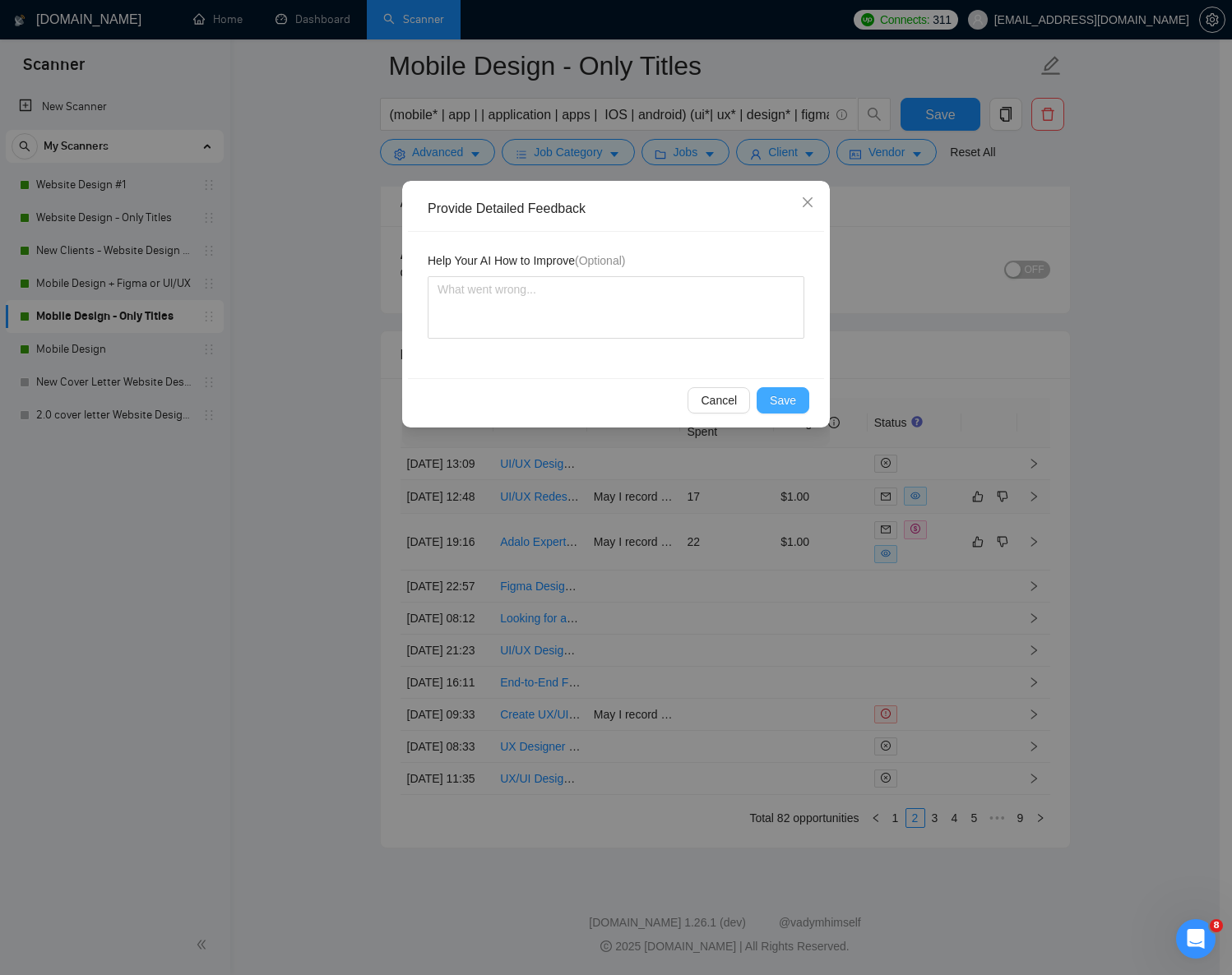
click at [775, 391] on span "Save" at bounding box center [782, 400] width 26 height 18
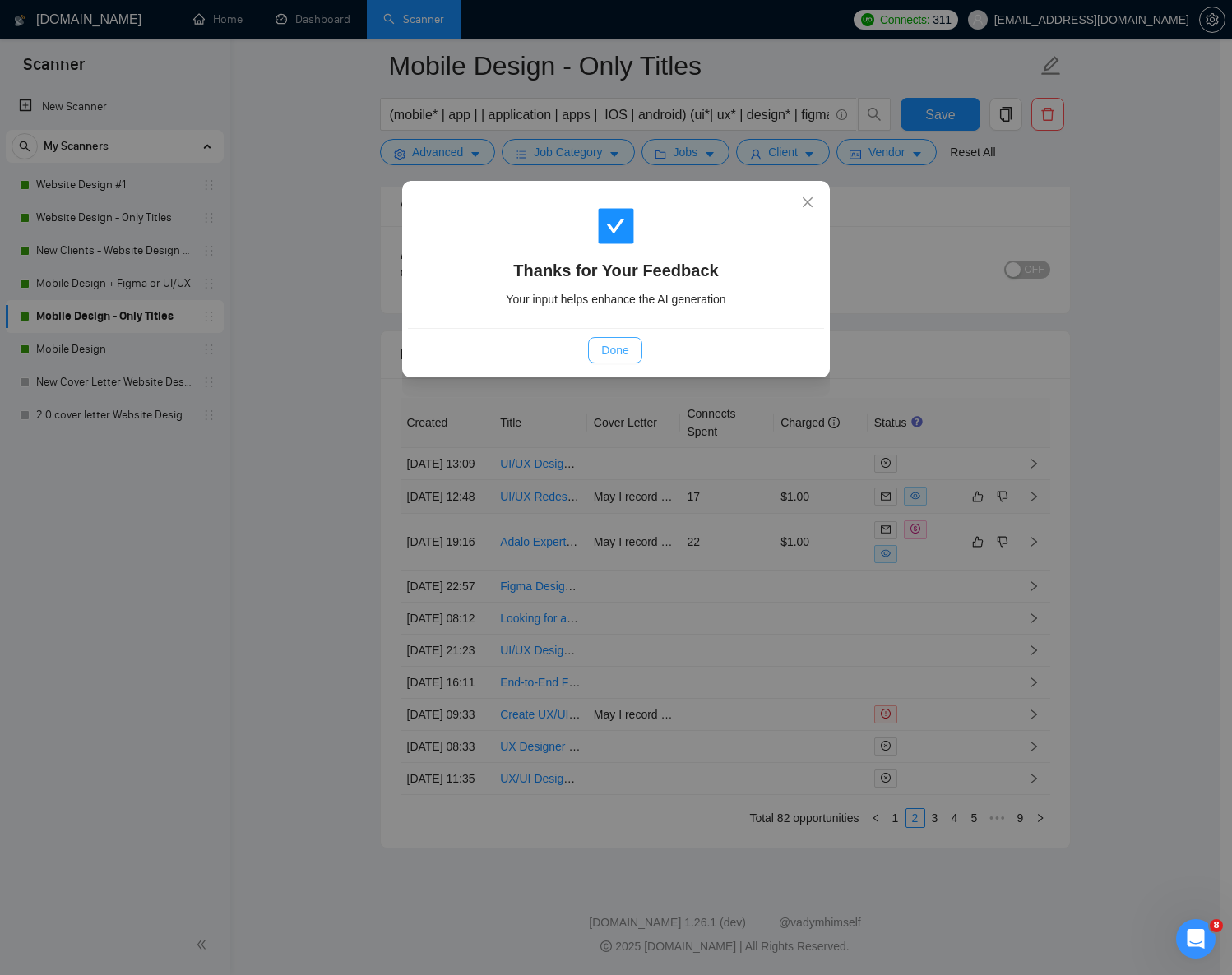
click at [631, 347] on button "Done" at bounding box center [615, 350] width 53 height 26
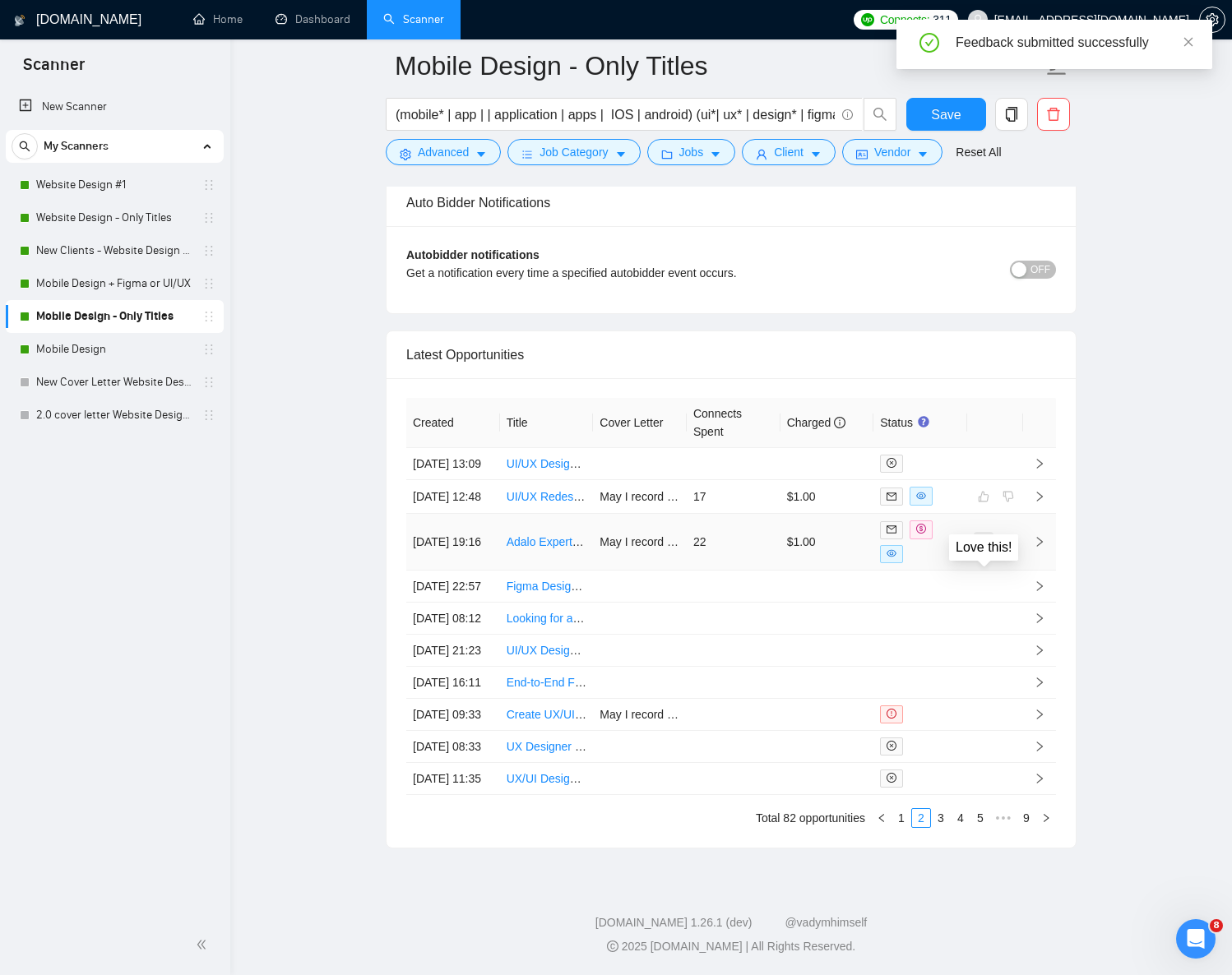
click at [983, 535] on icon "like" at bounding box center [983, 542] width 12 height 14
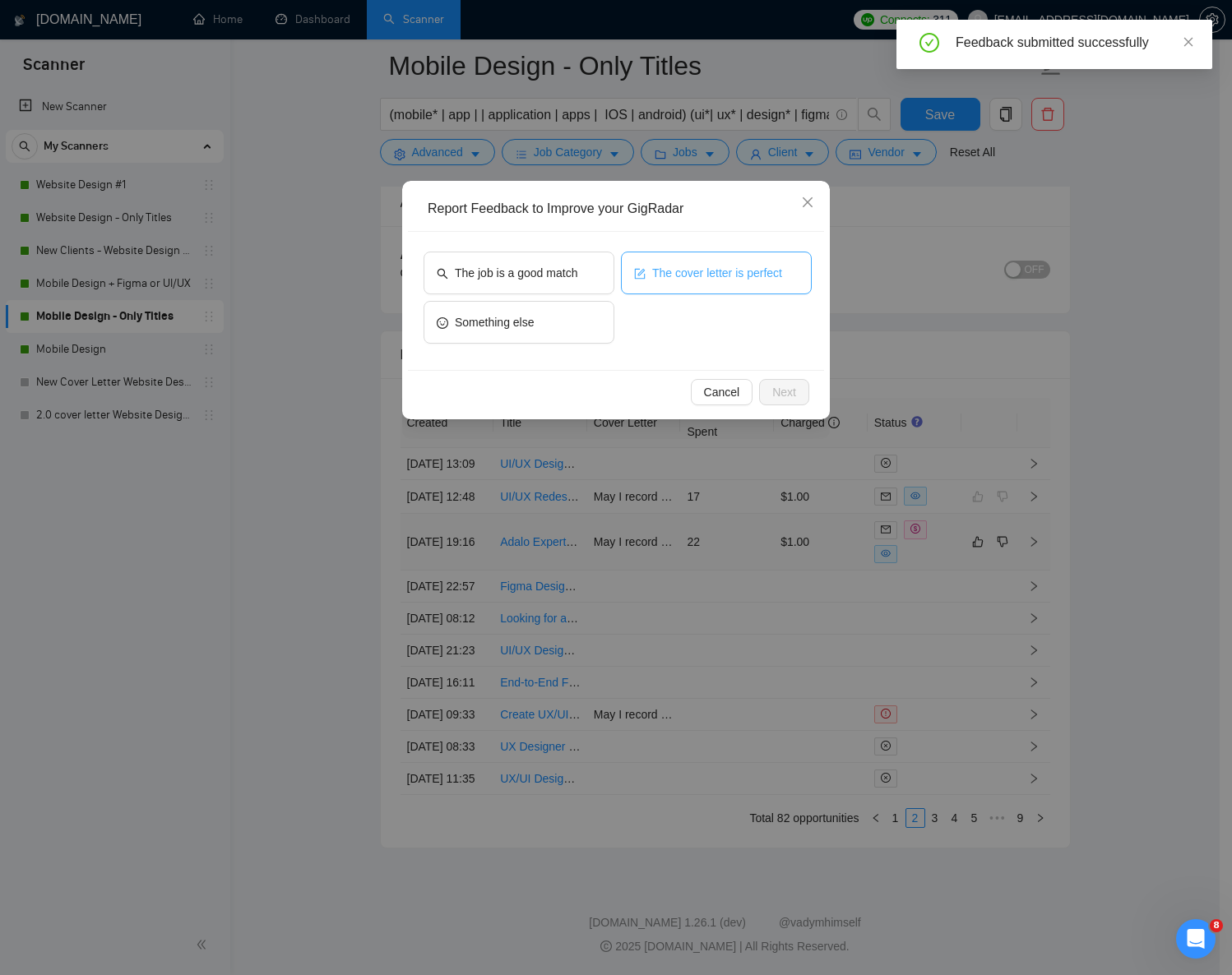
click at [695, 274] on span "The cover letter is perfect" at bounding box center [717, 273] width 130 height 18
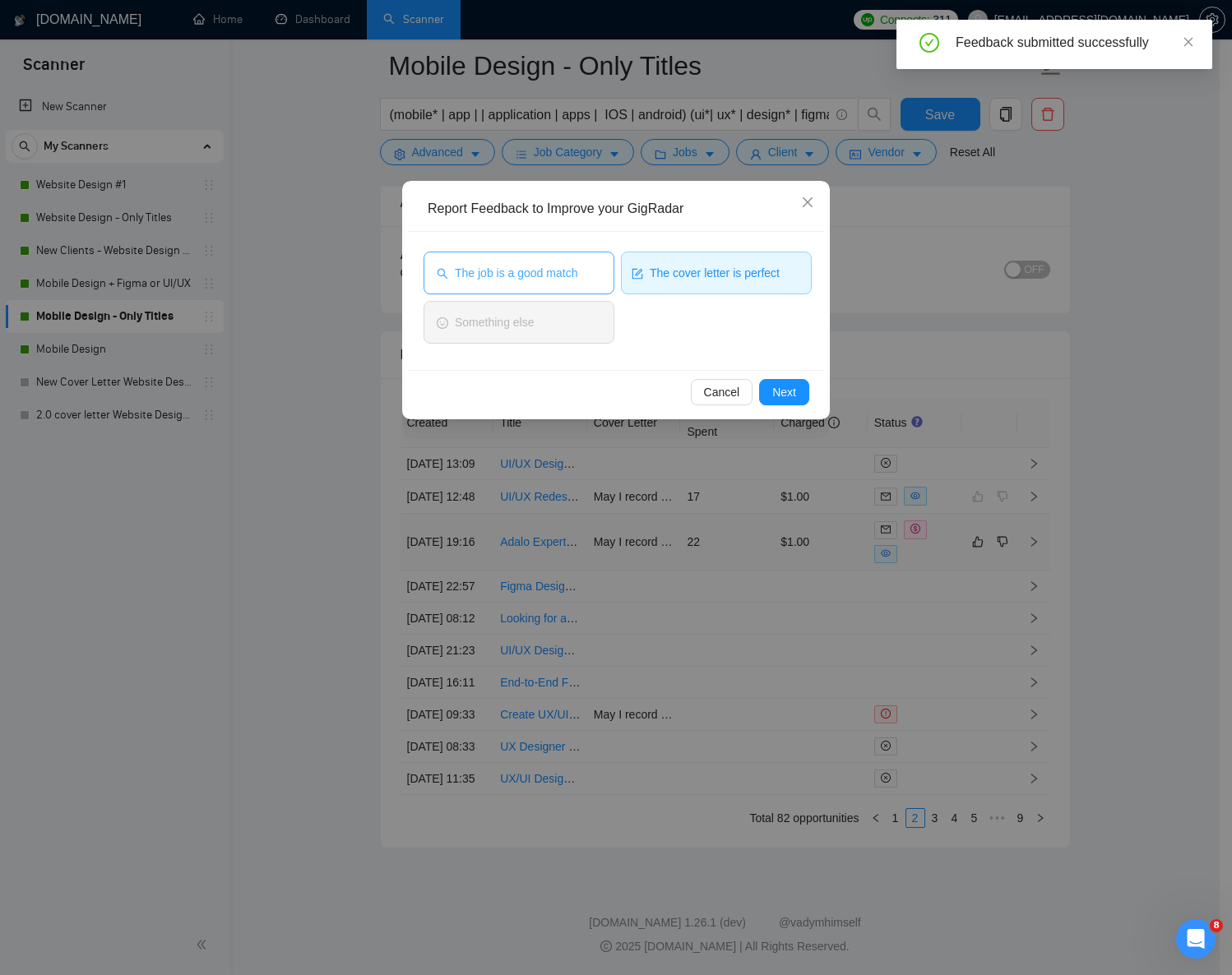
click at [528, 265] on span "The job is a good match" at bounding box center [516, 273] width 123 height 18
click at [799, 399] on button "Next" at bounding box center [784, 392] width 50 height 26
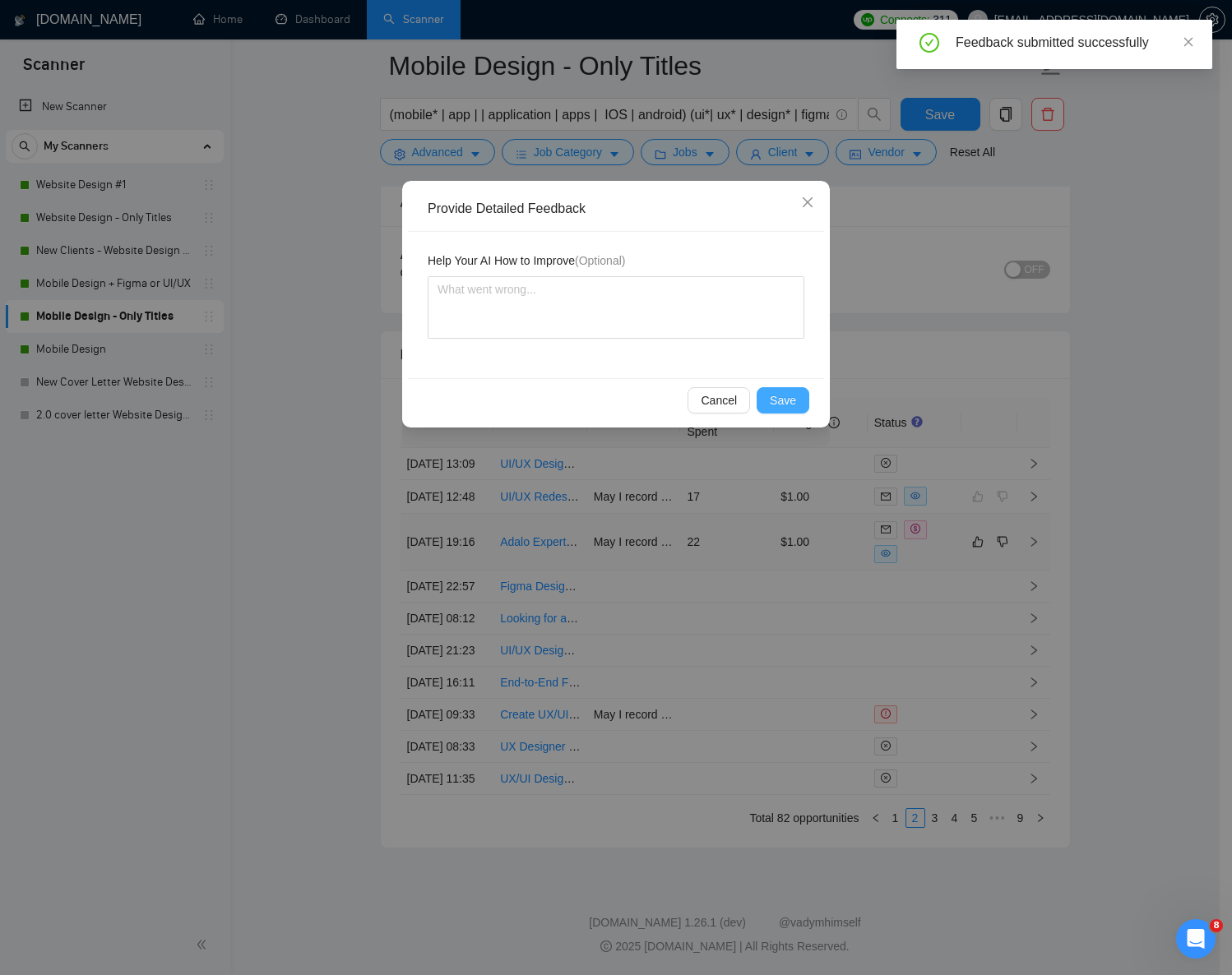
click at [789, 392] on span "Save" at bounding box center [782, 400] width 26 height 18
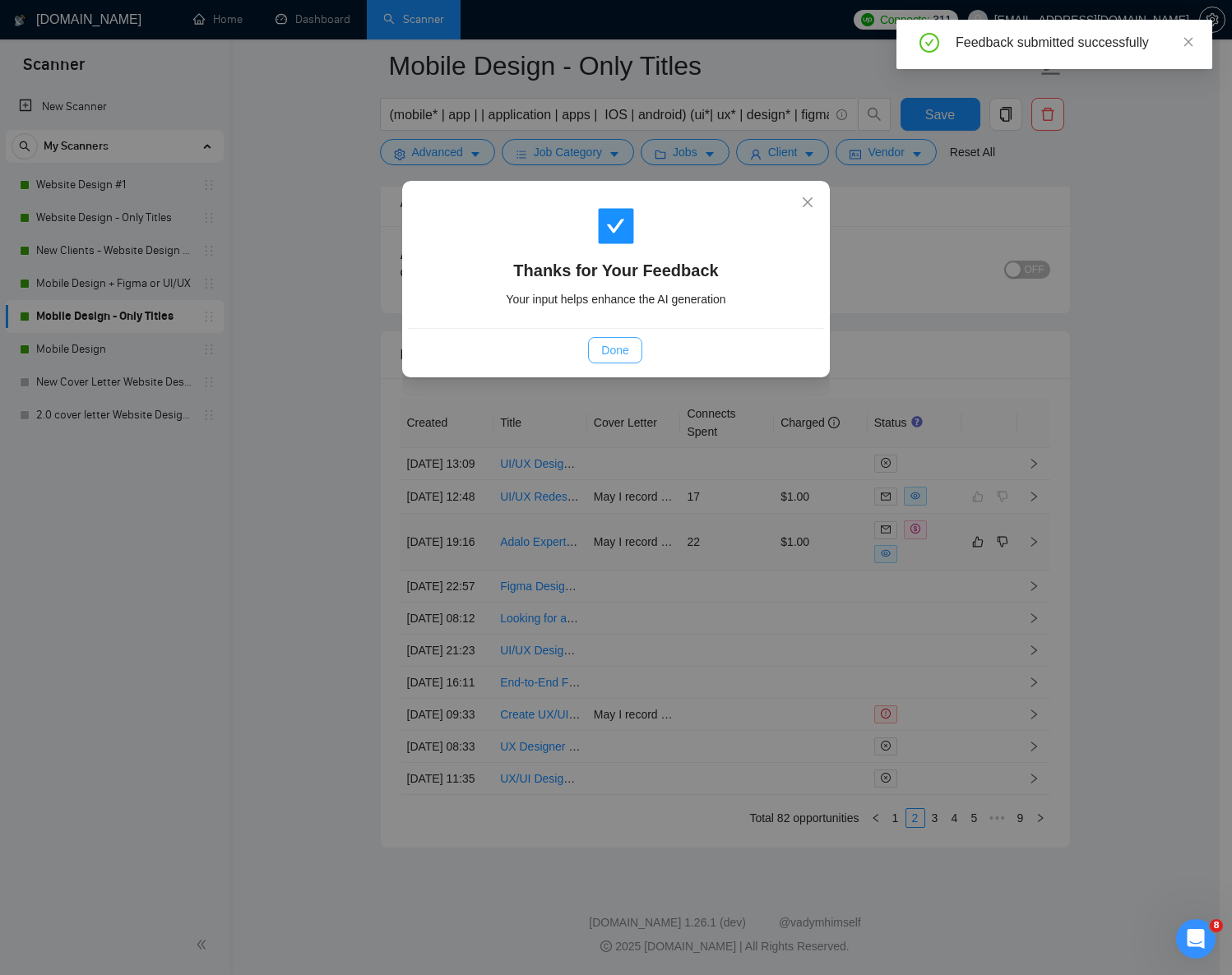
click at [631, 352] on button "Done" at bounding box center [615, 350] width 53 height 26
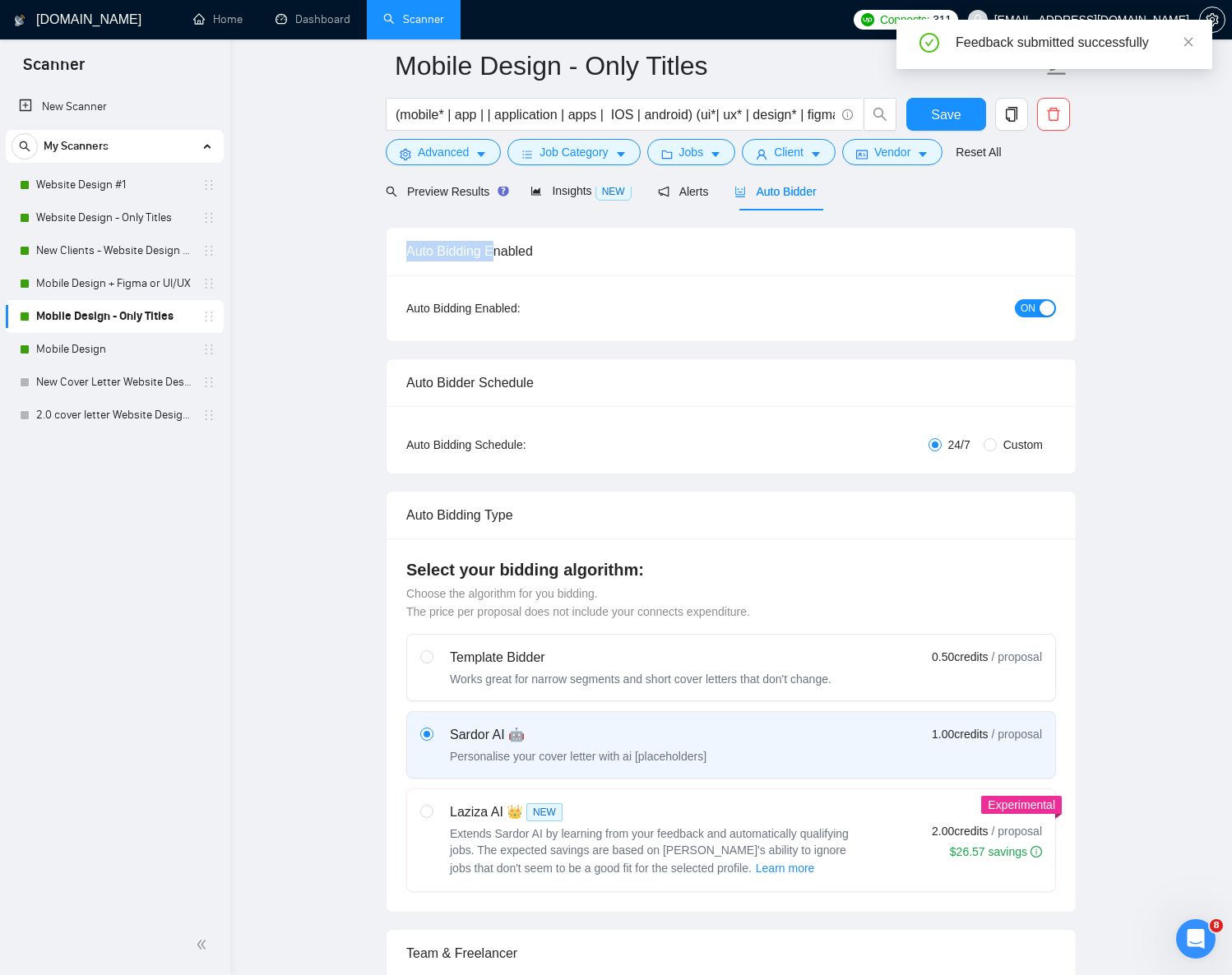
scroll to position [142, 0]
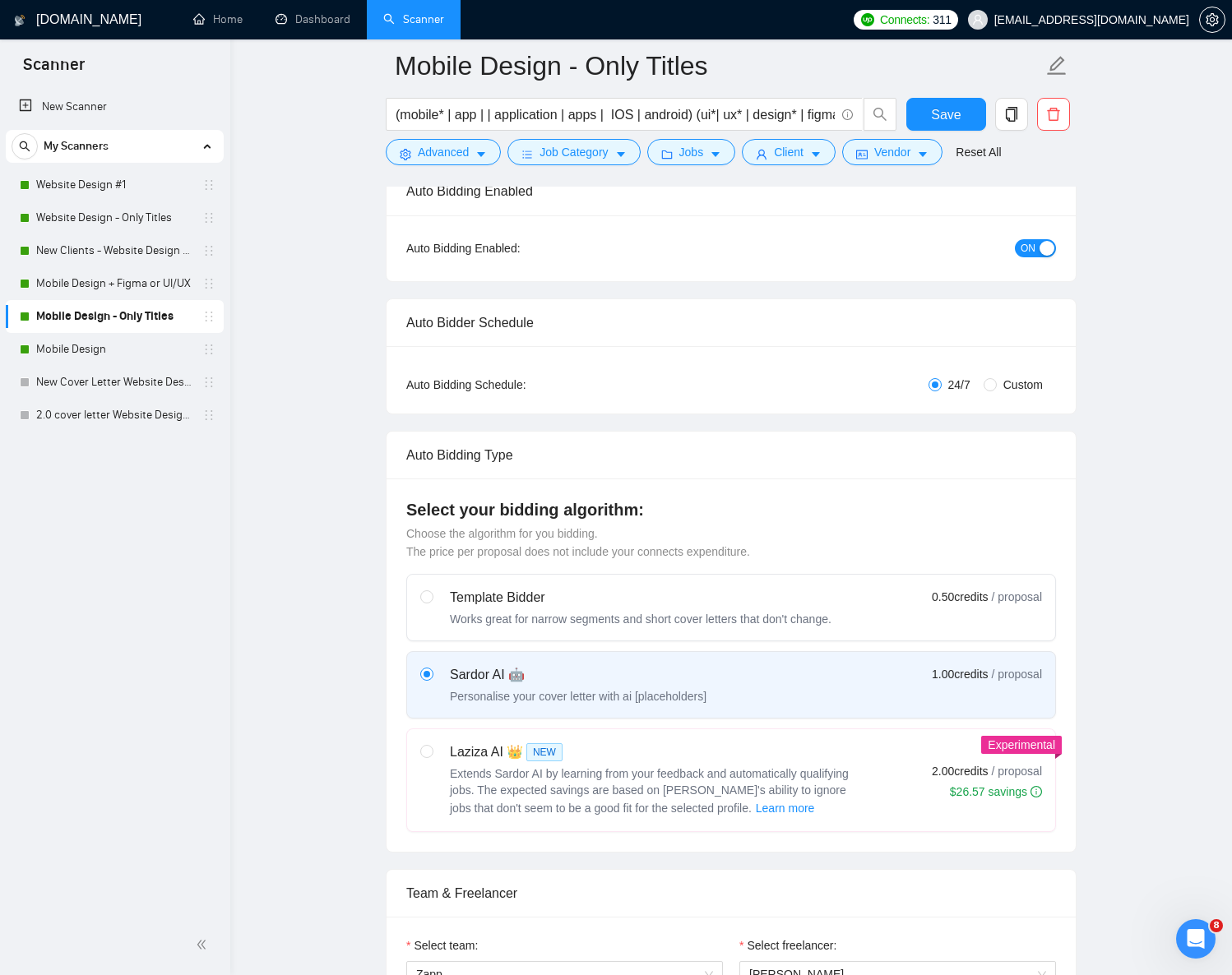
click at [551, 805] on span "Extends Sardor AI by learning from your feedback and automatically qualifying j…" at bounding box center [649, 791] width 399 height 48
click at [432, 757] on input "radio" at bounding box center [425, 751] width 12 height 12
radio input "true"
radio input "false"
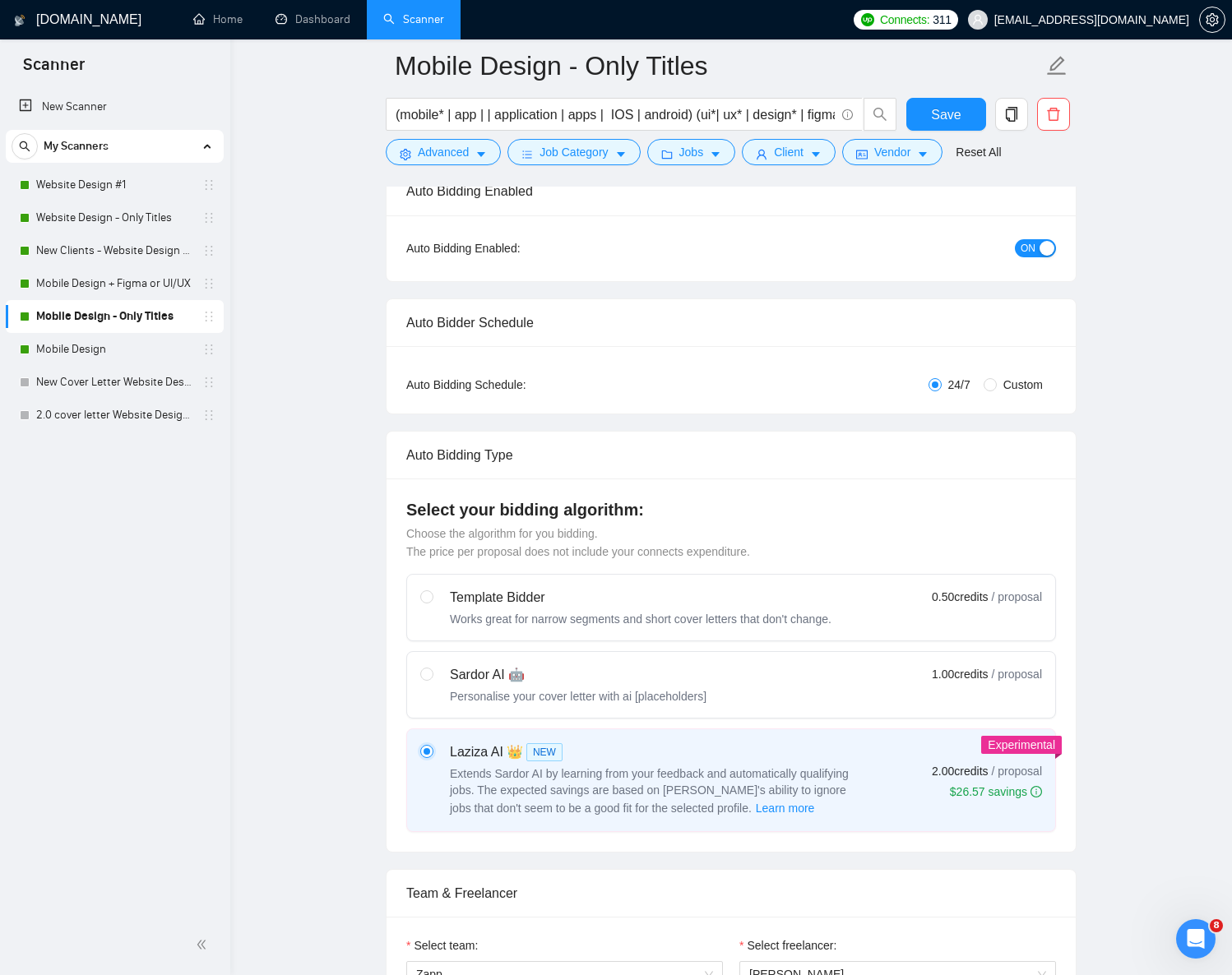
scroll to position [0, 0]
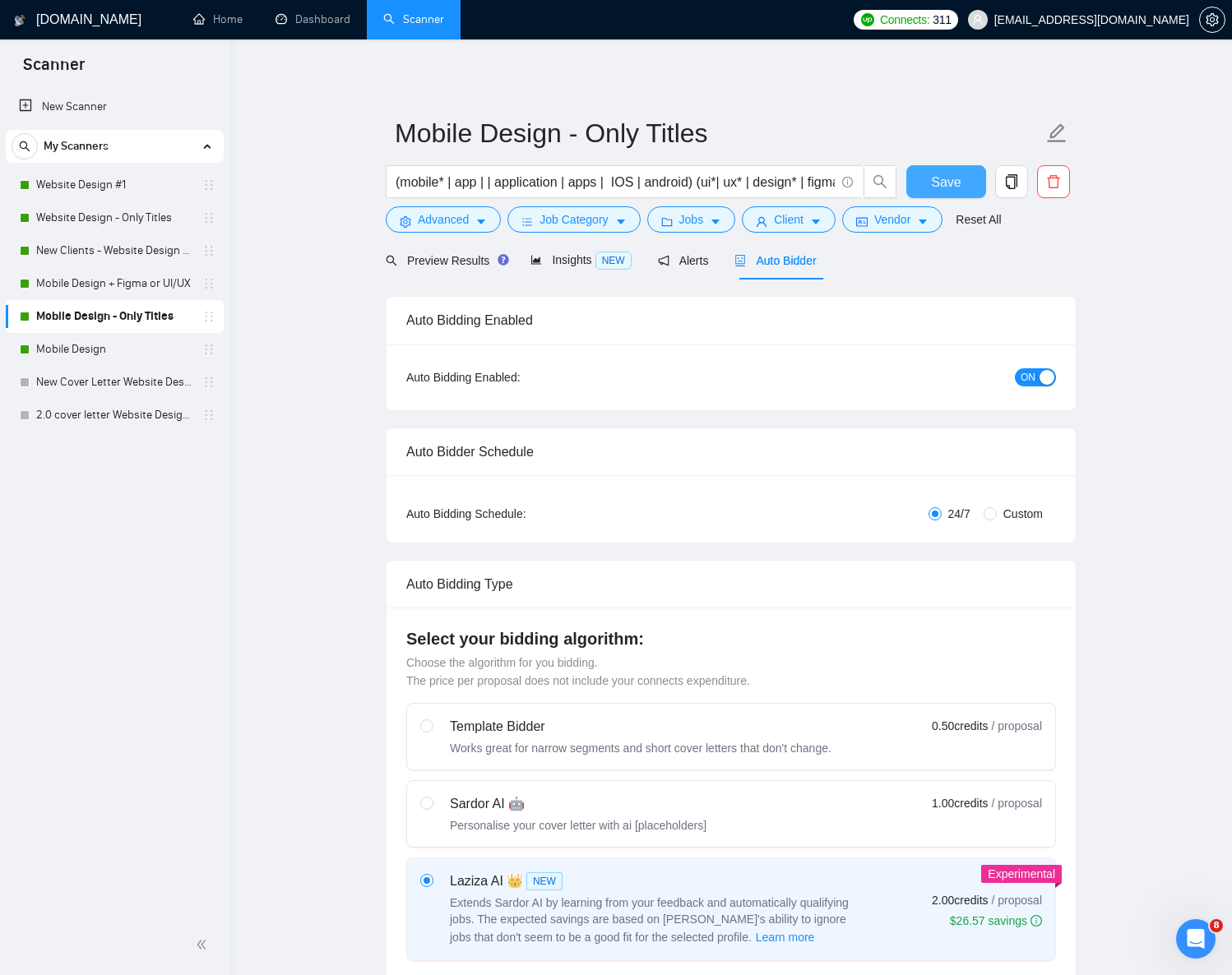
click at [928, 171] on button "Save" at bounding box center [946, 181] width 80 height 33
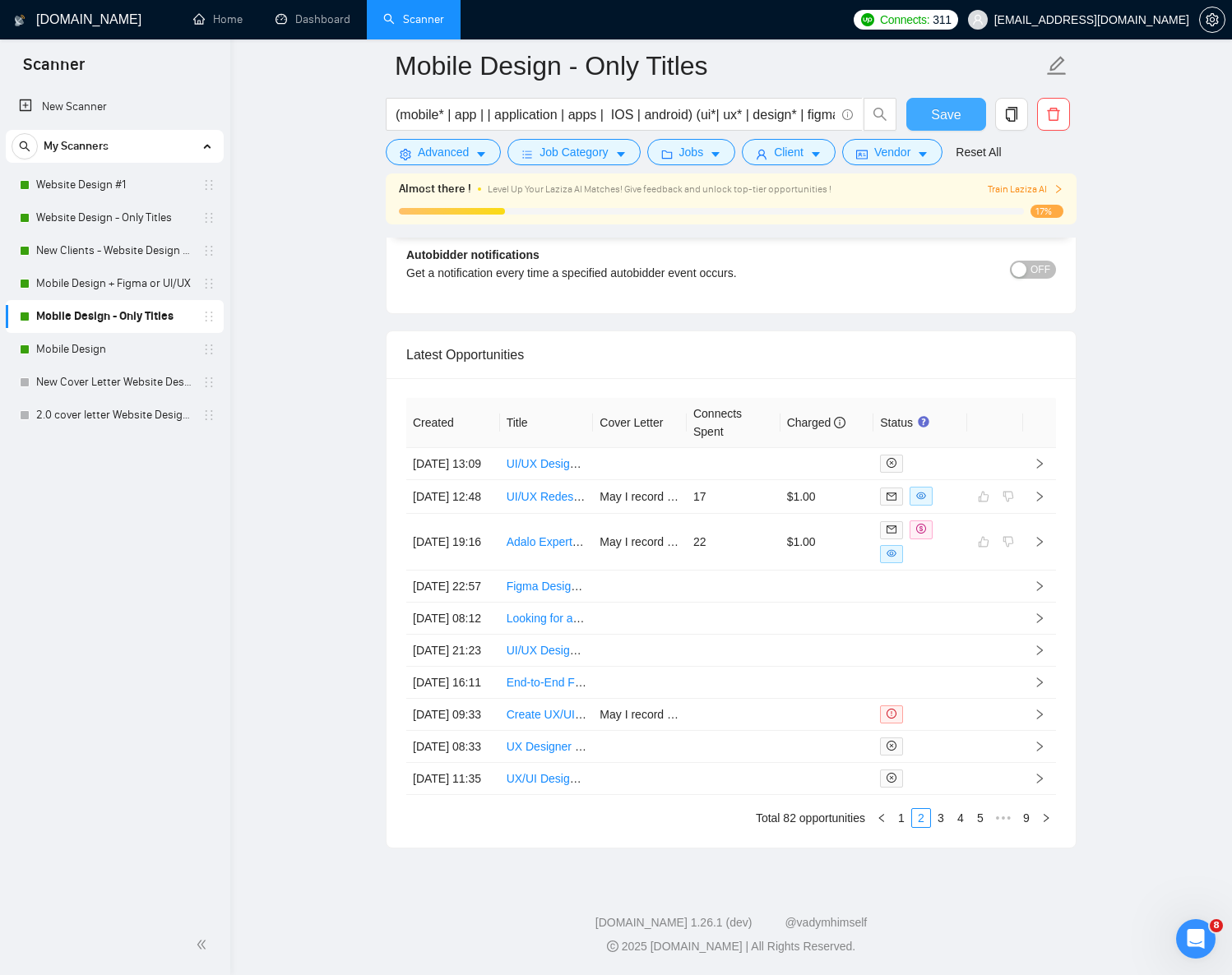
scroll to position [4111, 0]
click at [941, 827] on link "3" at bounding box center [941, 818] width 18 height 18
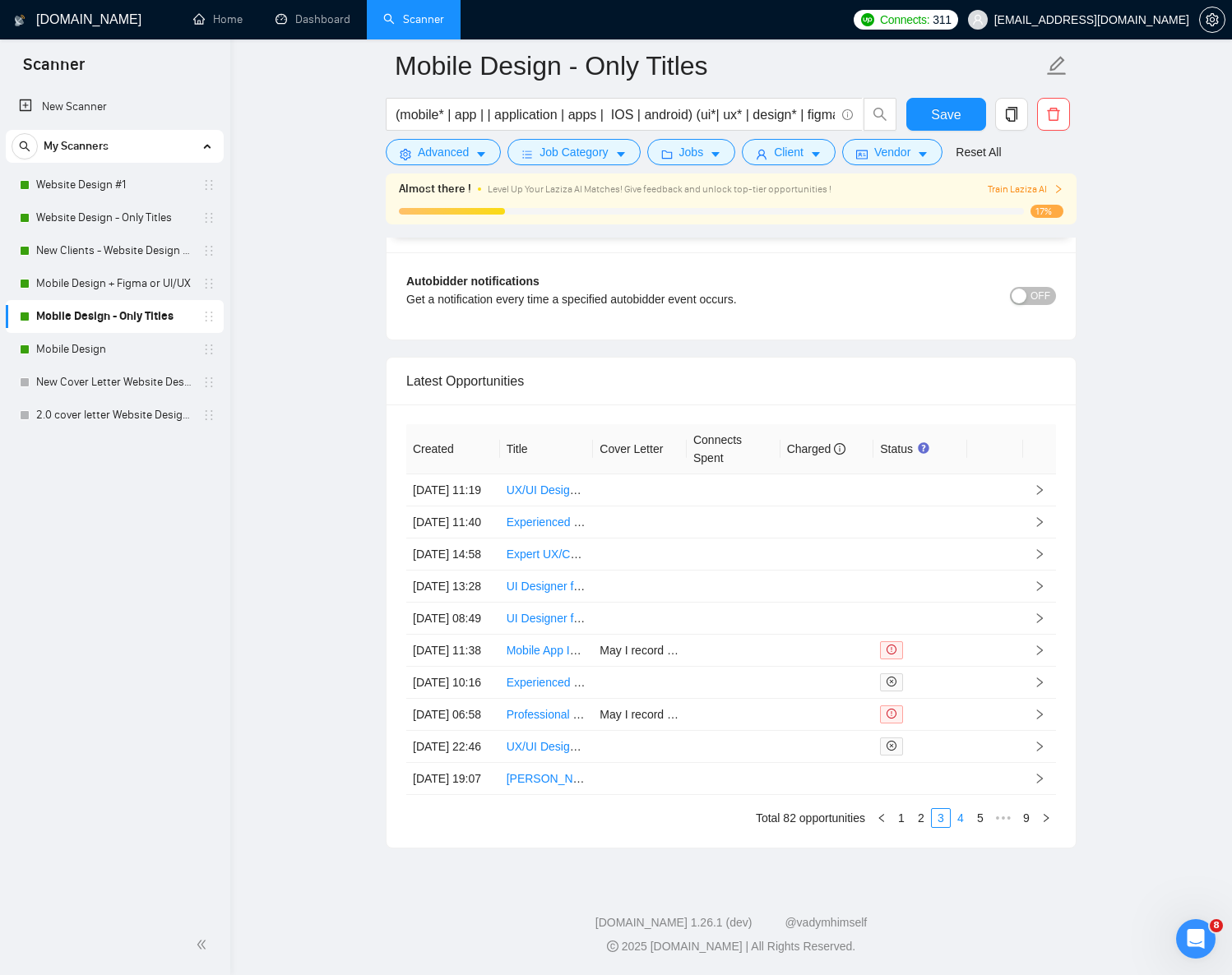
click at [959, 827] on link "4" at bounding box center [961, 818] width 18 height 18
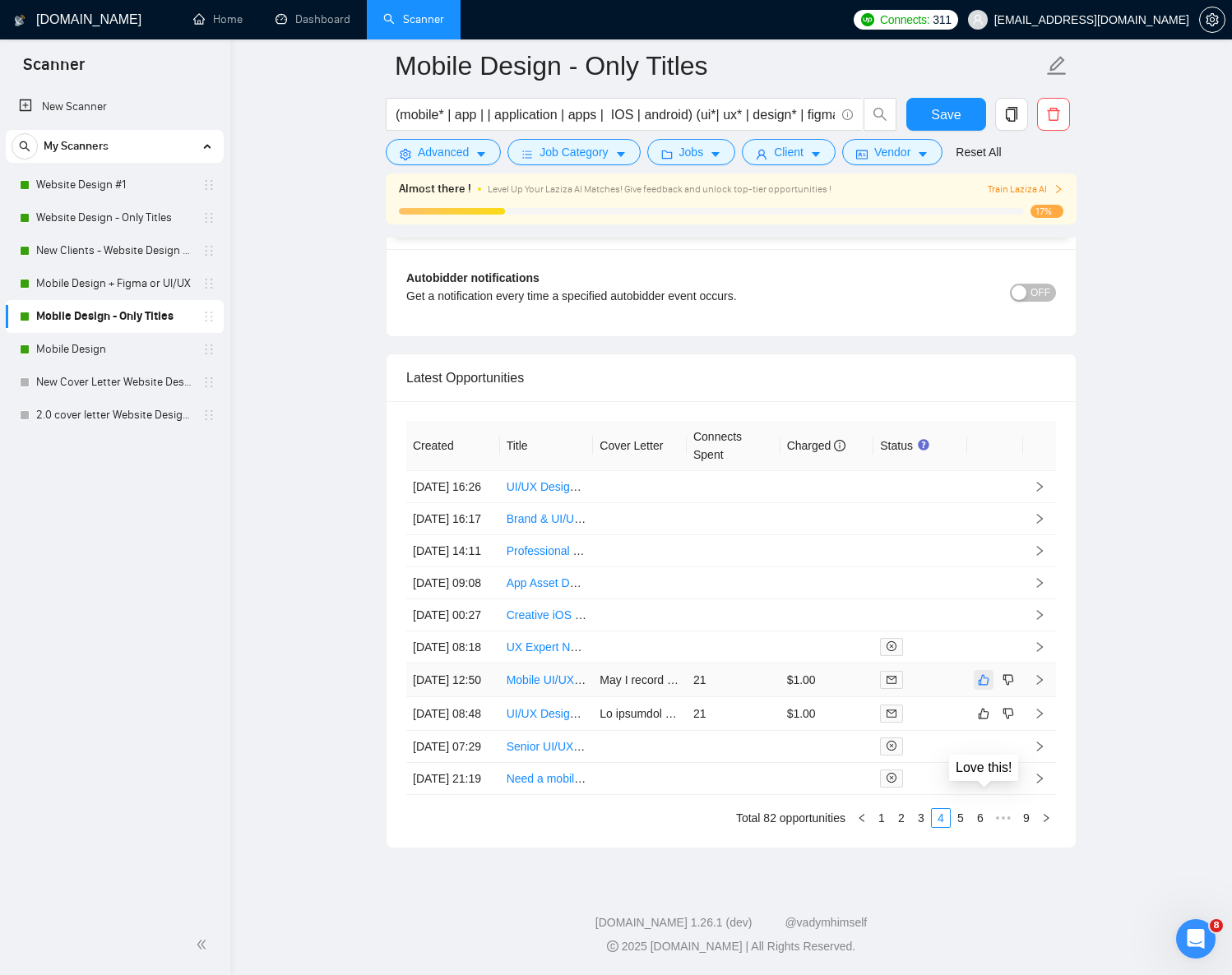
click at [981, 687] on icon "like" at bounding box center [983, 679] width 12 height 14
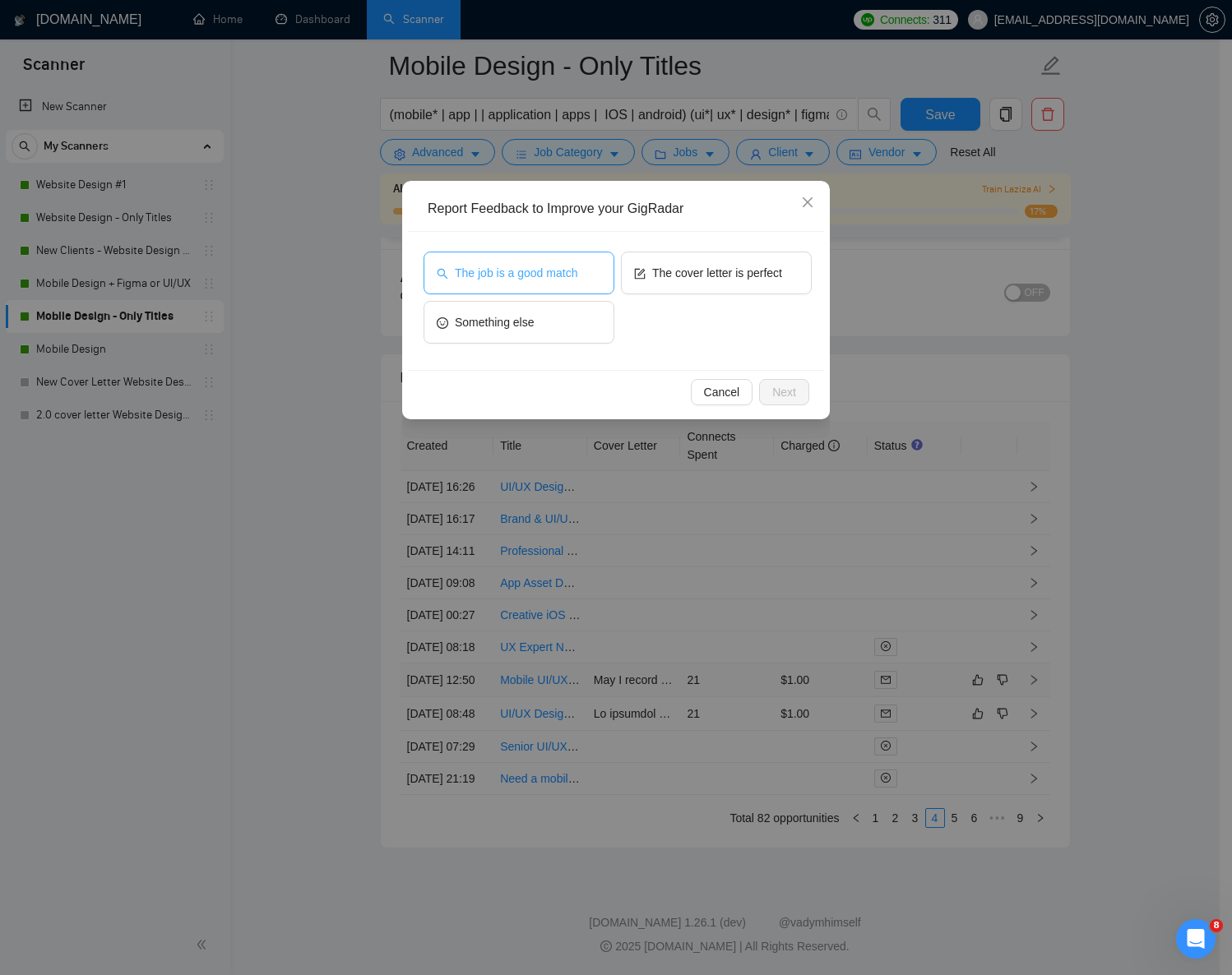
click at [554, 269] on span "The job is a good match" at bounding box center [516, 273] width 123 height 18
click at [753, 374] on div "Cancel Next" at bounding box center [616, 392] width 416 height 43
click at [772, 387] on span "Next" at bounding box center [784, 392] width 23 height 18
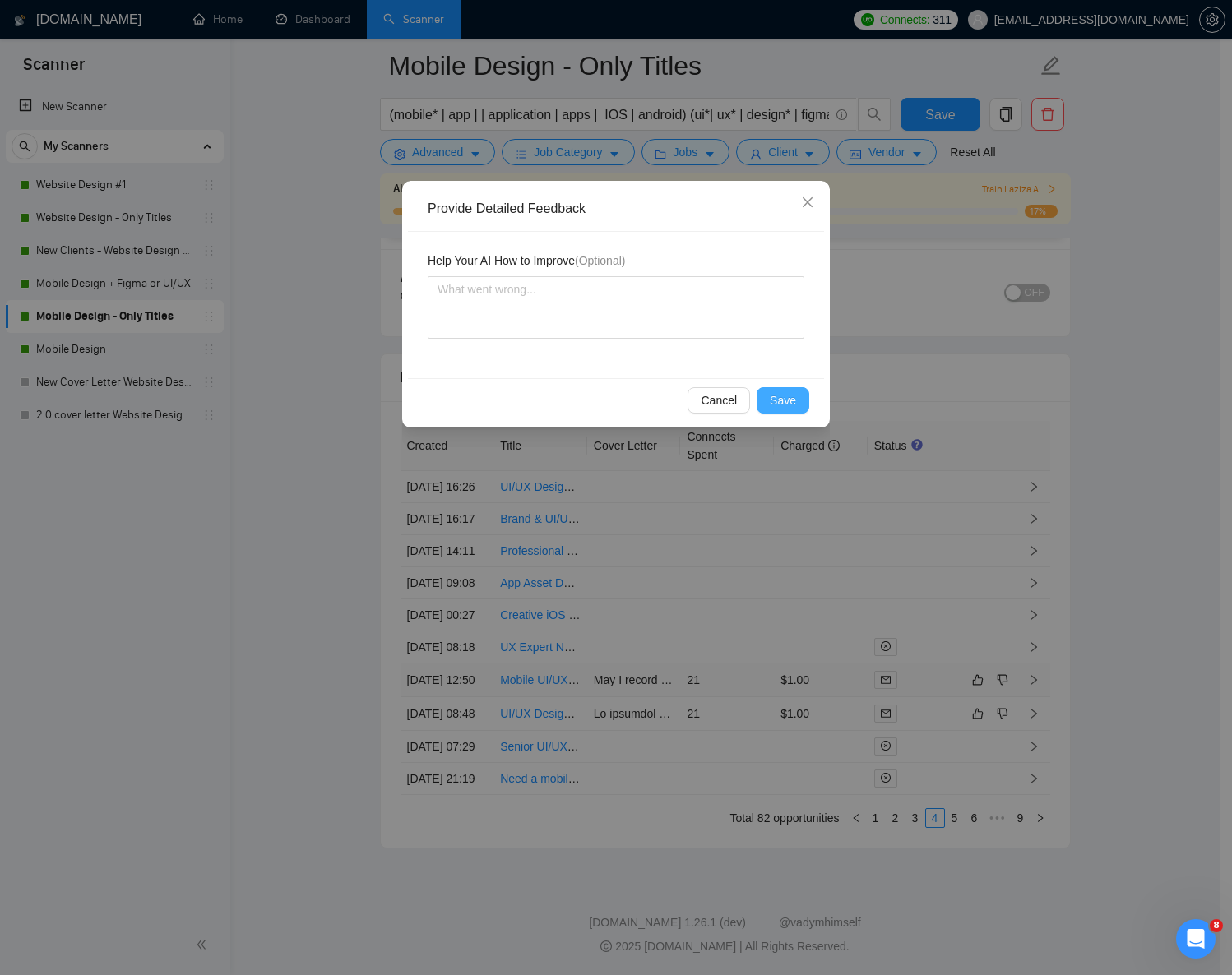
click at [776, 400] on span "Save" at bounding box center [782, 400] width 26 height 18
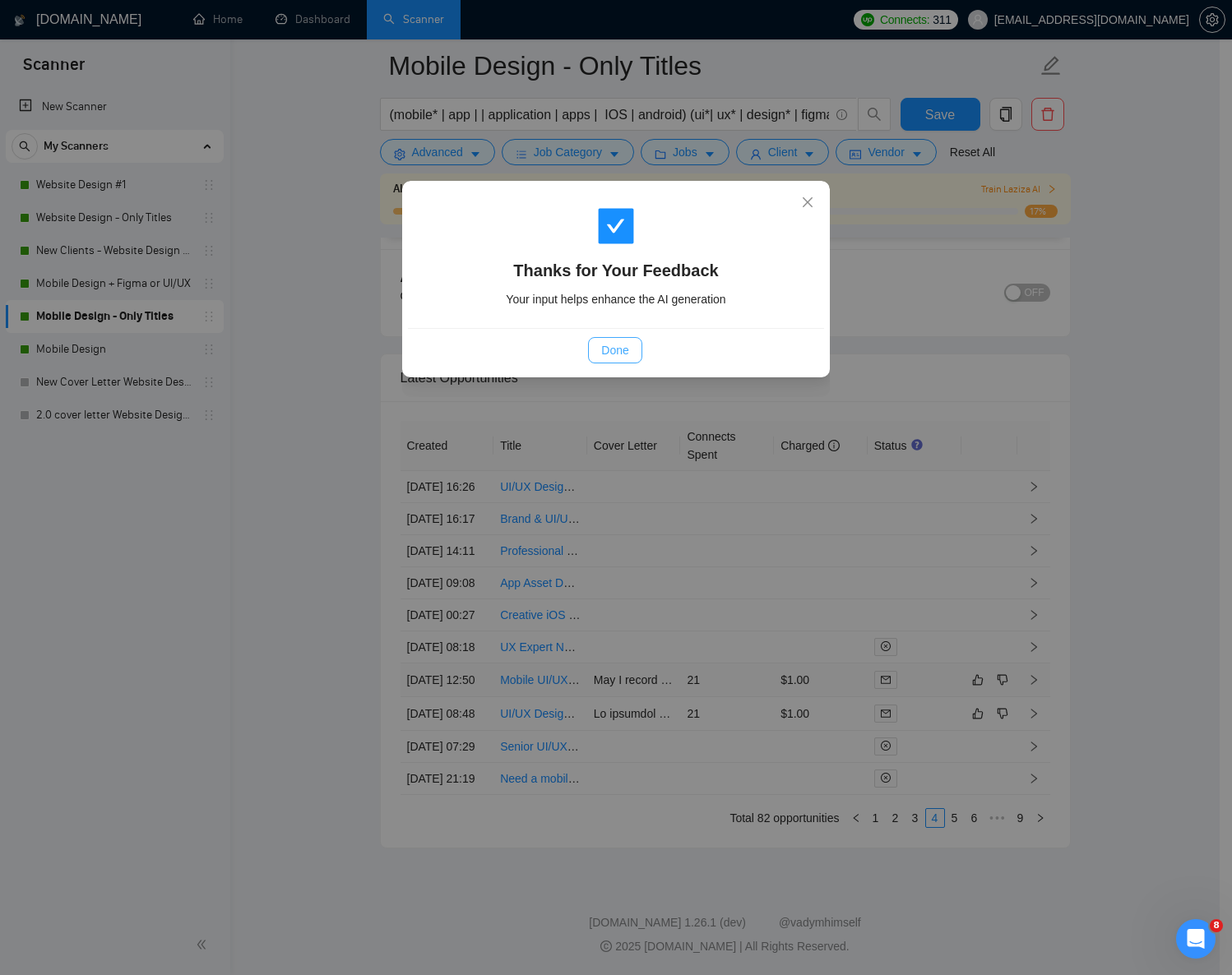
click at [629, 352] on button "Done" at bounding box center [615, 350] width 53 height 26
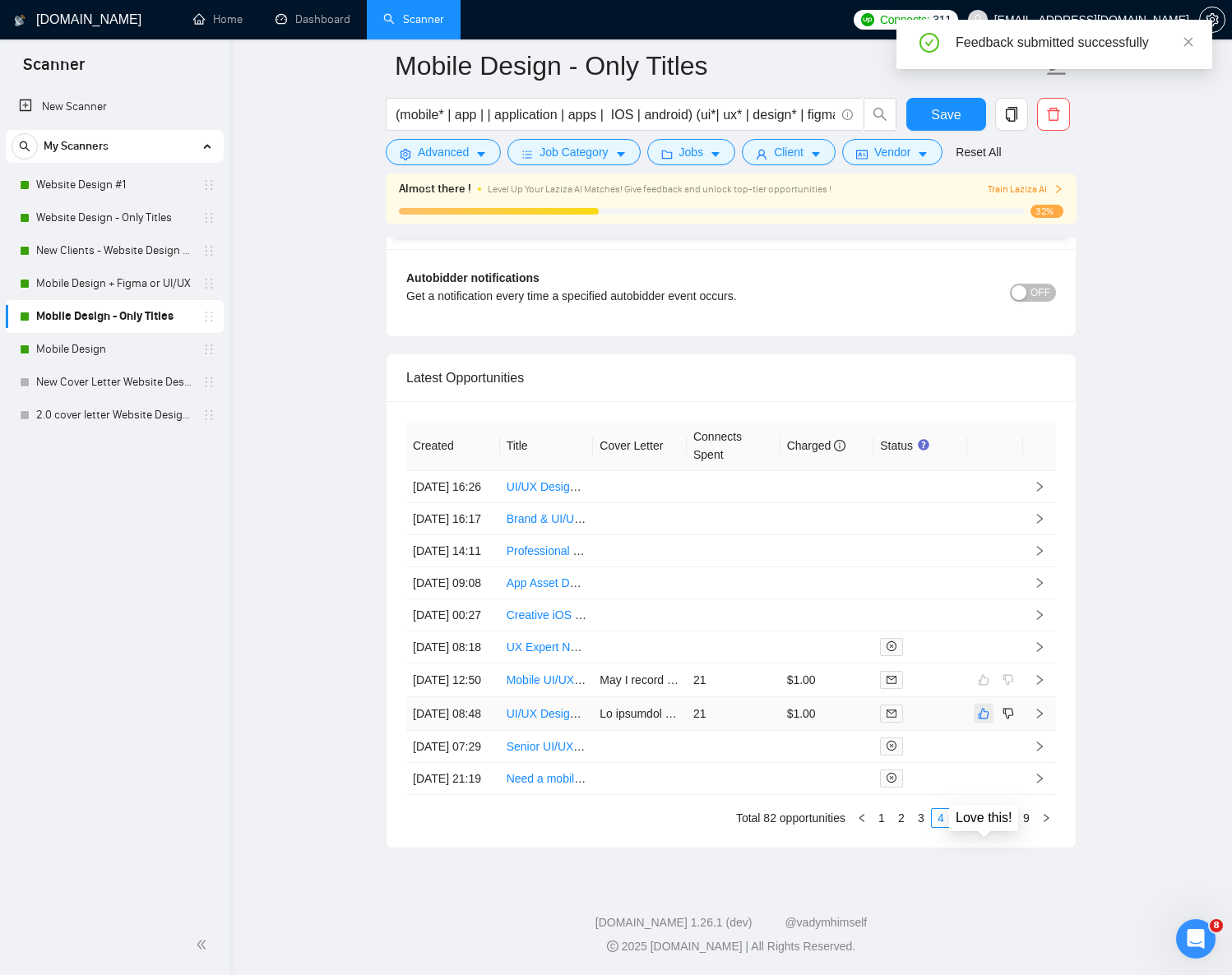
click at [983, 720] on icon "like" at bounding box center [983, 714] width 12 height 14
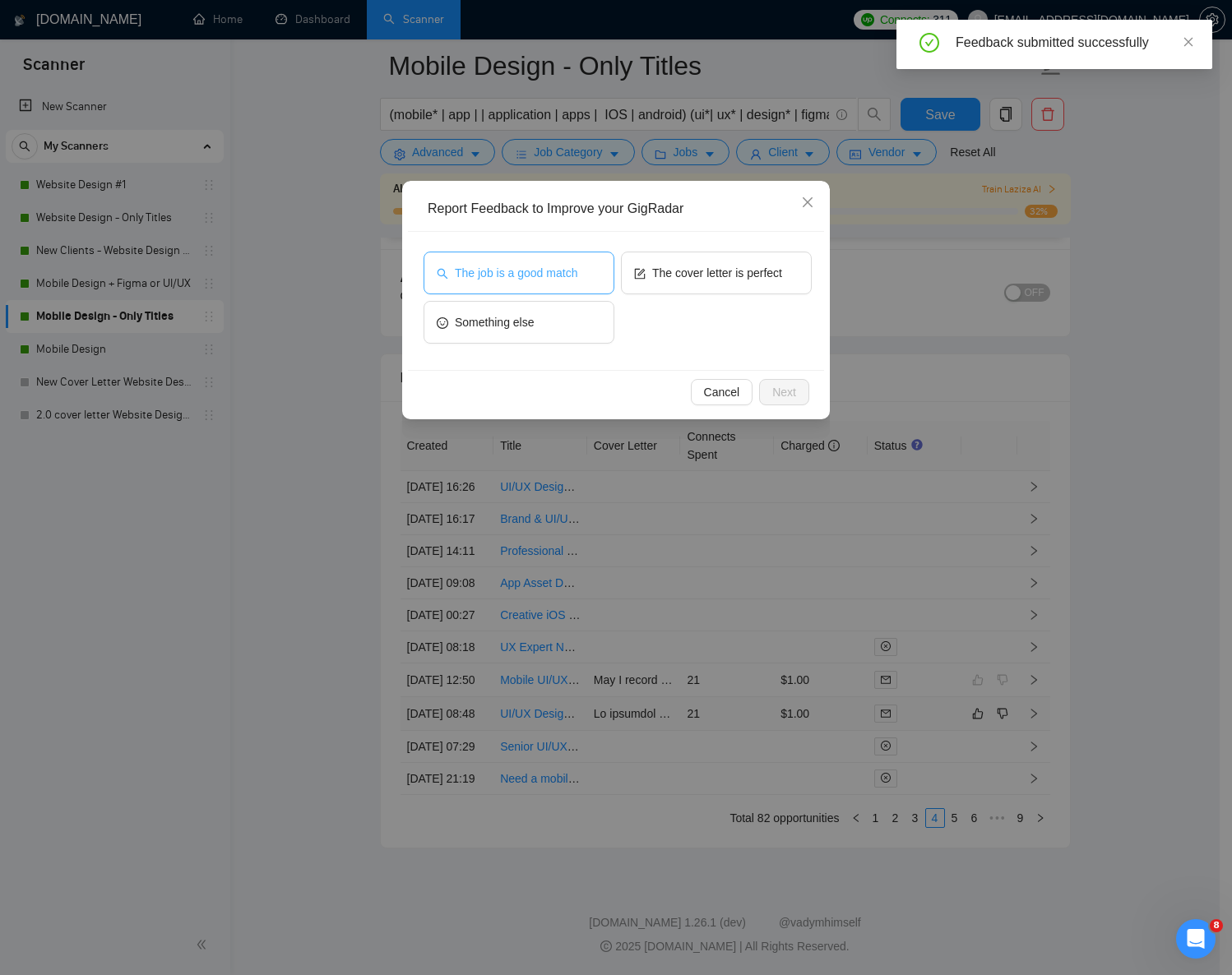
click at [530, 261] on button "The job is a good match" at bounding box center [519, 272] width 191 height 42
click at [786, 385] on span "Next" at bounding box center [784, 392] width 23 height 18
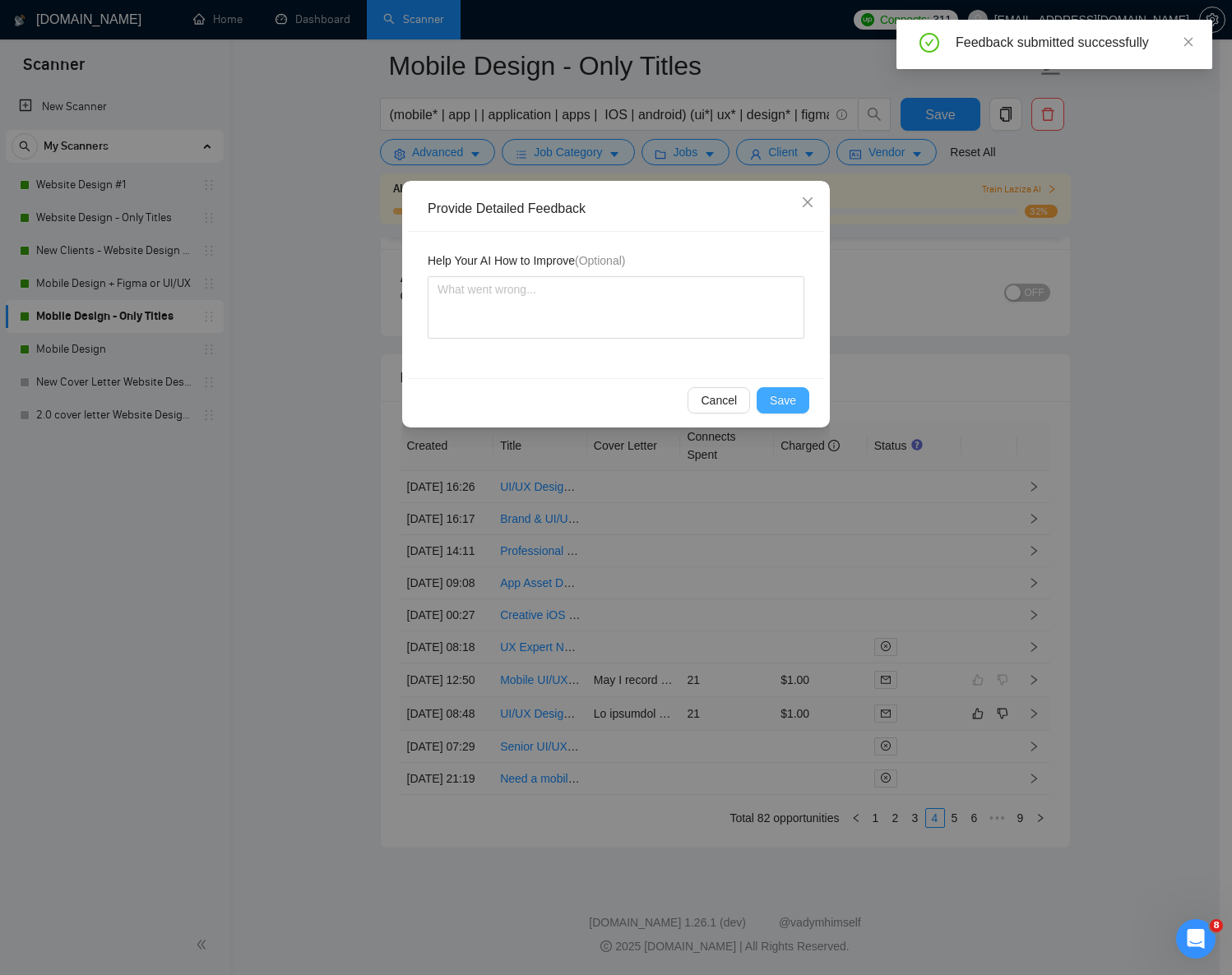
click at [780, 401] on span "Save" at bounding box center [782, 400] width 26 height 18
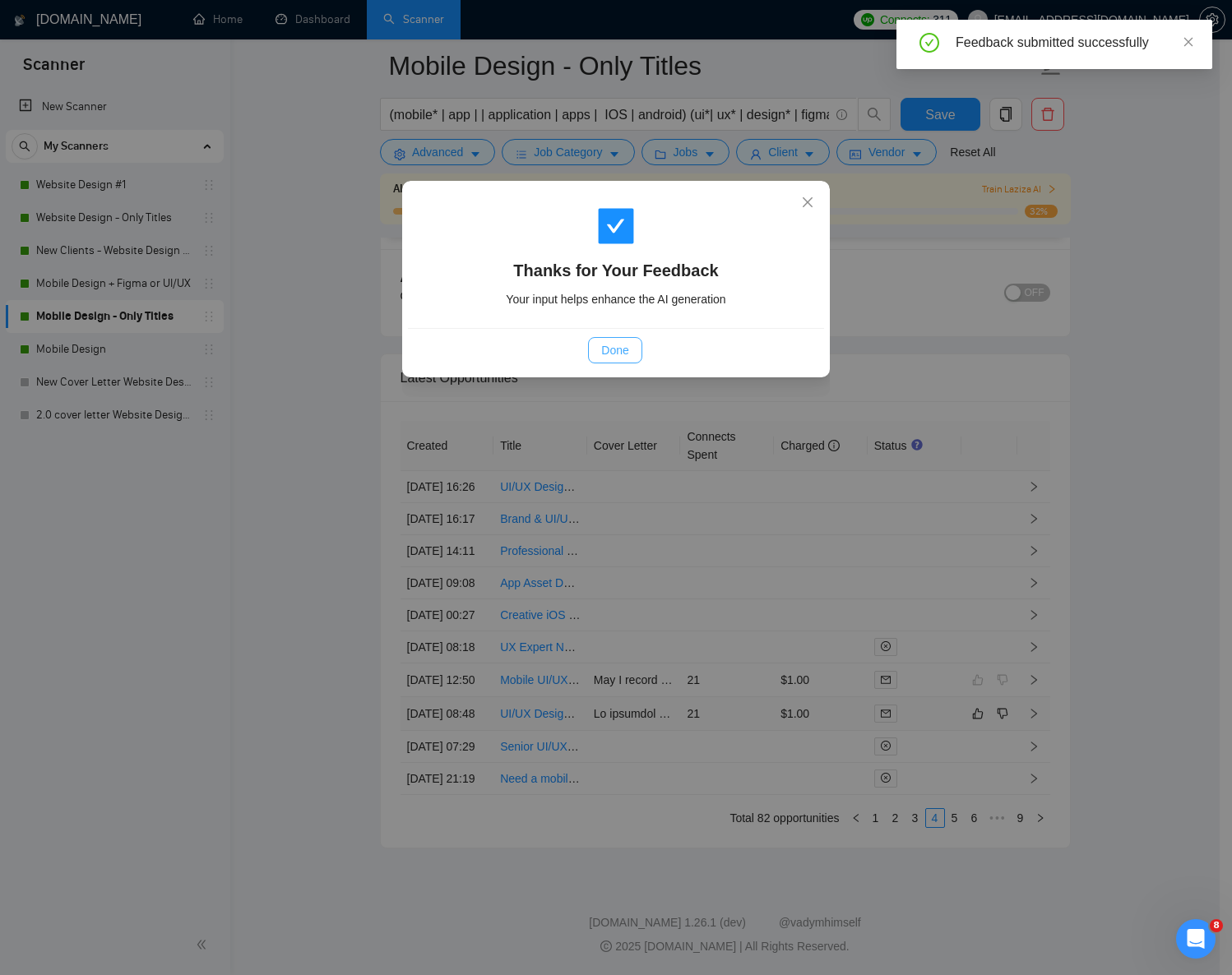
click at [605, 348] on span "Done" at bounding box center [615, 351] width 27 height 18
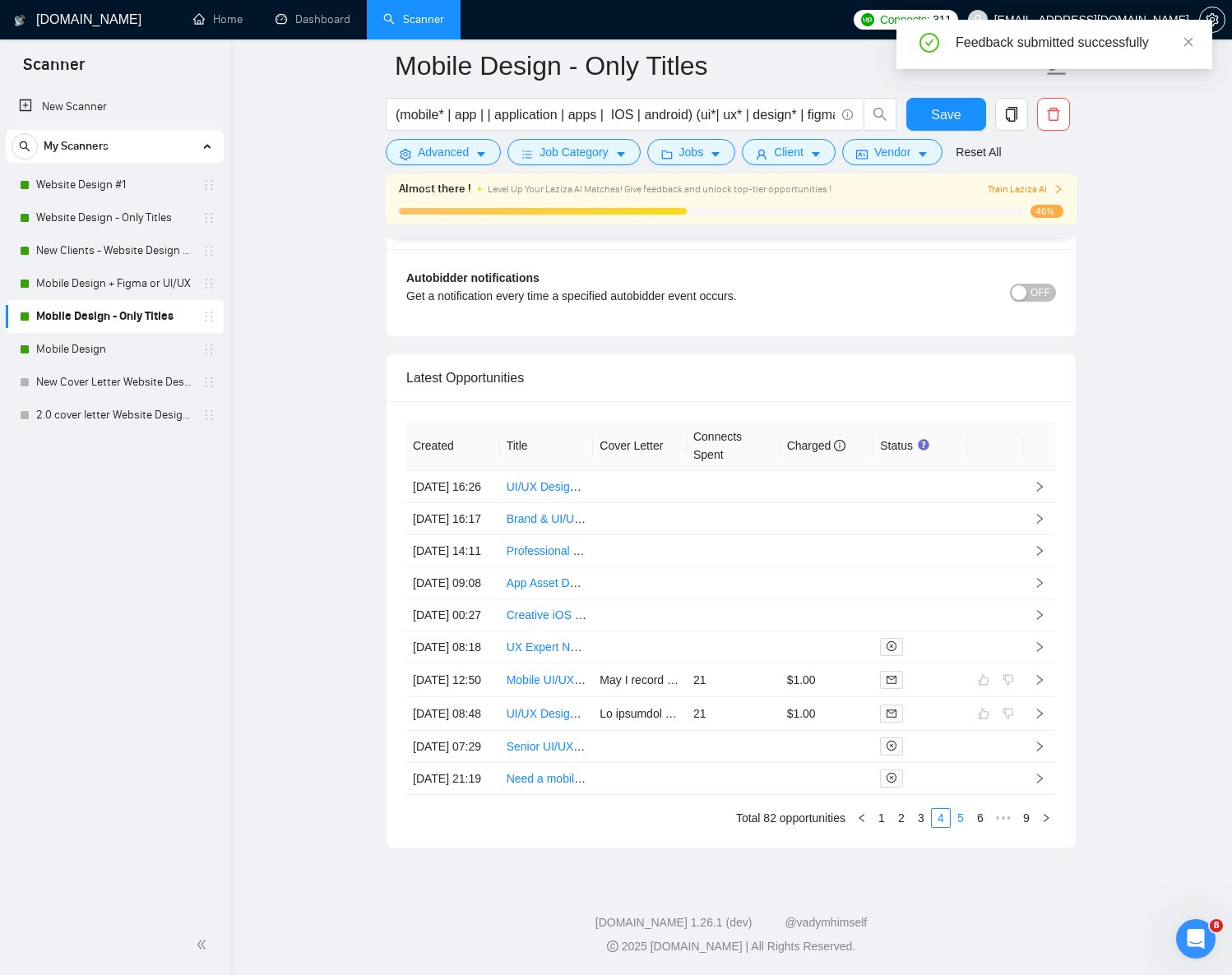
click at [962, 827] on link "5" at bounding box center [961, 818] width 18 height 18
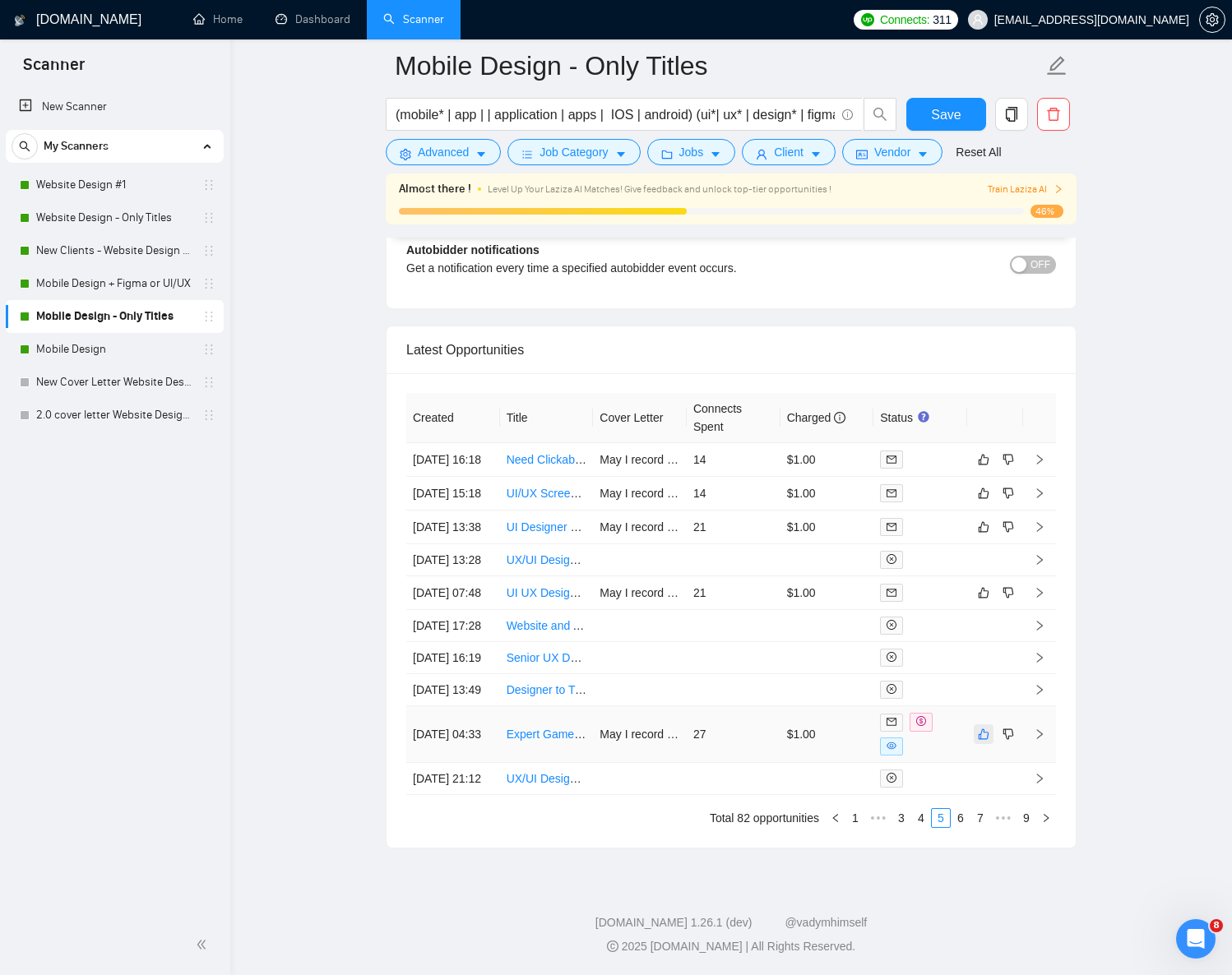
click at [986, 741] on icon "like" at bounding box center [983, 734] width 12 height 14
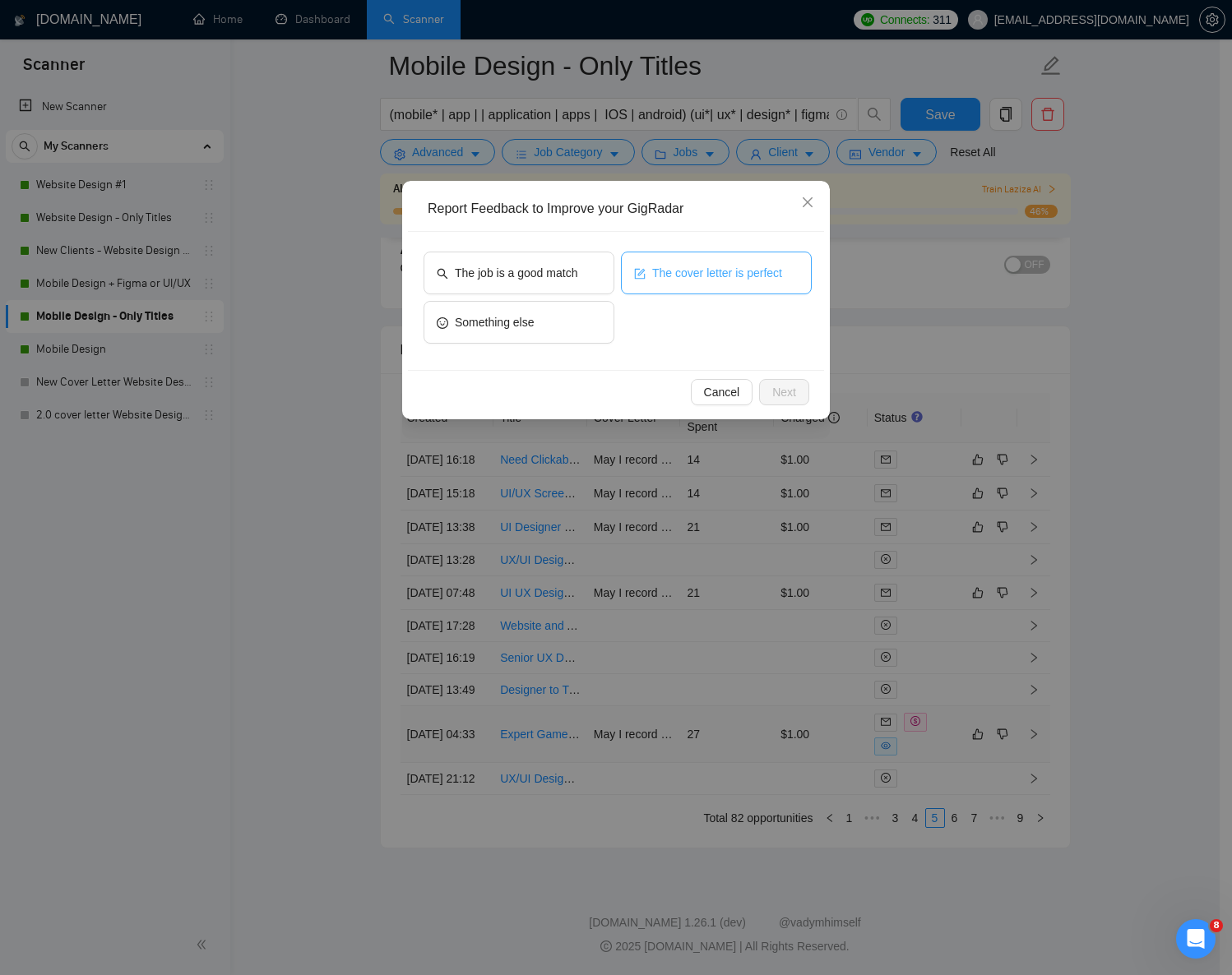
click at [718, 278] on span "The cover letter is perfect" at bounding box center [717, 273] width 130 height 18
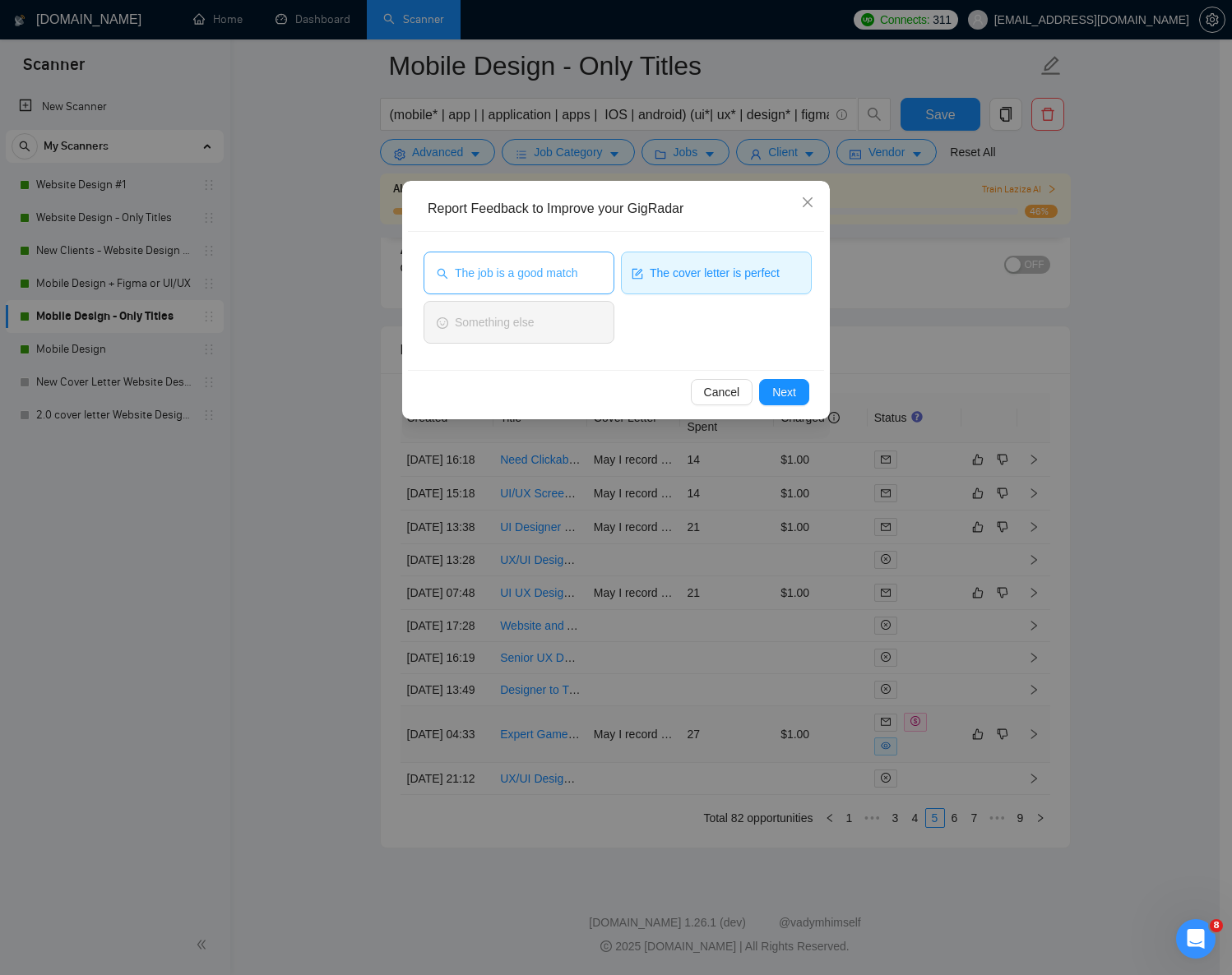
click at [511, 260] on button "The job is a good match" at bounding box center [519, 272] width 191 height 42
click at [805, 397] on button "Next" at bounding box center [784, 392] width 50 height 26
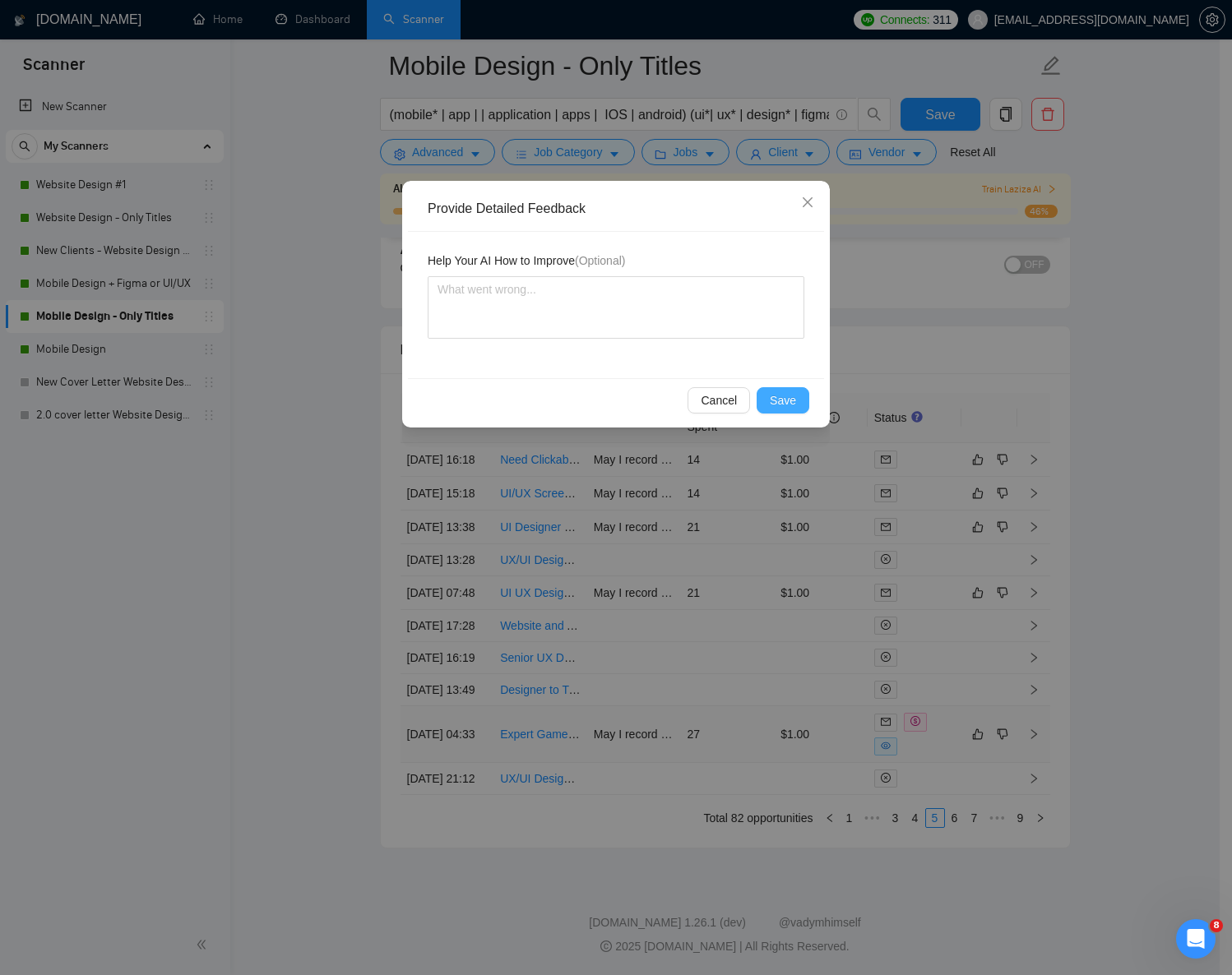
click at [778, 394] on span "Save" at bounding box center [782, 400] width 26 height 18
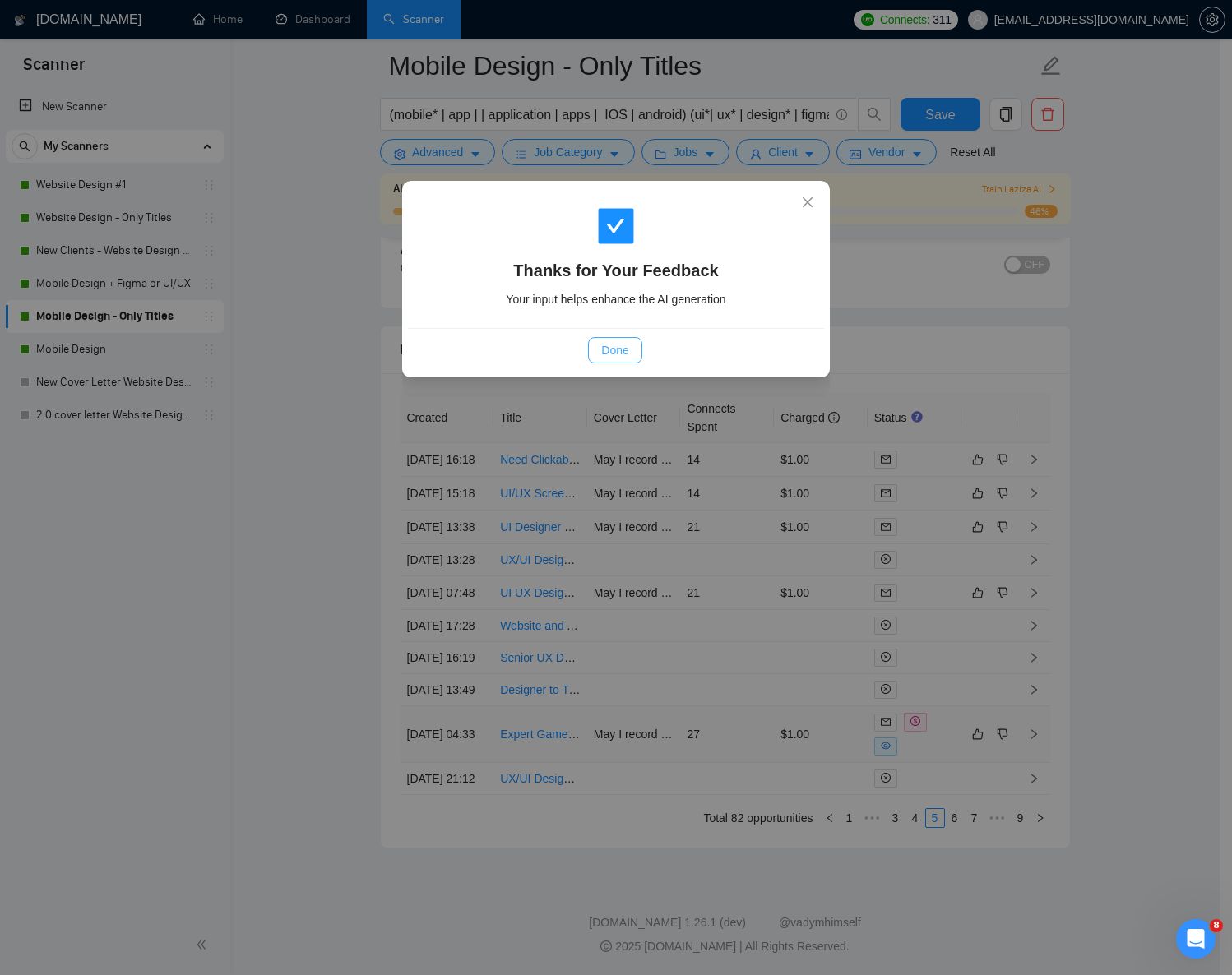
click at [630, 351] on button "Done" at bounding box center [615, 350] width 53 height 26
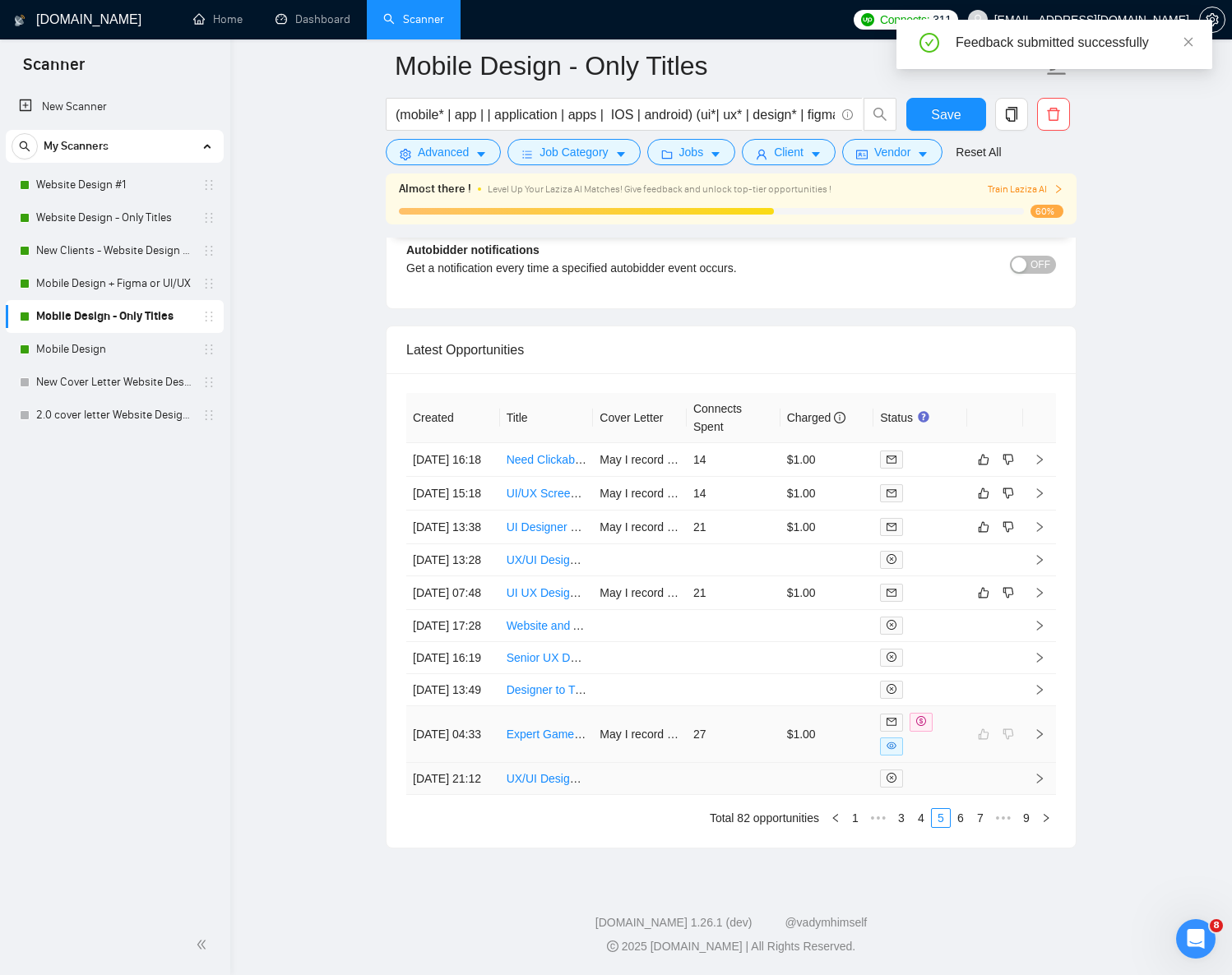
scroll to position [4112, 0]
click at [962, 827] on link "6" at bounding box center [961, 818] width 18 height 18
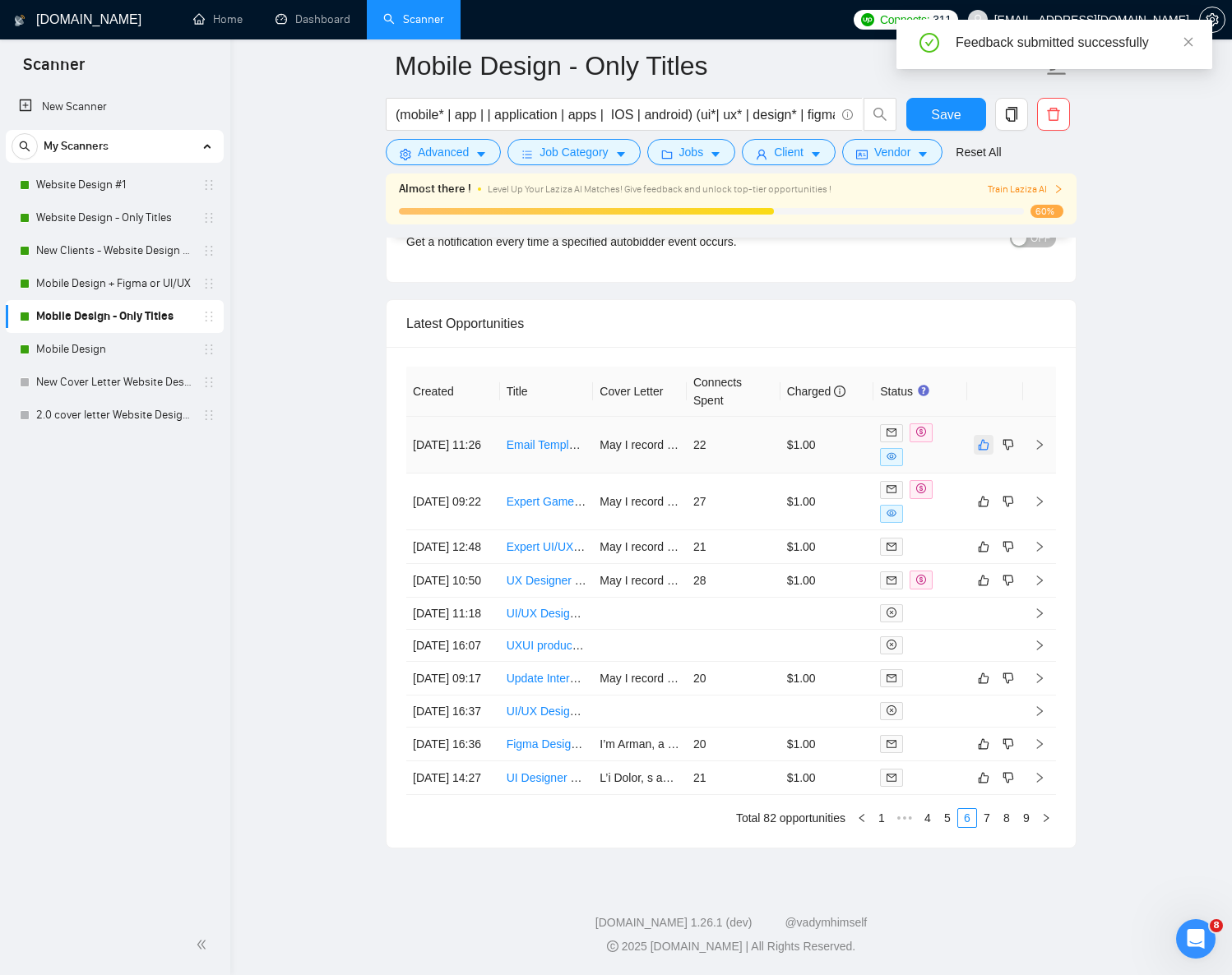
click at [982, 438] on icon "like" at bounding box center [983, 444] width 12 height 14
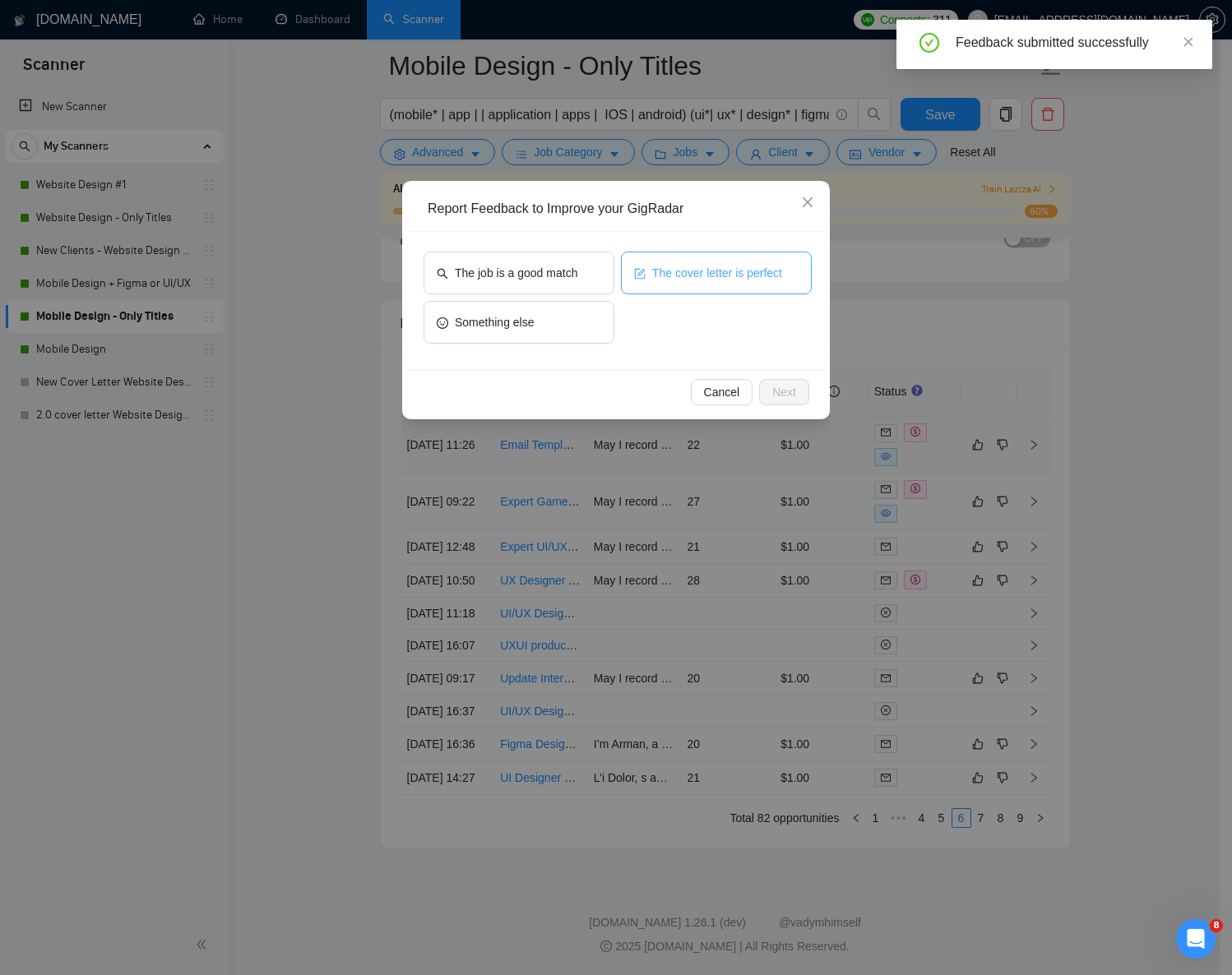
click at [650, 288] on button "The cover letter is perfect" at bounding box center [716, 272] width 191 height 42
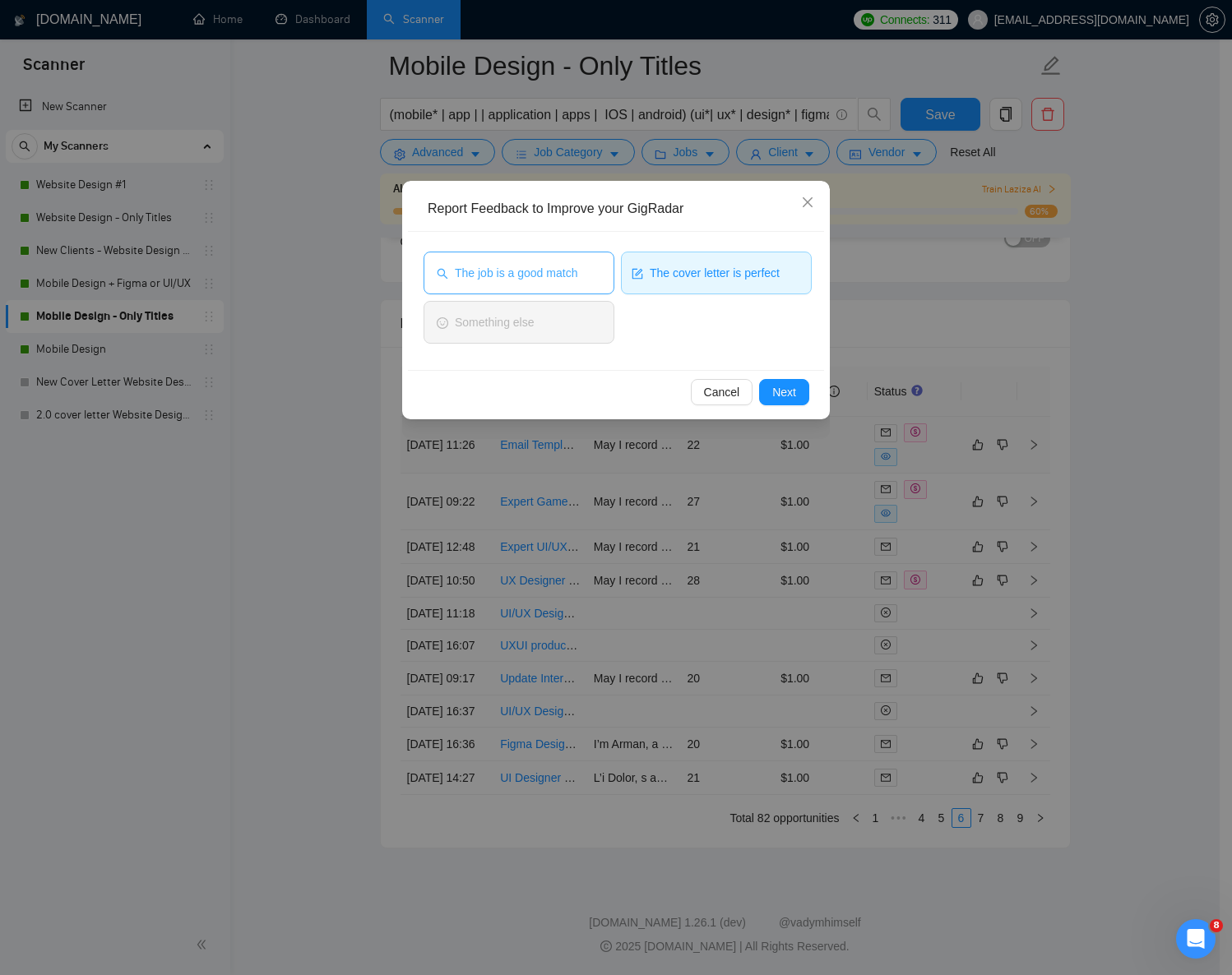
click at [561, 278] on span "The job is a good match" at bounding box center [516, 273] width 123 height 18
click at [793, 402] on button "Next" at bounding box center [784, 392] width 50 height 26
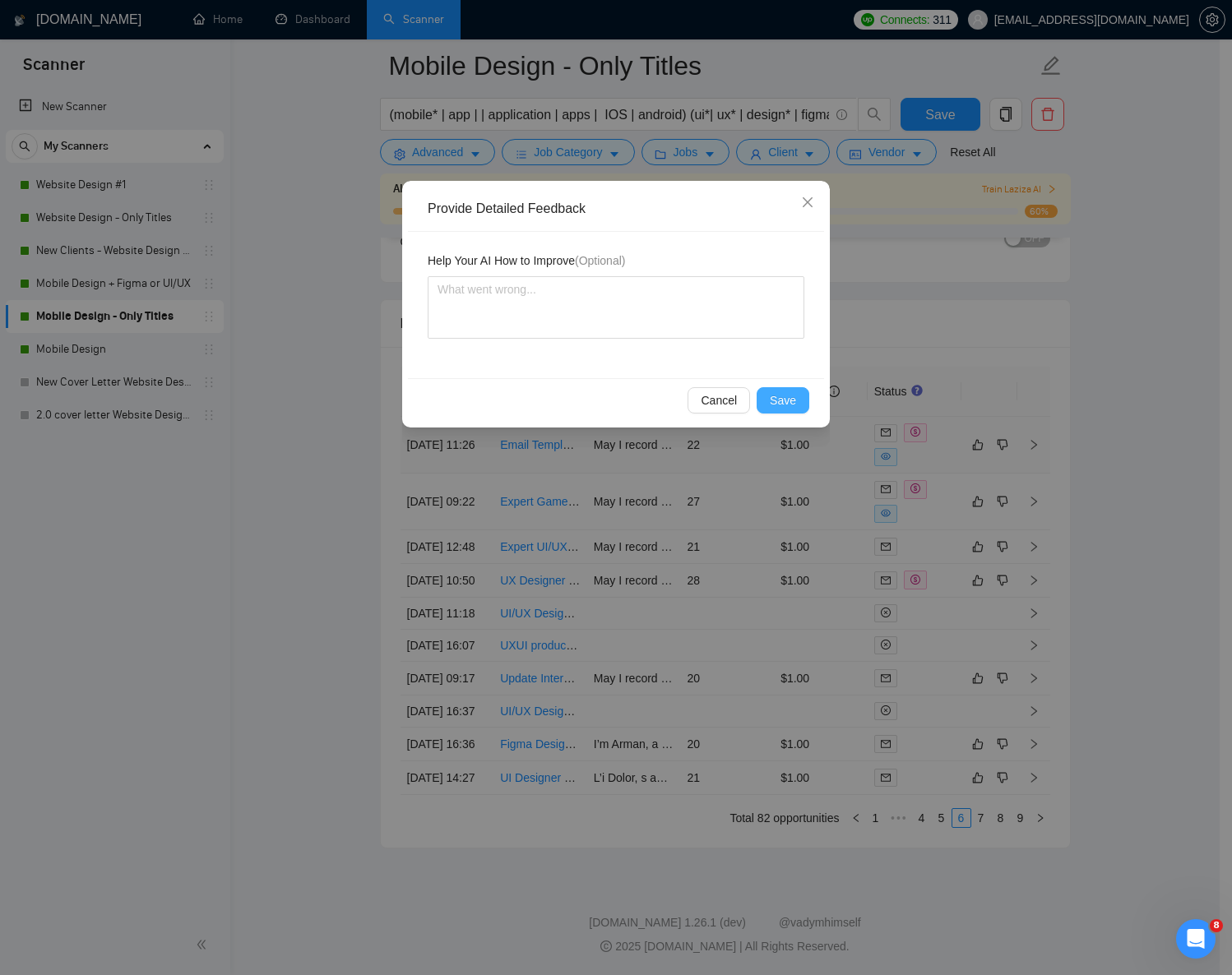
click at [779, 395] on span "Save" at bounding box center [782, 400] width 26 height 18
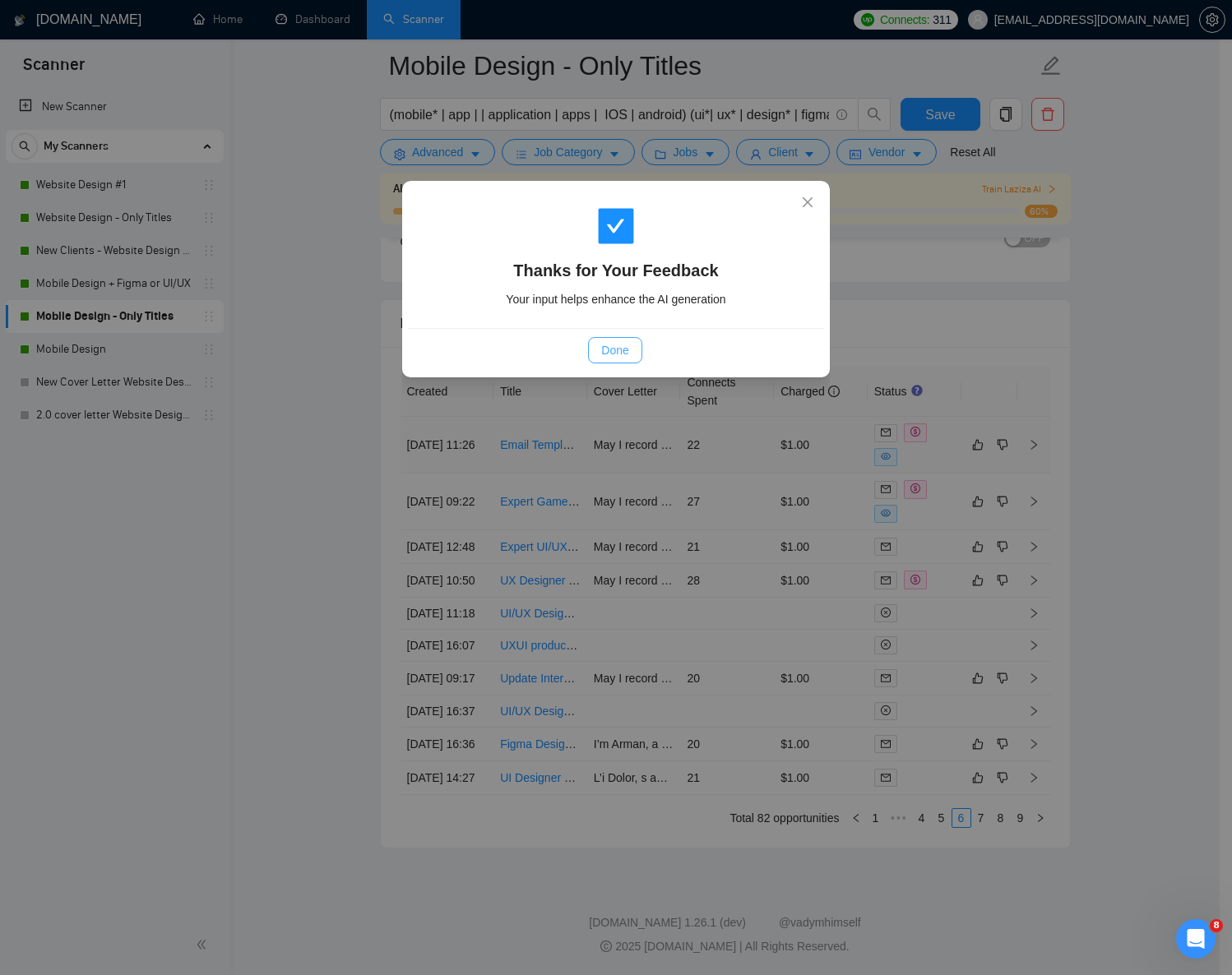
click at [606, 349] on span "Done" at bounding box center [615, 351] width 27 height 18
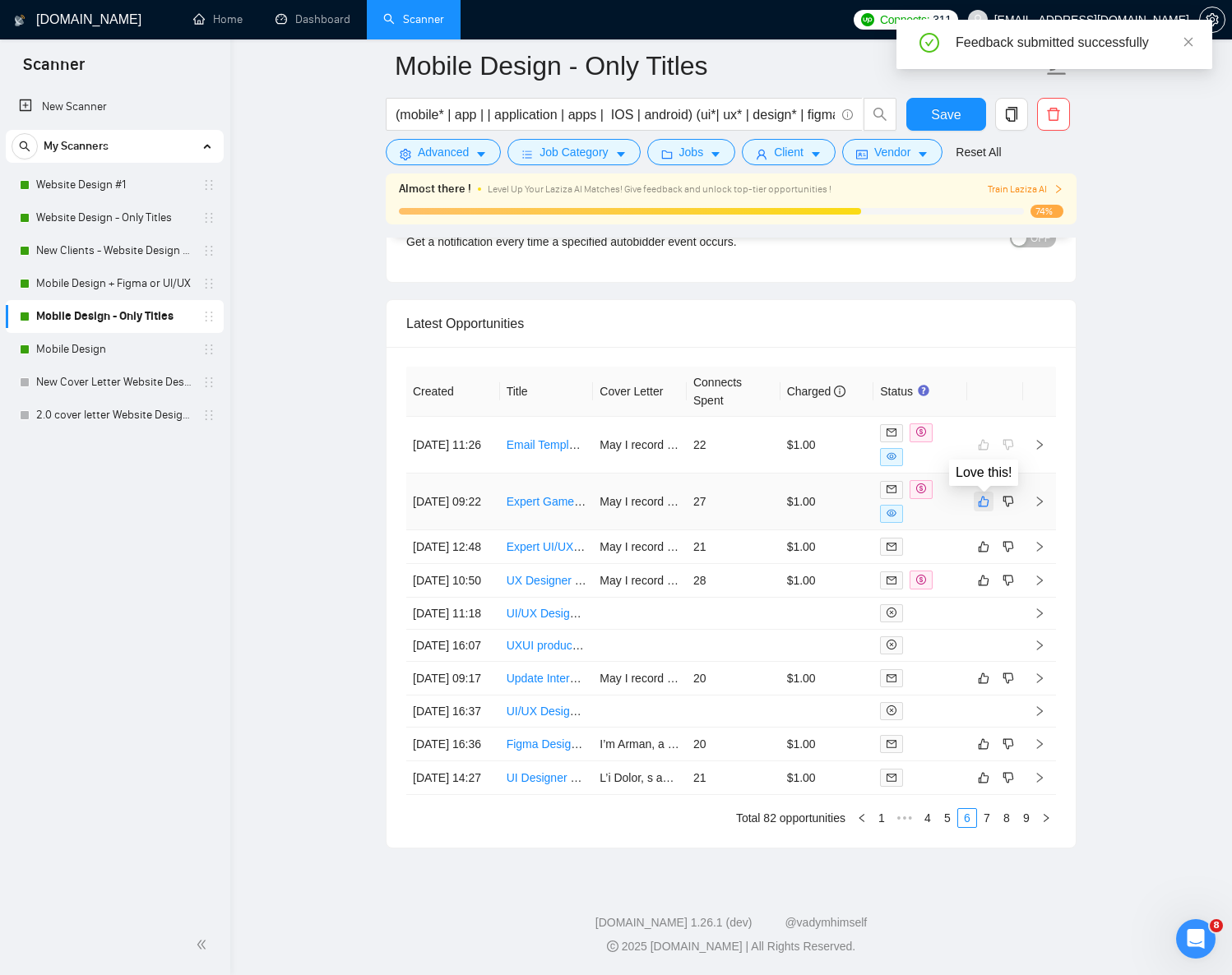
click at [984, 495] on icon "like" at bounding box center [983, 501] width 12 height 14
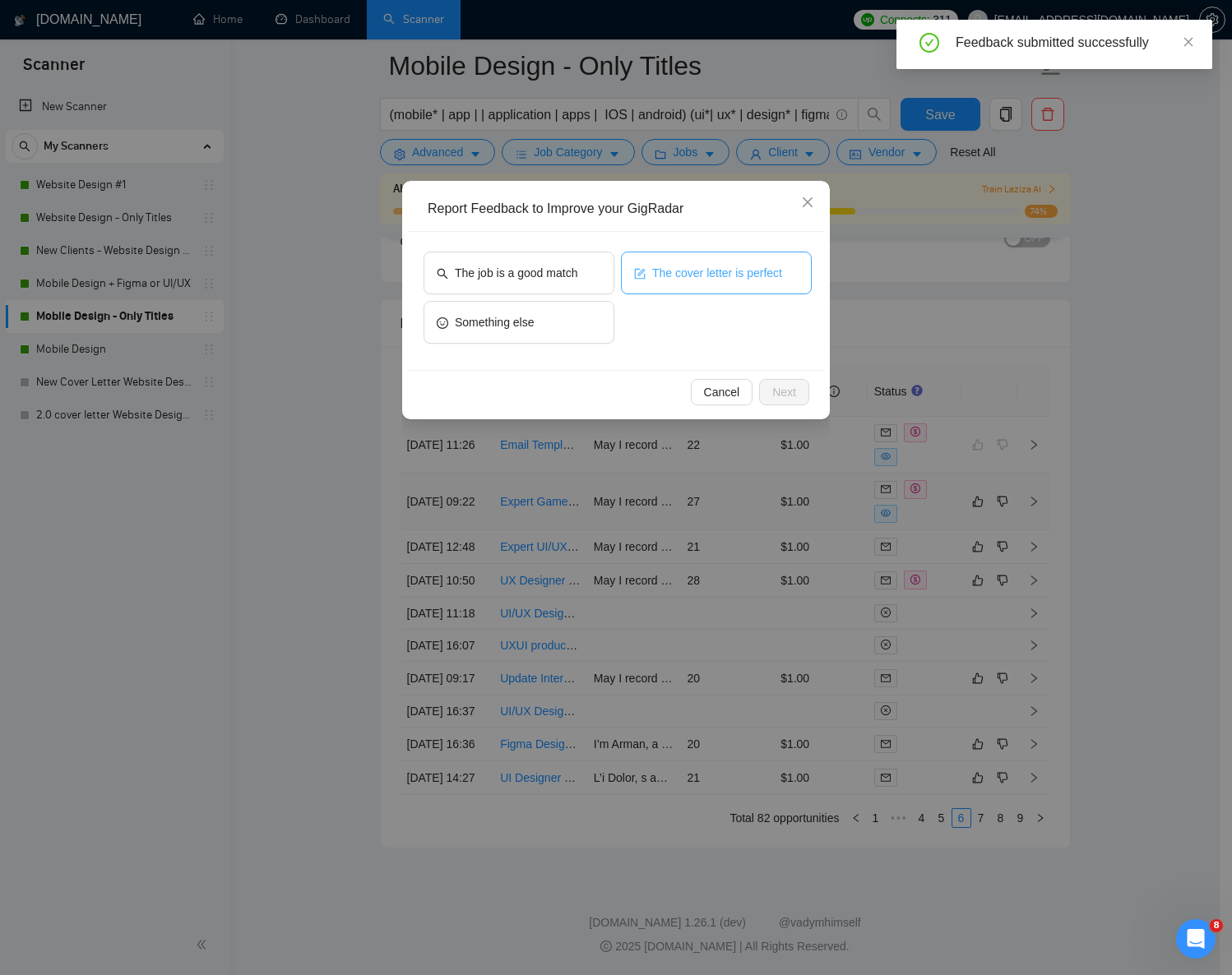
click at [698, 267] on span "The cover letter is perfect" at bounding box center [717, 273] width 130 height 18
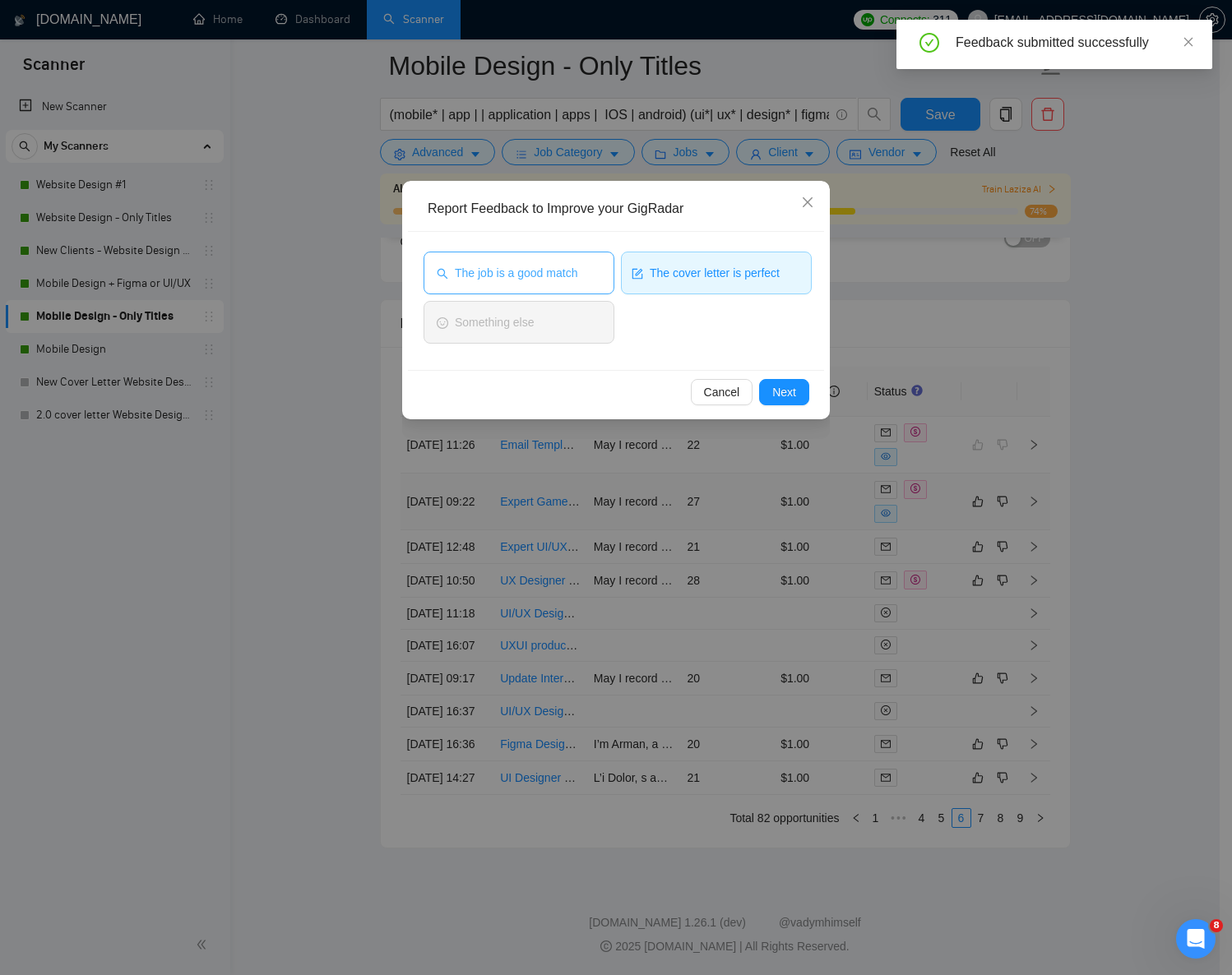
click at [561, 269] on span "The job is a good match" at bounding box center [516, 273] width 123 height 18
click at [814, 395] on div "Cancel Next" at bounding box center [616, 392] width 416 height 43
click at [784, 389] on span "Next" at bounding box center [784, 392] width 23 height 18
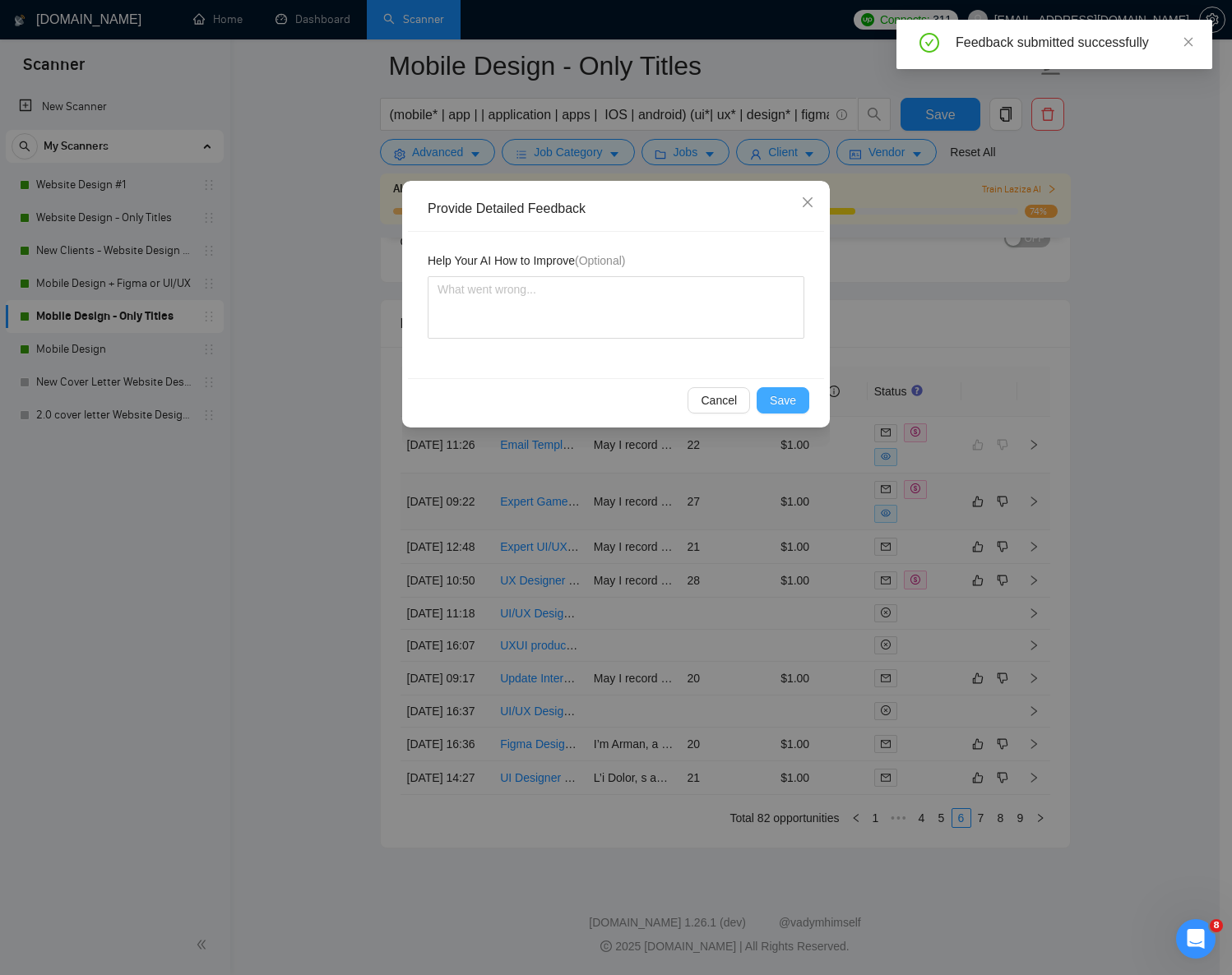
click at [769, 396] on button "Save" at bounding box center [783, 400] width 52 height 26
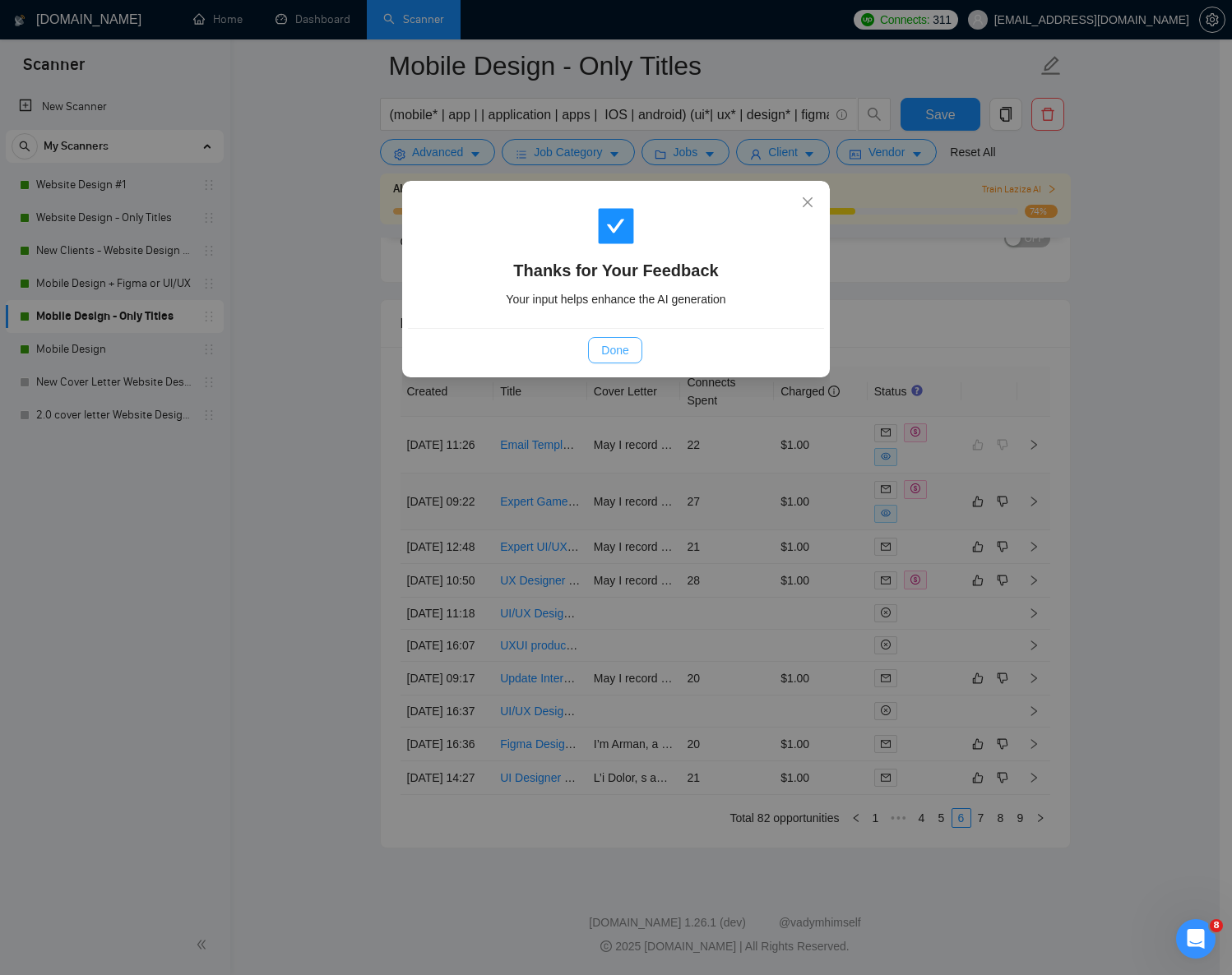
click at [628, 342] on span "Done" at bounding box center [615, 351] width 27 height 18
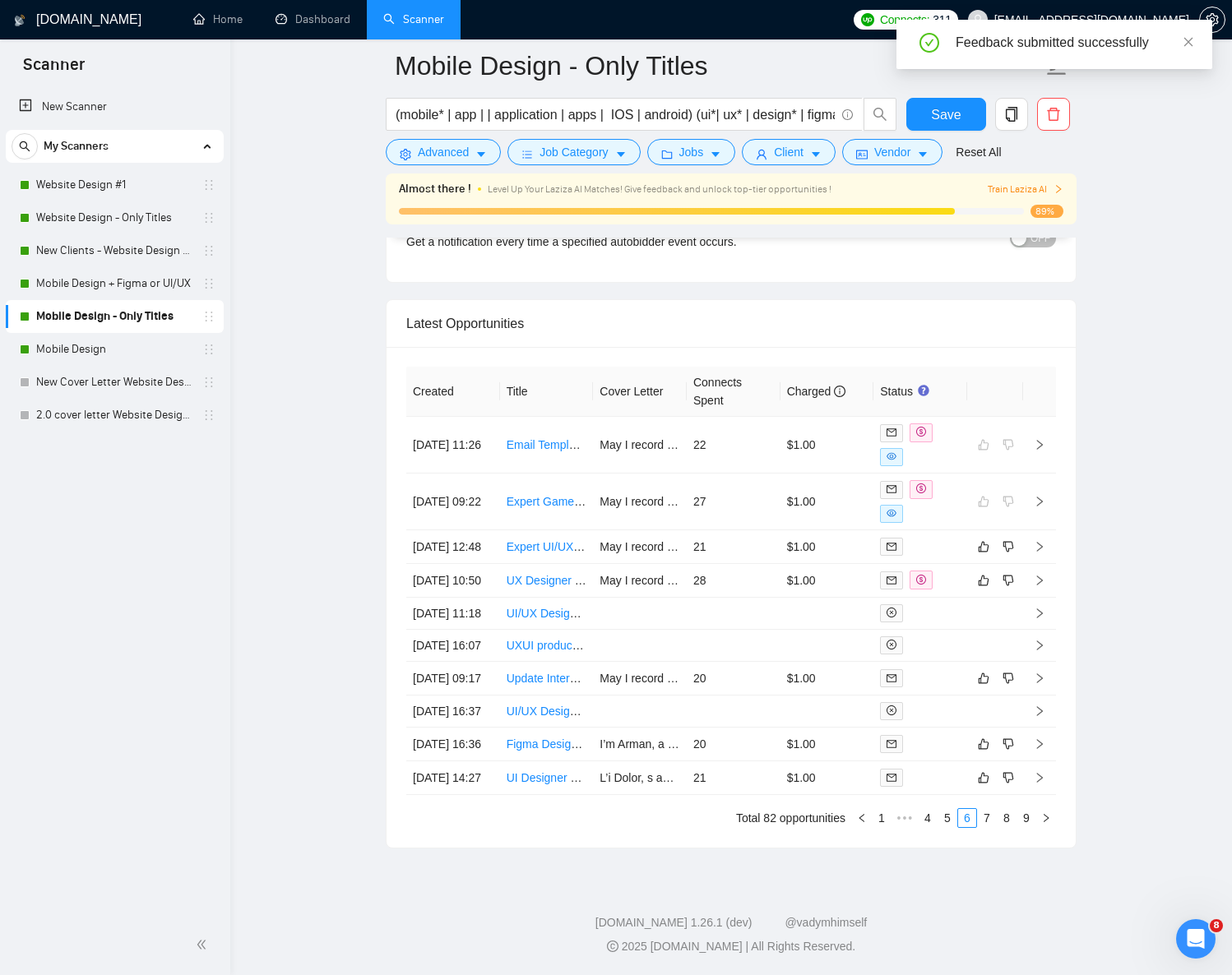
scroll to position [4218, 0]
click at [986, 818] on link "7" at bounding box center [987, 818] width 18 height 18
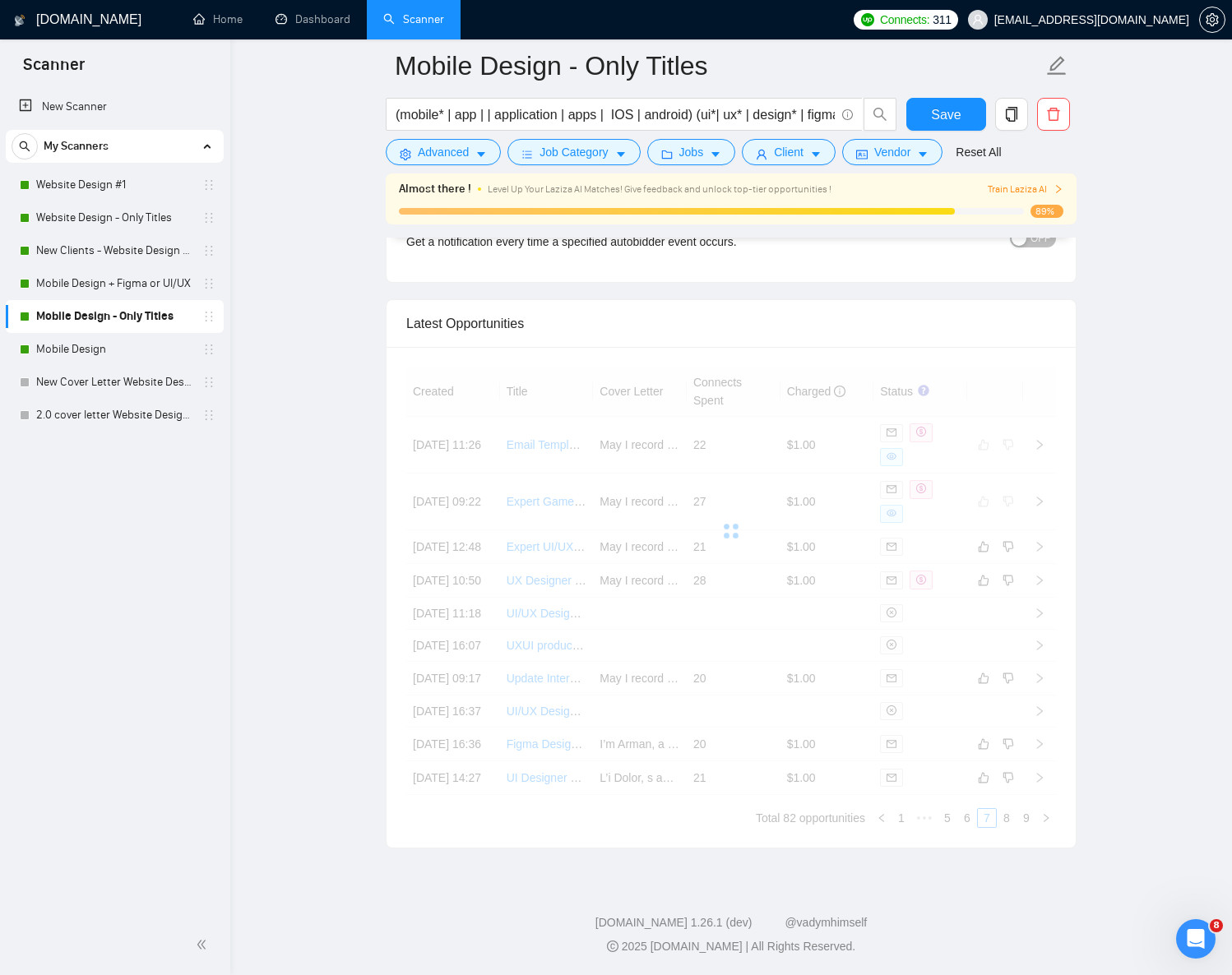
scroll to position [4205, 0]
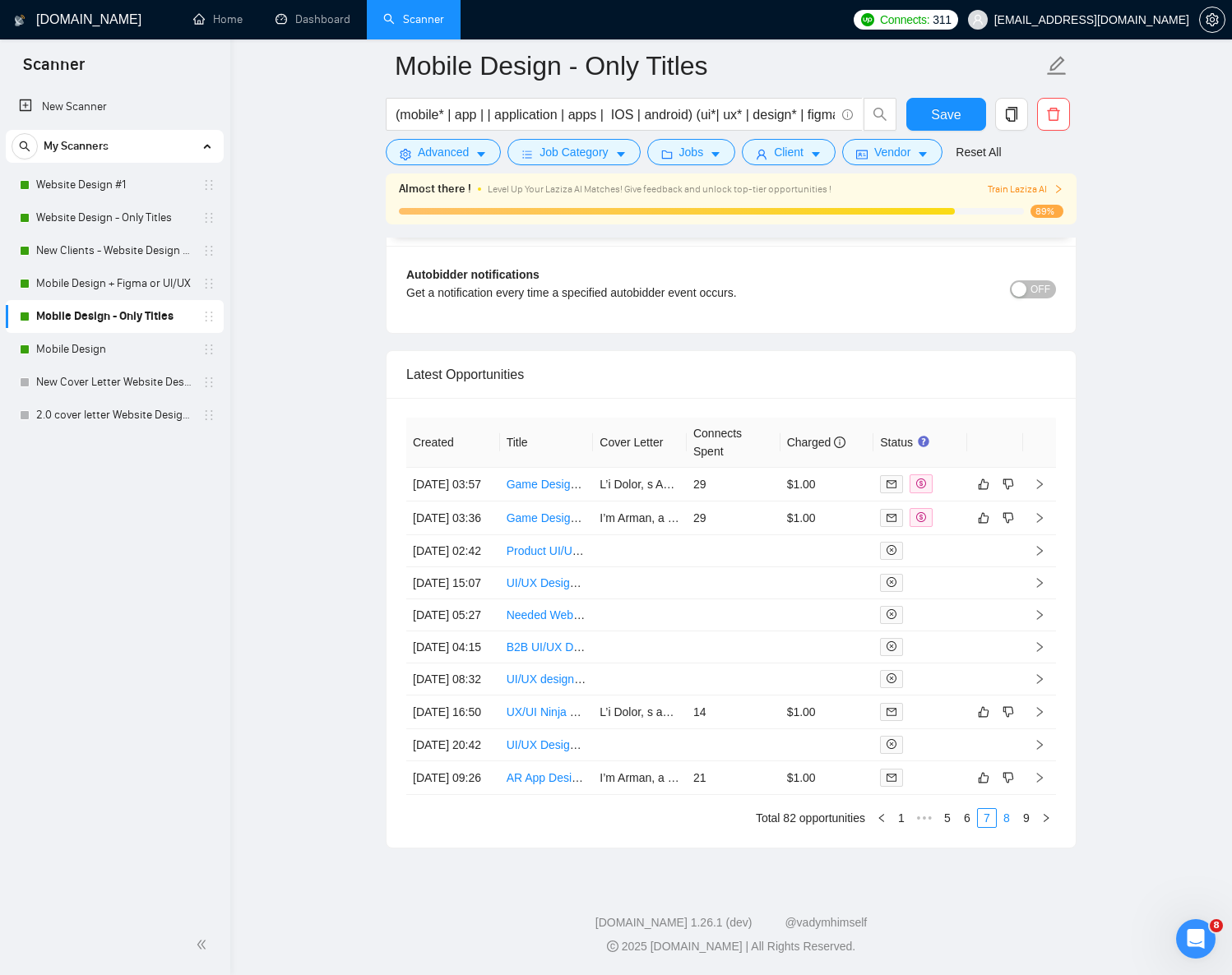
click at [1004, 815] on link "8" at bounding box center [1007, 818] width 18 height 18
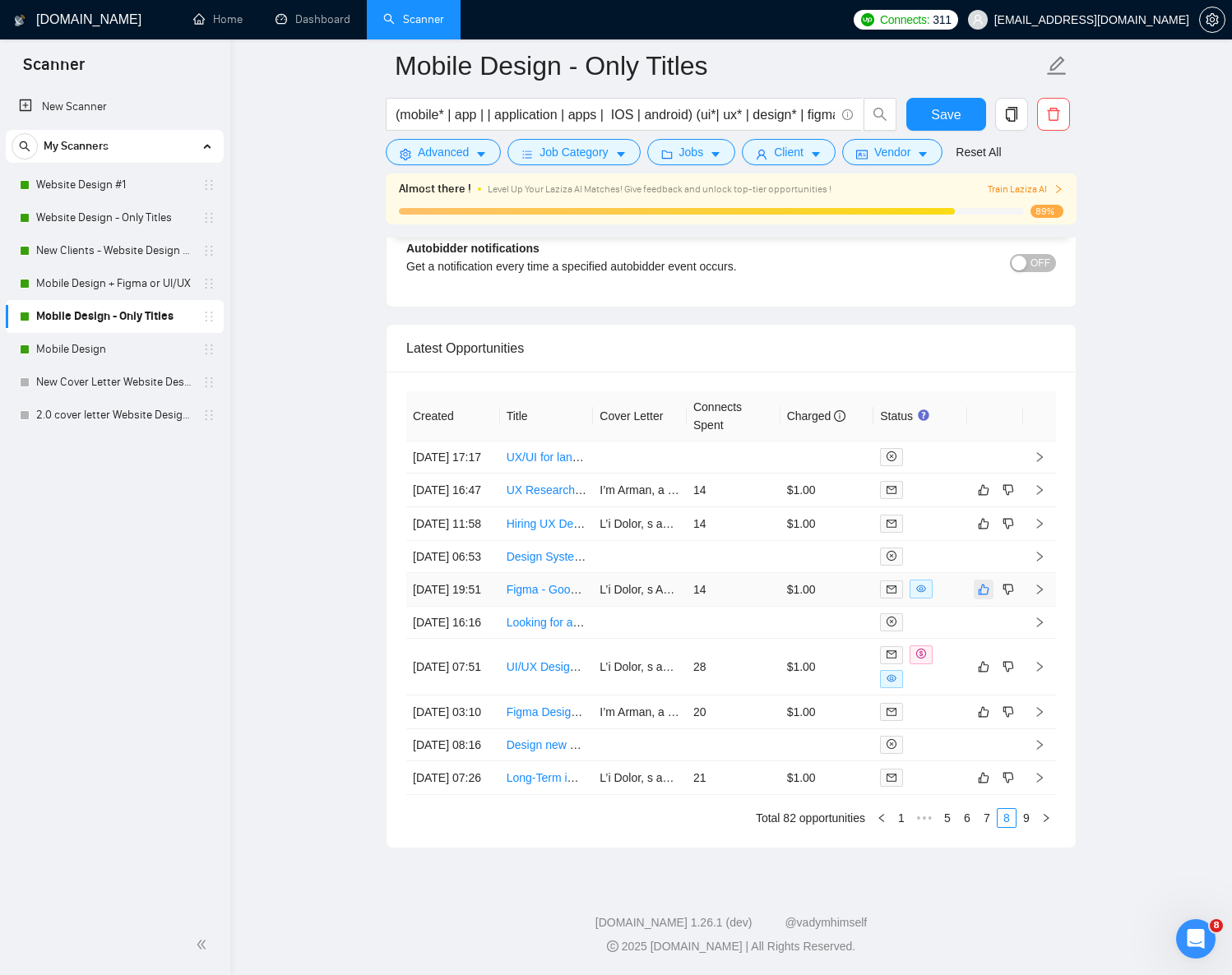
click at [984, 583] on icon "like" at bounding box center [983, 589] width 12 height 14
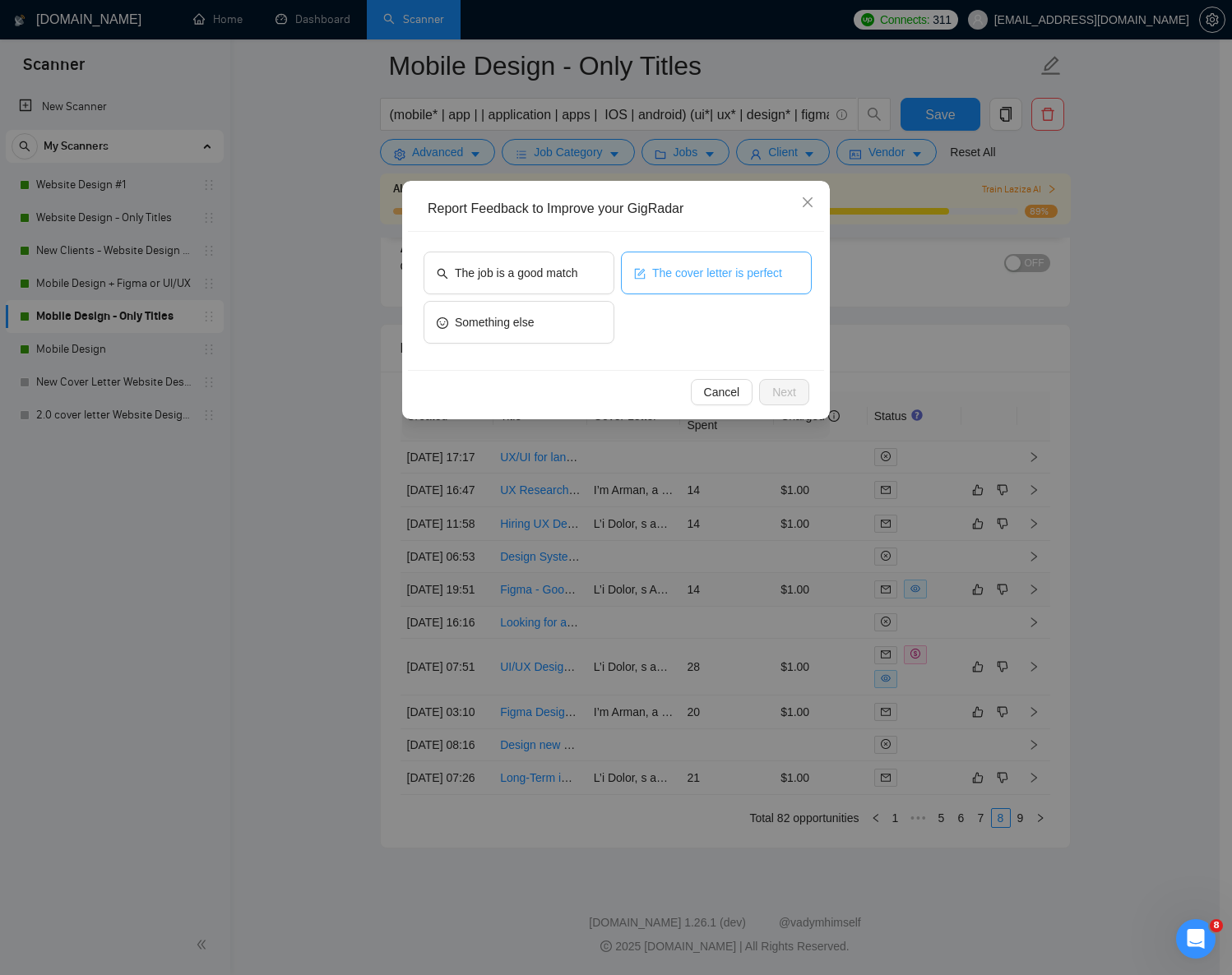
click at [702, 292] on button "The cover letter is perfect" at bounding box center [716, 272] width 191 height 42
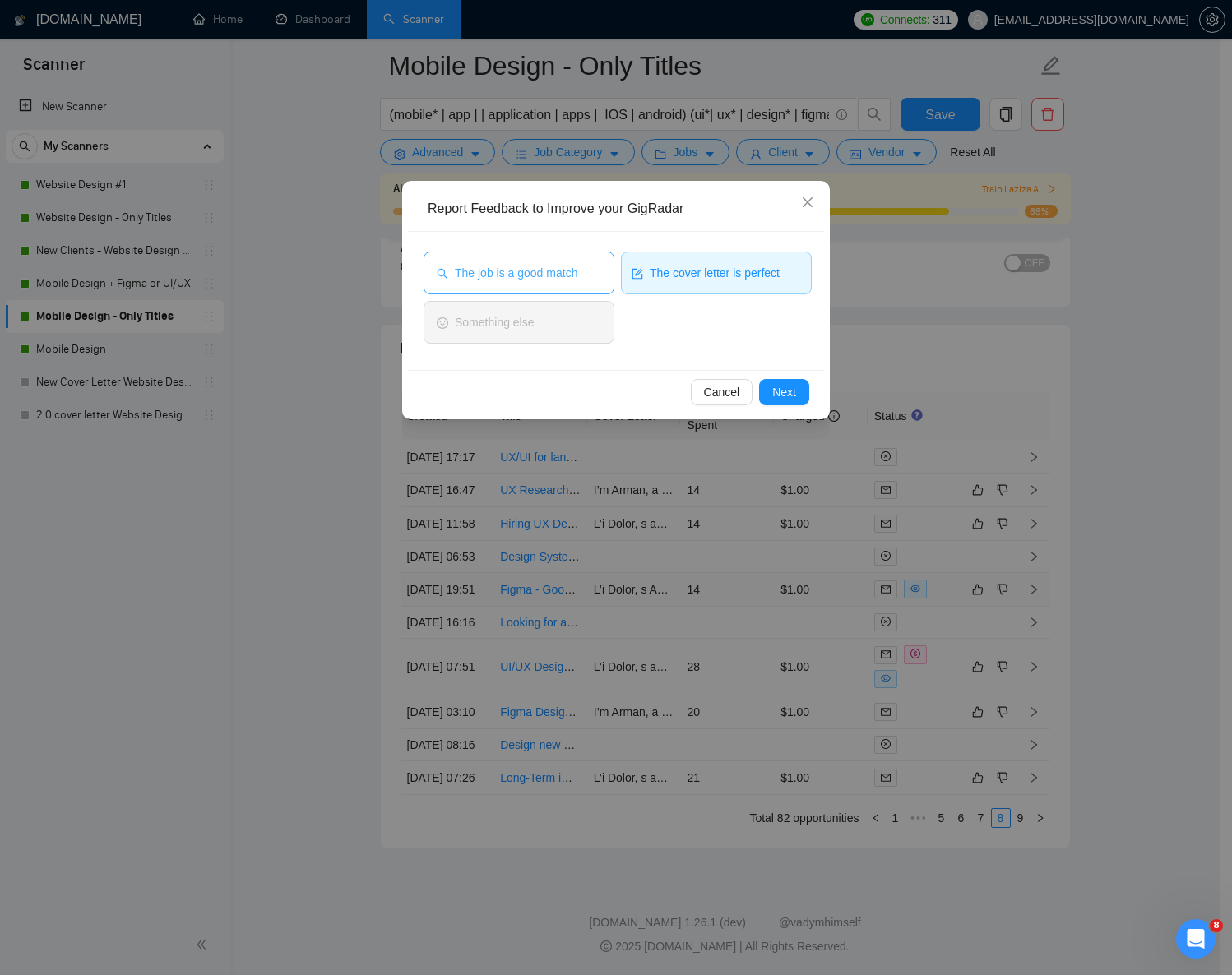
click at [546, 269] on span "The job is a good match" at bounding box center [516, 273] width 123 height 18
click at [781, 380] on button "Next" at bounding box center [784, 392] width 50 height 26
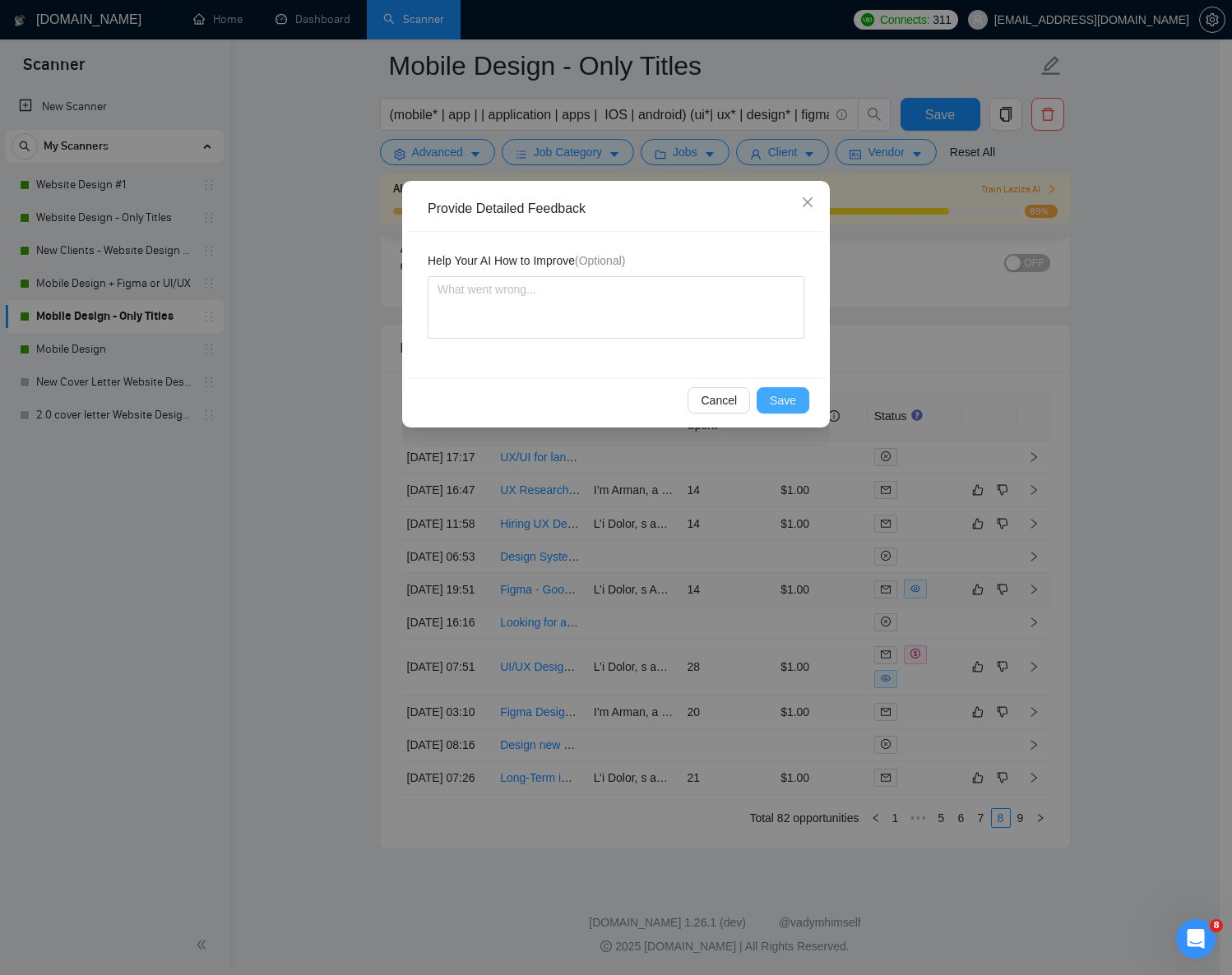
click at [787, 397] on span "Save" at bounding box center [782, 400] width 26 height 18
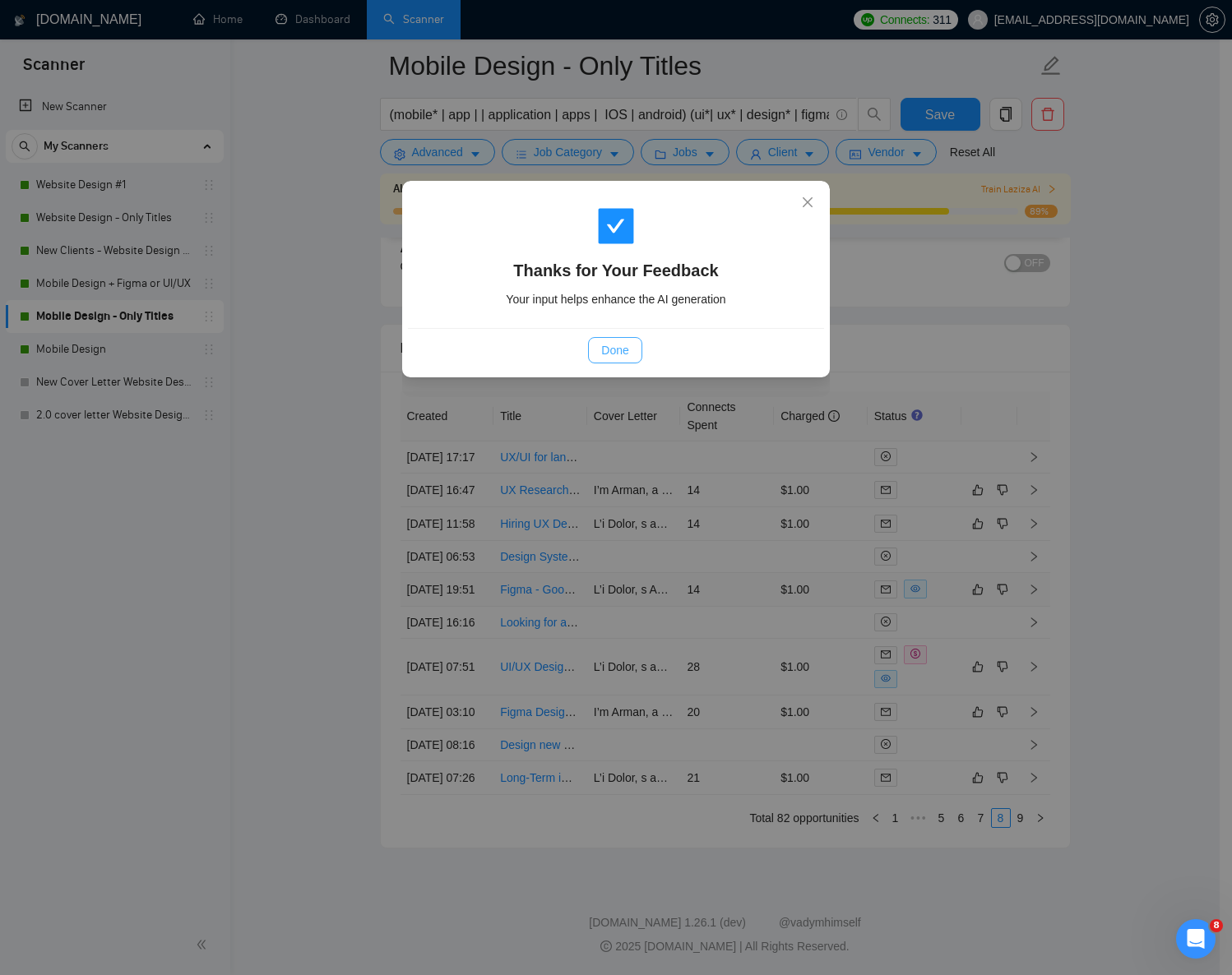
click at [627, 343] on span "Done" at bounding box center [615, 351] width 27 height 18
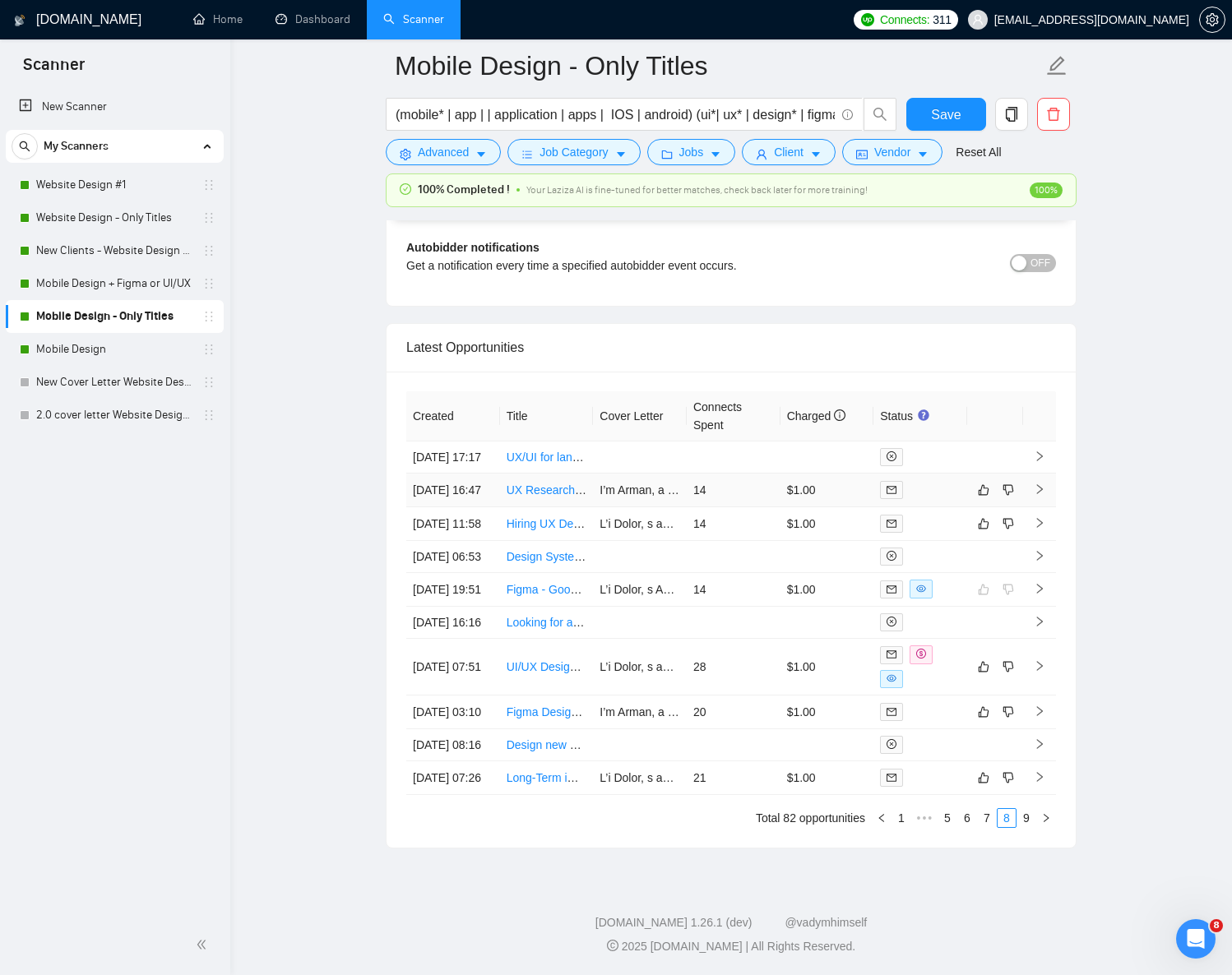
scroll to position [4084, 0]
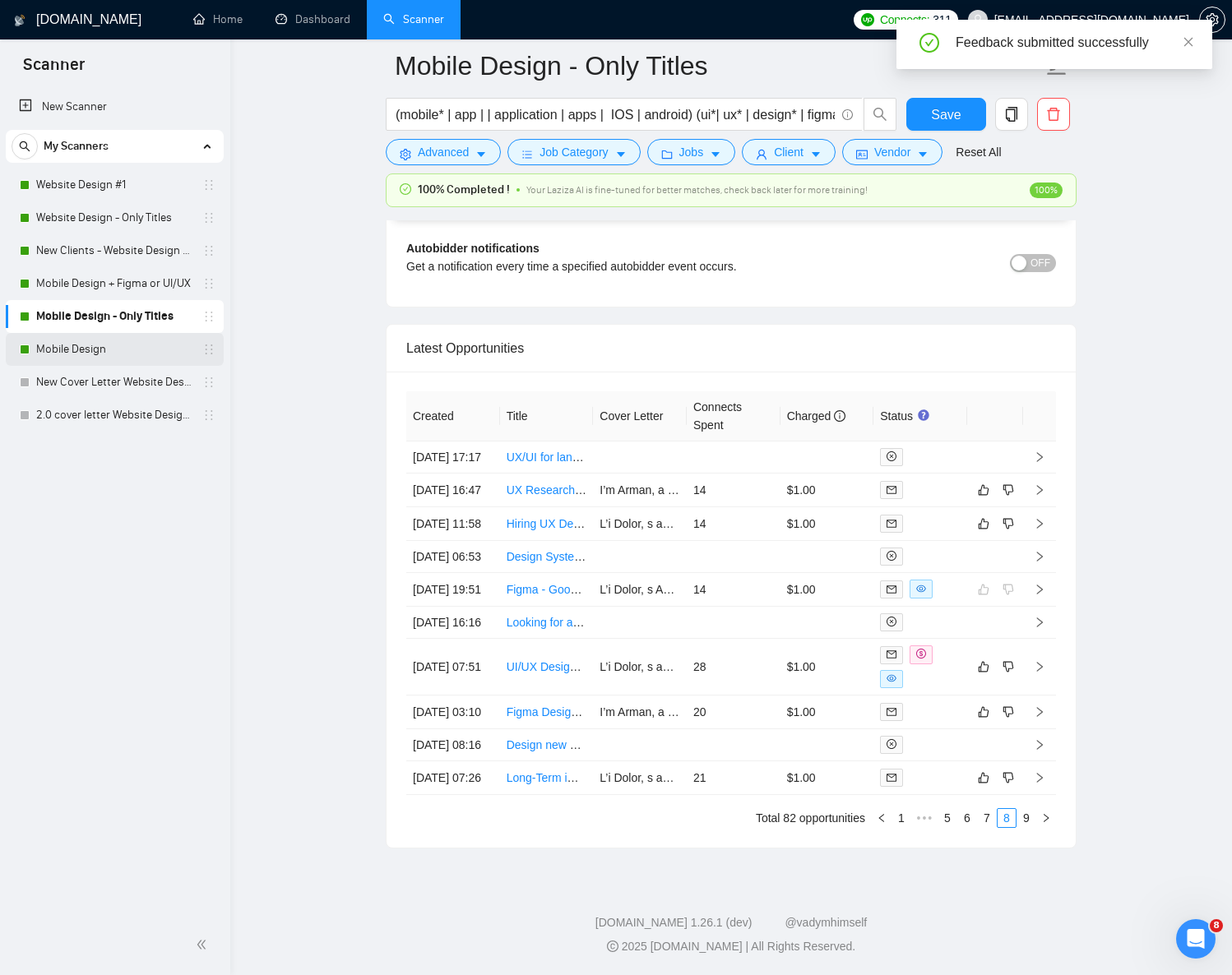
click at [78, 353] on link "Mobile Design" at bounding box center [114, 350] width 156 height 33
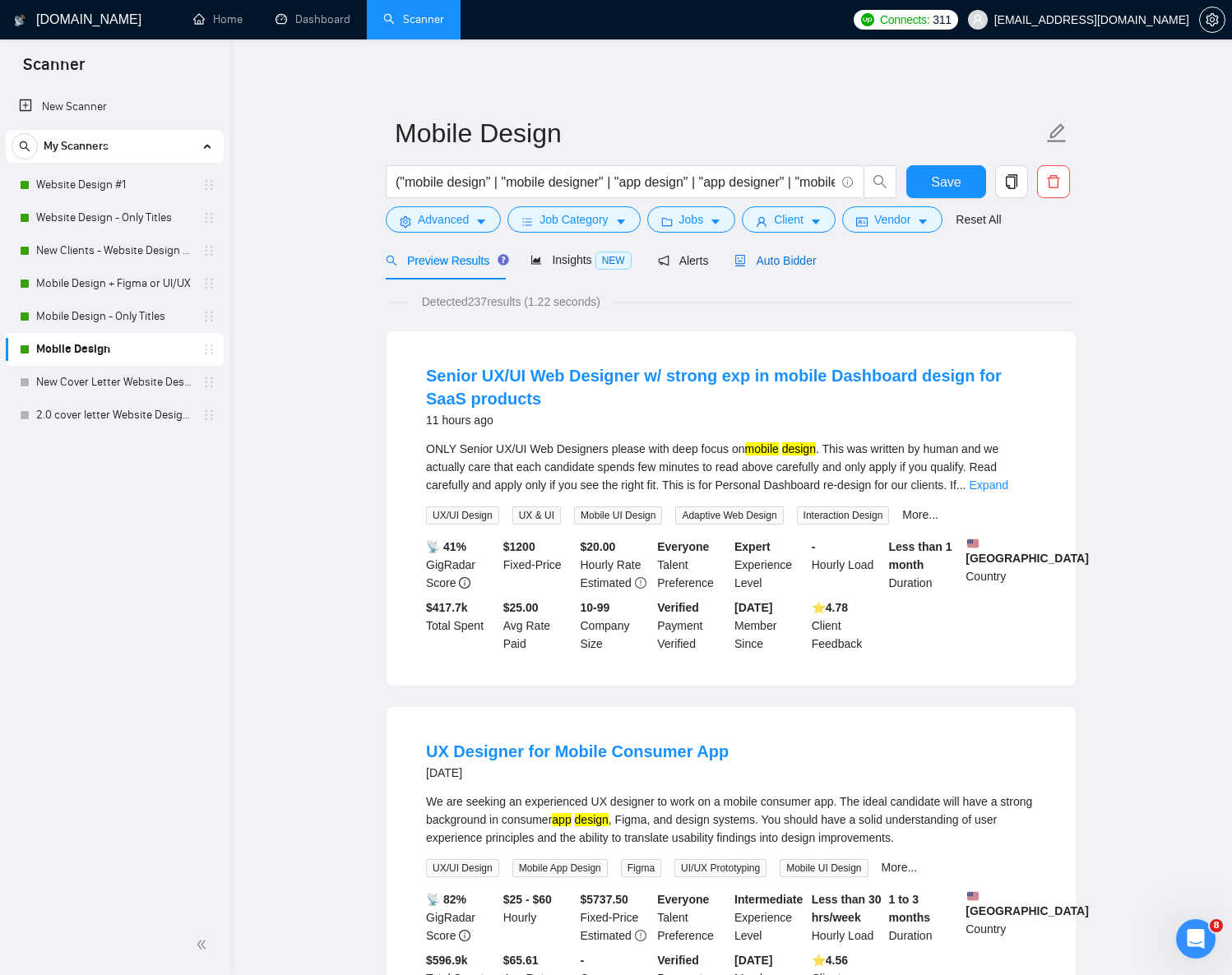
click at [770, 268] on span "Auto Bidder" at bounding box center [775, 260] width 81 height 14
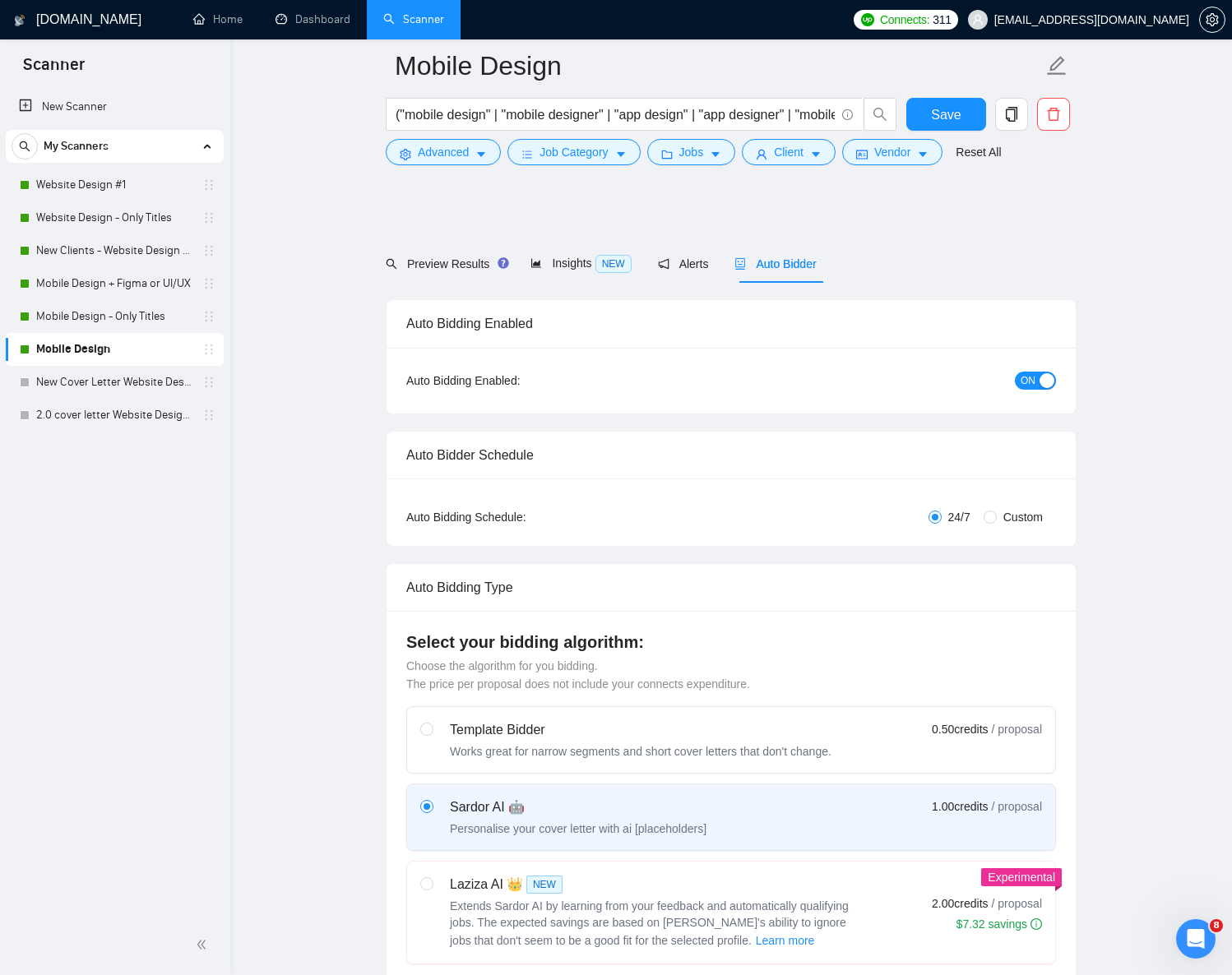
scroll to position [246, 0]
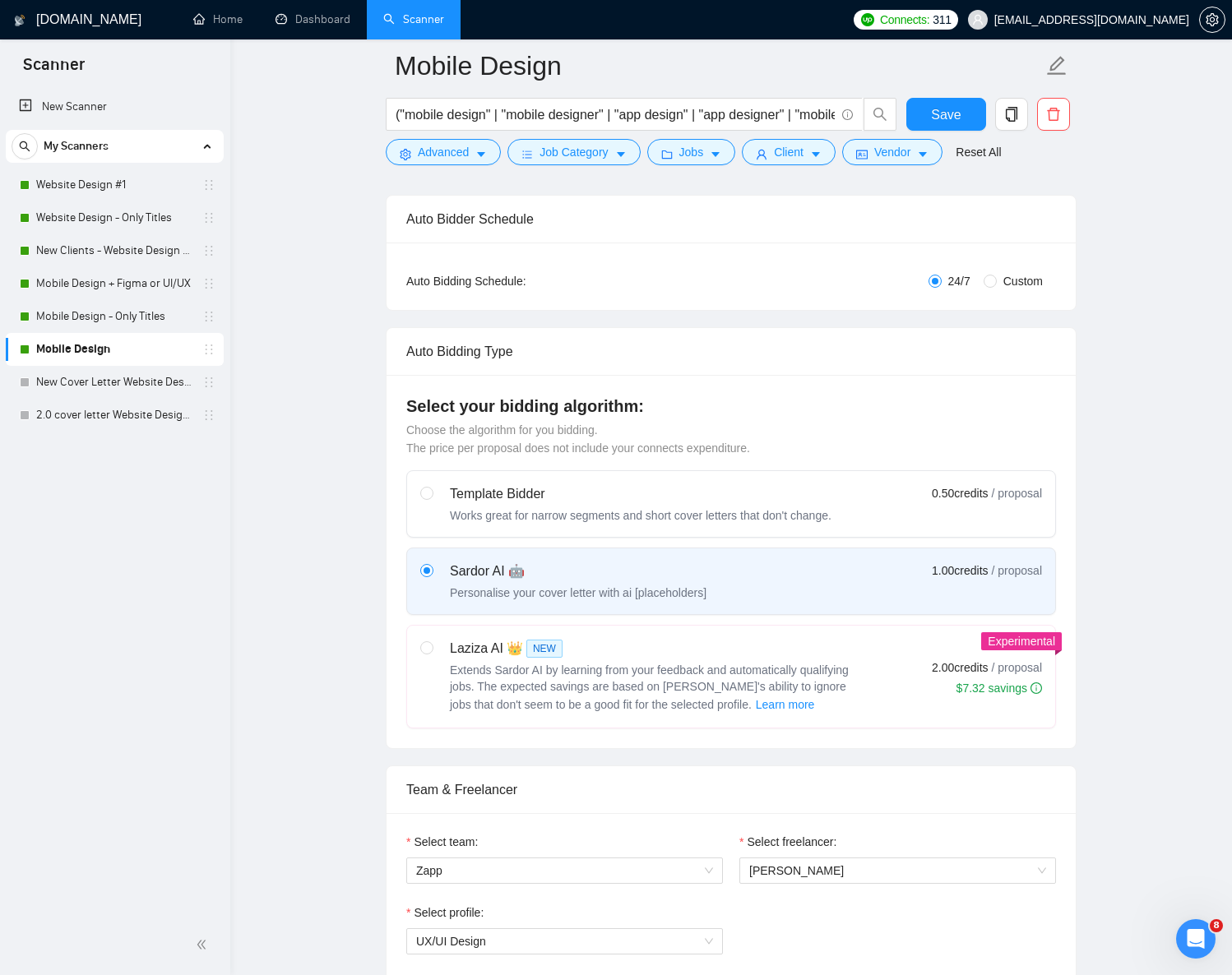
click at [526, 642] on span "NEW" at bounding box center [544, 649] width 36 height 18
click at [432, 642] on input "radio" at bounding box center [425, 647] width 12 height 12
radio input "true"
radio input "false"
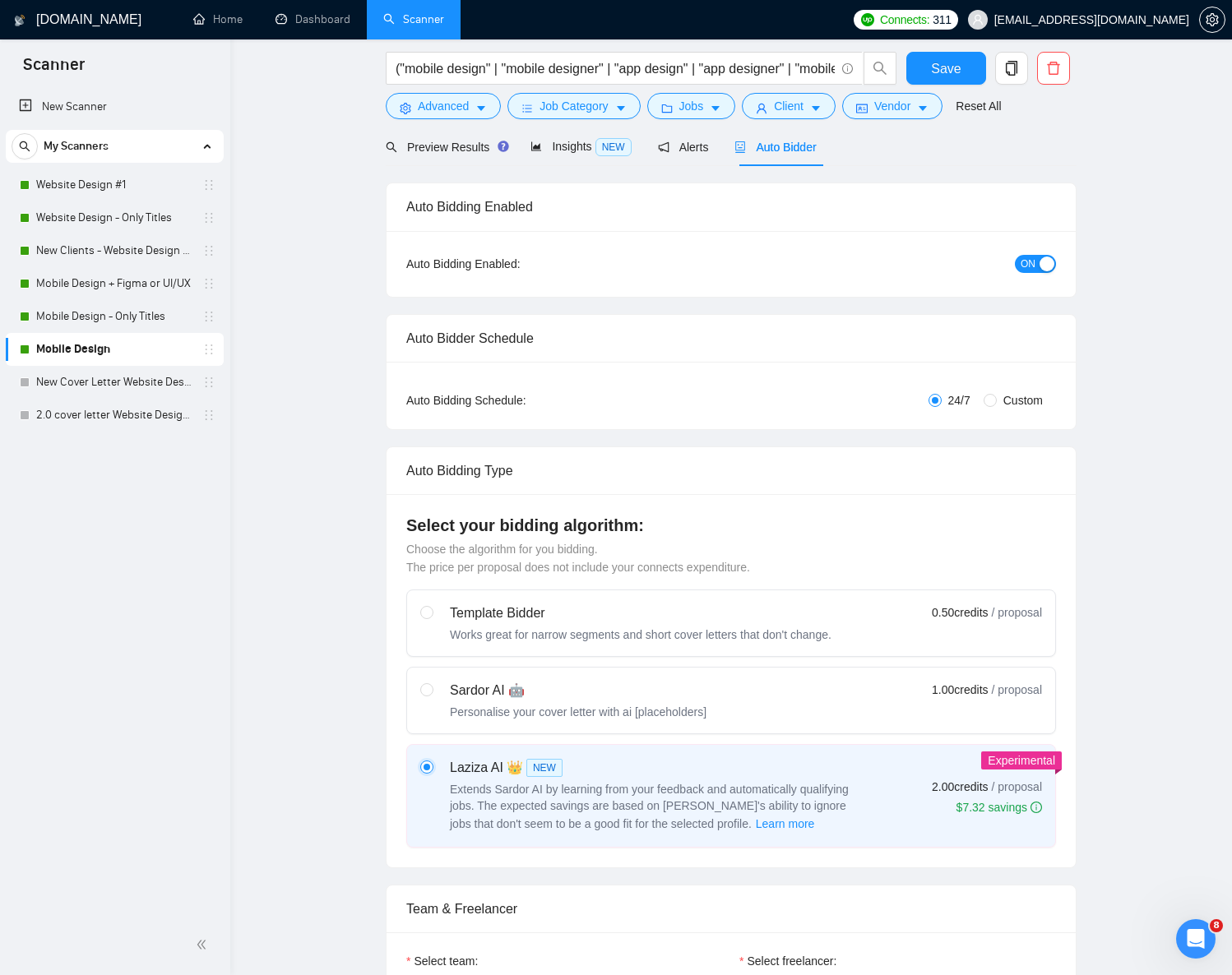
scroll to position [0, 0]
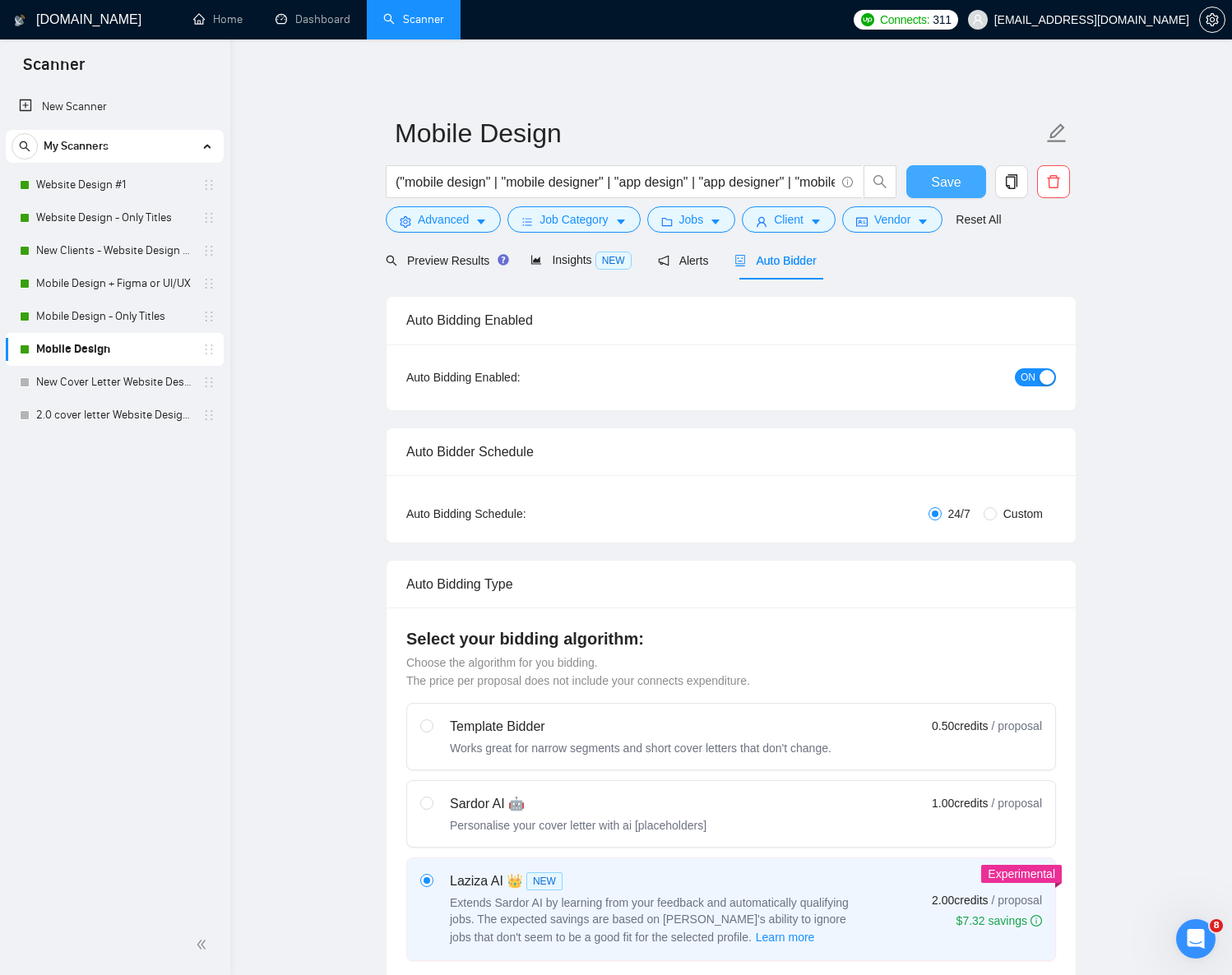
click at [926, 187] on button "Save" at bounding box center [946, 181] width 80 height 33
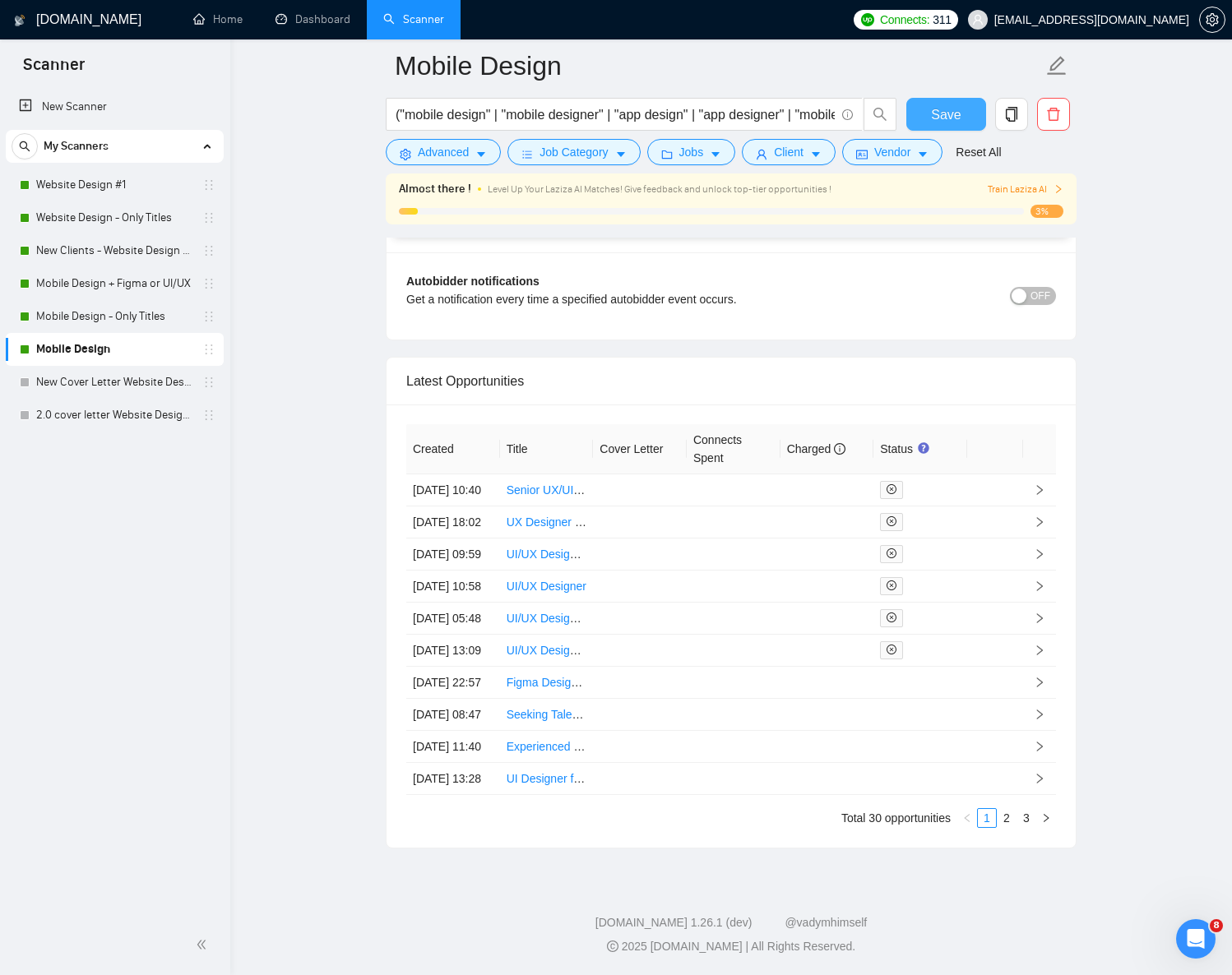
scroll to position [4205, 0]
click at [1009, 823] on link "2" at bounding box center [1007, 818] width 18 height 18
click at [1025, 820] on link "3" at bounding box center [1027, 818] width 18 height 18
click at [990, 821] on link "1" at bounding box center [987, 818] width 18 height 18
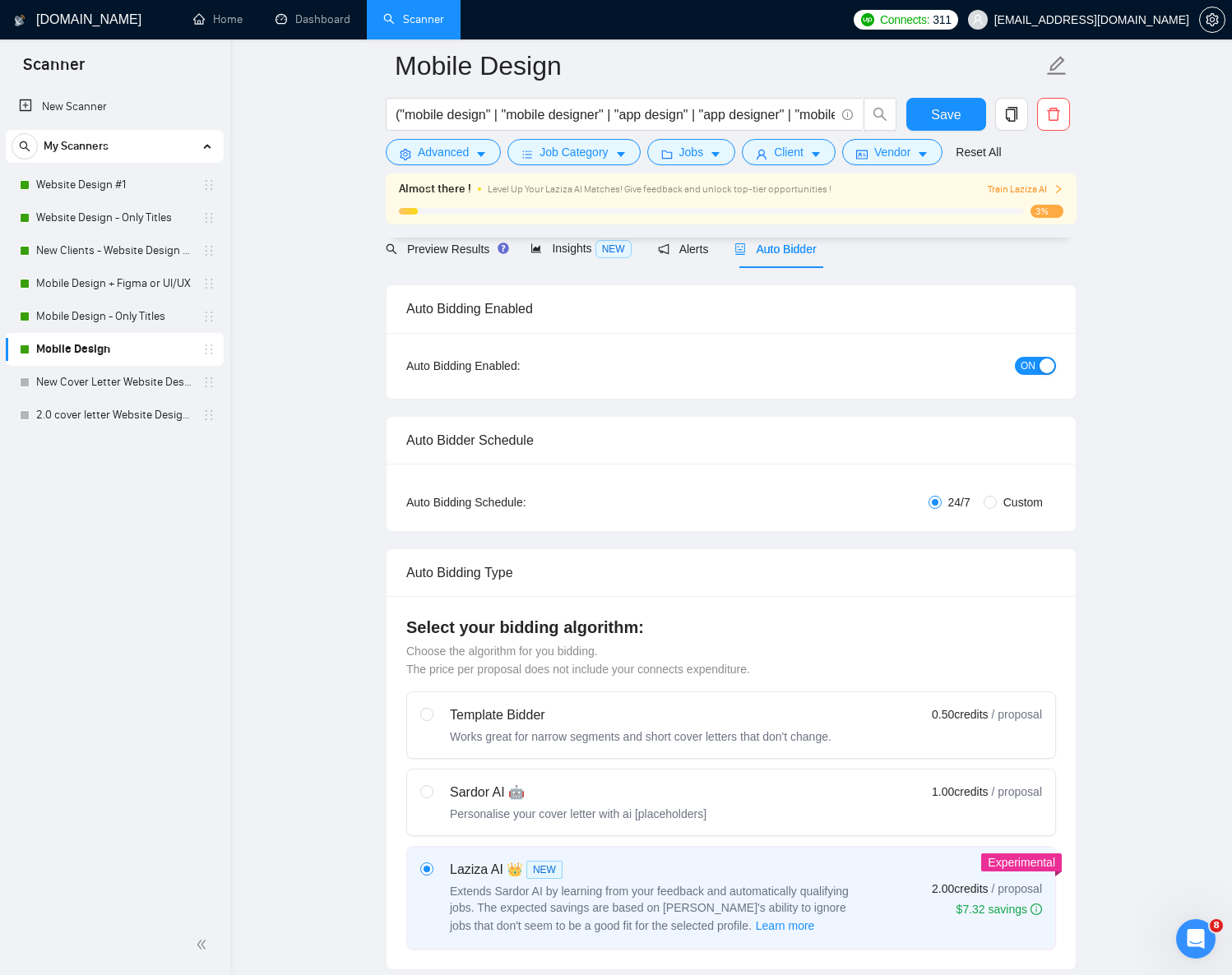
scroll to position [339, 0]
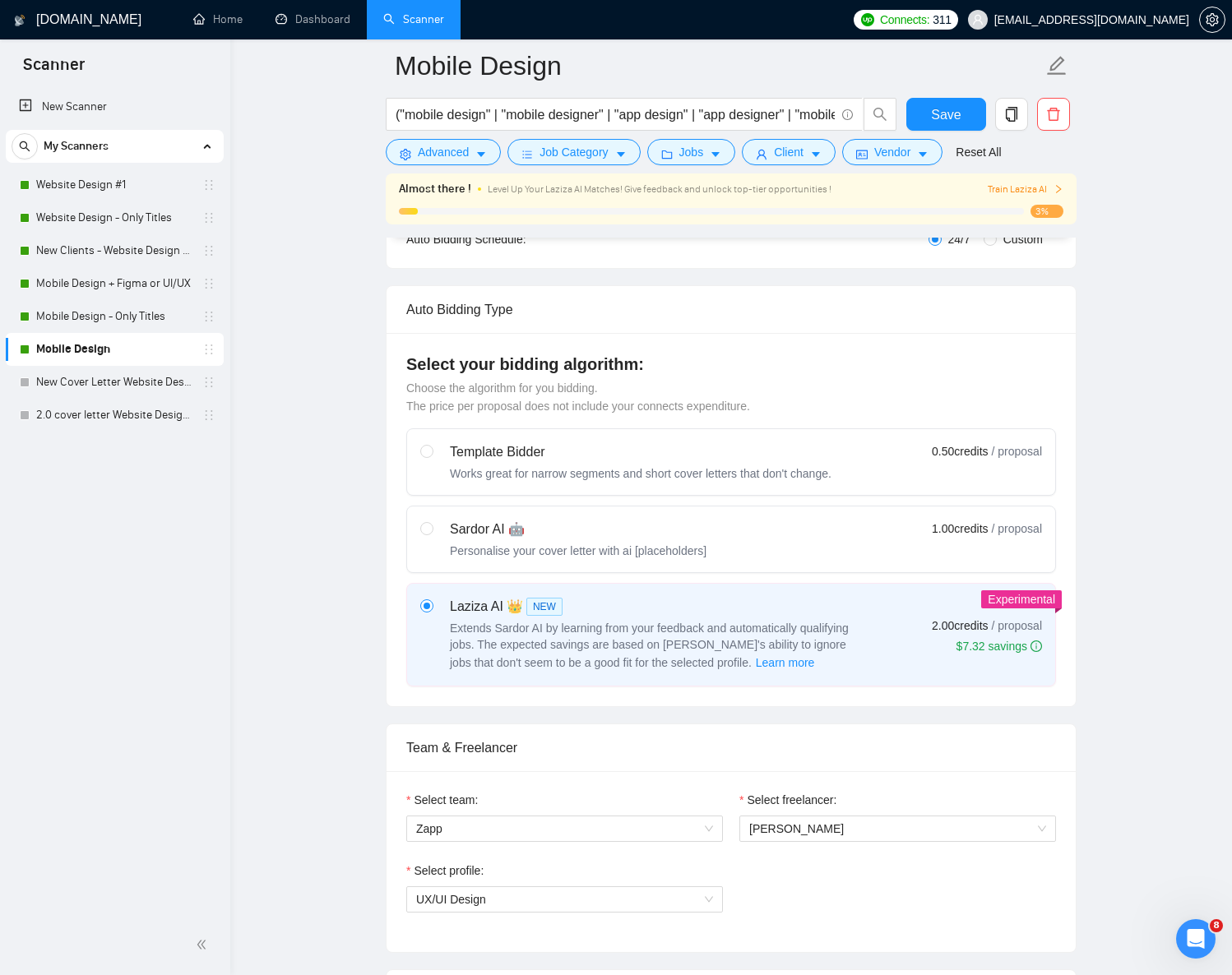
click at [546, 566] on label "Sardor AI 🤖 Personalise your cover letter with ai [placeholders] 1.00 credits /…" at bounding box center [731, 539] width 648 height 66
click at [432, 533] on input "radio" at bounding box center [425, 528] width 12 height 12
radio input "true"
radio input "false"
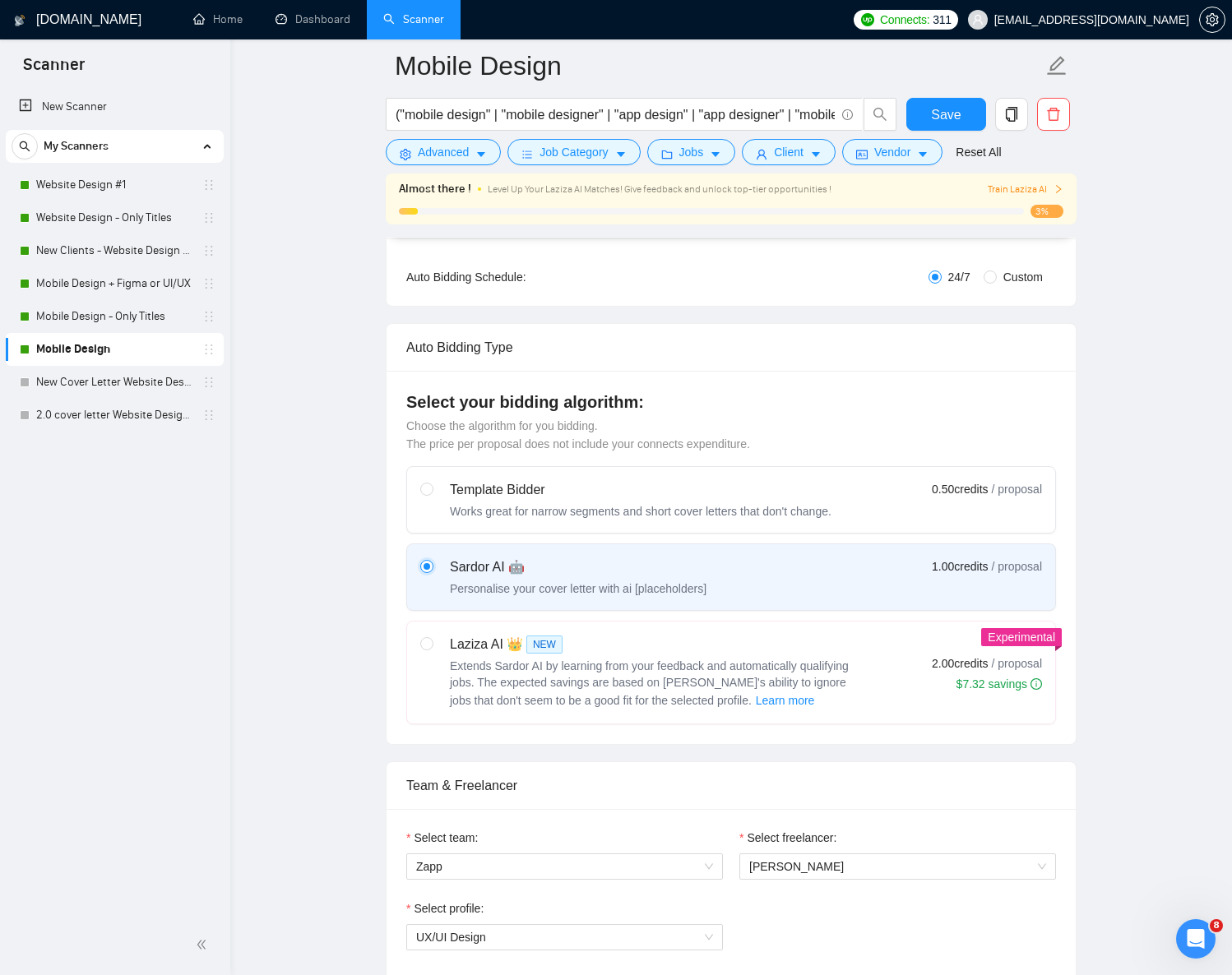
scroll to position [0, 0]
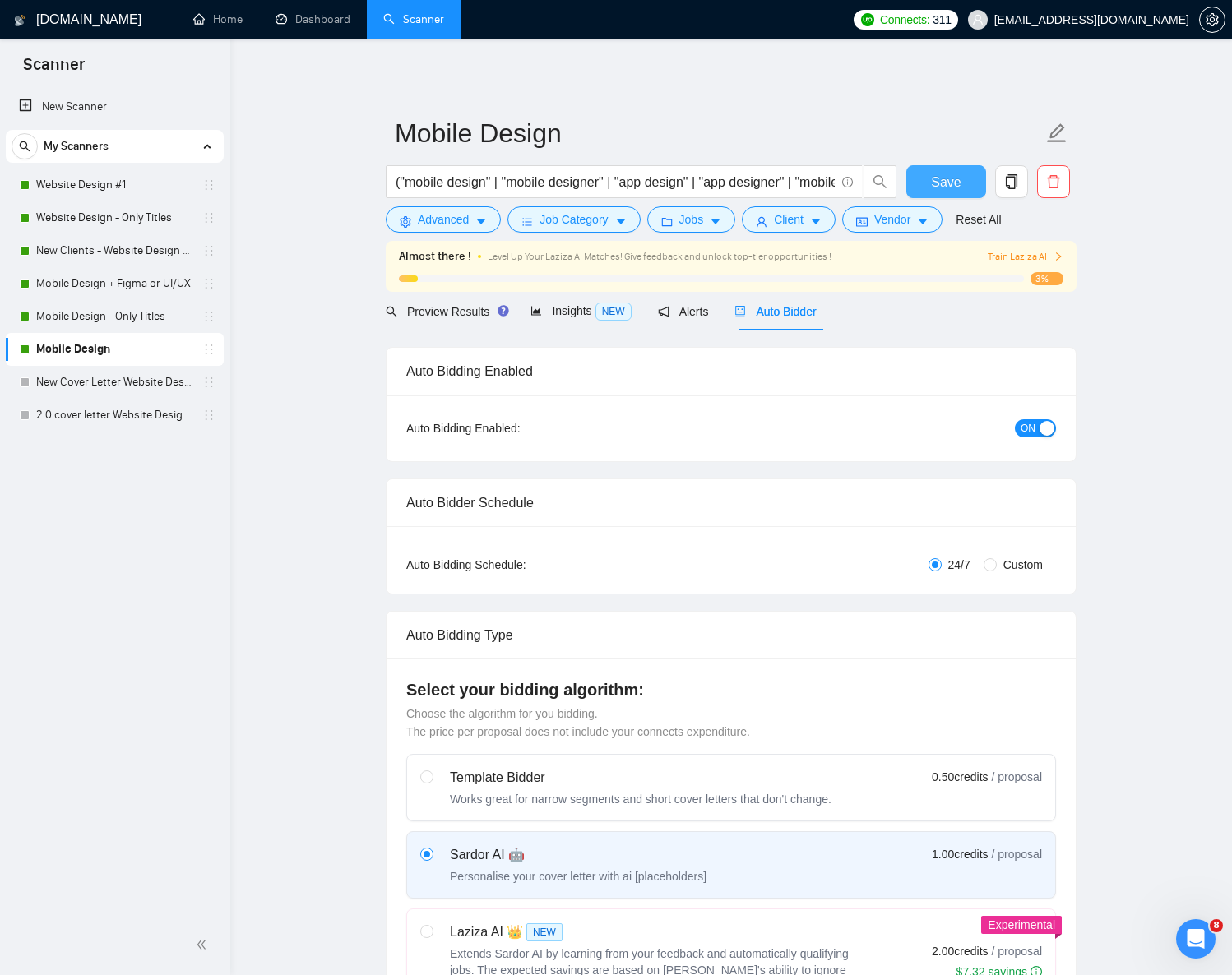
click at [951, 175] on span "Save" at bounding box center [945, 182] width 30 height 21
